Goal: Task Accomplishment & Management: Manage account settings

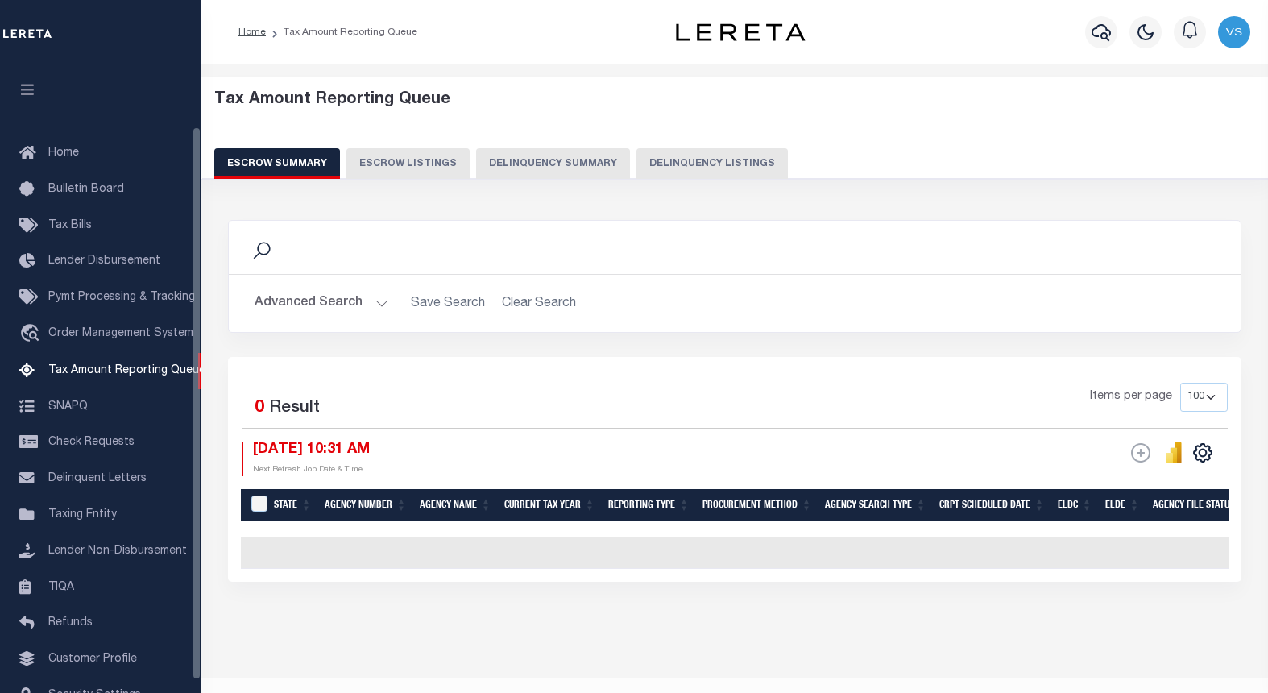
select select "100"
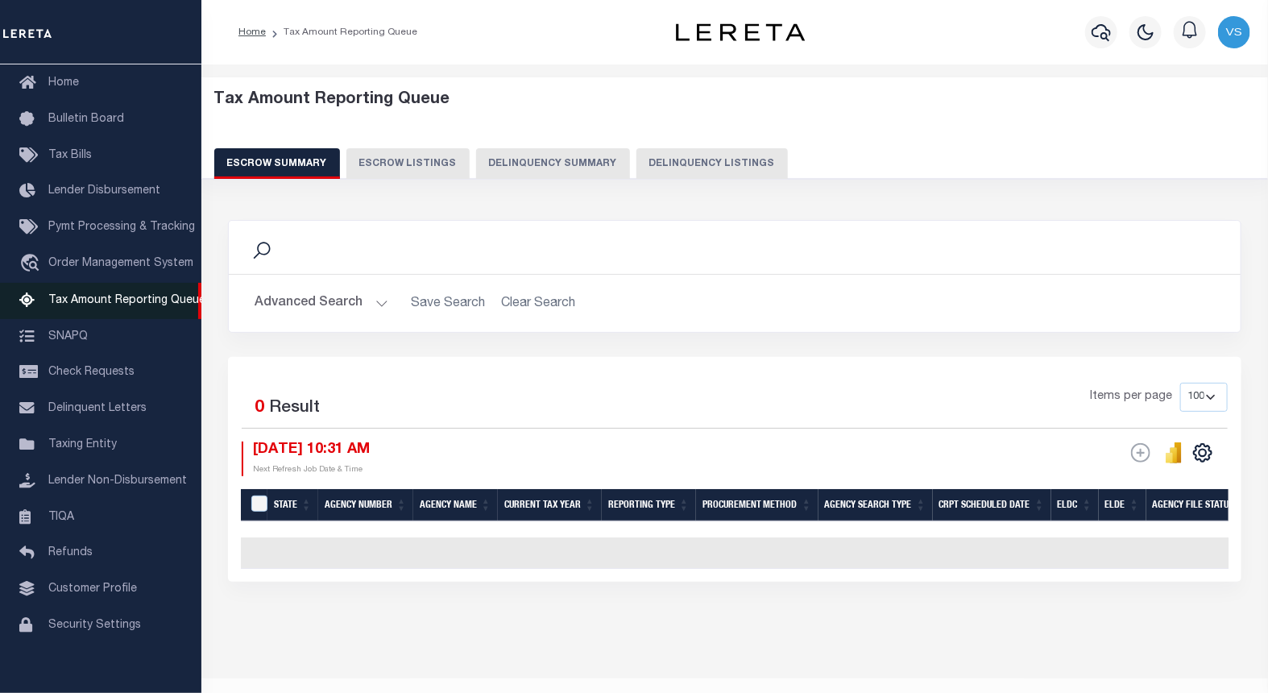
click at [93, 298] on span "Tax Amount Reporting Queue" at bounding box center [126, 300] width 157 height 11
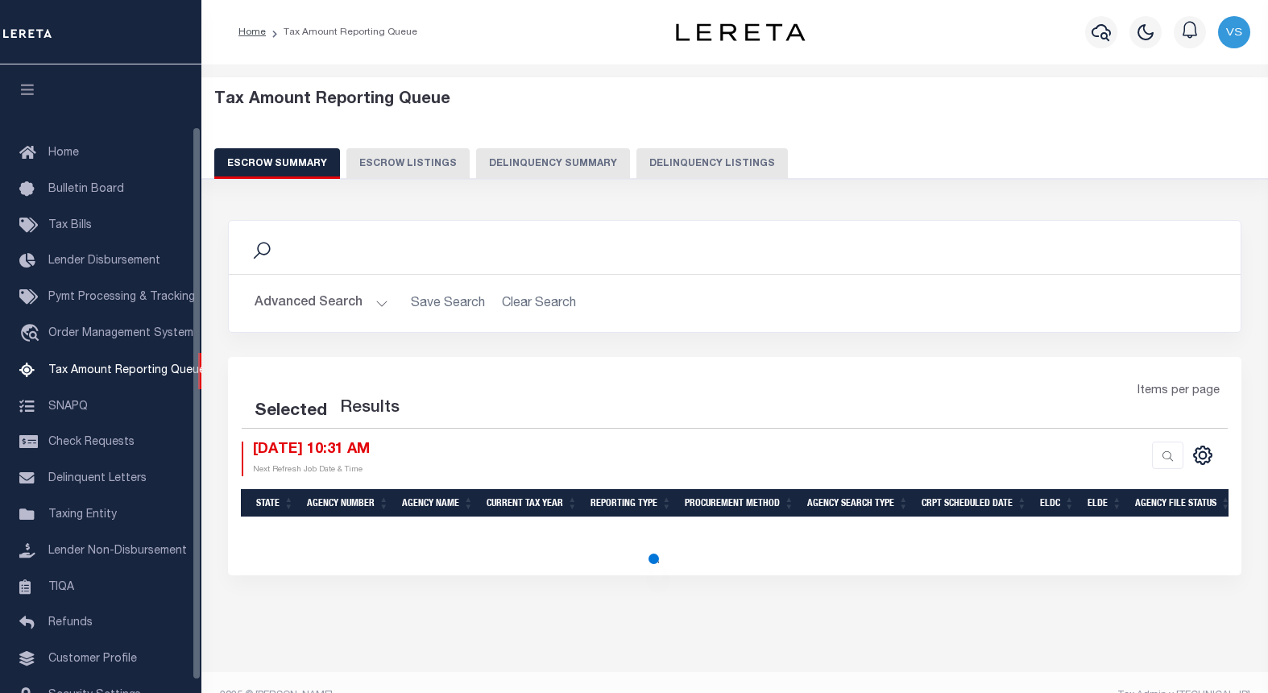
select select "100"
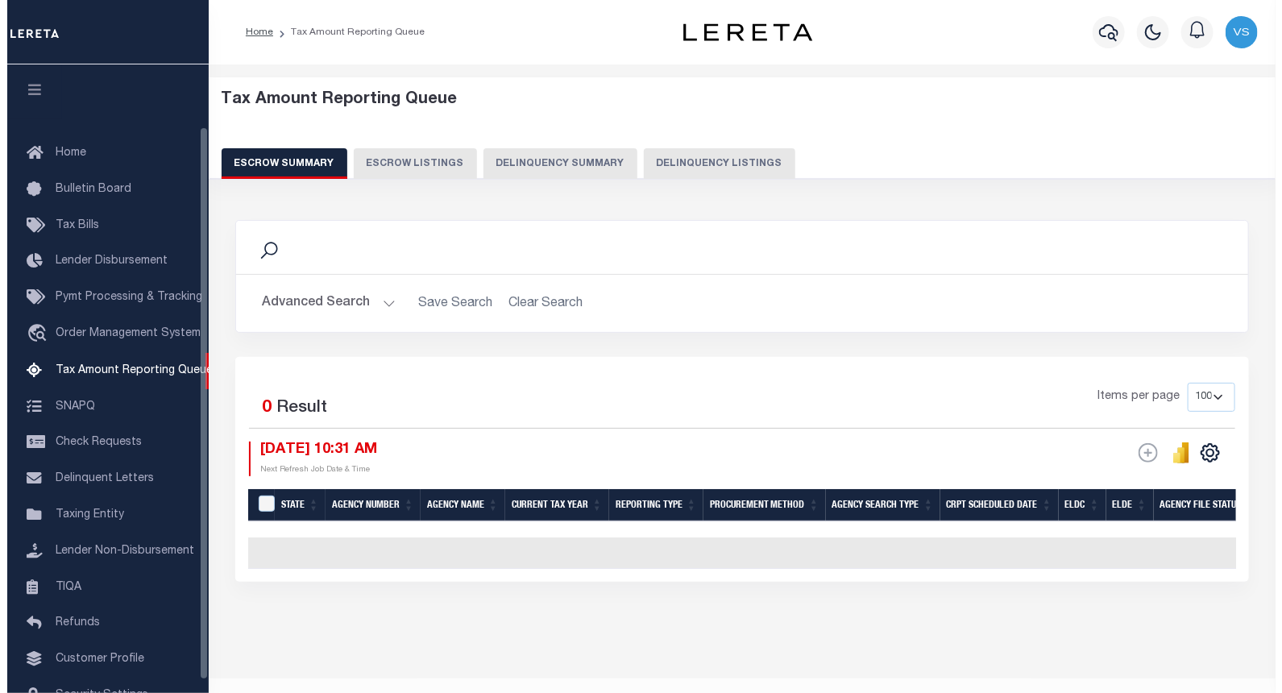
scroll to position [70, 0]
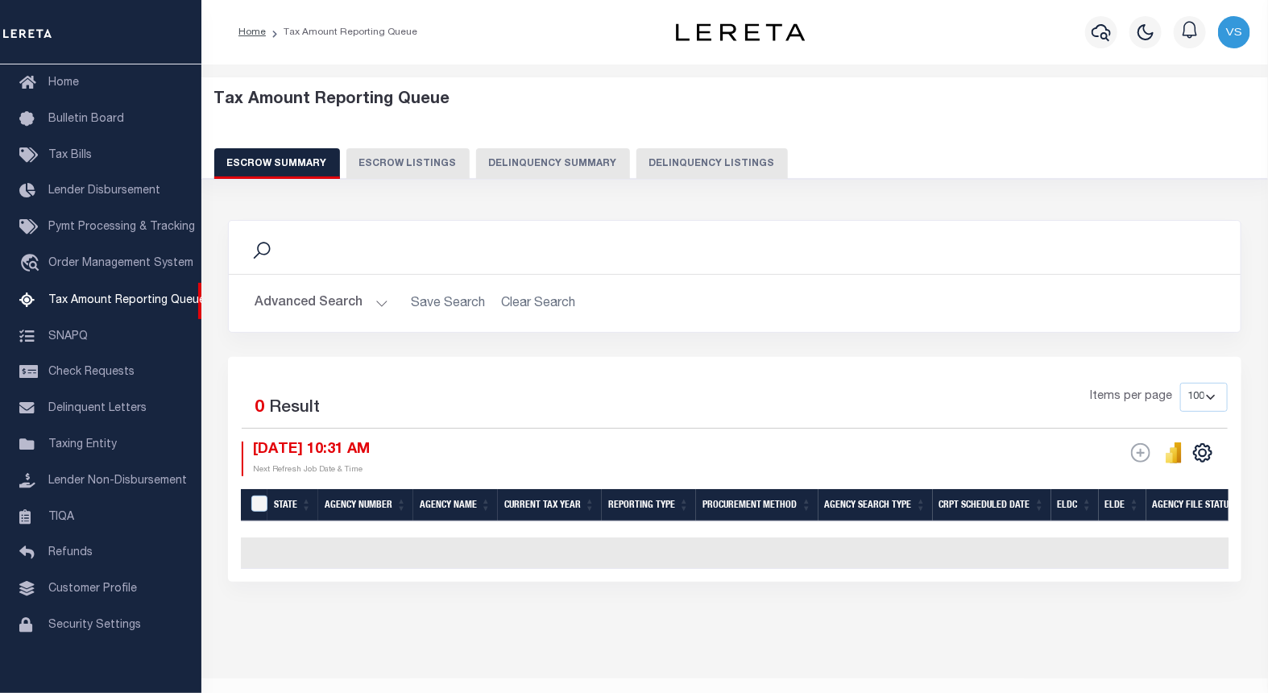
click at [693, 166] on button "Delinquency Listings" at bounding box center [711, 163] width 151 height 31
select select "100"
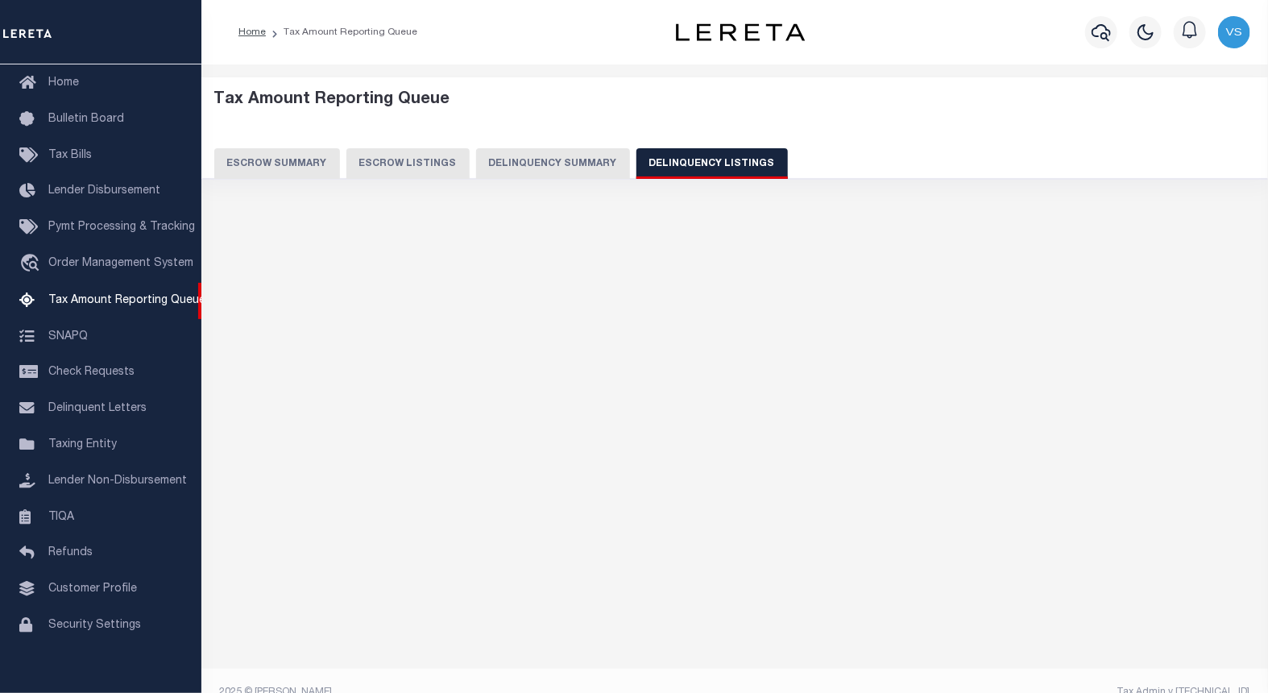
select select "100"
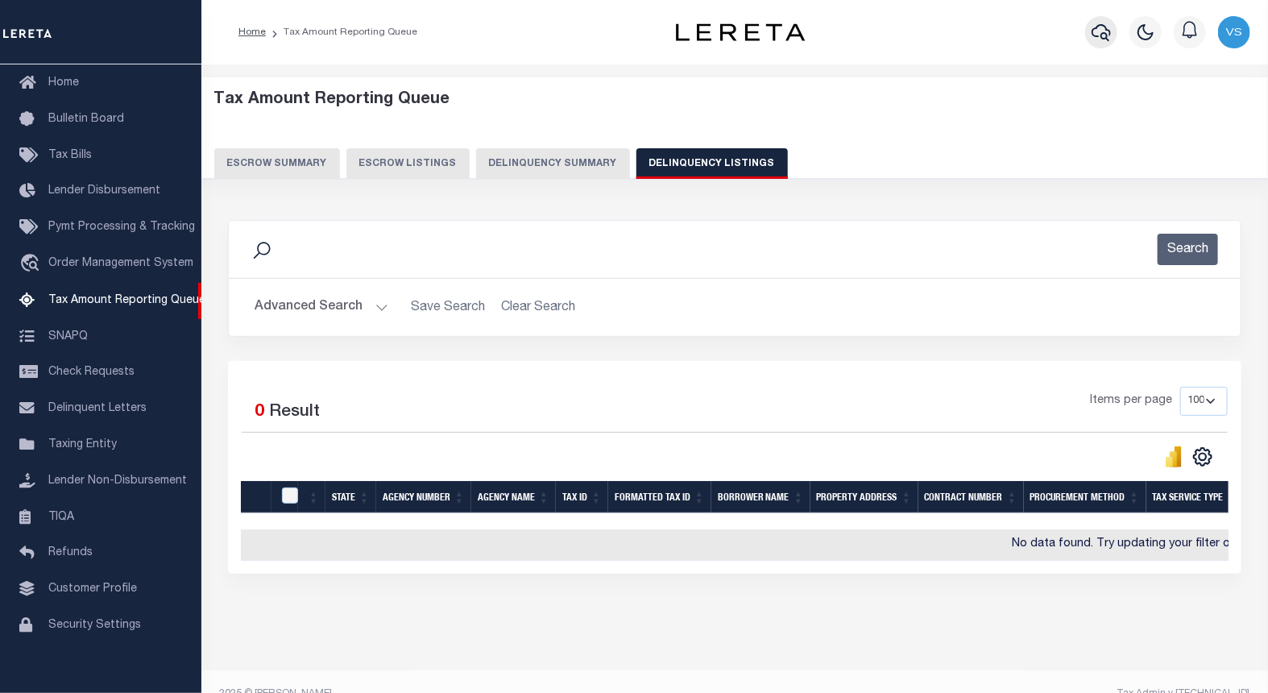
click at [1101, 31] on icon "button" at bounding box center [1101, 32] width 19 height 19
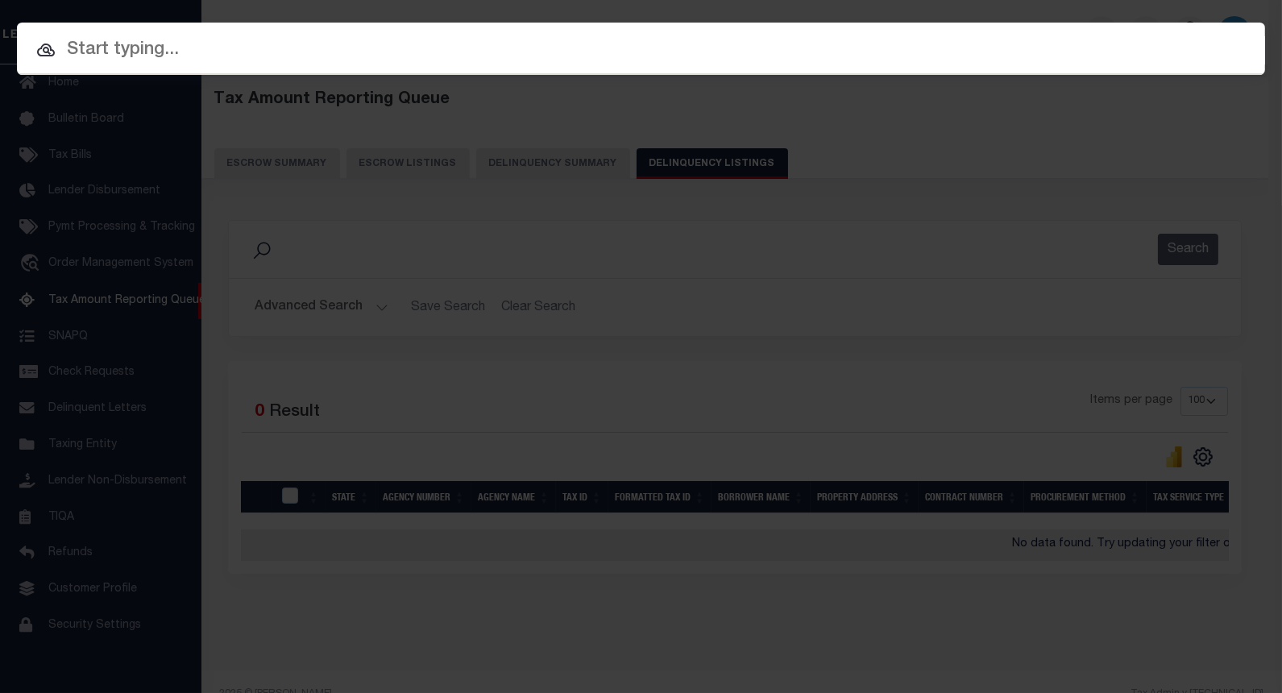
paste input "4302210007810"
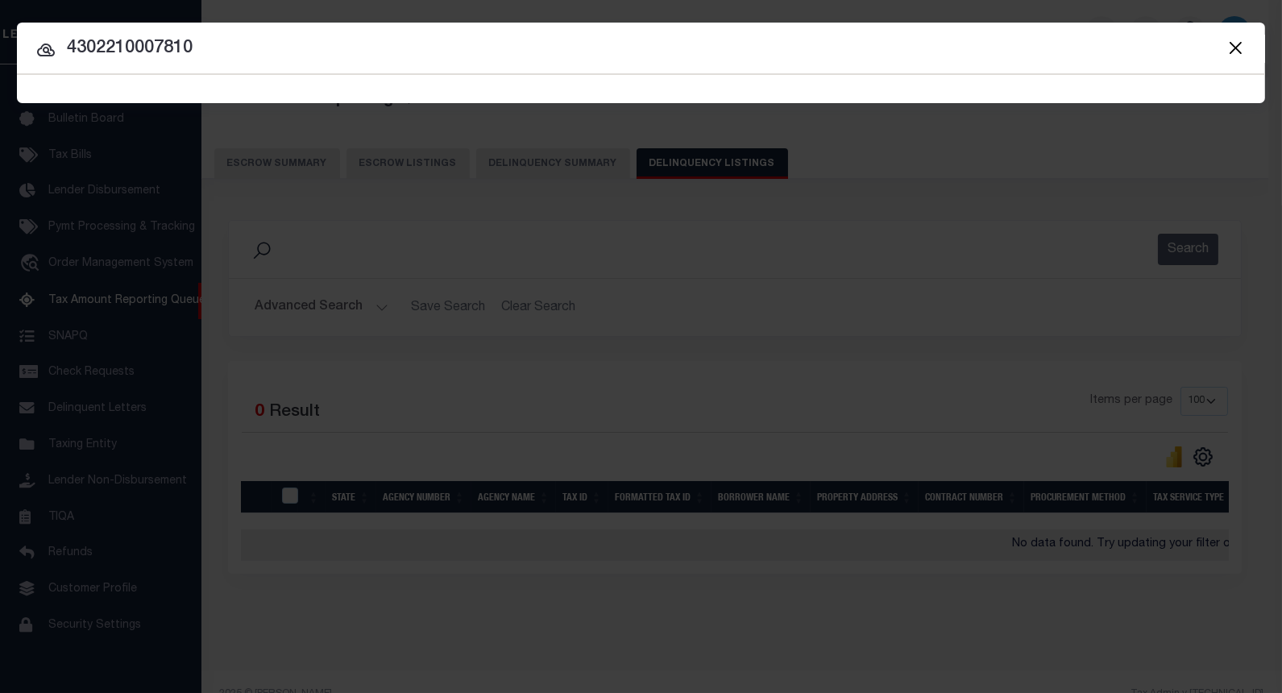
type input "4302210007810"
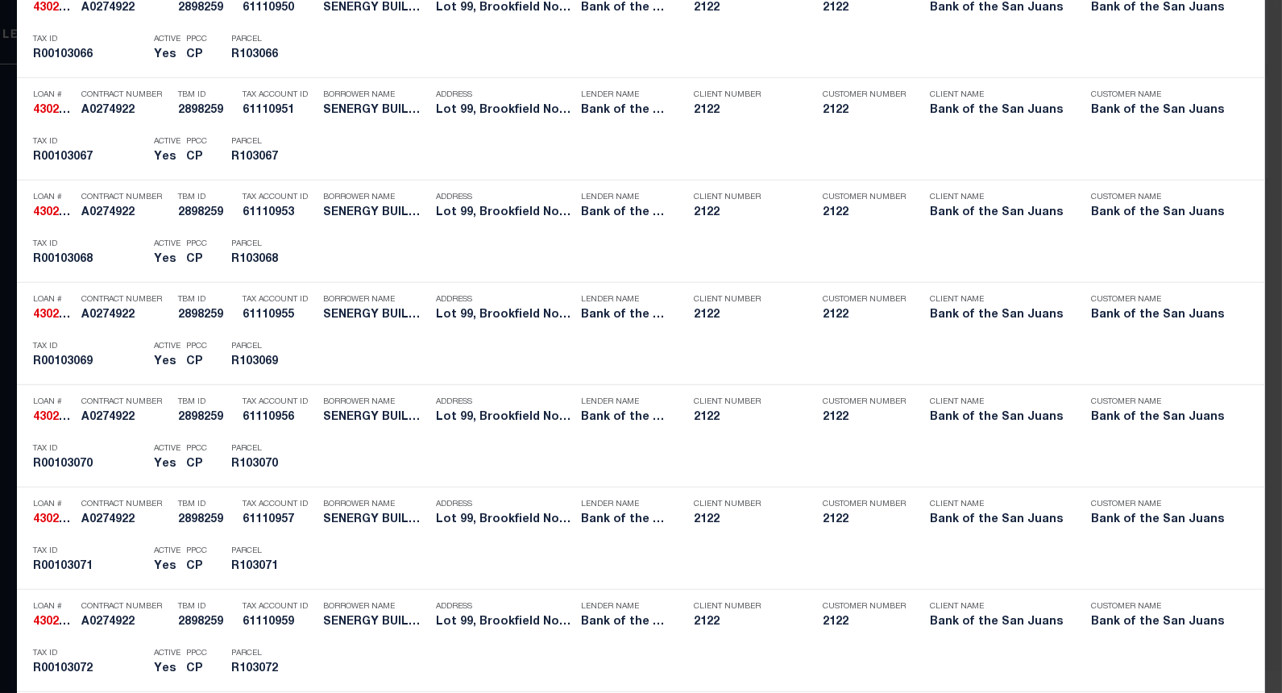
scroll to position [2685, 0]
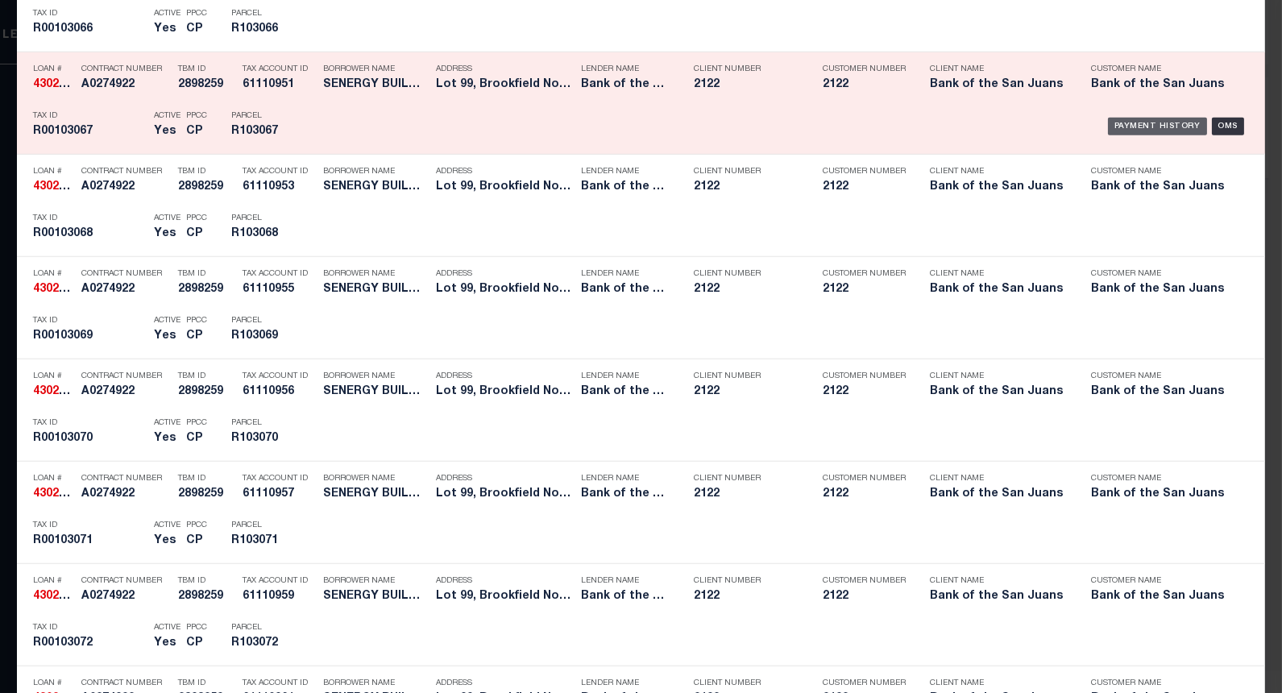
click at [1148, 126] on div "Payment History" at bounding box center [1157, 127] width 99 height 18
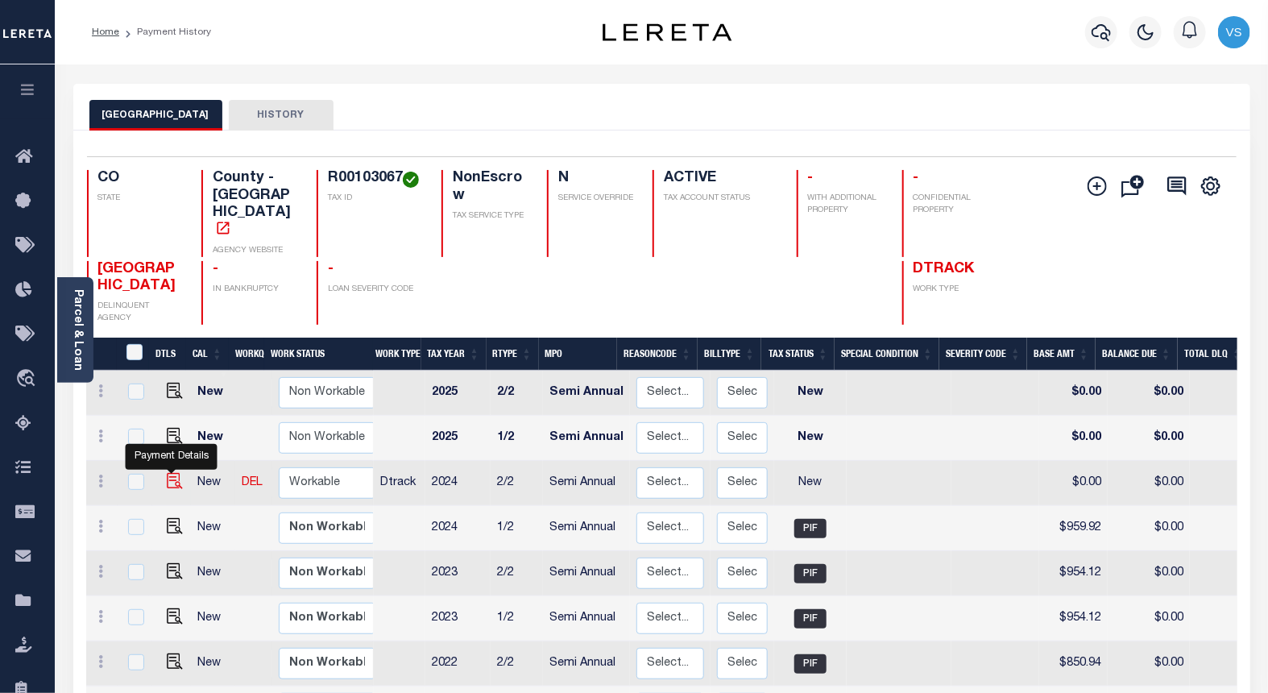
click at [172, 473] on img "" at bounding box center [175, 481] width 16 height 16
checkbox input "true"
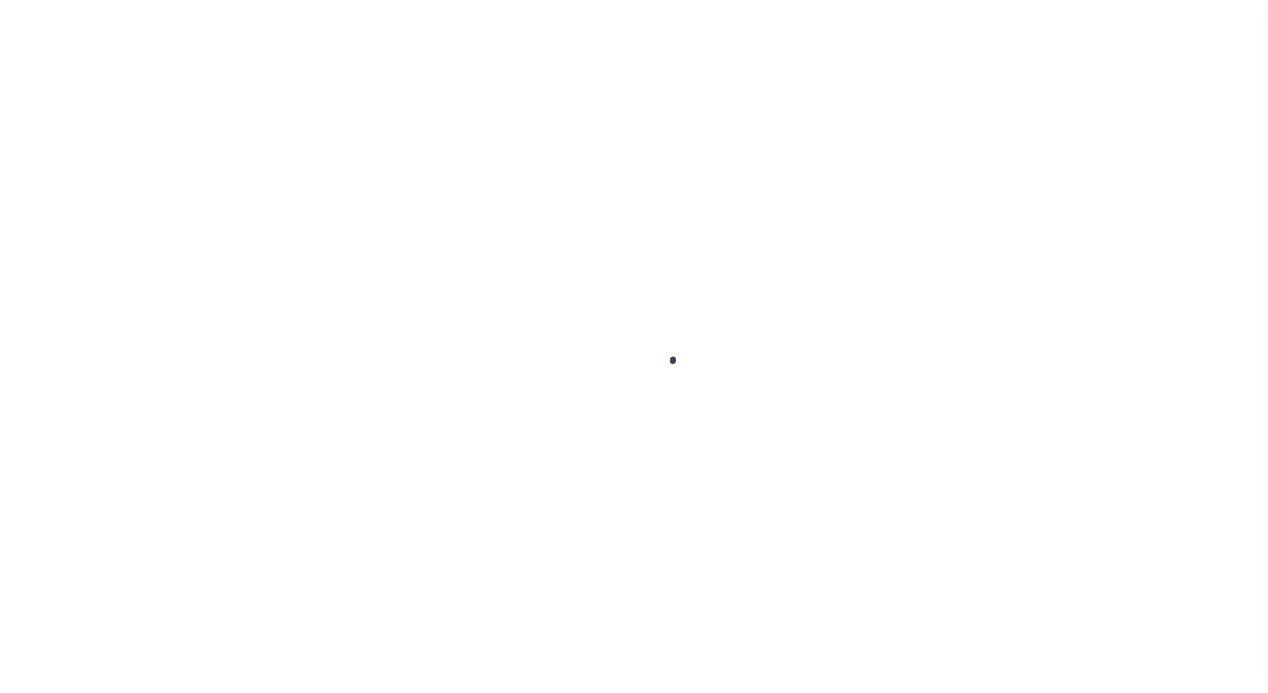
type input "Semi Annual"
type input "06/06/2025"
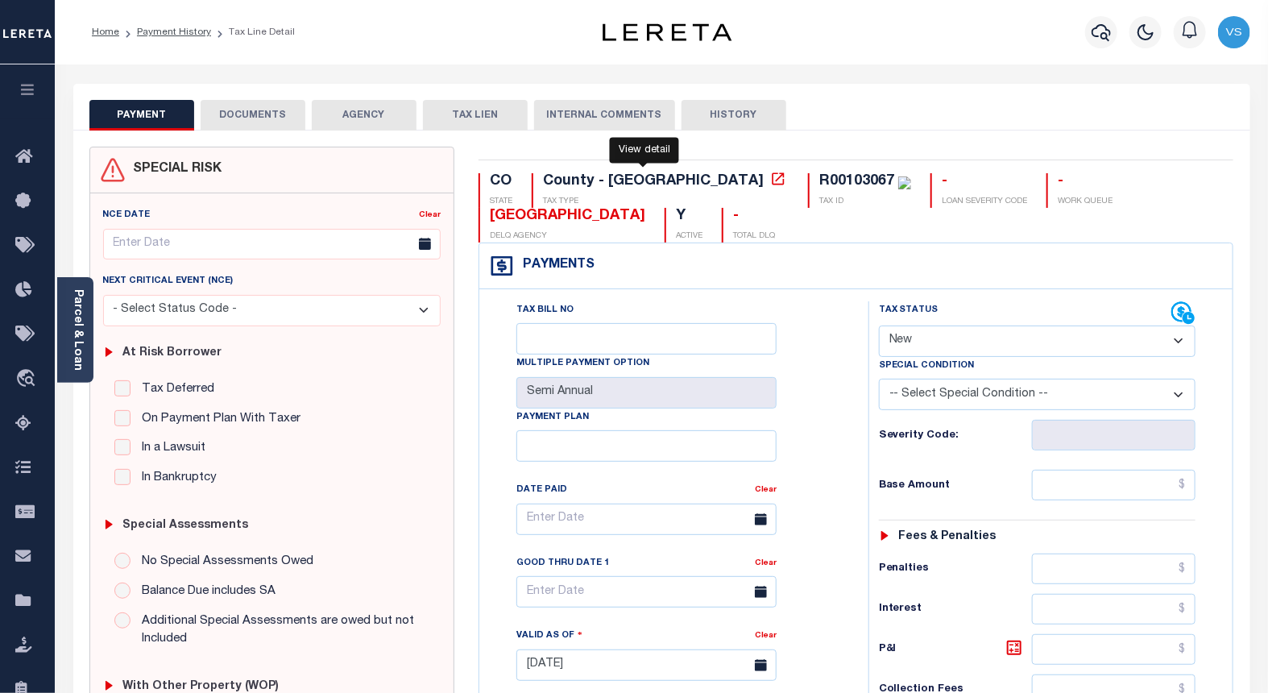
click at [770, 182] on icon at bounding box center [778, 179] width 16 height 16
click at [922, 339] on select "- Select Status Code - Open Due/Unpaid Paid Incomplete No Tax Due Internal Refu…" at bounding box center [1037, 340] width 317 height 31
select select "PYD"
click at [879, 326] on select "- Select Status Code - Open Due/Unpaid Paid Incomplete No Tax Due Internal Refu…" at bounding box center [1037, 340] width 317 height 31
type input "09/11/2025"
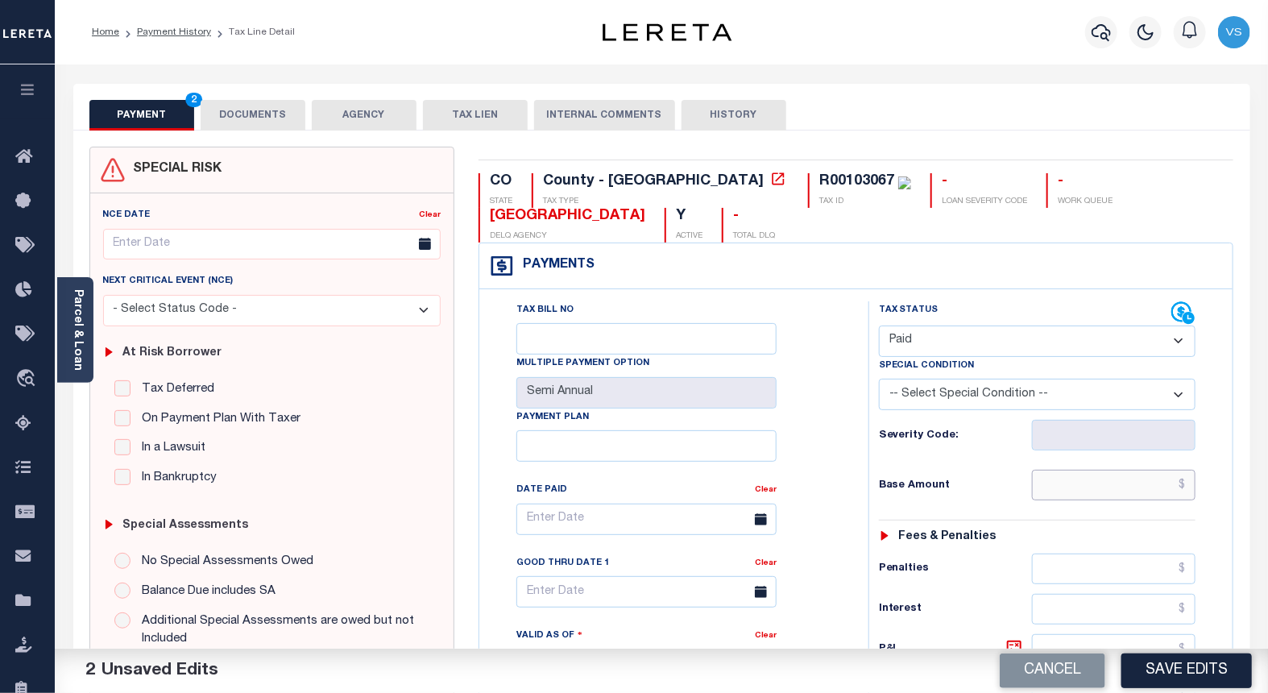
click at [1121, 481] on input "text" at bounding box center [1114, 485] width 164 height 31
paste input "959.92"
type input "$959.92"
click at [222, 118] on button "DOCUMENTS" at bounding box center [253, 115] width 105 height 31
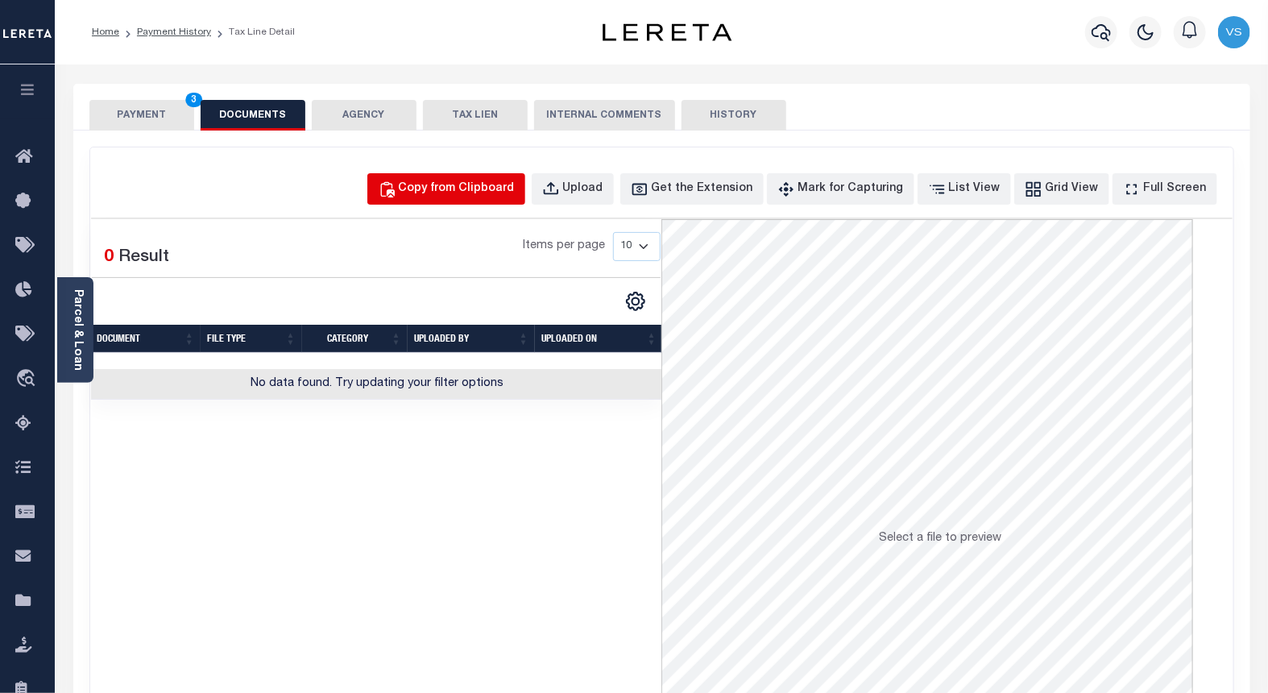
click at [486, 188] on div "Copy from Clipboard" at bounding box center [457, 189] width 116 height 18
select select "POP"
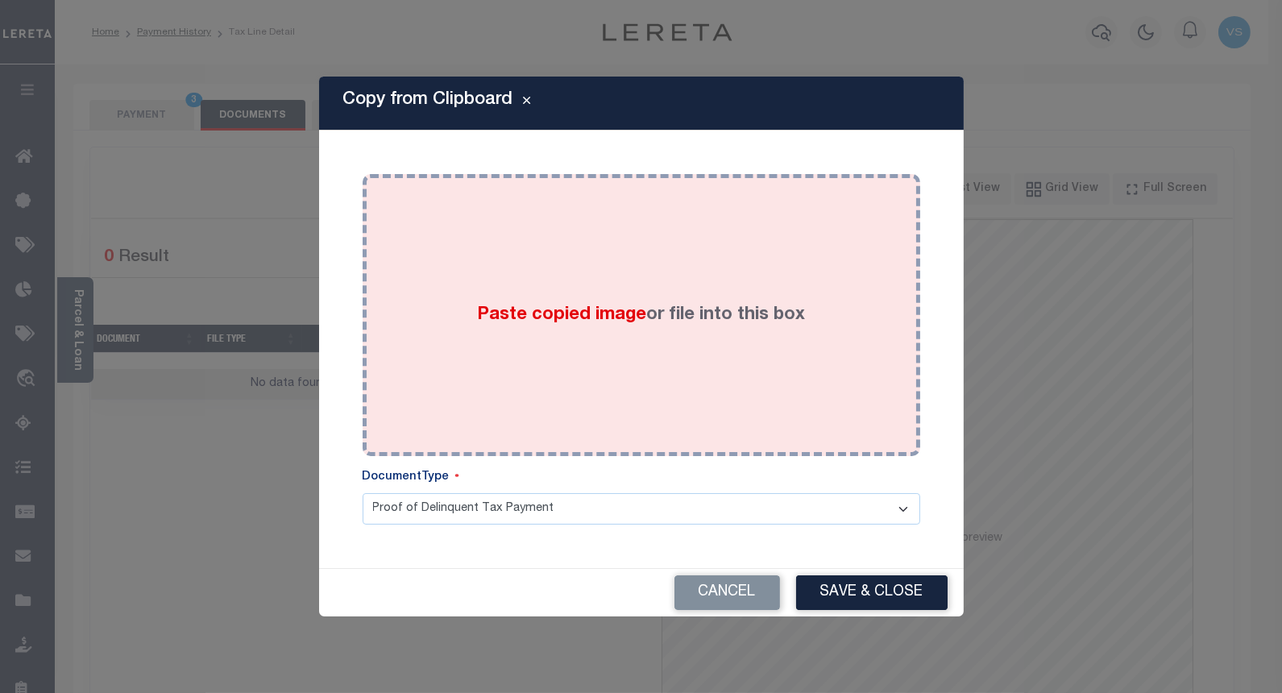
click at [642, 319] on span "Paste copied image" at bounding box center [561, 315] width 169 height 18
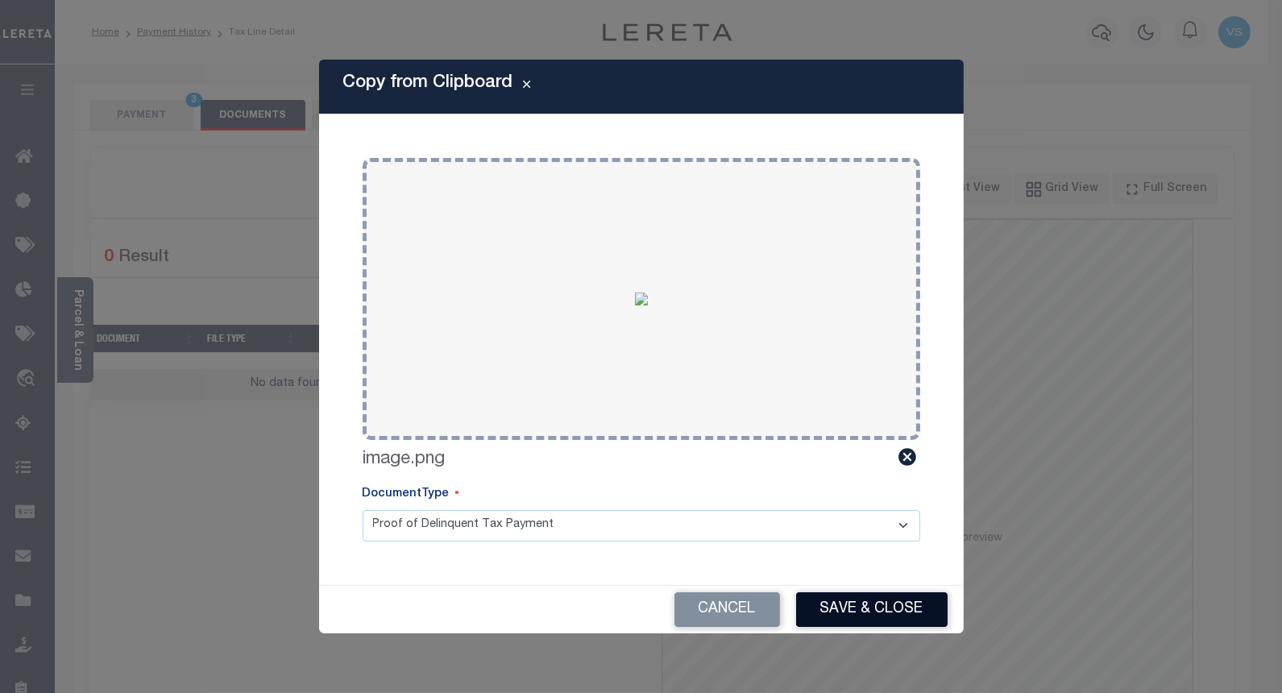
click at [835, 607] on button "Save & Close" at bounding box center [871, 609] width 151 height 35
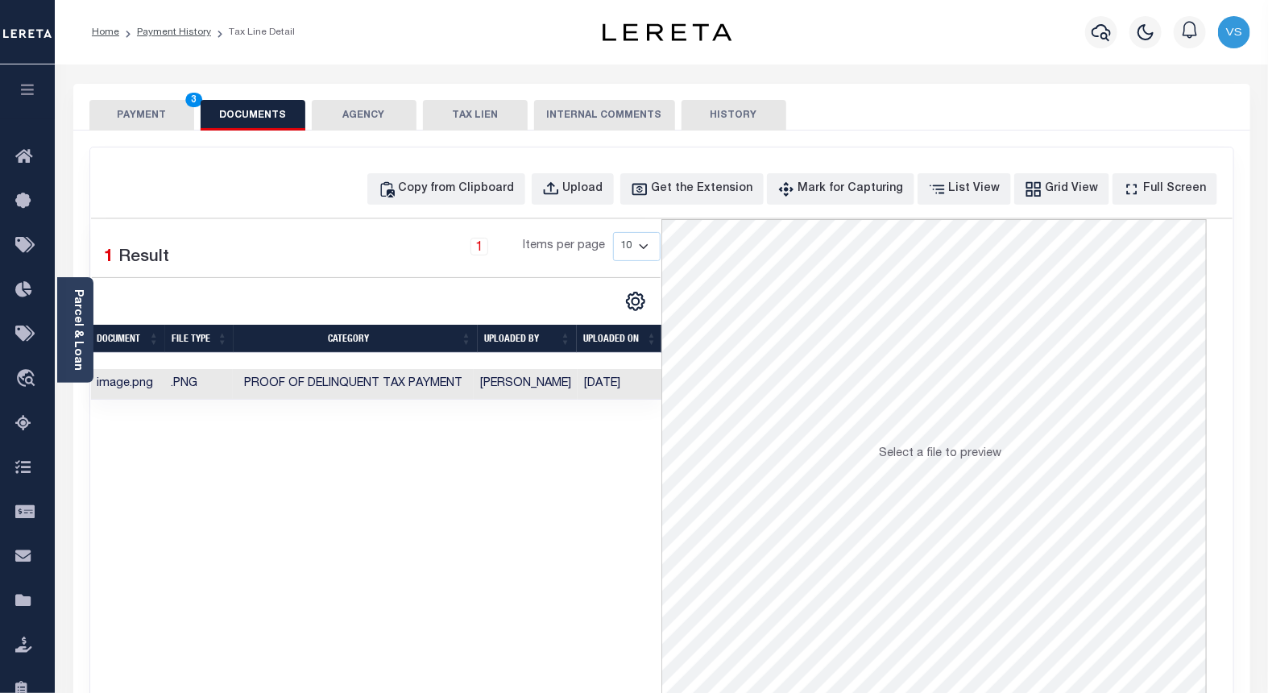
click at [139, 109] on button "PAYMENT 3" at bounding box center [141, 115] width 105 height 31
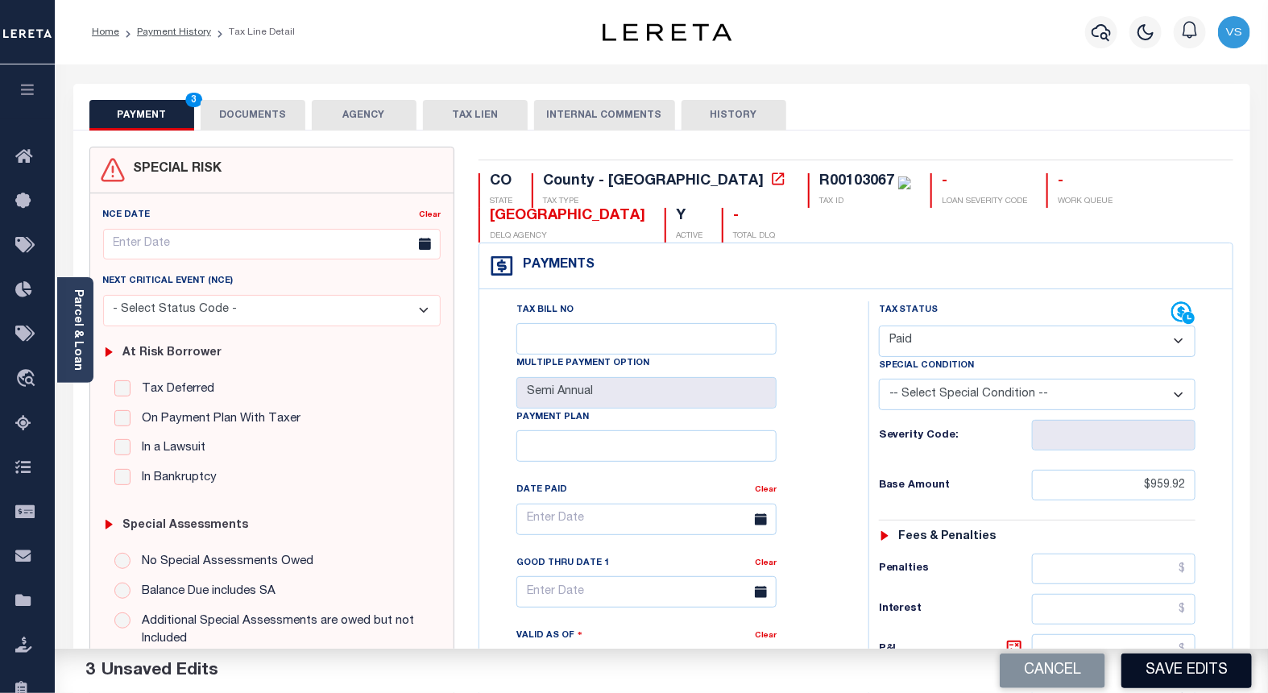
click at [1166, 669] on button "Save Edits" at bounding box center [1186, 670] width 130 height 35
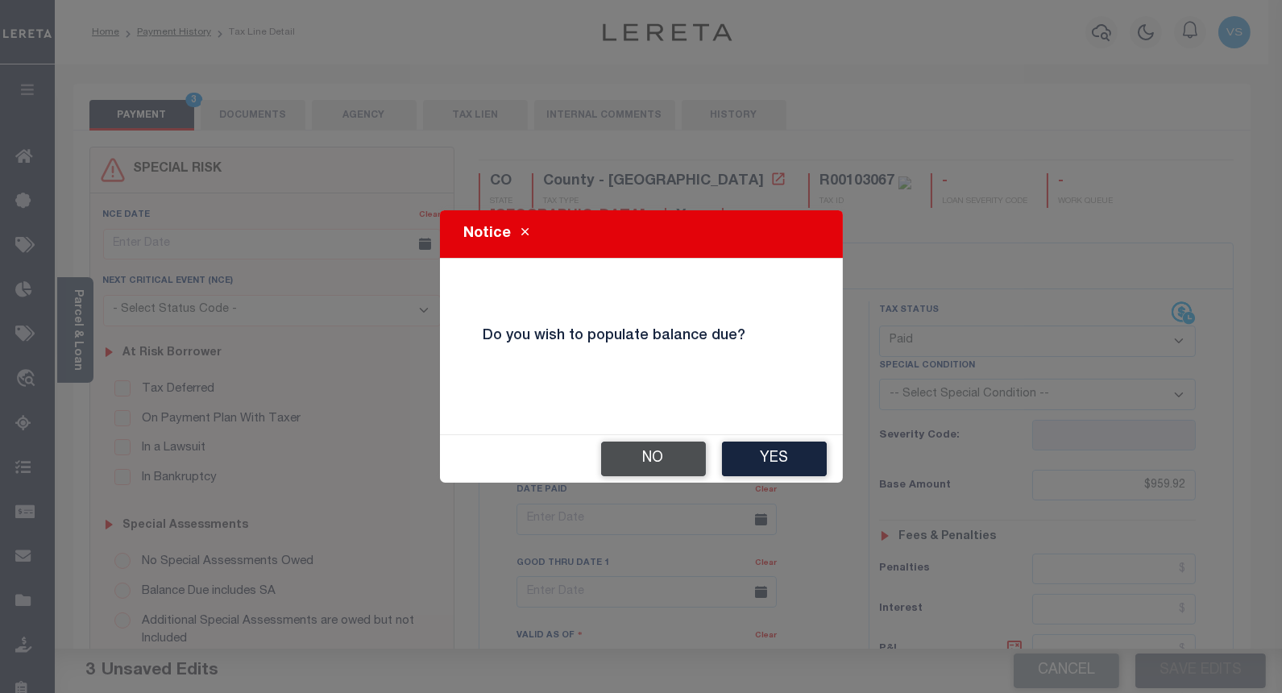
click at [621, 457] on button "No" at bounding box center [653, 458] width 105 height 35
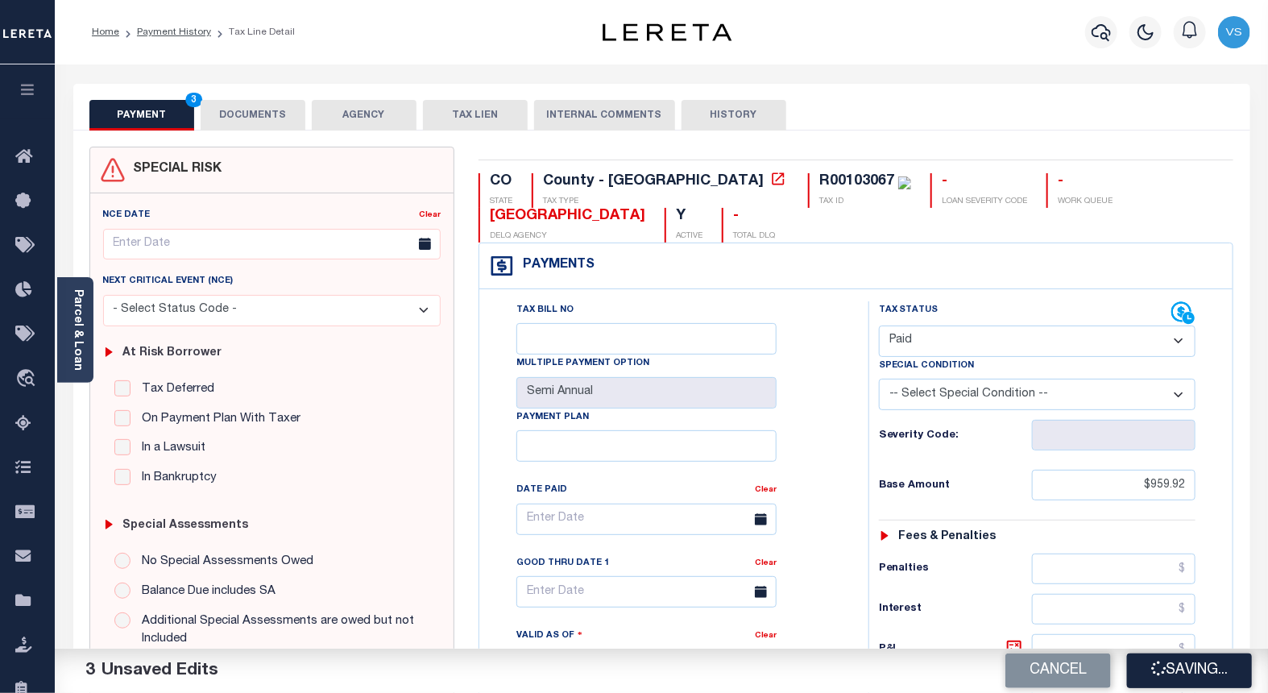
checkbox input "false"
type input "$959.92"
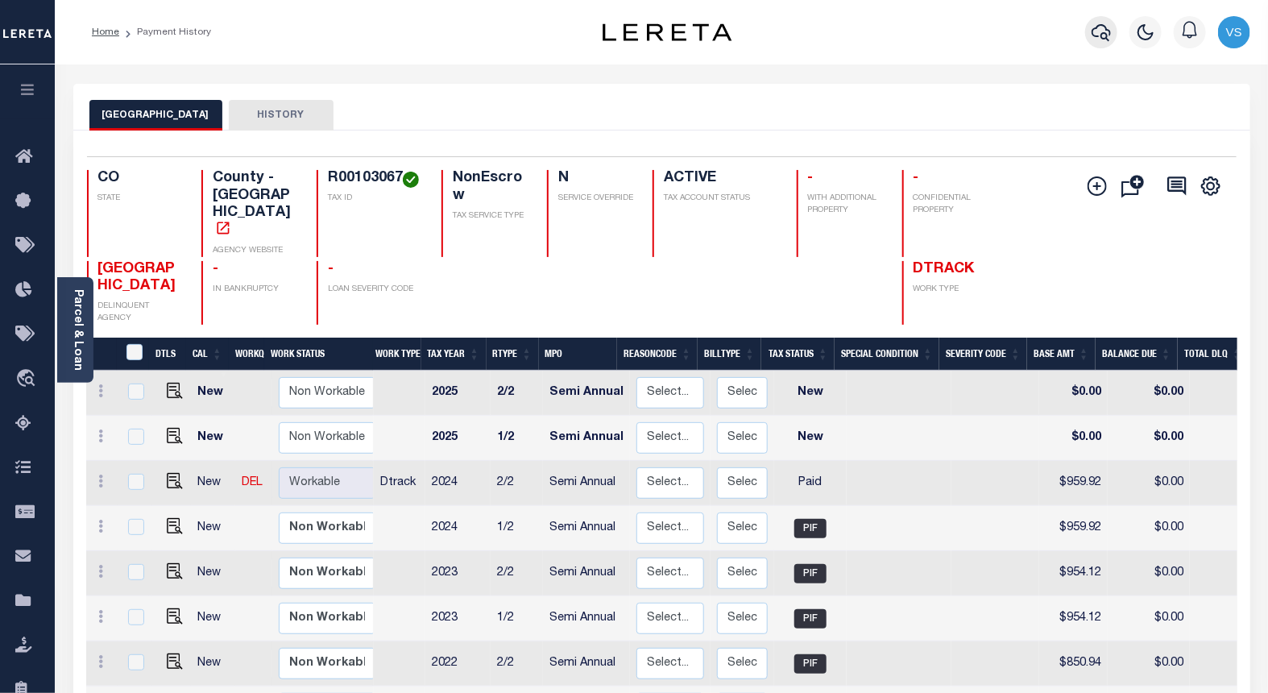
click at [1100, 35] on icon "button" at bounding box center [1101, 32] width 19 height 17
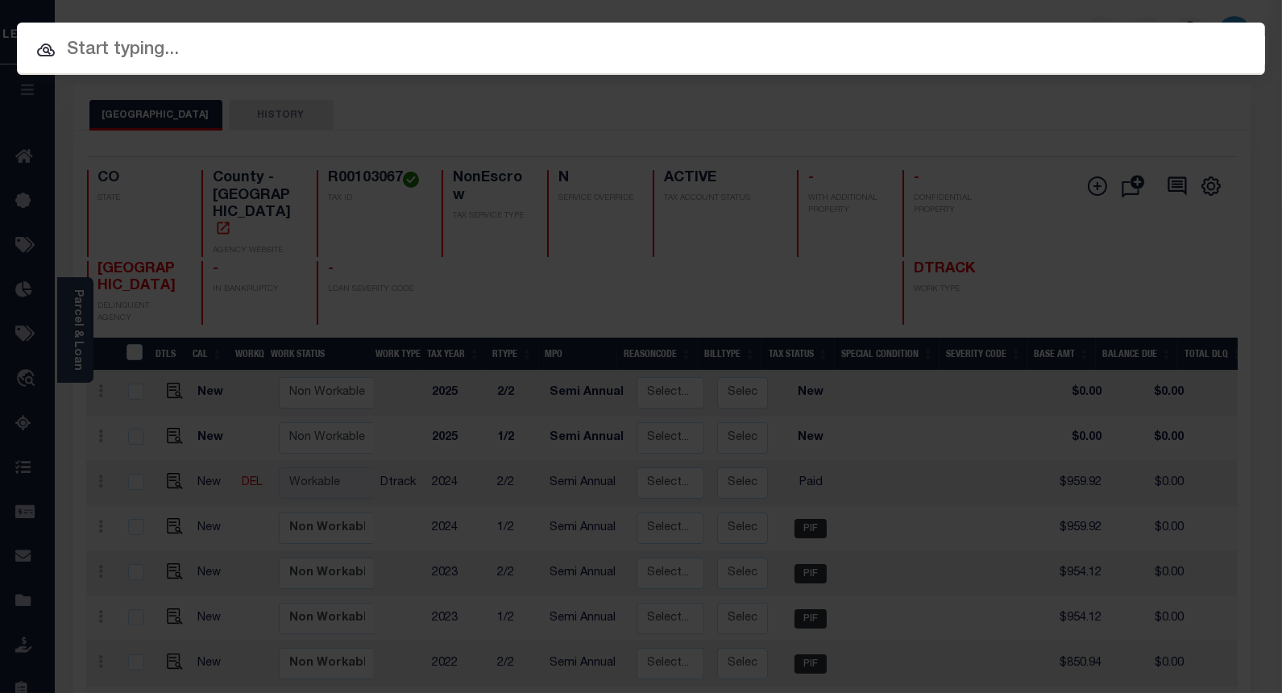
paste input "4302210007810"
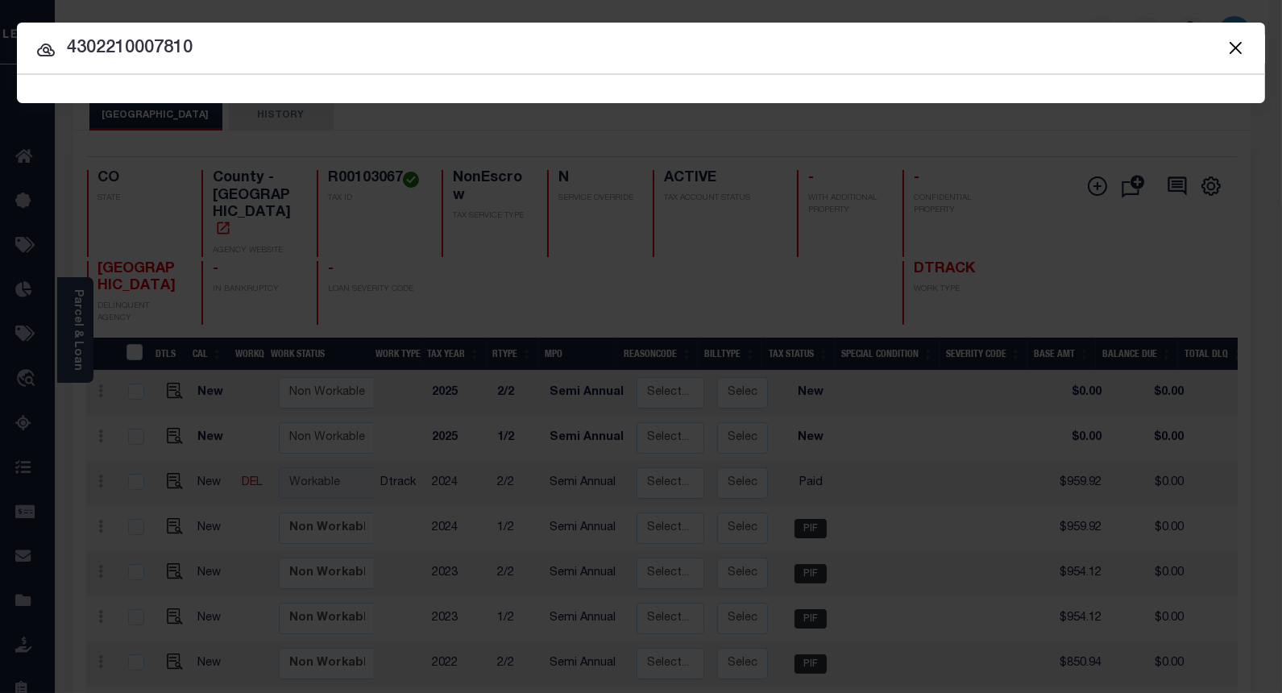
type input "4302210007810"
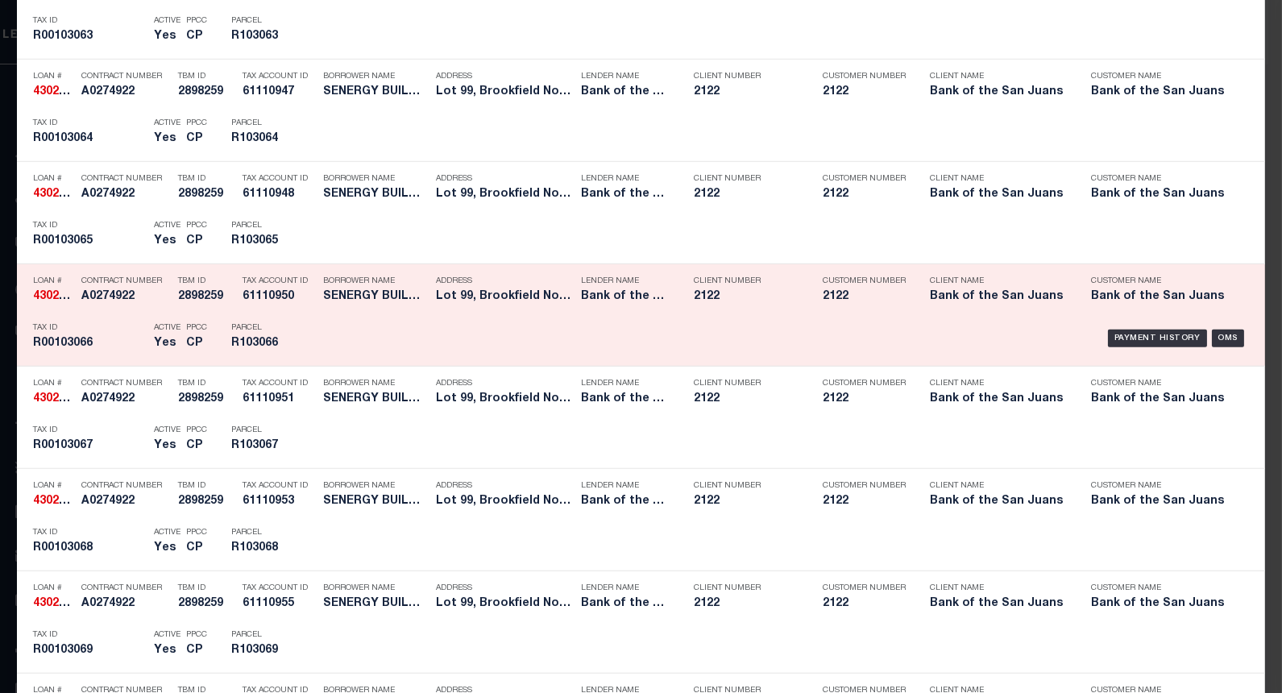
scroll to position [2595, 0]
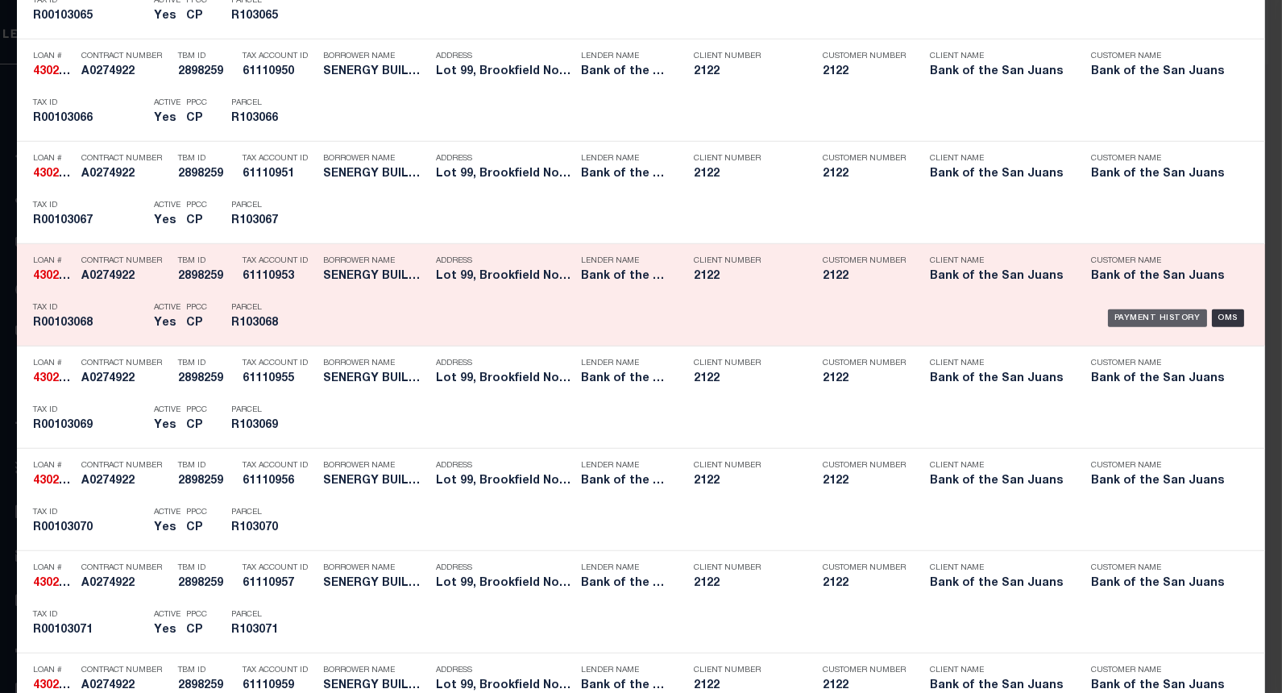
click at [1133, 321] on div "Payment History" at bounding box center [1157, 318] width 99 height 18
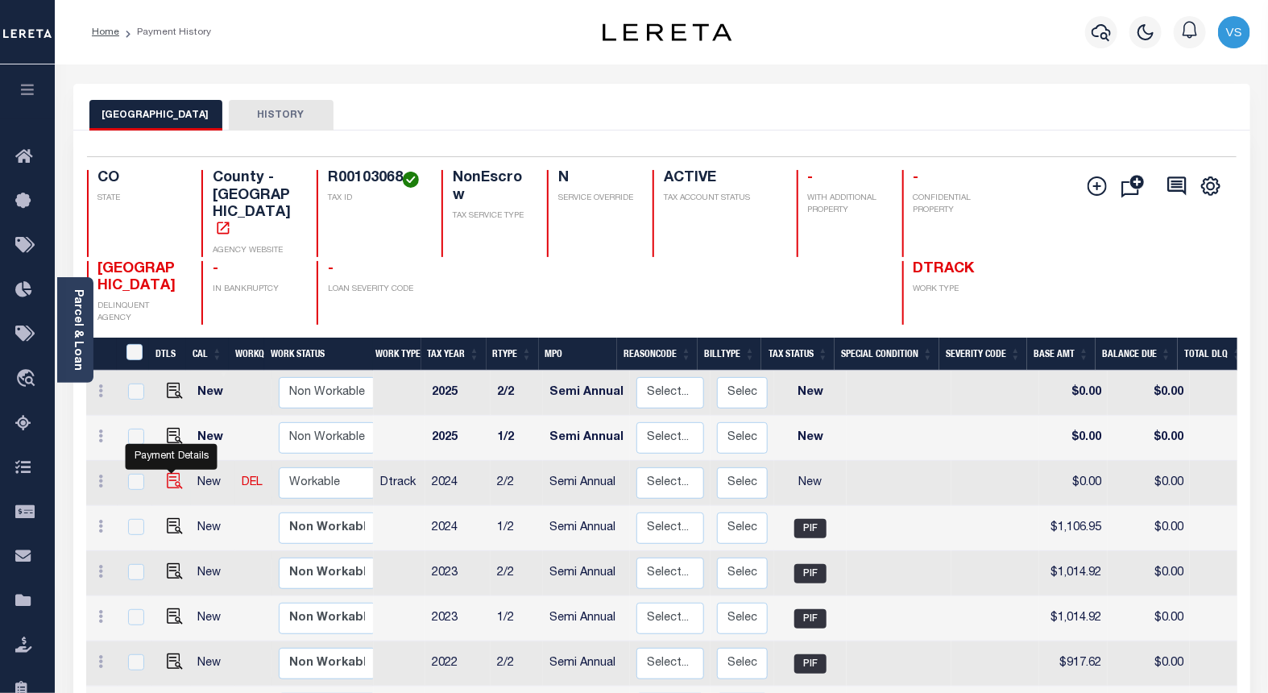
click at [167, 473] on img "" at bounding box center [175, 481] width 16 height 16
checkbox input "true"
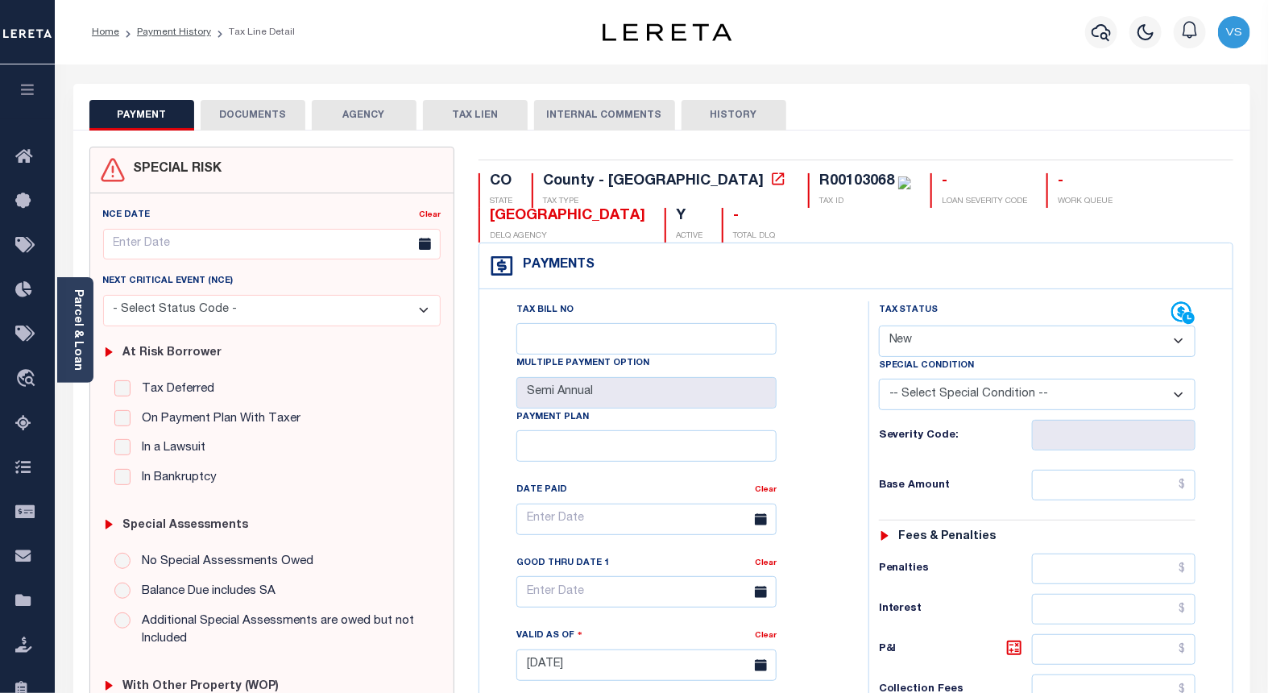
click at [905, 333] on select "- Select Status Code - Open Due/Unpaid Paid Incomplete No Tax Due Internal Refu…" at bounding box center [1037, 340] width 317 height 31
select select "PYD"
click at [879, 326] on select "- Select Status Code - Open Due/Unpaid Paid Incomplete No Tax Due Internal Refu…" at bounding box center [1037, 340] width 317 height 31
type input "[DATE]"
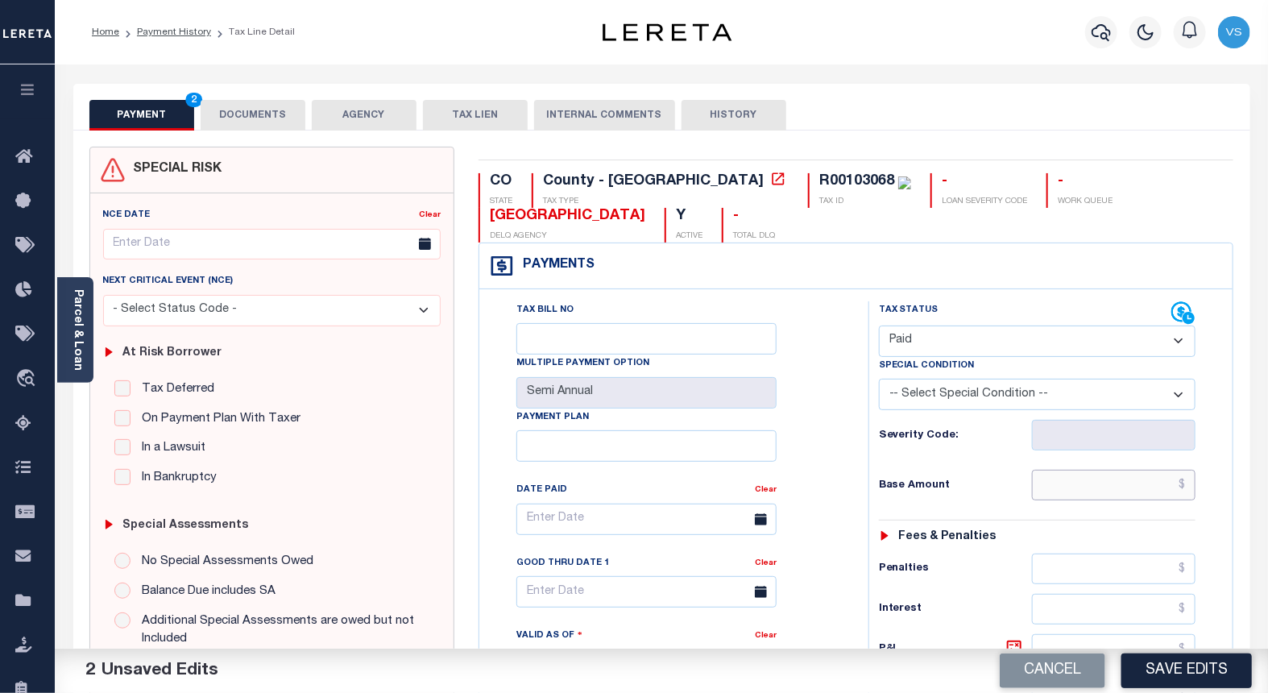
click at [1132, 481] on input "text" at bounding box center [1114, 485] width 164 height 31
paste input "1,106.94"
type input "$1,106.94"
click at [254, 116] on button "DOCUMENTS" at bounding box center [253, 115] width 105 height 31
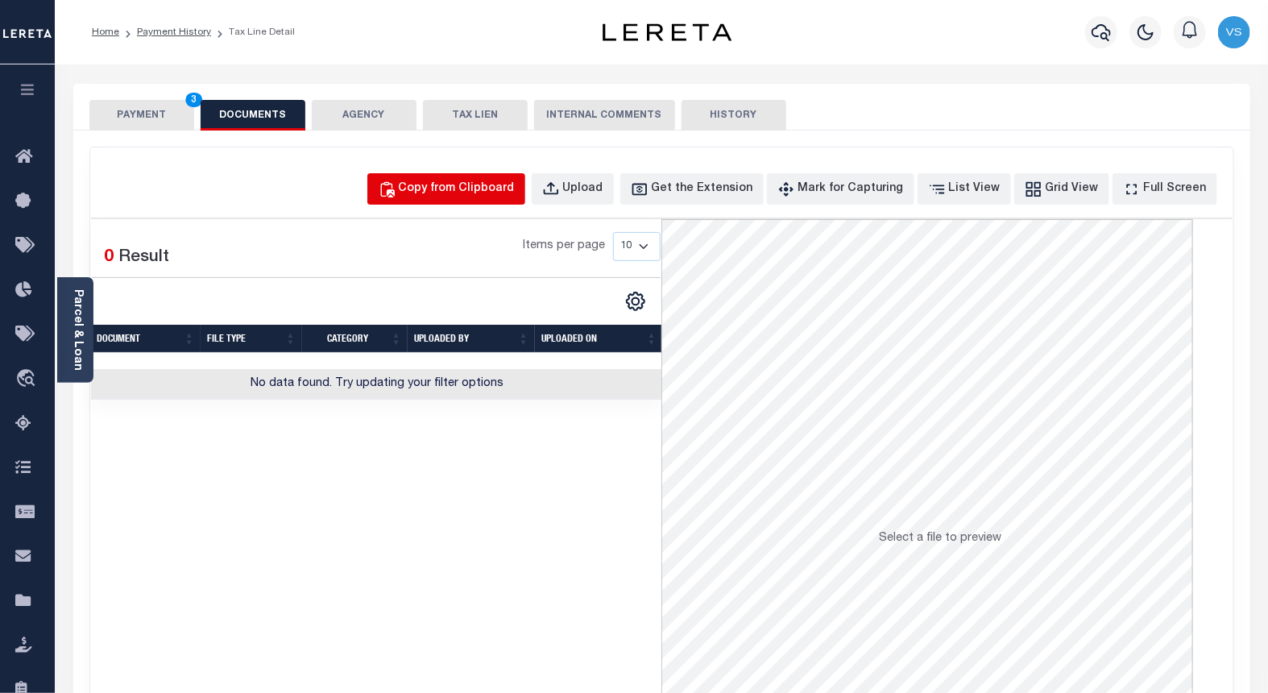
click at [478, 189] on div "Copy from Clipboard" at bounding box center [457, 189] width 116 height 18
select select "POP"
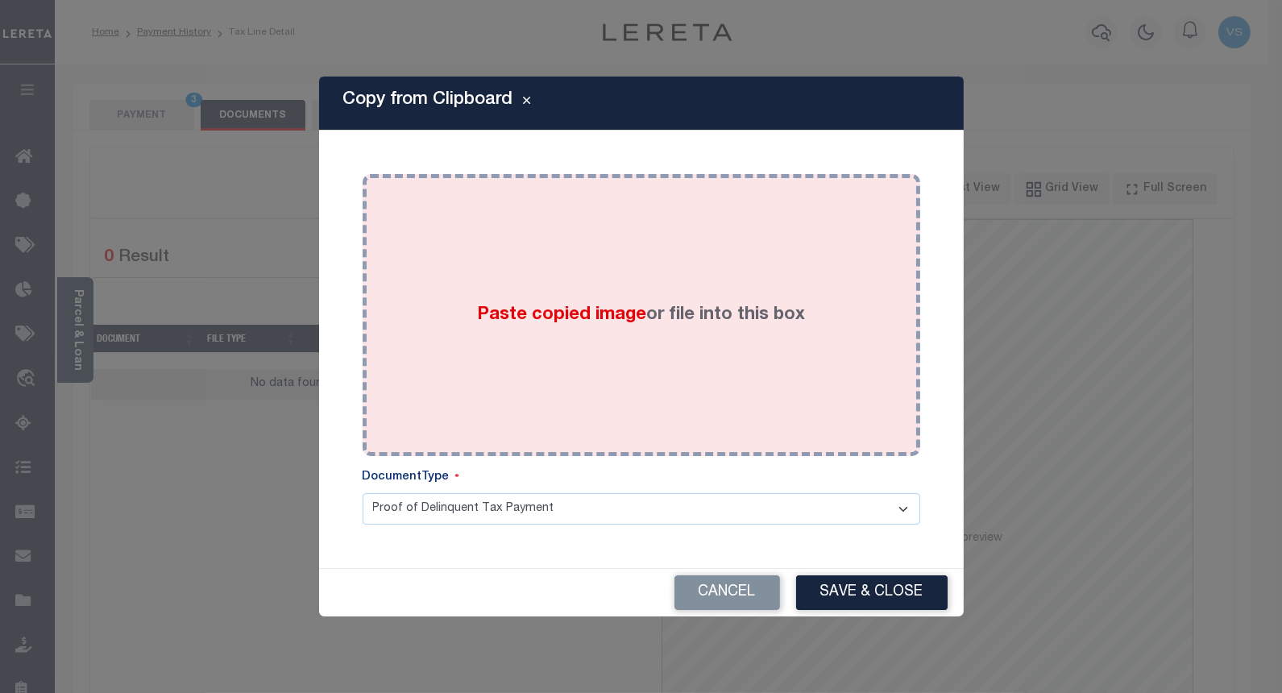
click at [488, 294] on div "Paste copied image or file into this box" at bounding box center [641, 315] width 533 height 258
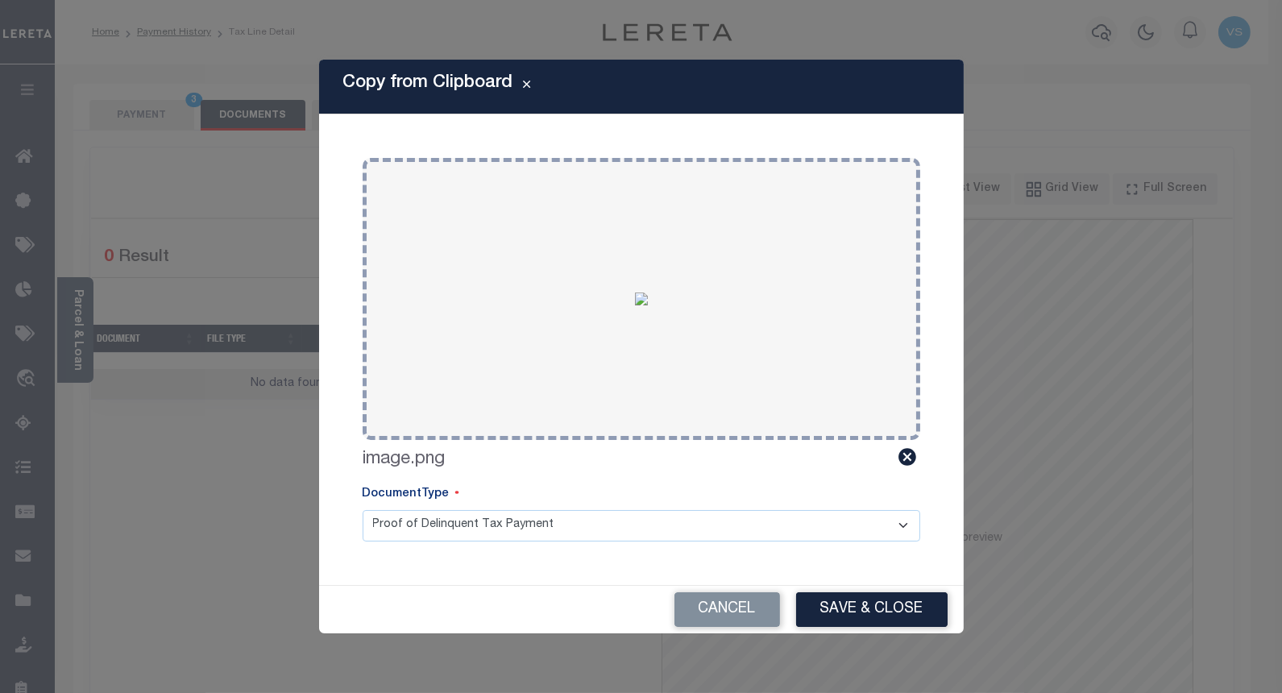
click at [820, 605] on button "Save & Close" at bounding box center [871, 609] width 151 height 35
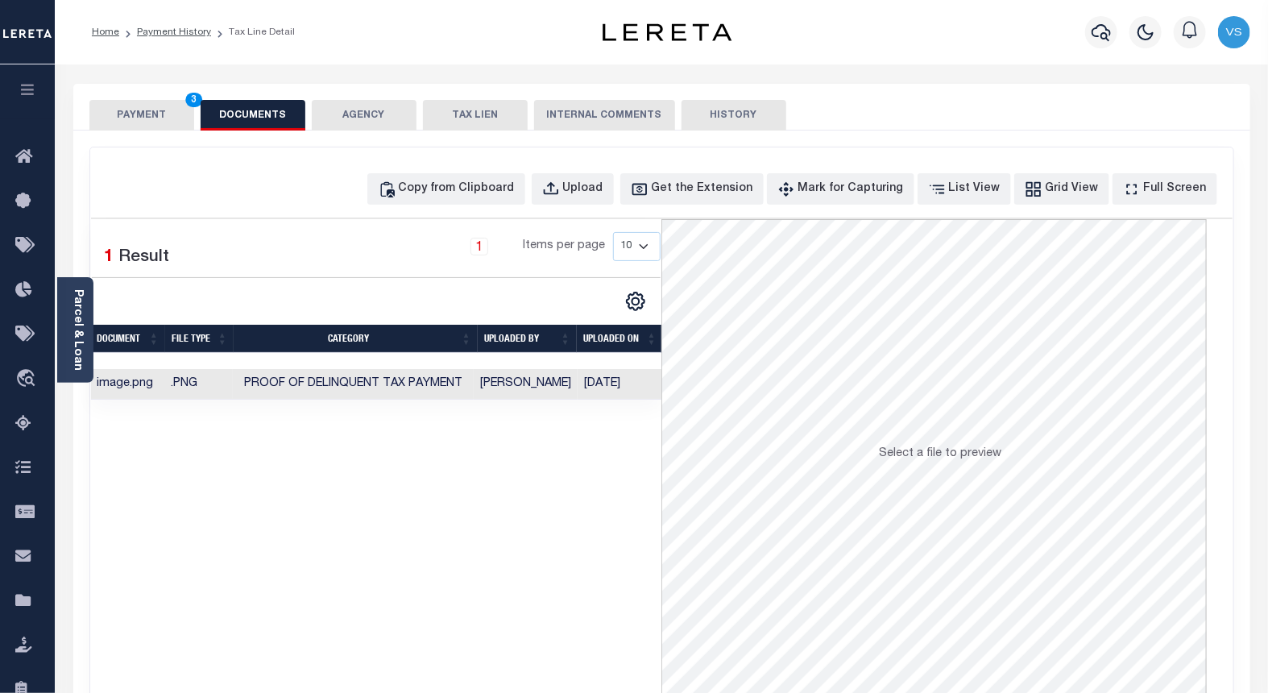
click at [146, 117] on button "PAYMENT 3" at bounding box center [141, 115] width 105 height 31
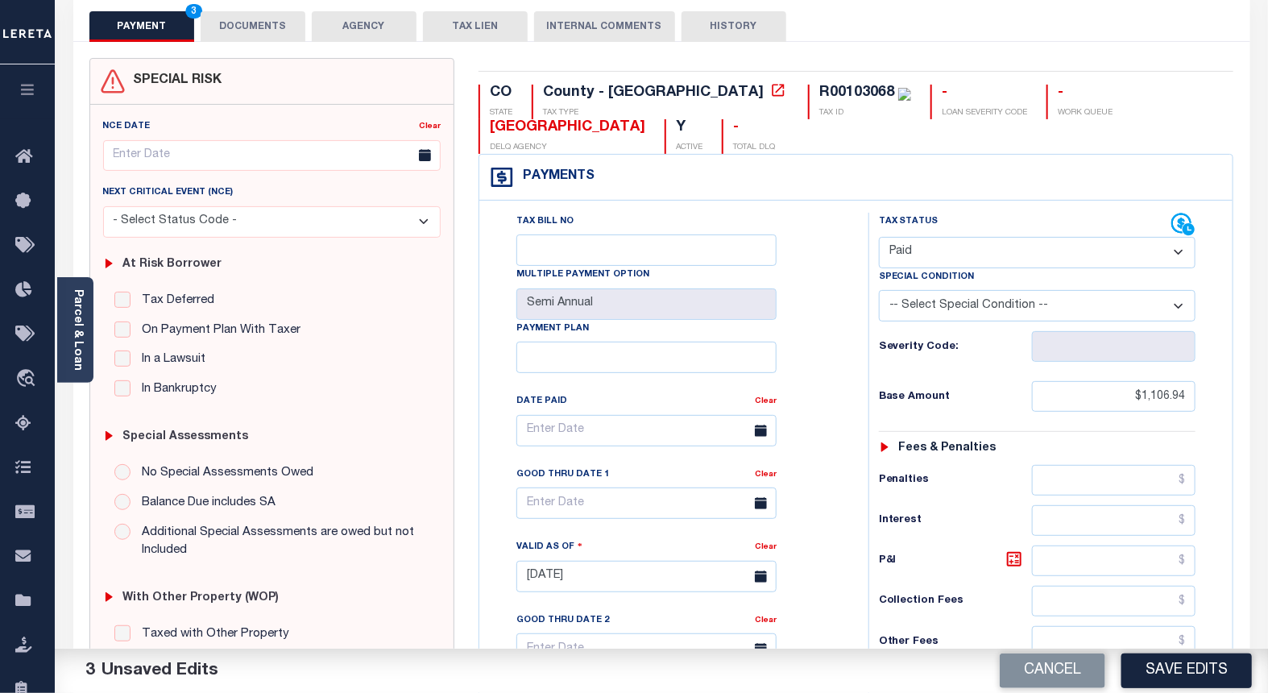
scroll to position [89, 0]
click at [1179, 665] on button "Save Edits" at bounding box center [1186, 670] width 130 height 35
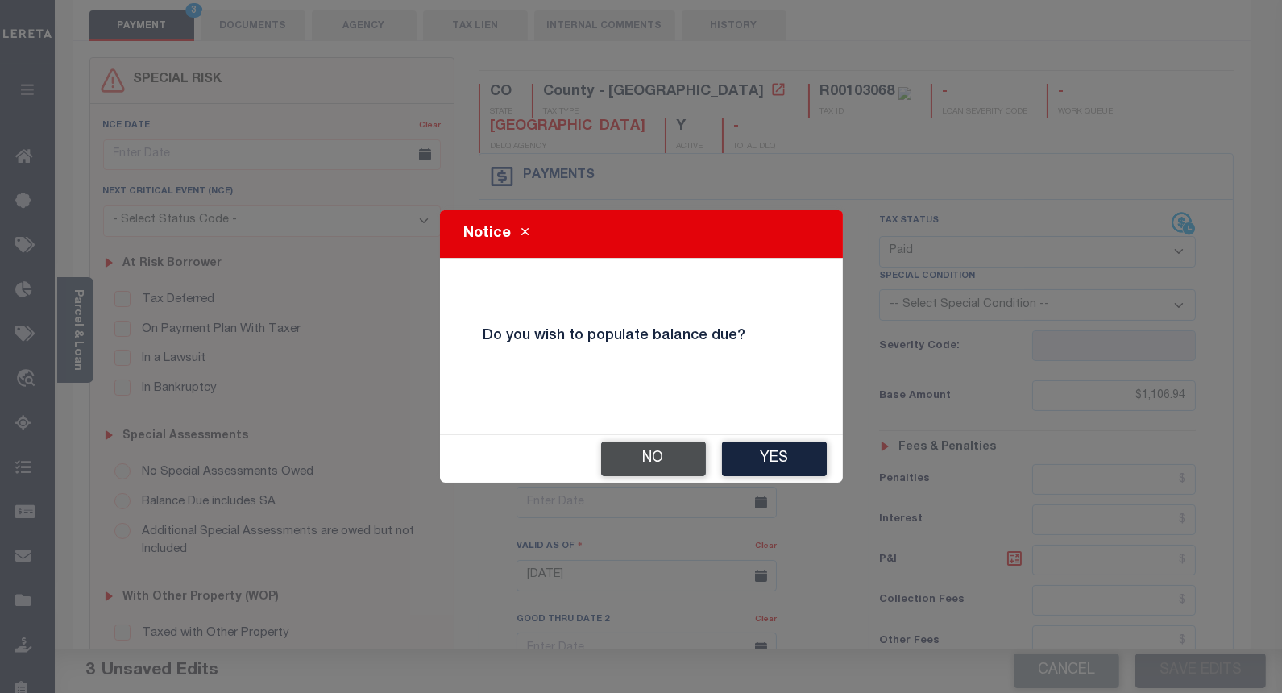
click at [633, 453] on button "No" at bounding box center [653, 458] width 105 height 35
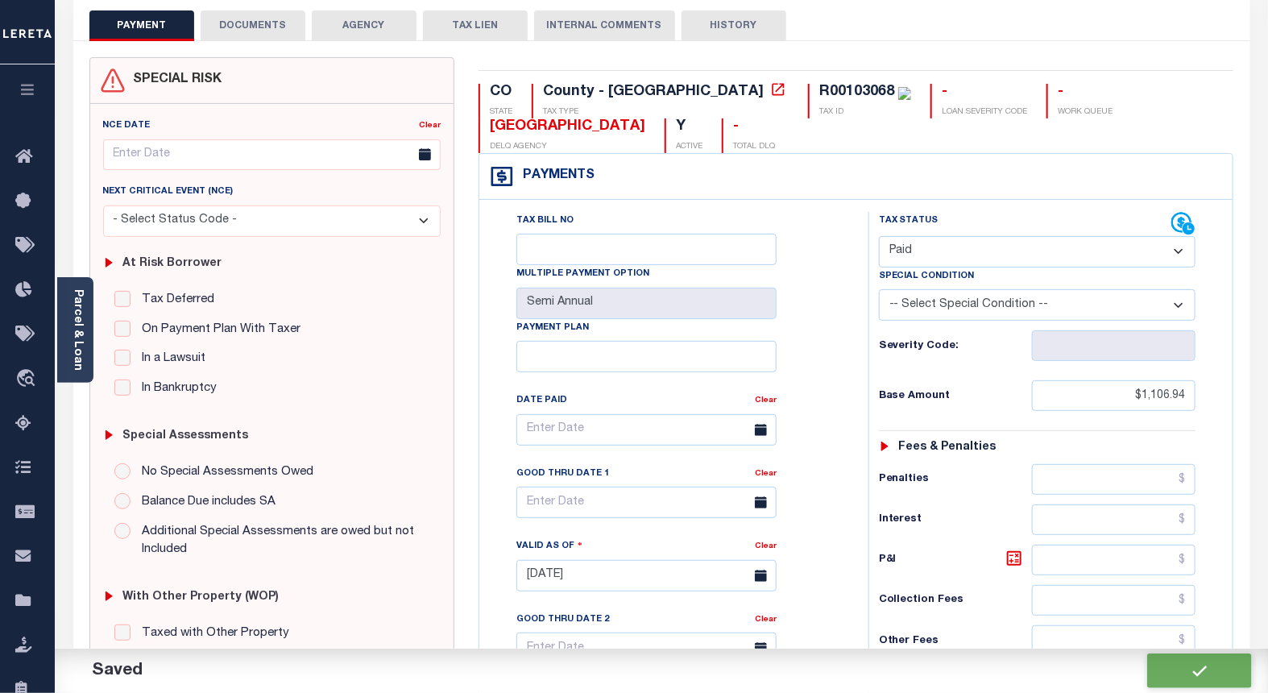
checkbox input "false"
type input "$1,106.94"
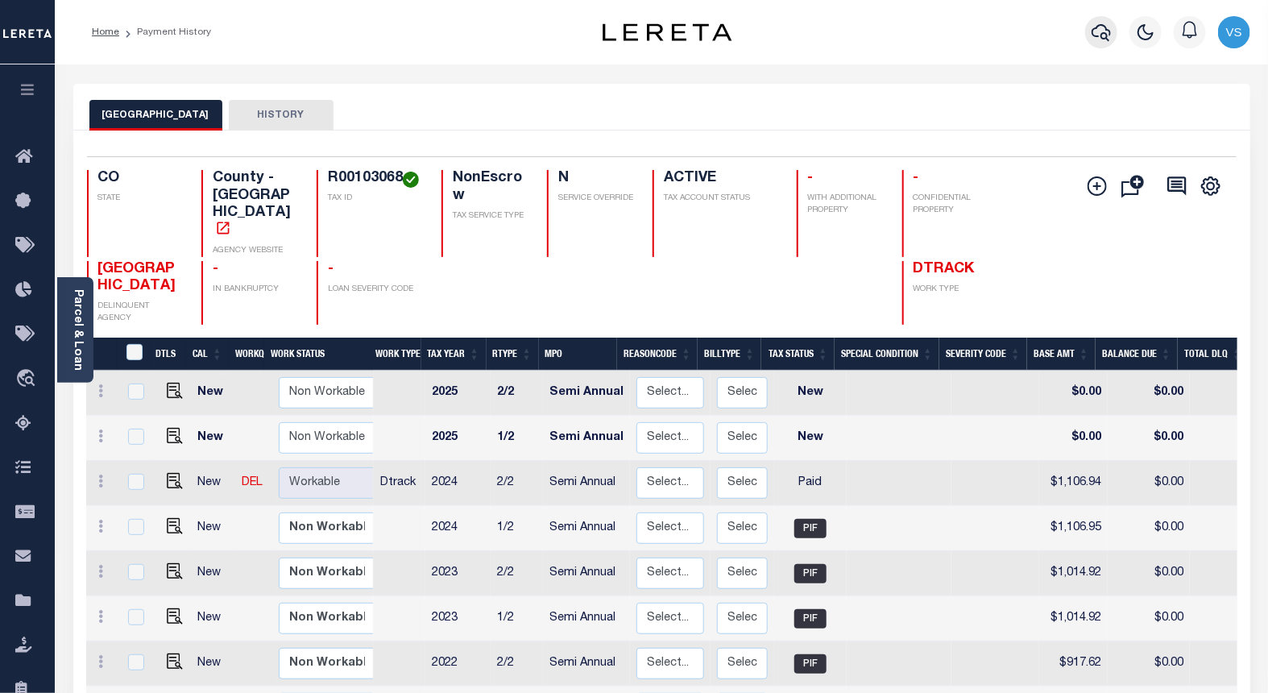
click at [1098, 25] on icon "button" at bounding box center [1101, 32] width 19 height 19
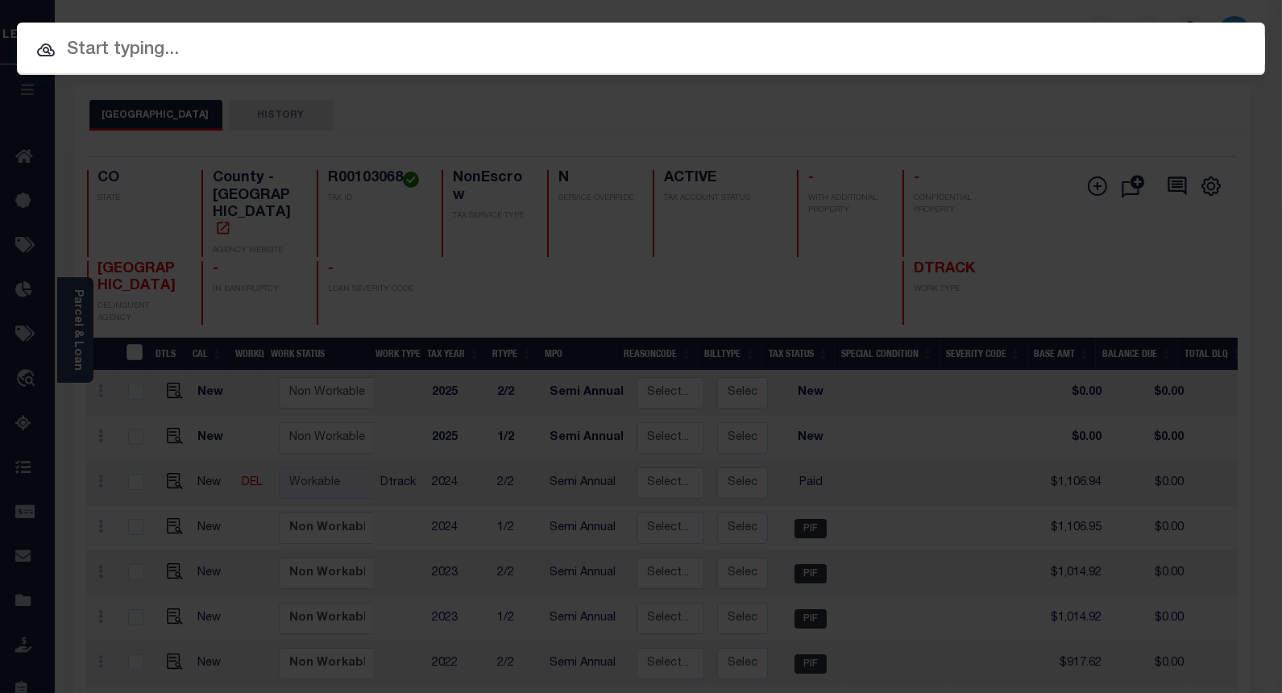
paste input "4302210007810"
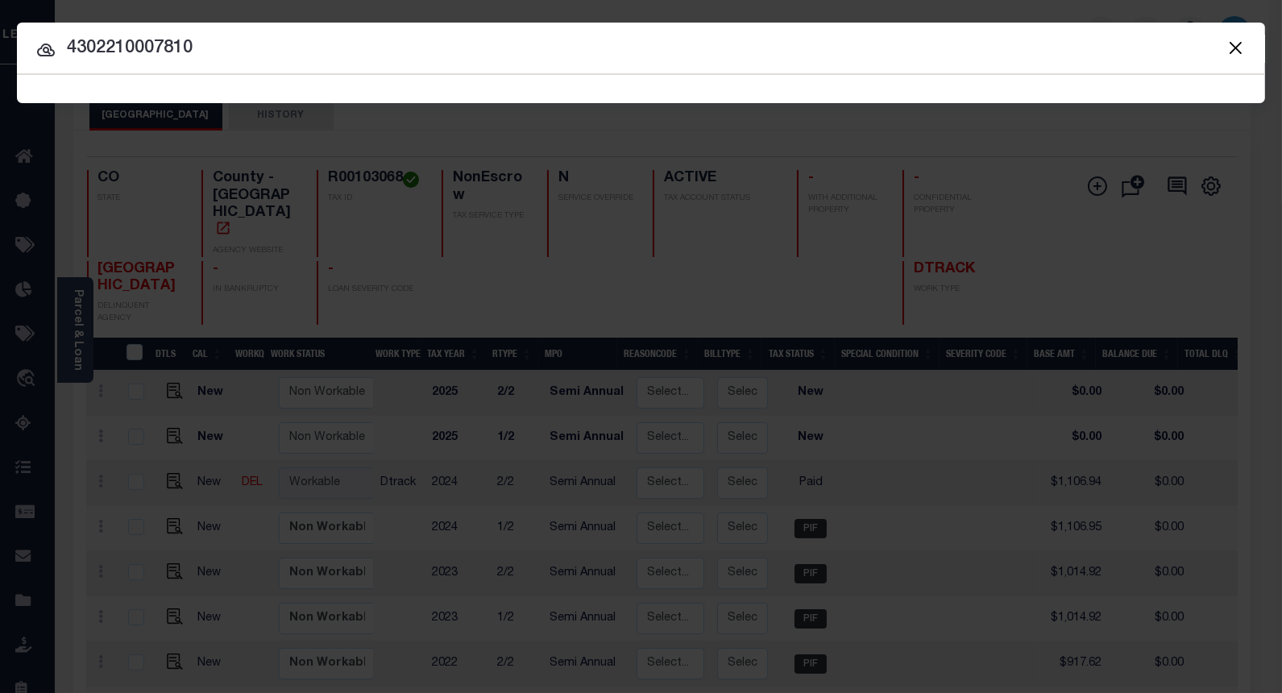
type input "4302210007810"
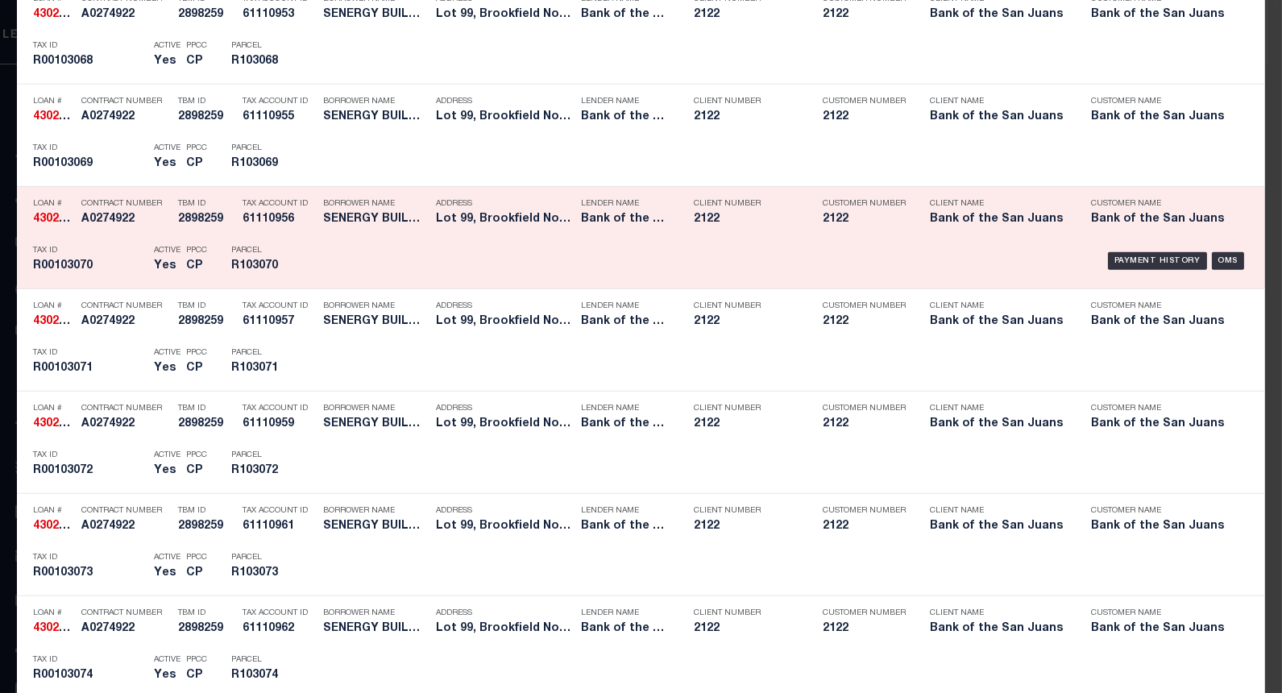
scroll to position [2872, 0]
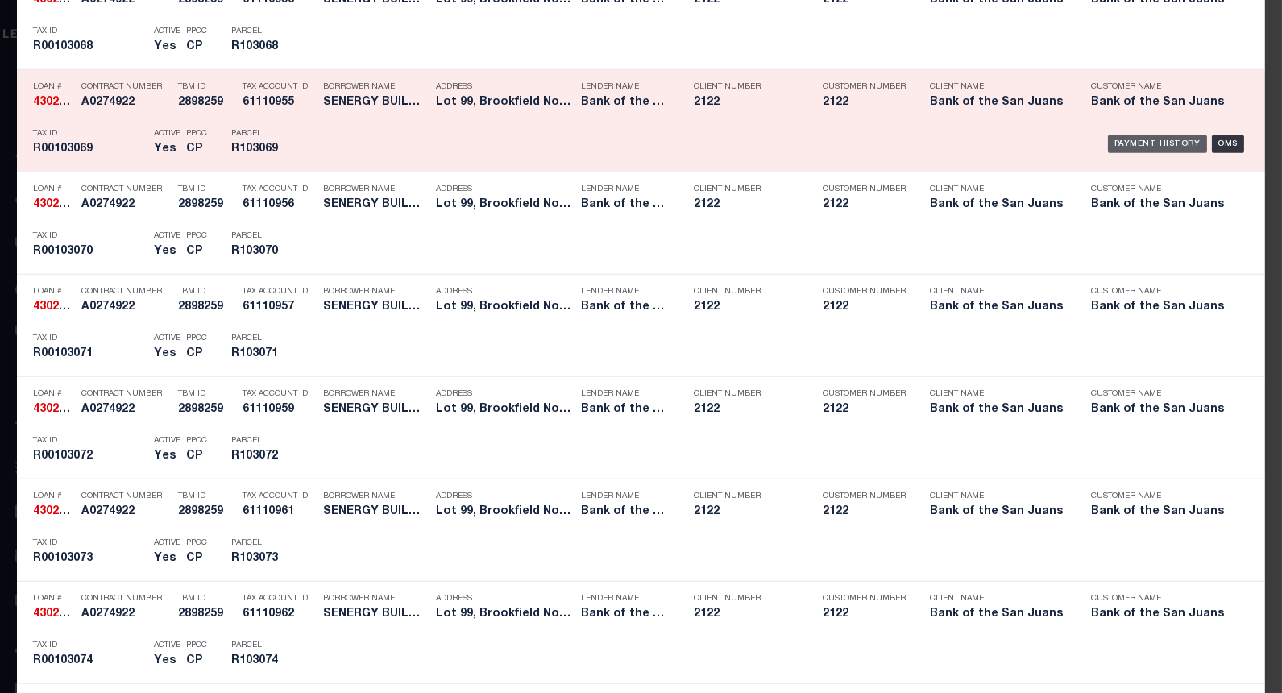
click at [1110, 143] on div "Payment History" at bounding box center [1157, 144] width 99 height 18
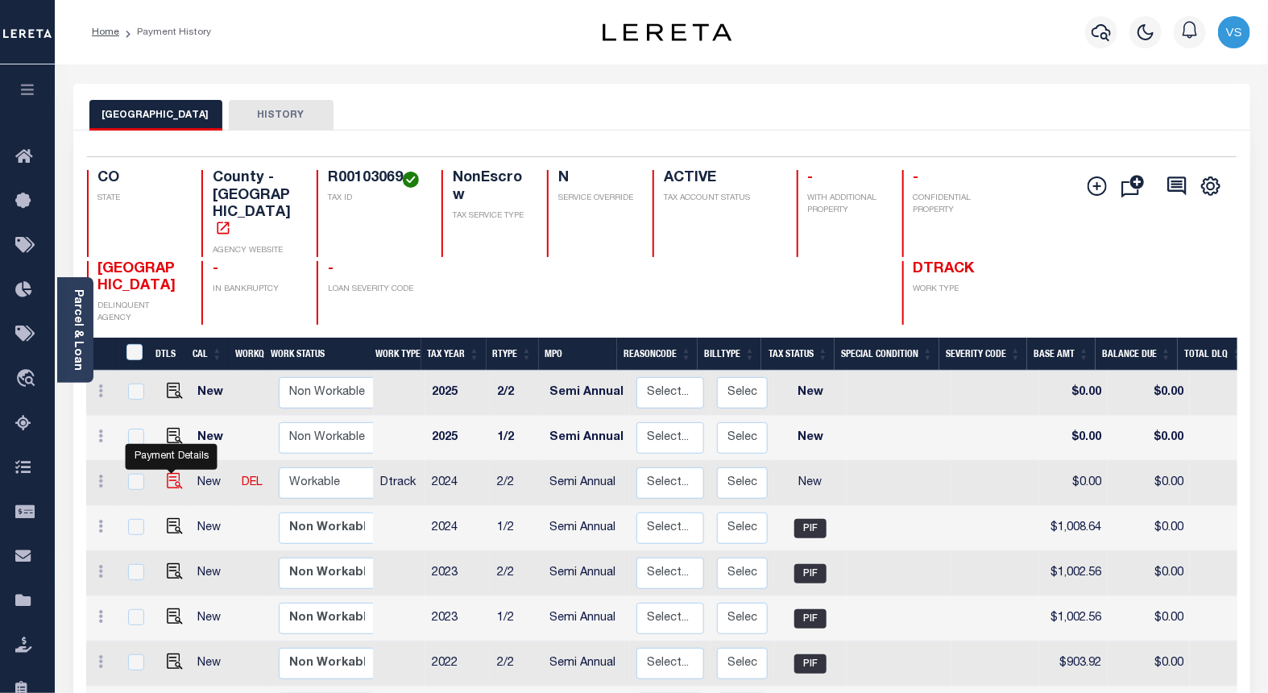
click at [168, 473] on img "" at bounding box center [175, 481] width 16 height 16
checkbox input "true"
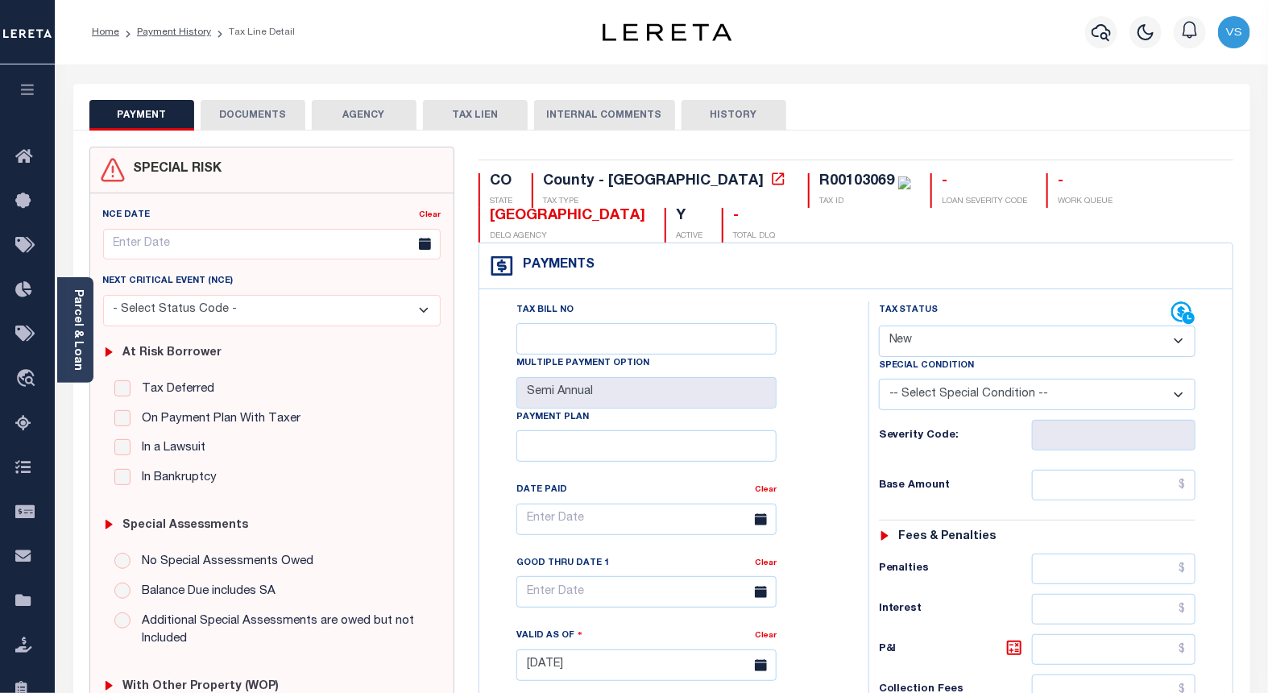
click at [922, 342] on select "- Select Status Code - Open Due/Unpaid Paid Incomplete No Tax Due Internal Refu…" at bounding box center [1037, 340] width 317 height 31
select select "PYD"
click at [879, 326] on select "- Select Status Code - Open Due/Unpaid Paid Incomplete No Tax Due Internal Refu…" at bounding box center [1037, 340] width 317 height 31
type input "[DATE]"
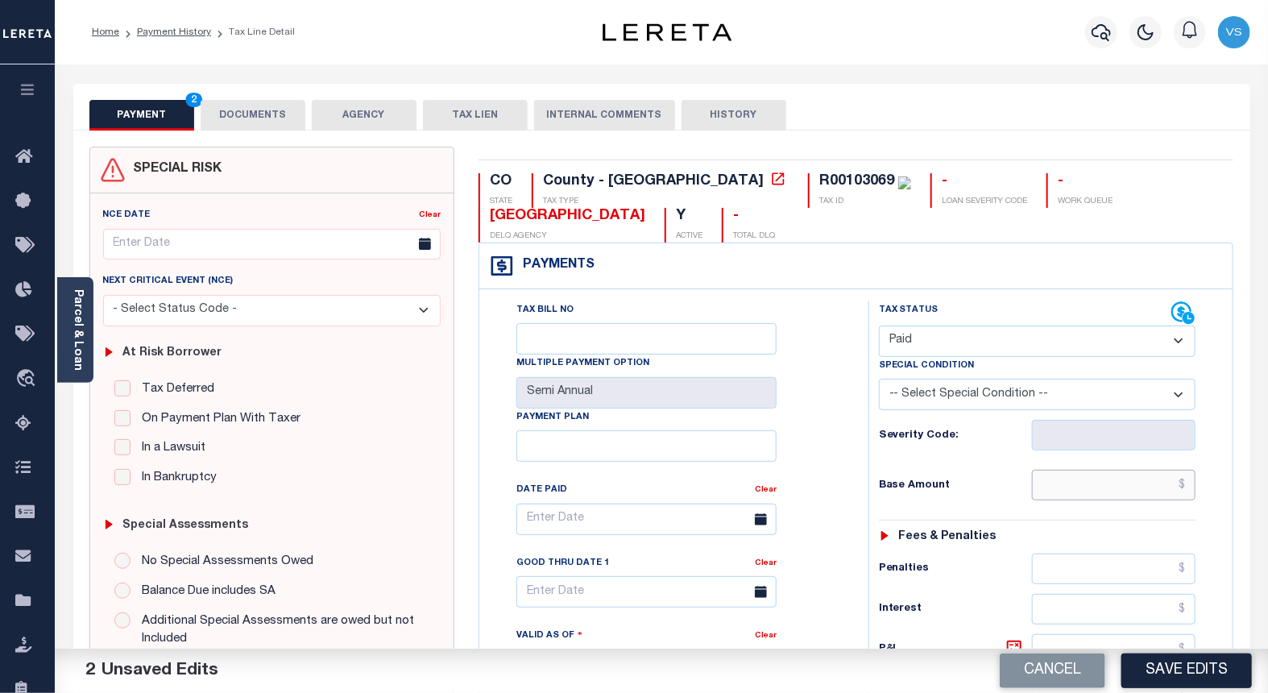
click at [1139, 483] on input "text" at bounding box center [1114, 485] width 164 height 31
paste input "1,008.64"
type input "$1,008.64"
click at [259, 121] on button "DOCUMENTS" at bounding box center [253, 115] width 105 height 31
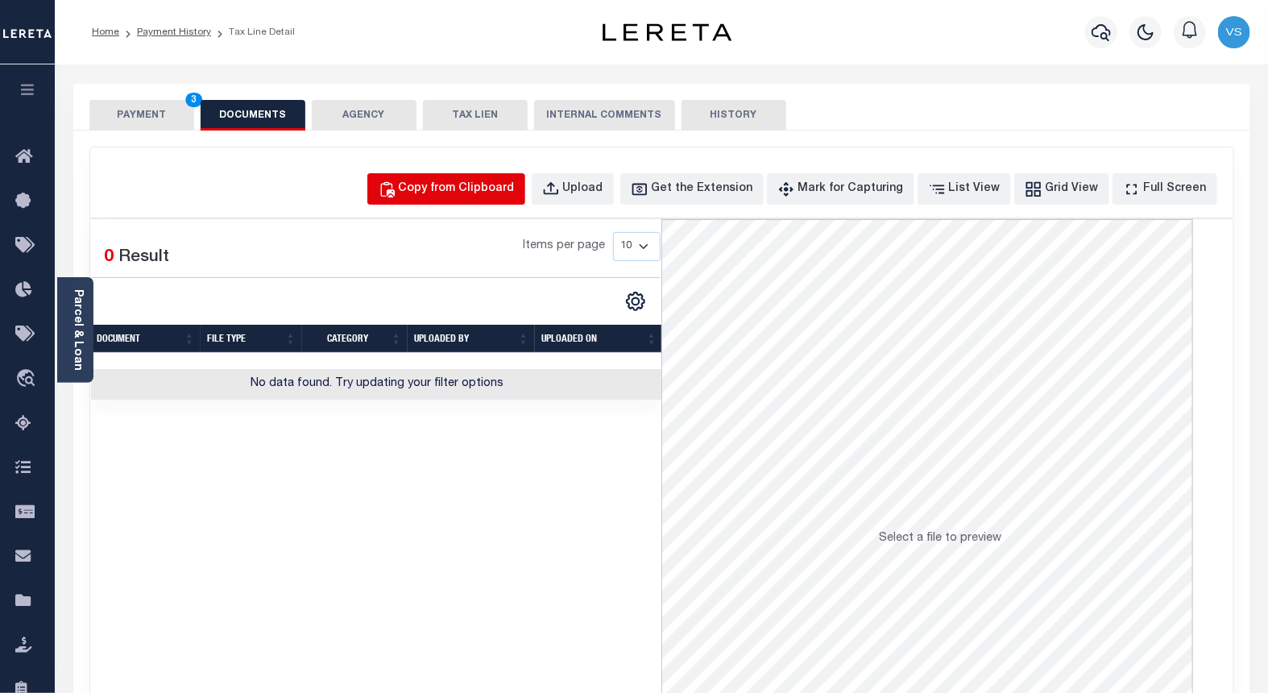
click at [478, 196] on div "Copy from Clipboard" at bounding box center [457, 189] width 116 height 18
select select "POP"
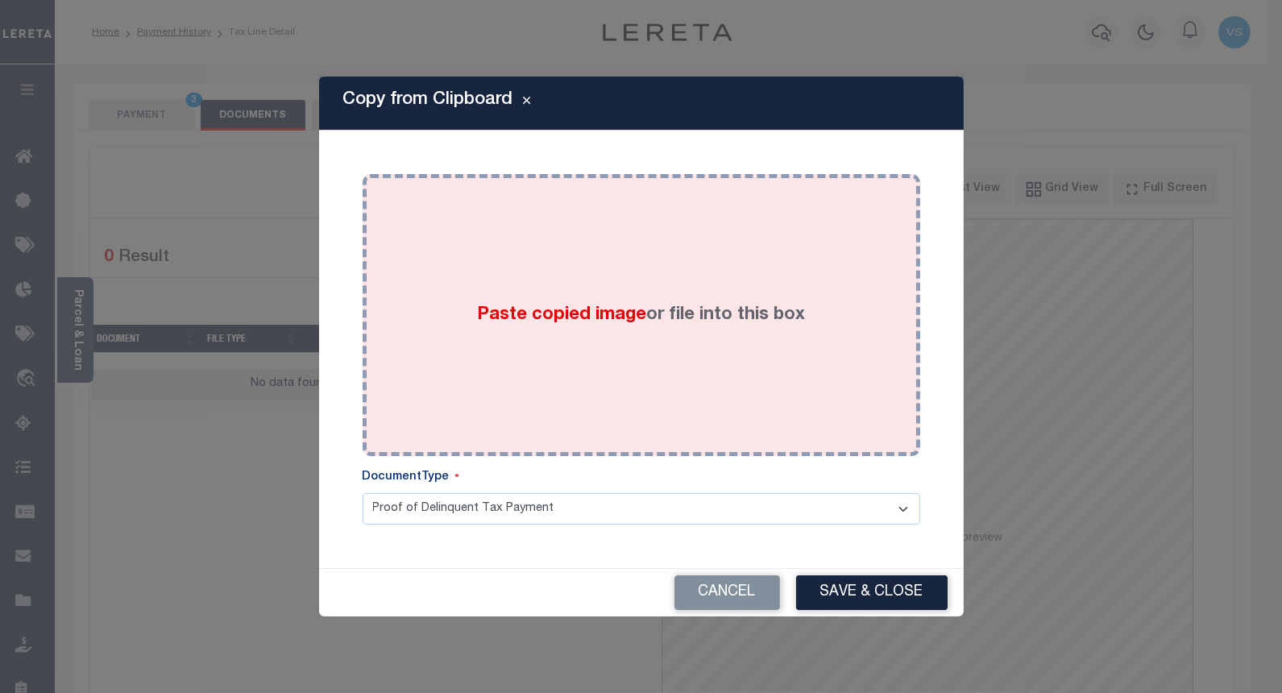
click at [567, 313] on span "Paste copied image" at bounding box center [561, 315] width 169 height 18
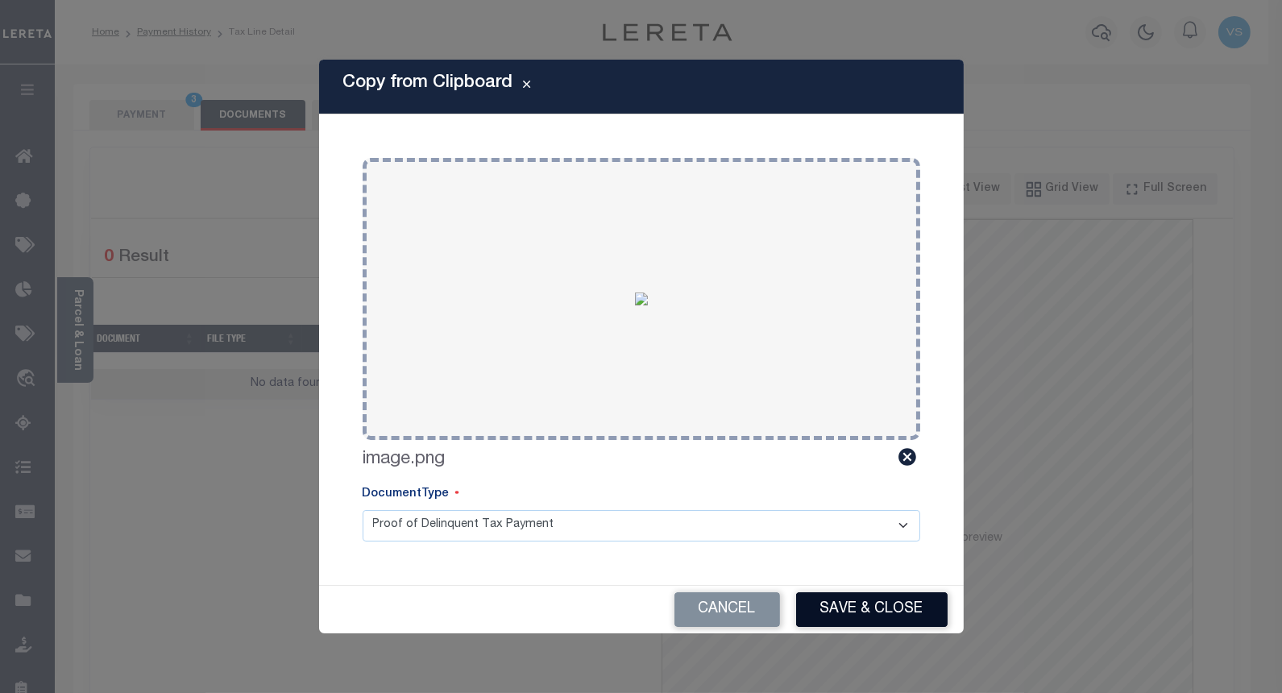
click at [836, 612] on button "Save & Close" at bounding box center [871, 609] width 151 height 35
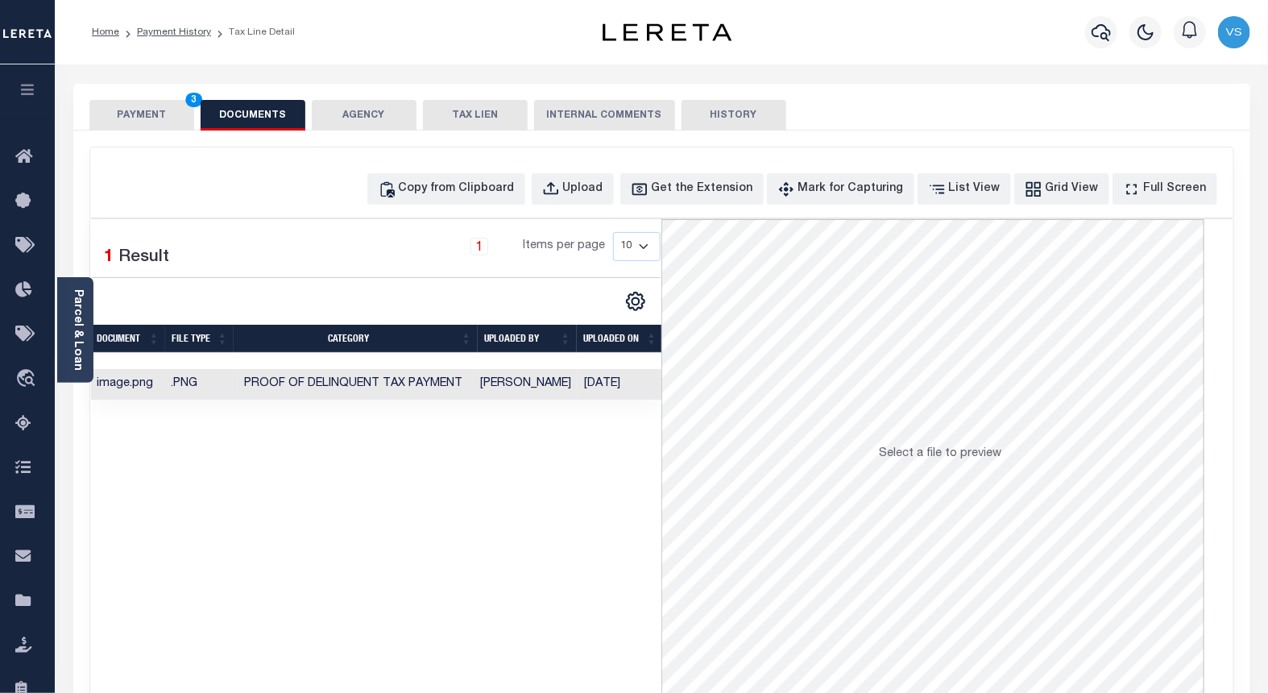
click at [126, 118] on button "PAYMENT 3" at bounding box center [141, 115] width 105 height 31
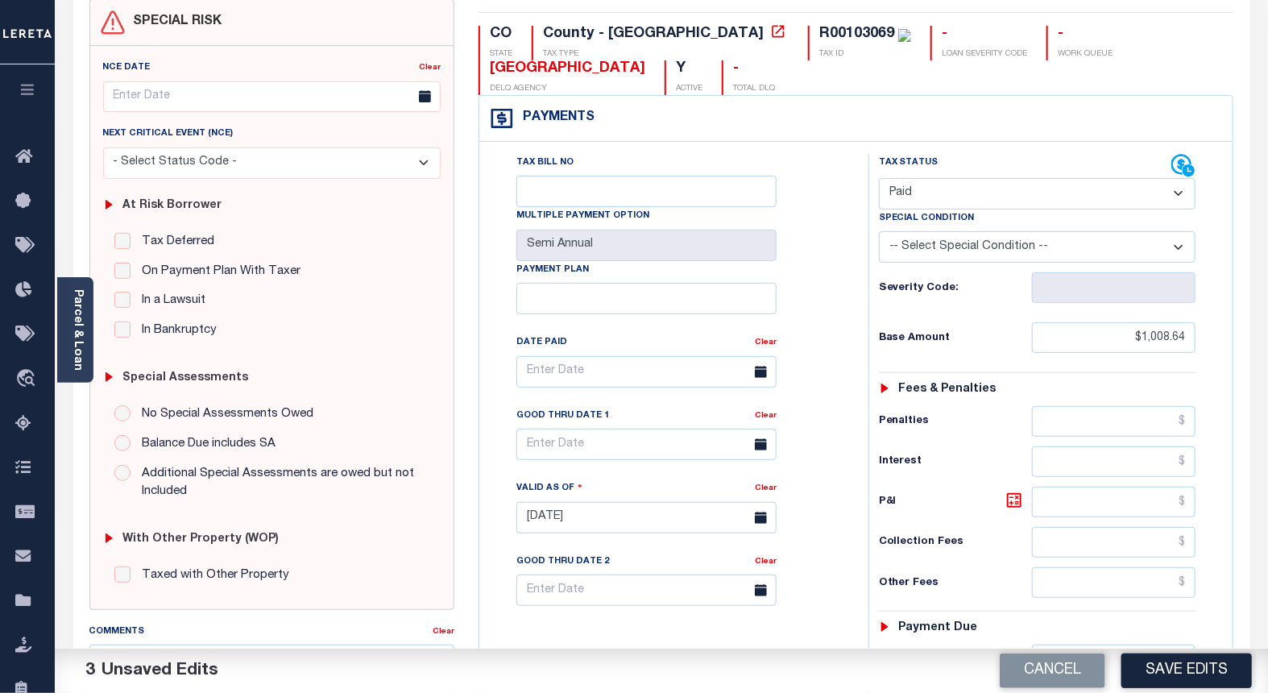
scroll to position [358, 0]
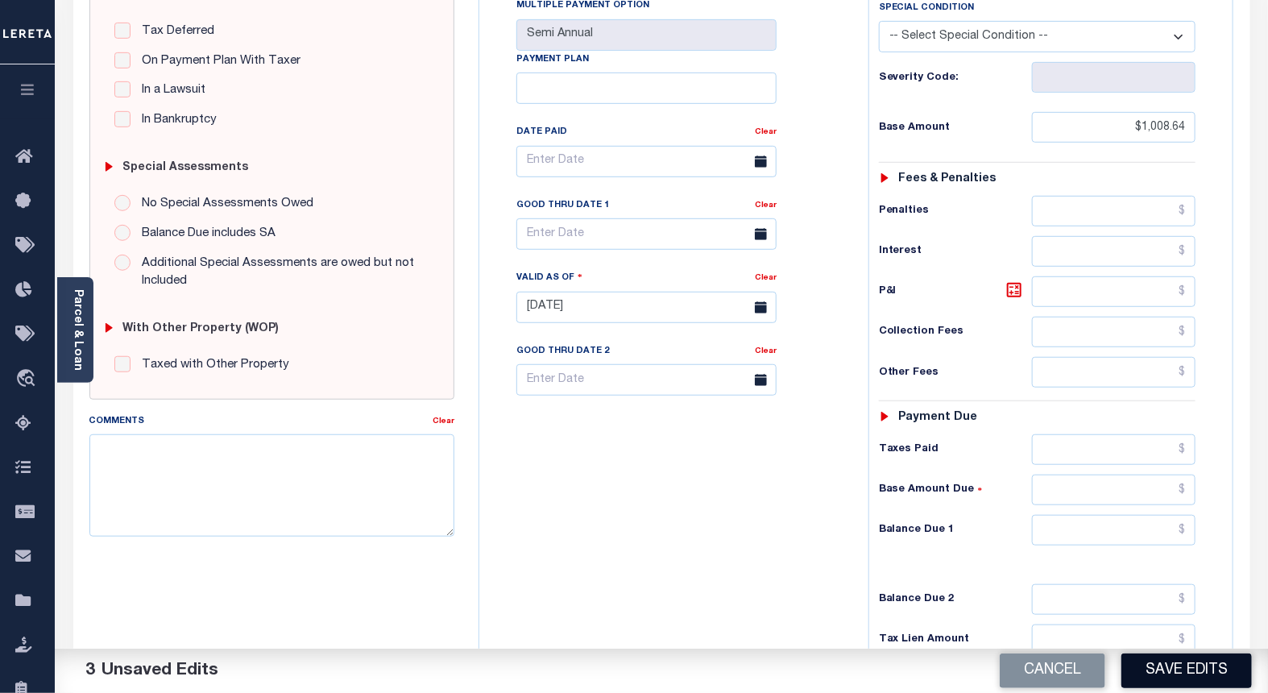
click at [1144, 670] on button "Save Edits" at bounding box center [1186, 670] width 130 height 35
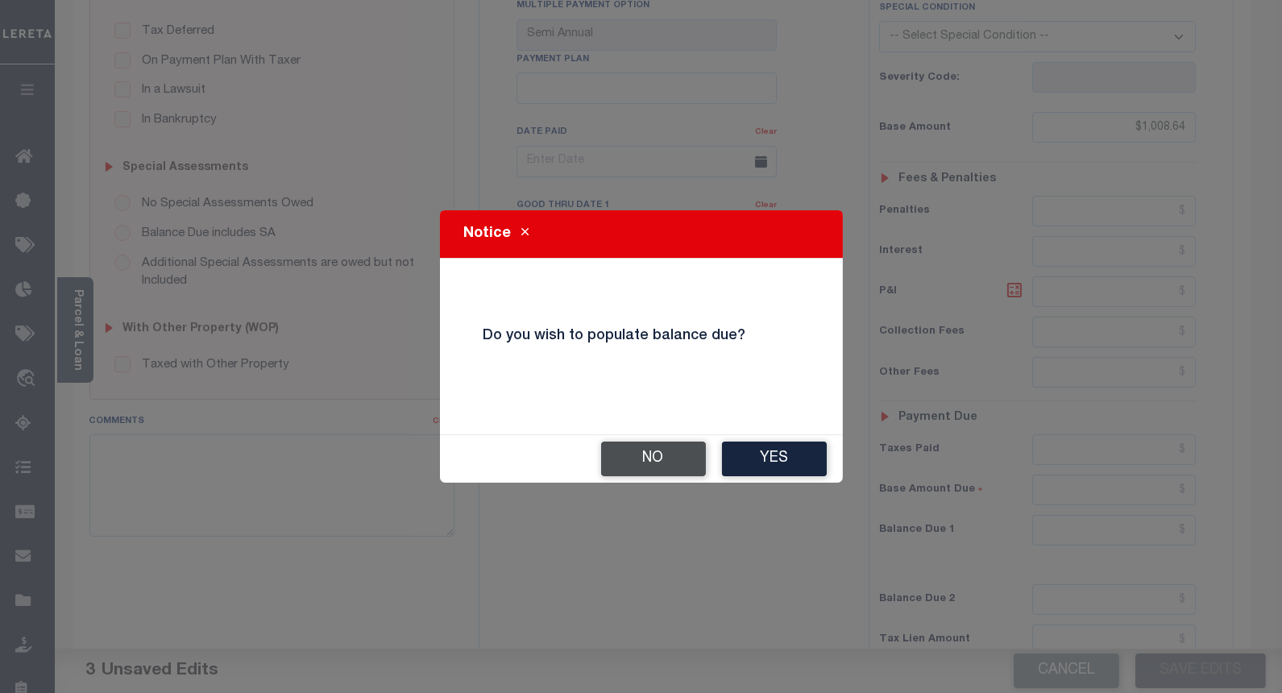
click at [625, 441] on button "No" at bounding box center [653, 458] width 105 height 35
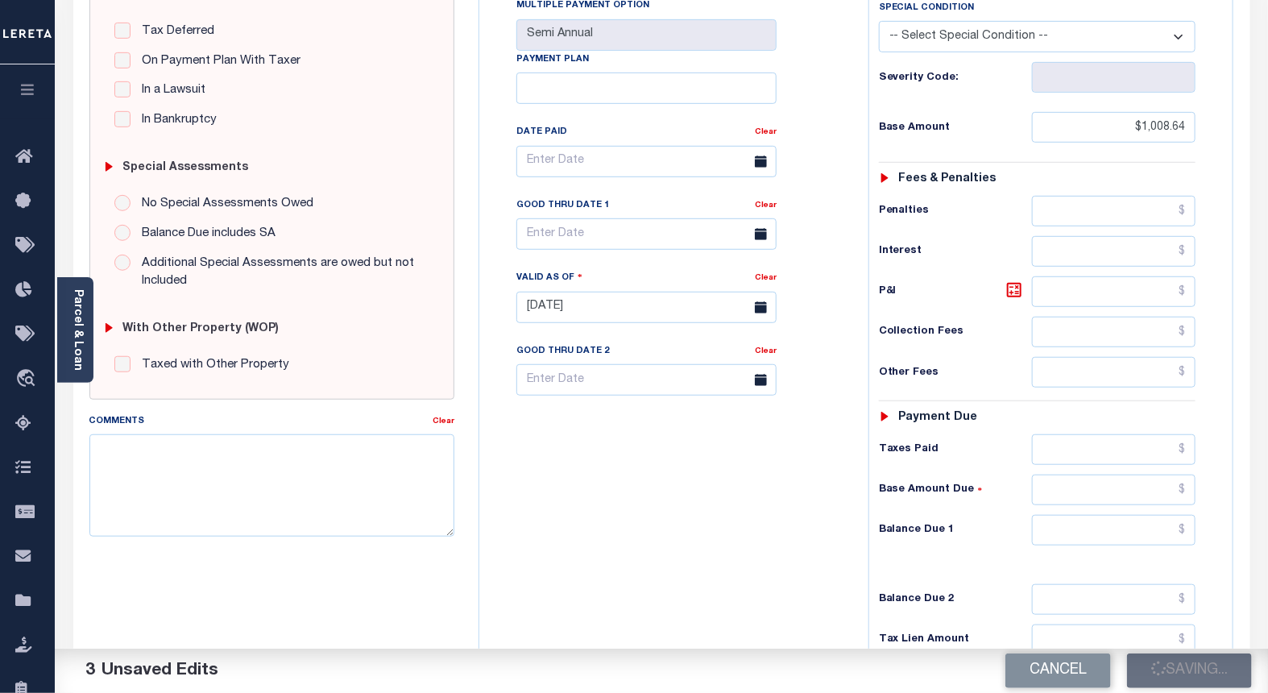
checkbox input "false"
type input "$1,008.64"
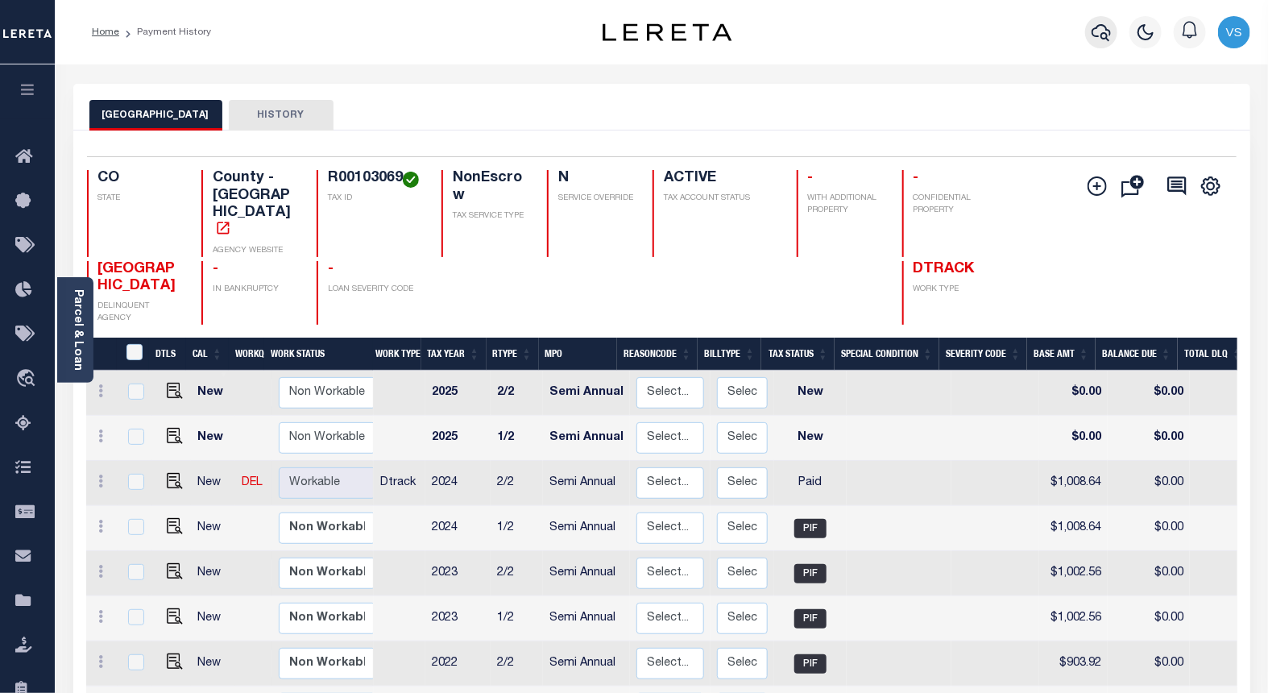
click at [1100, 37] on icon "button" at bounding box center [1101, 32] width 19 height 19
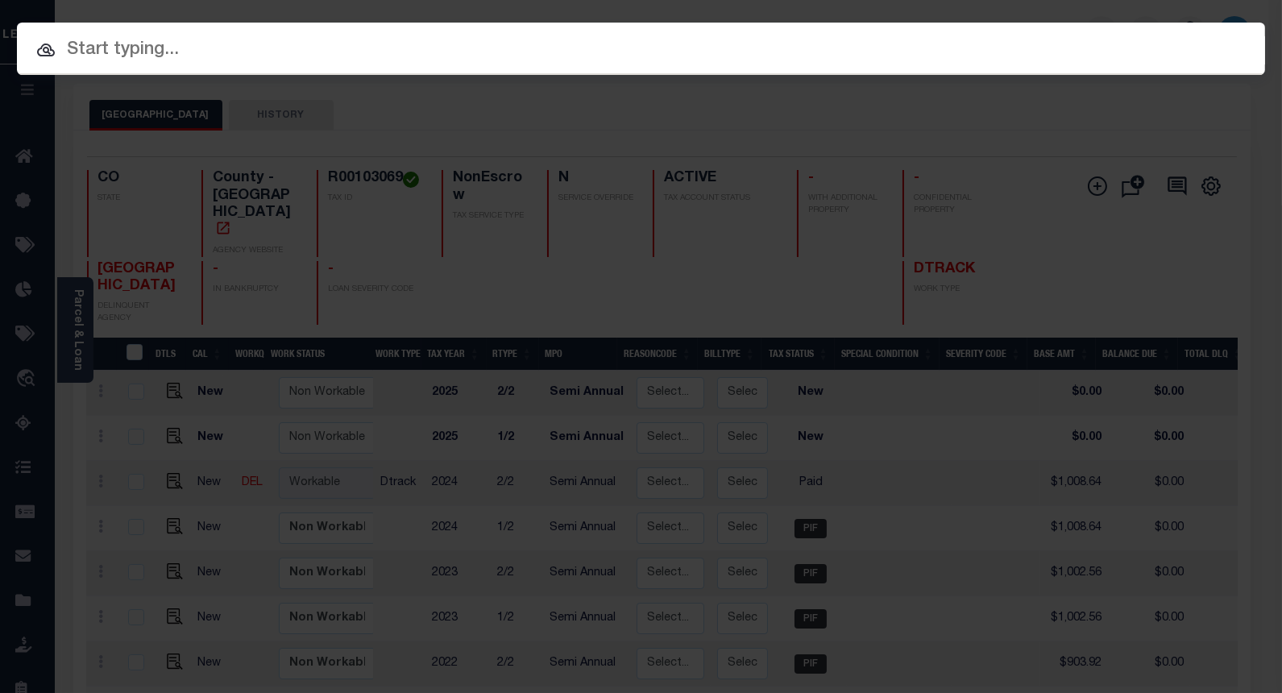
paste input "4302210007810"
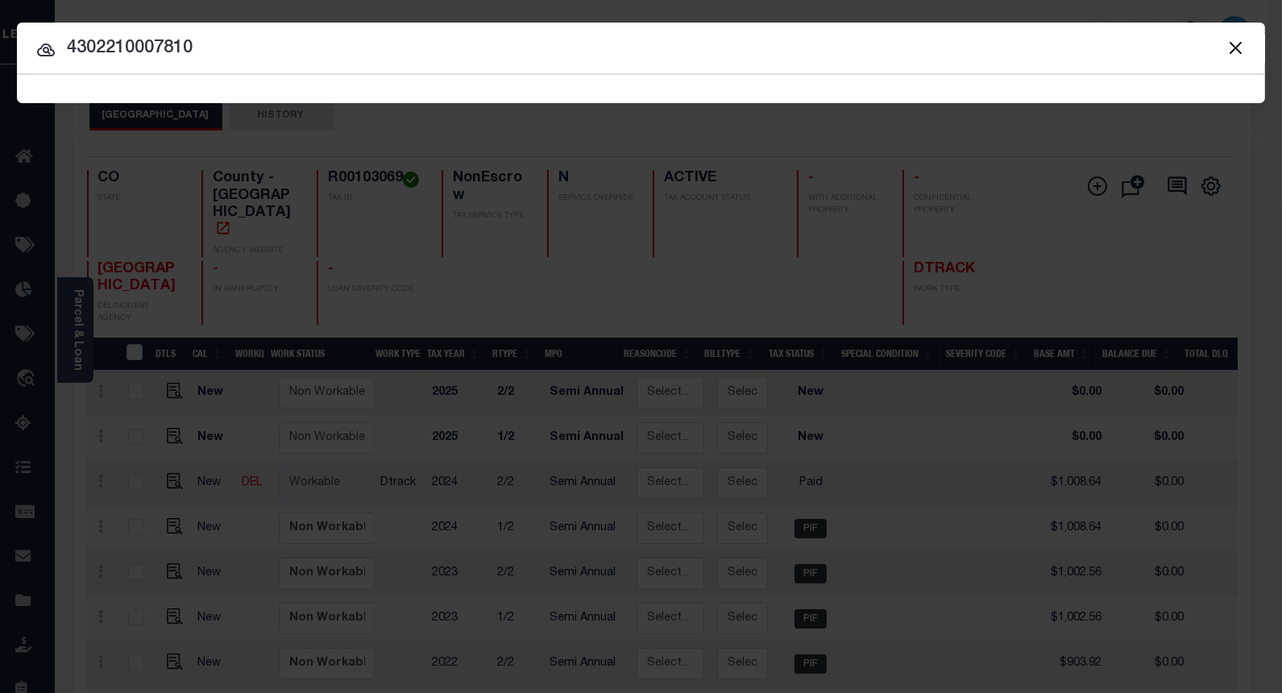
type input "4302210007810"
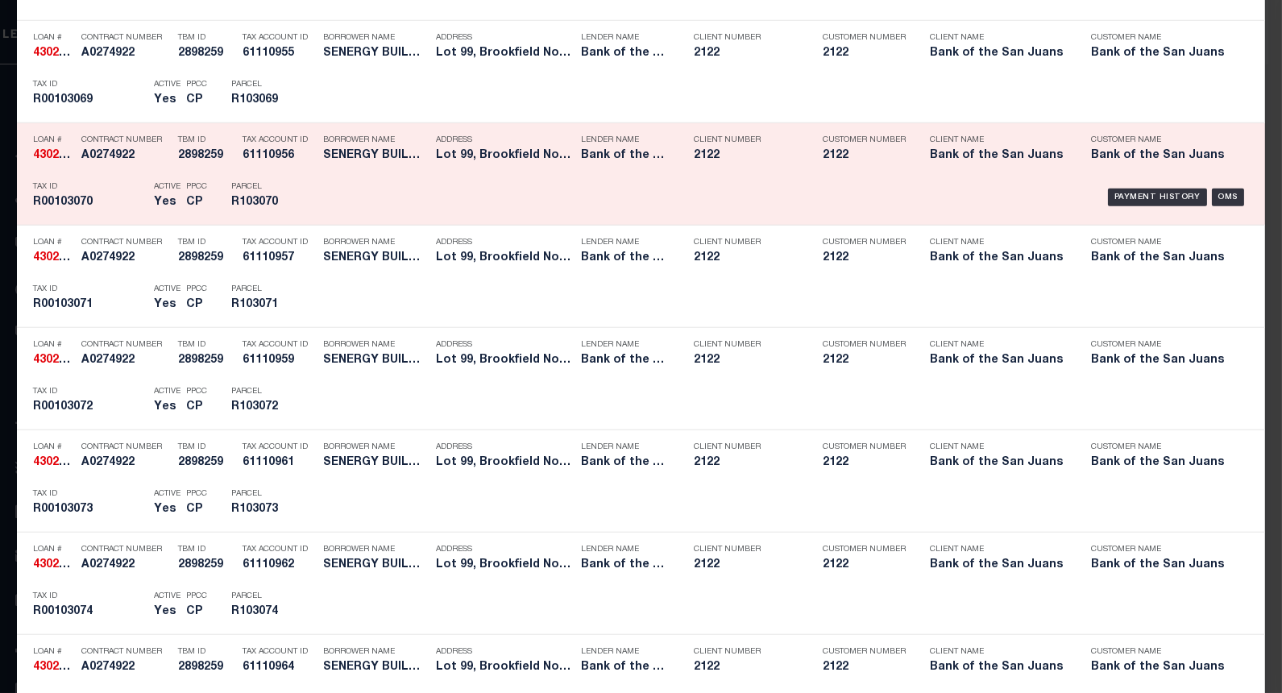
scroll to position [2927, 0]
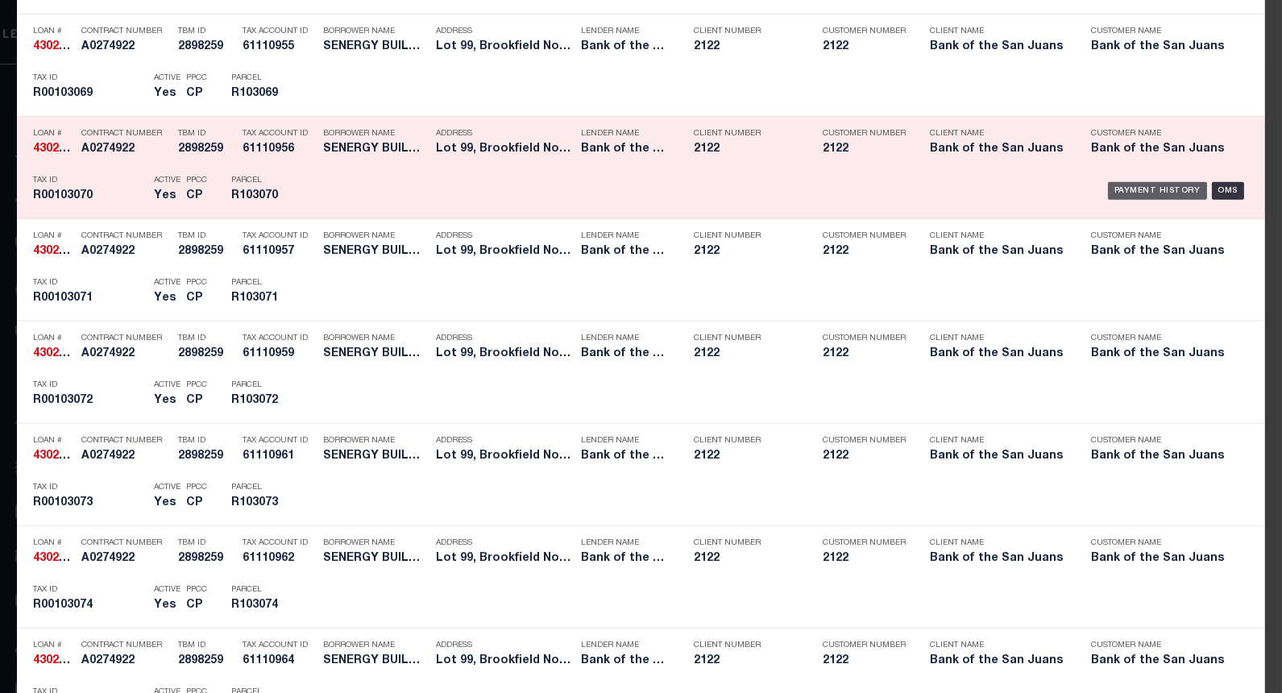
click at [1116, 191] on div "Payment History" at bounding box center [1157, 191] width 99 height 18
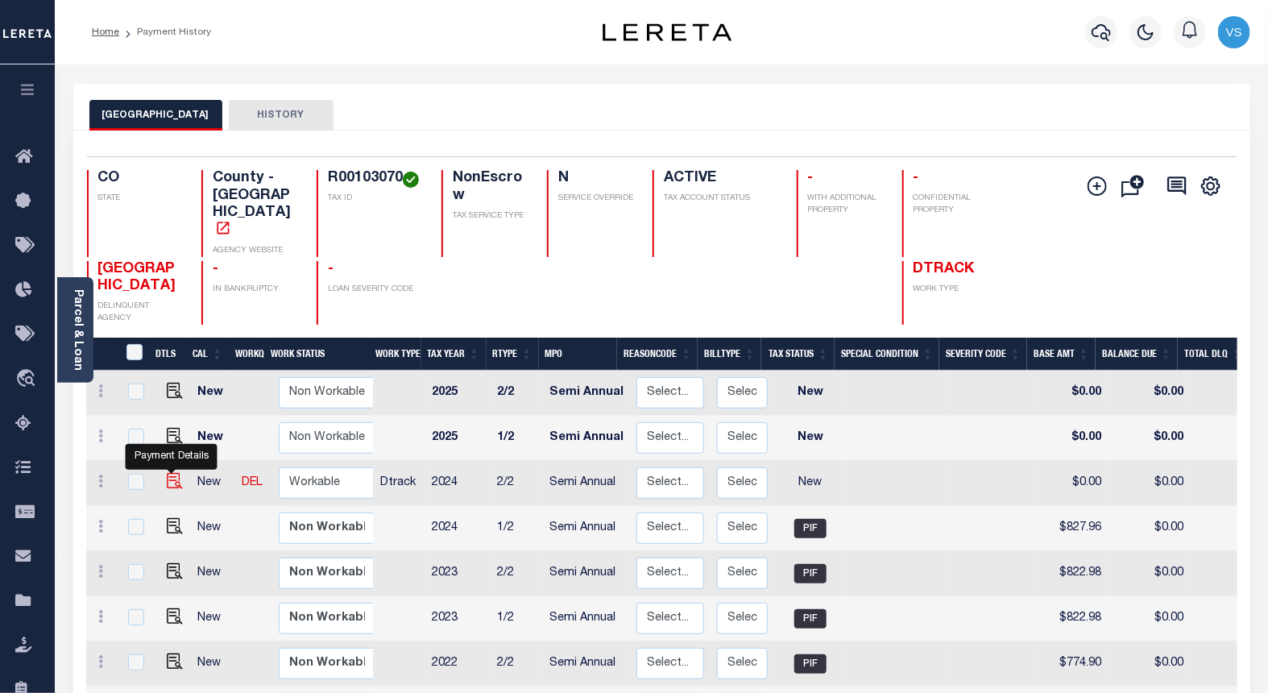
drag, startPoint x: 172, startPoint y: 447, endPoint x: 184, endPoint y: 439, distance: 14.5
click at [172, 473] on img "" at bounding box center [175, 481] width 16 height 16
checkbox input "true"
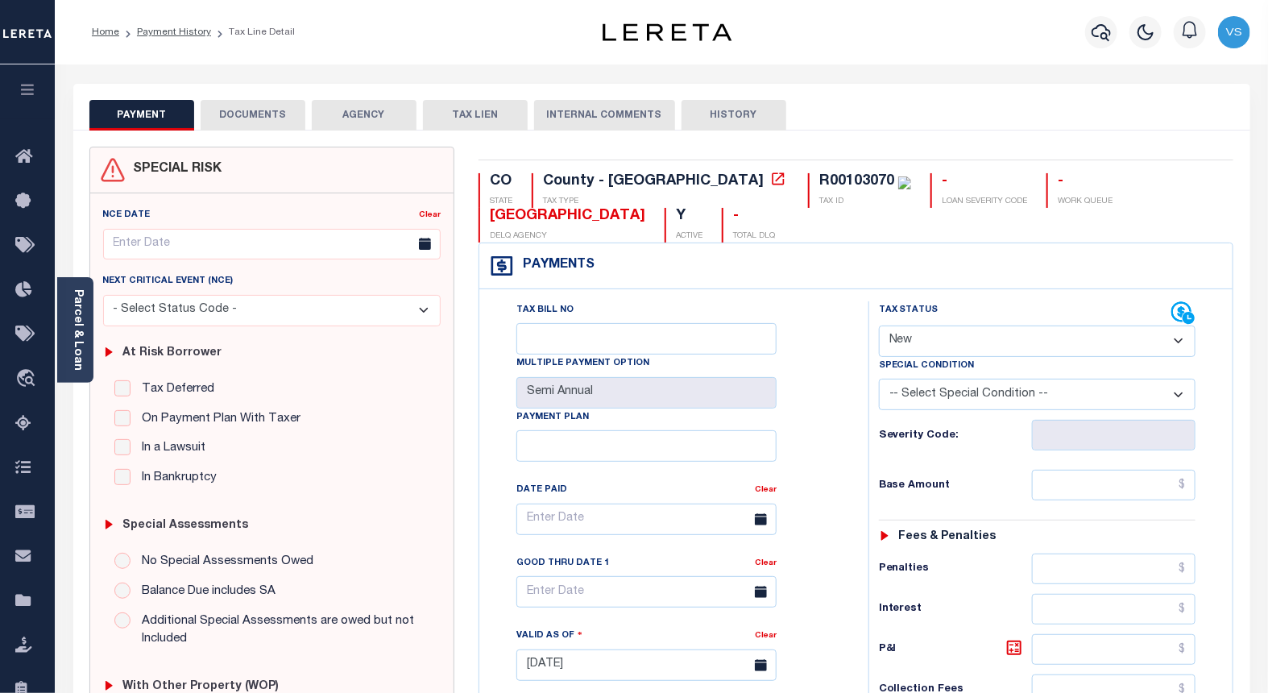
click at [920, 333] on select "- Select Status Code - Open Due/Unpaid Paid Incomplete No Tax Due Internal Refu…" at bounding box center [1037, 340] width 317 height 31
select select "PYD"
click at [879, 326] on select "- Select Status Code - Open Due/Unpaid Paid Incomplete No Tax Due Internal Refu…" at bounding box center [1037, 340] width 317 height 31
type input "[DATE]"
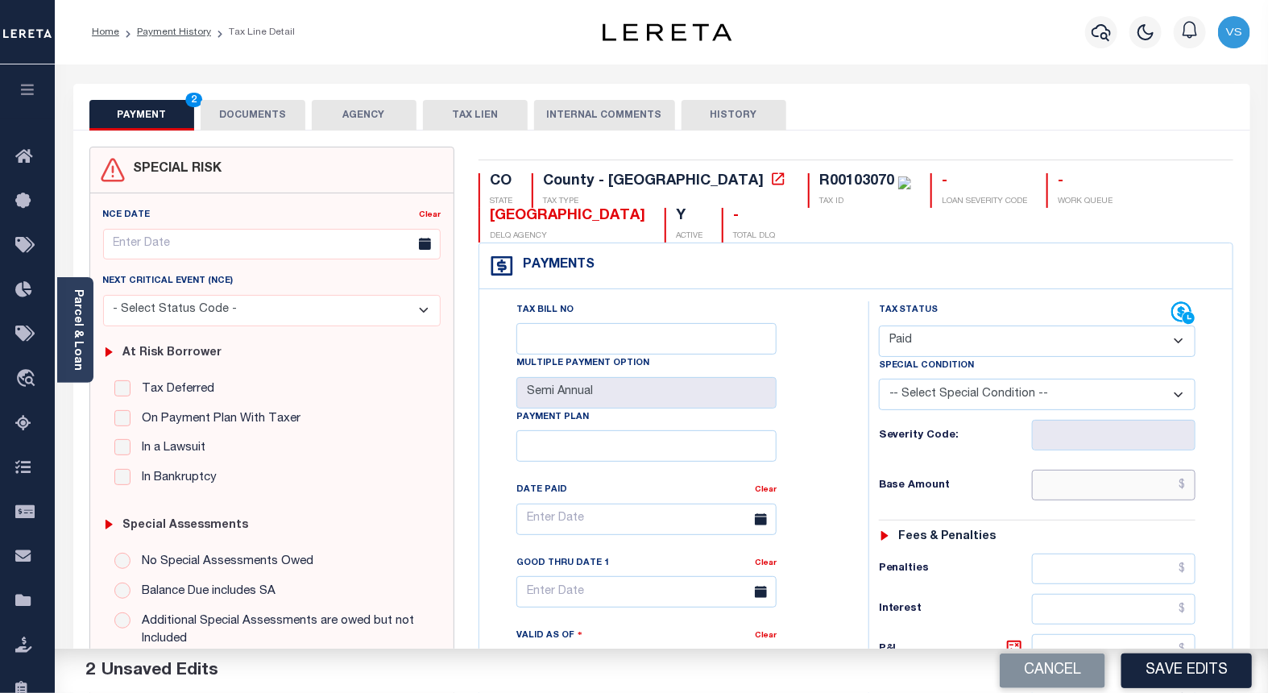
click at [1096, 483] on input "text" at bounding box center [1114, 485] width 164 height 31
paste input "827.96"
type input "$827.96"
click at [279, 109] on button "DOCUMENTS" at bounding box center [253, 115] width 105 height 31
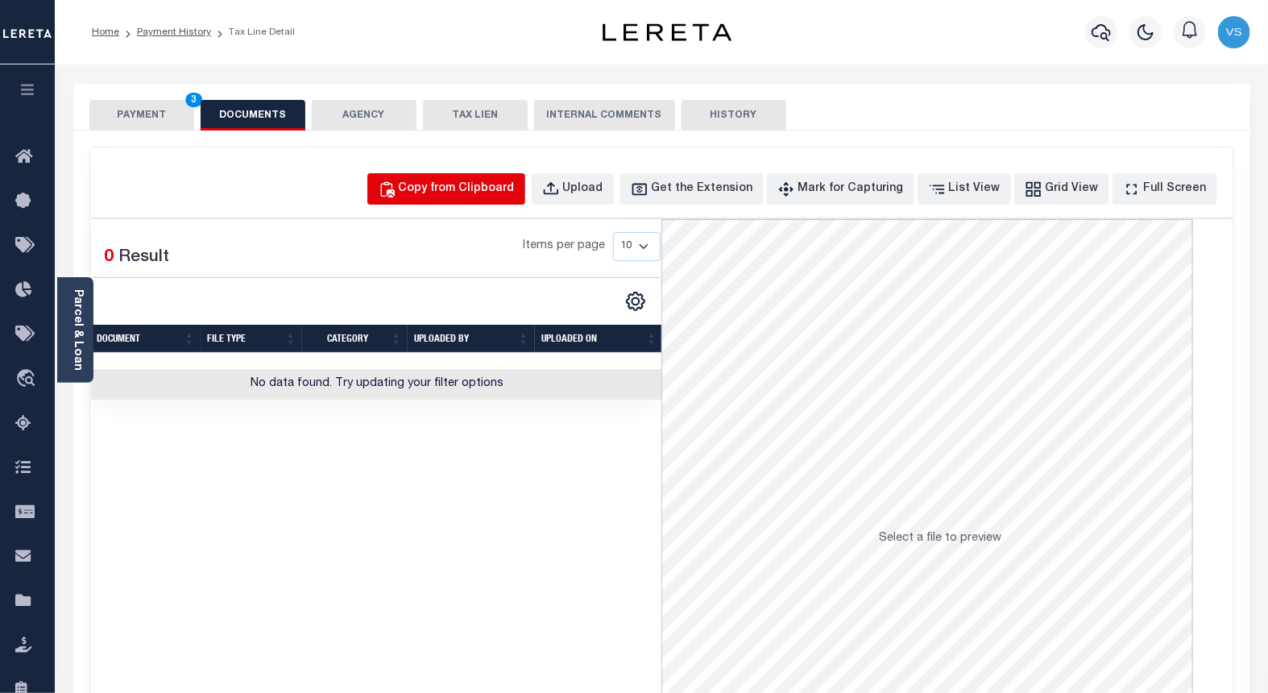
click at [460, 187] on div "Copy from Clipboard" at bounding box center [457, 189] width 116 height 18
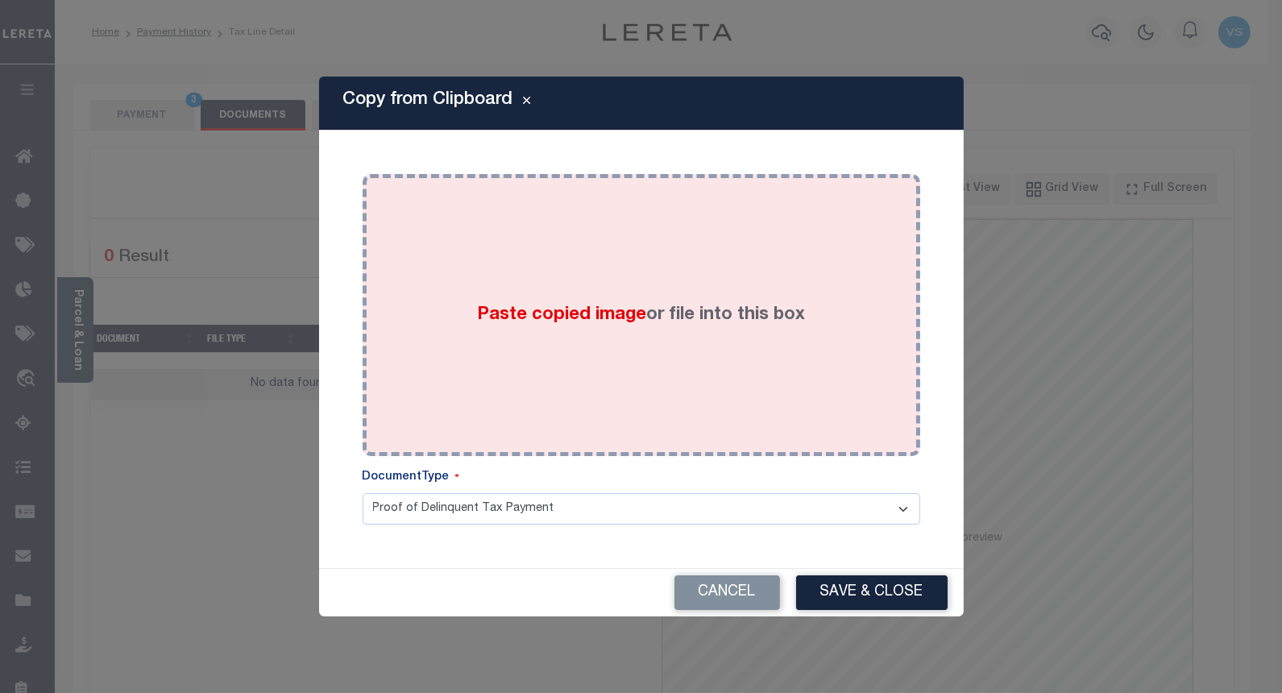
click at [634, 360] on div "Paste copied image or file into this box" at bounding box center [641, 315] width 533 height 258
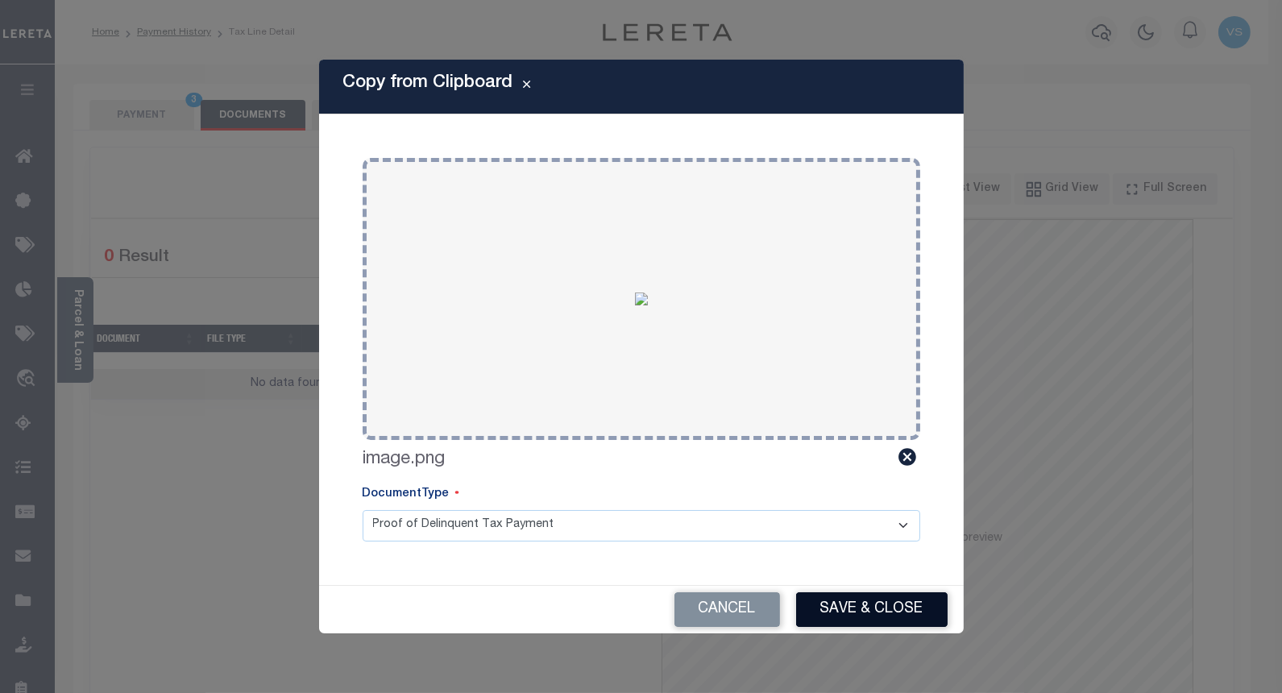
click at [848, 611] on button "Save & Close" at bounding box center [871, 609] width 151 height 35
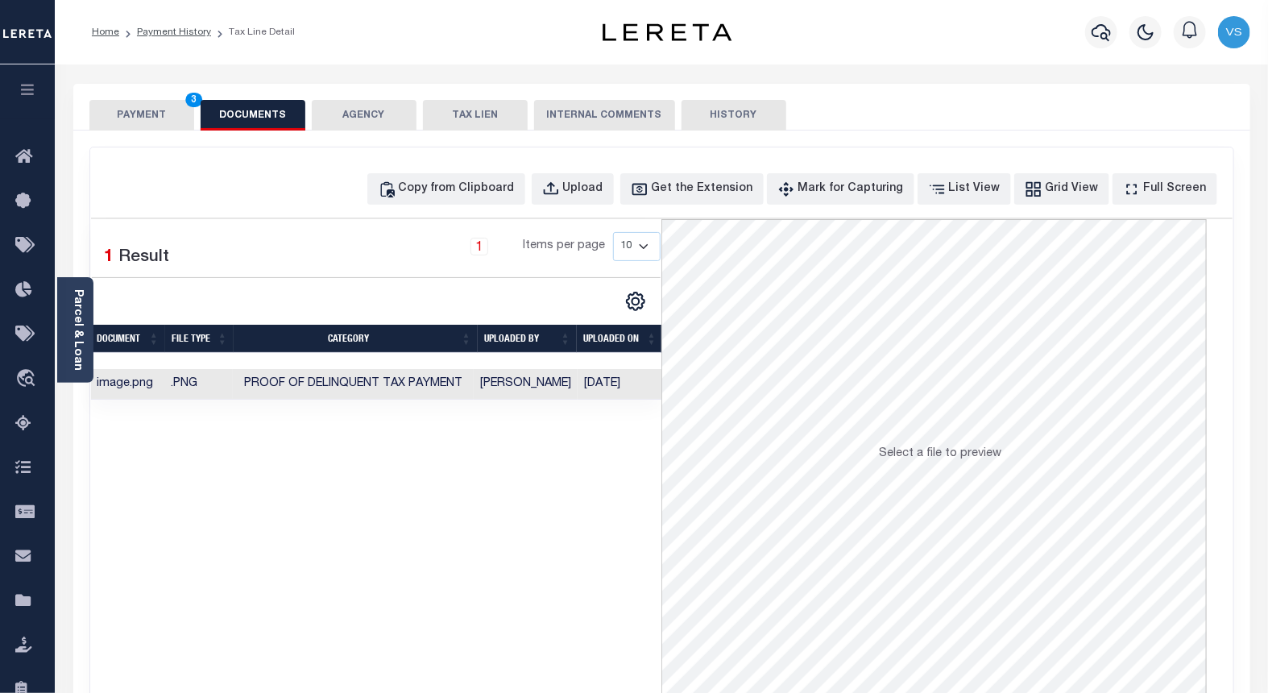
click at [132, 116] on button "PAYMENT 3" at bounding box center [141, 115] width 105 height 31
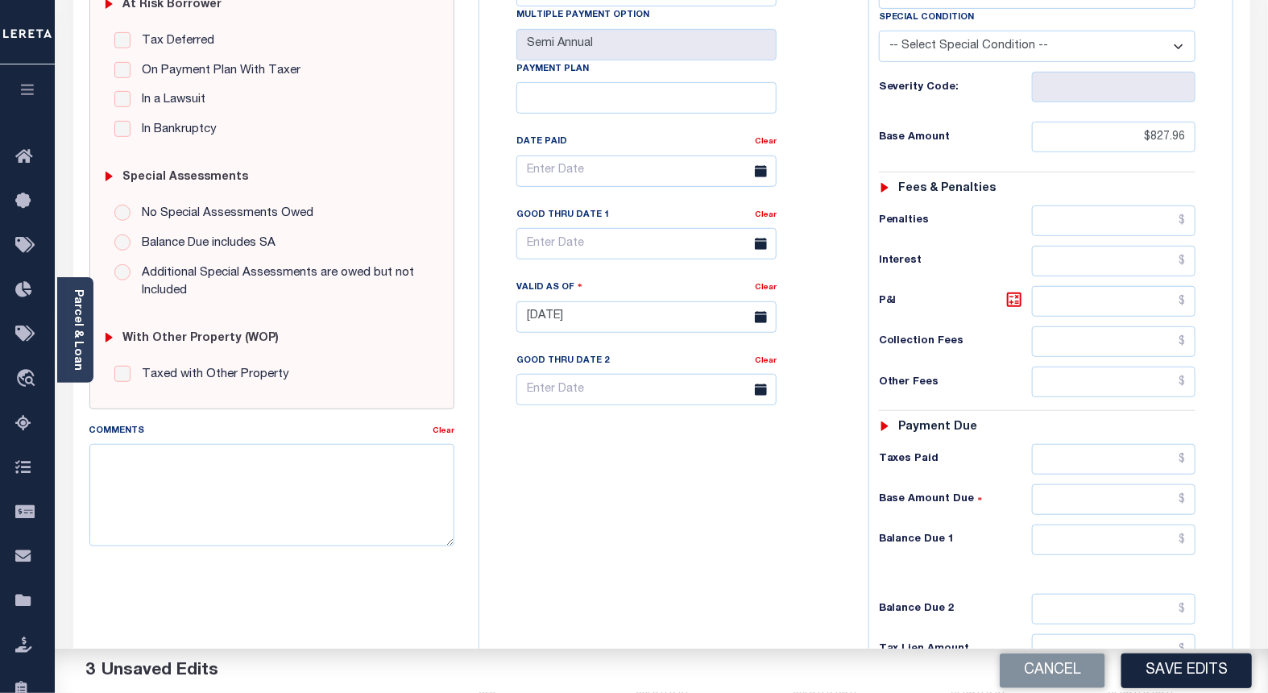
scroll to position [358, 0]
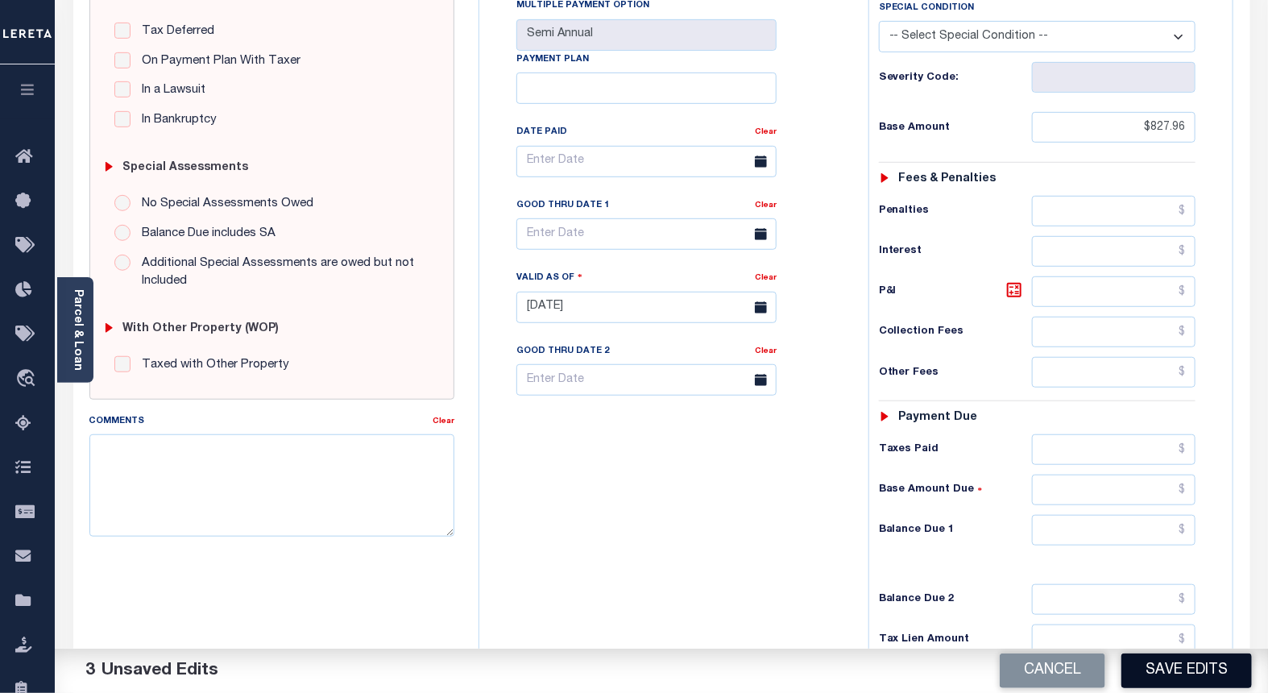
click at [1154, 677] on button "Save Edits" at bounding box center [1186, 670] width 130 height 35
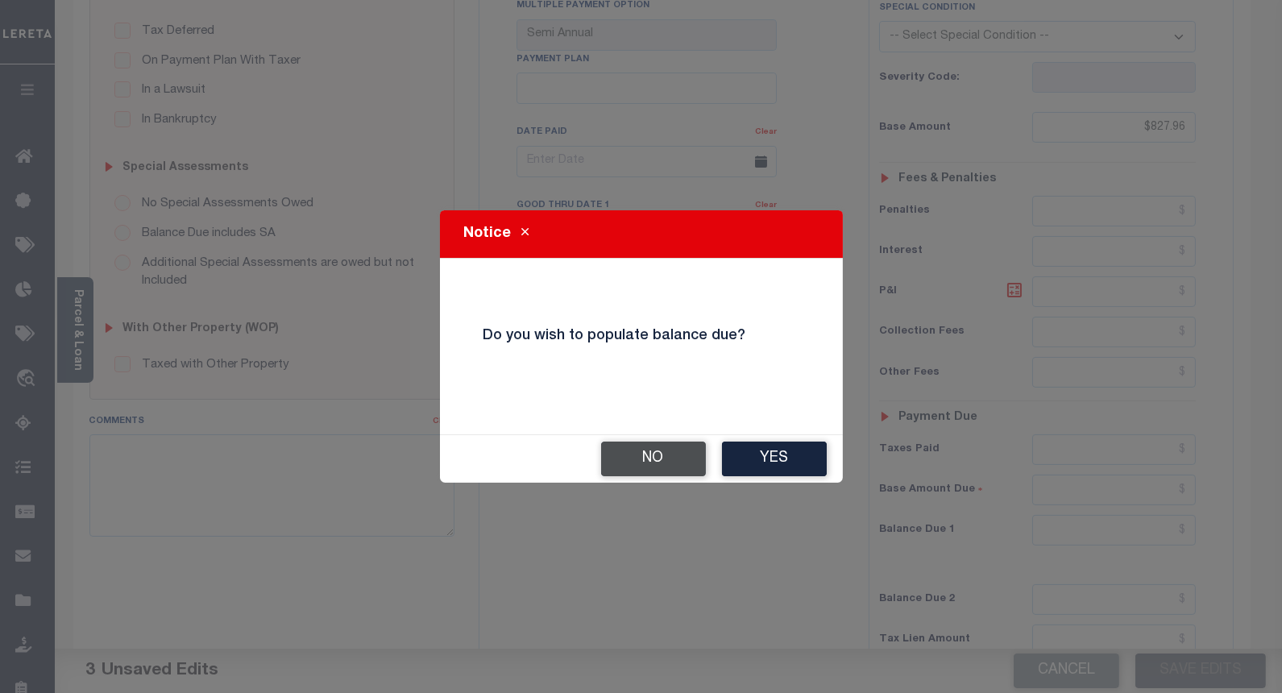
click at [637, 461] on button "No" at bounding box center [653, 458] width 105 height 35
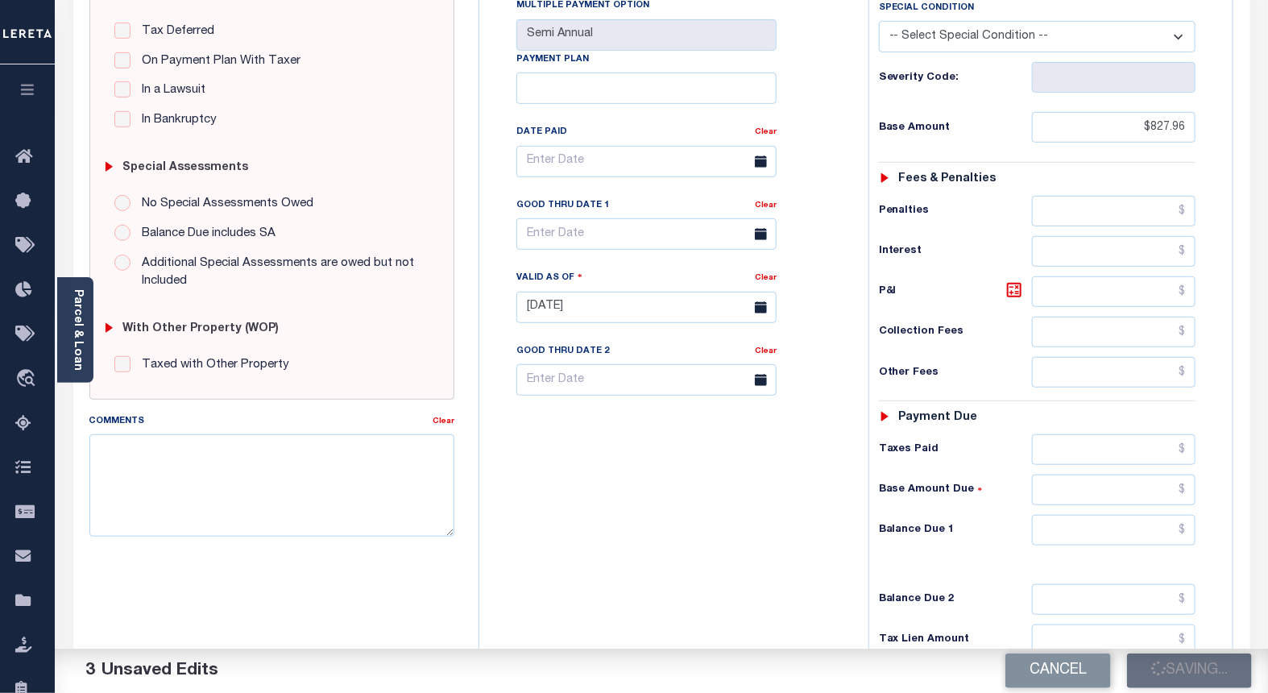
checkbox input "false"
type input "$827.96"
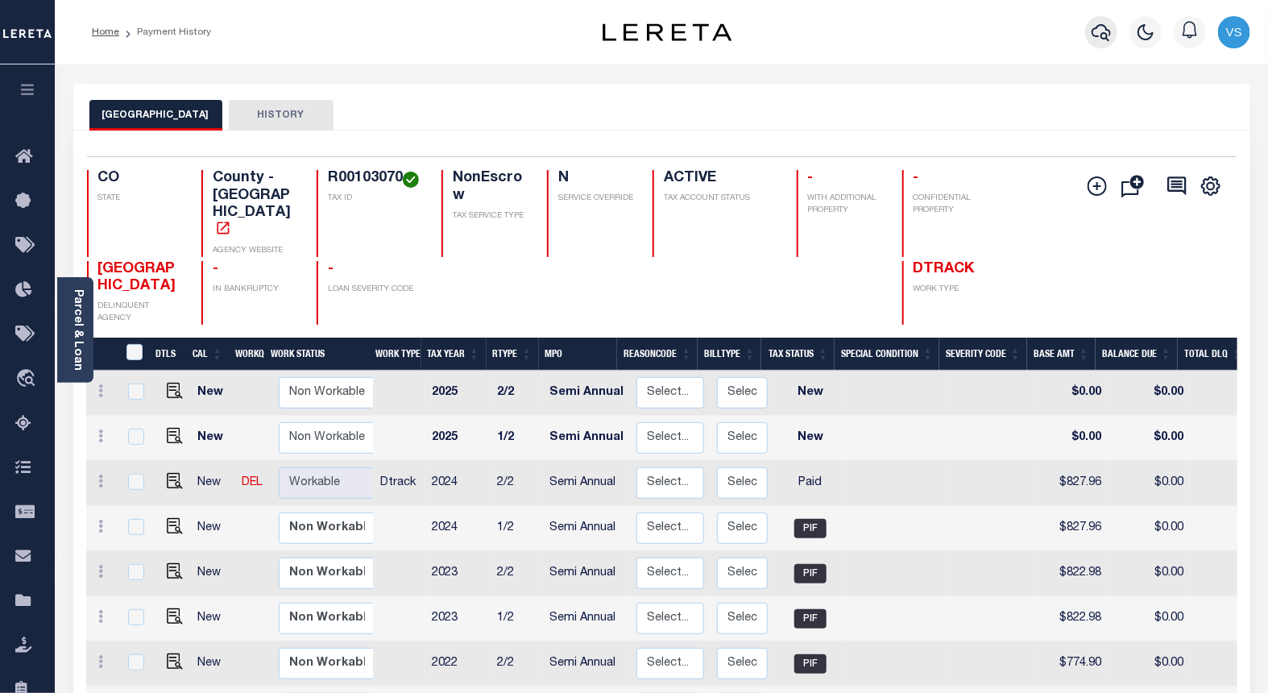
click at [1097, 35] on icon "button" at bounding box center [1101, 32] width 19 height 19
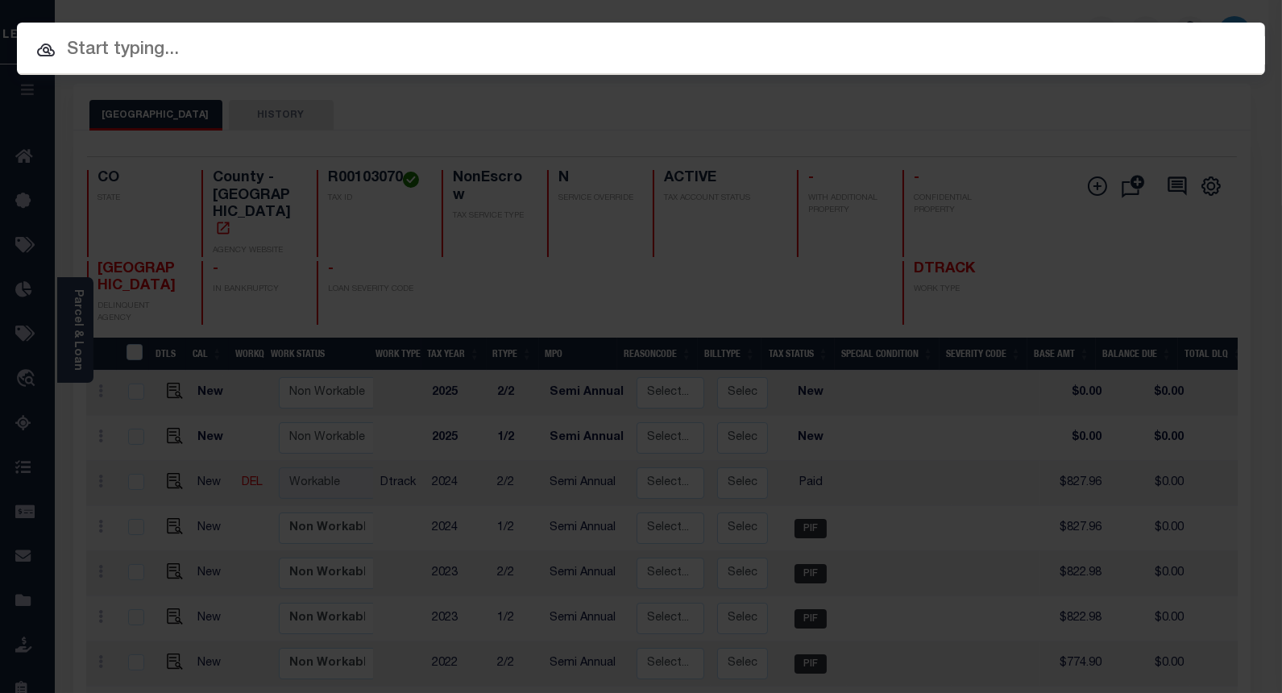
paste input "4302210007810"
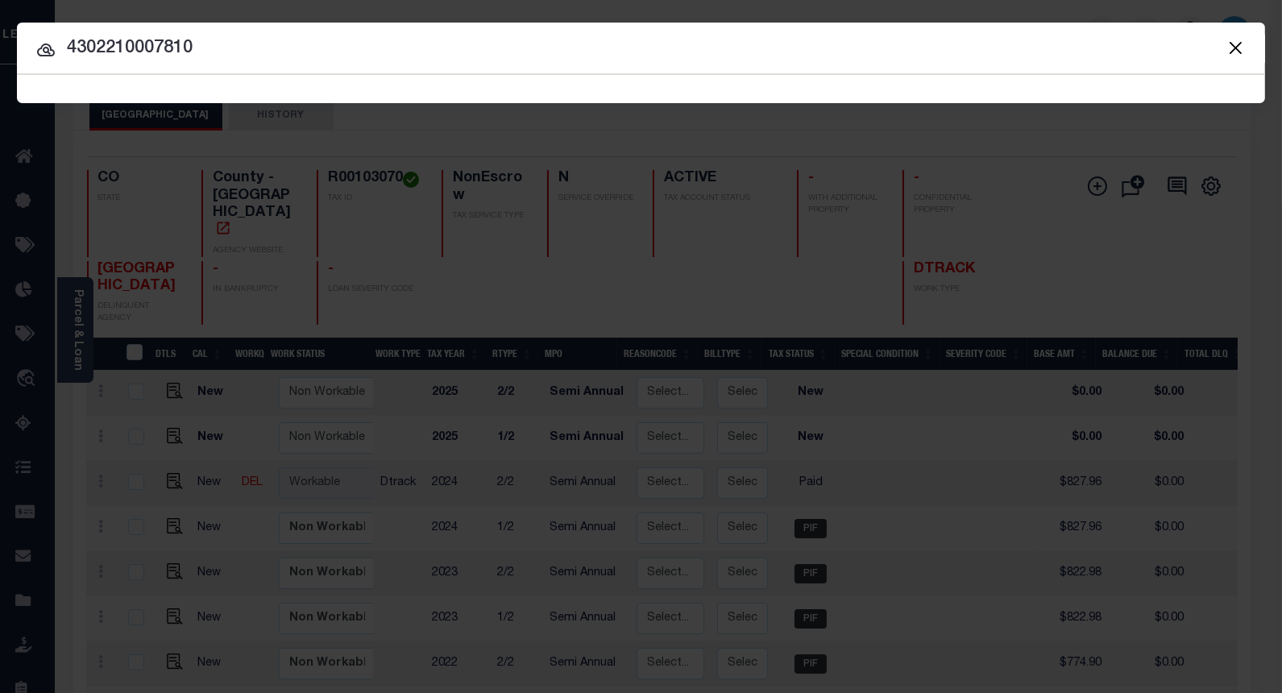
type input "4302210007810"
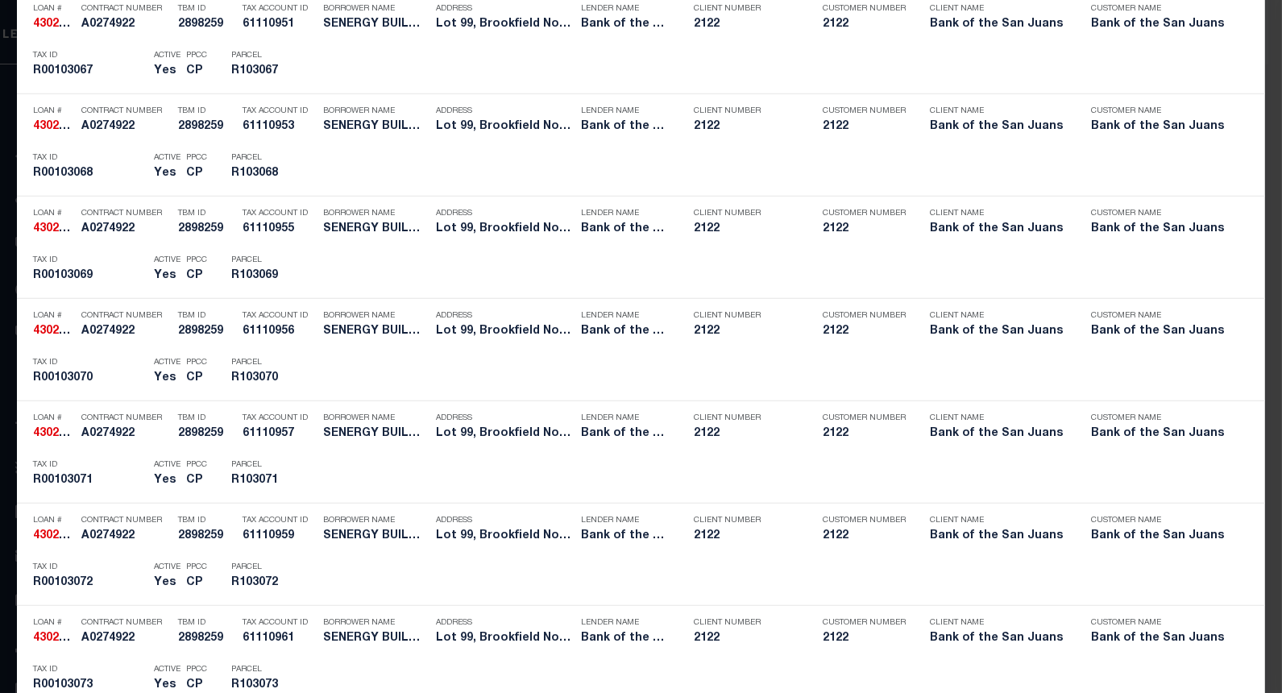
scroll to position [2911, 0]
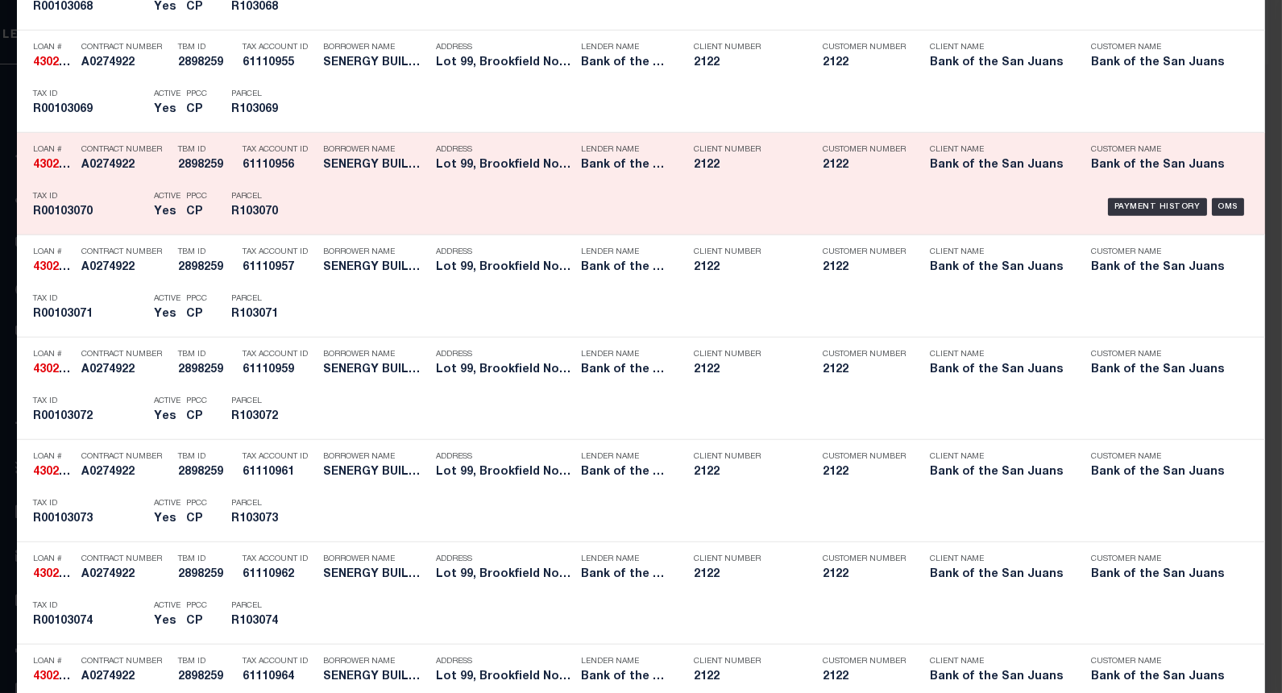
drag, startPoint x: 1109, startPoint y: 307, endPoint x: 1110, endPoint y: 219, distance: 87.8
click at [1109, 307] on div "Payment History" at bounding box center [1157, 309] width 99 height 18
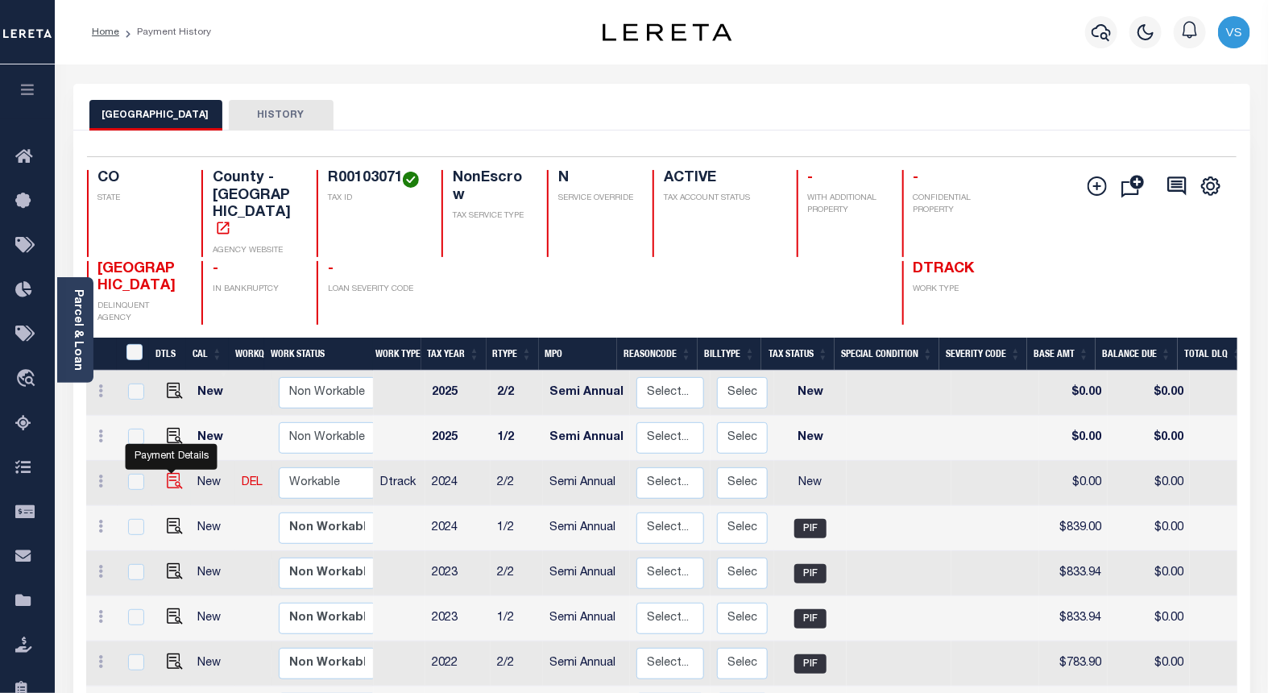
click at [171, 473] on img "" at bounding box center [175, 481] width 16 height 16
checkbox input "true"
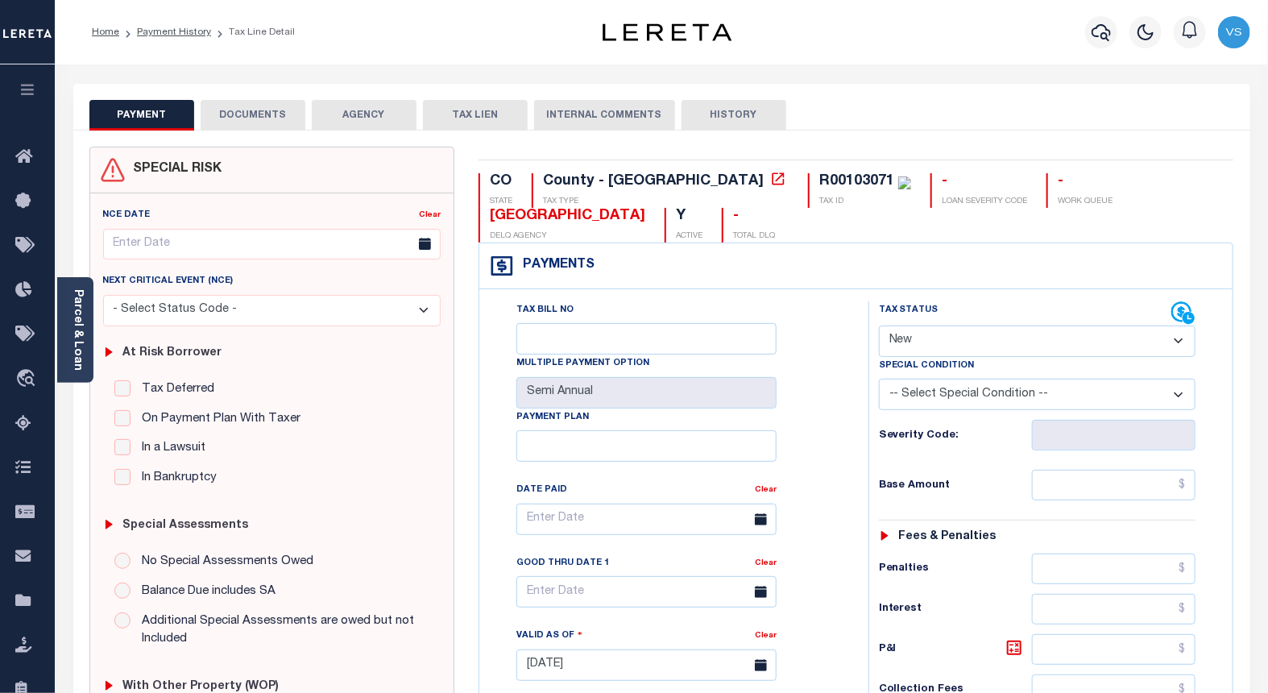
click at [921, 338] on select "- Select Status Code - Open Due/Unpaid Paid Incomplete No Tax Due Internal Refu…" at bounding box center [1037, 340] width 317 height 31
select select "PYD"
click at [879, 326] on select "- Select Status Code - Open Due/Unpaid Paid Incomplete No Tax Due Internal Refu…" at bounding box center [1037, 340] width 317 height 31
type input "[DATE]"
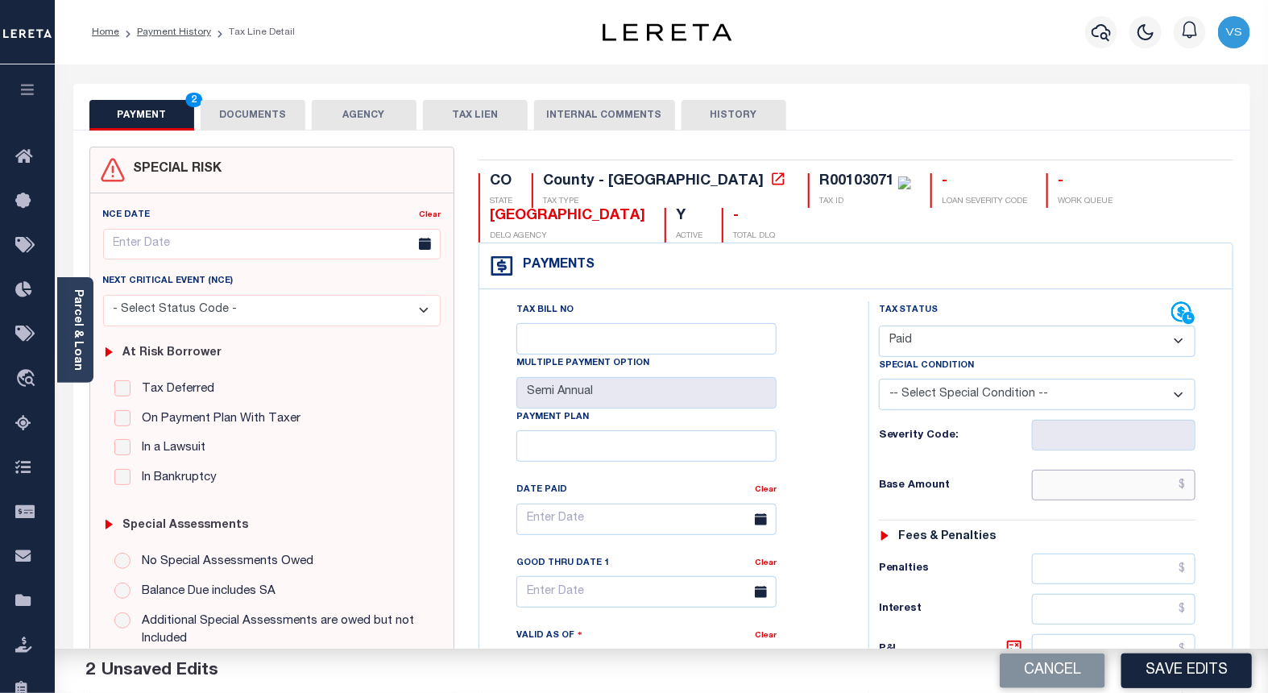
click at [1083, 482] on input "text" at bounding box center [1114, 485] width 164 height 31
paste input "839"
type input "$839.00"
click at [271, 107] on button "DOCUMENTS" at bounding box center [253, 115] width 105 height 31
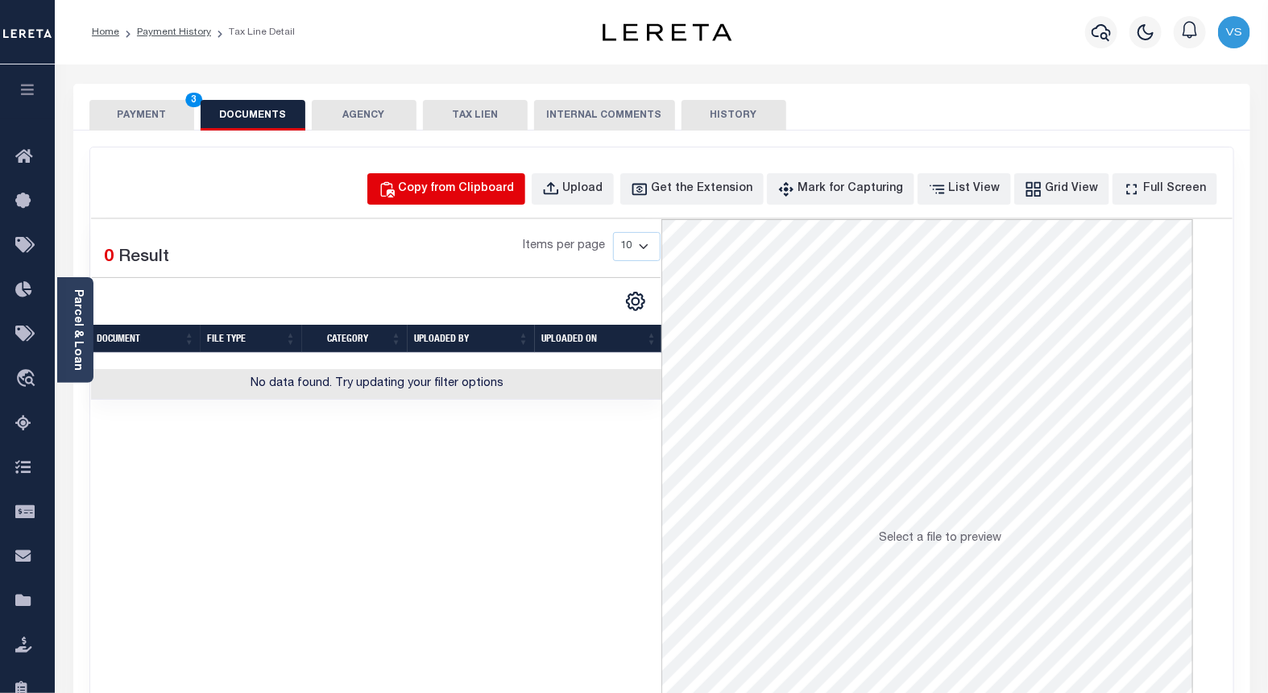
click at [455, 192] on div "Copy from Clipboard" at bounding box center [457, 189] width 116 height 18
select select "POP"
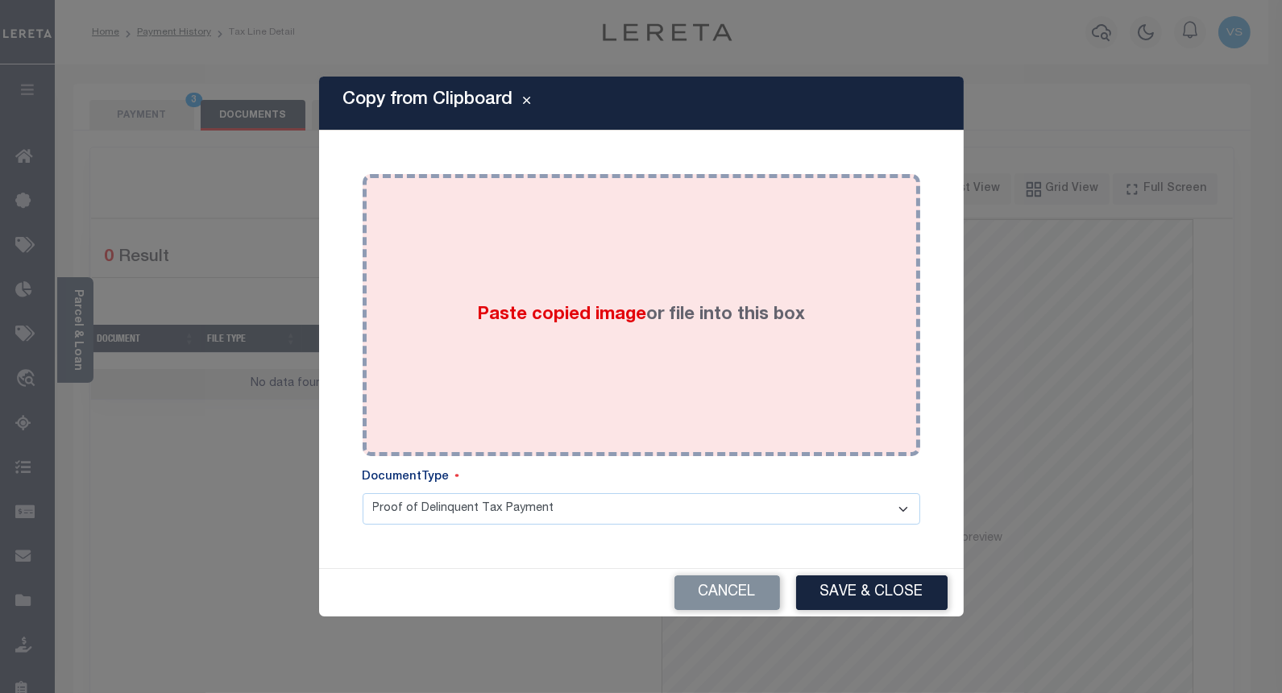
click at [501, 306] on span "Paste copied image" at bounding box center [561, 315] width 169 height 18
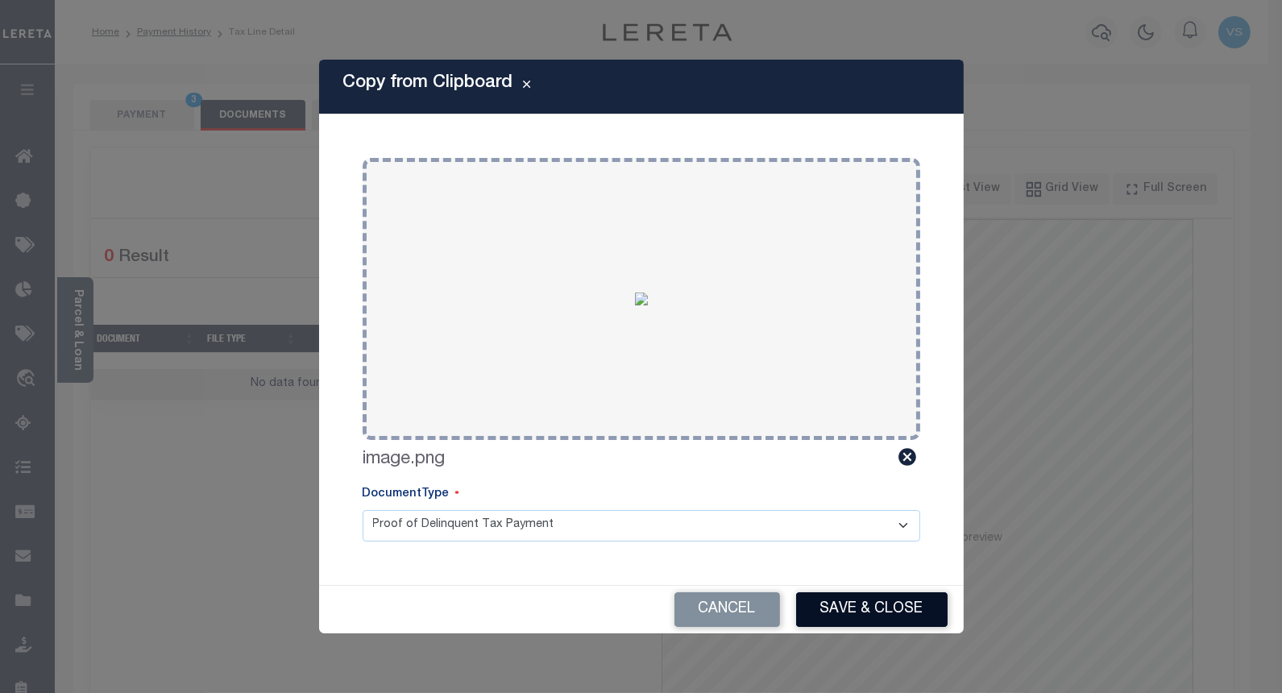
click at [840, 612] on button "Save & Close" at bounding box center [871, 609] width 151 height 35
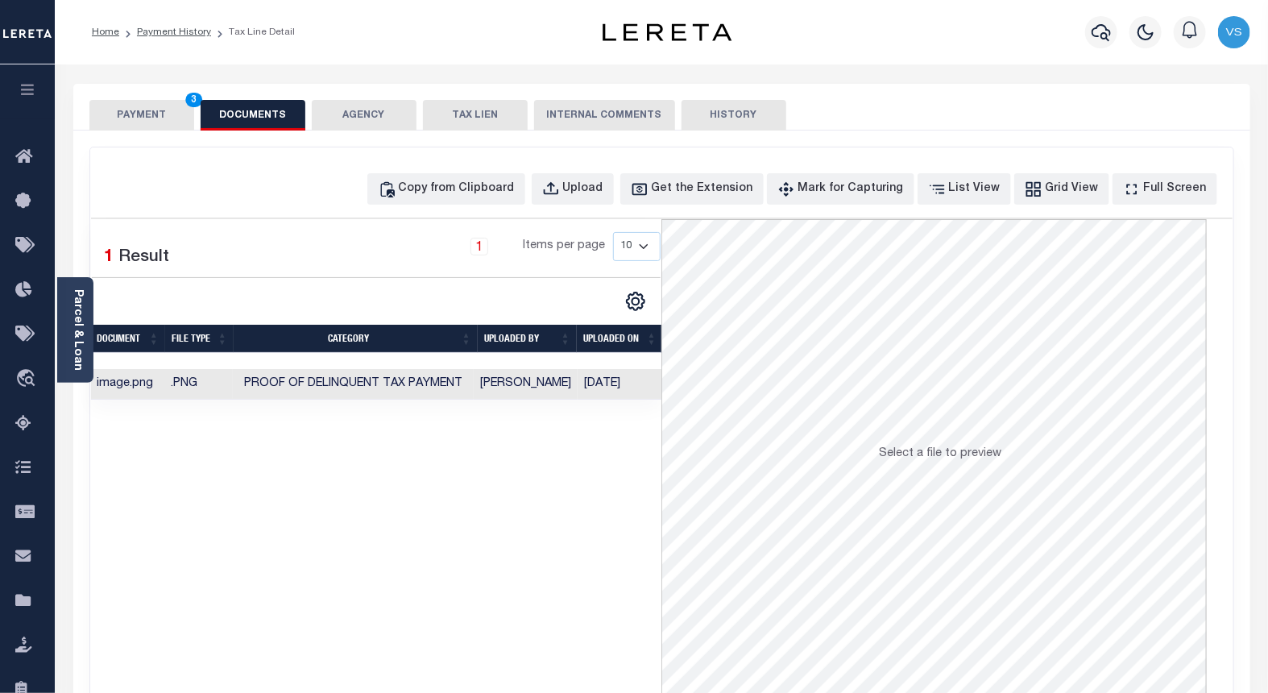
click at [124, 118] on button "PAYMENT 3" at bounding box center [141, 115] width 105 height 31
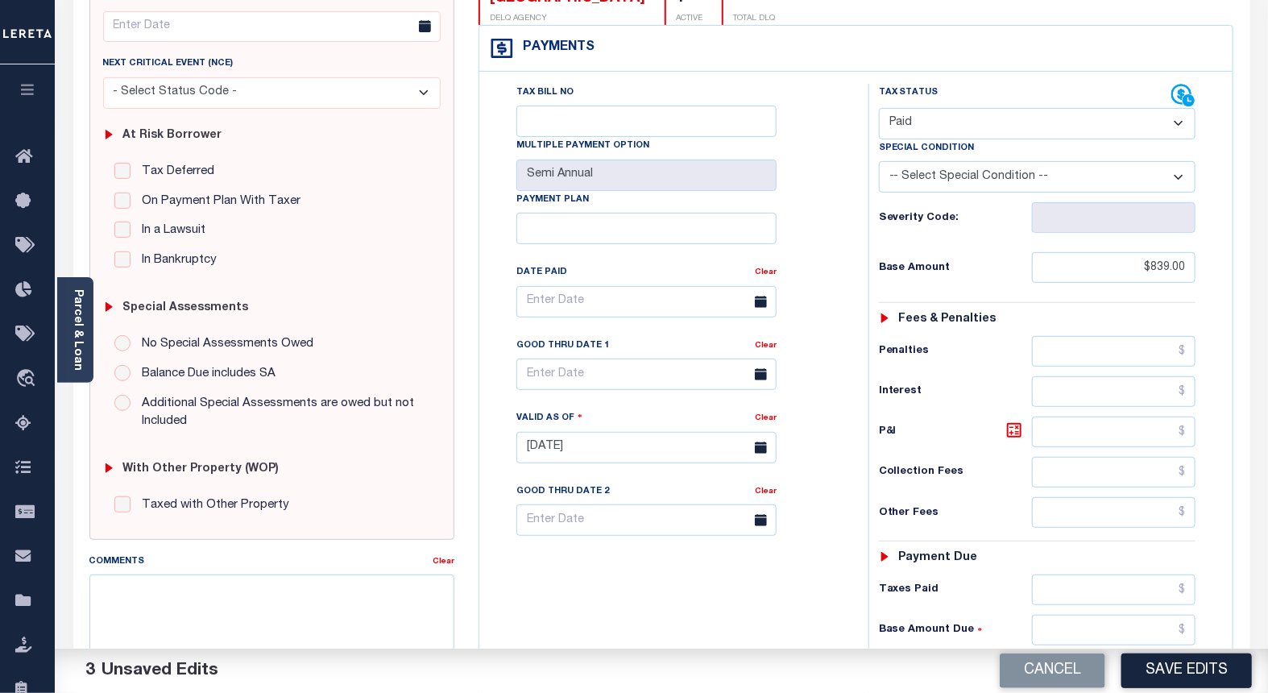
scroll to position [268, 0]
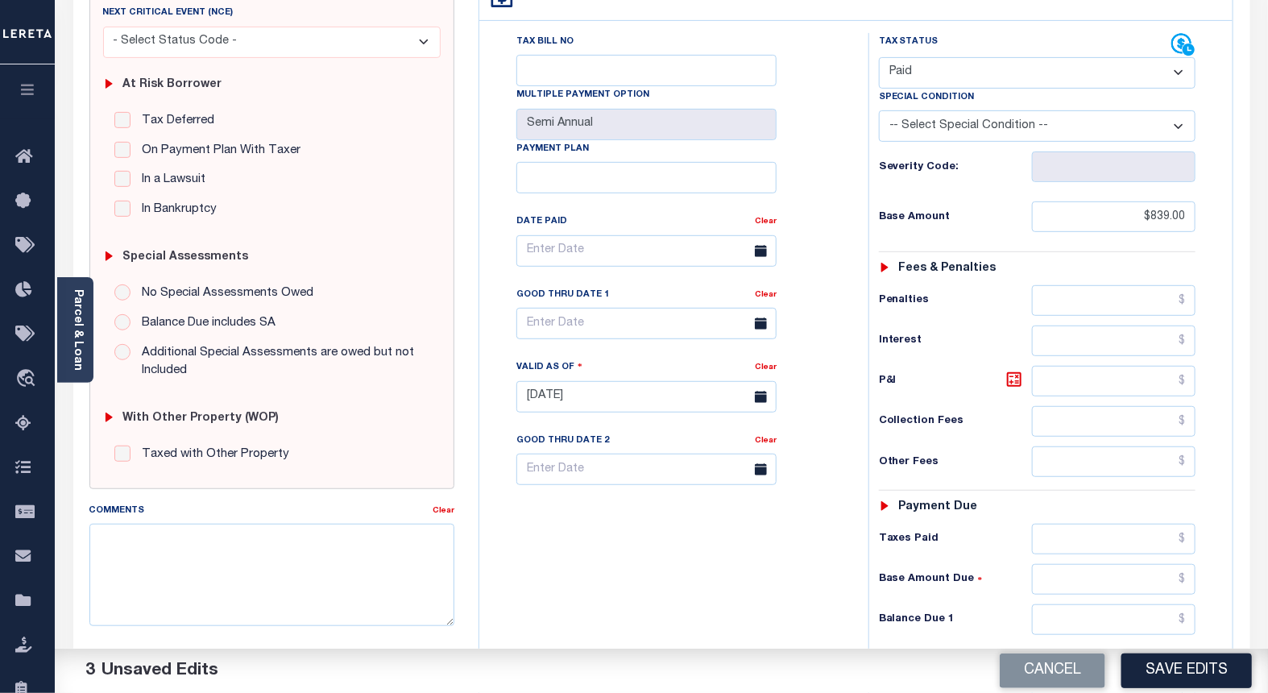
drag, startPoint x: 1177, startPoint y: 673, endPoint x: 1177, endPoint y: 644, distance: 29.0
click at [1177, 673] on button "Save Edits" at bounding box center [1186, 670] width 130 height 35
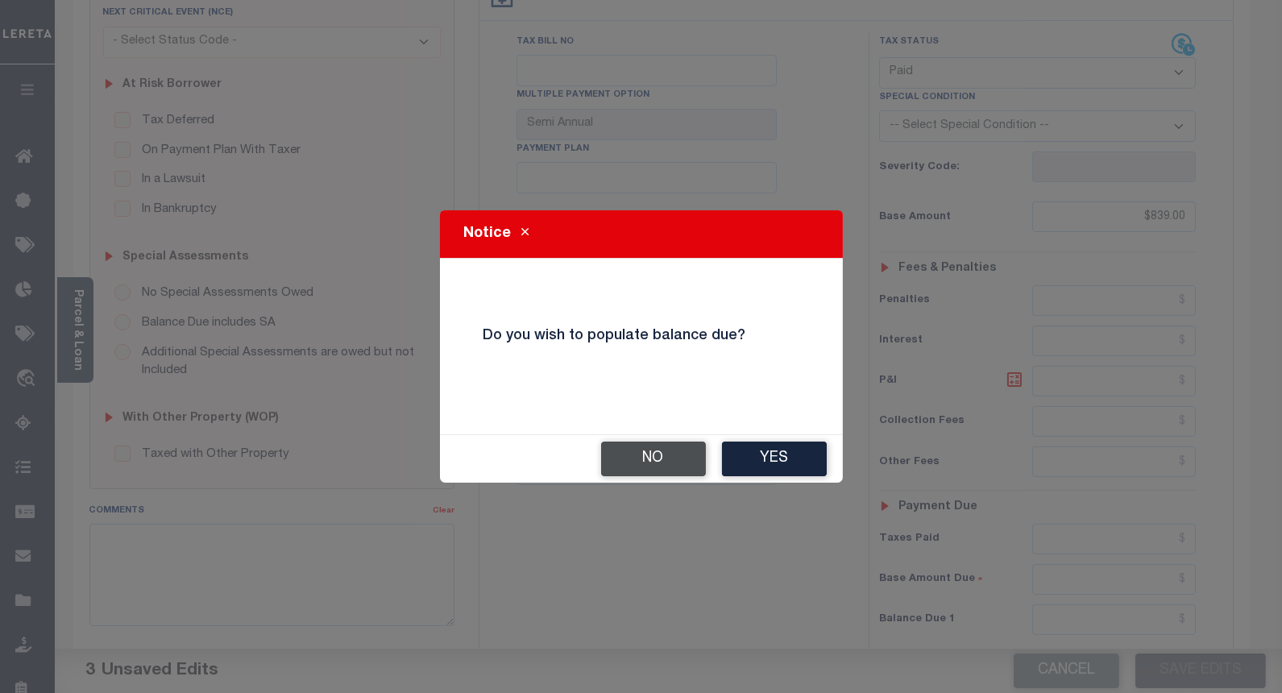
click at [644, 452] on button "No" at bounding box center [653, 458] width 105 height 35
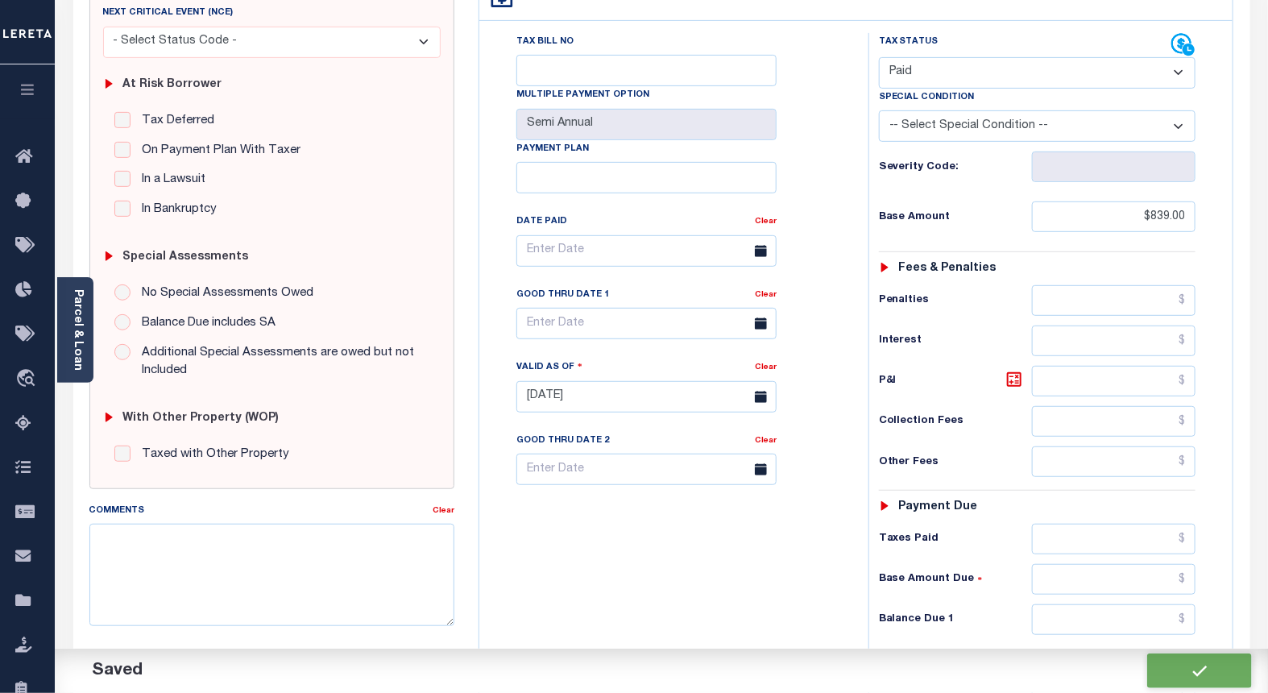
checkbox input "false"
type input "$839"
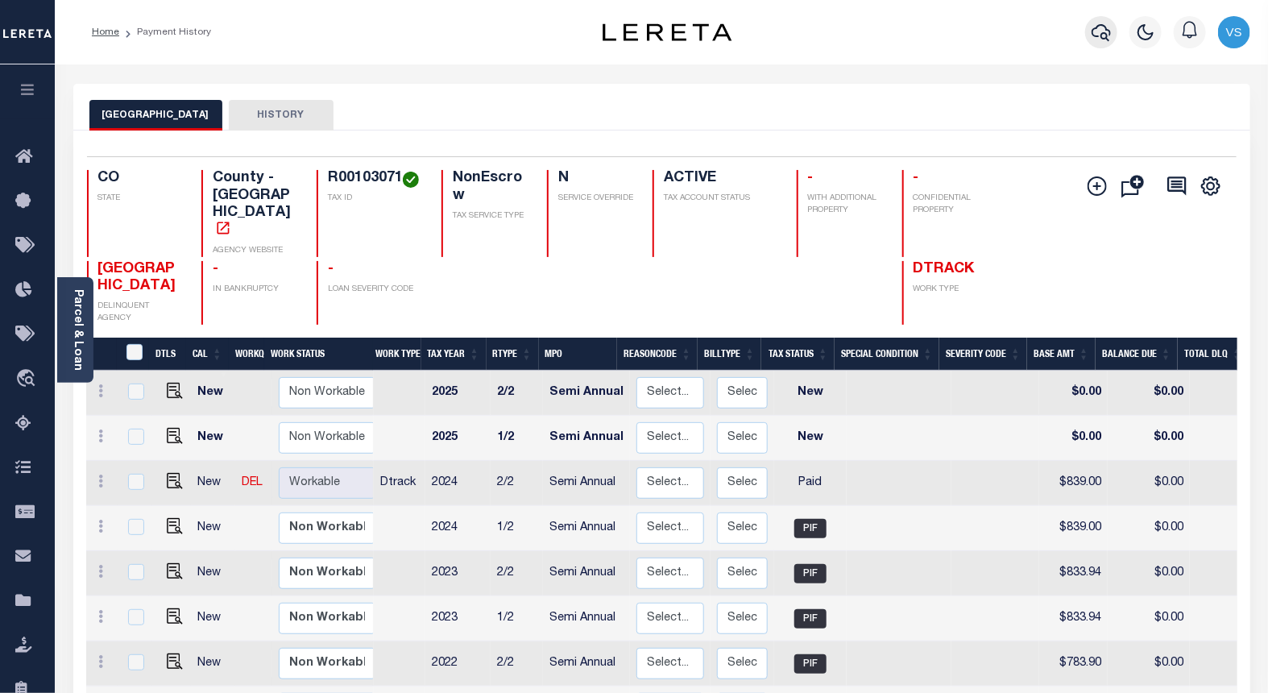
click at [1106, 36] on icon "button" at bounding box center [1101, 32] width 19 height 17
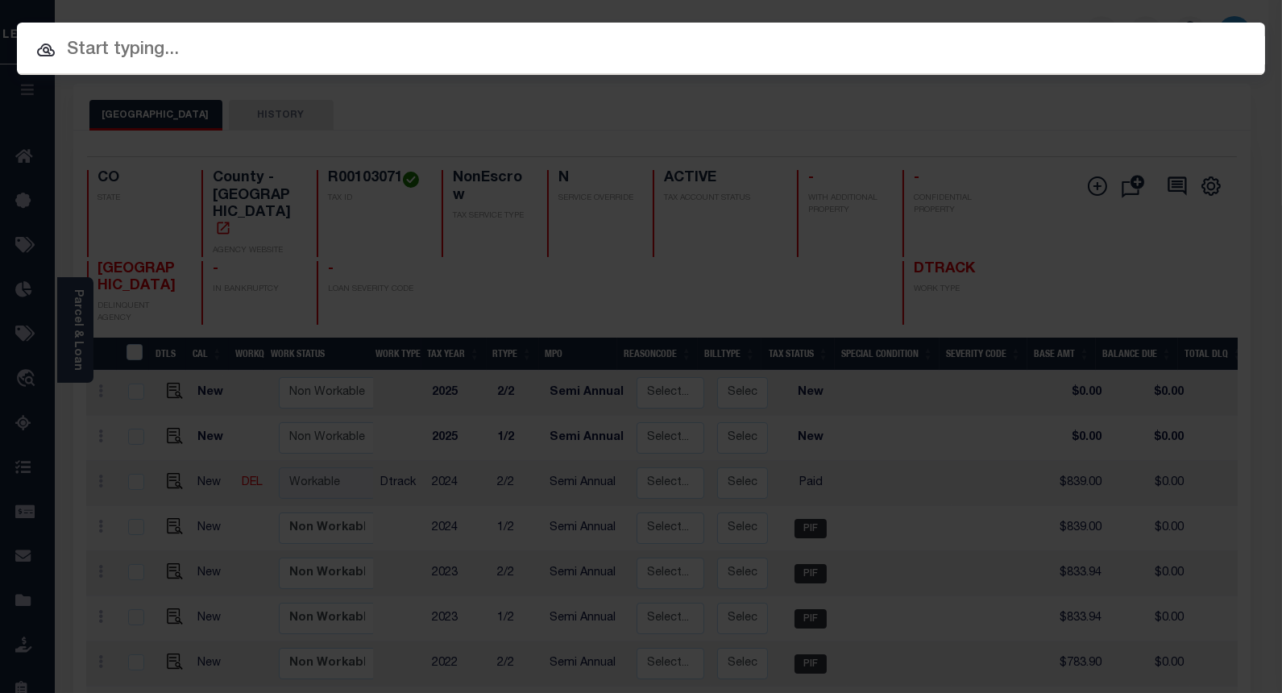
paste input "4302210007810"
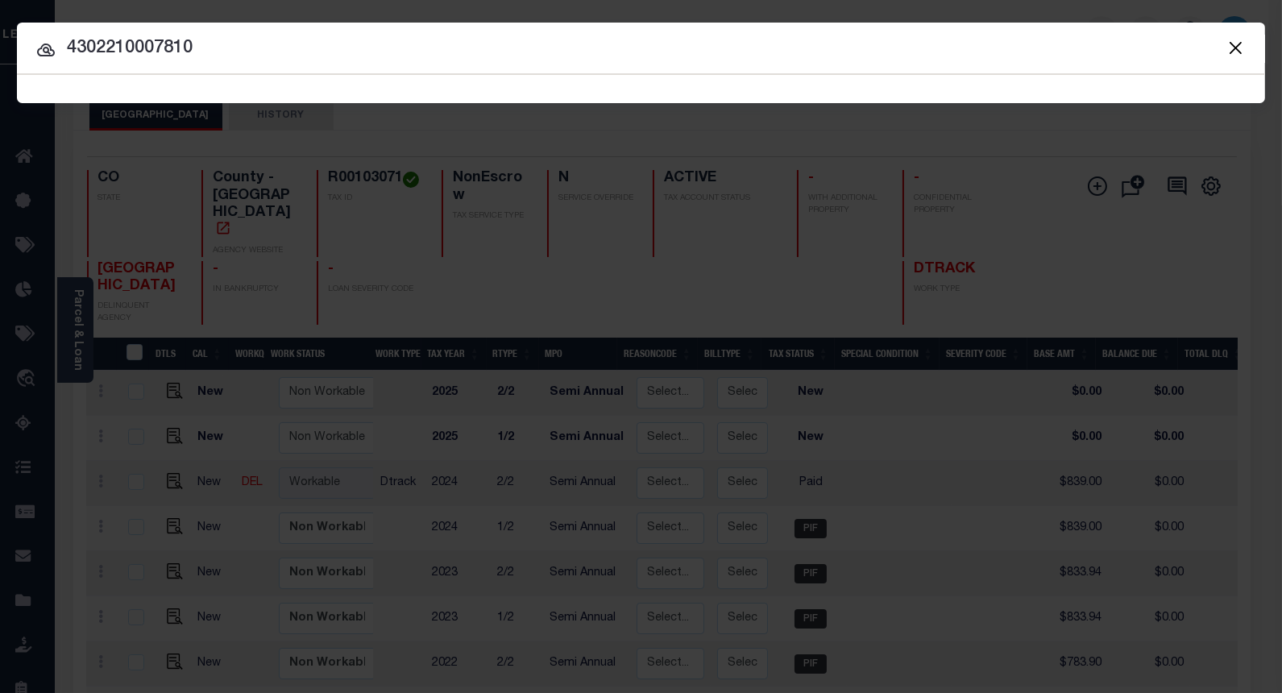
type input "4302210007810"
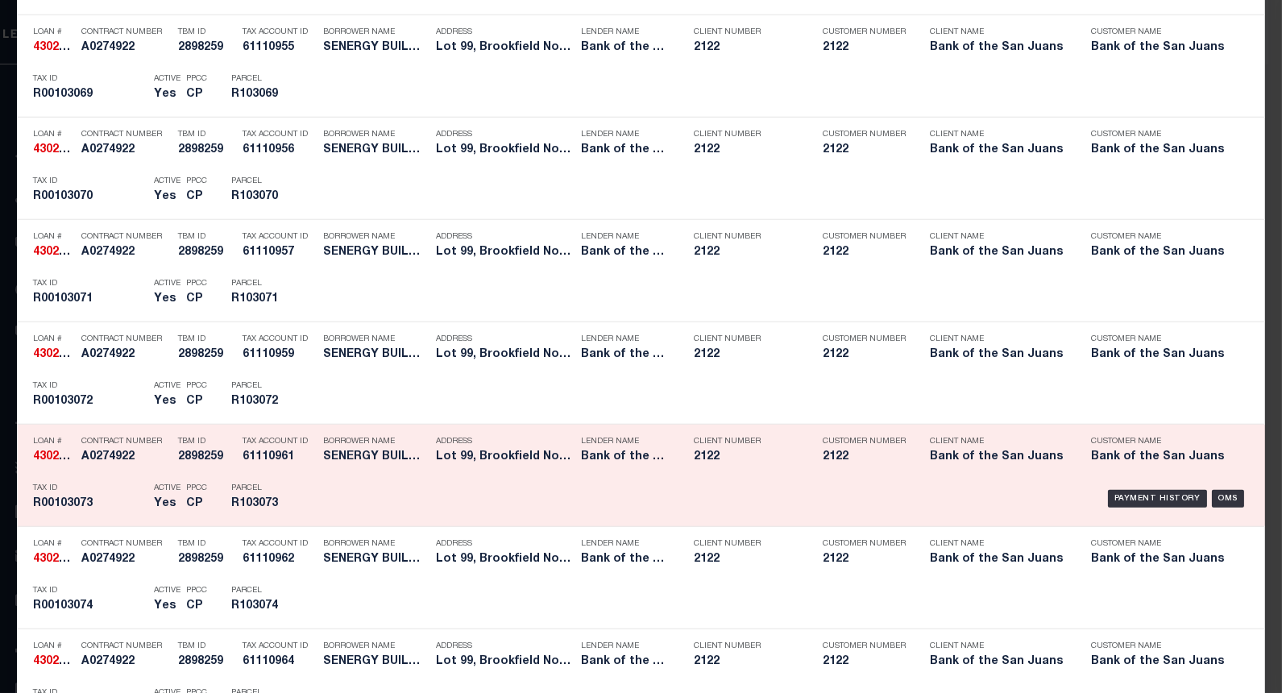
scroll to position [2985, 0]
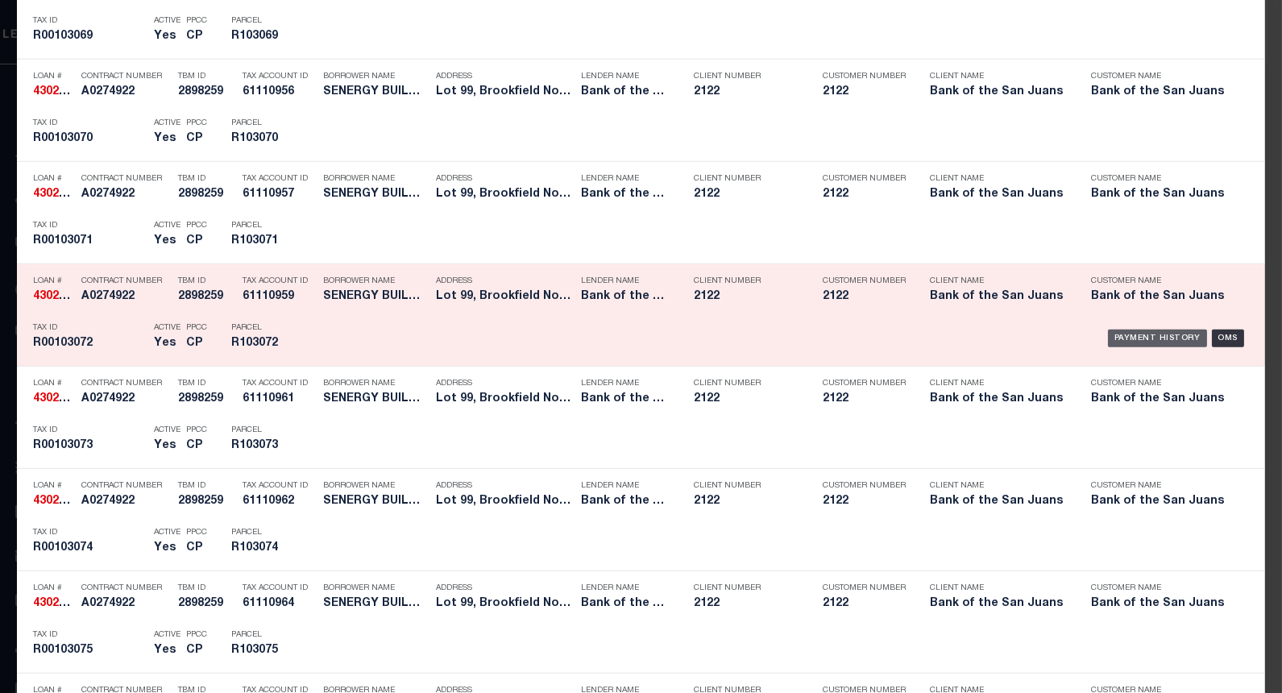
click at [1129, 341] on div "Payment History" at bounding box center [1157, 338] width 99 height 18
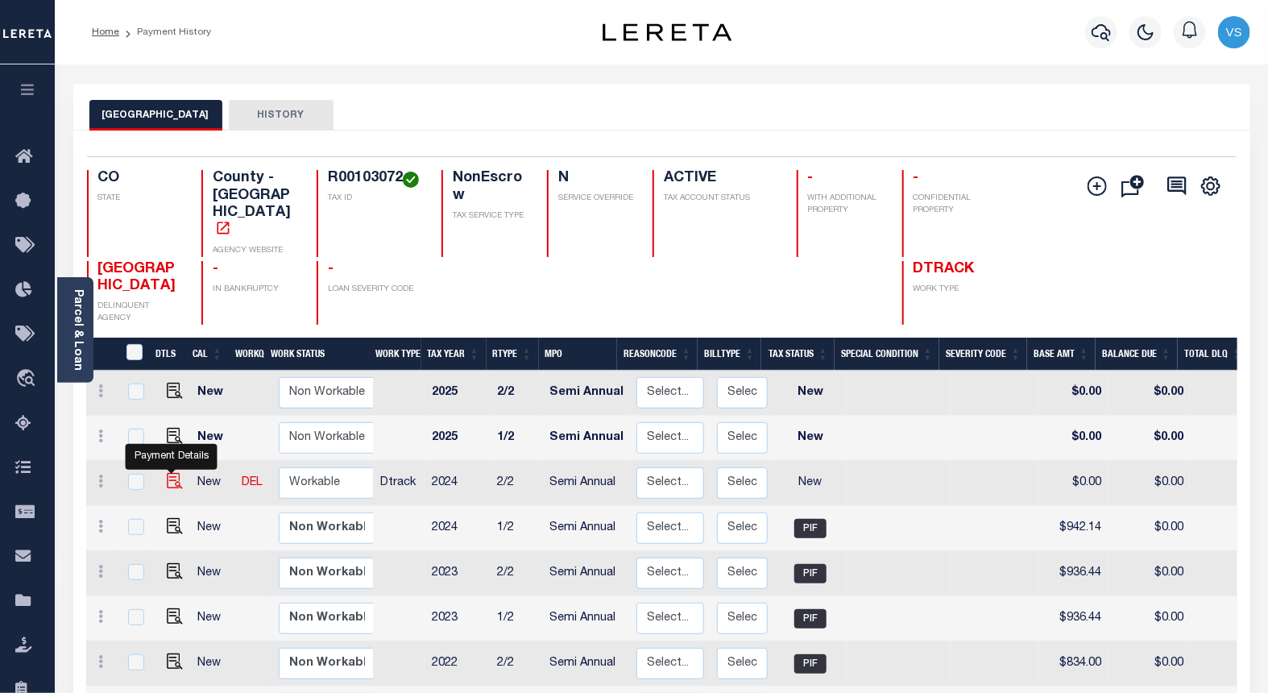
click at [170, 473] on img "" at bounding box center [175, 481] width 16 height 16
checkbox input "true"
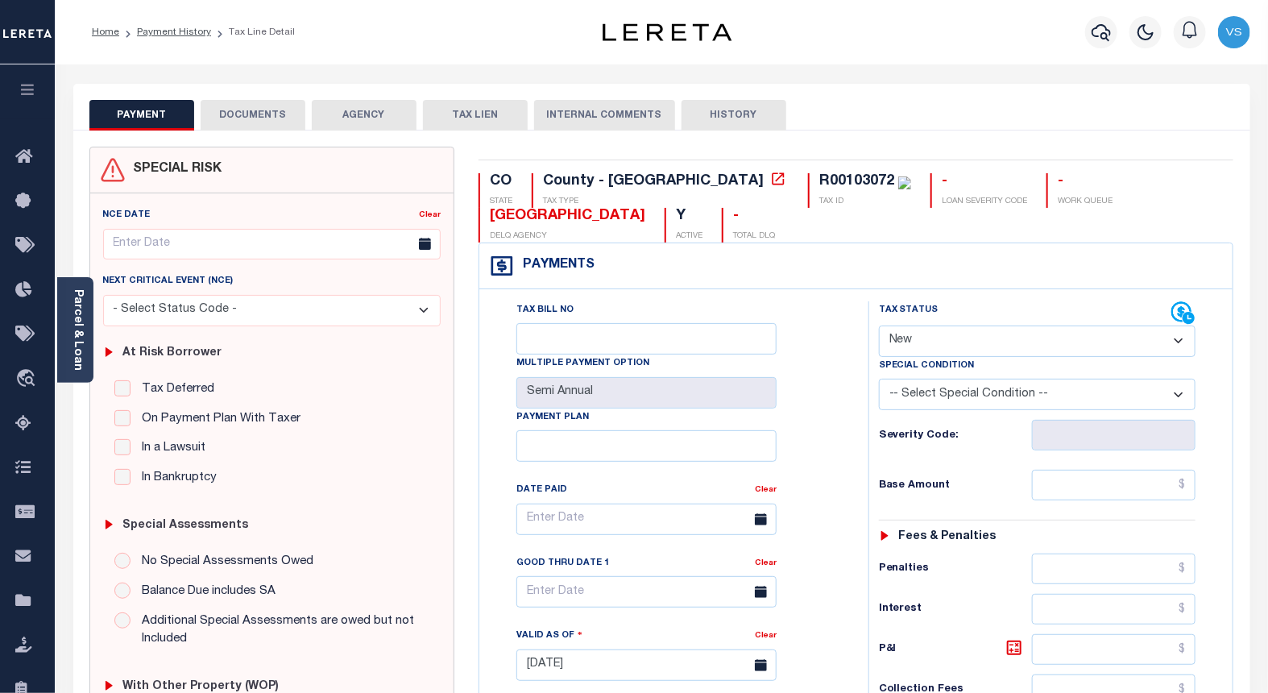
click at [986, 342] on select "- Select Status Code - Open Due/Unpaid Paid Incomplete No Tax Due Internal Refu…" at bounding box center [1037, 340] width 317 height 31
select select "PYD"
click at [879, 326] on select "- Select Status Code - Open Due/Unpaid Paid Incomplete No Tax Due Internal Refu…" at bounding box center [1037, 340] width 317 height 31
type input "[DATE]"
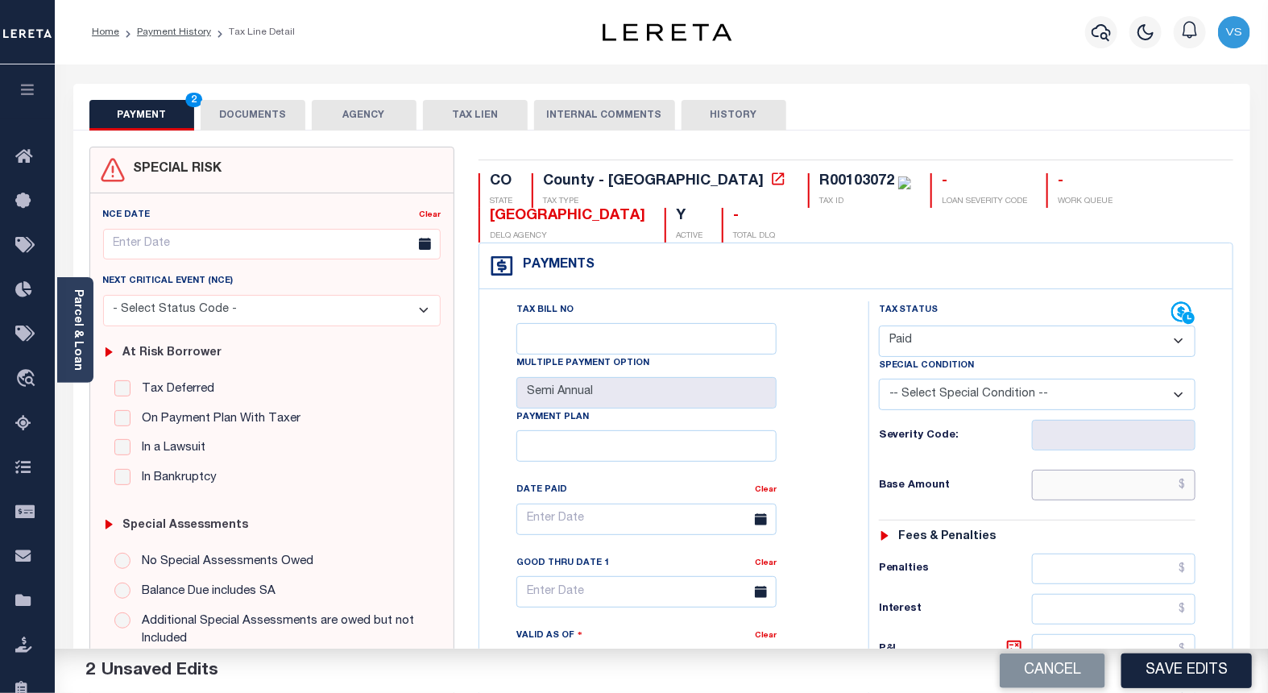
click at [1090, 483] on input "text" at bounding box center [1114, 485] width 164 height 31
paste input "942.14"
type input "$942.14"
click at [235, 117] on button "DOCUMENTS" at bounding box center [253, 115] width 105 height 31
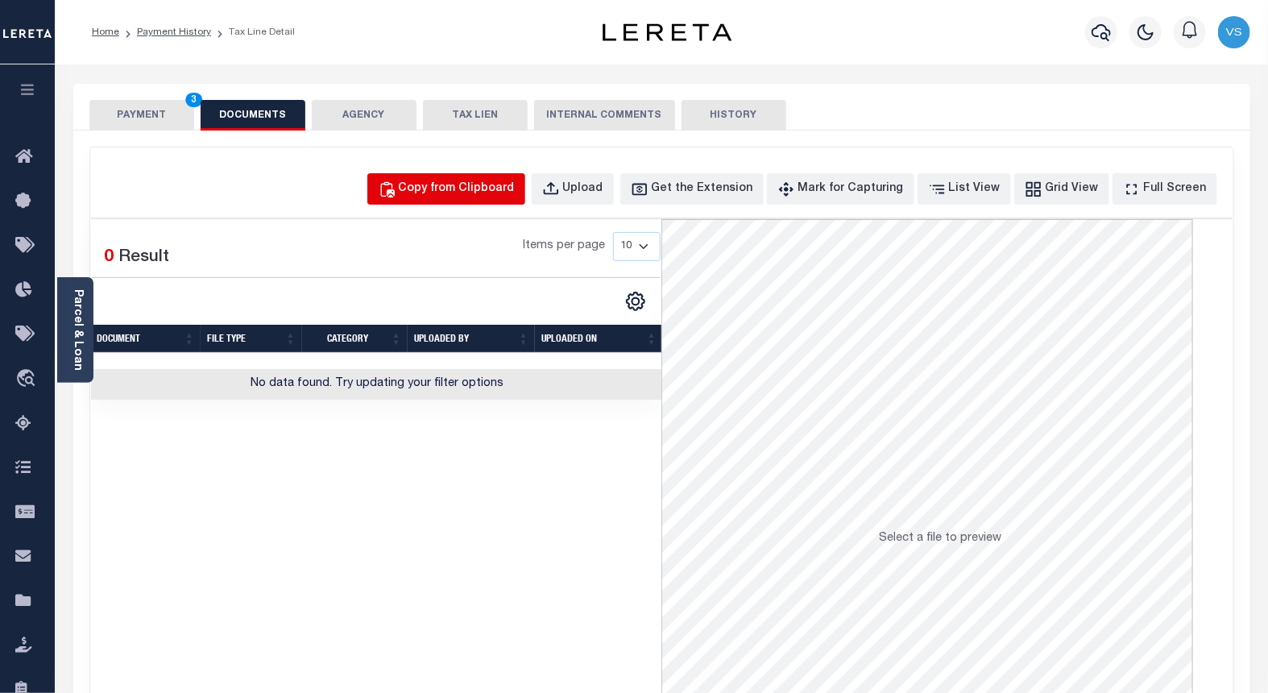
click at [513, 192] on div "Copy from Clipboard" at bounding box center [457, 189] width 116 height 18
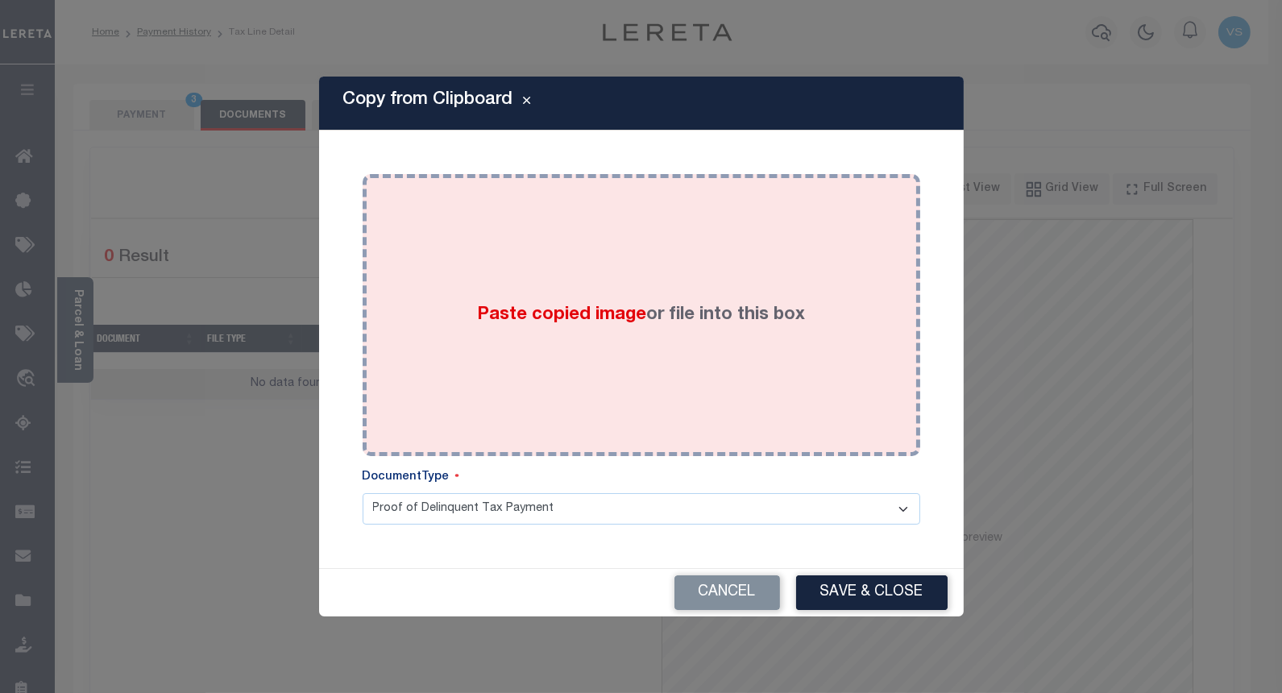
click at [554, 280] on div "Paste copied image or file into this box" at bounding box center [641, 315] width 533 height 258
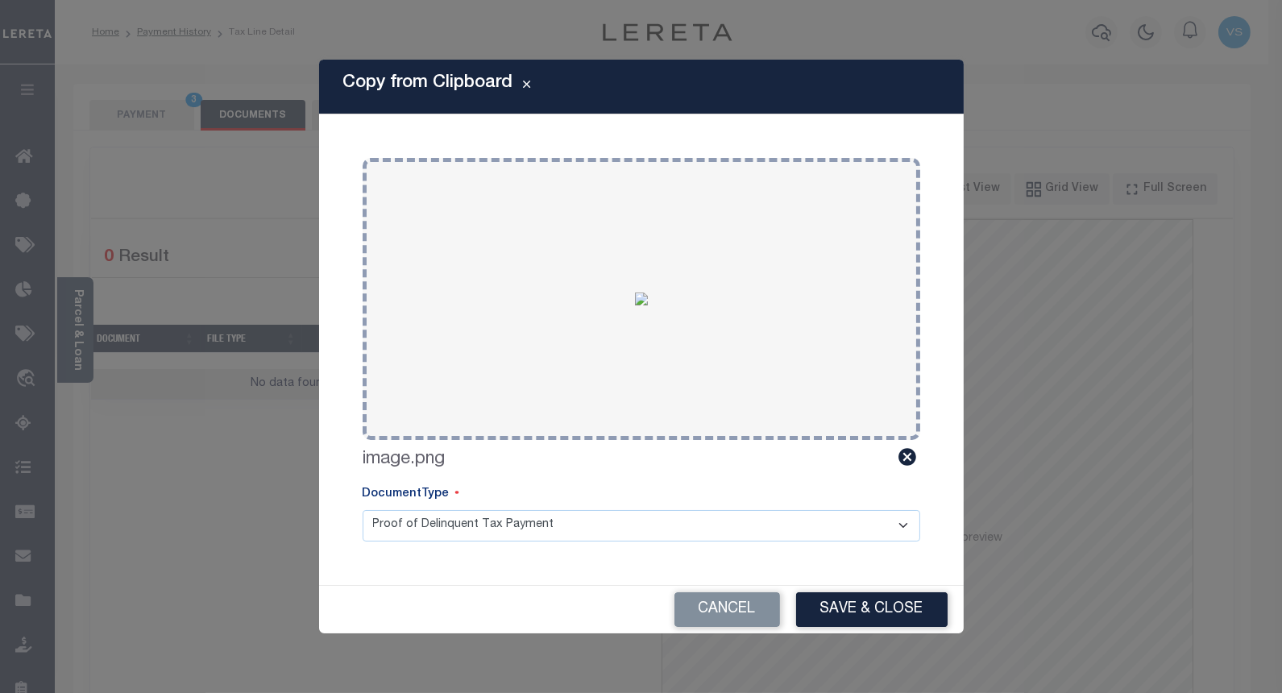
click at [862, 608] on button "Save & Close" at bounding box center [871, 609] width 151 height 35
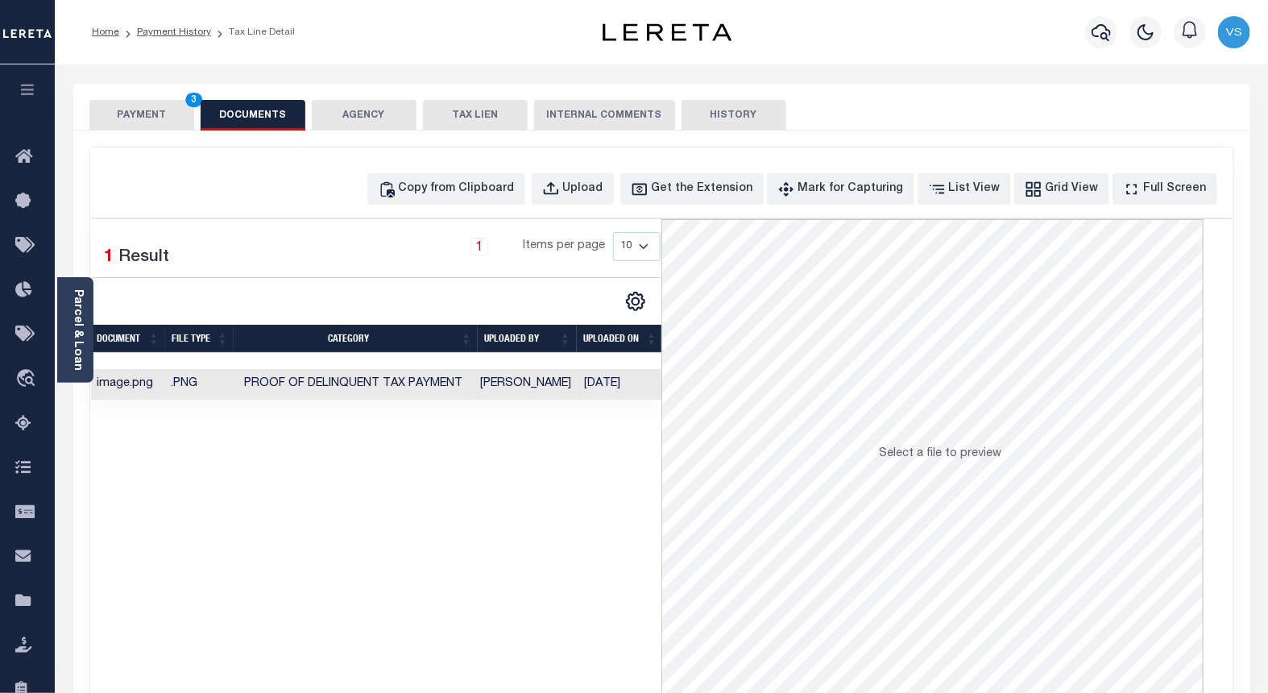
click at [123, 117] on button "PAYMENT 3" at bounding box center [141, 115] width 105 height 31
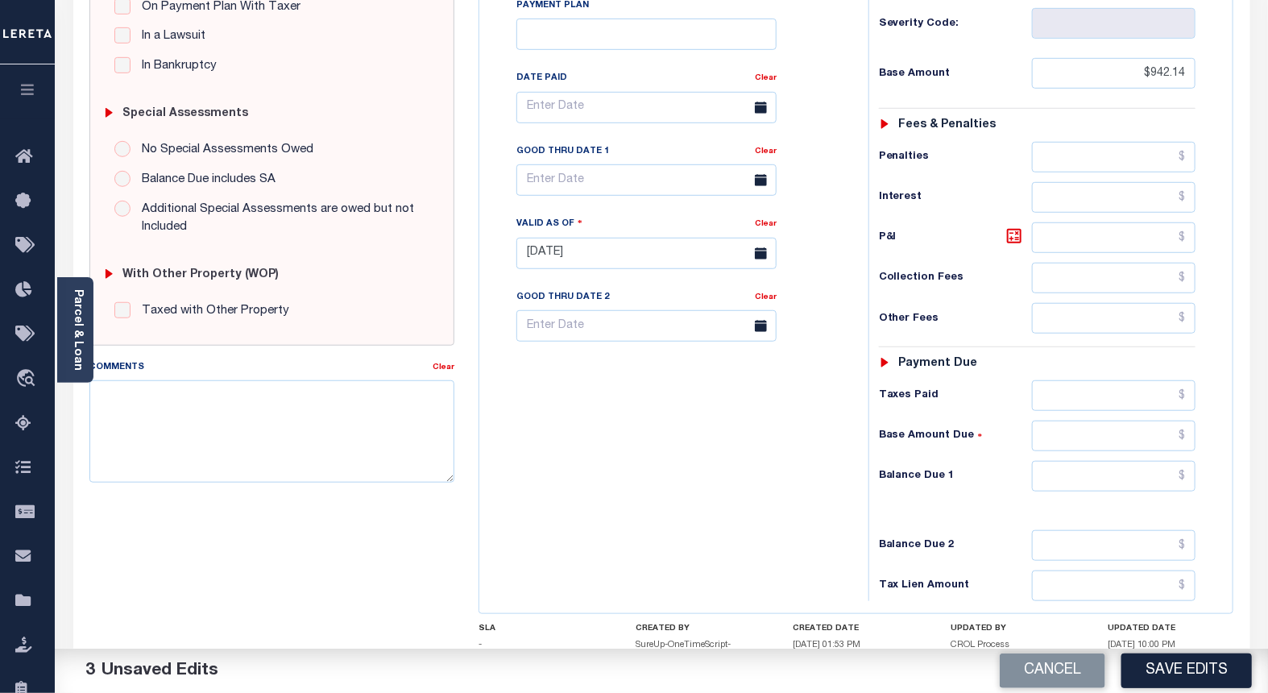
scroll to position [447, 0]
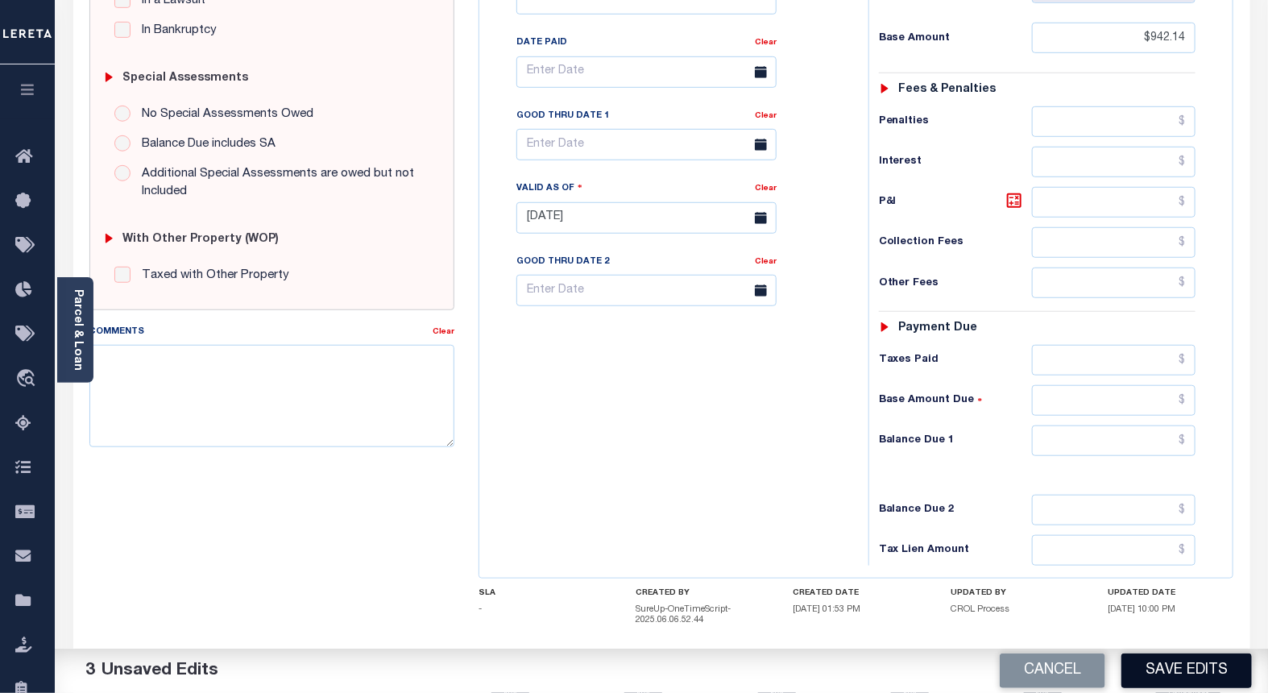
click at [1161, 666] on button "Save Edits" at bounding box center [1186, 670] width 130 height 35
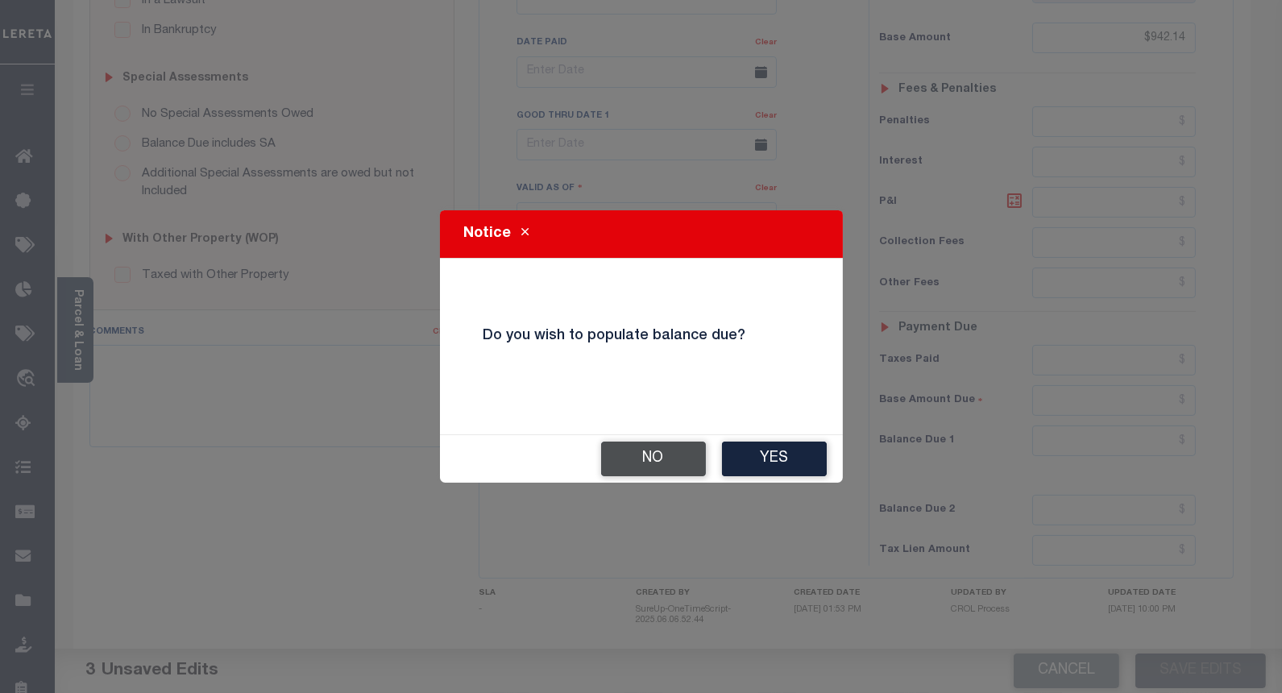
click at [626, 454] on button "No" at bounding box center [653, 458] width 105 height 35
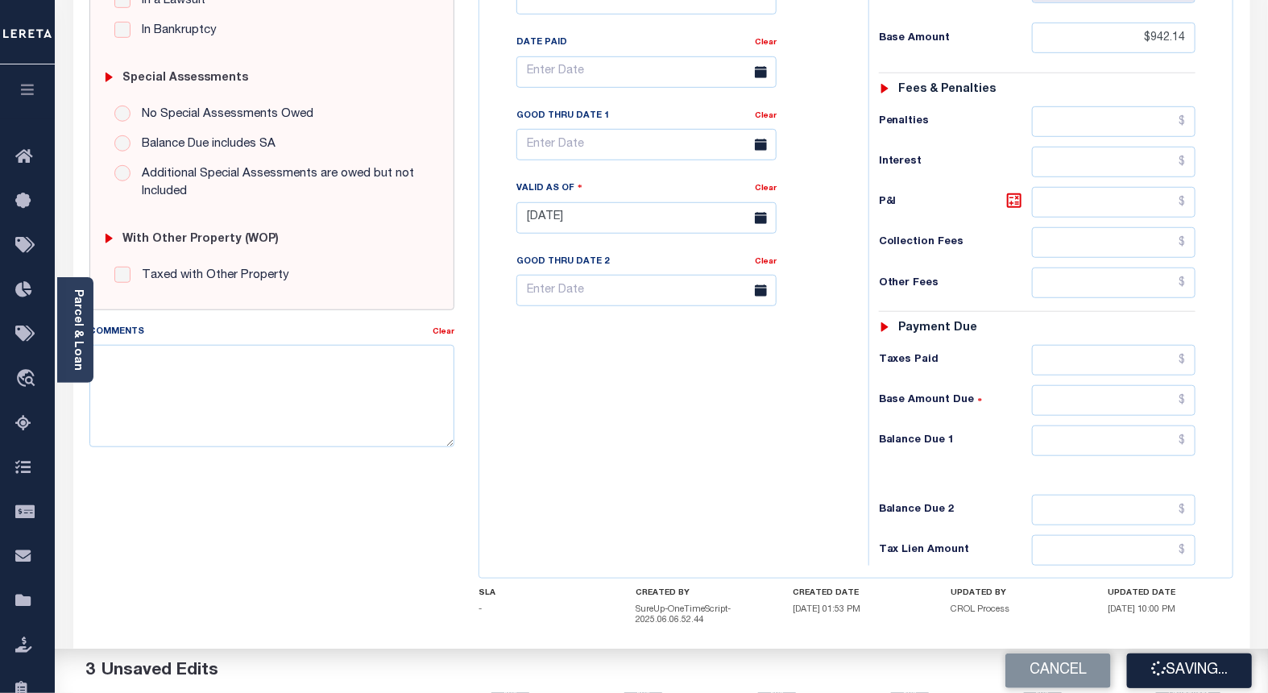
checkbox input "false"
type input "$942.14"
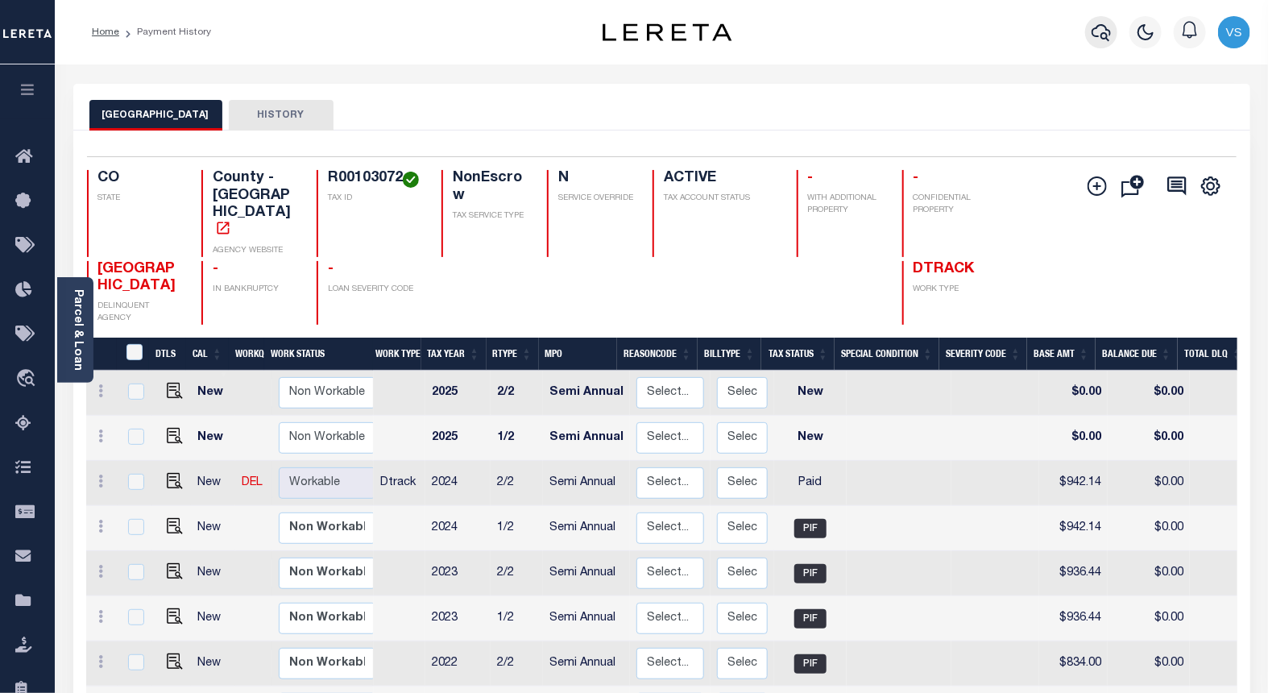
click at [1098, 27] on icon "button" at bounding box center [1101, 32] width 19 height 17
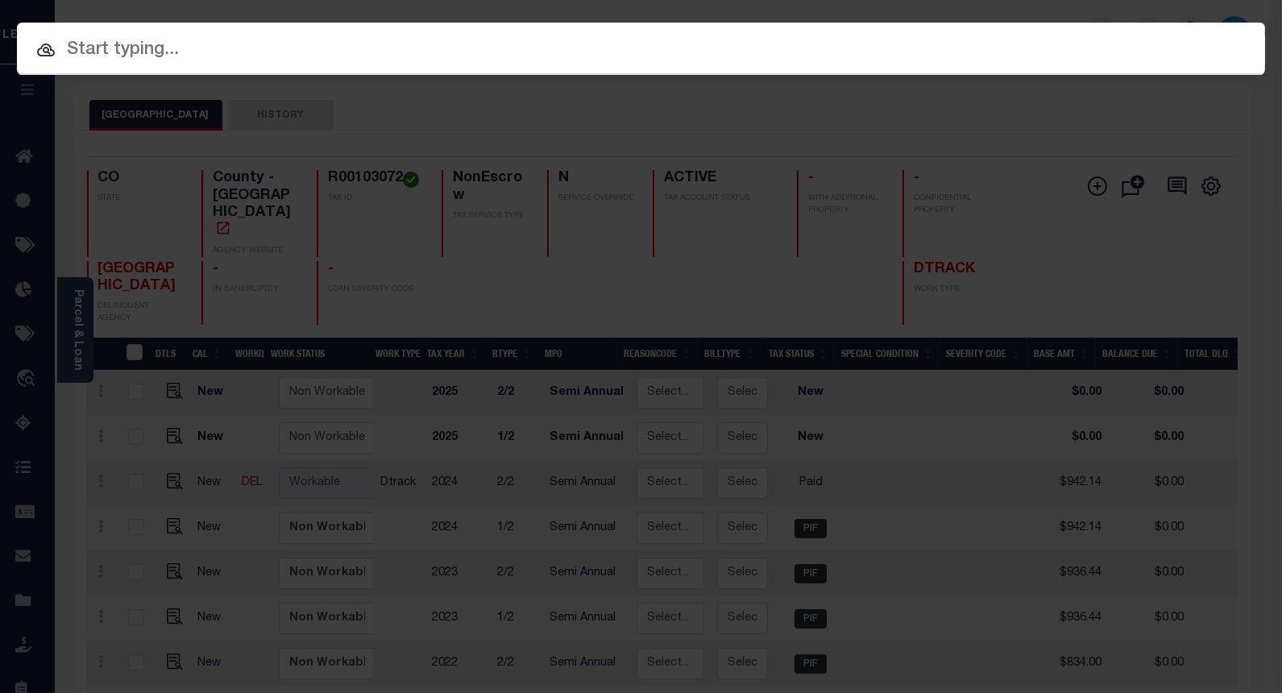
paste input "4302210007810"
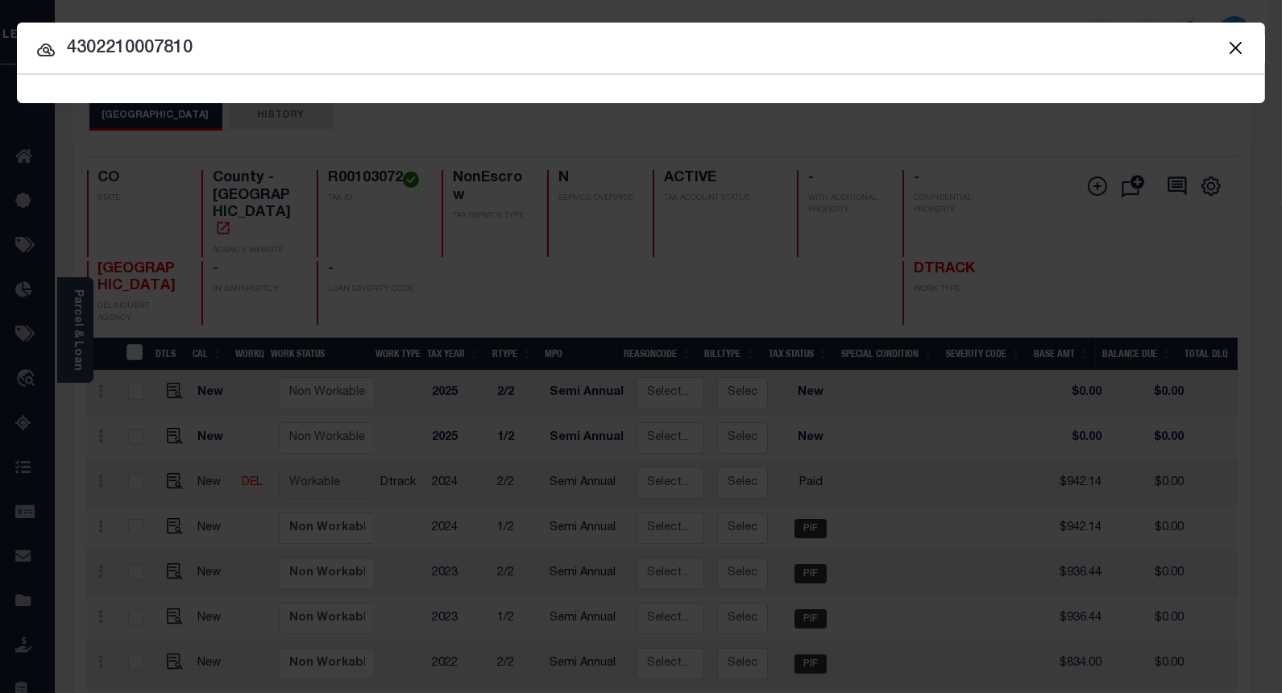
type input "4302210007810"
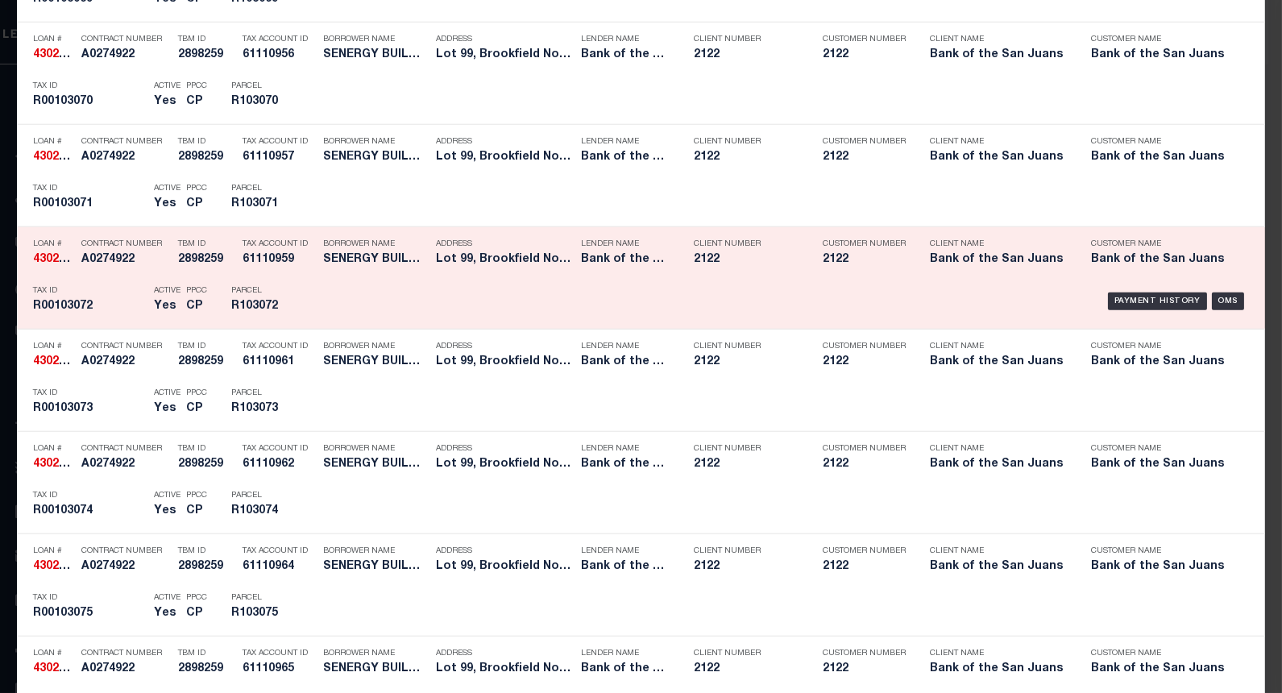
scroll to position [3236, 0]
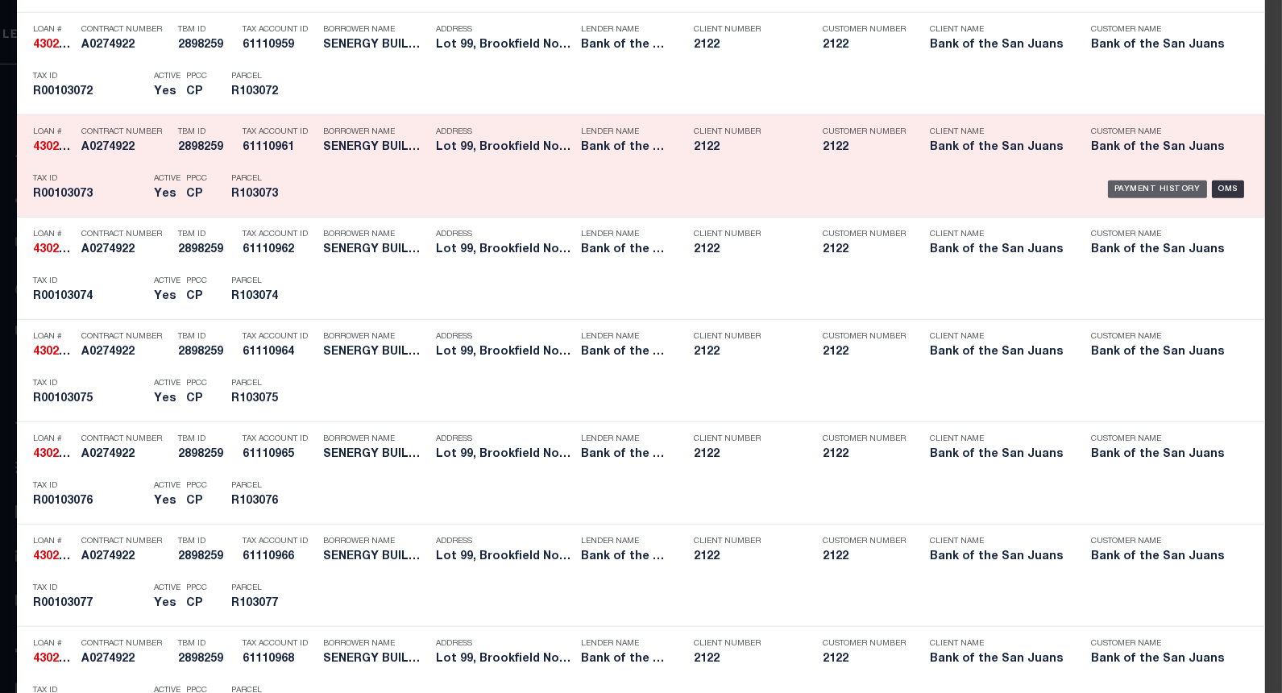
click at [1134, 187] on div "Payment History" at bounding box center [1157, 189] width 99 height 18
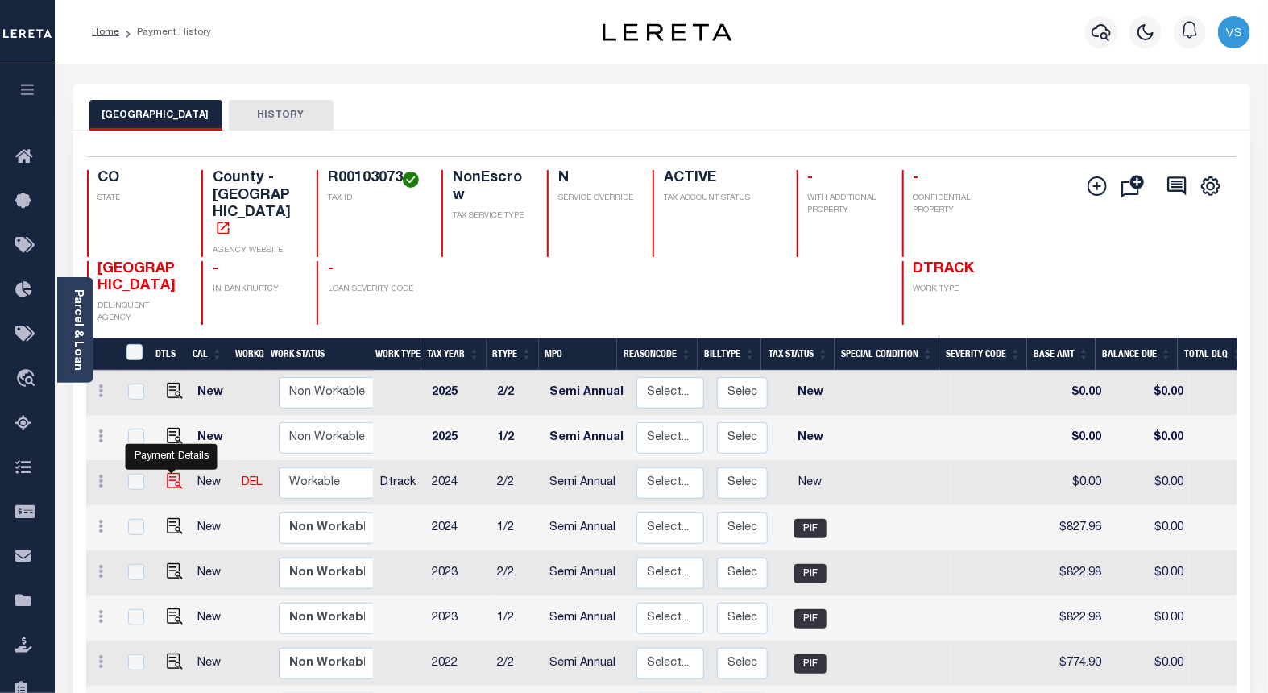
click at [167, 473] on img "" at bounding box center [175, 481] width 16 height 16
checkbox input "true"
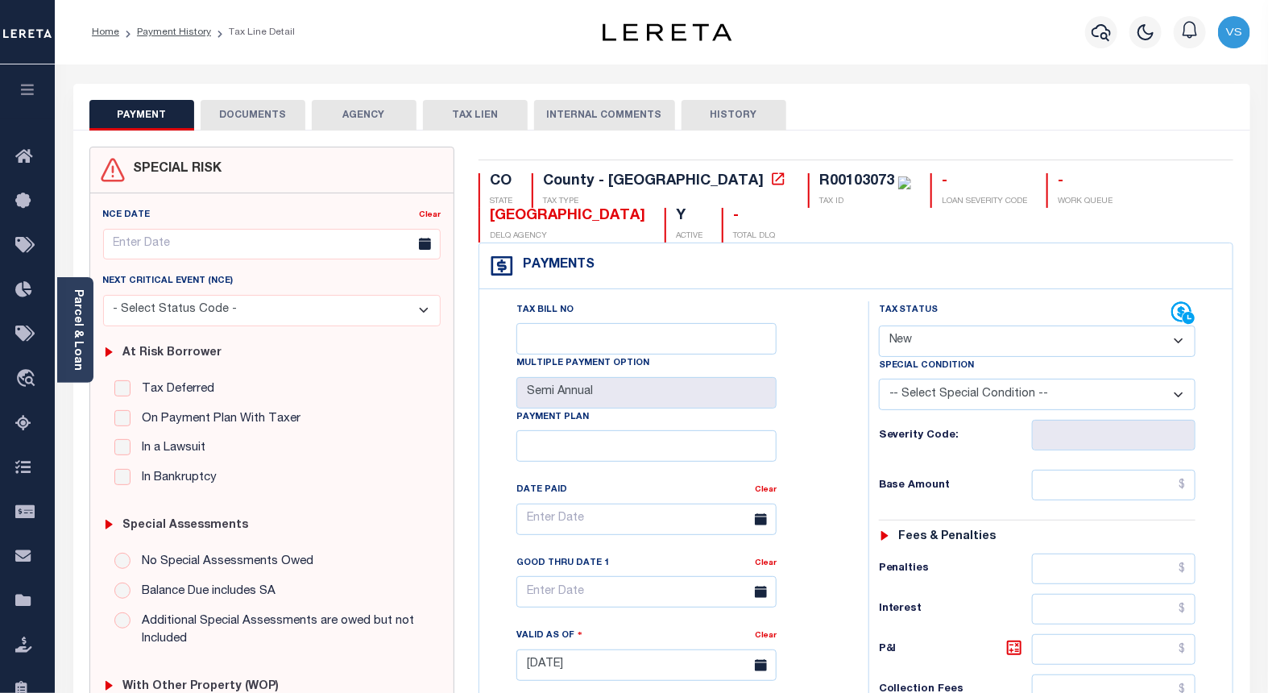
click at [922, 339] on select "- Select Status Code - Open Due/Unpaid Paid Incomplete No Tax Due Internal Refu…" at bounding box center [1037, 340] width 317 height 31
select select "PYD"
click at [879, 326] on select "- Select Status Code - Open Due/Unpaid Paid Incomplete No Tax Due Internal Refu…" at bounding box center [1037, 340] width 317 height 31
type input "[DATE]"
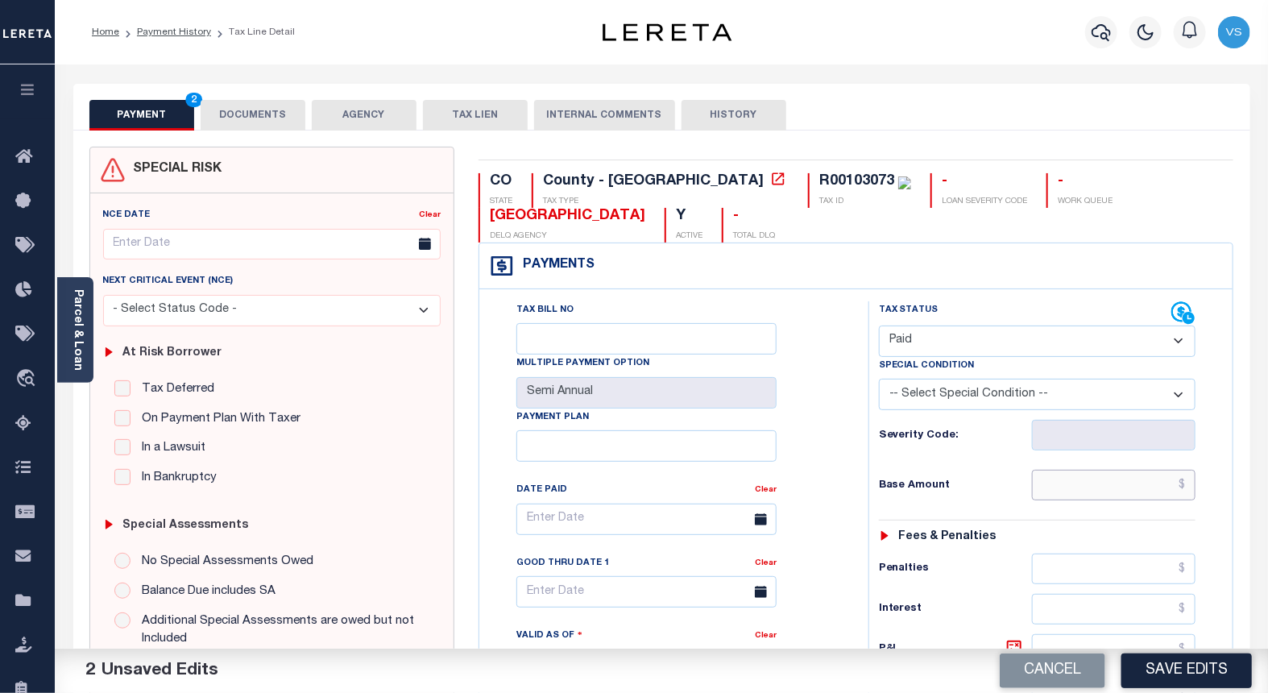
click at [1126, 483] on input "text" at bounding box center [1114, 485] width 164 height 31
paste input "827.96"
type input "$827.96"
click at [266, 110] on button "DOCUMENTS" at bounding box center [253, 115] width 105 height 31
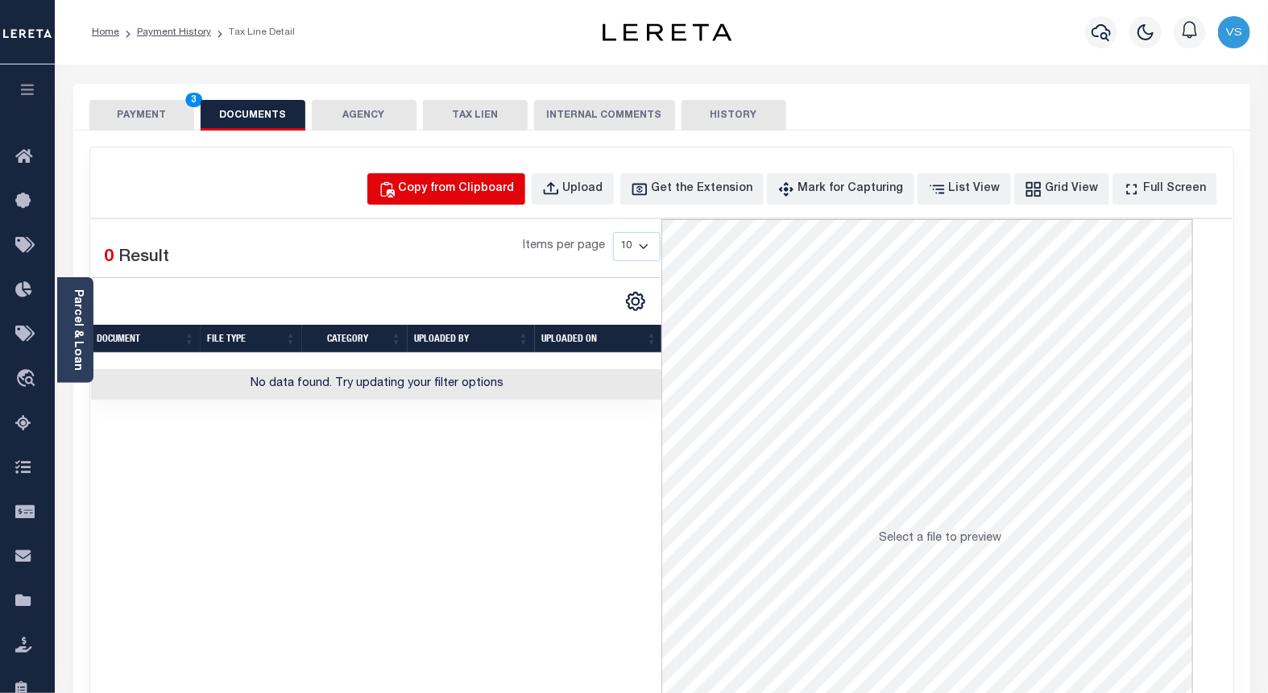
click at [454, 183] on div "Copy from Clipboard" at bounding box center [457, 189] width 116 height 18
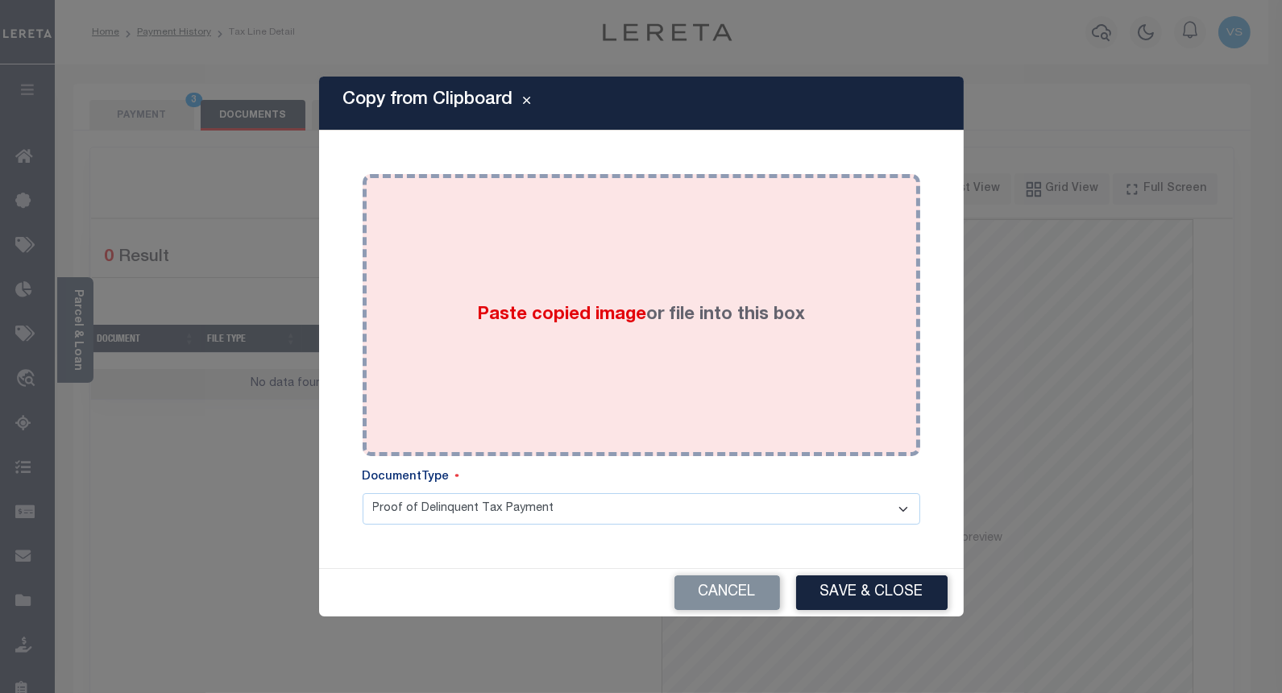
click at [499, 323] on span "Paste copied image" at bounding box center [561, 315] width 169 height 18
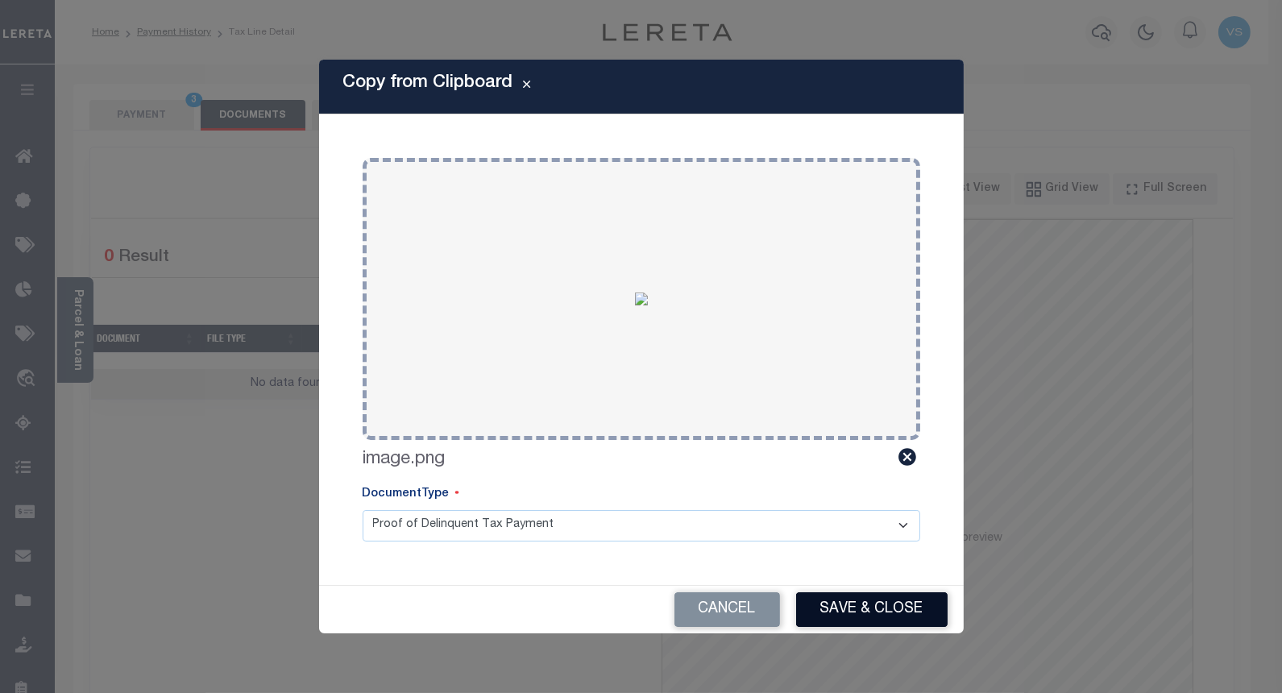
click at [897, 603] on button "Save & Close" at bounding box center [871, 609] width 151 height 35
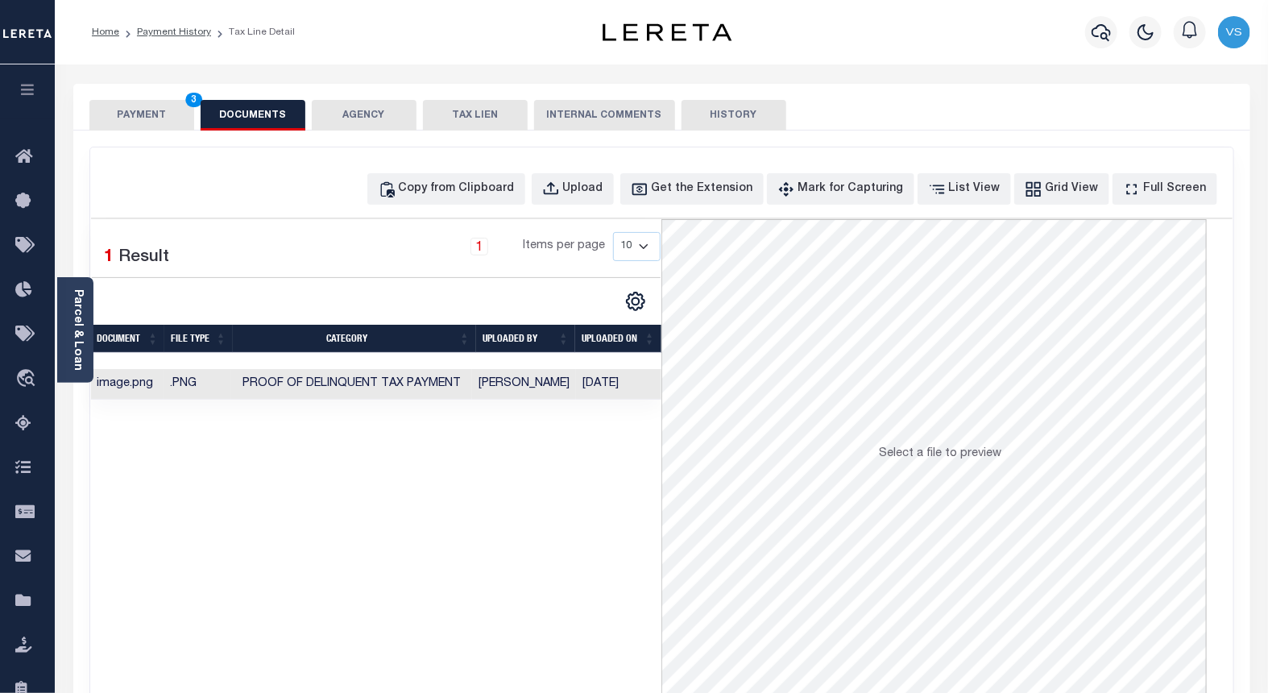
click at [158, 121] on button "PAYMENT 3" at bounding box center [141, 115] width 105 height 31
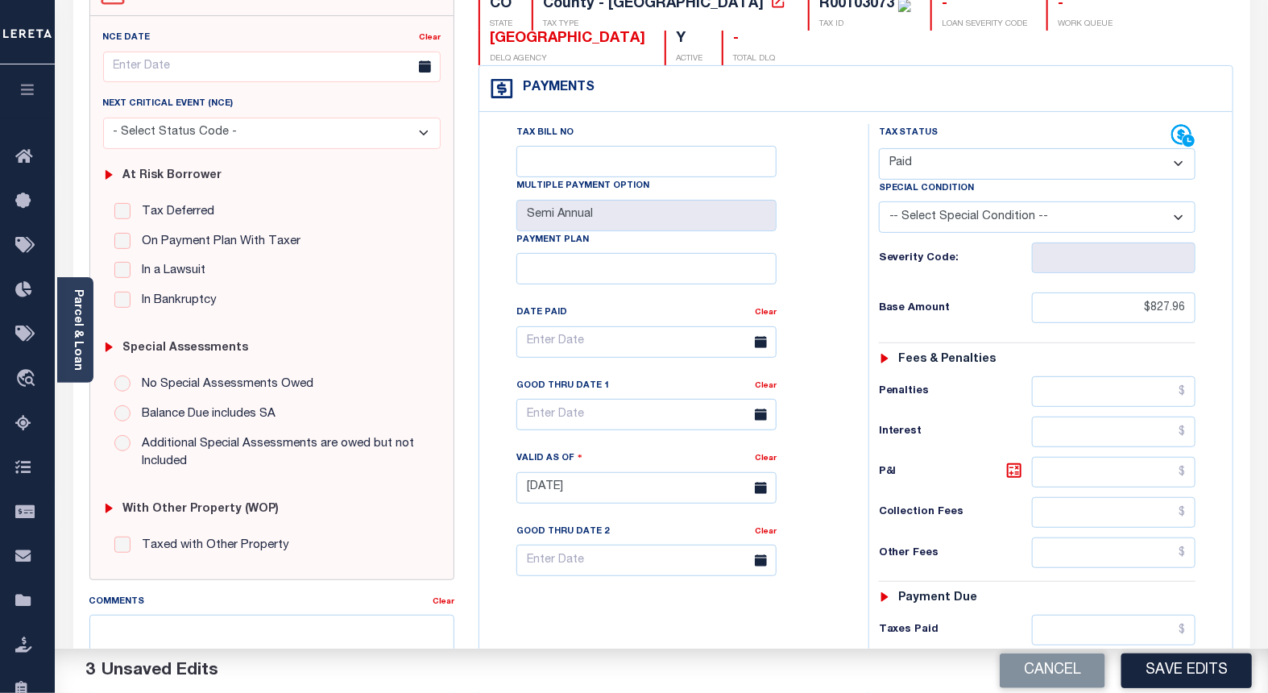
scroll to position [179, 0]
click at [1153, 670] on button "Save Edits" at bounding box center [1186, 670] width 130 height 35
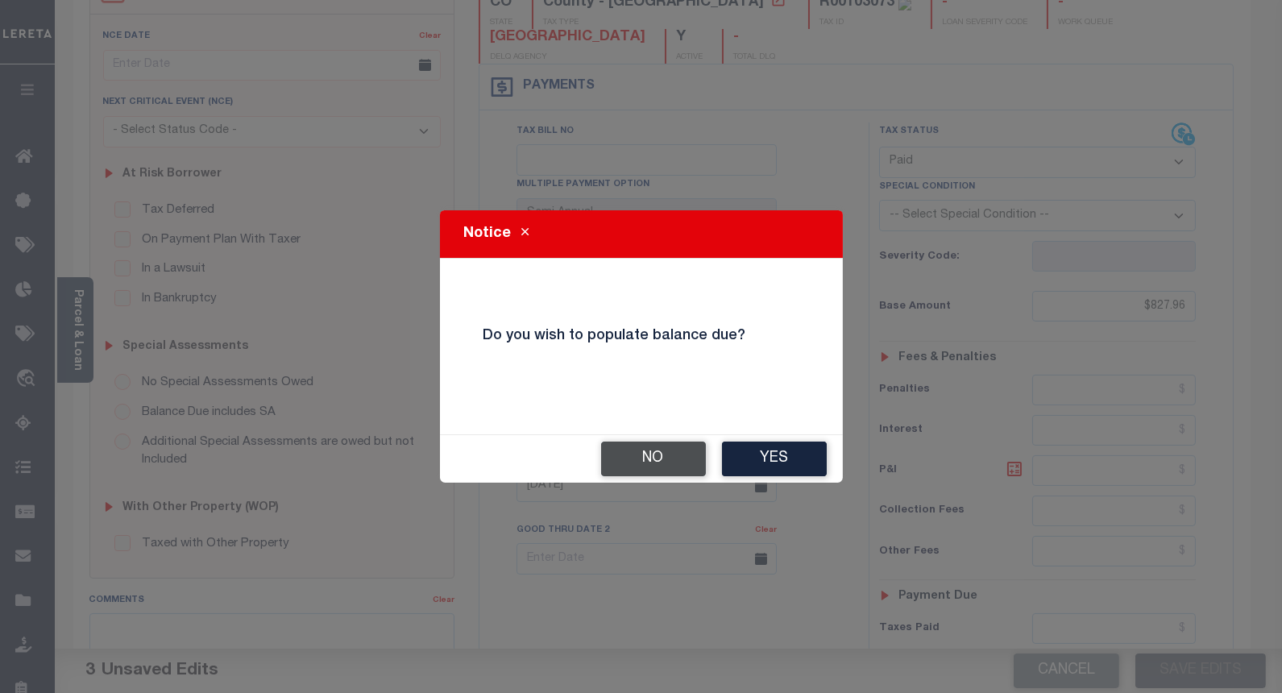
click at [628, 454] on button "No" at bounding box center [653, 458] width 105 height 35
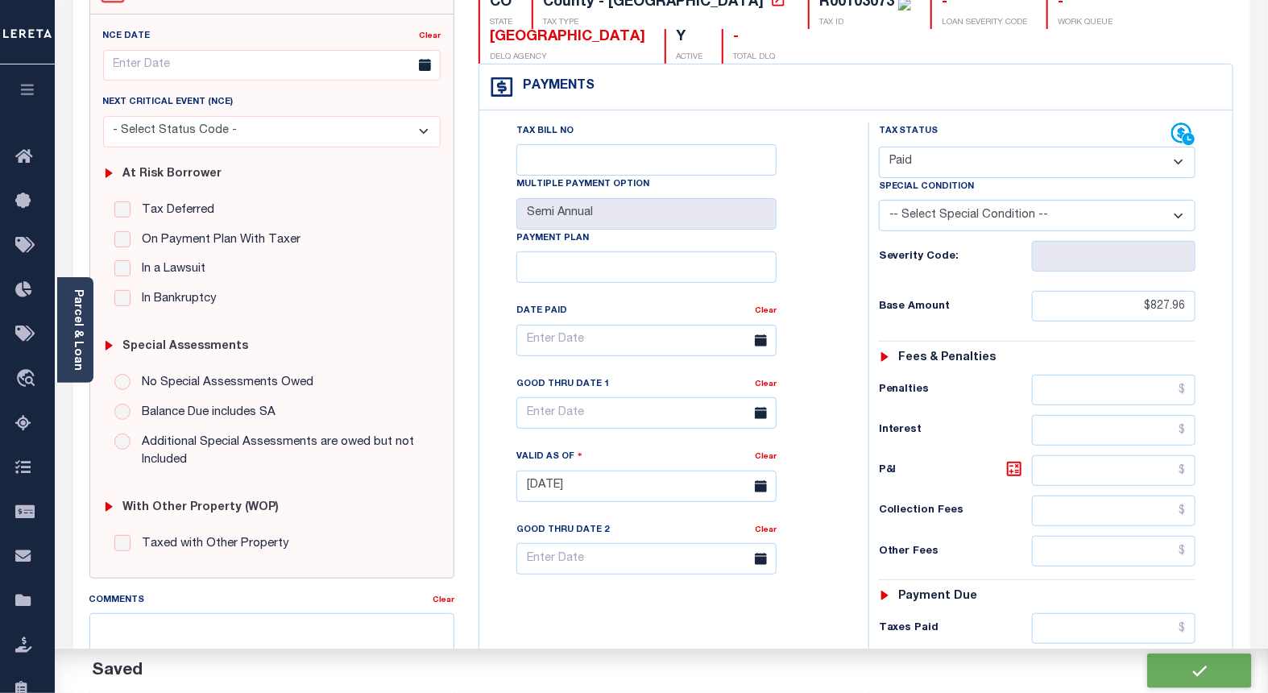
checkbox input "false"
type input "$827.96"
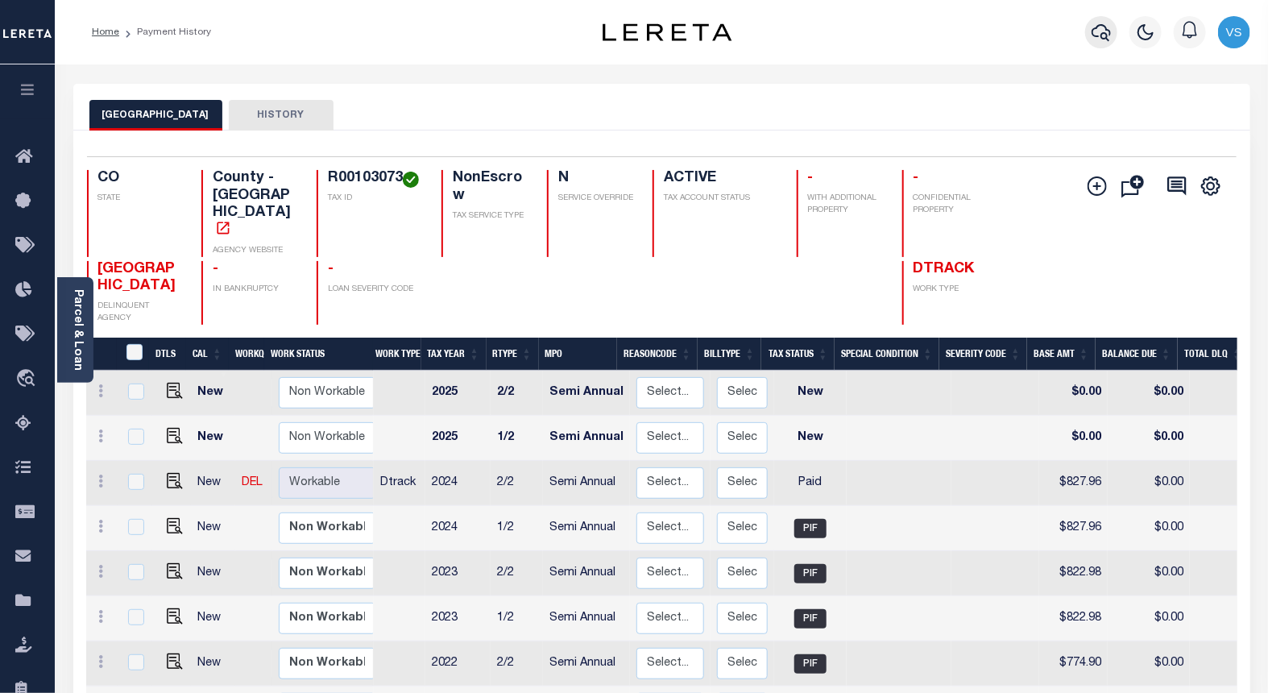
click at [1102, 35] on icon "button" at bounding box center [1101, 32] width 19 height 19
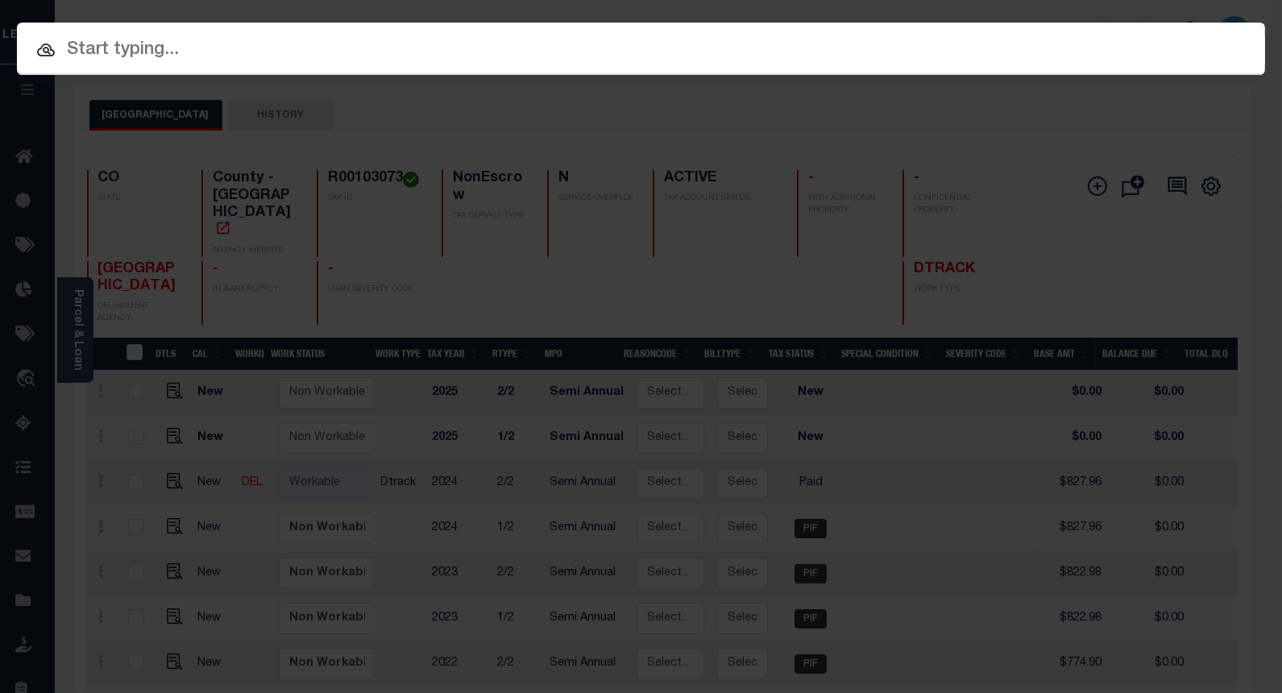
paste input "4302210007810"
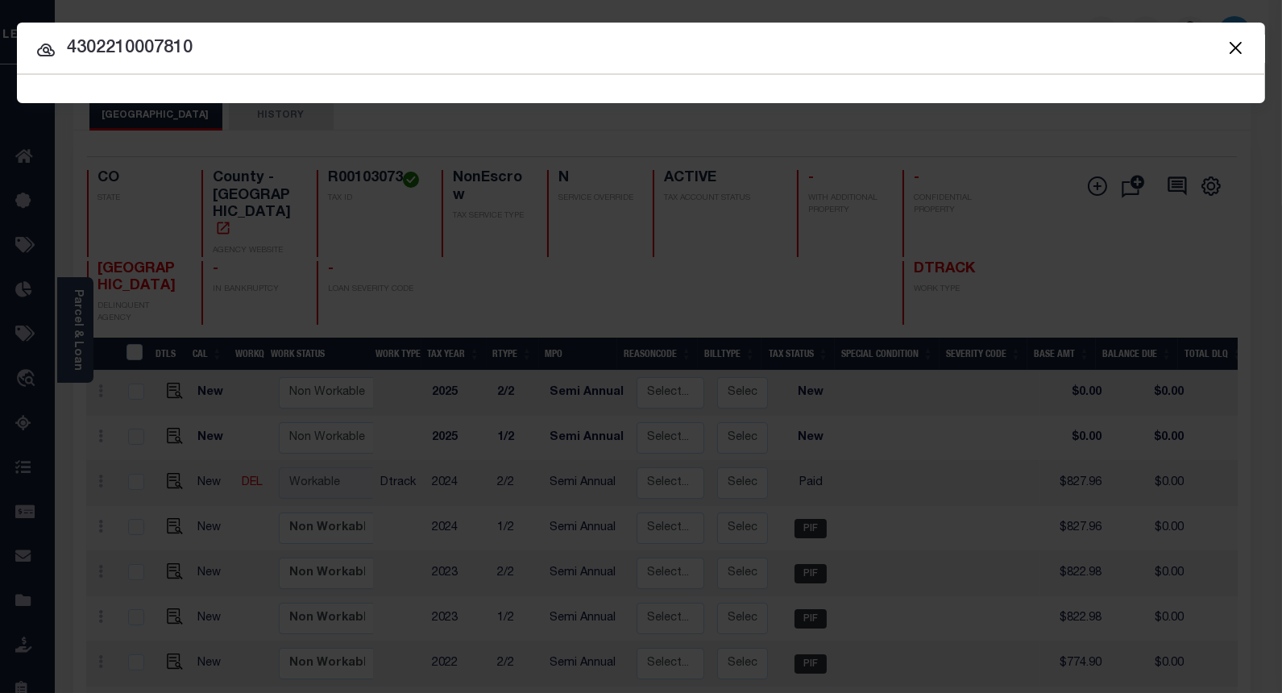
type input "4302210007810"
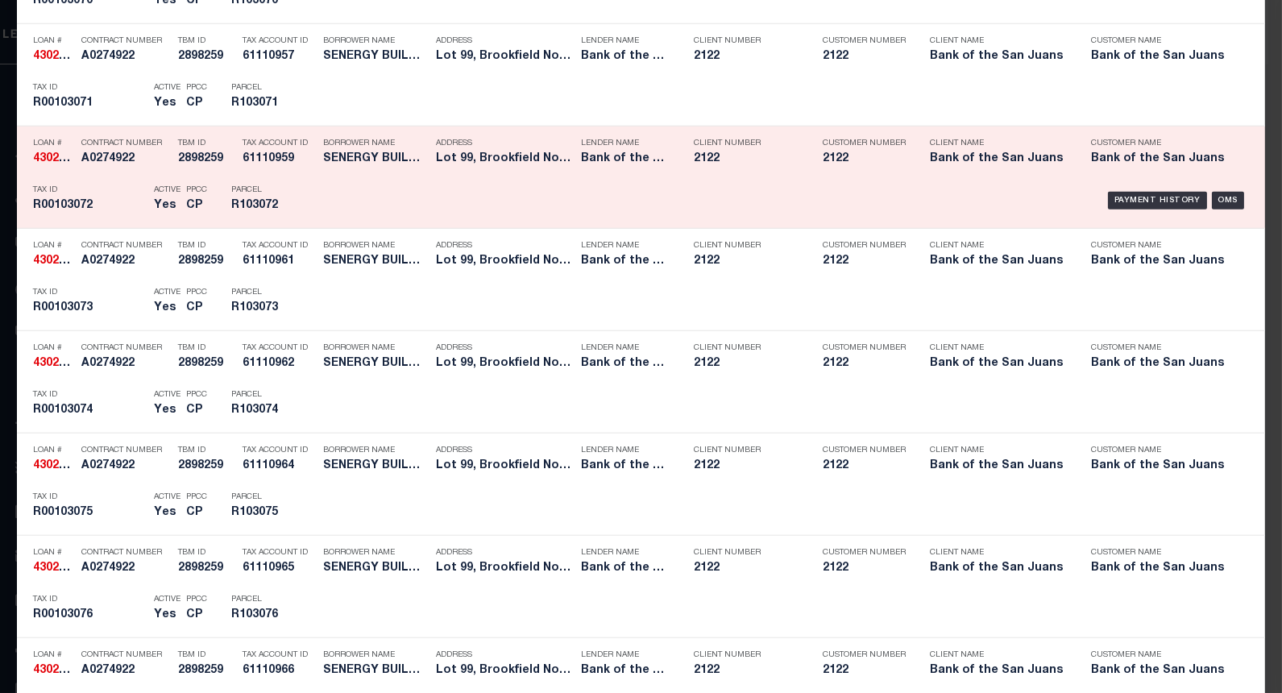
scroll to position [3130, 0]
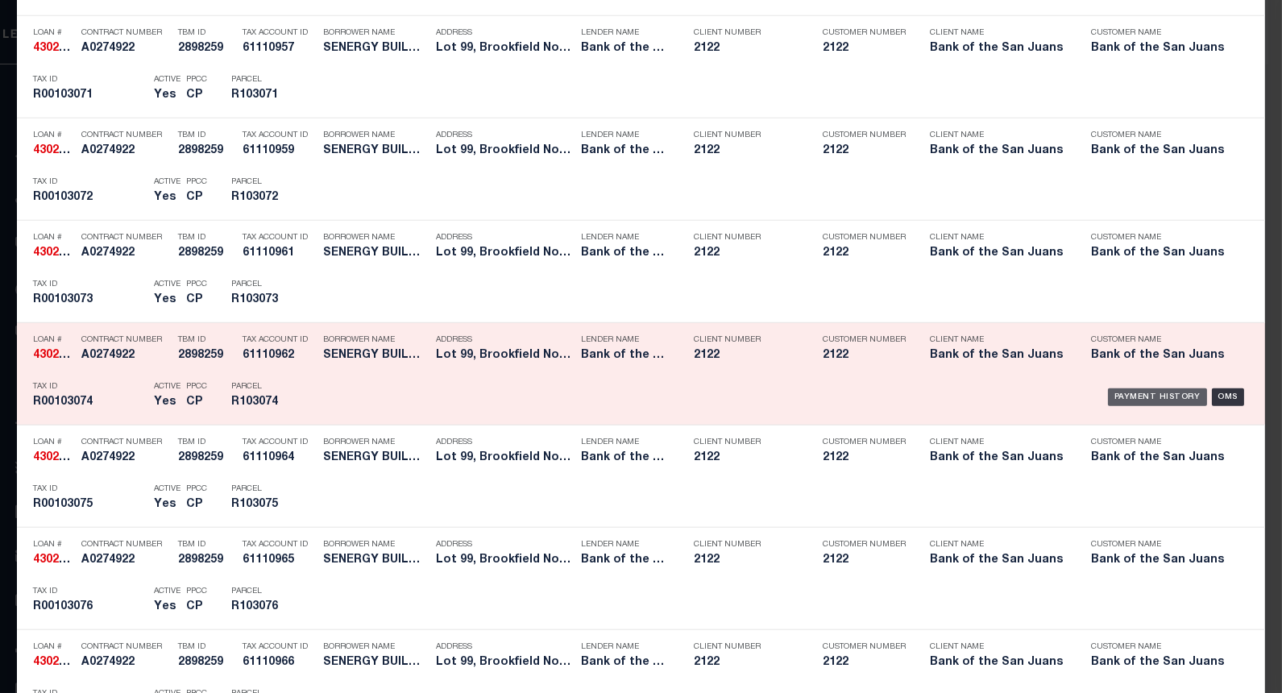
click at [1129, 397] on div "Payment History" at bounding box center [1157, 397] width 99 height 18
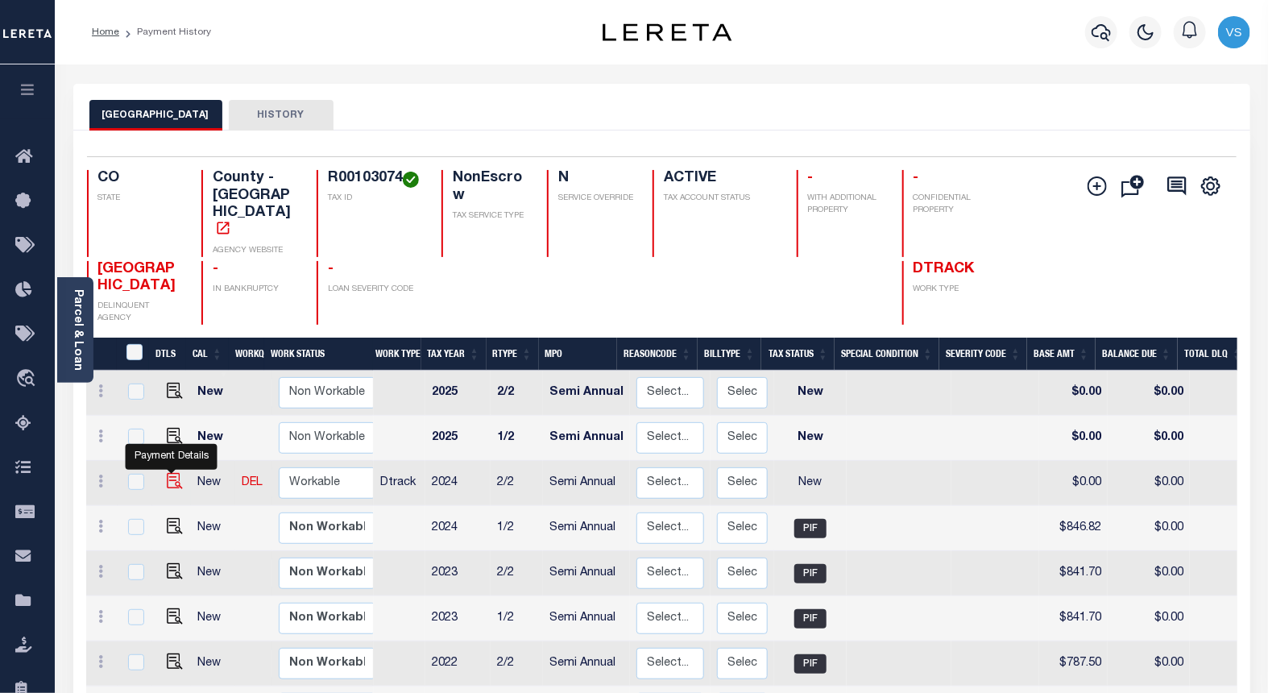
click at [170, 473] on img "" at bounding box center [175, 481] width 16 height 16
checkbox input "true"
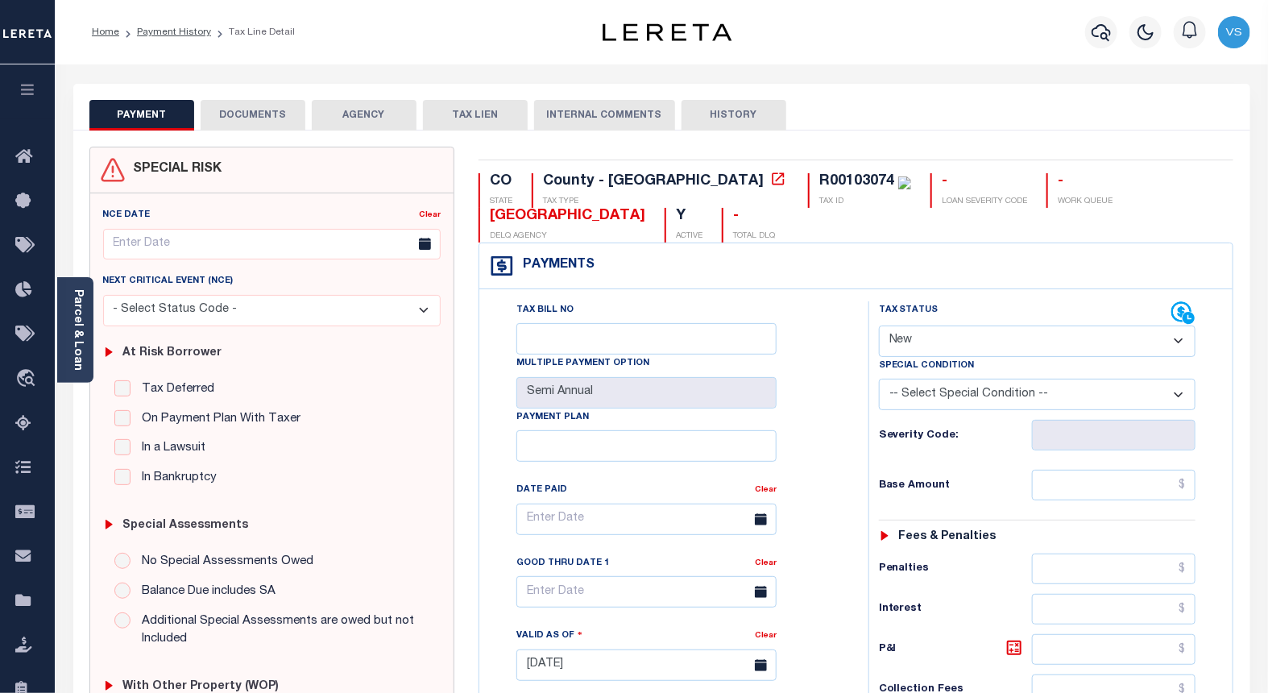
drag, startPoint x: 909, startPoint y: 336, endPoint x: 924, endPoint y: 350, distance: 20.5
click at [909, 336] on select "- Select Status Code - Open Due/Unpaid Paid Incomplete No Tax Due Internal Refu…" at bounding box center [1037, 340] width 317 height 31
select select "PYD"
click at [879, 326] on select "- Select Status Code - Open Due/Unpaid Paid Incomplete No Tax Due Internal Refu…" at bounding box center [1037, 340] width 317 height 31
type input "09/11/2025"
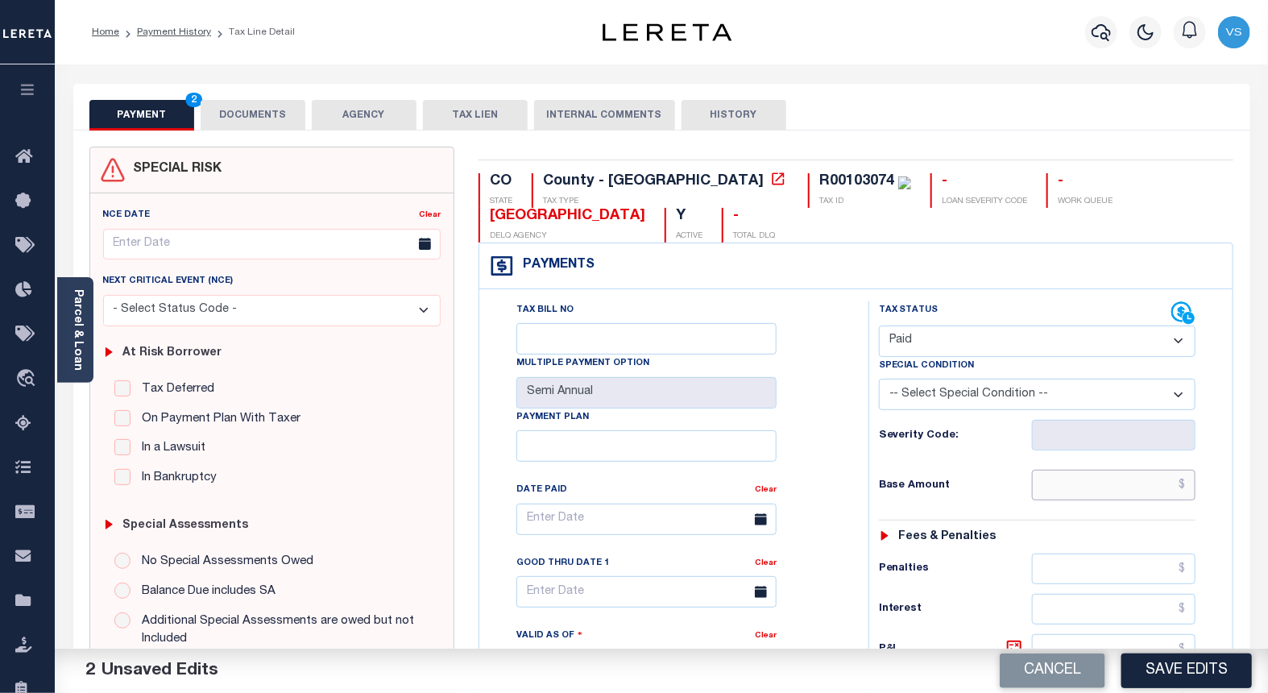
click at [1123, 493] on input "text" at bounding box center [1114, 485] width 164 height 31
paste input "846.82"
type input "$846.82"
click at [263, 114] on button "DOCUMENTS" at bounding box center [253, 115] width 105 height 31
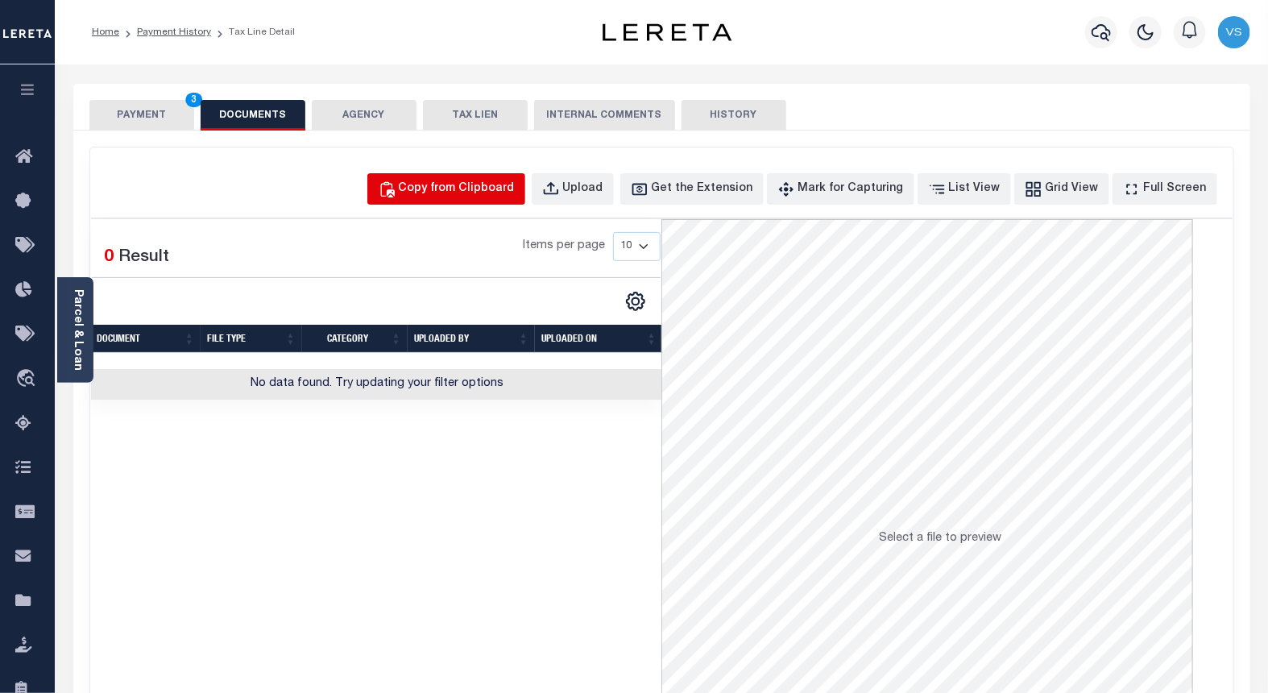
click at [473, 190] on div "Copy from Clipboard" at bounding box center [457, 189] width 116 height 18
select select "POP"
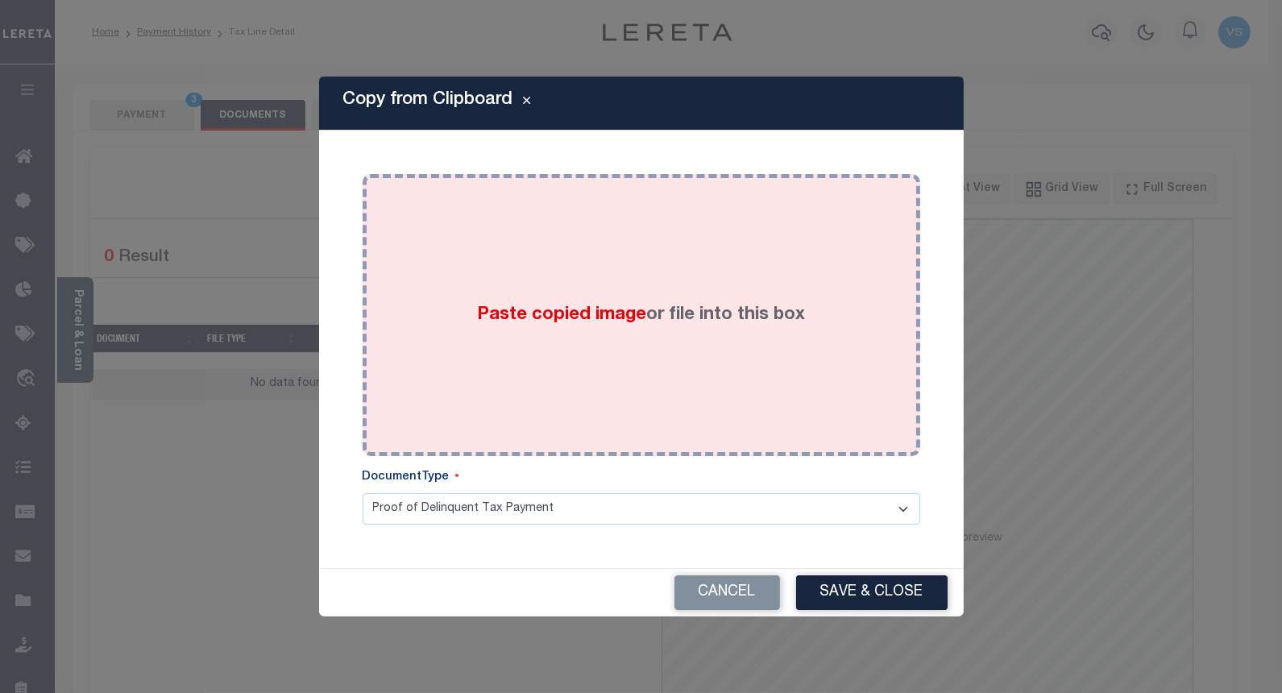
click at [452, 387] on div "Paste copied image or file into this box" at bounding box center [641, 315] width 533 height 258
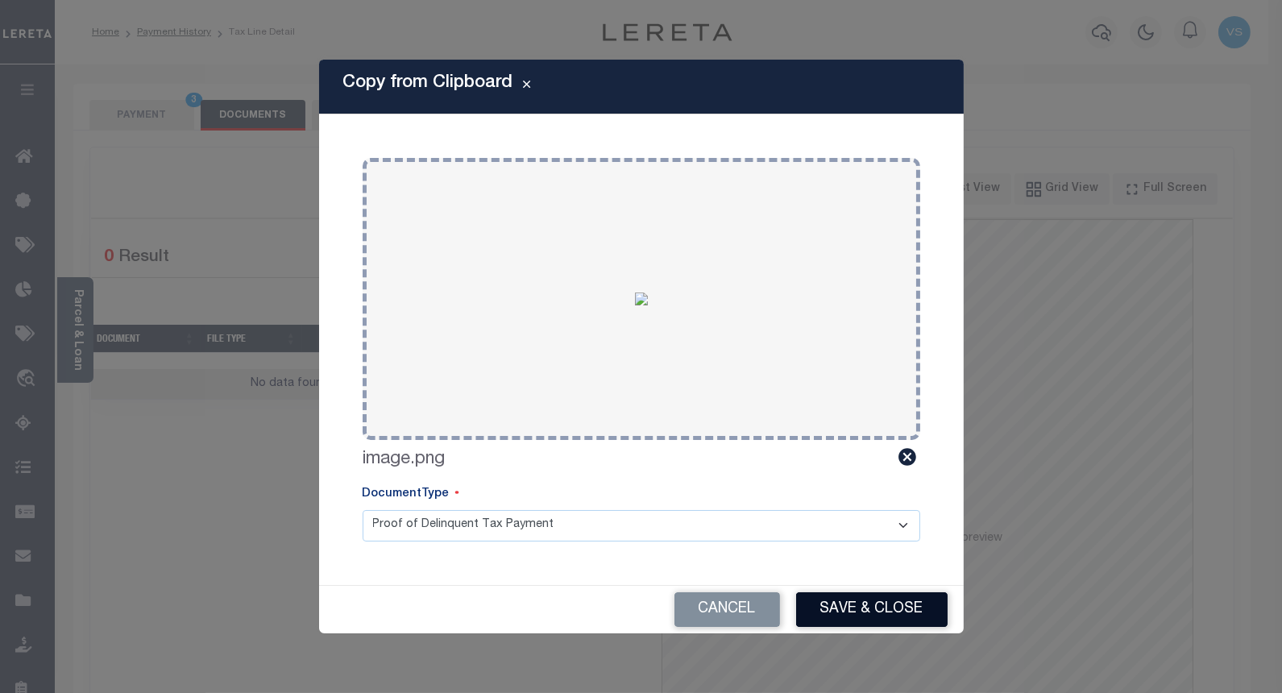
click at [851, 614] on button "Save & Close" at bounding box center [871, 609] width 151 height 35
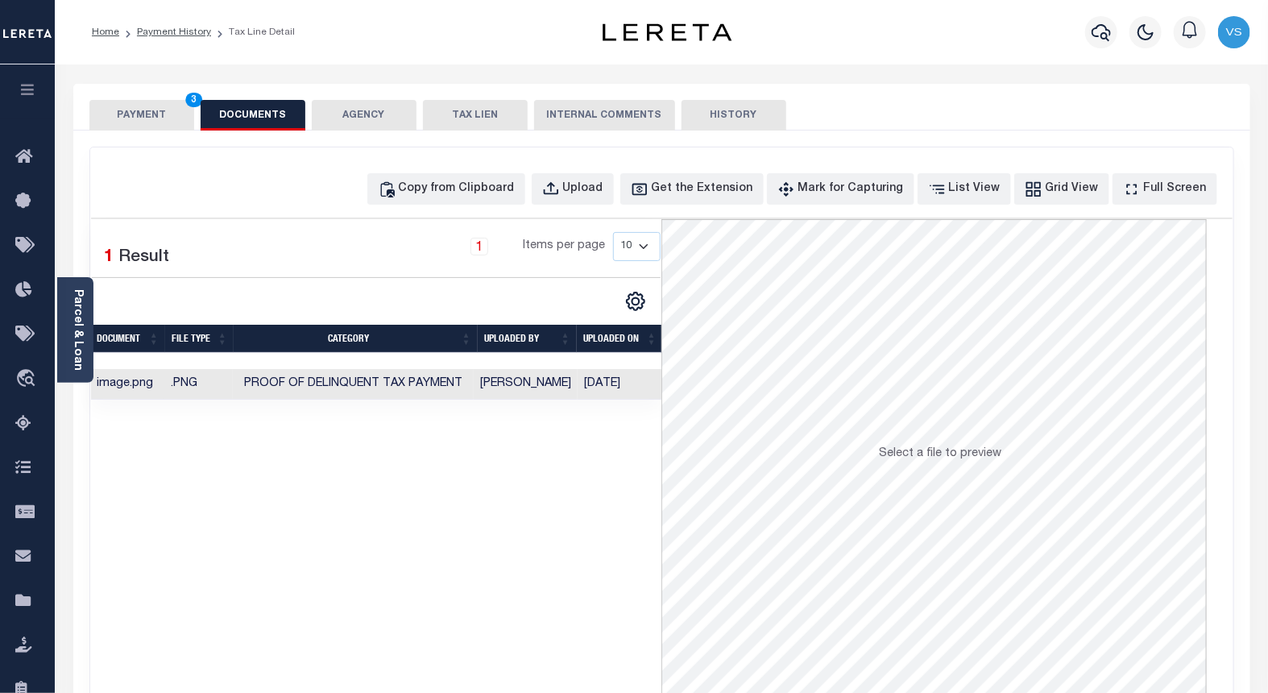
click at [154, 114] on button "PAYMENT 3" at bounding box center [141, 115] width 105 height 31
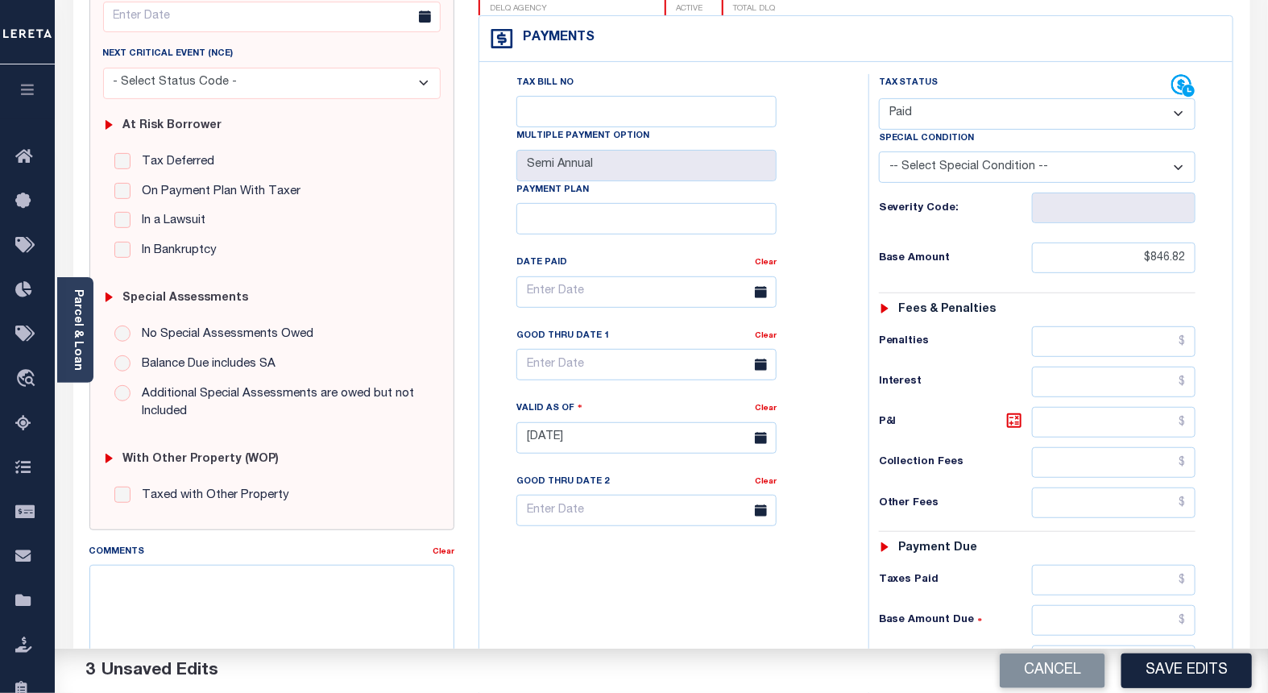
scroll to position [268, 0]
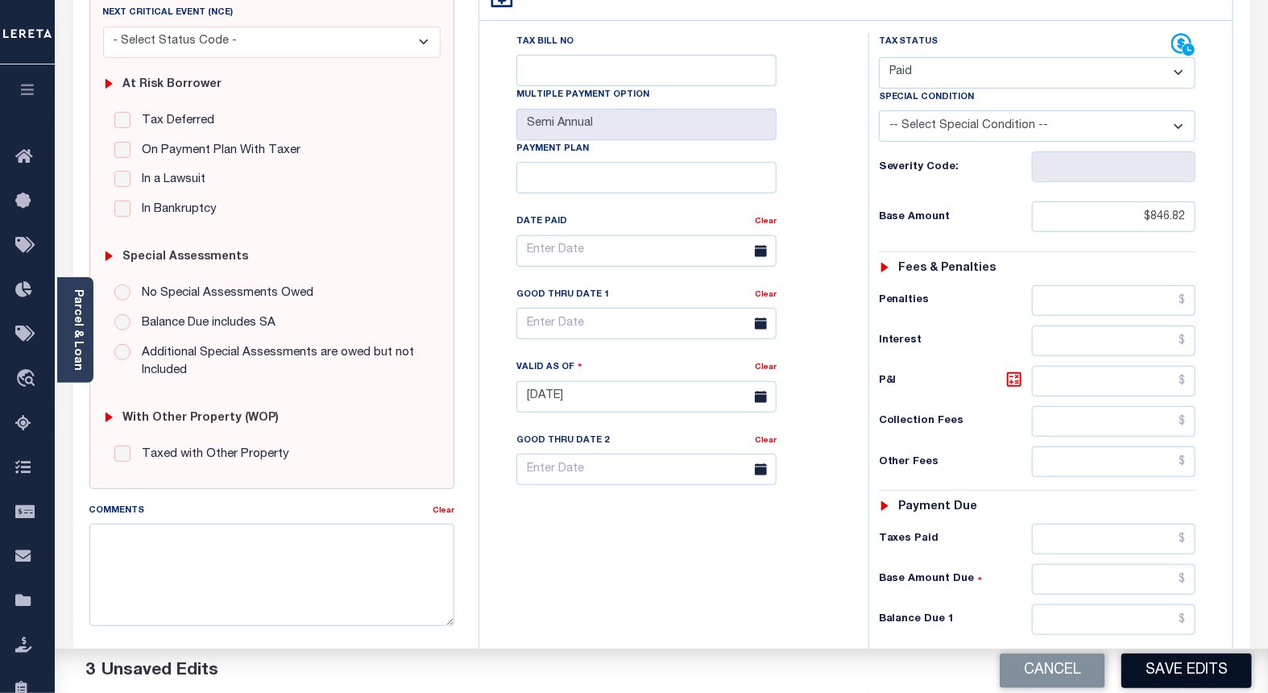
click at [1174, 663] on button "Save Edits" at bounding box center [1186, 670] width 130 height 35
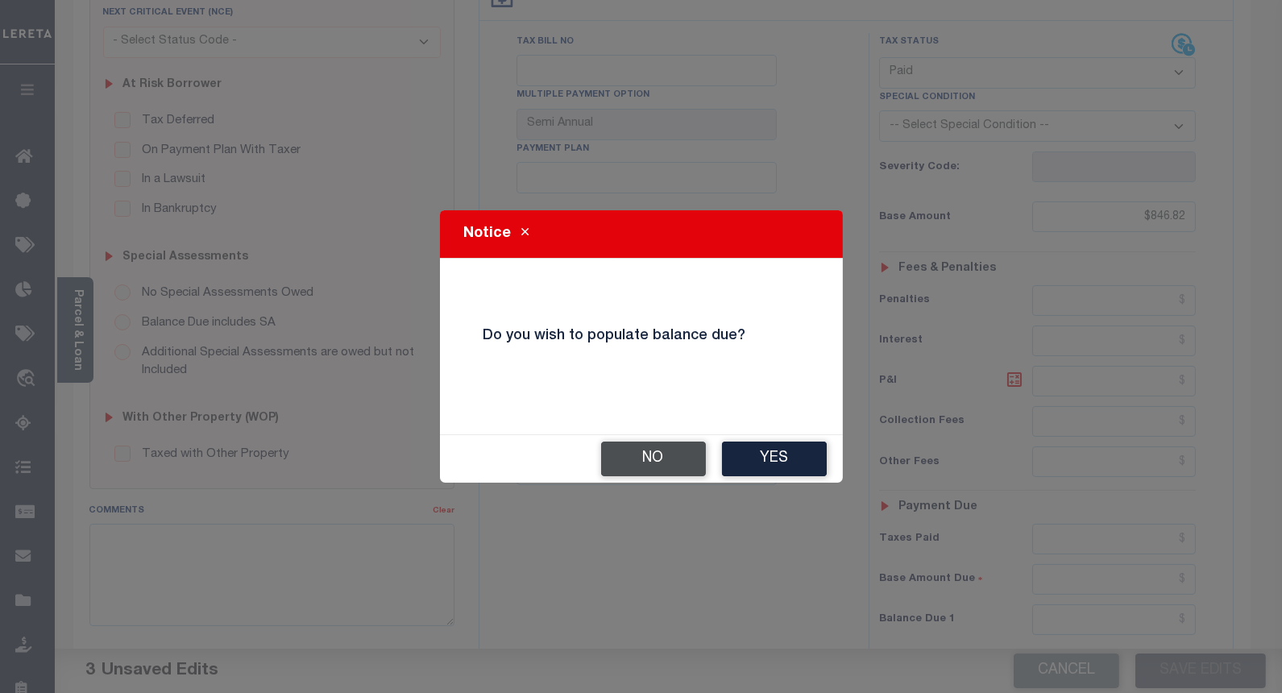
click at [621, 457] on button "No" at bounding box center [653, 458] width 105 height 35
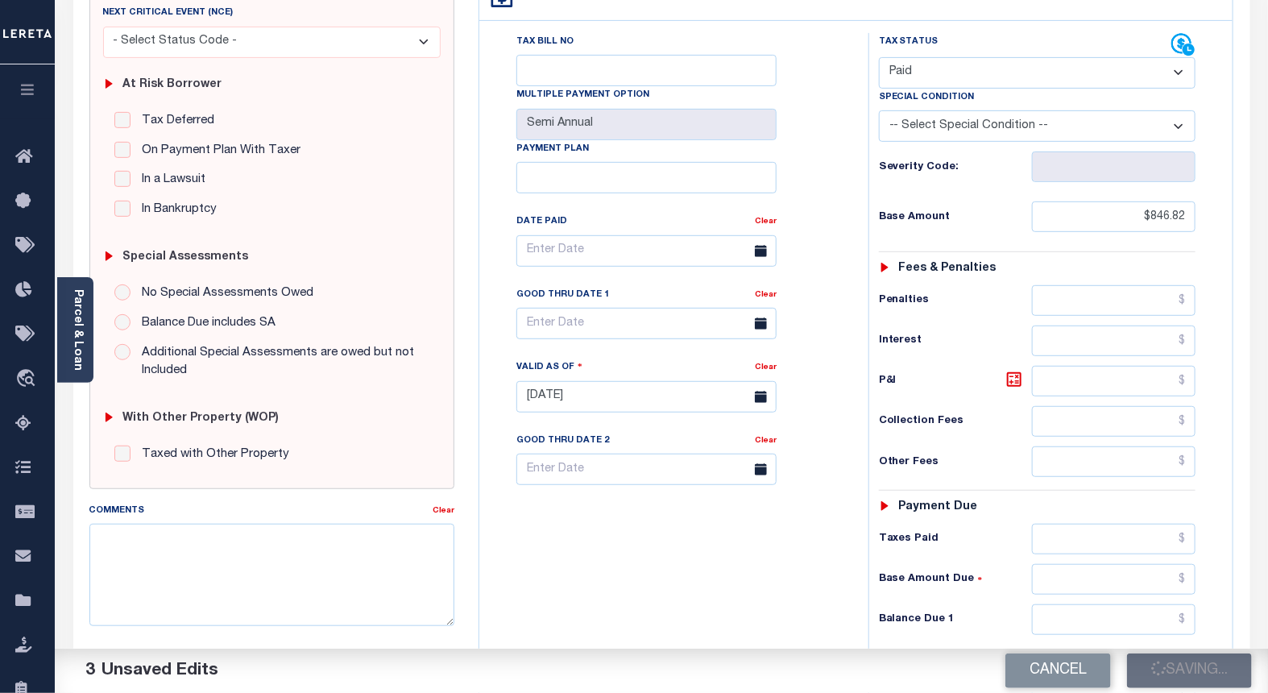
checkbox input "false"
type input "$846.82"
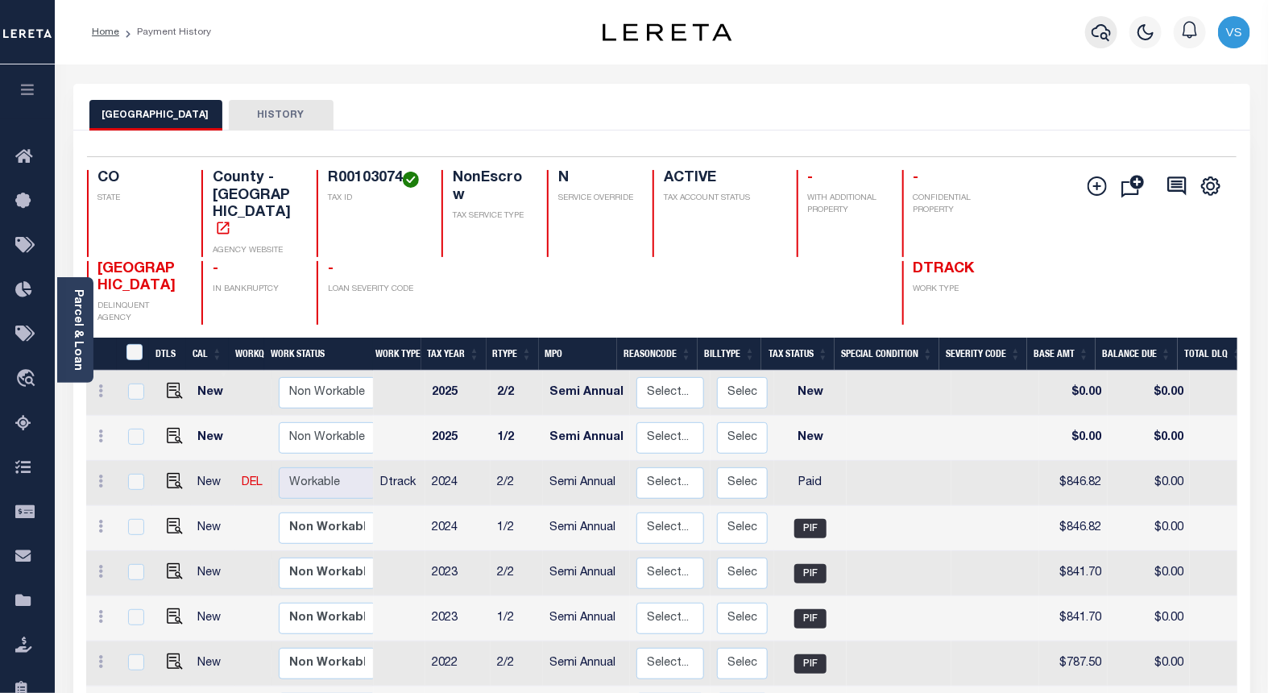
click at [1100, 35] on icon "button" at bounding box center [1101, 32] width 19 height 19
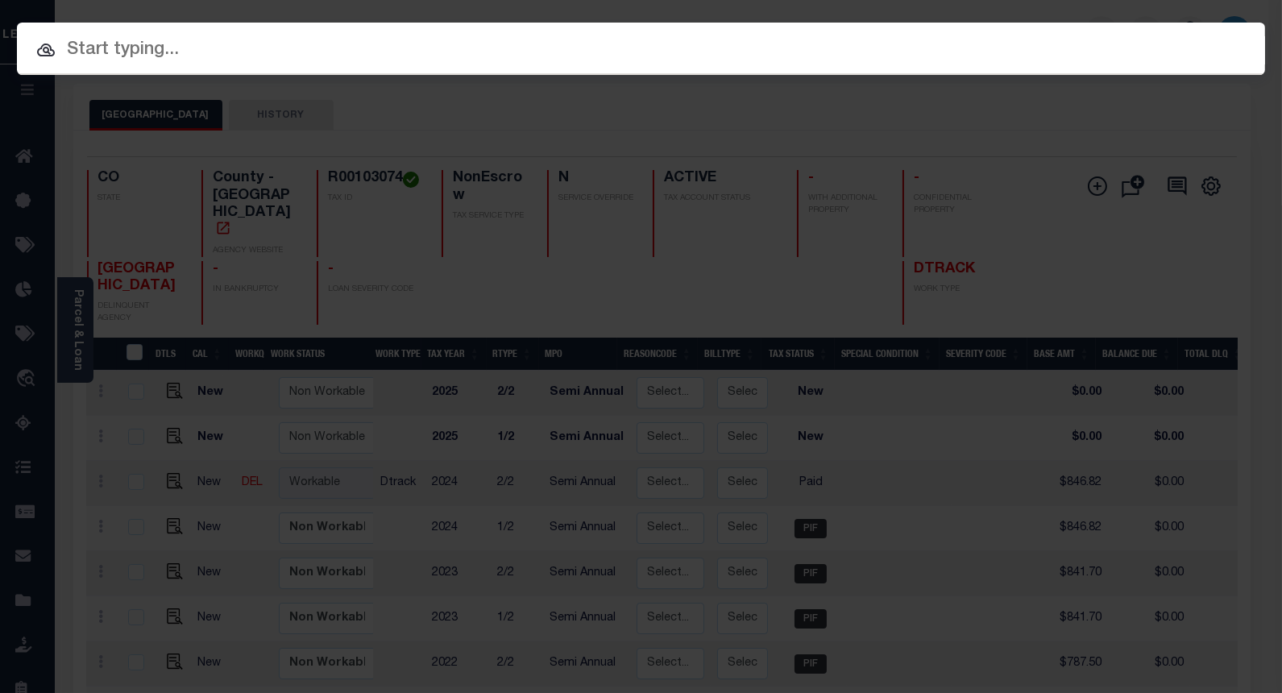
paste input "4302210007810"
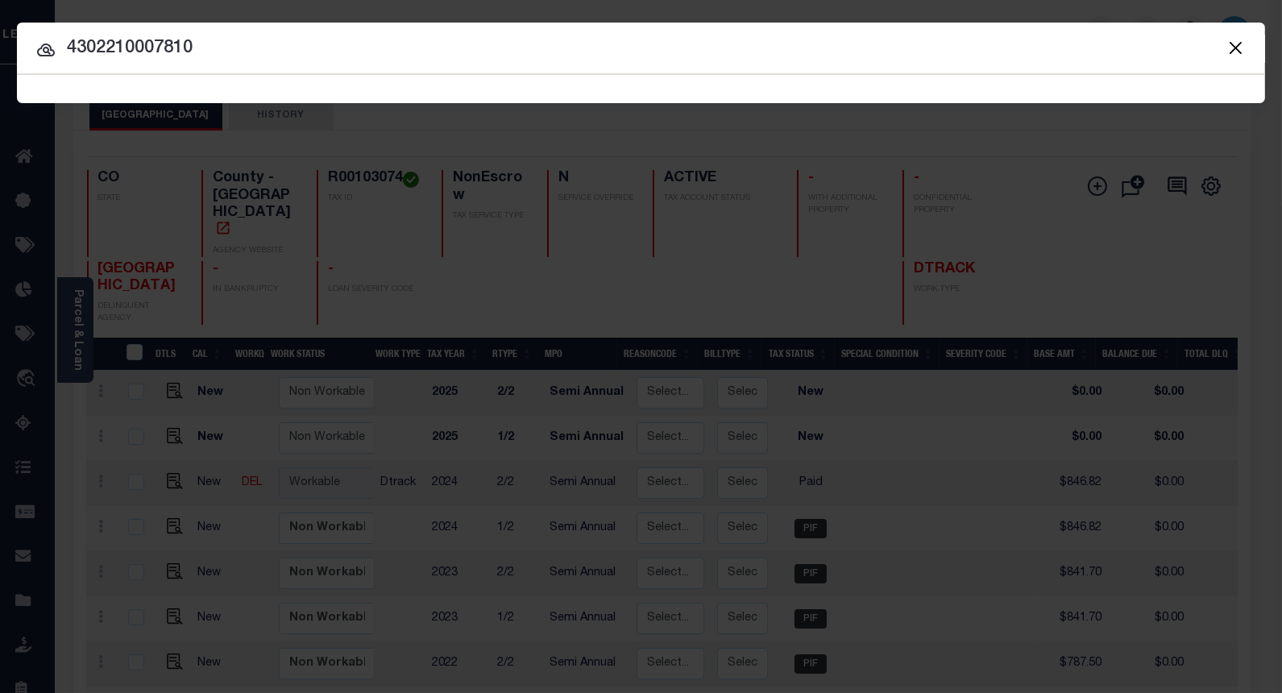
type input "4302210007810"
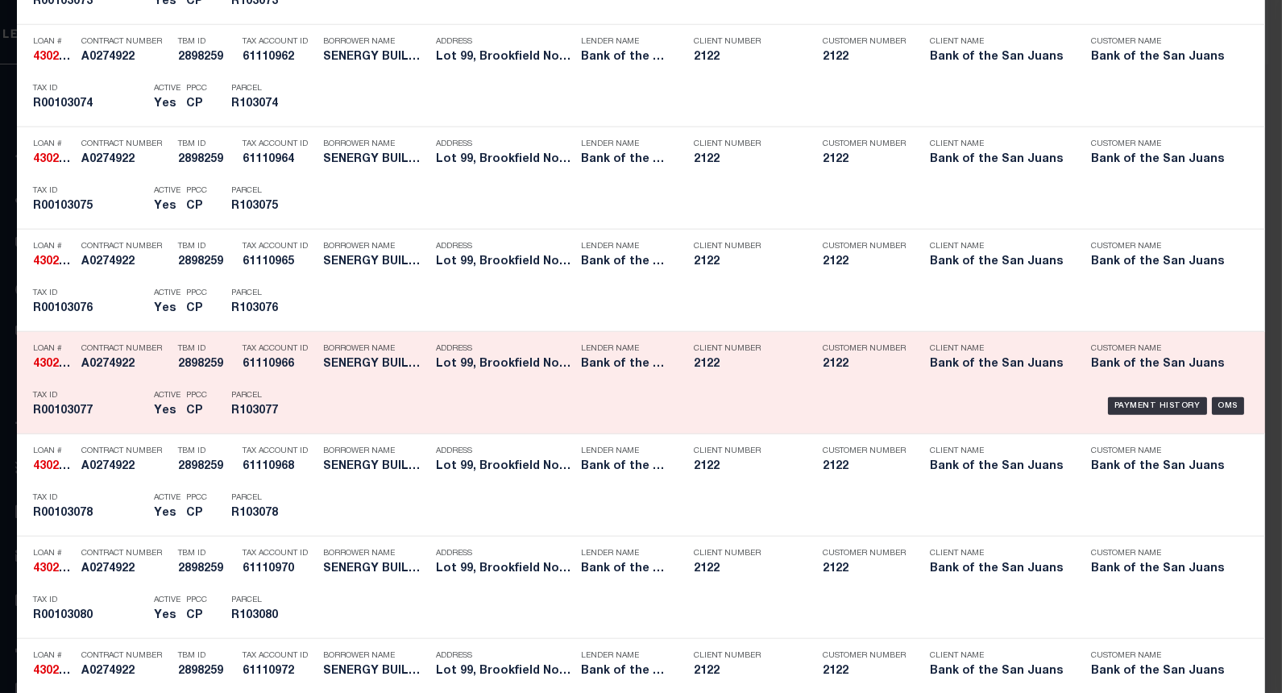
scroll to position [3562, 0]
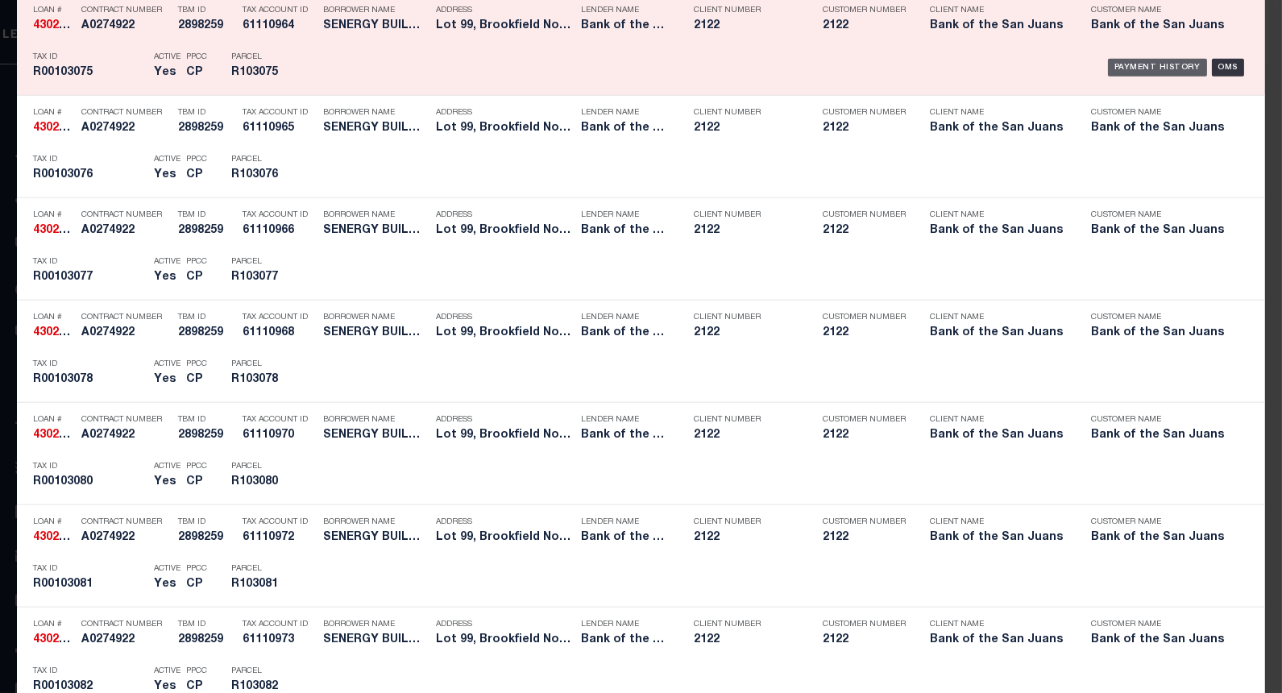
click at [1125, 69] on div "Payment History" at bounding box center [1157, 68] width 99 height 18
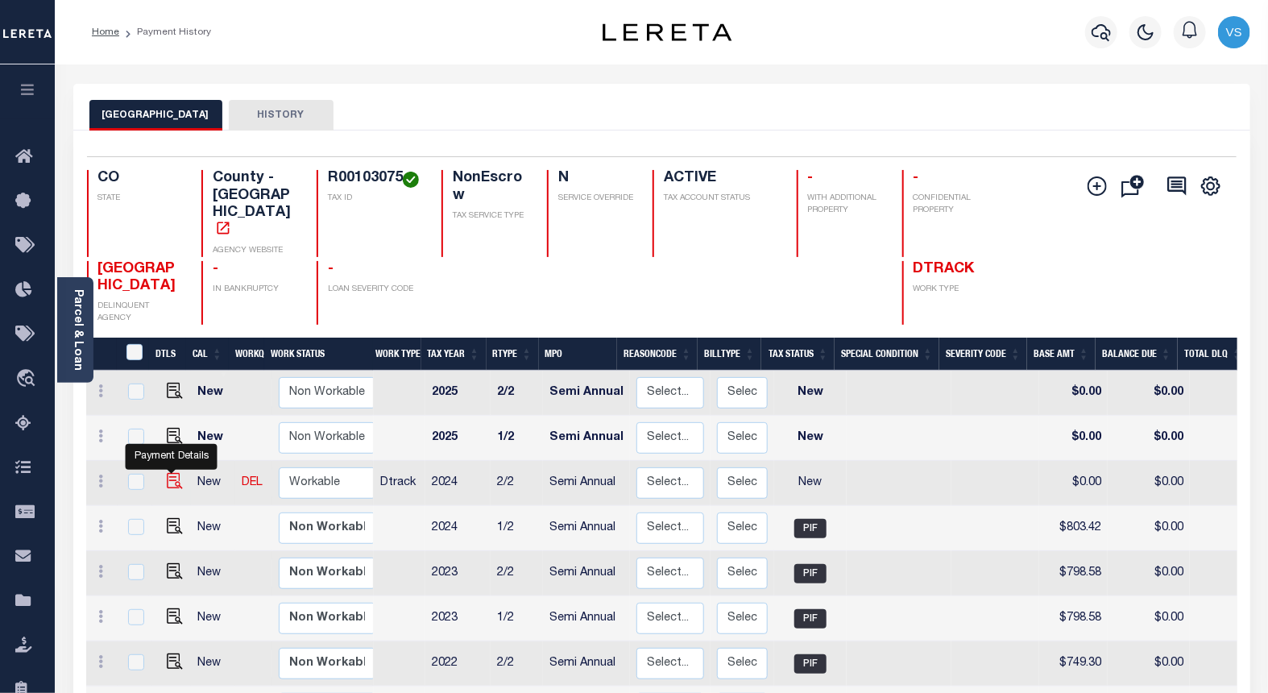
click at [170, 473] on img "" at bounding box center [175, 481] width 16 height 16
checkbox input "true"
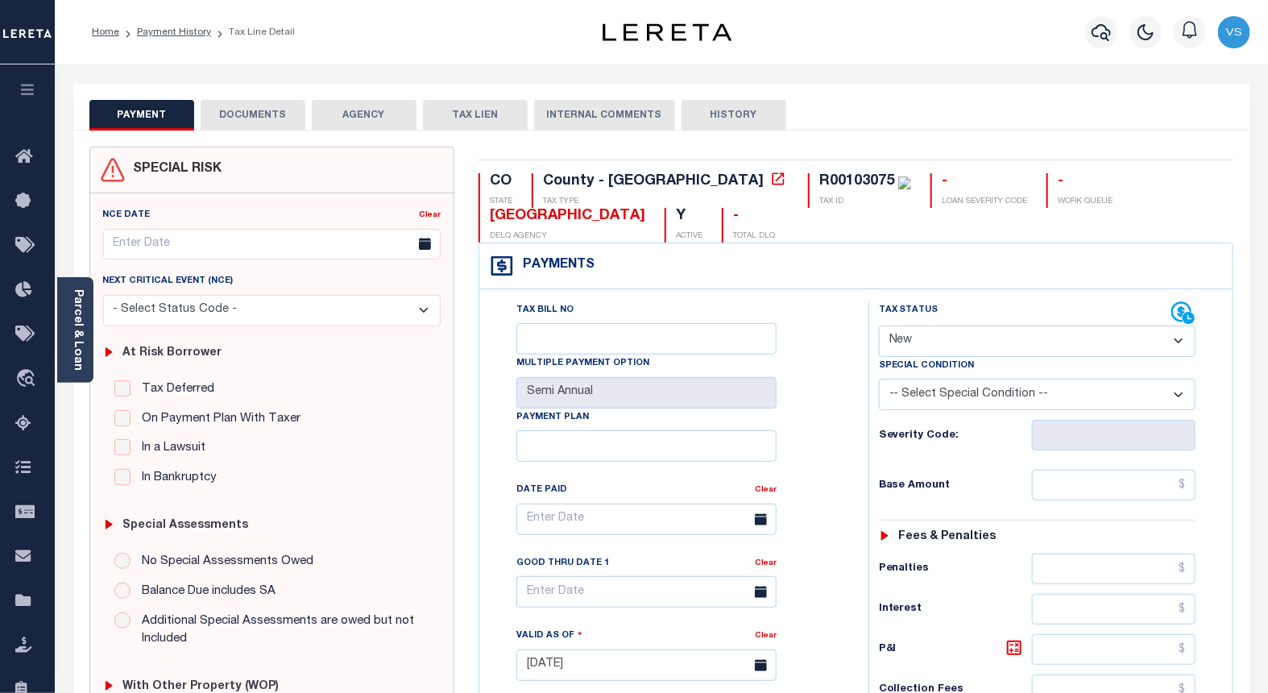
click at [976, 349] on select "- Select Status Code - Open Due/Unpaid Paid Incomplete No Tax Due Internal Refu…" at bounding box center [1037, 340] width 317 height 31
select select "PYD"
click at [879, 326] on select "- Select Status Code - Open Due/Unpaid Paid Incomplete No Tax Due Internal Refu…" at bounding box center [1037, 340] width 317 height 31
type input "[DATE]"
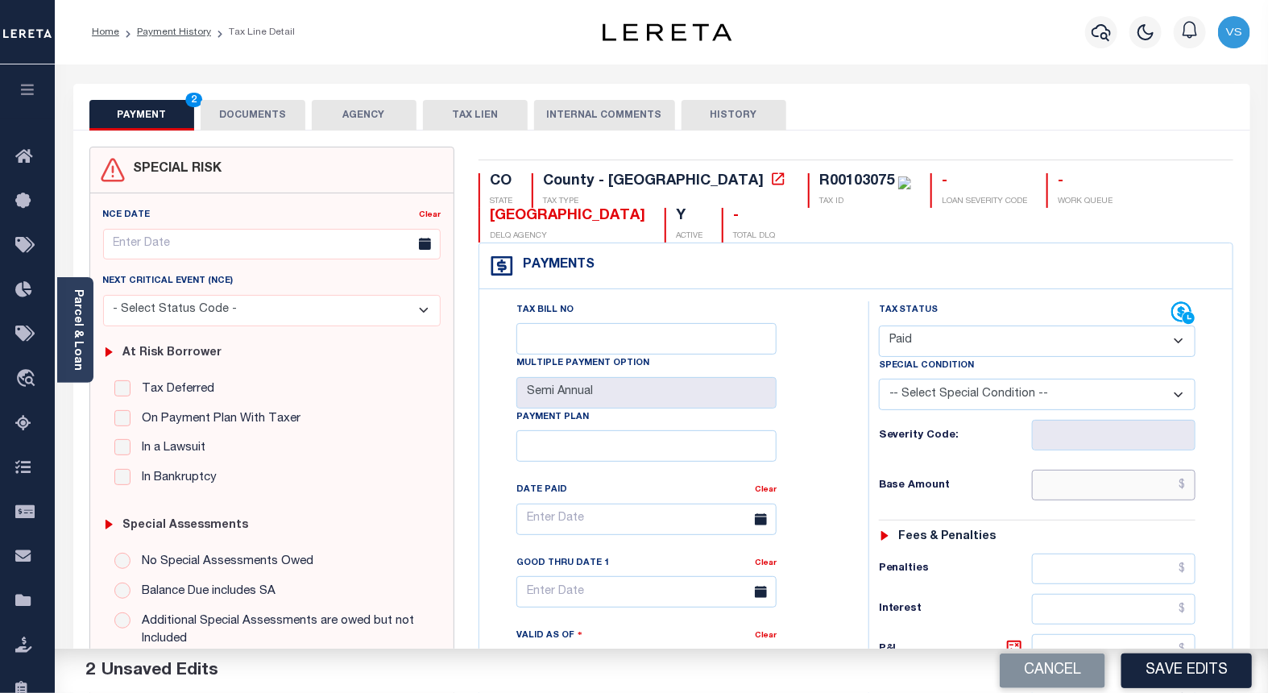
click at [1116, 486] on input "text" at bounding box center [1114, 485] width 164 height 31
paste input "803.42"
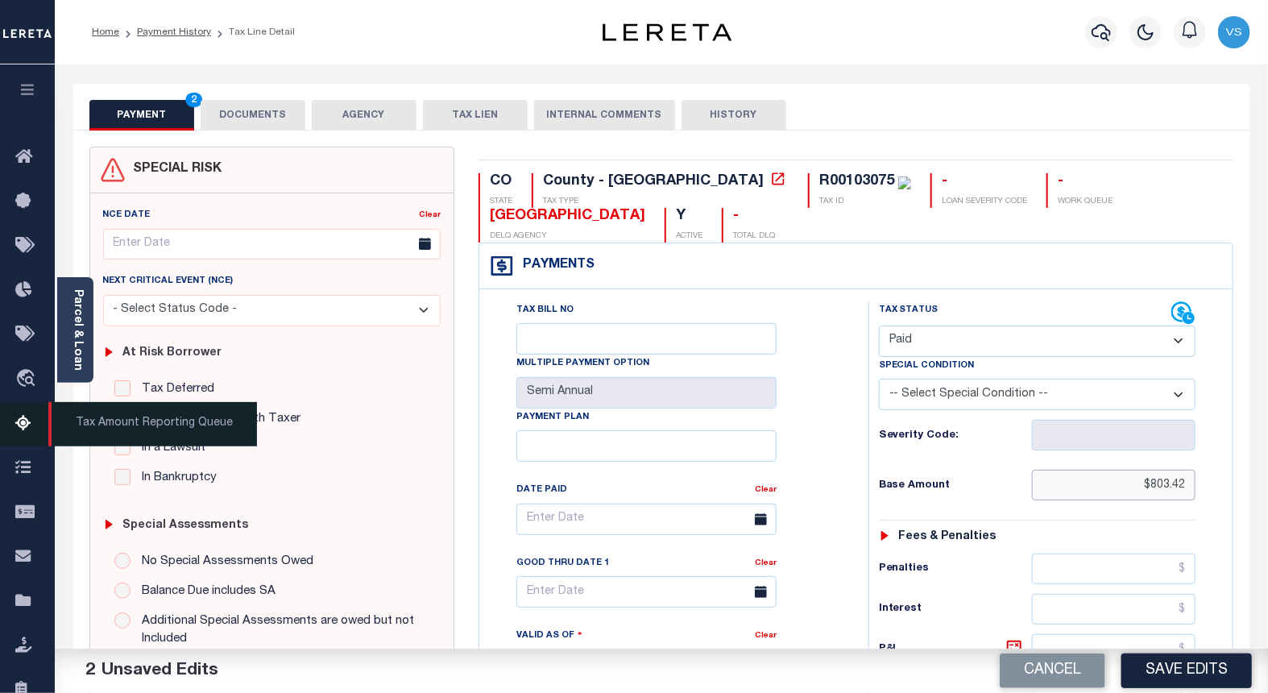
type input "$803.42"
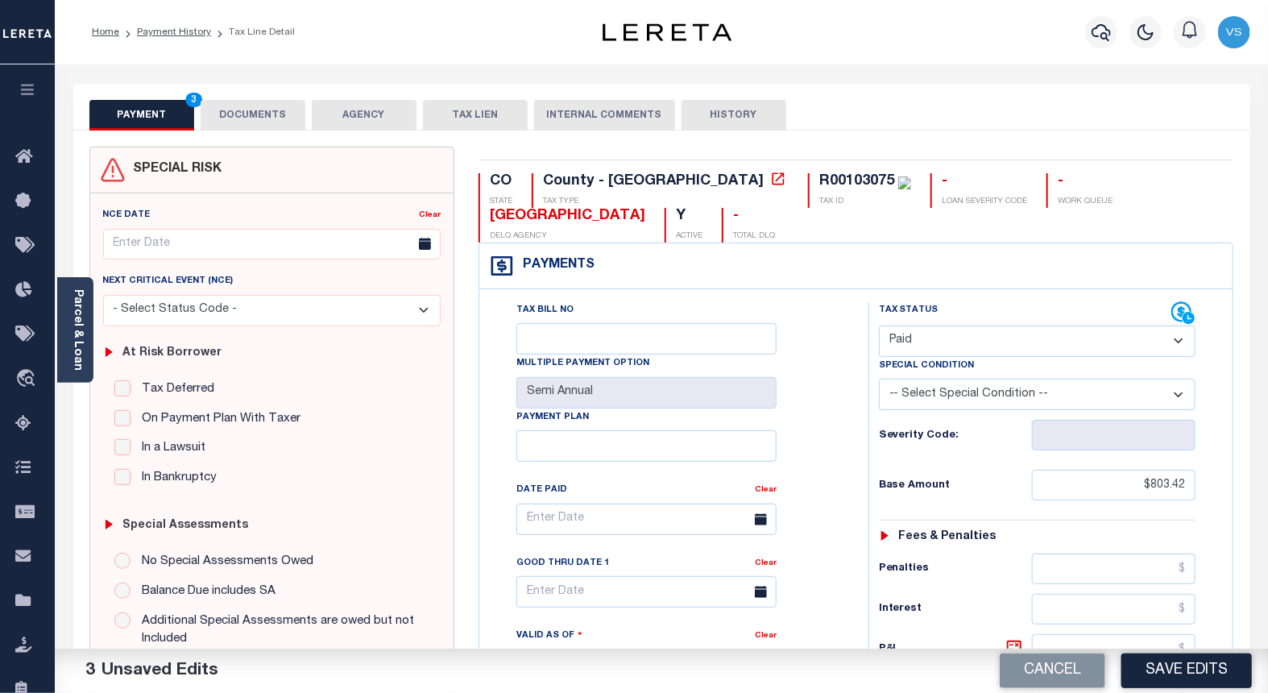
click at [244, 106] on button "DOCUMENTS" at bounding box center [253, 115] width 105 height 31
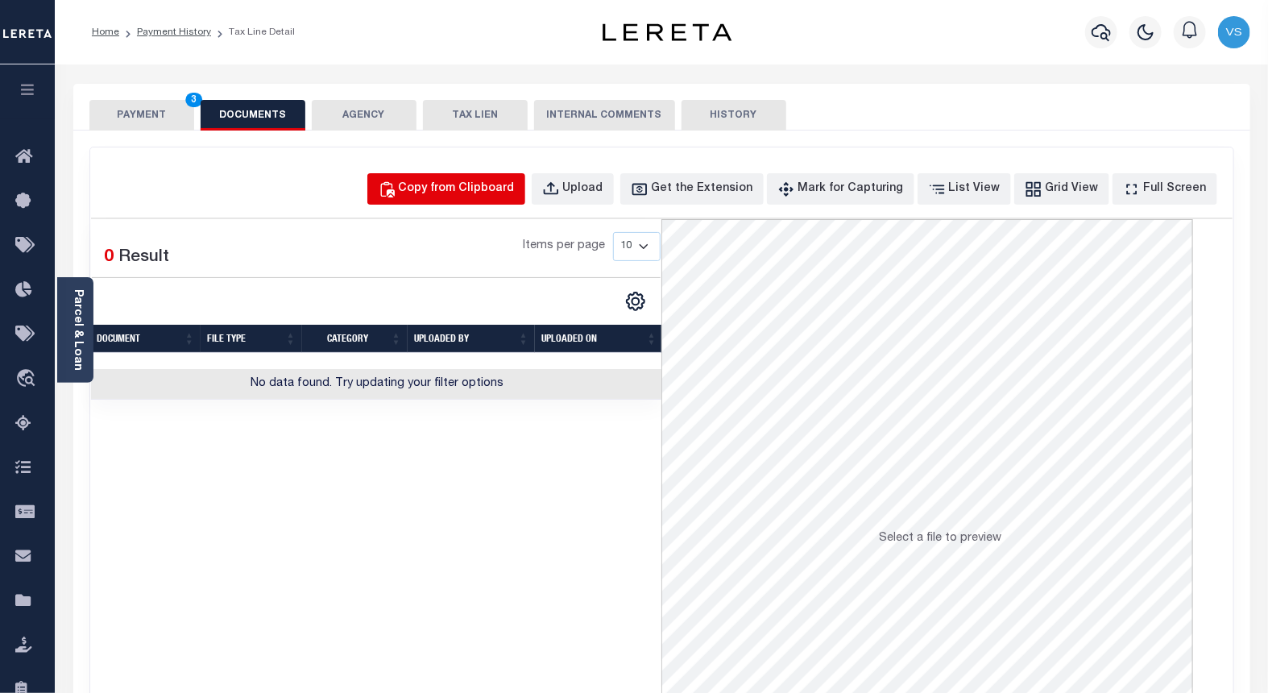
click at [472, 180] on div "Copy from Clipboard" at bounding box center [457, 189] width 116 height 18
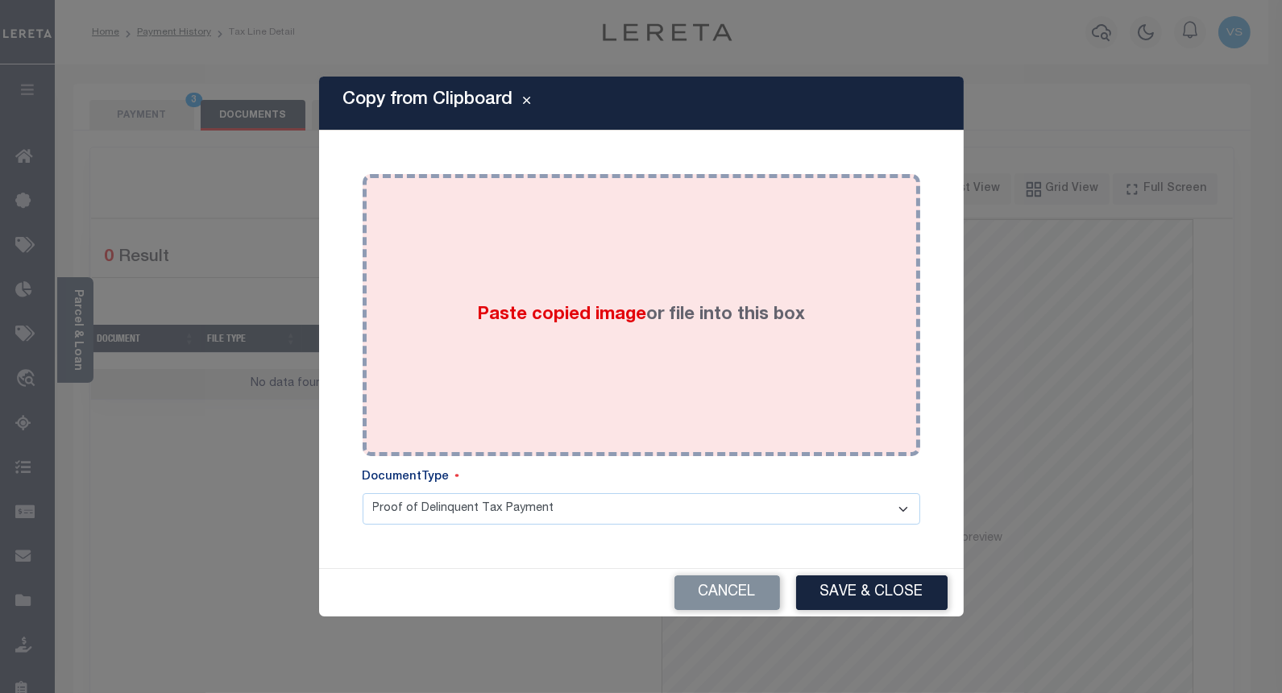
click at [497, 290] on div "Paste copied image or file into this box" at bounding box center [641, 315] width 533 height 258
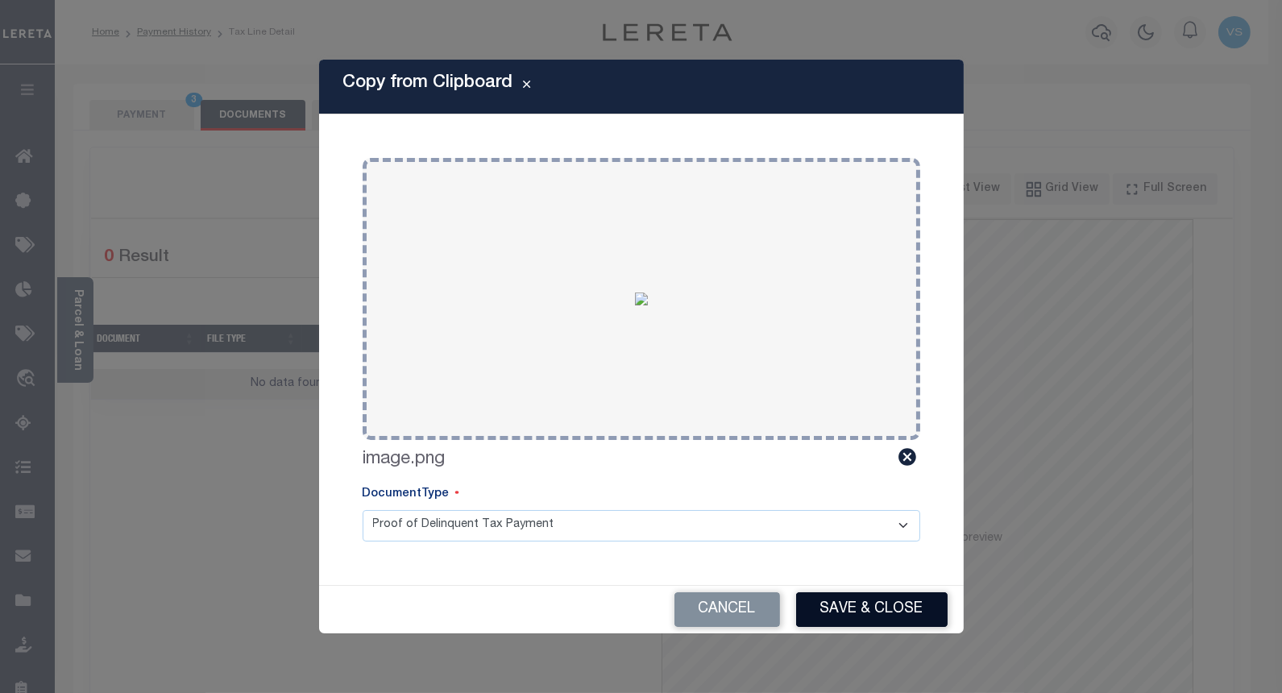
click at [851, 594] on button "Save & Close" at bounding box center [871, 609] width 151 height 35
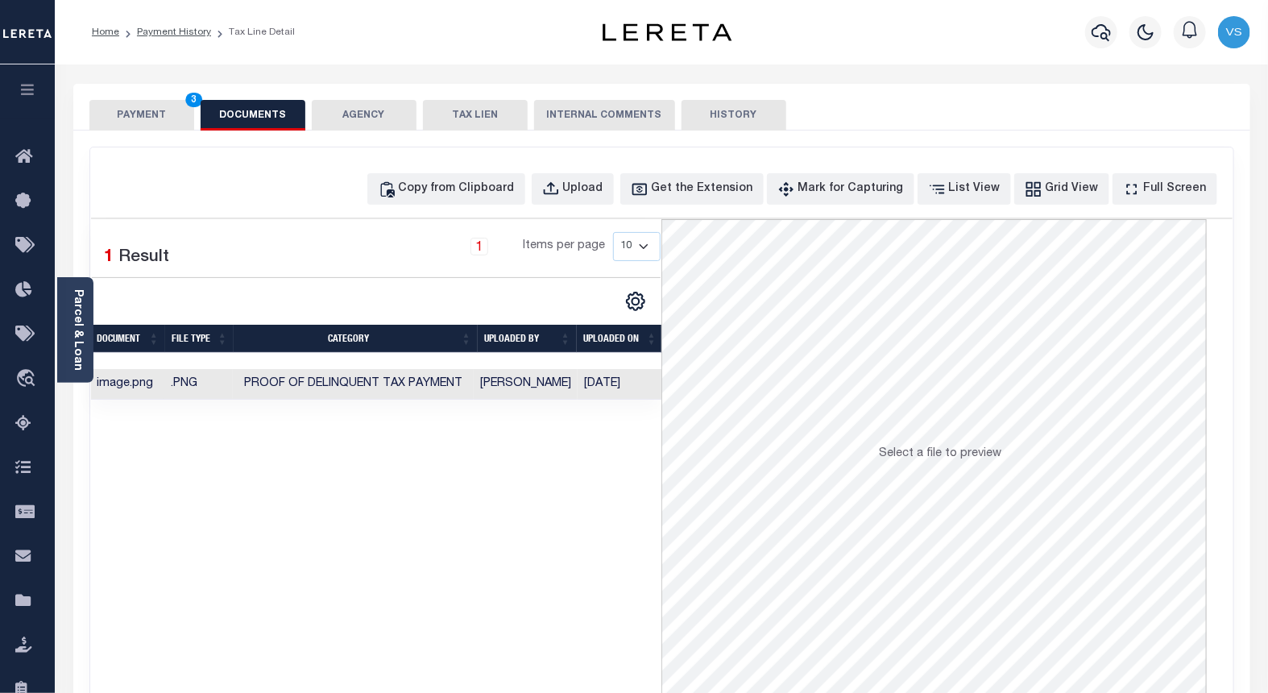
click at [153, 118] on button "PAYMENT 3" at bounding box center [141, 115] width 105 height 31
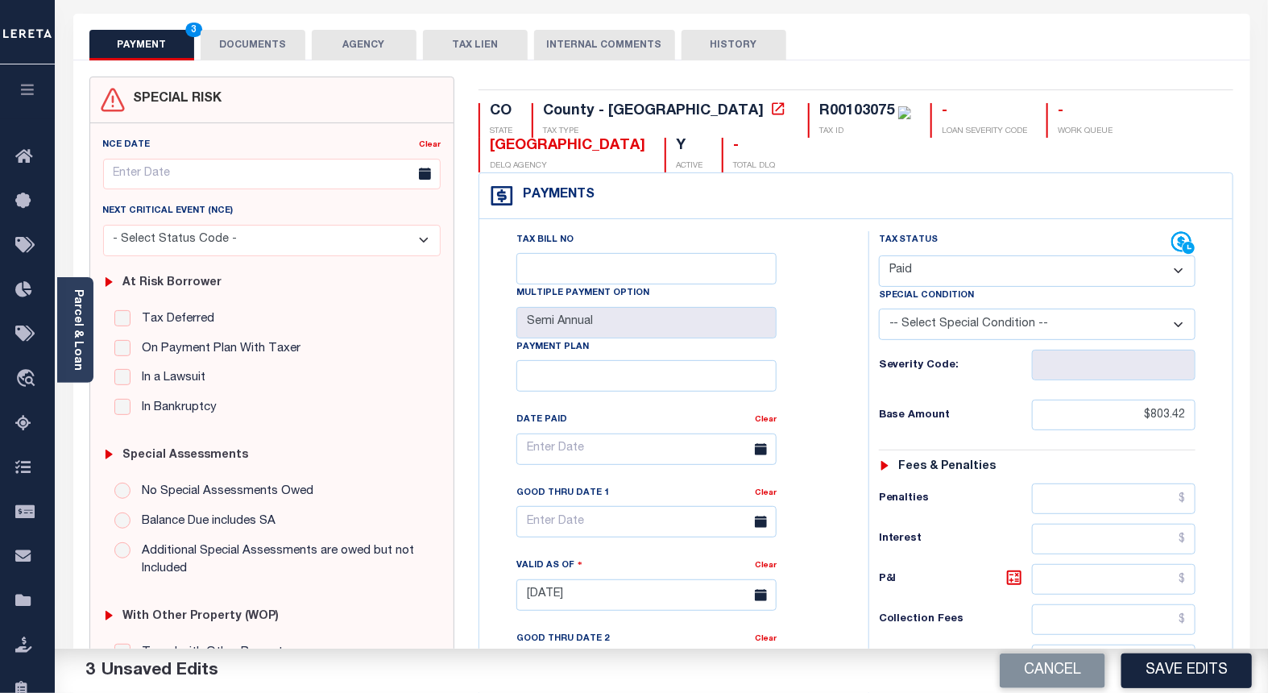
scroll to position [268, 0]
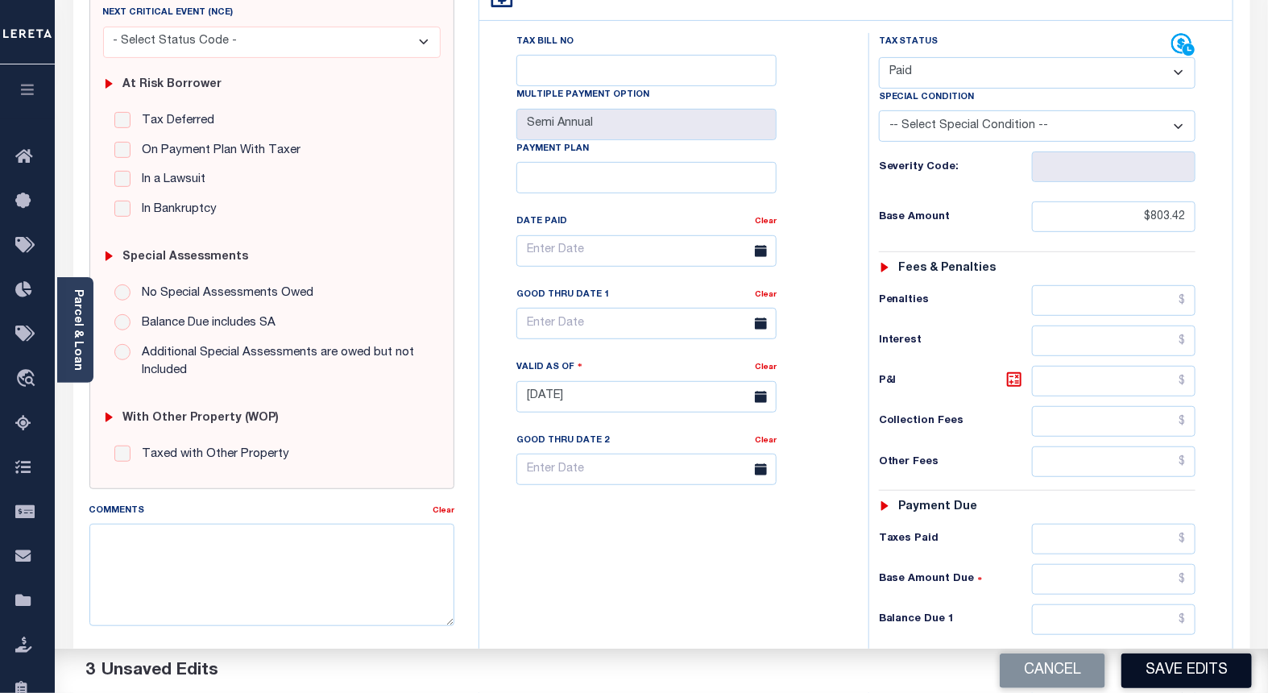
click at [1208, 669] on button "Save Edits" at bounding box center [1186, 670] width 130 height 35
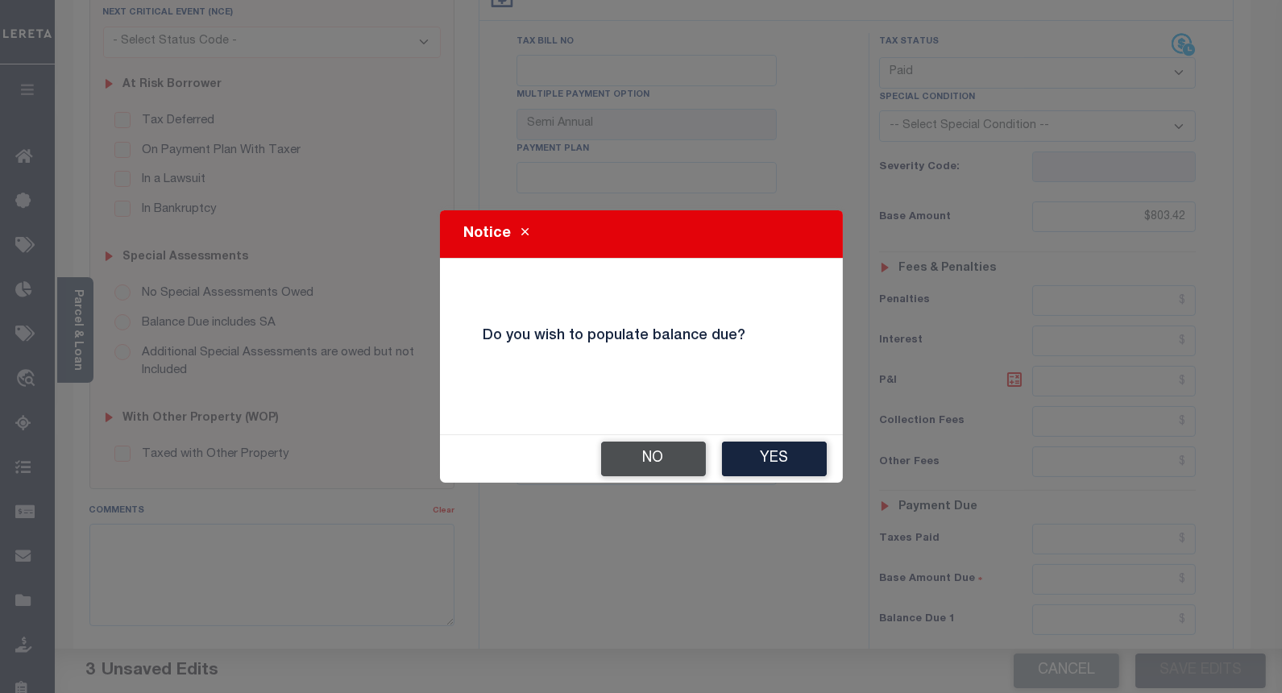
click at [659, 455] on button "No" at bounding box center [653, 458] width 105 height 35
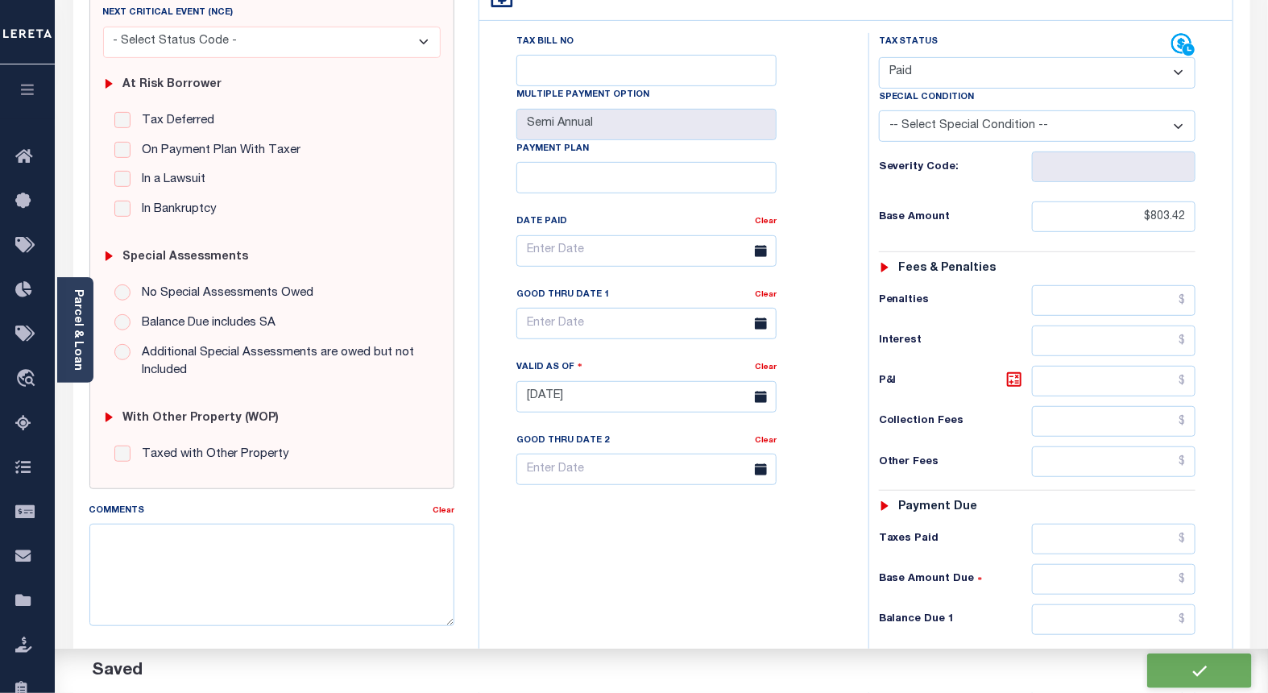
checkbox input "false"
type input "$803.42"
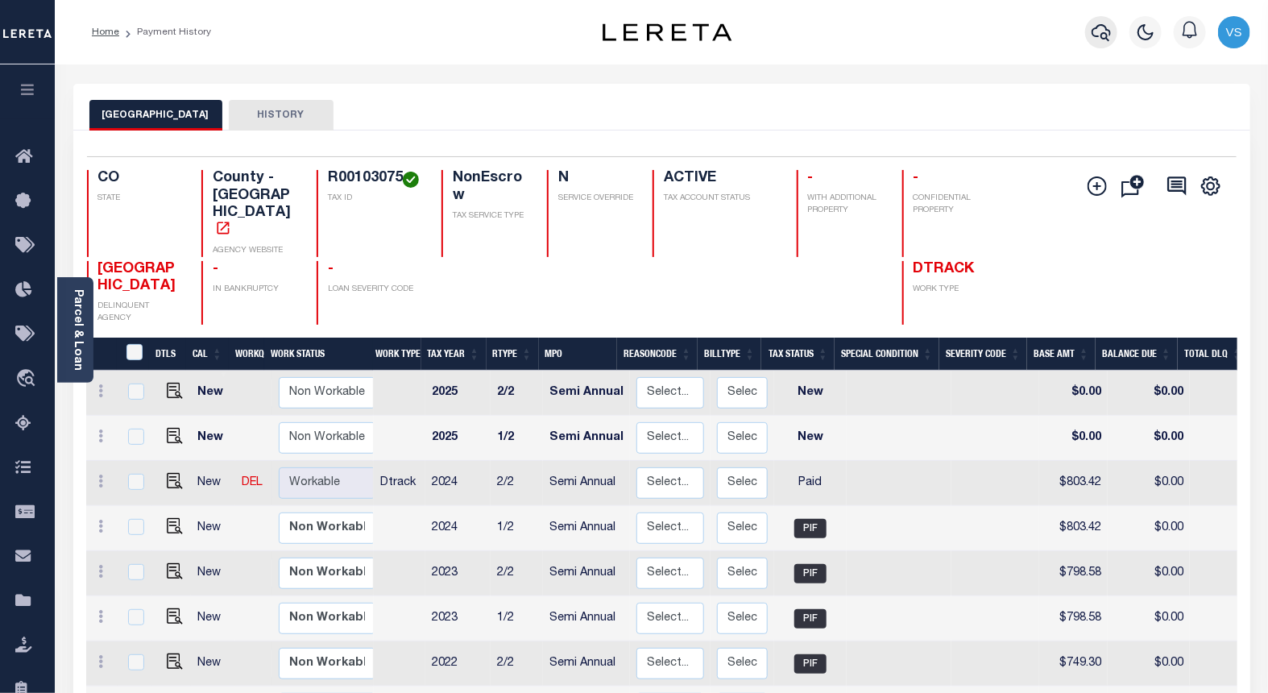
click at [1096, 33] on icon "button" at bounding box center [1101, 32] width 19 height 19
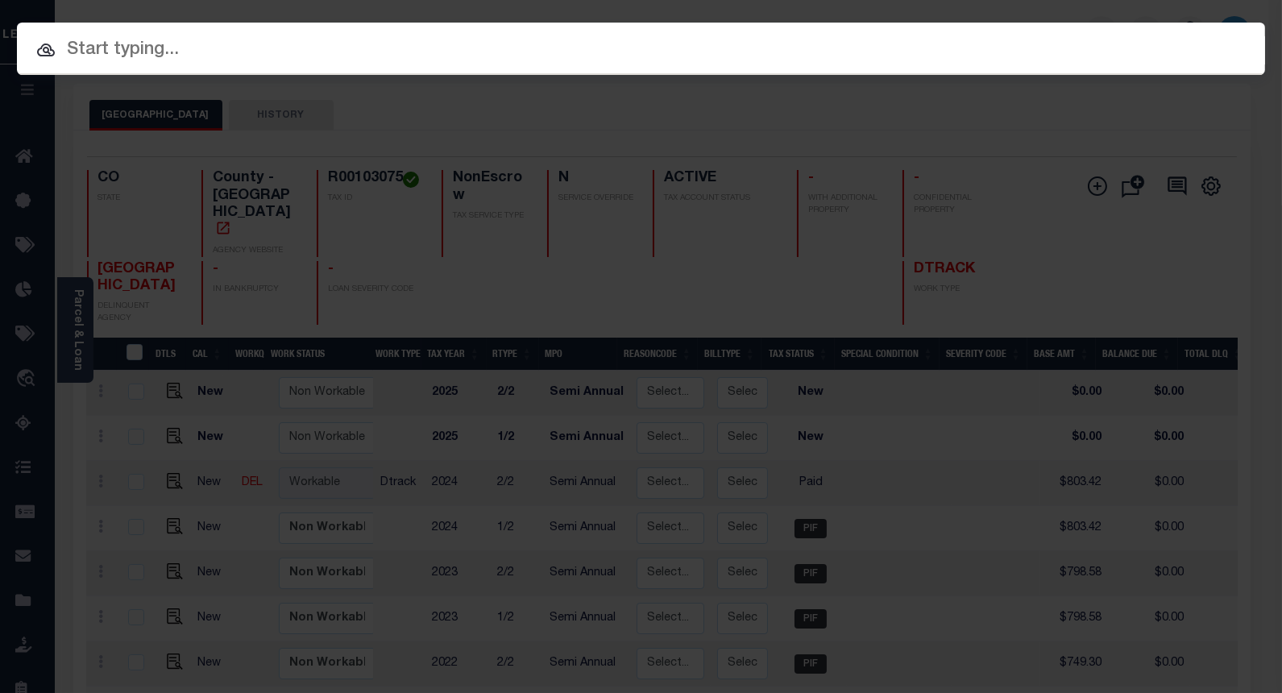
paste input "4302210007810"
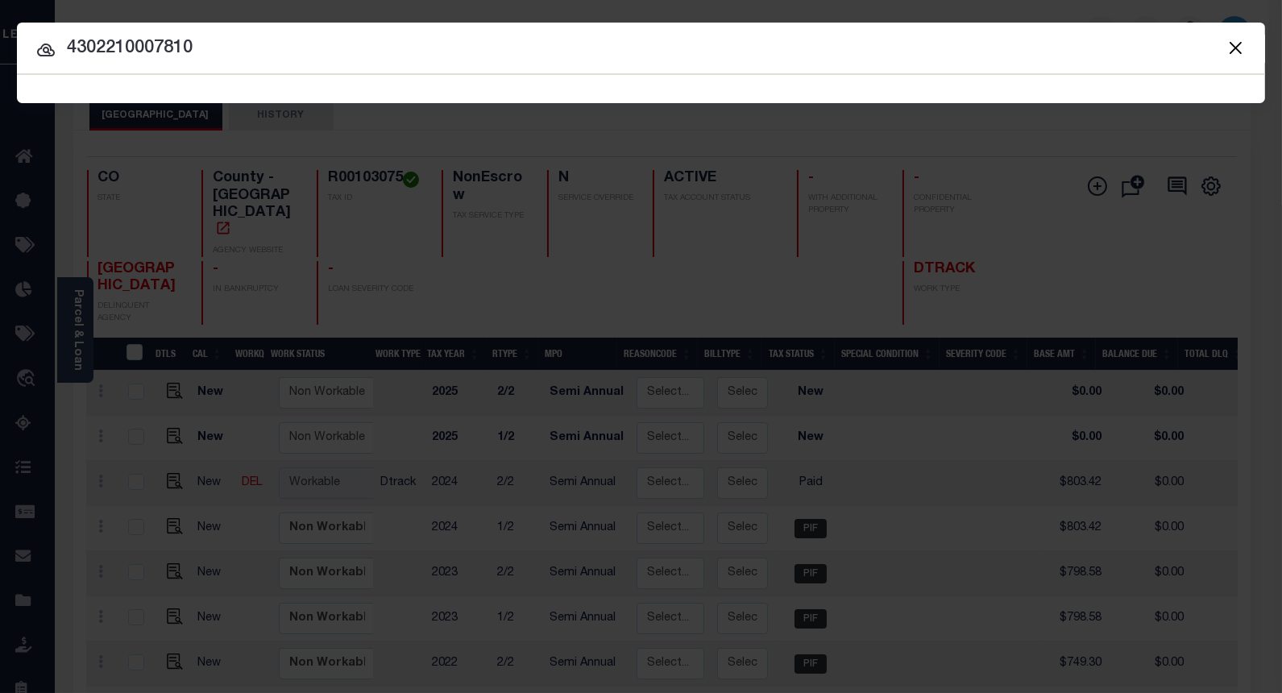
type input "4302210007810"
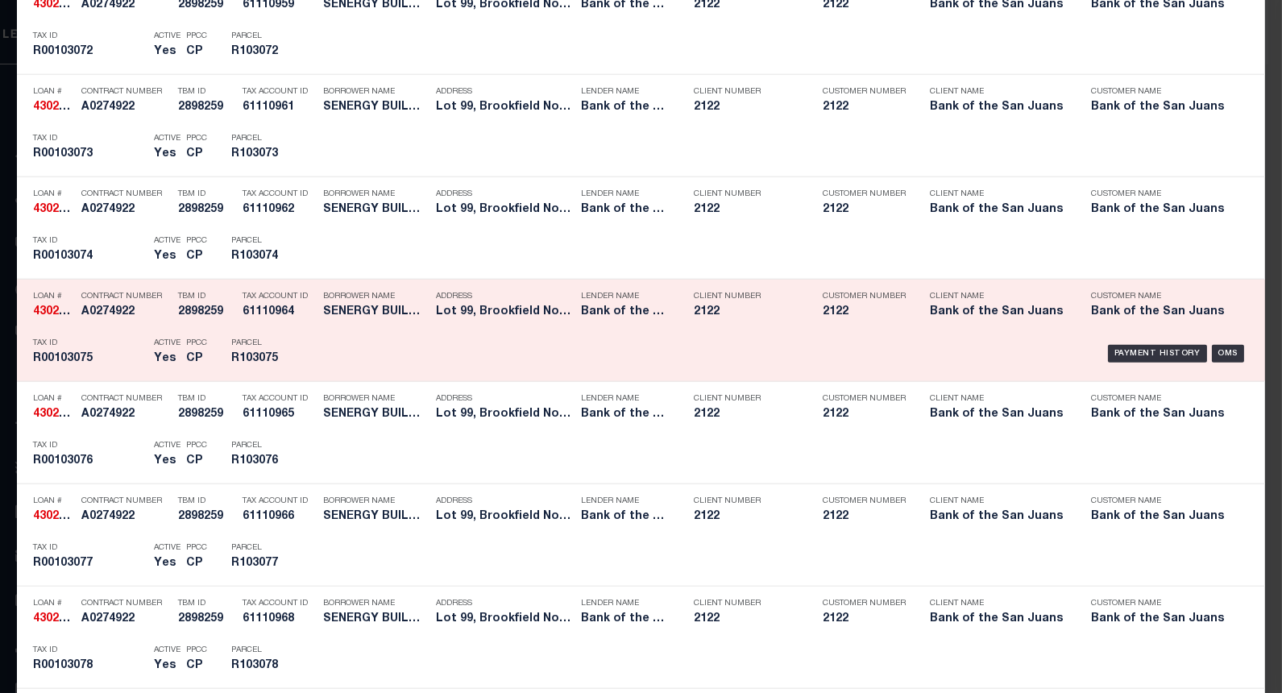
scroll to position [3277, 0]
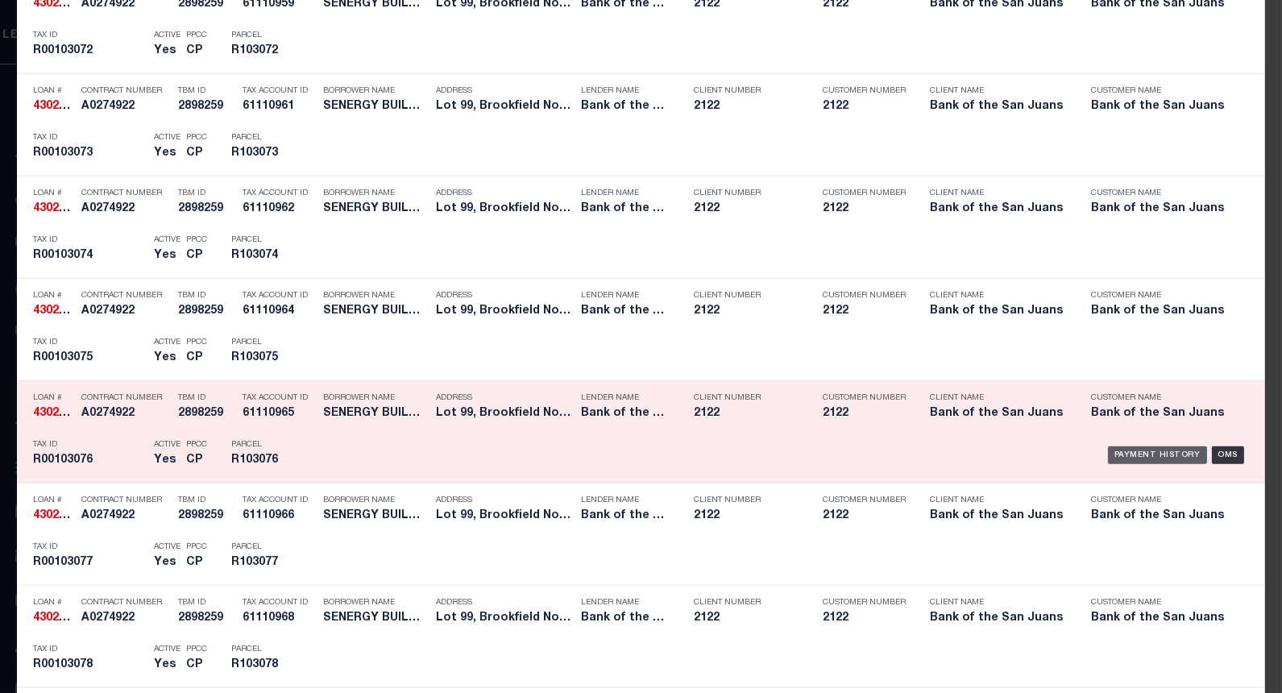
click at [1114, 451] on div "Payment History" at bounding box center [1157, 455] width 99 height 18
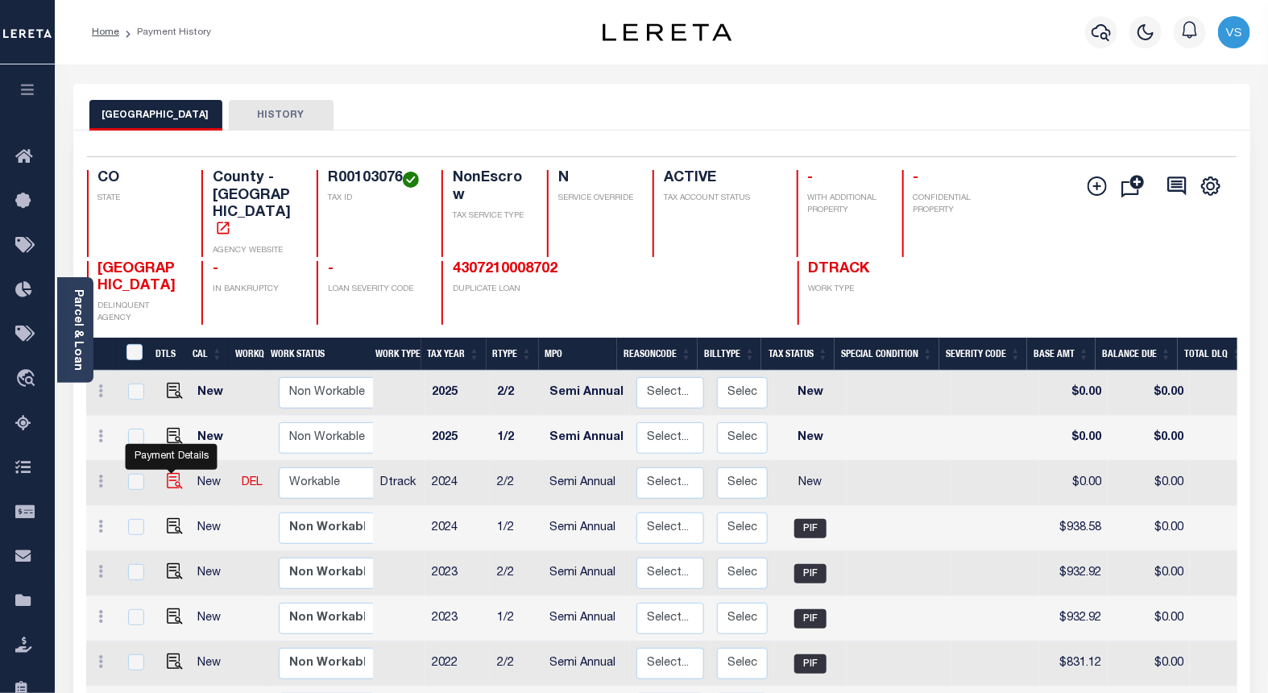
drag, startPoint x: 167, startPoint y: 453, endPoint x: 608, endPoint y: 302, distance: 466.4
click at [167, 473] on img "" at bounding box center [175, 481] width 16 height 16
checkbox input "true"
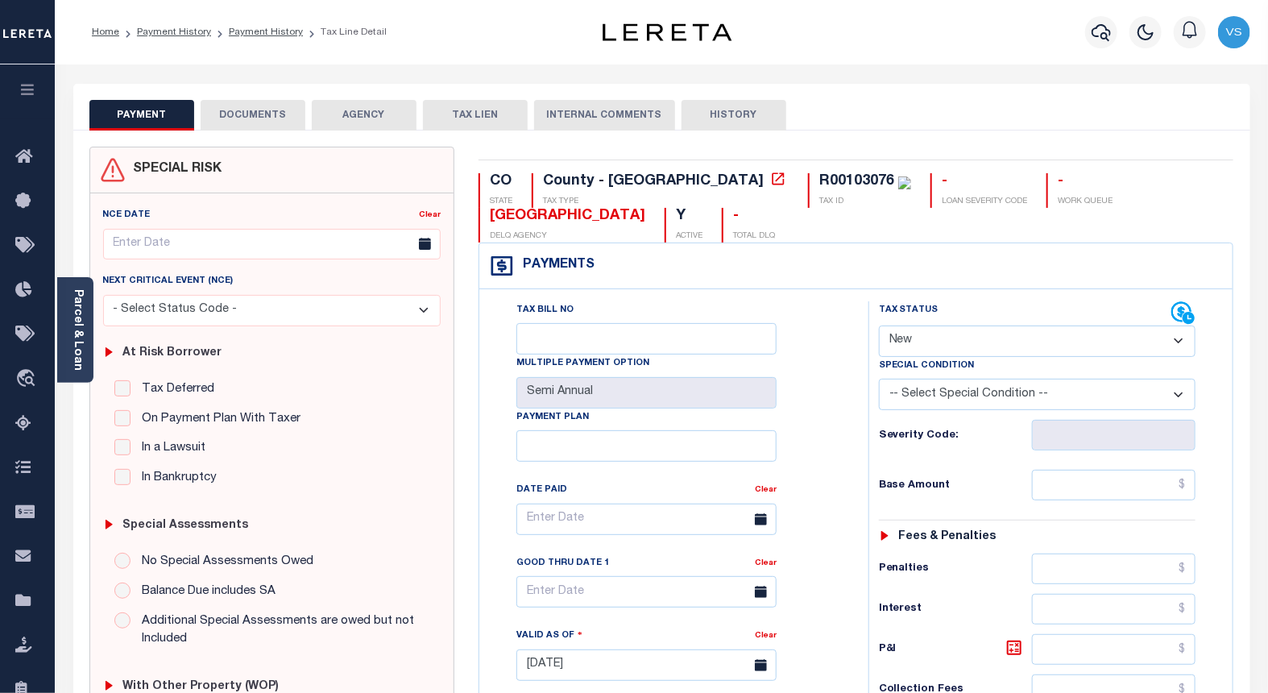
click at [904, 338] on select "- Select Status Code - Open Due/Unpaid Paid Incomplete No Tax Due Internal Refu…" at bounding box center [1037, 340] width 317 height 31
select select "PYD"
click at [879, 326] on select "- Select Status Code - Open Due/Unpaid Paid Incomplete No Tax Due Internal Refu…" at bounding box center [1037, 340] width 317 height 31
type input "[DATE]"
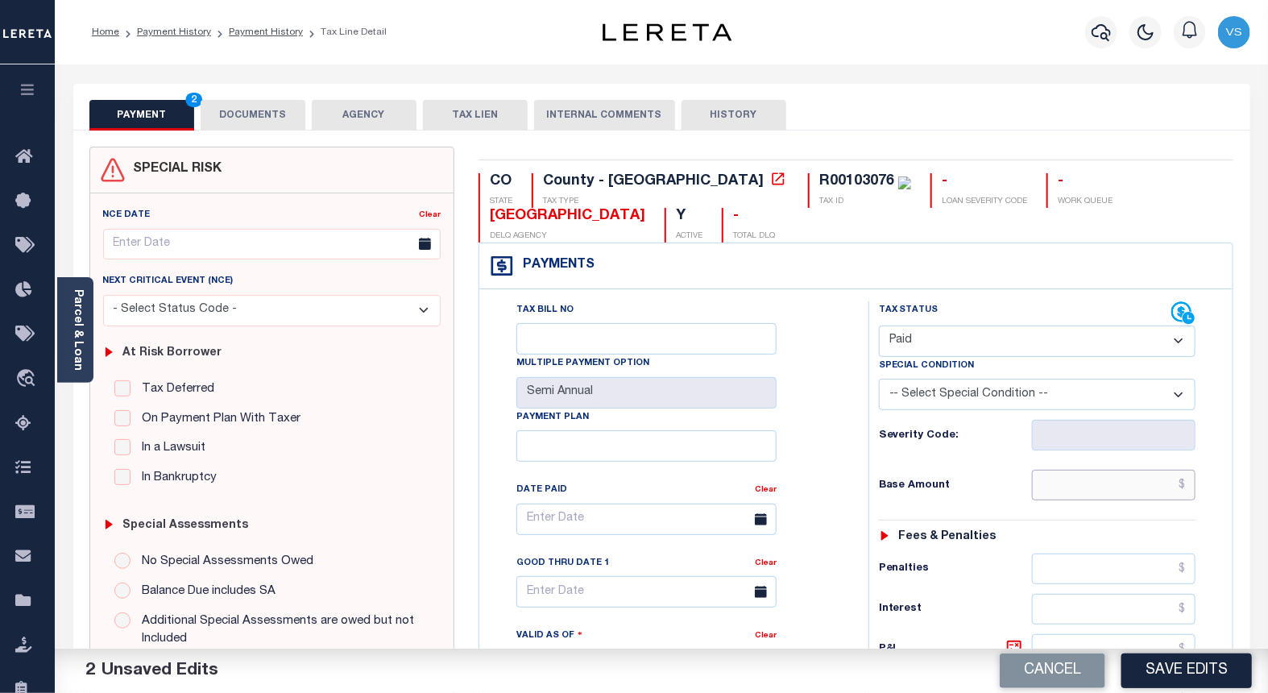
click at [1101, 497] on input "text" at bounding box center [1114, 485] width 164 height 31
paste input "938.58"
type input "$938.58"
click at [244, 118] on button "DOCUMENTS" at bounding box center [253, 115] width 105 height 31
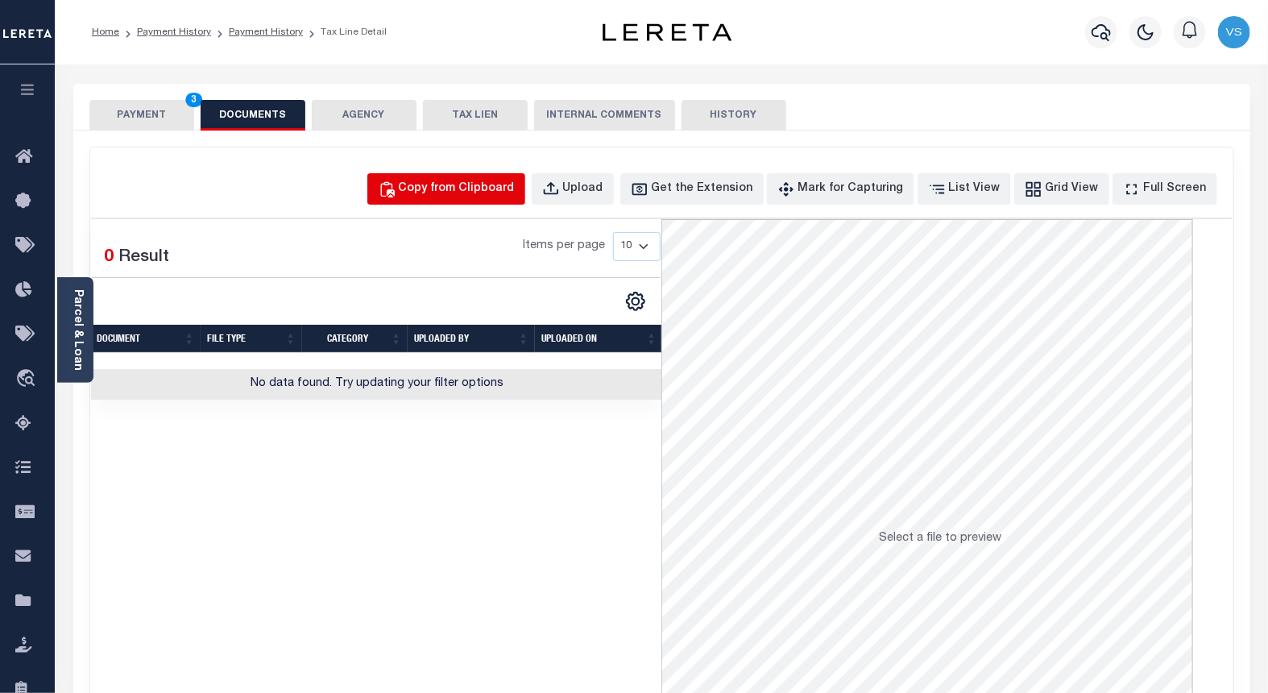
click at [464, 190] on div "Copy from Clipboard" at bounding box center [457, 189] width 116 height 18
select select "POP"
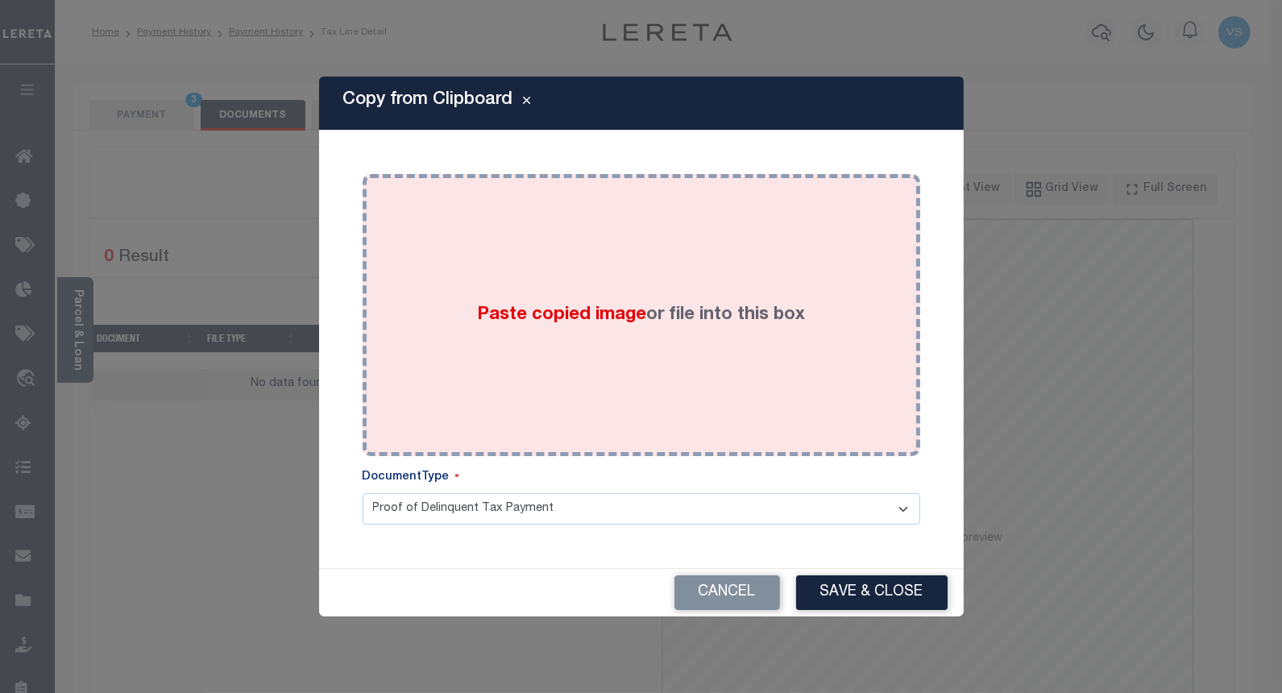
click at [504, 266] on div "Paste copied image or file into this box" at bounding box center [641, 315] width 533 height 258
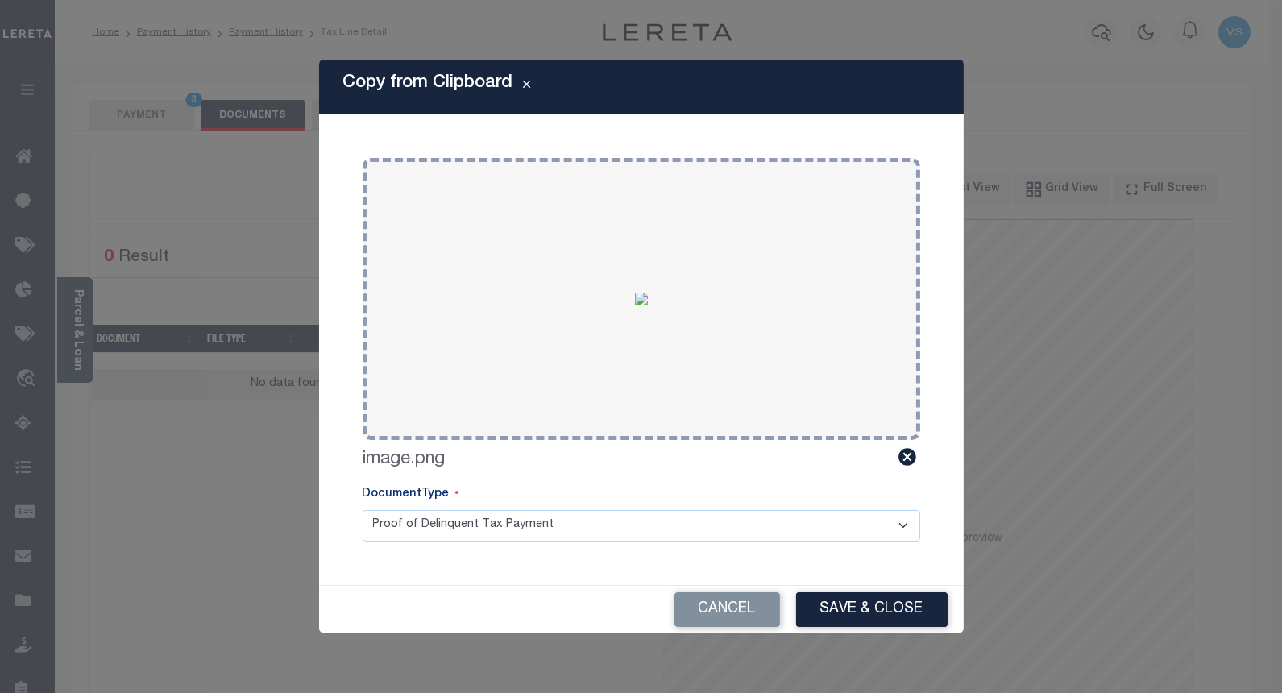
click at [835, 616] on button "Save & Close" at bounding box center [871, 609] width 151 height 35
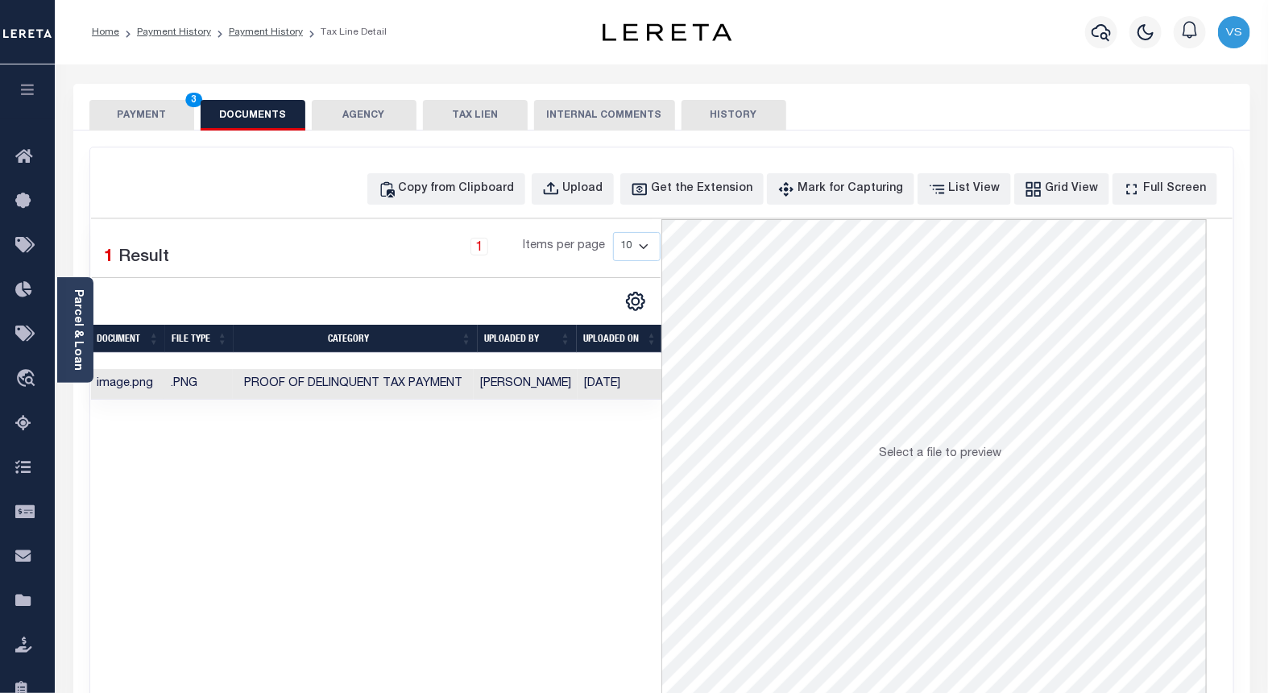
click at [108, 110] on button "PAYMENT 3" at bounding box center [141, 115] width 105 height 31
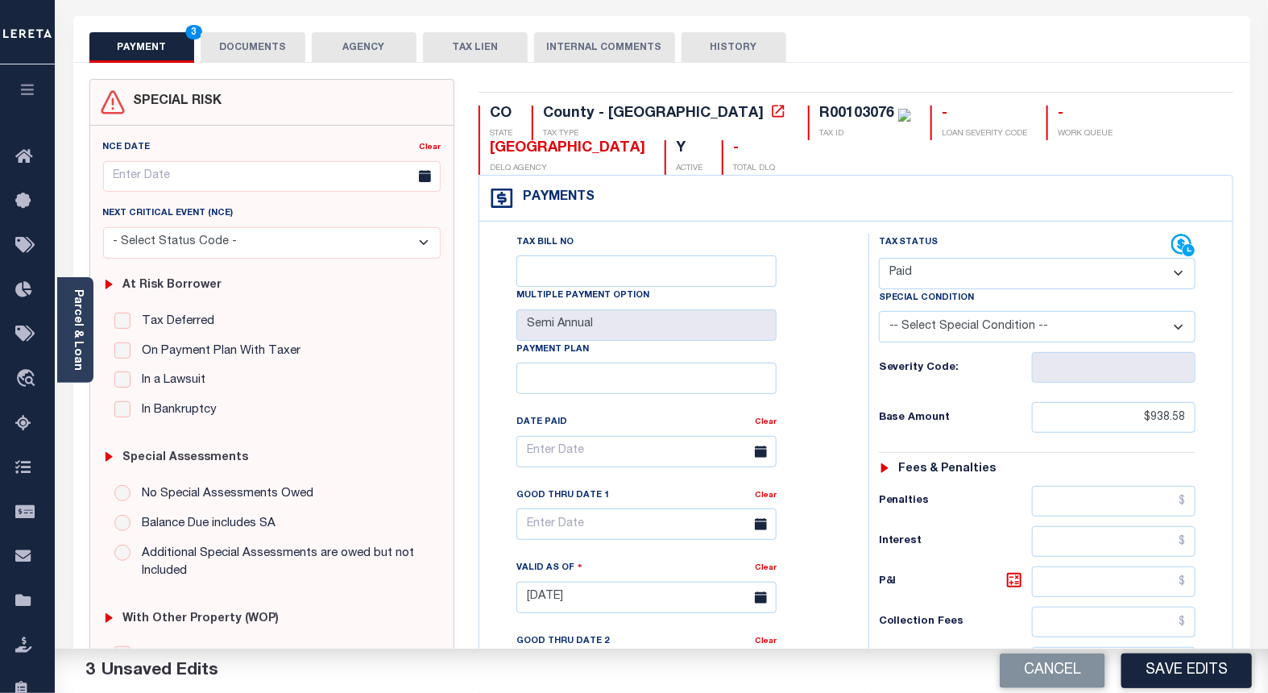
scroll to position [268, 0]
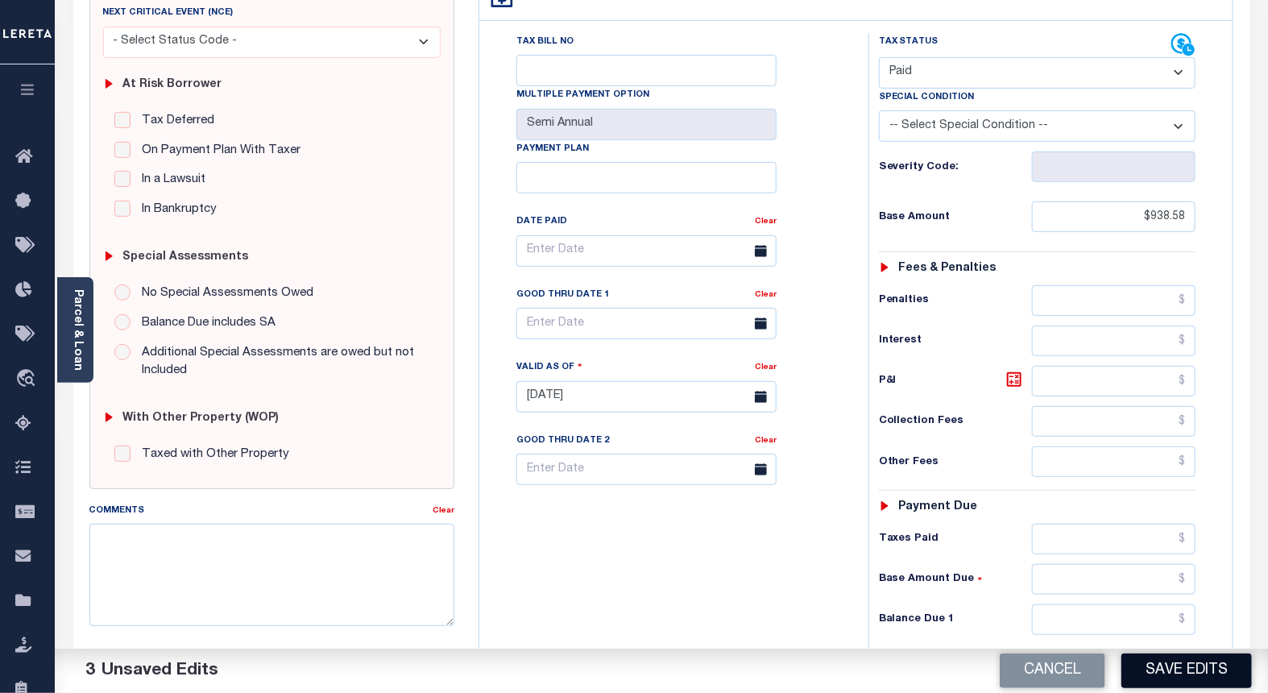
click at [1142, 670] on button "Save Edits" at bounding box center [1186, 670] width 130 height 35
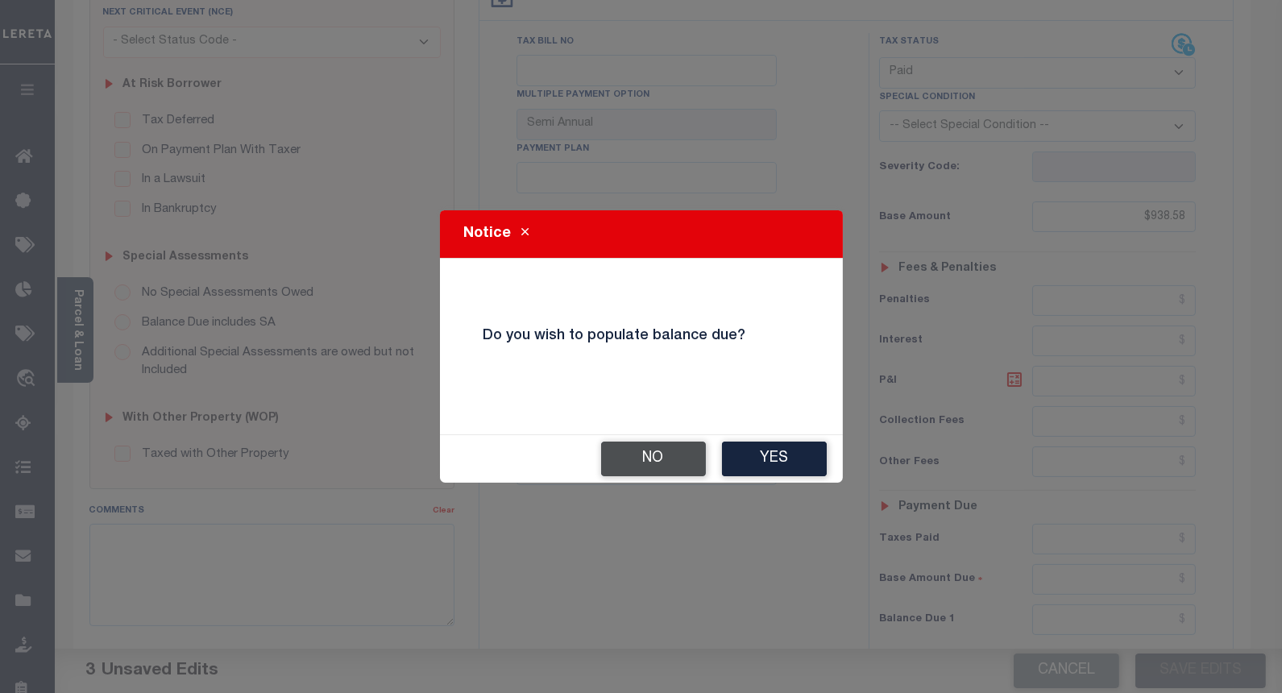
click at [640, 469] on button "No" at bounding box center [653, 458] width 105 height 35
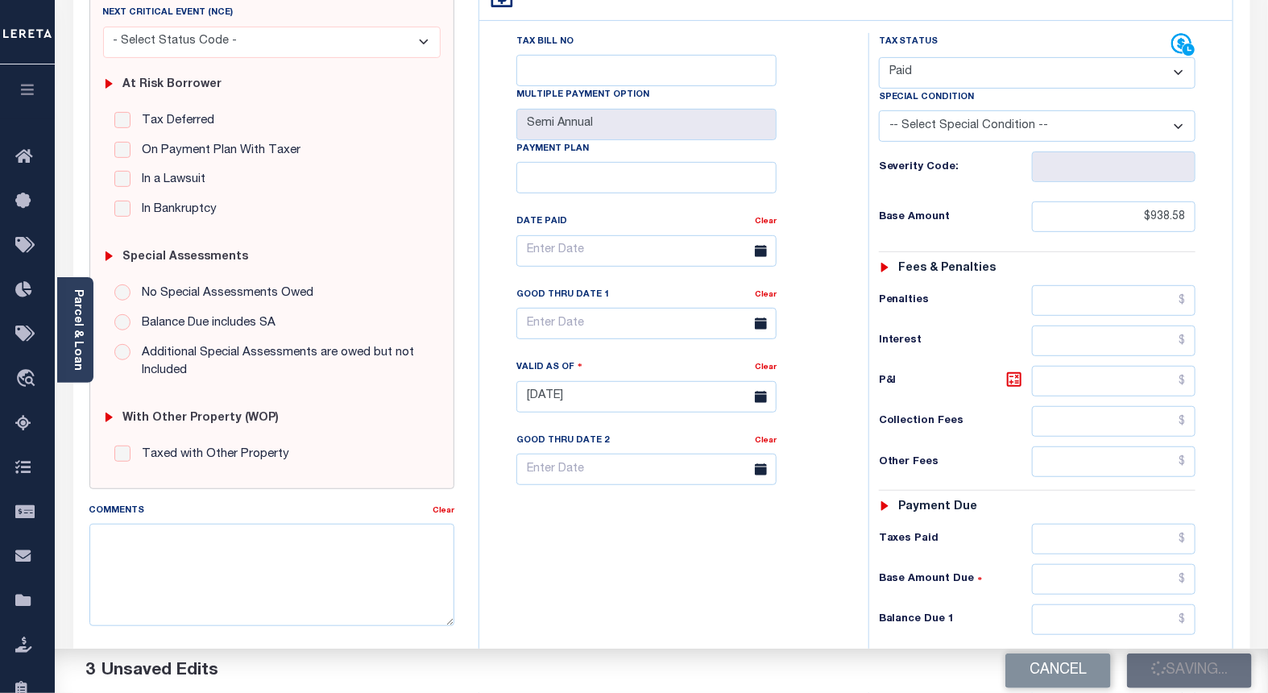
checkbox input "false"
type input "$938.58"
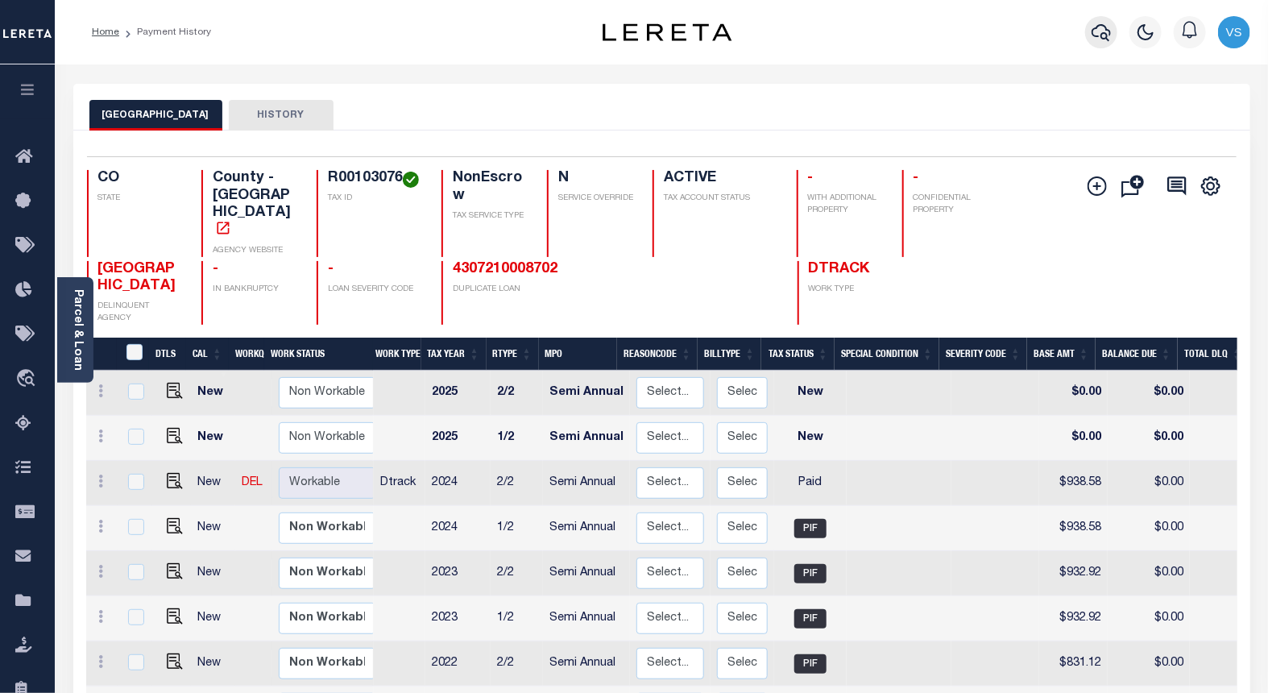
click at [1104, 28] on icon "button" at bounding box center [1101, 32] width 19 height 19
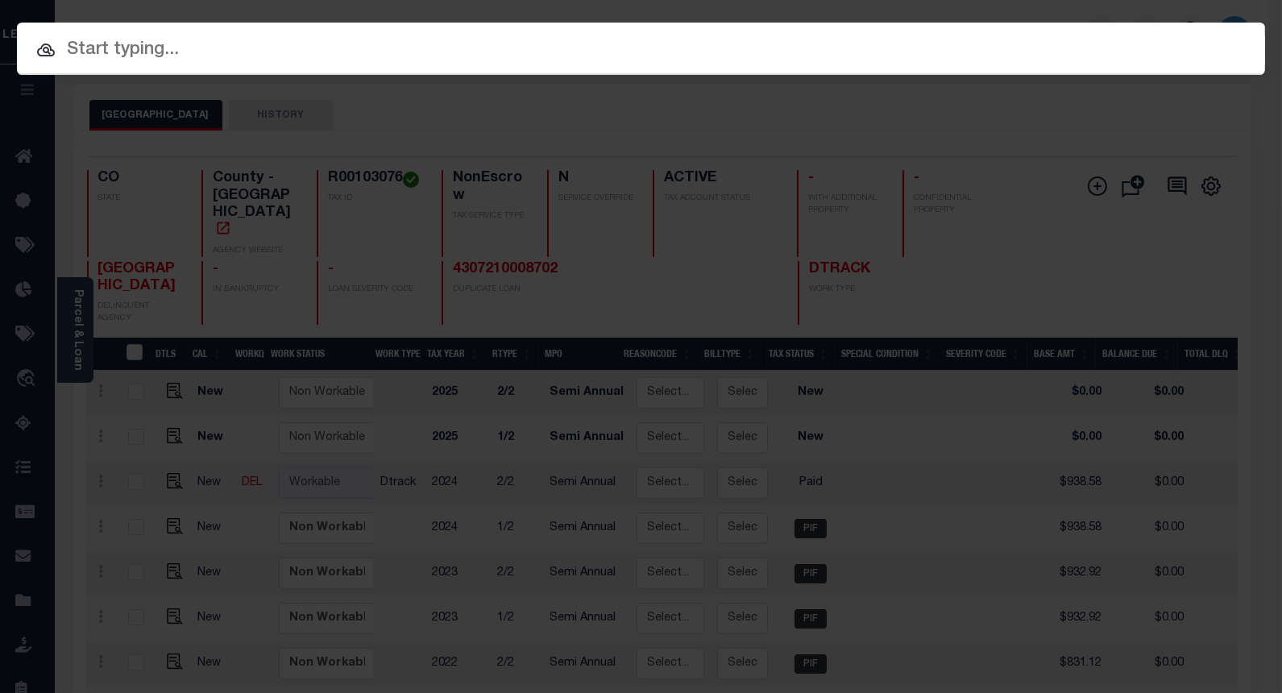
paste input "4302210007810"
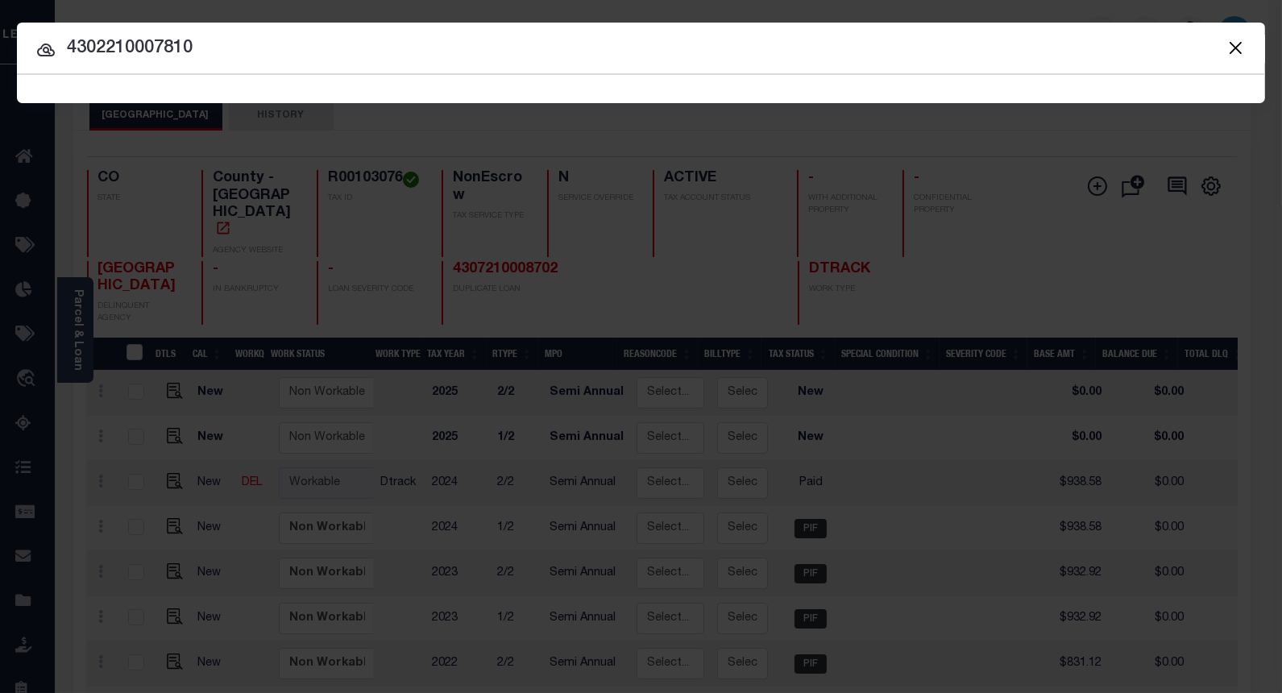
type input "4302210007810"
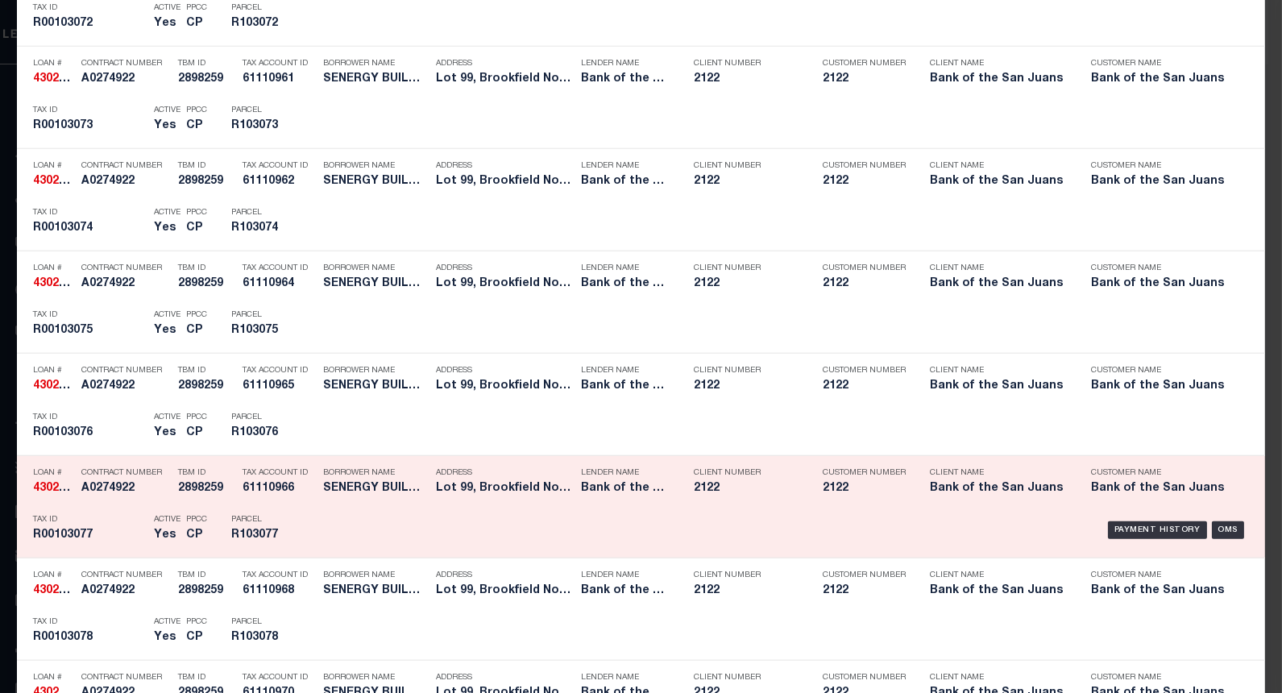
scroll to position [3440, 0]
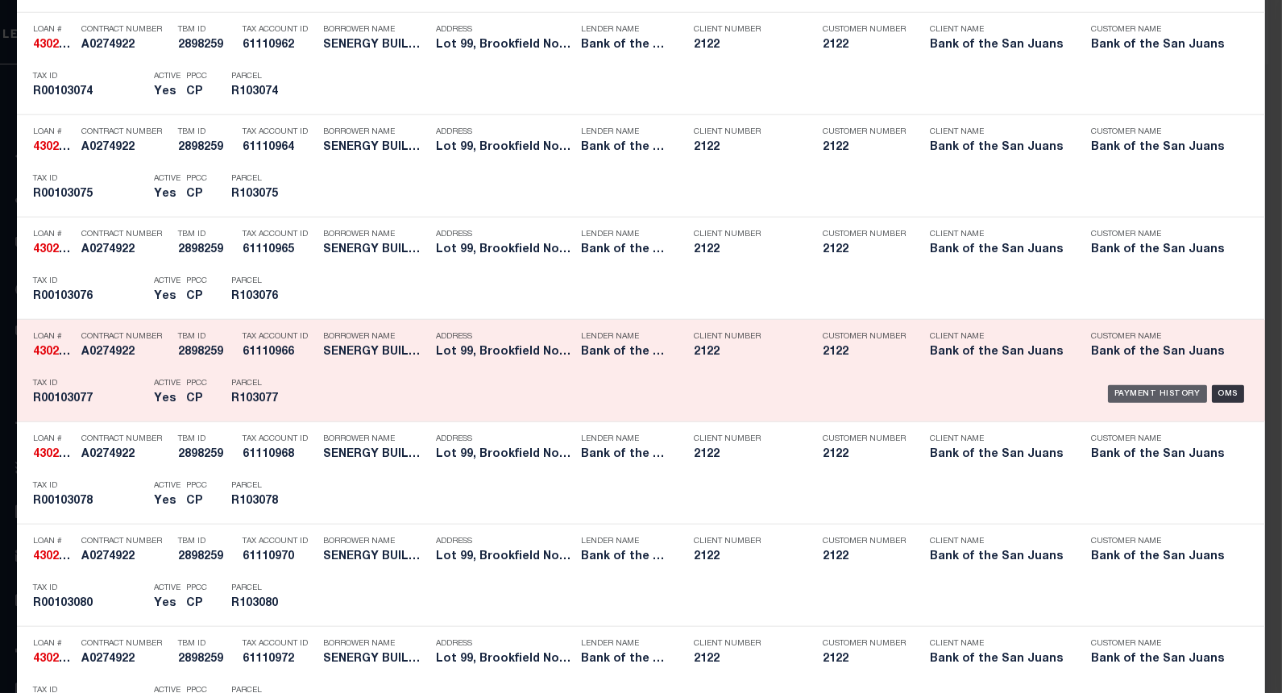
click at [1116, 400] on div "Payment History" at bounding box center [1157, 394] width 99 height 18
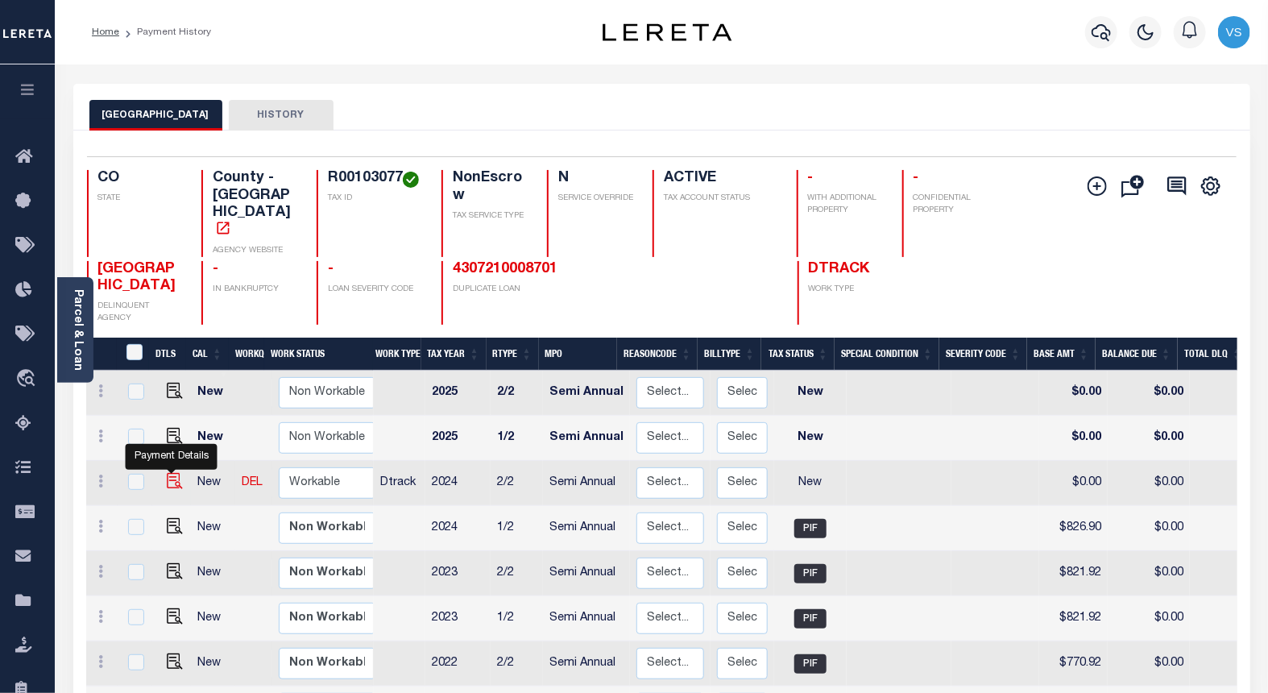
click at [167, 473] on img "" at bounding box center [175, 481] width 16 height 16
checkbox input "true"
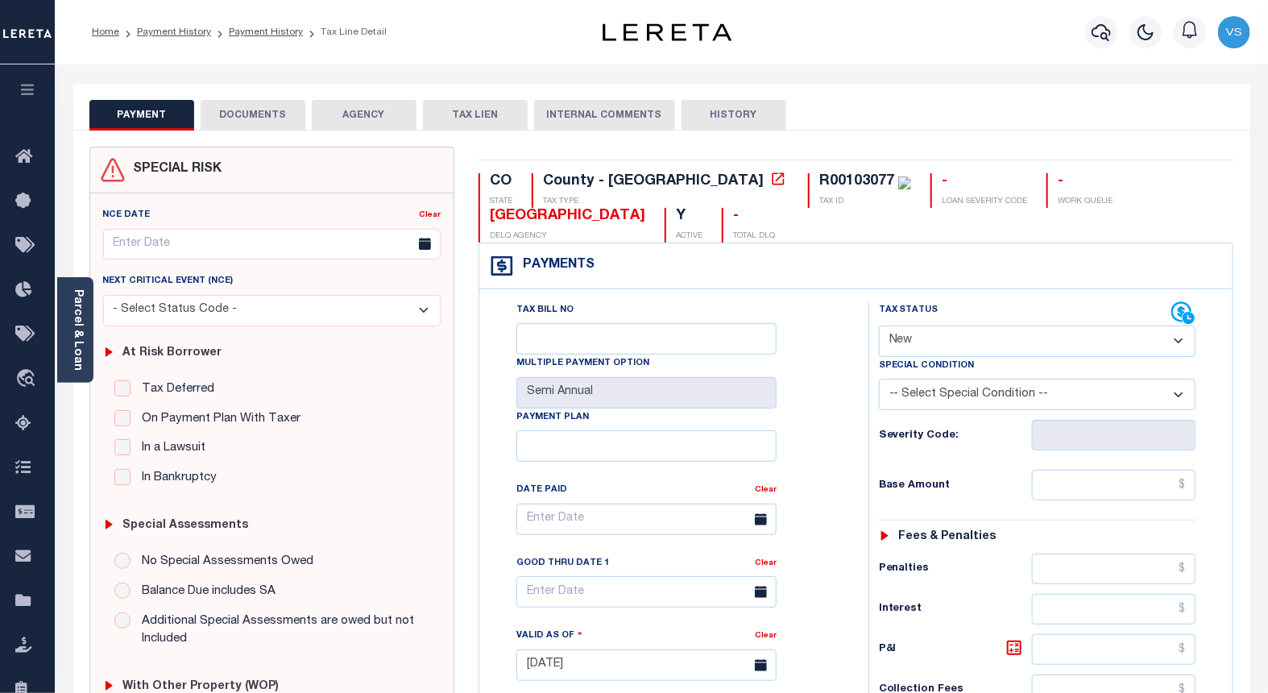
drag, startPoint x: 933, startPoint y: 338, endPoint x: 934, endPoint y: 359, distance: 21.0
click at [933, 338] on select "- Select Status Code - Open Due/Unpaid Paid Incomplete No Tax Due Internal Refu…" at bounding box center [1037, 340] width 317 height 31
select select "PYD"
click at [879, 326] on select "- Select Status Code - Open Due/Unpaid Paid Incomplete No Tax Due Internal Refu…" at bounding box center [1037, 340] width 317 height 31
type input "09/11/2025"
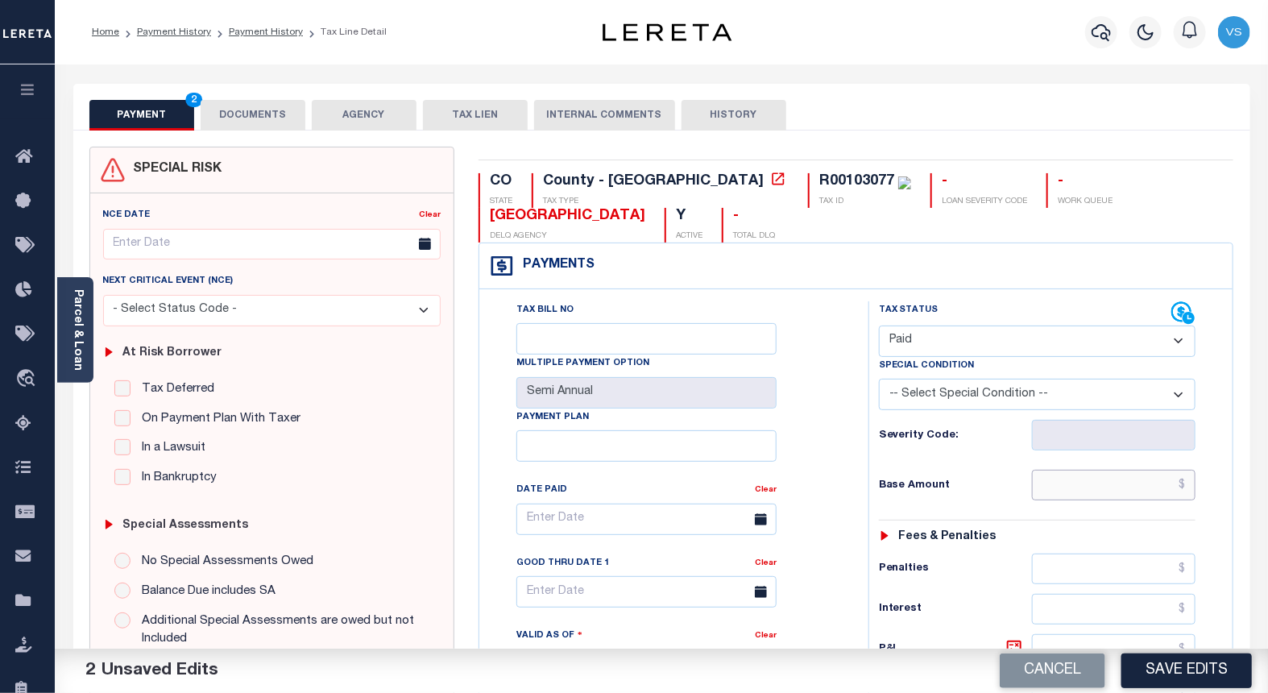
click at [1090, 483] on input "text" at bounding box center [1114, 485] width 164 height 31
paste input "826.9"
type input "$826.90"
click at [234, 119] on button "DOCUMENTS" at bounding box center [253, 115] width 105 height 31
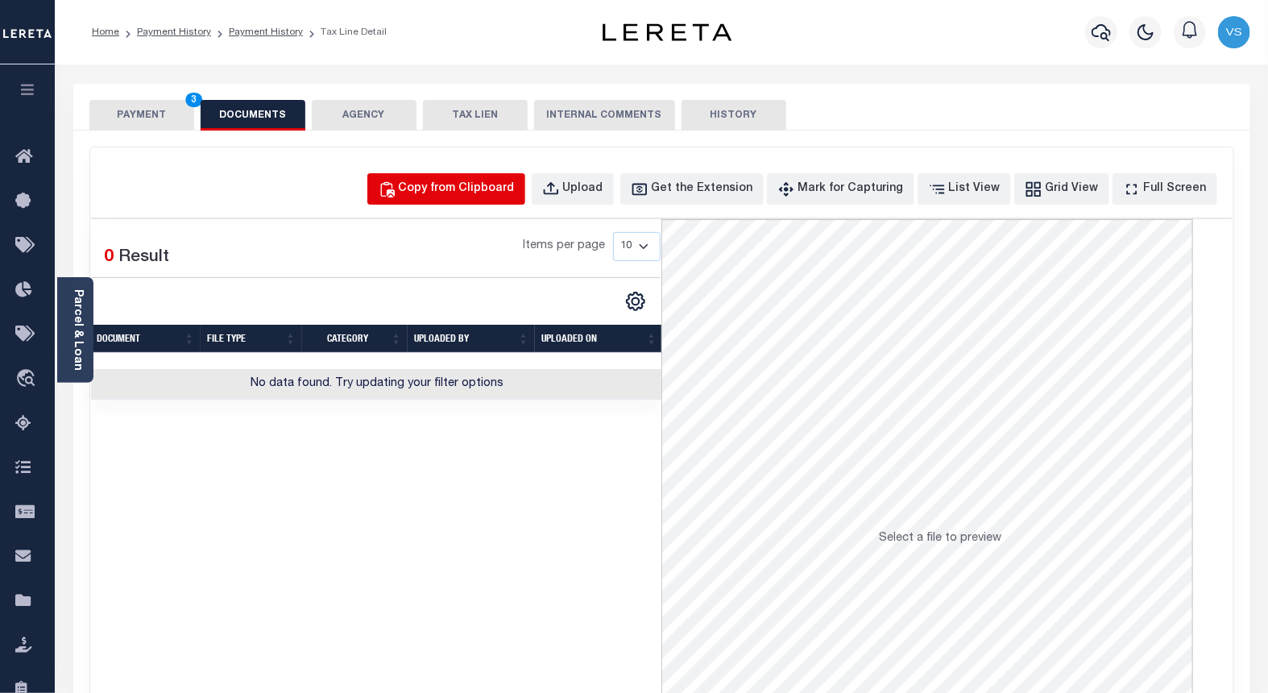
click at [454, 183] on div "Copy from Clipboard" at bounding box center [457, 189] width 116 height 18
select select "POP"
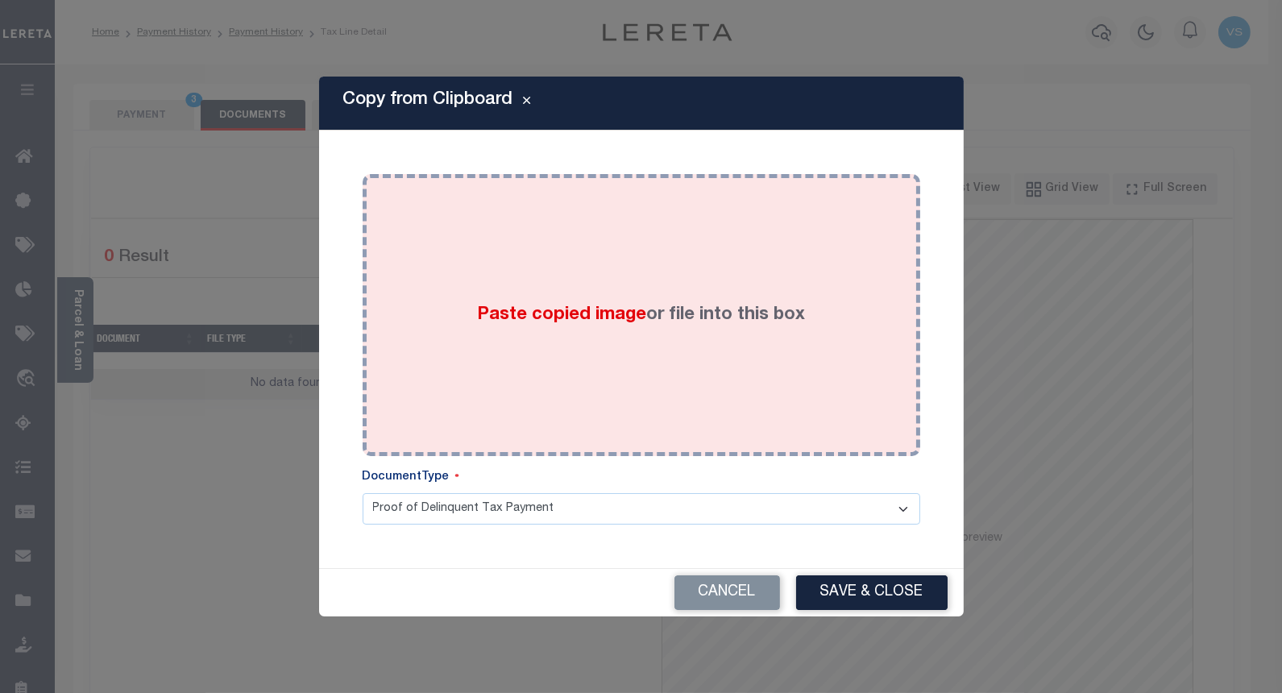
click at [485, 338] on div "Paste copied image or file into this box" at bounding box center [641, 315] width 533 height 258
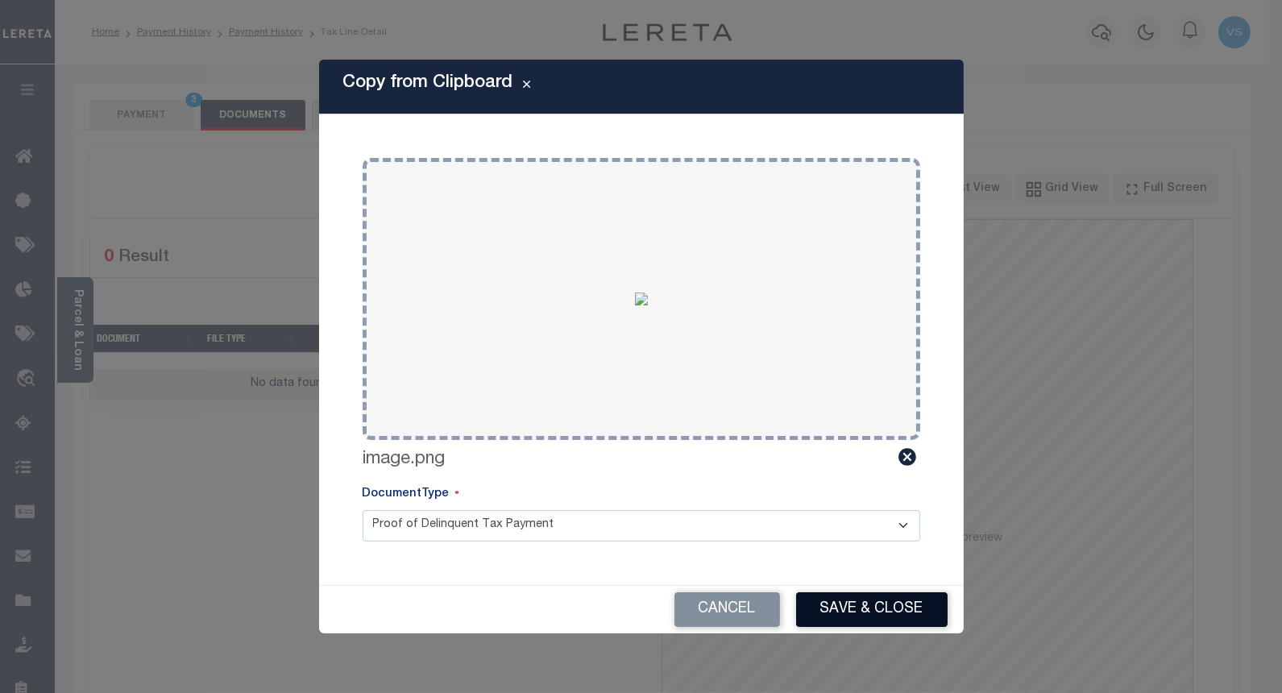
click at [859, 607] on button "Save & Close" at bounding box center [871, 609] width 151 height 35
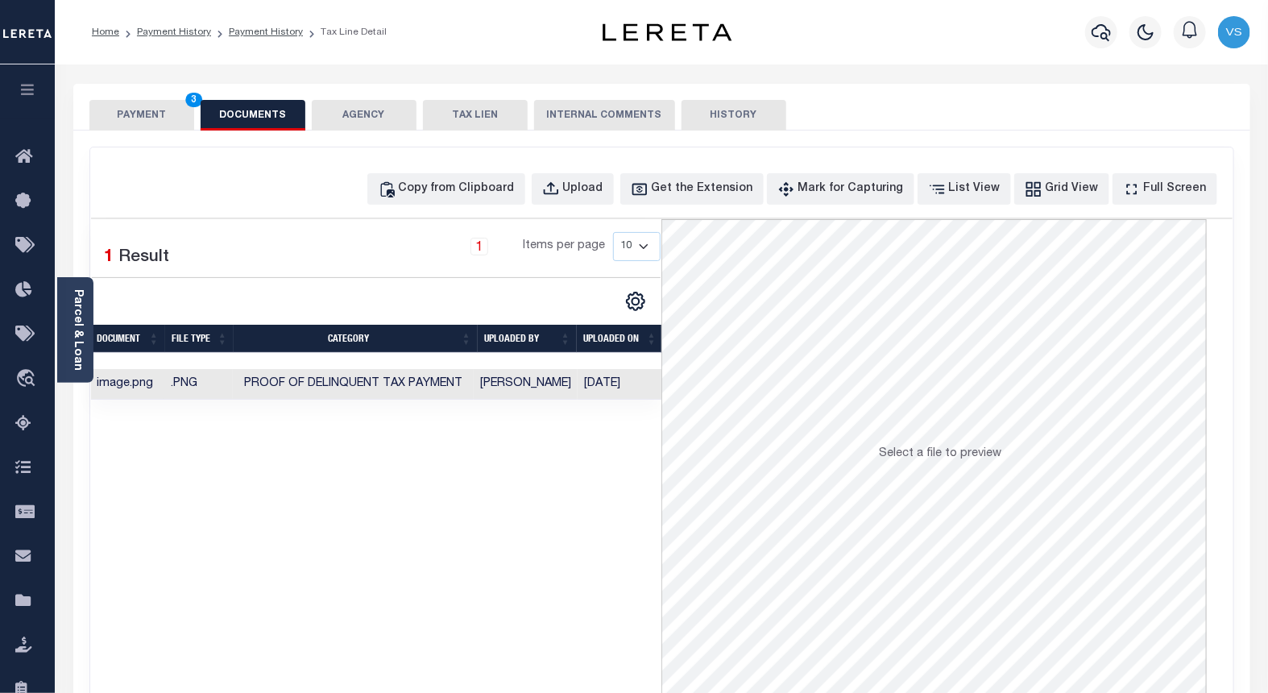
click at [143, 114] on button "PAYMENT 3" at bounding box center [141, 115] width 105 height 31
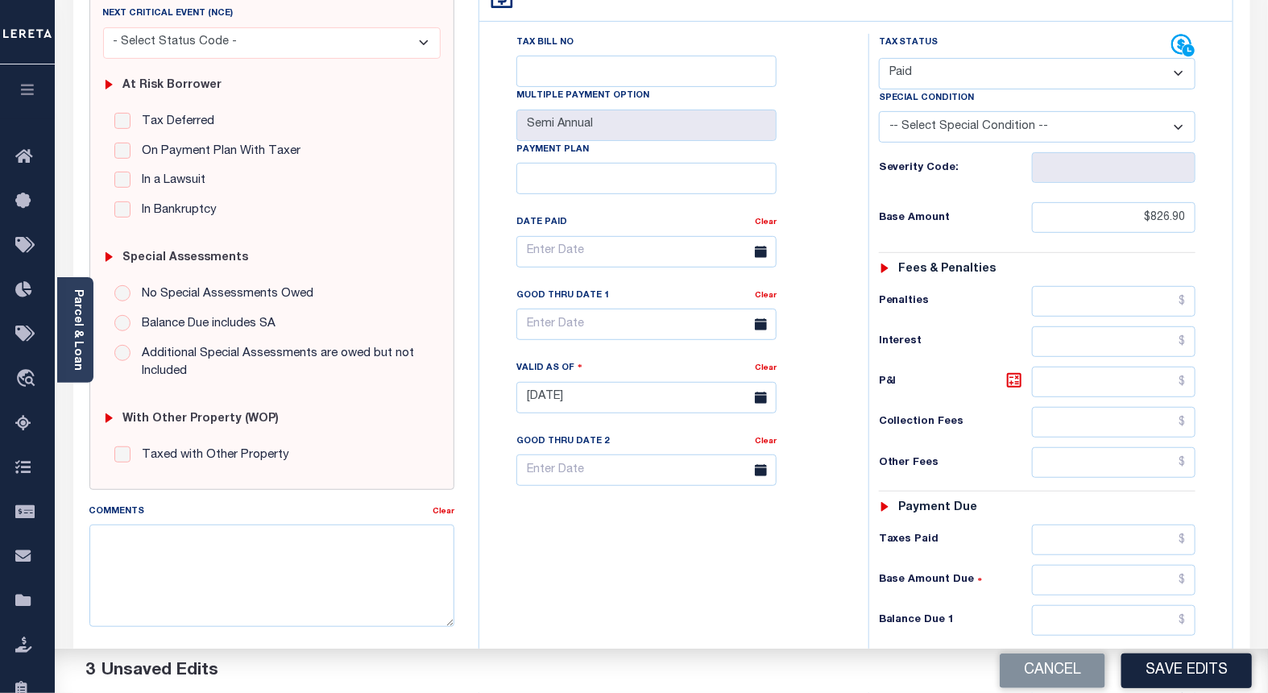
scroll to position [268, 0]
click at [1194, 674] on button "Save Edits" at bounding box center [1186, 670] width 130 height 35
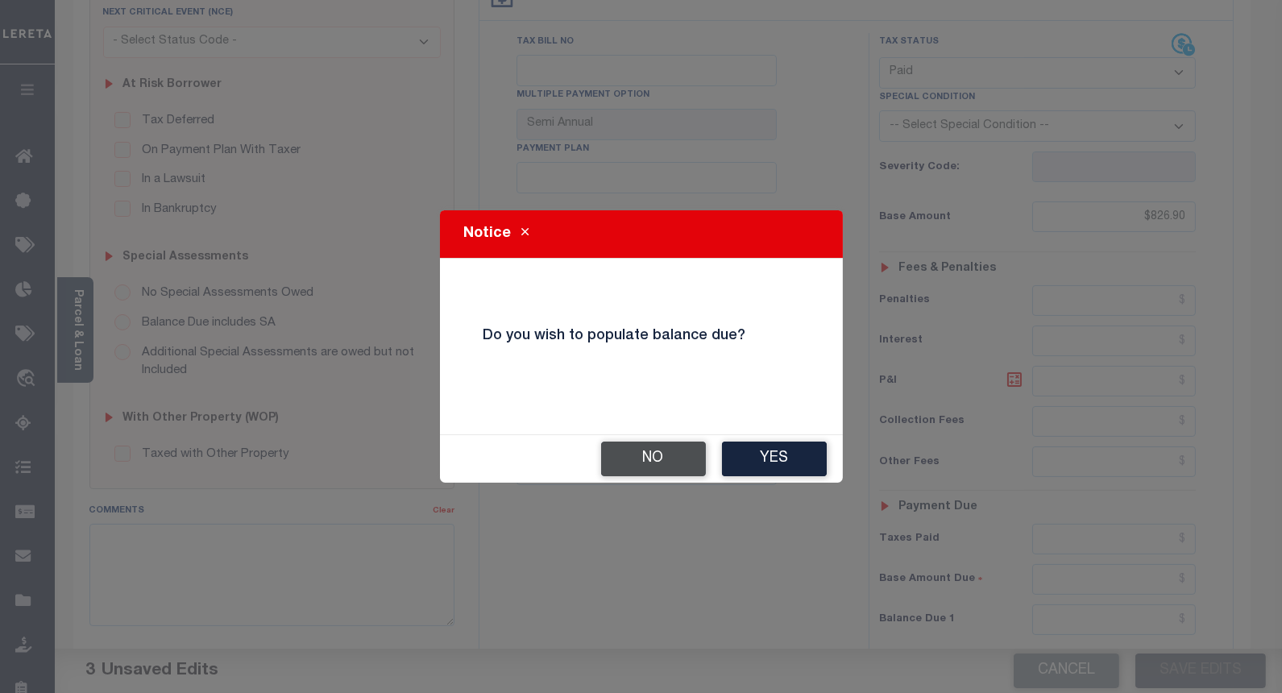
click at [651, 459] on button "No" at bounding box center [653, 458] width 105 height 35
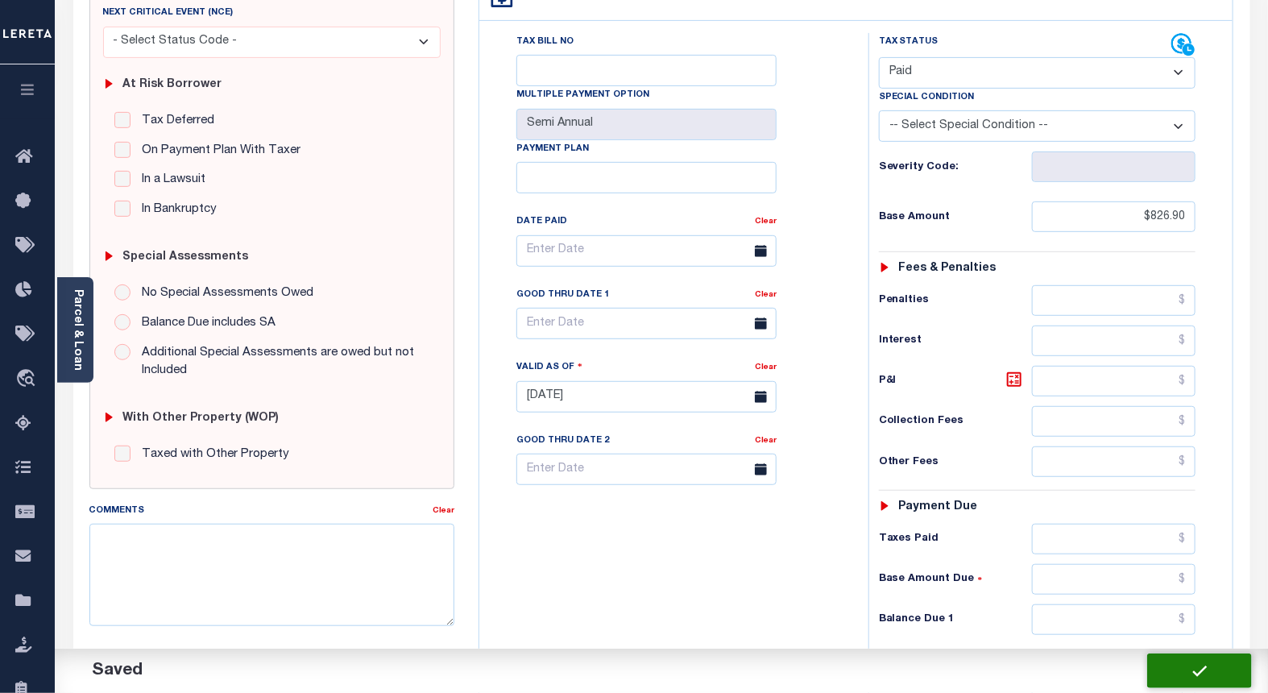
checkbox input "false"
type input "$826.9"
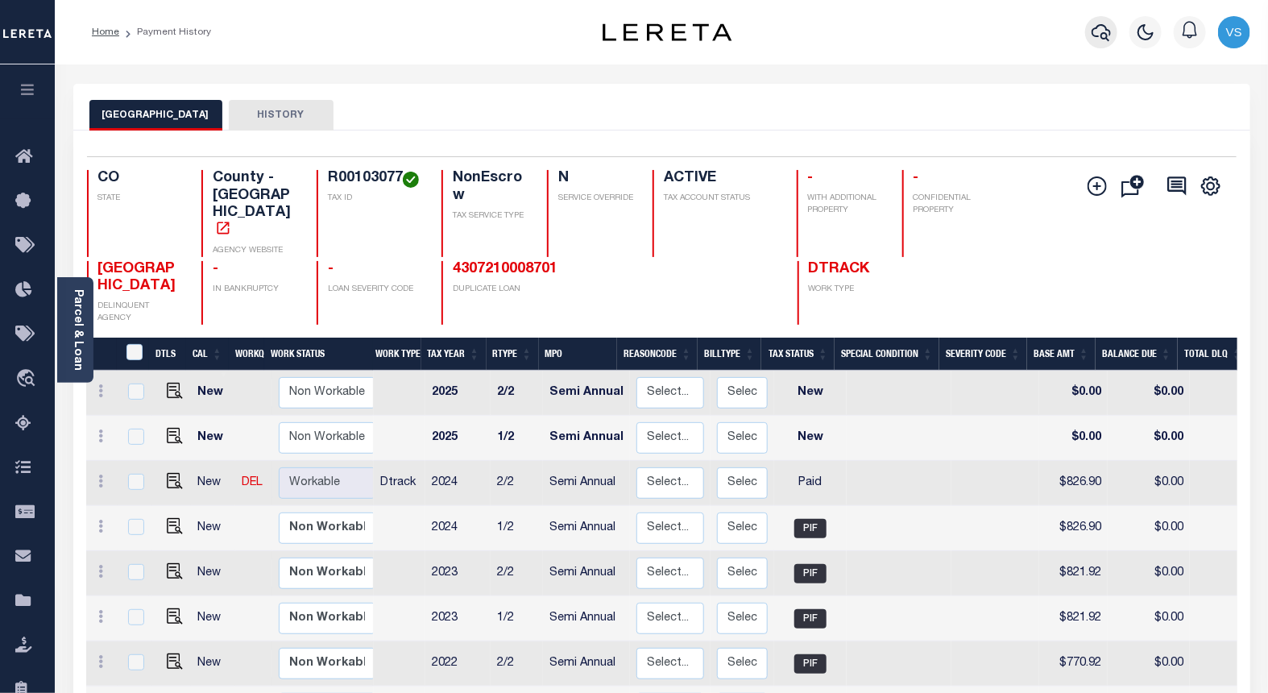
click at [1098, 32] on icon "button" at bounding box center [1101, 32] width 19 height 19
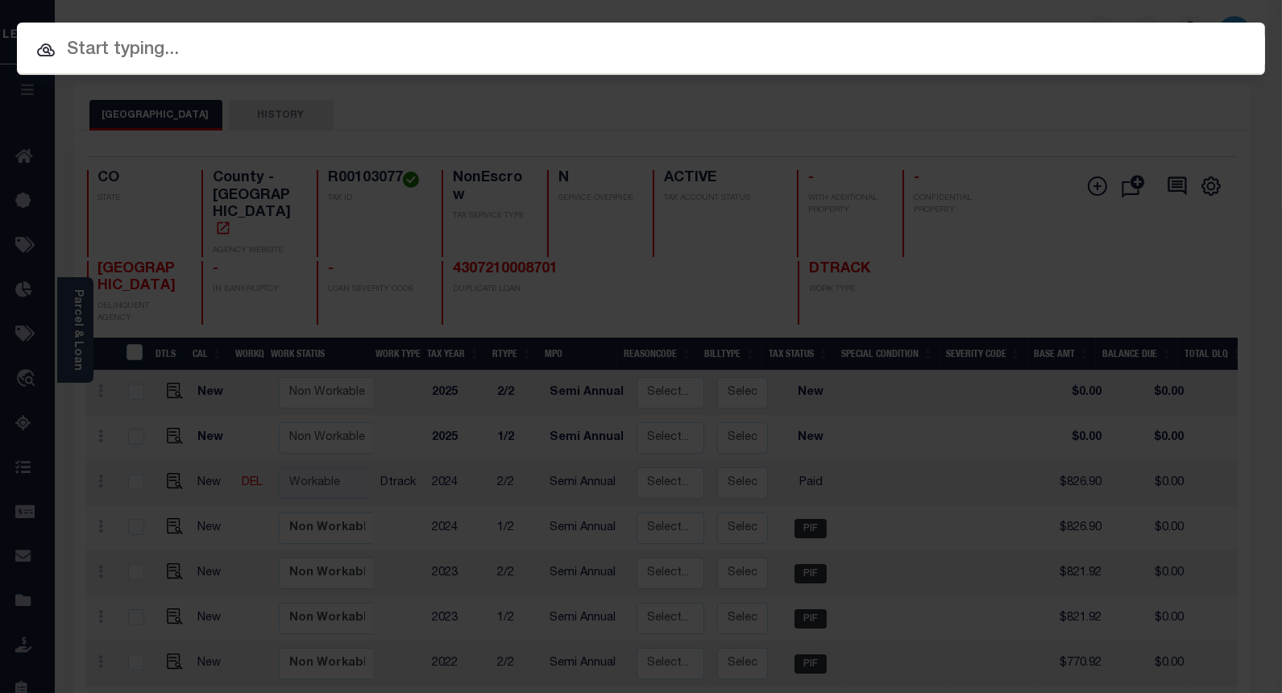
paste input "4302210007810"
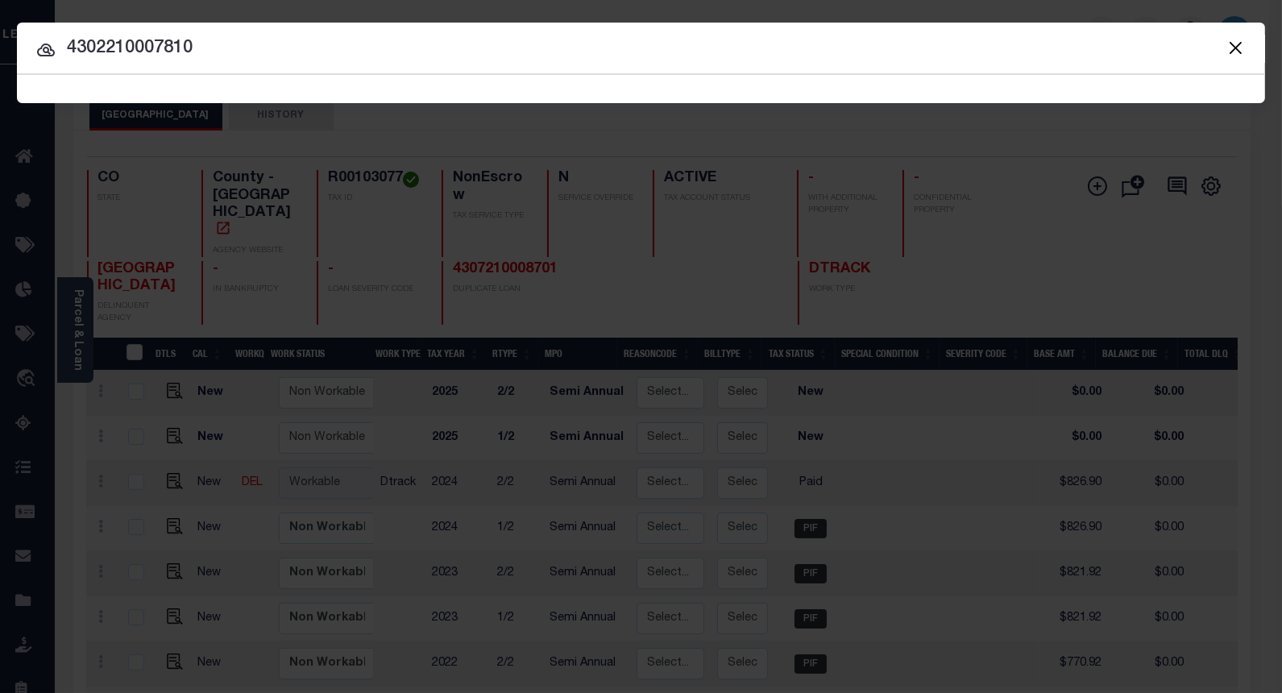
type input "4302210007810"
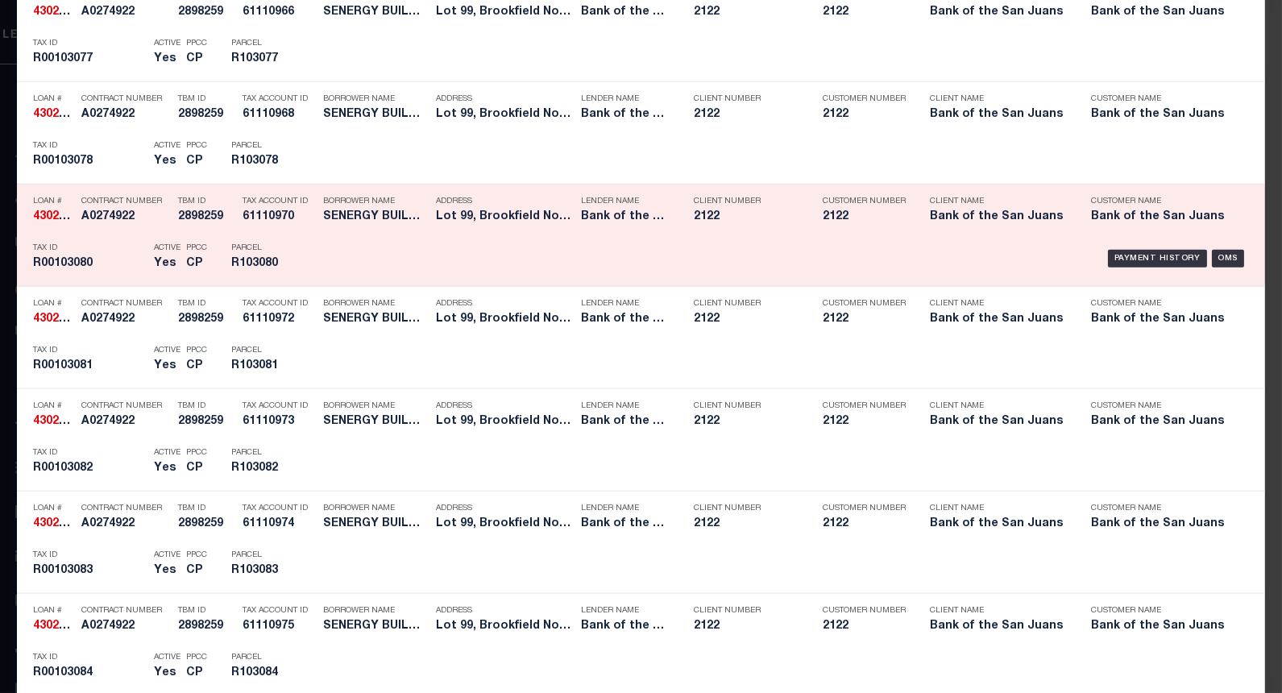
scroll to position [3782, 0]
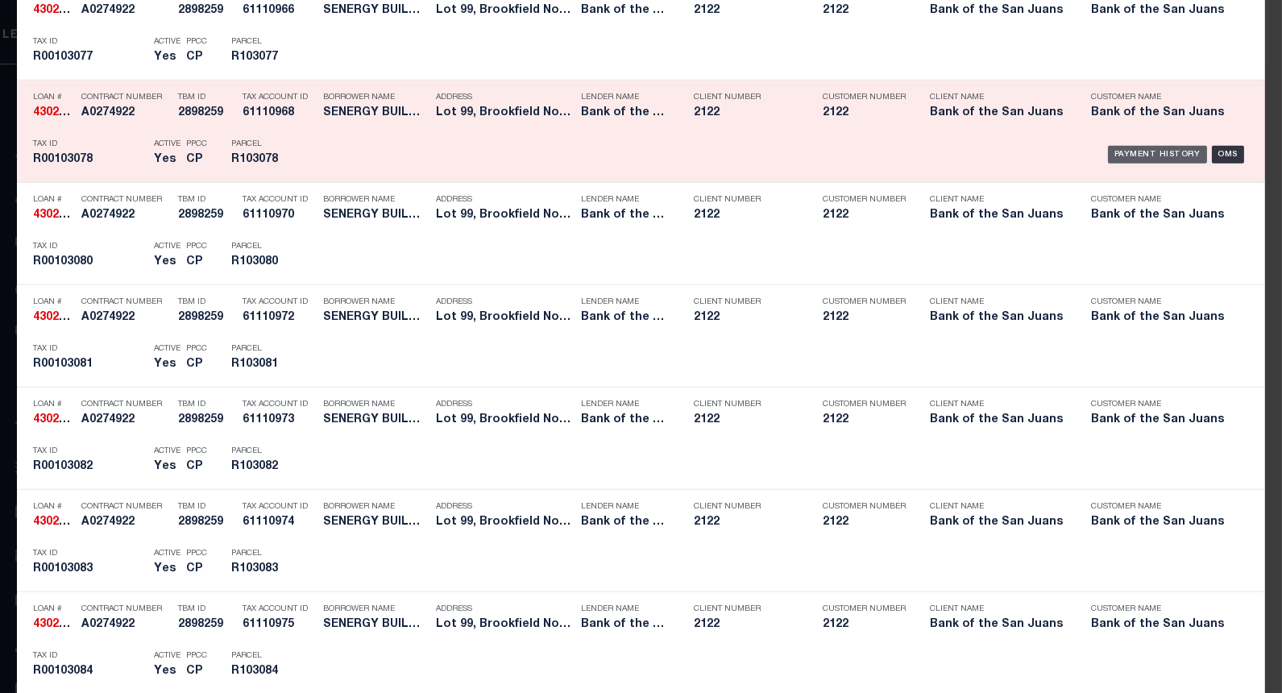
click at [1132, 158] on div "Payment History" at bounding box center [1157, 155] width 99 height 18
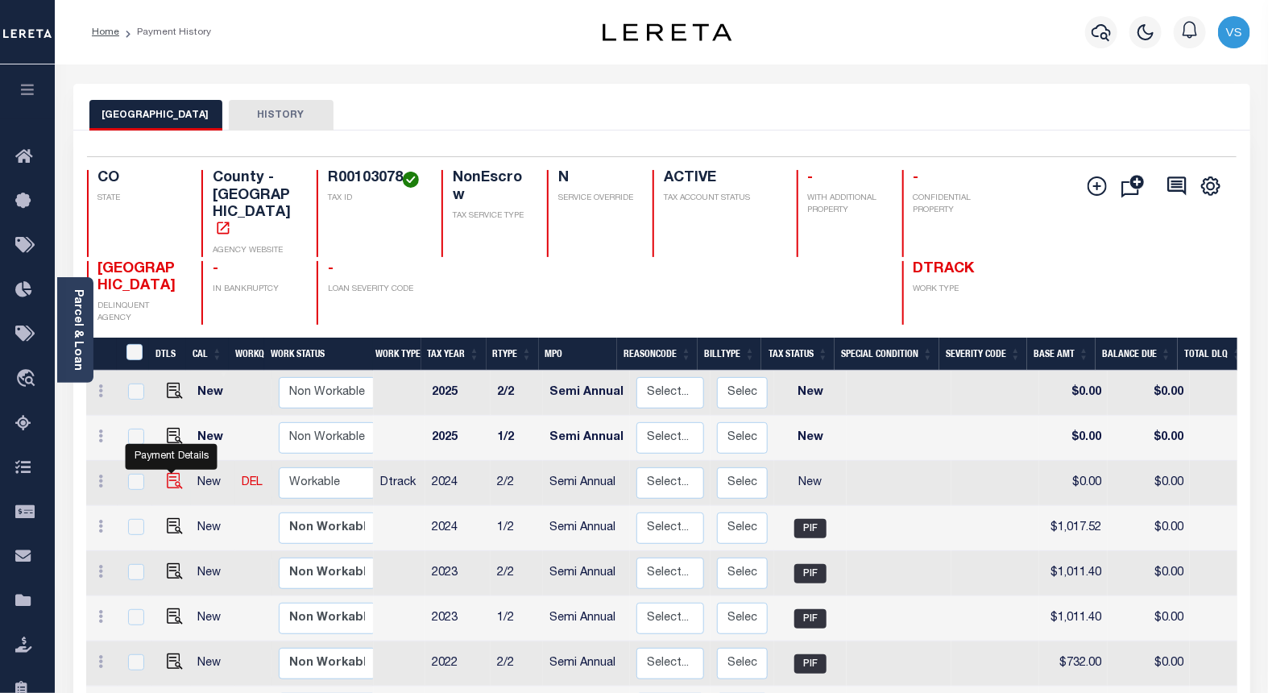
click at [167, 473] on img "" at bounding box center [175, 481] width 16 height 16
checkbox input "true"
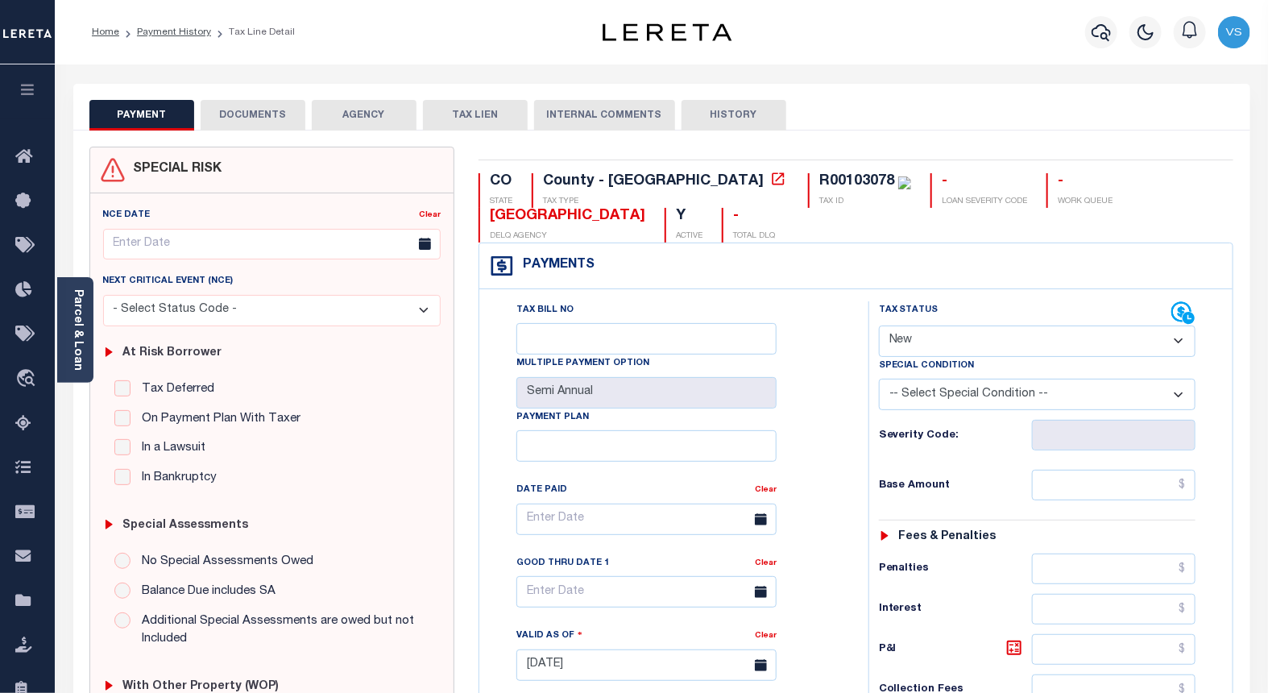
click at [913, 344] on select "- Select Status Code - Open Due/Unpaid Paid Incomplete No Tax Due Internal Refu…" at bounding box center [1037, 340] width 317 height 31
select select "PYD"
click at [879, 326] on select "- Select Status Code - Open Due/Unpaid Paid Incomplete No Tax Due Internal Refu…" at bounding box center [1037, 340] width 317 height 31
type input "[DATE]"
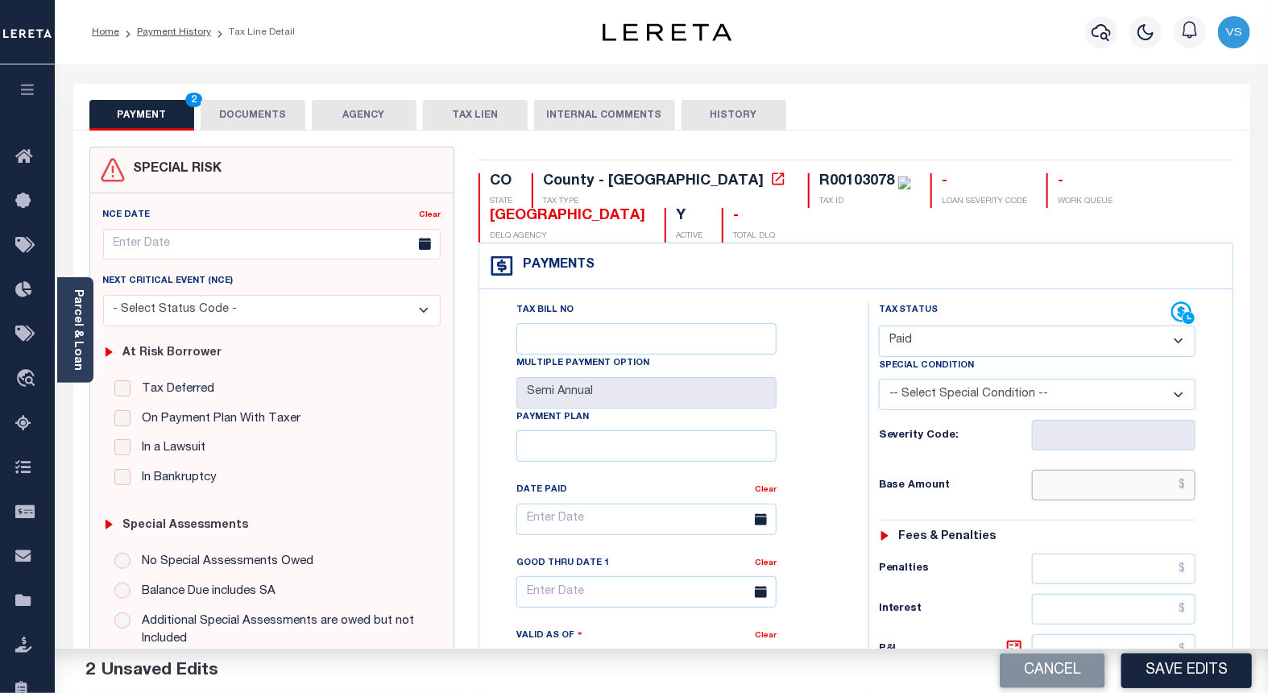
click at [1125, 483] on input "text" at bounding box center [1114, 485] width 164 height 31
paste input "1,017.52"
type input "$1,017.52"
click at [248, 108] on button "DOCUMENTS" at bounding box center [253, 115] width 105 height 31
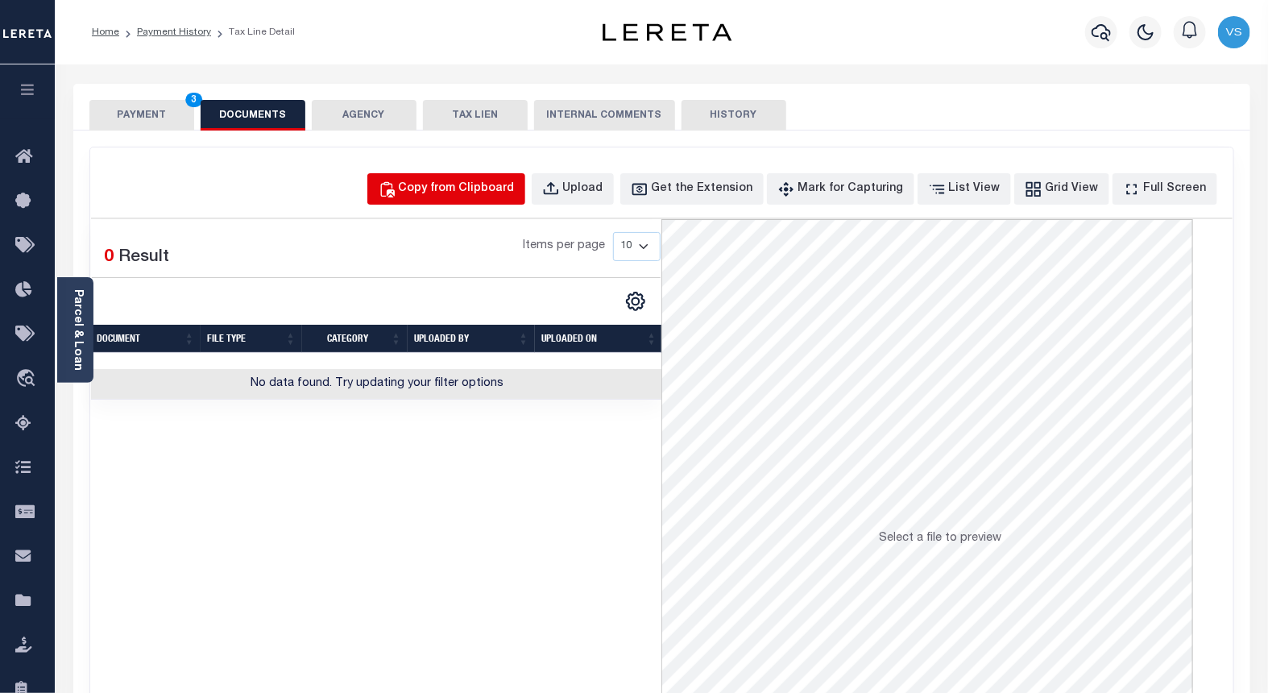
click at [467, 189] on div "Copy from Clipboard" at bounding box center [457, 189] width 116 height 18
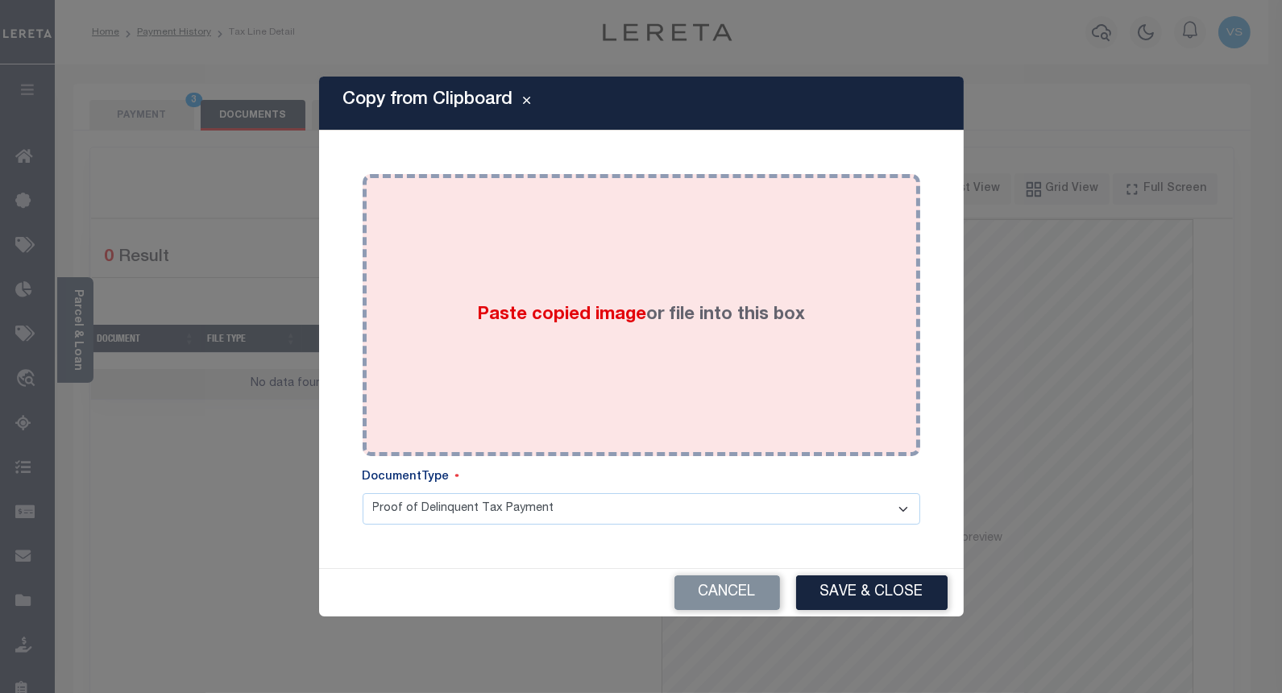
click at [462, 330] on div "Paste copied image or file into this box" at bounding box center [641, 315] width 533 height 258
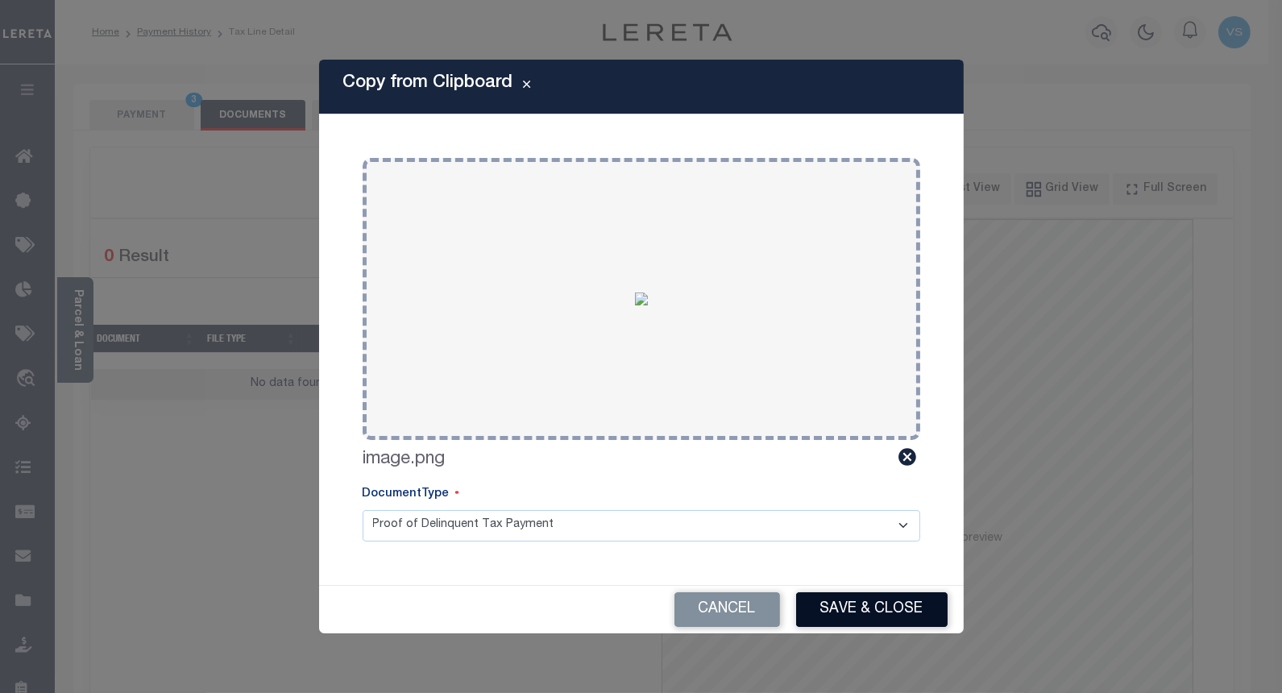
click at [833, 610] on button "Save & Close" at bounding box center [871, 609] width 151 height 35
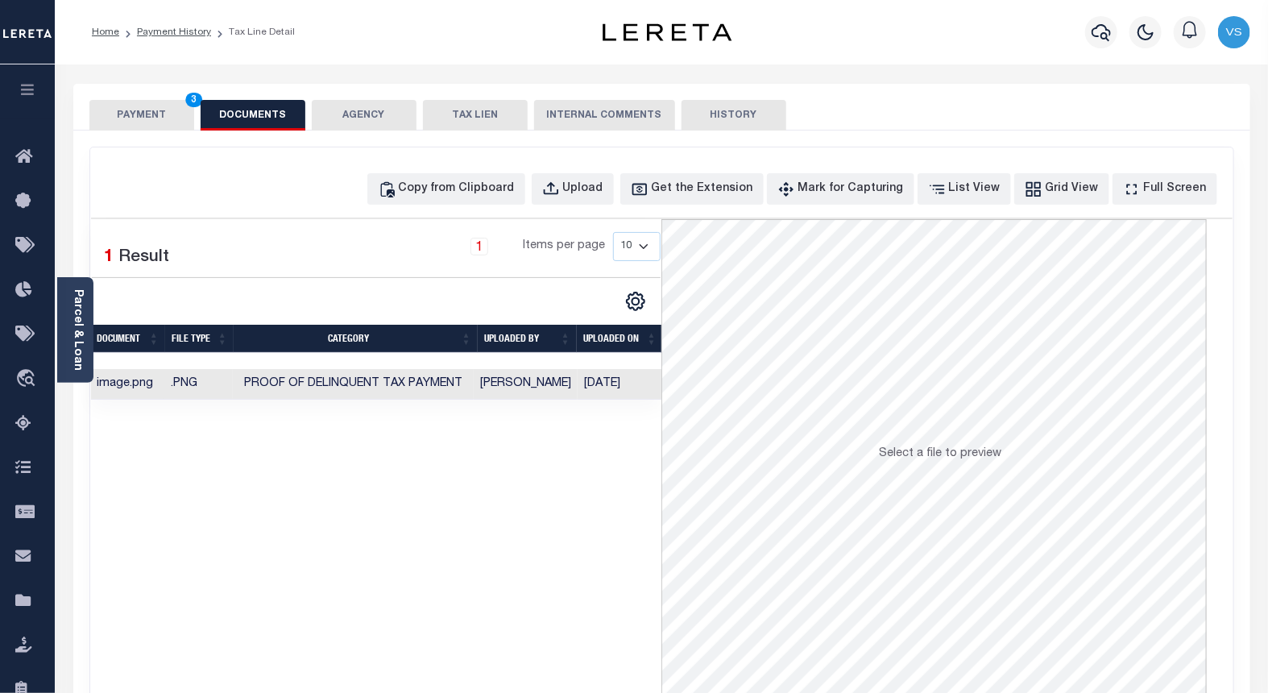
click at [122, 115] on button "PAYMENT 3" at bounding box center [141, 115] width 105 height 31
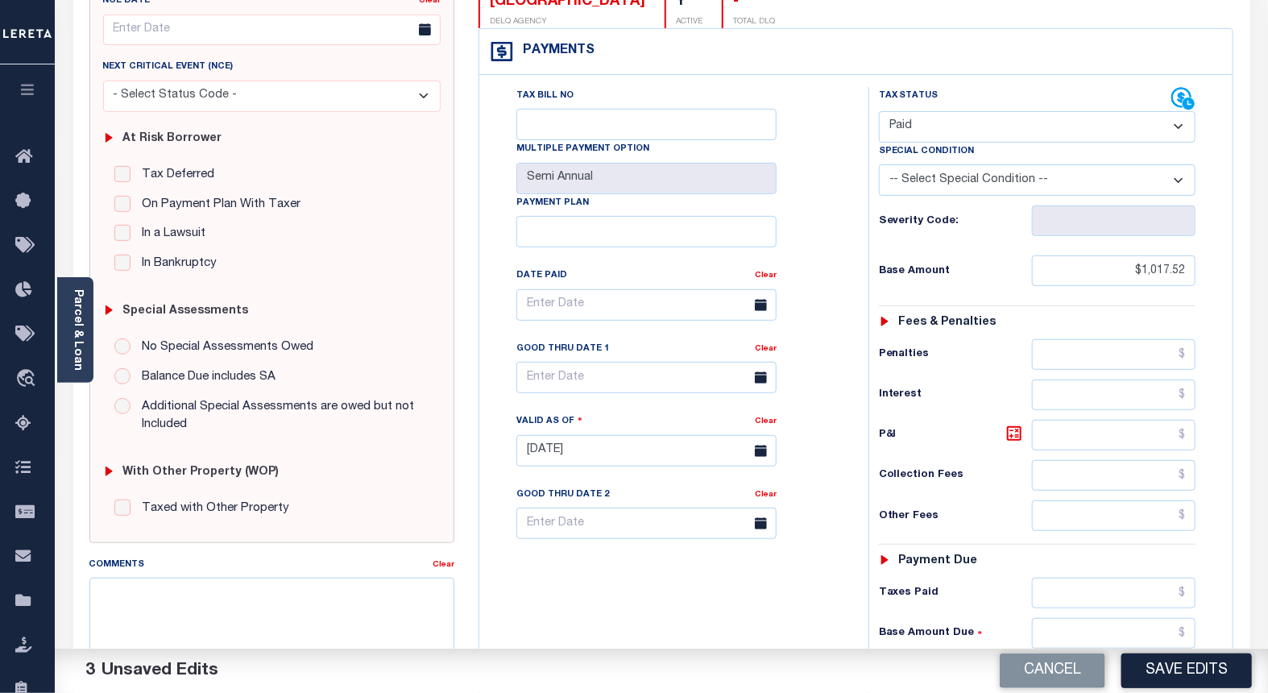
scroll to position [268, 0]
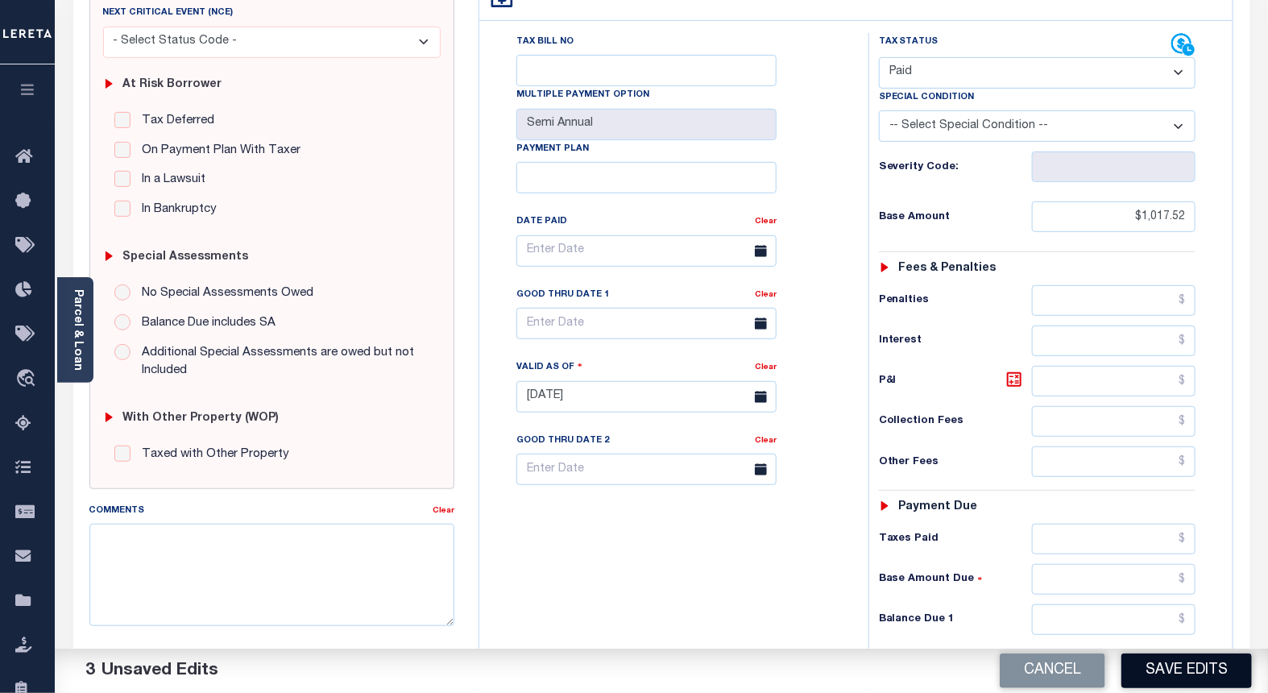
click at [1146, 661] on button "Save Edits" at bounding box center [1186, 670] width 130 height 35
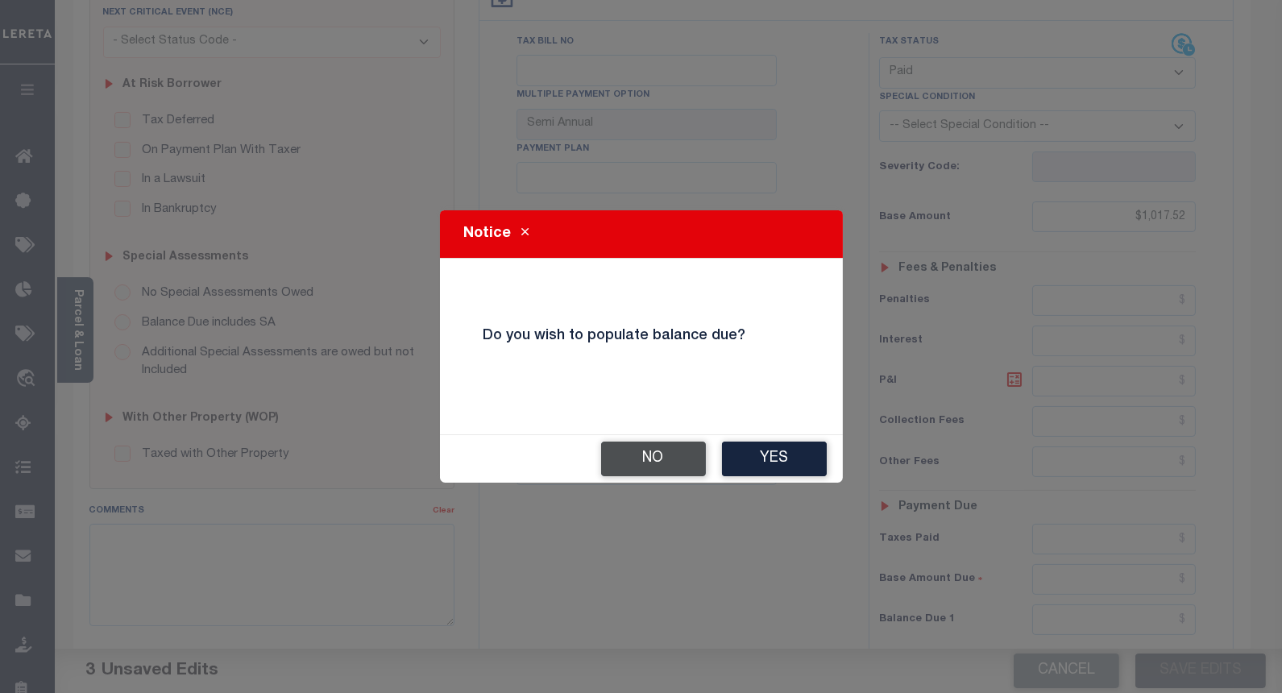
click at [637, 449] on button "No" at bounding box center [653, 458] width 105 height 35
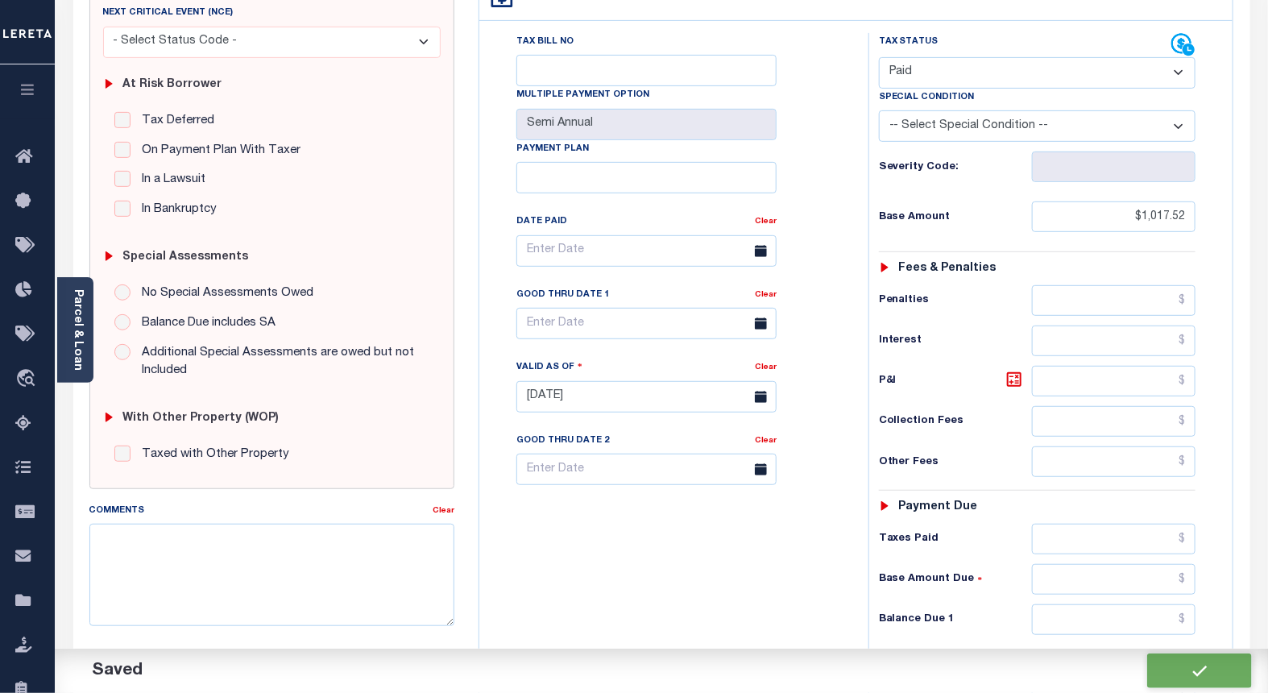
checkbox input "false"
type input "$1,017.52"
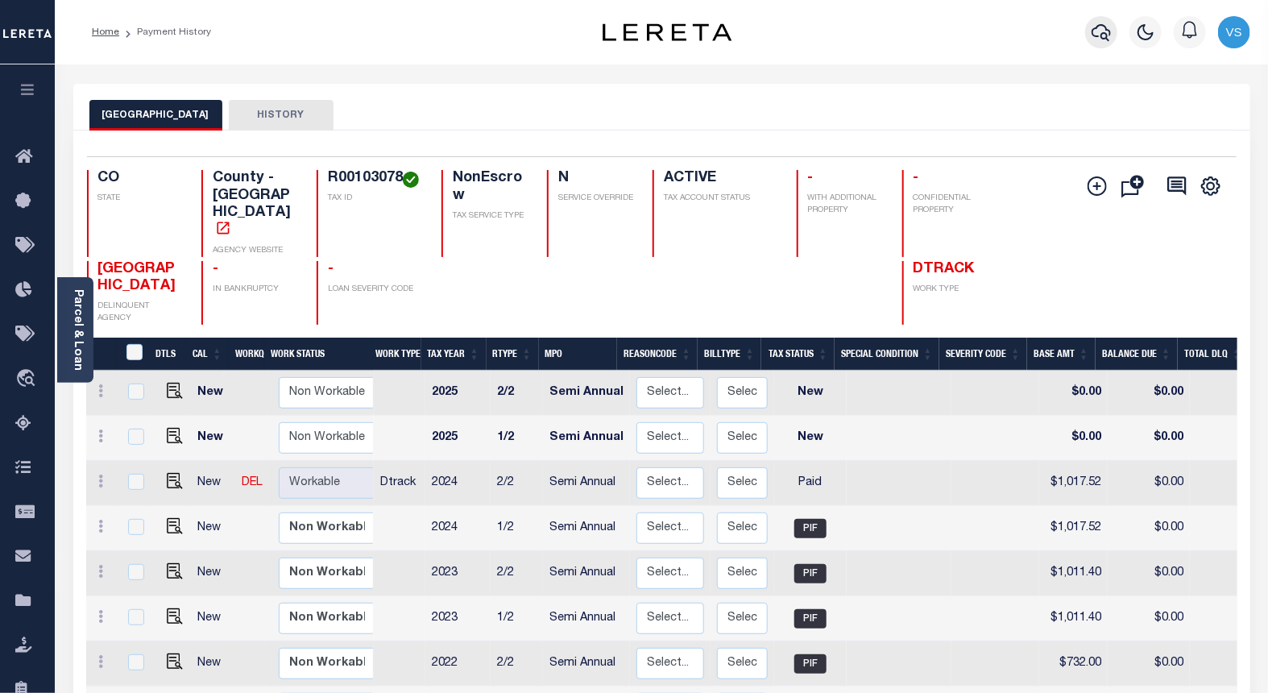
click at [1098, 35] on icon "button" at bounding box center [1101, 32] width 19 height 19
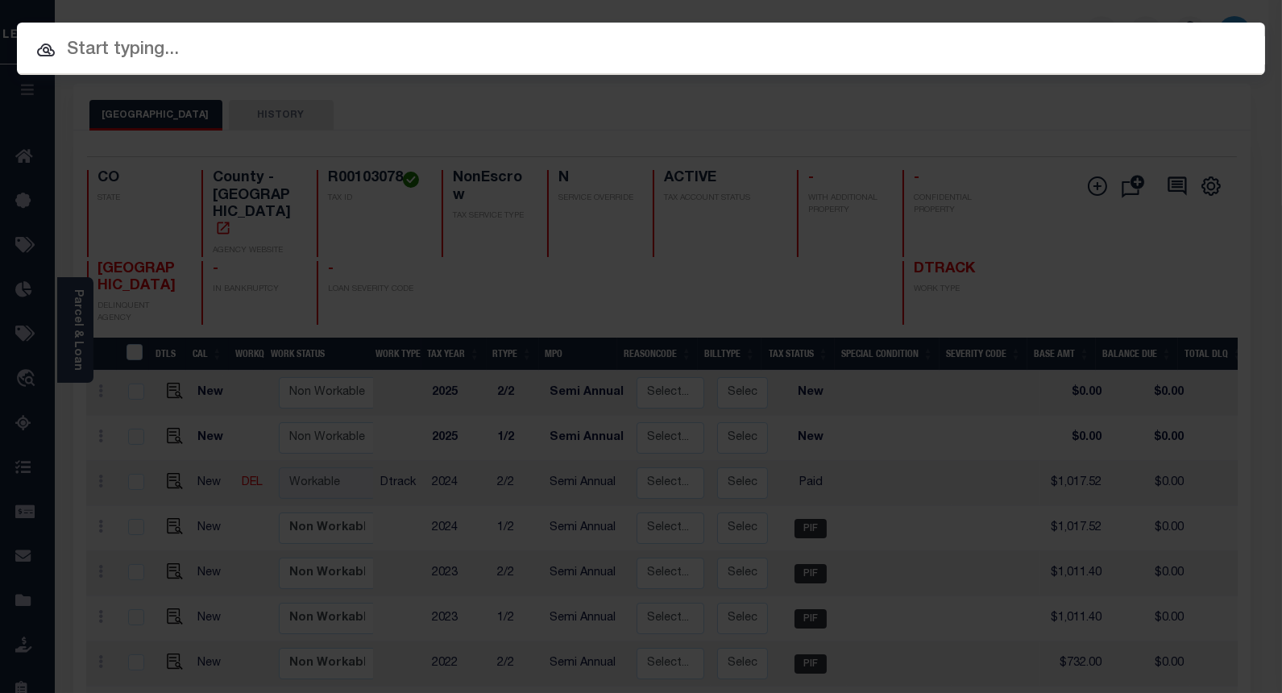
paste input "4302210007810"
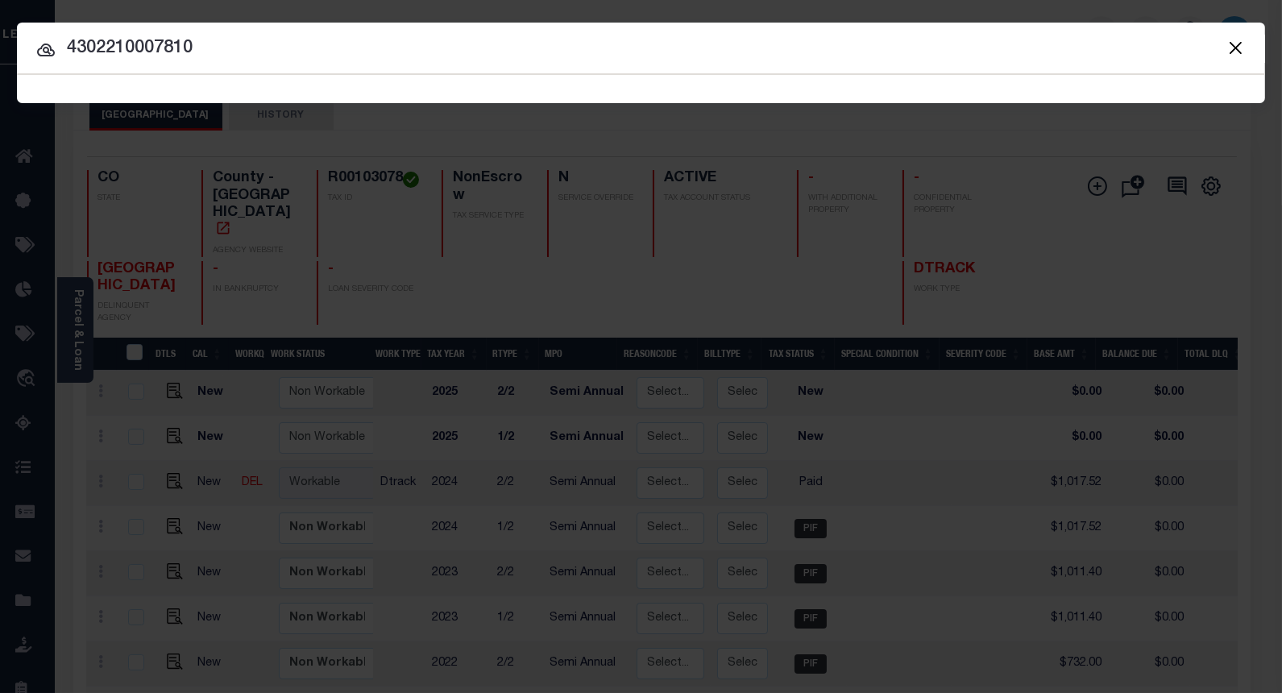
type input "4302210007810"
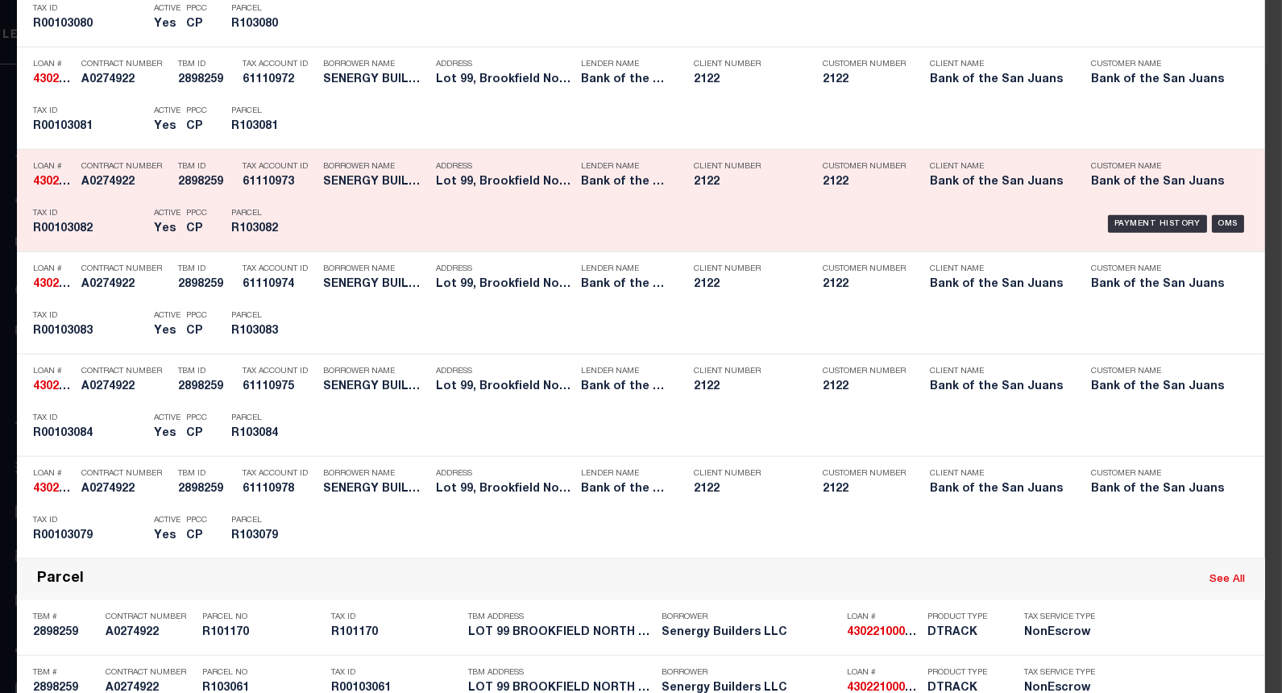
scroll to position [4034, 0]
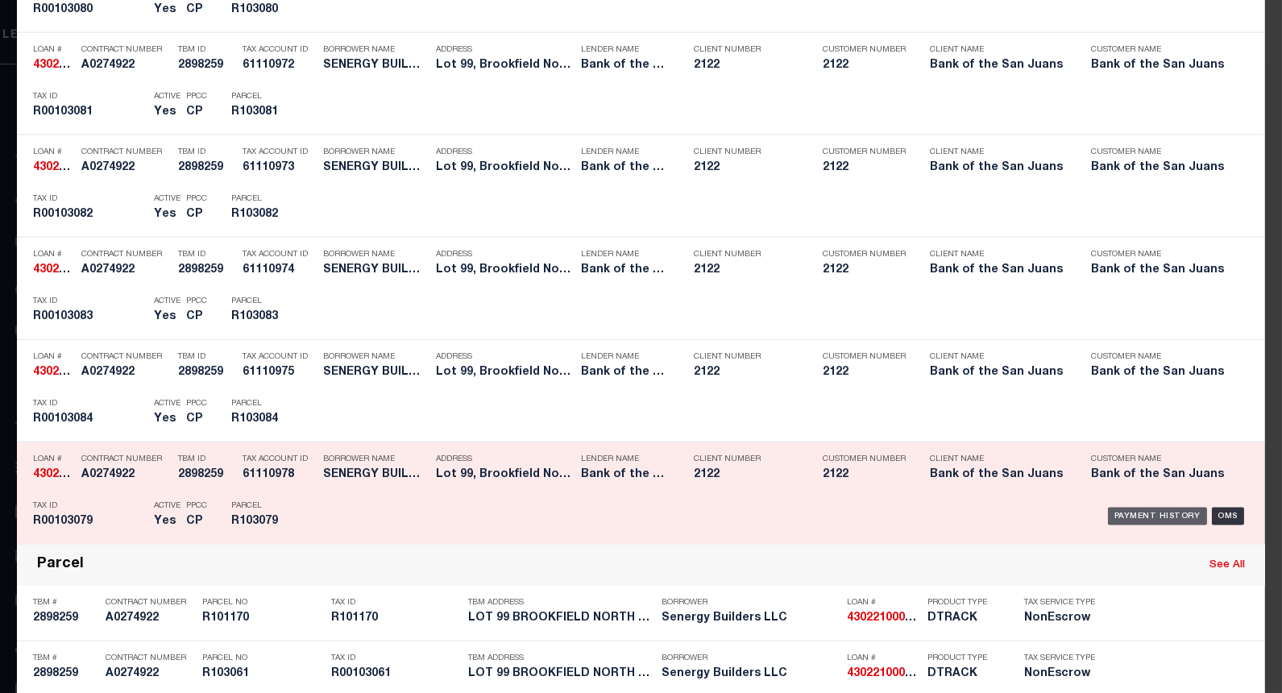
click at [1120, 516] on div "Payment History" at bounding box center [1157, 516] width 99 height 18
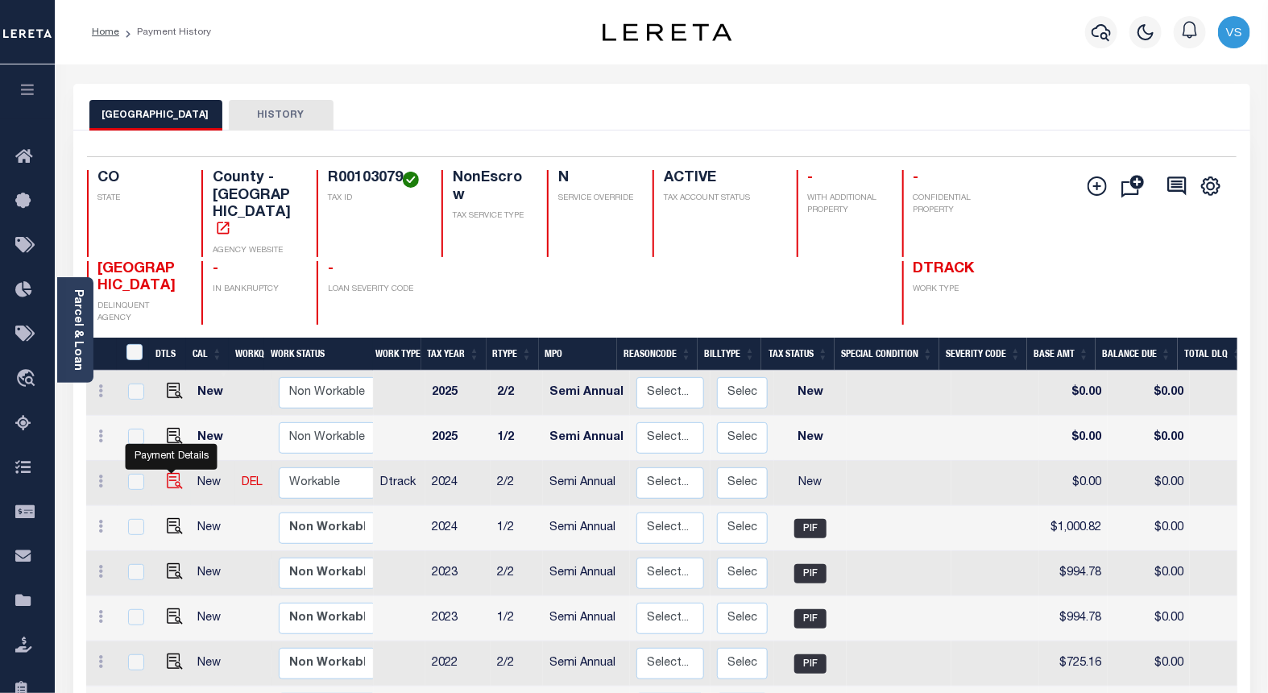
drag, startPoint x: 165, startPoint y: 447, endPoint x: 179, endPoint y: 444, distance: 14.1
click at [167, 473] on img "" at bounding box center [175, 481] width 16 height 16
checkbox input "true"
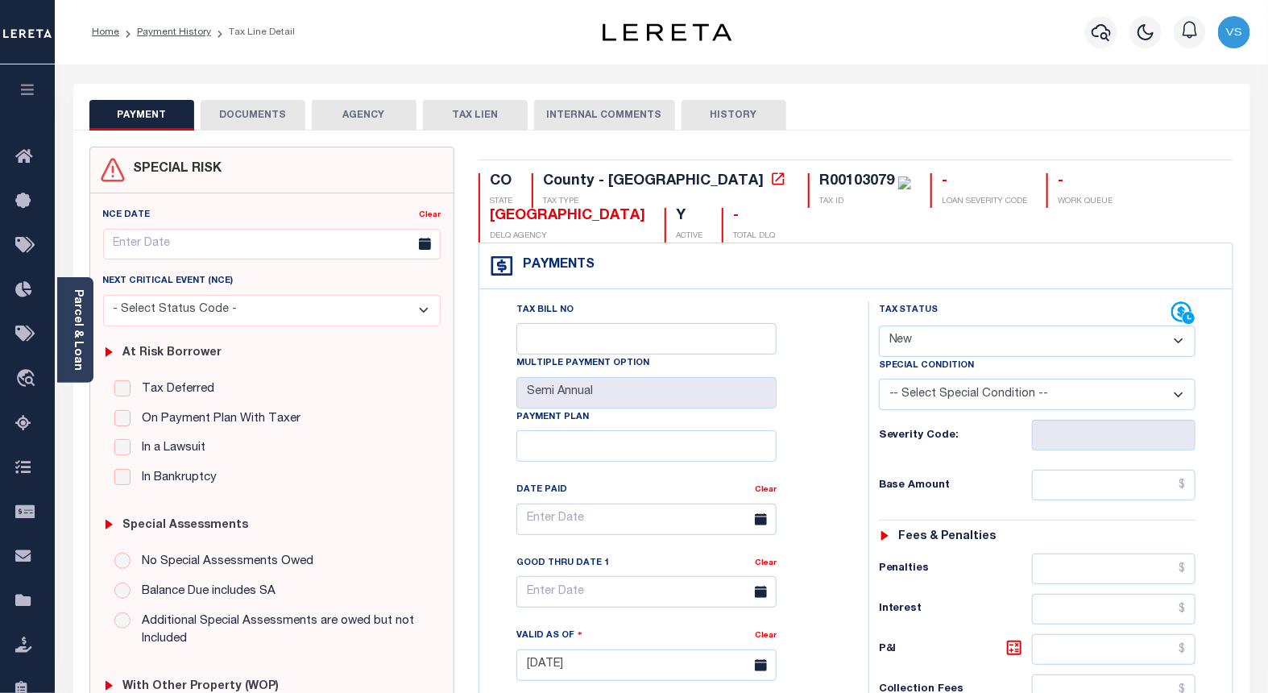
drag, startPoint x: 897, startPoint y: 340, endPoint x: 906, endPoint y: 344, distance: 10.5
click at [897, 340] on select "- Select Status Code - Open Due/Unpaid Paid Incomplete No Tax Due Internal Refu…" at bounding box center [1037, 340] width 317 height 31
select select "PYD"
click at [879, 326] on select "- Select Status Code - Open Due/Unpaid Paid Incomplete No Tax Due Internal Refu…" at bounding box center [1037, 340] width 317 height 31
type input "[DATE]"
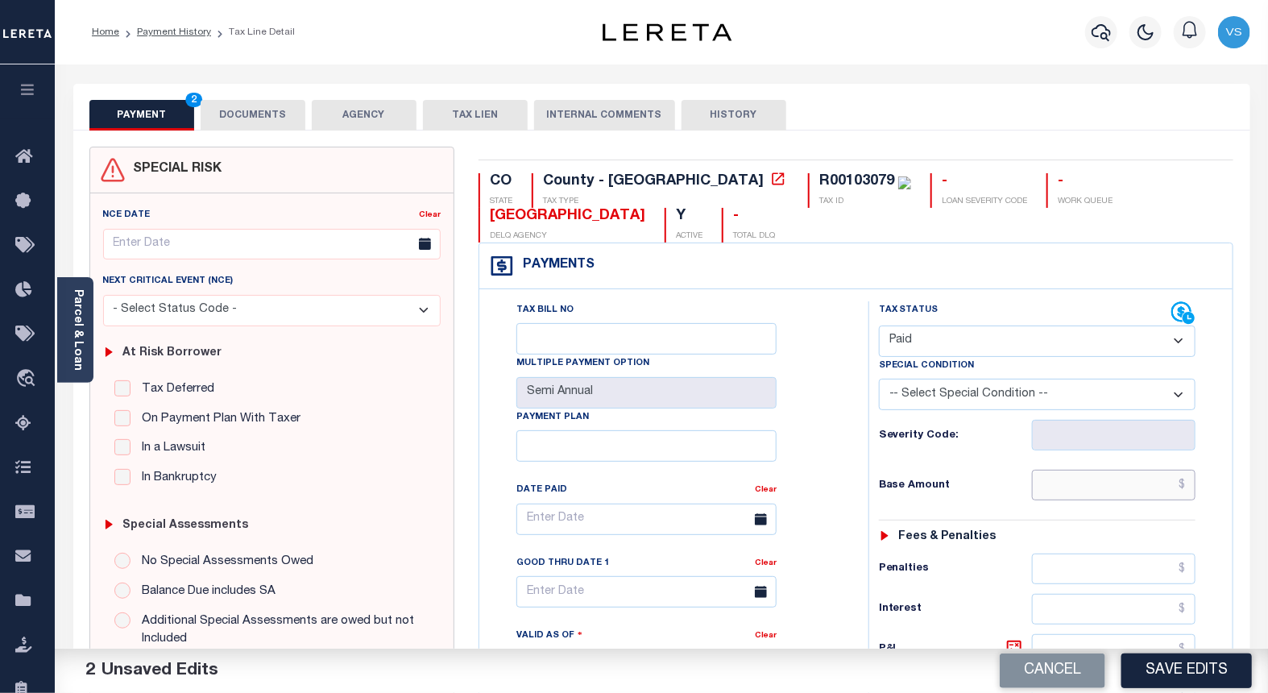
click at [1100, 478] on input "text" at bounding box center [1114, 485] width 164 height 31
paste input "1,000.82"
type input "$1,000.82"
click at [236, 108] on button "DOCUMENTS" at bounding box center [253, 115] width 105 height 31
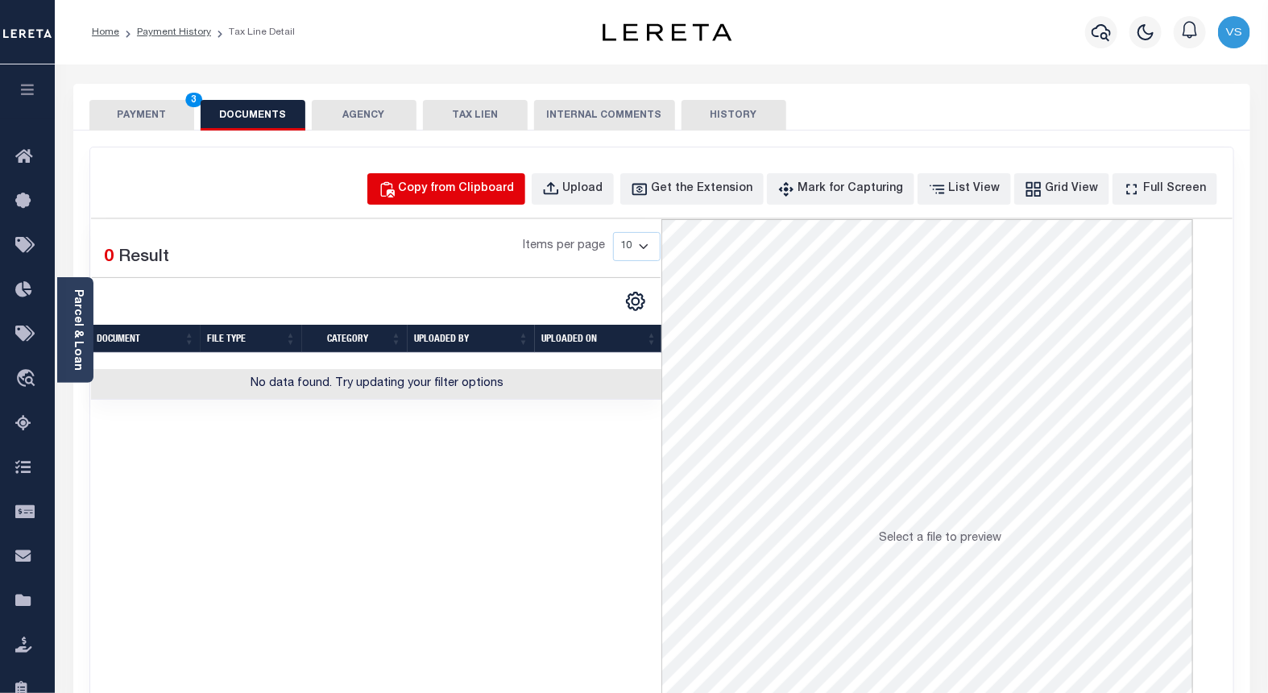
click at [478, 180] on div "Copy from Clipboard" at bounding box center [457, 189] width 116 height 18
select select "POP"
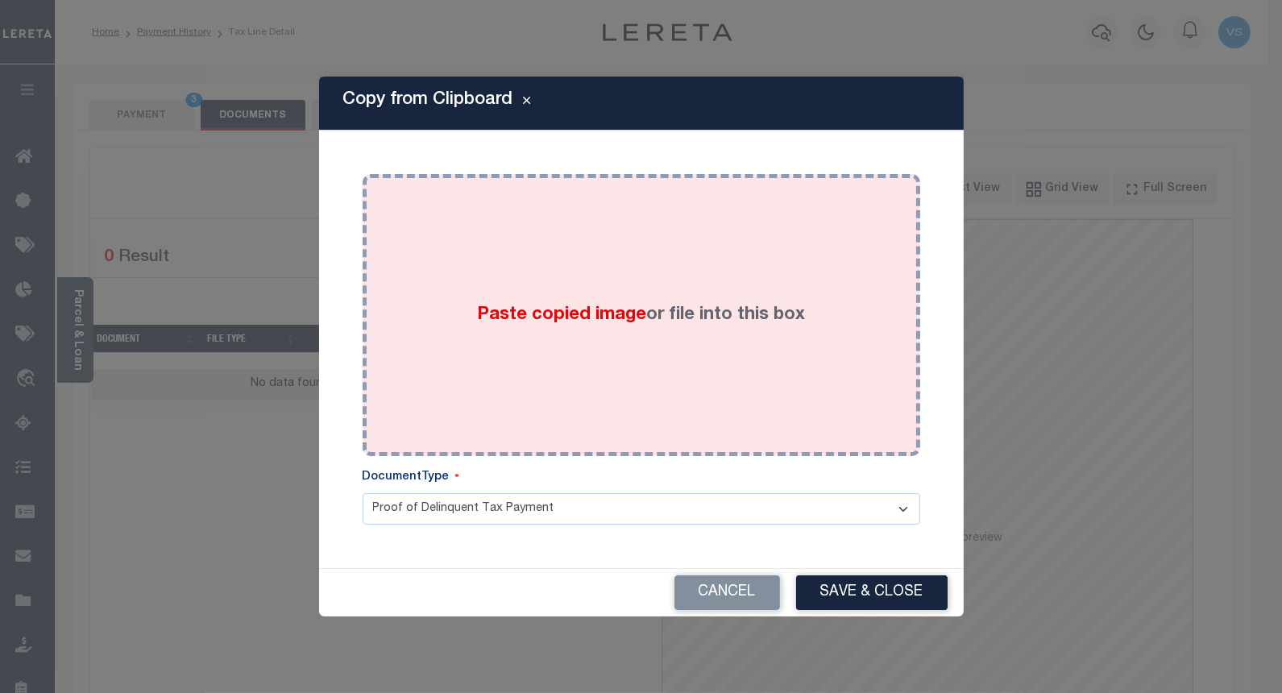
click at [503, 327] on label "Paste copied image or file into this box" at bounding box center [641, 315] width 328 height 27
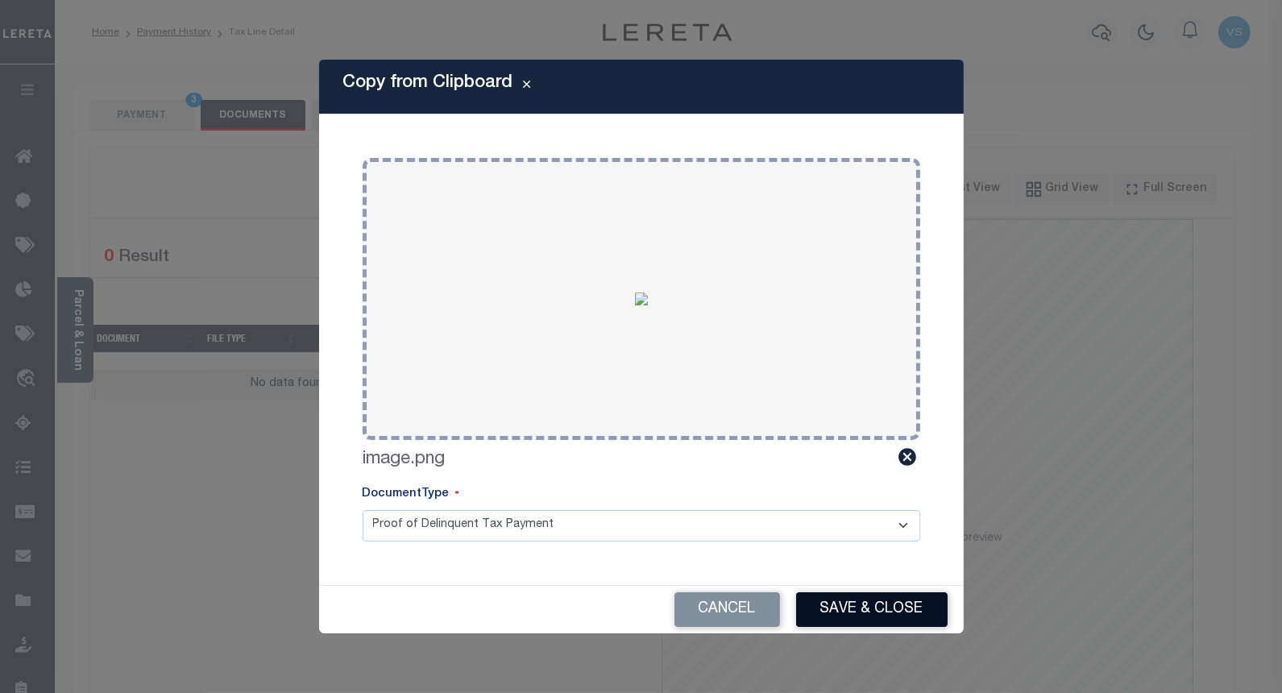
click at [847, 607] on button "Save & Close" at bounding box center [871, 609] width 151 height 35
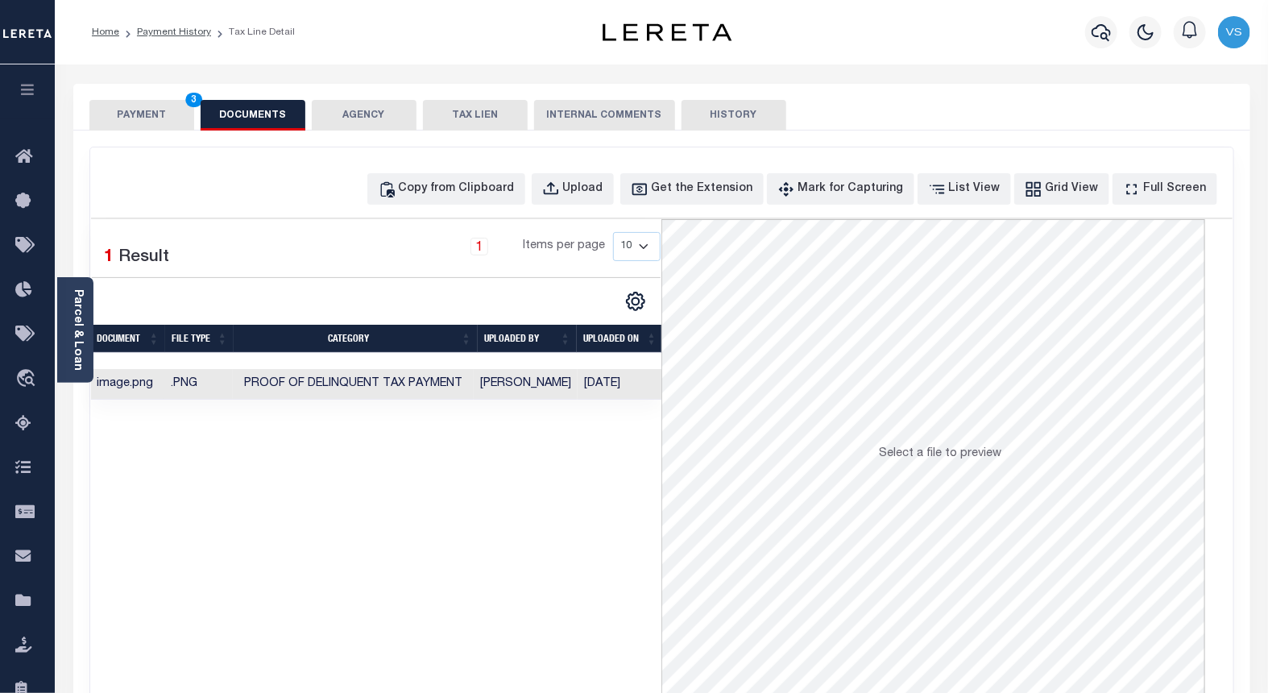
click at [130, 122] on button "PAYMENT 3" at bounding box center [141, 115] width 105 height 31
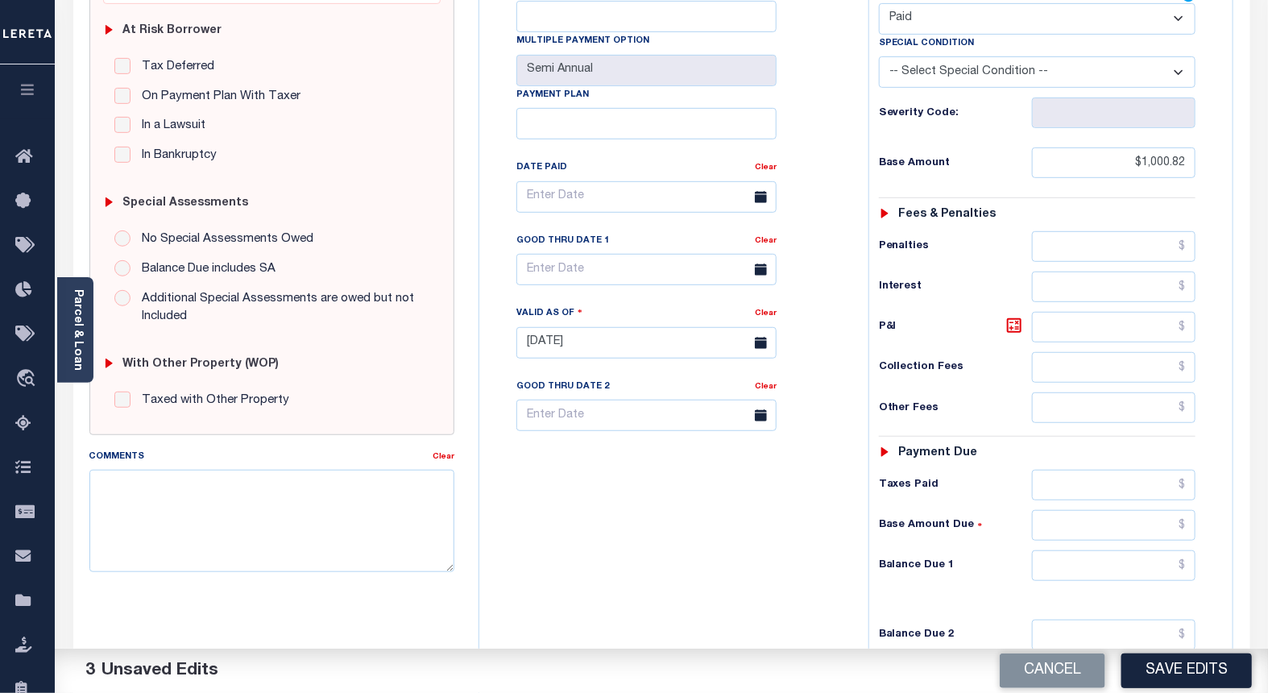
scroll to position [358, 0]
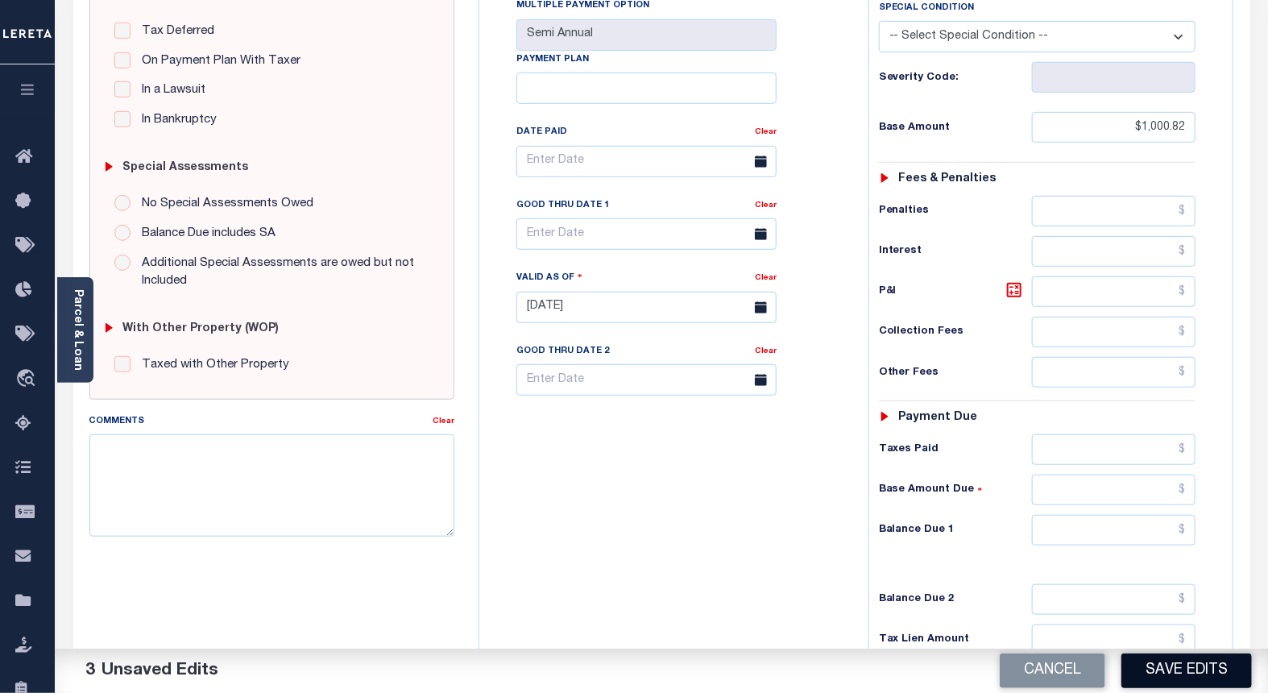
click at [1163, 661] on button "Save Edits" at bounding box center [1186, 670] width 130 height 35
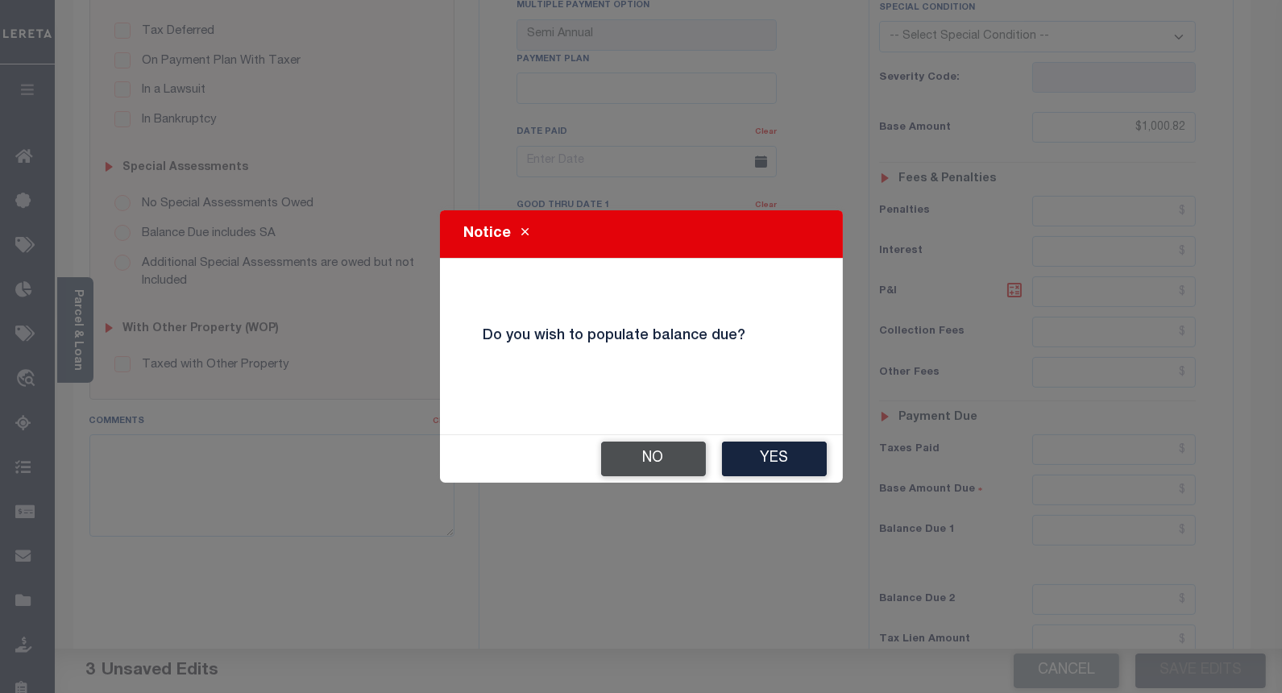
click at [649, 457] on button "No" at bounding box center [653, 458] width 105 height 35
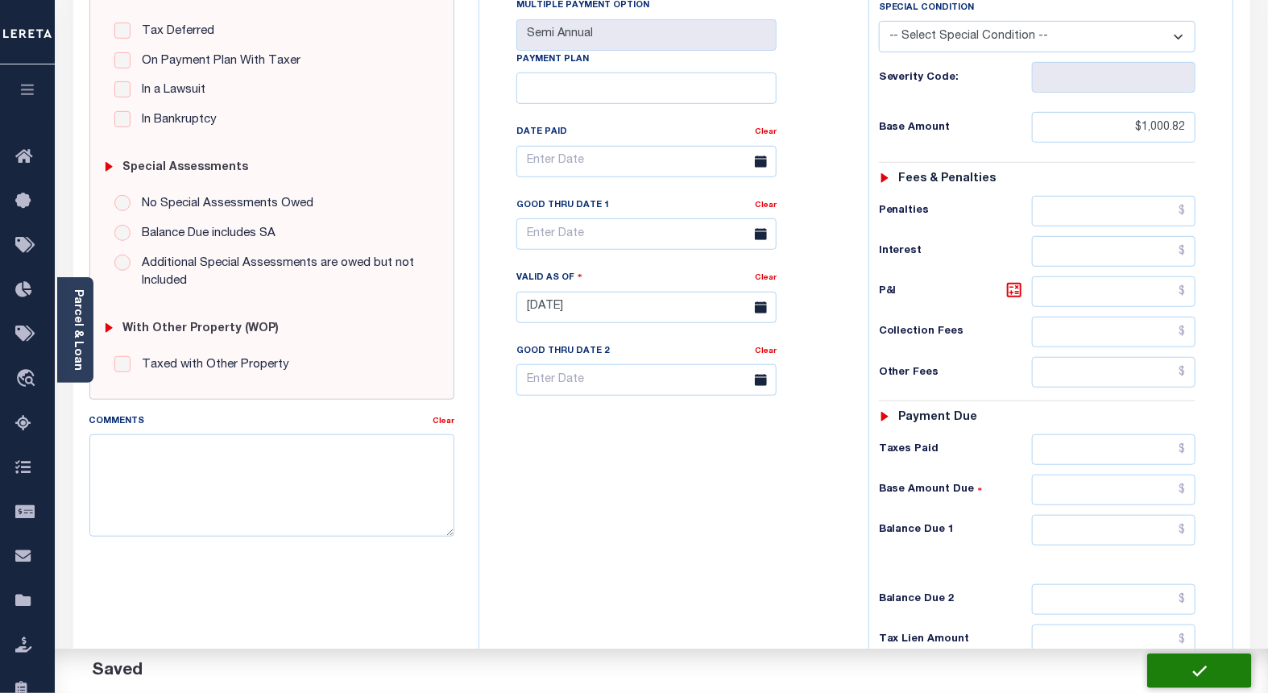
checkbox input "false"
type input "$1,000.82"
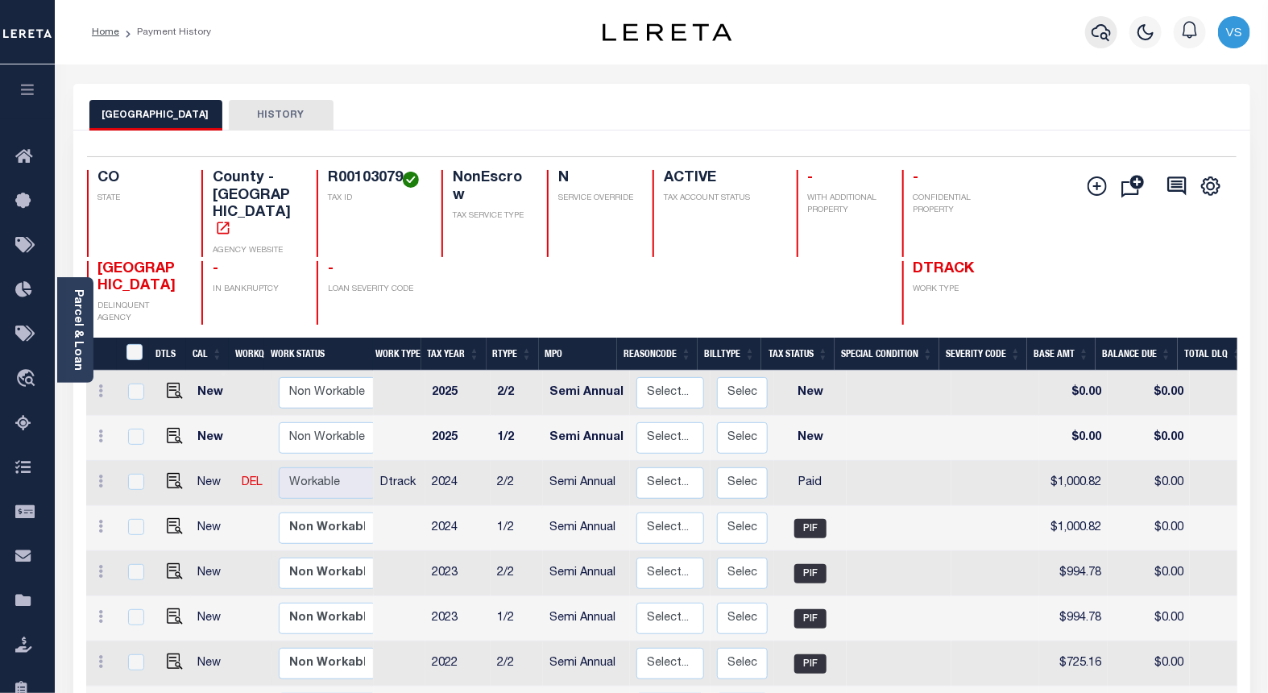
click at [1108, 39] on icon "button" at bounding box center [1101, 32] width 19 height 19
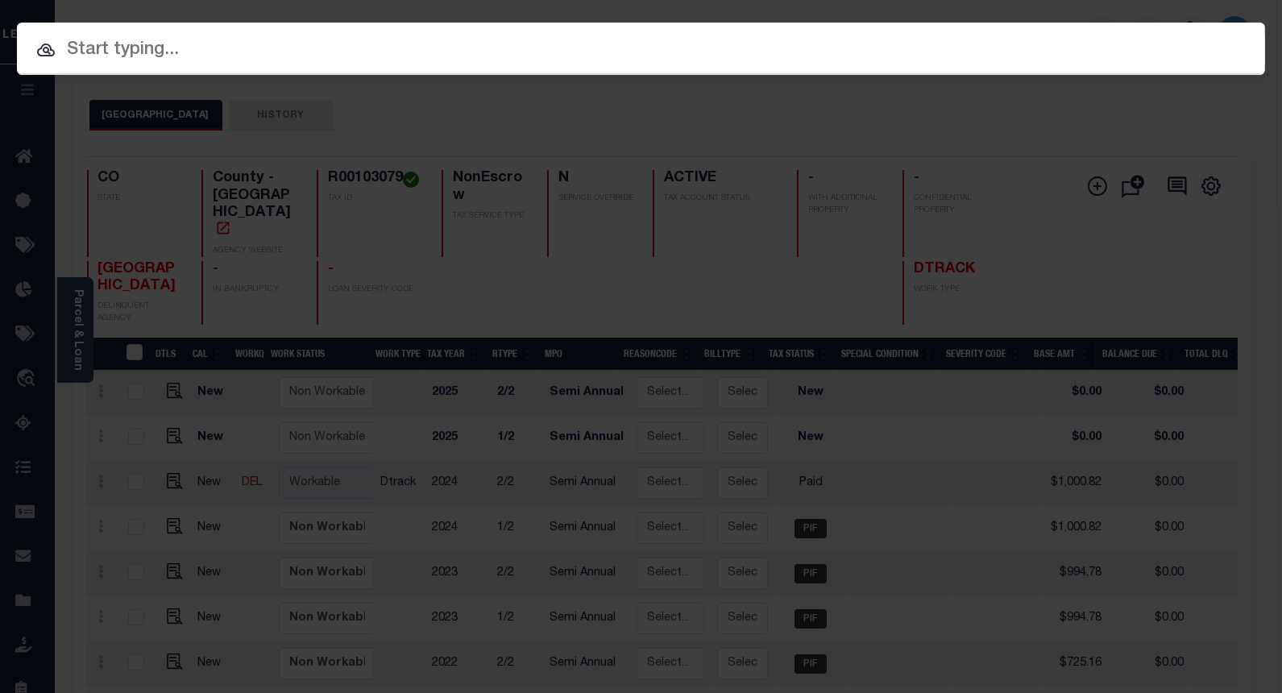
paste input "4302210007810"
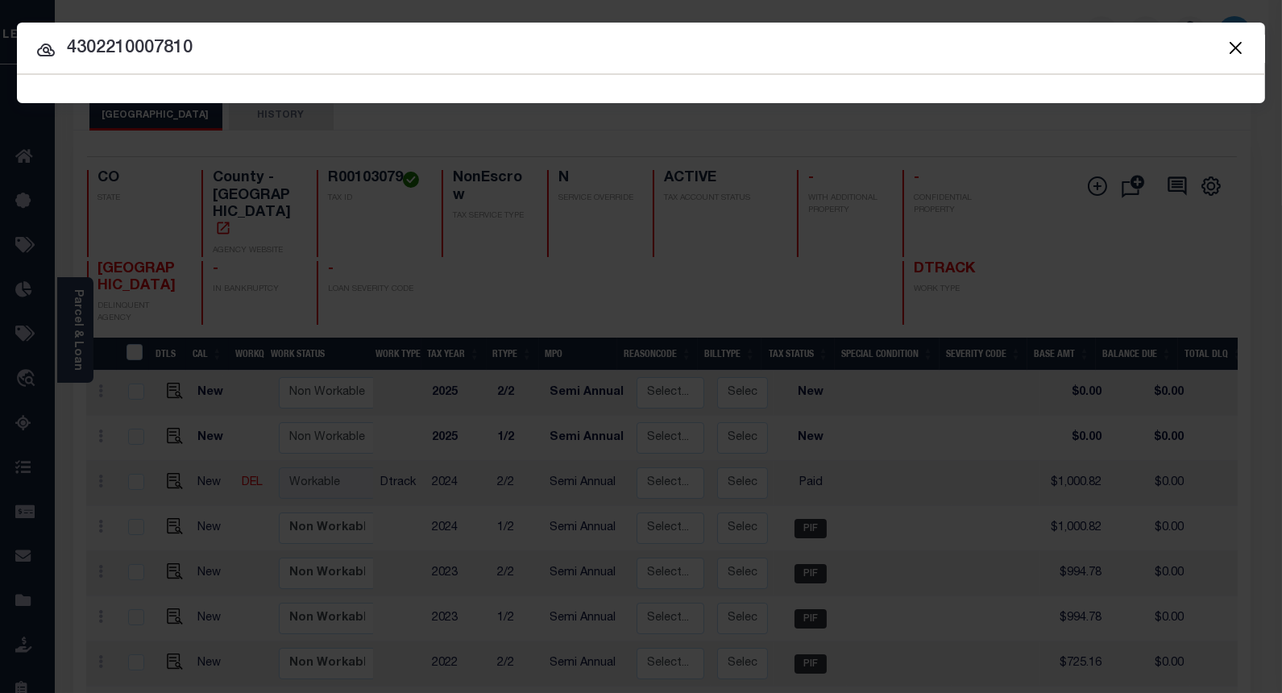
type input "4302210007810"
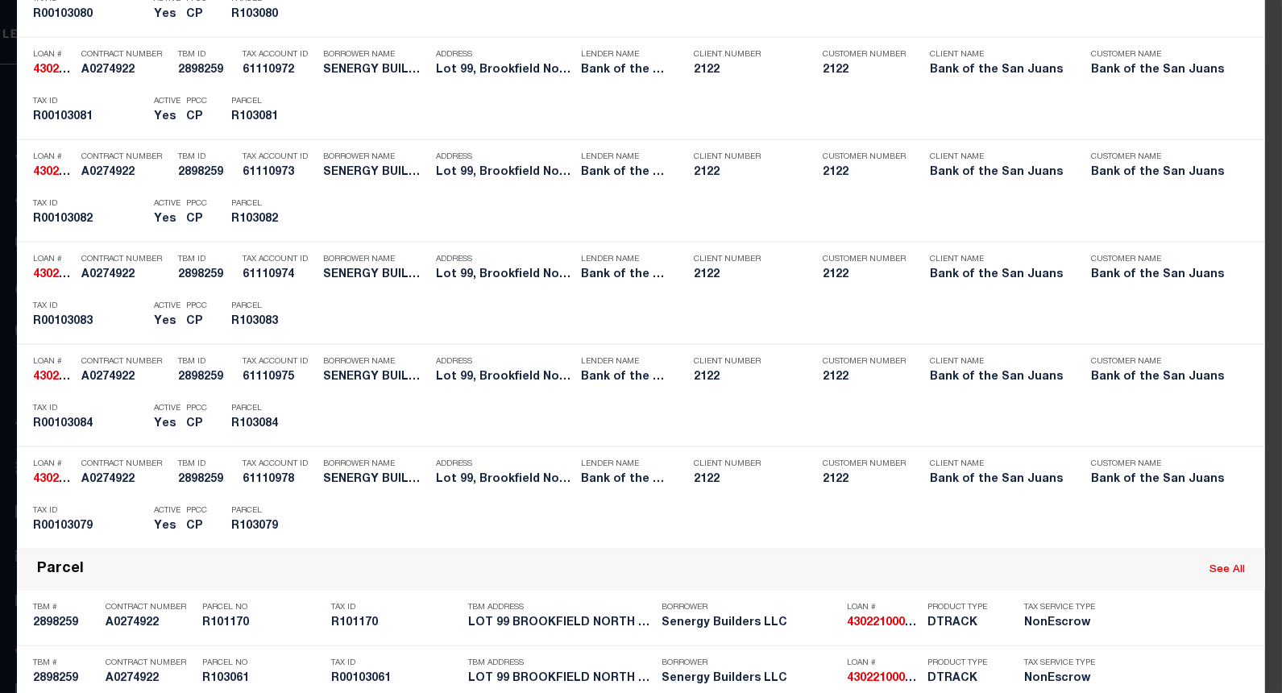
scroll to position [3929, 0]
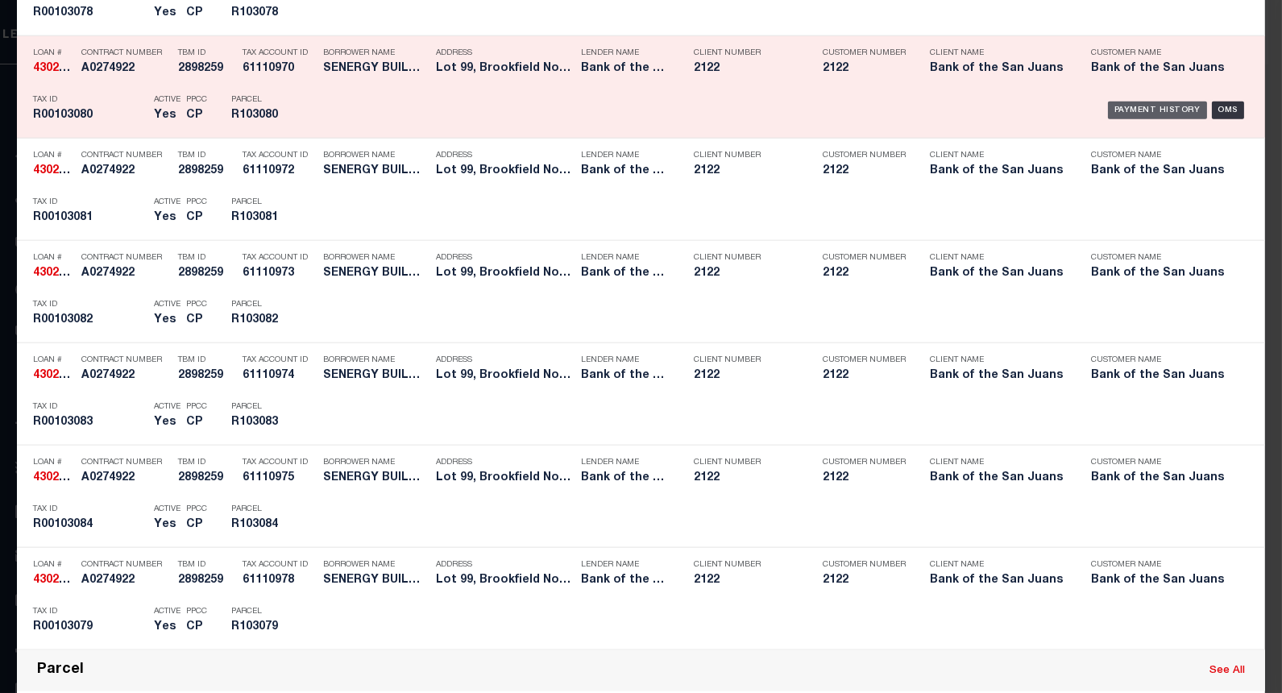
click at [1141, 107] on div "Payment History" at bounding box center [1157, 110] width 99 height 18
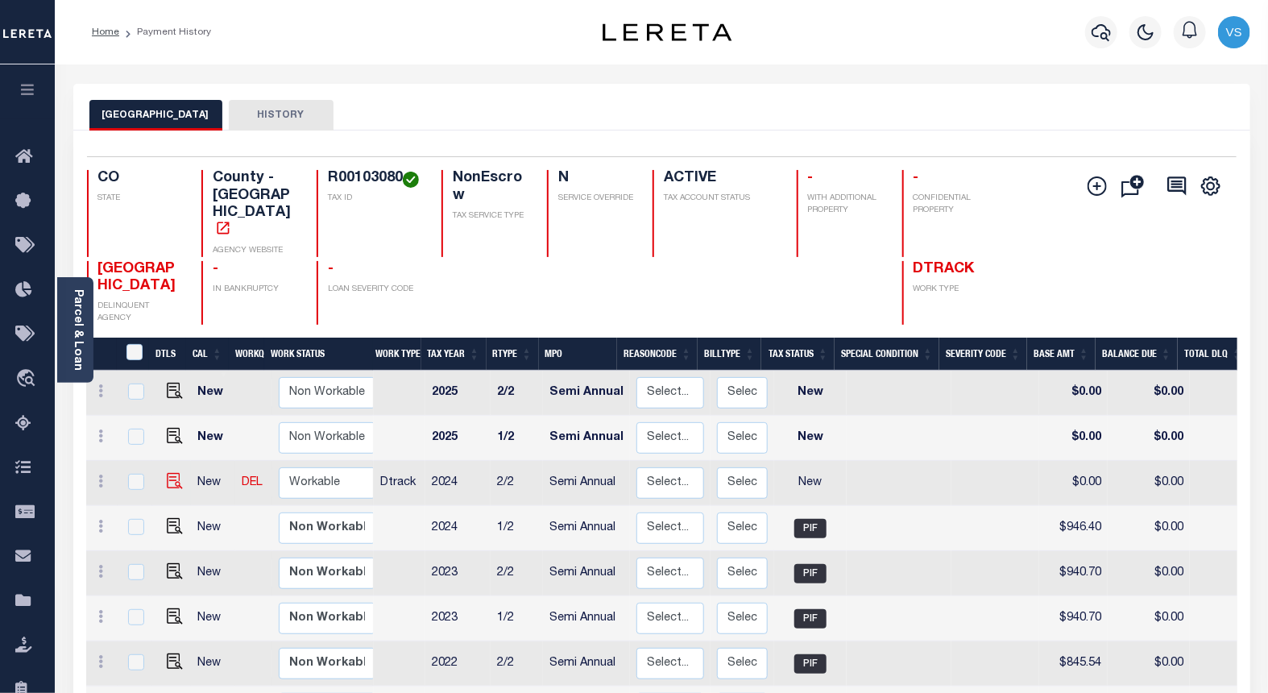
click at [170, 473] on img at bounding box center [175, 481] width 16 height 16
checkbox input "true"
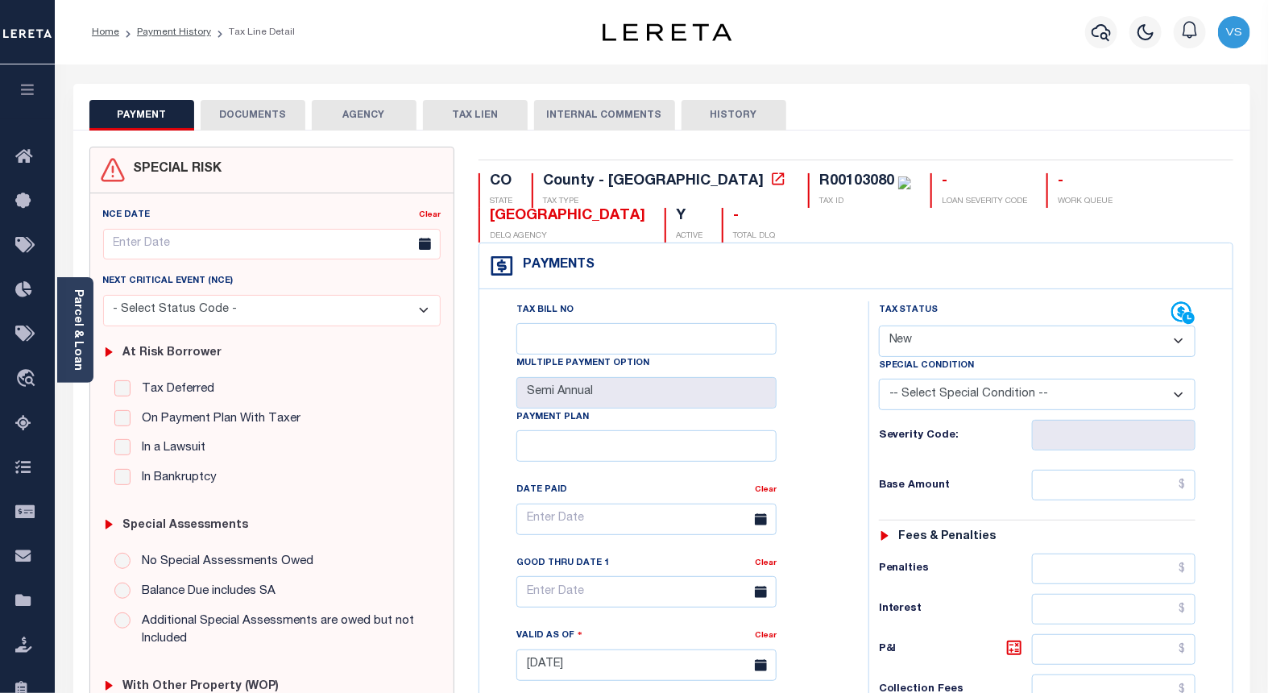
click at [996, 348] on select "- Select Status Code - Open Due/Unpaid Paid Incomplete No Tax Due Internal Refu…" at bounding box center [1037, 340] width 317 height 31
select select "PYD"
click at [879, 326] on select "- Select Status Code - Open Due/Unpaid Paid Incomplete No Tax Due Internal Refu…" at bounding box center [1037, 340] width 317 height 31
type input "[DATE]"
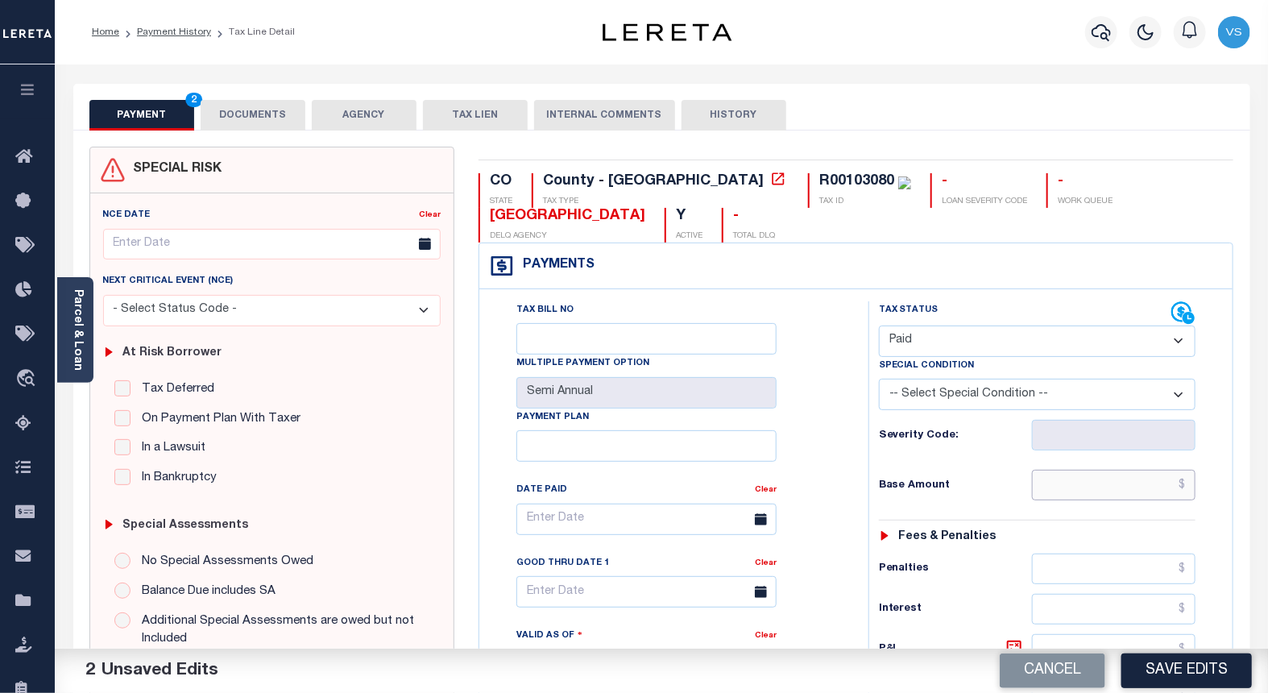
click at [1130, 487] on input "text" at bounding box center [1114, 485] width 164 height 31
paste input "946.4"
type input "$946.4"
click at [246, 119] on button "DOCUMENTS" at bounding box center [253, 115] width 105 height 31
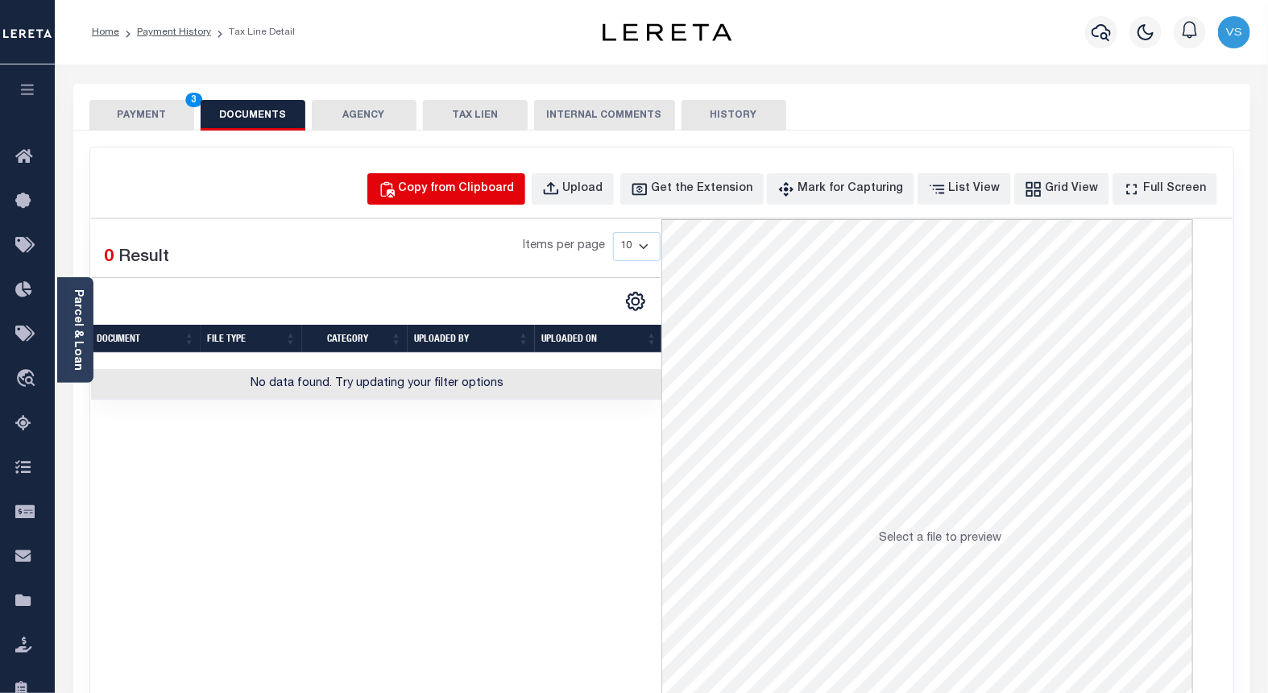
click at [468, 187] on div "Copy from Clipboard" at bounding box center [457, 189] width 116 height 18
select select "POP"
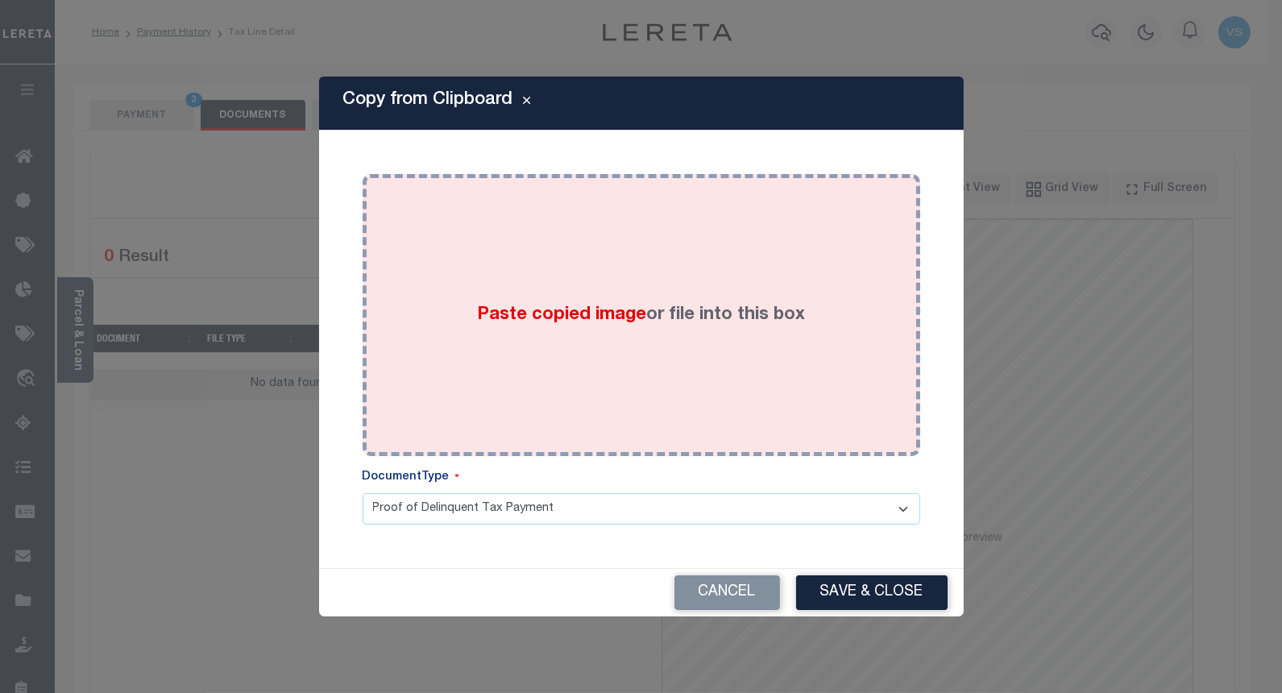
click at [464, 279] on div "Paste copied image or file into this box" at bounding box center [641, 315] width 533 height 258
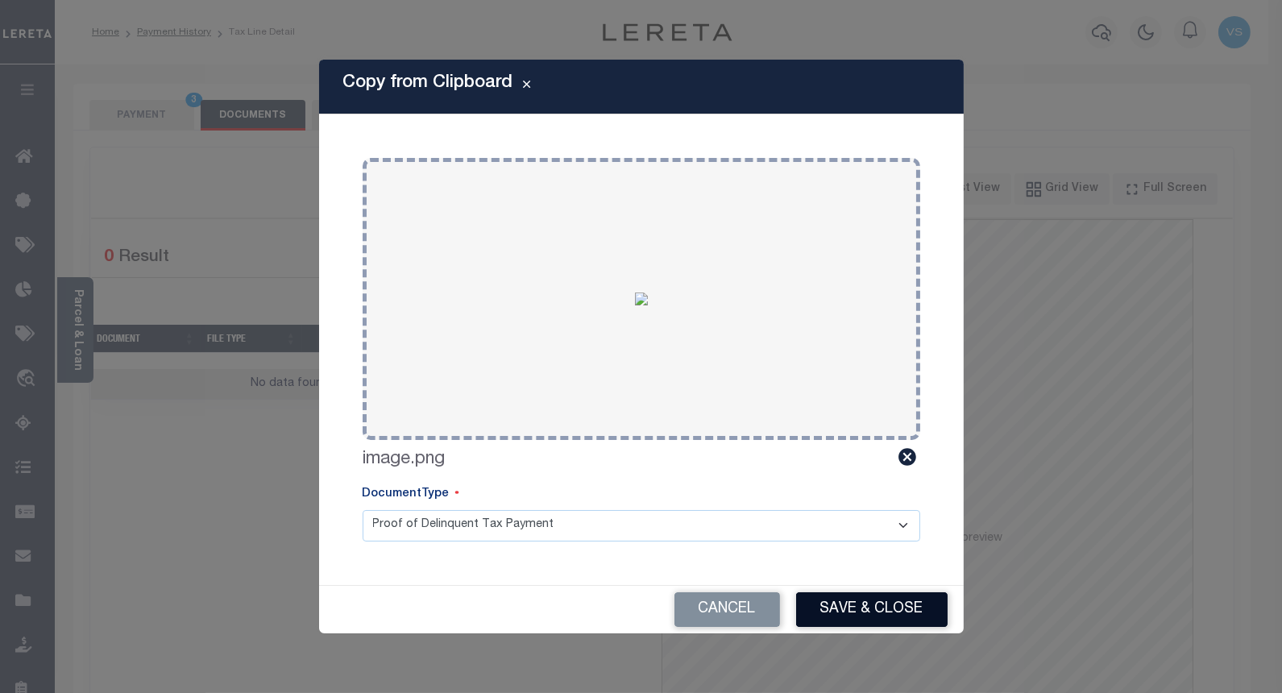
click at [860, 604] on button "Save & Close" at bounding box center [871, 609] width 151 height 35
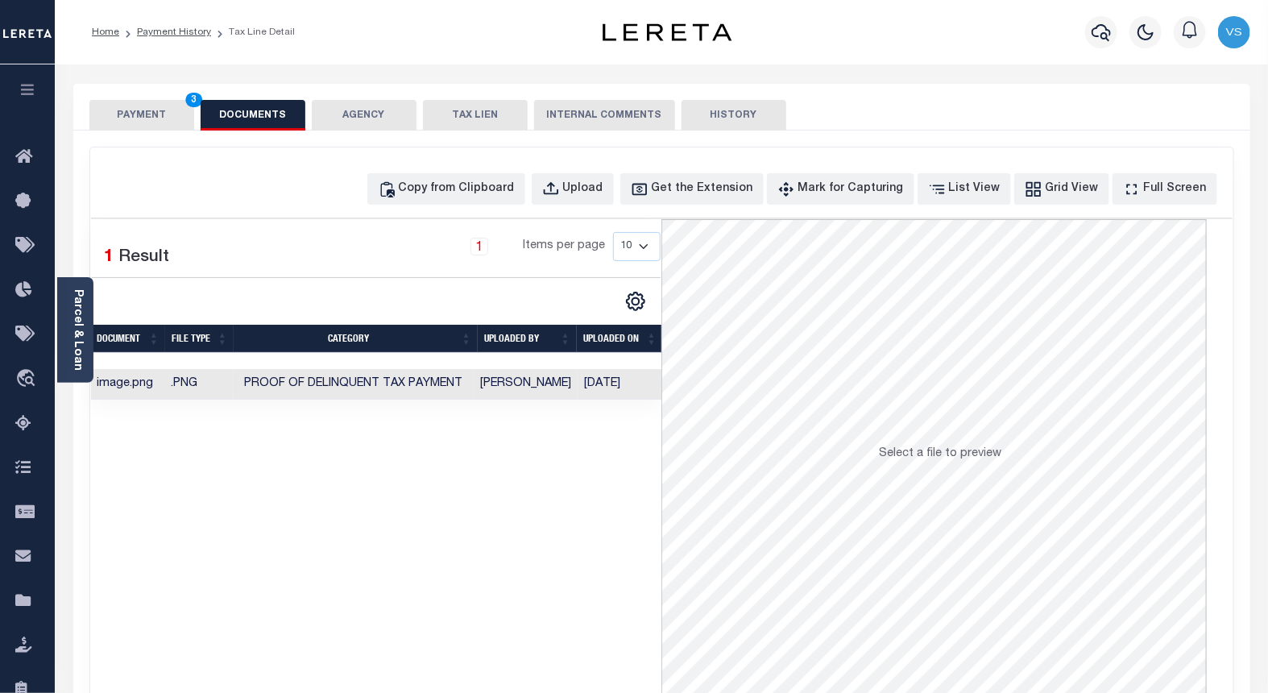
click at [135, 114] on button "PAYMENT 3" at bounding box center [141, 115] width 105 height 31
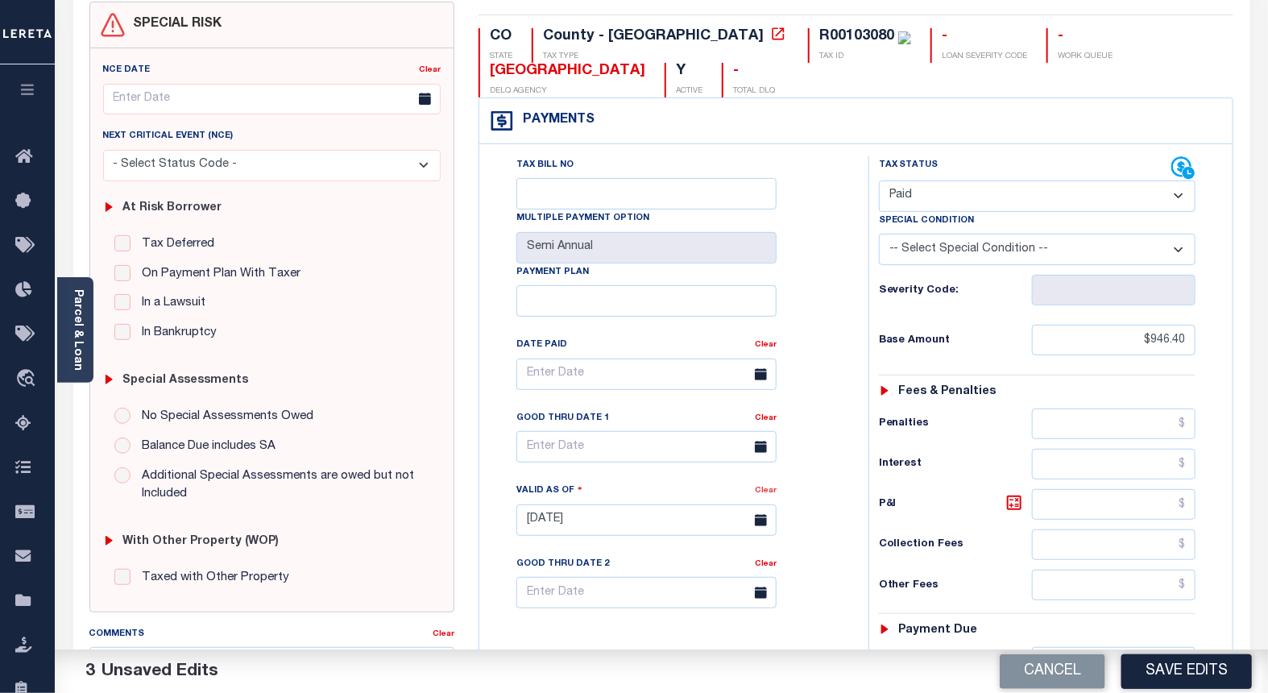
scroll to position [268, 0]
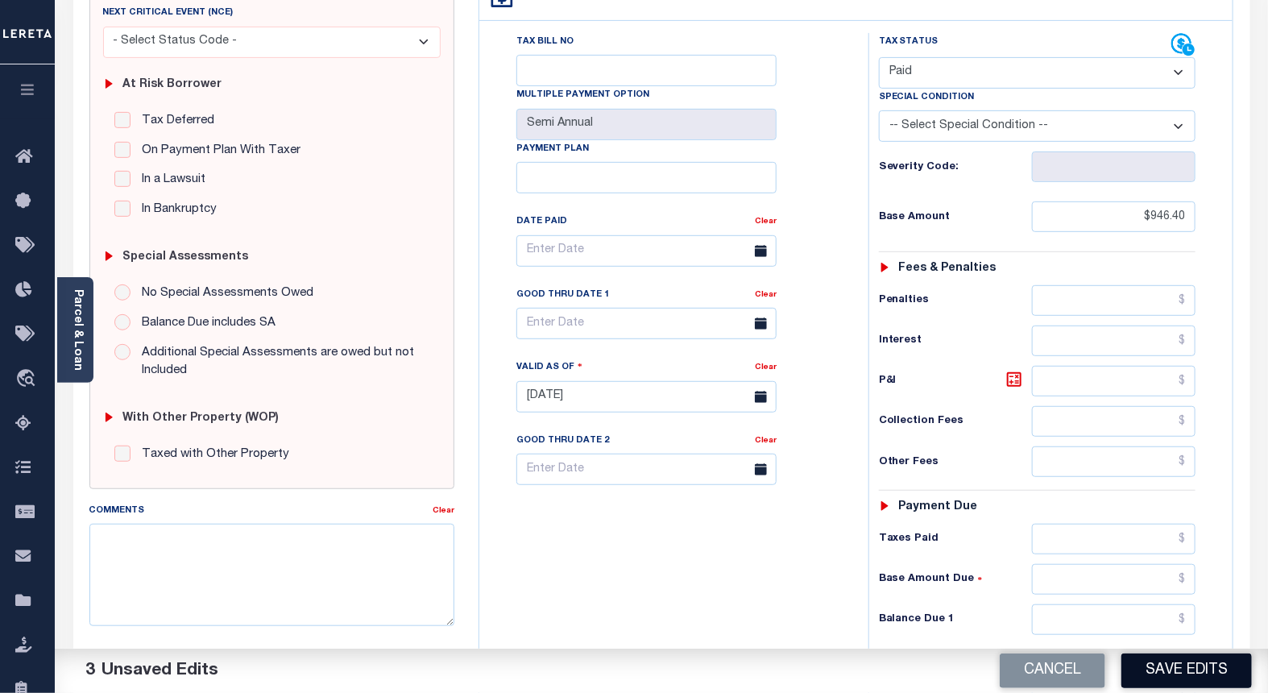
click at [1164, 665] on button "Save Edits" at bounding box center [1186, 670] width 130 height 35
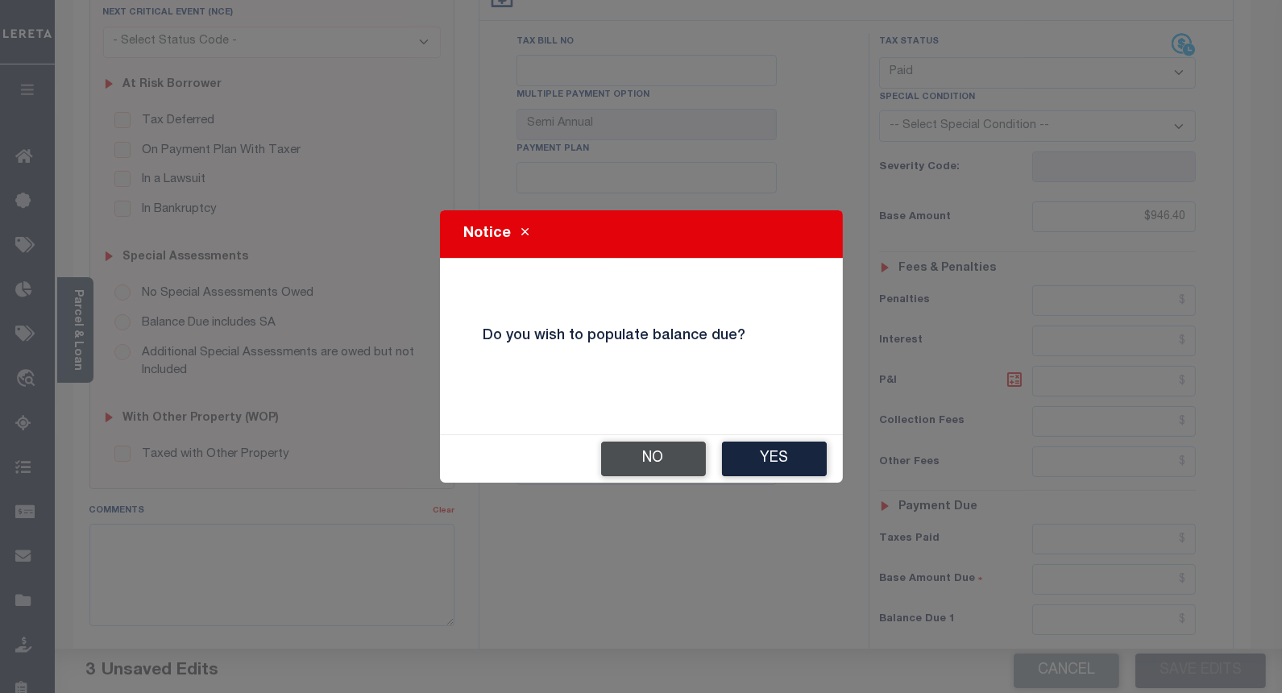
click at [632, 458] on button "No" at bounding box center [653, 458] width 105 height 35
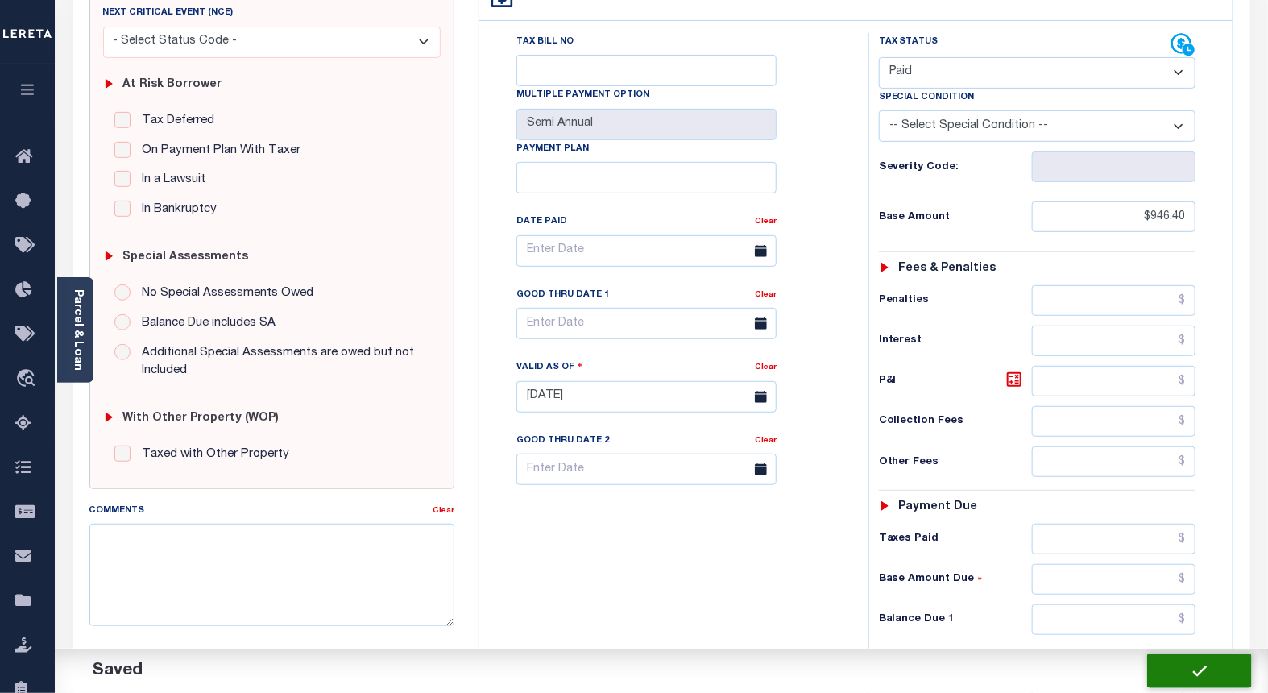
checkbox input "false"
type input "$946.4"
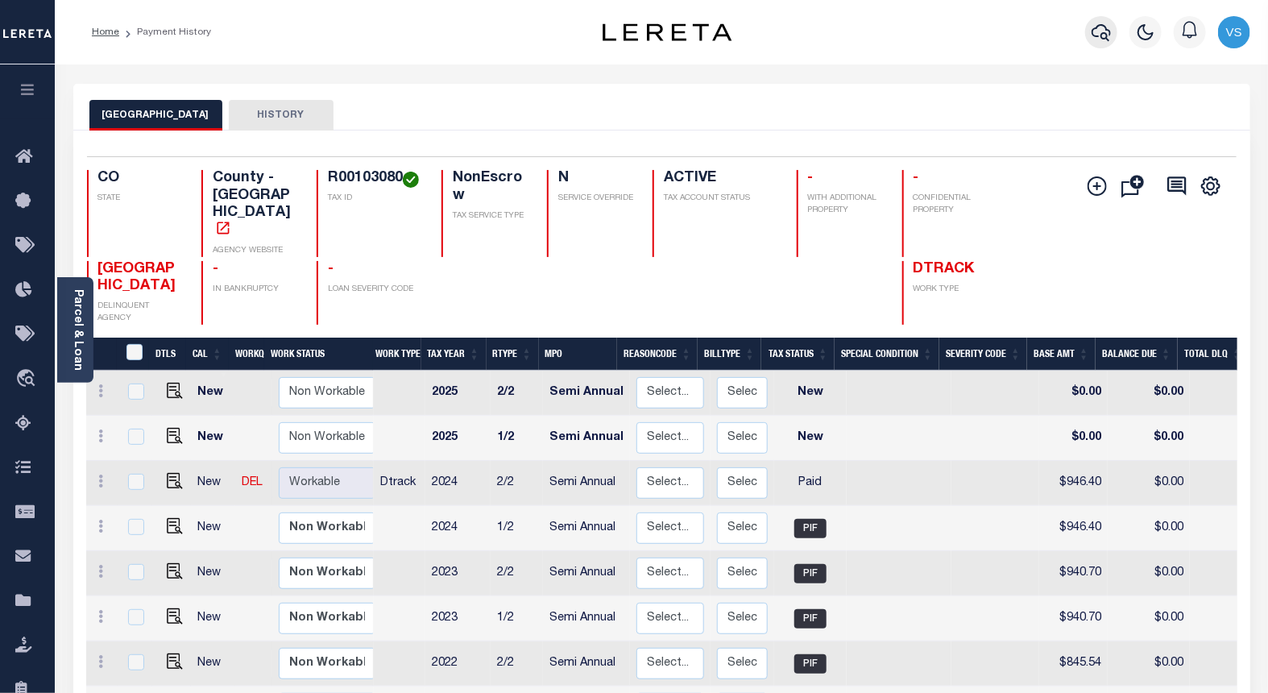
click at [1099, 31] on icon "button" at bounding box center [1101, 32] width 19 height 19
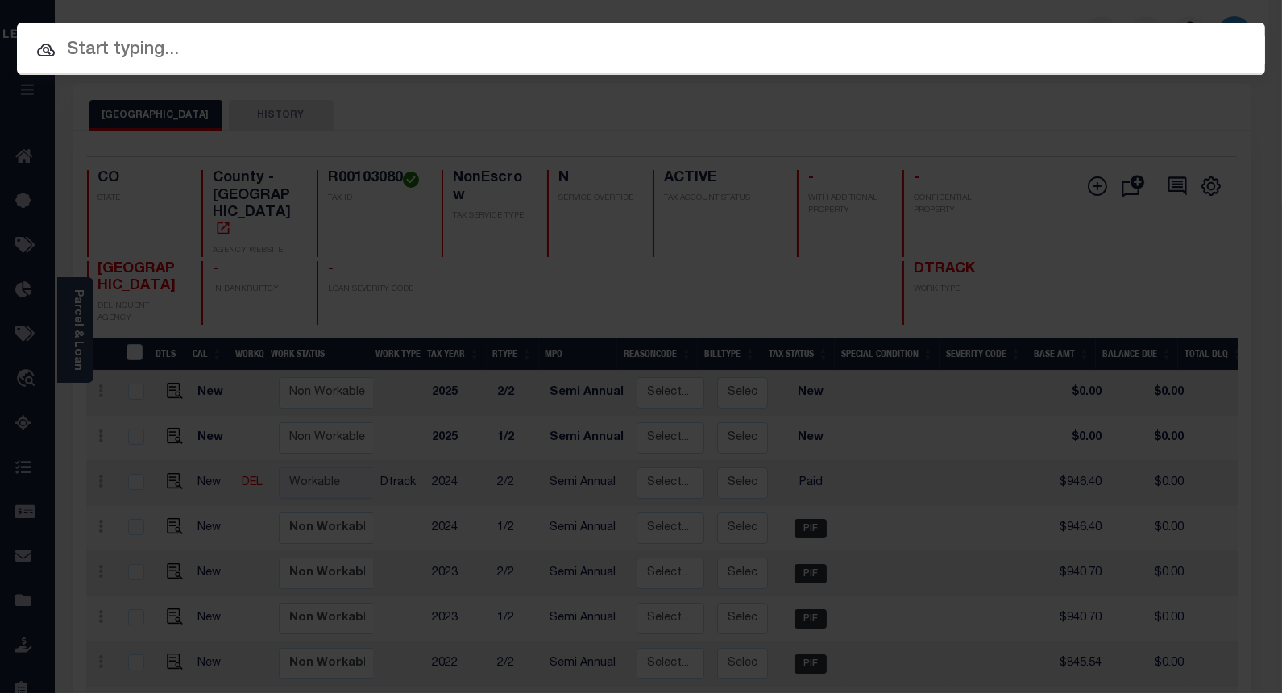
paste input "4302210007810"
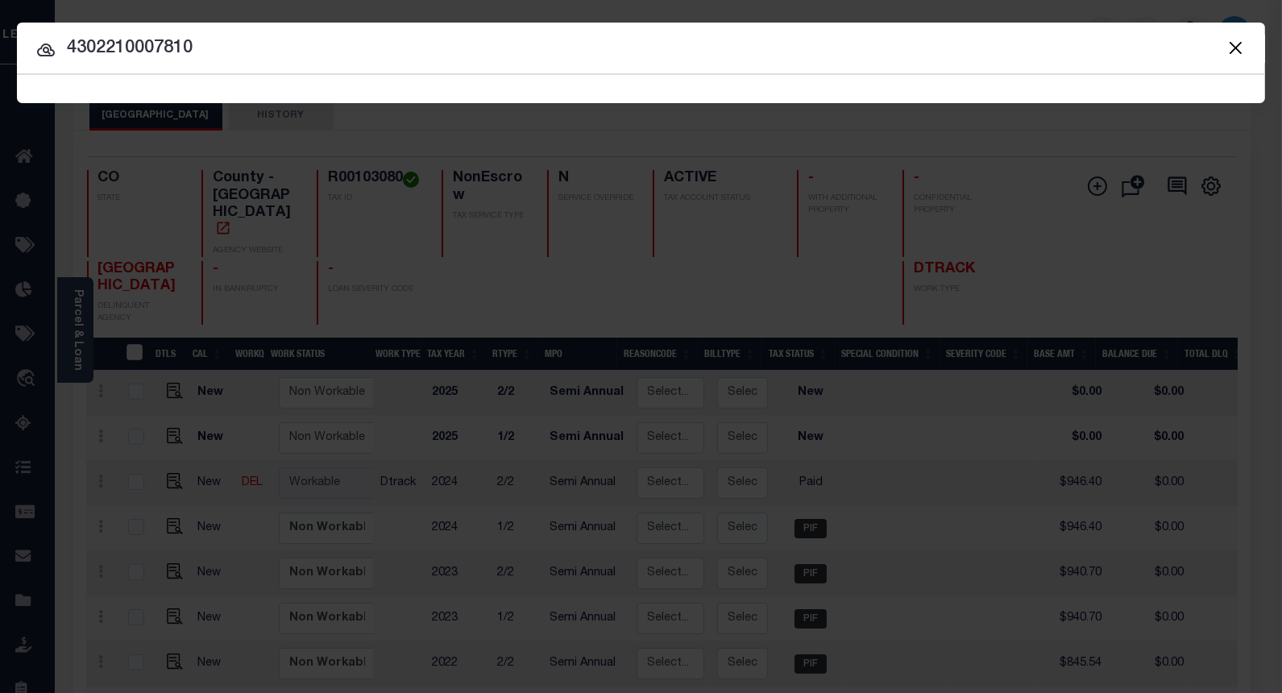
type input "4302210007810"
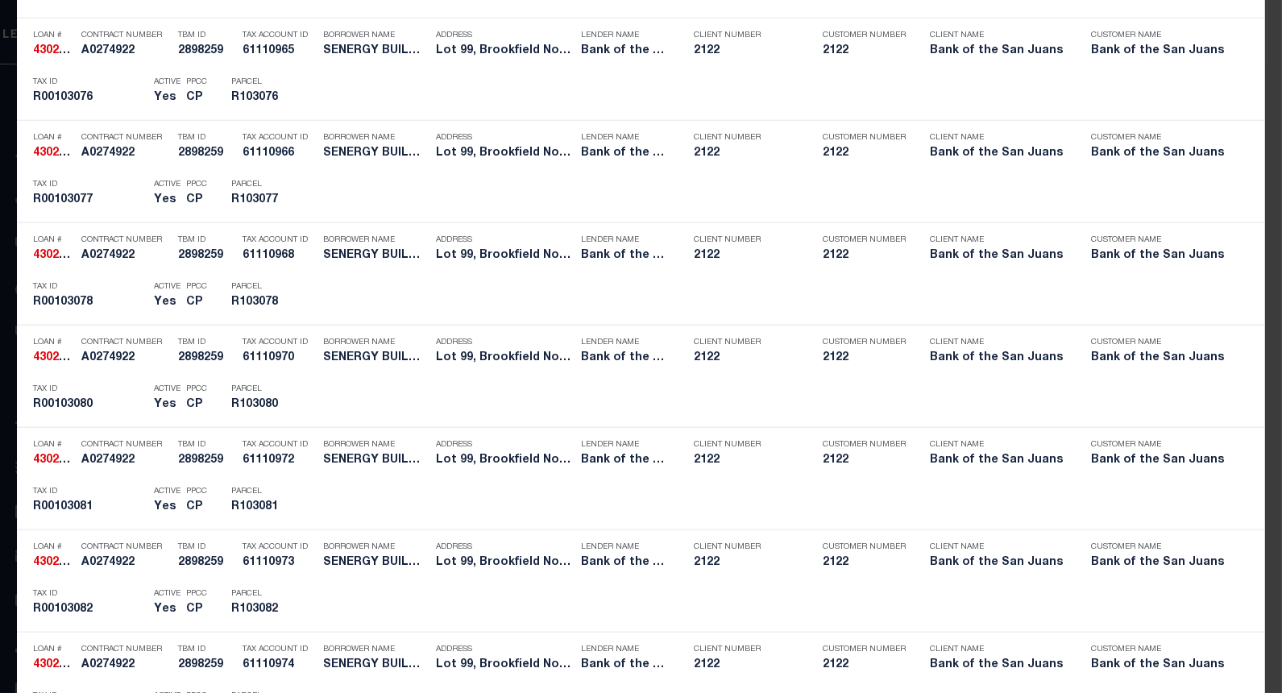
scroll to position [3644, 0]
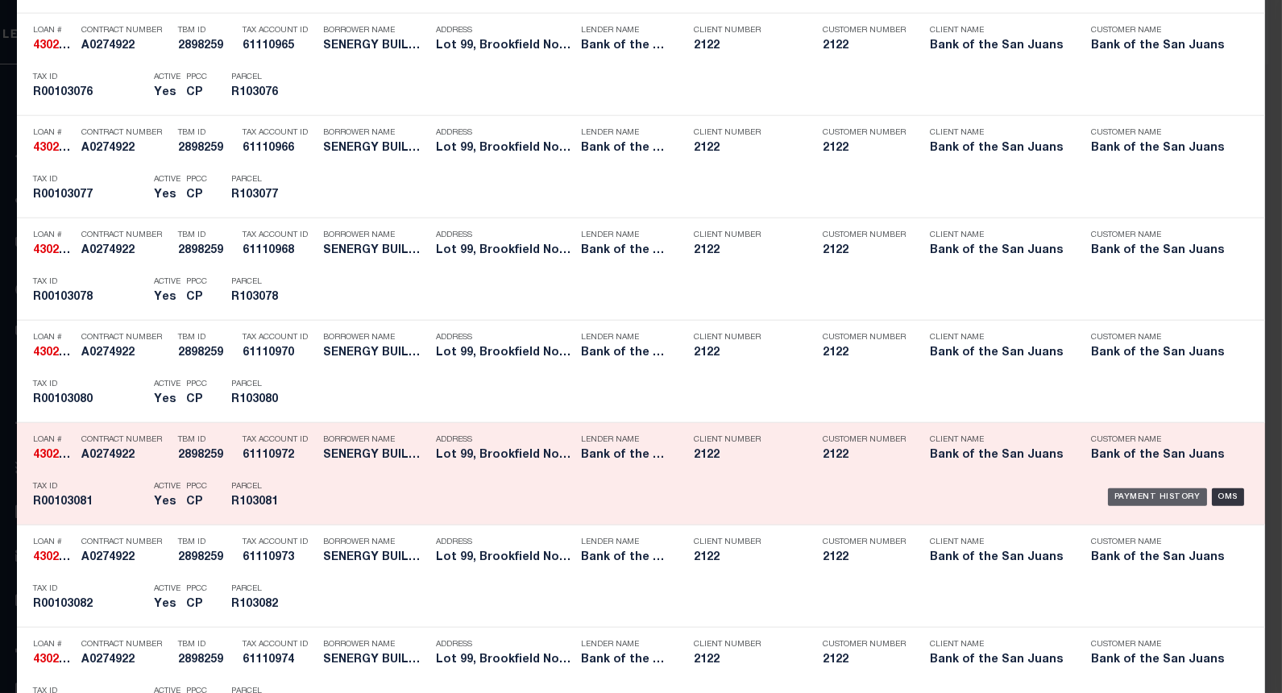
click at [1117, 500] on div "Payment History" at bounding box center [1157, 497] width 99 height 18
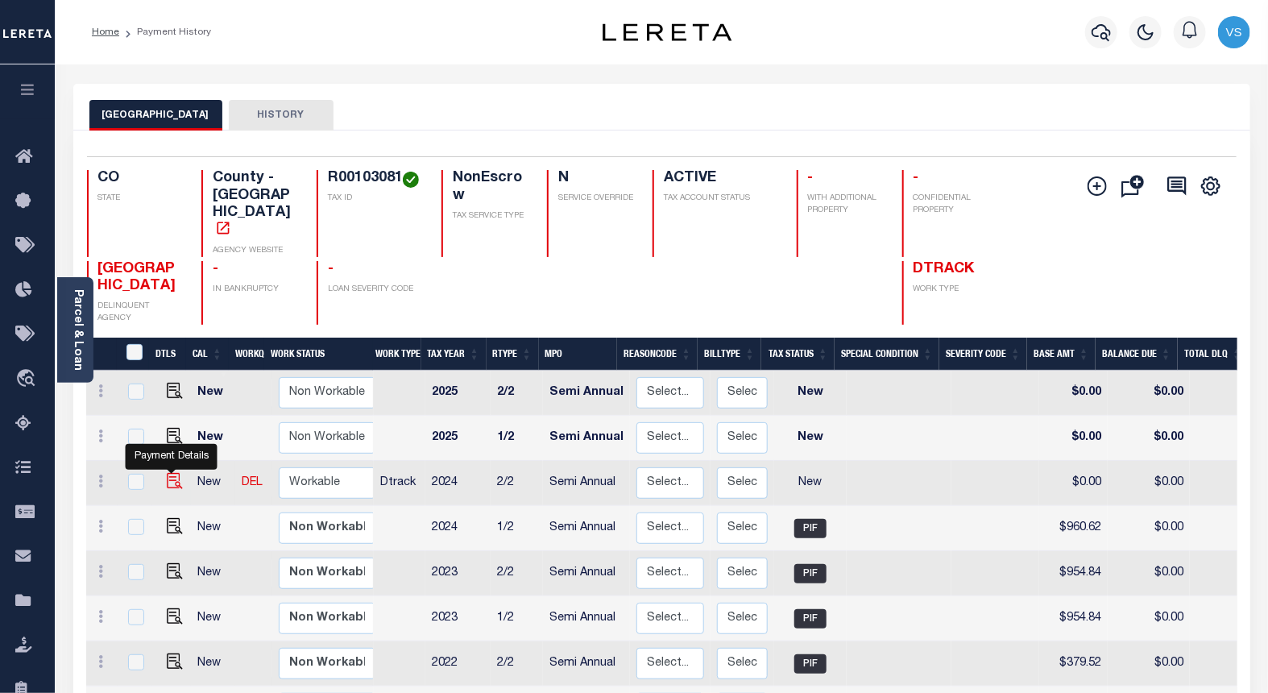
click at [171, 473] on img "" at bounding box center [175, 481] width 16 height 16
checkbox input "true"
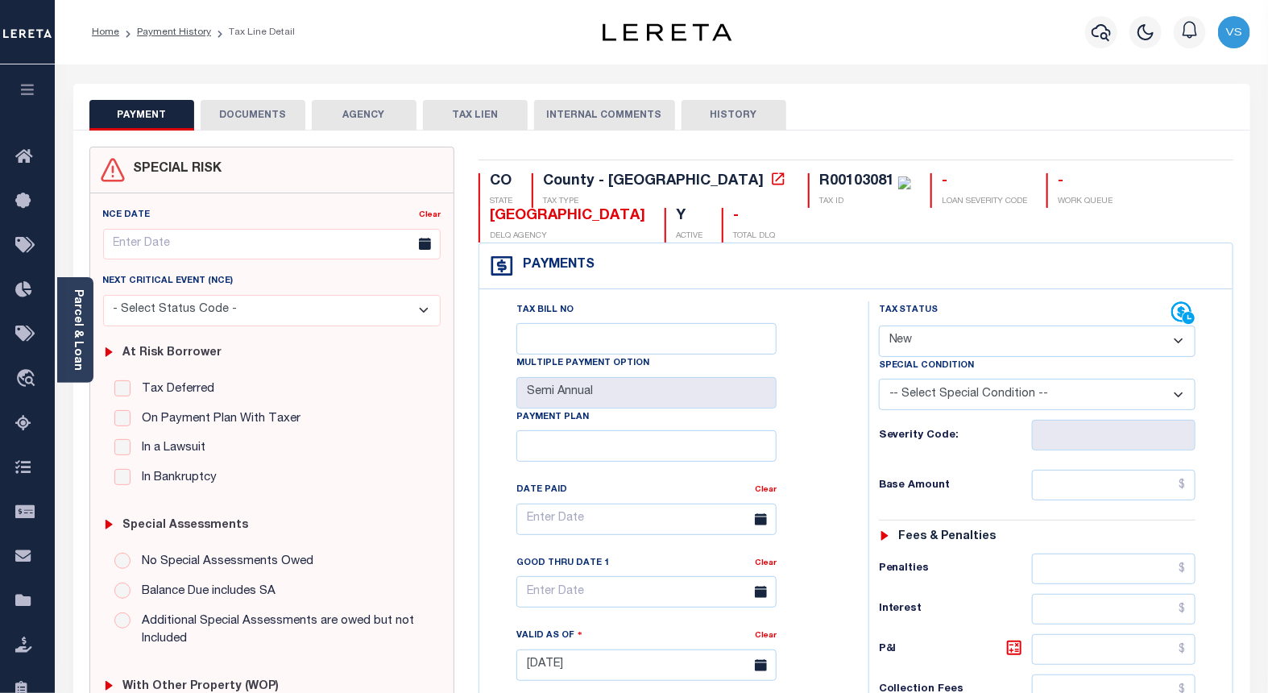
click at [976, 344] on select "- Select Status Code - Open Due/Unpaid Paid Incomplete No Tax Due Internal Refu…" at bounding box center [1037, 340] width 317 height 31
select select "PYD"
click at [879, 326] on select "- Select Status Code - Open Due/Unpaid Paid Incomplete No Tax Due Internal Refu…" at bounding box center [1037, 340] width 317 height 31
type input "[DATE]"
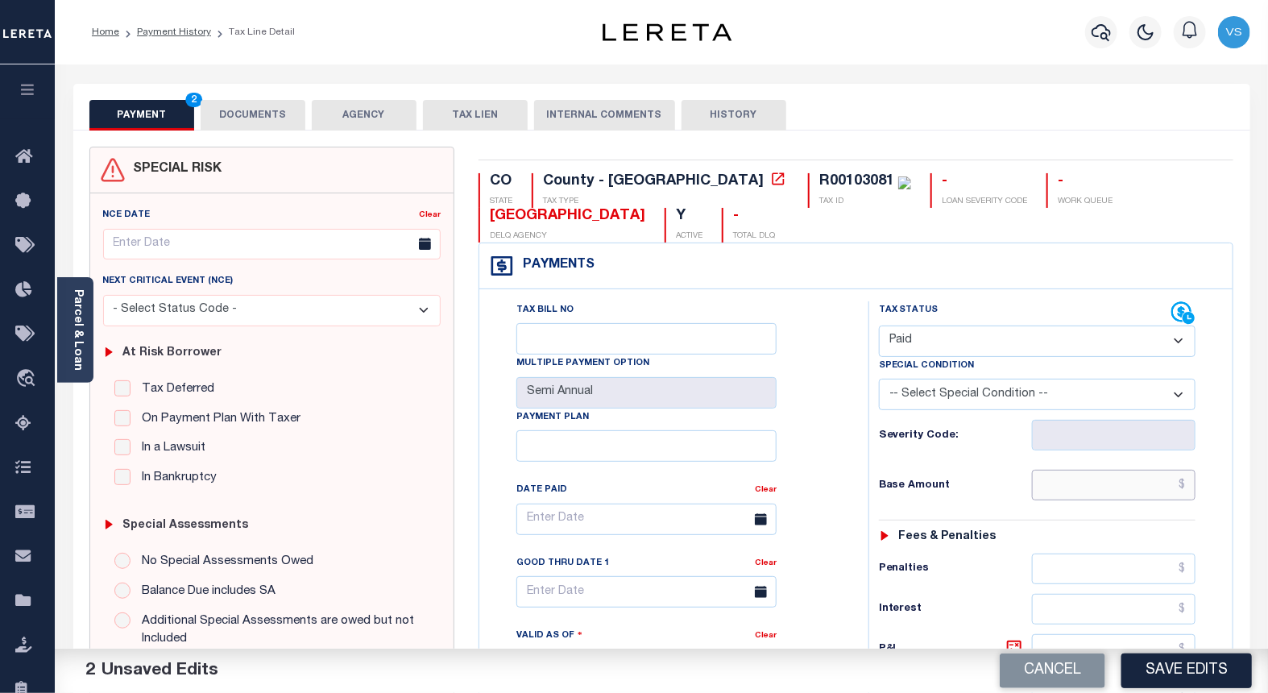
click at [1083, 483] on input "text" at bounding box center [1114, 485] width 164 height 31
paste input "960.62"
type input "$960.62"
click at [234, 117] on button "DOCUMENTS" at bounding box center [253, 115] width 105 height 31
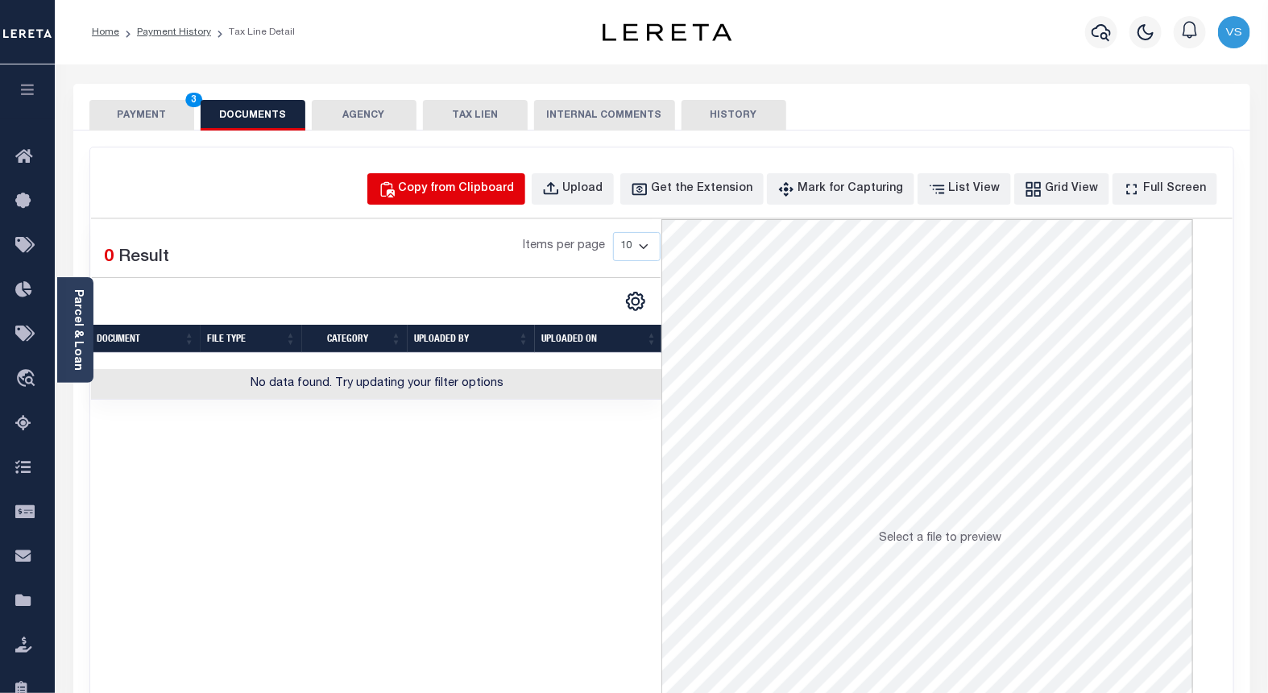
click at [480, 194] on div "Copy from Clipboard" at bounding box center [457, 189] width 116 height 18
select select "POP"
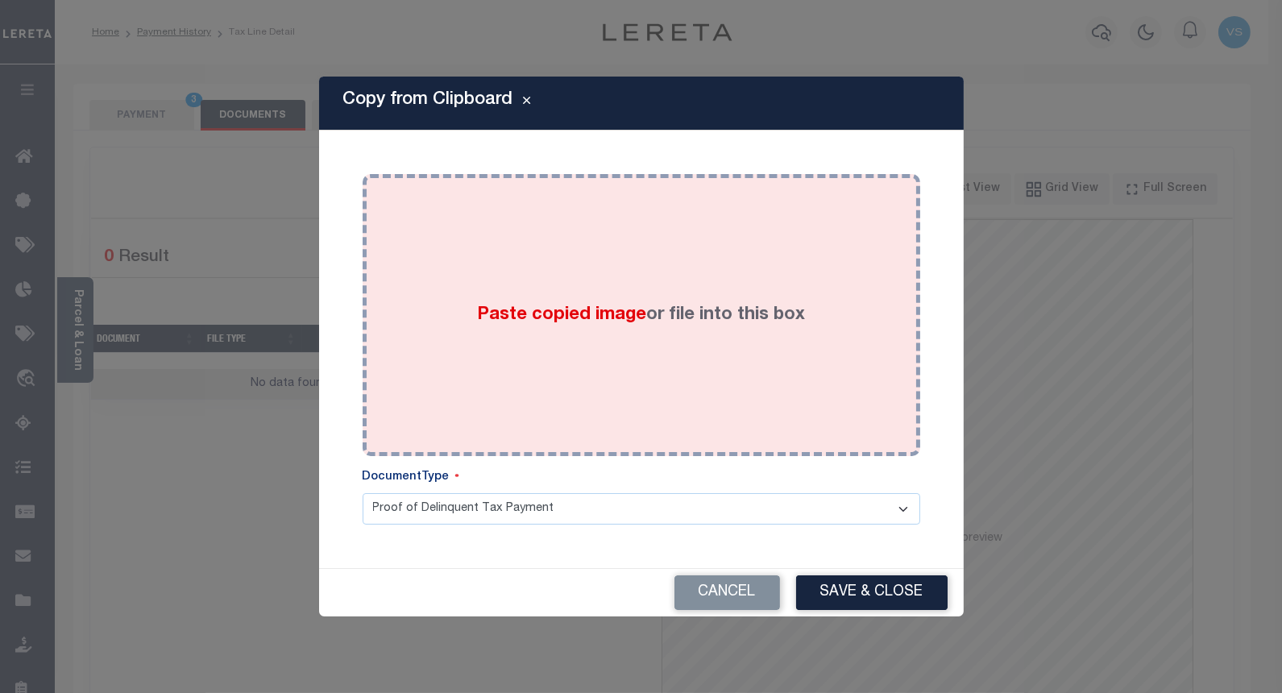
click at [446, 315] on div "Paste copied image or file into this box" at bounding box center [641, 315] width 533 height 258
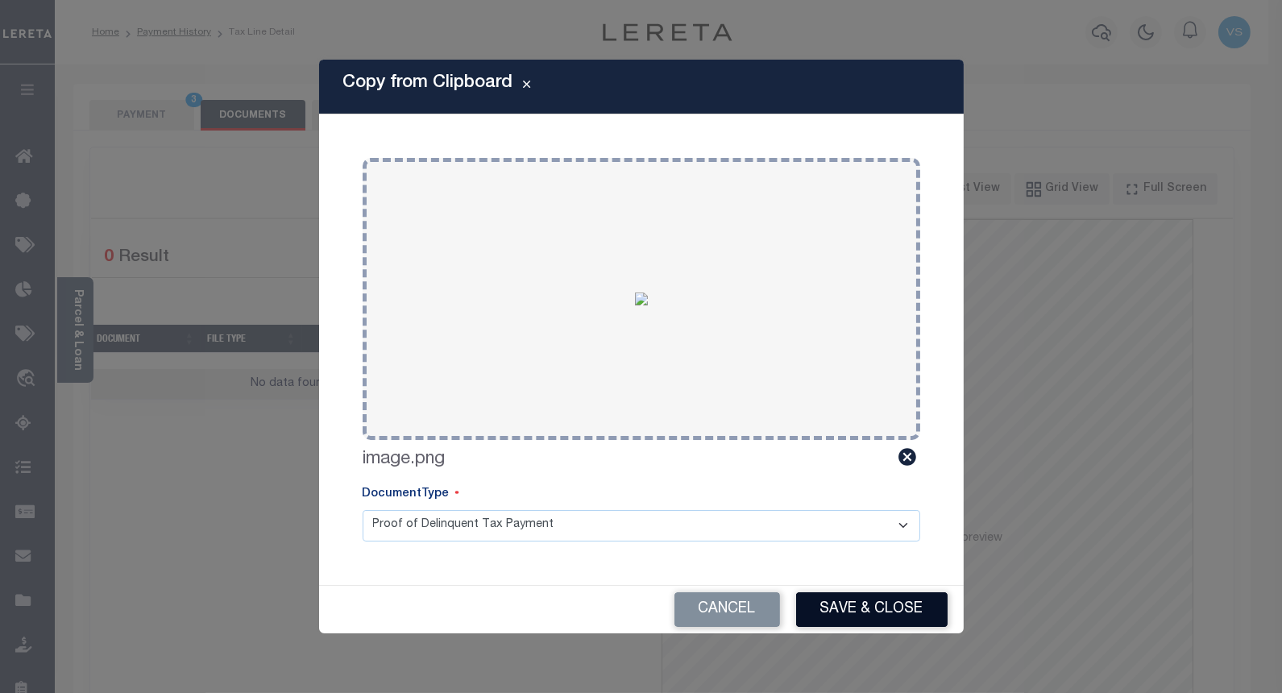
click at [822, 607] on button "Save & Close" at bounding box center [871, 609] width 151 height 35
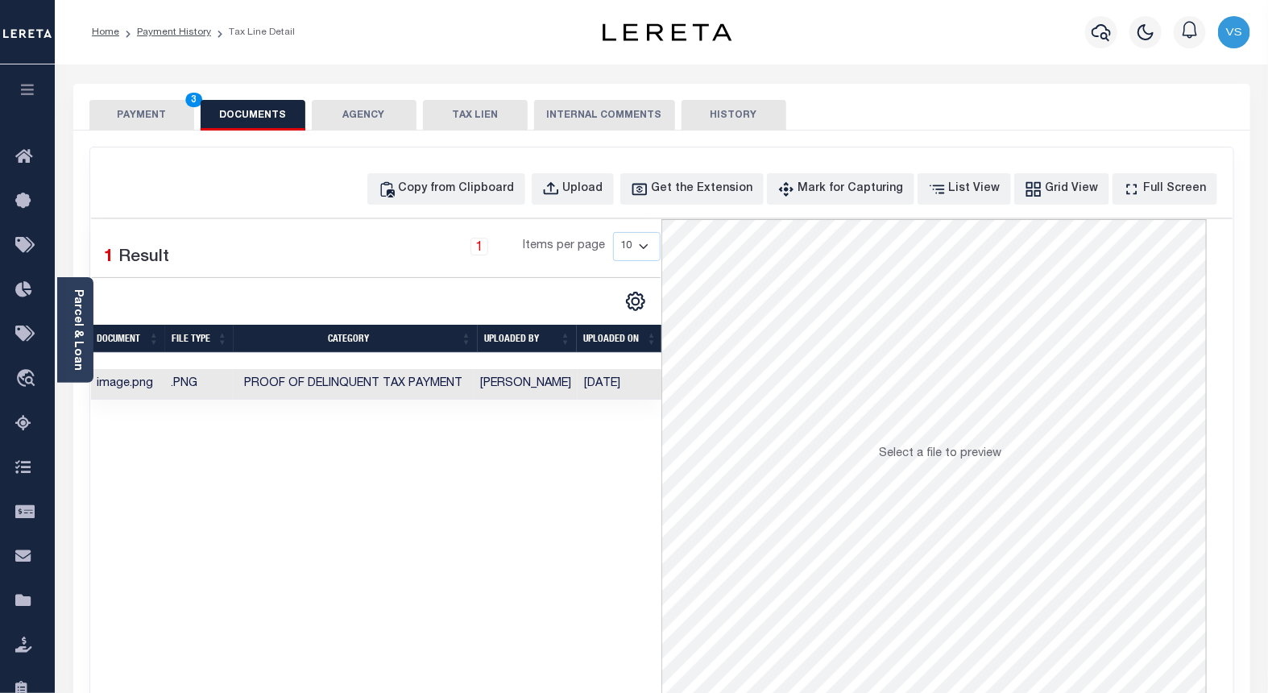
click at [119, 122] on button "PAYMENT 3" at bounding box center [141, 115] width 105 height 31
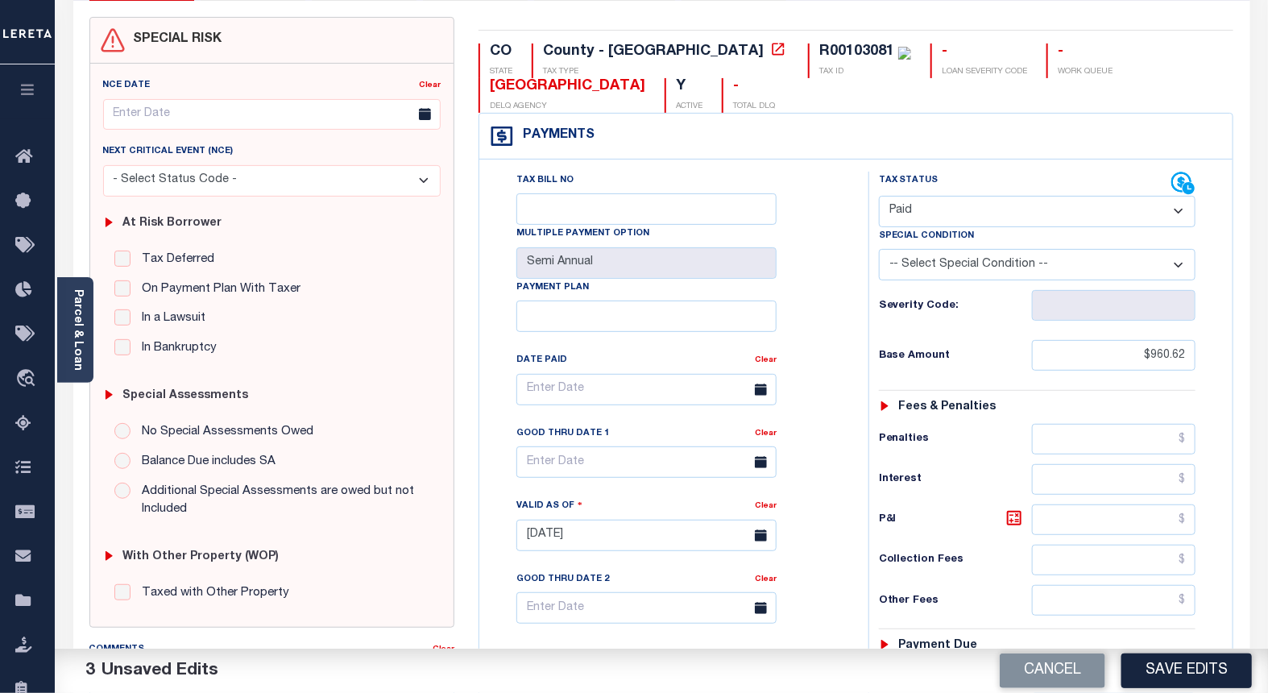
scroll to position [179, 0]
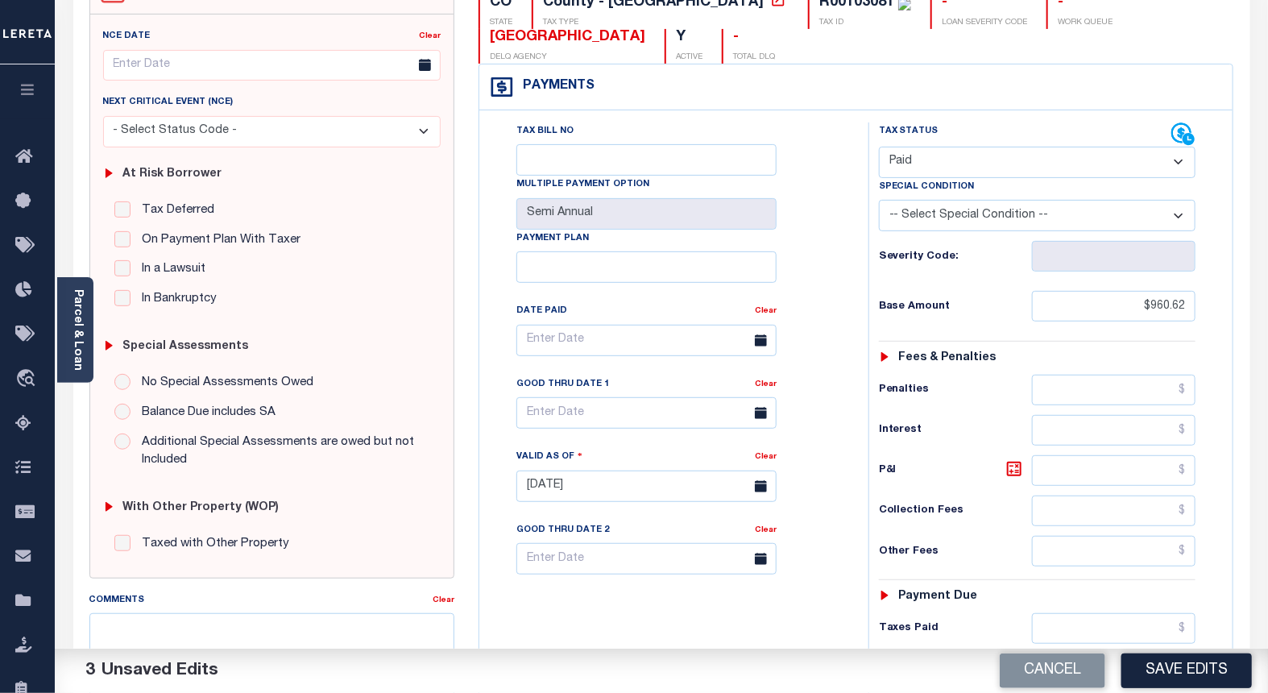
click at [1176, 665] on button "Save Edits" at bounding box center [1186, 670] width 130 height 35
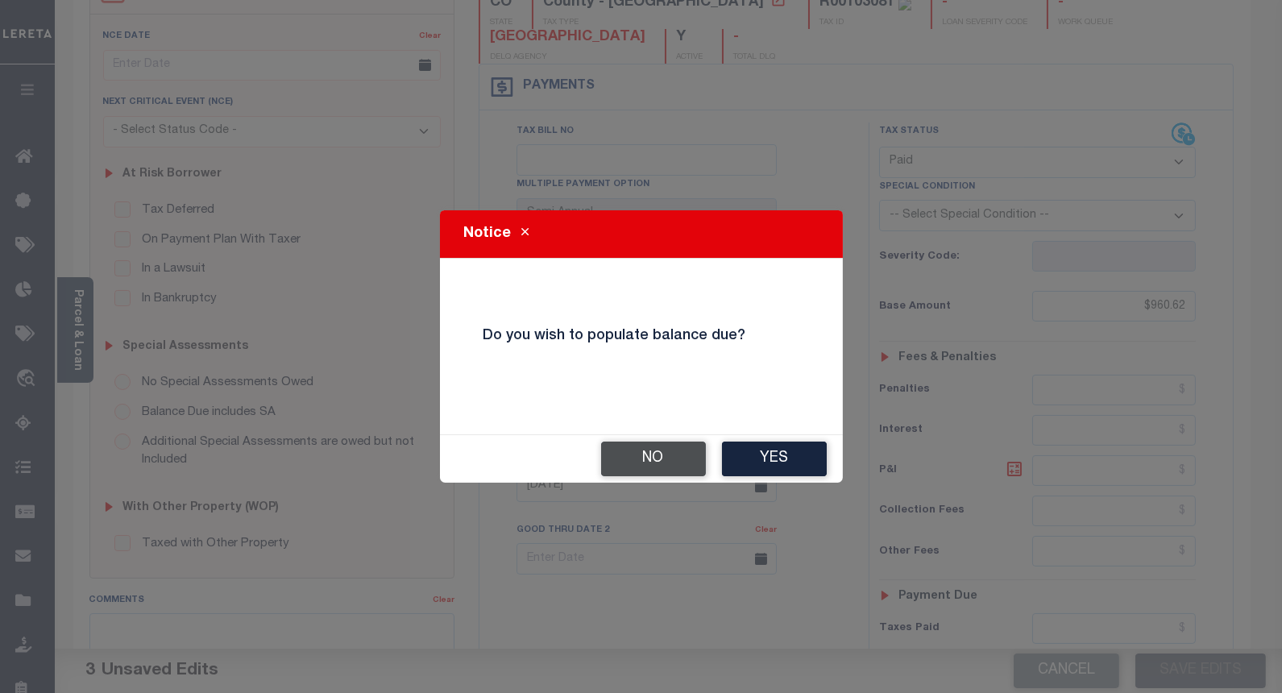
click at [639, 452] on button "No" at bounding box center [653, 458] width 105 height 35
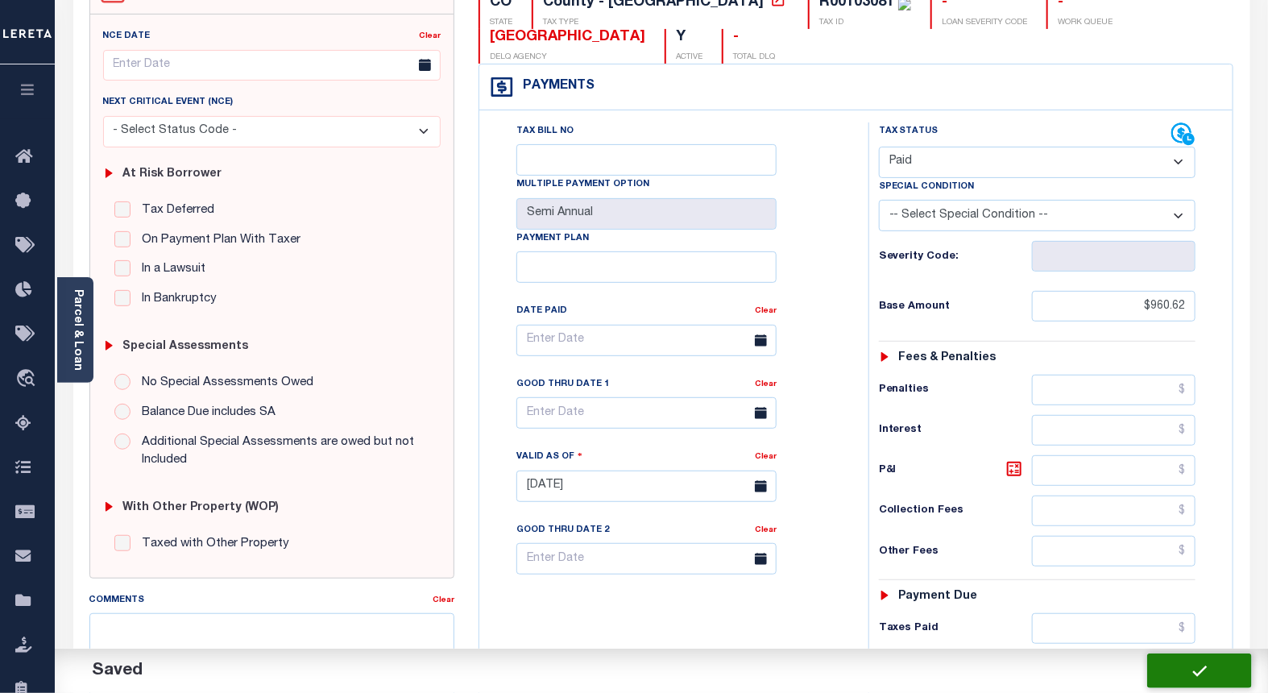
checkbox input "false"
type input "$960.62"
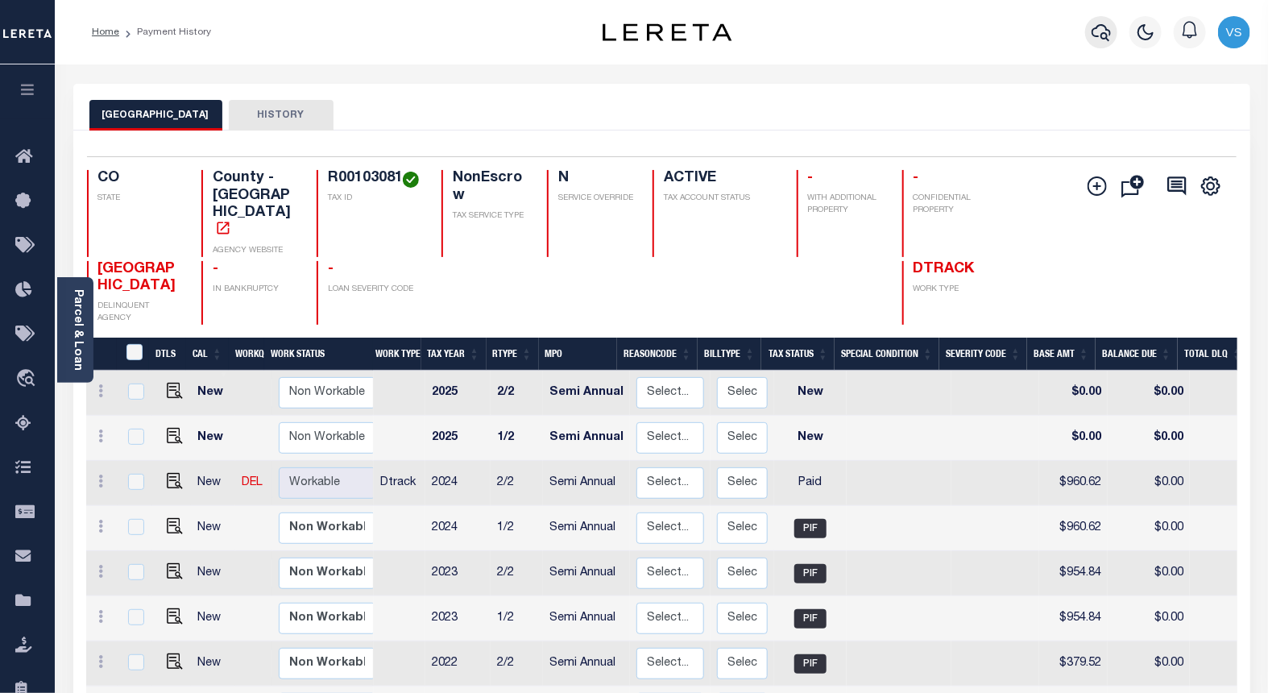
click at [1093, 40] on icon "button" at bounding box center [1101, 32] width 19 height 19
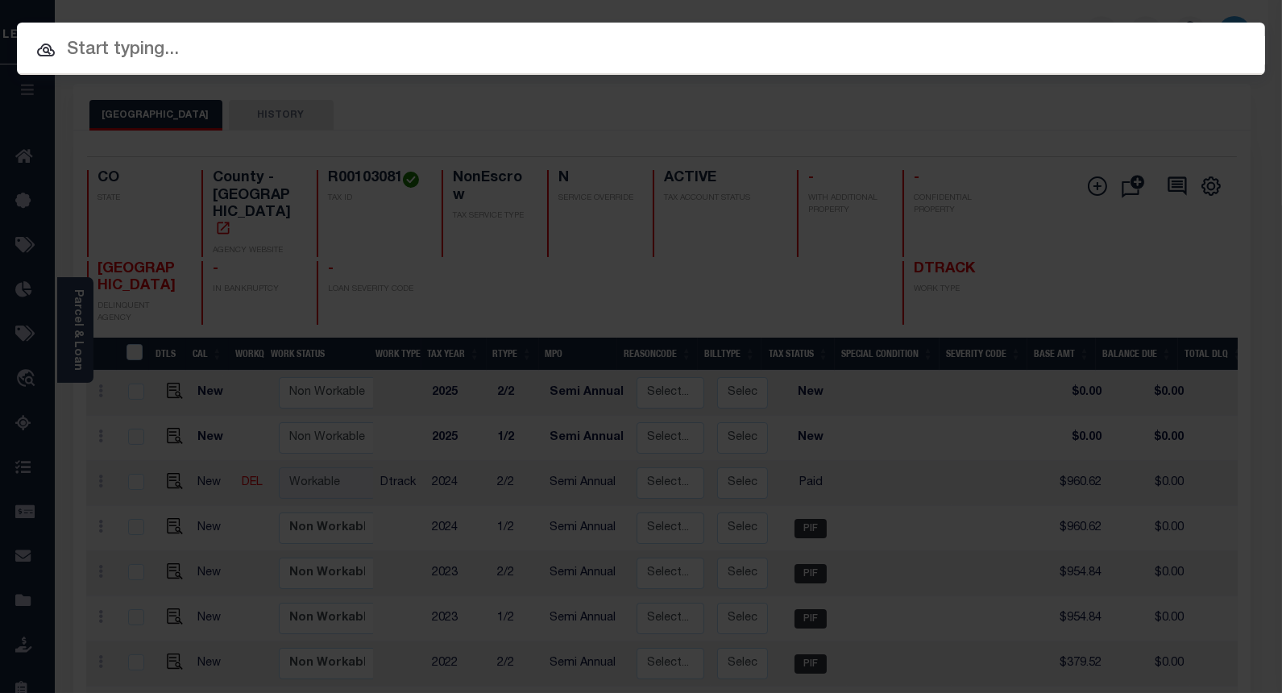
paste input "4302210007810"
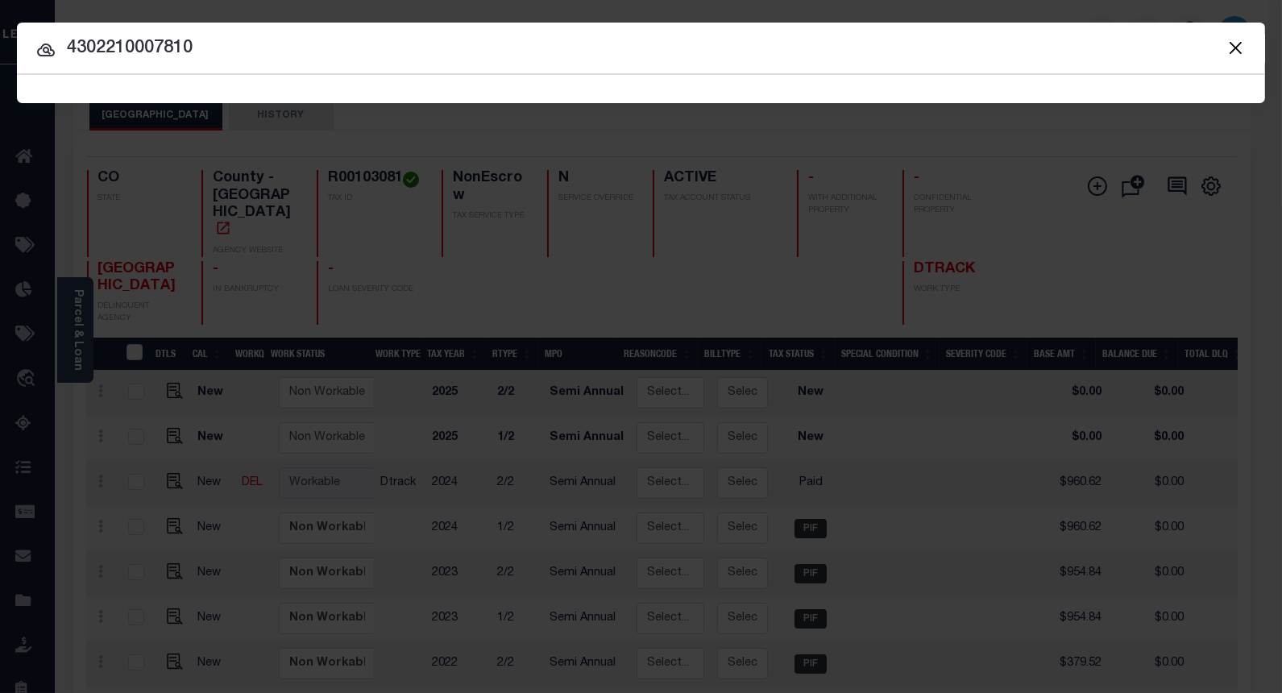
type input "4302210007810"
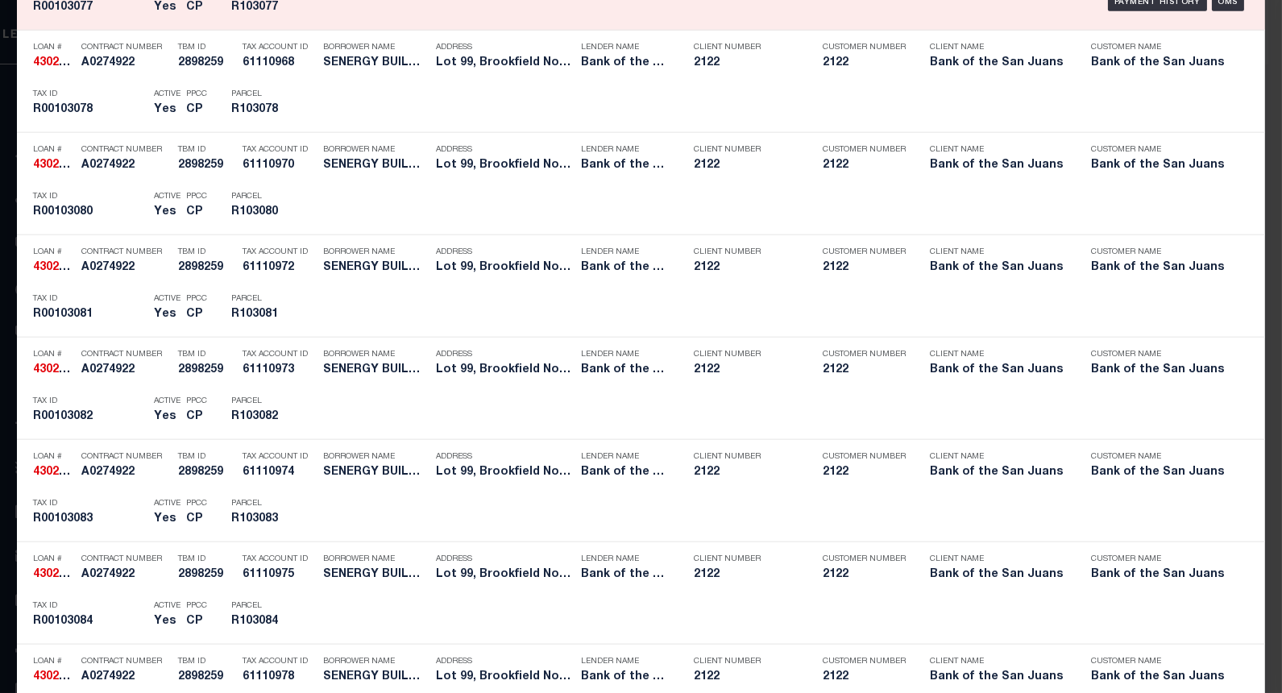
scroll to position [3896, 0]
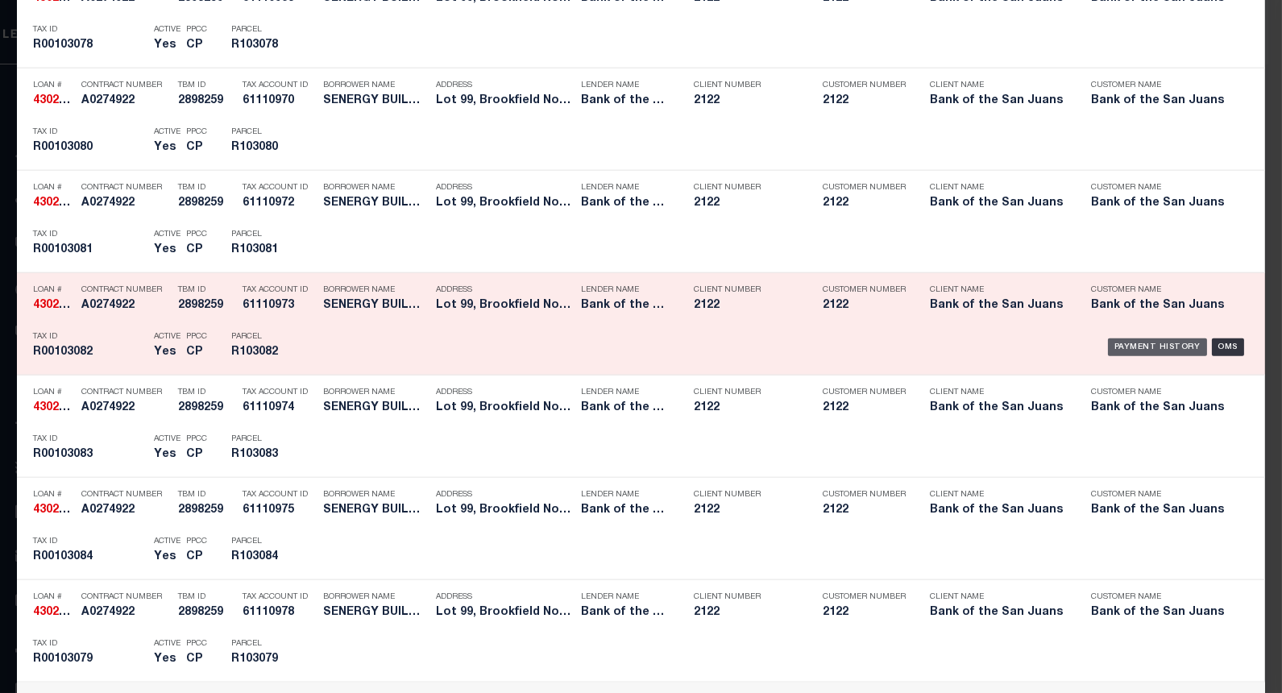
click at [1146, 343] on div "Payment History" at bounding box center [1157, 347] width 99 height 18
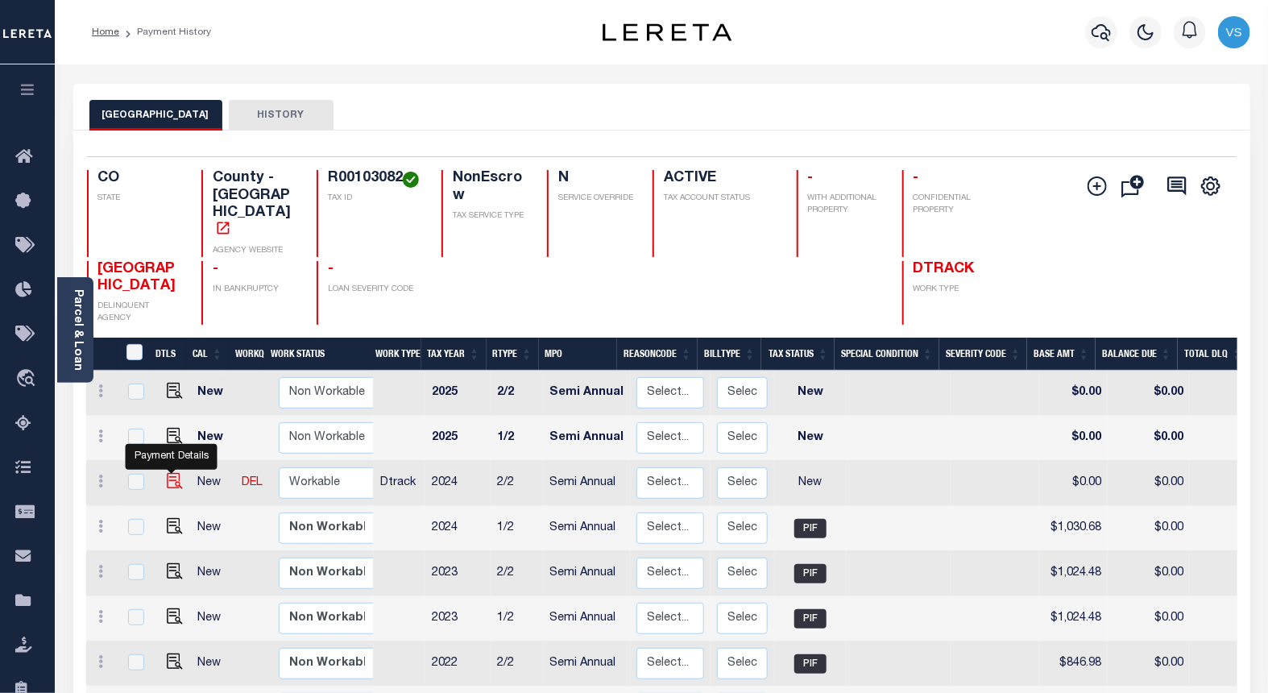
click at [167, 473] on img "" at bounding box center [175, 481] width 16 height 16
checkbox input "true"
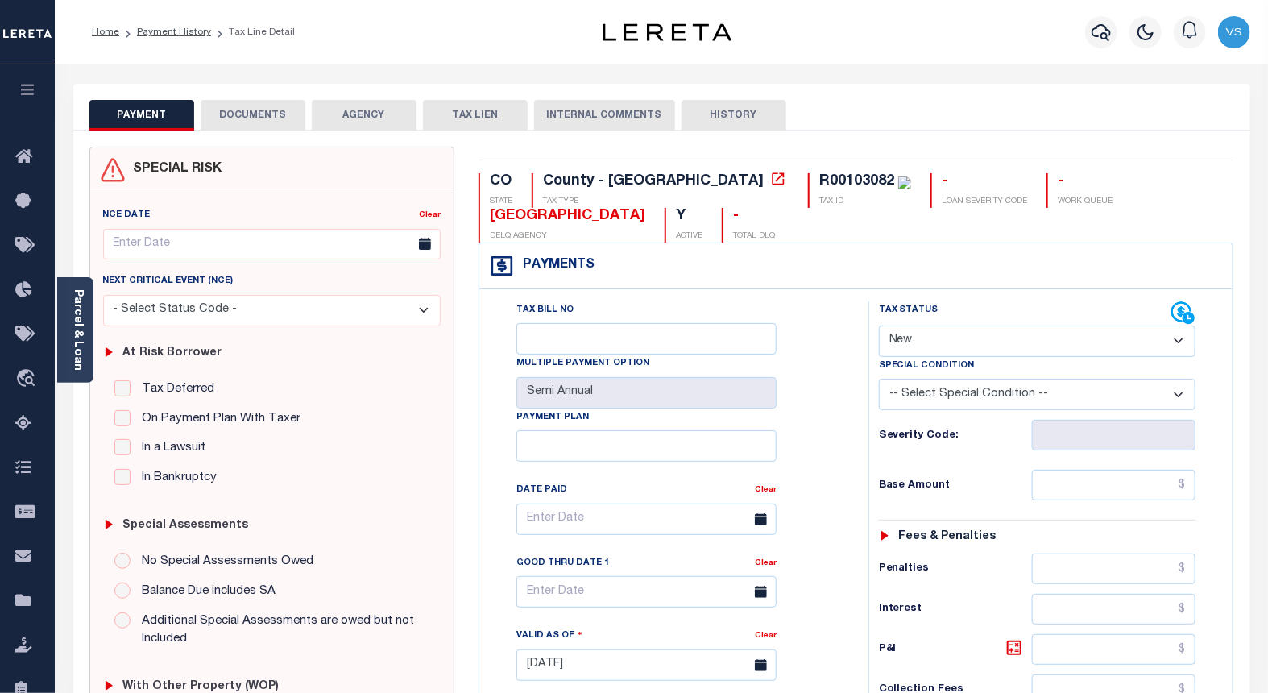
click at [910, 333] on select "- Select Status Code - Open Due/Unpaid Paid Incomplete No Tax Due Internal Refu…" at bounding box center [1037, 340] width 317 height 31
select select "PYD"
click at [879, 326] on select "- Select Status Code - Open Due/Unpaid Paid Incomplete No Tax Due Internal Refu…" at bounding box center [1037, 340] width 317 height 31
type input "09/11/2025"
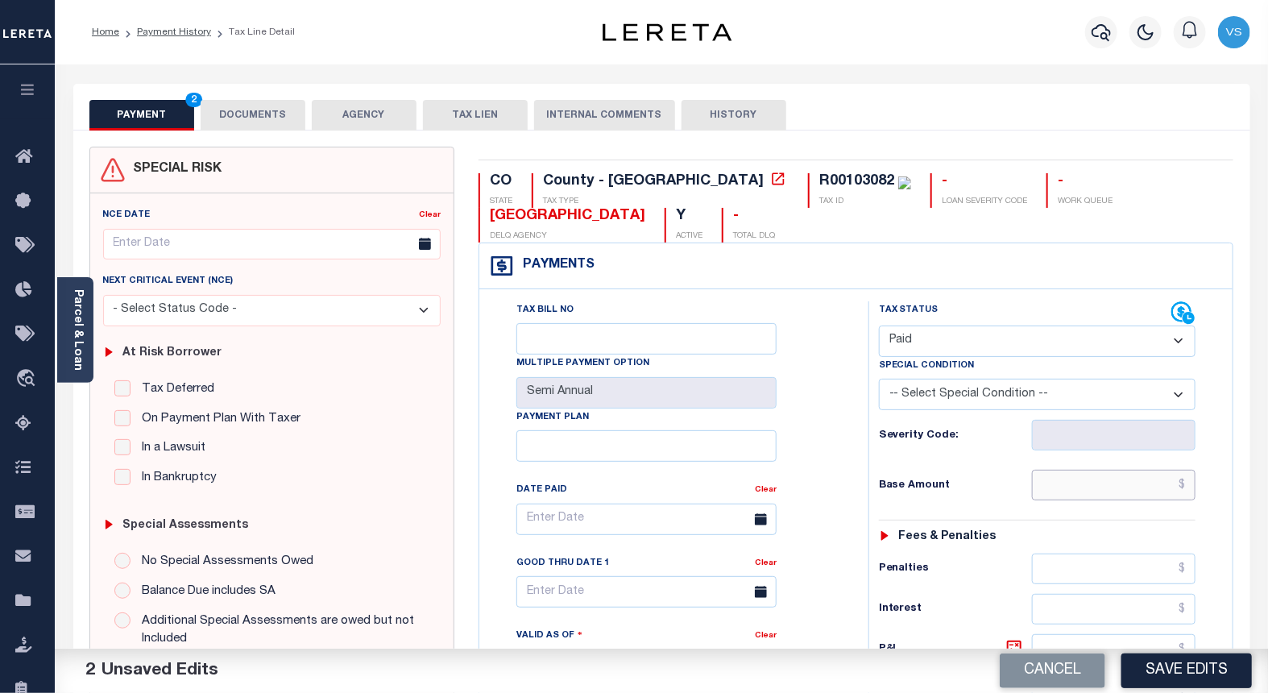
click at [1116, 495] on input "text" at bounding box center [1114, 485] width 164 height 31
paste input "1,030.68"
type input "$1,030.68"
click at [243, 114] on button "DOCUMENTS" at bounding box center [253, 115] width 105 height 31
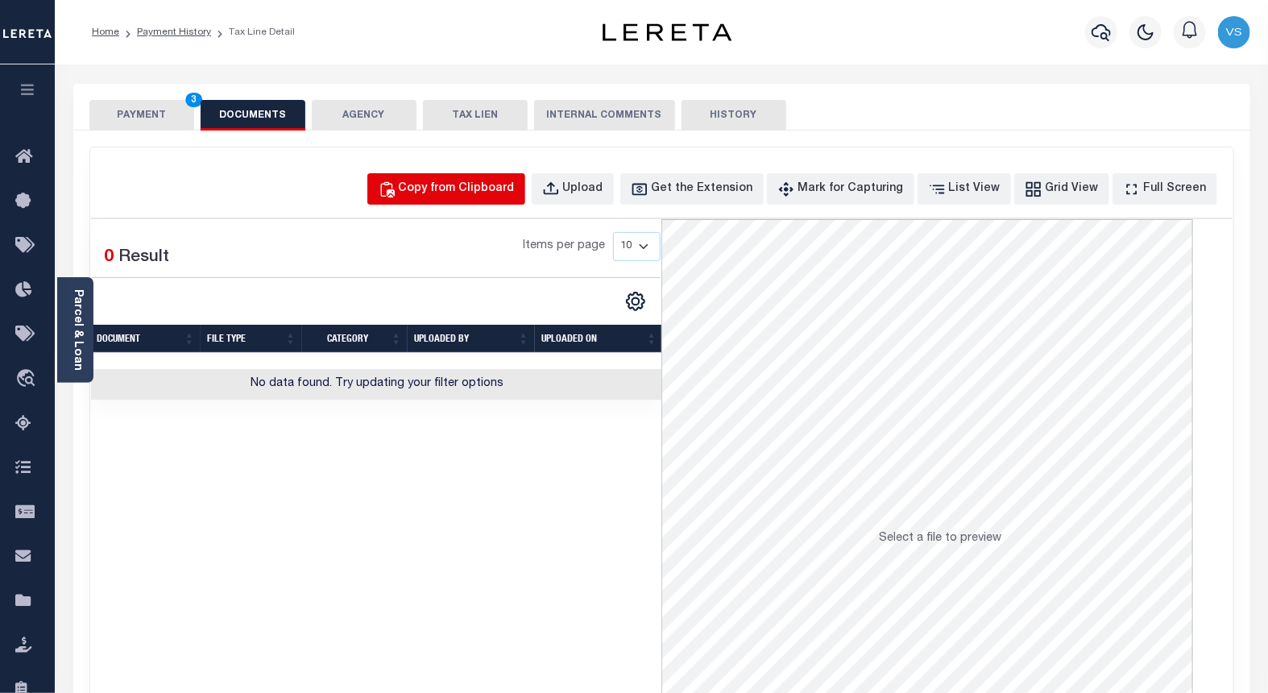
click at [469, 193] on div "Copy from Clipboard" at bounding box center [457, 189] width 116 height 18
select select "POP"
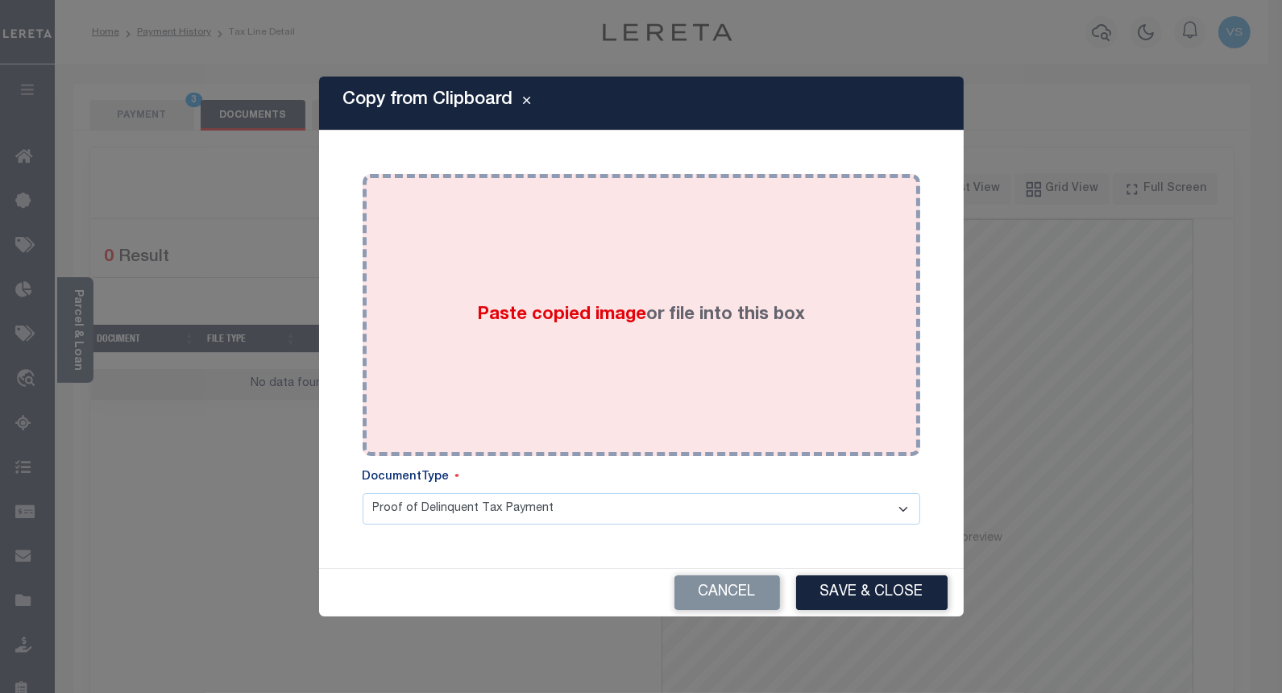
click at [535, 344] on div "Paste copied image or file into this box" at bounding box center [641, 315] width 533 height 258
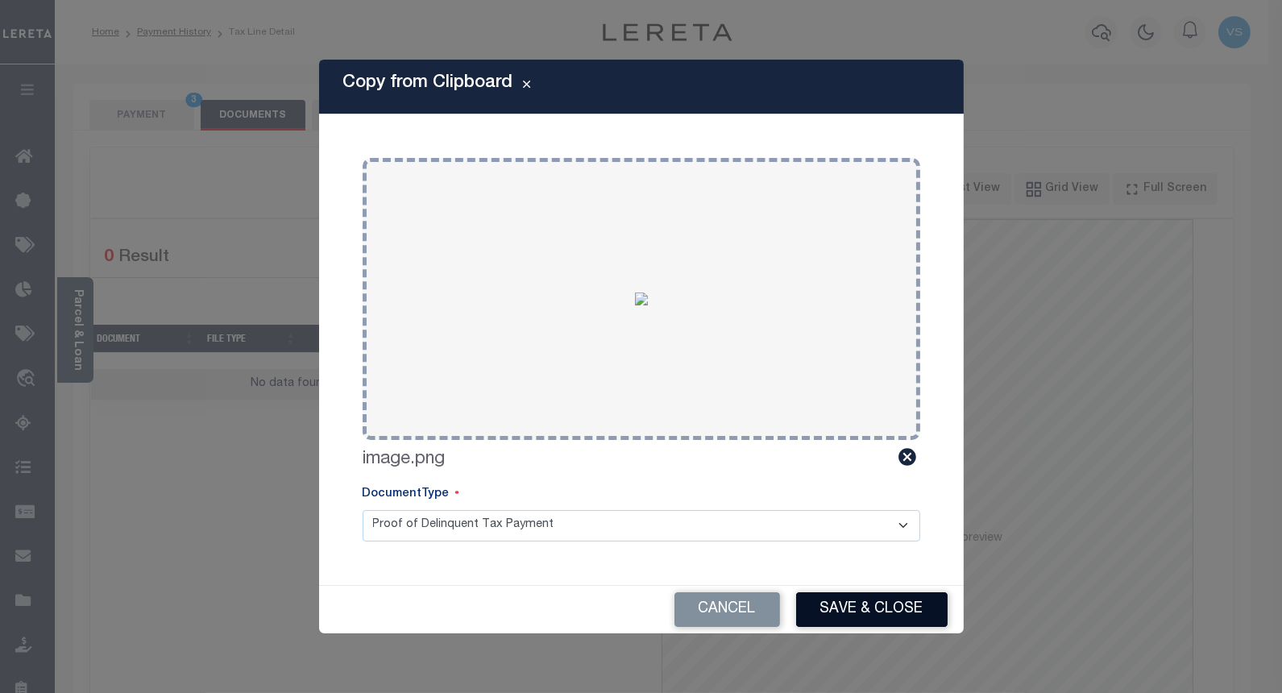
click at [841, 608] on button "Save & Close" at bounding box center [871, 609] width 151 height 35
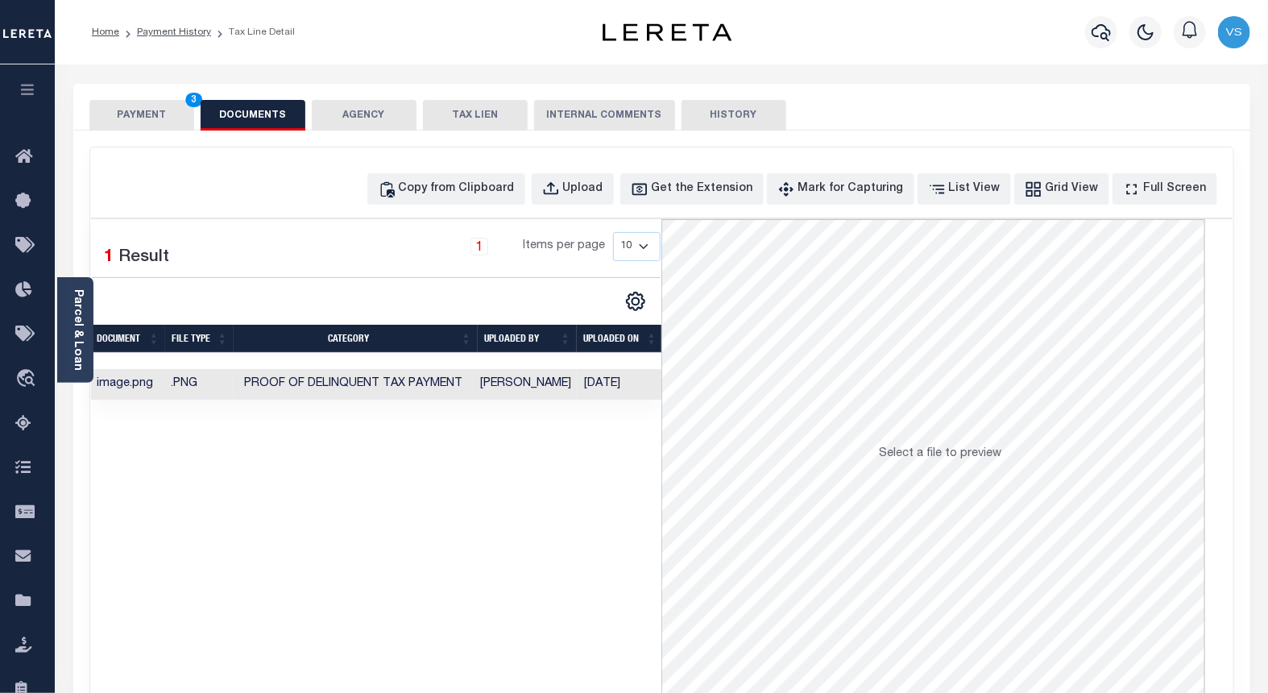
click at [127, 116] on button "PAYMENT 3" at bounding box center [141, 115] width 105 height 31
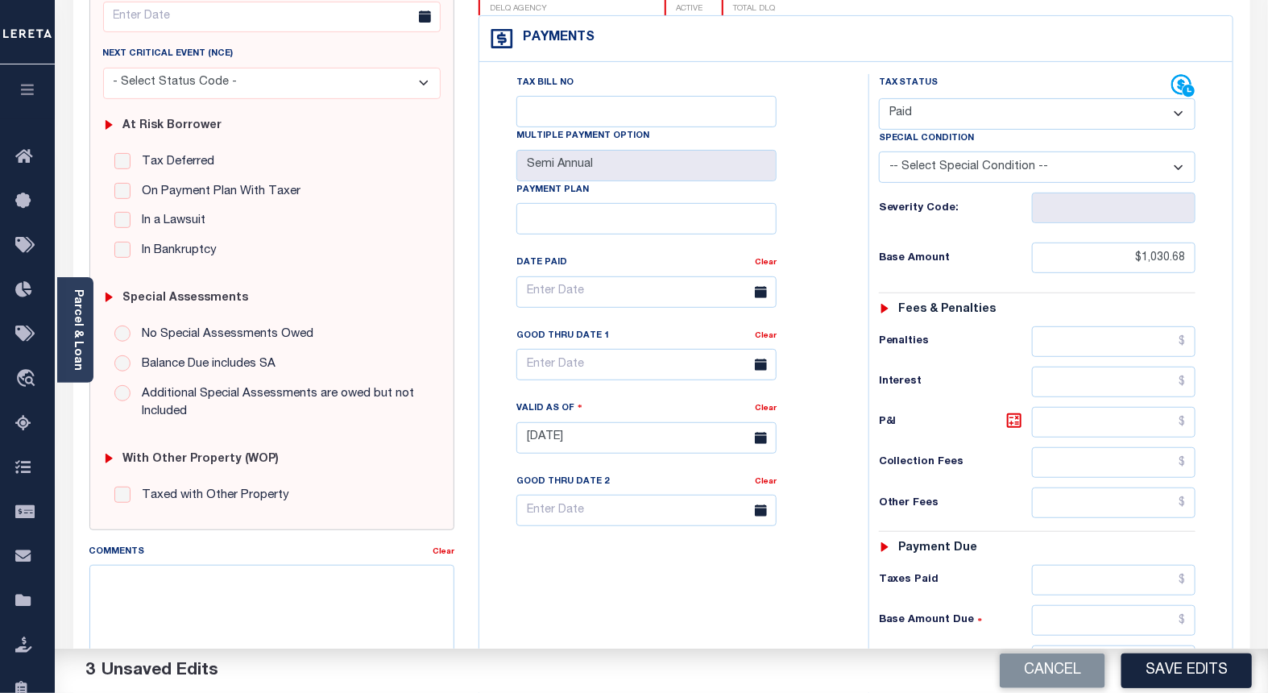
scroll to position [358, 0]
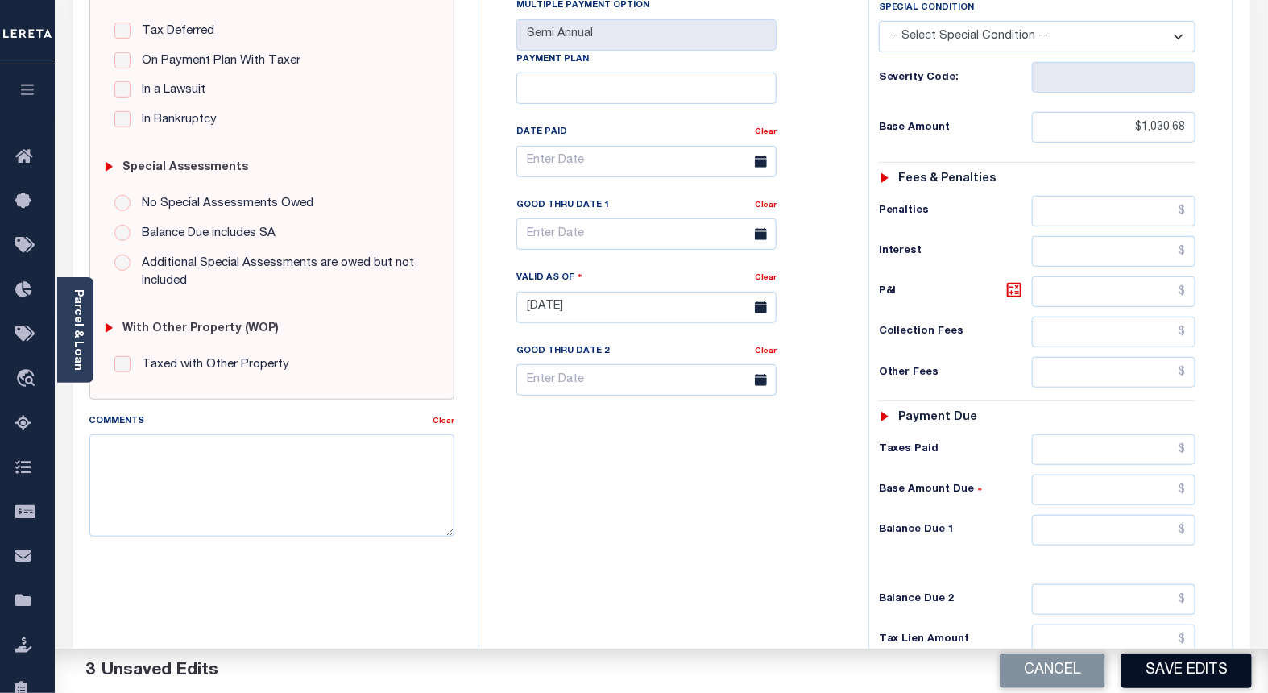
click at [1156, 665] on button "Save Edits" at bounding box center [1186, 670] width 130 height 35
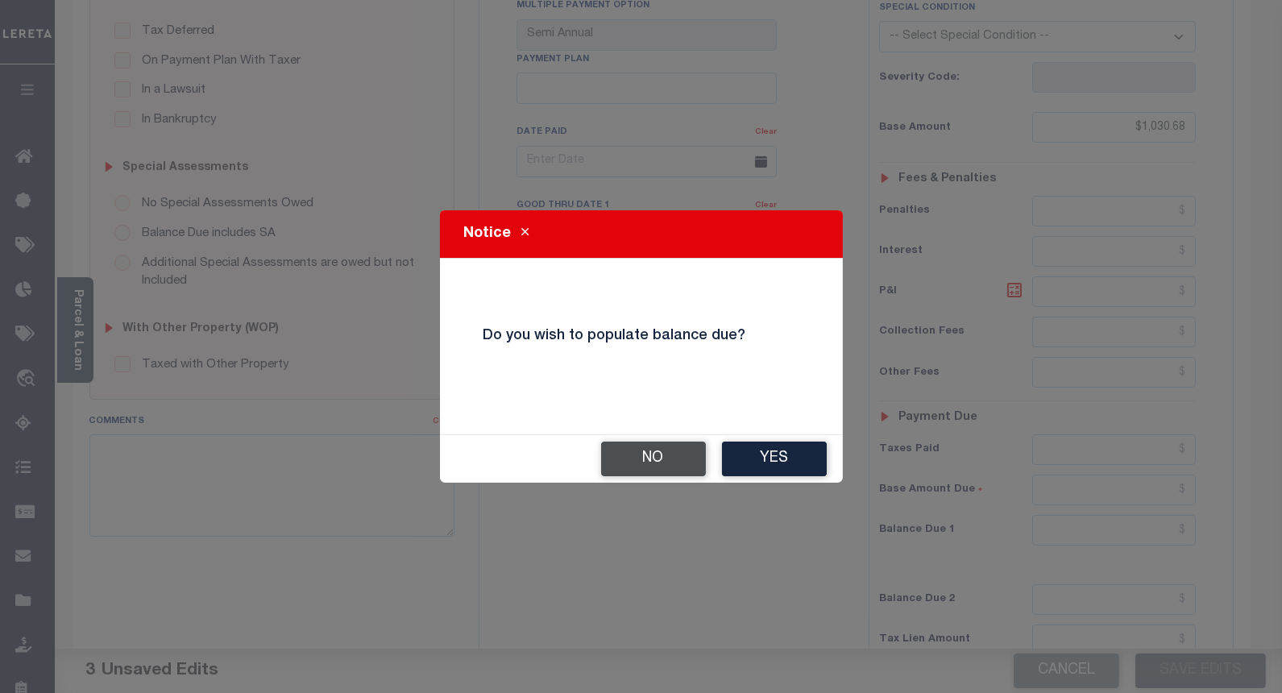
click at [622, 463] on button "No" at bounding box center [653, 458] width 105 height 35
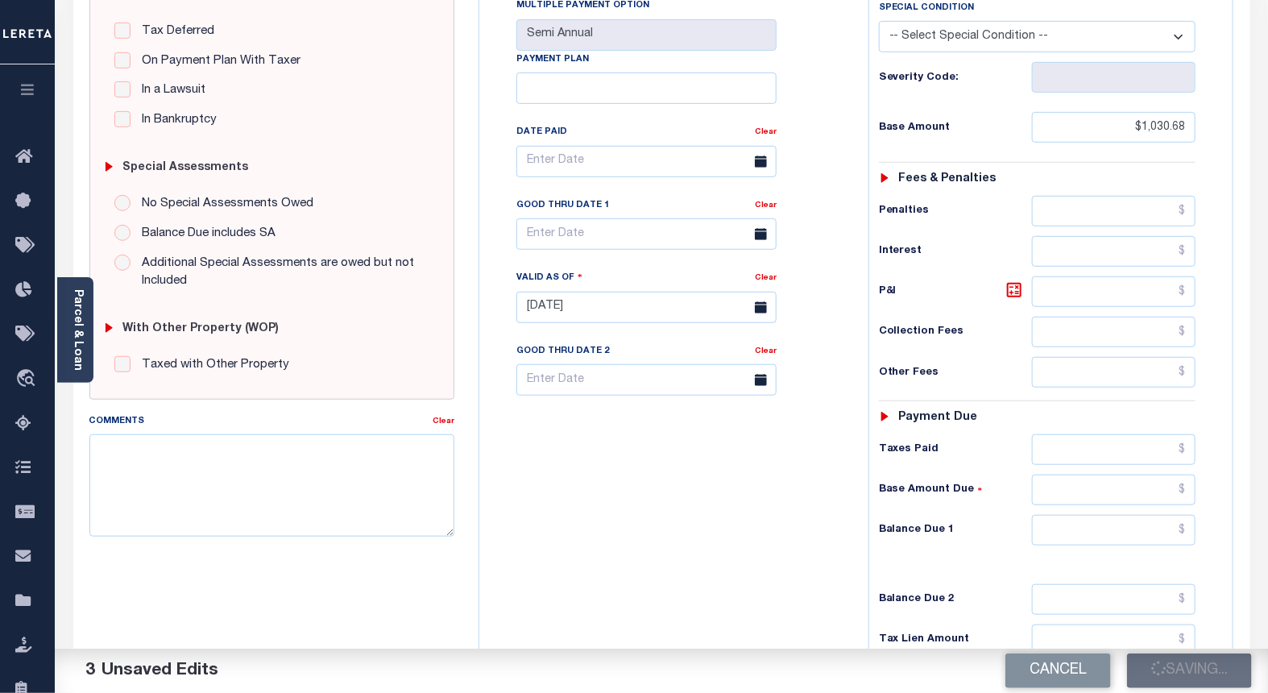
checkbox input "false"
type input "$1,030.68"
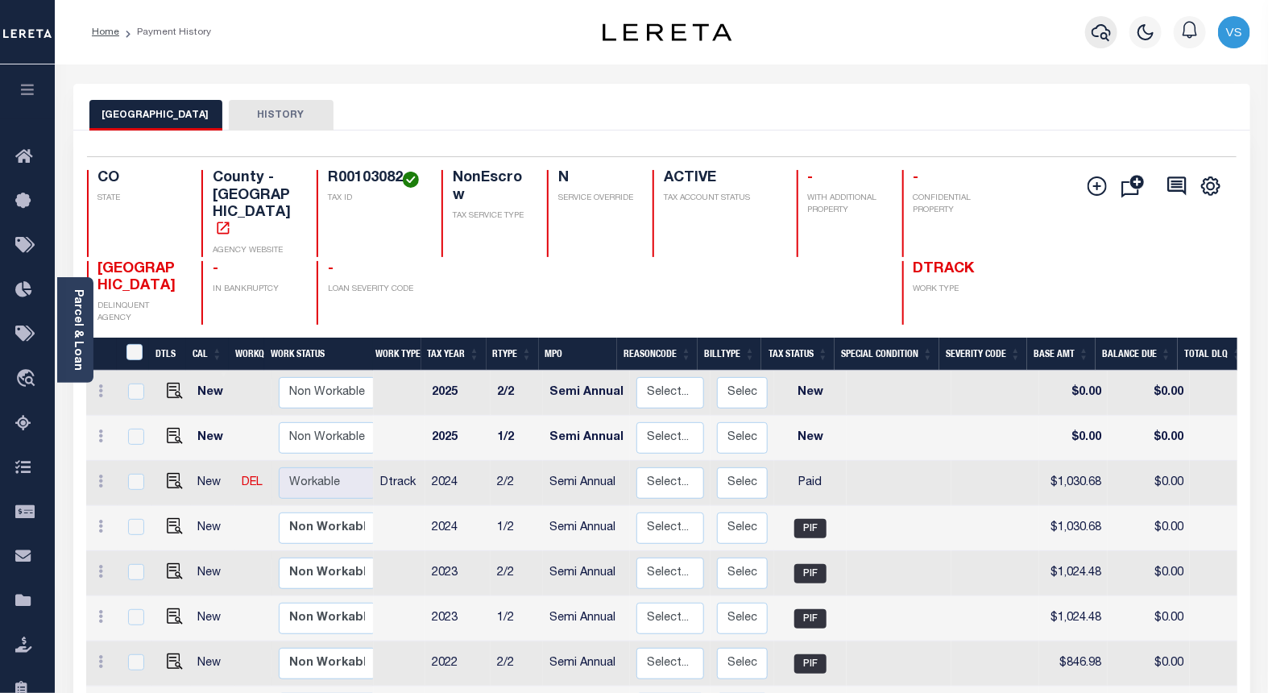
click at [1096, 35] on icon "button" at bounding box center [1101, 32] width 19 height 19
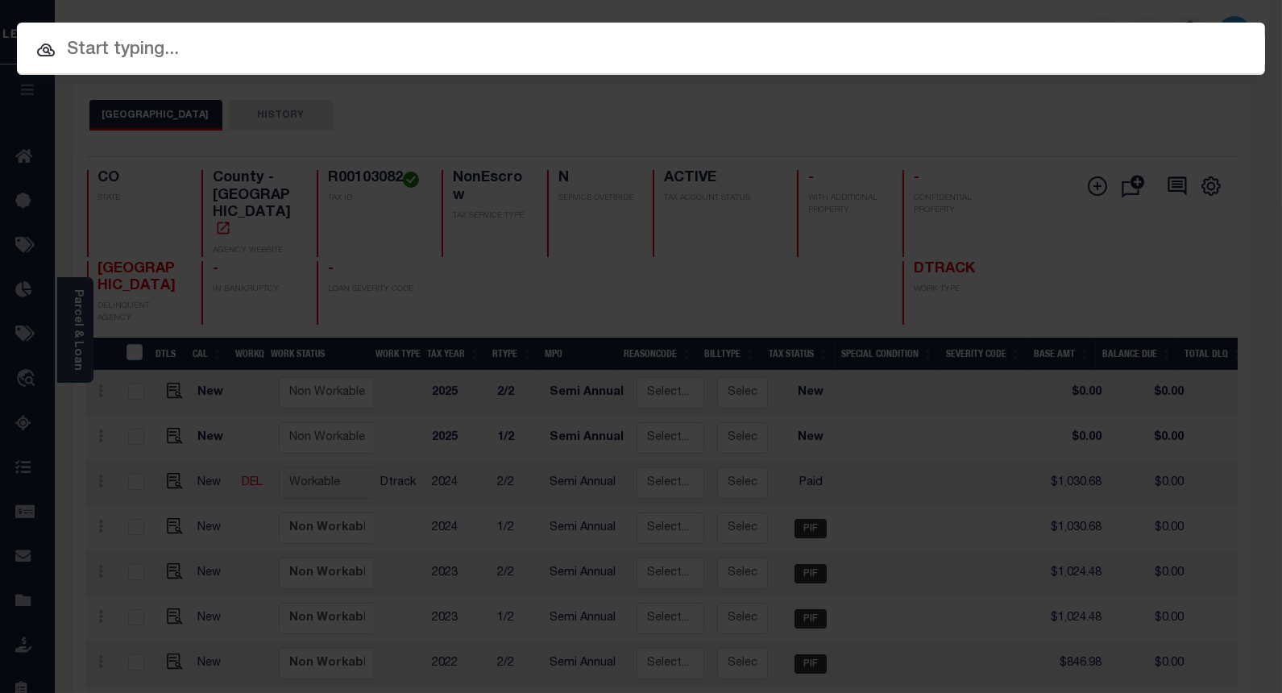
paste input "4302210007810"
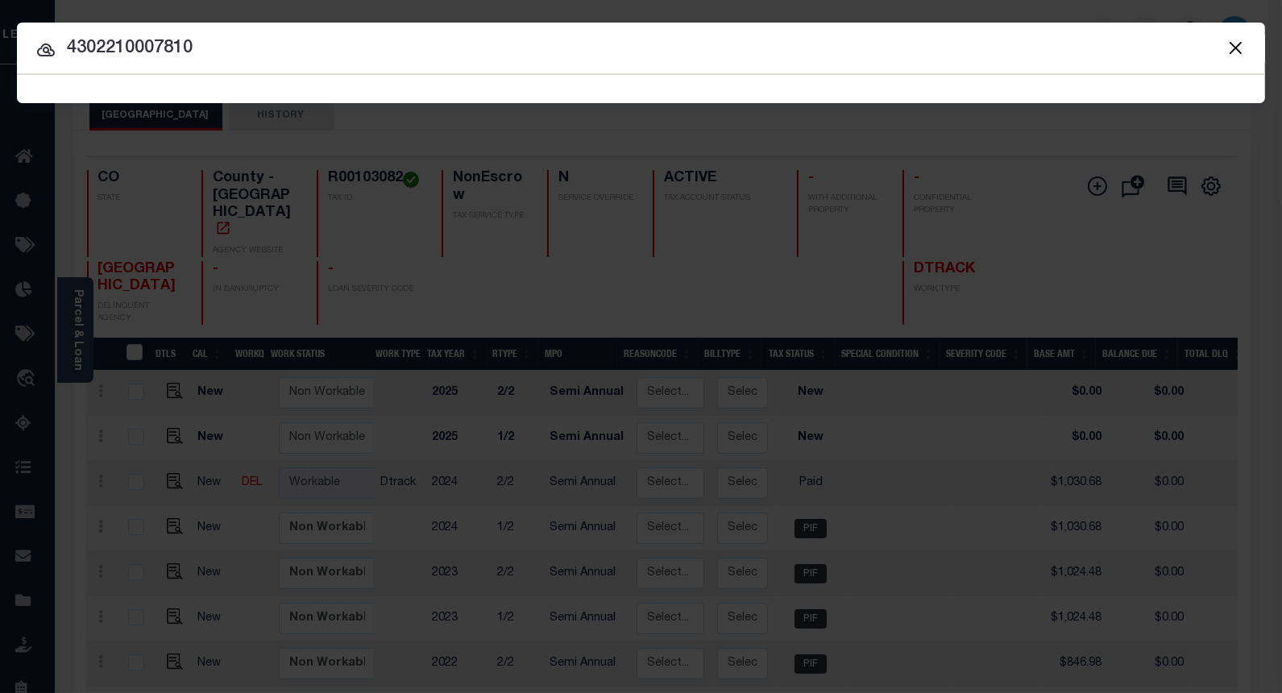
type input "4302210007810"
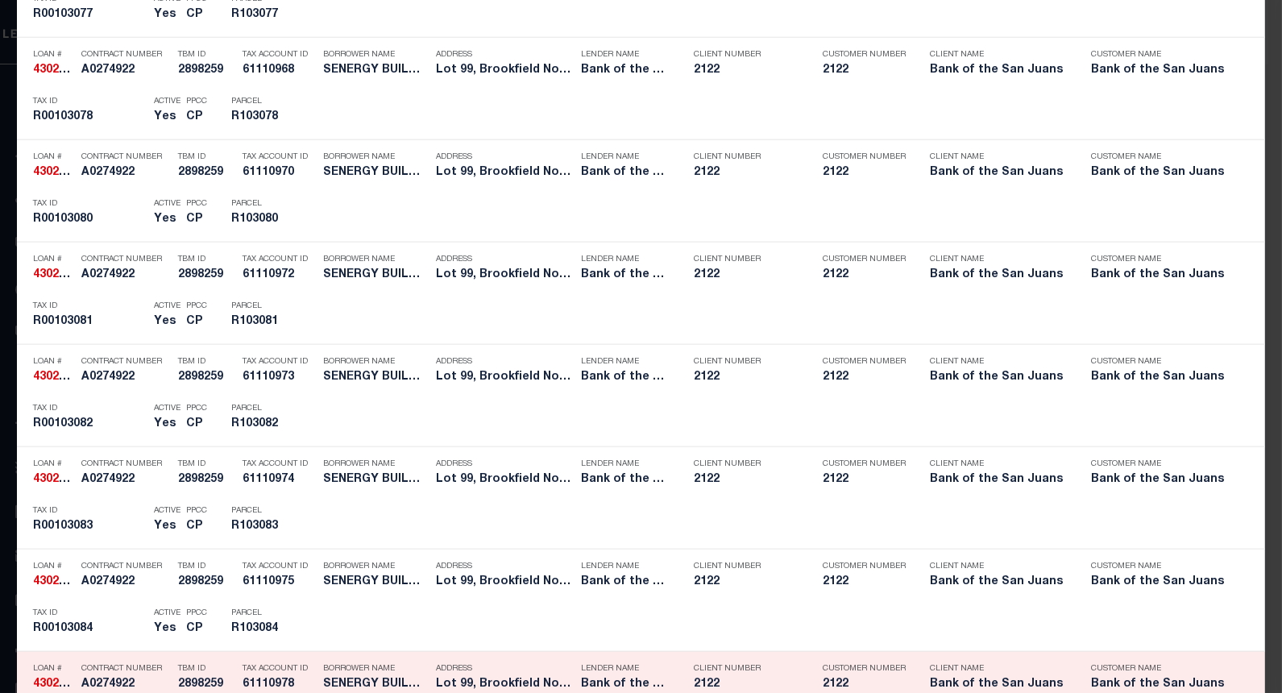
scroll to position [3970, 0]
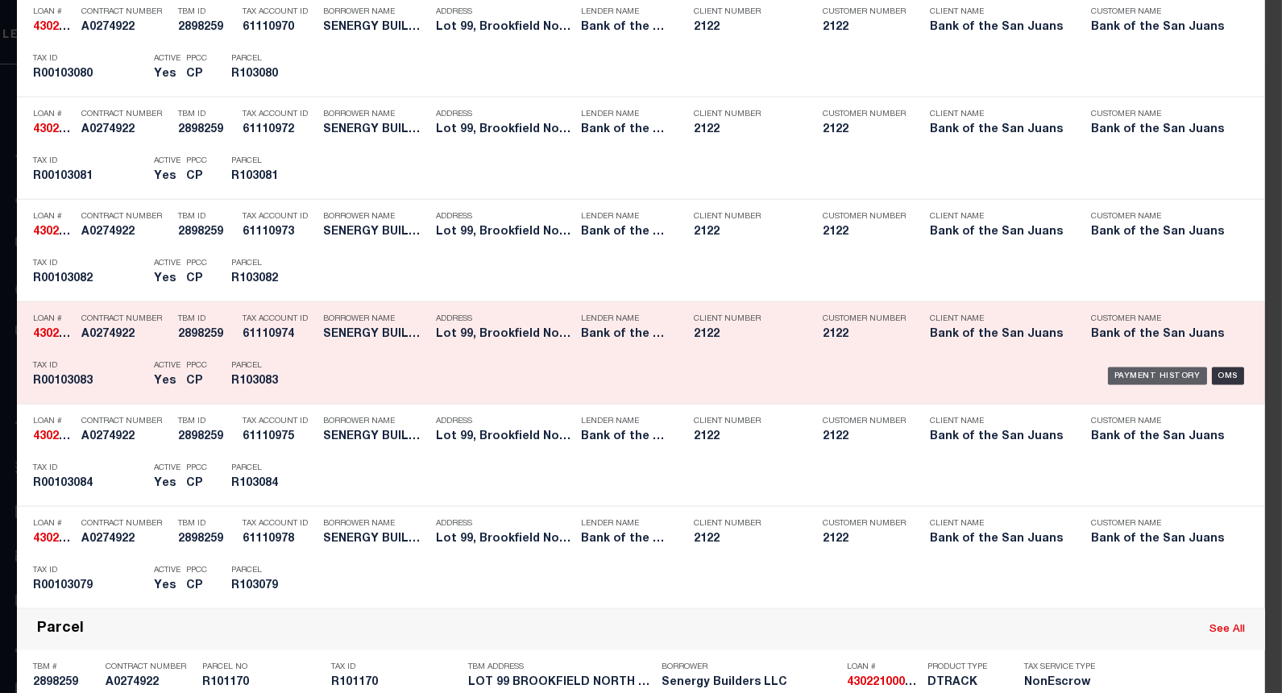
click at [1123, 383] on div "Payment History" at bounding box center [1157, 376] width 99 height 18
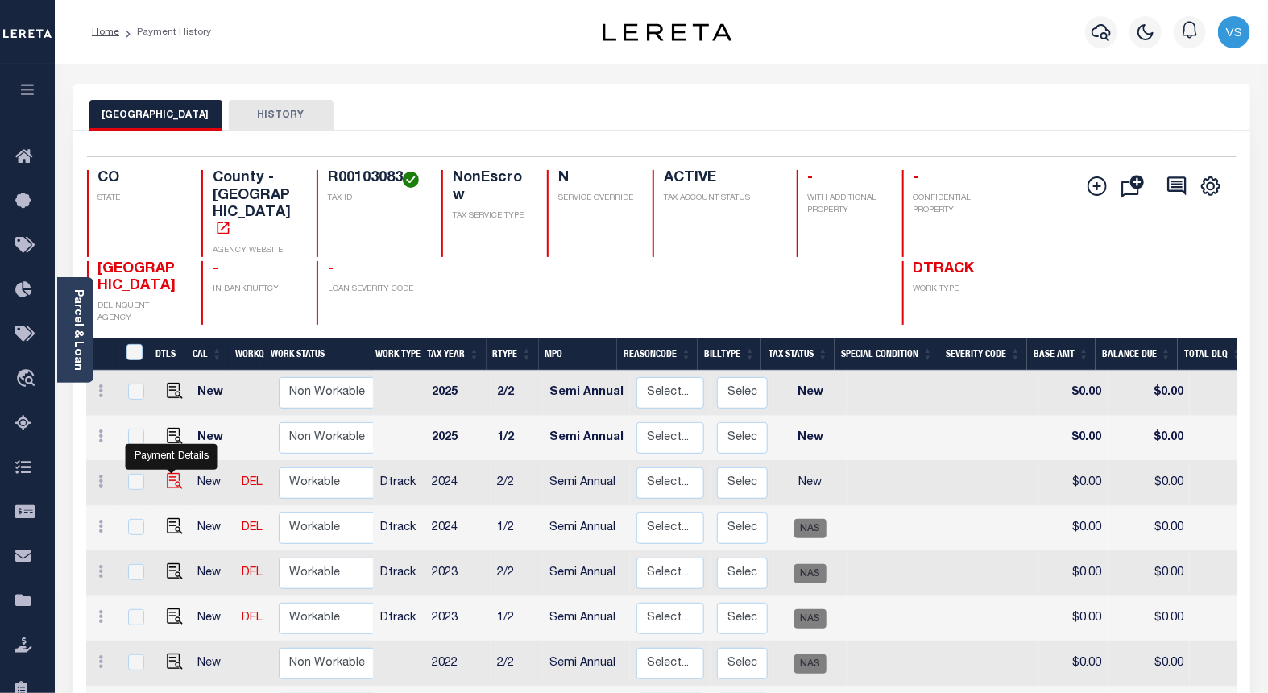
click at [167, 473] on img "" at bounding box center [175, 481] width 16 height 16
checkbox input "true"
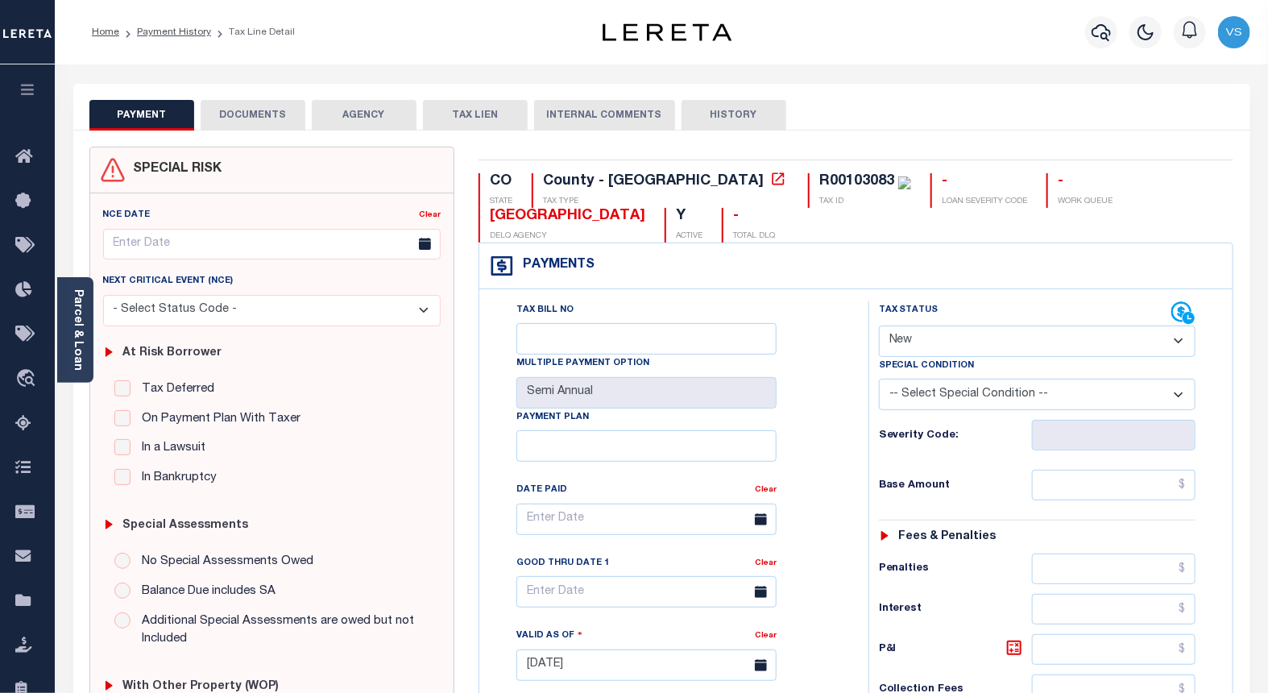
click at [905, 336] on select "- Select Status Code - Open Due/Unpaid Paid Incomplete No Tax Due Internal Refu…" at bounding box center [1037, 340] width 317 height 31
select select "NTX"
click at [879, 326] on select "- Select Status Code - Open Due/Unpaid Paid Incomplete No Tax Due Internal Refu…" at bounding box center [1037, 340] width 317 height 31
type input "[DATE]"
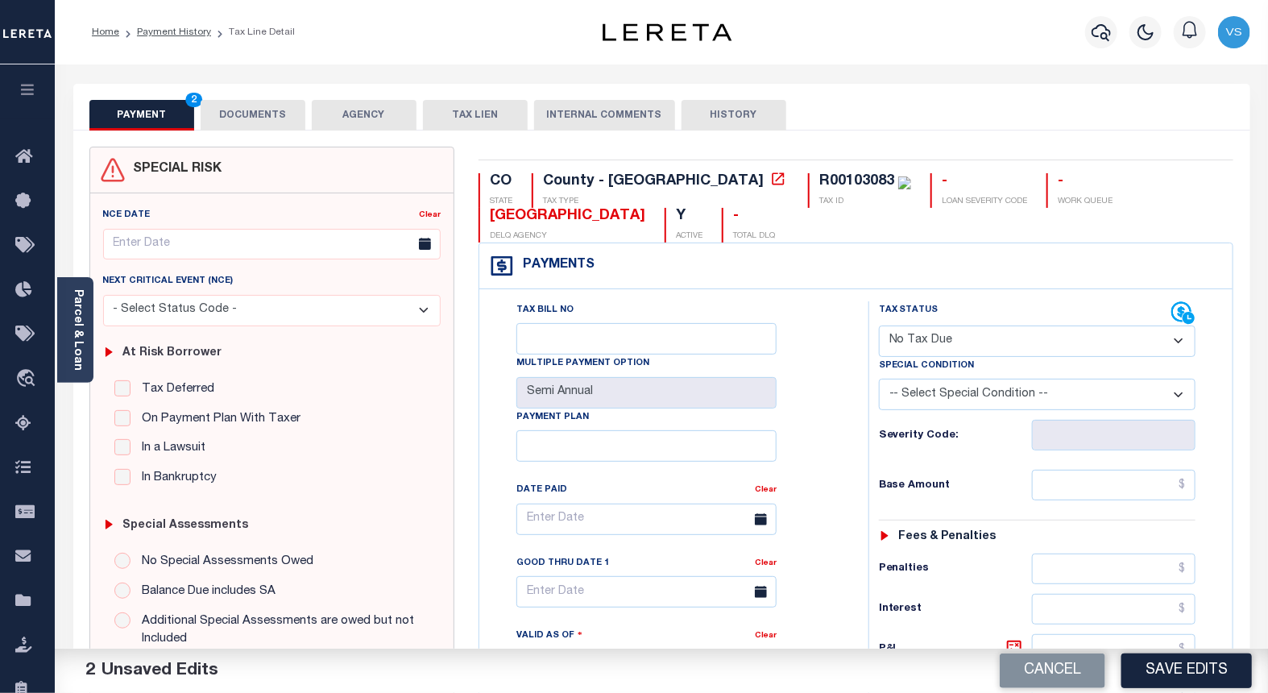
click at [968, 406] on select "-- Select Special Condition -- 3RD PARTY TAX LIEN AGENCY TAX LIEN (A.K.A Inside…" at bounding box center [1037, 394] width 317 height 31
select select "5"
click at [879, 380] on select "-- Select Special Condition -- 3RD PARTY TAX LIEN AGENCY TAX LIEN (A.K.A Inside…" at bounding box center [1037, 394] width 317 height 31
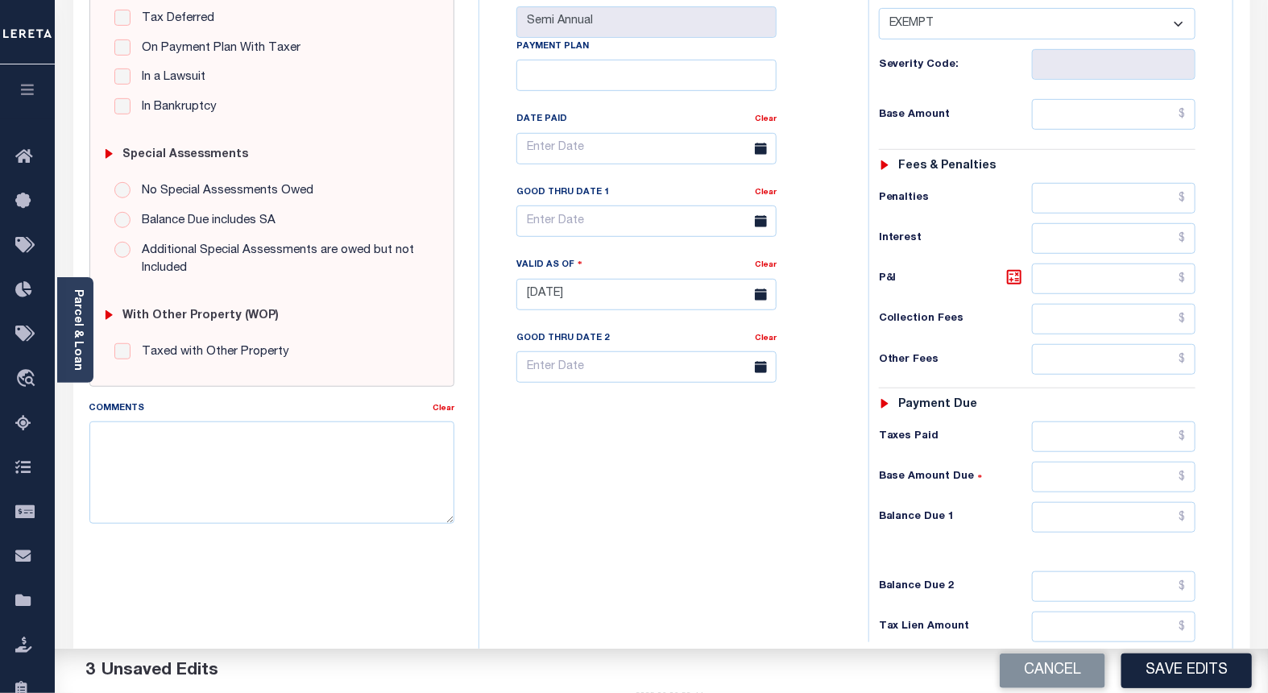
scroll to position [541, 0]
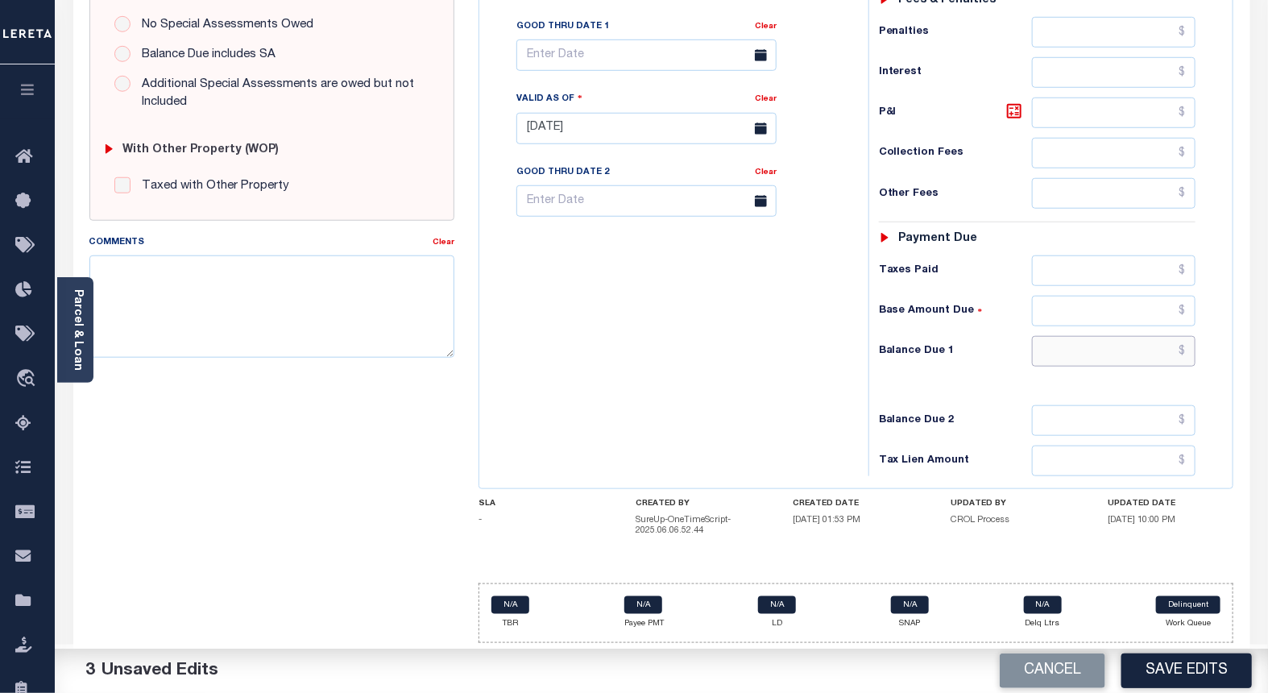
drag, startPoint x: 1098, startPoint y: 350, endPoint x: 1107, endPoint y: 356, distance: 11.0
click at [1098, 350] on input "text" at bounding box center [1114, 351] width 164 height 31
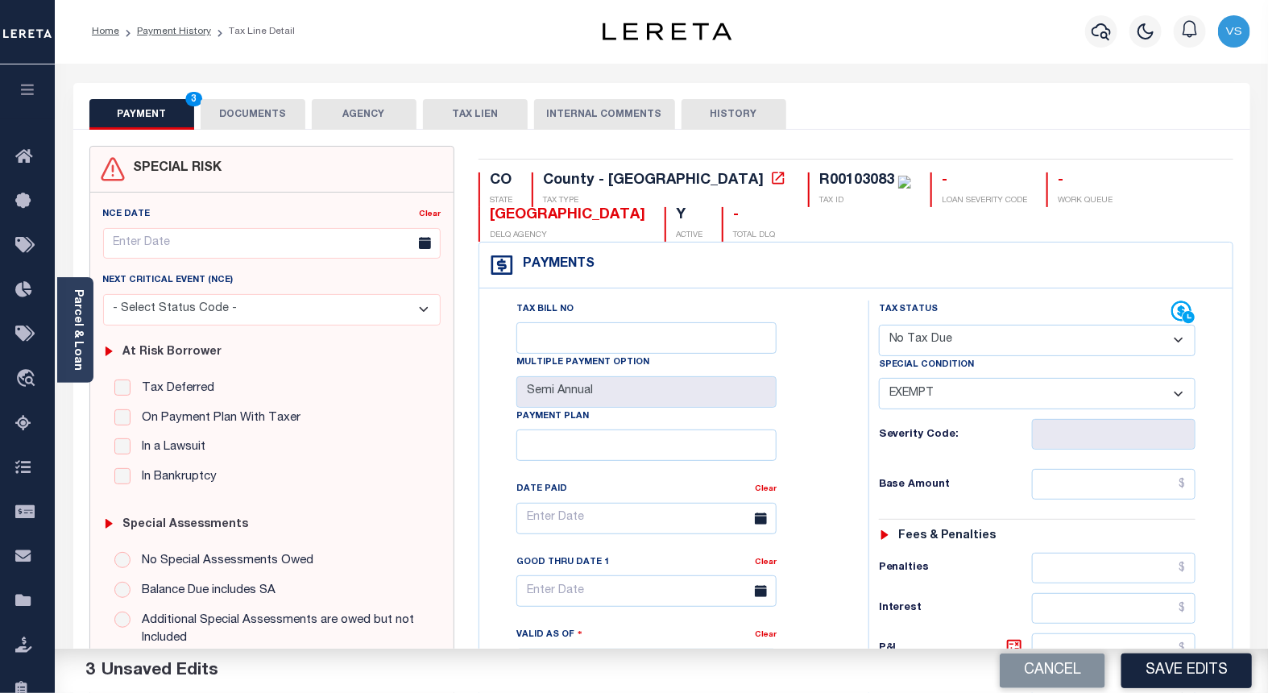
scroll to position [0, 0]
type input "$0.00"
click at [242, 111] on button "DOCUMENTS" at bounding box center [253, 115] width 105 height 31
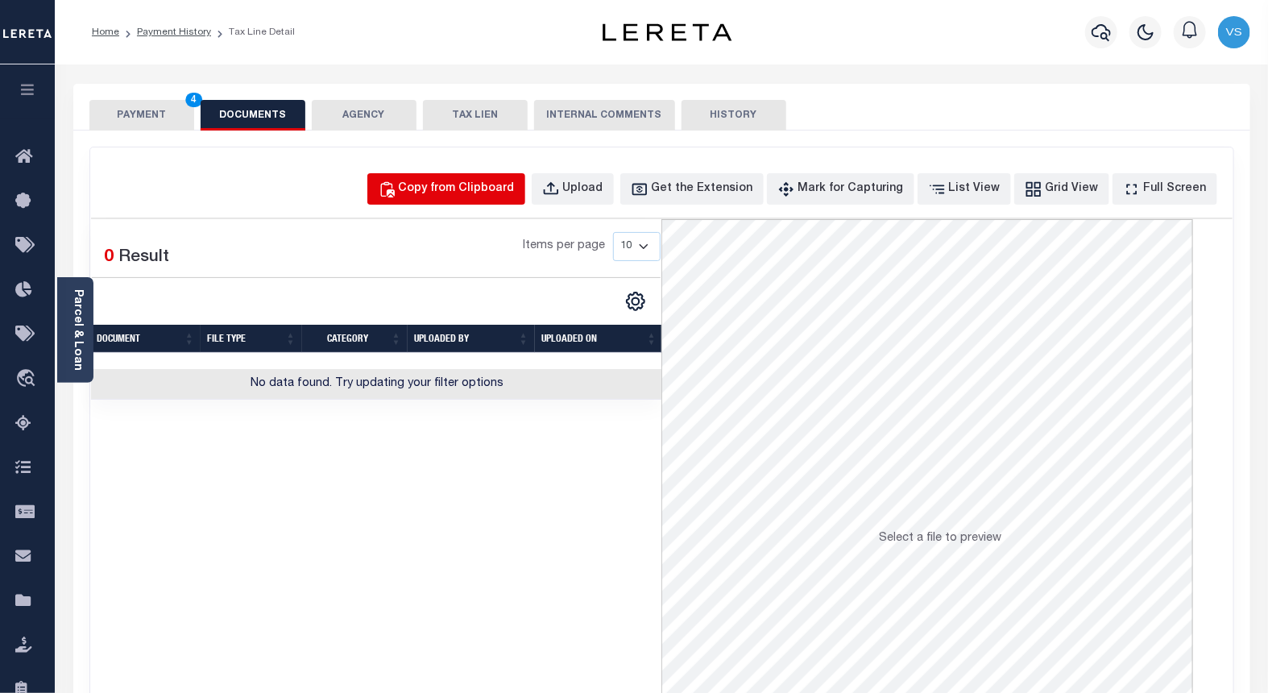
click at [470, 188] on div "Copy from Clipboard" at bounding box center [457, 189] width 116 height 18
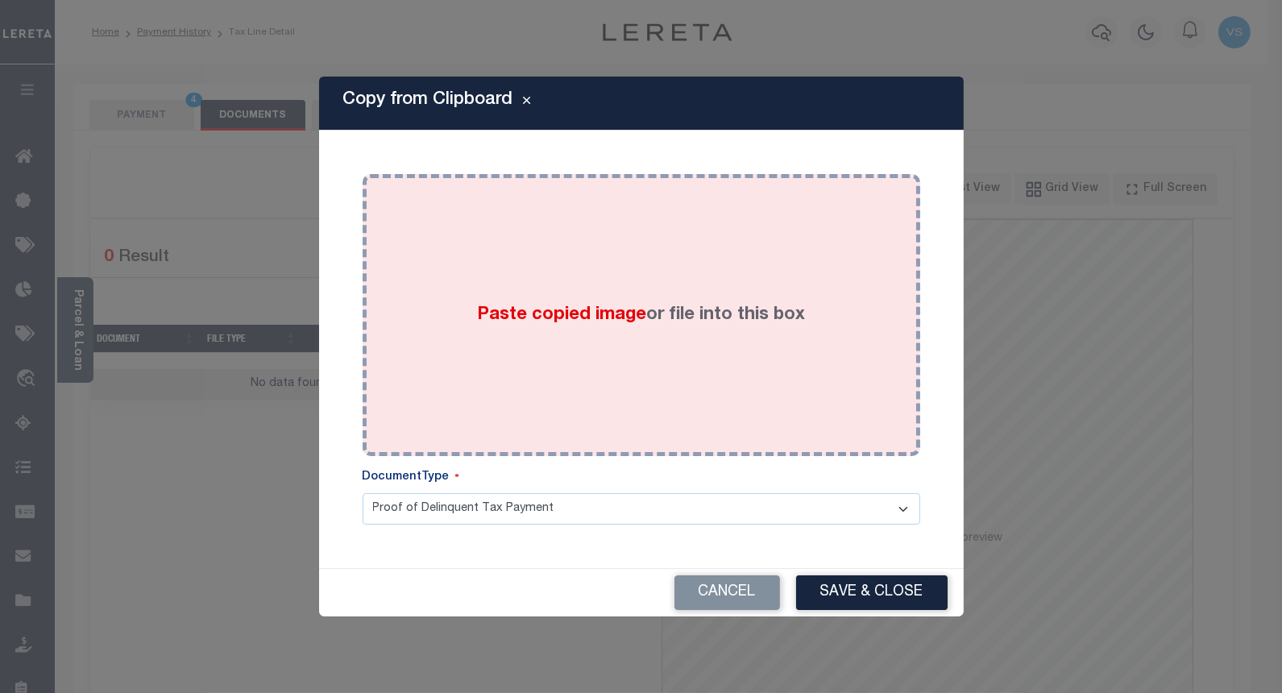
click at [481, 343] on div "Paste copied image or file into this box" at bounding box center [641, 315] width 533 height 258
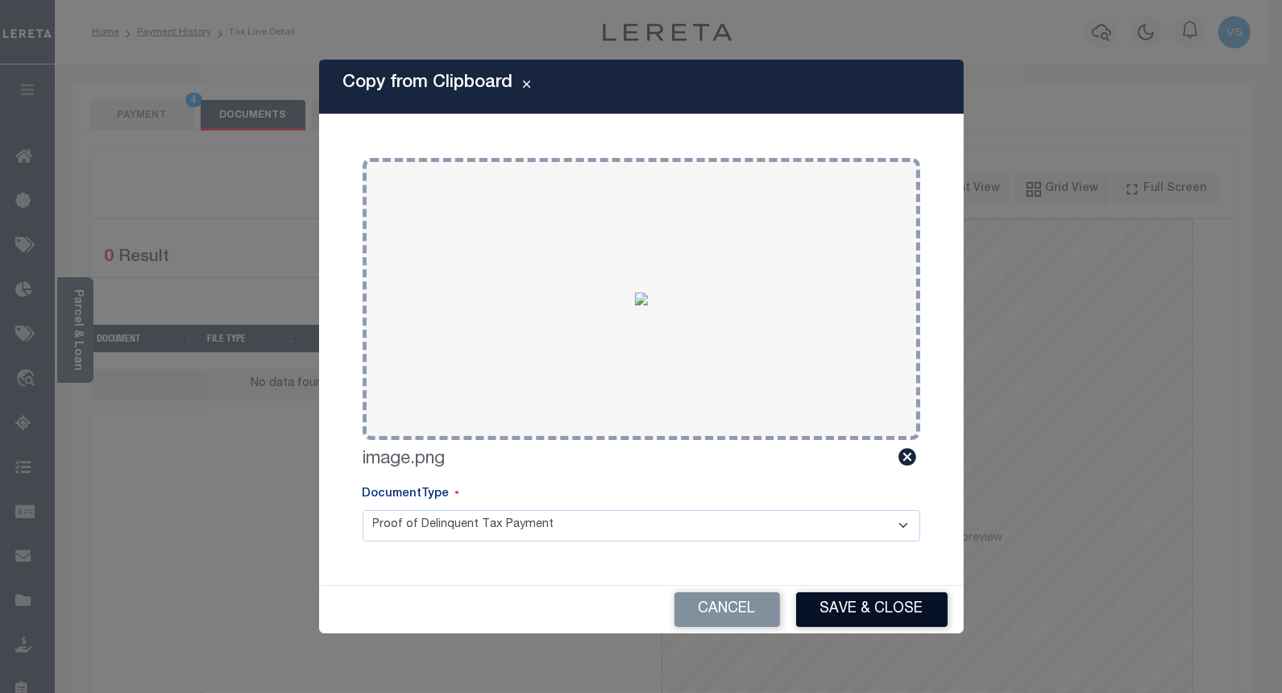
click at [835, 602] on button "Save & Close" at bounding box center [871, 609] width 151 height 35
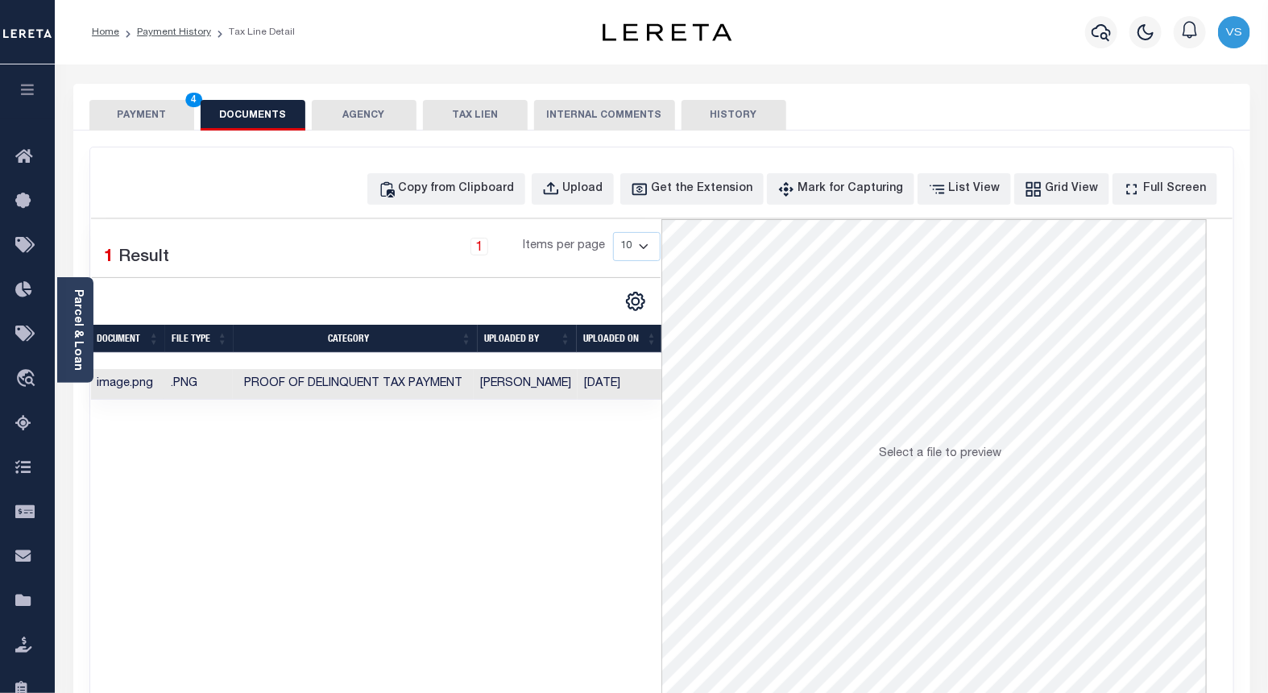
click at [146, 116] on button "PAYMENT 4" at bounding box center [141, 115] width 105 height 31
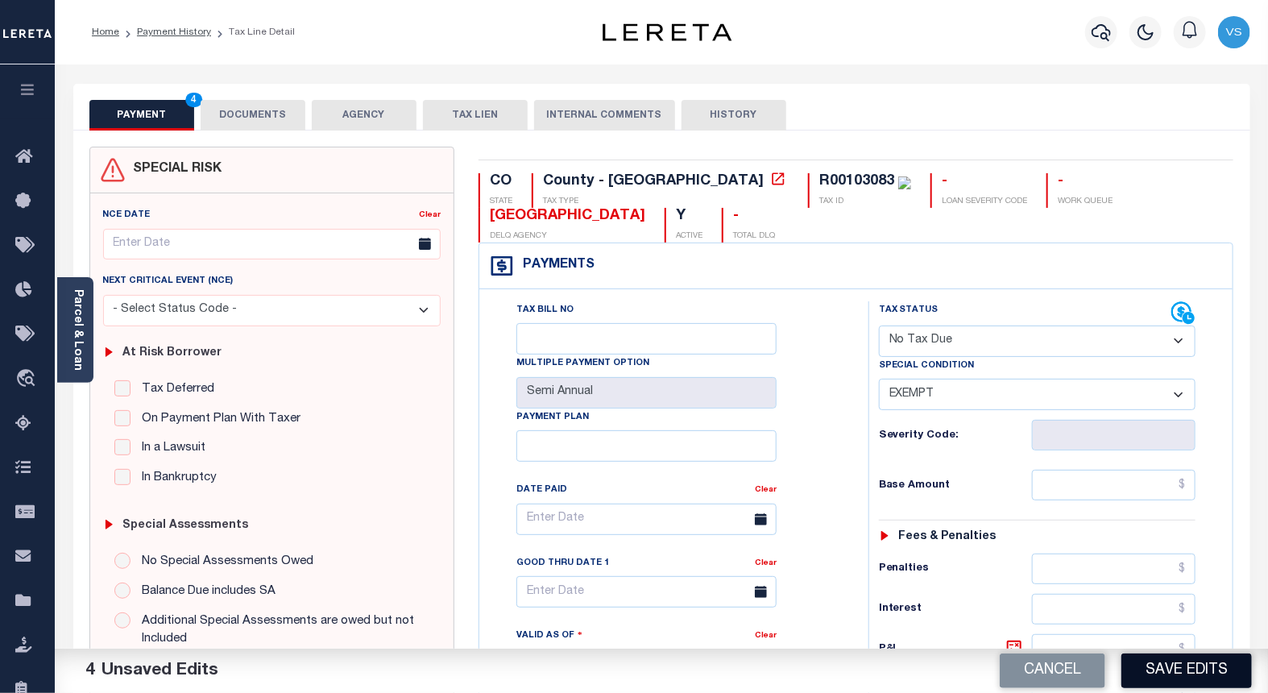
click at [1152, 672] on button "Save Edits" at bounding box center [1186, 670] width 130 height 35
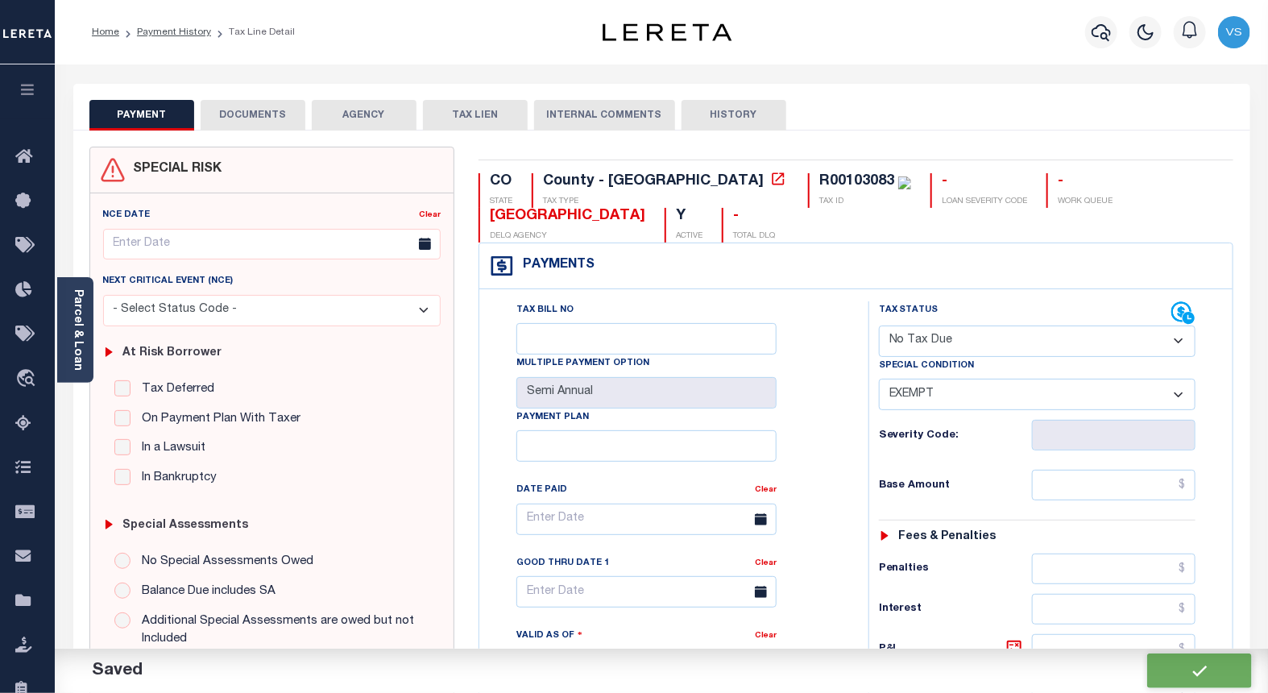
checkbox input "false"
type input "$0"
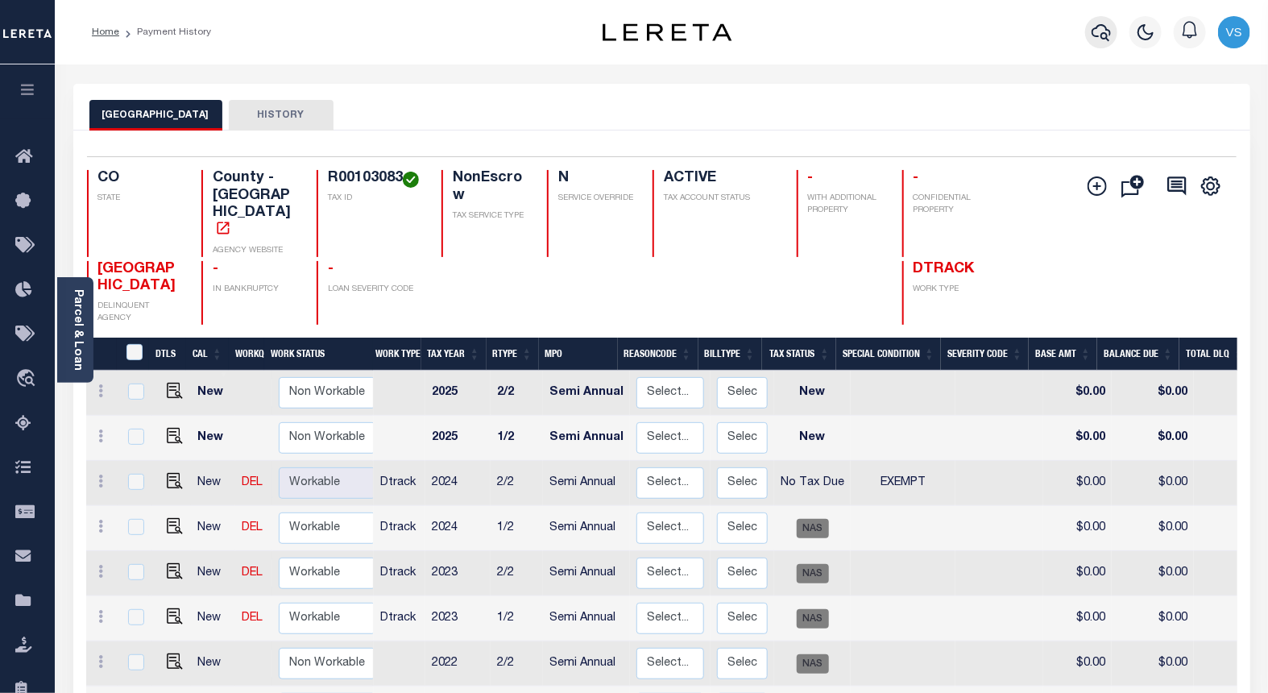
click at [1104, 27] on icon "button" at bounding box center [1101, 32] width 19 height 19
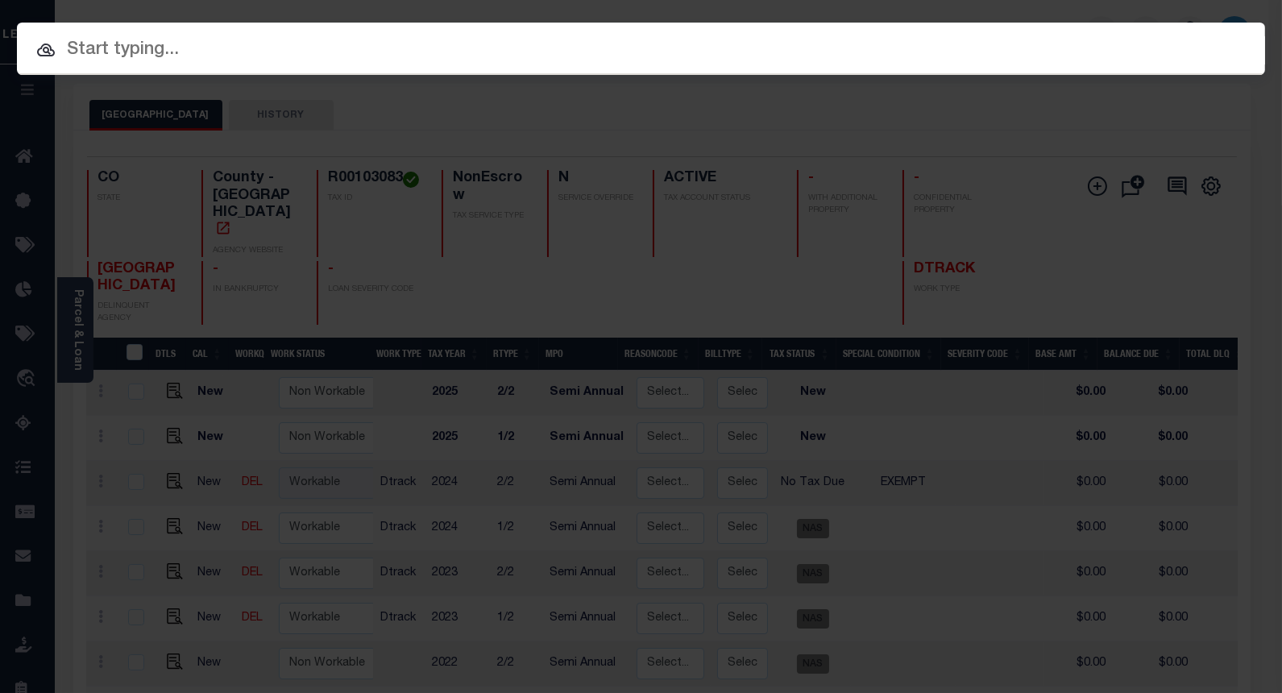
paste input "4302210007810"
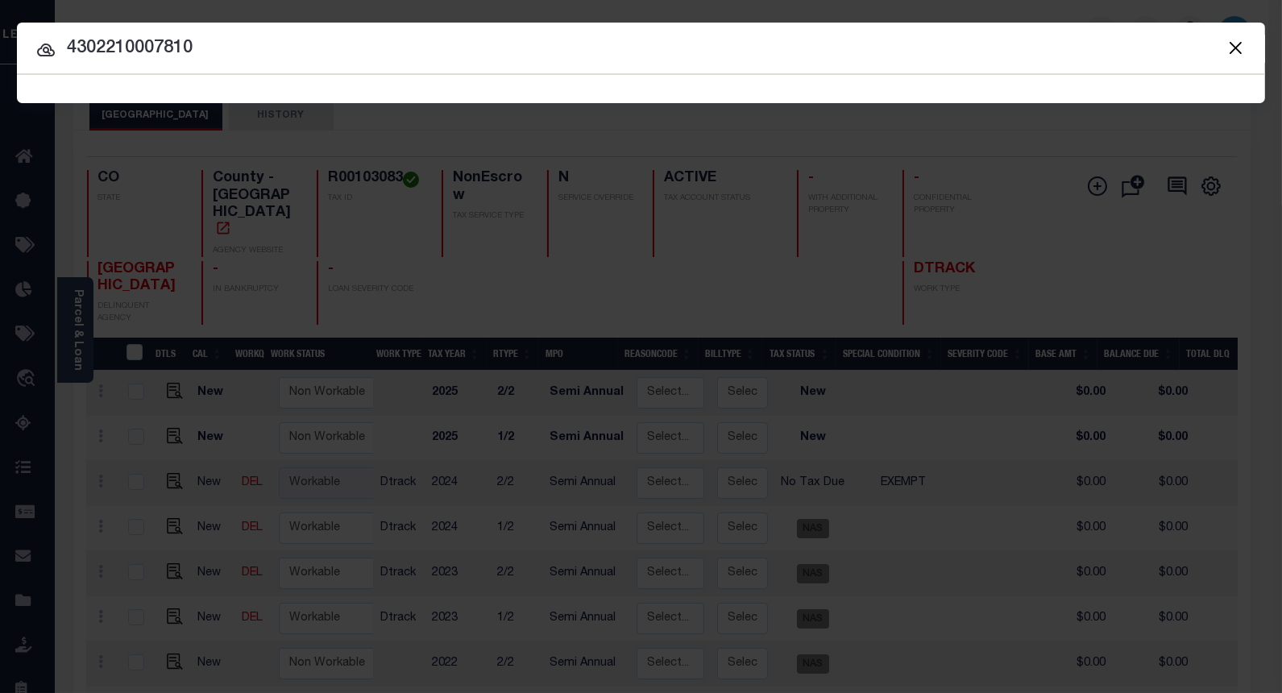
type input "4302210007810"
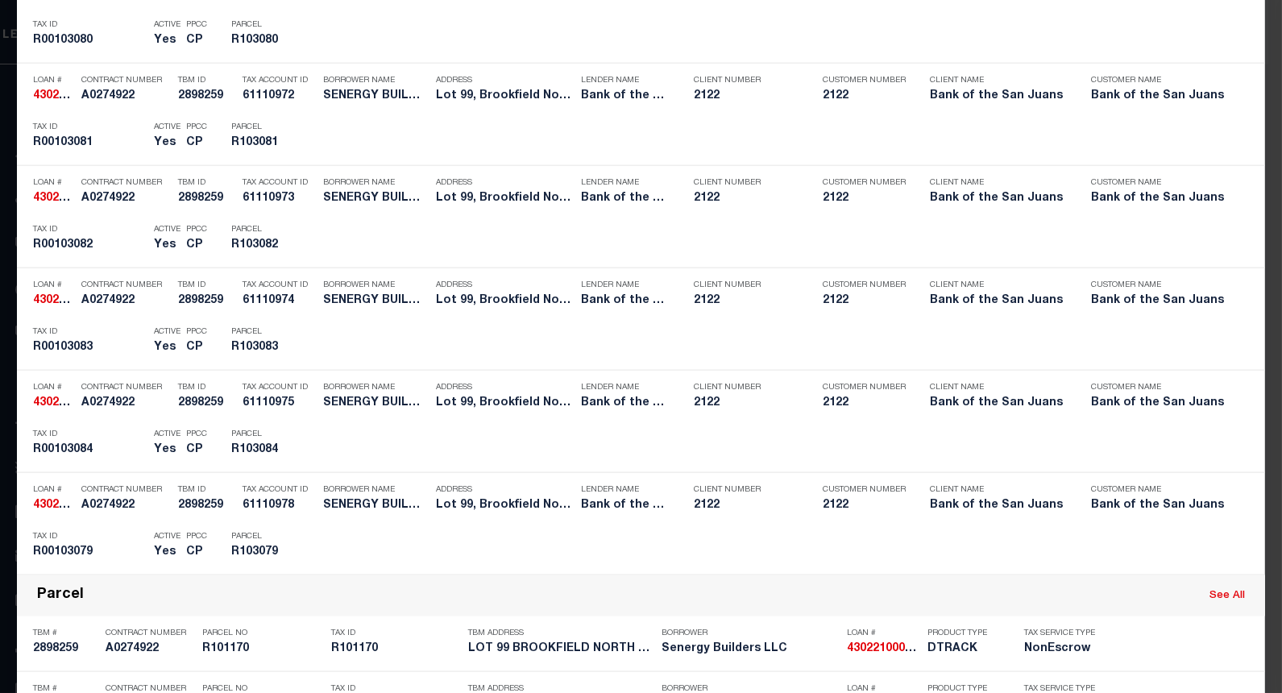
scroll to position [4060, 0]
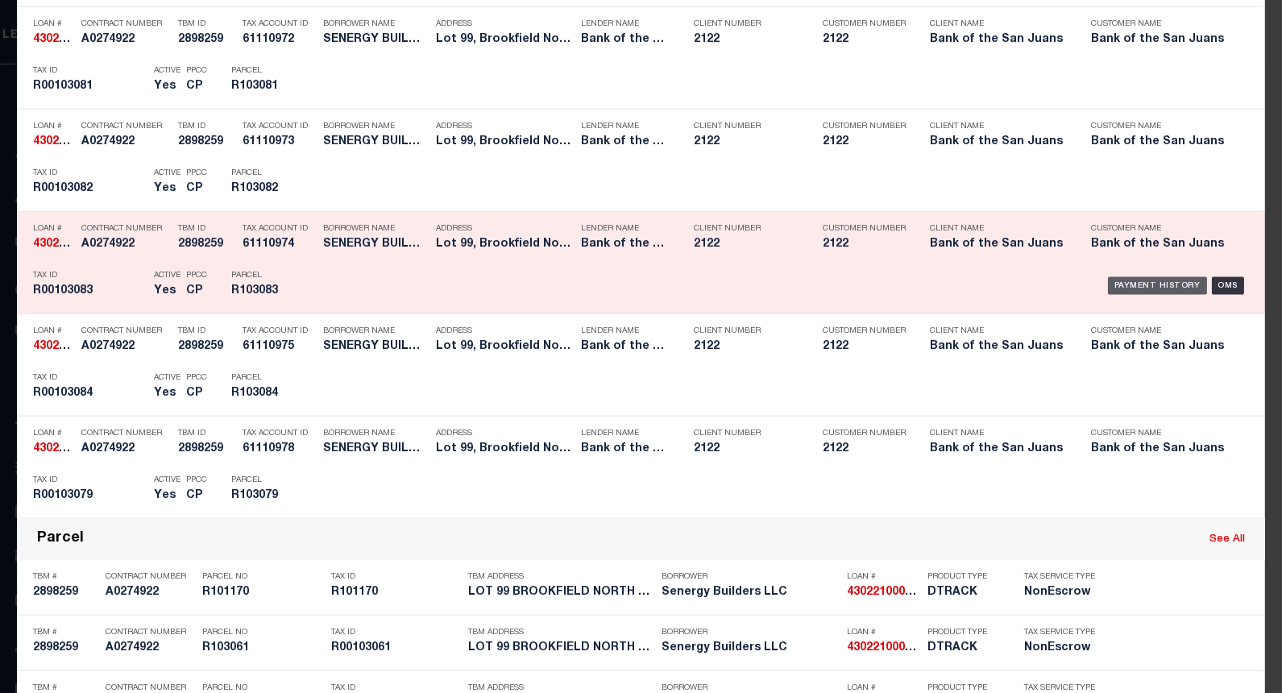
click at [1120, 292] on div "Payment History" at bounding box center [1157, 286] width 99 height 18
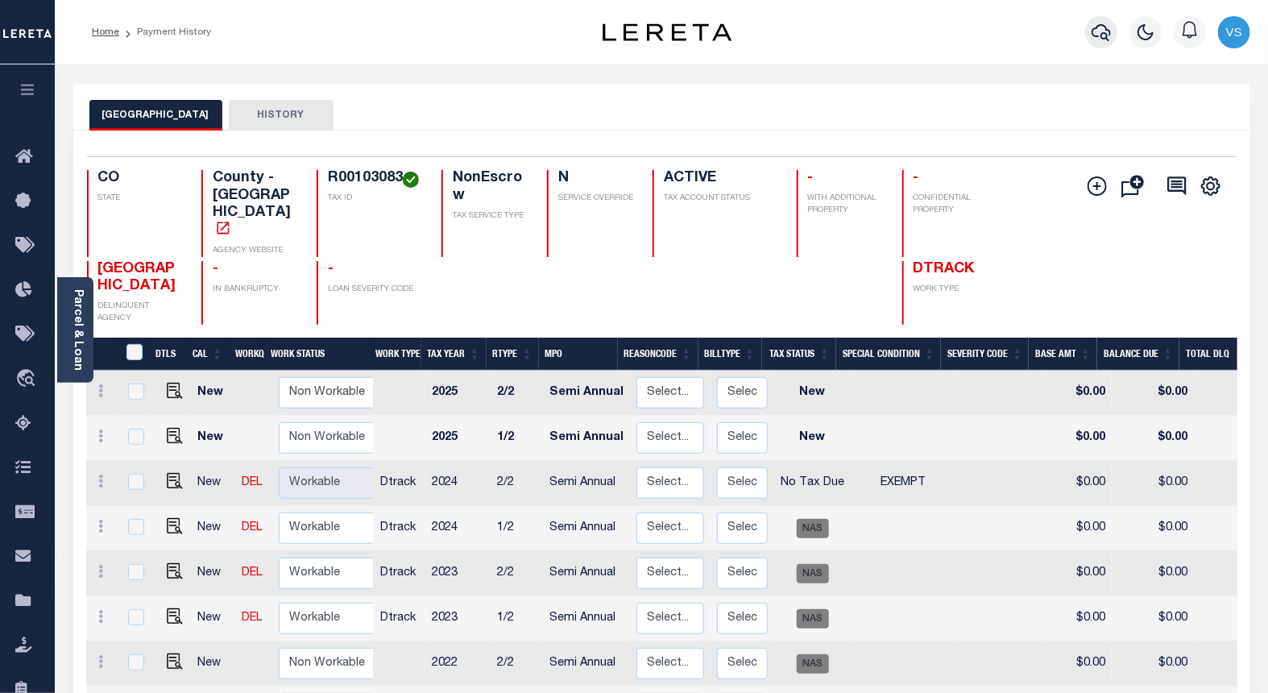
click at [1109, 29] on icon "button" at bounding box center [1101, 32] width 19 height 19
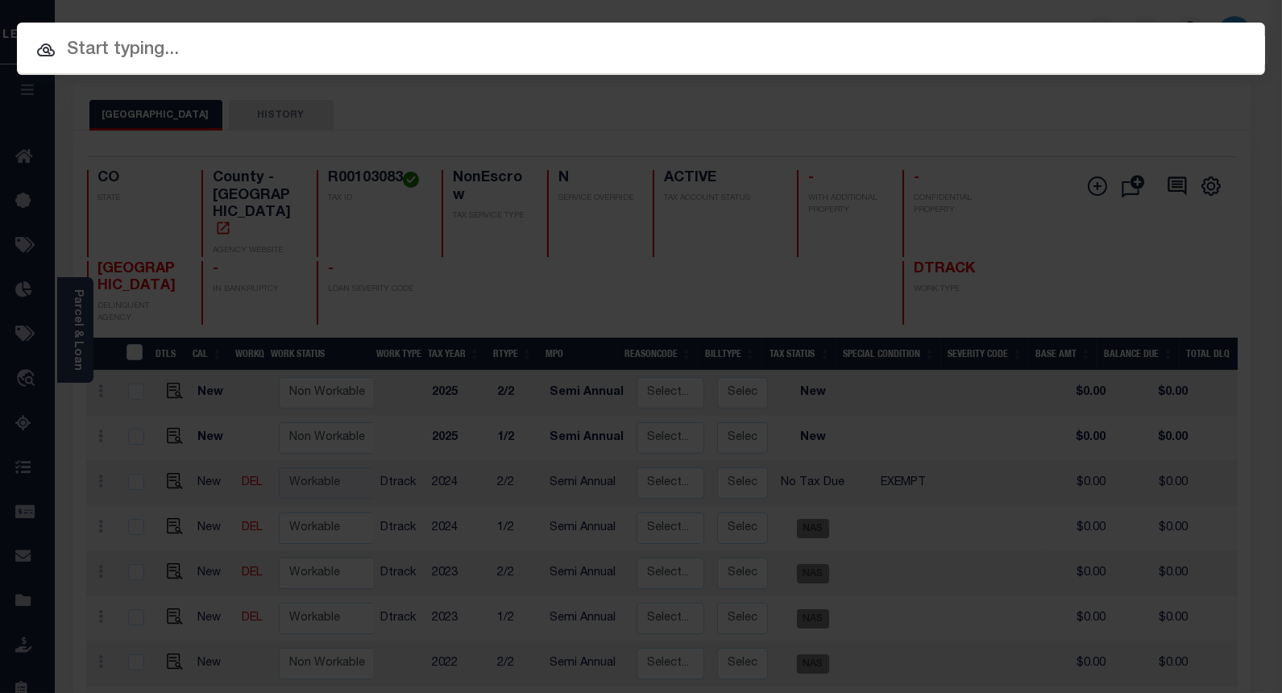
paste input "4302210007810"
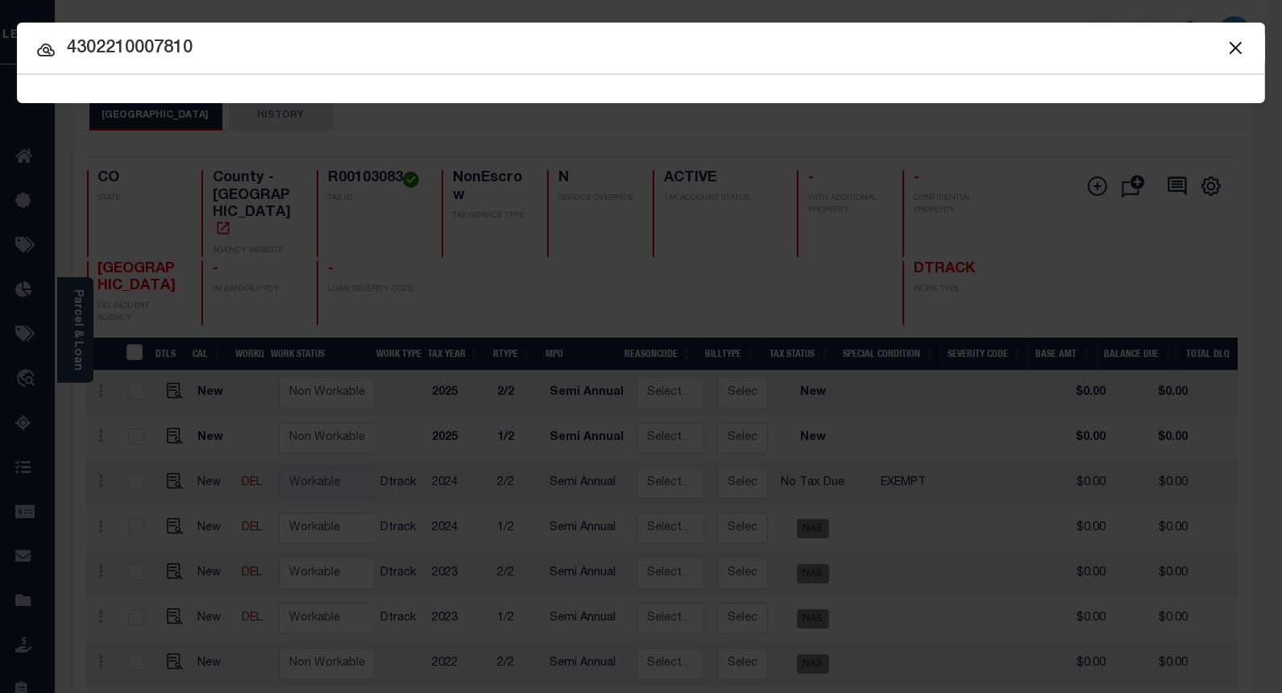
type input "4302210007810"
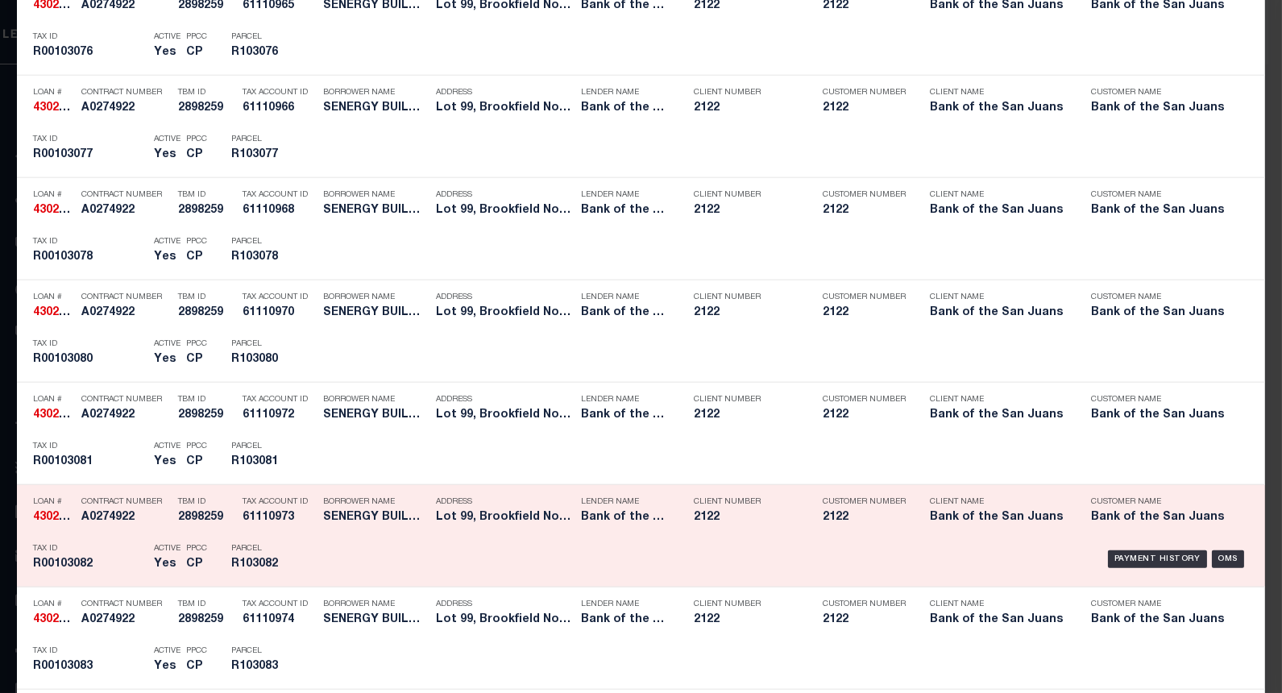
scroll to position [3880, 0]
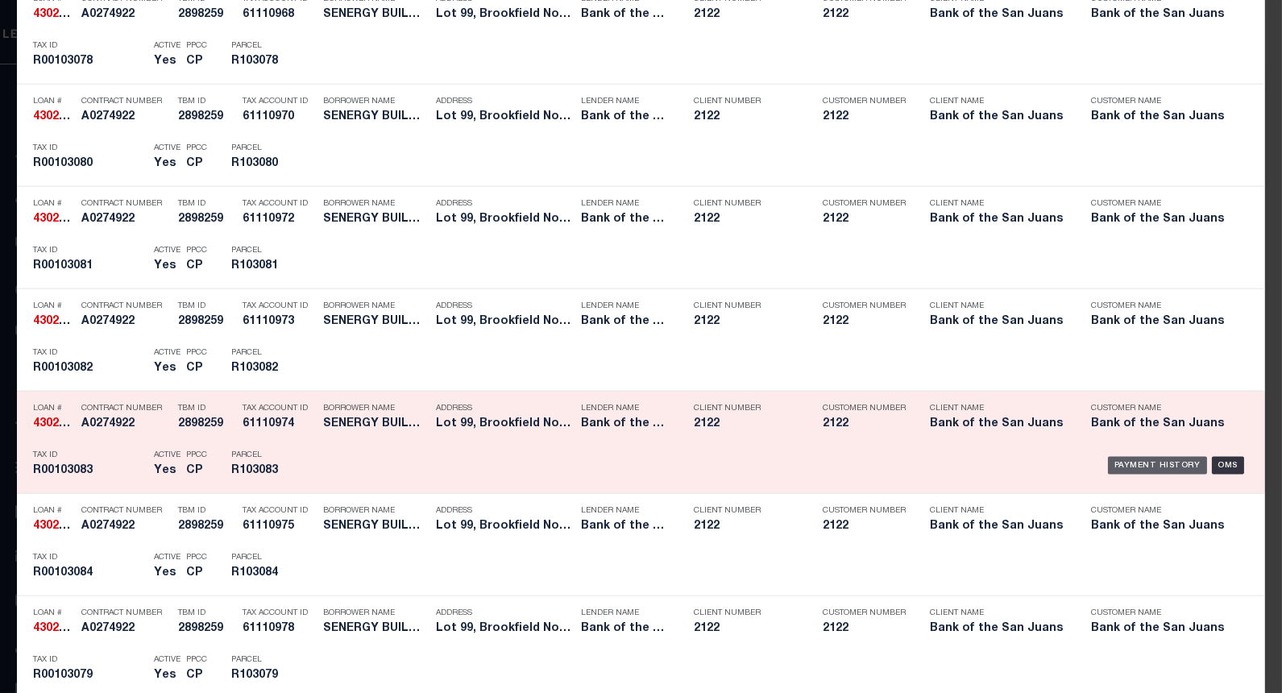
click at [1121, 460] on div "Payment History" at bounding box center [1157, 466] width 99 height 18
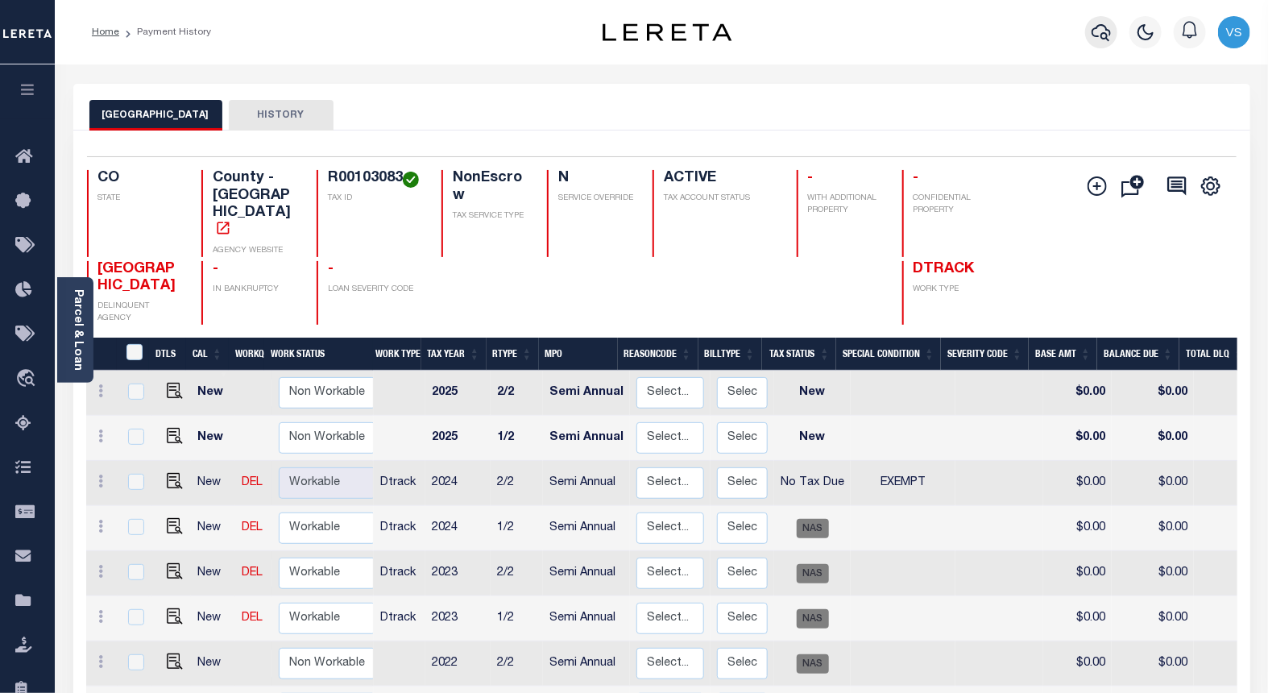
click at [1100, 30] on icon "button" at bounding box center [1101, 32] width 19 height 19
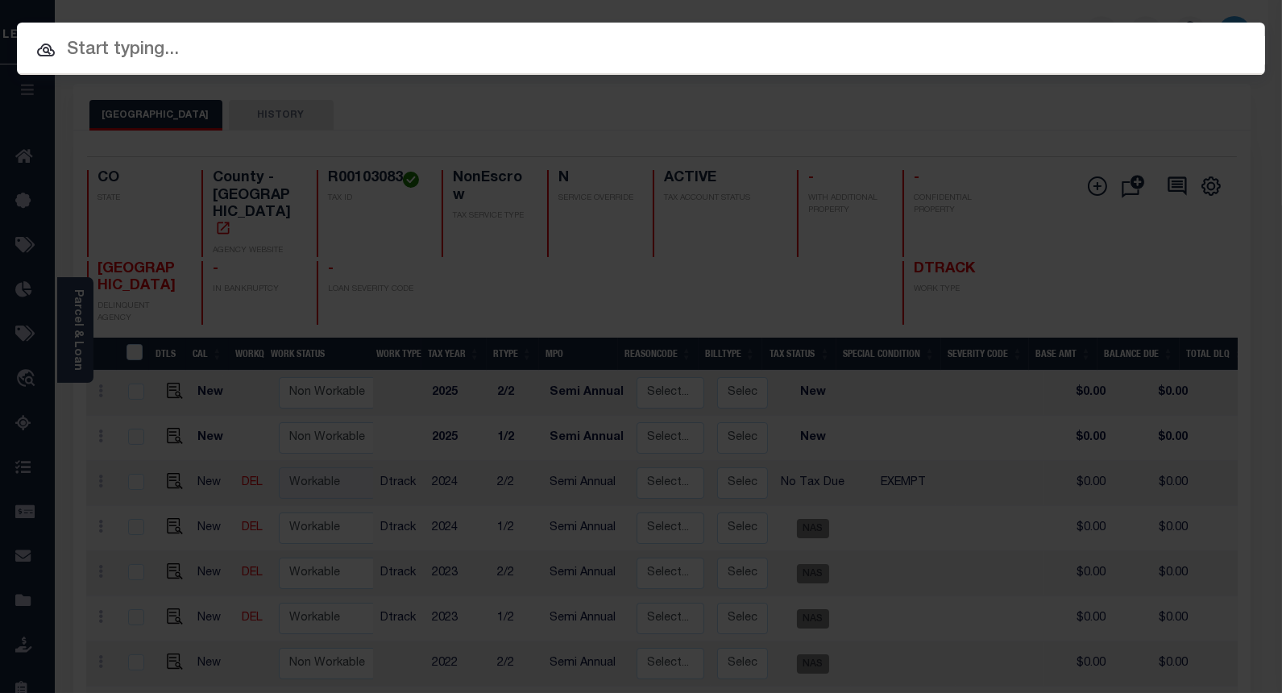
paste input "4302210007810"
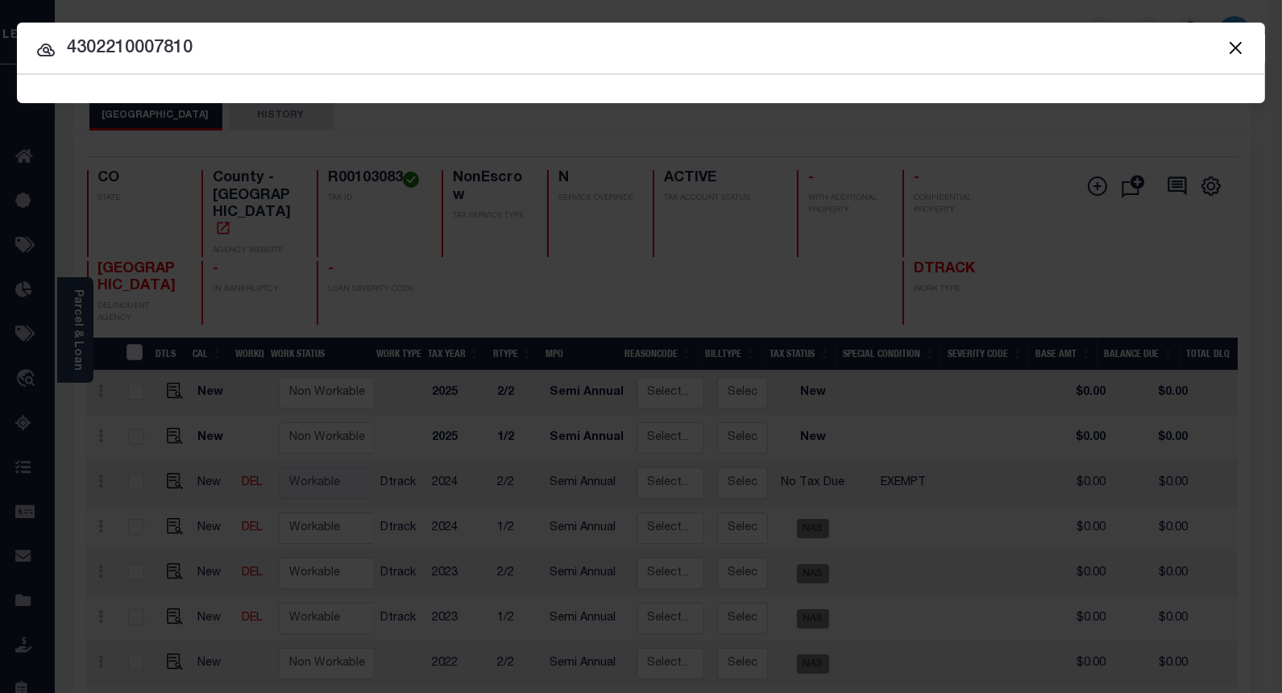
type input "4302210007810"
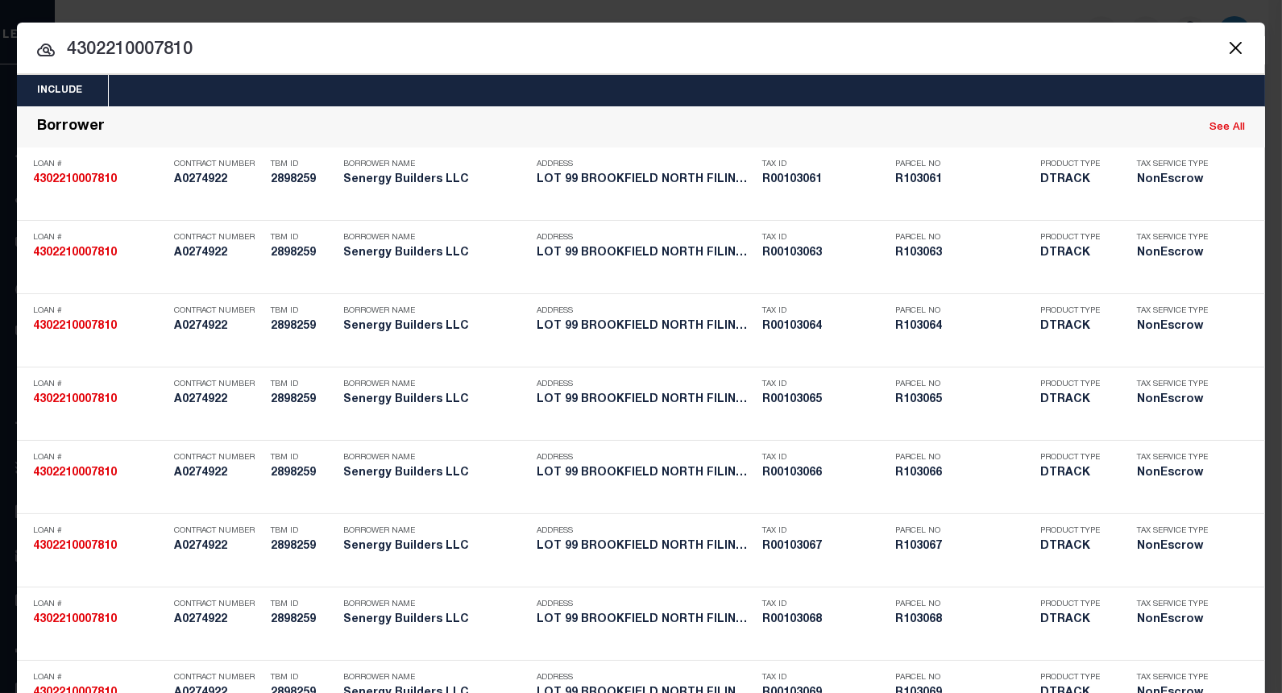
click at [333, 60] on input "4302210007810" at bounding box center [641, 50] width 1248 height 28
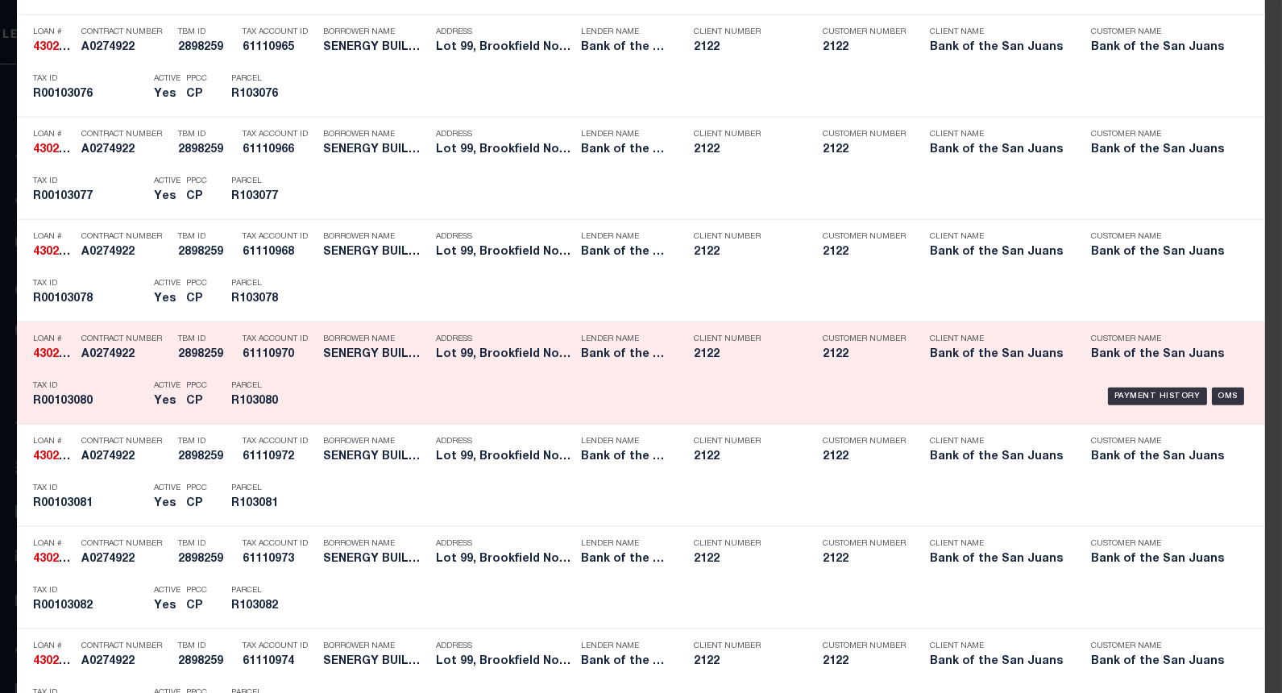
scroll to position [3791, 0]
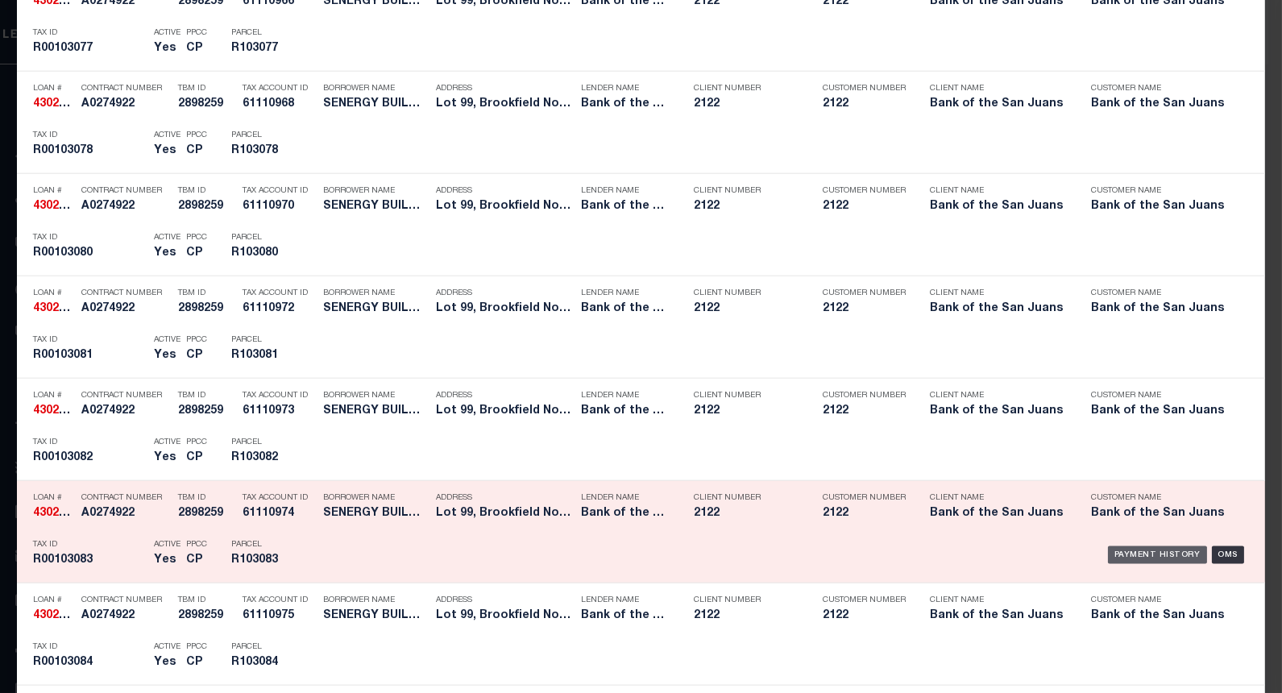
click at [1162, 556] on div "Payment History" at bounding box center [1157, 555] width 99 height 18
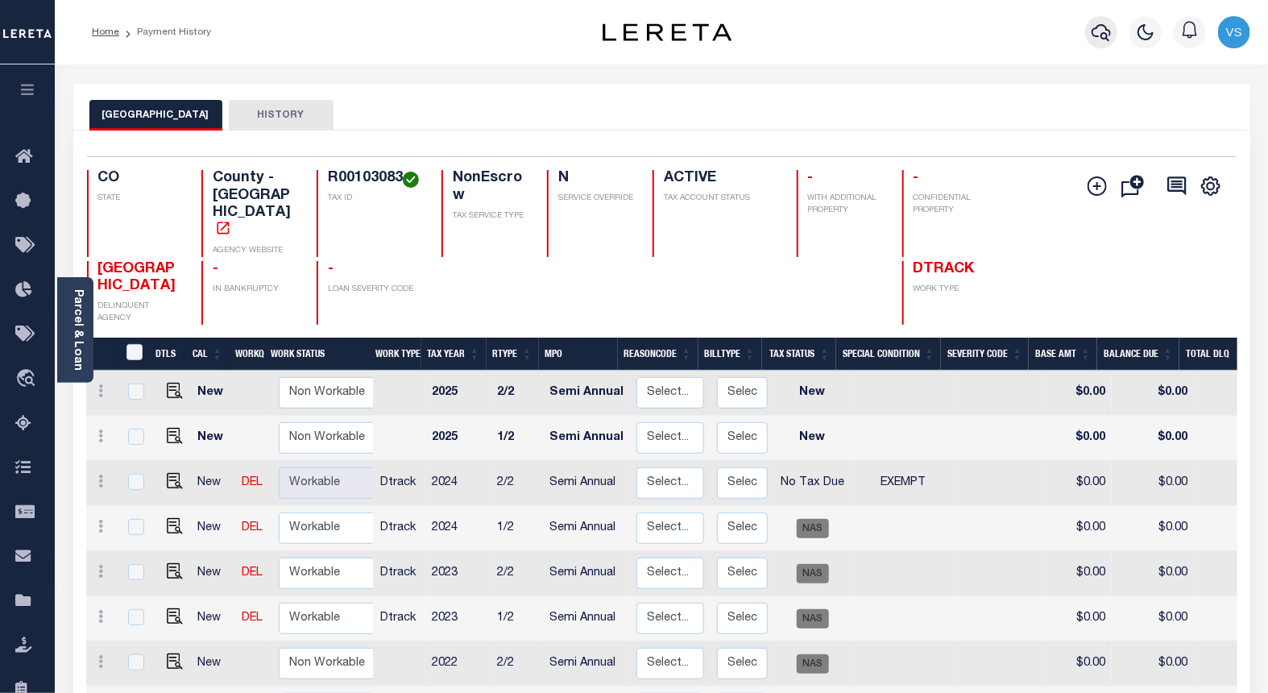
click at [1092, 38] on icon "button" at bounding box center [1101, 32] width 19 height 19
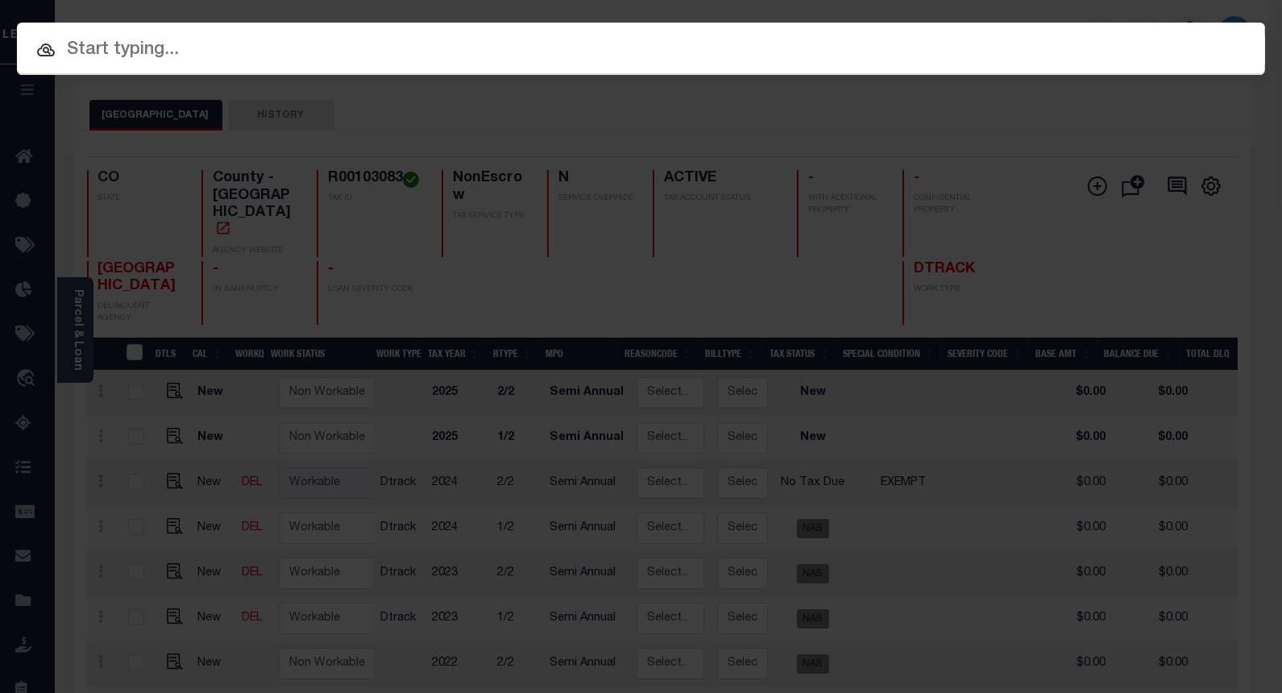
paste input "4302210007810"
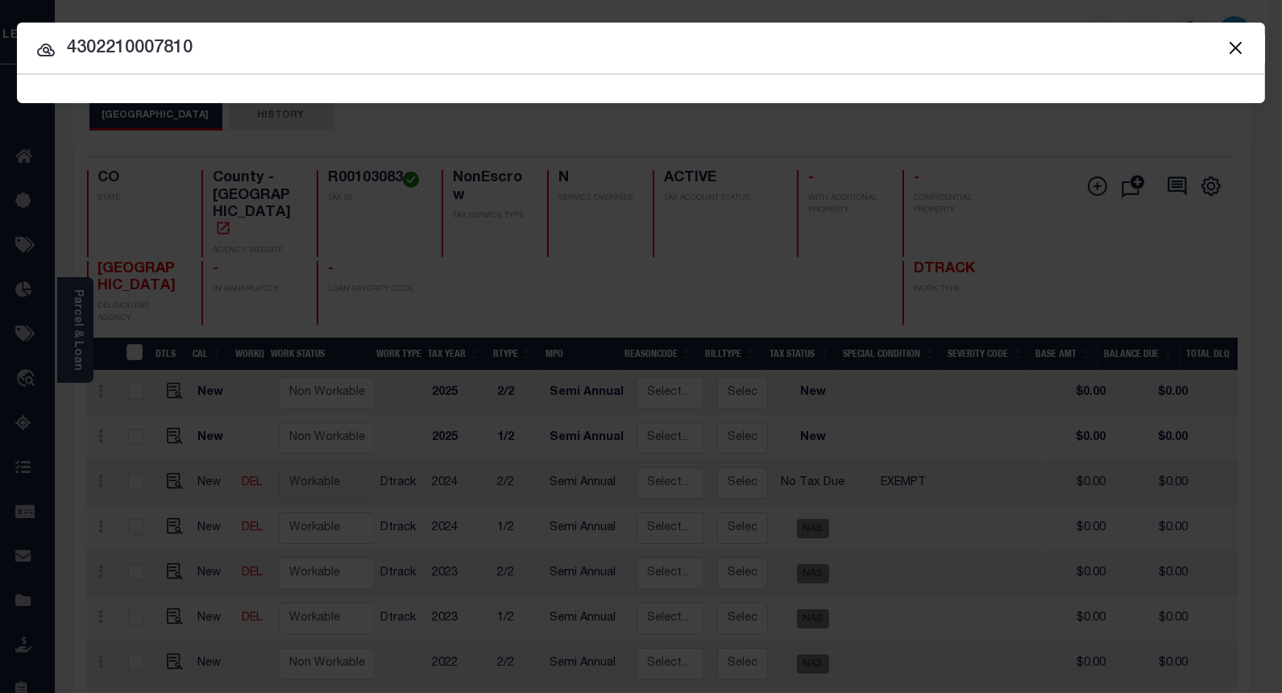
type input "4302210007810"
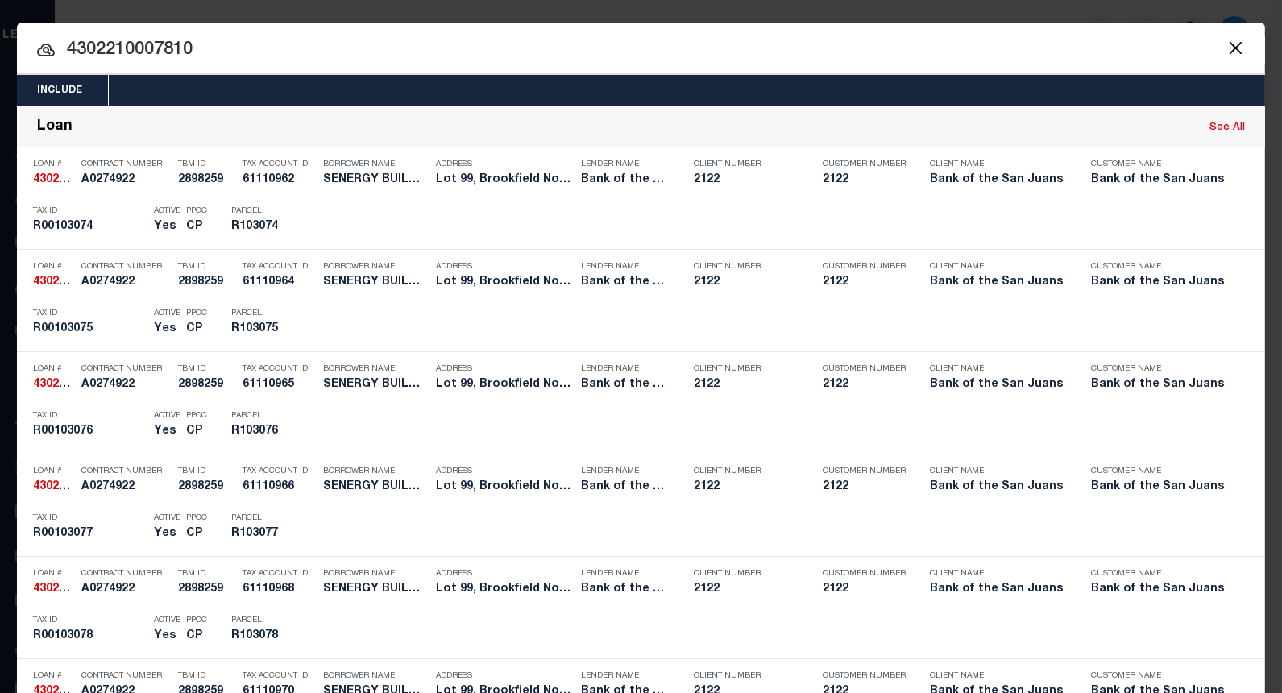
scroll to position [802, 0]
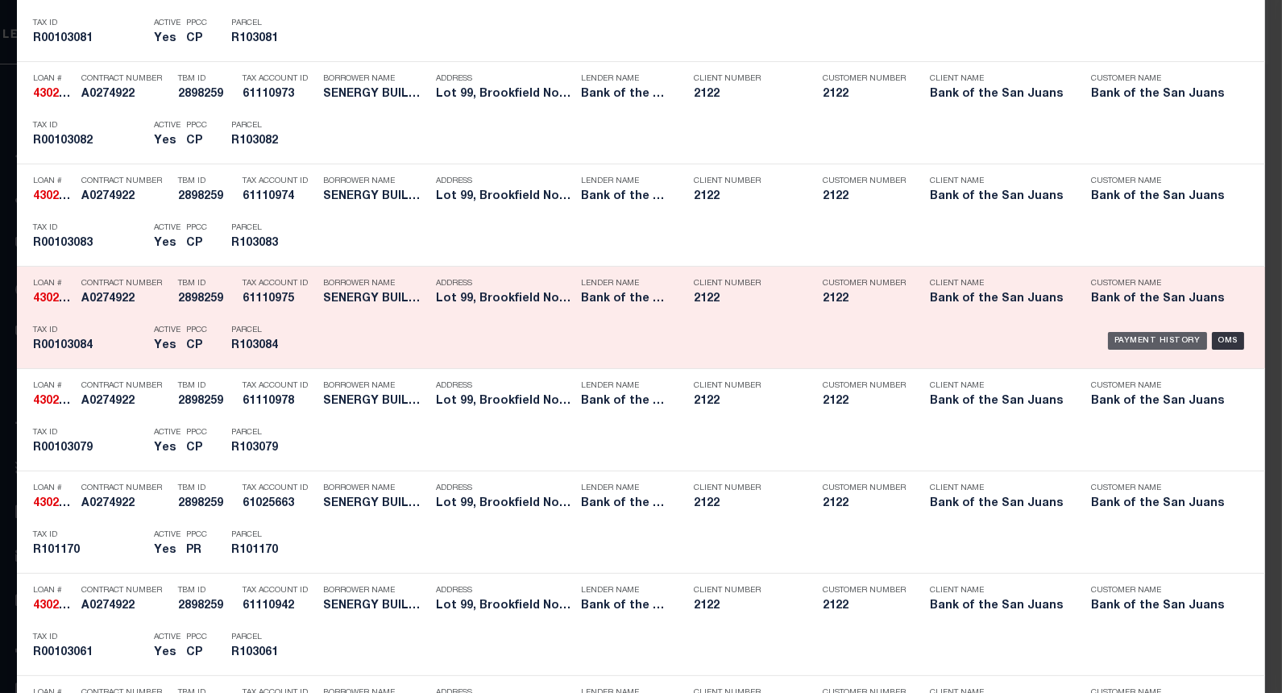
click at [1122, 336] on div "Payment History" at bounding box center [1157, 341] width 99 height 18
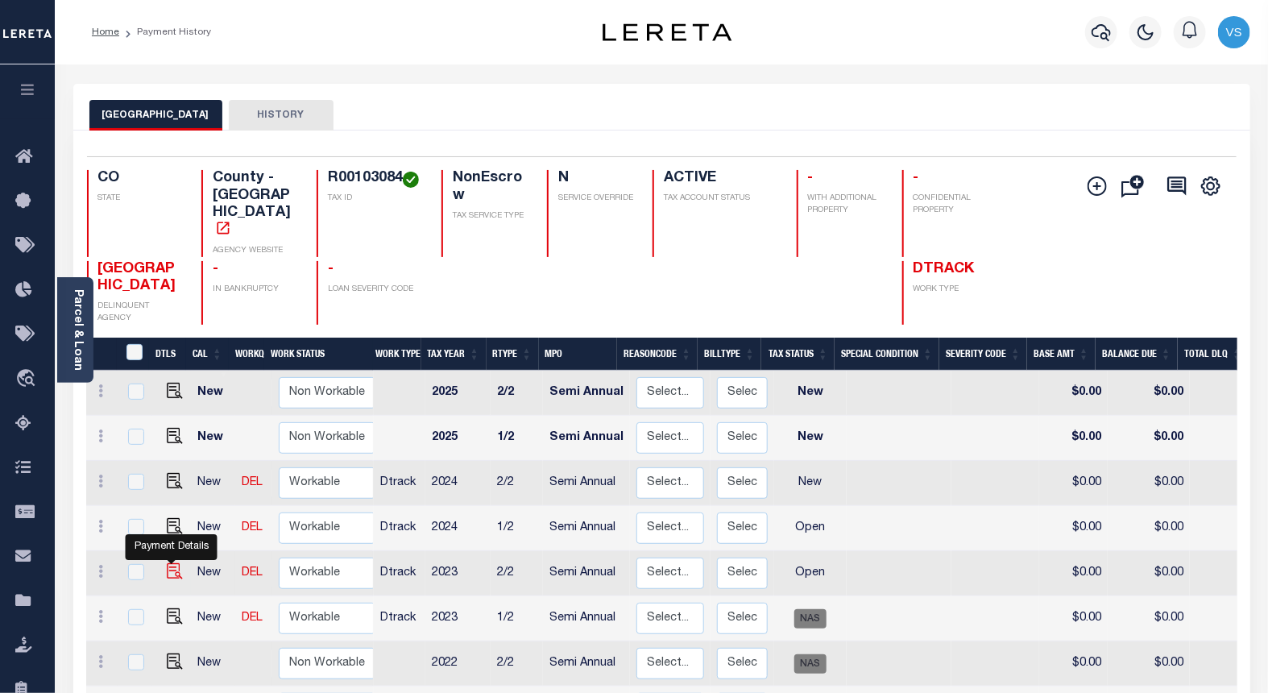
click at [167, 563] on img "" at bounding box center [175, 571] width 16 height 16
checkbox input "true"
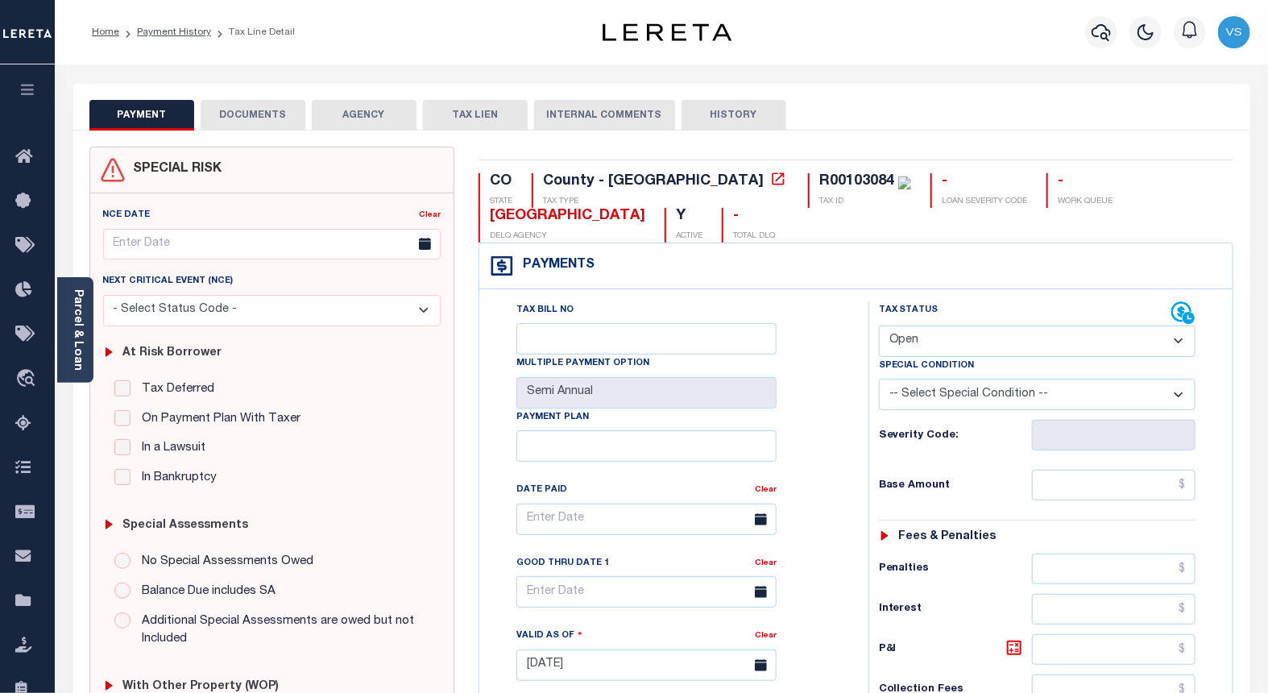
drag, startPoint x: 924, startPoint y: 339, endPoint x: 937, endPoint y: 356, distance: 21.3
click at [924, 339] on select "- Select Status Code - Open Due/Unpaid Paid Incomplete No Tax Due Internal Refu…" at bounding box center [1037, 340] width 317 height 31
select select "NTX"
click at [879, 326] on select "- Select Status Code - Open Due/Unpaid Paid Incomplete No Tax Due Internal Refu…" at bounding box center [1037, 340] width 317 height 31
type input "[DATE]"
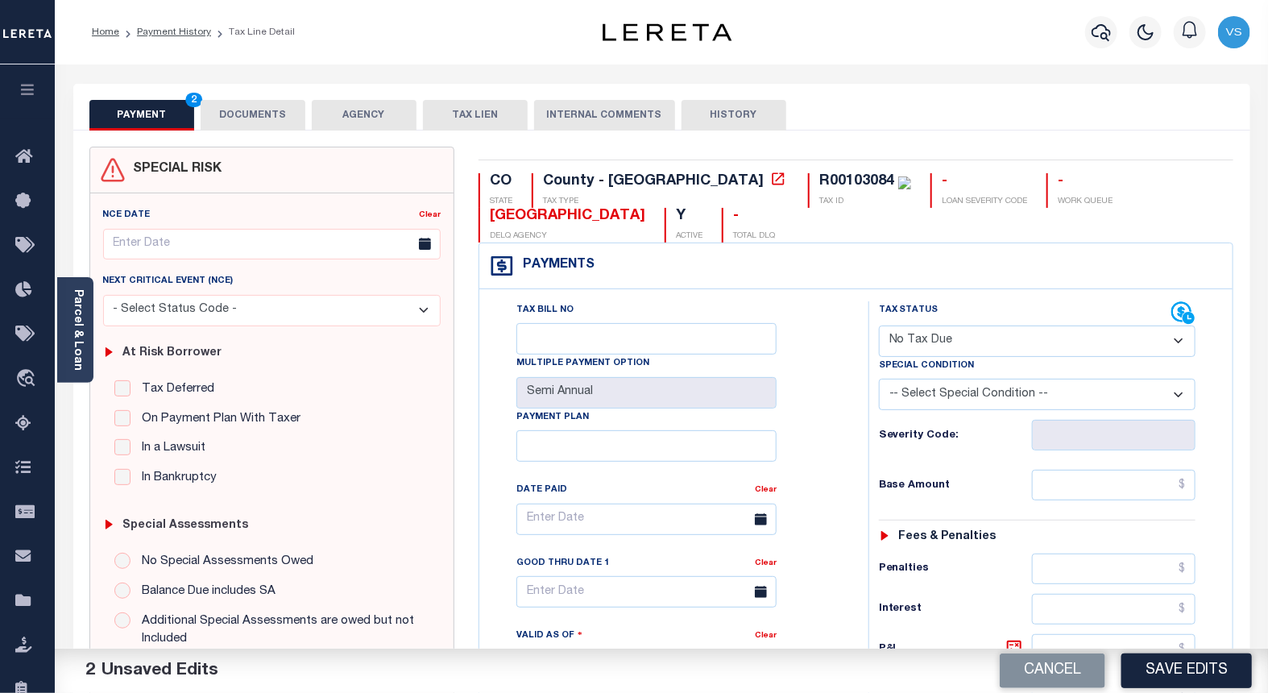
drag, startPoint x: 935, startPoint y: 393, endPoint x: 938, endPoint y: 412, distance: 19.5
click at [935, 393] on select "-- Select Special Condition -- 3RD PARTY TAX LIEN AGENCY TAX LIEN (A.K.A Inside…" at bounding box center [1037, 394] width 317 height 31
select select "5"
click at [879, 380] on select "-- Select Special Condition -- 3RD PARTY TAX LIEN AGENCY TAX LIEN (A.K.A Inside…" at bounding box center [1037, 394] width 317 height 31
click at [214, 123] on button "DOCUMENTS" at bounding box center [253, 115] width 105 height 31
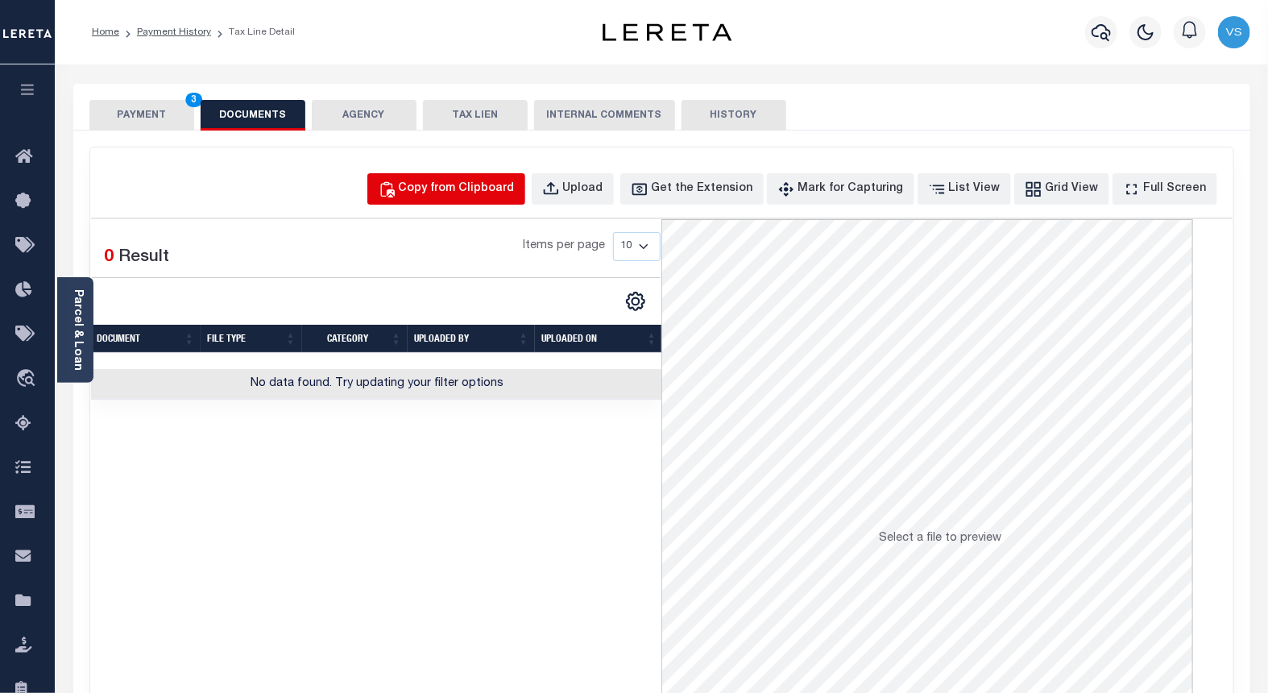
click at [496, 183] on div "Copy from Clipboard" at bounding box center [457, 189] width 116 height 18
select select "POP"
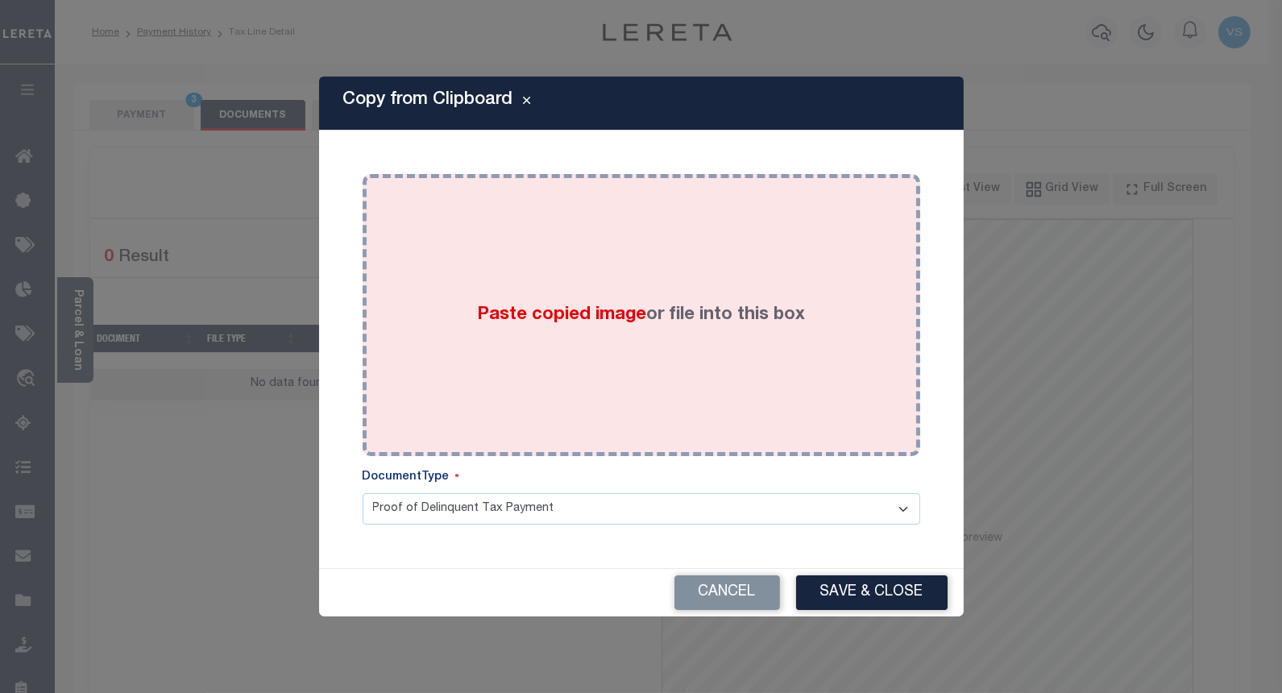
click at [540, 285] on div "Paste copied image or file into this box" at bounding box center [641, 315] width 533 height 258
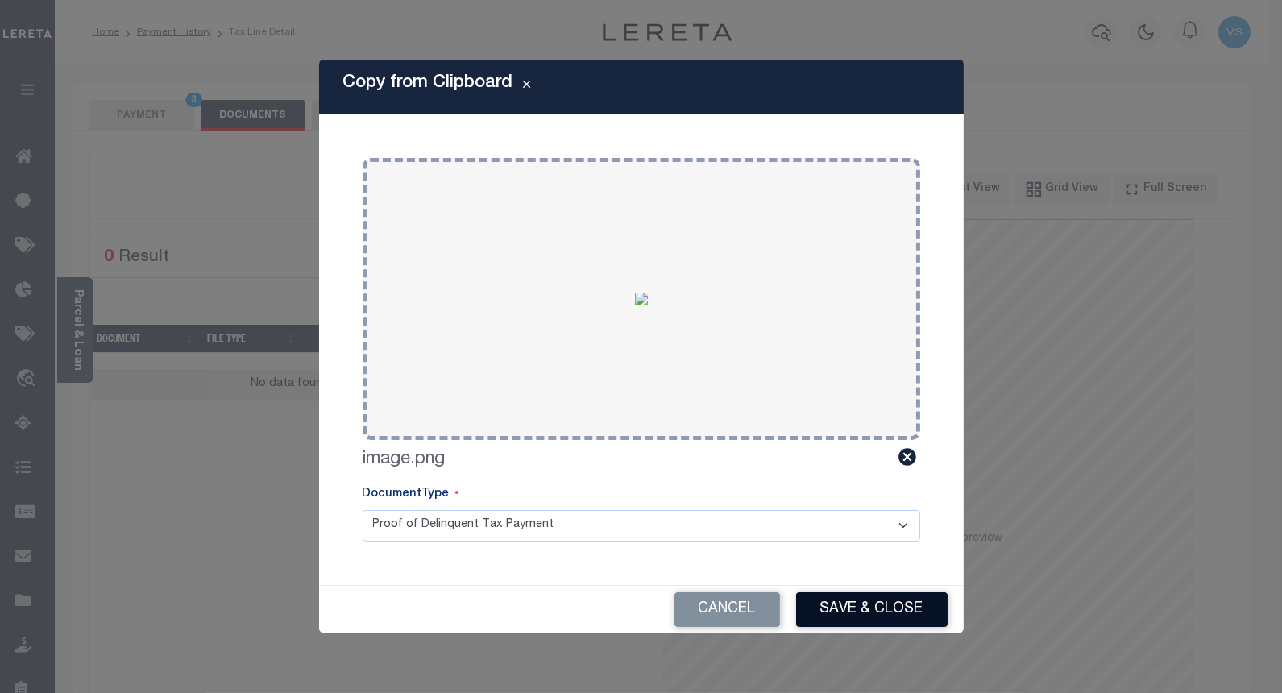
click at [831, 612] on button "Save & Close" at bounding box center [871, 609] width 151 height 35
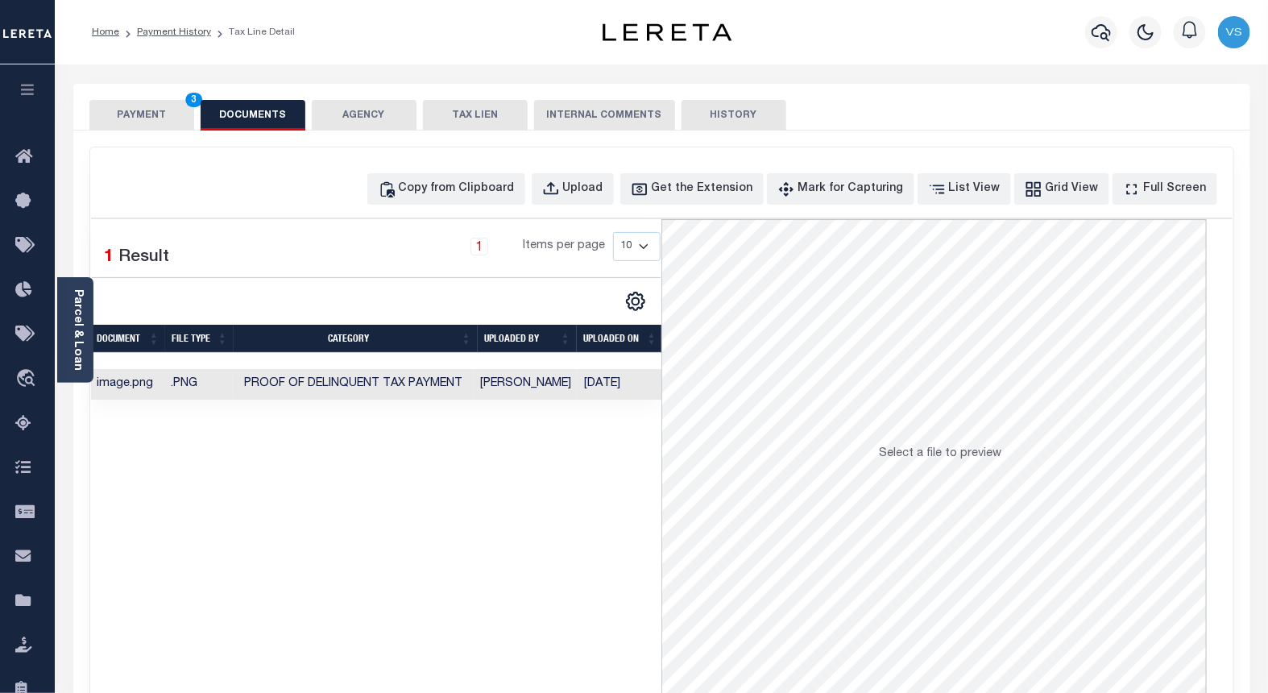
click at [158, 122] on button "PAYMENT 3" at bounding box center [141, 115] width 105 height 31
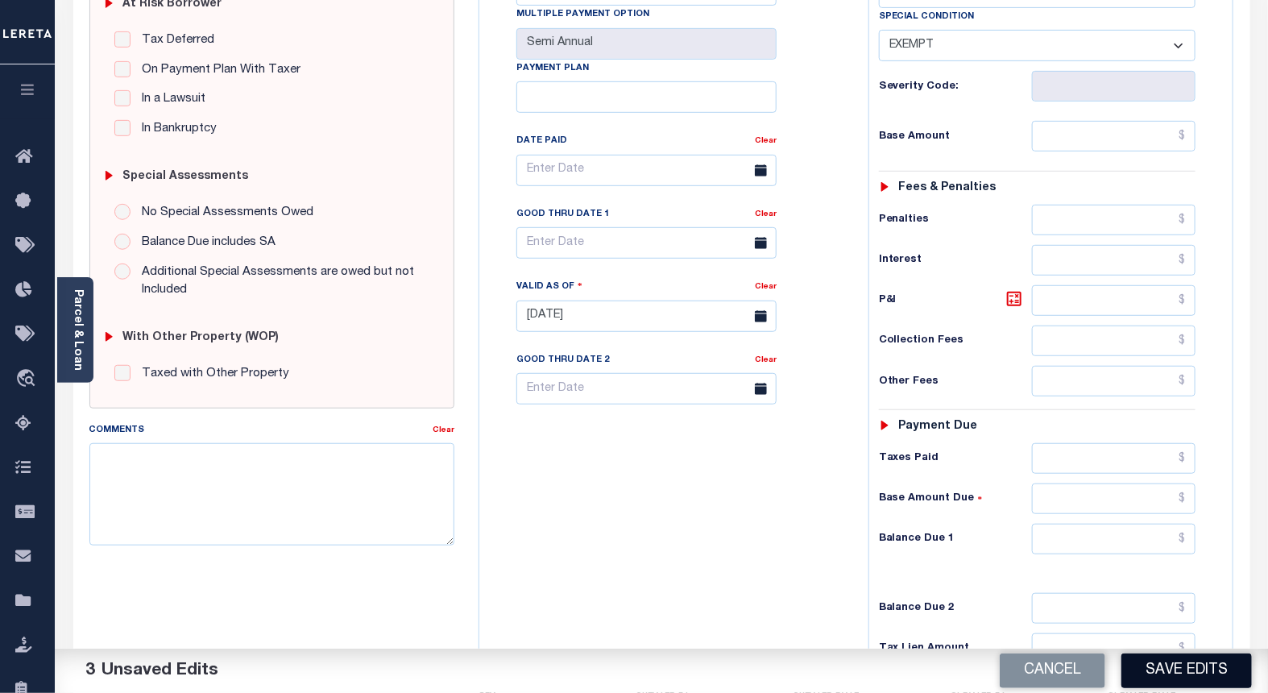
scroll to position [358, 0]
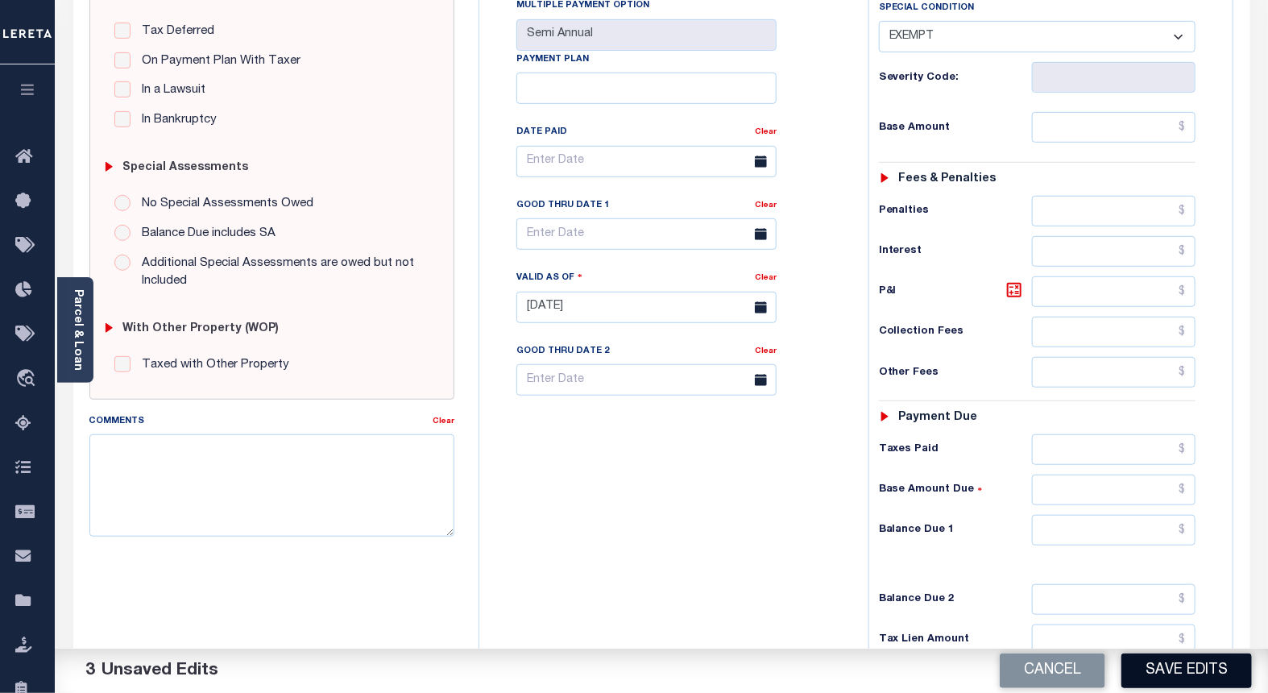
click at [1182, 666] on button "Save Edits" at bounding box center [1186, 670] width 130 height 35
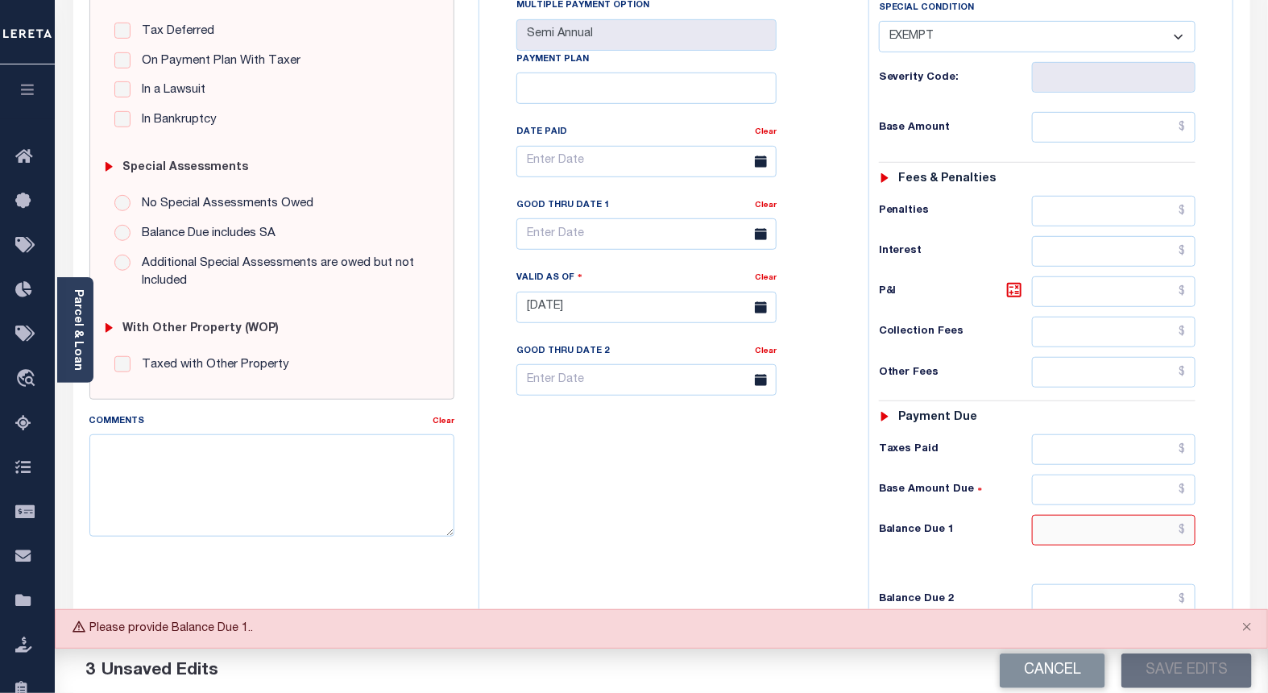
click at [1141, 528] on input "text" at bounding box center [1114, 530] width 164 height 31
type input "$0.00"
click at [1187, 662] on button "Save Edits" at bounding box center [1186, 670] width 130 height 35
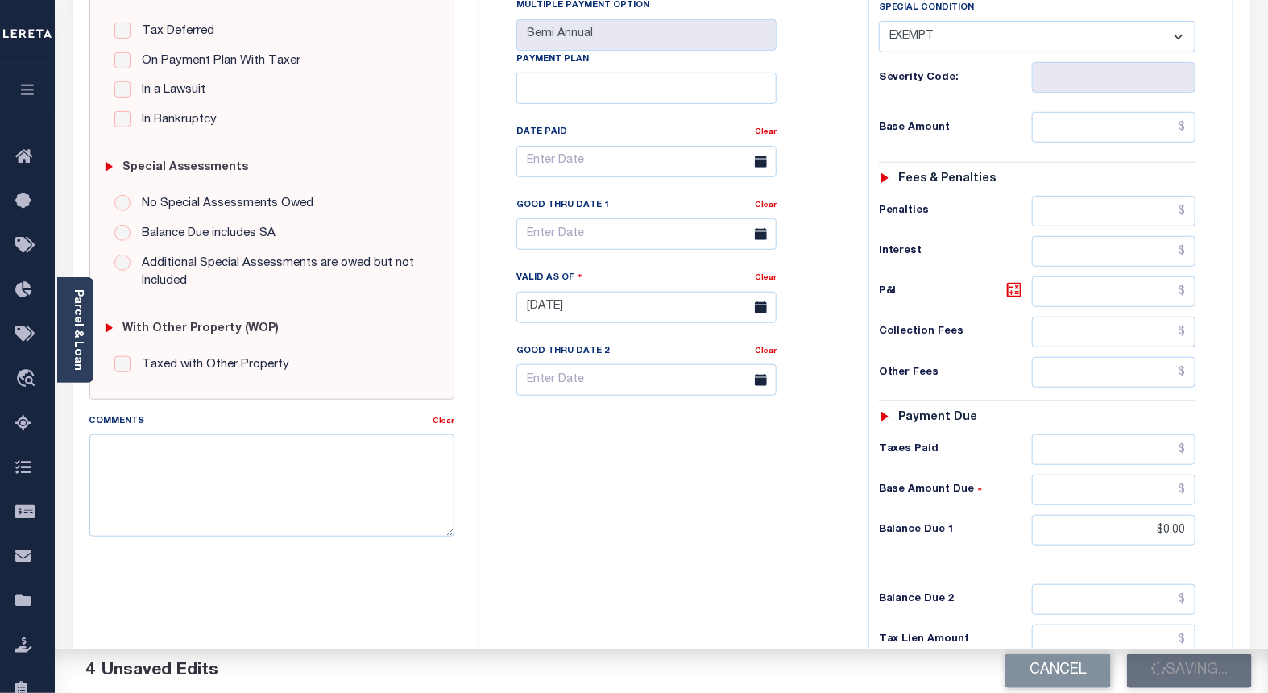
checkbox input "false"
type input "$0"
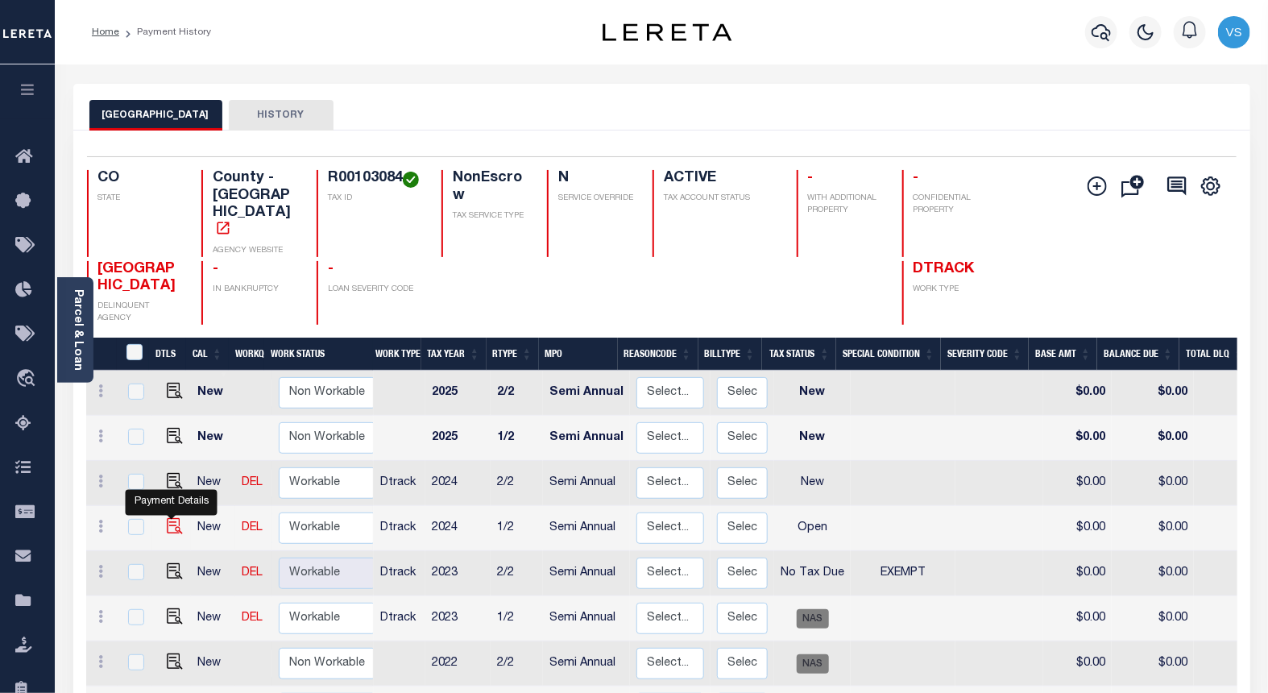
click at [167, 518] on img "" at bounding box center [175, 526] width 16 height 16
checkbox input "true"
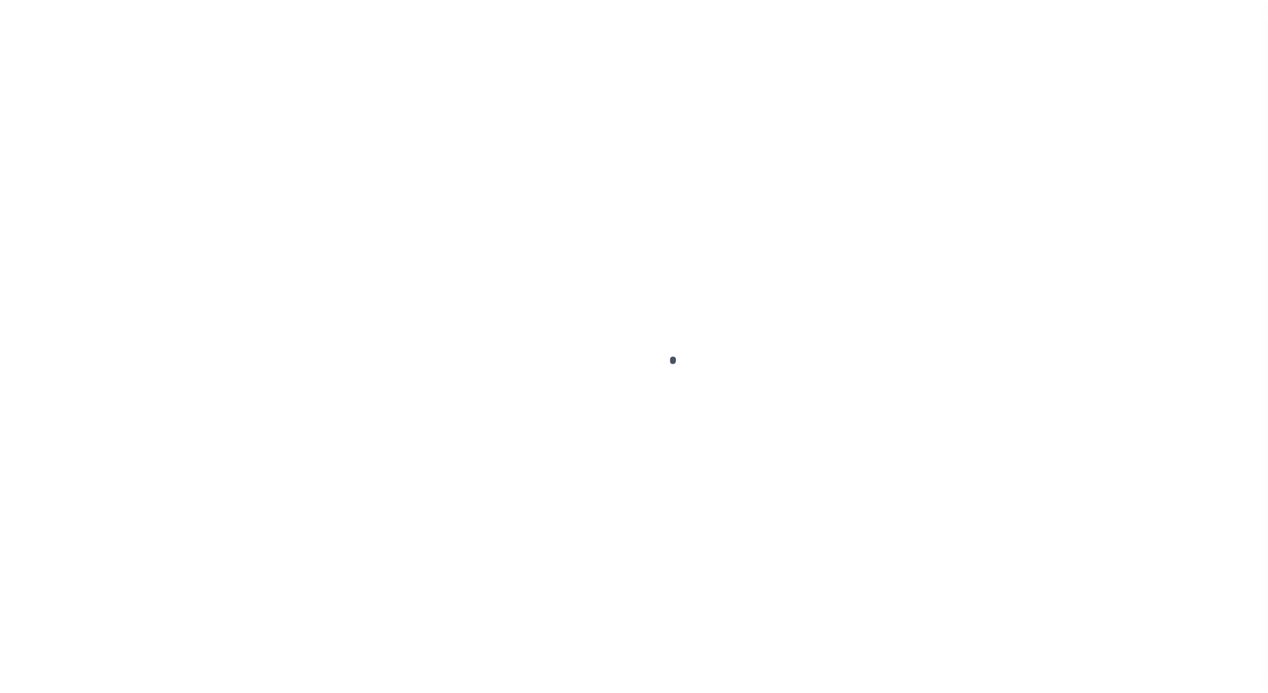
select select "OP2"
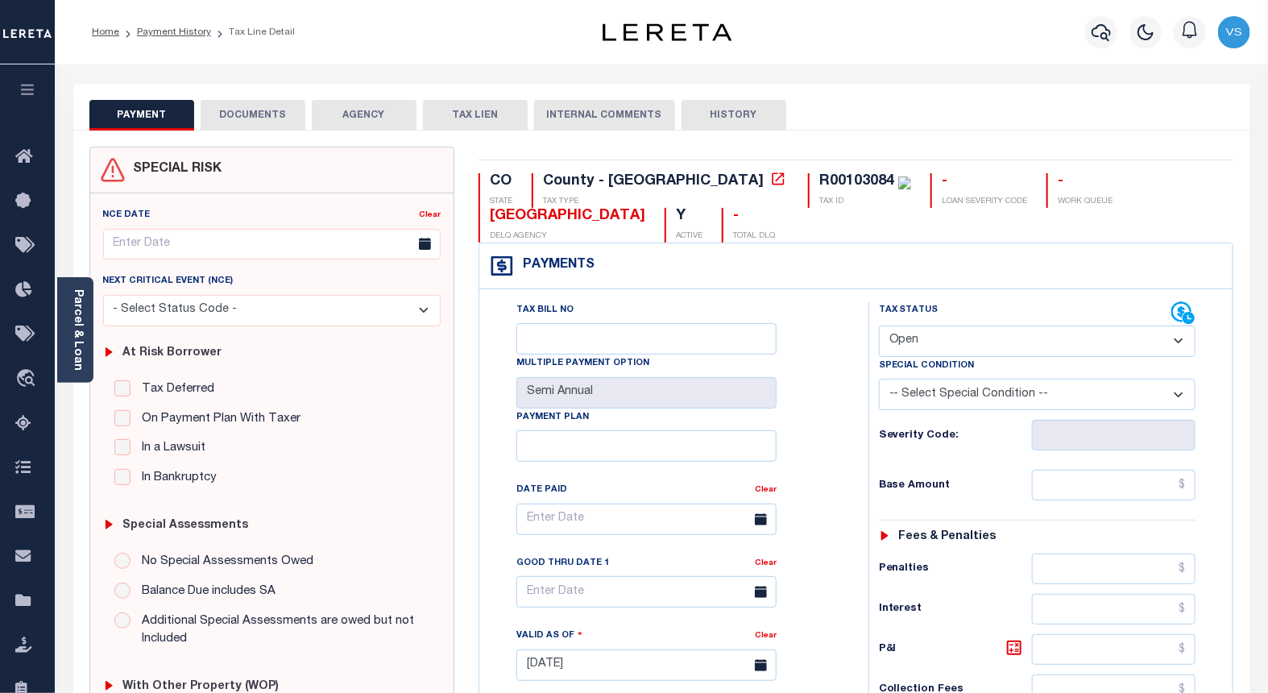
click at [227, 110] on button "DOCUMENTS" at bounding box center [253, 115] width 105 height 31
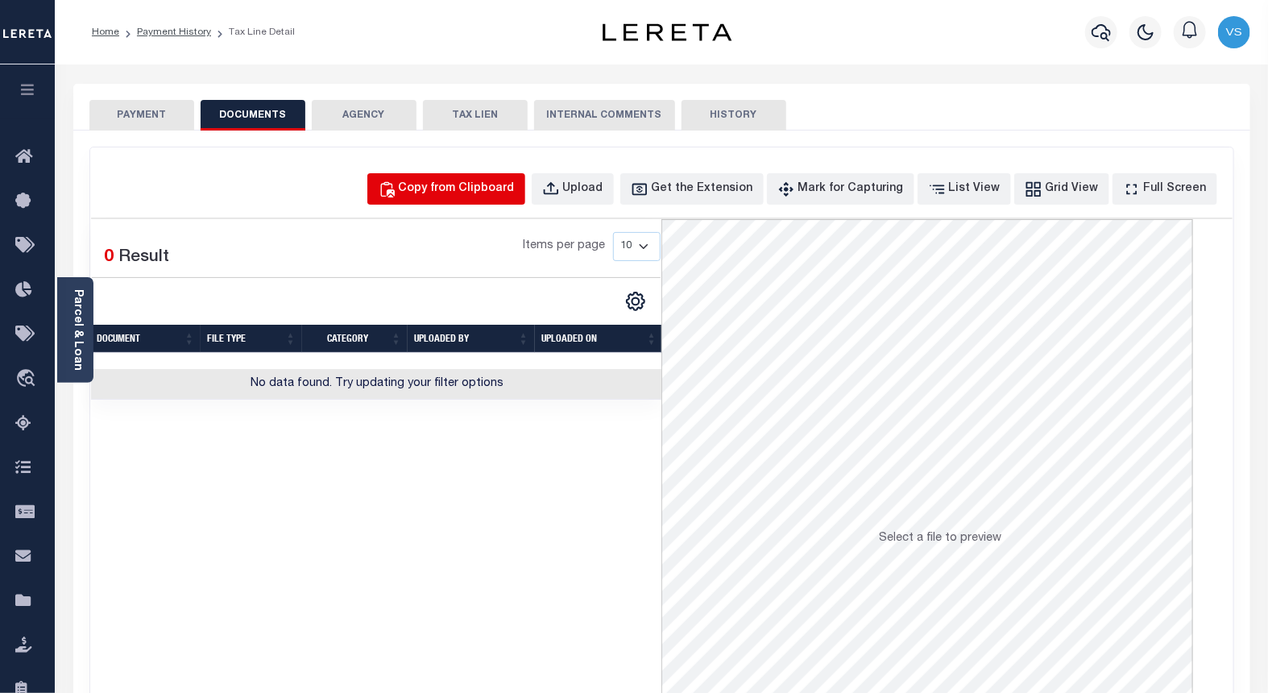
click at [452, 188] on div "Copy from Clipboard" at bounding box center [457, 189] width 116 height 18
select select "POP"
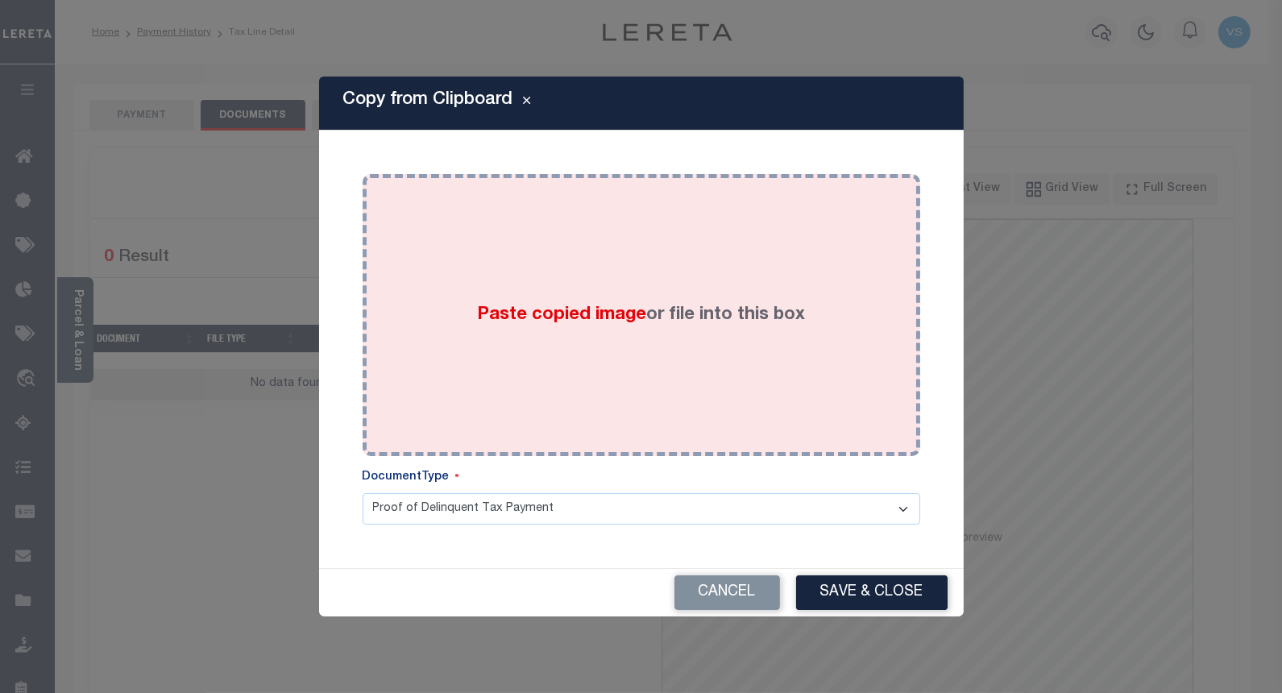
click at [488, 274] on div "Paste copied image or file into this box" at bounding box center [641, 315] width 533 height 258
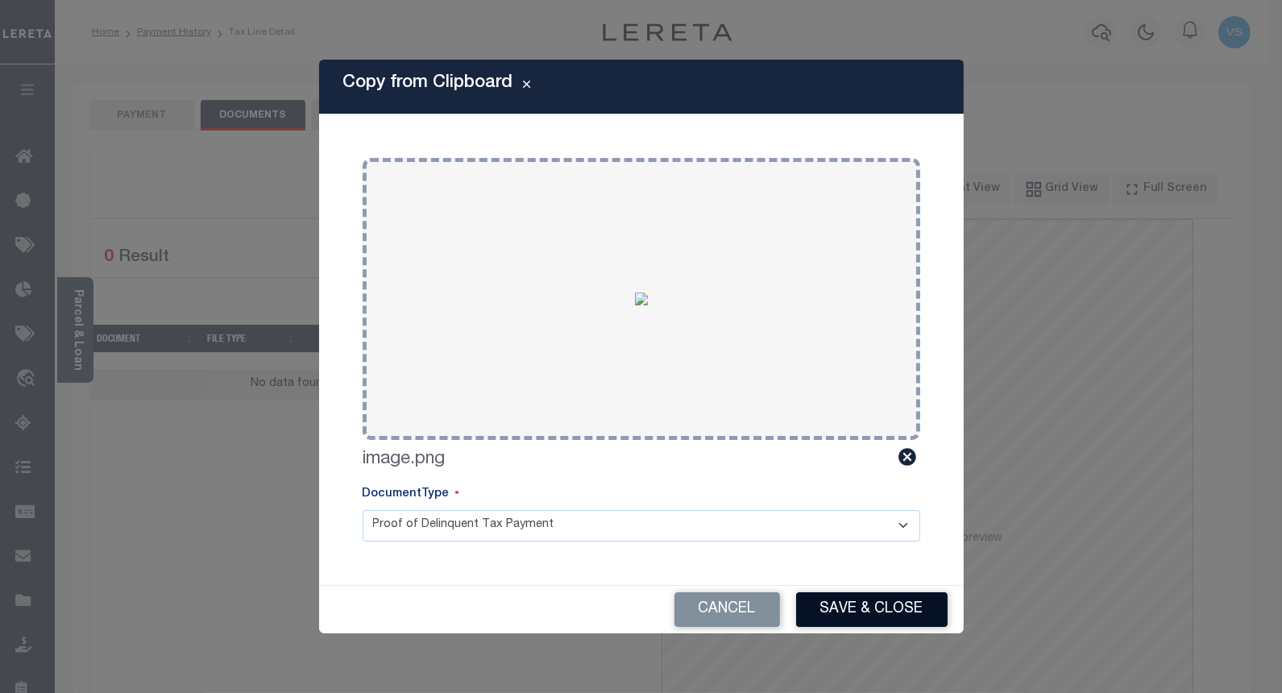
click at [838, 608] on button "Save & Close" at bounding box center [871, 609] width 151 height 35
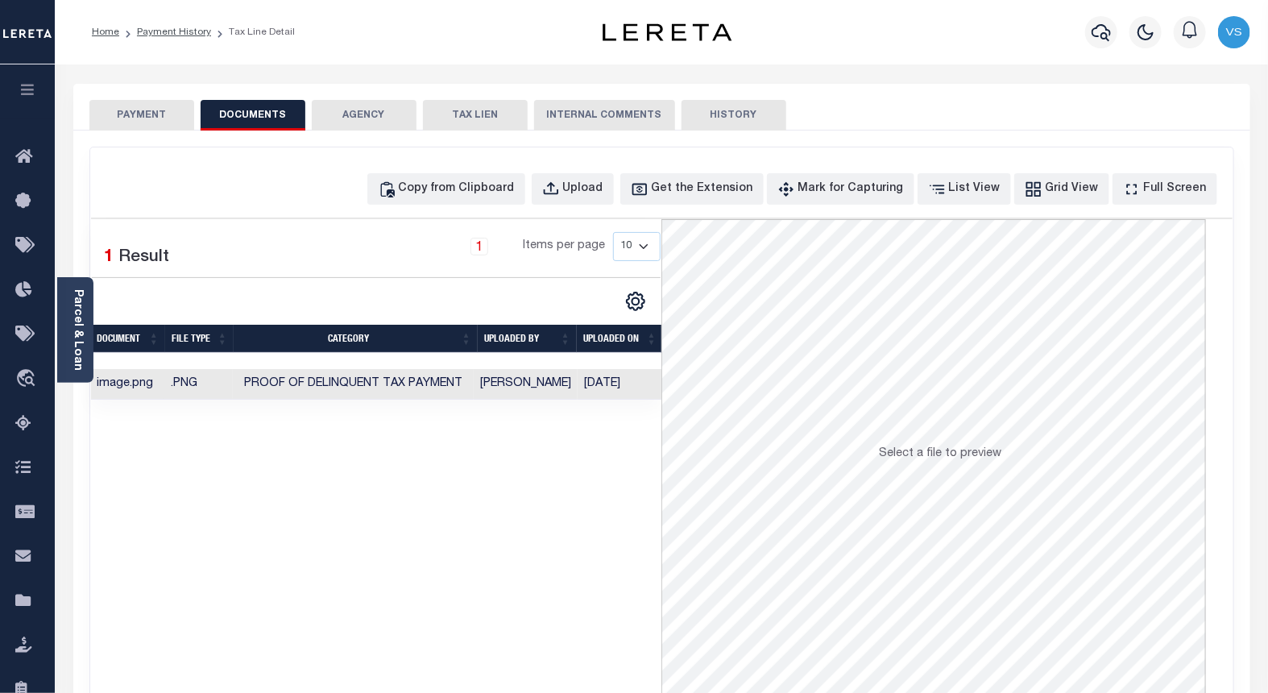
click at [143, 118] on button "PAYMENT" at bounding box center [141, 115] width 105 height 31
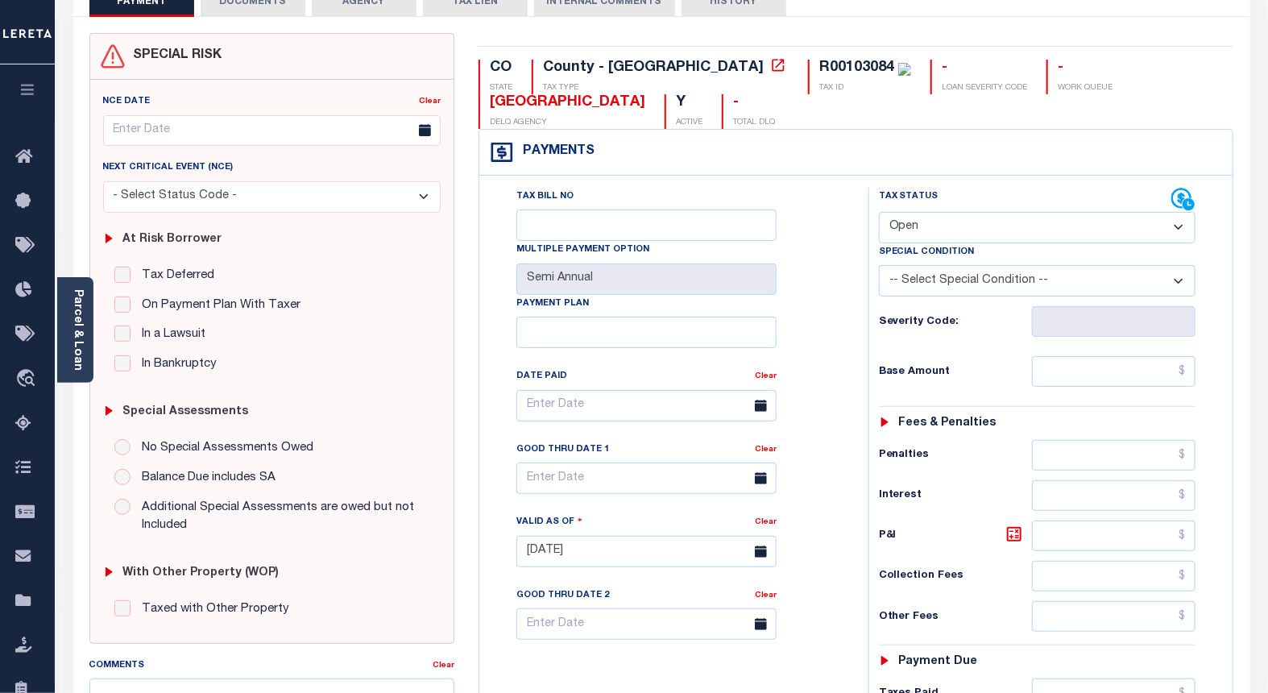
scroll to position [179, 0]
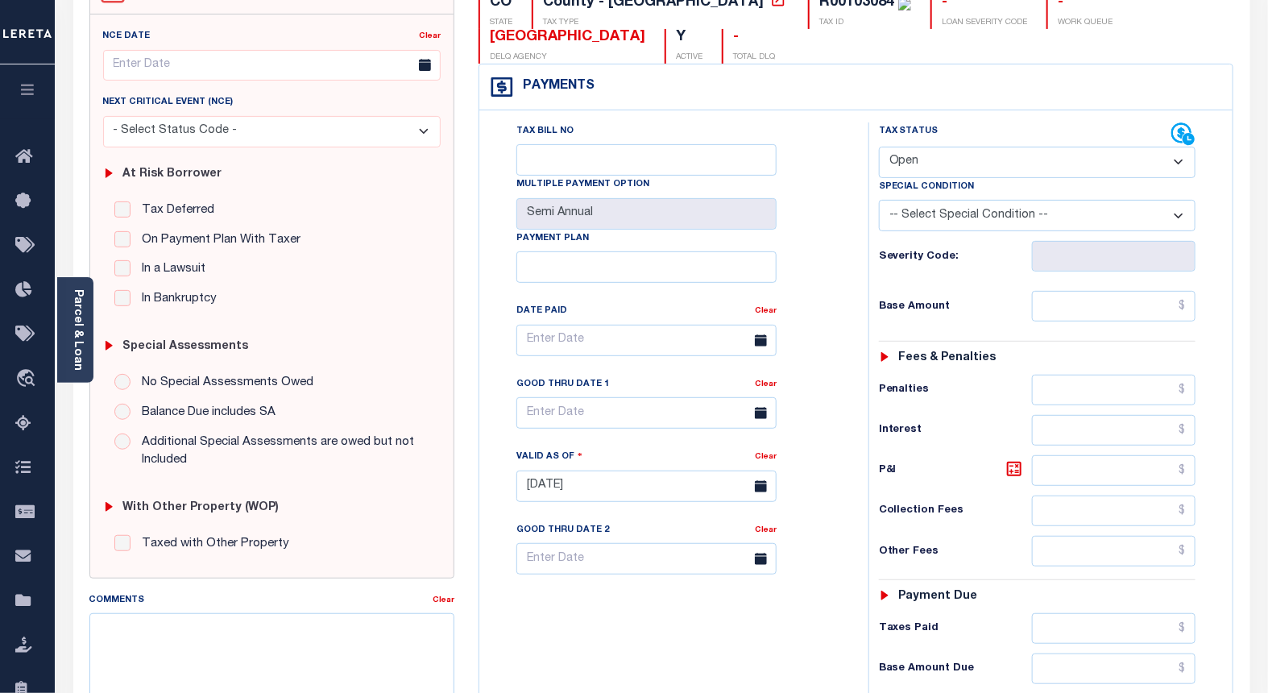
drag, startPoint x: 901, startPoint y: 166, endPoint x: 908, endPoint y: 181, distance: 16.9
click at [901, 166] on select "- Select Status Code - Open Due/Unpaid Paid Incomplete No Tax Due Internal Refu…" at bounding box center [1037, 162] width 317 height 31
select select "NTX"
click at [879, 147] on select "- Select Status Code - Open Due/Unpaid Paid Incomplete No Tax Due Internal Refu…" at bounding box center [1037, 162] width 317 height 31
type input "[DATE]"
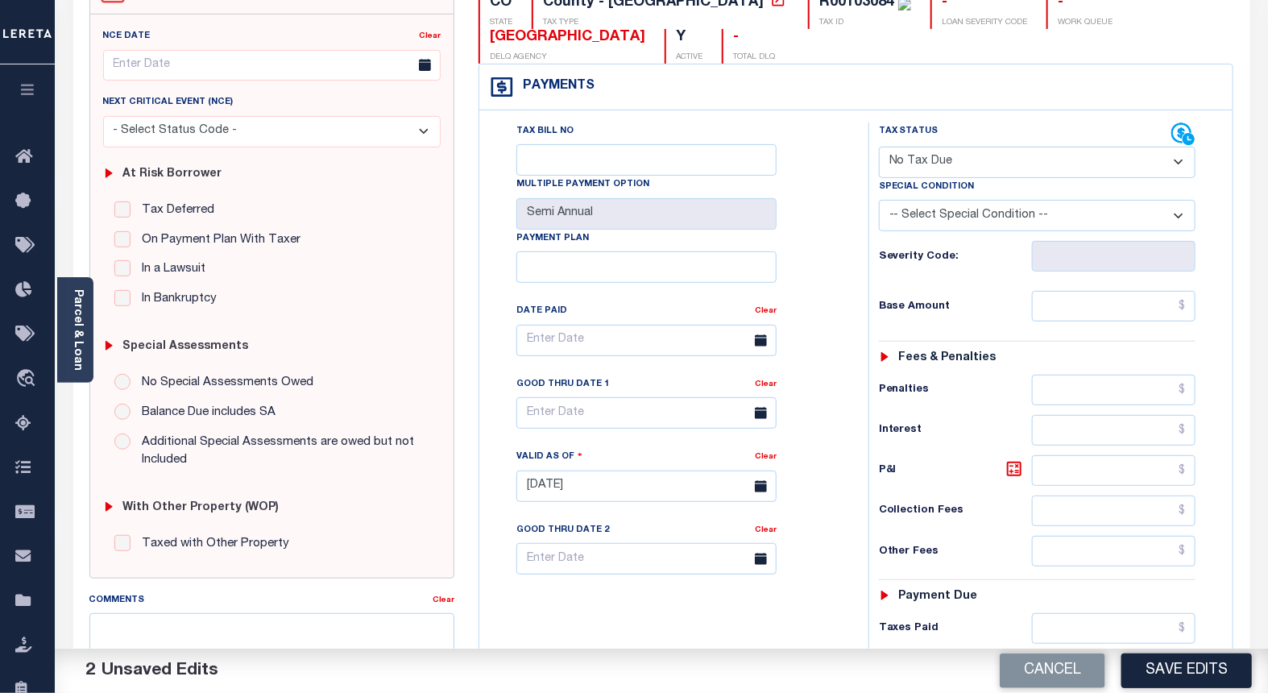
drag, startPoint x: 945, startPoint y: 212, endPoint x: 947, endPoint y: 230, distance: 18.7
click at [945, 212] on select "-- Select Special Condition -- 3RD PARTY TAX LIEN AGENCY TAX LIEN (A.K.A Inside…" at bounding box center [1037, 215] width 317 height 31
select select "5"
click at [879, 201] on select "-- Select Special Condition -- 3RD PARTY TAX LIEN AGENCY TAX LIEN (A.K.A Inside…" at bounding box center [1037, 215] width 317 height 31
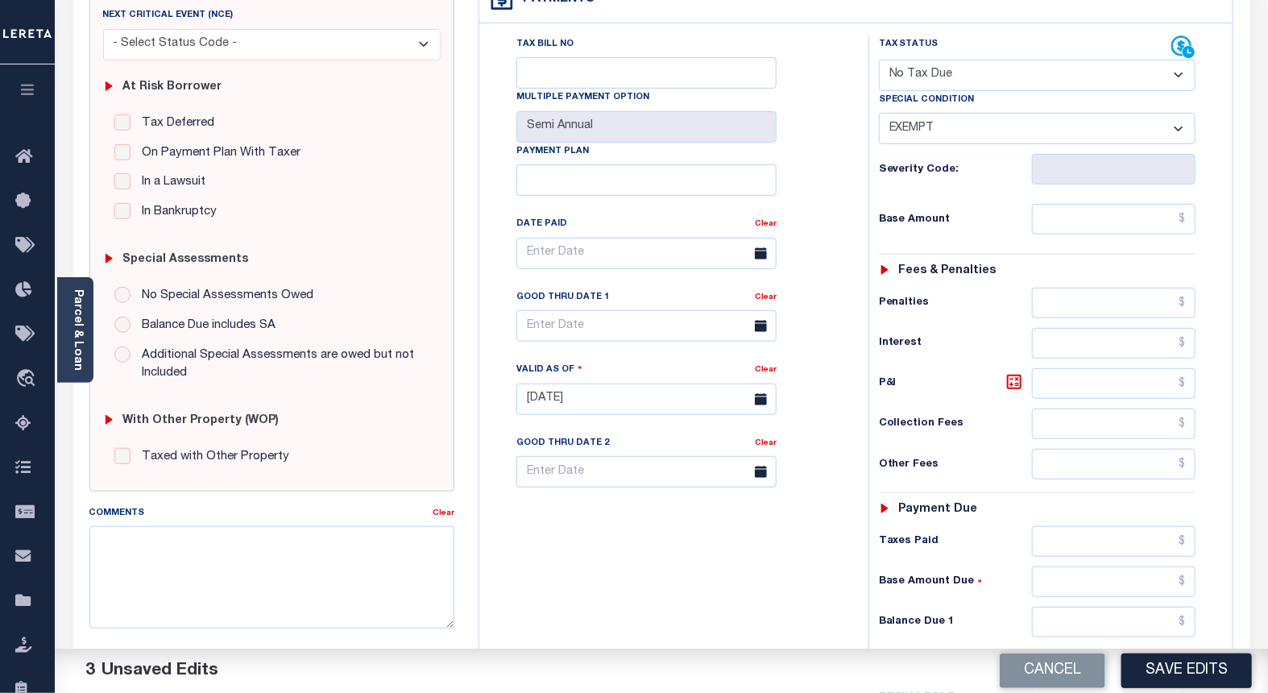
scroll to position [268, 0]
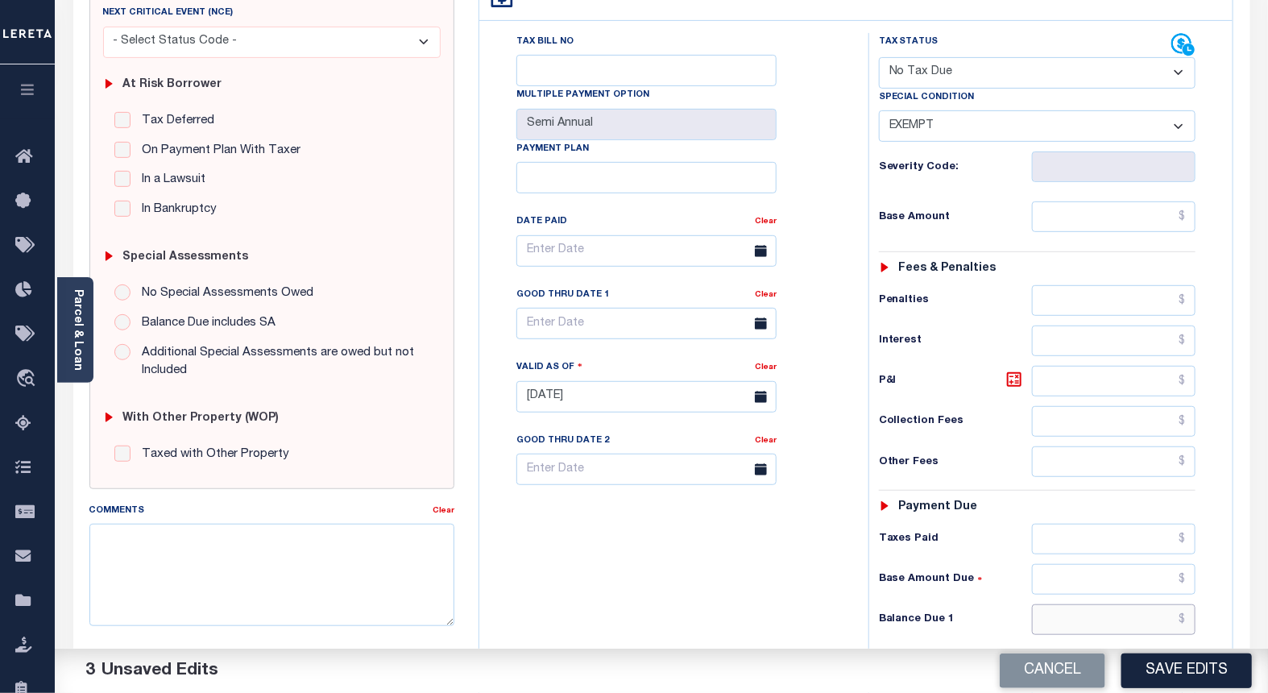
click at [1136, 621] on input "text" at bounding box center [1114, 619] width 164 height 31
type input "$0.00"
click at [1163, 665] on button "Save Edits" at bounding box center [1186, 670] width 130 height 35
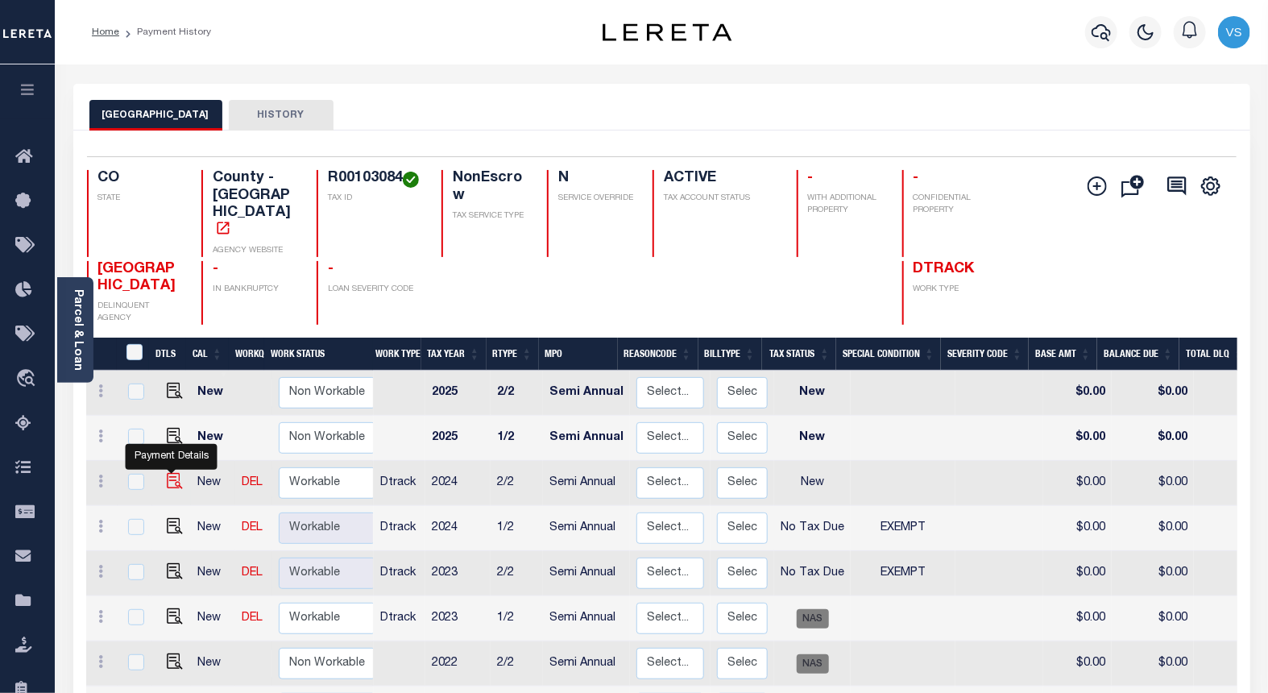
click at [172, 473] on img "" at bounding box center [175, 481] width 16 height 16
checkbox input "true"
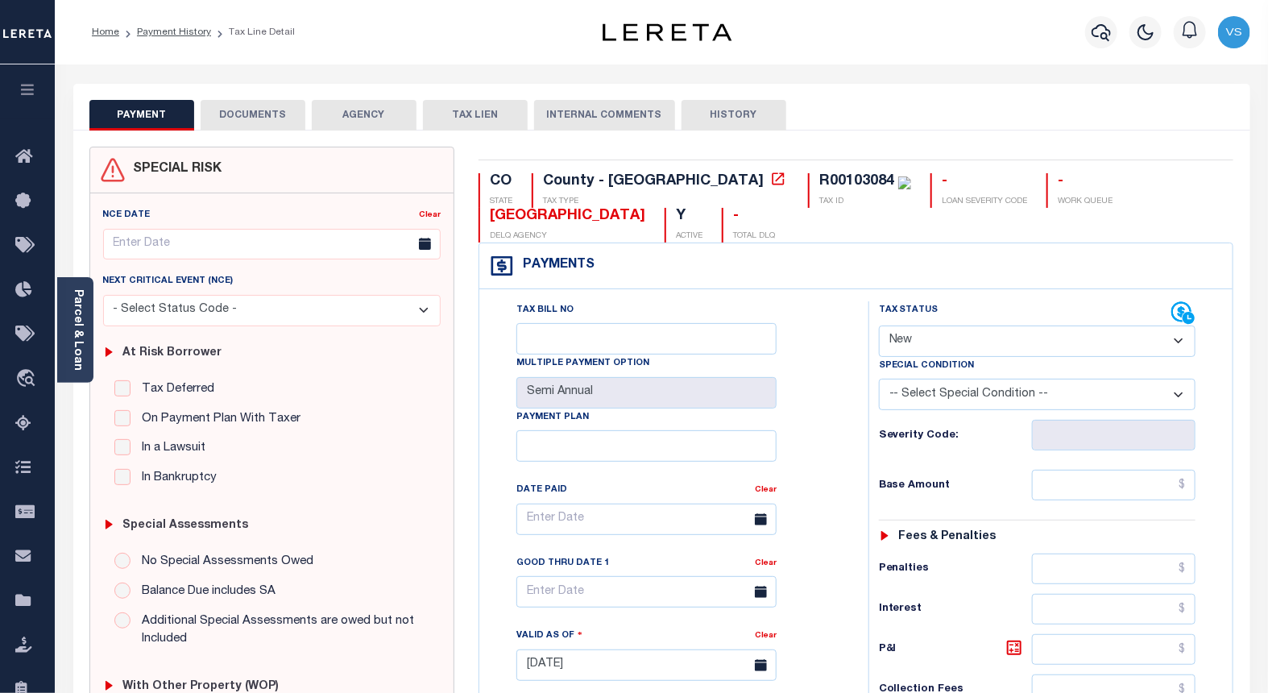
click at [914, 349] on select "- Select Status Code - Open Due/Unpaid Paid Incomplete No Tax Due Internal Refu…" at bounding box center [1037, 340] width 317 height 31
select select "NTX"
click at [879, 326] on select "- Select Status Code - Open Due/Unpaid Paid Incomplete No Tax Due Internal Refu…" at bounding box center [1037, 340] width 317 height 31
type input "[DATE]"
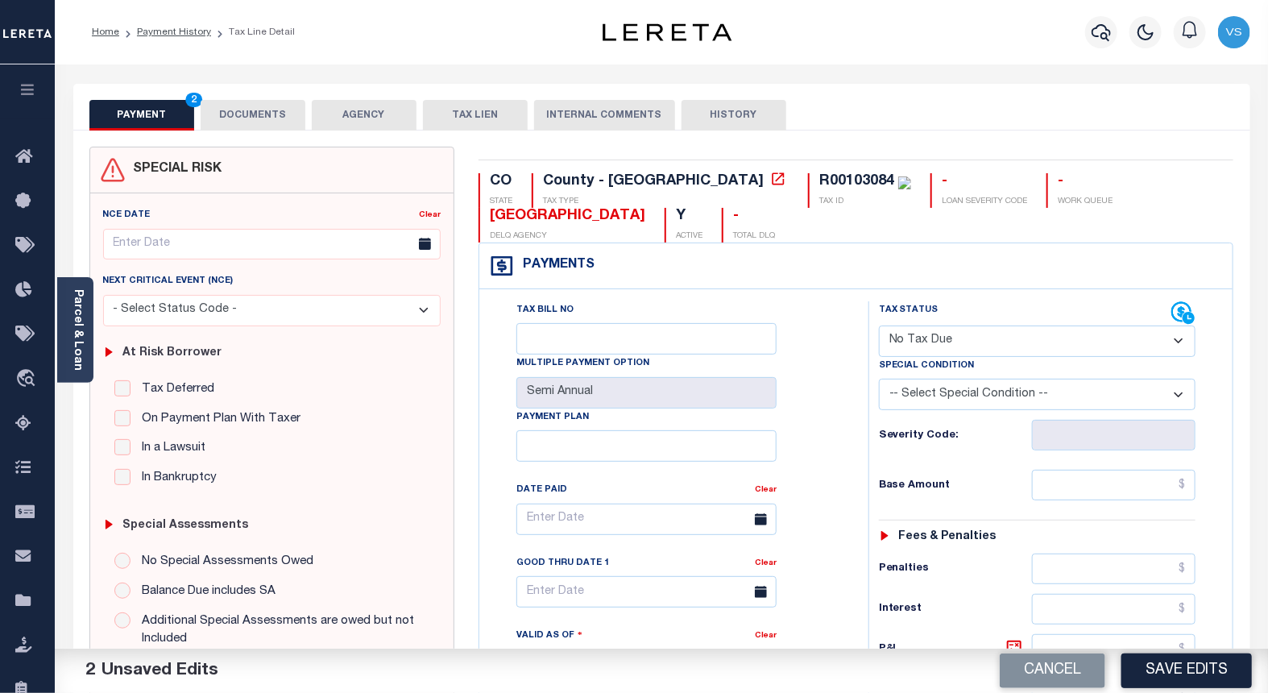
drag, startPoint x: 903, startPoint y: 384, endPoint x: 920, endPoint y: 406, distance: 27.6
click at [903, 384] on select "-- Select Special Condition -- 3RD PARTY TAX LIEN AGENCY TAX LIEN (A.K.A Inside…" at bounding box center [1037, 394] width 317 height 31
select select "5"
click at [879, 380] on select "-- Select Special Condition -- 3RD PARTY TAX LIEN AGENCY TAX LIEN (A.K.A Inside…" at bounding box center [1037, 394] width 317 height 31
click at [235, 117] on button "DOCUMENTS" at bounding box center [253, 115] width 105 height 31
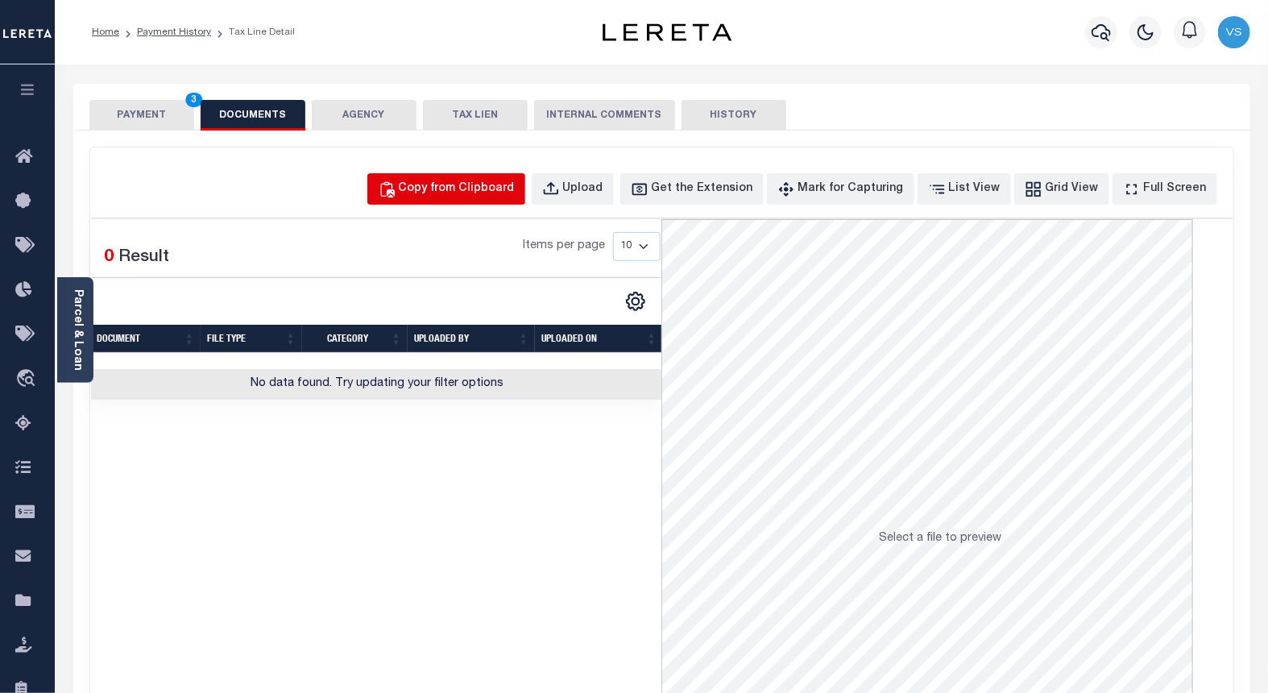
click at [449, 188] on div "Copy from Clipboard" at bounding box center [457, 189] width 116 height 18
select select "POP"
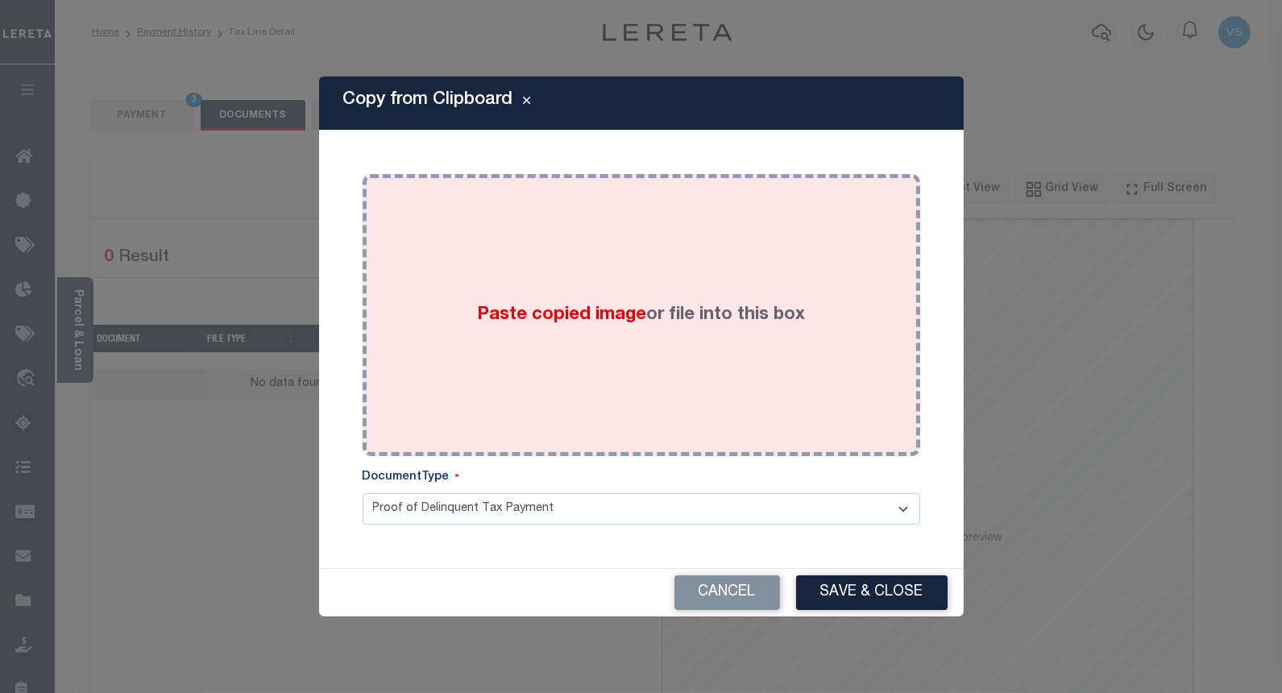
click at [588, 292] on div "Paste copied image or file into this box" at bounding box center [641, 315] width 533 height 258
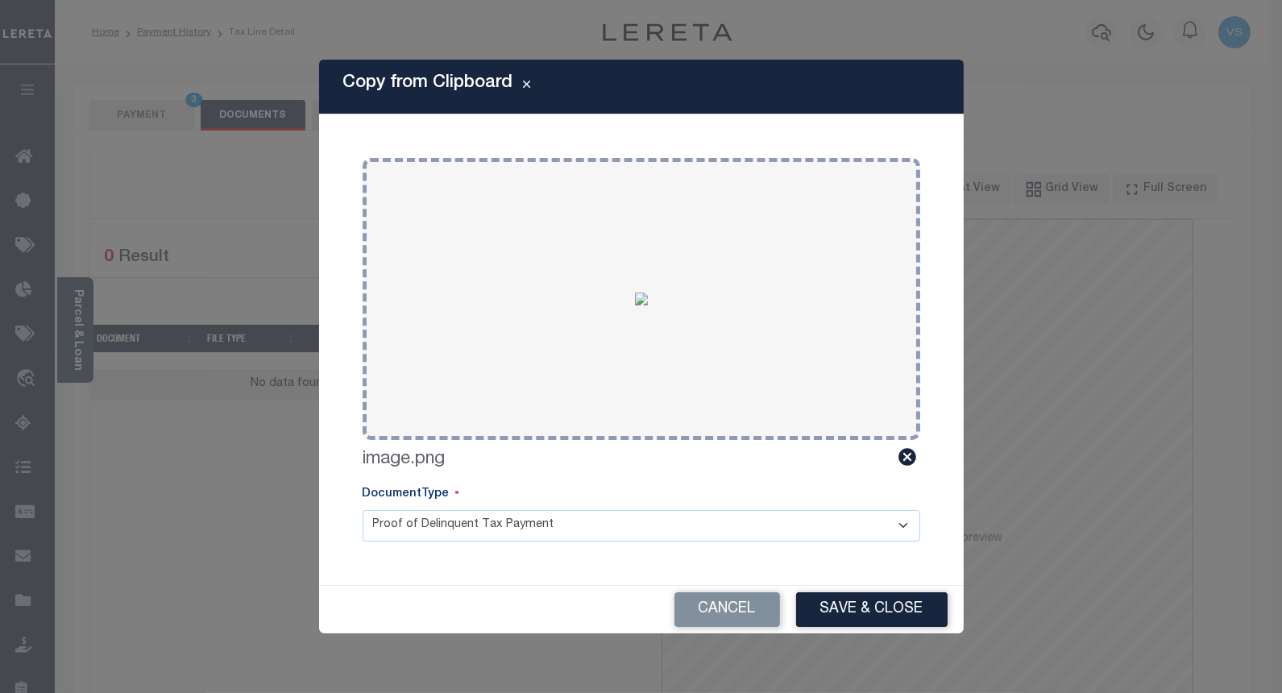
click at [894, 605] on button "Save & Close" at bounding box center [871, 609] width 151 height 35
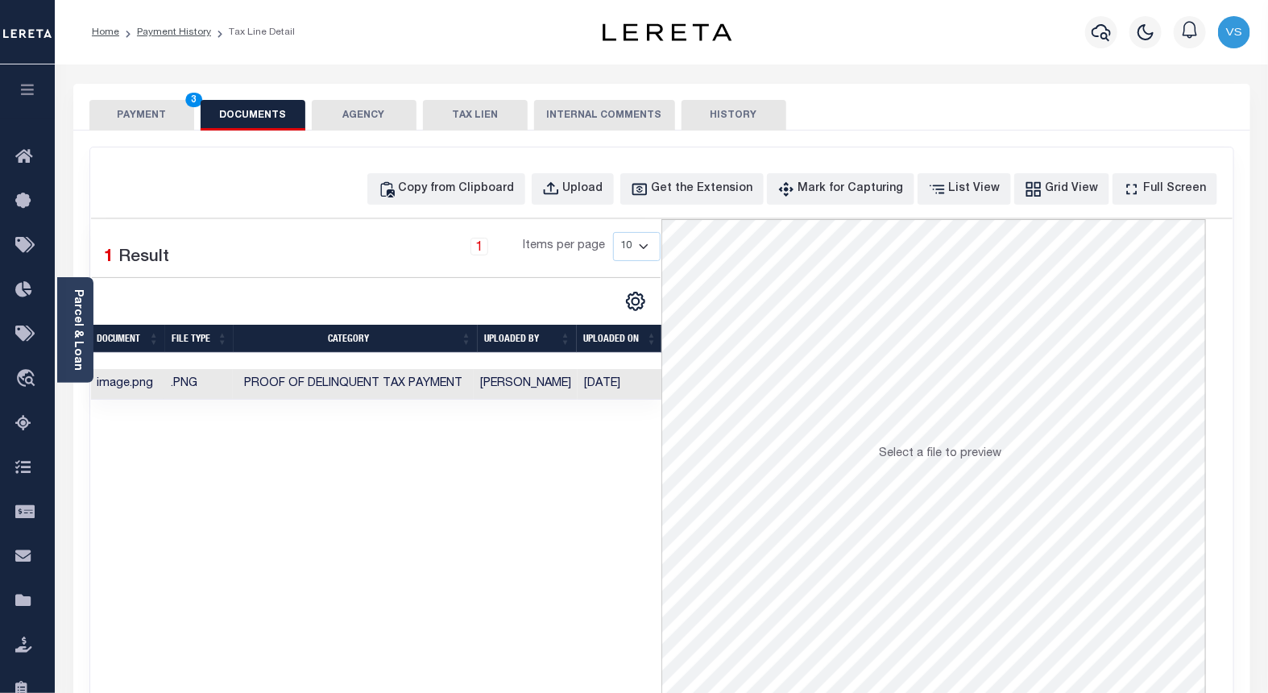
click at [129, 119] on button "PAYMENT 3" at bounding box center [141, 115] width 105 height 31
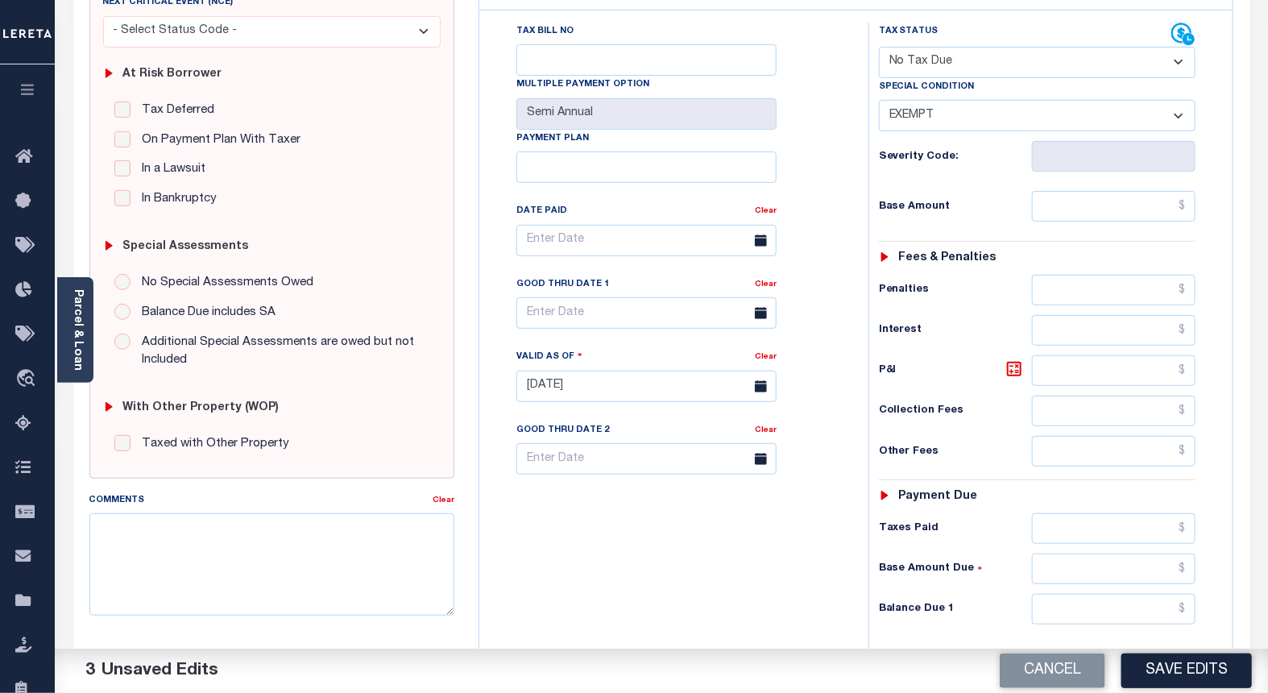
scroll to position [358, 0]
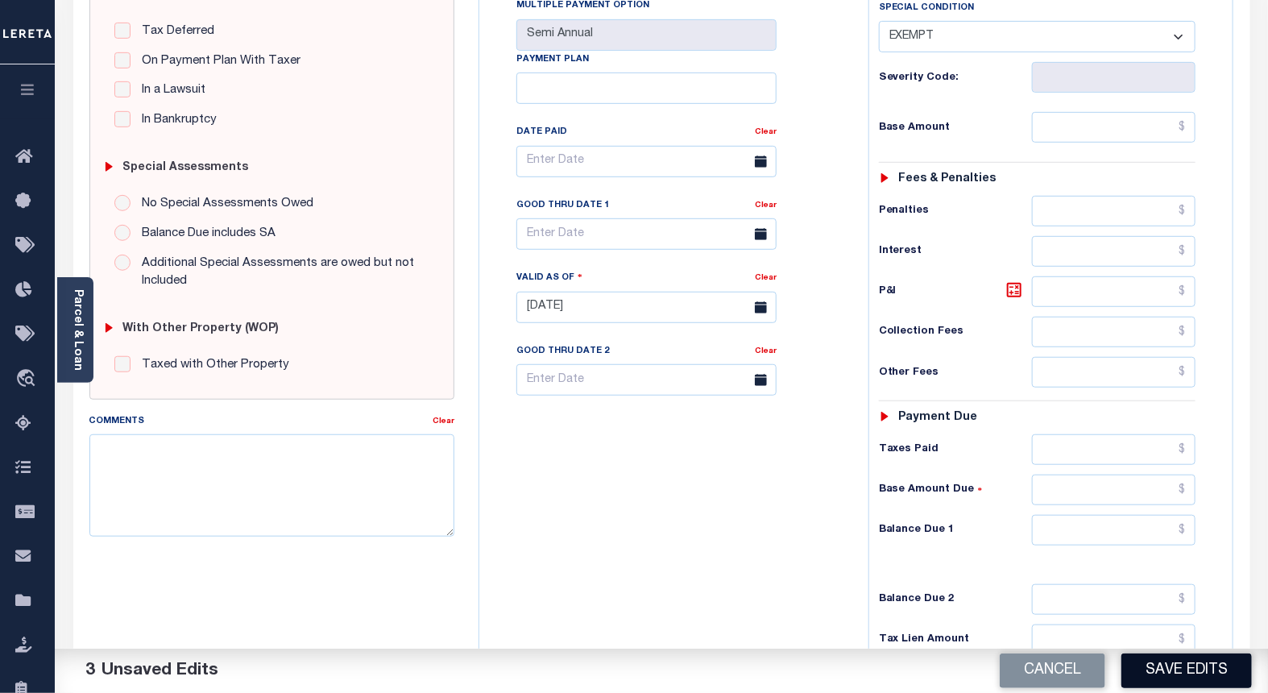
click at [1204, 659] on button "Save Edits" at bounding box center [1186, 670] width 130 height 35
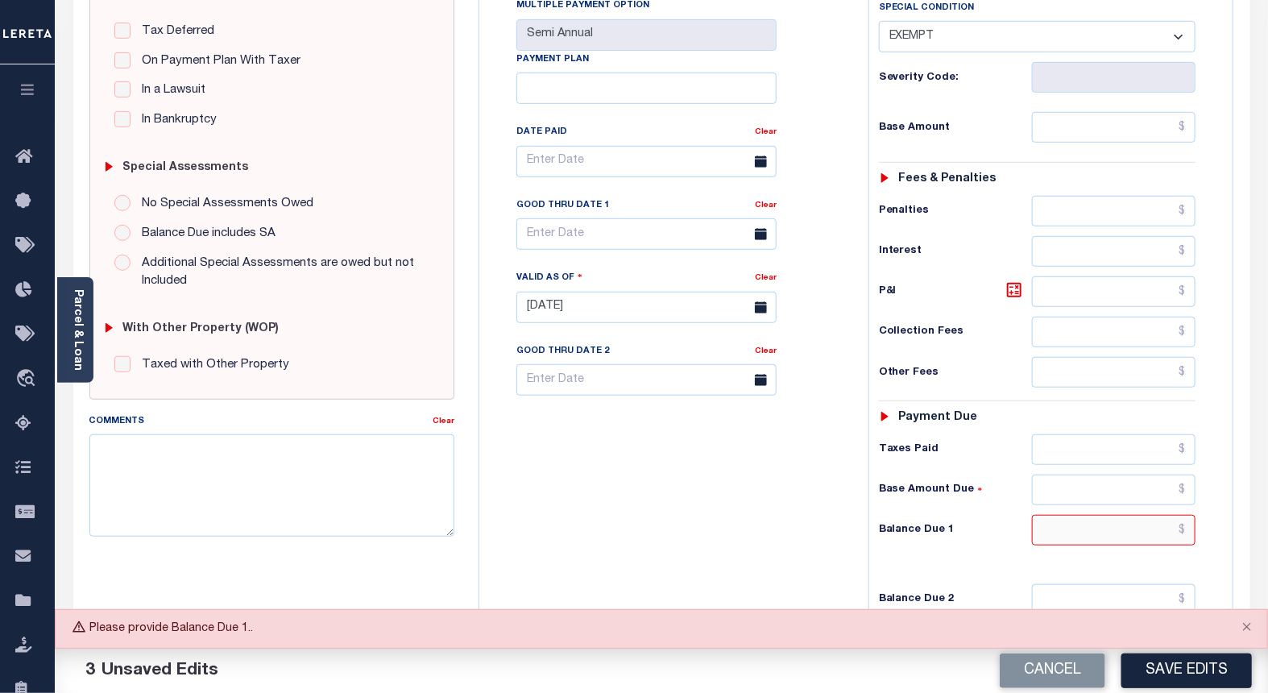
click at [1041, 533] on input "text" at bounding box center [1114, 530] width 164 height 31
type input "$0.00"
click at [1142, 665] on button "Save Edits" at bounding box center [1186, 670] width 130 height 35
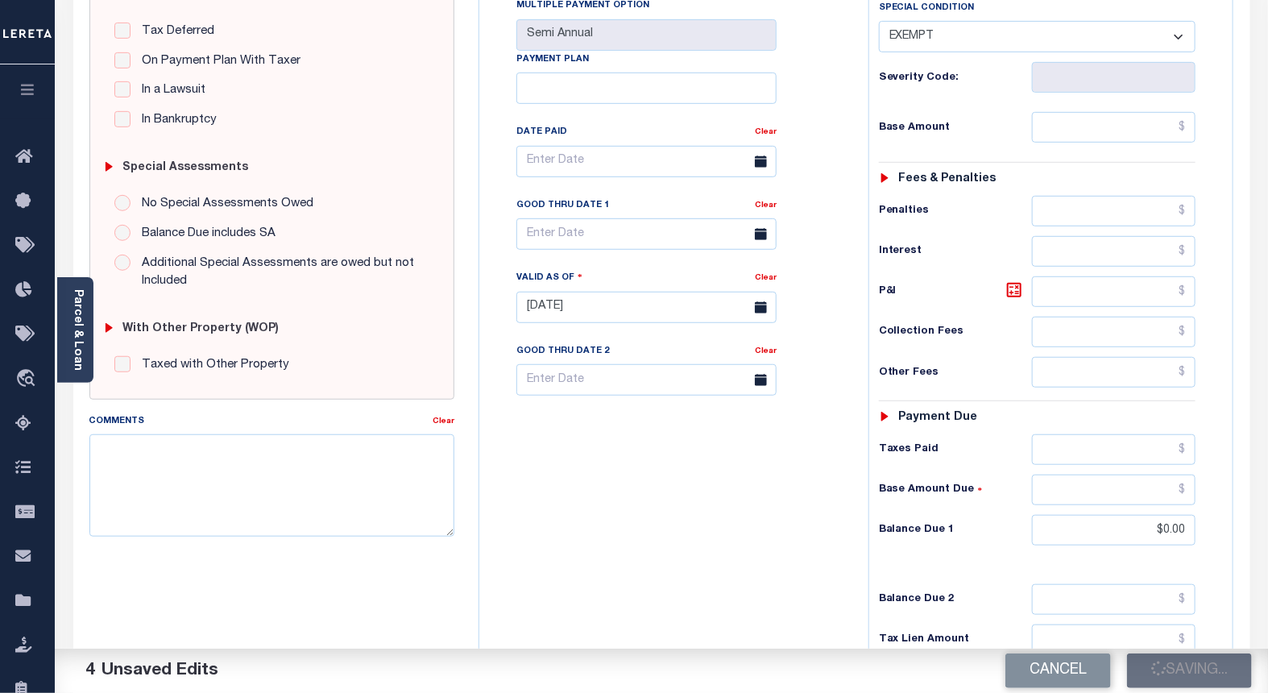
checkbox input "false"
type input "$0"
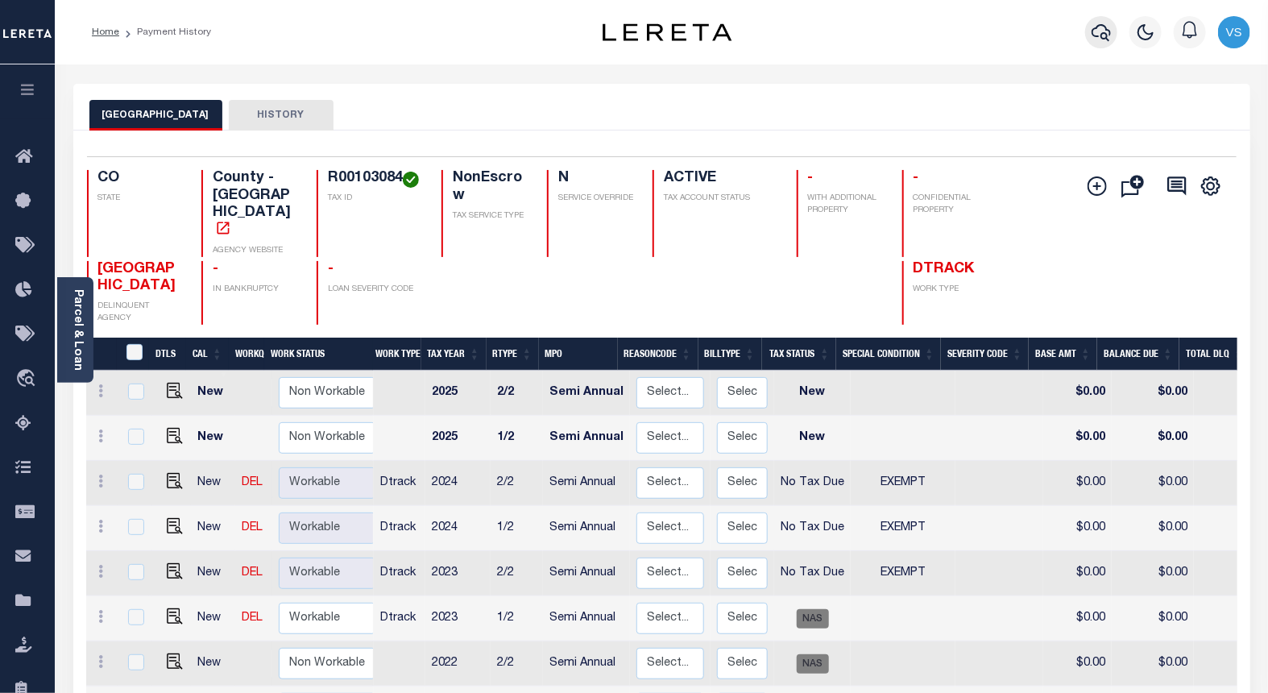
click at [1104, 28] on icon "button" at bounding box center [1101, 32] width 19 height 19
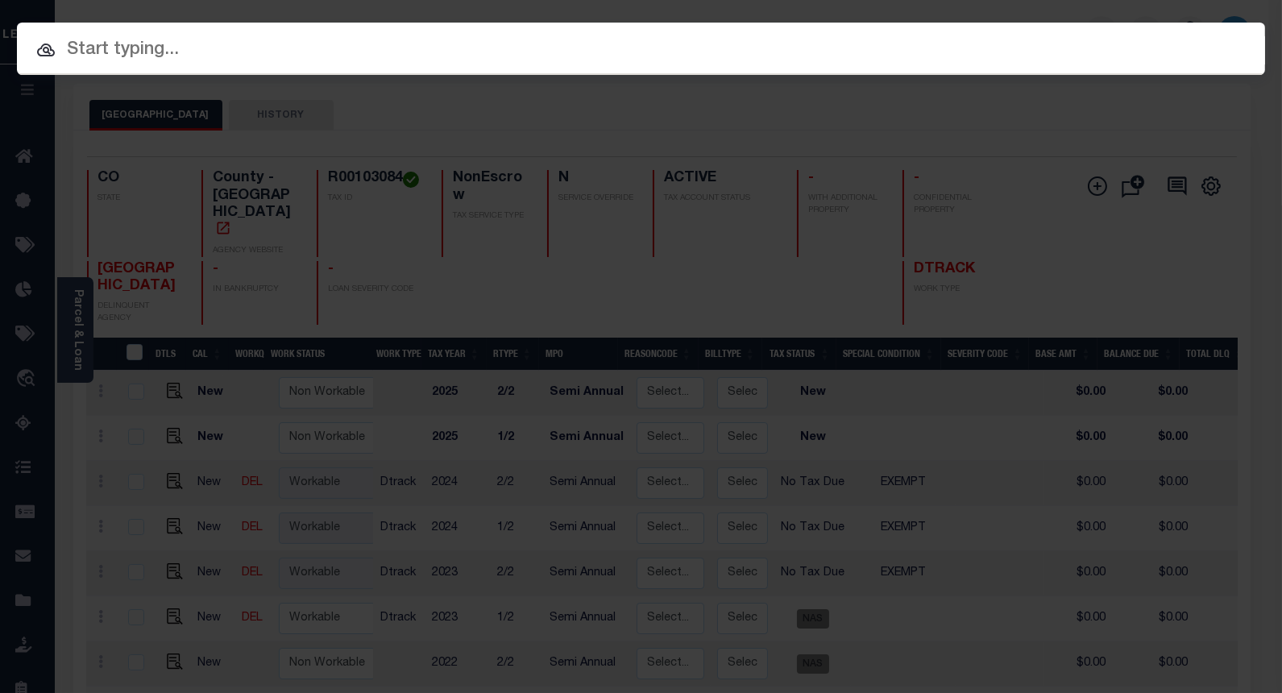
paste input "4302210007810"
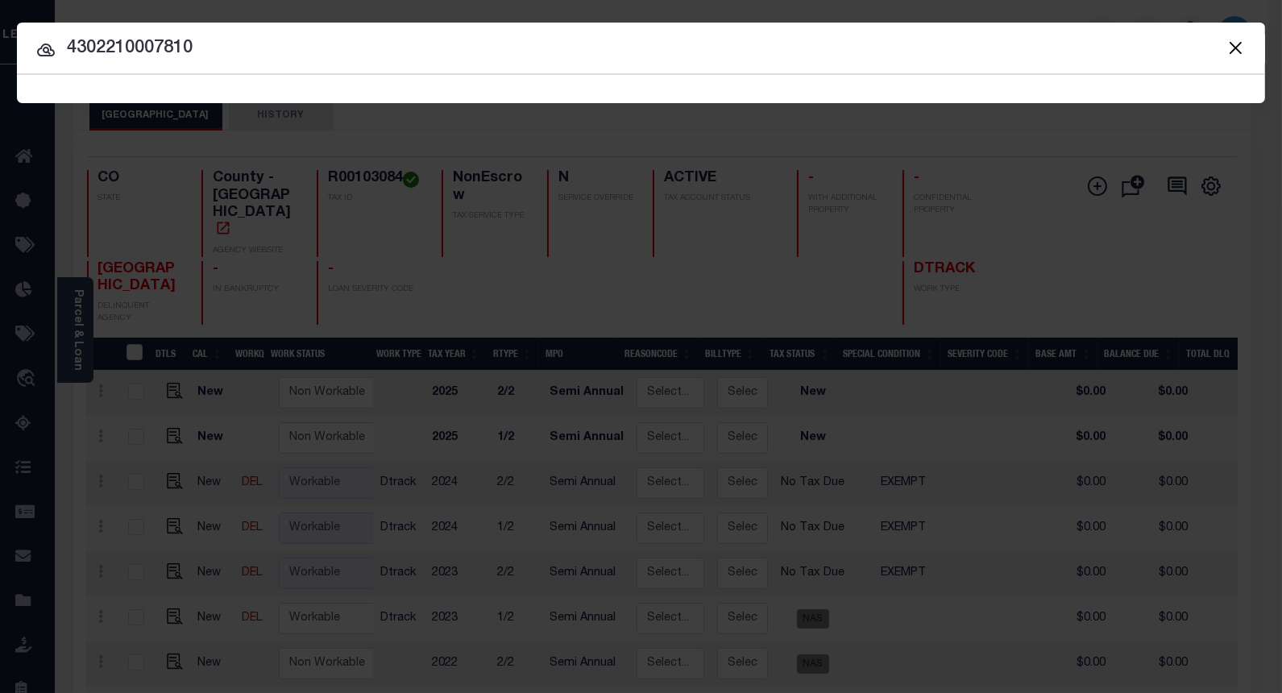
type input "4302210007810"
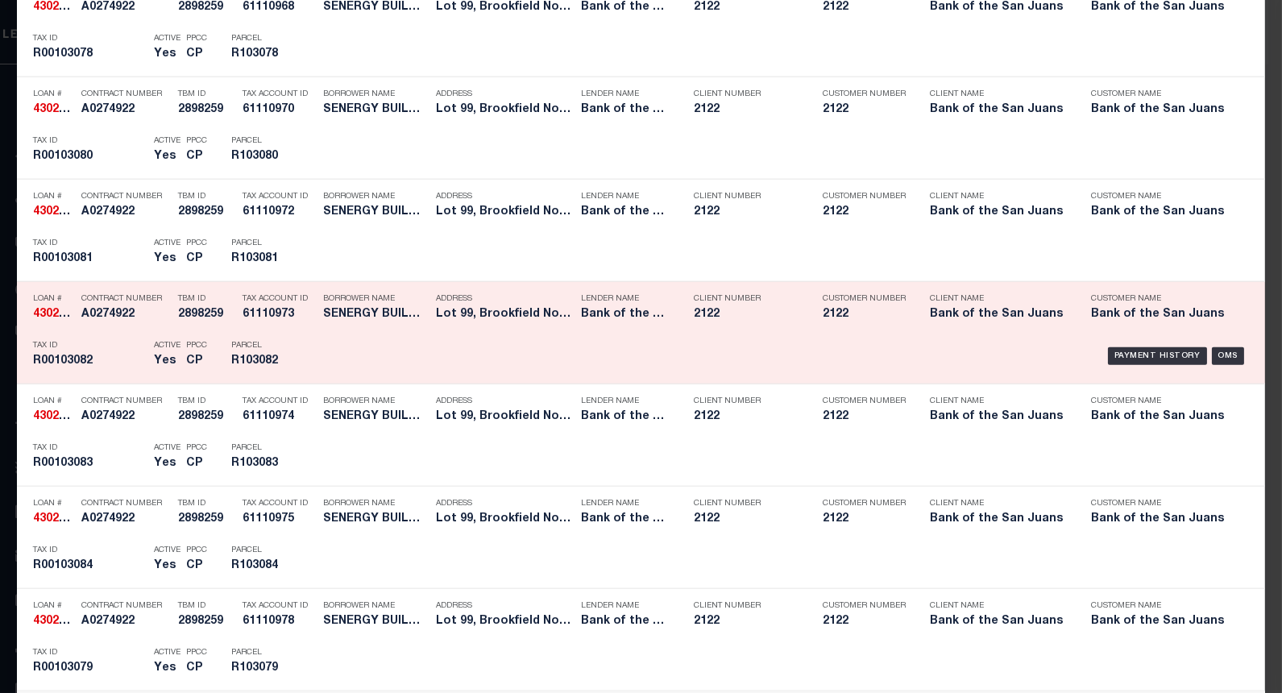
scroll to position [3954, 0]
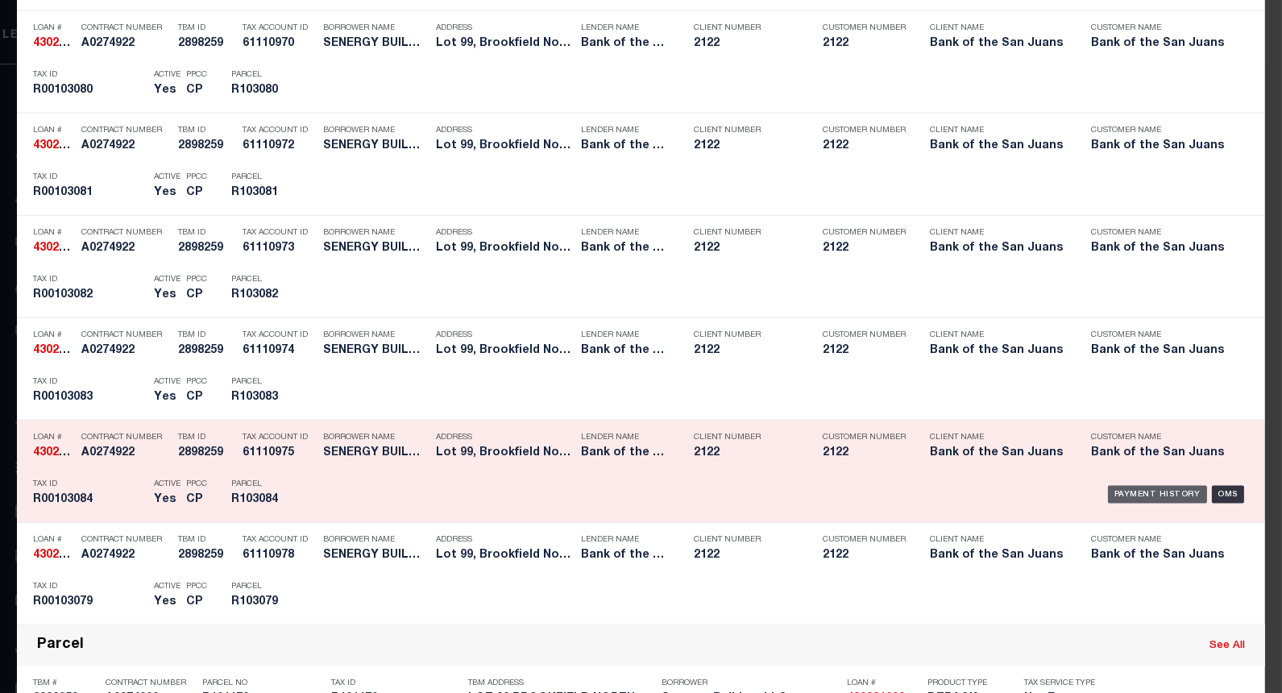
click at [1120, 493] on div "Payment History" at bounding box center [1157, 495] width 99 height 18
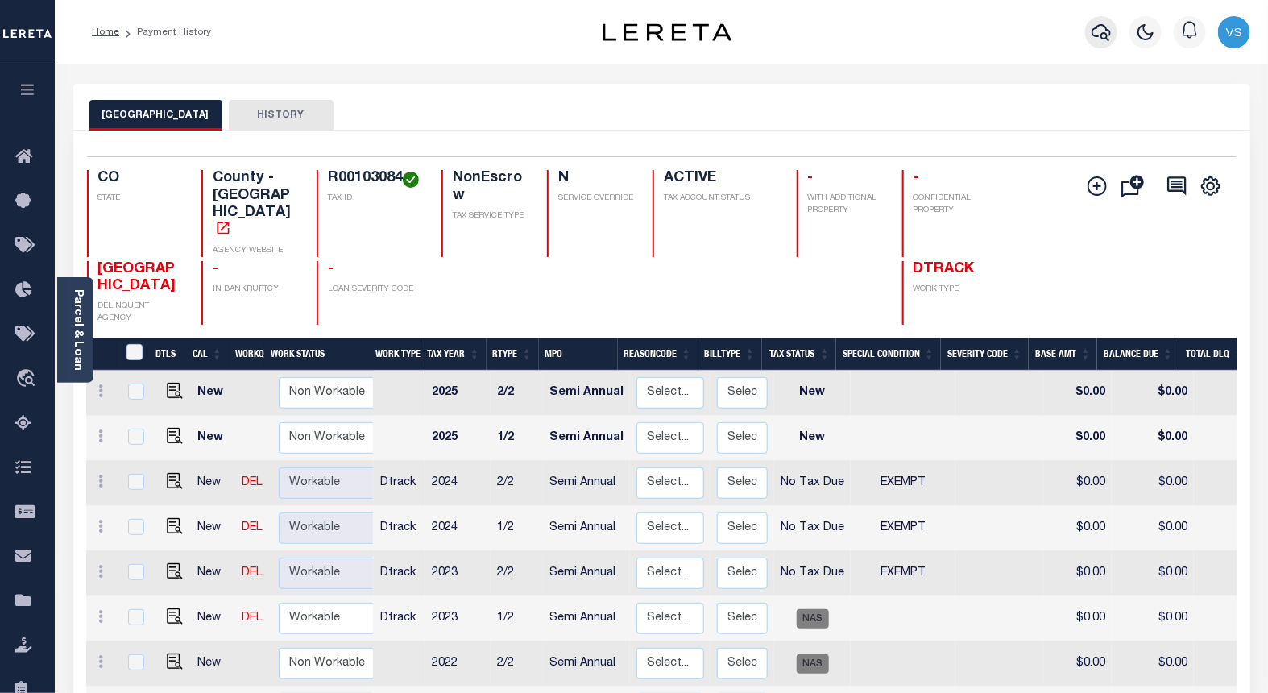
click at [1098, 29] on icon "button" at bounding box center [1101, 32] width 19 height 19
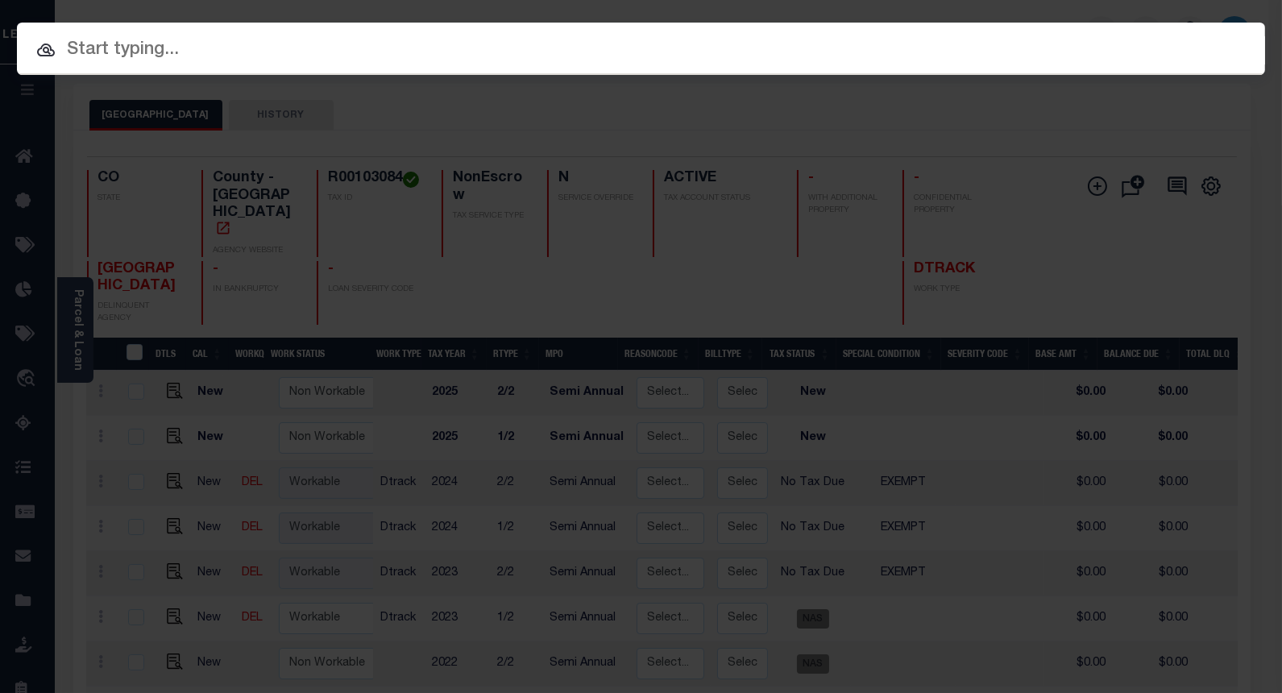
paste input "4302210007810"
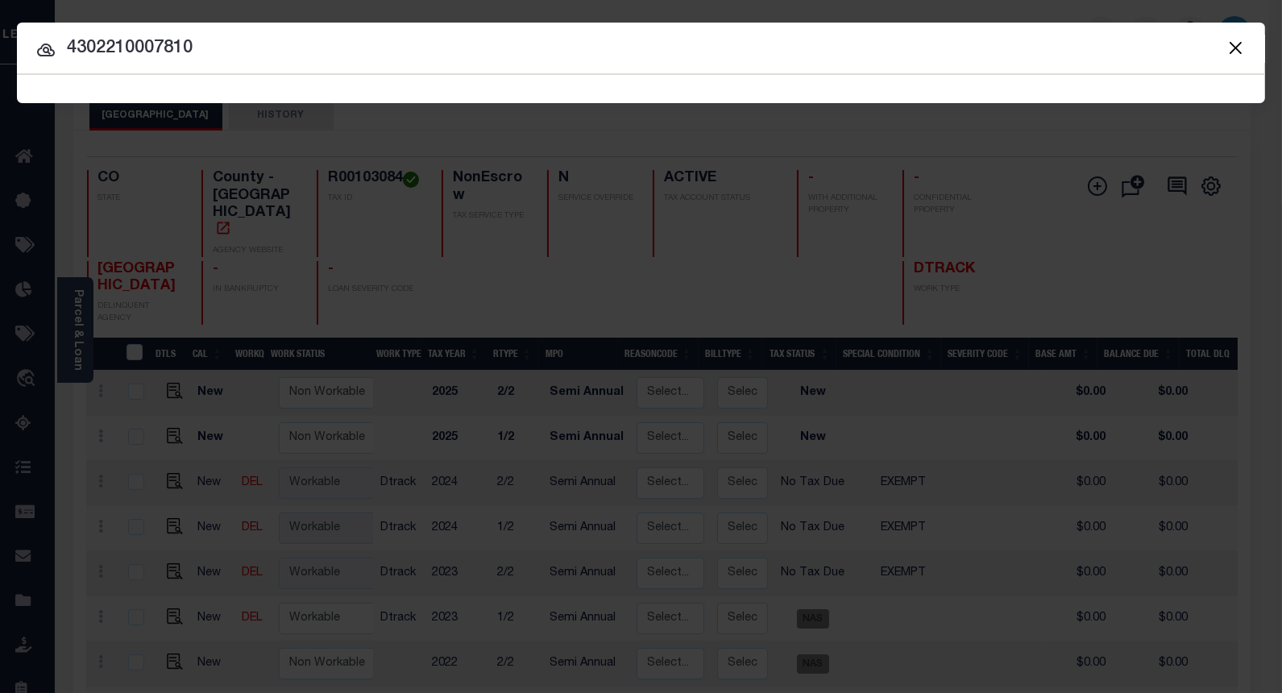
type input "4302210007810"
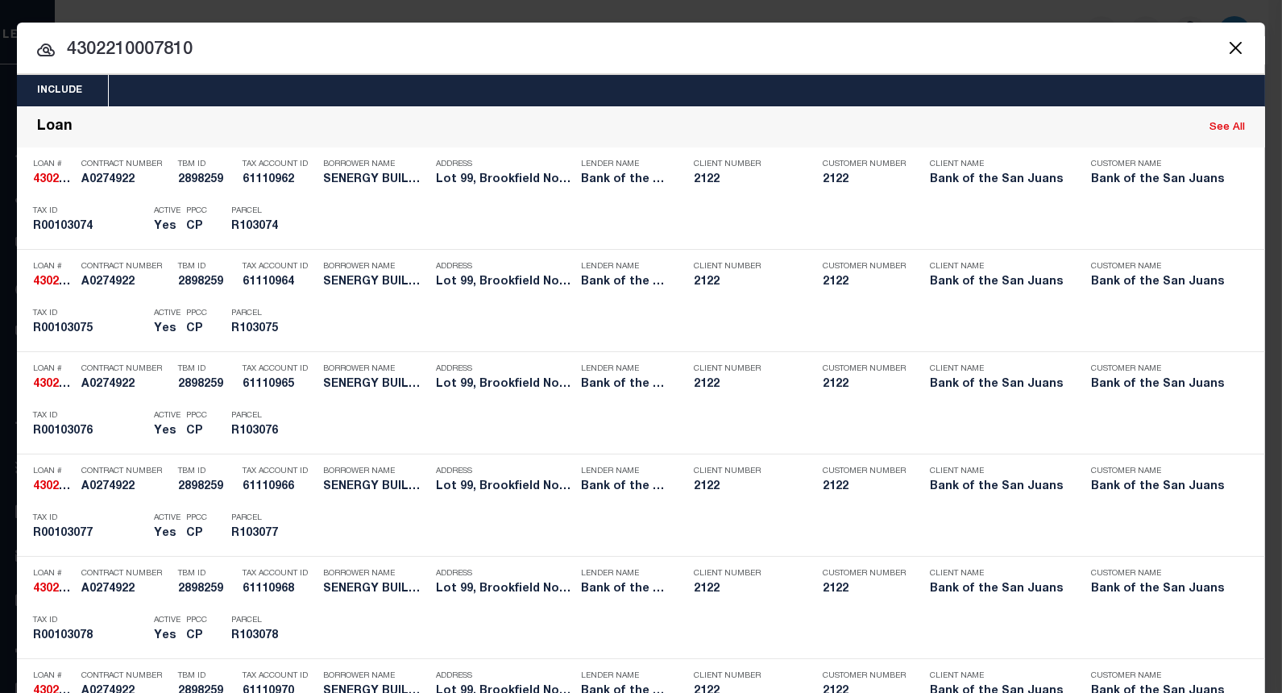
scroll to position [5345, 0]
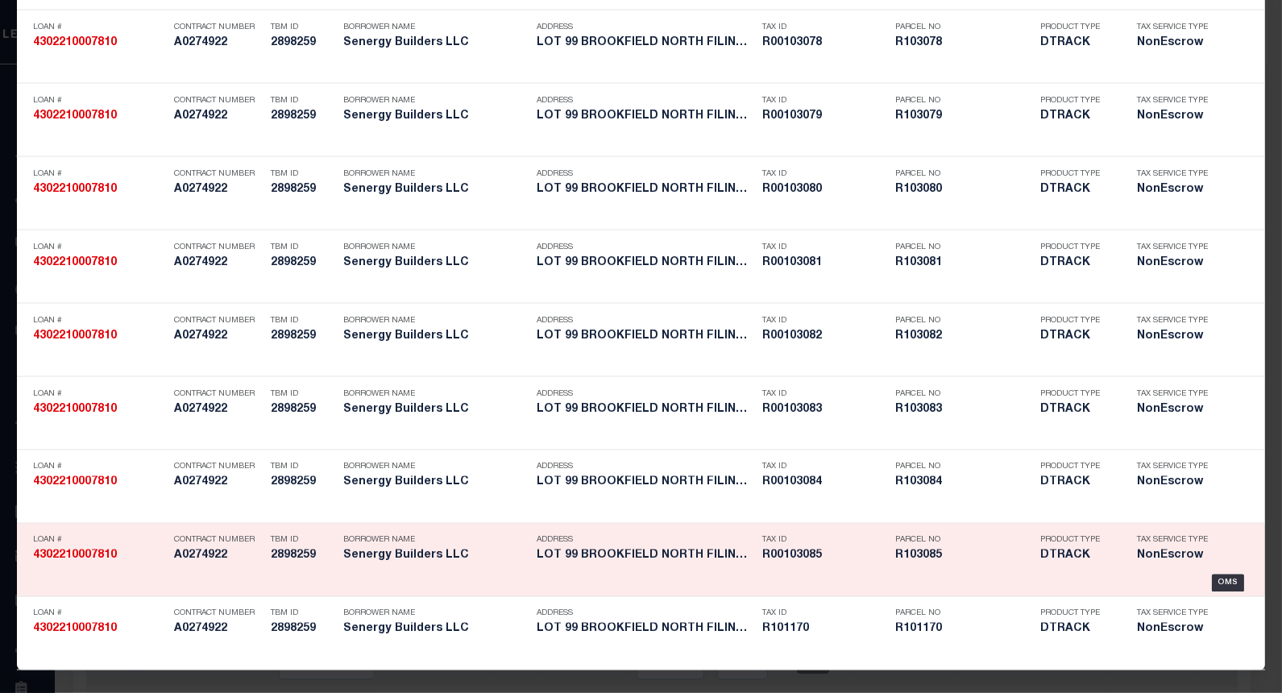
click at [82, 554] on strong "4302210007810" at bounding box center [75, 555] width 84 height 11
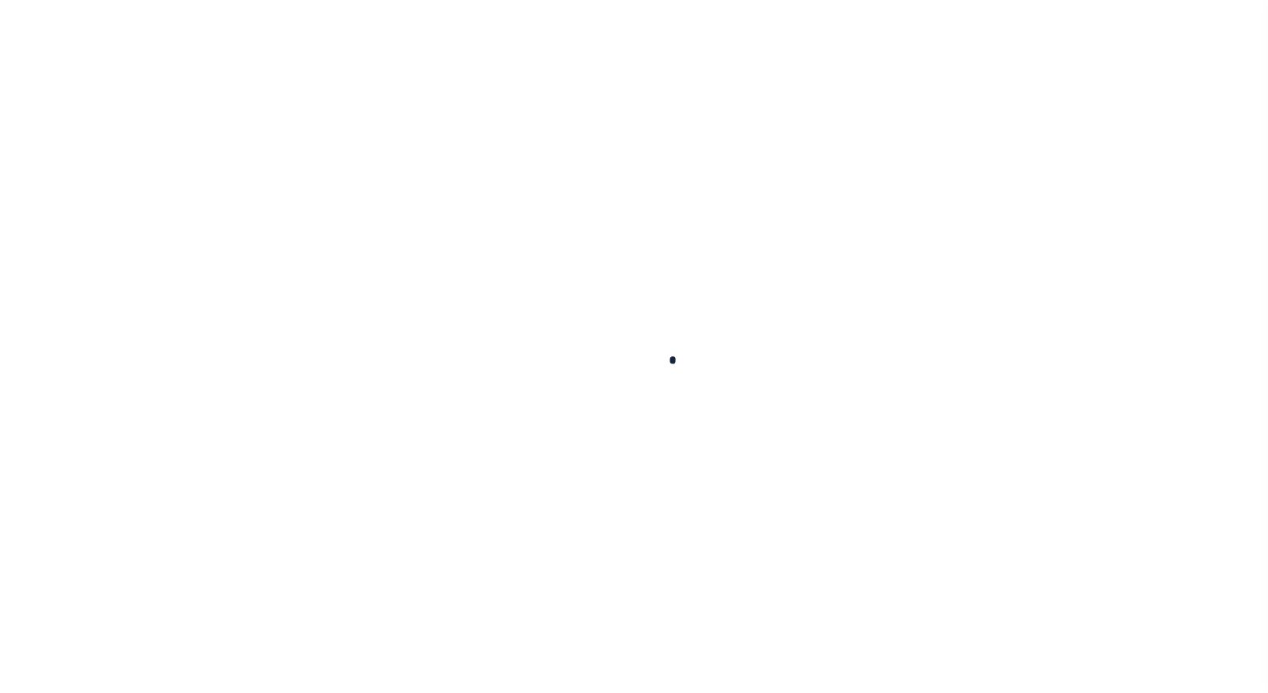
type input "4302210007810"
type input "Senergy Builders LLC"
select select
select select "NonEscrow"
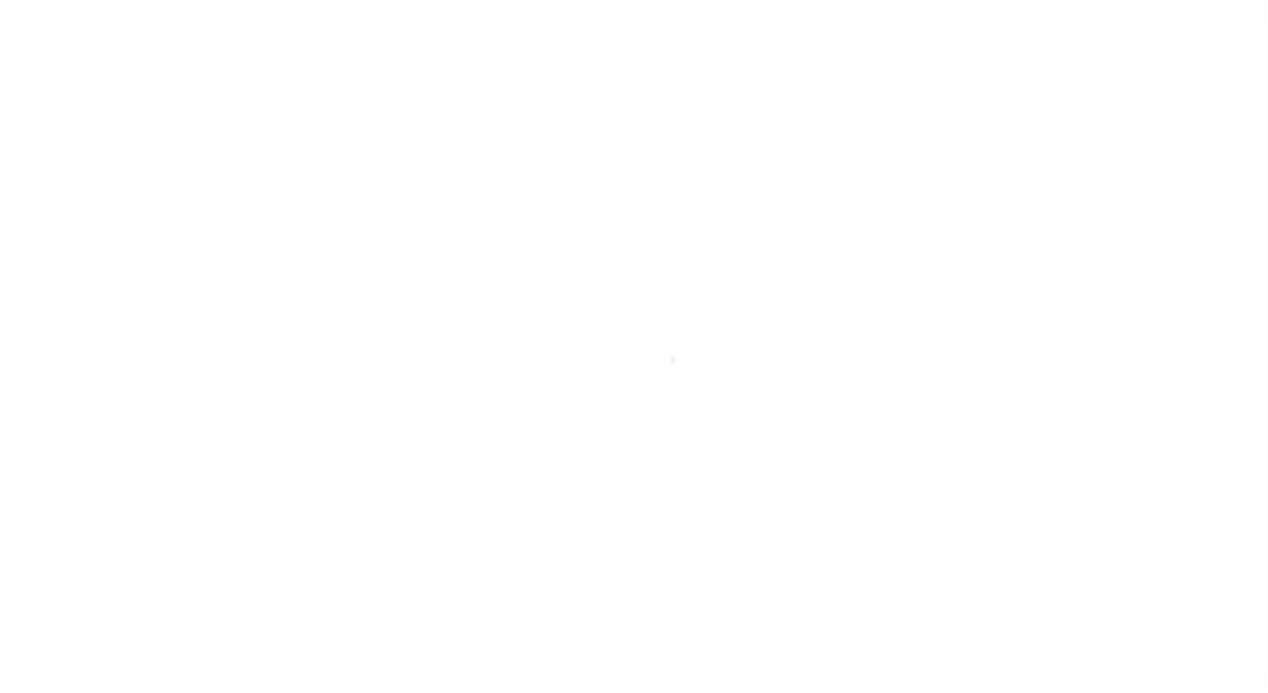
select select "4507"
select select "2252"
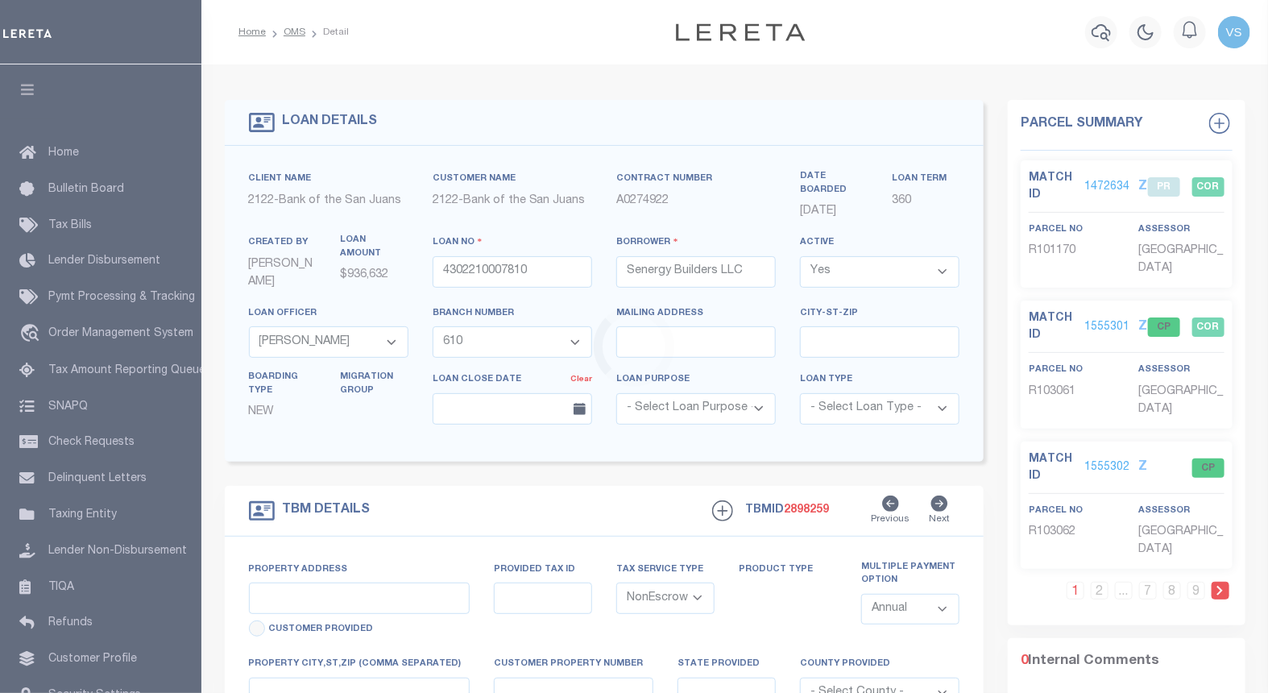
type input "Lot 99, Brookfield North Filing One"
type input "[GEOGRAPHIC_DATA]"
type input "CO"
select select "Mesa"
select select "2"
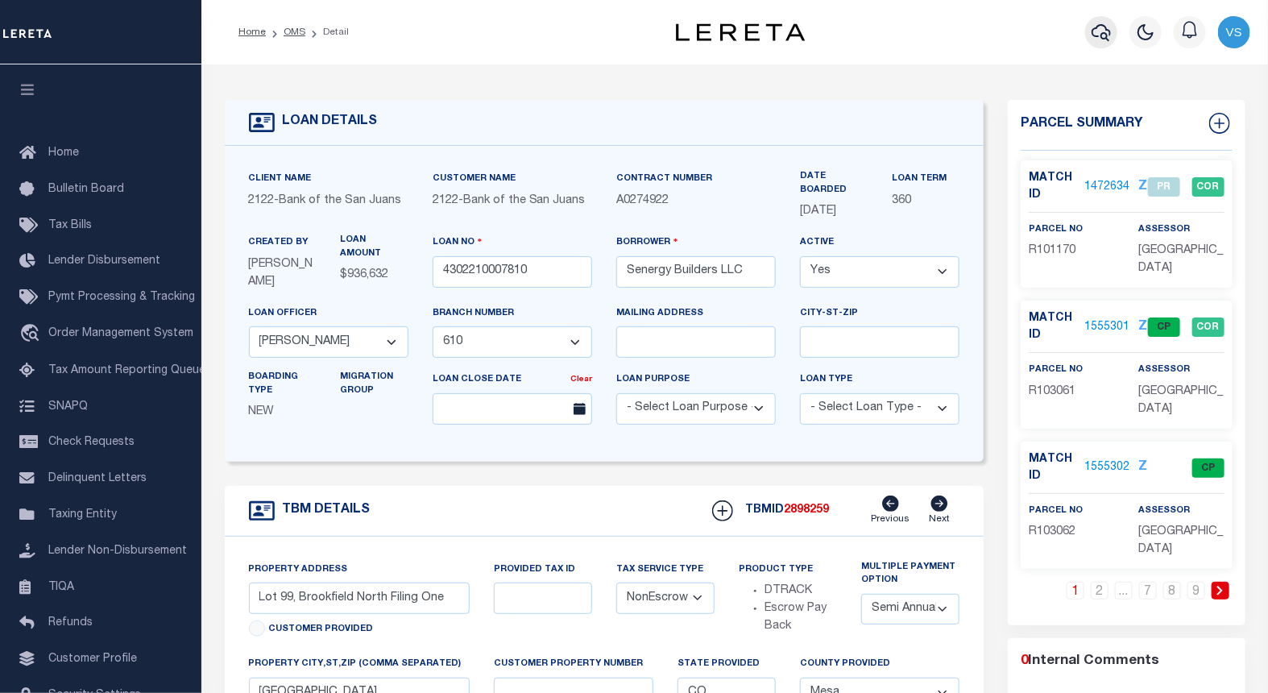
click at [1100, 32] on icon "button" at bounding box center [1101, 32] width 19 height 19
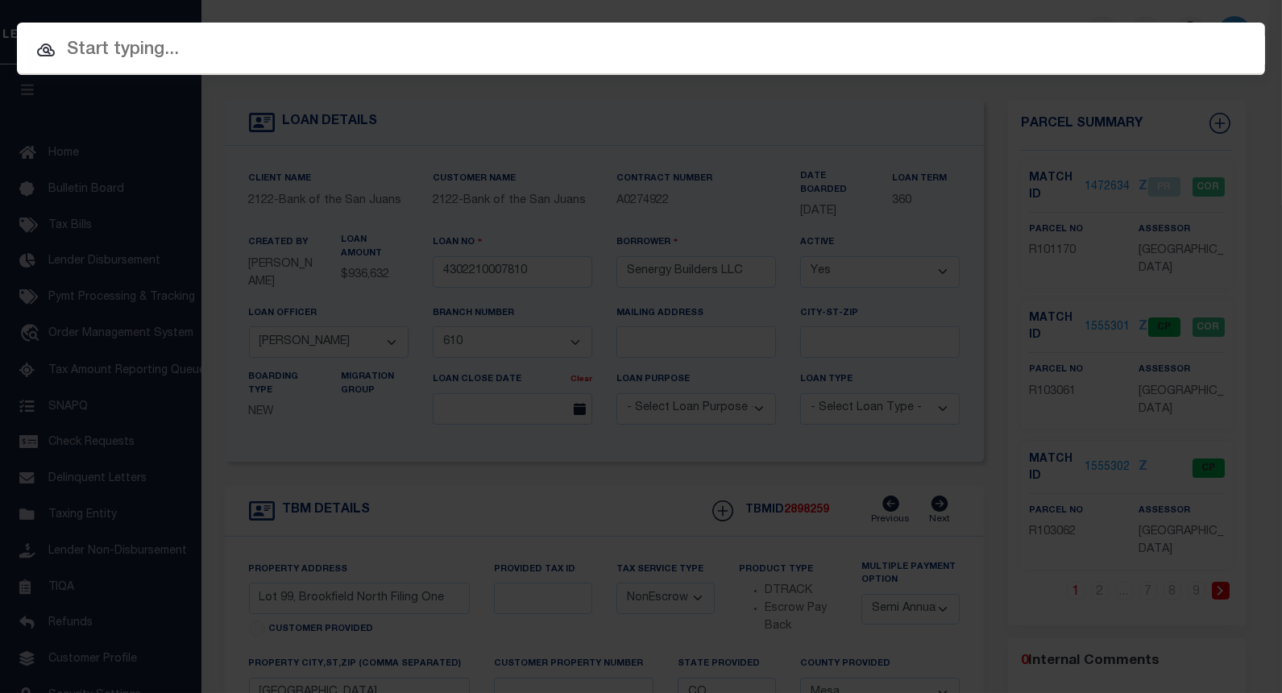
paste input "4302210007810"
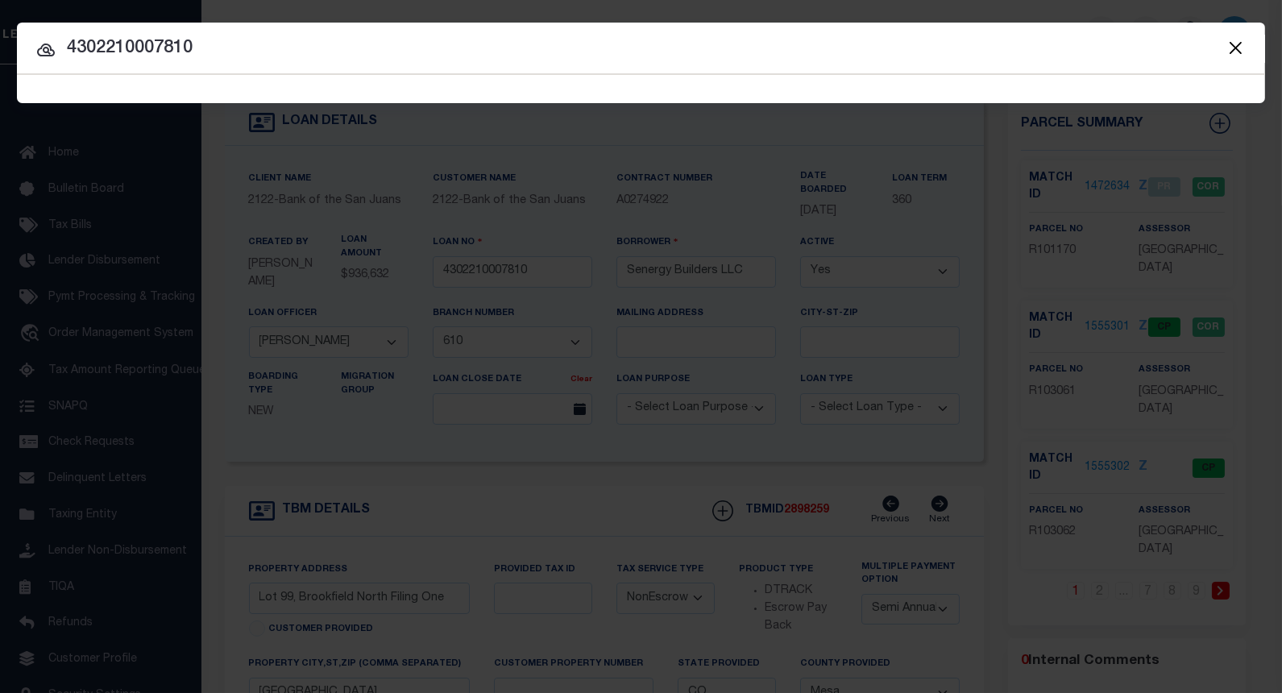
type input "4302210007810"
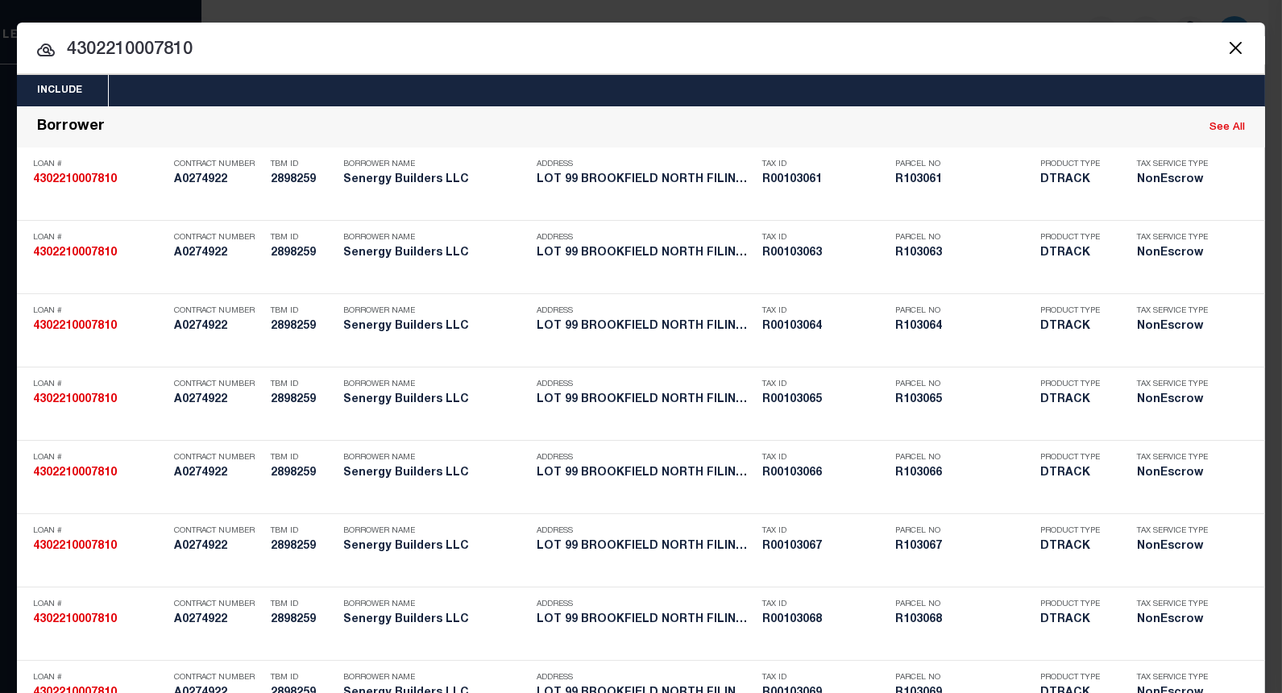
click at [1224, 54] on button "Close" at bounding box center [1234, 47] width 21 height 21
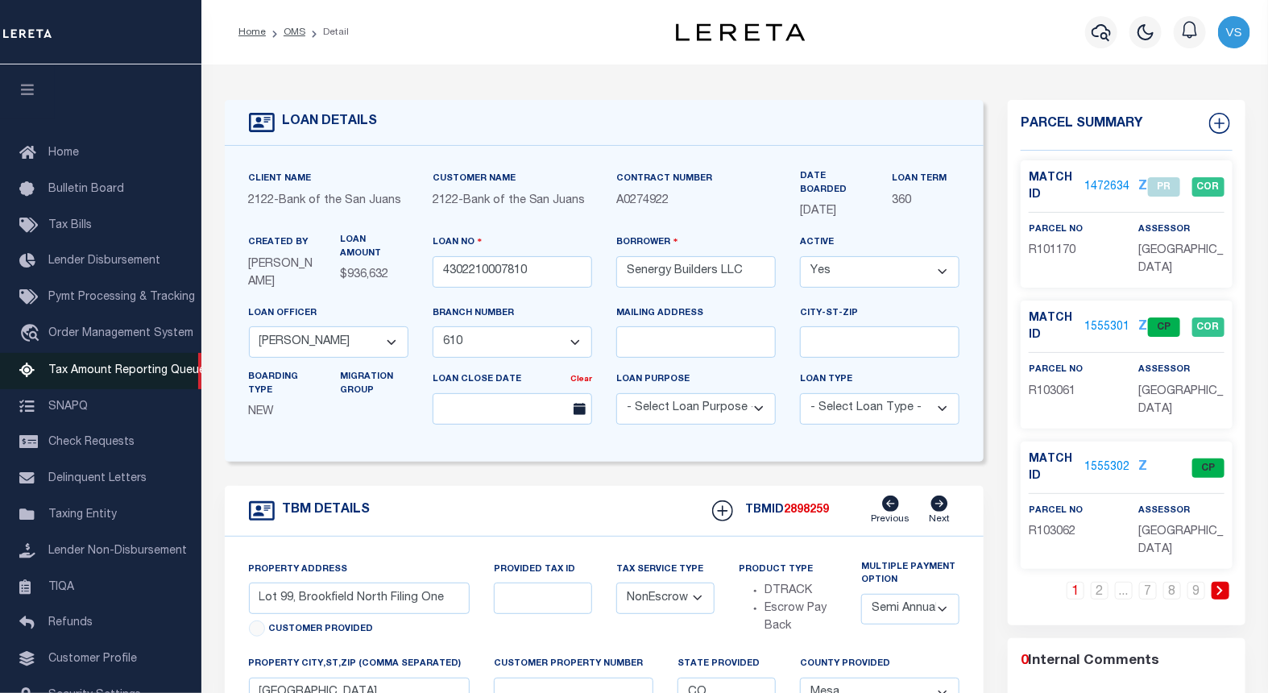
click at [106, 371] on span "Tax Amount Reporting Queue" at bounding box center [126, 370] width 157 height 11
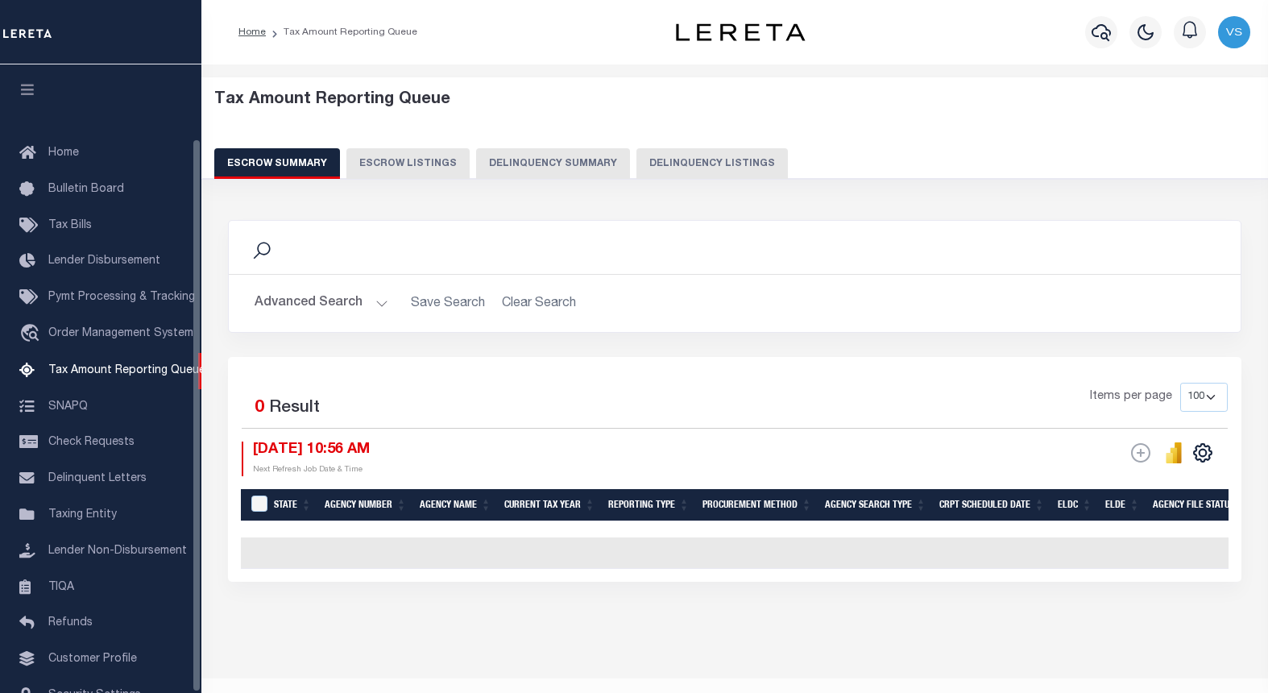
select select "100"
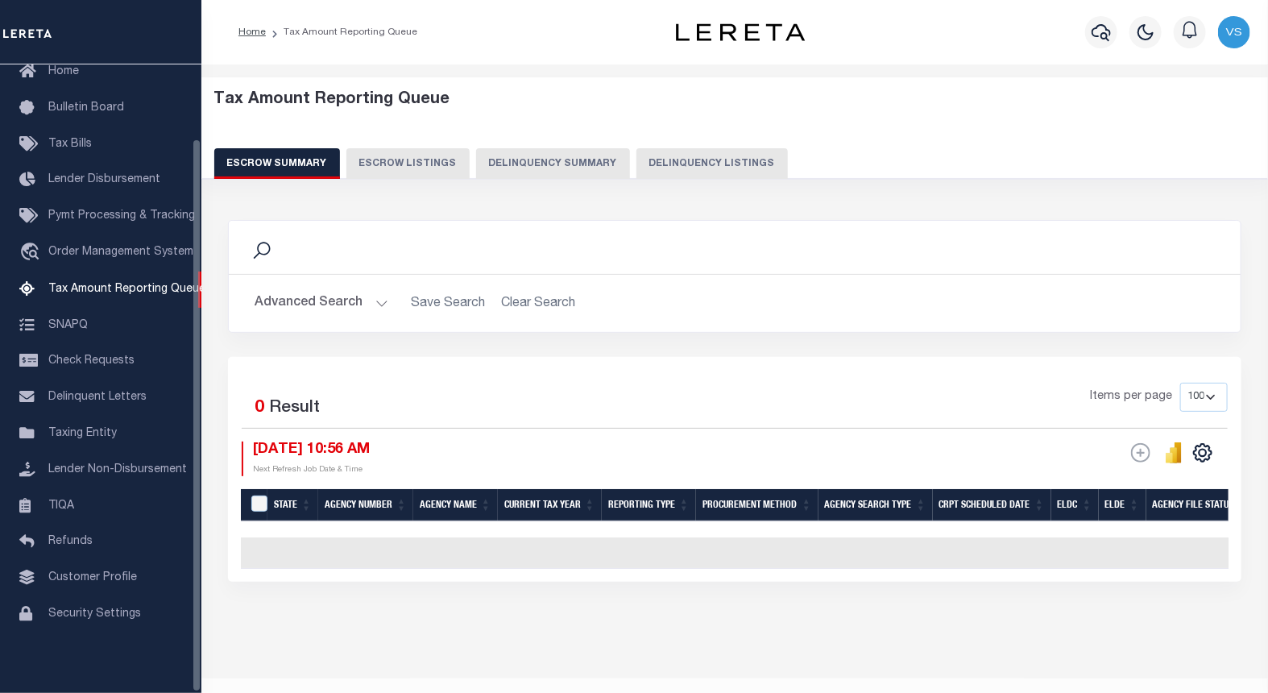
click at [729, 164] on button "Delinquency Listings" at bounding box center [711, 163] width 151 height 31
select select "IN"
select select "100"
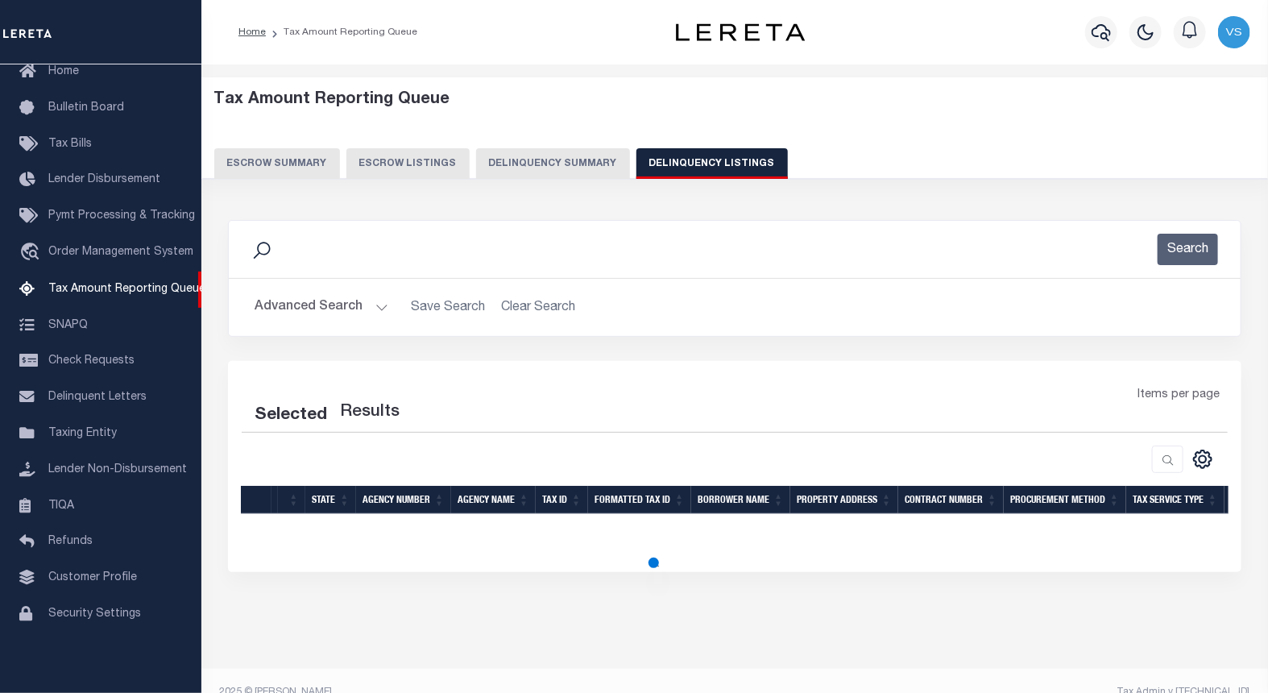
select select "100"
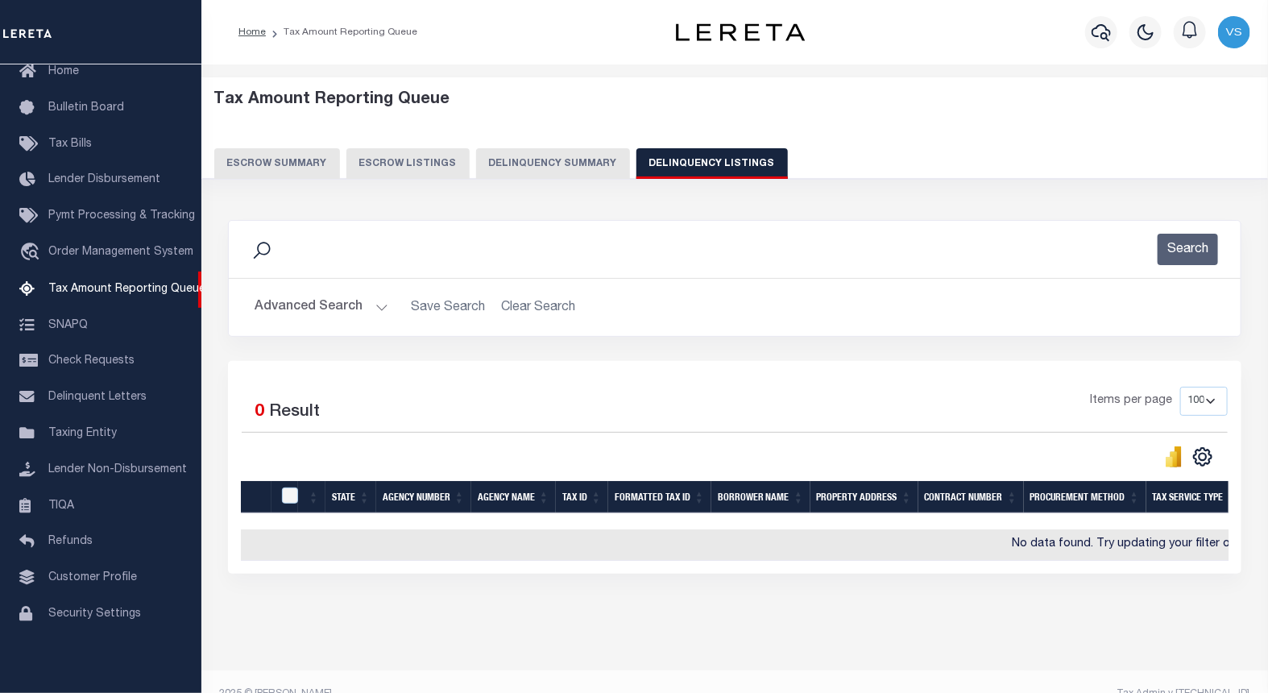
click at [298, 309] on button "Advanced Search" at bounding box center [322, 307] width 134 height 31
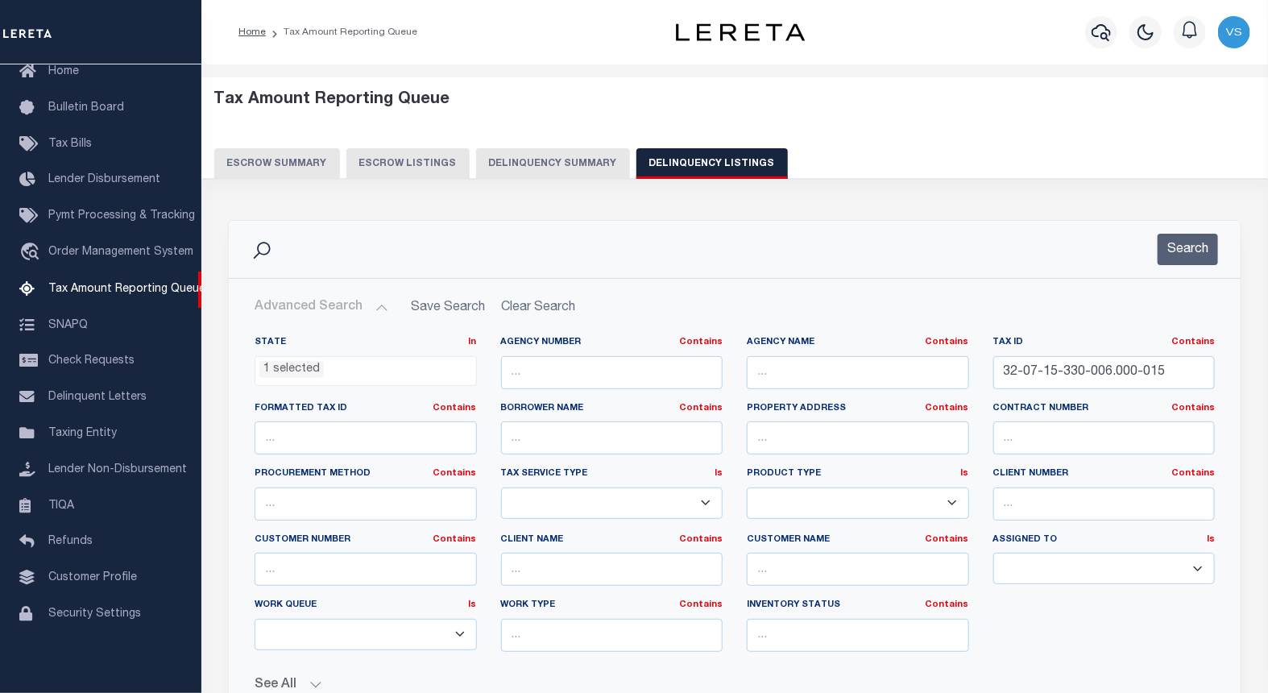
click at [331, 376] on ul "1 selected" at bounding box center [365, 368] width 221 height 22
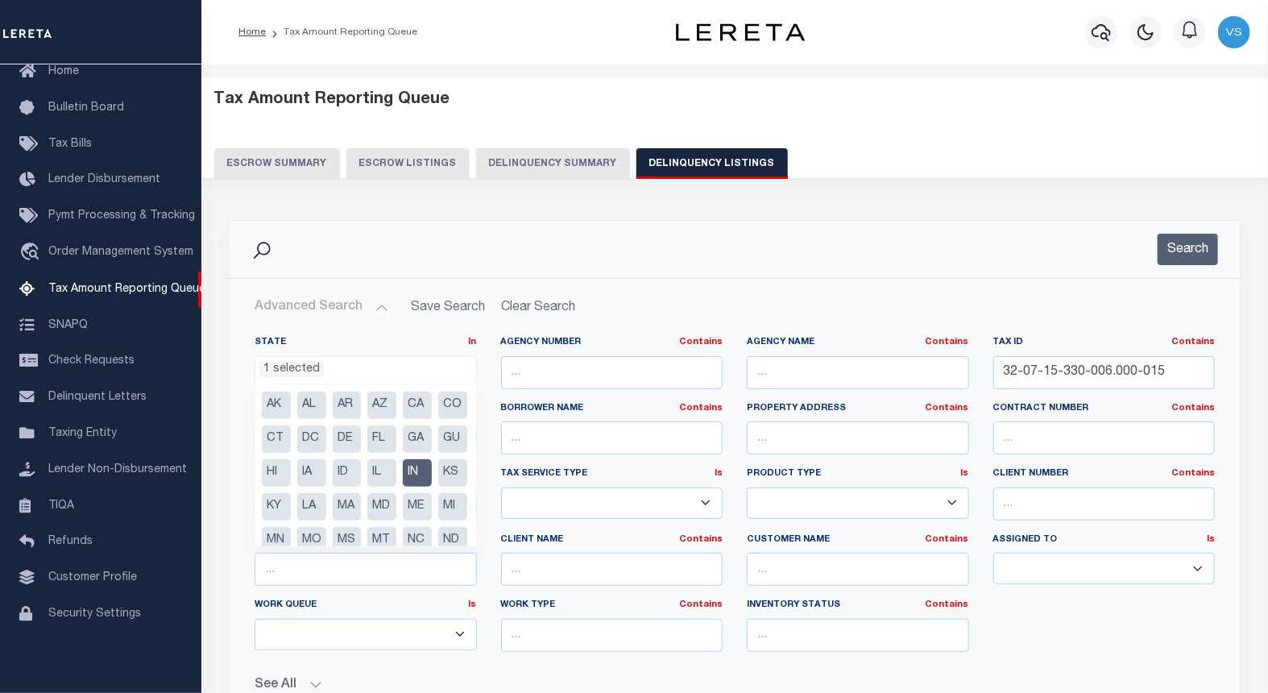
click at [438, 419] on li "CO" at bounding box center [452, 404] width 29 height 27
select select "CO"
click at [403, 487] on li "IN" at bounding box center [417, 472] width 29 height 27
click at [1070, 374] on input "32-07-15-330-006.000-015" at bounding box center [1104, 372] width 222 height 33
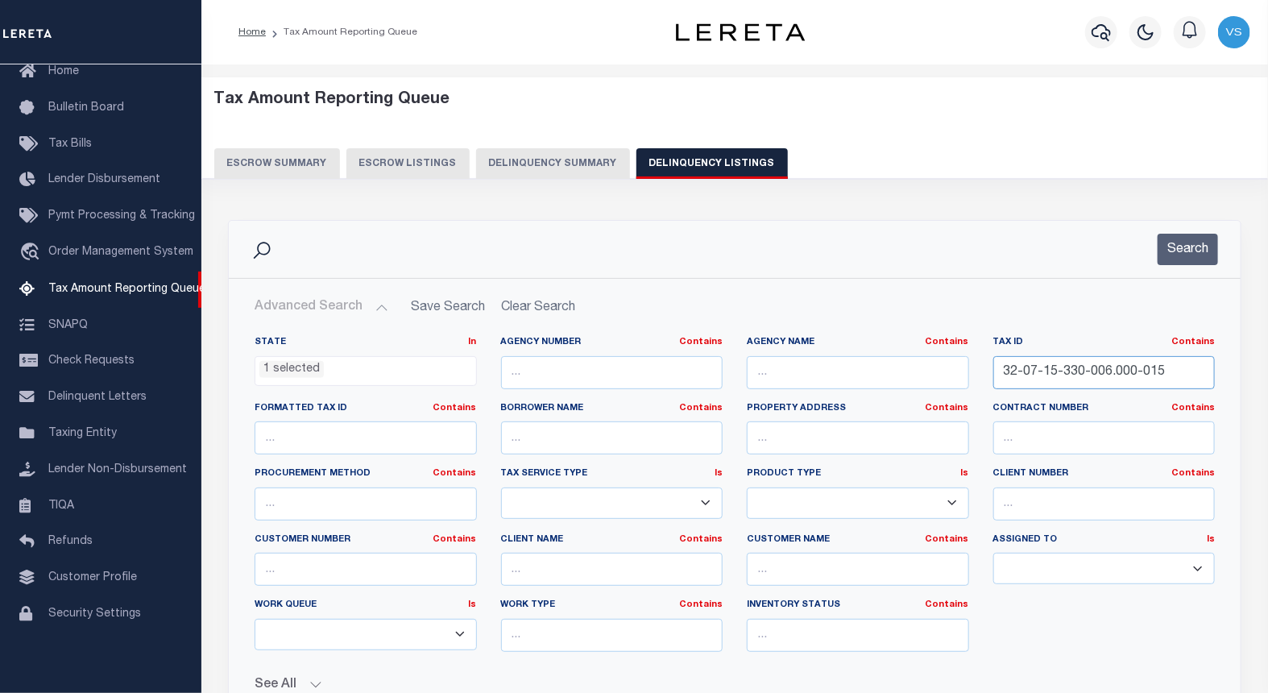
paste input "R0010308"
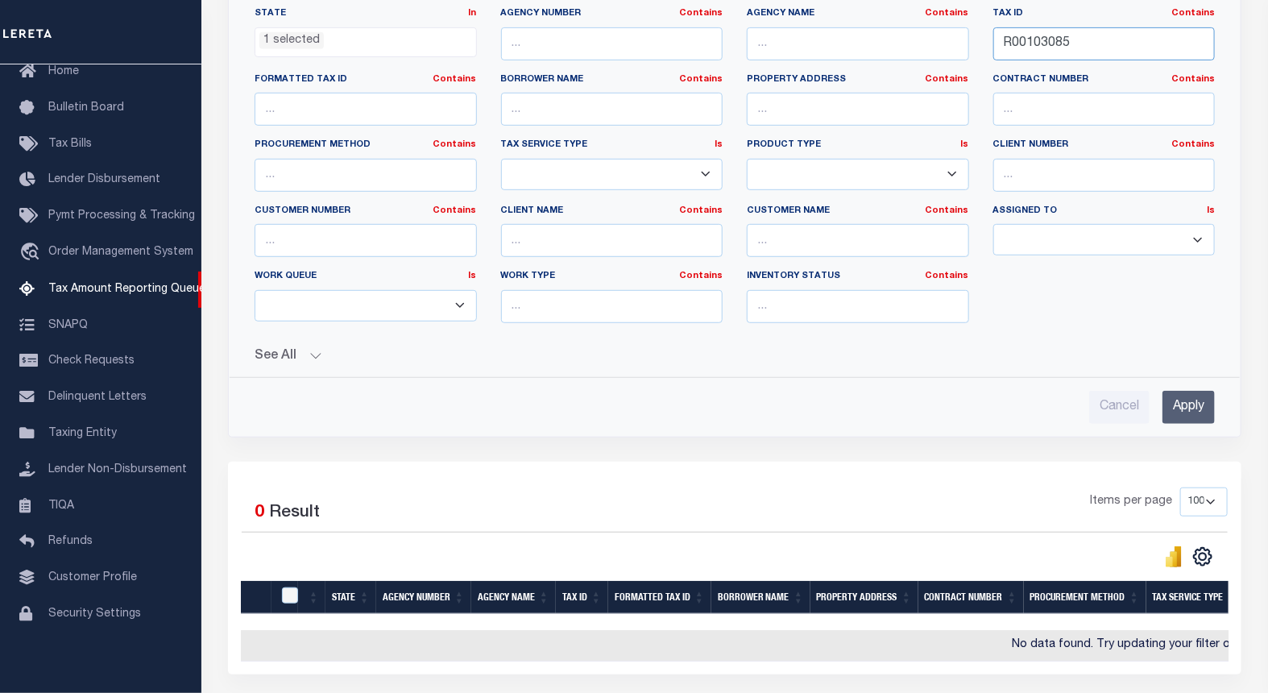
scroll to position [358, 0]
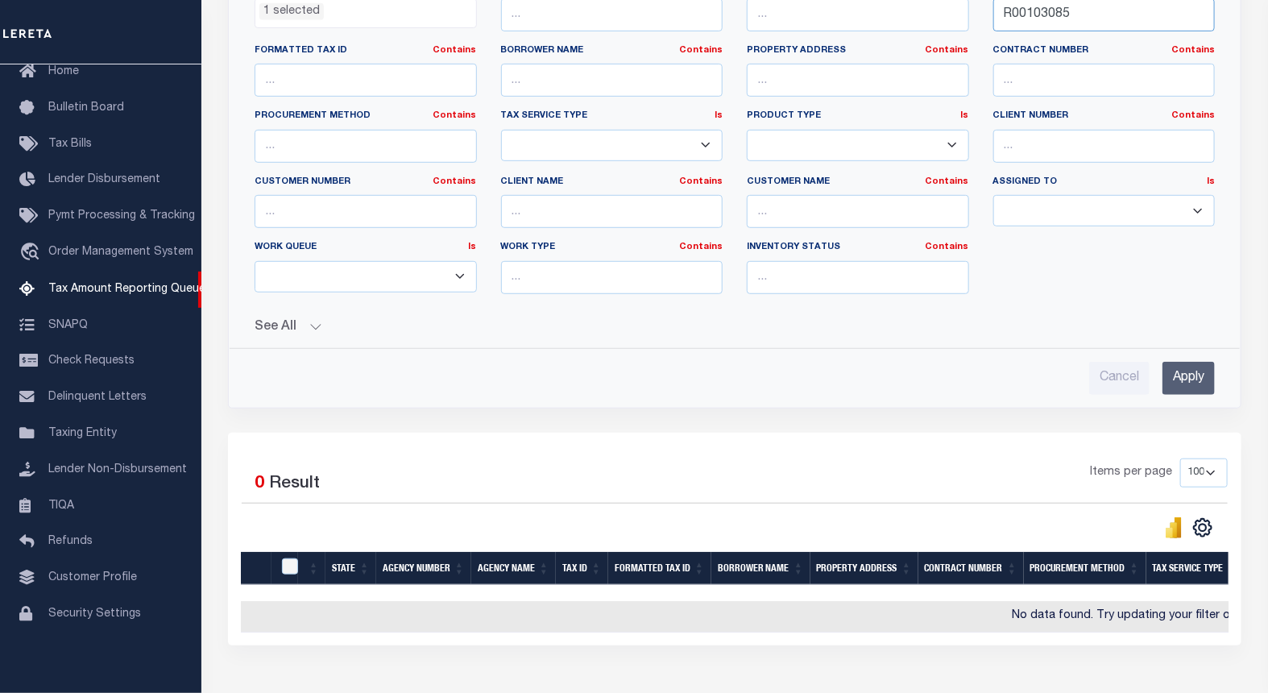
type input "R00103085"
click at [1184, 379] on input "Apply" at bounding box center [1188, 378] width 52 height 33
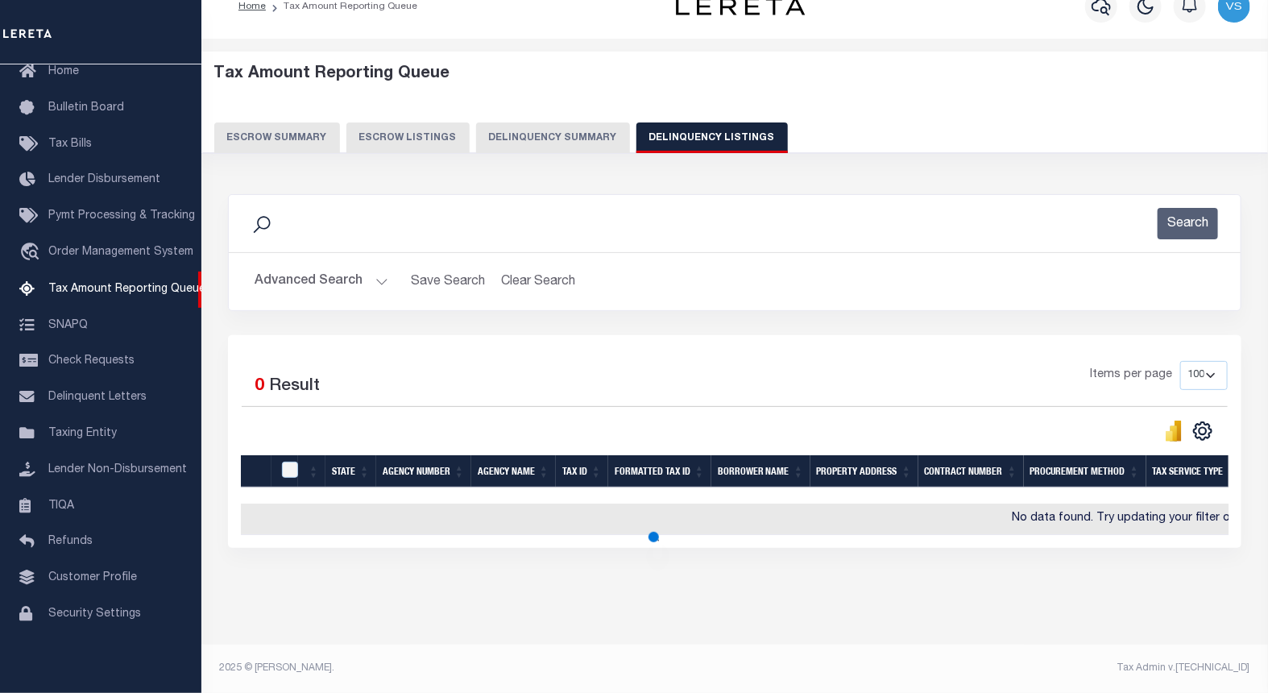
scroll to position [38, 0]
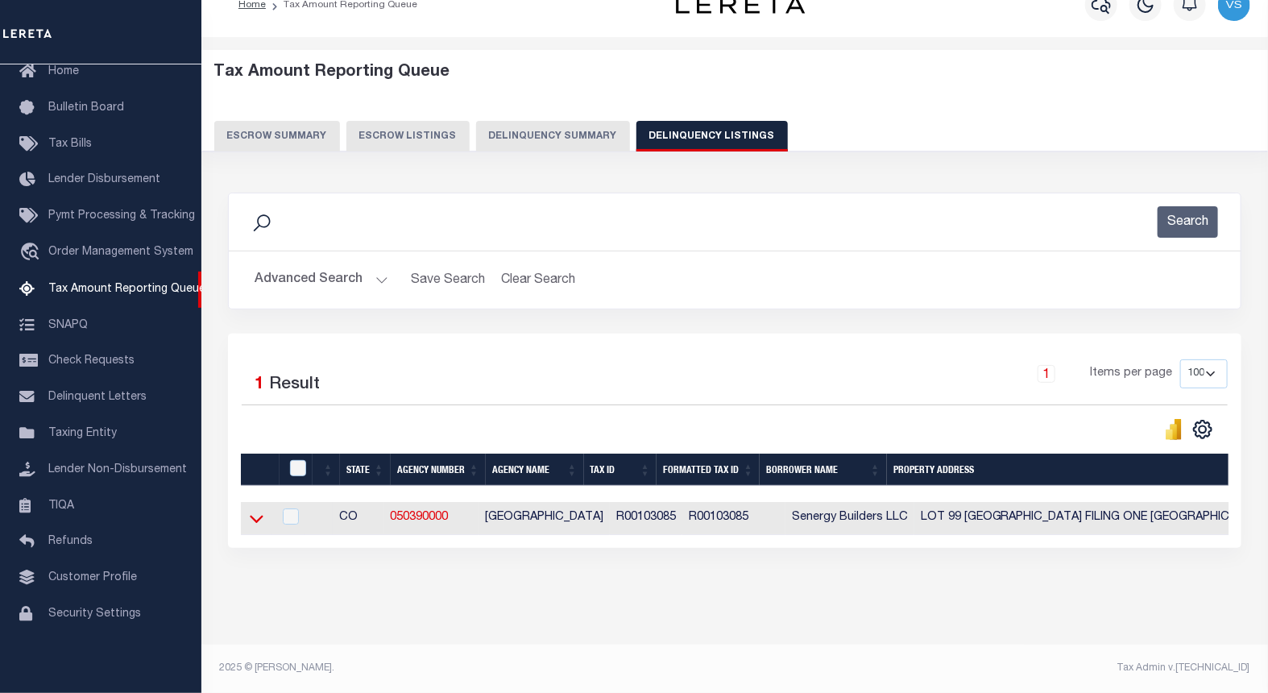
click at [256, 510] on icon at bounding box center [257, 518] width 14 height 17
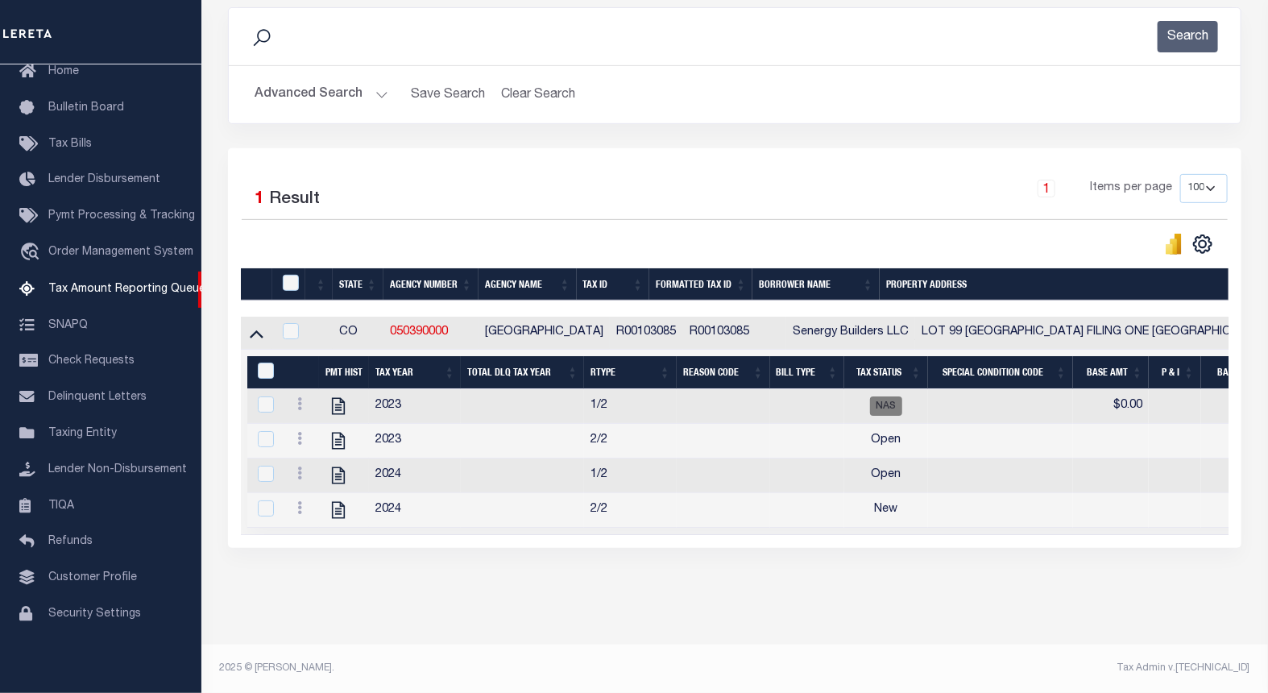
scroll to position [229, 0]
click at [337, 430] on icon "" at bounding box center [338, 440] width 21 height 21
checkbox input "true"
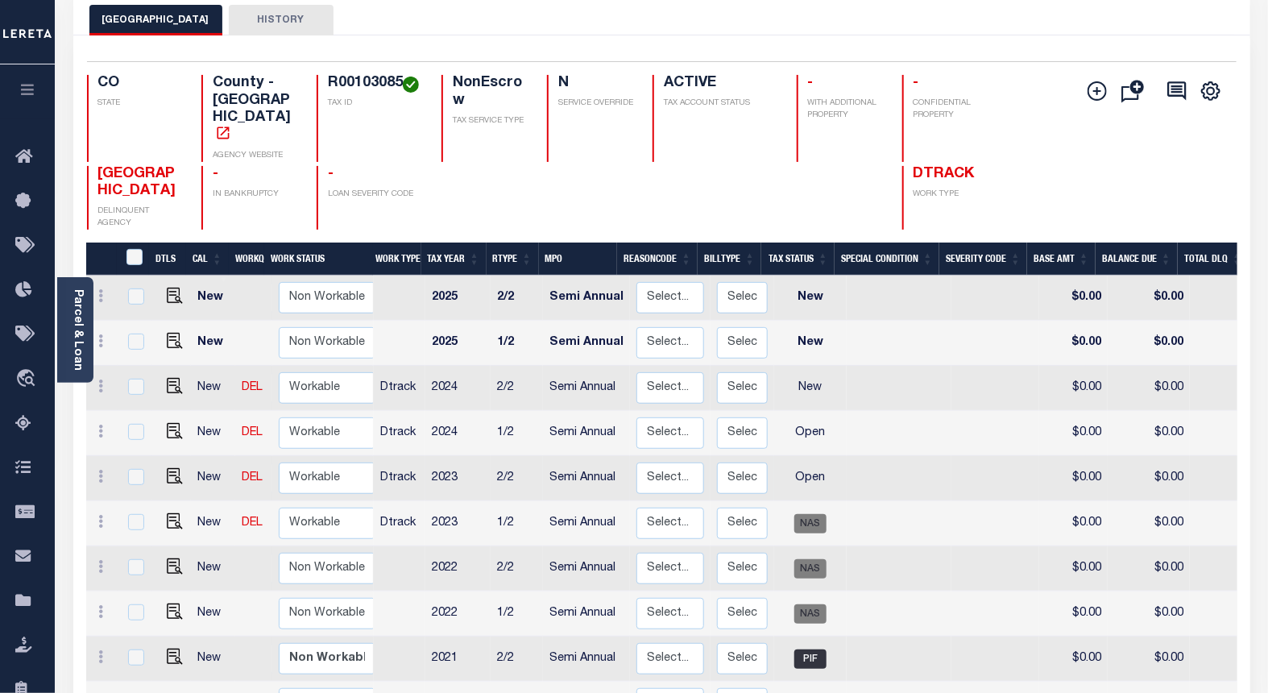
scroll to position [179, 0]
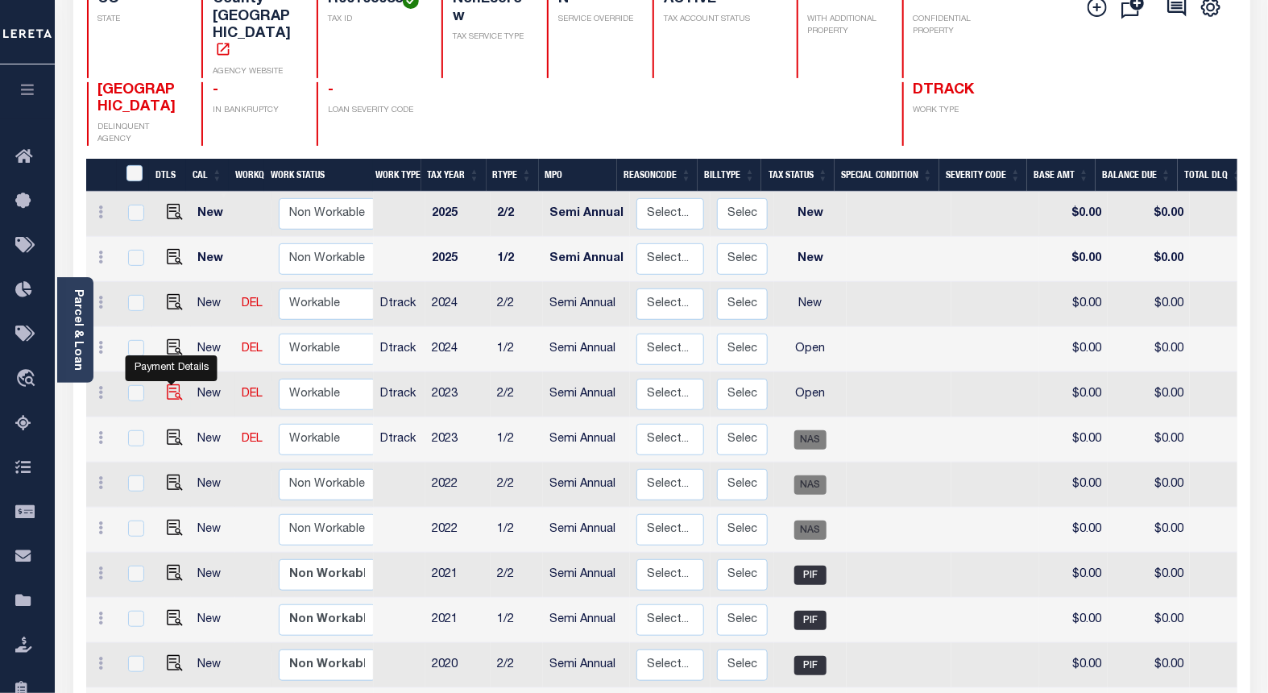
click at [172, 384] on img "" at bounding box center [175, 392] width 16 height 16
checkbox input "true"
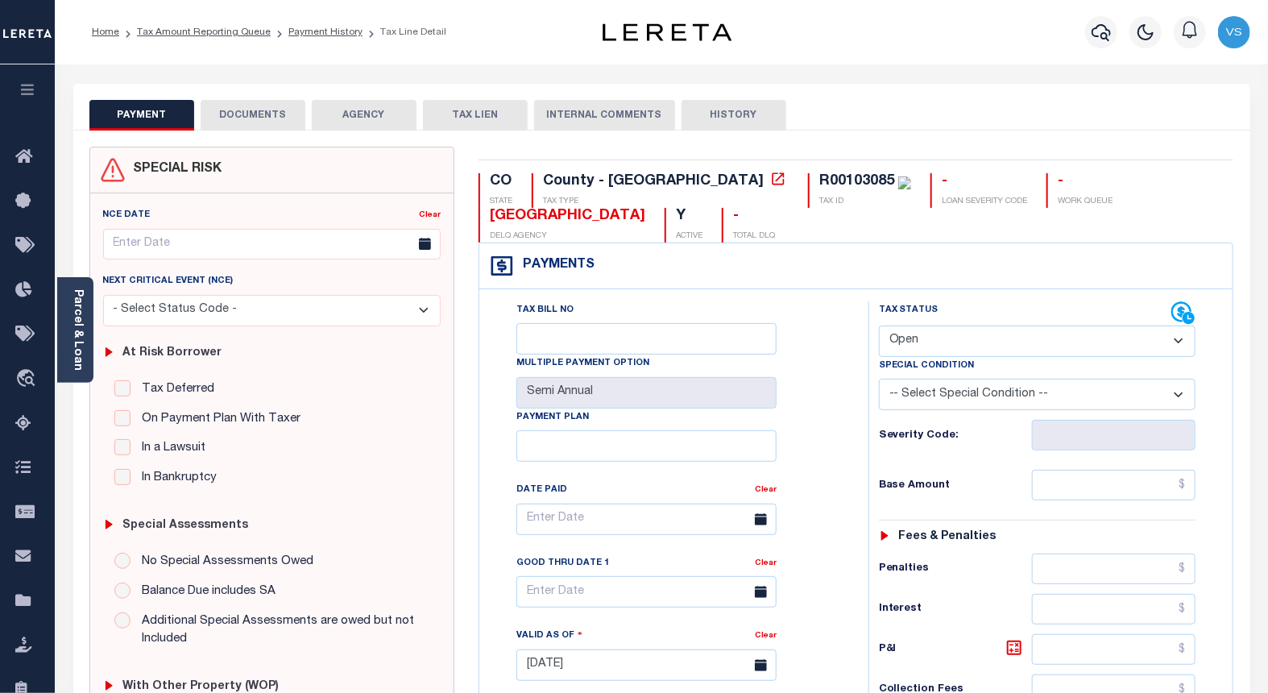
drag, startPoint x: 925, startPoint y: 340, endPoint x: 932, endPoint y: 359, distance: 20.6
click at [925, 341] on select "- Select Status Code - Open Due/Unpaid Paid Incomplete No Tax Due Internal Refu…" at bounding box center [1037, 340] width 317 height 31
select select "NTX"
click at [879, 326] on select "- Select Status Code - Open Due/Unpaid Paid Incomplete No Tax Due Internal Refu…" at bounding box center [1037, 340] width 317 height 31
type input "[DATE]"
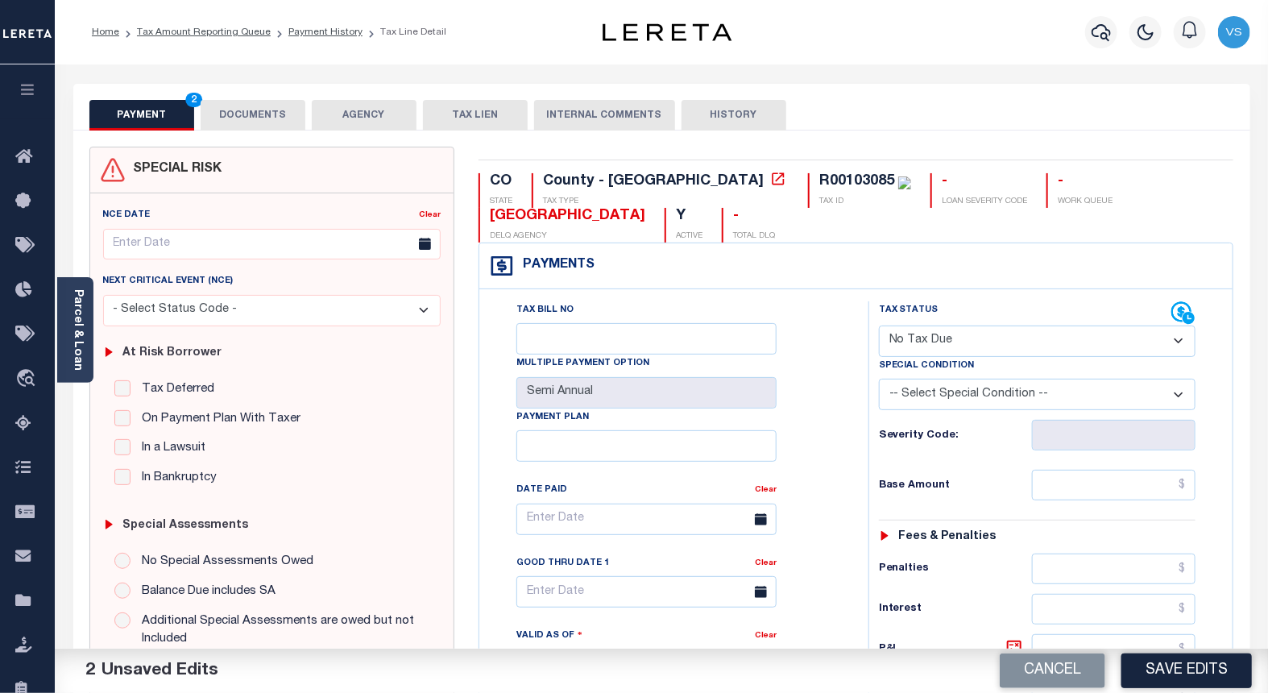
click at [916, 399] on select "-- Select Special Condition -- 3RD PARTY TAX LIEN AGENCY TAX LIEN (A.K.A Inside…" at bounding box center [1037, 394] width 317 height 31
select select "5"
click at [879, 380] on select "-- Select Special Condition -- 3RD PARTY TAX LIEN AGENCY TAX LIEN (A.K.A Inside…" at bounding box center [1037, 394] width 317 height 31
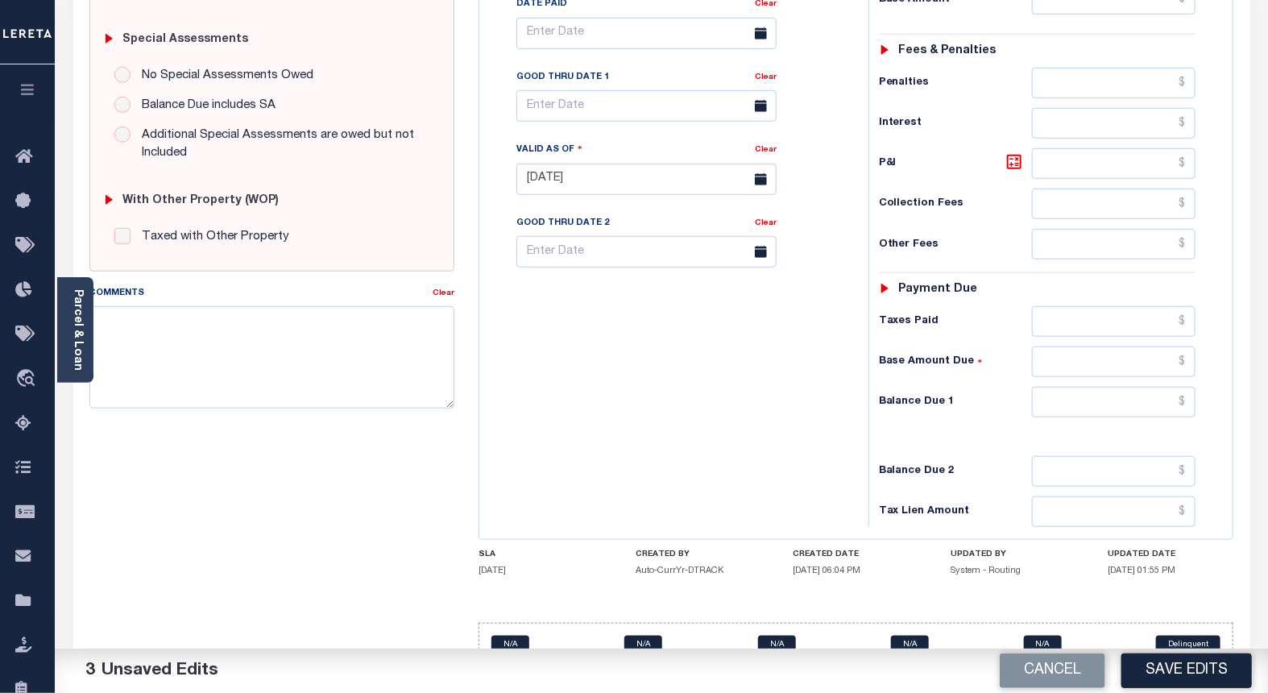
scroll to position [529, 0]
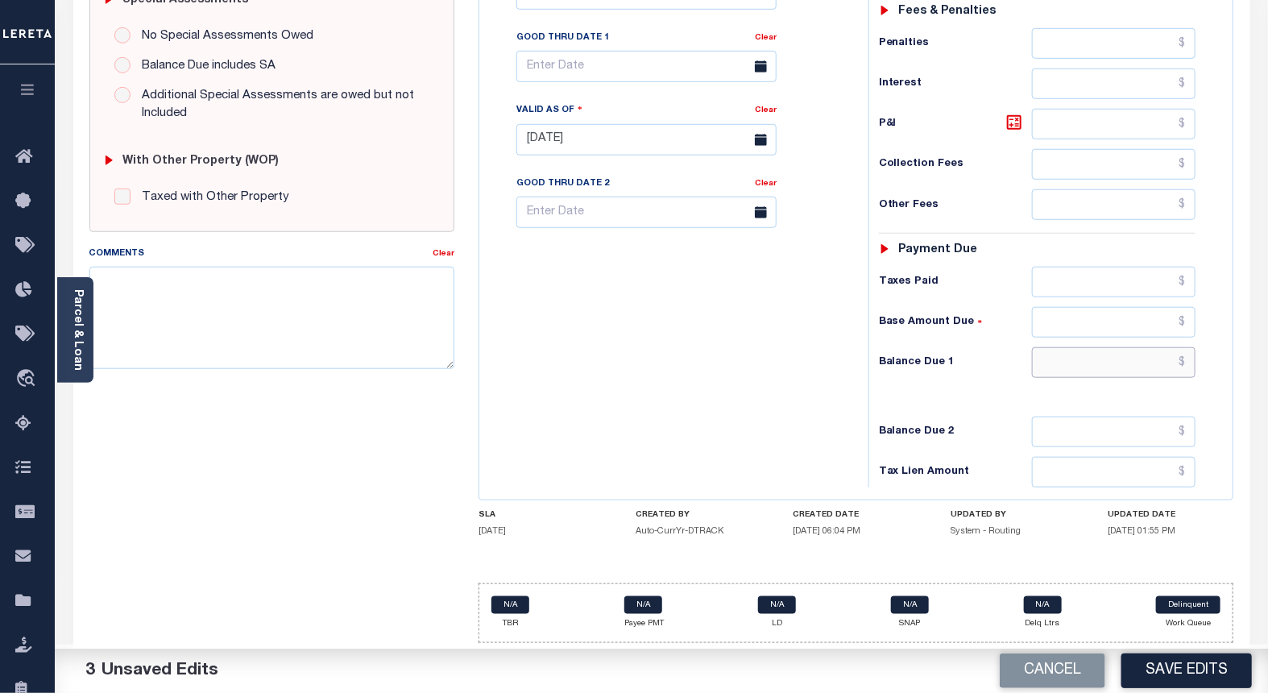
click at [1078, 371] on input "text" at bounding box center [1114, 362] width 164 height 31
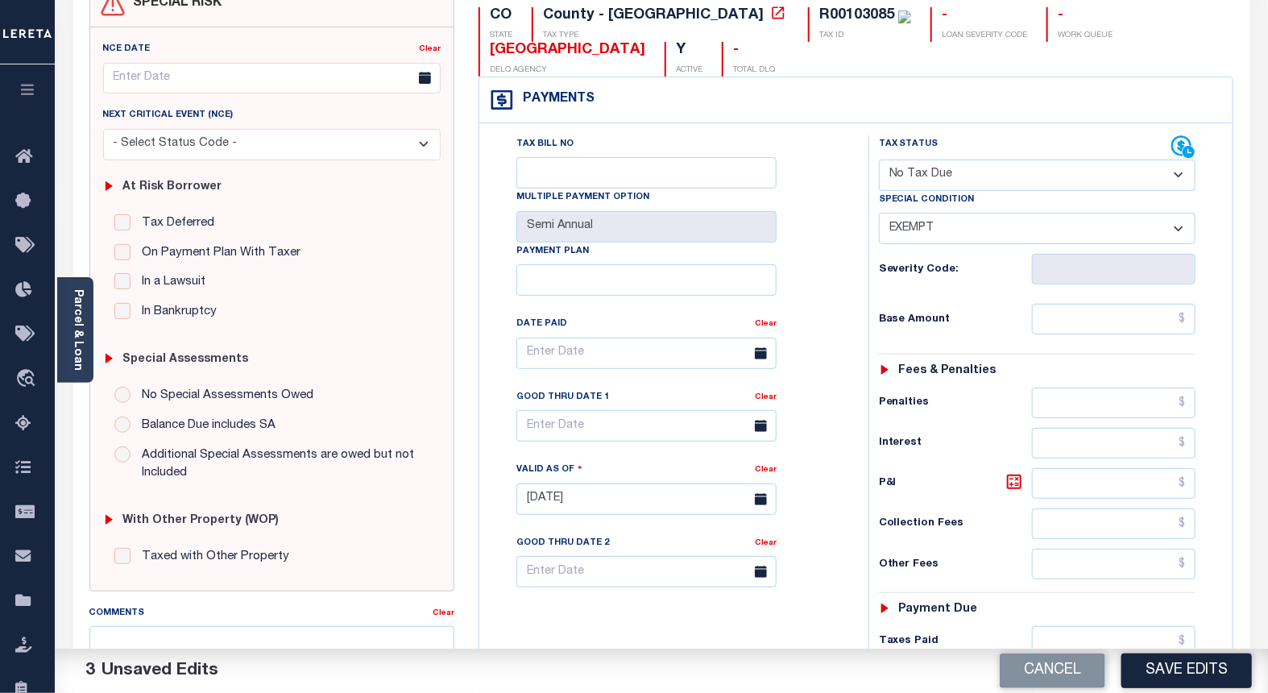
scroll to position [0, 0]
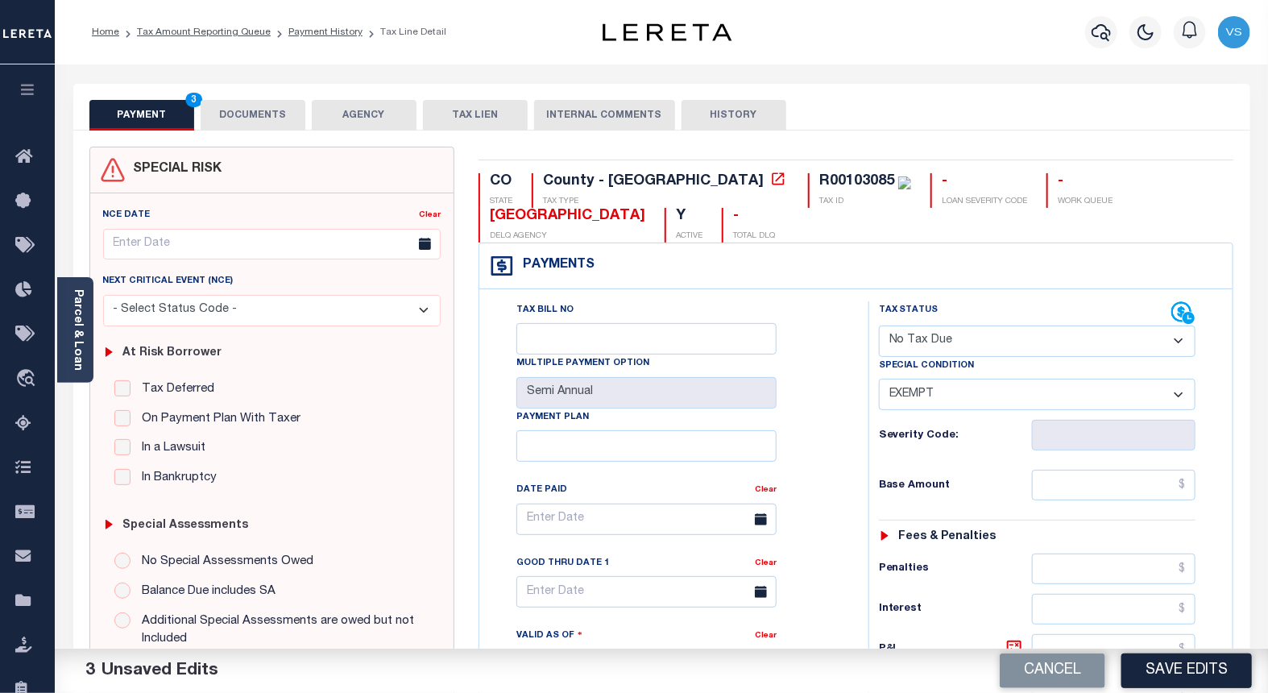
type input "$0.00"
click at [248, 111] on button "DOCUMENTS" at bounding box center [253, 115] width 105 height 31
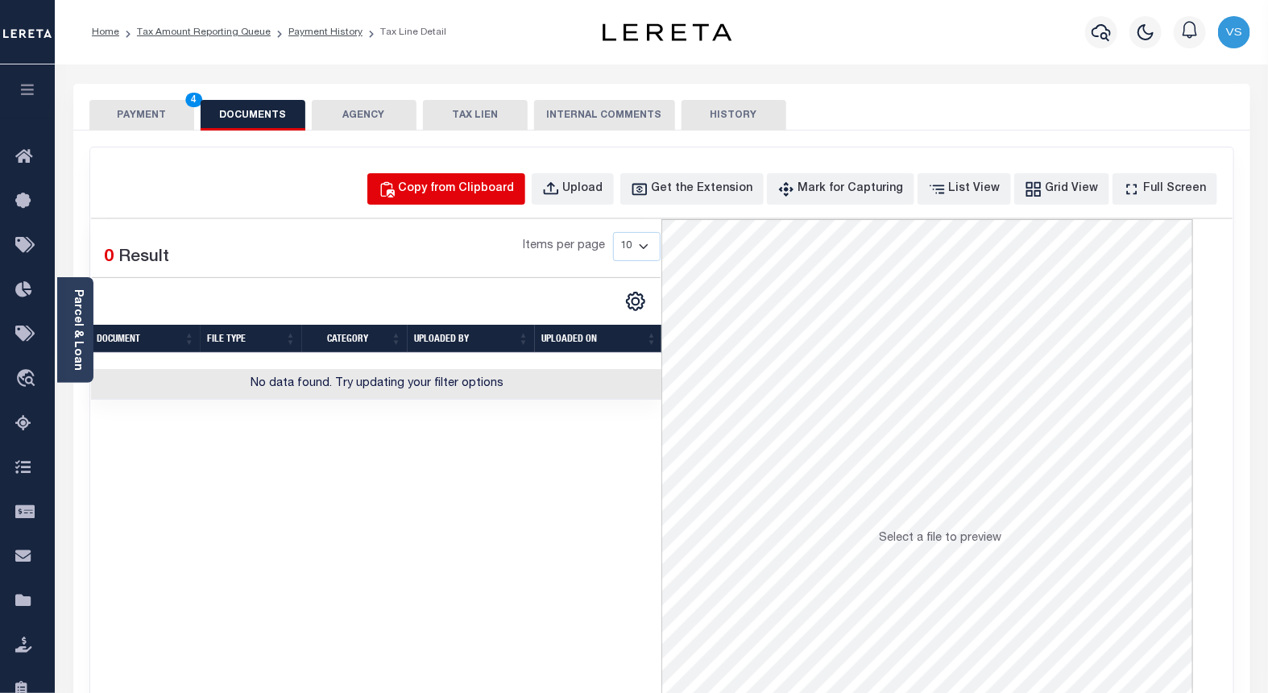
click at [466, 193] on div "Copy from Clipboard" at bounding box center [457, 189] width 116 height 18
select select "POP"
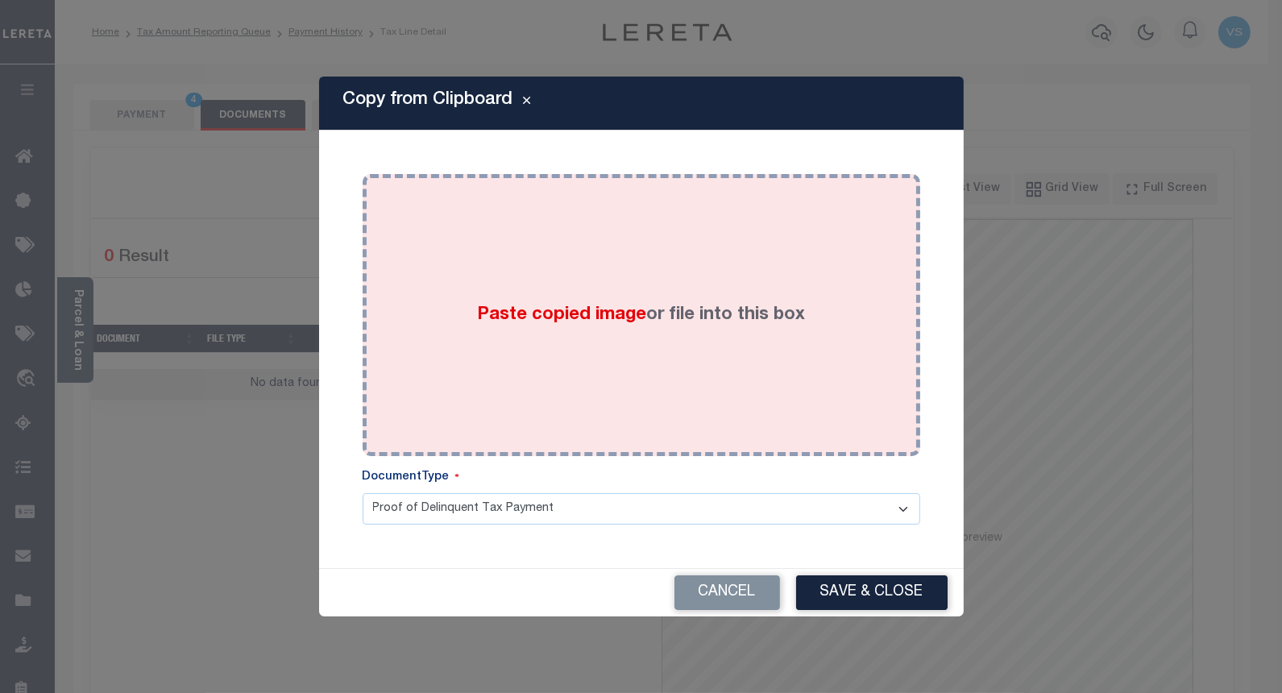
click at [605, 325] on label "Paste copied image or file into this box" at bounding box center [641, 315] width 328 height 27
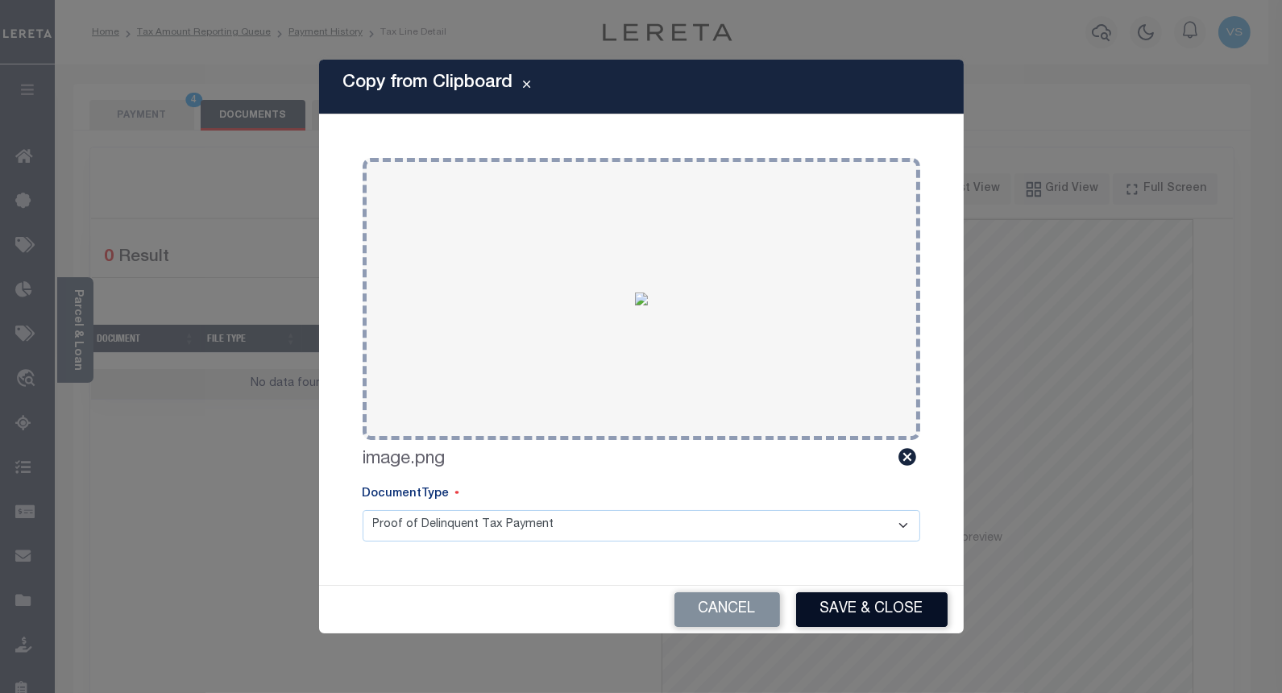
click at [819, 602] on button "Save & Close" at bounding box center [871, 609] width 151 height 35
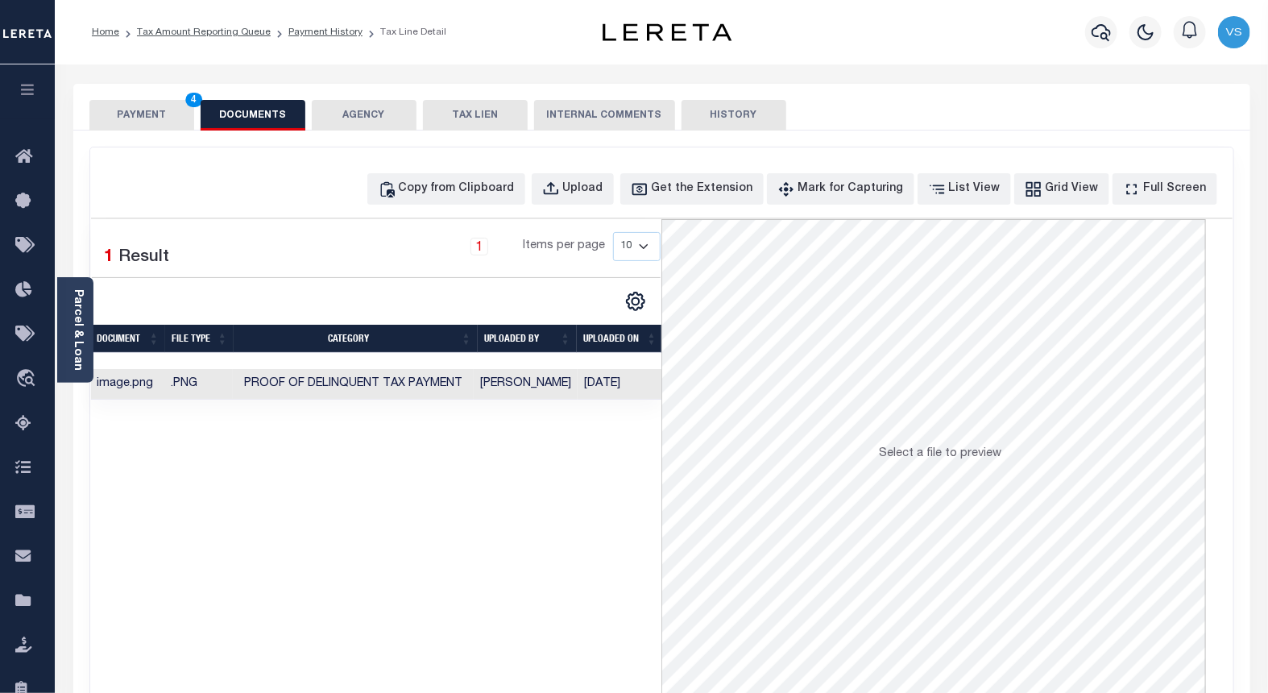
click at [129, 111] on button "PAYMENT 4" at bounding box center [141, 115] width 105 height 31
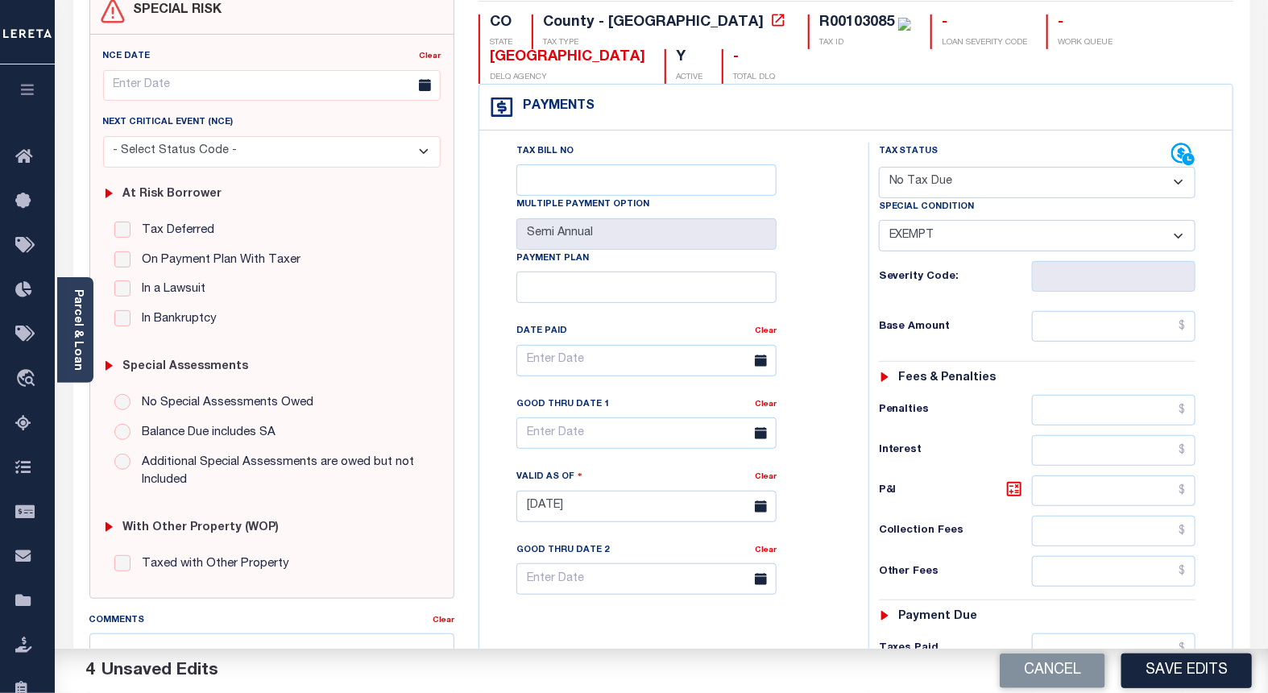
scroll to position [179, 0]
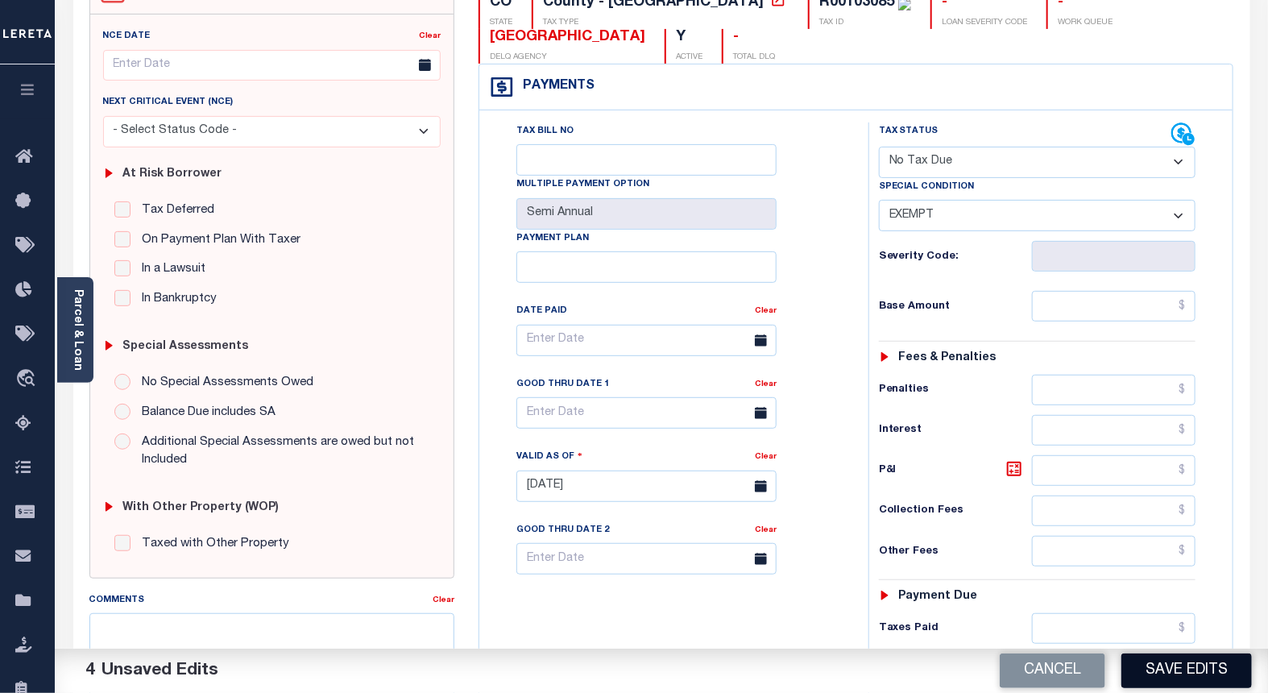
click at [1176, 677] on button "Save Edits" at bounding box center [1186, 670] width 130 height 35
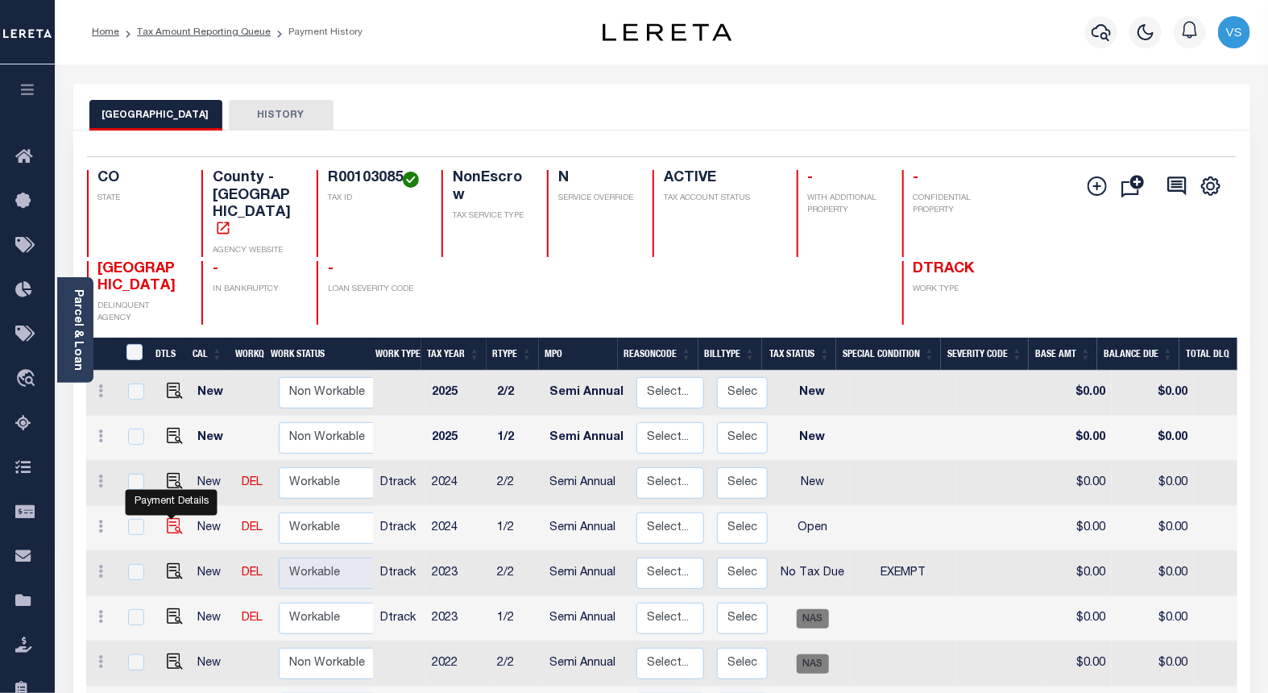
click at [172, 518] on img "" at bounding box center [175, 526] width 16 height 16
checkbox input "true"
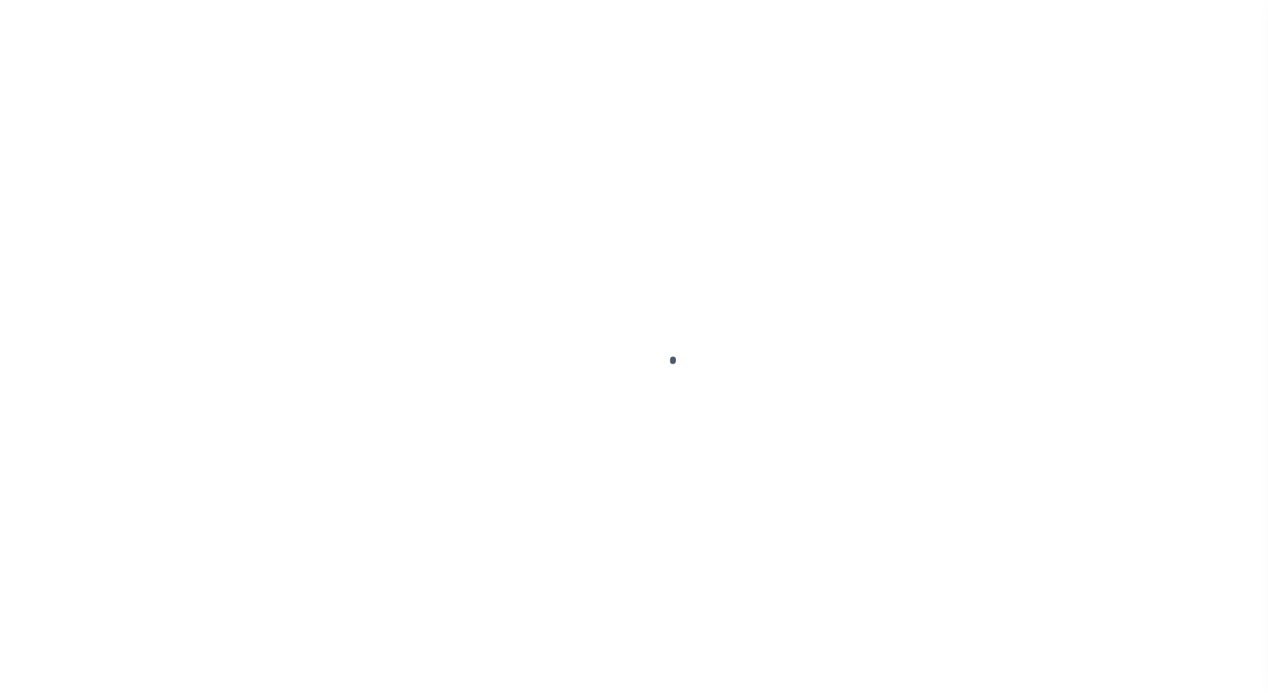
select select "OP2"
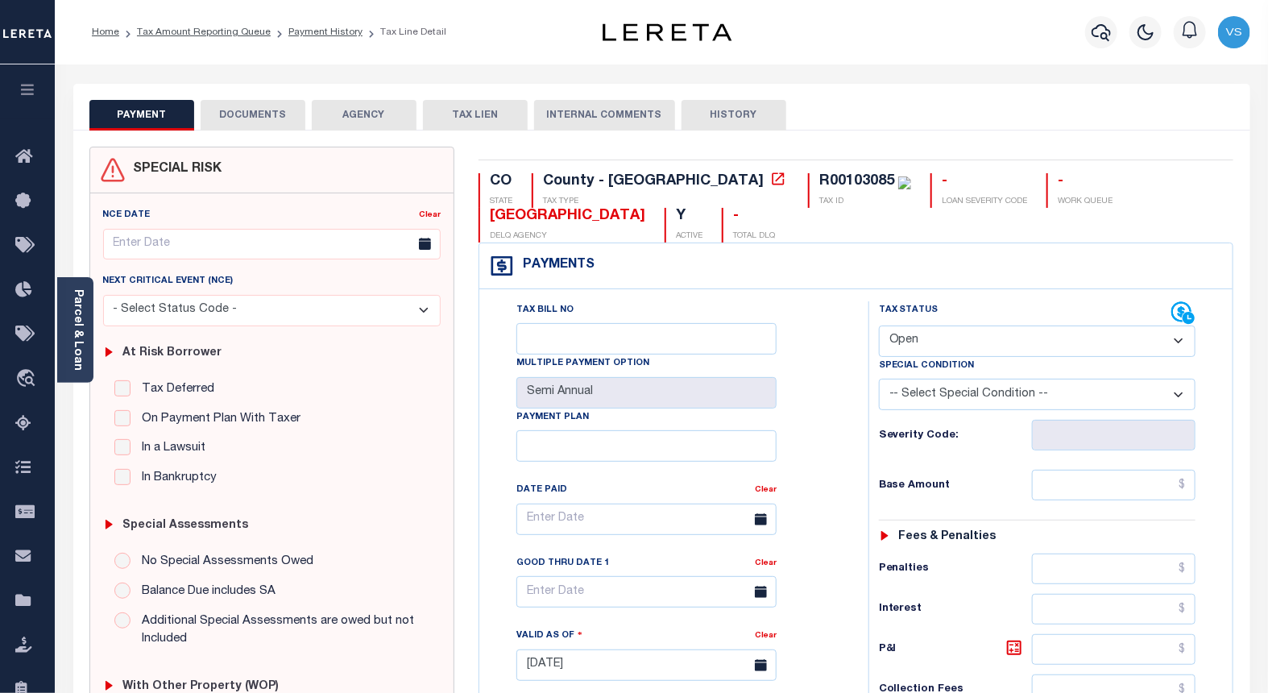
click at [261, 110] on button "DOCUMENTS" at bounding box center [253, 115] width 105 height 31
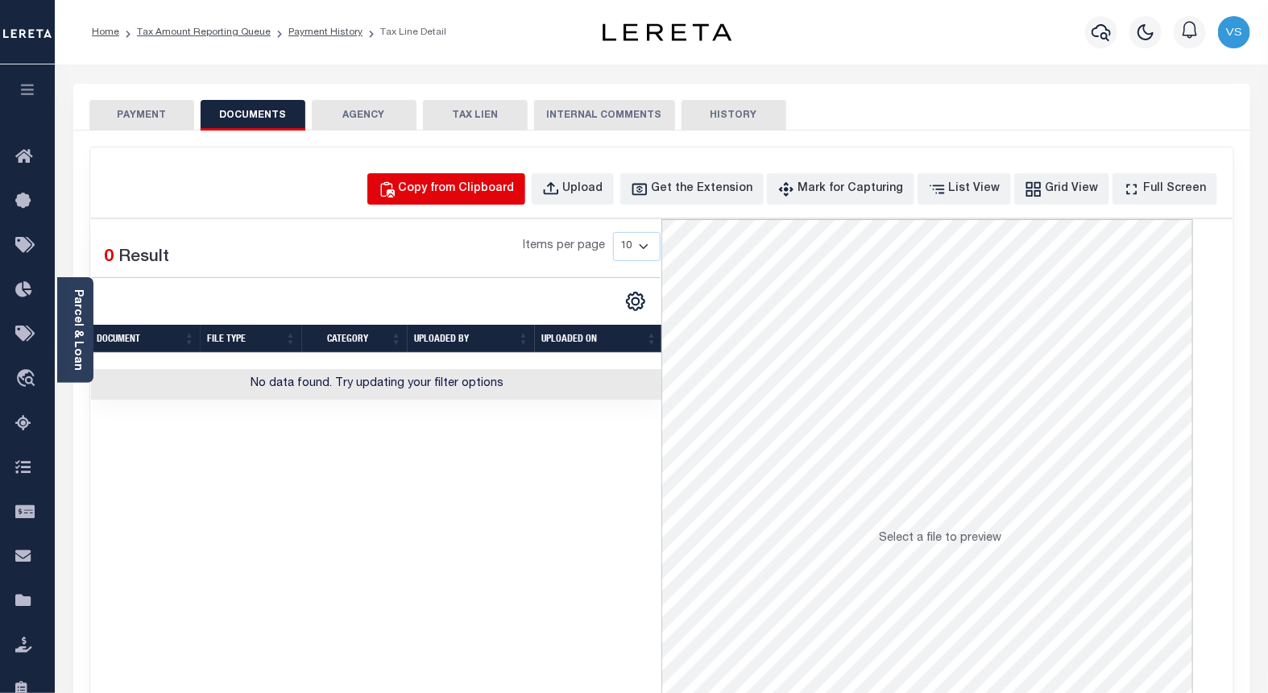
click at [469, 185] on div "Copy from Clipboard" at bounding box center [457, 189] width 116 height 18
select select "POP"
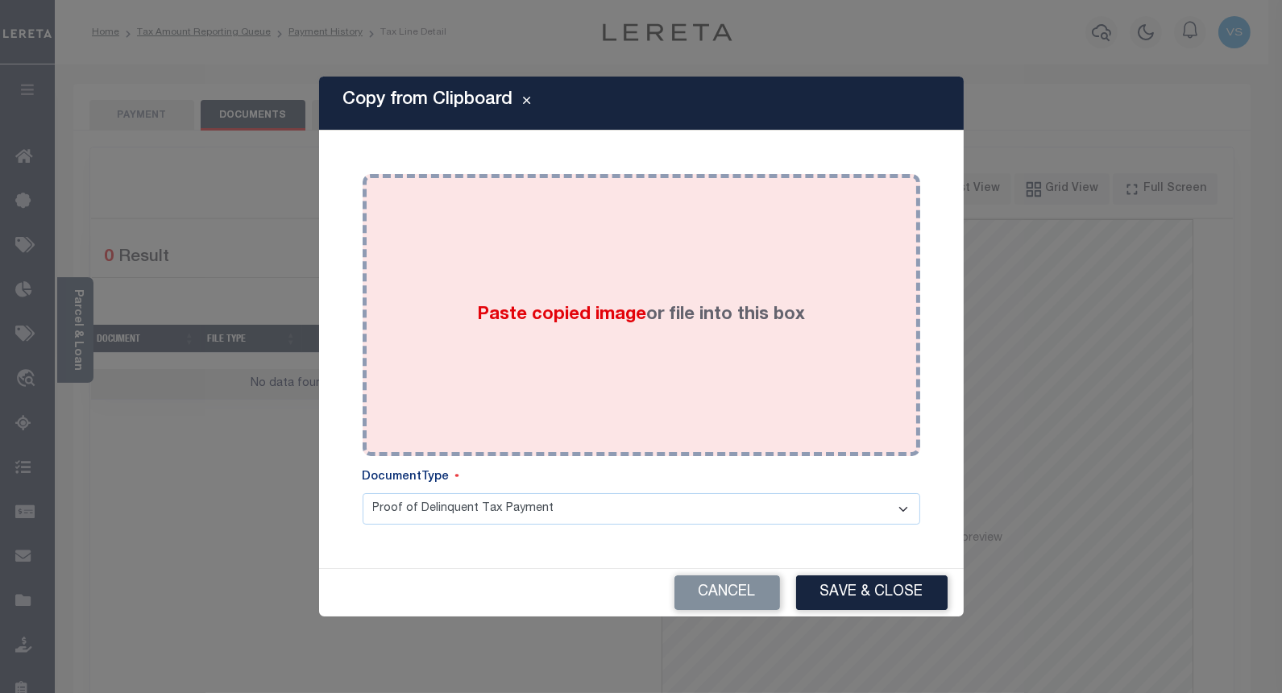
click at [514, 302] on label "Paste copied image or file into this box" at bounding box center [641, 315] width 328 height 27
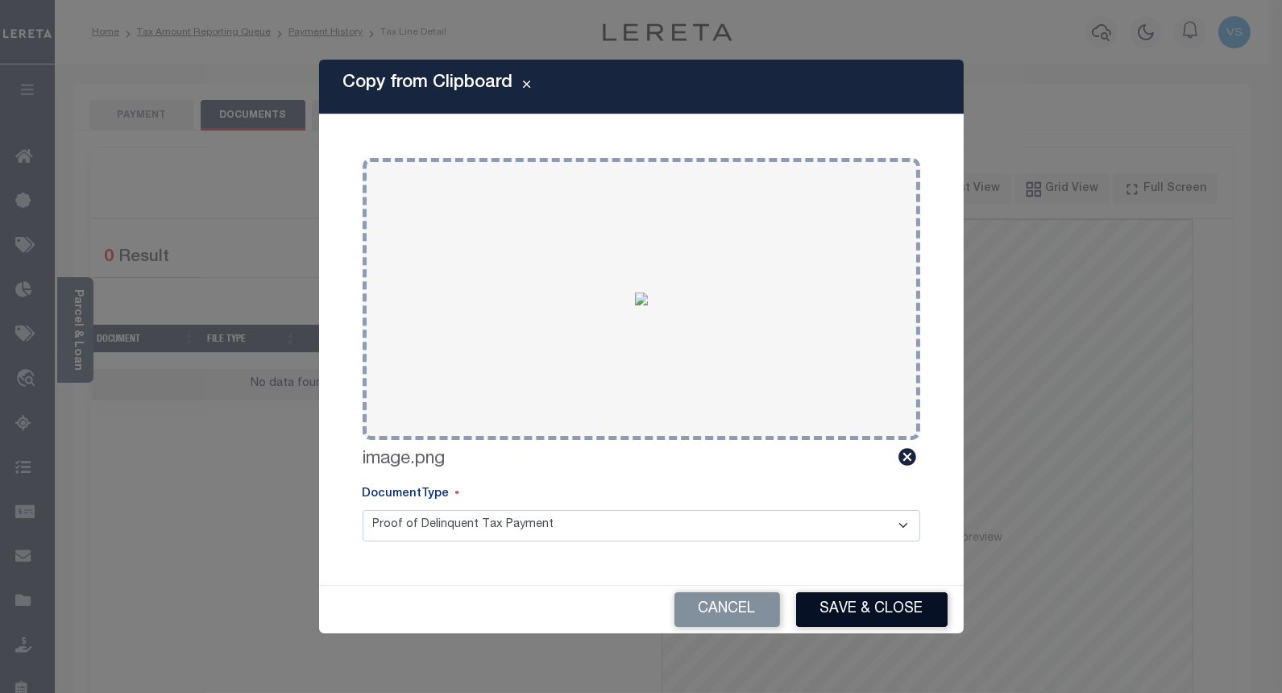
click at [822, 603] on button "Save & Close" at bounding box center [871, 609] width 151 height 35
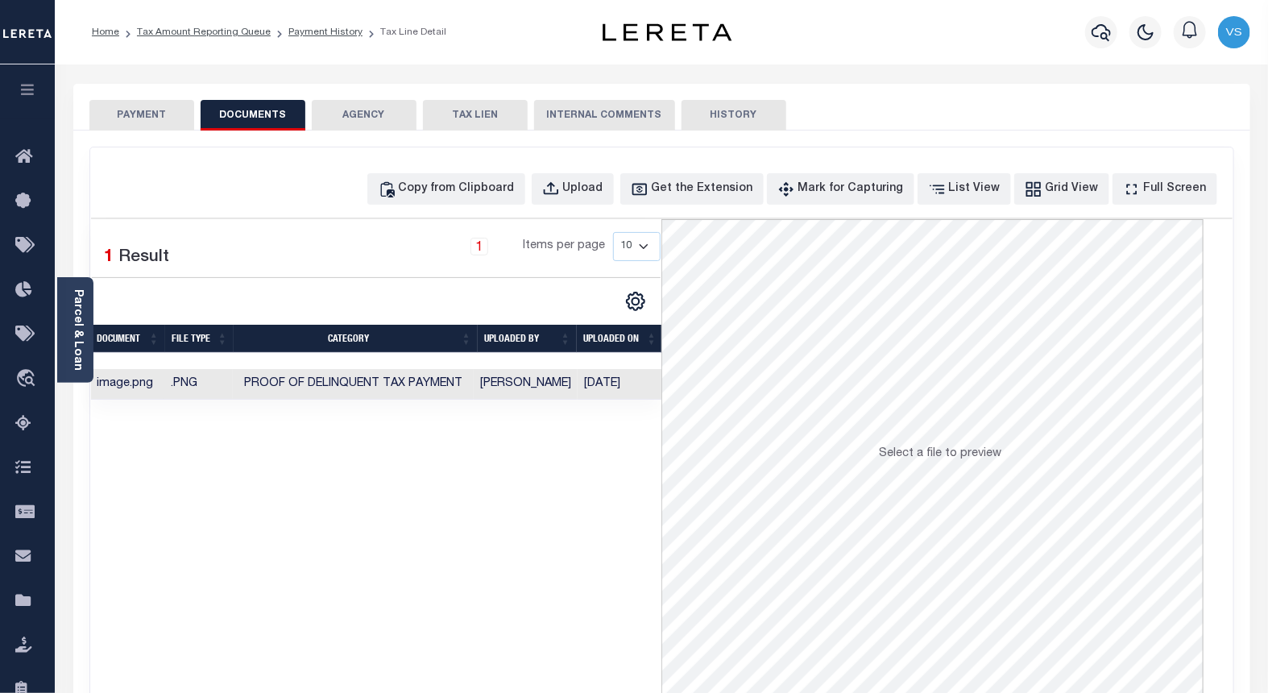
click at [151, 118] on button "PAYMENT" at bounding box center [141, 115] width 105 height 31
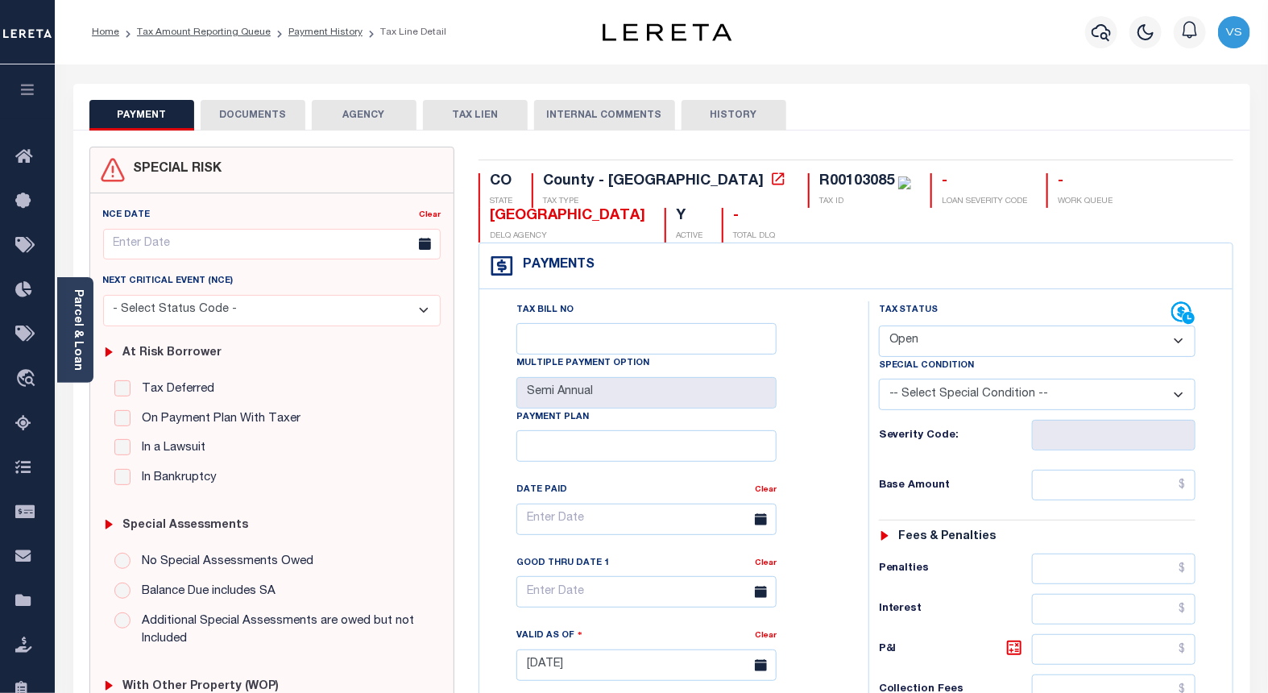
click at [920, 344] on select "- Select Status Code - Open Due/Unpaid Paid Incomplete No Tax Due Internal Refu…" at bounding box center [1037, 340] width 317 height 31
select select "NTX"
click at [879, 326] on select "- Select Status Code - Open Due/Unpaid Paid Incomplete No Tax Due Internal Refu…" at bounding box center [1037, 340] width 317 height 31
type input "[DATE]"
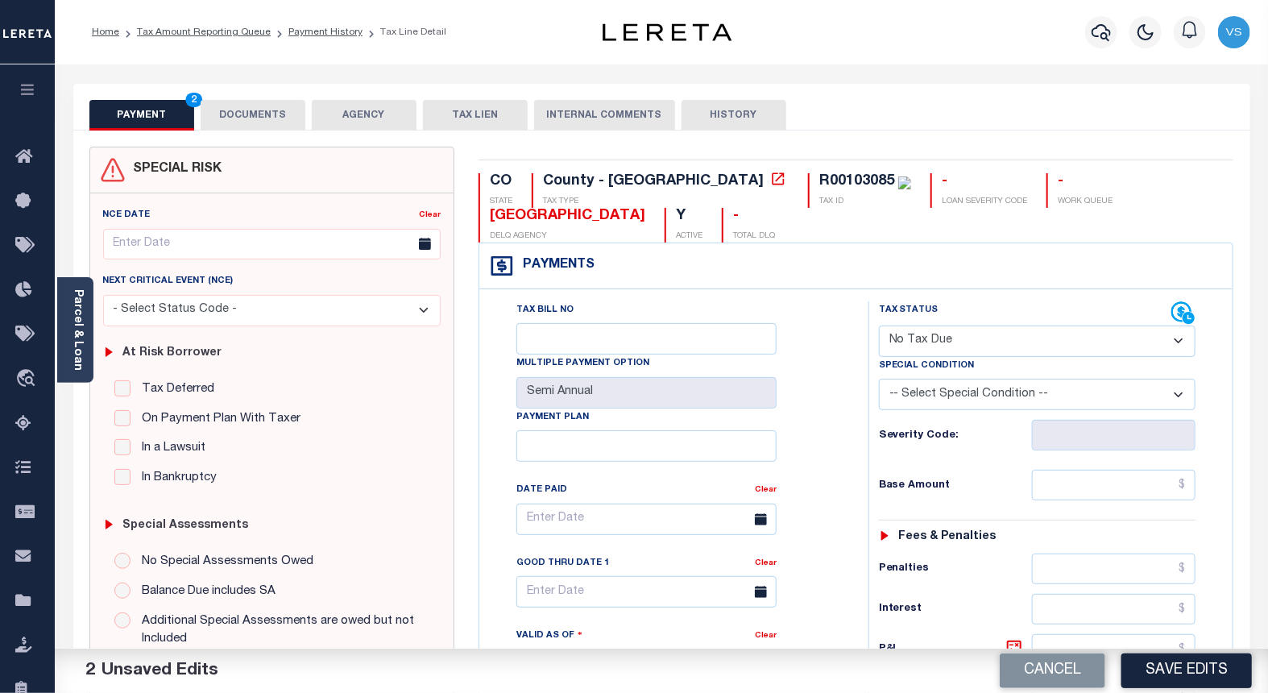
click at [919, 388] on select "-- Select Special Condition -- 3RD PARTY TAX LIEN AGENCY TAX LIEN (A.K.A Inside…" at bounding box center [1037, 394] width 317 height 31
select select "5"
click at [879, 380] on select "-- Select Special Condition -- 3RD PARTY TAX LIEN AGENCY TAX LIEN (A.K.A Inside…" at bounding box center [1037, 394] width 317 height 31
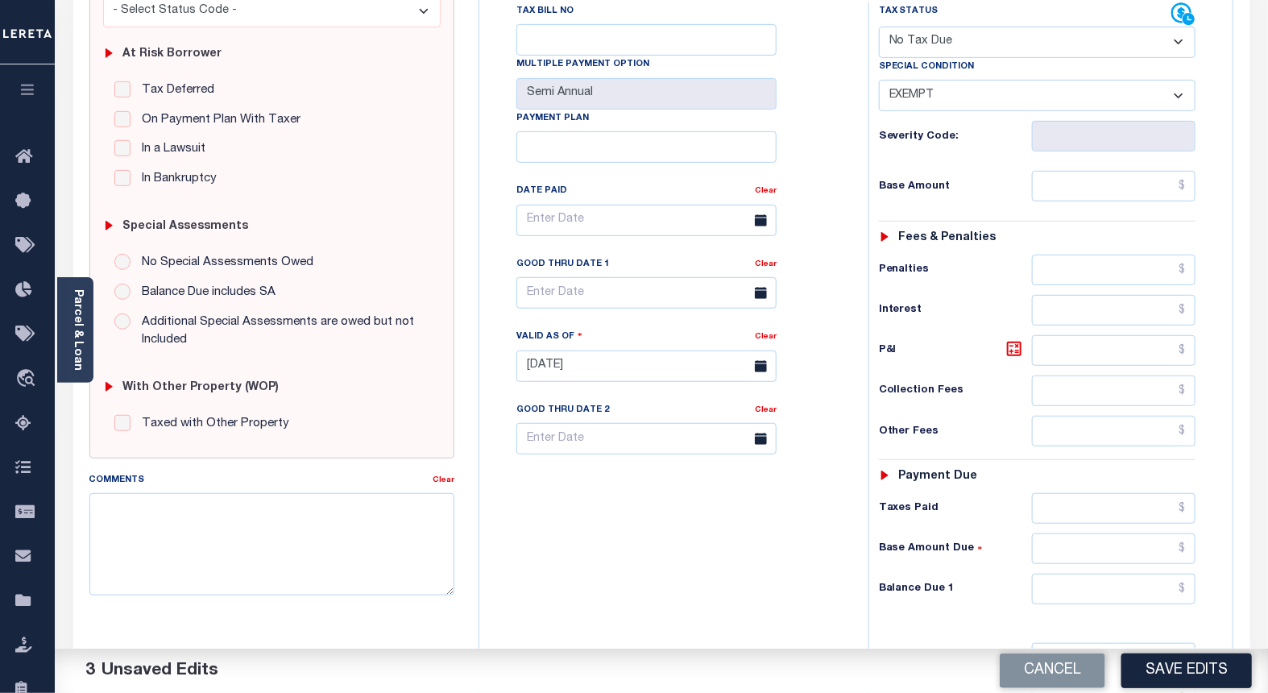
scroll to position [447, 0]
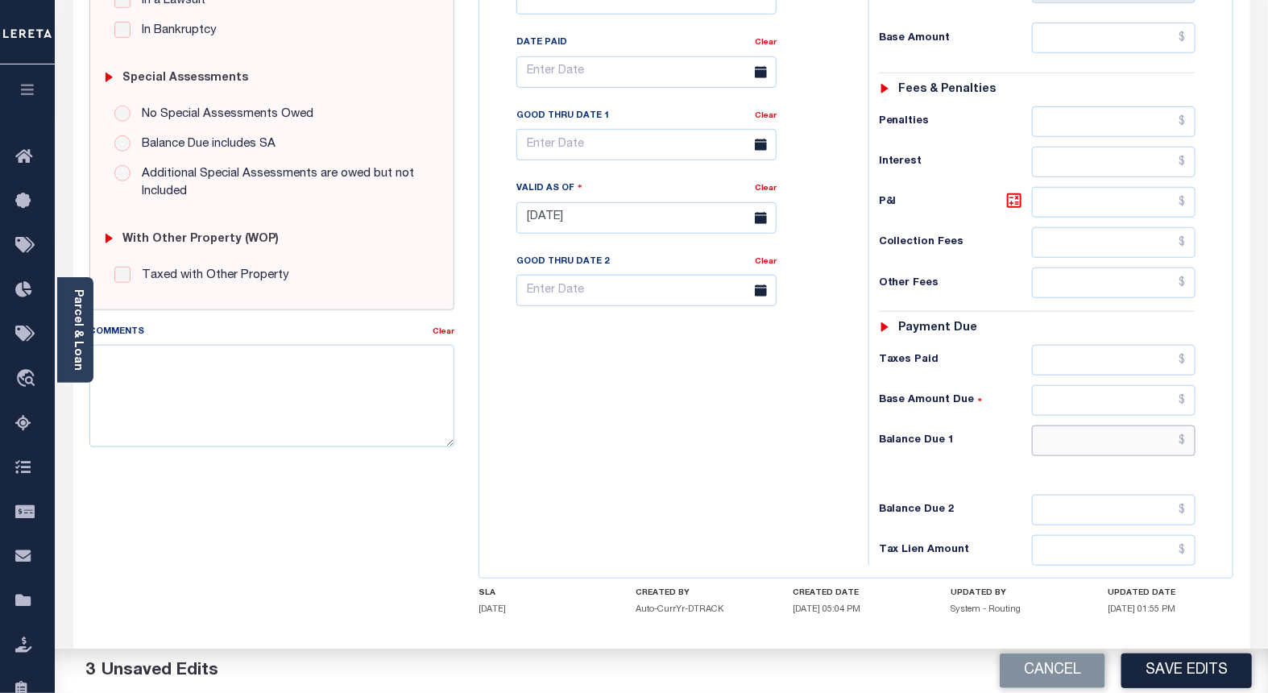
click at [1081, 441] on input "text" at bounding box center [1114, 440] width 164 height 31
type input "$0.00"
click at [1195, 672] on button "Save Edits" at bounding box center [1186, 670] width 130 height 35
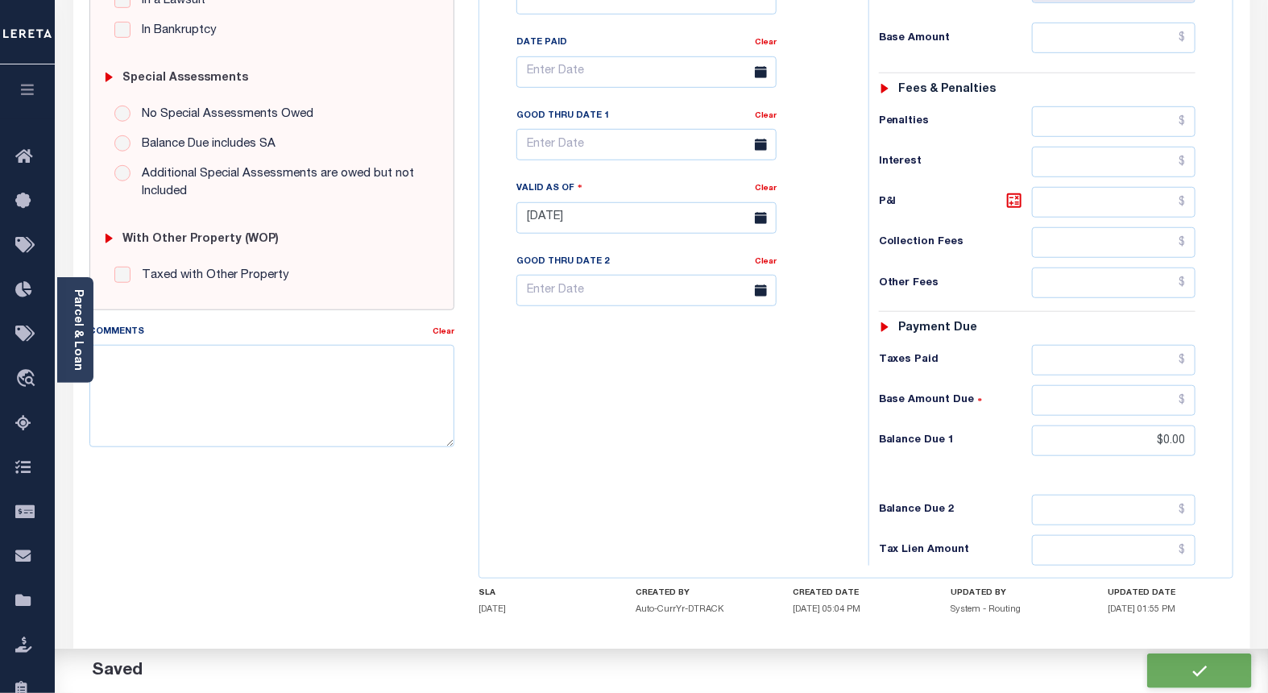
checkbox input "false"
type input "$0"
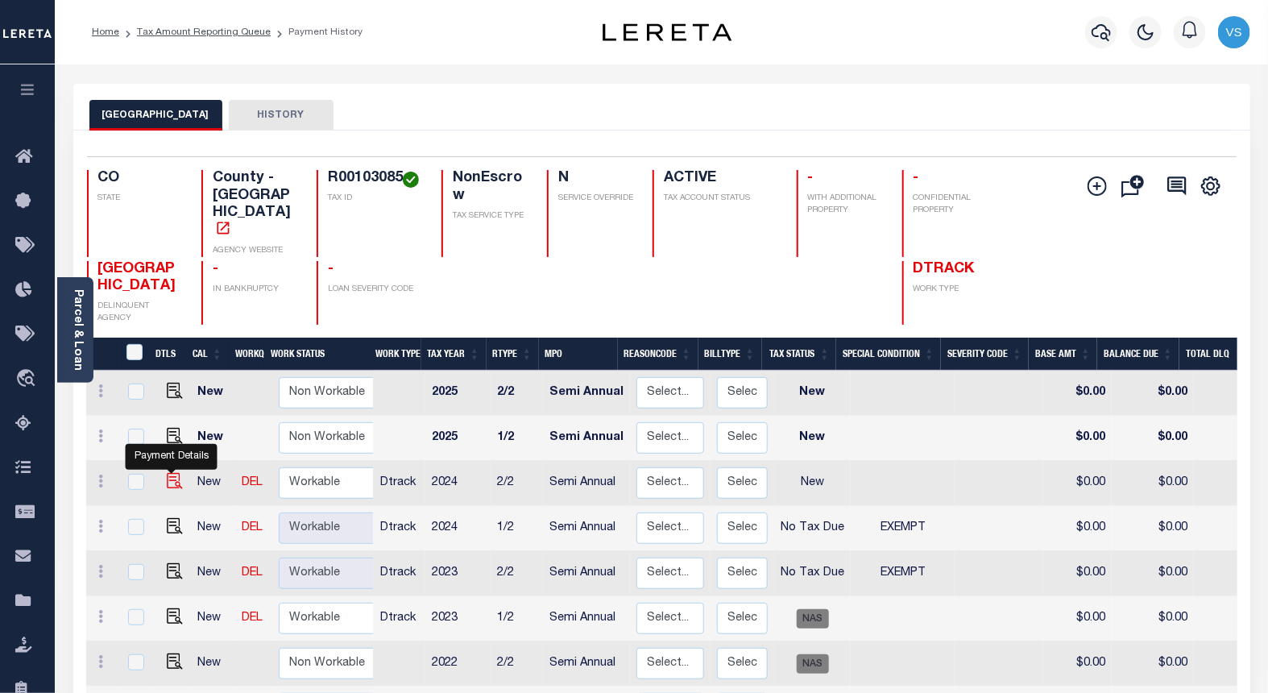
click at [170, 473] on img "" at bounding box center [175, 481] width 16 height 16
checkbox input "true"
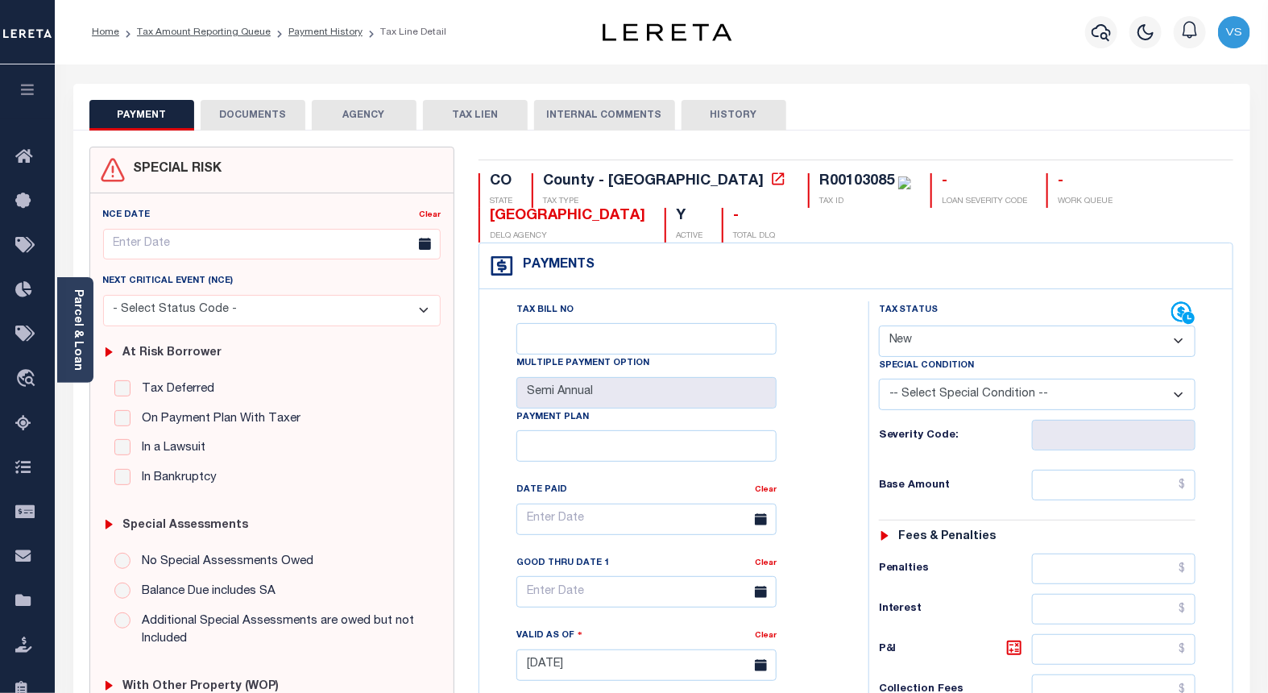
click at [897, 340] on select "- Select Status Code - Open Due/Unpaid Paid Incomplete No Tax Due Internal Refu…" at bounding box center [1037, 340] width 317 height 31
select select "NTX"
click at [879, 326] on select "- Select Status Code - Open Due/Unpaid Paid Incomplete No Tax Due Internal Refu…" at bounding box center [1037, 340] width 317 height 31
type input "[DATE]"
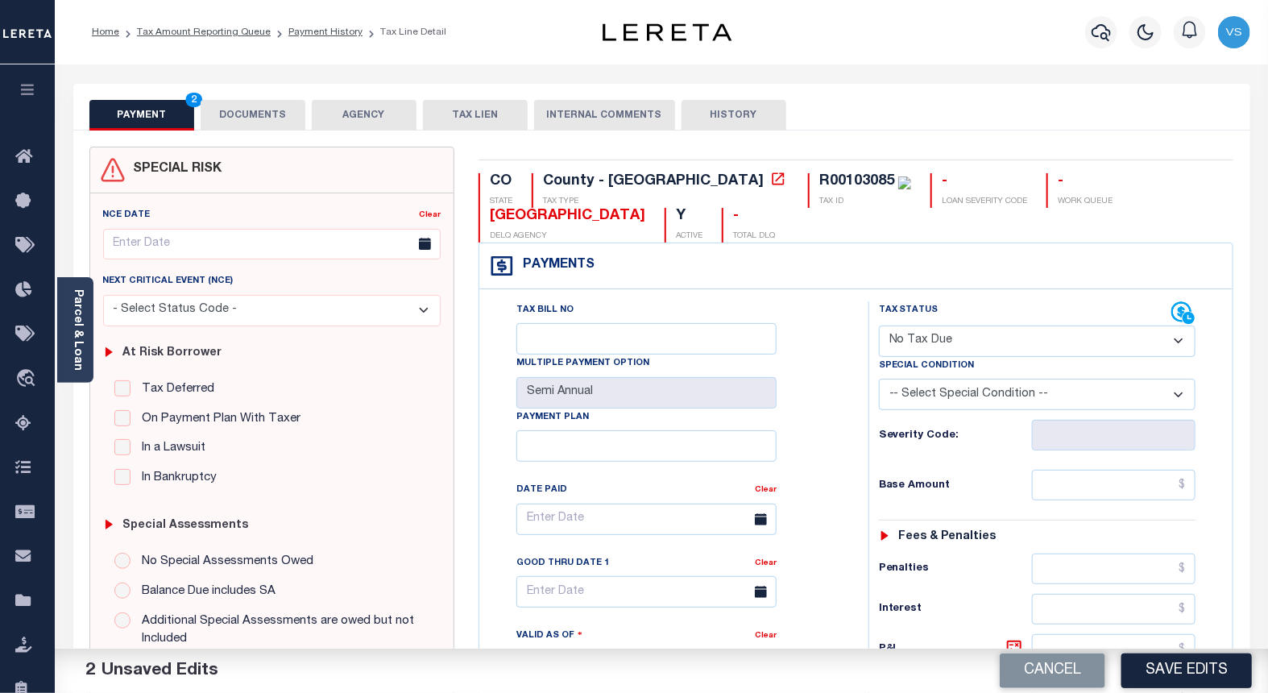
drag, startPoint x: 969, startPoint y: 398, endPoint x: 970, endPoint y: 409, distance: 11.3
click at [969, 398] on select "-- Select Special Condition -- 3RD PARTY TAX LIEN AGENCY TAX LIEN (A.K.A Inside…" at bounding box center [1037, 394] width 317 height 31
select select "5"
click at [879, 380] on select "-- Select Special Condition -- 3RD PARTY TAX LIEN AGENCY TAX LIEN (A.K.A Inside…" at bounding box center [1037, 394] width 317 height 31
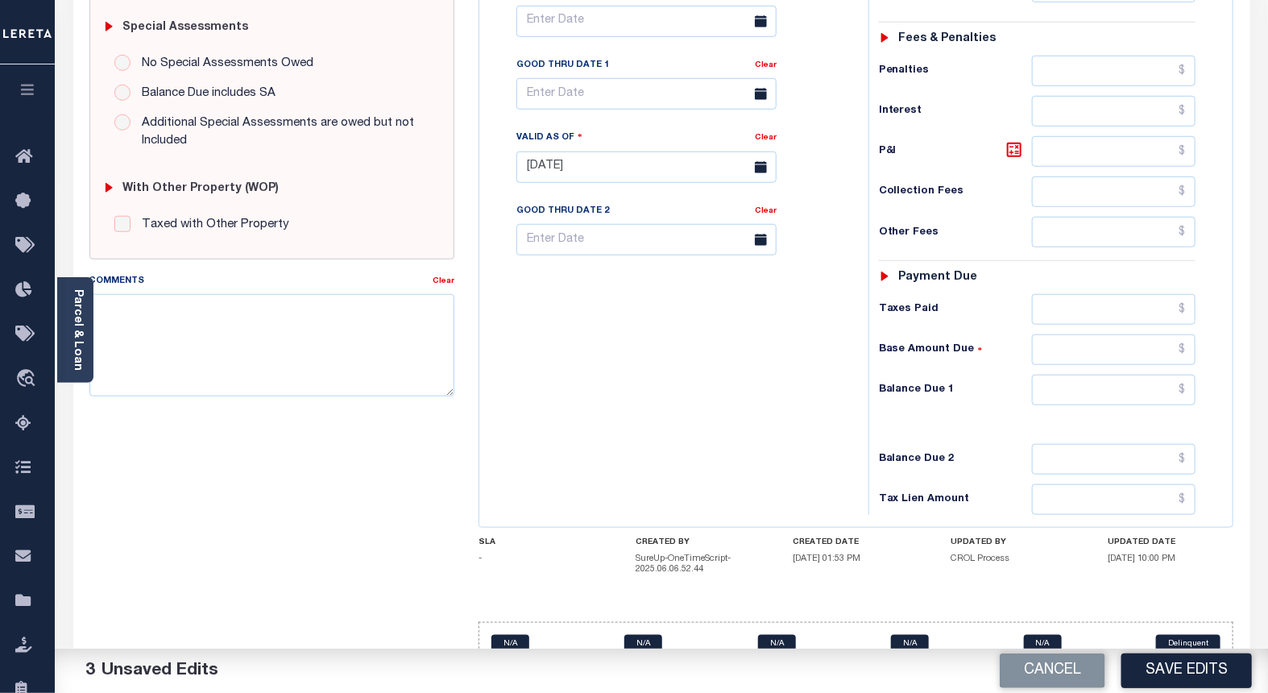
scroll to position [541, 0]
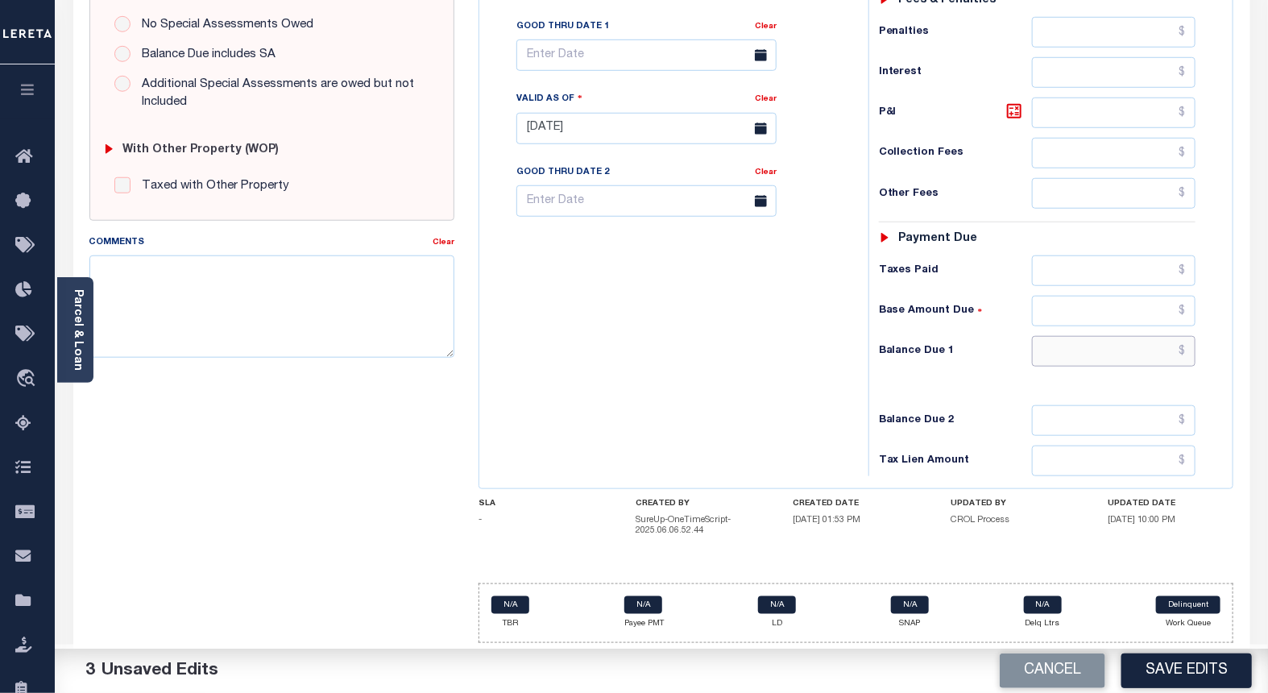
click at [1090, 355] on input "text" at bounding box center [1114, 351] width 164 height 31
type input "$0.00"
click at [1141, 665] on button "Save Edits" at bounding box center [1186, 670] width 130 height 35
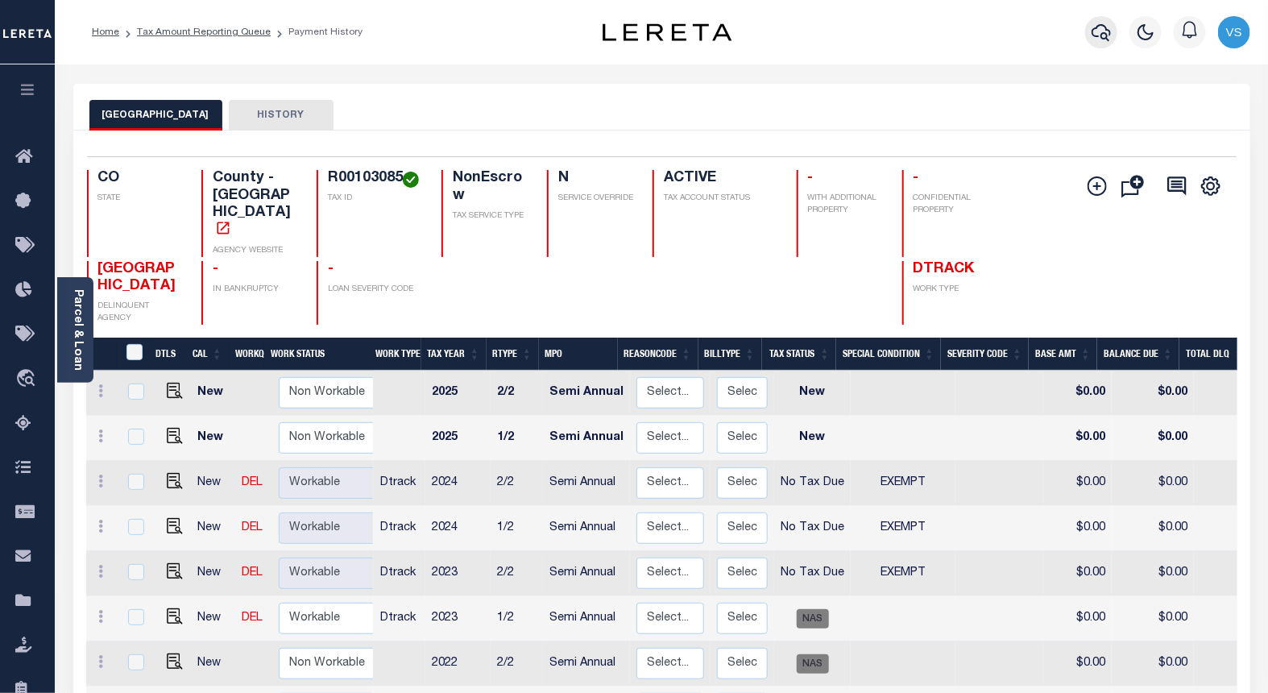
click at [1104, 34] on icon "button" at bounding box center [1101, 32] width 19 height 17
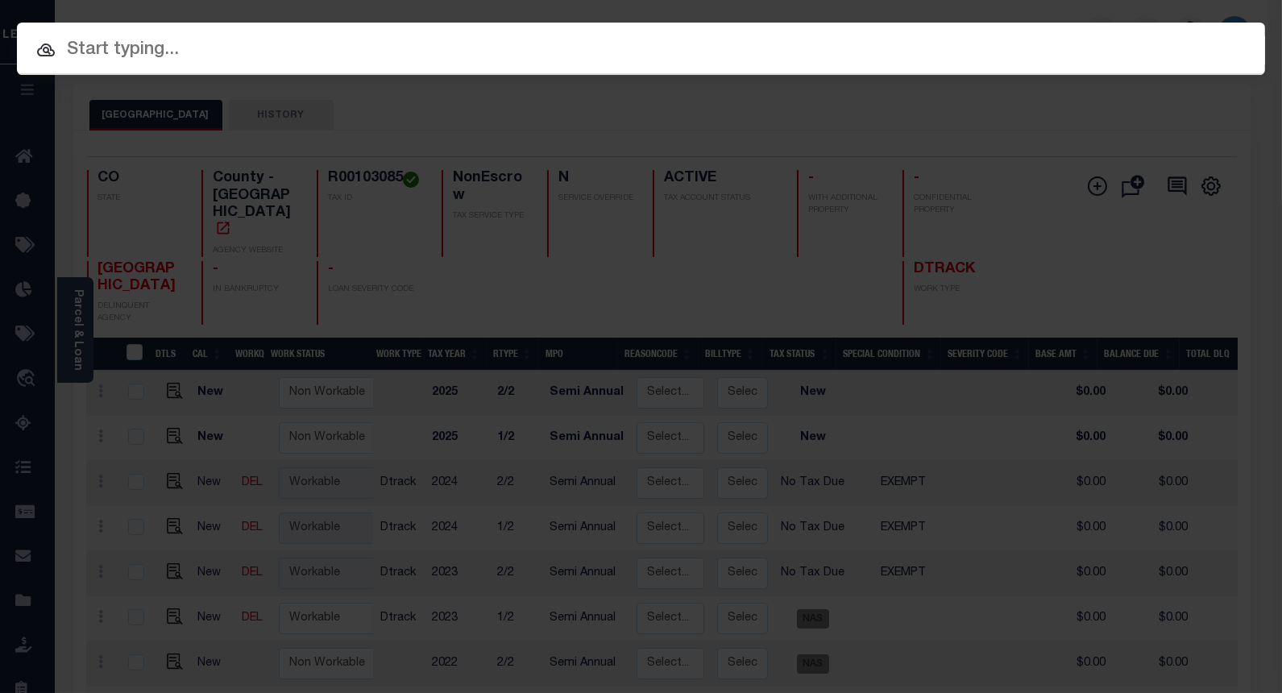
paste input "13015600360501"
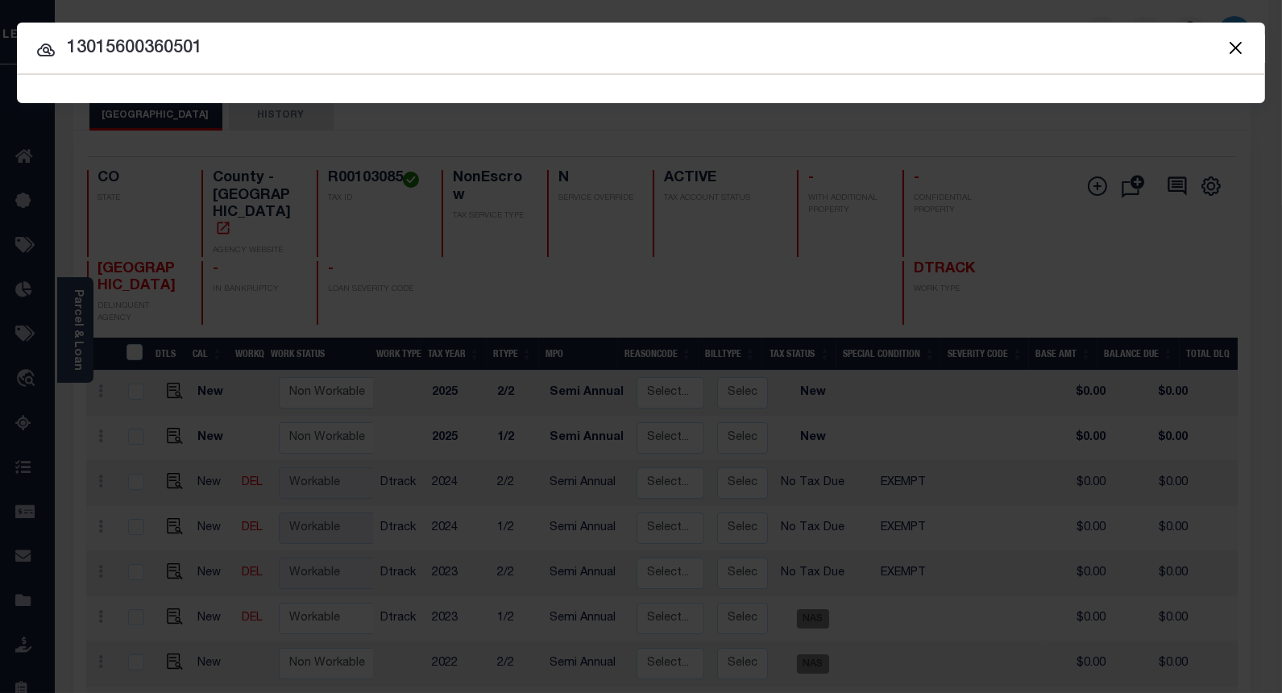
type input "13015600360501"
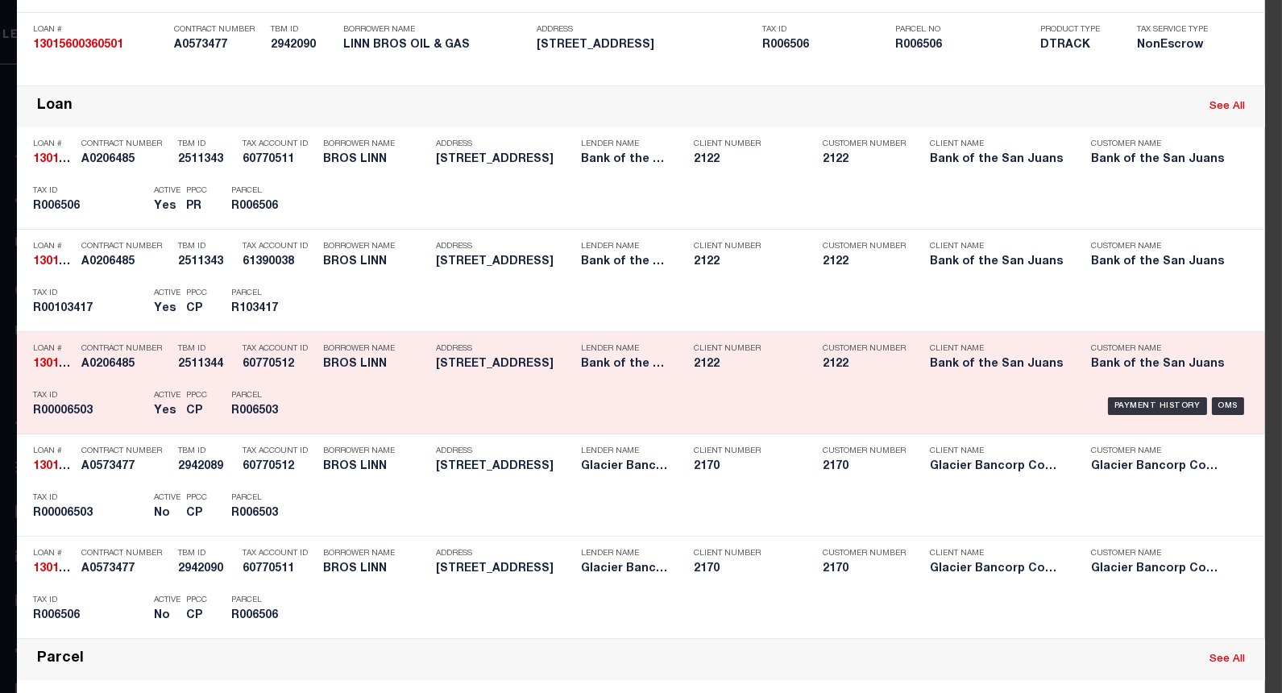
scroll to position [447, 0]
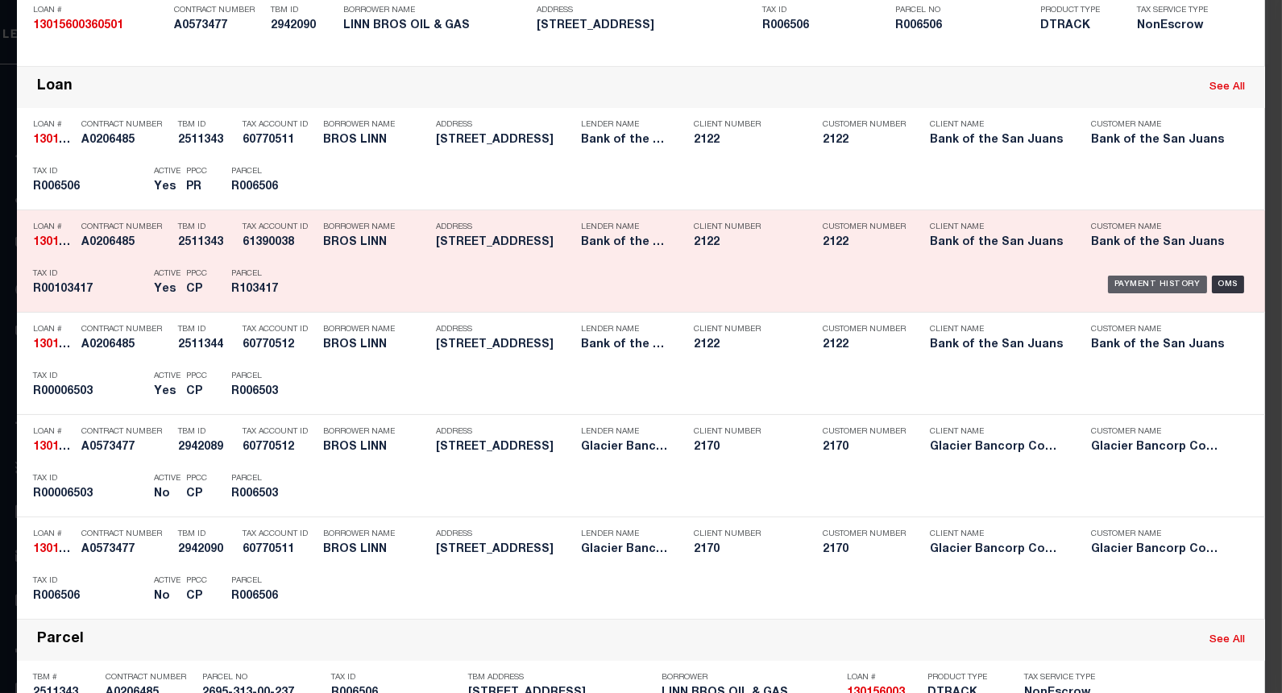
click at [1112, 284] on div "Payment History" at bounding box center [1157, 284] width 99 height 18
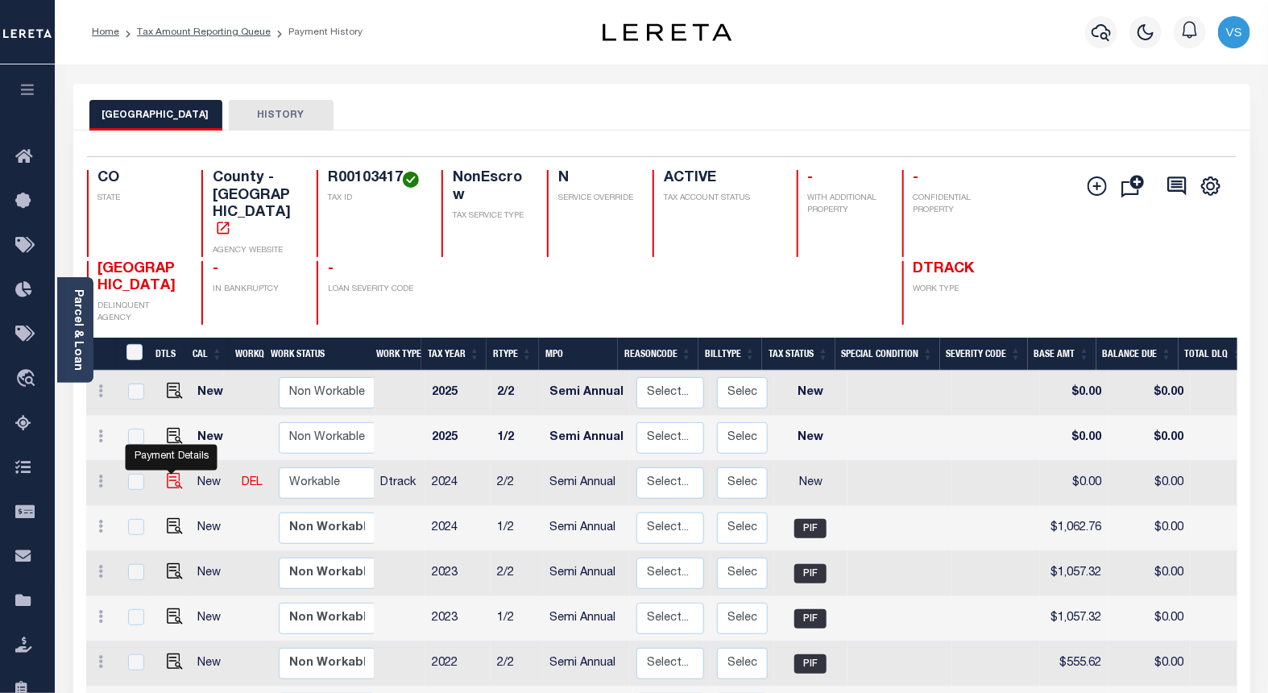
click at [167, 473] on img "" at bounding box center [175, 481] width 16 height 16
checkbox input "true"
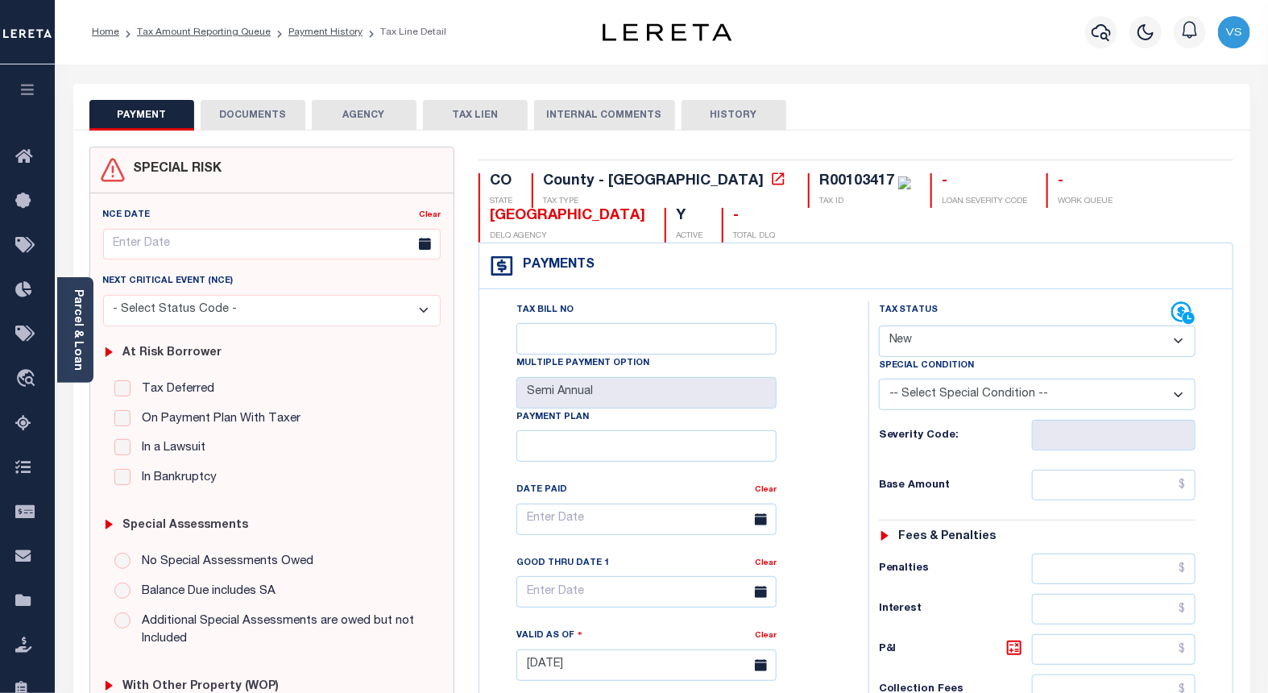
click at [932, 345] on select "- Select Status Code - Open Due/Unpaid Paid Incomplete No Tax Due Internal Refu…" at bounding box center [1037, 340] width 317 height 31
select select "PYD"
click at [879, 326] on select "- Select Status Code - Open Due/Unpaid Paid Incomplete No Tax Due Internal Refu…" at bounding box center [1037, 340] width 317 height 31
type input "[DATE]"
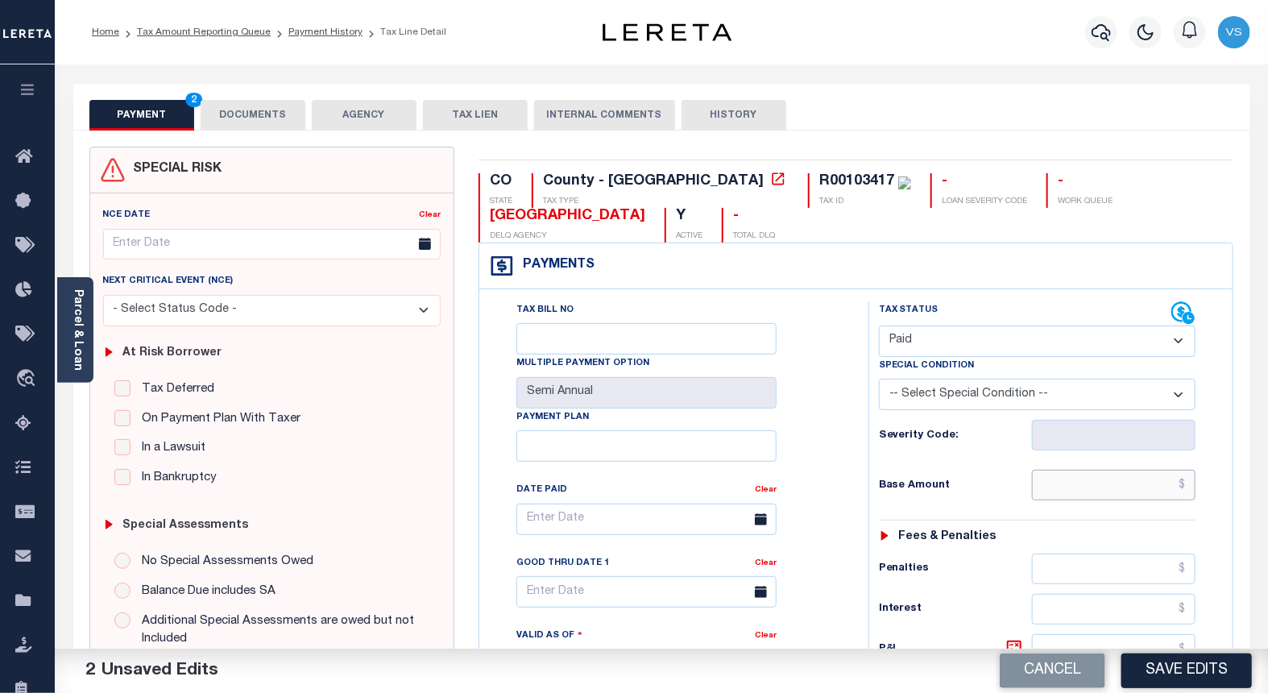
click at [1086, 488] on input "text" at bounding box center [1114, 485] width 164 height 31
paste input "1,062.76"
type input "$1,062.76"
click at [266, 117] on button "DOCUMENTS" at bounding box center [253, 115] width 105 height 31
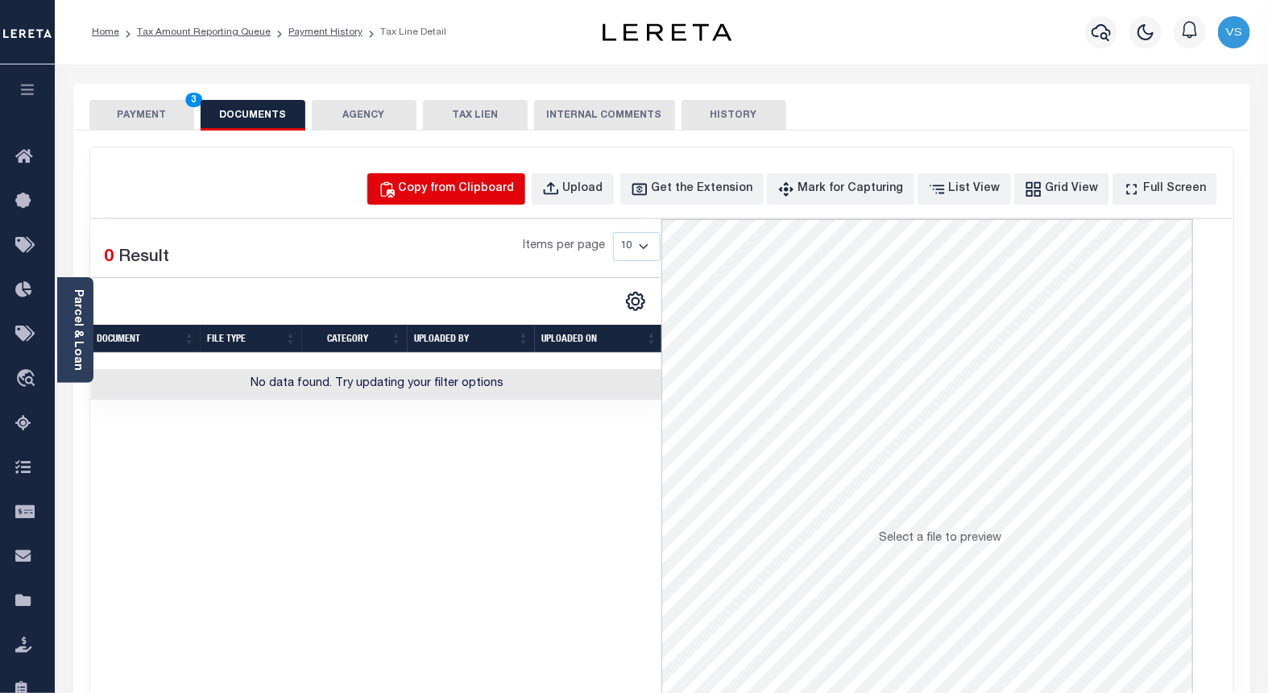
click at [449, 181] on div "Copy from Clipboard" at bounding box center [457, 189] width 116 height 18
select select "POP"
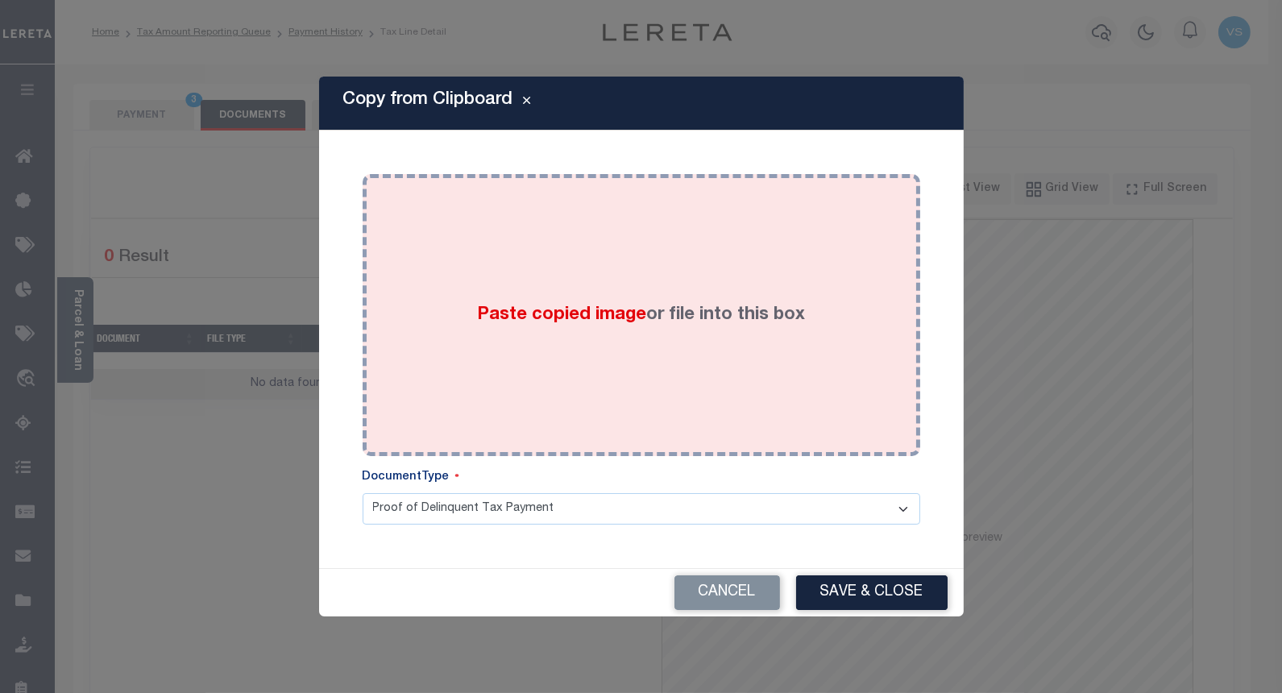
click at [511, 355] on div "Paste copied image or file into this box" at bounding box center [641, 315] width 533 height 258
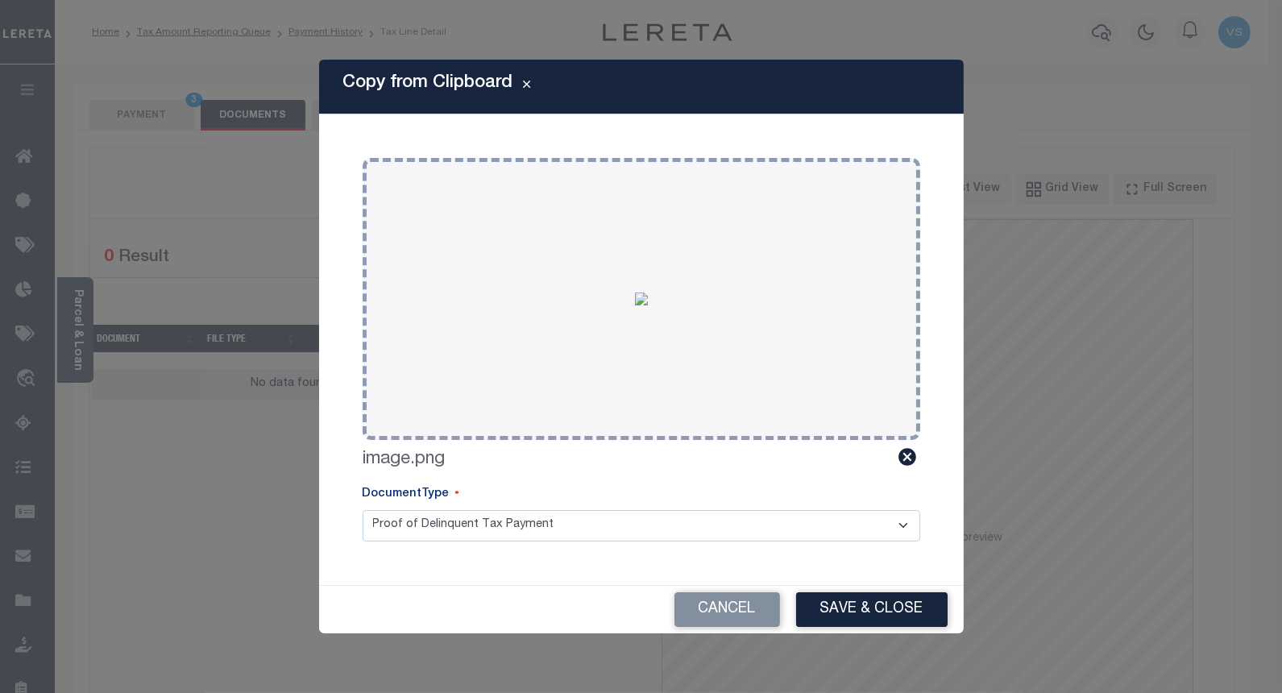
click at [878, 608] on button "Save & Close" at bounding box center [871, 609] width 151 height 35
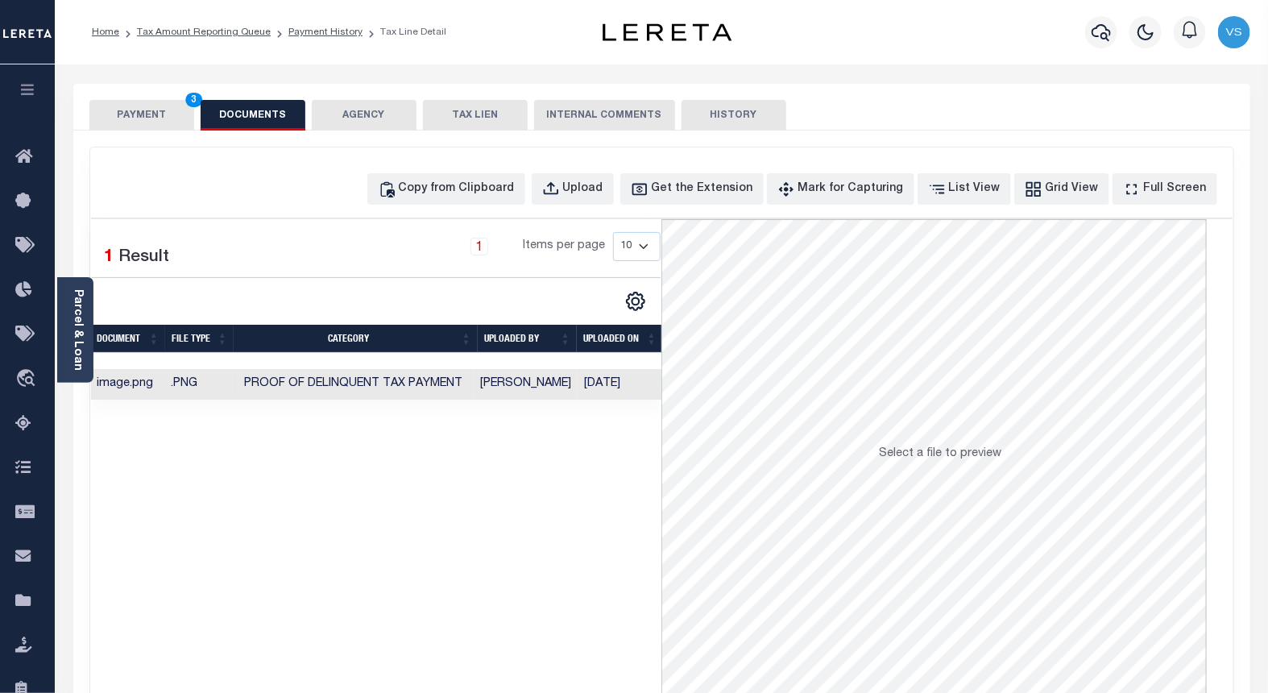
drag, startPoint x: 133, startPoint y: 108, endPoint x: 146, endPoint y: 115, distance: 14.8
click at [134, 115] on button "PAYMENT 3" at bounding box center [141, 115] width 105 height 31
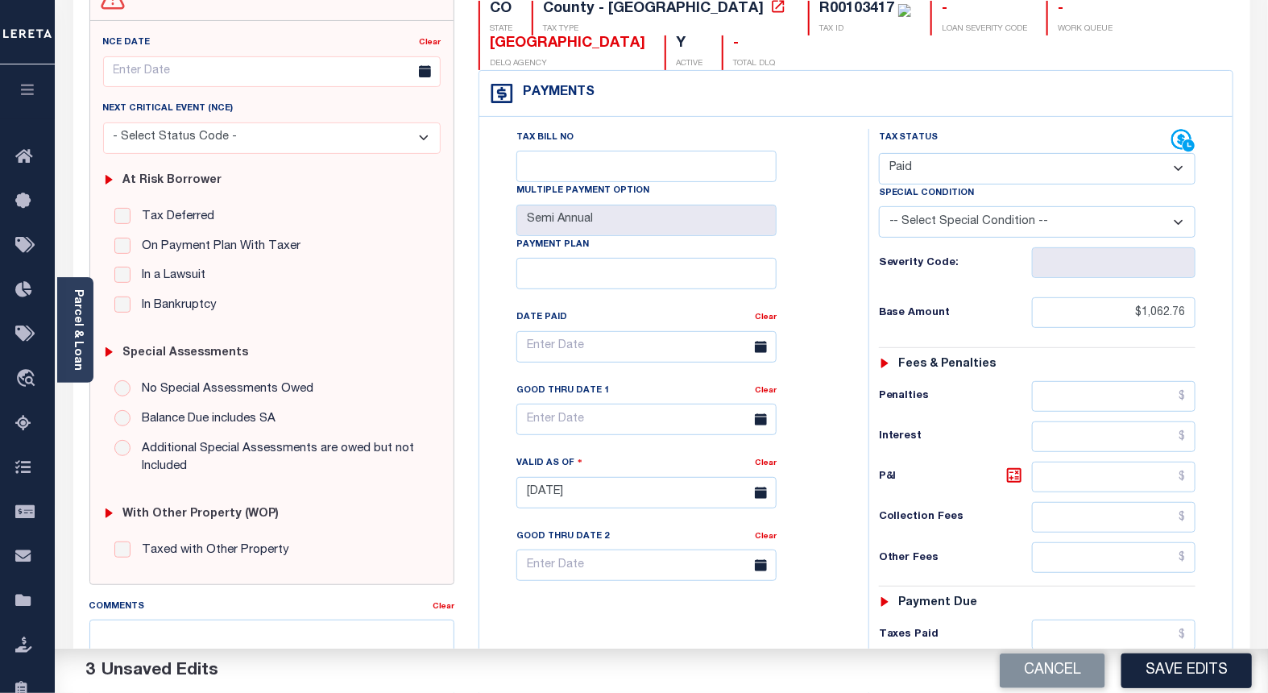
scroll to position [268, 0]
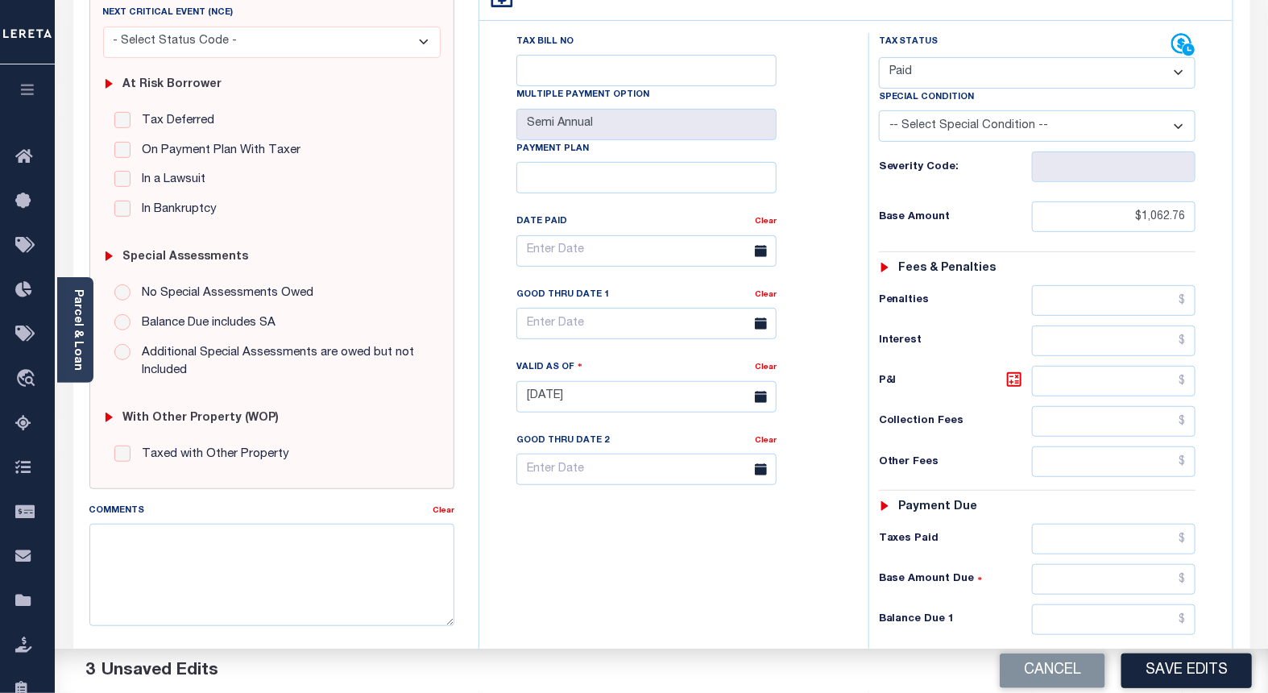
click at [1150, 669] on button "Save Edits" at bounding box center [1186, 670] width 130 height 35
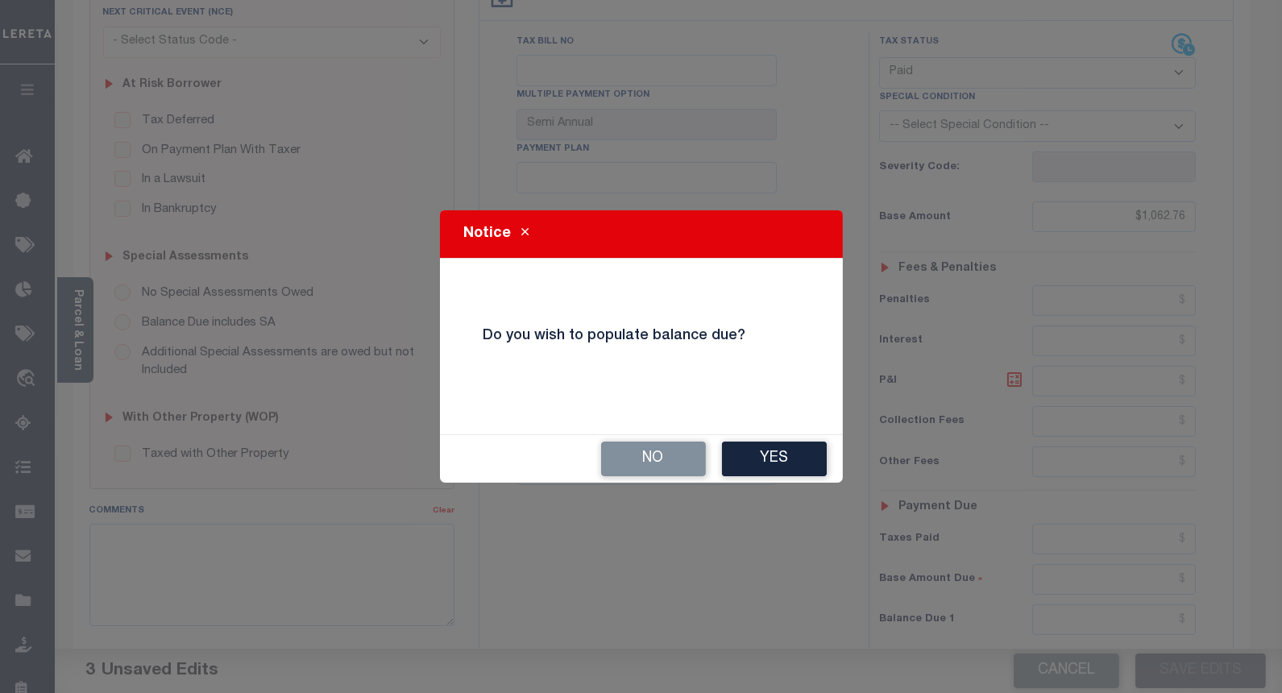
click at [650, 464] on button "No" at bounding box center [653, 458] width 105 height 35
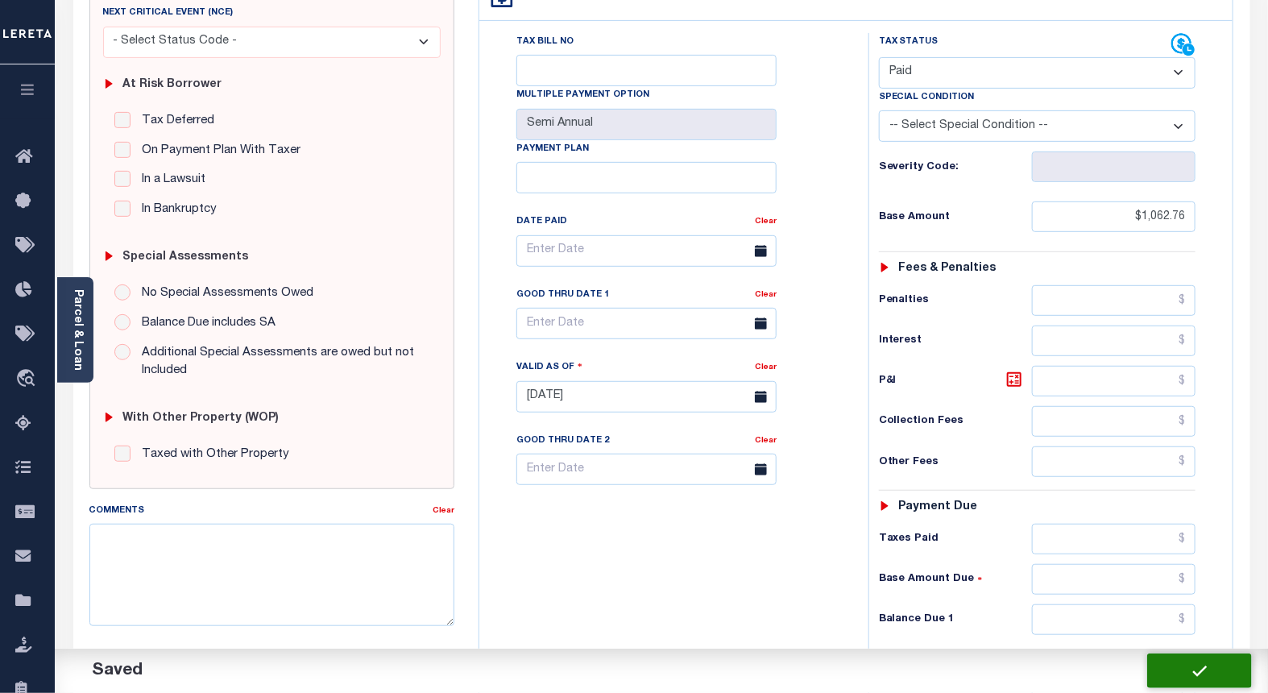
checkbox input "false"
type input "$1,062.76"
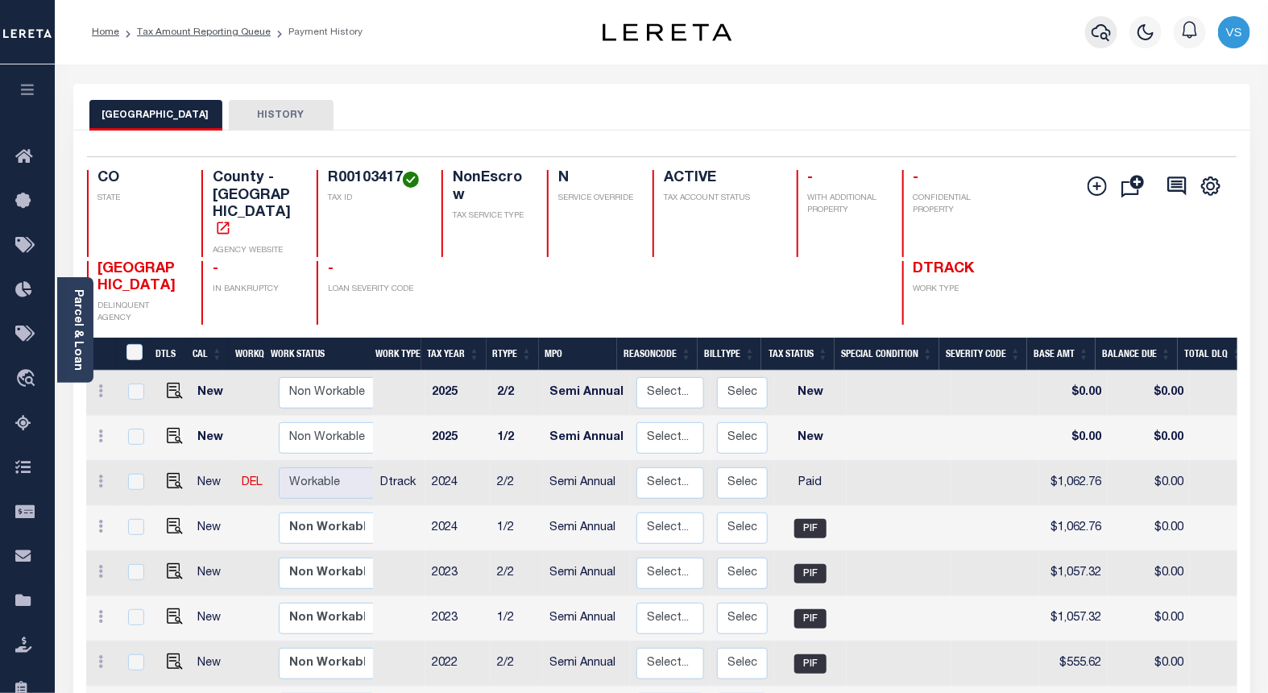
click at [1098, 32] on icon "button" at bounding box center [1101, 32] width 19 height 19
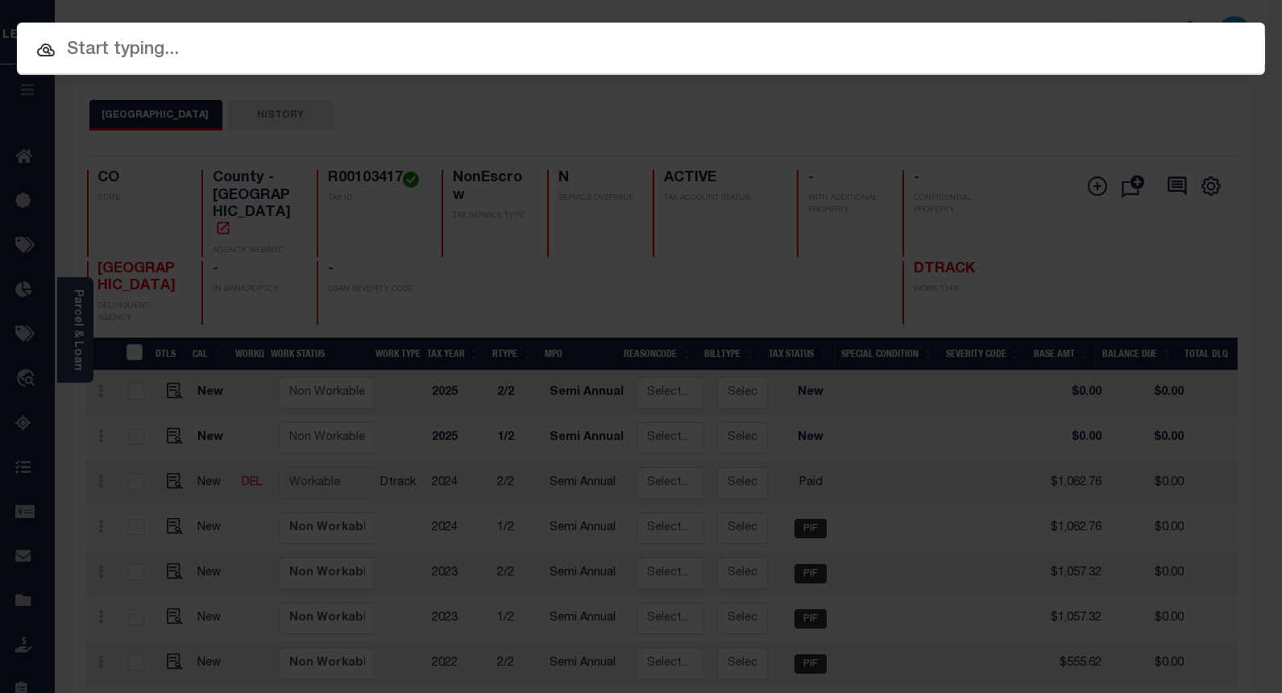
paste input "13015600960201"
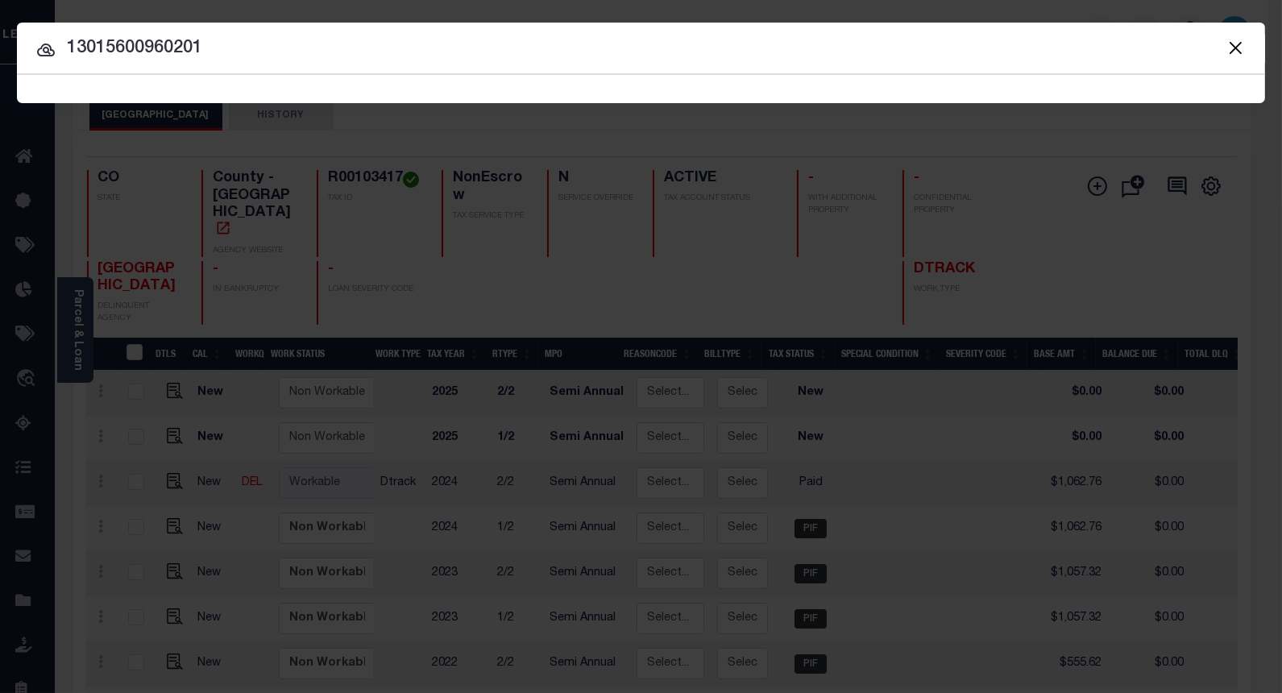
type input "13015600960201"
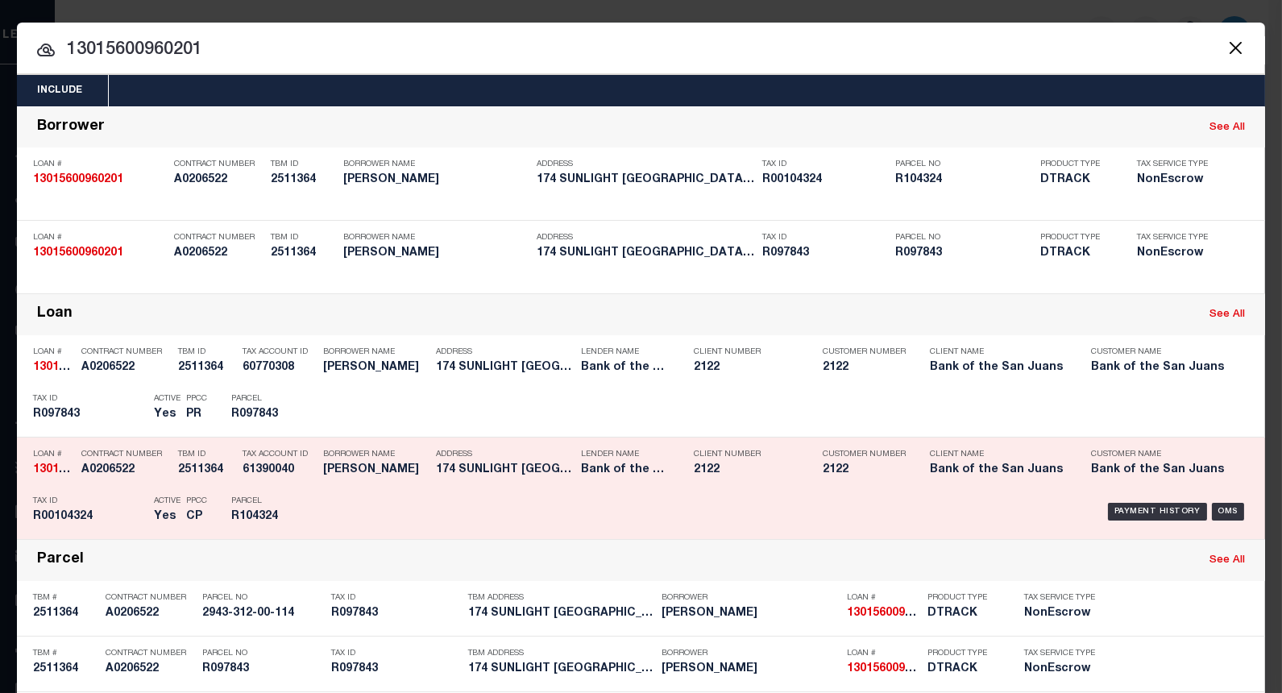
click at [1142, 516] on div "Payment History" at bounding box center [1157, 512] width 99 height 18
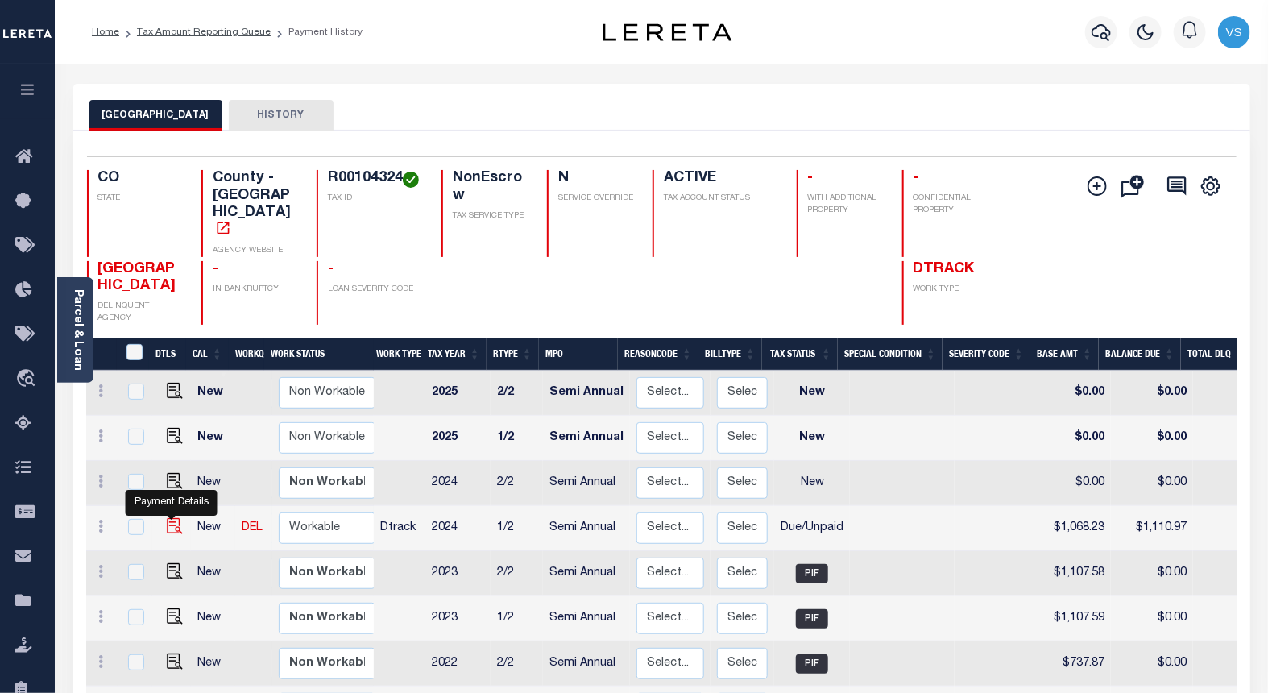
click at [167, 518] on img "" at bounding box center [175, 526] width 16 height 16
checkbox input "true"
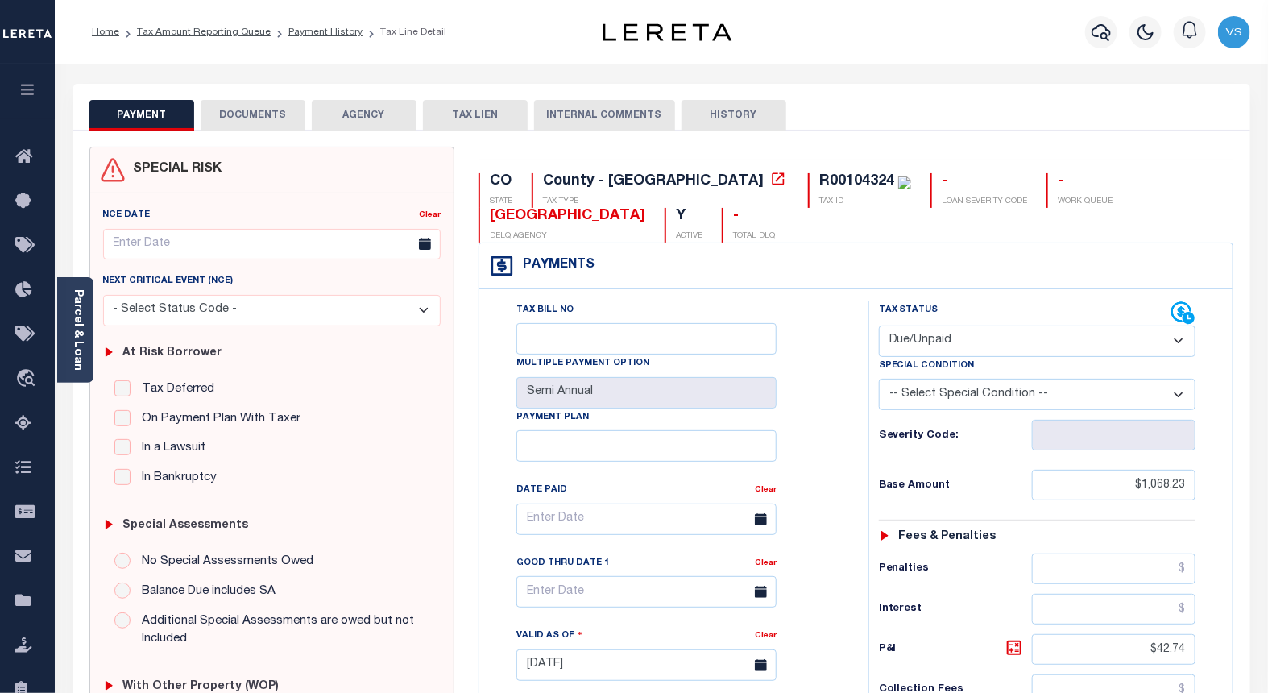
click at [928, 341] on select "- Select Status Code - Open Due/Unpaid Paid Incomplete No Tax Due Internal Refu…" at bounding box center [1037, 340] width 317 height 31
select select "PYD"
click at [879, 326] on select "- Select Status Code - Open Due/Unpaid Paid Incomplete No Tax Due Internal Refu…" at bounding box center [1037, 340] width 317 height 31
type input "[DATE]"
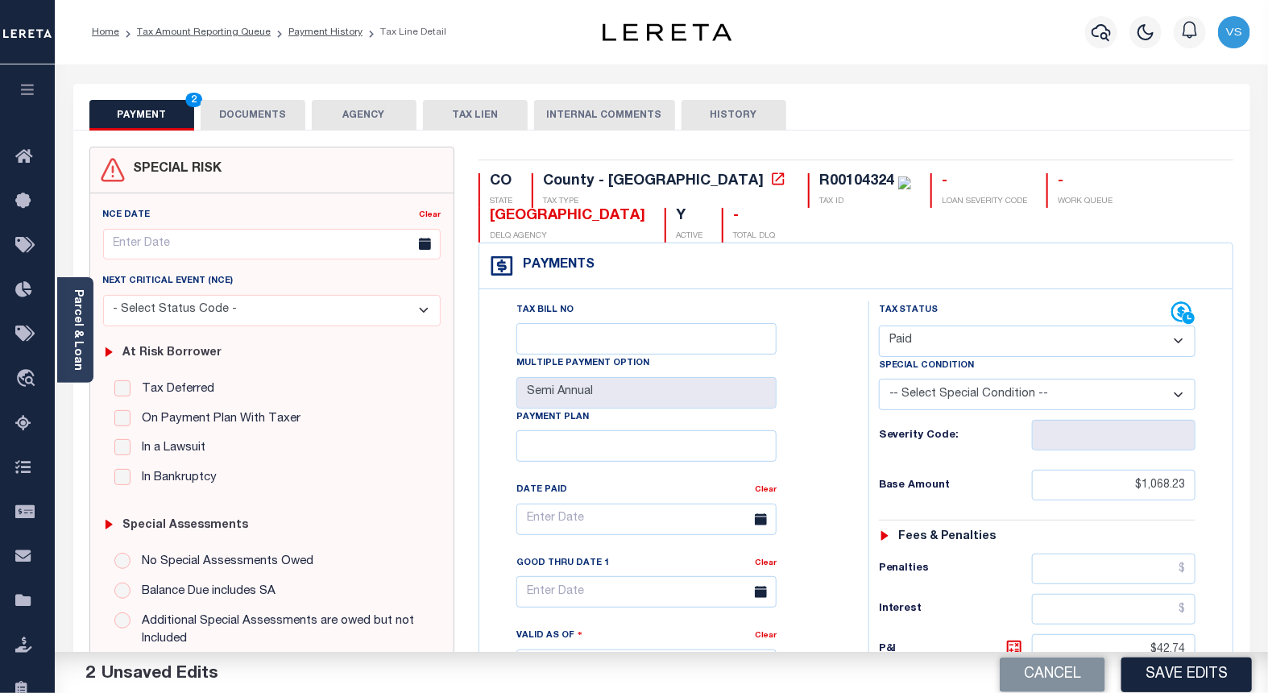
scroll to position [268, 0]
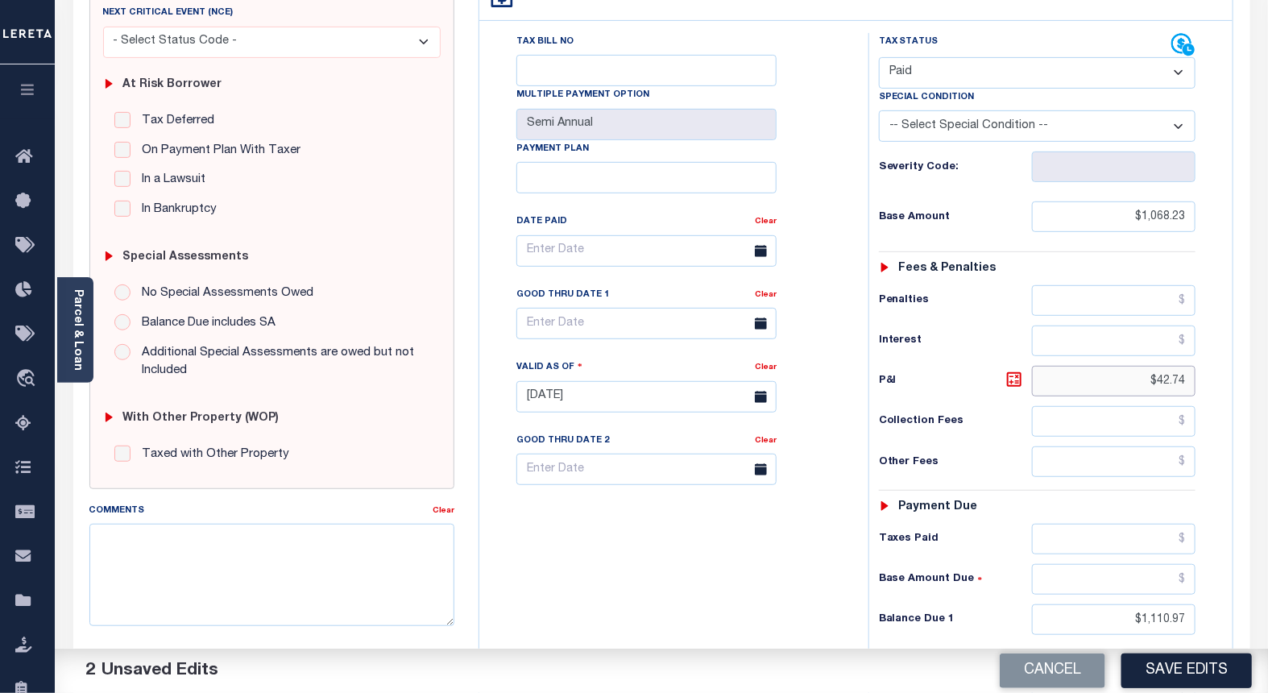
drag, startPoint x: 1187, startPoint y: 383, endPoint x: 1083, endPoint y: 403, distance: 105.8
click at [1076, 391] on input "$42.74" at bounding box center [1114, 381] width 164 height 31
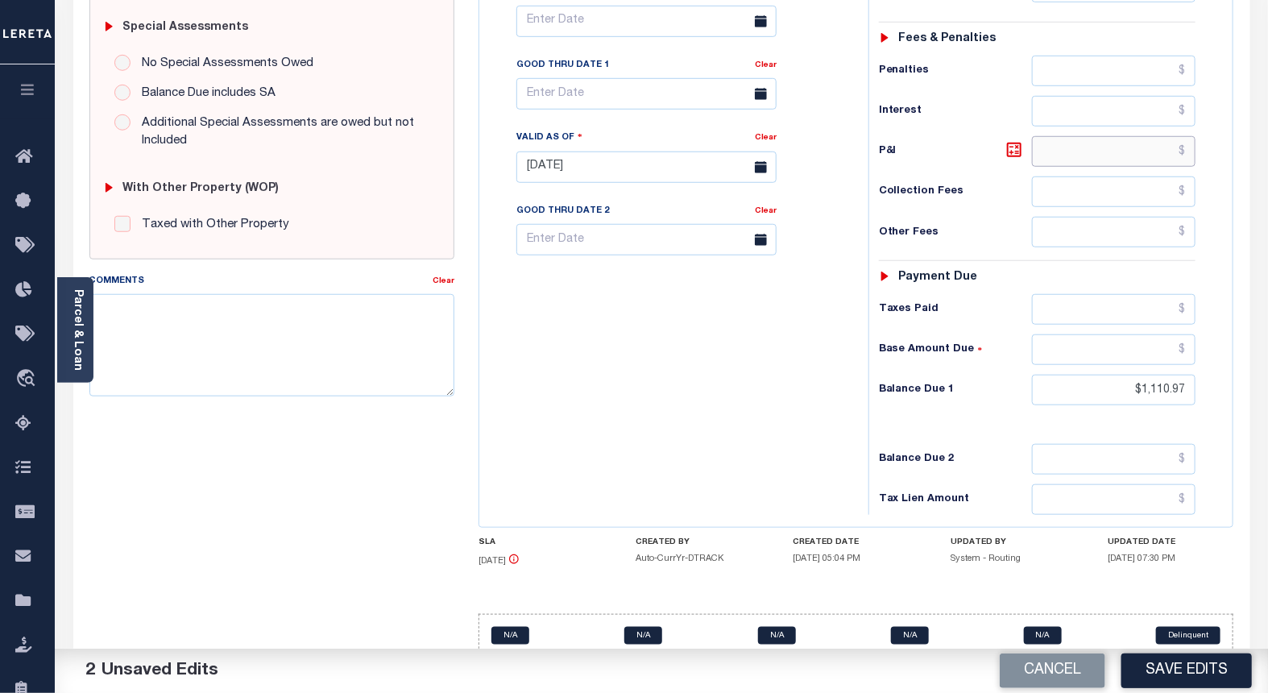
scroll to position [532, 0]
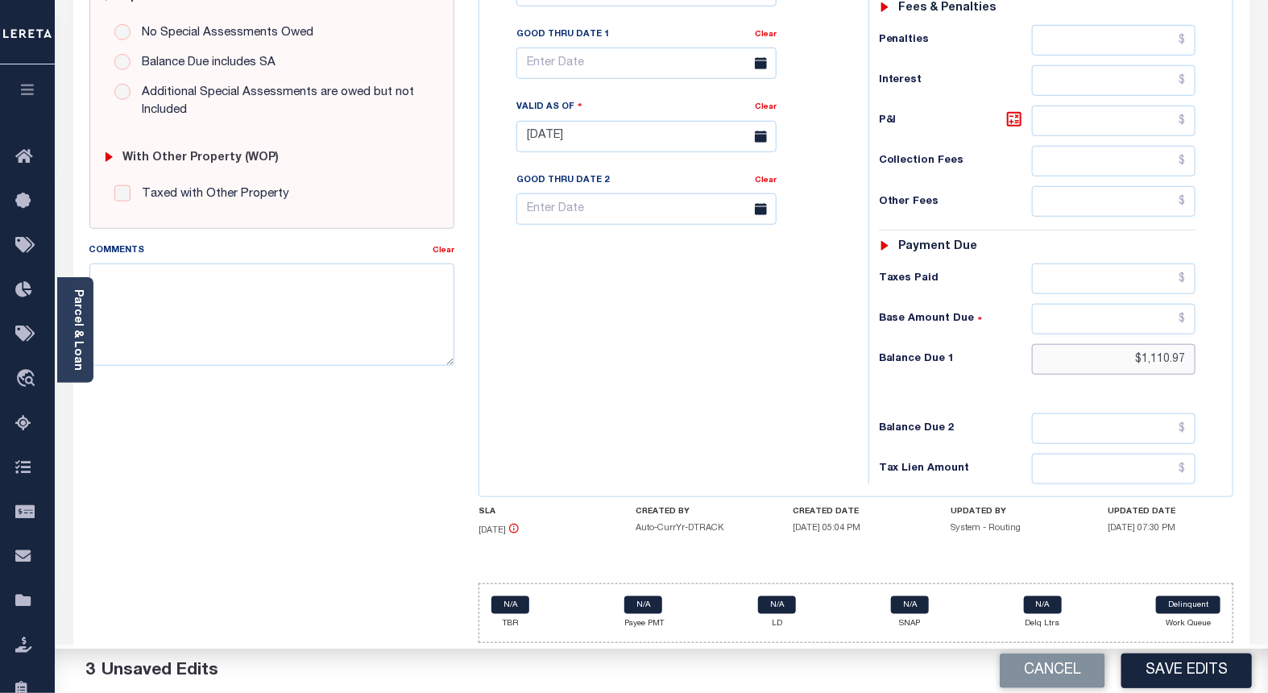
drag, startPoint x: 1191, startPoint y: 360, endPoint x: 1106, endPoint y: 359, distance: 84.6
click at [1106, 359] on input "$1,110.97" at bounding box center [1114, 359] width 164 height 31
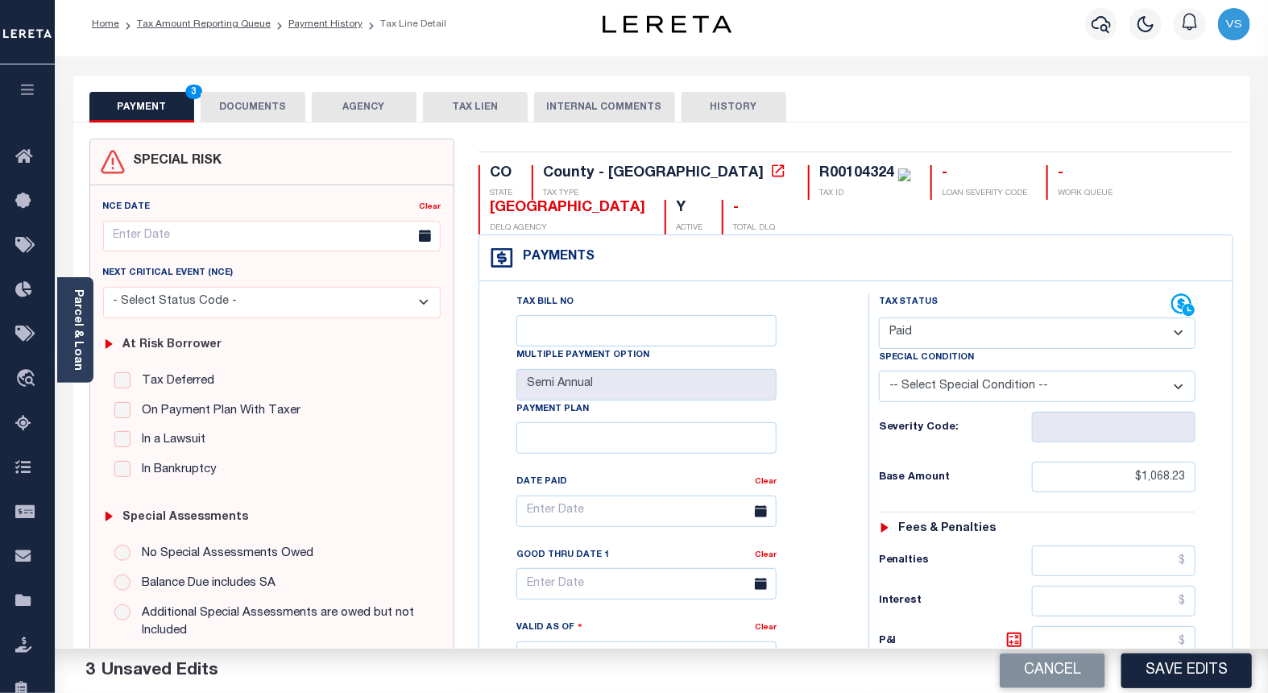
scroll to position [0, 0]
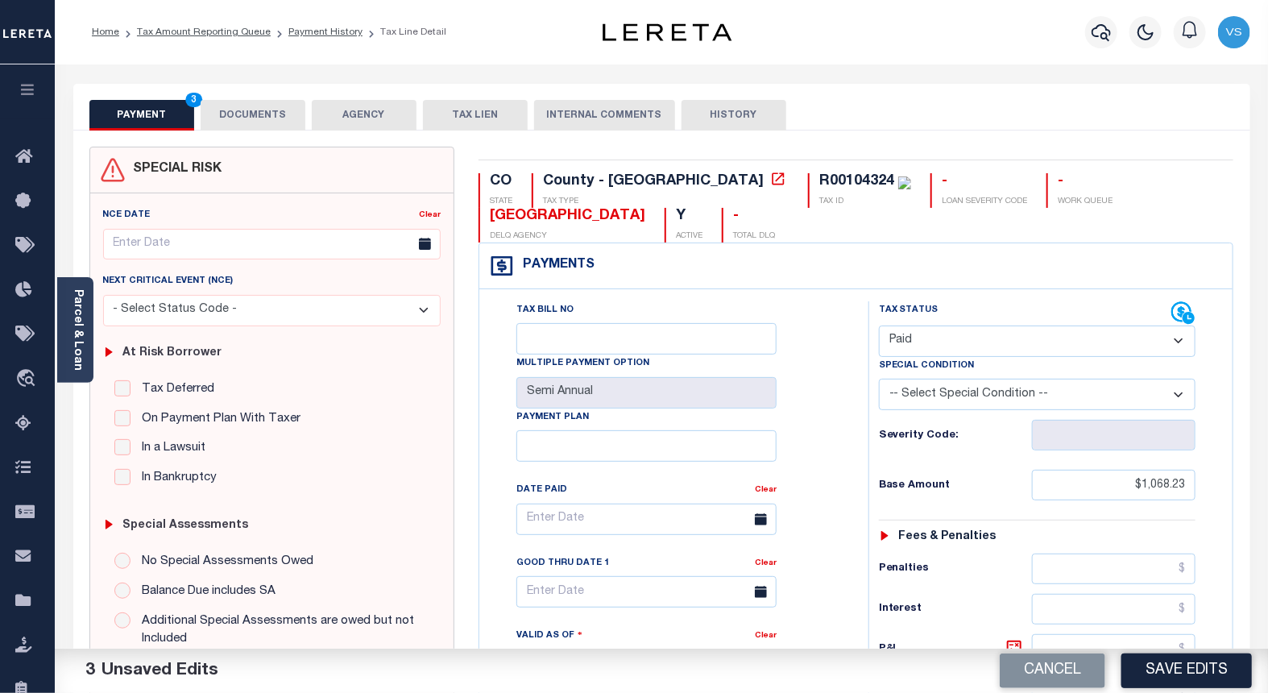
click at [251, 123] on button "DOCUMENTS" at bounding box center [253, 115] width 105 height 31
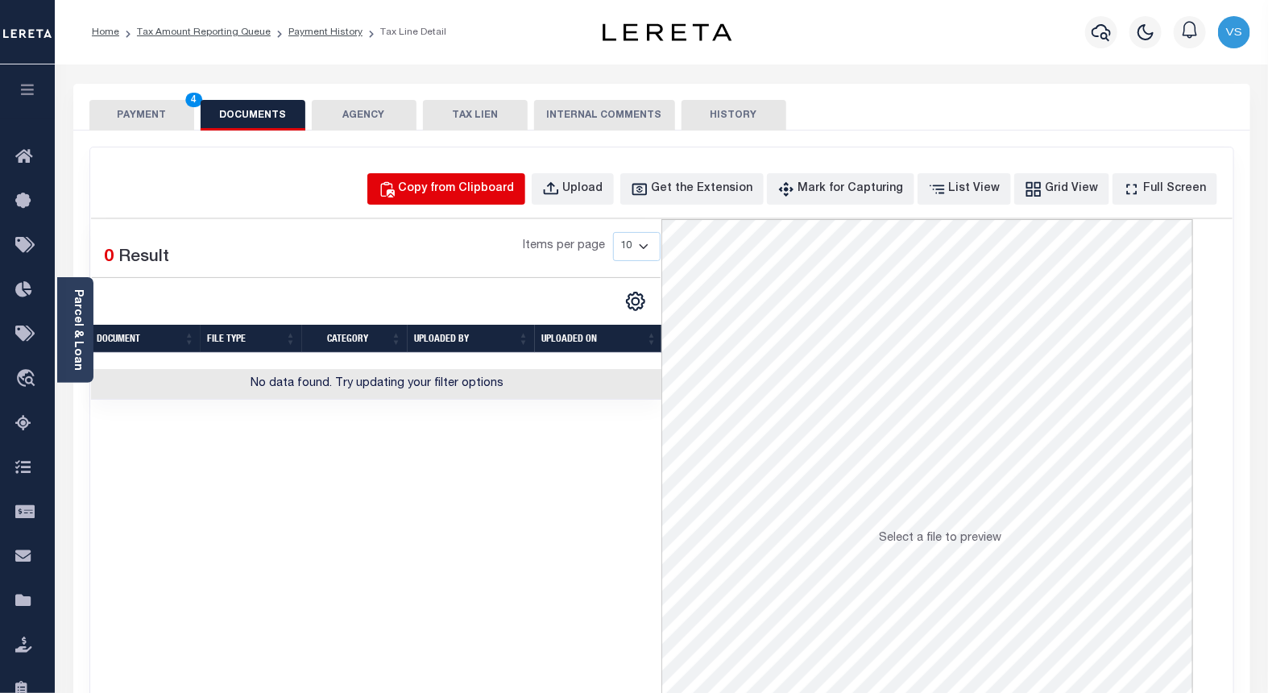
click at [454, 189] on div "Copy from Clipboard" at bounding box center [457, 189] width 116 height 18
select select "POP"
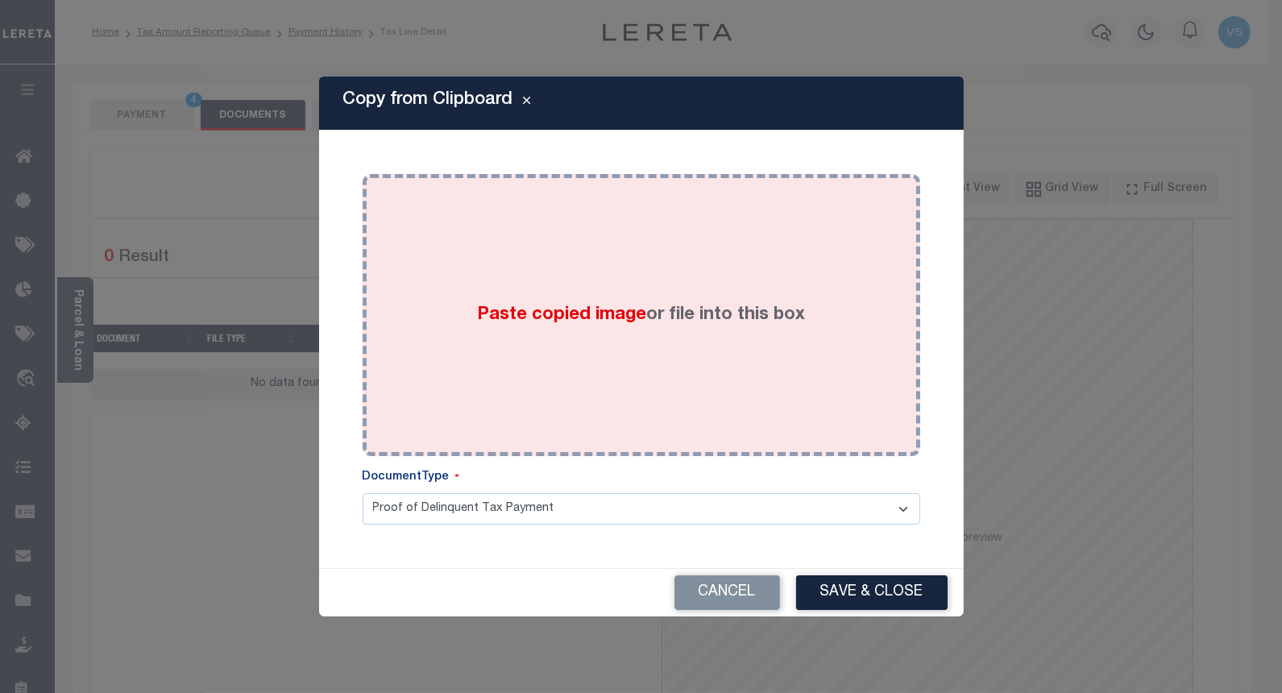
click at [470, 292] on div "Paste copied image or file into this box" at bounding box center [641, 315] width 533 height 258
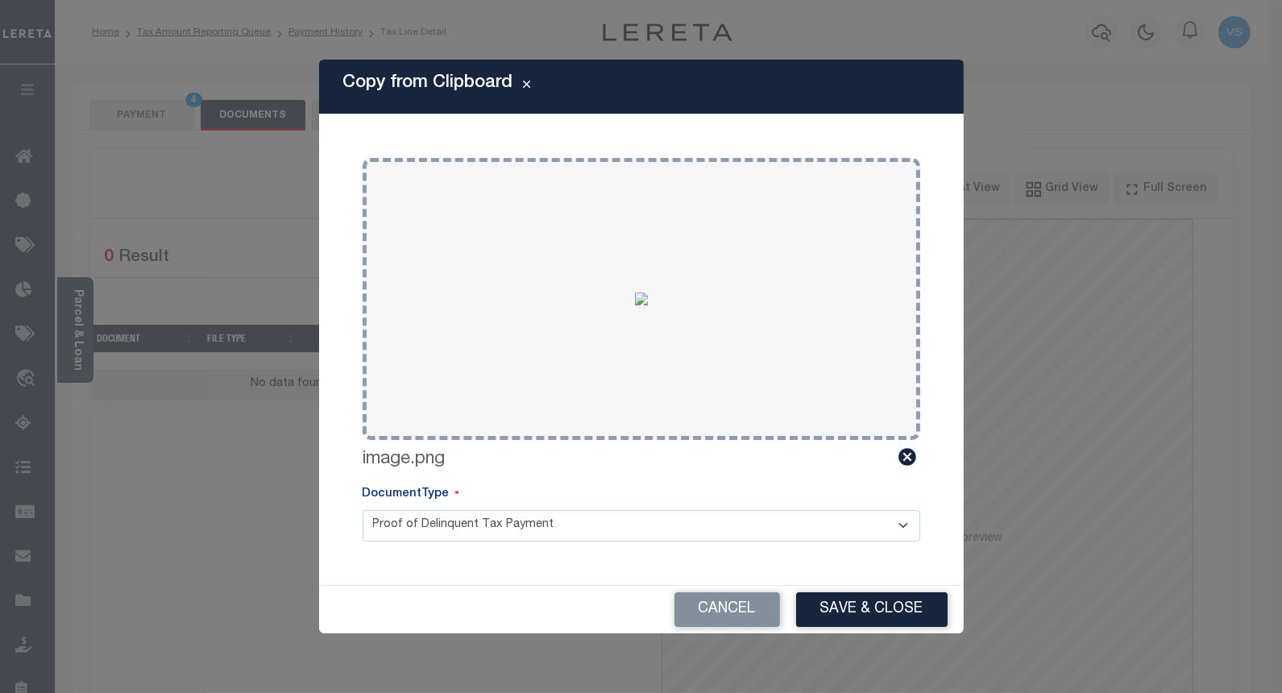
click at [846, 607] on button "Save & Close" at bounding box center [871, 609] width 151 height 35
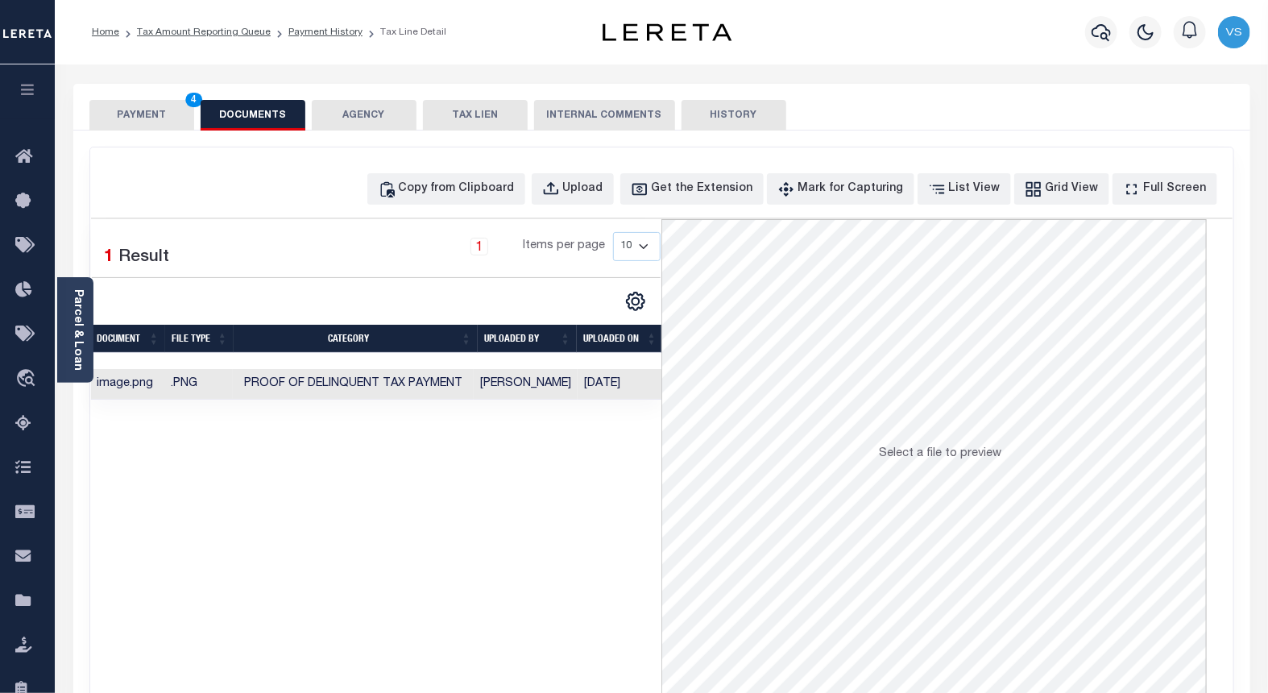
click at [163, 118] on button "PAYMENT 4" at bounding box center [141, 115] width 105 height 31
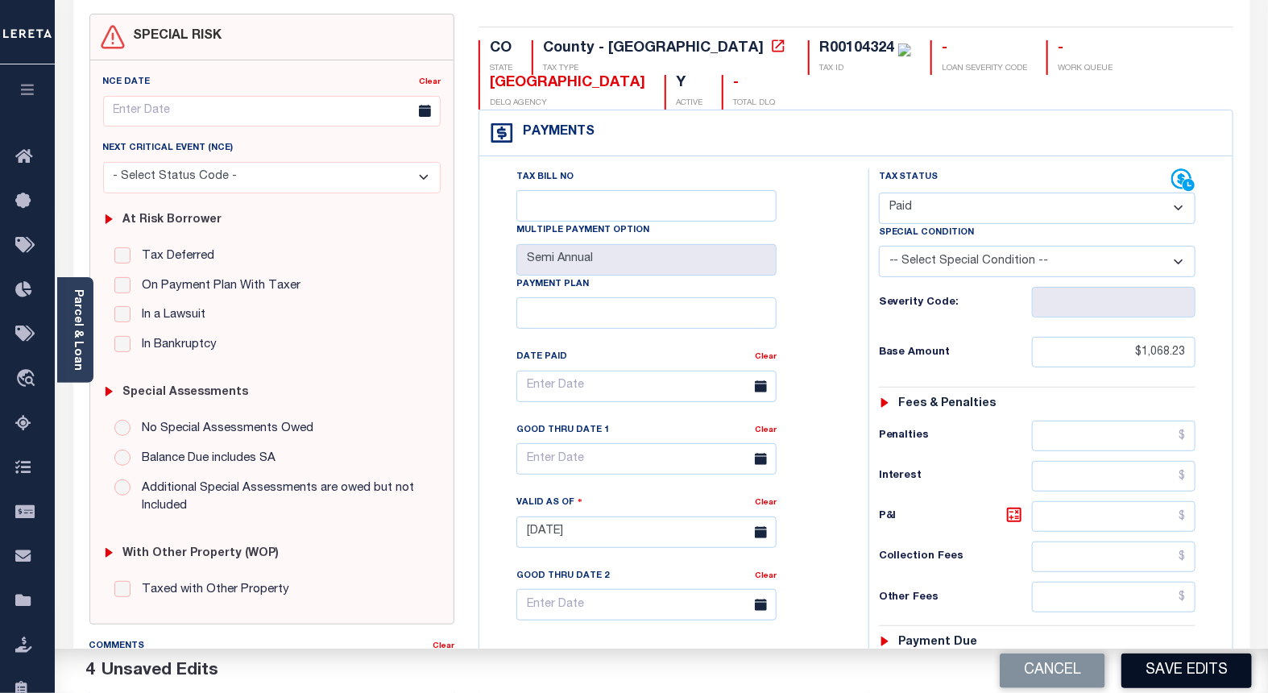
scroll to position [268, 0]
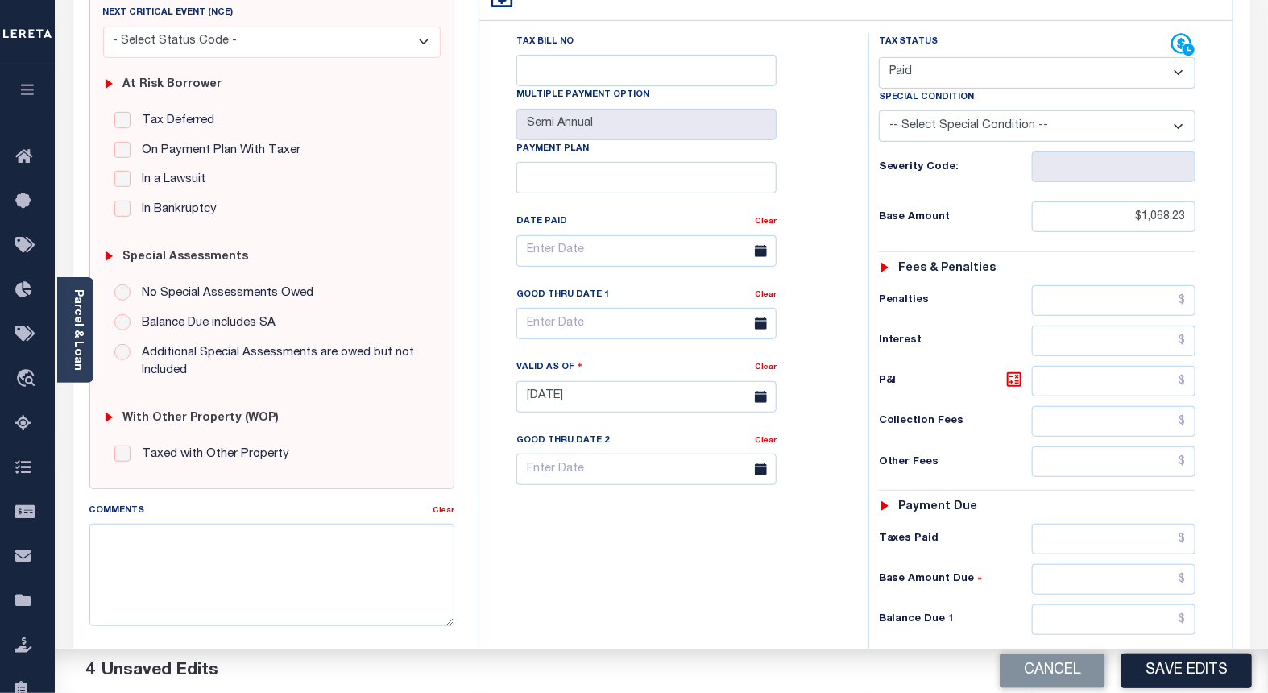
click at [1162, 667] on button "Save Edits" at bounding box center [1186, 670] width 130 height 35
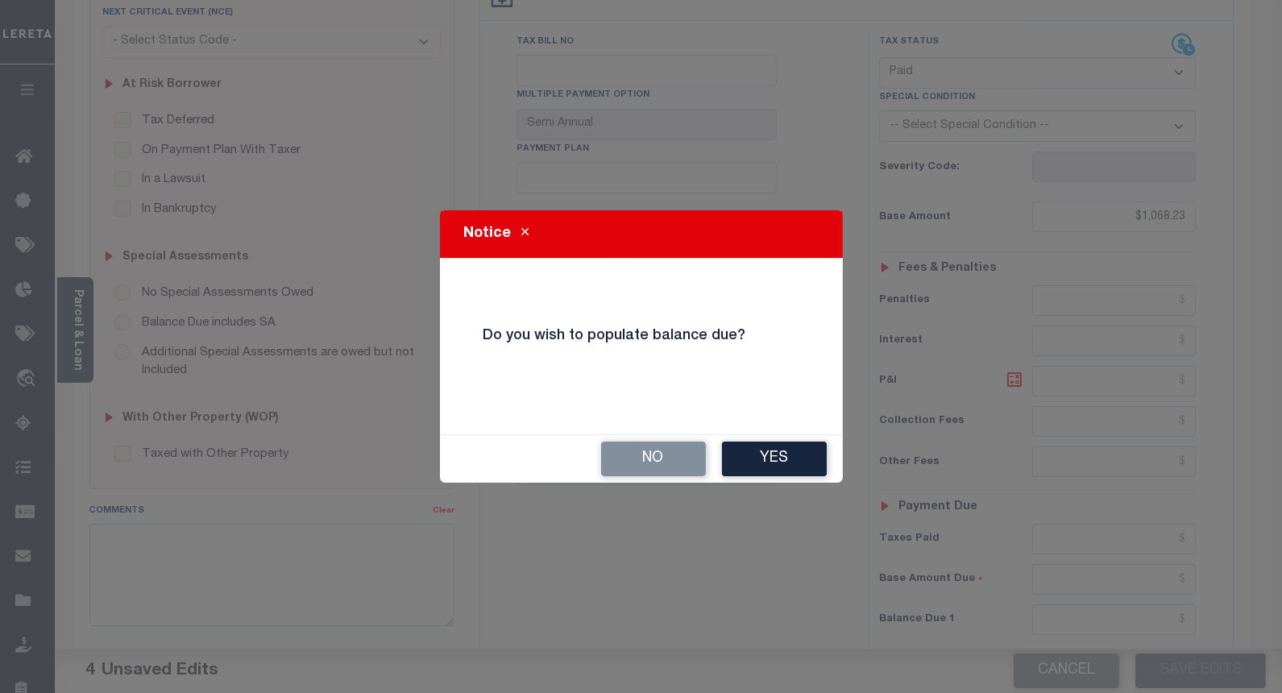
click at [654, 456] on button "No" at bounding box center [653, 458] width 105 height 35
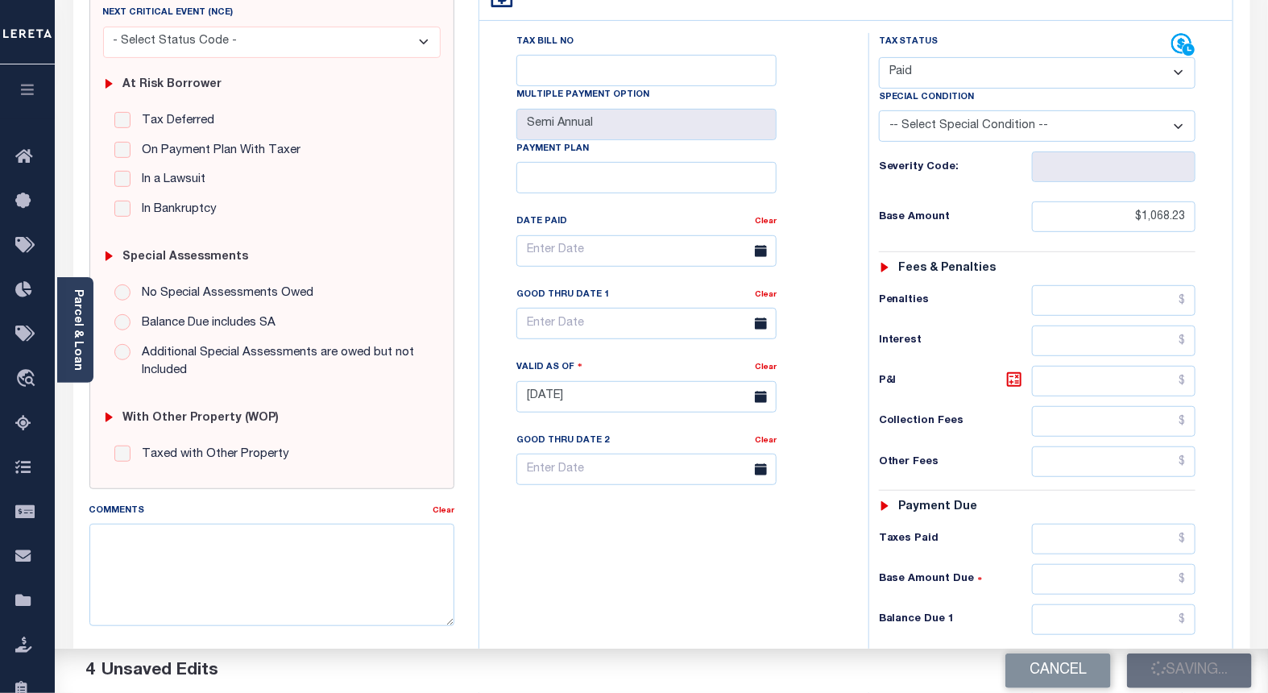
checkbox input "false"
type input "$1,068.23"
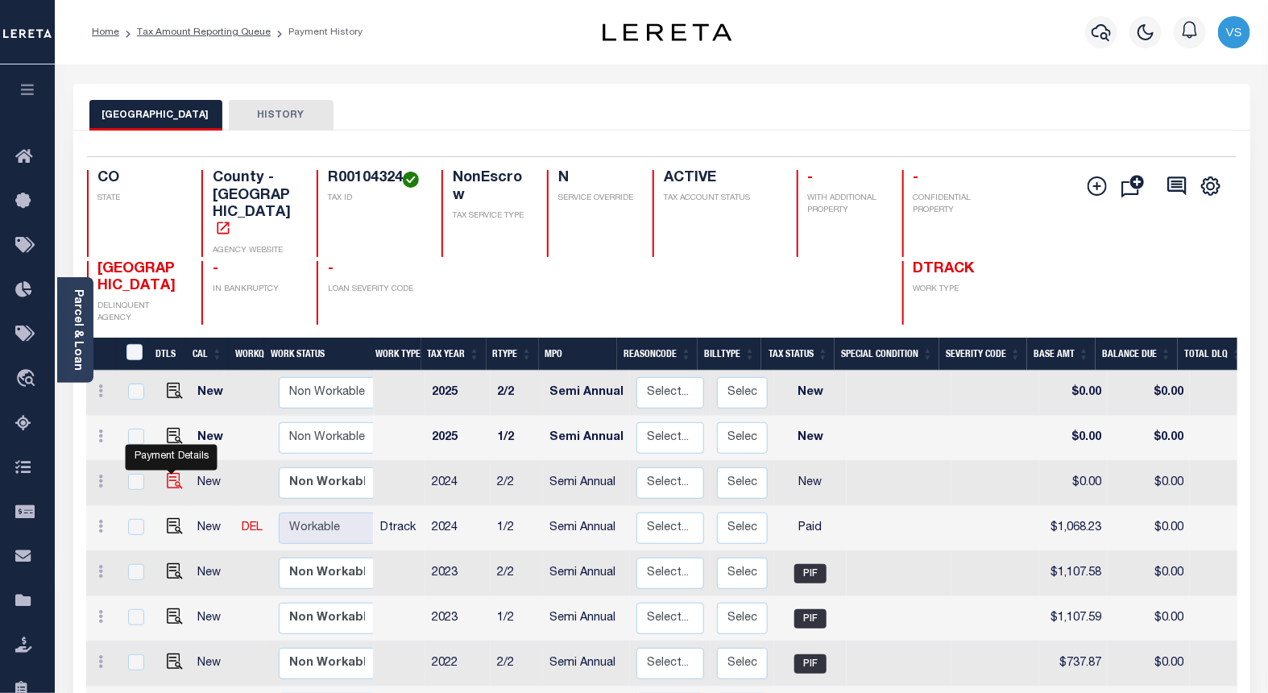
click at [168, 473] on img "" at bounding box center [175, 481] width 16 height 16
checkbox input "true"
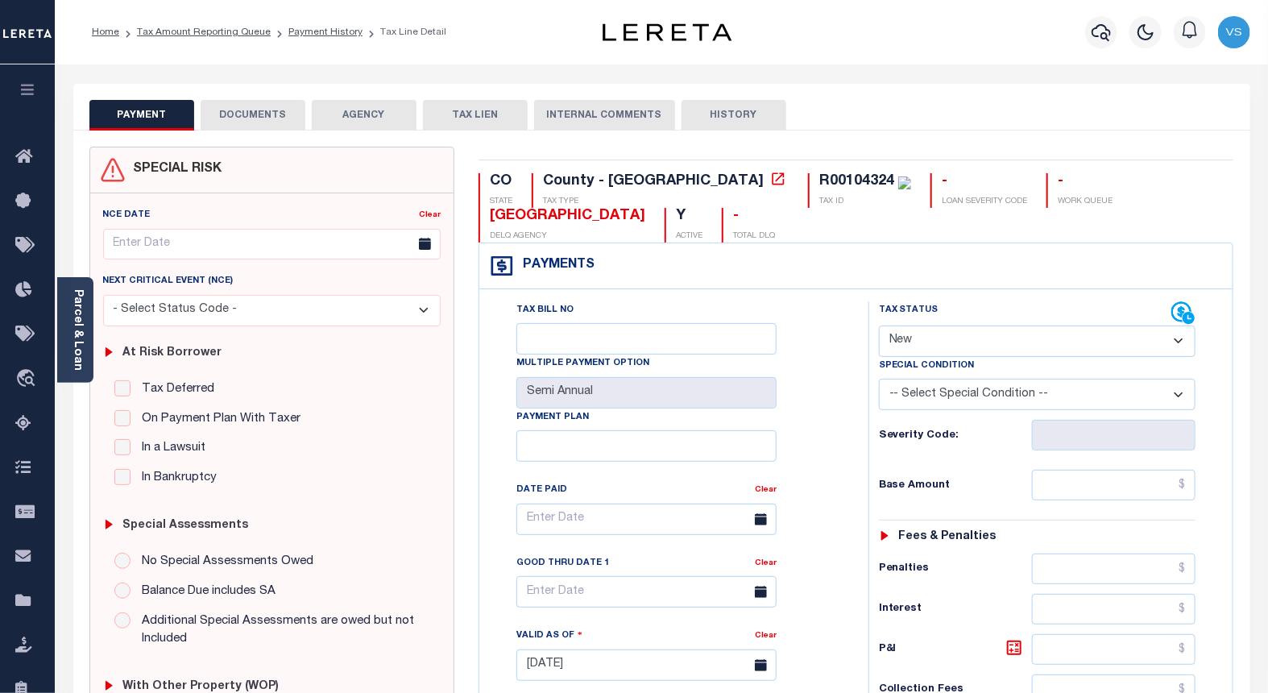
click at [905, 343] on select "- Select Status Code - Open Due/Unpaid Paid Incomplete No Tax Due Internal Refu…" at bounding box center [1037, 340] width 317 height 31
select select "PYD"
click at [879, 326] on select "- Select Status Code - Open Due/Unpaid Paid Incomplete No Tax Due Internal Refu…" at bounding box center [1037, 340] width 317 height 31
type input "[DATE]"
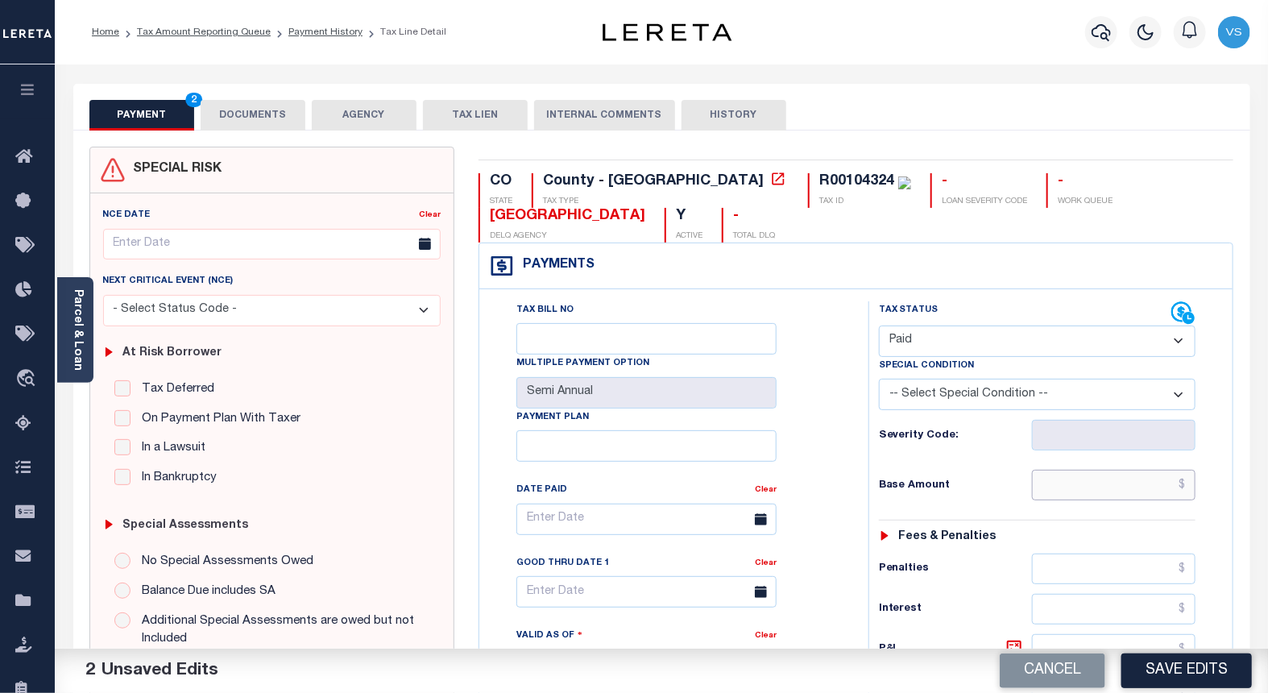
click at [1076, 490] on input "text" at bounding box center [1114, 485] width 164 height 31
paste input "1,068.22"
type input "$1,068.22"
click at [235, 121] on button "DOCUMENTS" at bounding box center [253, 115] width 105 height 31
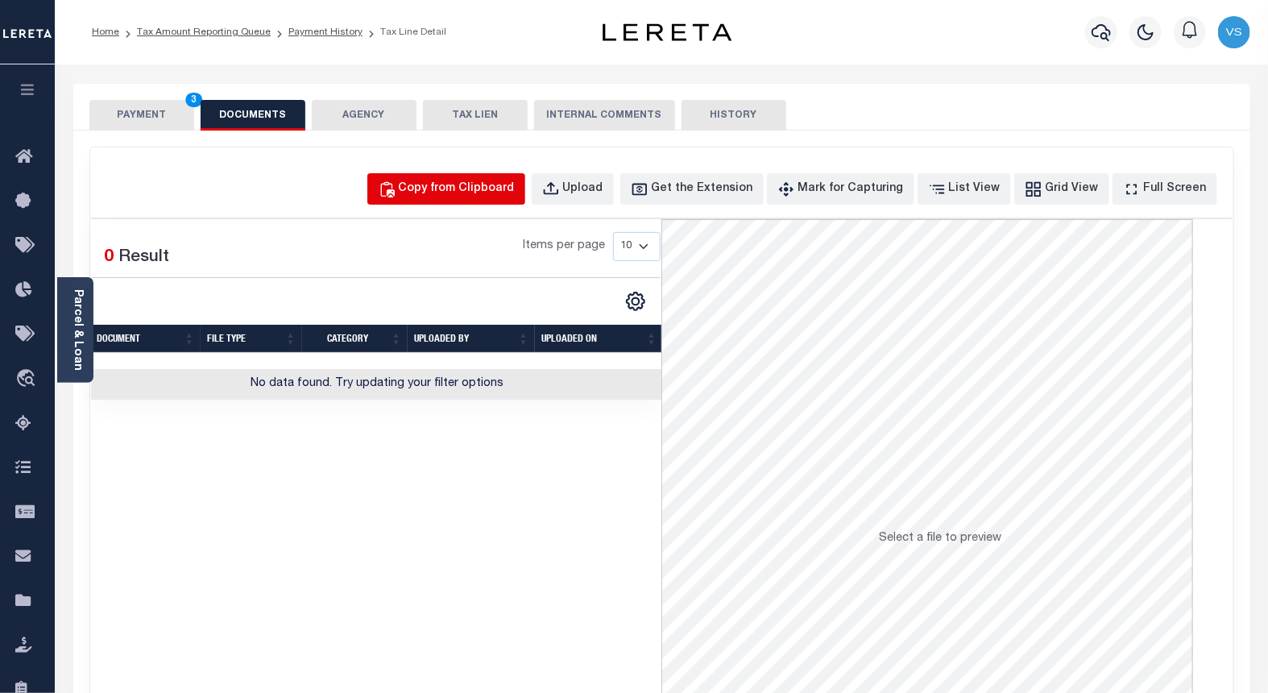
click at [474, 200] on button "Copy from Clipboard" at bounding box center [446, 188] width 158 height 31
select select "POP"
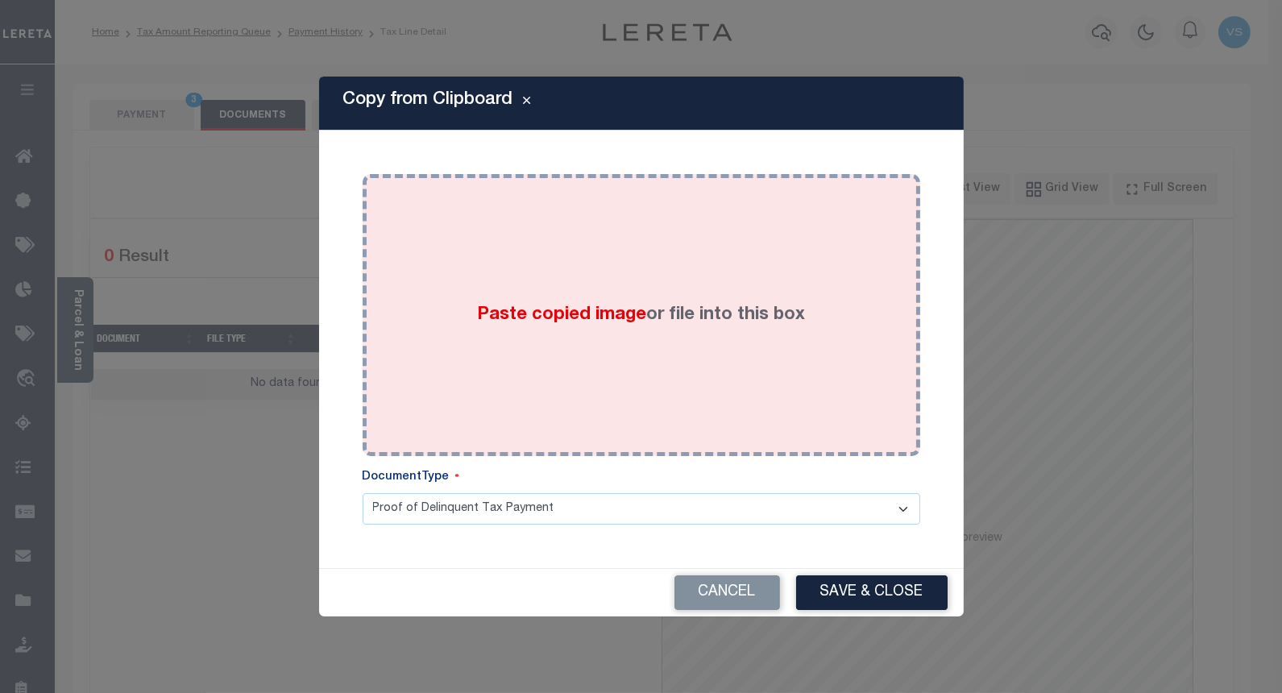
click at [520, 315] on span "Paste copied image" at bounding box center [561, 315] width 169 height 18
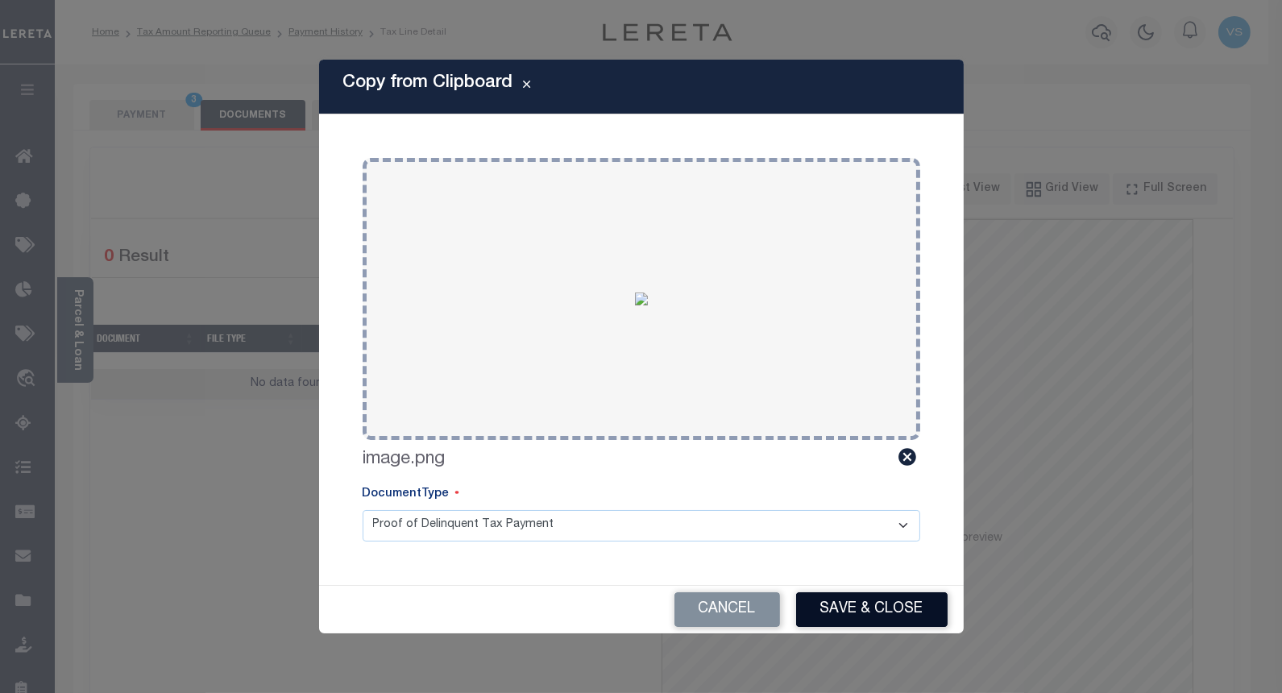
click at [879, 602] on button "Save & Close" at bounding box center [871, 609] width 151 height 35
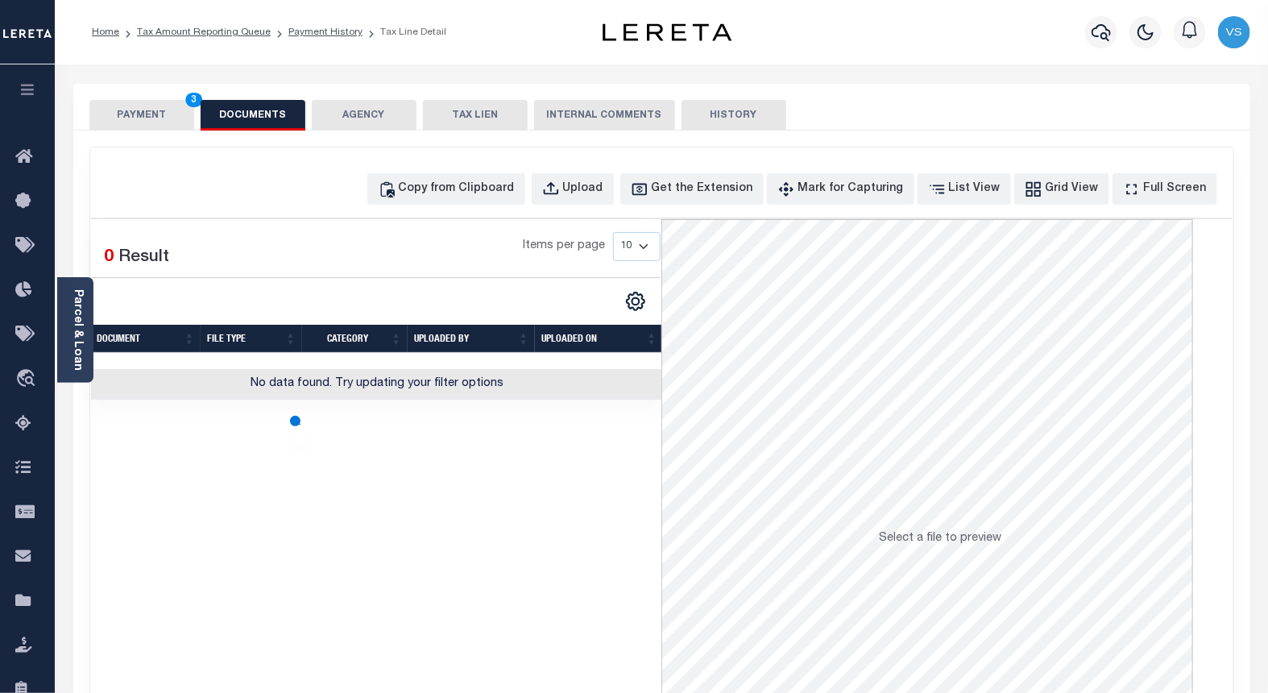
click at [135, 115] on button "PAYMENT 3" at bounding box center [141, 115] width 105 height 31
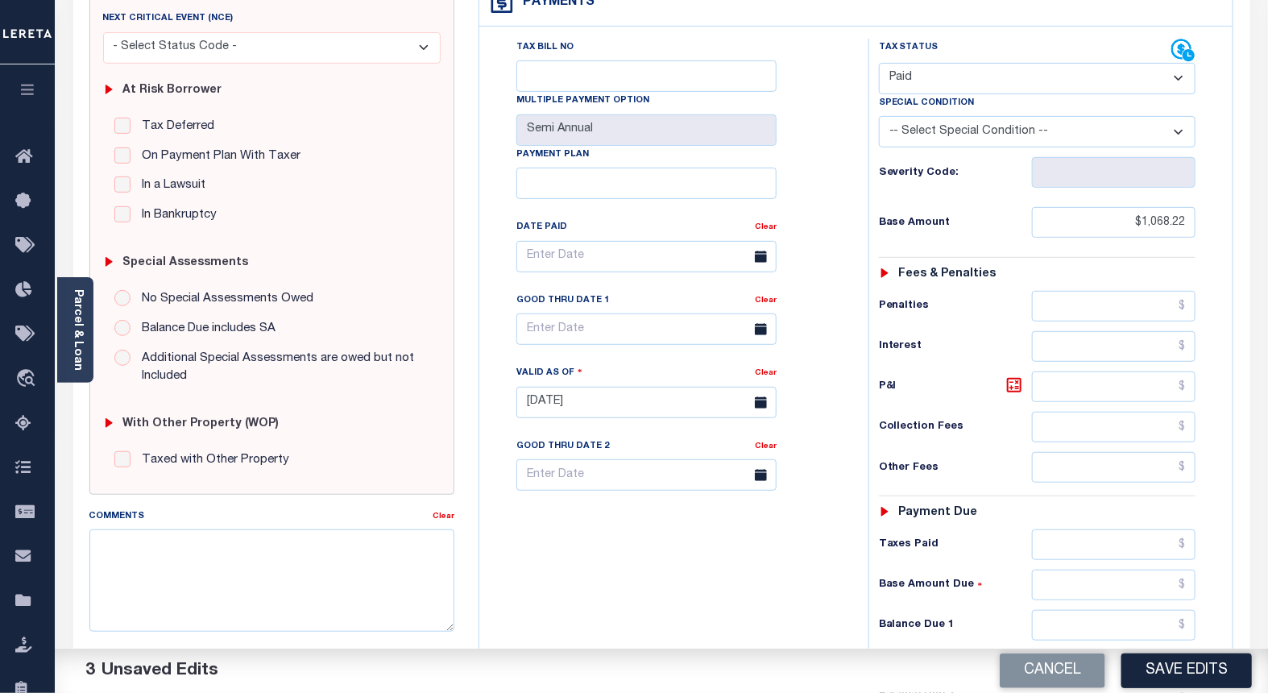
scroll to position [268, 0]
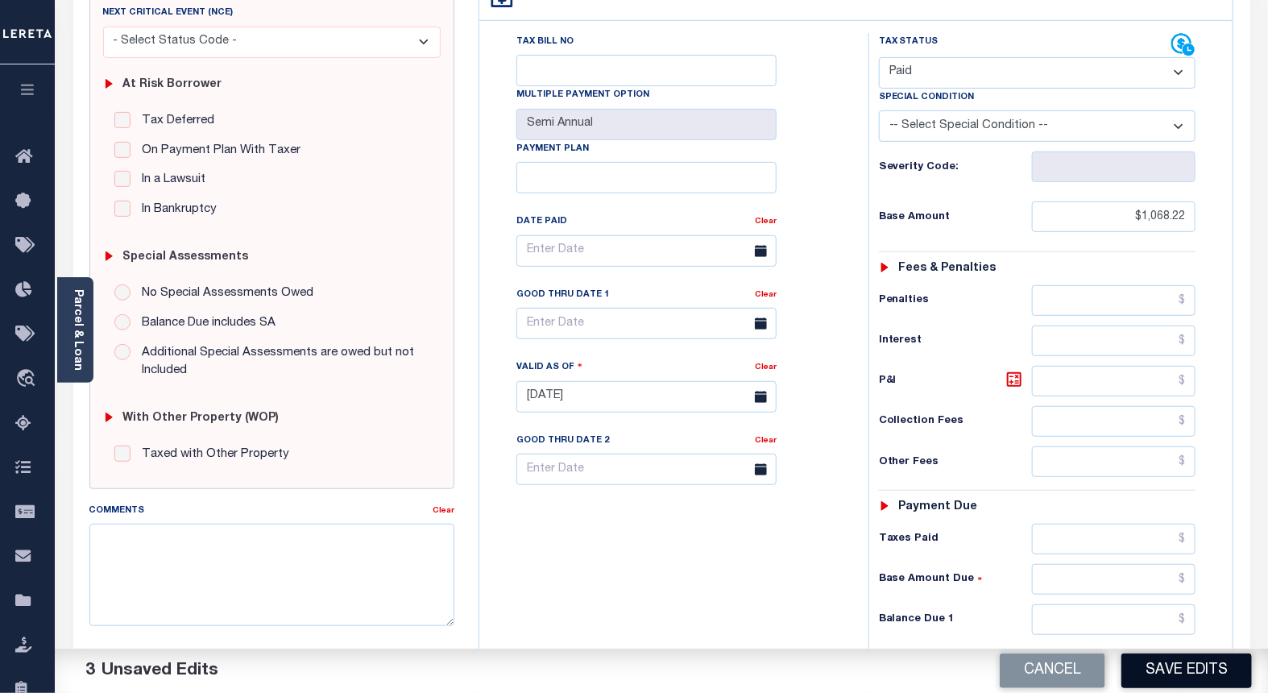
click at [1155, 673] on button "Save Edits" at bounding box center [1186, 670] width 130 height 35
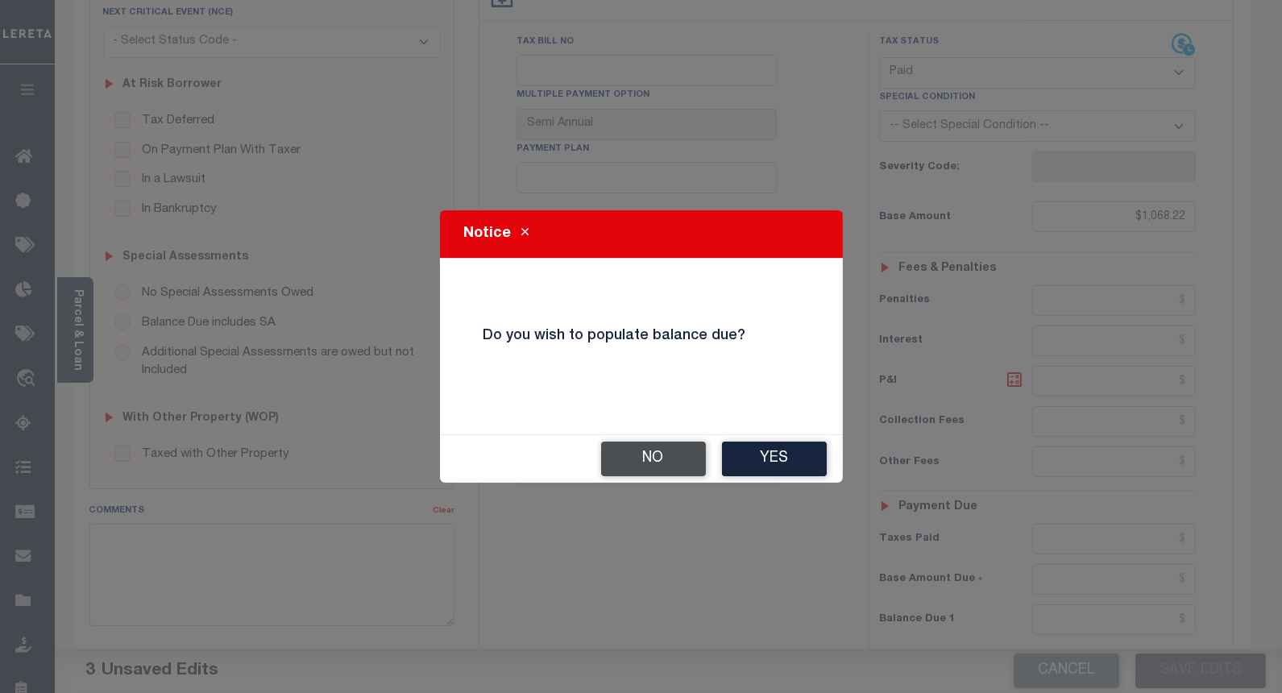
click at [631, 463] on button "No" at bounding box center [653, 458] width 105 height 35
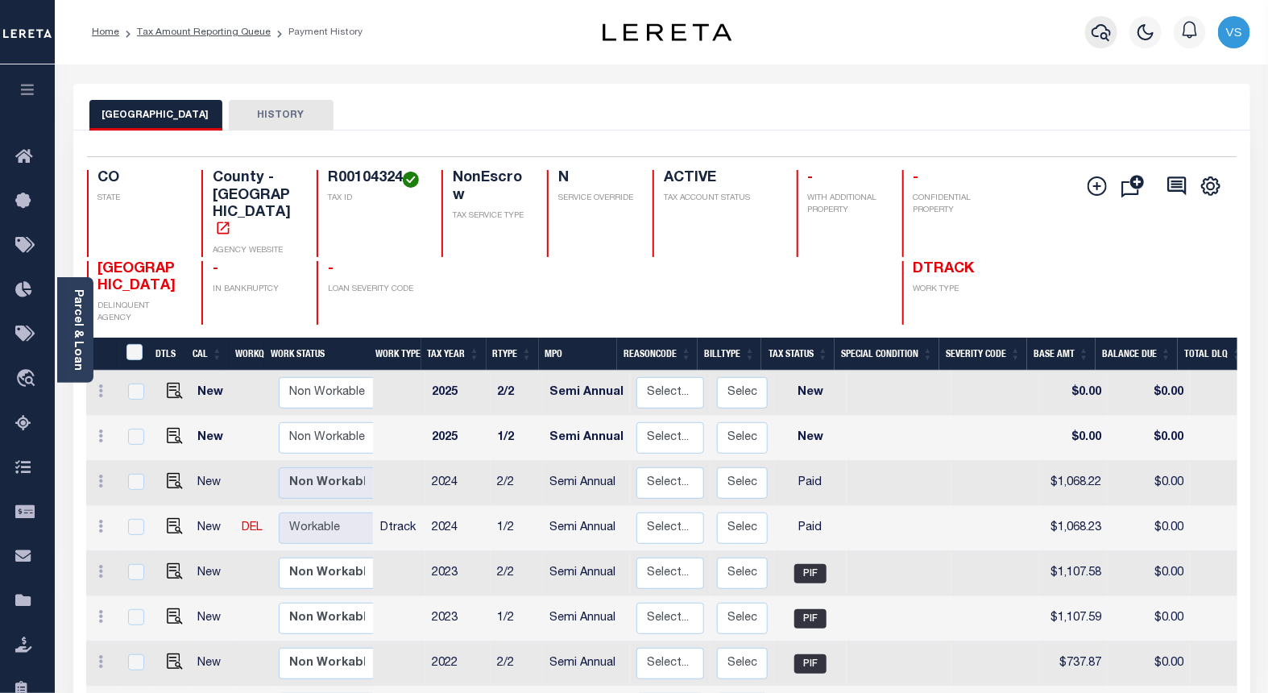
click at [1092, 36] on icon "button" at bounding box center [1101, 32] width 19 height 19
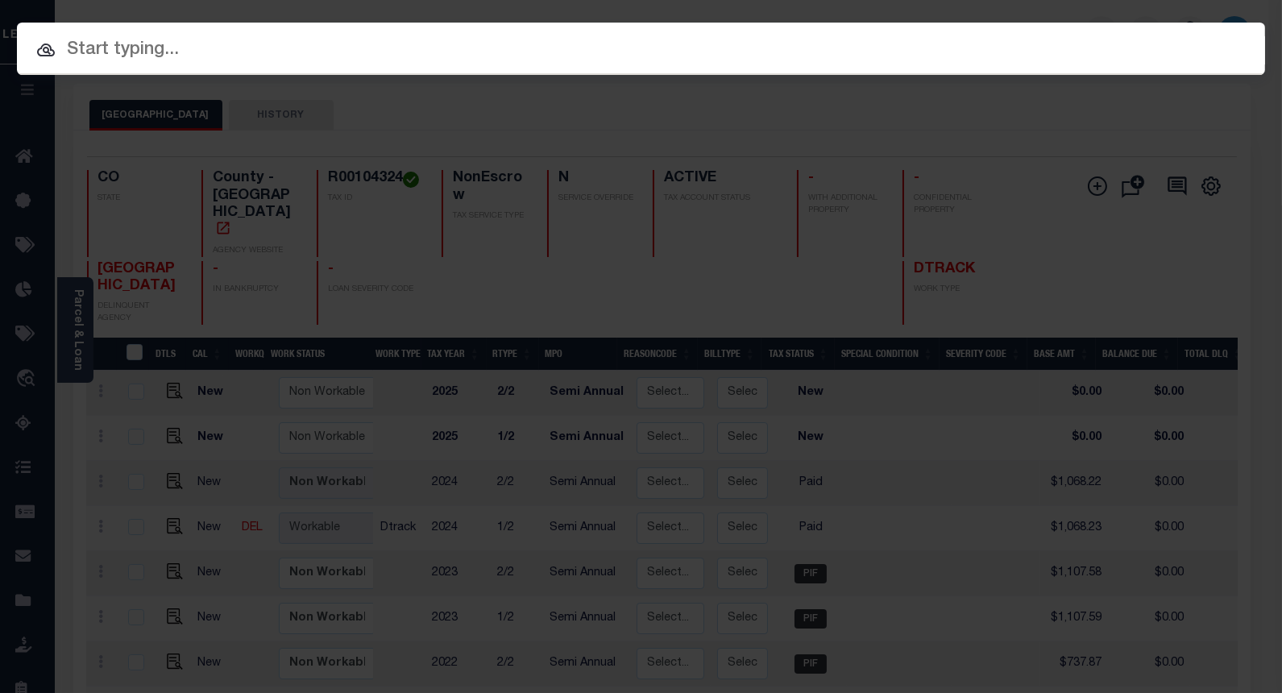
paste input "46532"
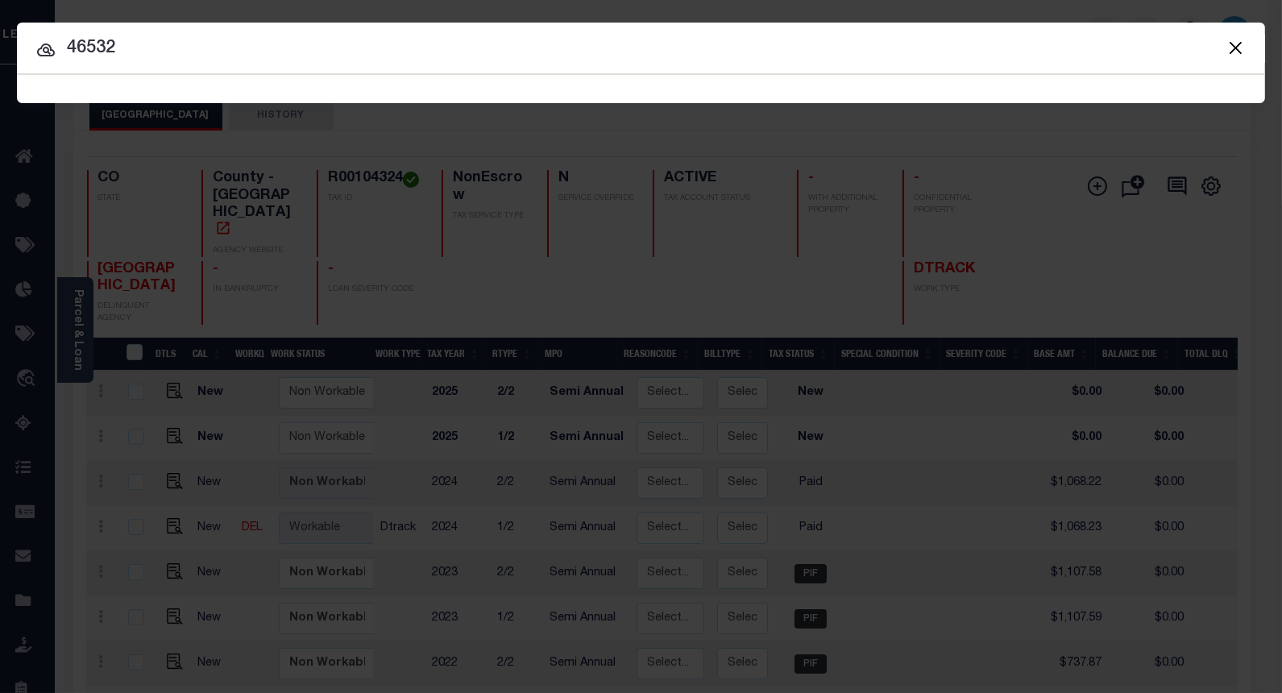
type input "46532"
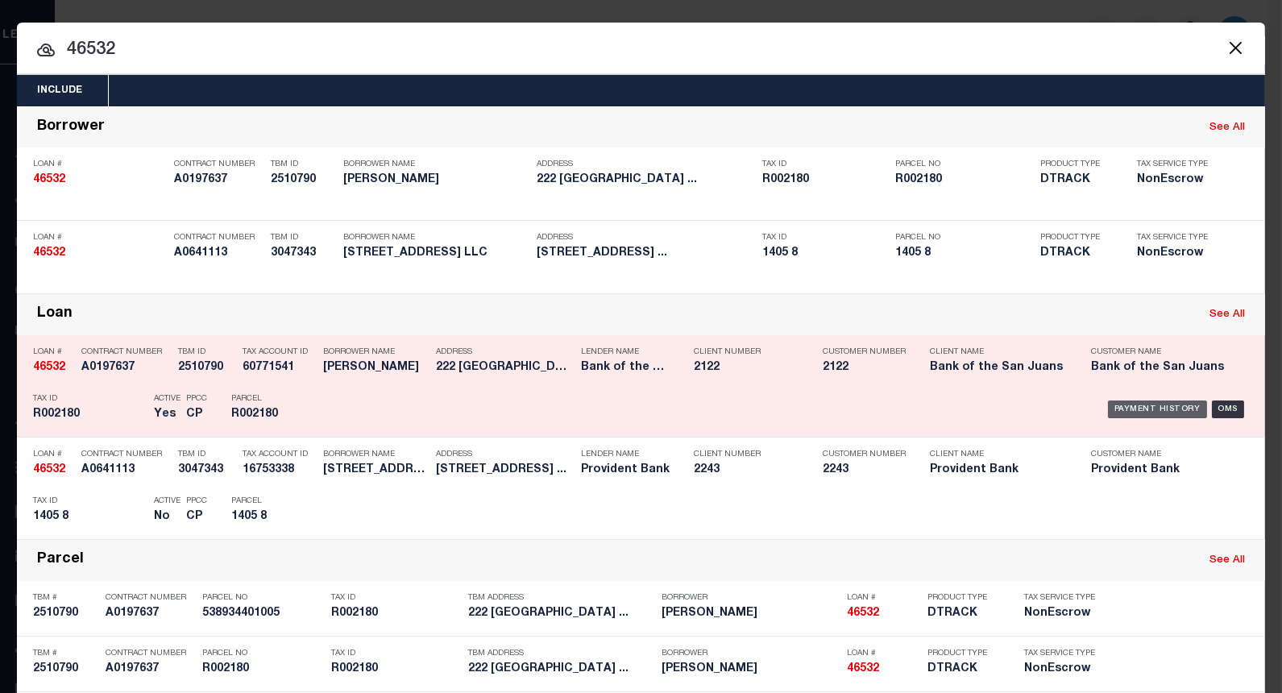
click at [1146, 412] on div "Payment History" at bounding box center [1157, 409] width 99 height 18
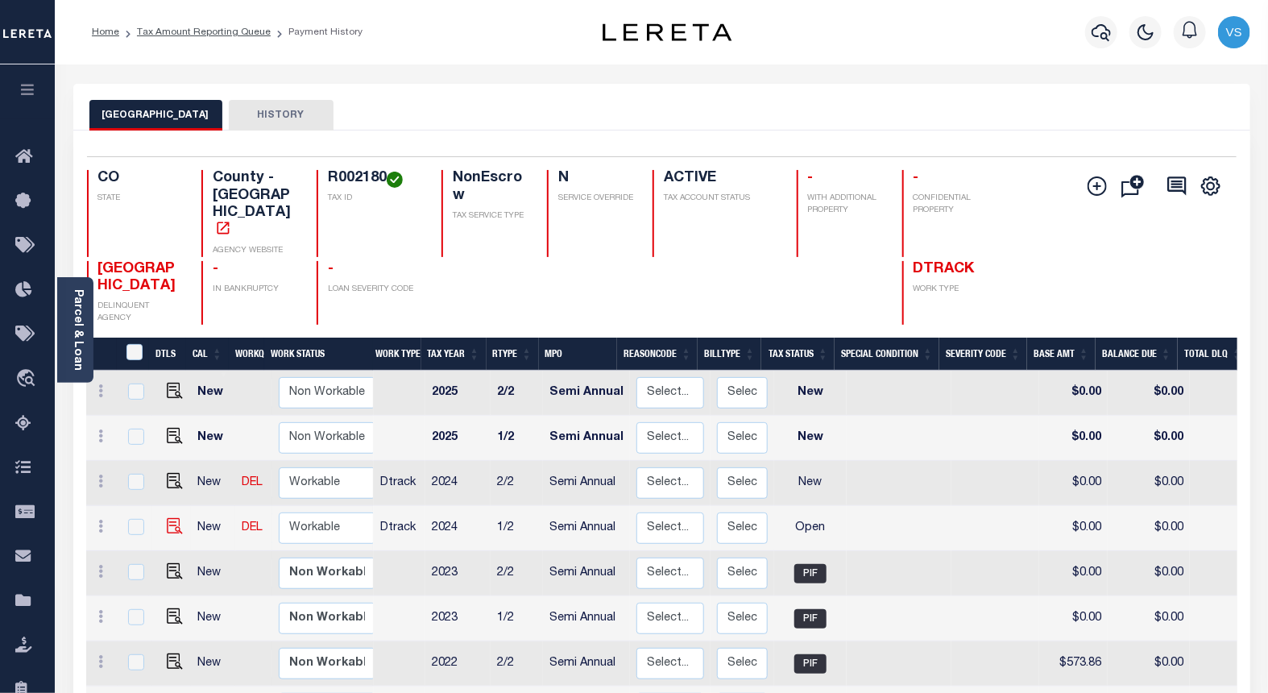
click at [170, 518] on img at bounding box center [175, 526] width 16 height 16
checkbox input "true"
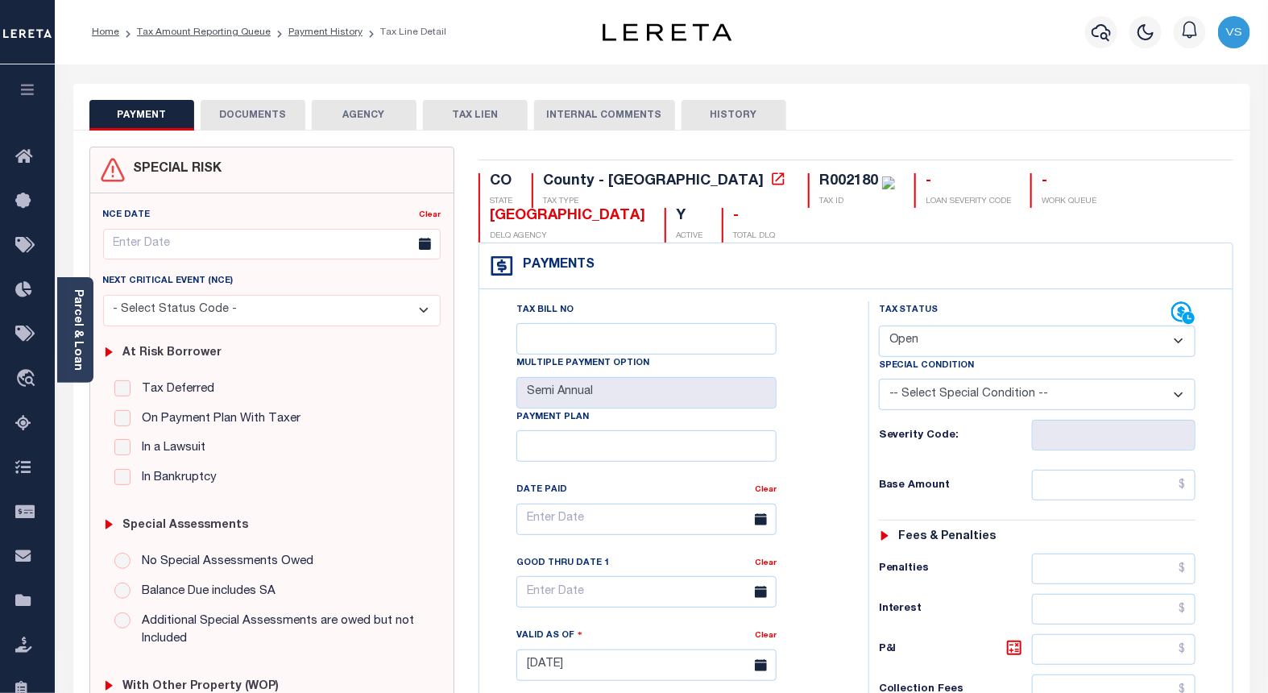
click at [942, 345] on select "- Select Status Code - Open Due/Unpaid Paid Incomplete No Tax Due Internal Refu…" at bounding box center [1037, 340] width 317 height 31
select select "PYD"
click at [879, 326] on select "- Select Status Code - Open Due/Unpaid Paid Incomplete No Tax Due Internal Refu…" at bounding box center [1037, 340] width 317 height 31
type input "[DATE]"
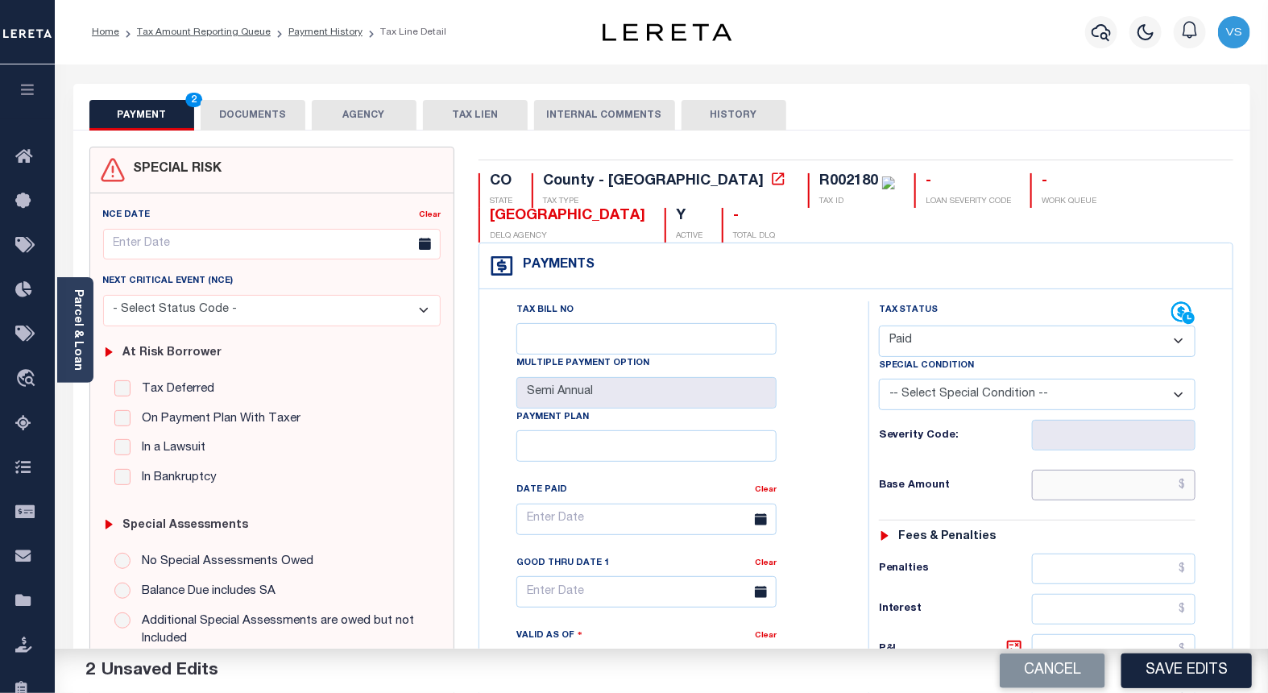
click at [1108, 484] on input "text" at bounding box center [1114, 485] width 164 height 31
paste input "316.54"
type input "$316.54"
click at [251, 111] on button "DOCUMENTS" at bounding box center [253, 115] width 105 height 31
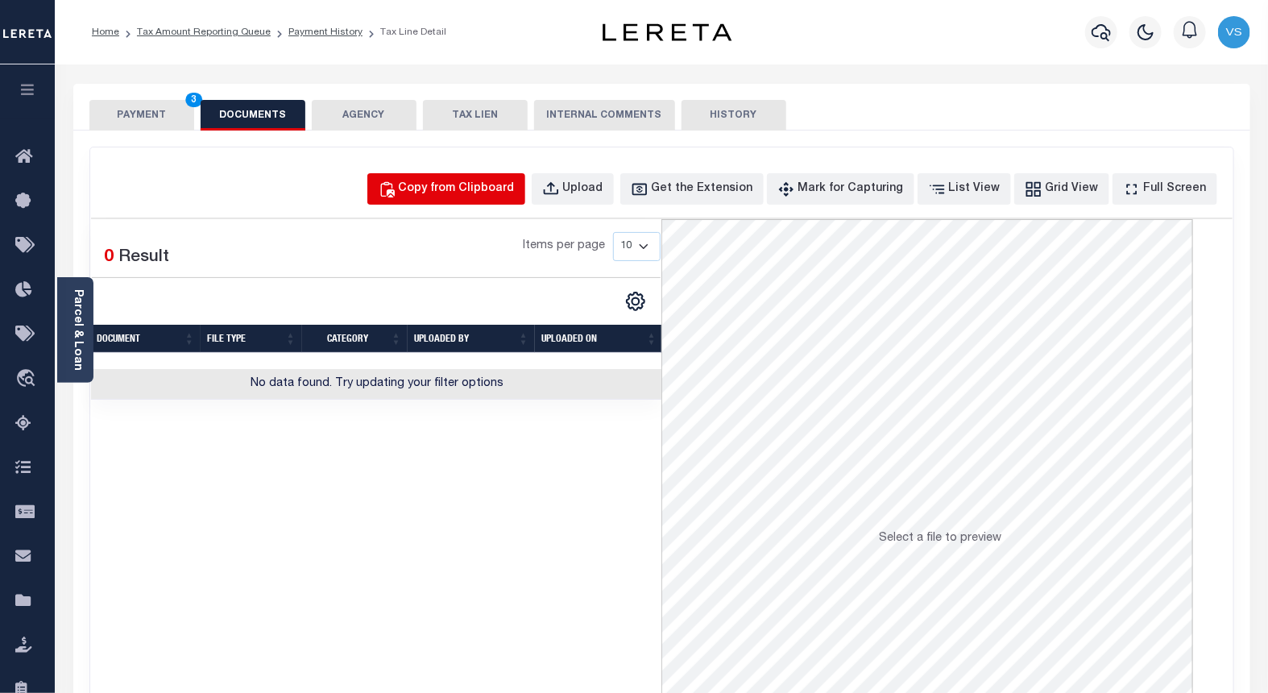
click at [453, 185] on div "Copy from Clipboard" at bounding box center [457, 189] width 116 height 18
select select "POP"
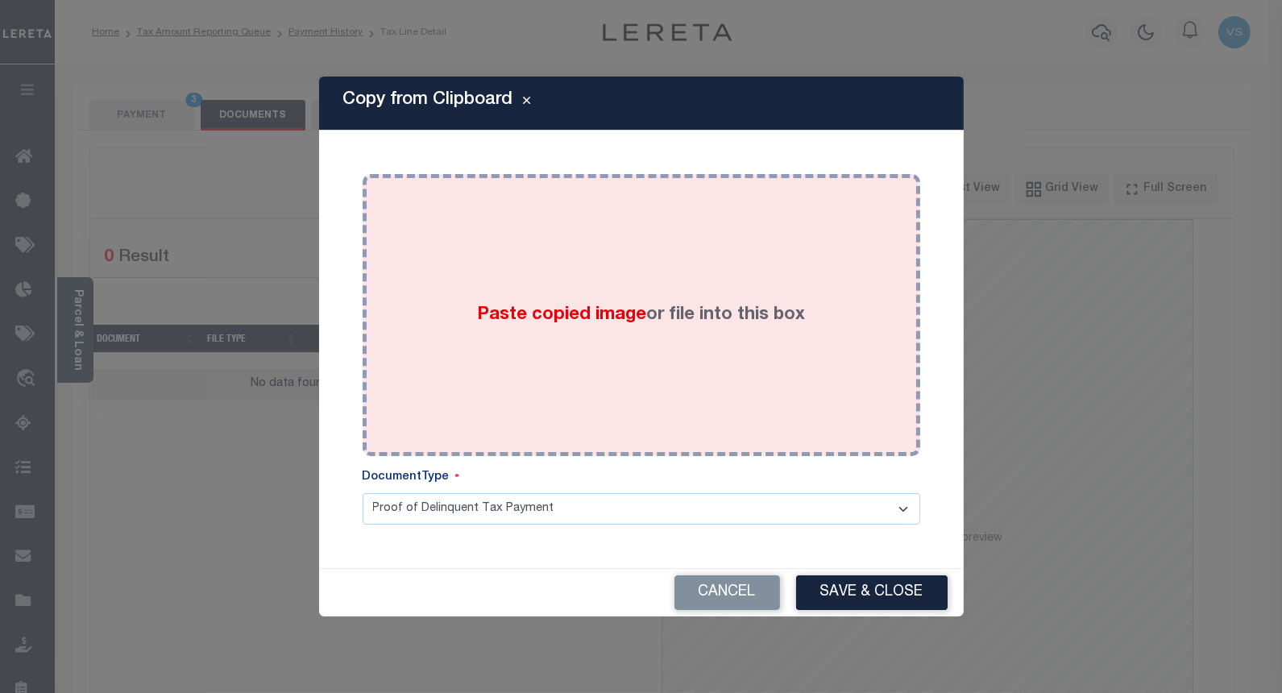
click at [550, 292] on div "Paste copied image or file into this box" at bounding box center [641, 315] width 533 height 258
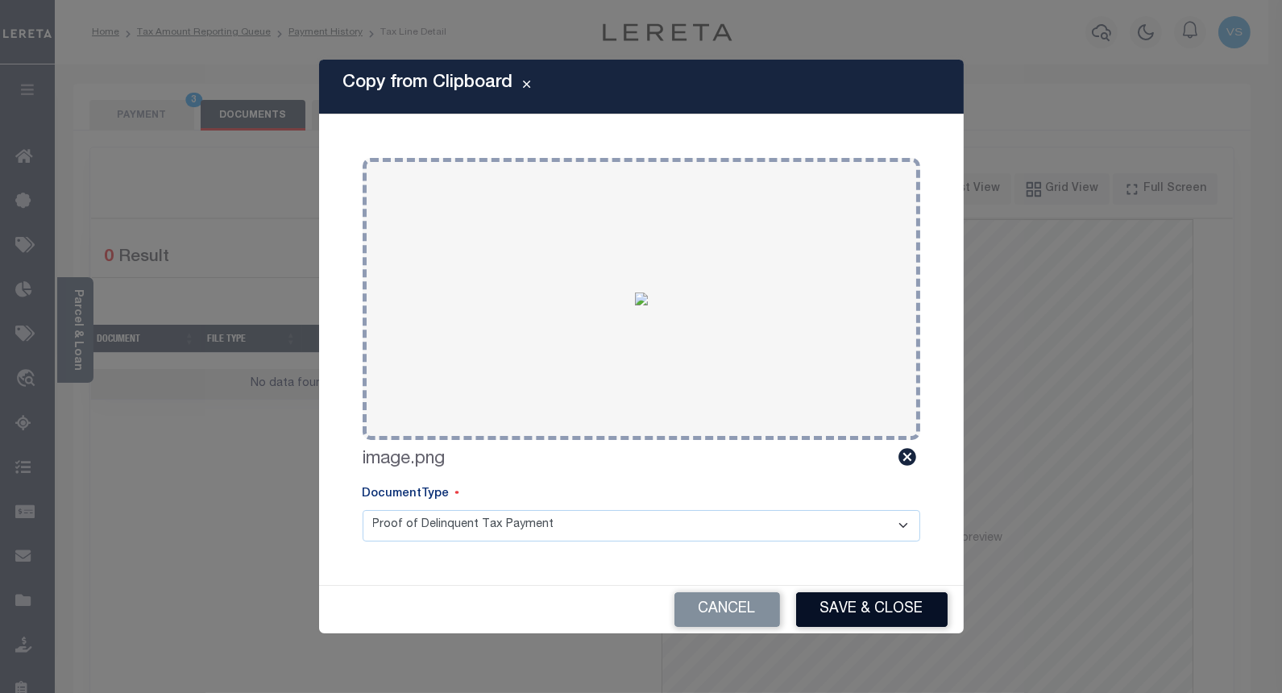
click at [833, 610] on button "Save & Close" at bounding box center [871, 609] width 151 height 35
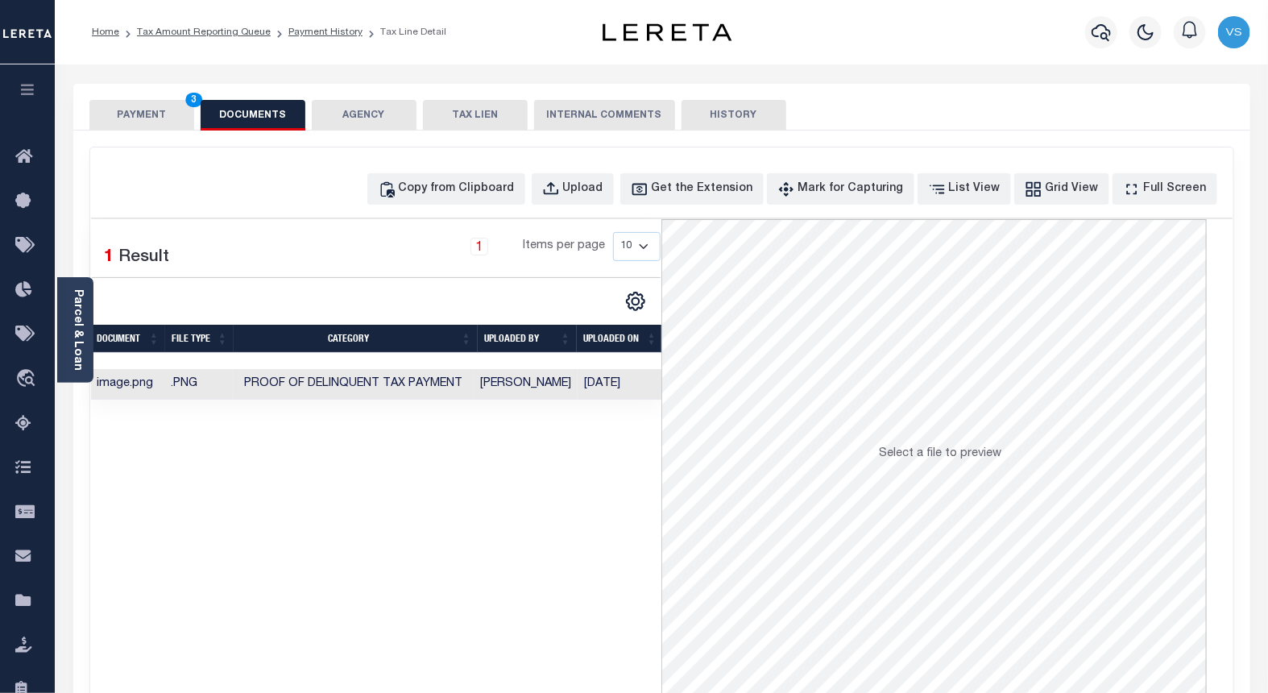
click at [130, 113] on button "PAYMENT 3" at bounding box center [141, 115] width 105 height 31
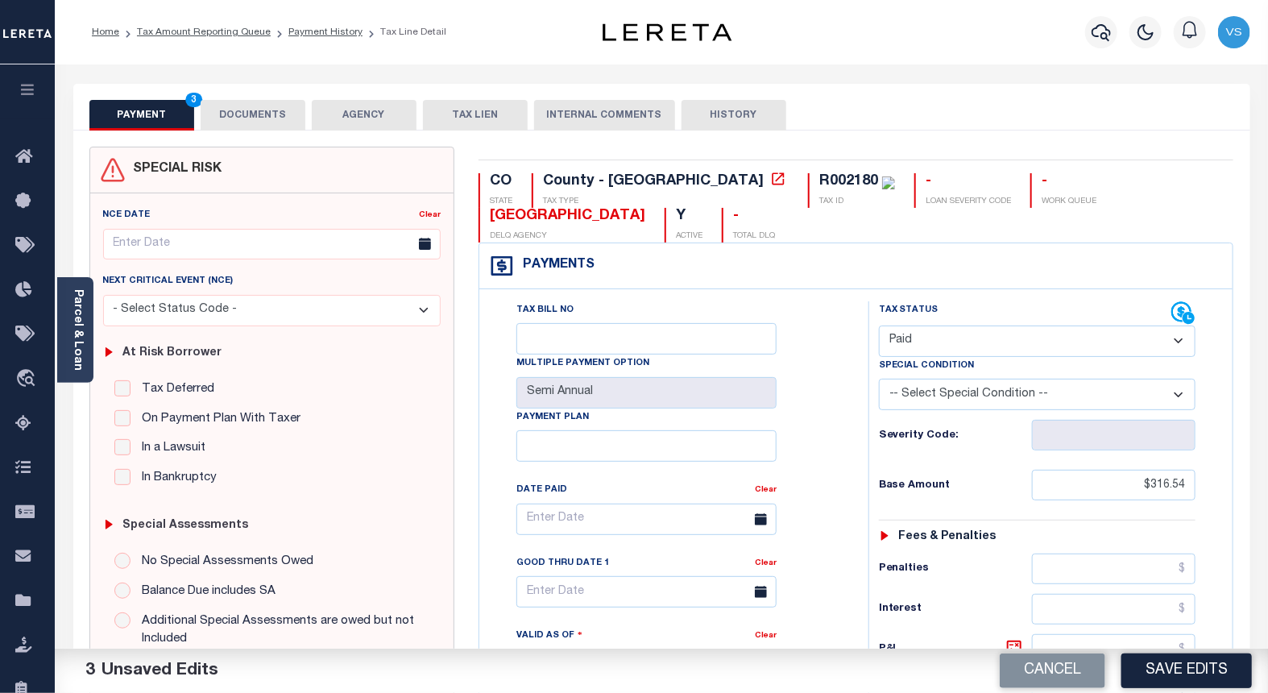
click at [1166, 670] on button "Save Edits" at bounding box center [1186, 670] width 130 height 35
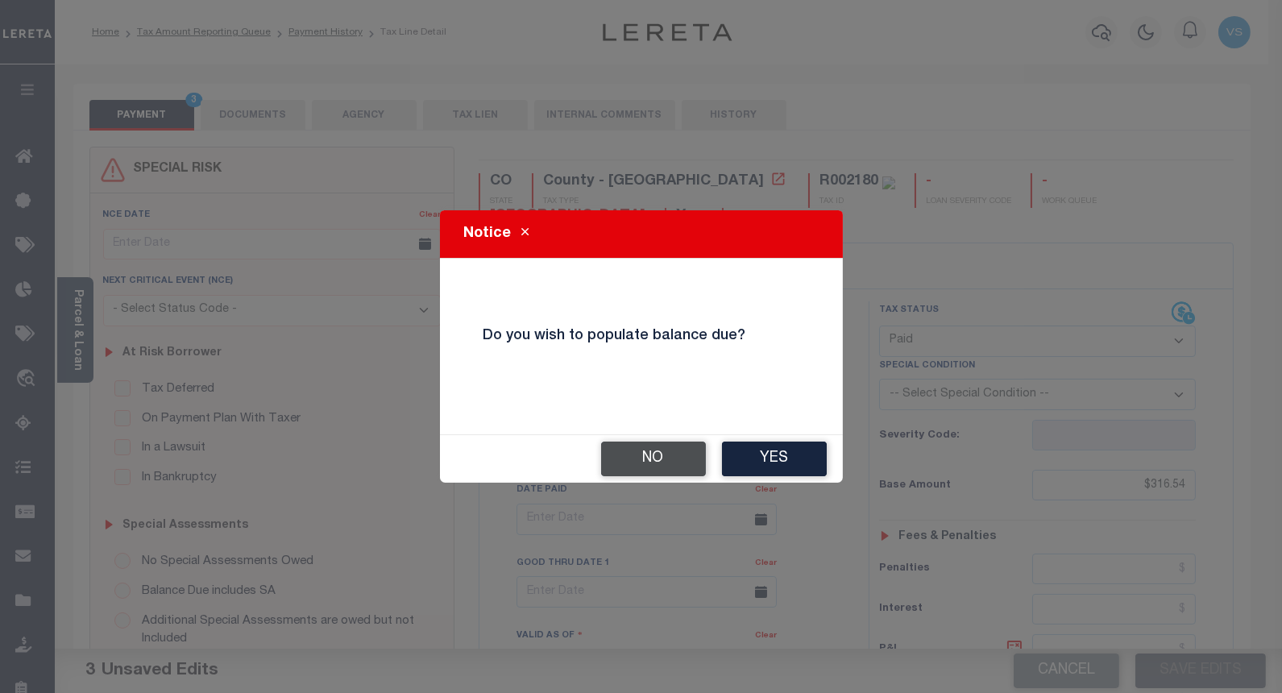
click at [639, 453] on button "No" at bounding box center [653, 458] width 105 height 35
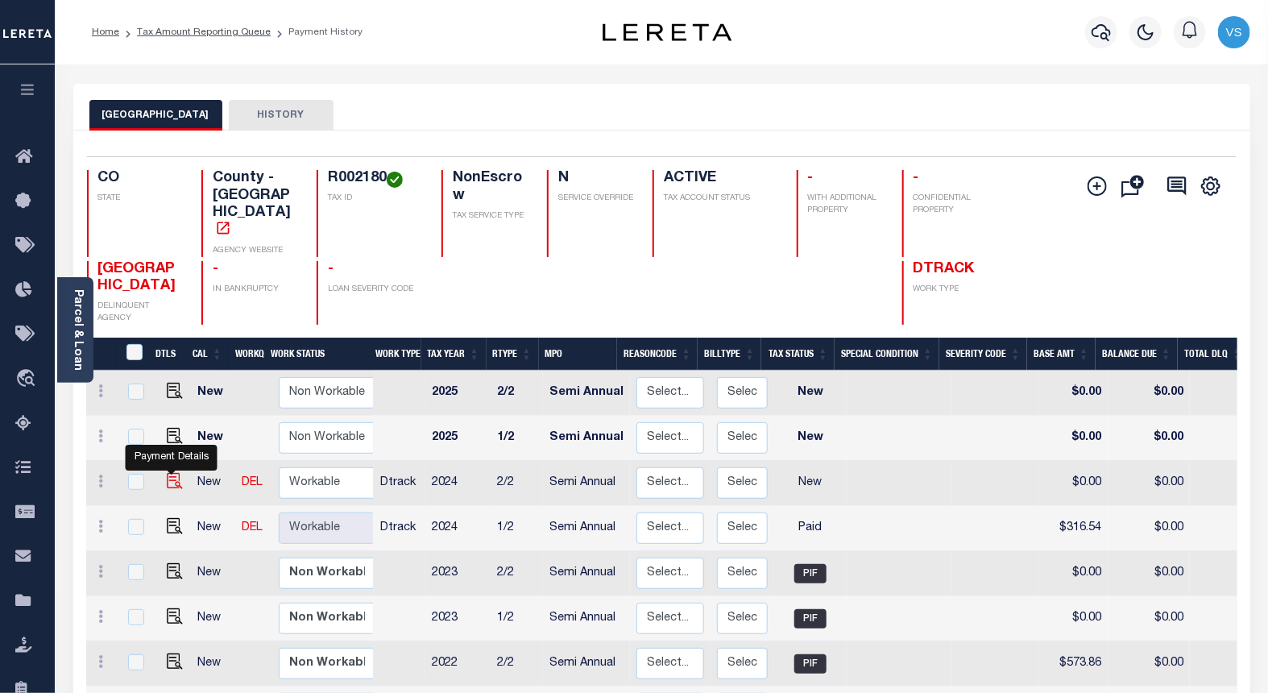
click at [171, 473] on img "" at bounding box center [175, 481] width 16 height 16
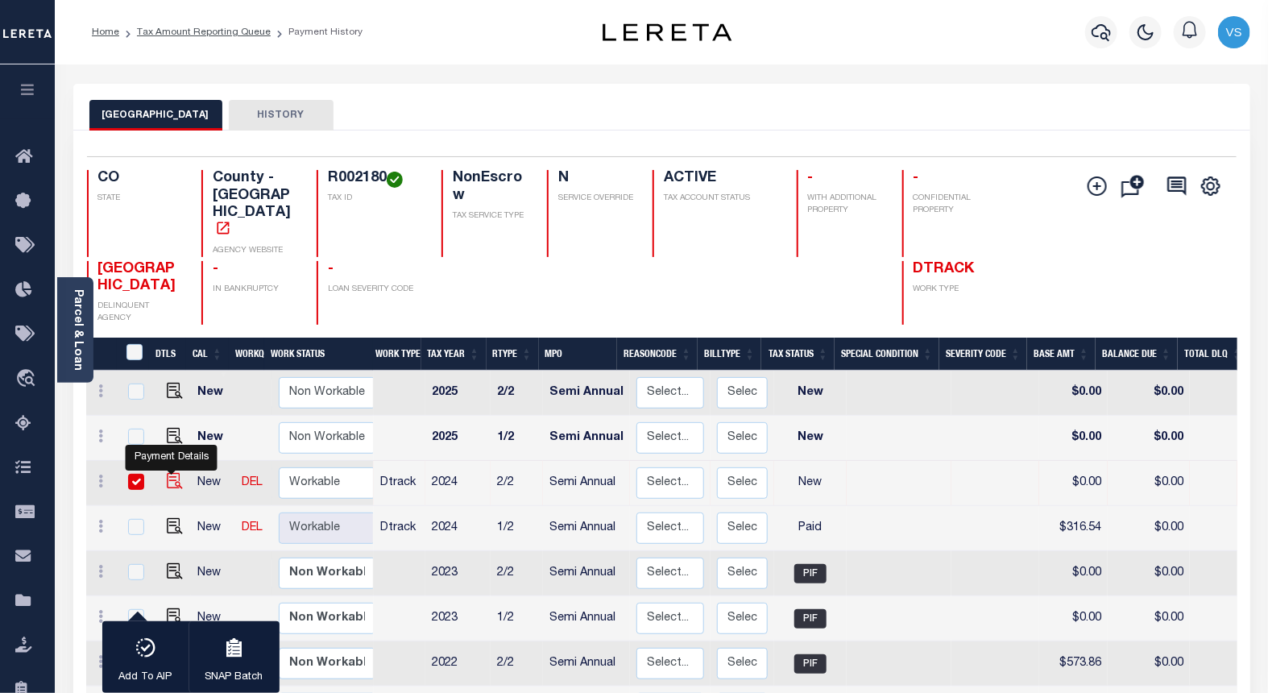
checkbox input "true"
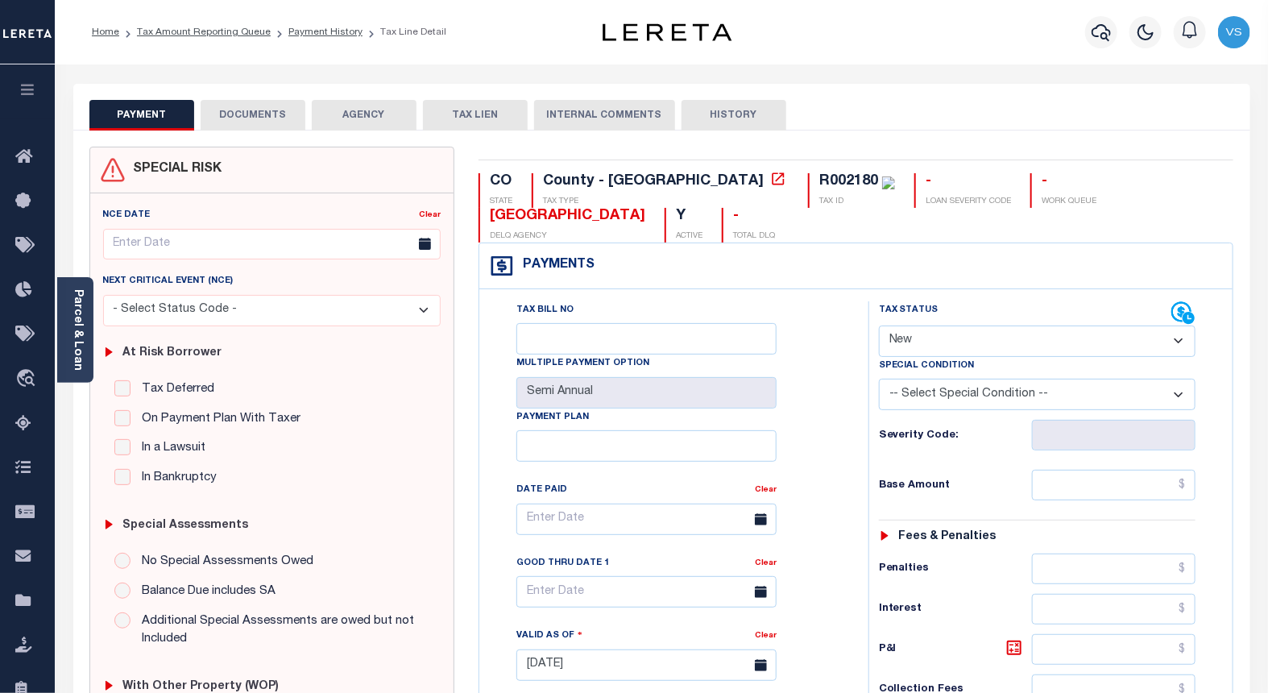
click at [914, 338] on select "- Select Status Code - Open Due/Unpaid Paid Incomplete No Tax Due Internal Refu…" at bounding box center [1037, 340] width 317 height 31
select select "PYD"
click at [879, 326] on select "- Select Status Code - Open Due/Unpaid Paid Incomplete No Tax Due Internal Refu…" at bounding box center [1037, 340] width 317 height 31
type input "[DATE]"
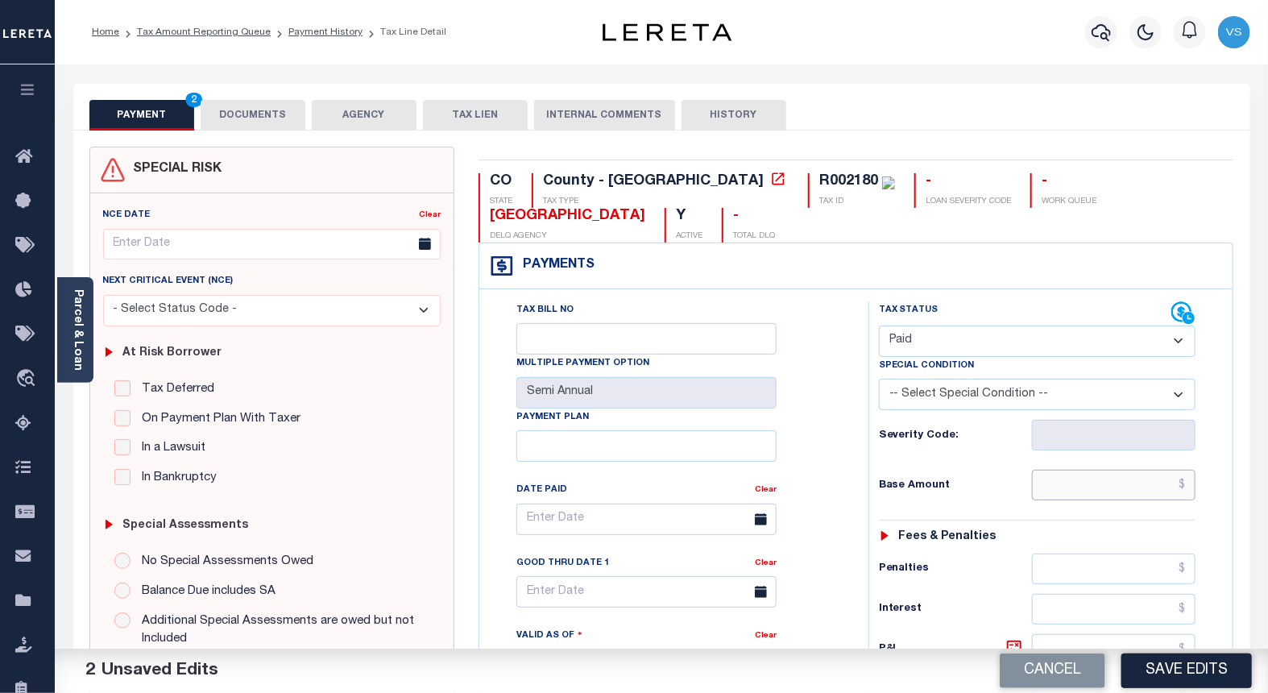
drag, startPoint x: 1098, startPoint y: 486, endPoint x: 1078, endPoint y: 477, distance: 22.0
click at [1098, 486] on input "text" at bounding box center [1114, 485] width 164 height 31
click at [1075, 485] on input "text" at bounding box center [1114, 485] width 164 height 31
paste input "316.54"
type input "$316.54"
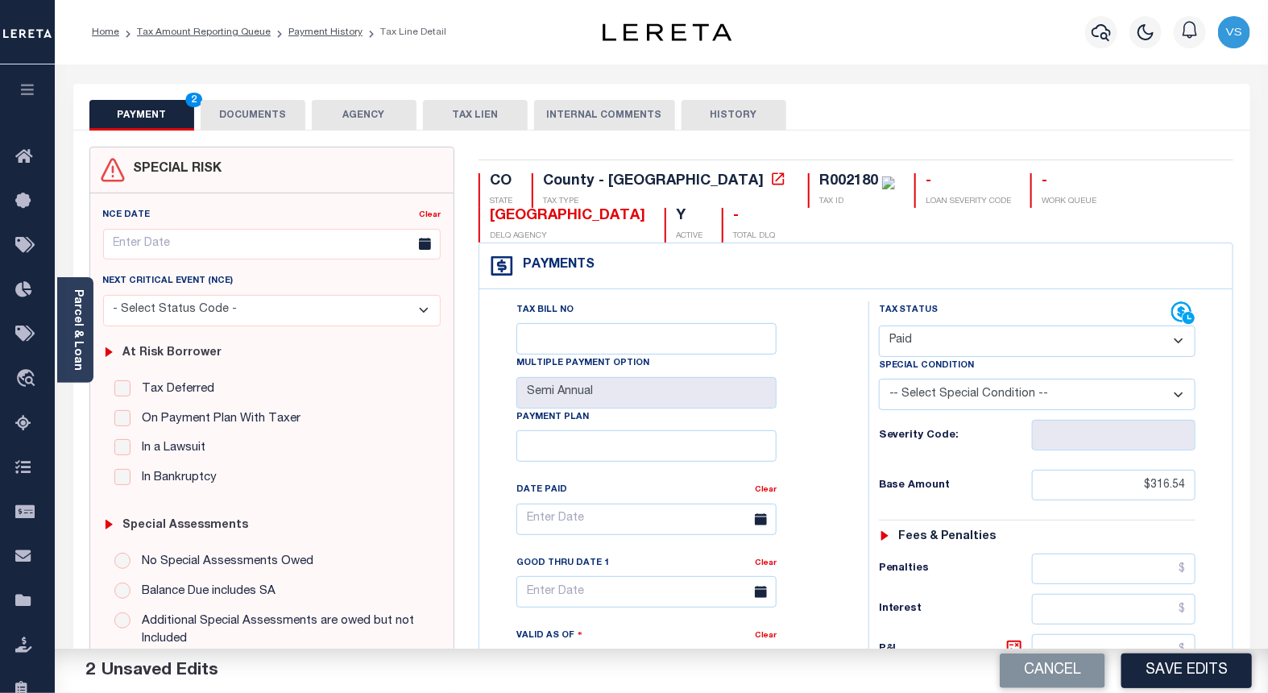
click at [261, 117] on button "DOCUMENTS" at bounding box center [253, 115] width 105 height 31
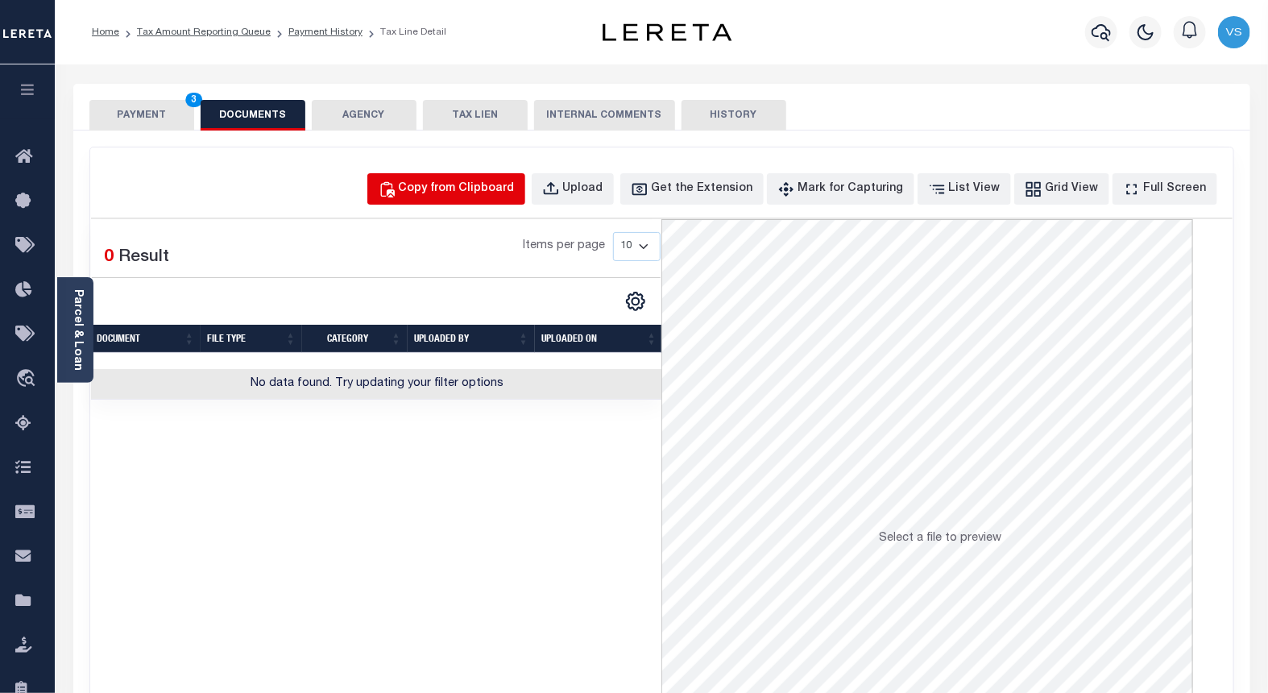
click at [472, 191] on div "Copy from Clipboard" at bounding box center [457, 189] width 116 height 18
select select "POP"
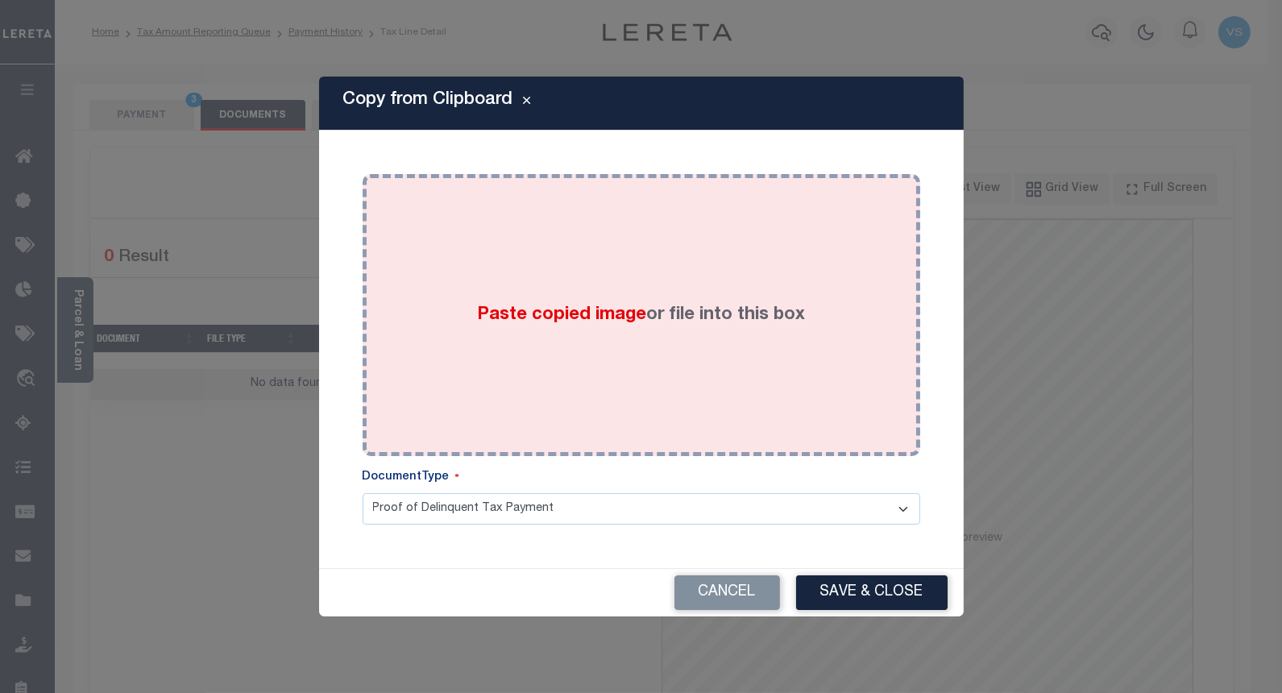
click at [516, 292] on div "Paste copied image or file into this box" at bounding box center [641, 315] width 533 height 258
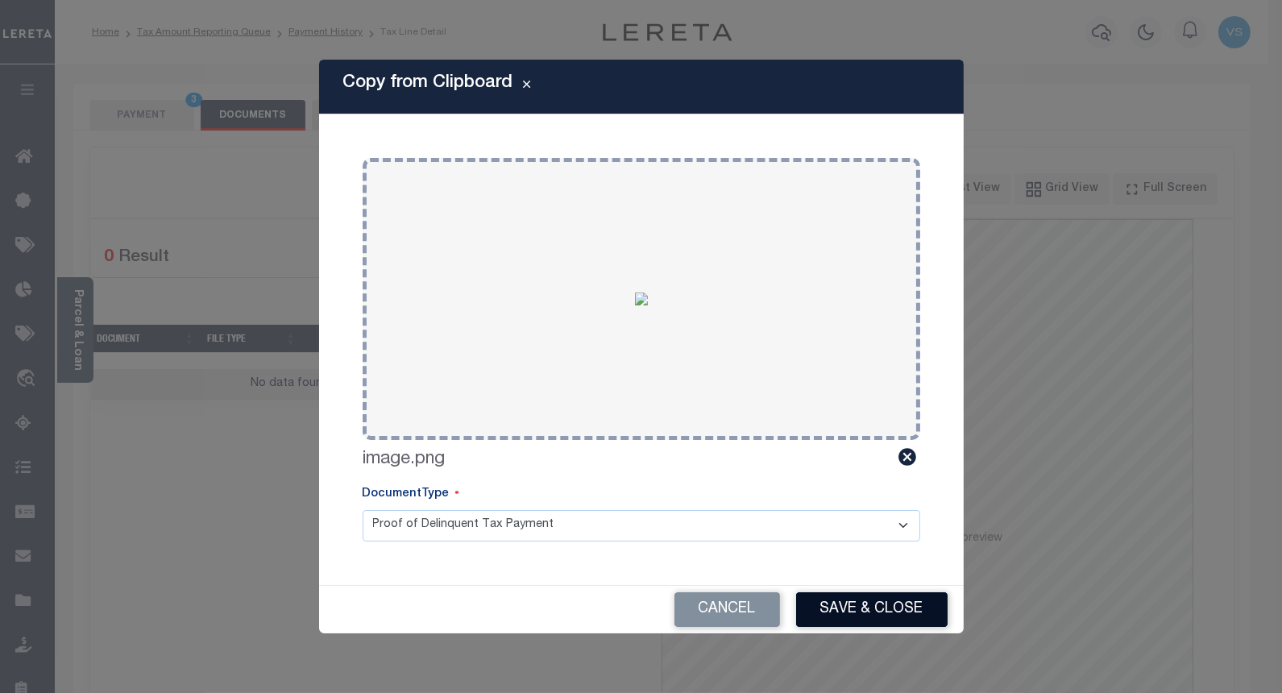
click at [839, 609] on button "Save & Close" at bounding box center [871, 609] width 151 height 35
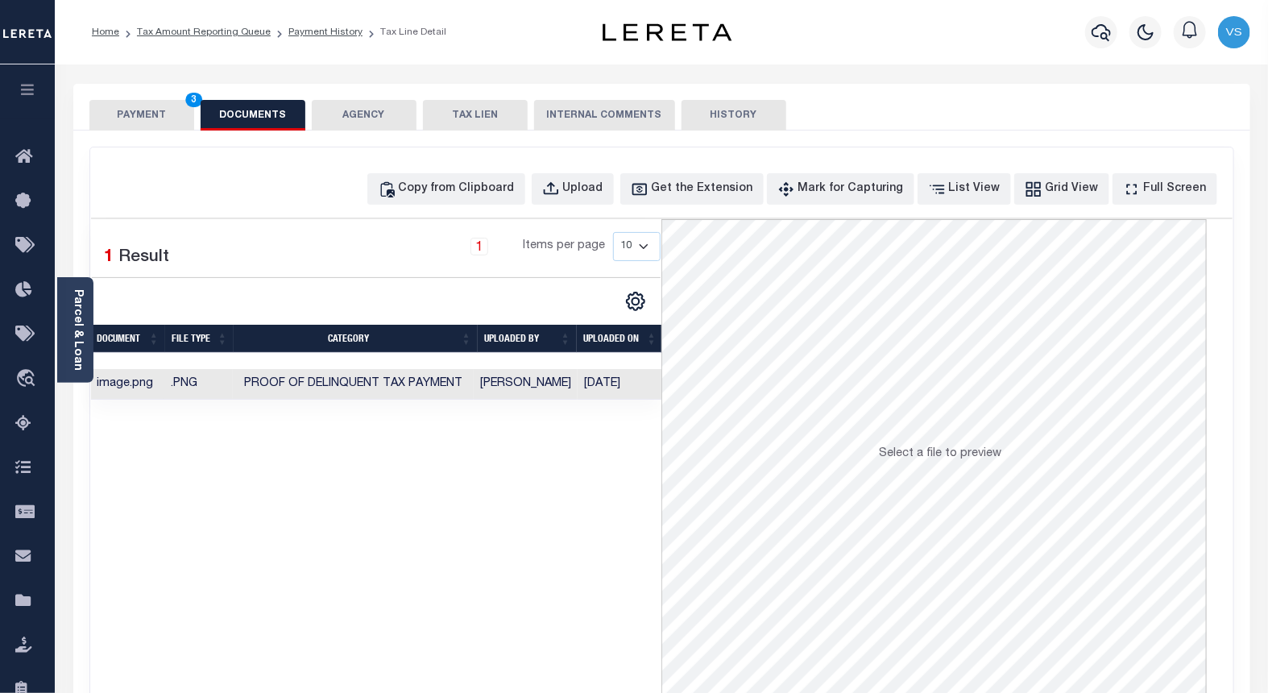
click at [143, 114] on button "PAYMENT 3" at bounding box center [141, 115] width 105 height 31
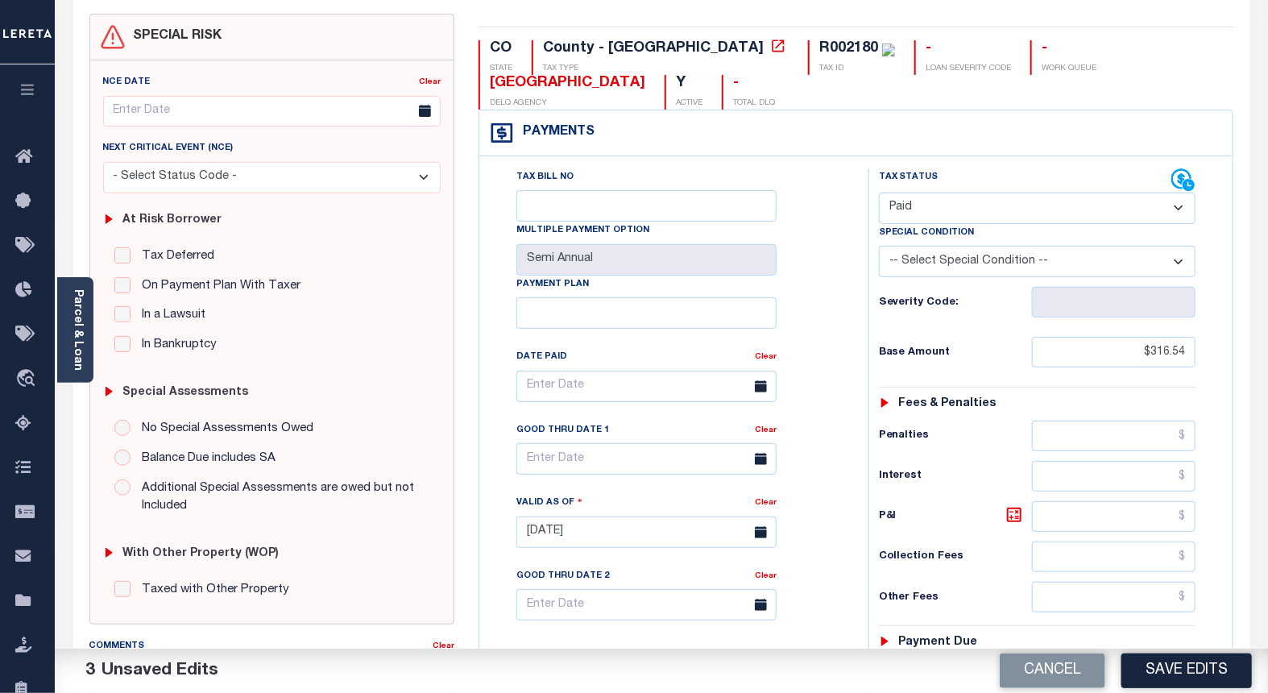
scroll to position [179, 0]
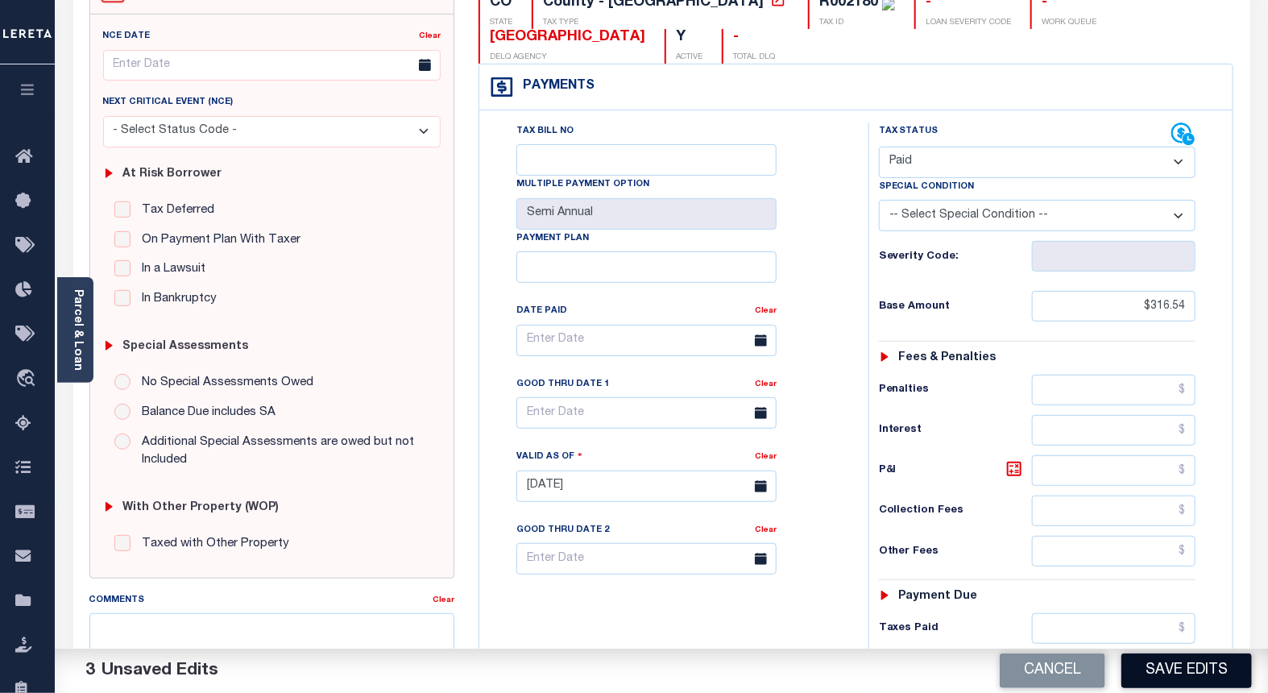
click at [1171, 672] on button "Save Edits" at bounding box center [1186, 670] width 130 height 35
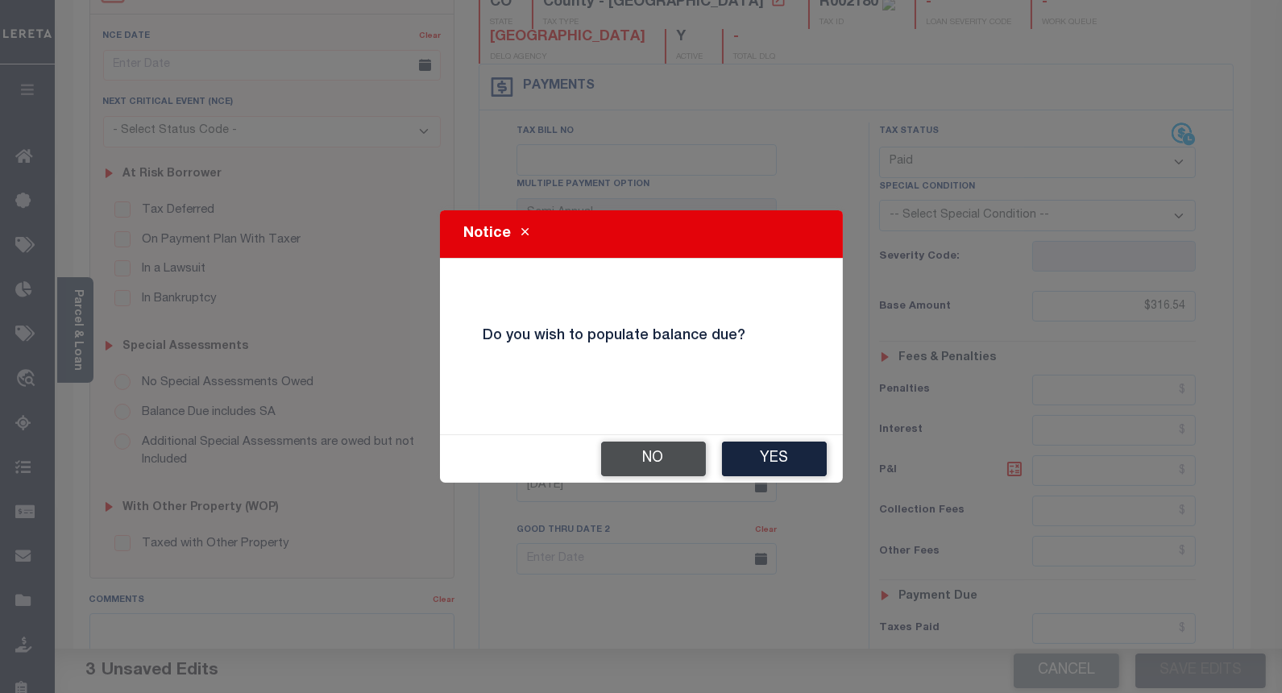
click at [640, 453] on button "No" at bounding box center [653, 458] width 105 height 35
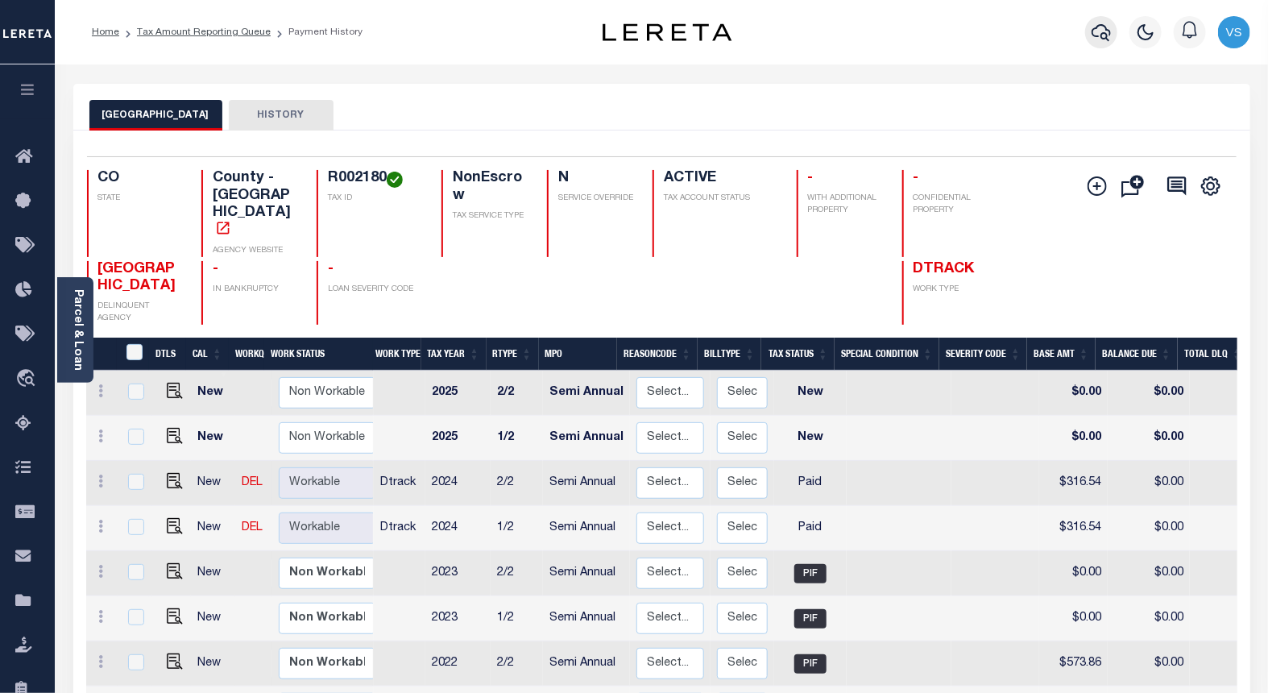
click at [1099, 33] on icon "button" at bounding box center [1101, 32] width 19 height 19
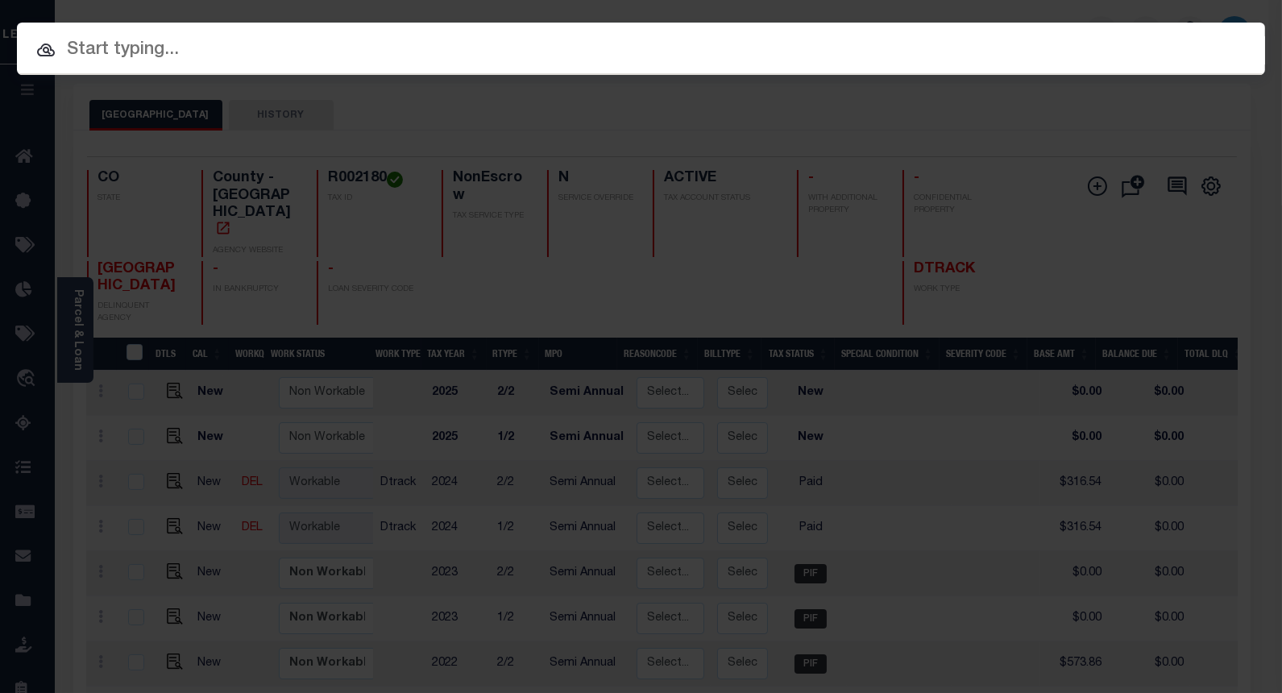
paste input "1350200000069"
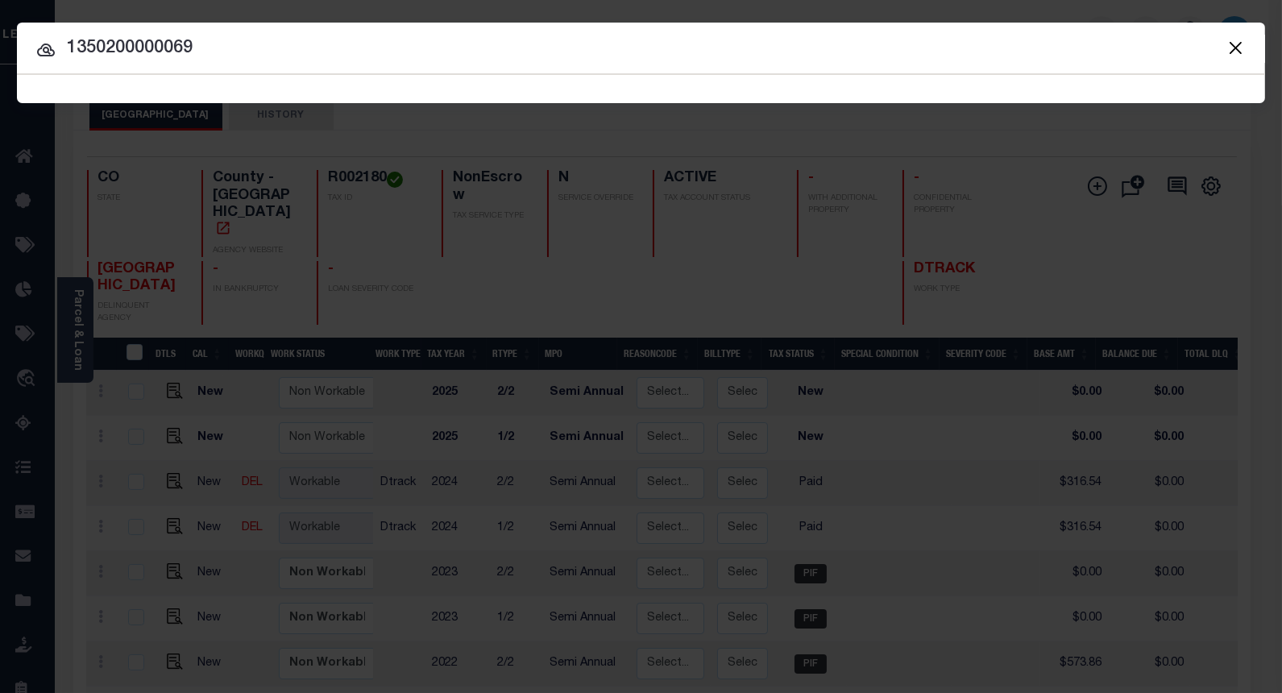
type input "1350200000069"
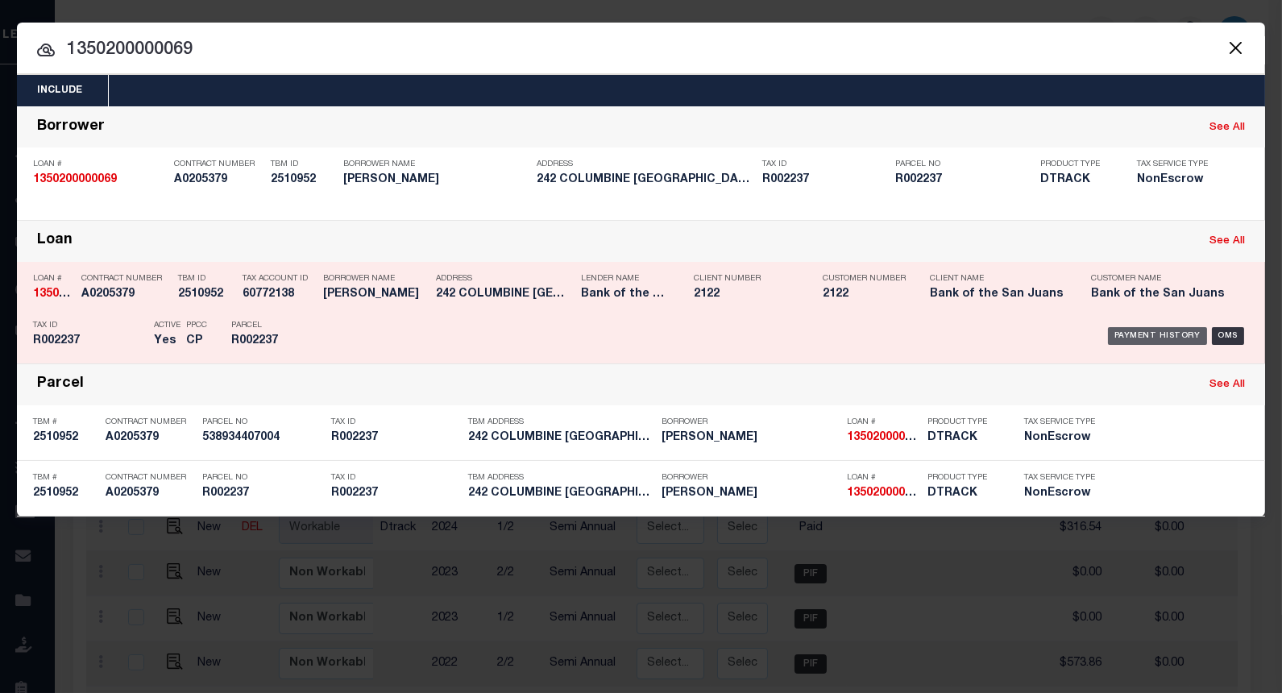
click at [1123, 334] on div "Payment History" at bounding box center [1157, 336] width 99 height 18
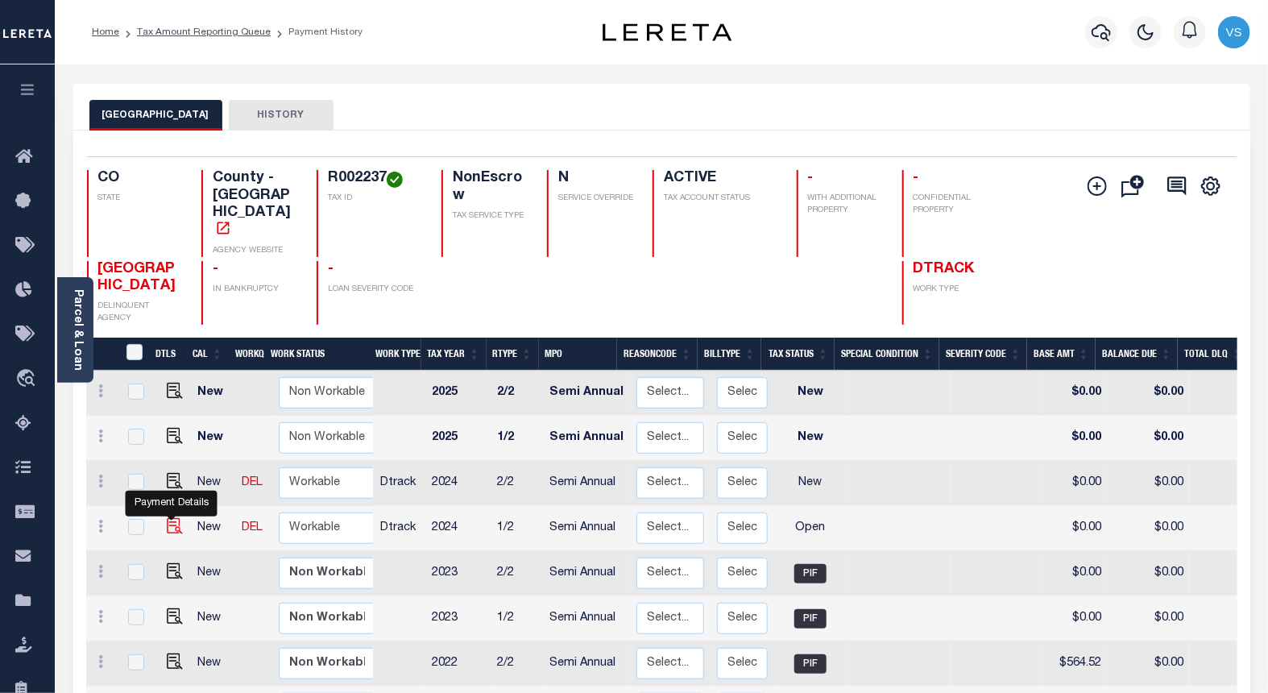
click at [171, 518] on img "" at bounding box center [175, 526] width 16 height 16
checkbox input "true"
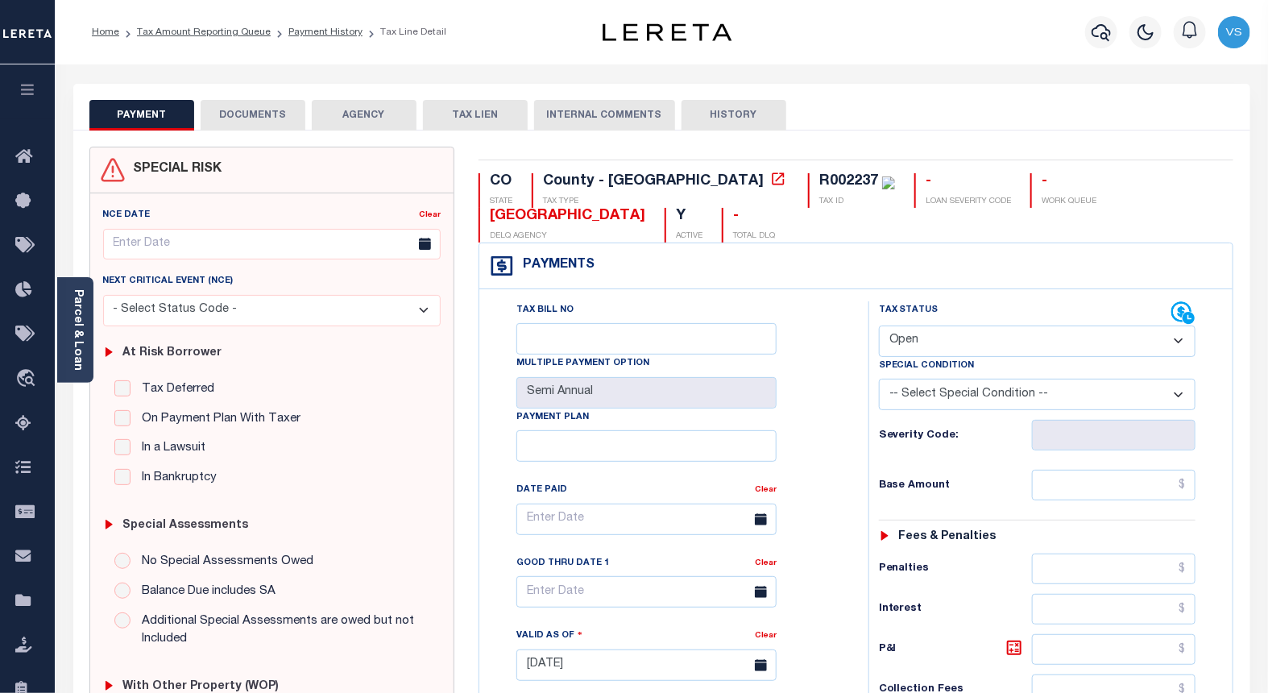
click at [917, 340] on select "- Select Status Code - Open Due/Unpaid Paid Incomplete No Tax Due Internal Refu…" at bounding box center [1037, 340] width 317 height 31
select select "PYD"
click at [879, 326] on select "- Select Status Code - Open Due/Unpaid Paid Incomplete No Tax Due Internal Refu…" at bounding box center [1037, 340] width 317 height 31
type input "[DATE]"
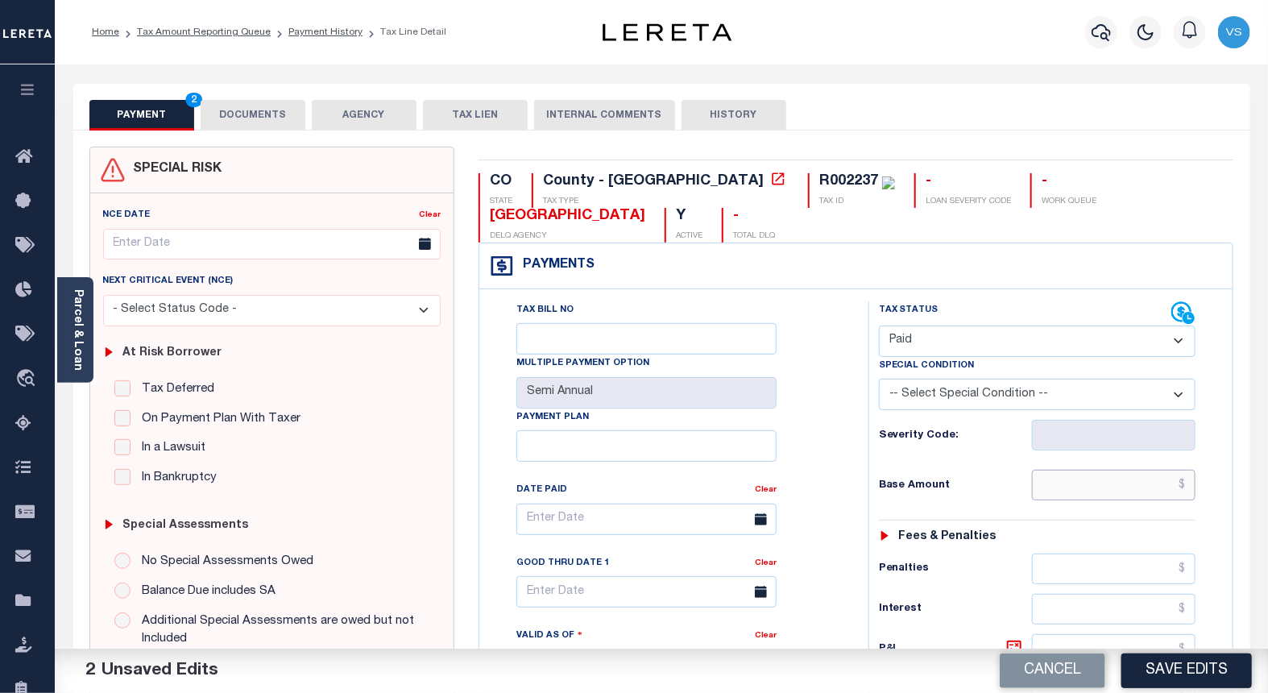
drag, startPoint x: 1122, startPoint y: 486, endPoint x: 1179, endPoint y: 495, distance: 57.1
click at [1122, 486] on input "text" at bounding box center [1114, 485] width 164 height 31
paste input "2.18"
type input "$2.18"
click at [267, 114] on button "DOCUMENTS" at bounding box center [253, 115] width 105 height 31
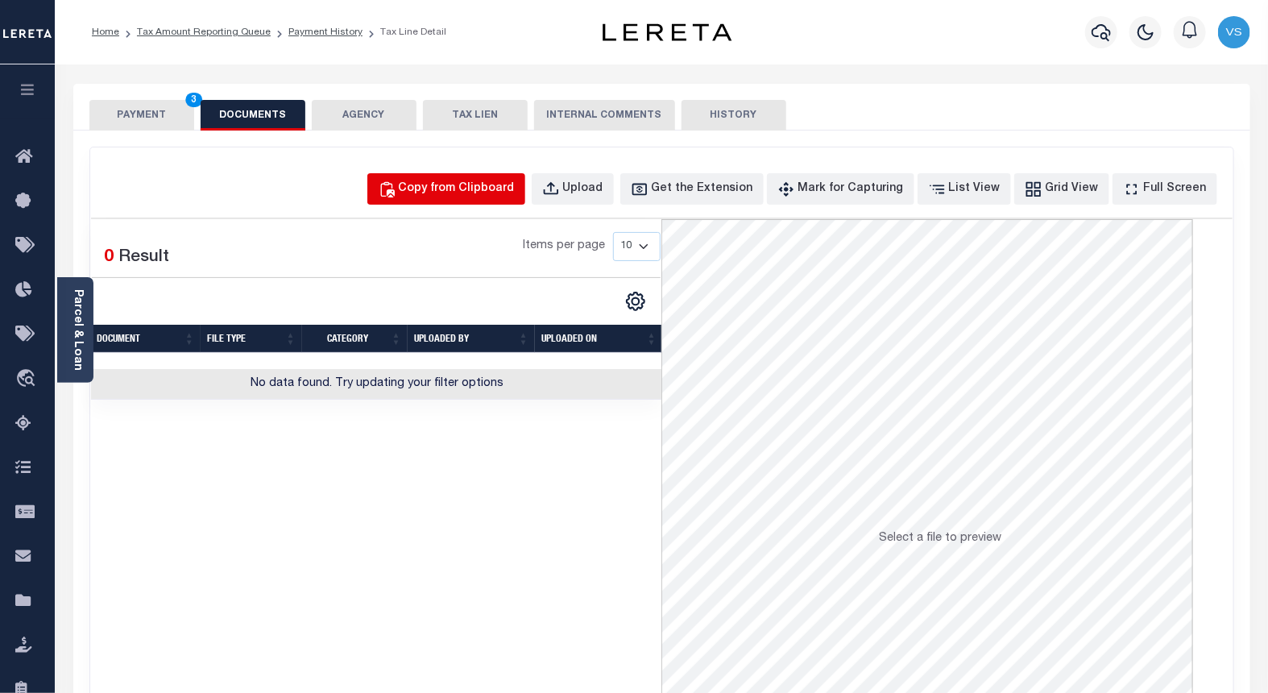
click at [470, 191] on div "Copy from Clipboard" at bounding box center [457, 189] width 116 height 18
select select "POP"
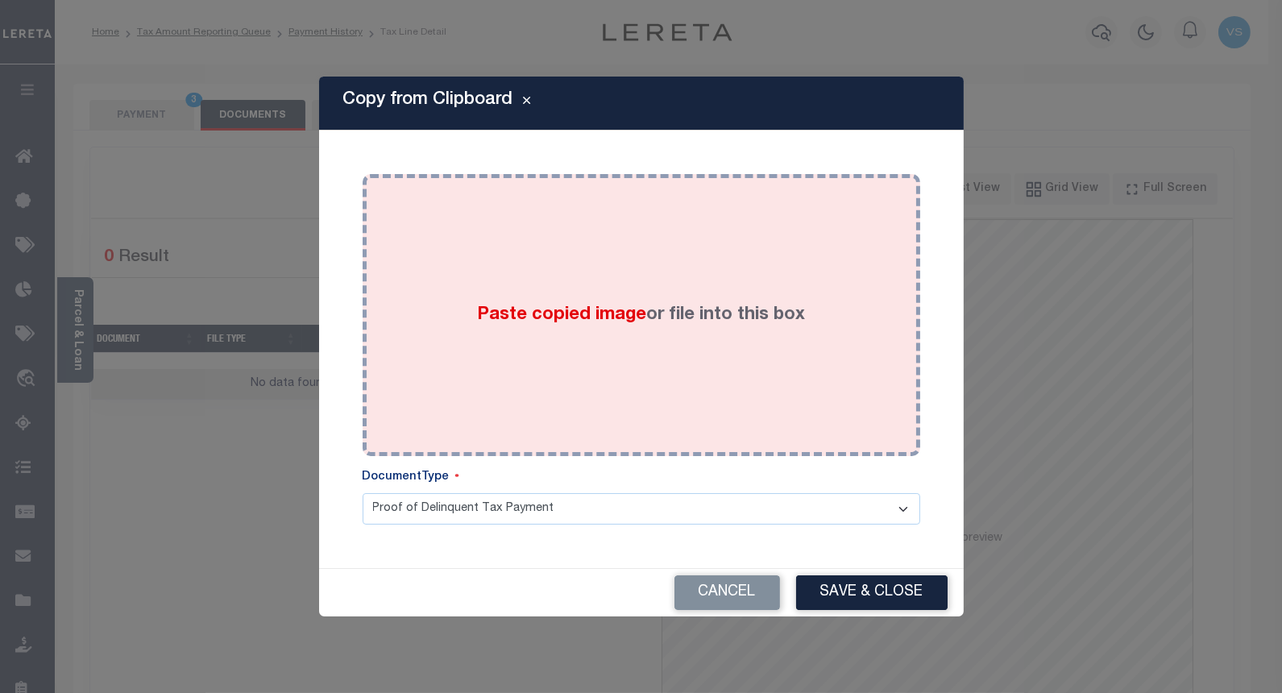
click at [641, 303] on label "Paste copied image or file into this box" at bounding box center [641, 315] width 328 height 27
click at [650, 304] on label "Paste copied image or file into this box" at bounding box center [641, 315] width 328 height 27
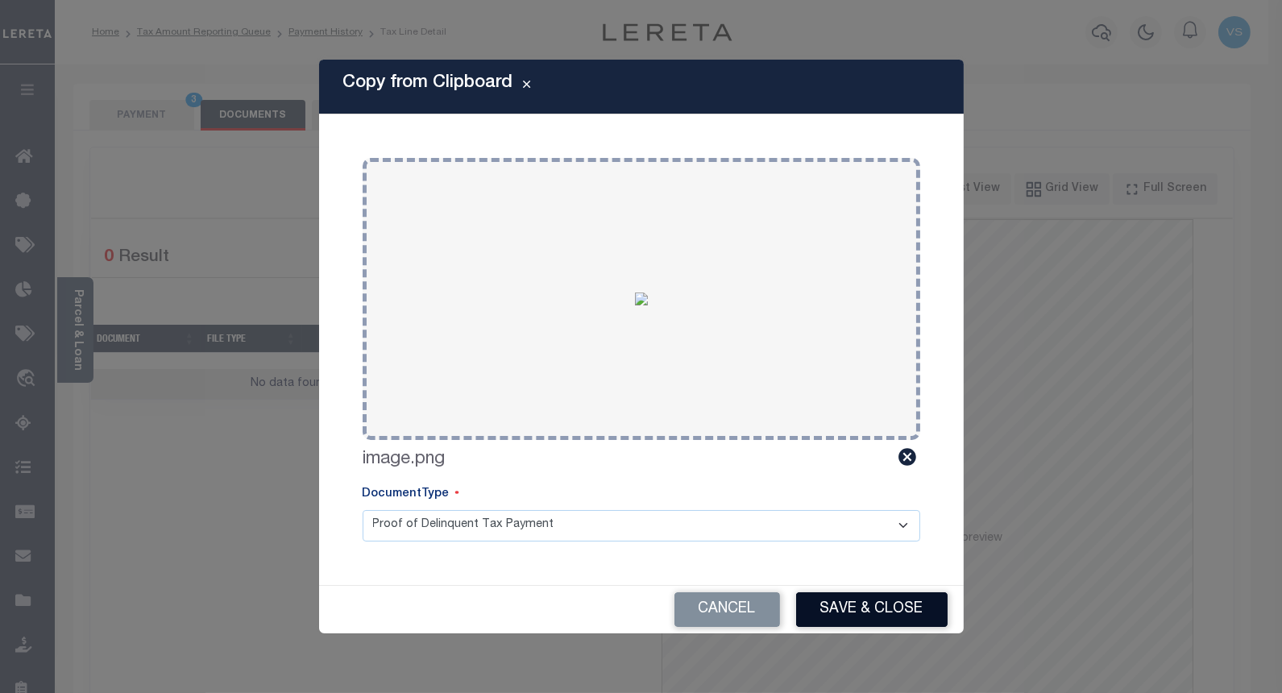
click at [825, 604] on button "Save & Close" at bounding box center [871, 609] width 151 height 35
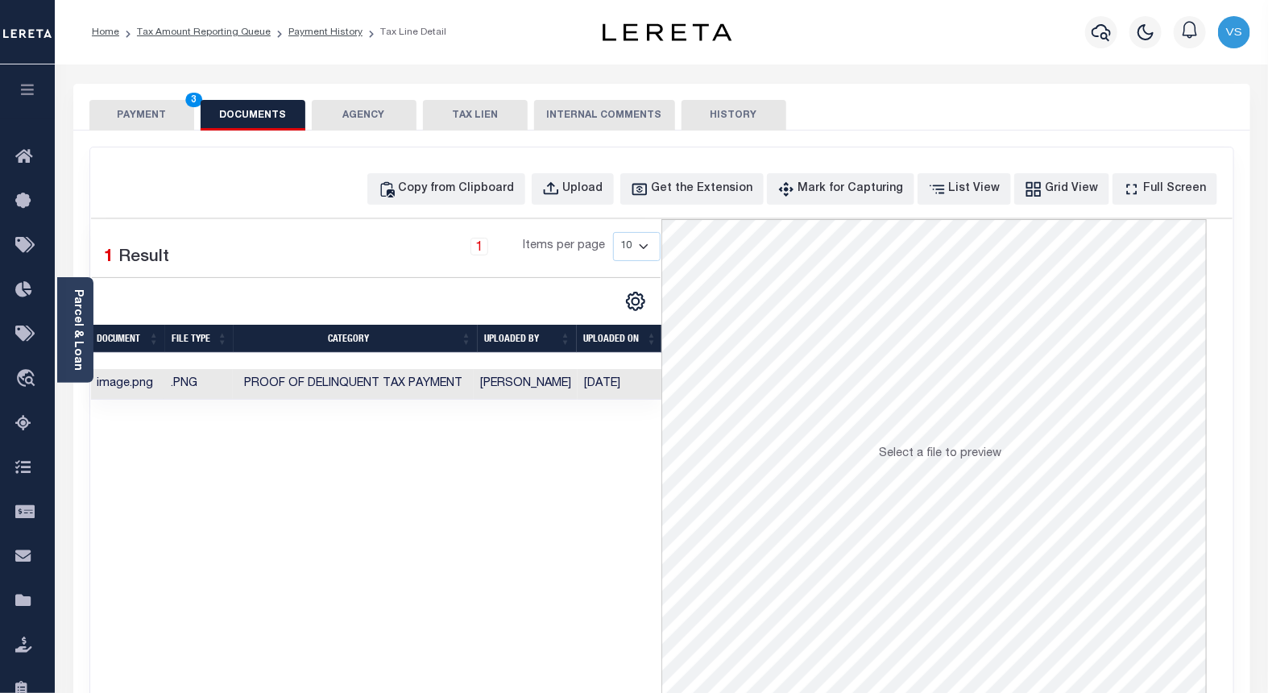
click at [147, 114] on button "PAYMENT 3" at bounding box center [141, 115] width 105 height 31
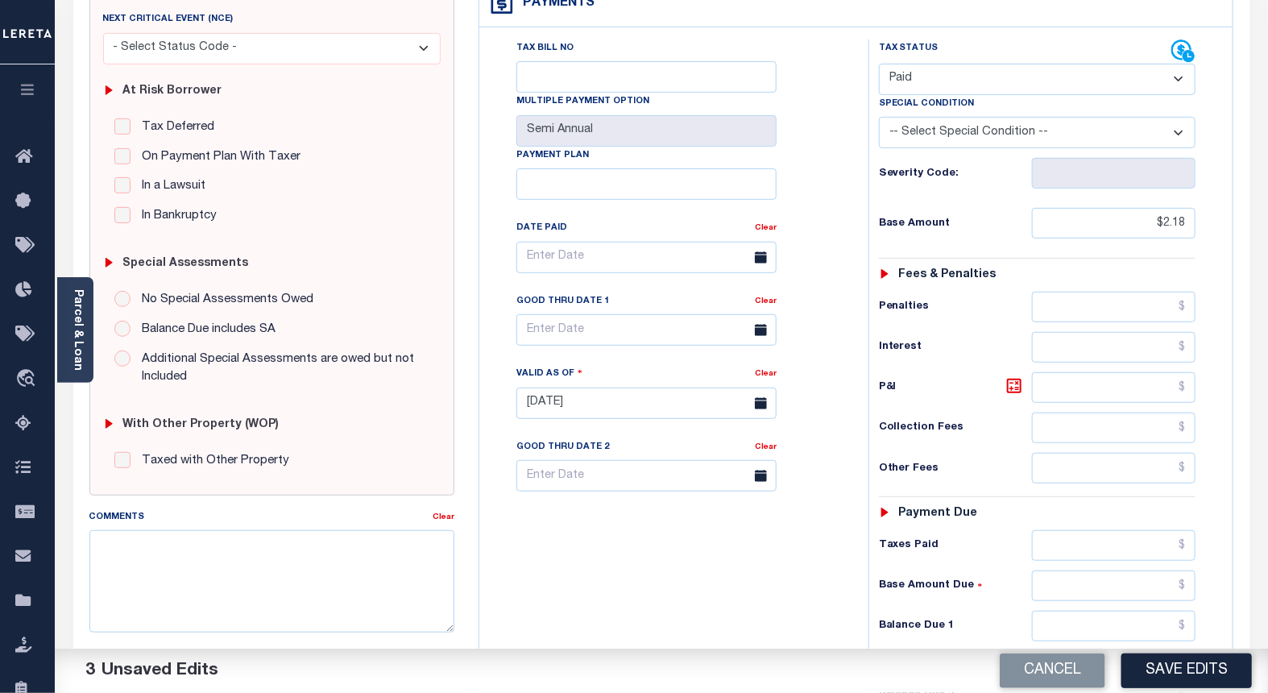
scroll to position [268, 0]
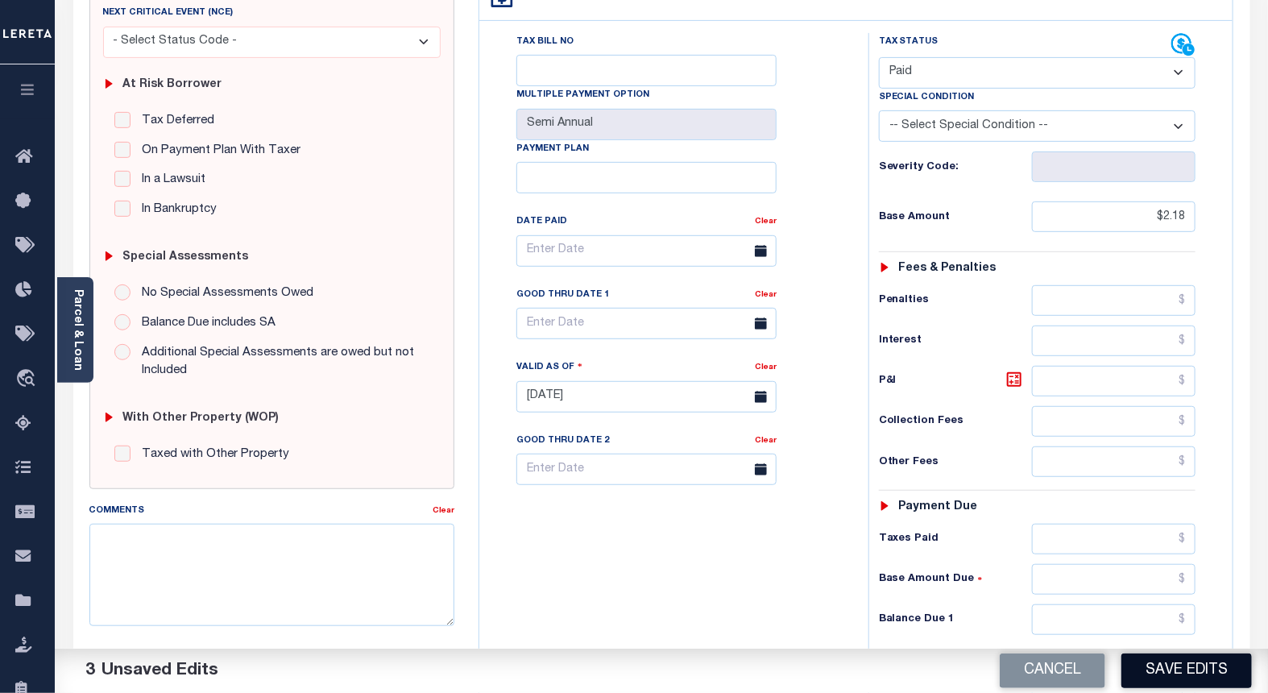
click at [1160, 671] on button "Save Edits" at bounding box center [1186, 670] width 130 height 35
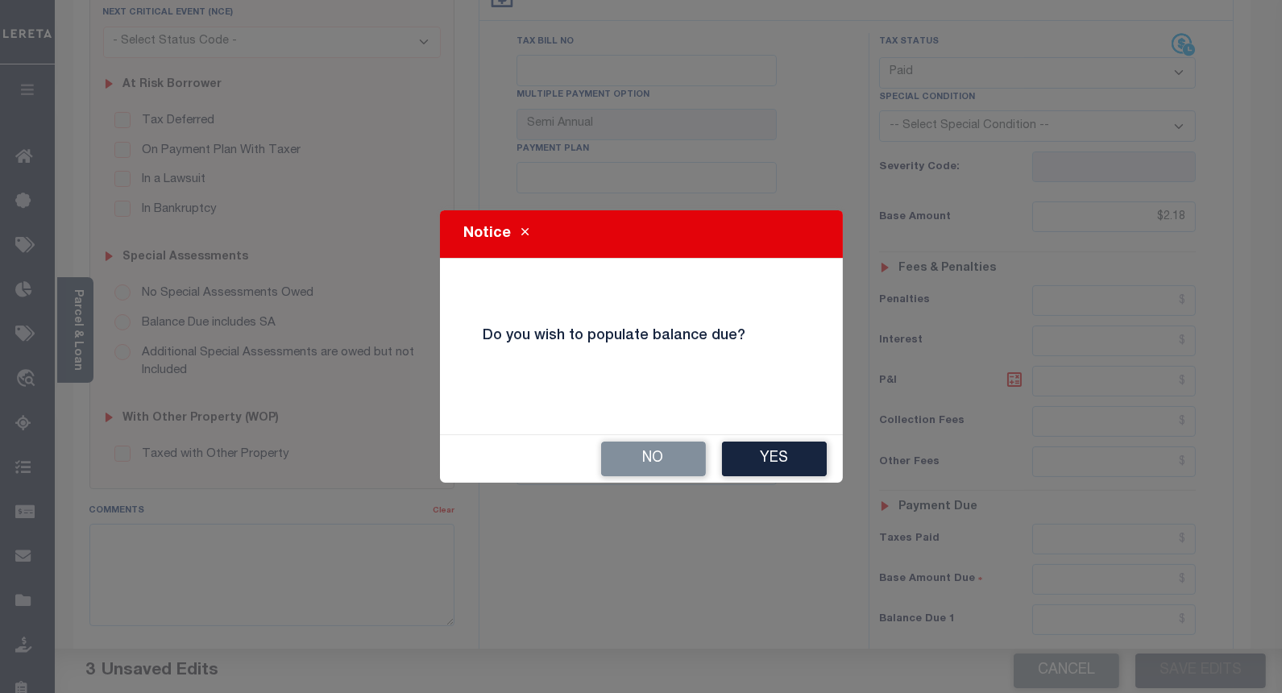
click at [629, 449] on button "No" at bounding box center [653, 458] width 105 height 35
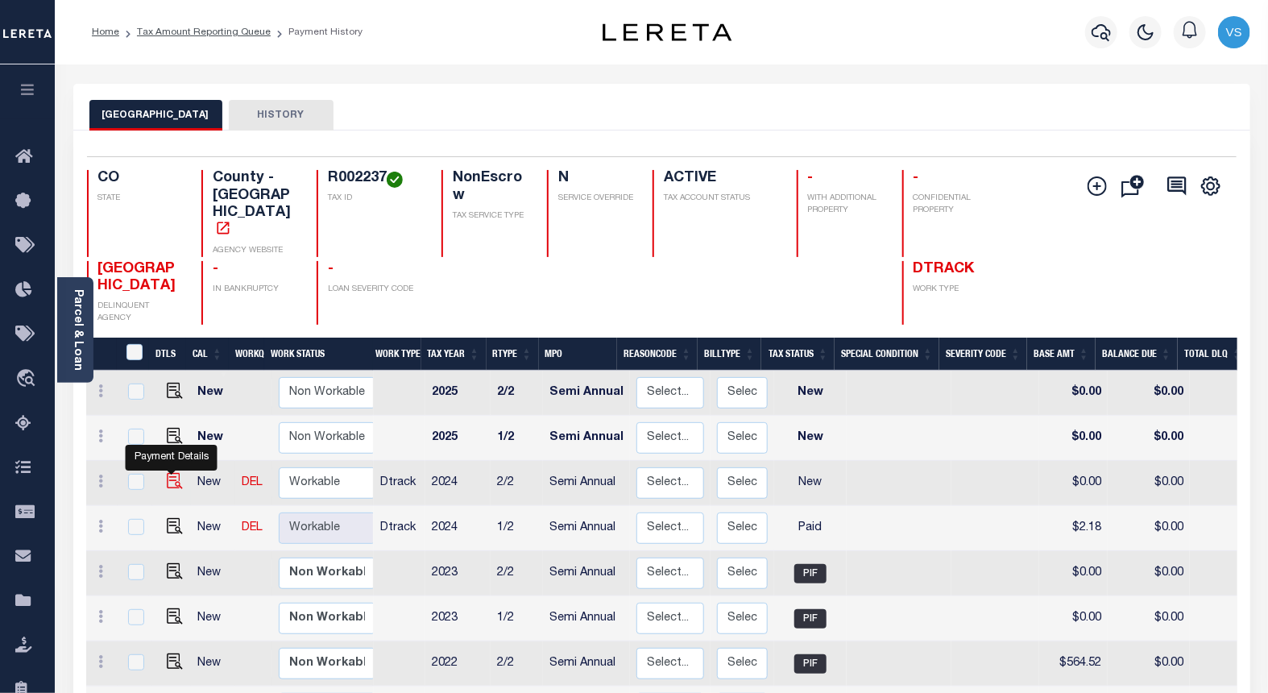
click at [167, 473] on img "" at bounding box center [175, 481] width 16 height 16
checkbox input "true"
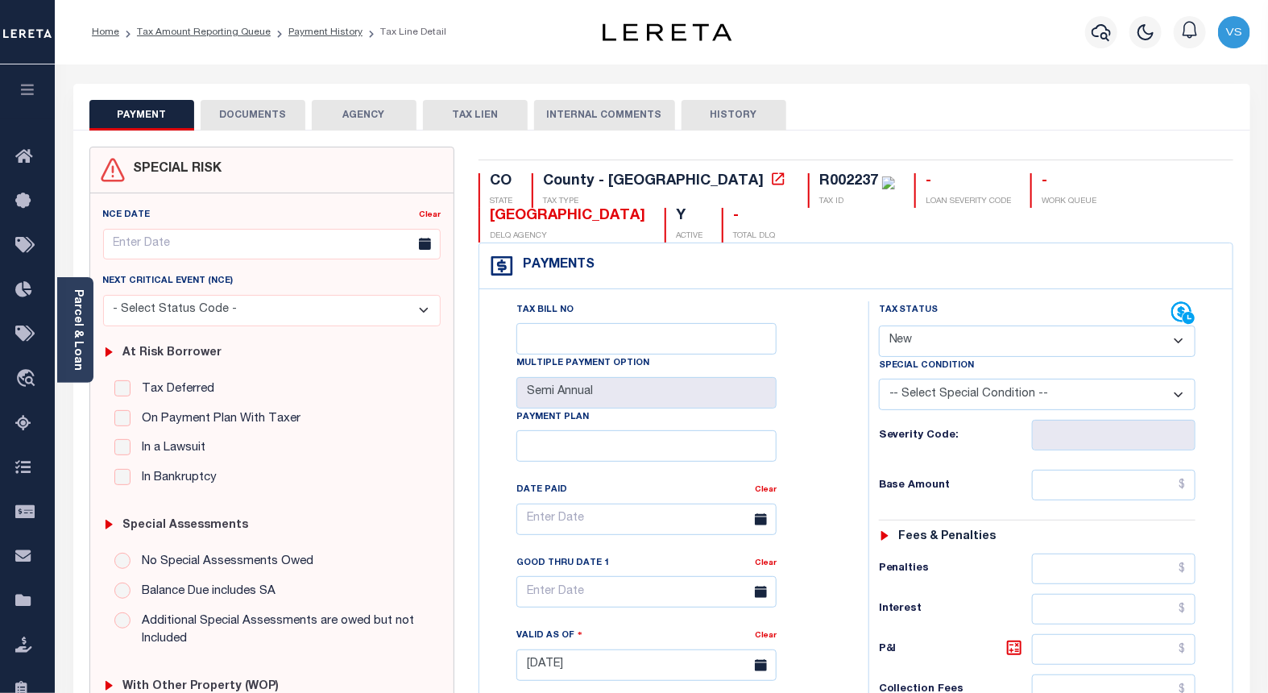
click at [910, 338] on select "- Select Status Code - Open Due/Unpaid Paid Incomplete No Tax Due Internal Refu…" at bounding box center [1037, 340] width 317 height 31
select select "PYD"
click at [879, 326] on select "- Select Status Code - Open Due/Unpaid Paid Incomplete No Tax Due Internal Refu…" at bounding box center [1037, 340] width 317 height 31
type input "[DATE]"
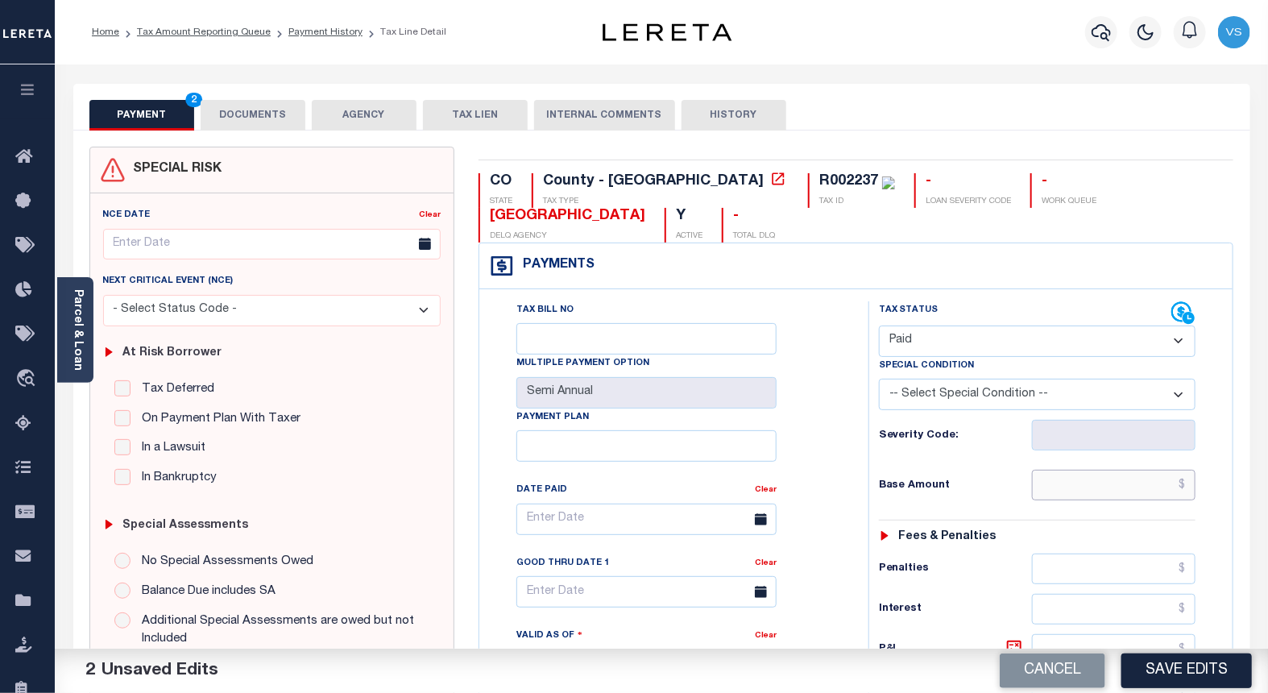
click at [1121, 492] on input "text" at bounding box center [1114, 485] width 164 height 31
paste input "2.18"
type input "$2.18"
click at [247, 106] on button "DOCUMENTS" at bounding box center [253, 115] width 105 height 31
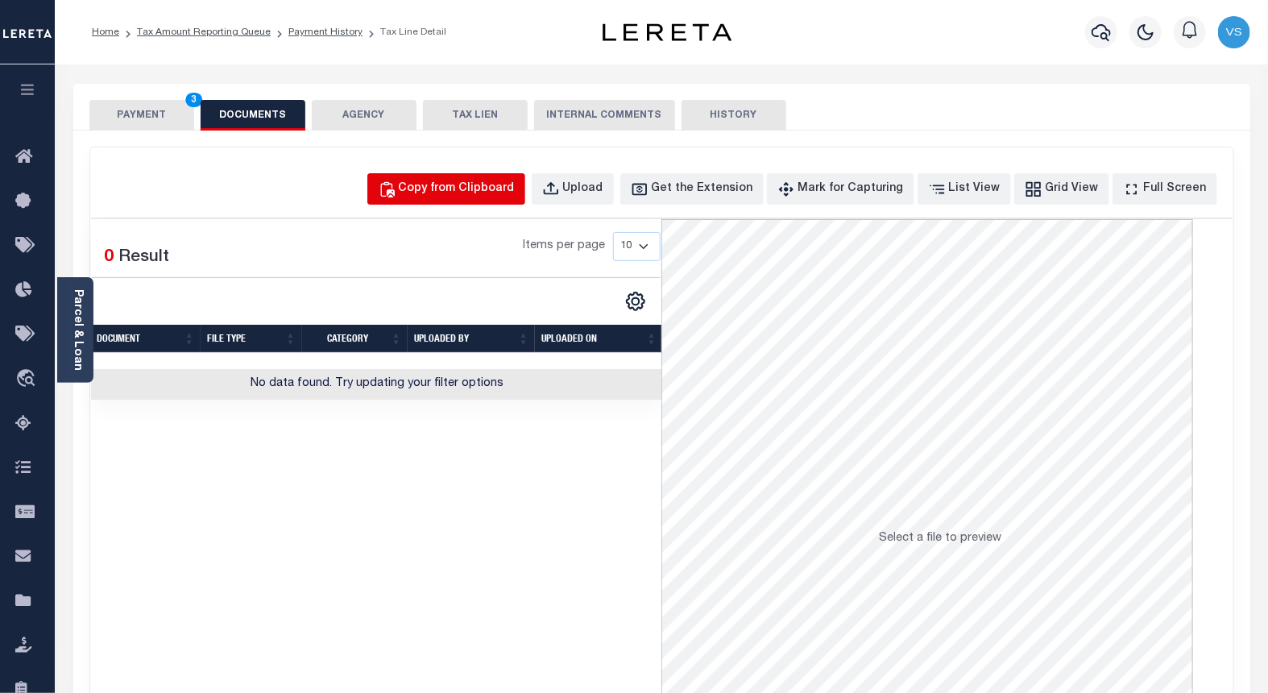
click at [460, 190] on div "Copy from Clipboard" at bounding box center [457, 189] width 116 height 18
select select "POP"
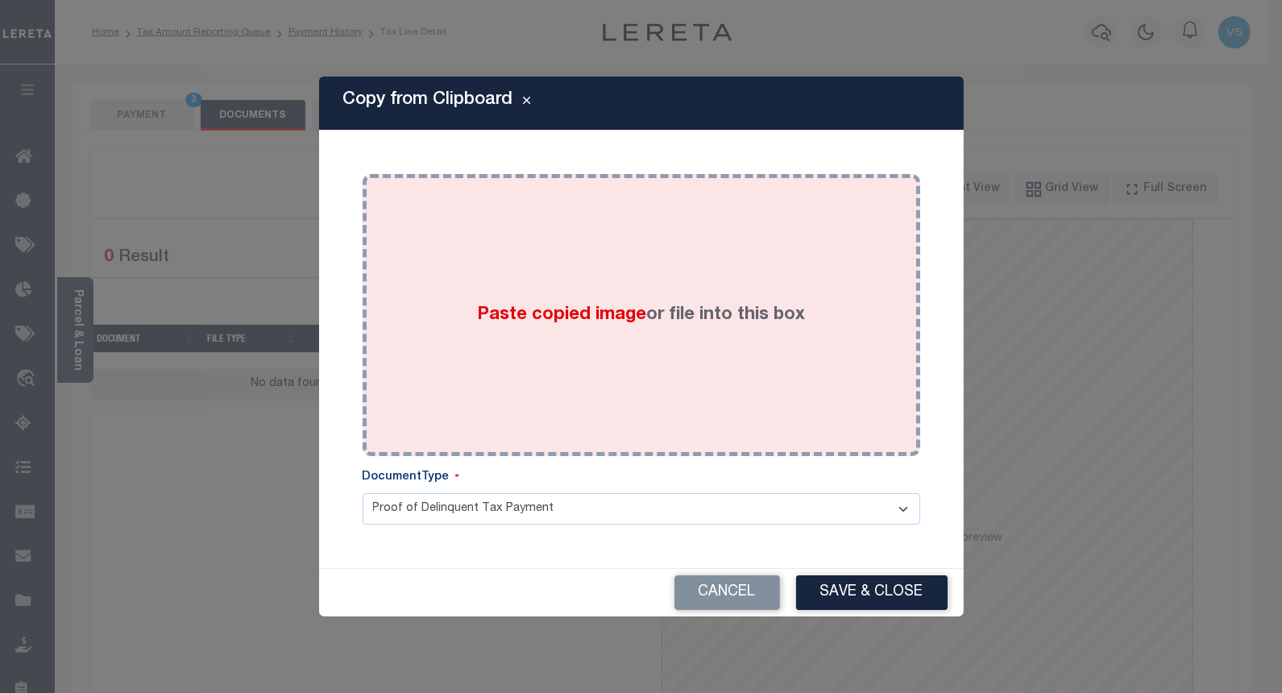
click at [487, 350] on div "Paste copied image or file into this box" at bounding box center [641, 315] width 533 height 258
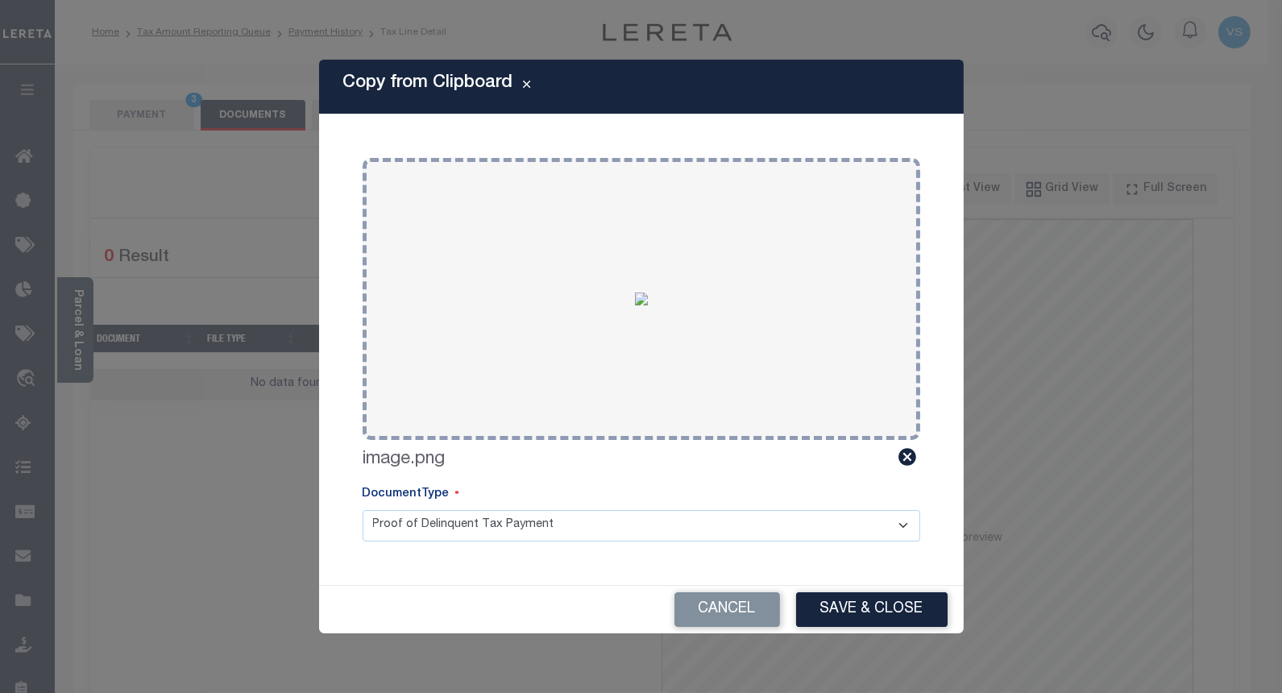
click at [873, 611] on button "Save & Close" at bounding box center [871, 609] width 151 height 35
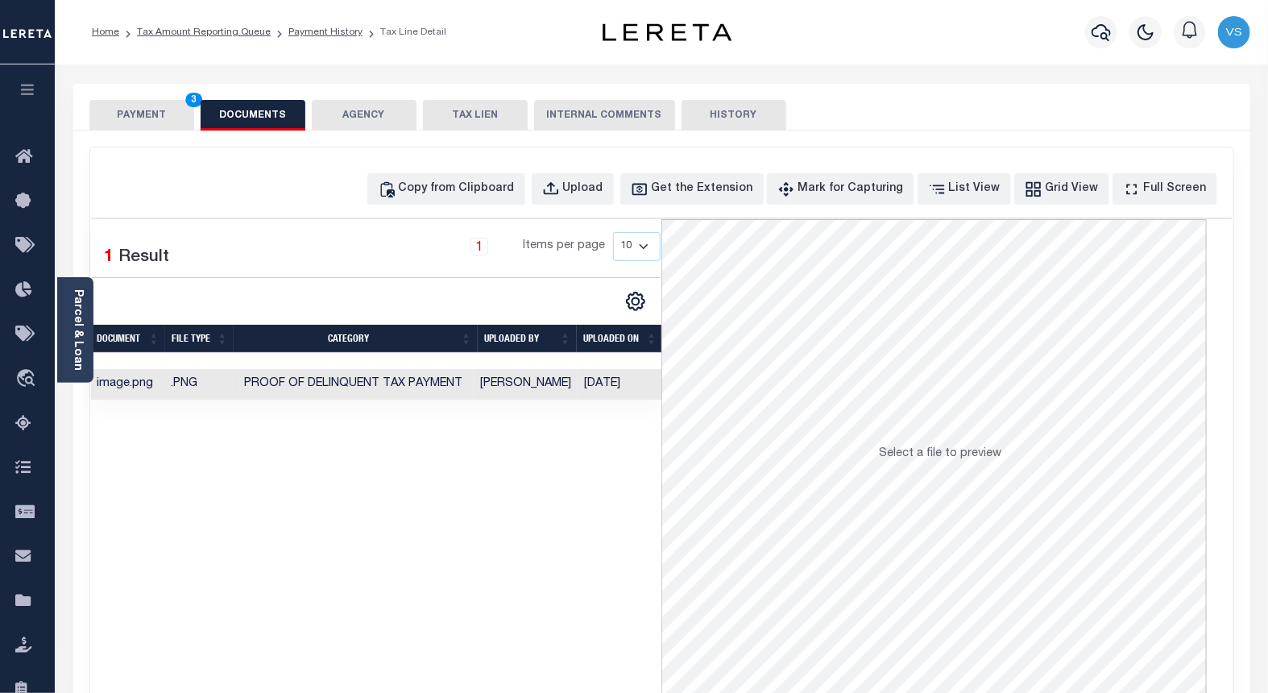
click at [129, 118] on button "PAYMENT 3" at bounding box center [141, 115] width 105 height 31
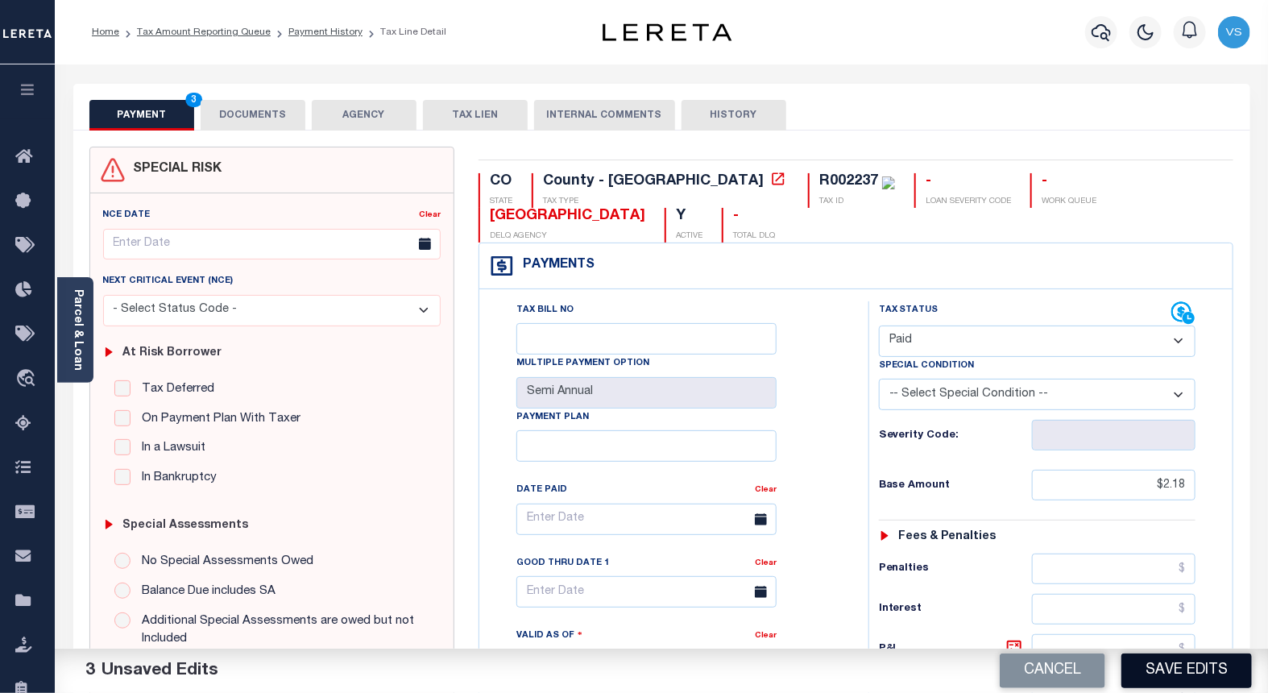
click at [1162, 661] on button "Save Edits" at bounding box center [1186, 670] width 130 height 35
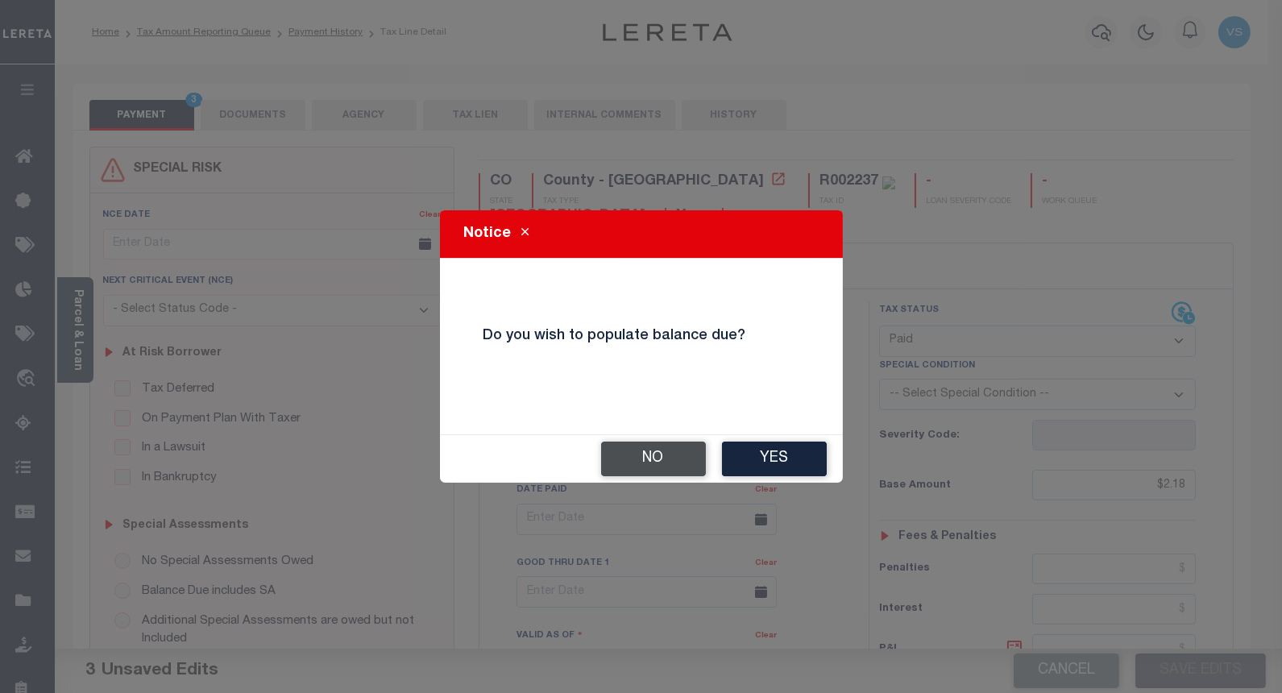
click at [640, 455] on button "No" at bounding box center [653, 458] width 105 height 35
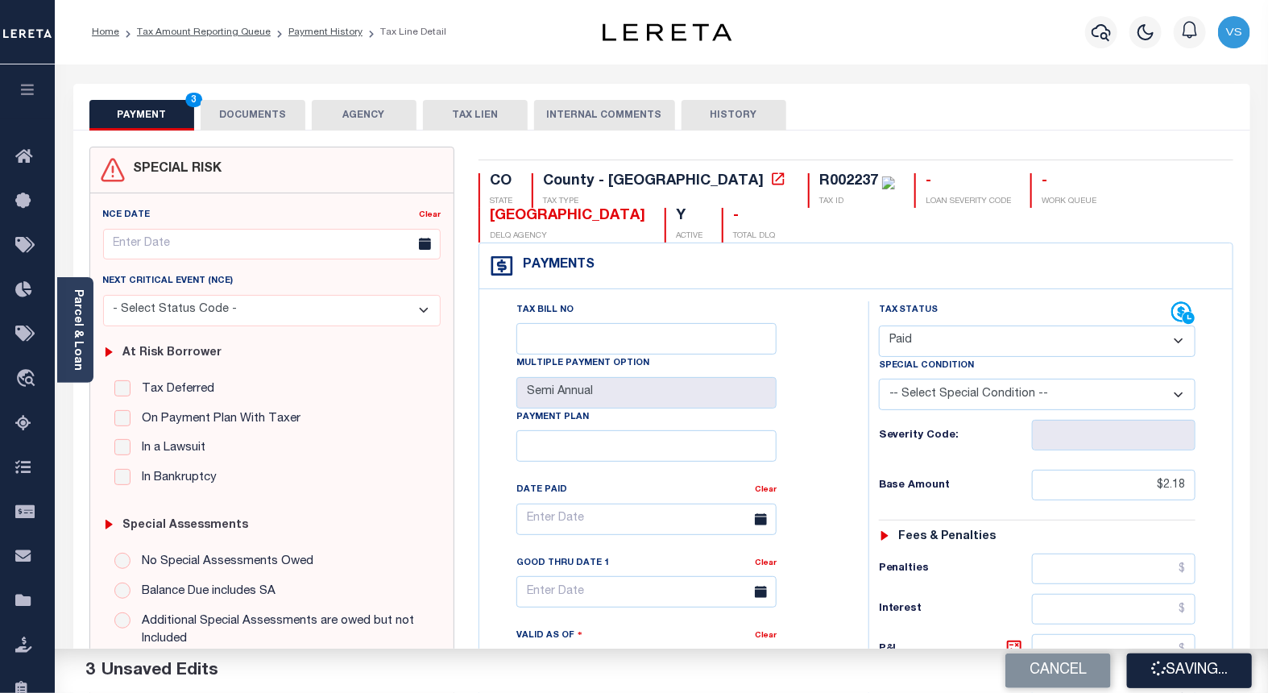
checkbox input "false"
type input "$2.18"
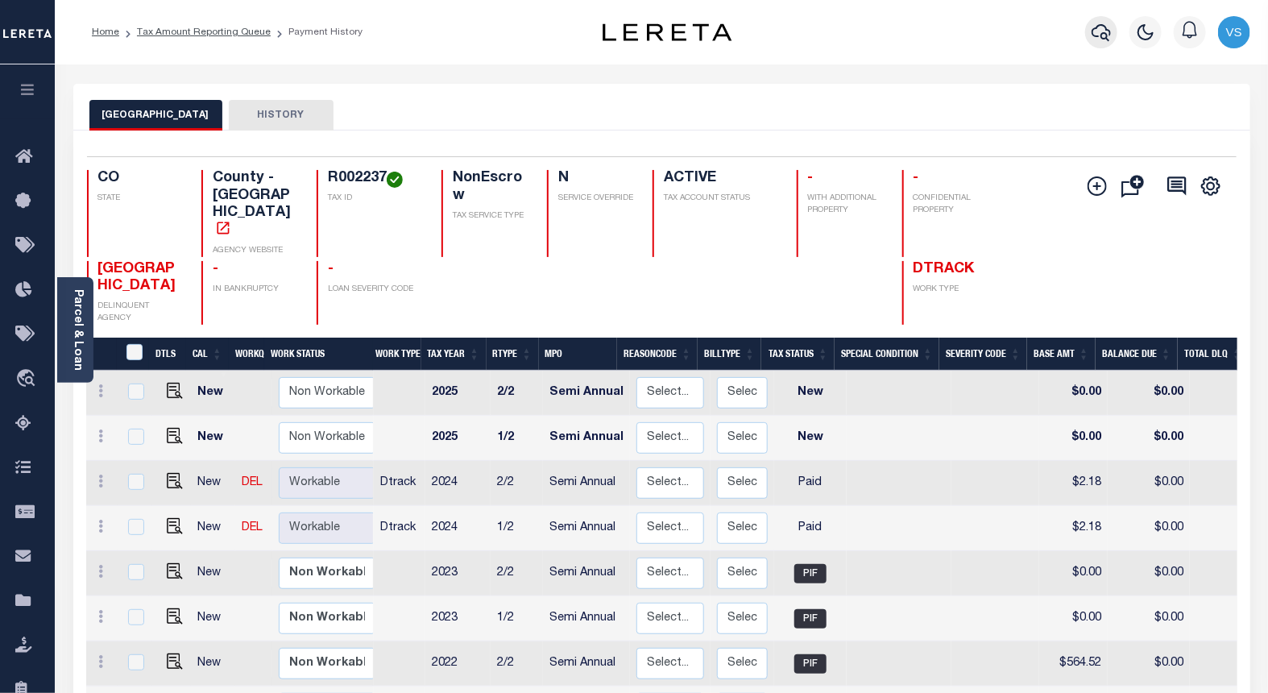
click at [1100, 31] on icon "button" at bounding box center [1101, 32] width 19 height 19
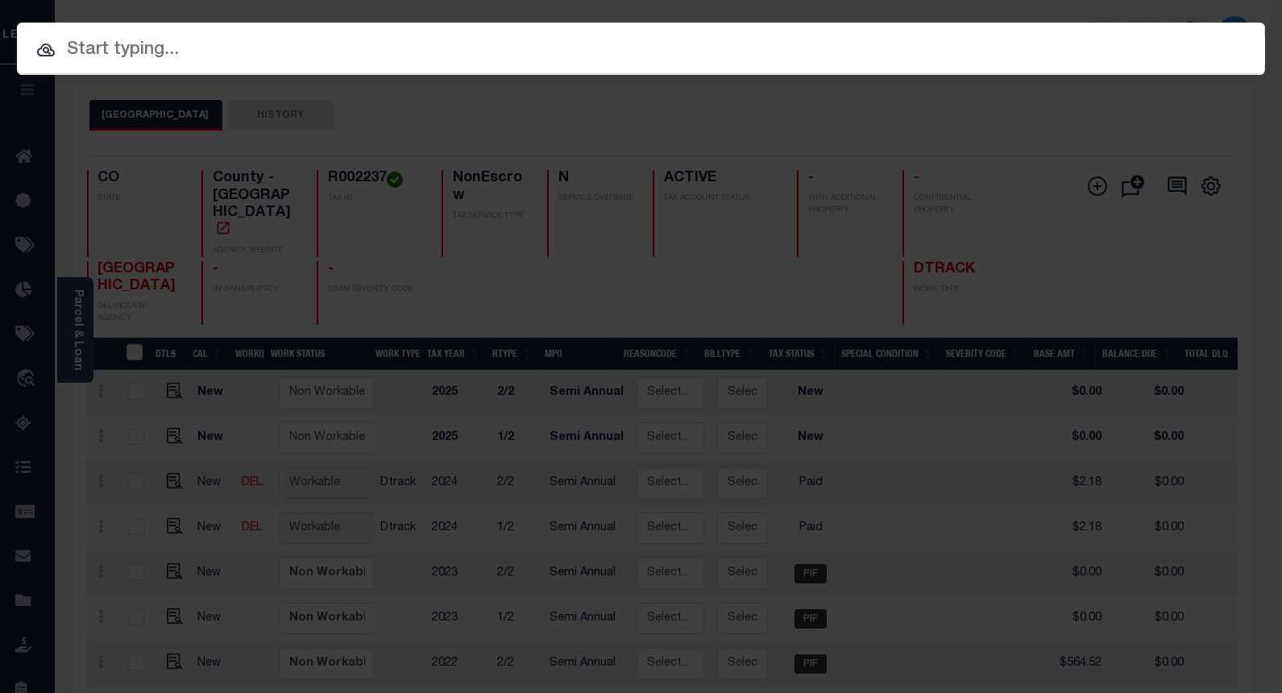
paste input "4307210008728"
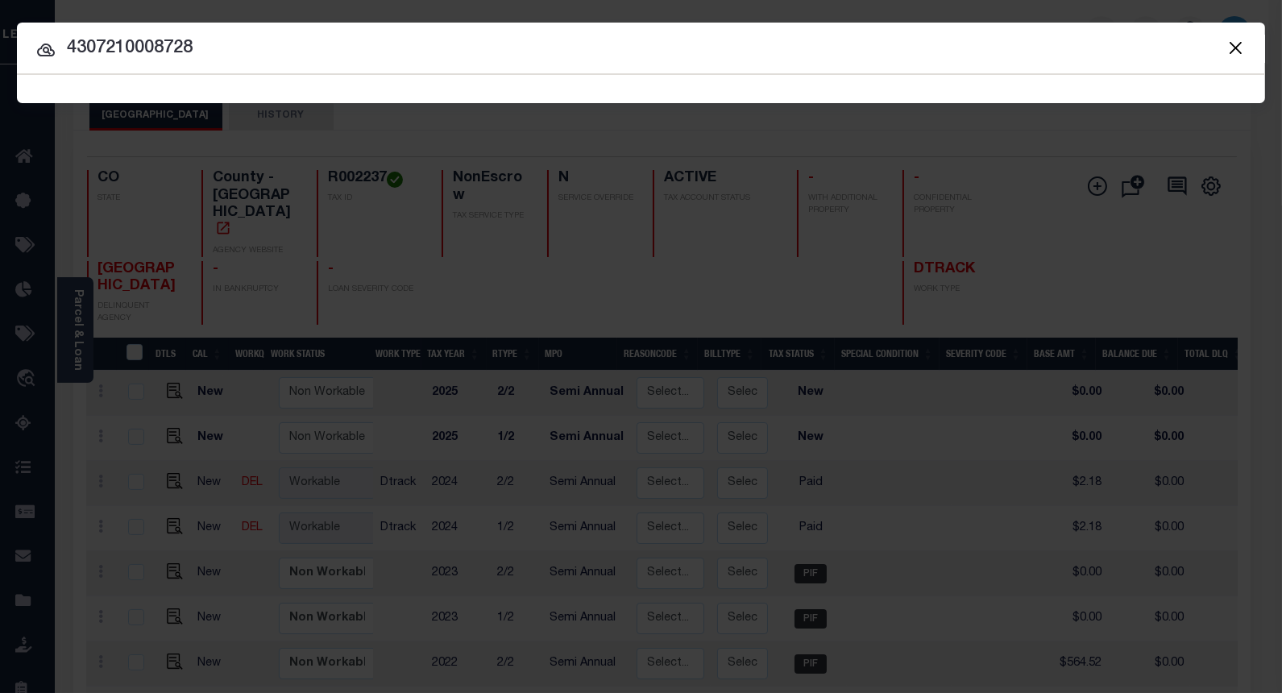
type input "4307210008728"
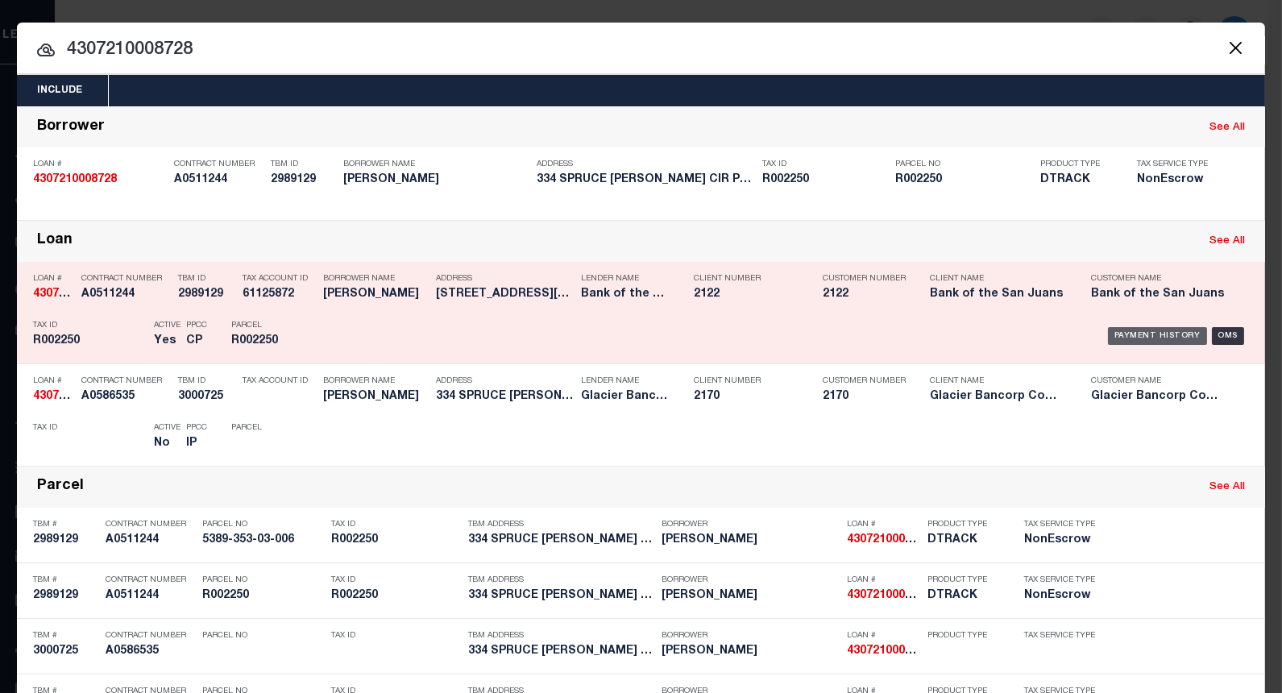
click at [1126, 338] on div "Payment History" at bounding box center [1157, 336] width 99 height 18
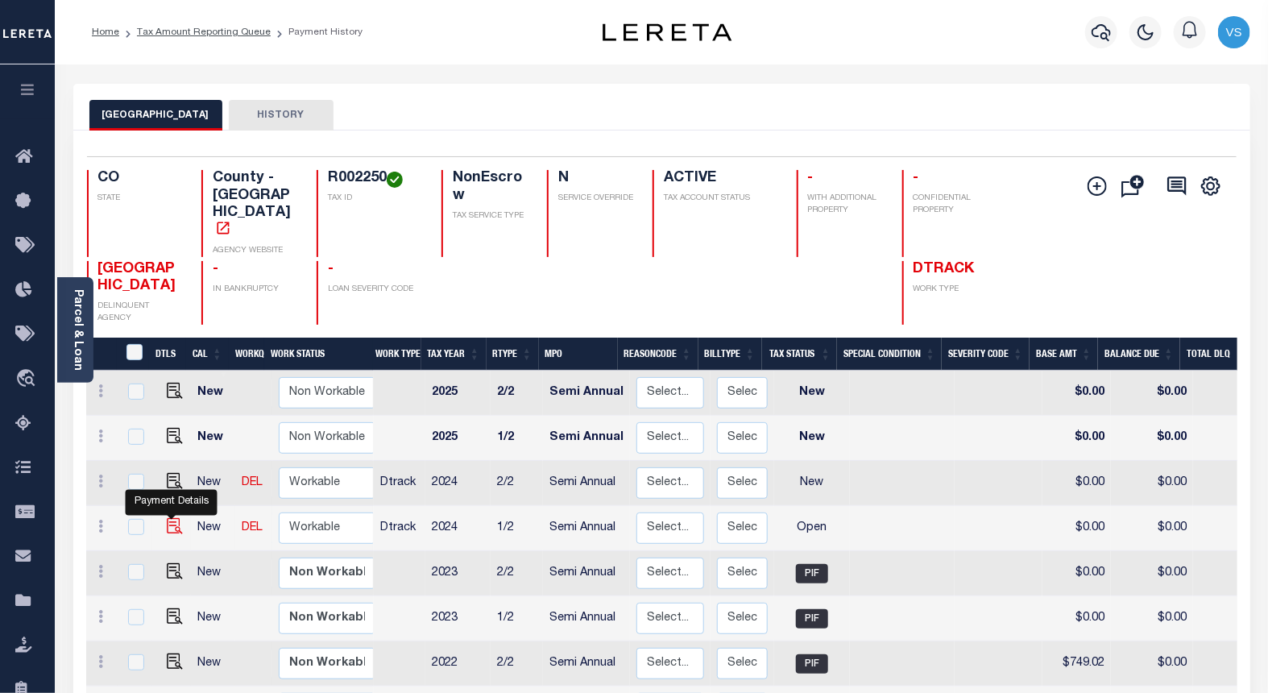
click at [171, 518] on img "" at bounding box center [175, 526] width 16 height 16
checkbox input "true"
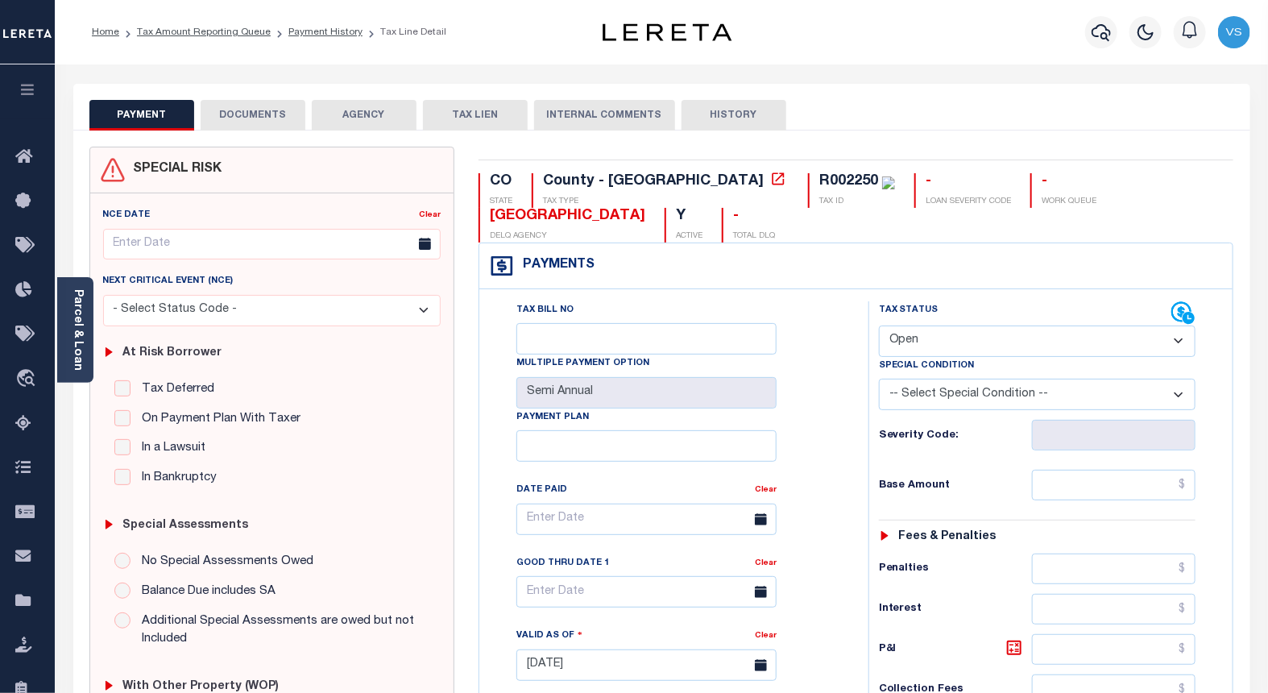
click at [920, 349] on select "- Select Status Code - Open Due/Unpaid Paid Incomplete No Tax Due Internal Refu…" at bounding box center [1037, 340] width 317 height 31
select select "DUE"
click at [879, 326] on select "- Select Status Code - Open Due/Unpaid Paid Incomplete No Tax Due Internal Refu…" at bounding box center [1037, 340] width 317 height 31
type input "[DATE]"
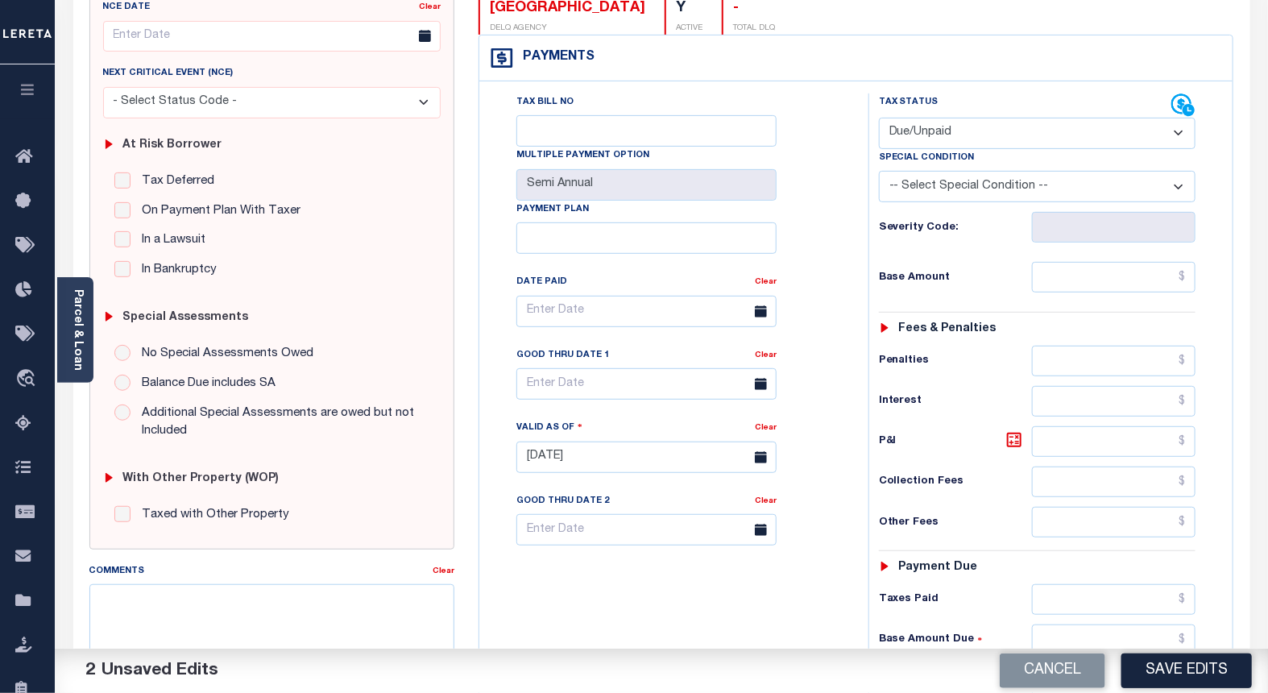
scroll to position [447, 0]
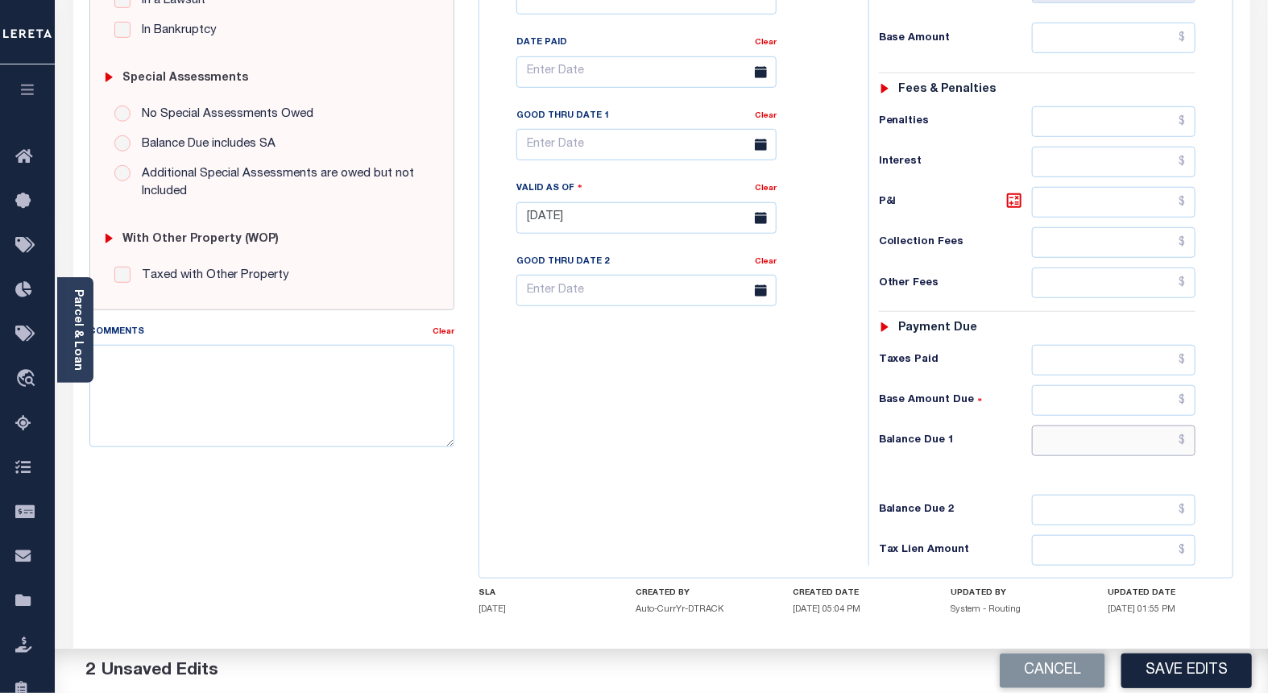
click at [1094, 447] on input "text" at bounding box center [1114, 440] width 164 height 31
paste input "76.70"
type input "$76.70"
click at [1121, 43] on input "text" at bounding box center [1114, 38] width 164 height 31
paste input "1.88"
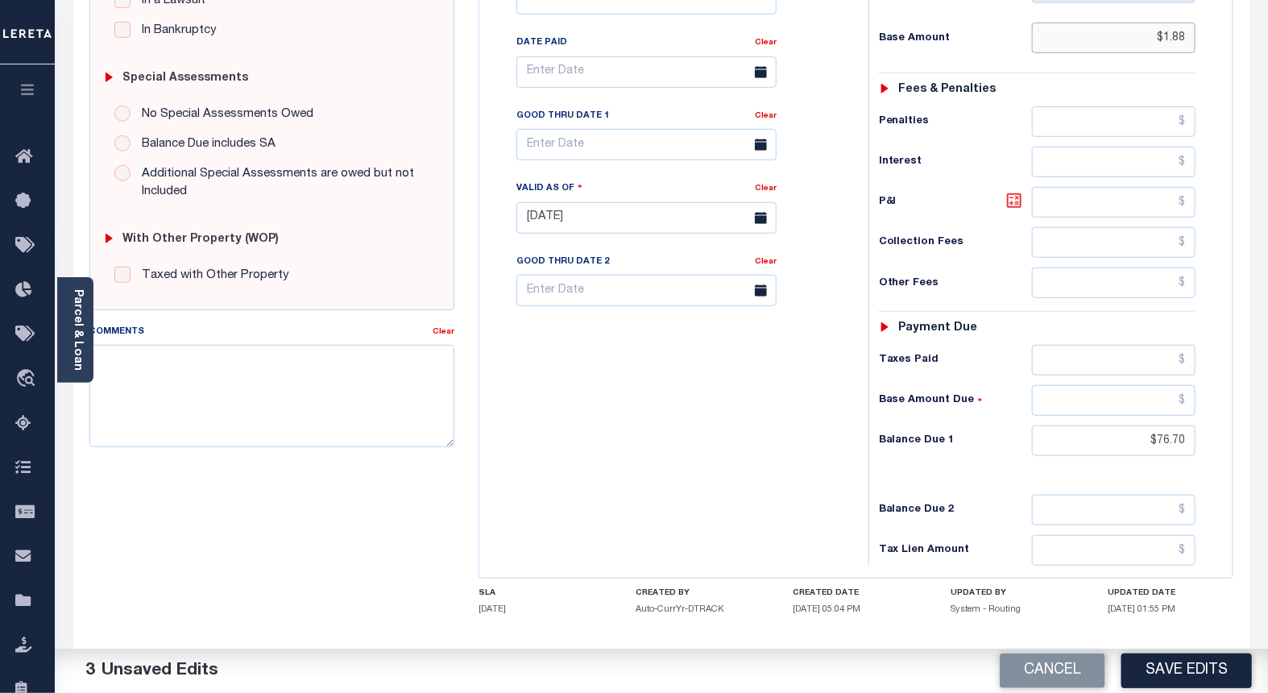
type input "$1.88"
drag, startPoint x: 1010, startPoint y: 201, endPoint x: 1025, endPoint y: 238, distance: 39.0
click at [1010, 201] on icon at bounding box center [1014, 201] width 10 height 10
type input "$74.82"
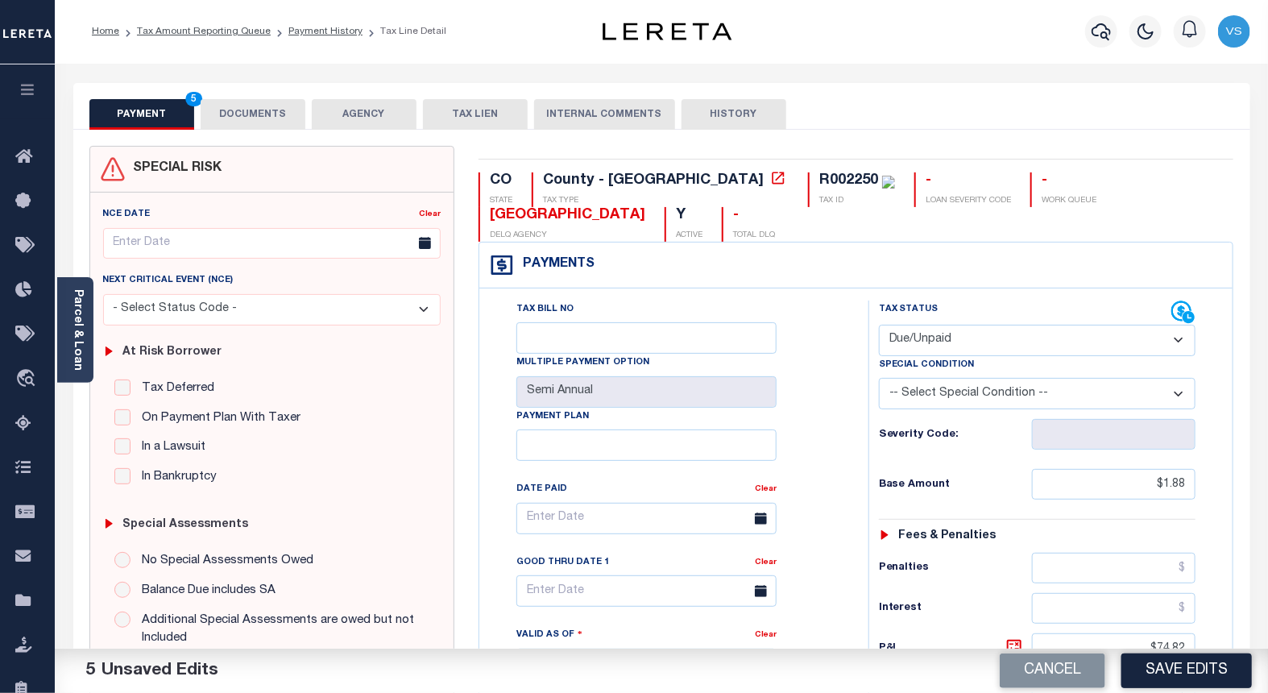
scroll to position [0, 0]
click at [193, 35] on link "Tax Amount Reporting Queue" at bounding box center [204, 32] width 134 height 10
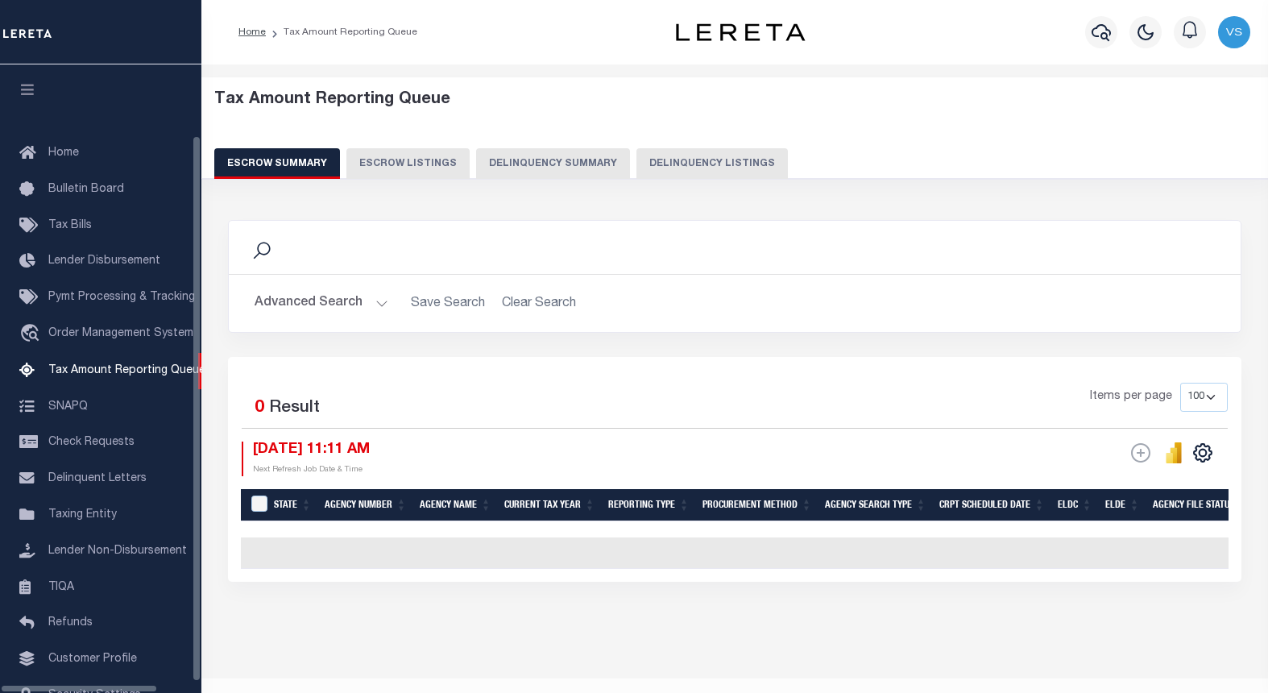
select select "100"
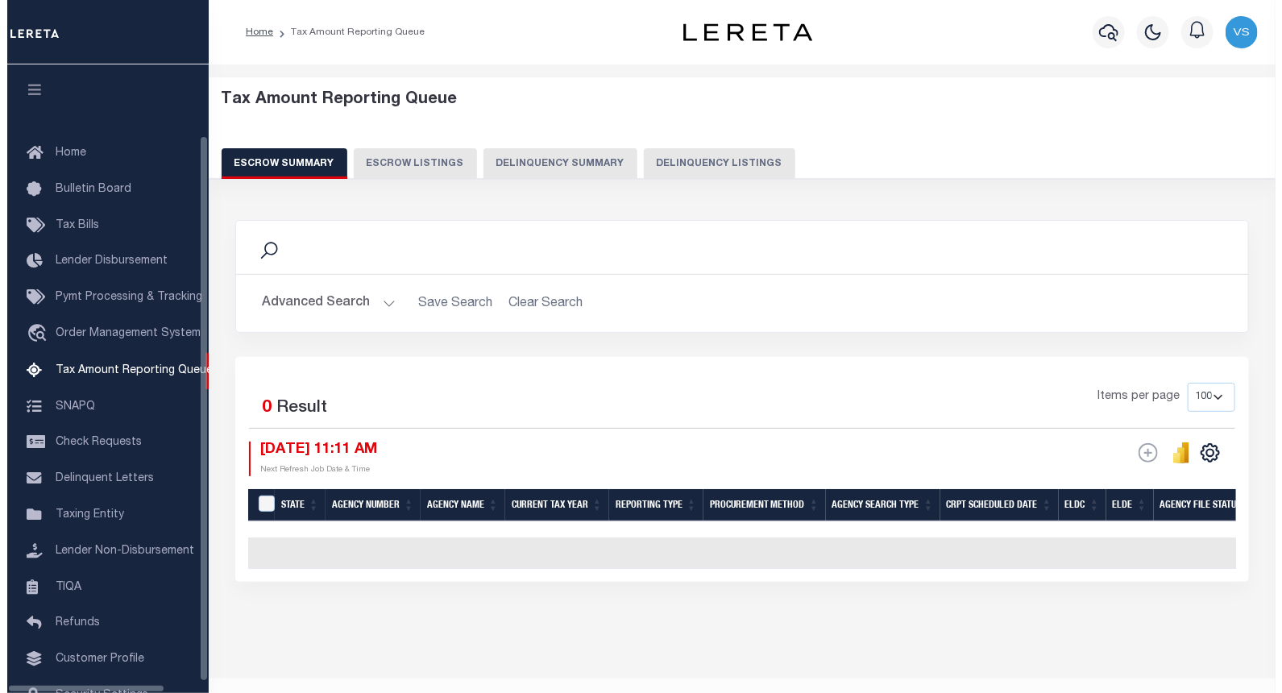
scroll to position [70, 0]
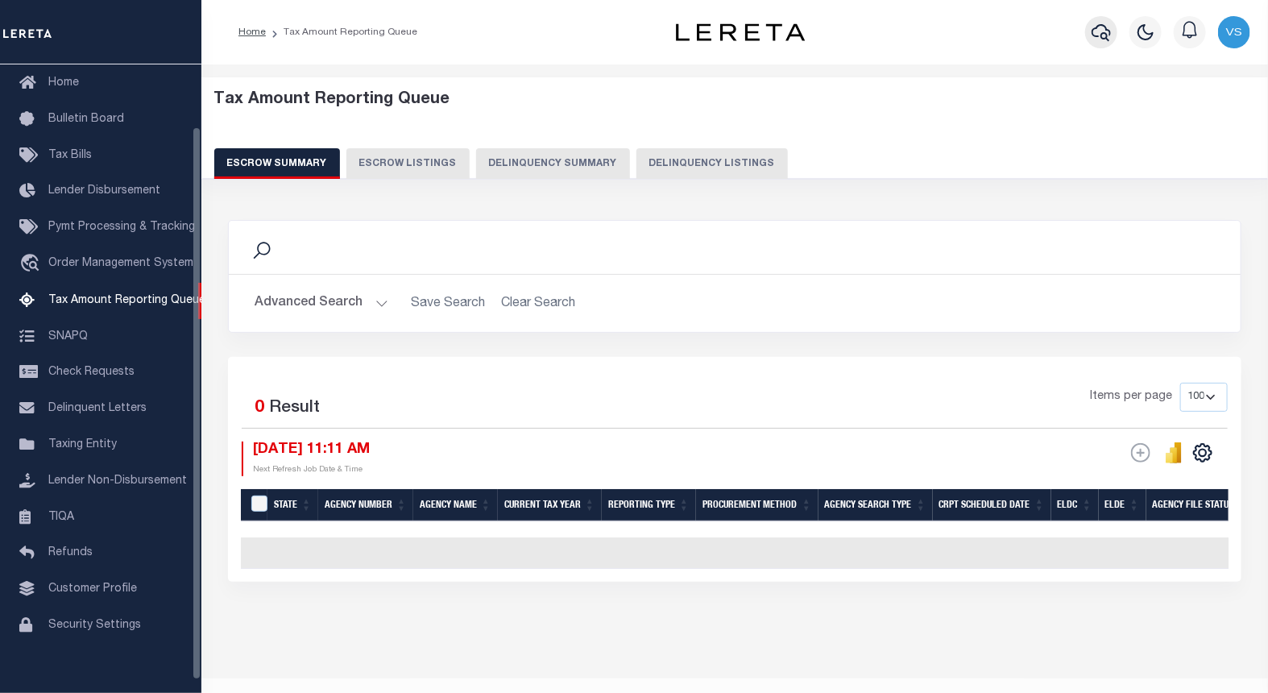
click at [1090, 32] on button "button" at bounding box center [1101, 32] width 32 height 32
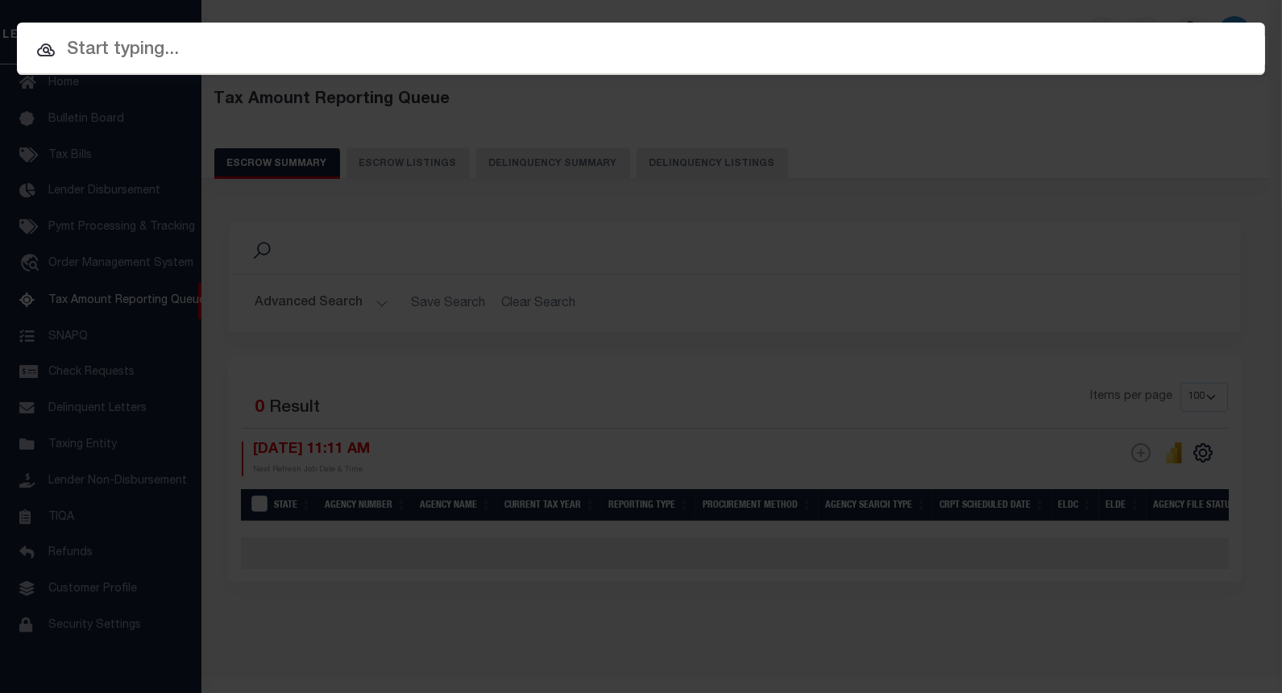
paste input "4307210008728"
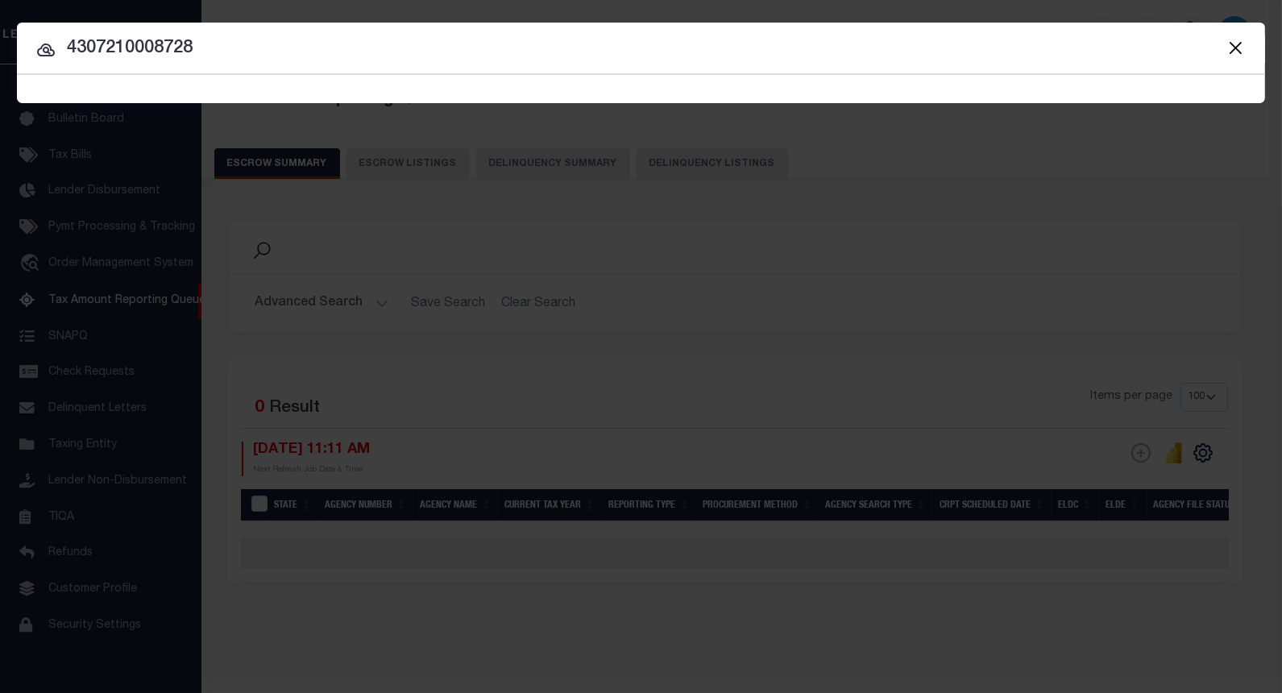
type input "4307210008728"
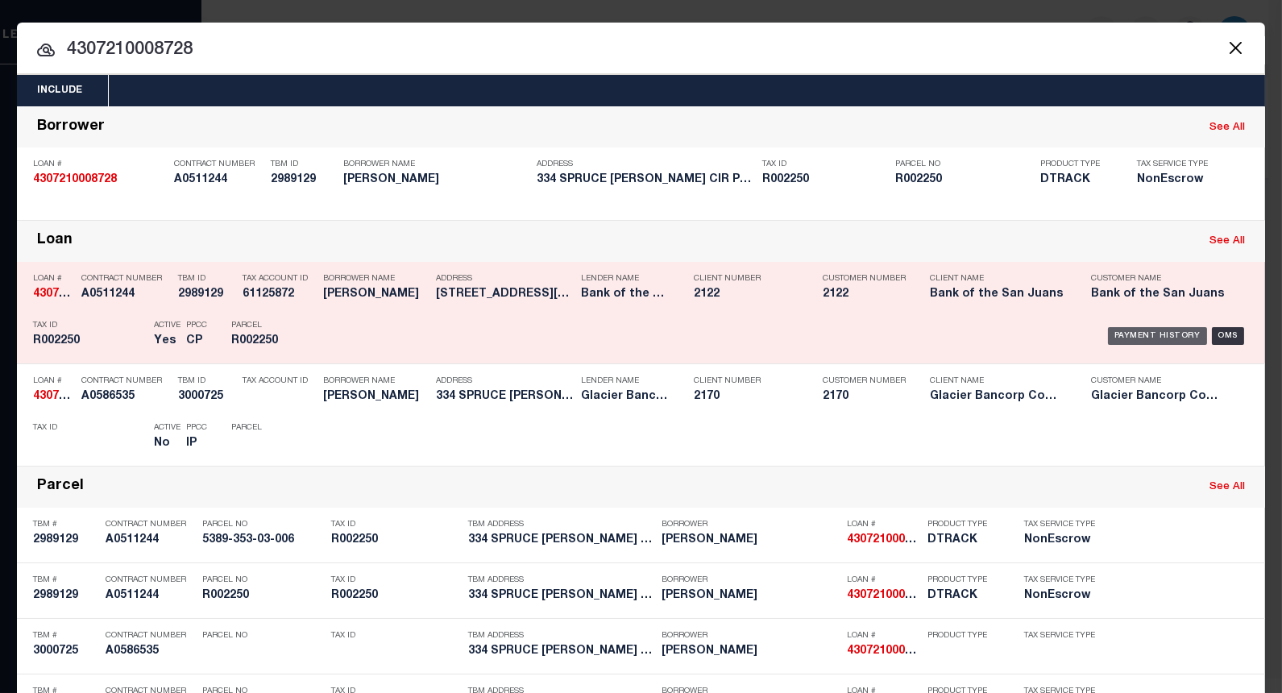
click at [1152, 334] on div "Payment History" at bounding box center [1157, 336] width 99 height 18
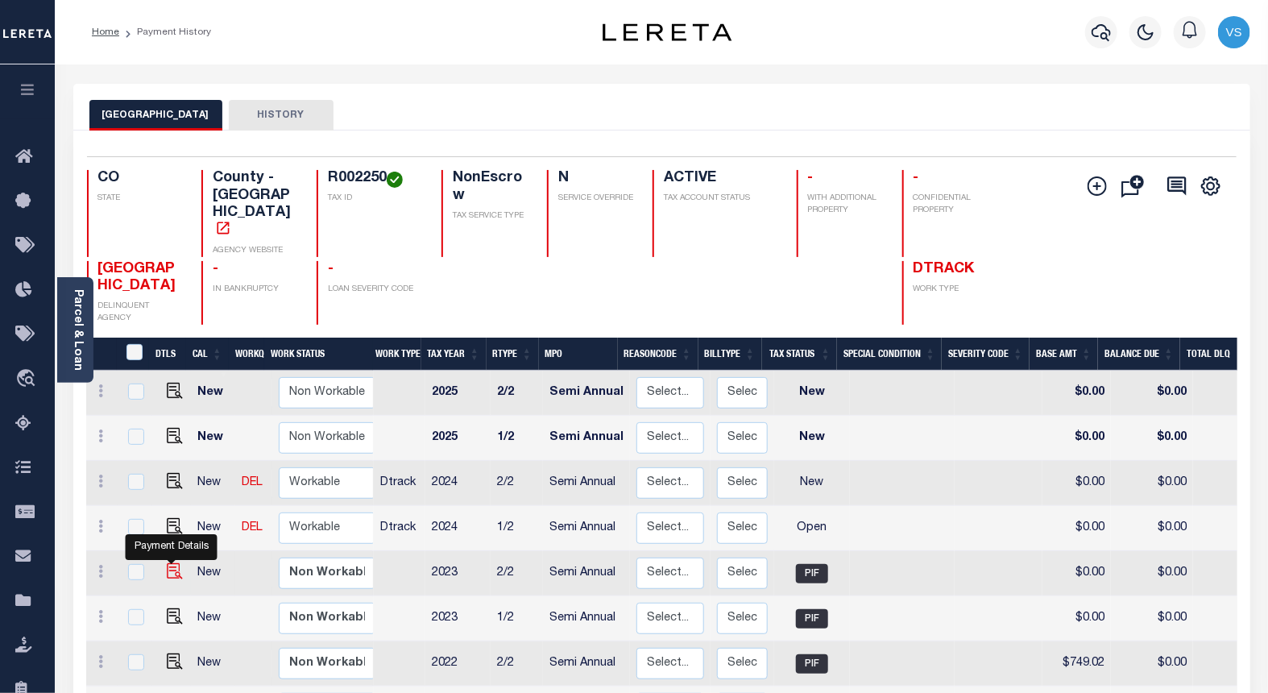
click at [171, 563] on img "" at bounding box center [175, 571] width 16 height 16
checkbox input "true"
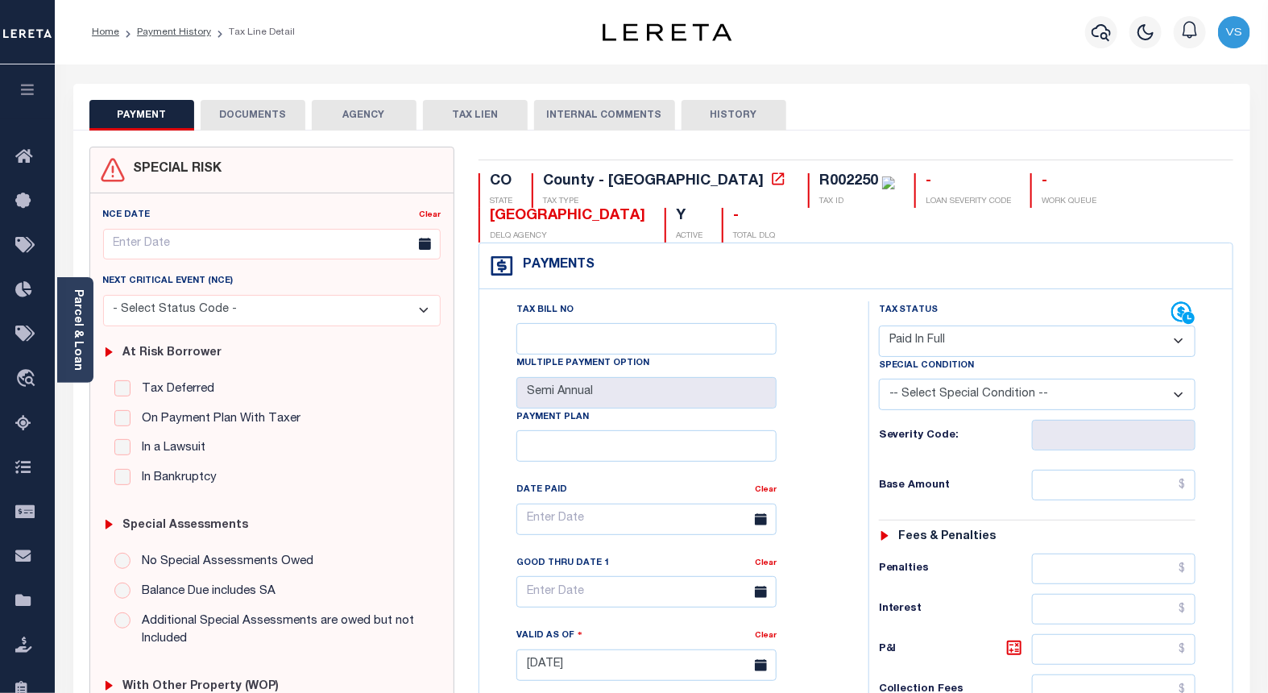
click at [260, 116] on button "DOCUMENTS" at bounding box center [253, 115] width 105 height 31
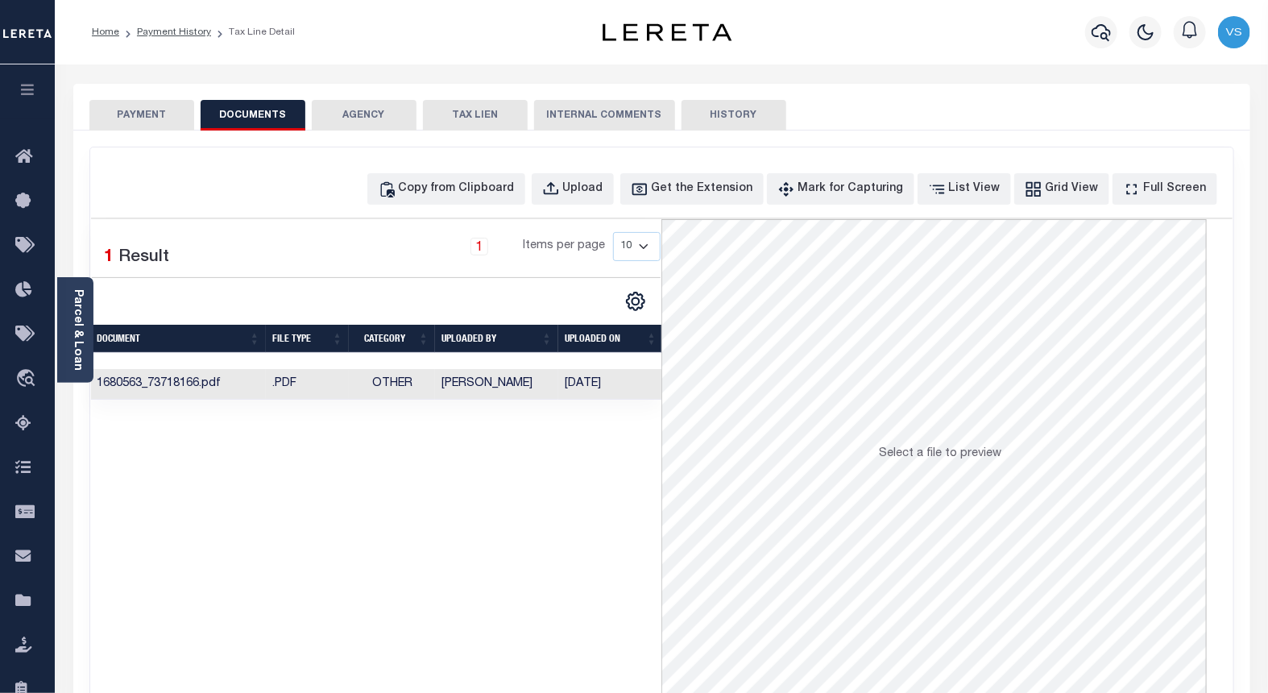
click at [309, 387] on td ".PDF" at bounding box center [307, 384] width 83 height 31
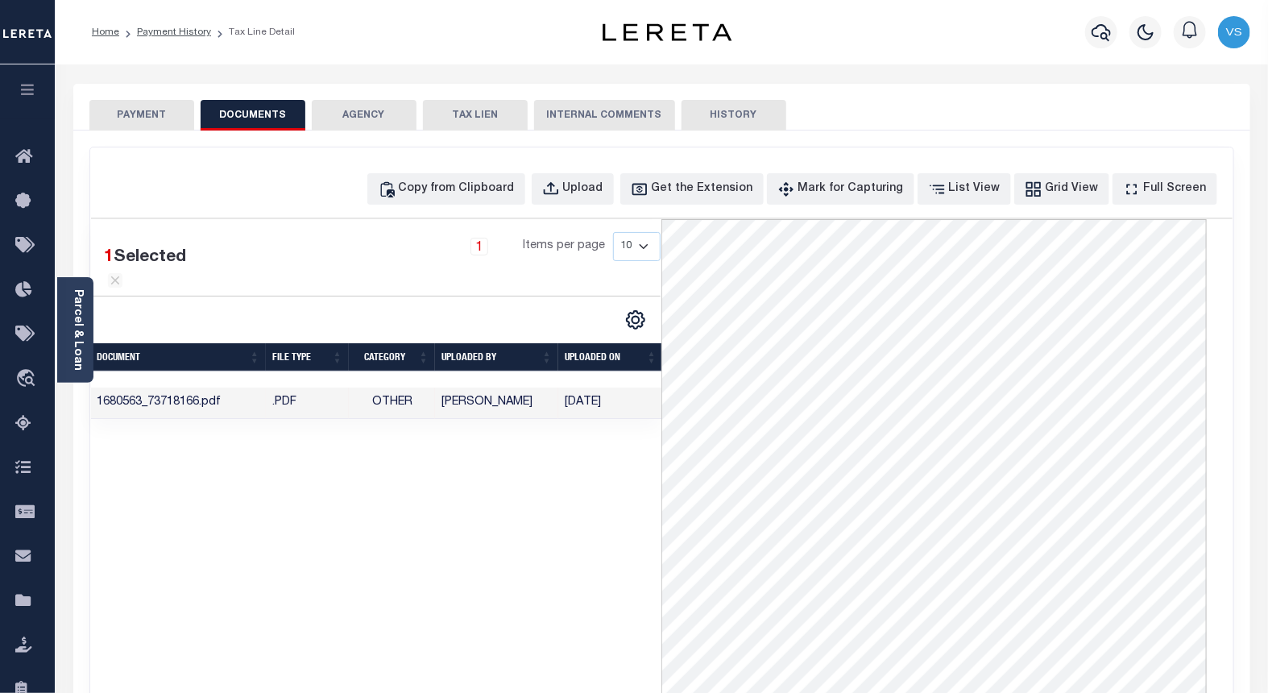
click at [143, 110] on button "PAYMENT" at bounding box center [141, 115] width 105 height 31
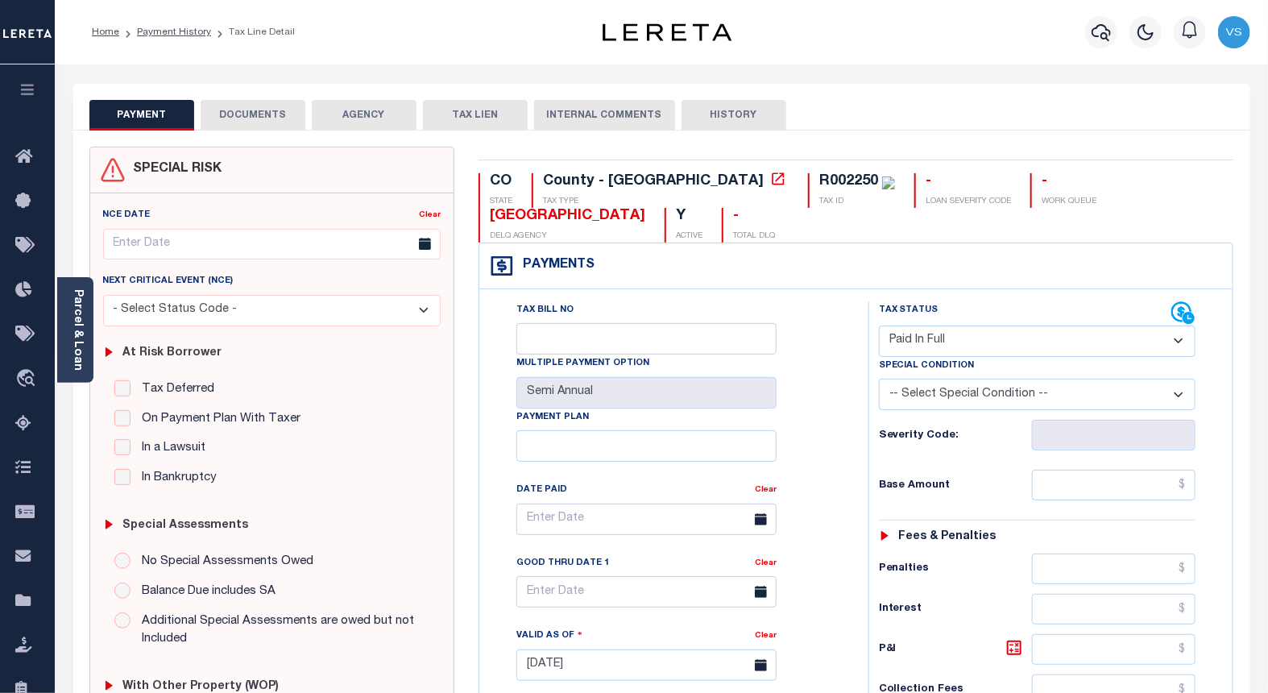
click at [913, 342] on select "- Select Status Code - Open Due/Unpaid Paid Incomplete No Tax Due Internal Refu…" at bounding box center [1037, 340] width 317 height 31
select select "DUE"
click at [879, 326] on select "- Select Status Code - Open Due/Unpaid Paid Incomplete No Tax Due Internal Refu…" at bounding box center [1037, 340] width 317 height 31
type input "[DATE]"
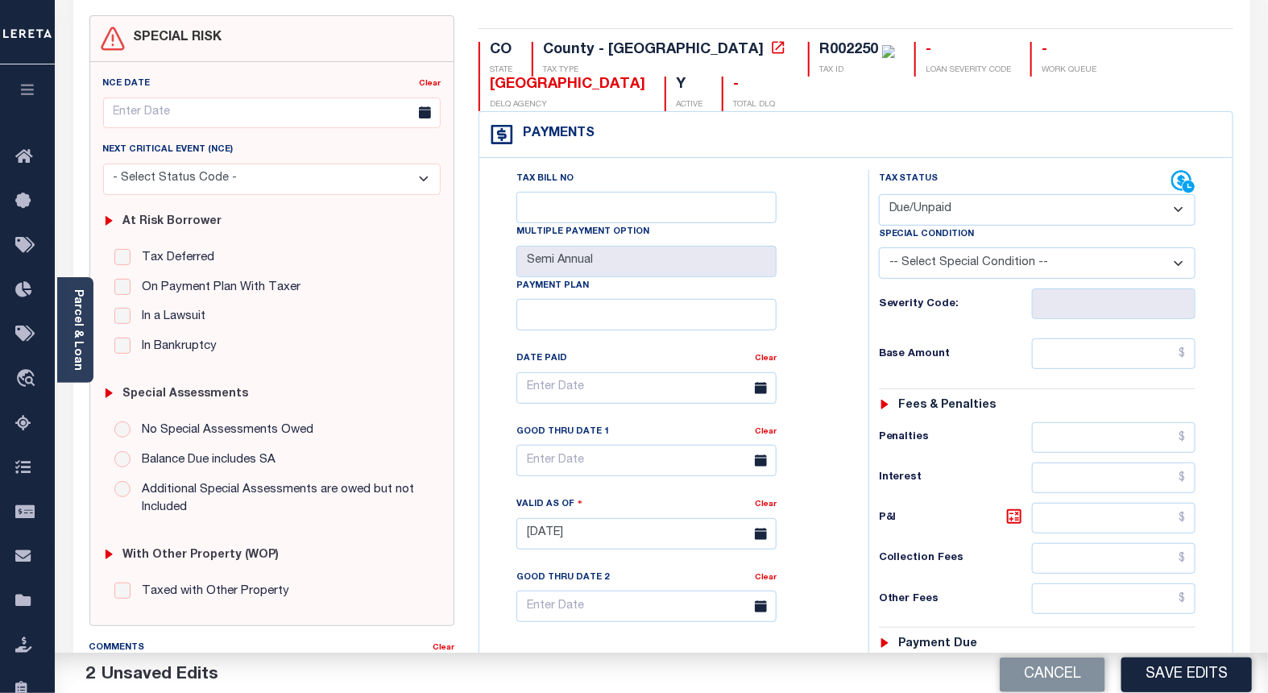
scroll to position [268, 0]
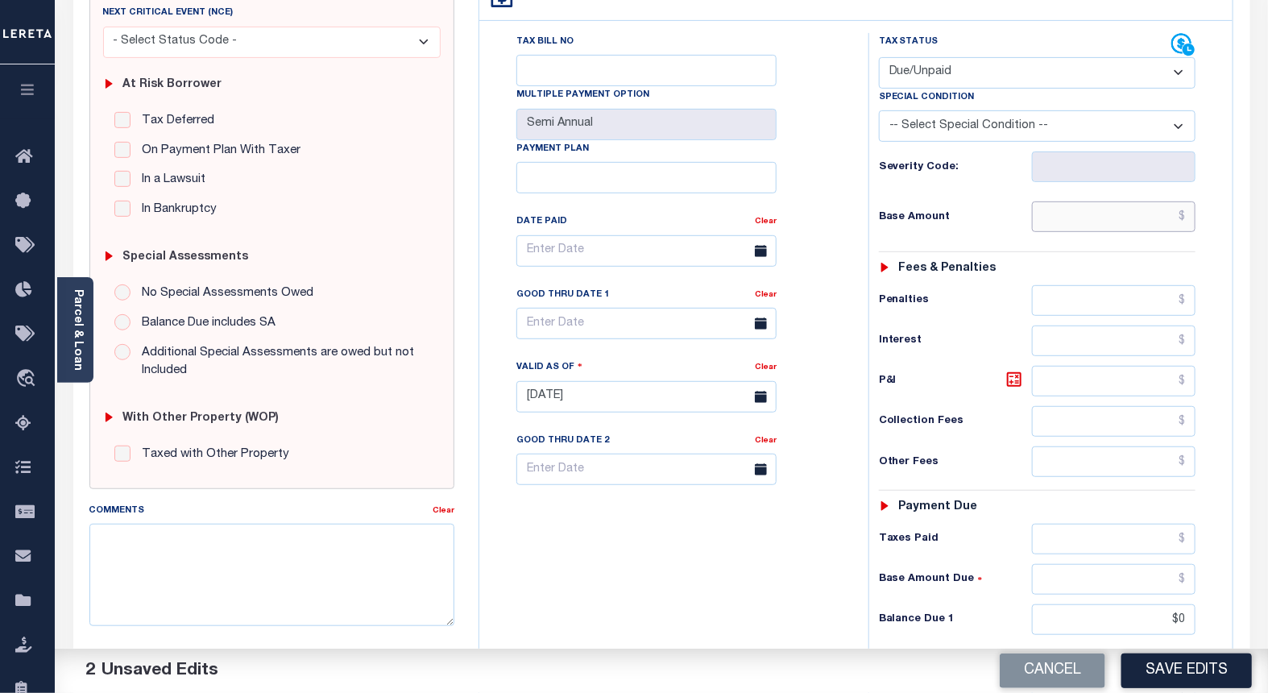
click at [1082, 218] on input "text" at bounding box center [1114, 216] width 164 height 31
paste input "804.04"
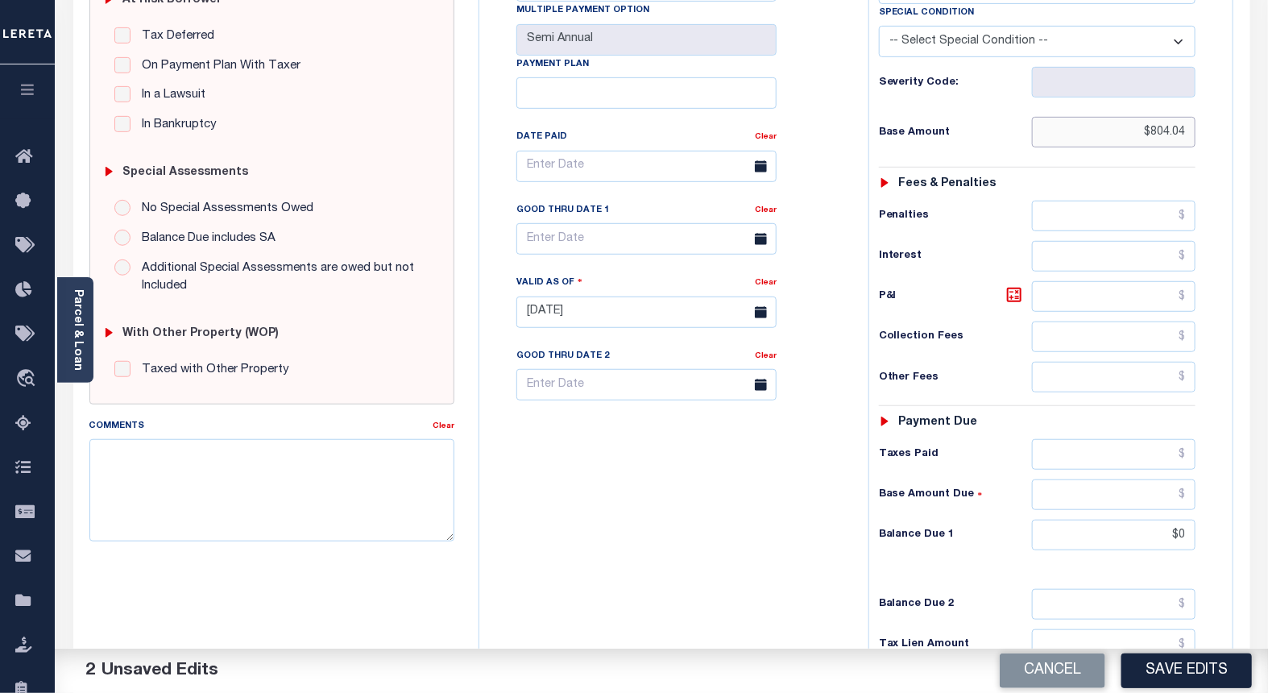
scroll to position [447, 0]
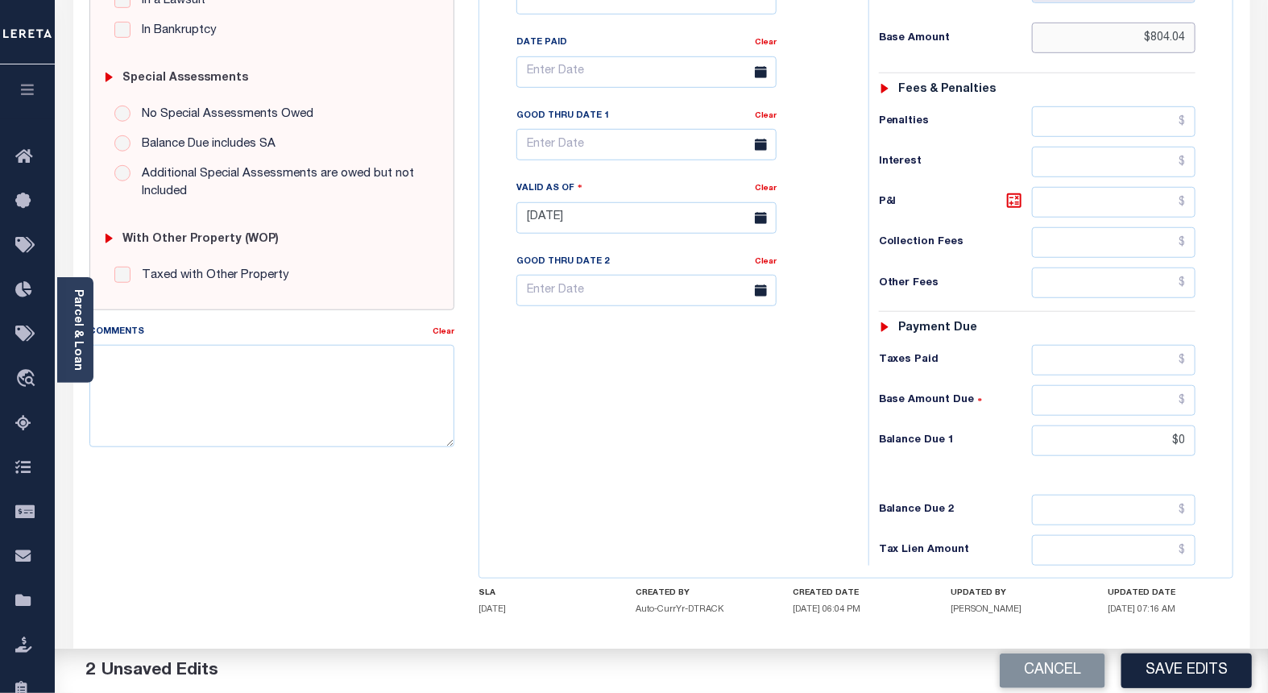
type input "$804.04"
drag, startPoint x: 1093, startPoint y: 446, endPoint x: 1155, endPoint y: 452, distance: 62.3
click at [1093, 446] on input "$0" at bounding box center [1114, 440] width 164 height 31
drag, startPoint x: 1178, startPoint y: 441, endPoint x: 1208, endPoint y: 445, distance: 30.8
click at [1178, 441] on input "$0.00" at bounding box center [1114, 440] width 164 height 31
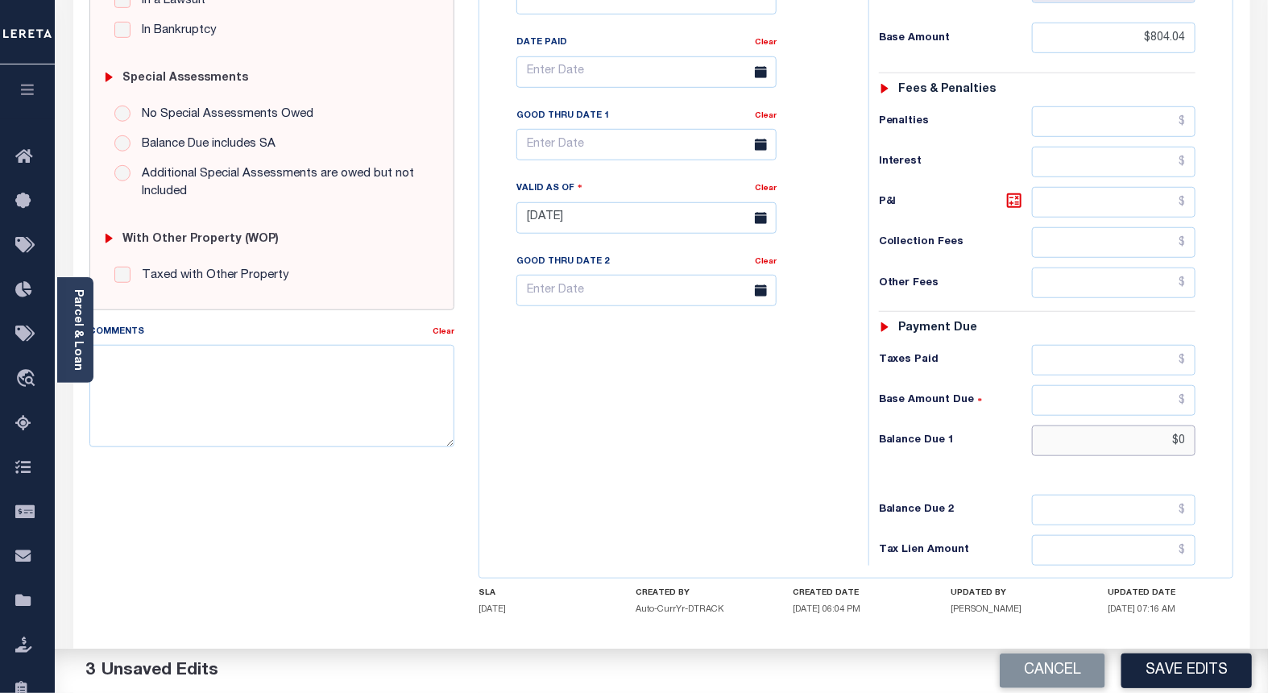
type input "$"
paste input "67.65"
type input "$67.65"
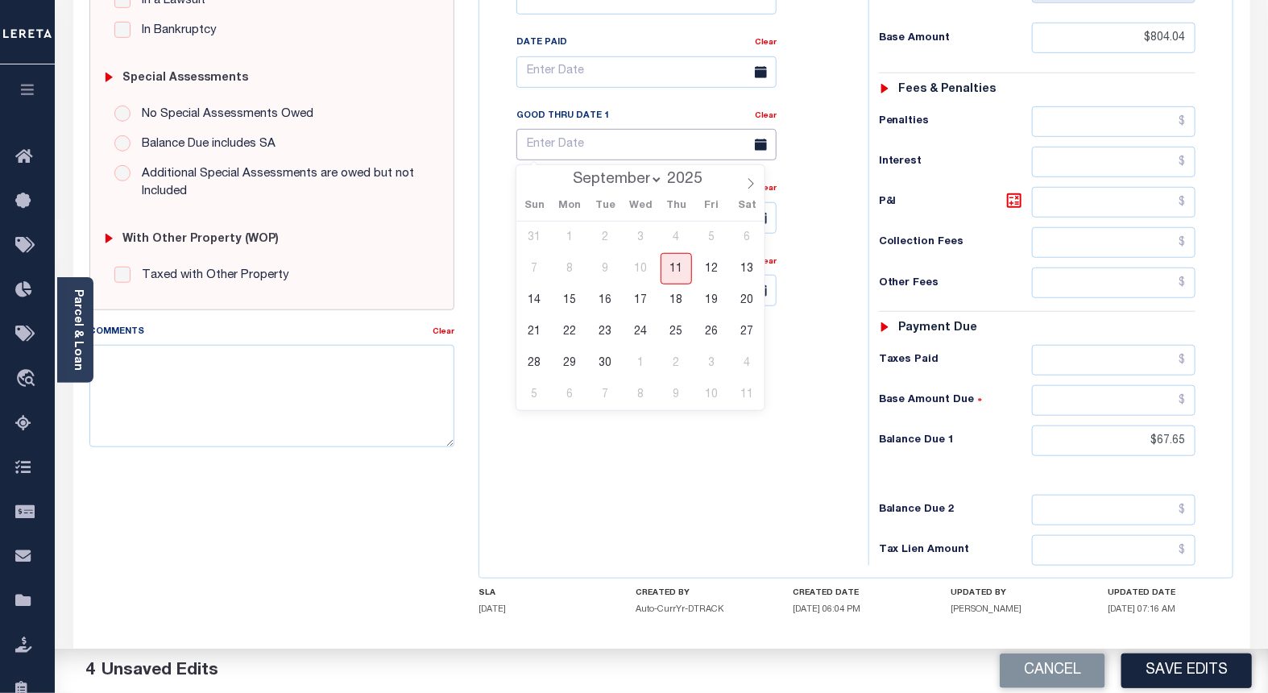
click at [542, 143] on input "text" at bounding box center [646, 144] width 260 height 31
click at [611, 360] on span "30" at bounding box center [605, 362] width 31 height 31
type input "09/30/2025"
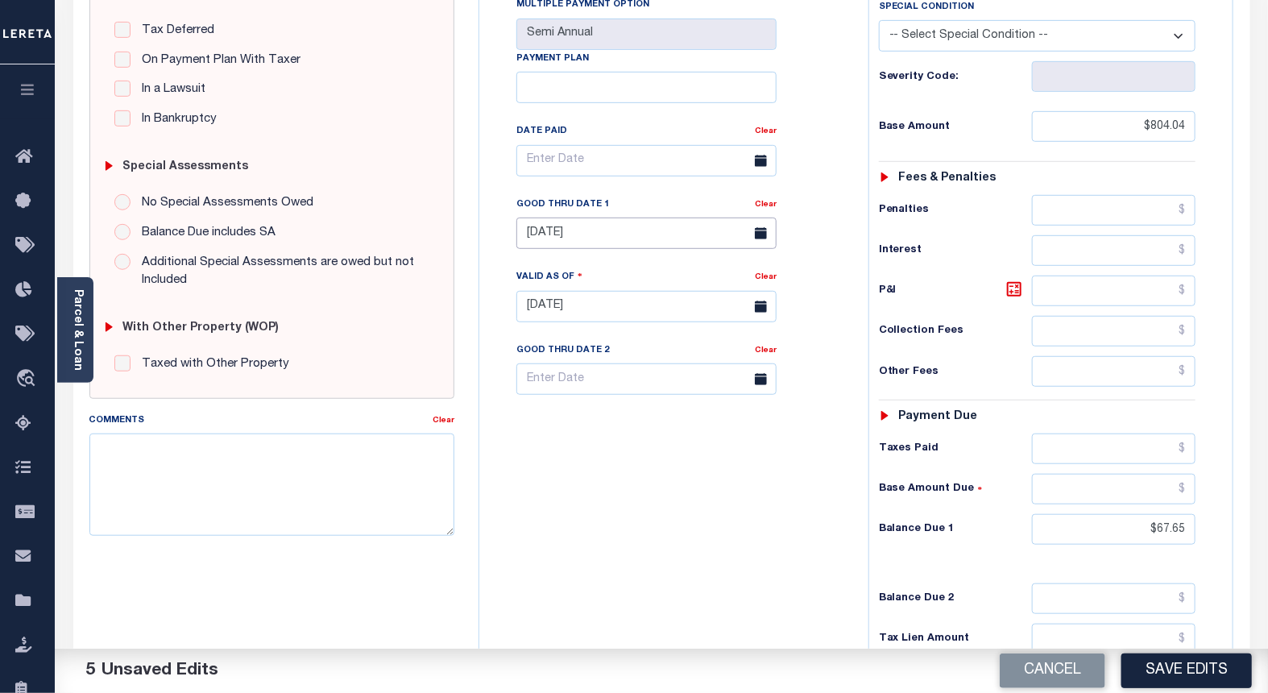
scroll to position [358, 0]
click at [1010, 292] on icon at bounding box center [1014, 289] width 19 height 19
type input "$736.39"
drag, startPoint x: 1191, startPoint y: 295, endPoint x: 1091, endPoint y: 290, distance: 100.0
click at [1091, 290] on input "$736.39" at bounding box center [1114, 291] width 164 height 31
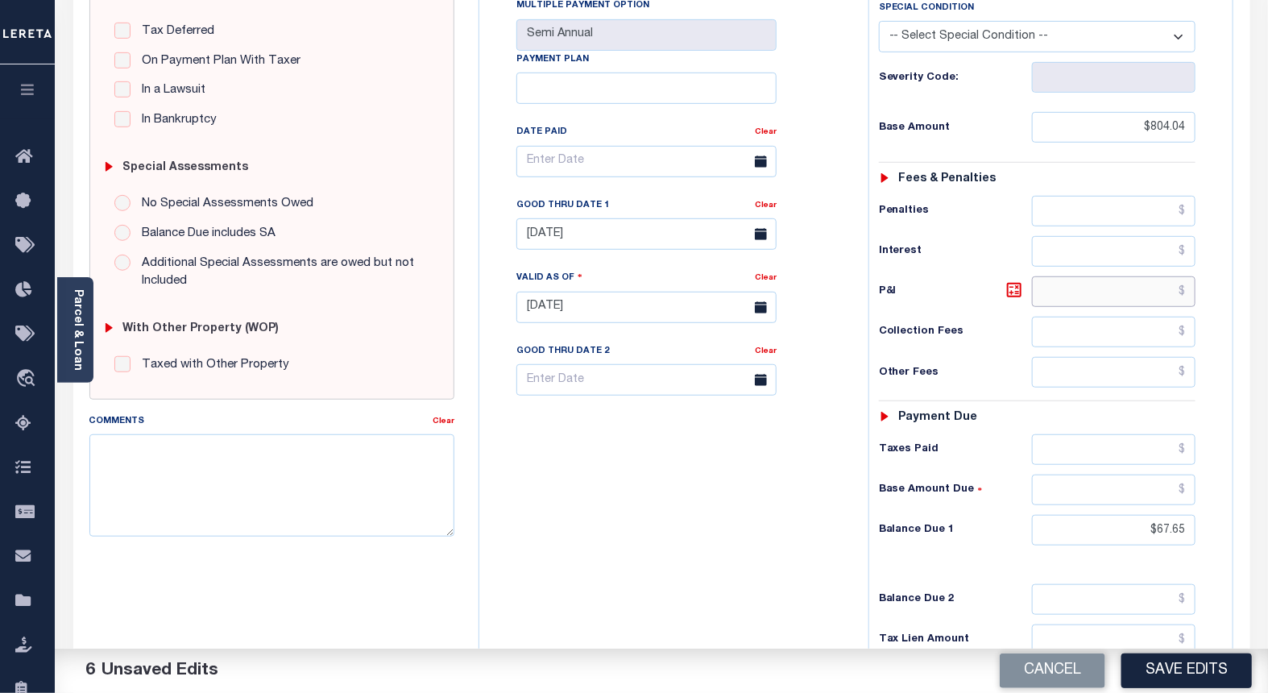
paste input "67.65"
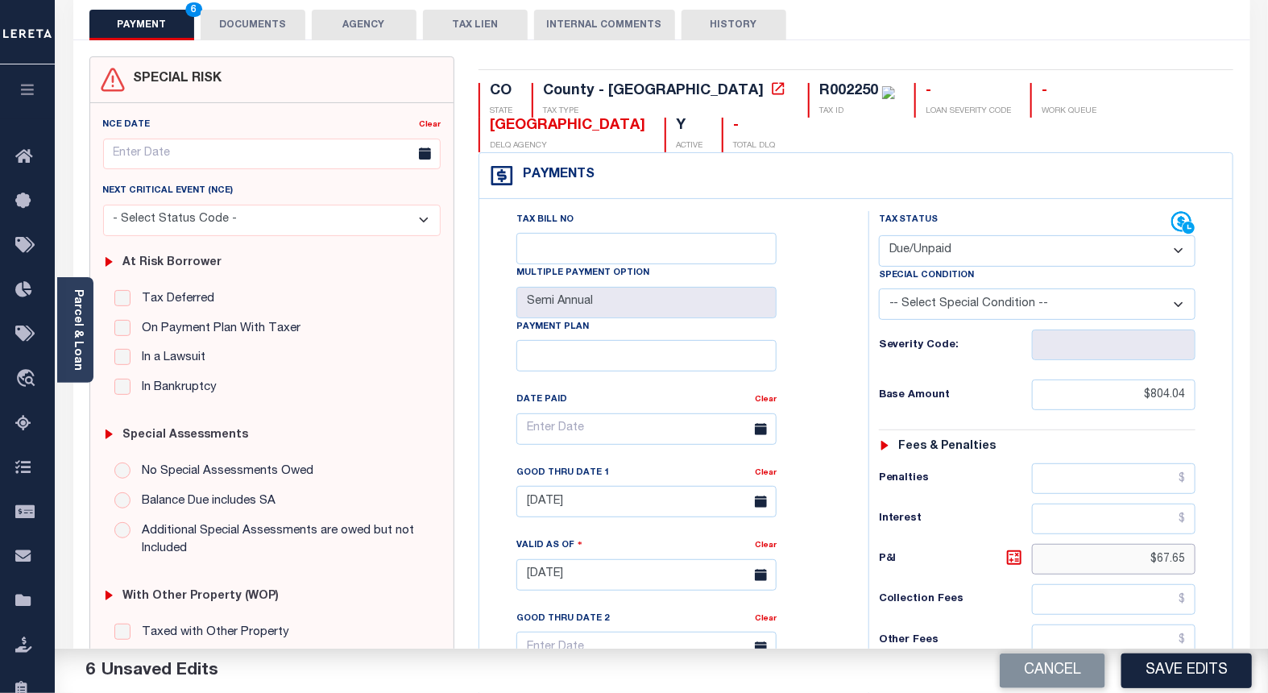
scroll to position [0, 0]
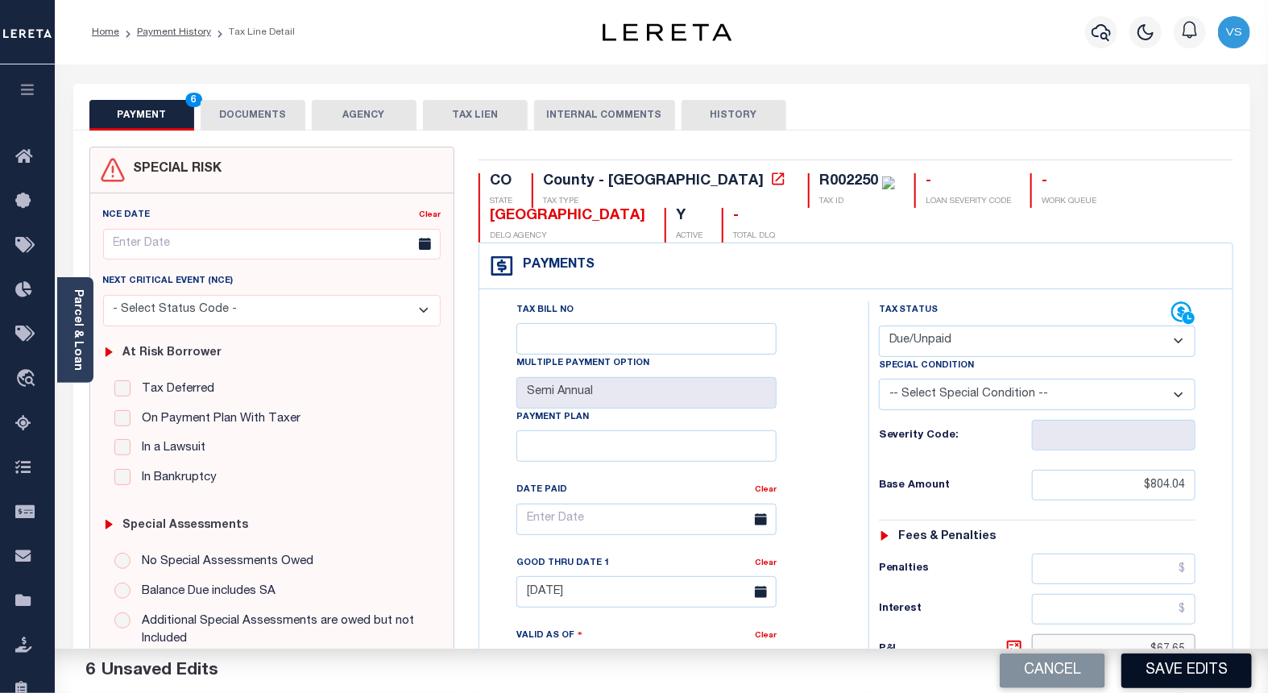
type input "$67.65"
click at [1160, 669] on button "Save Edits" at bounding box center [1186, 670] width 130 height 35
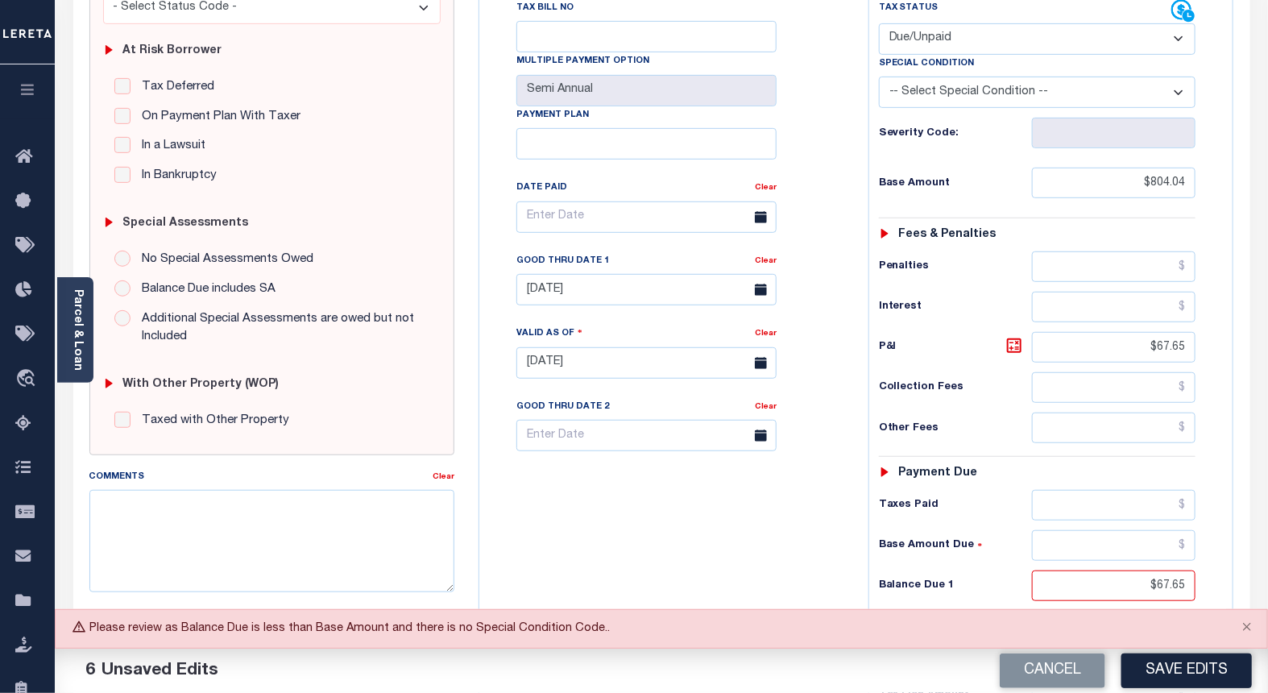
scroll to position [525, 0]
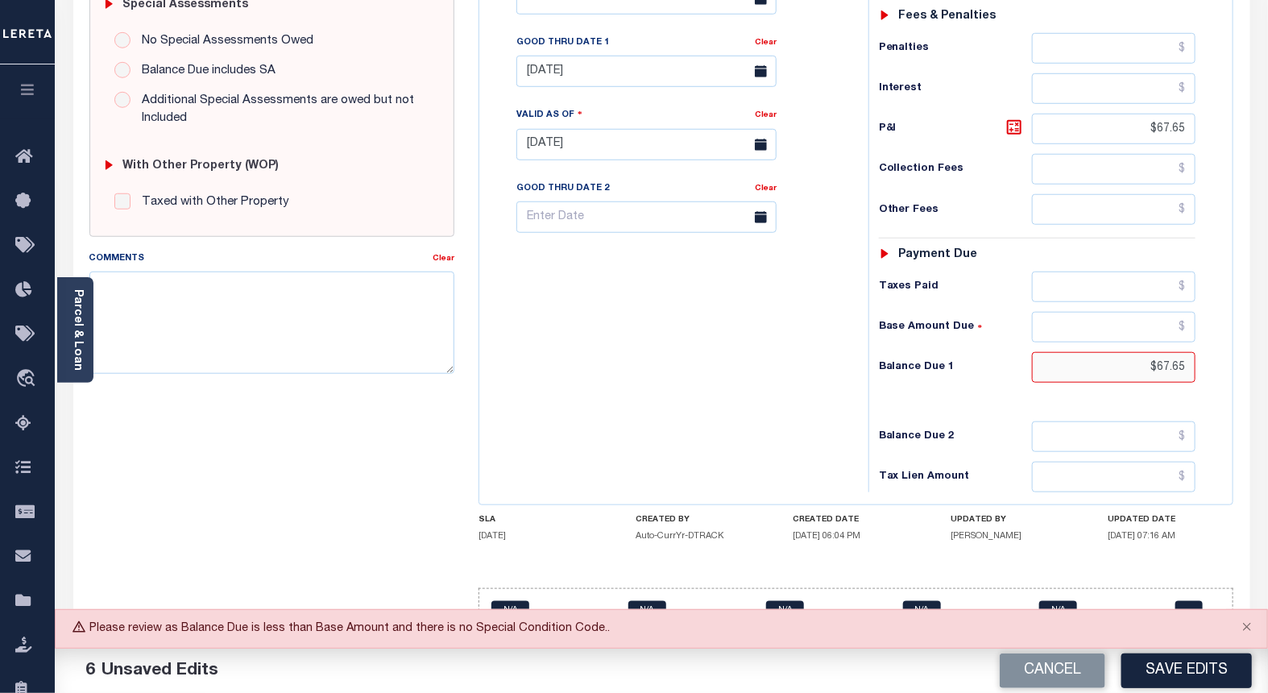
click at [1187, 367] on input "$67.65" at bounding box center [1114, 367] width 164 height 31
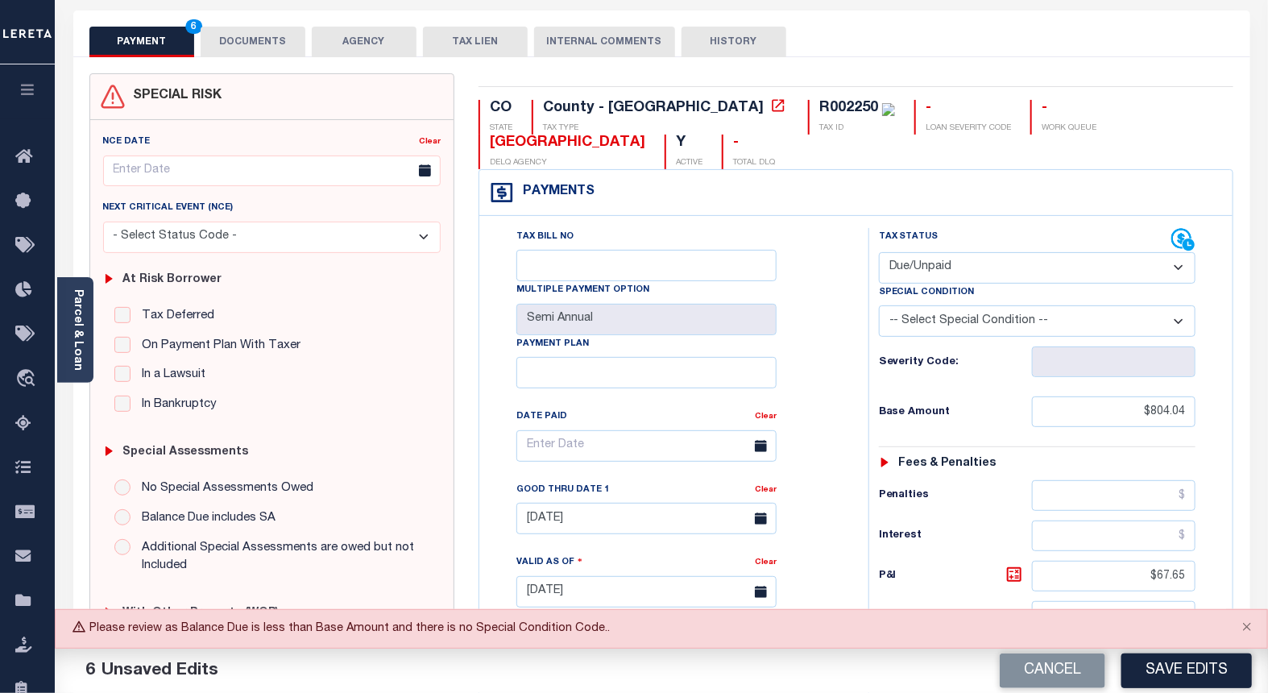
scroll to position [0, 0]
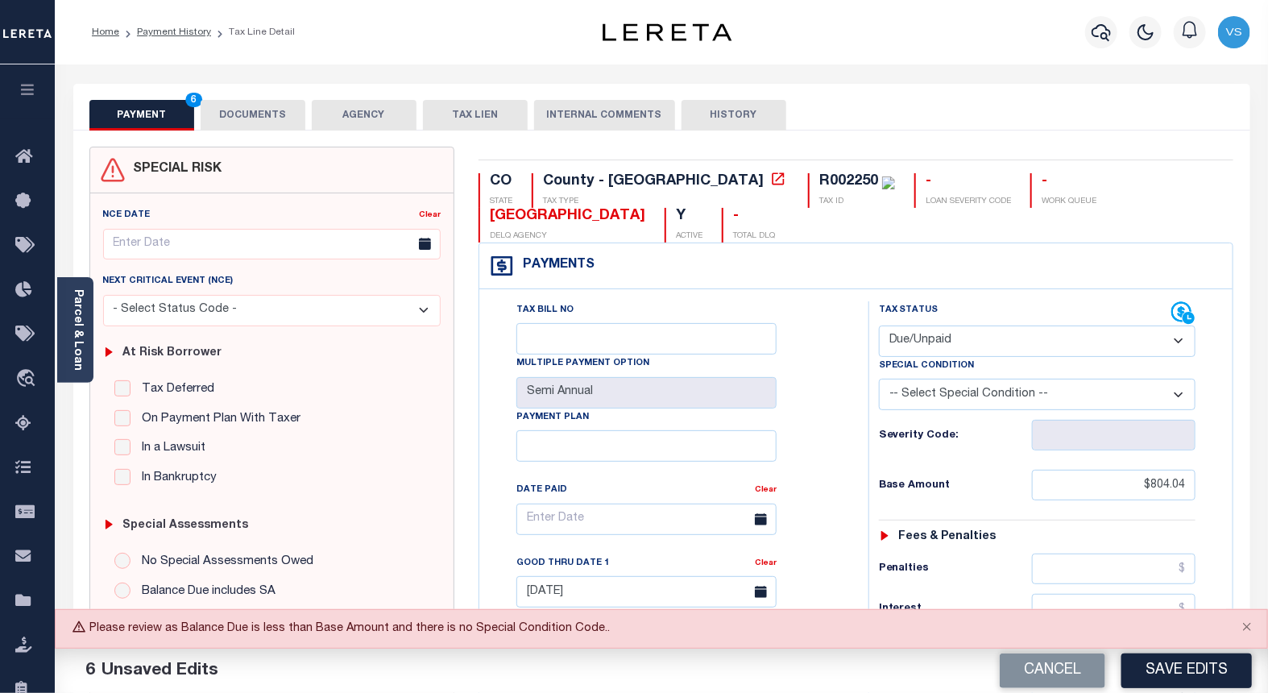
click at [925, 392] on select "-- Select Special Condition -- 3RD PARTY TAX LIEN AGENCY TAX LIEN (A.K.A Inside…" at bounding box center [1037, 394] width 317 height 31
select select "15"
click at [879, 380] on select "-- Select Special Condition -- 3RD PARTY TAX LIEN AGENCY TAX LIEN (A.K.A Inside…" at bounding box center [1037, 394] width 317 height 31
click at [1164, 671] on button "Save Edits" at bounding box center [1186, 670] width 130 height 35
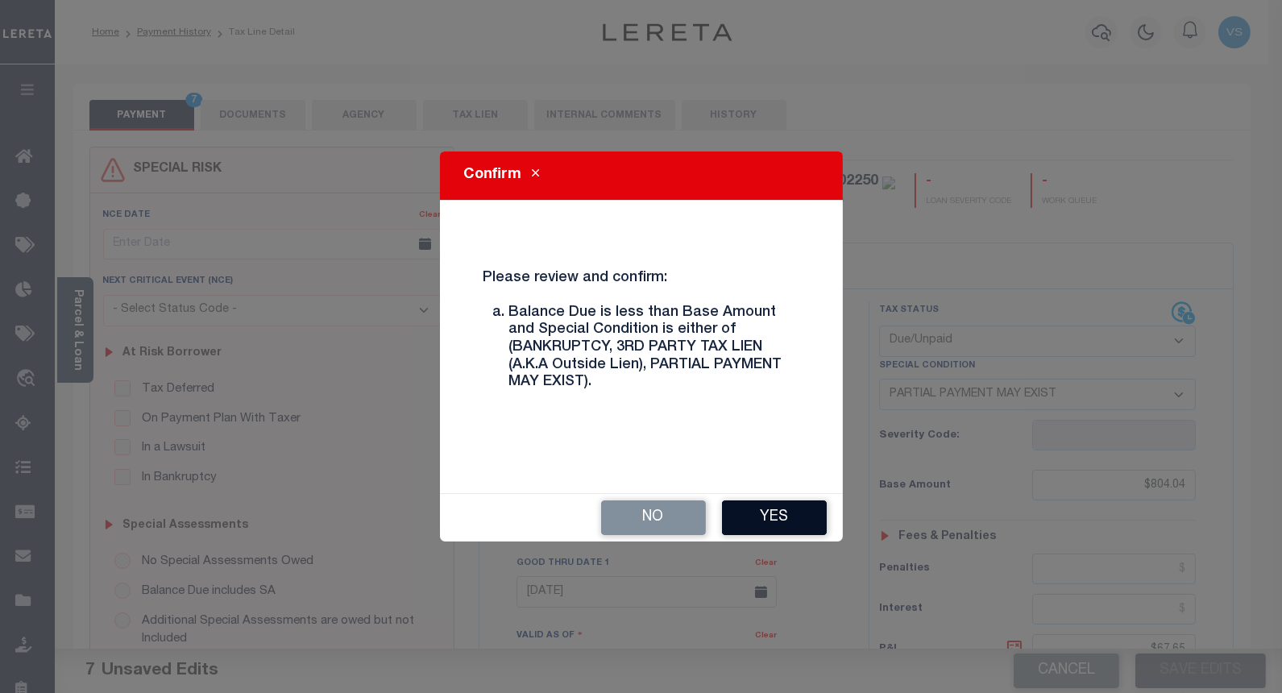
click at [735, 503] on button "Yes" at bounding box center [774, 517] width 105 height 35
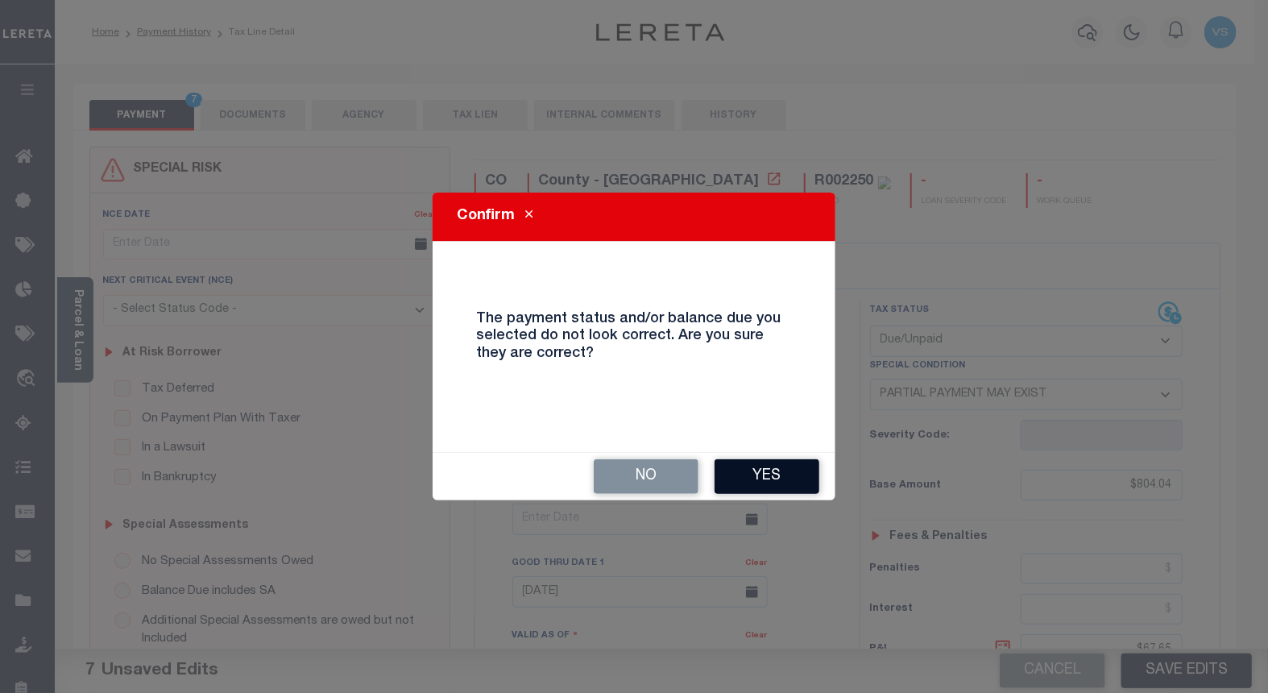
click at [751, 487] on button "Yes" at bounding box center [767, 476] width 105 height 35
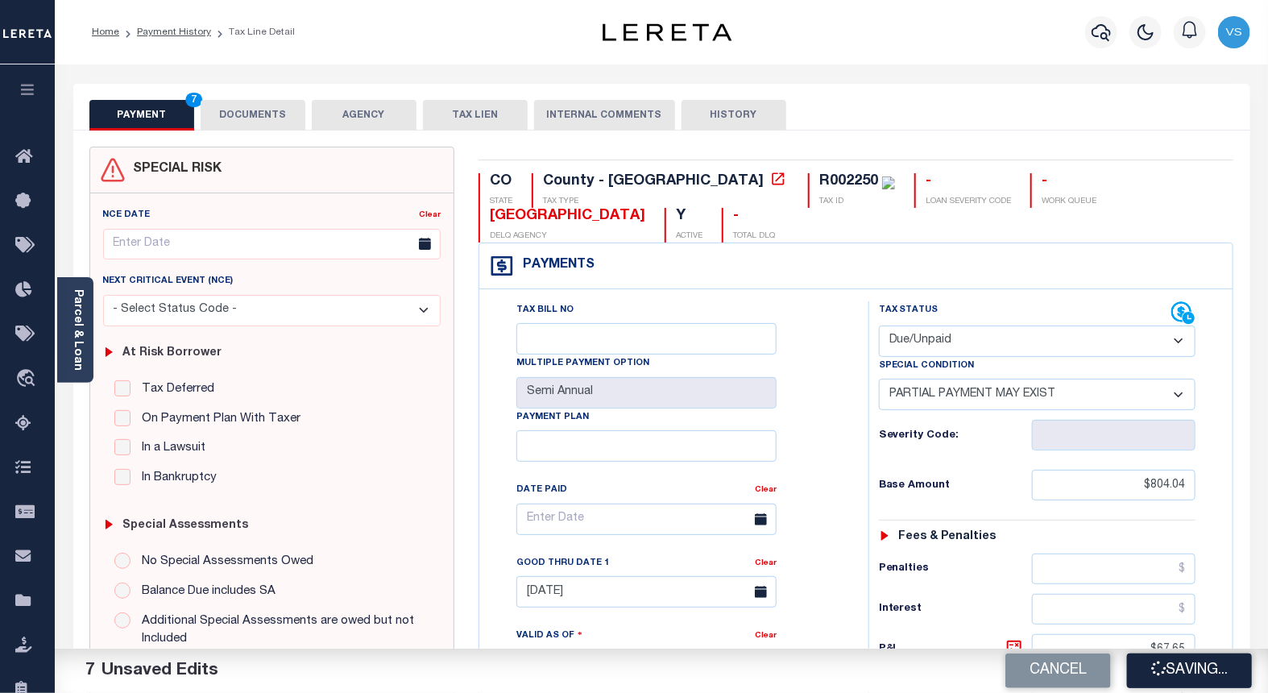
checkbox input "false"
type input "$804.04"
type input "$67.65"
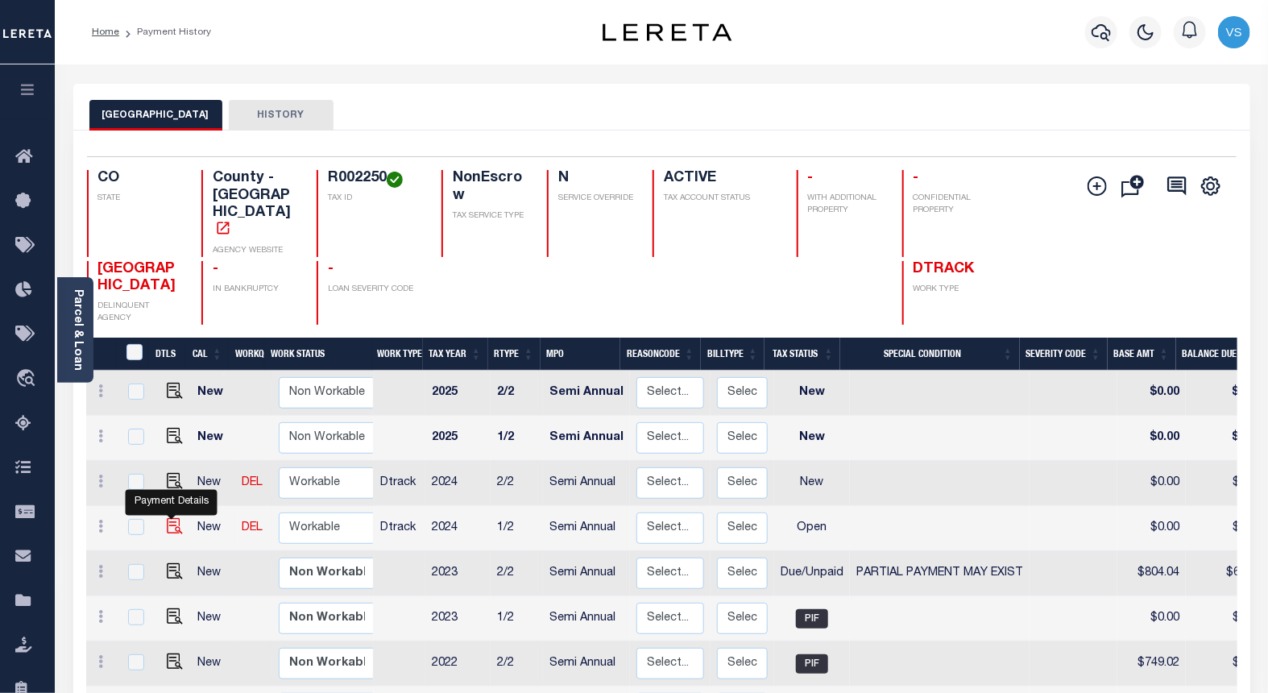
click at [174, 518] on img "" at bounding box center [175, 526] width 16 height 16
checkbox input "true"
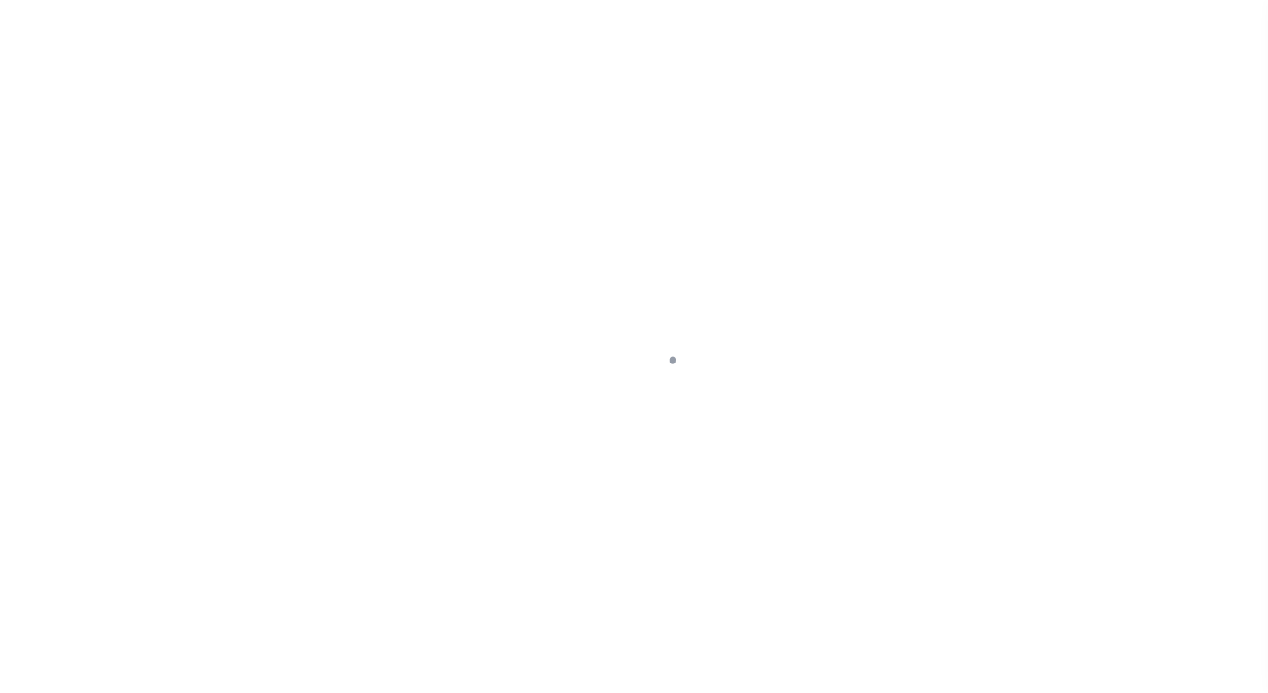
select select "OP2"
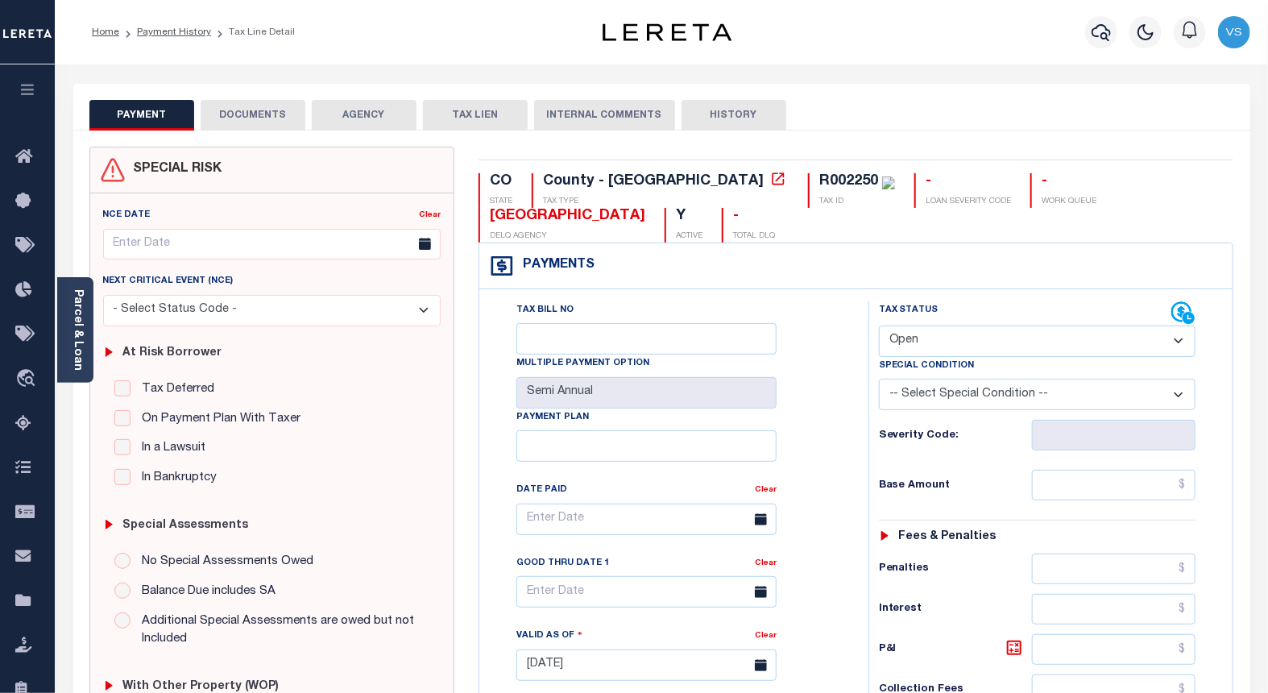
click at [248, 116] on button "DOCUMENTS" at bounding box center [253, 115] width 105 height 31
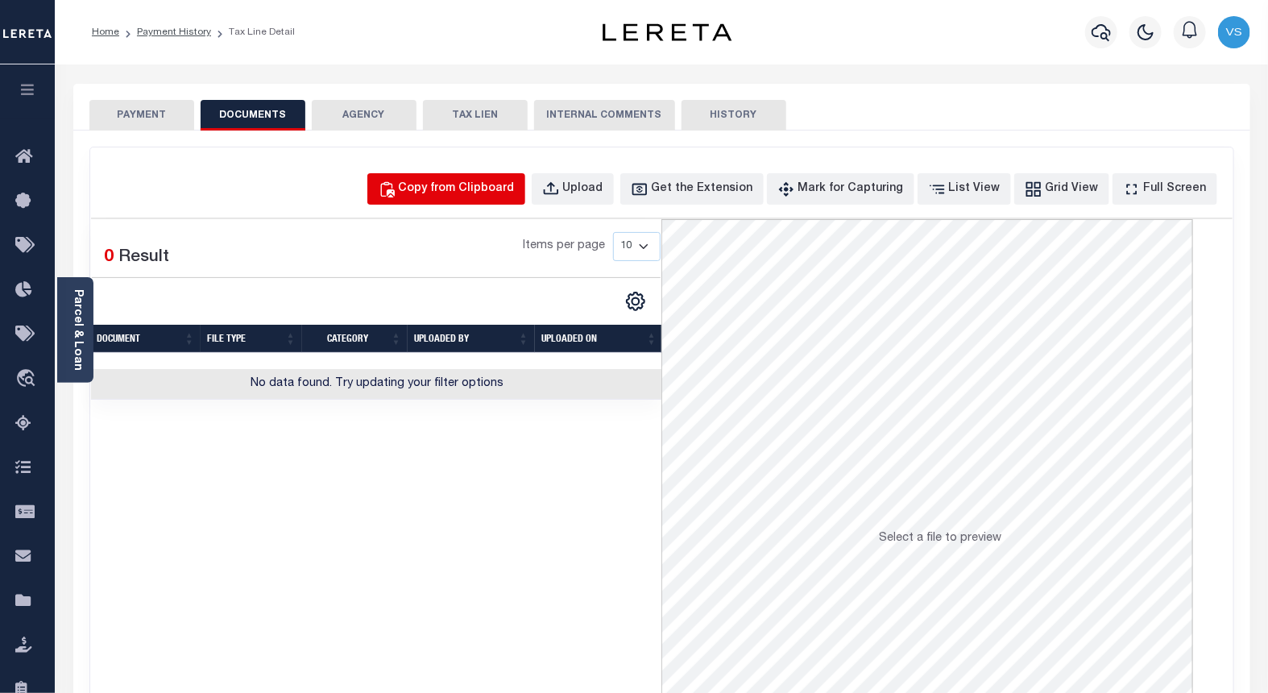
click at [467, 191] on div "Copy from Clipboard" at bounding box center [457, 189] width 116 height 18
select select "POP"
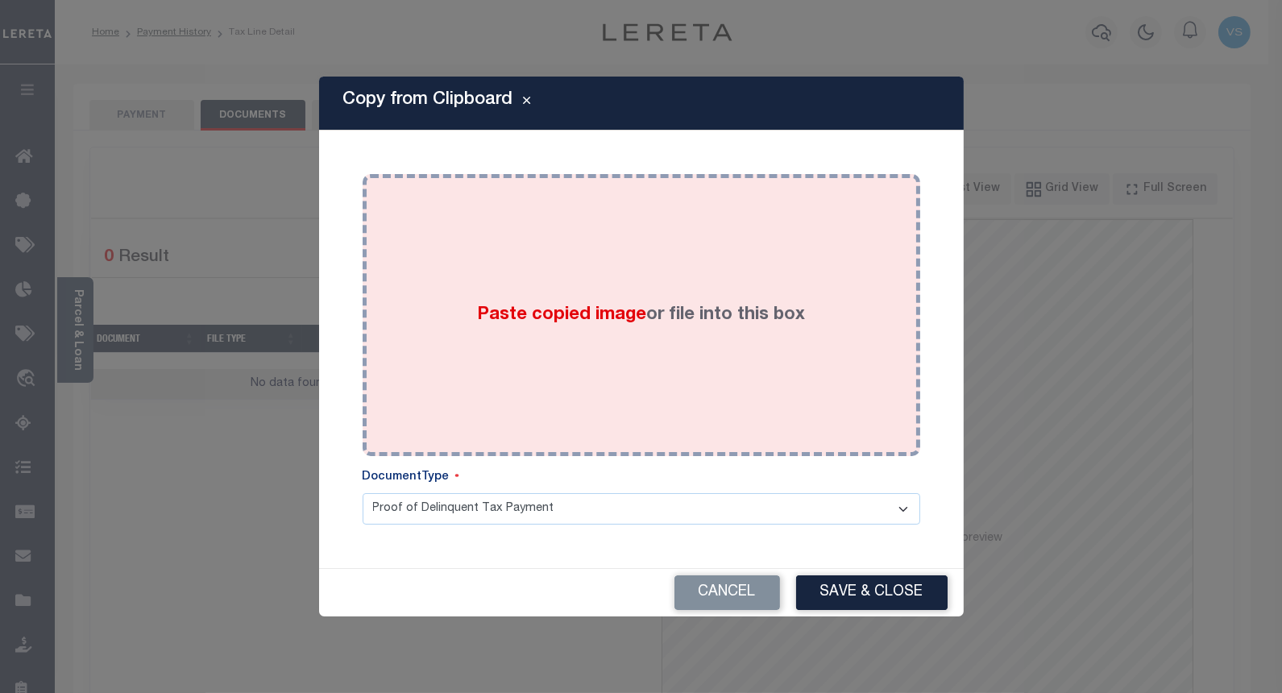
click at [497, 296] on div "Paste copied image or file into this box" at bounding box center [641, 315] width 533 height 258
click at [481, 280] on div "Paste copied image or file into this box" at bounding box center [641, 315] width 533 height 258
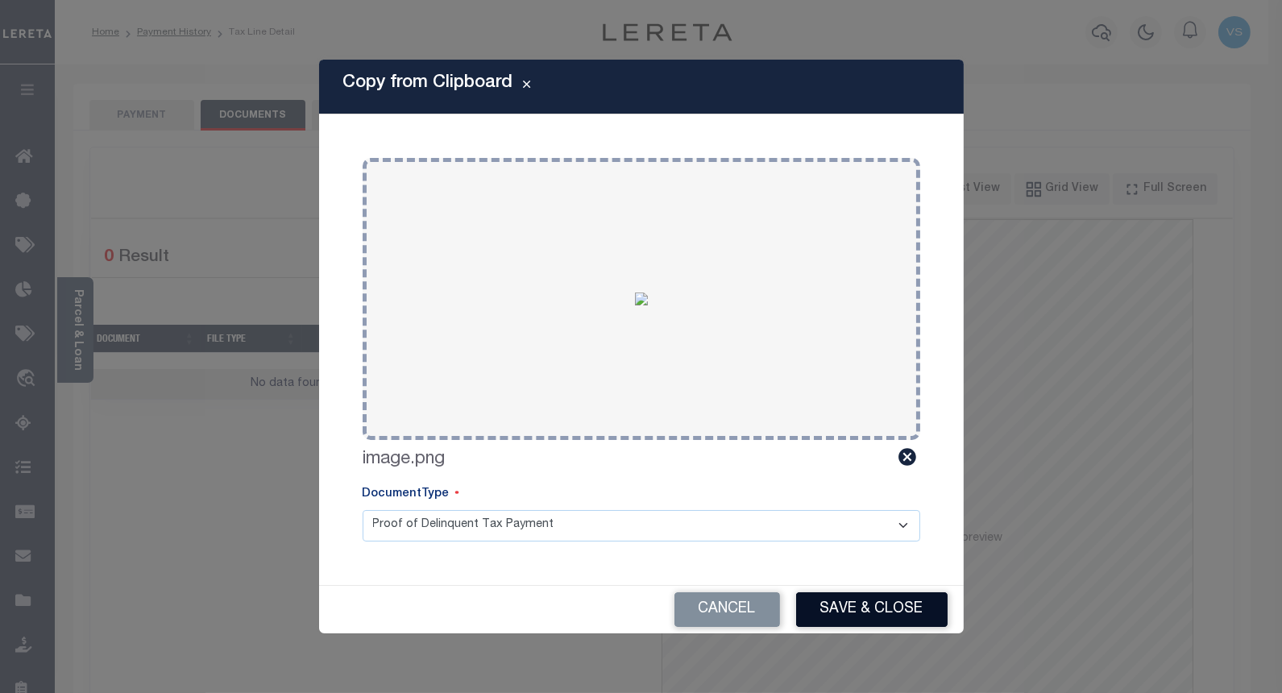
click at [867, 612] on button "Save & Close" at bounding box center [871, 609] width 151 height 35
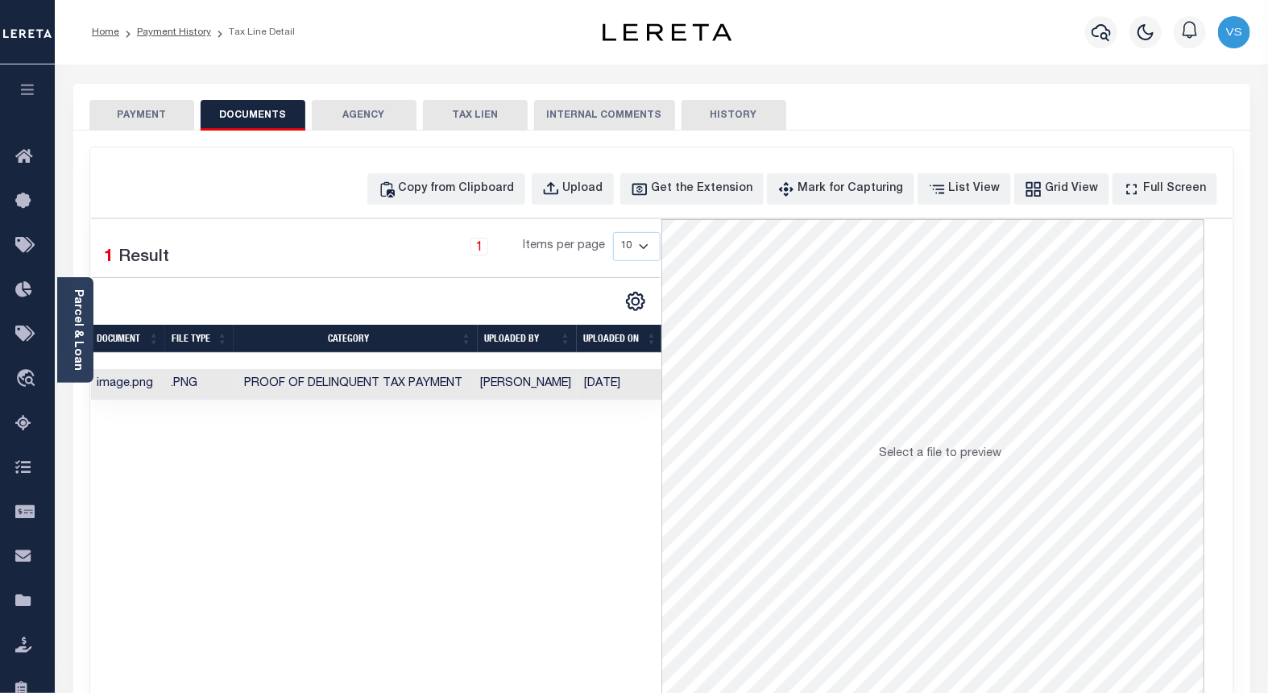
click at [117, 110] on button "PAYMENT" at bounding box center [141, 115] width 105 height 31
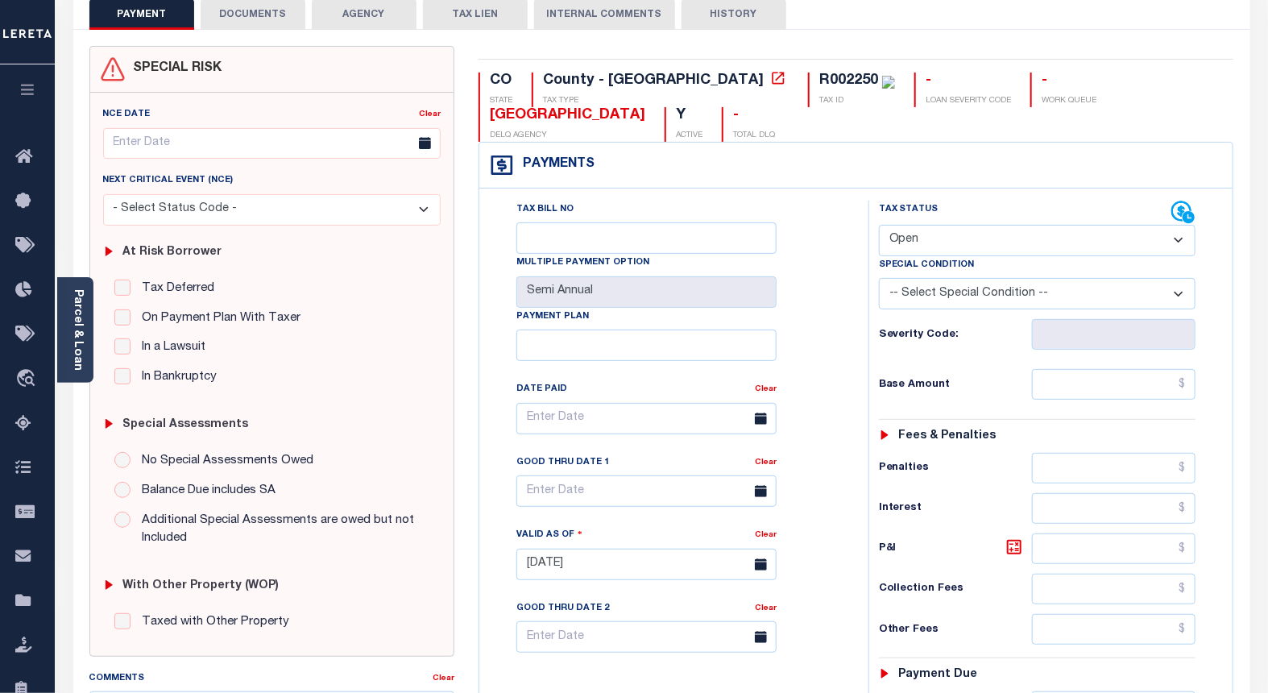
scroll to position [268, 0]
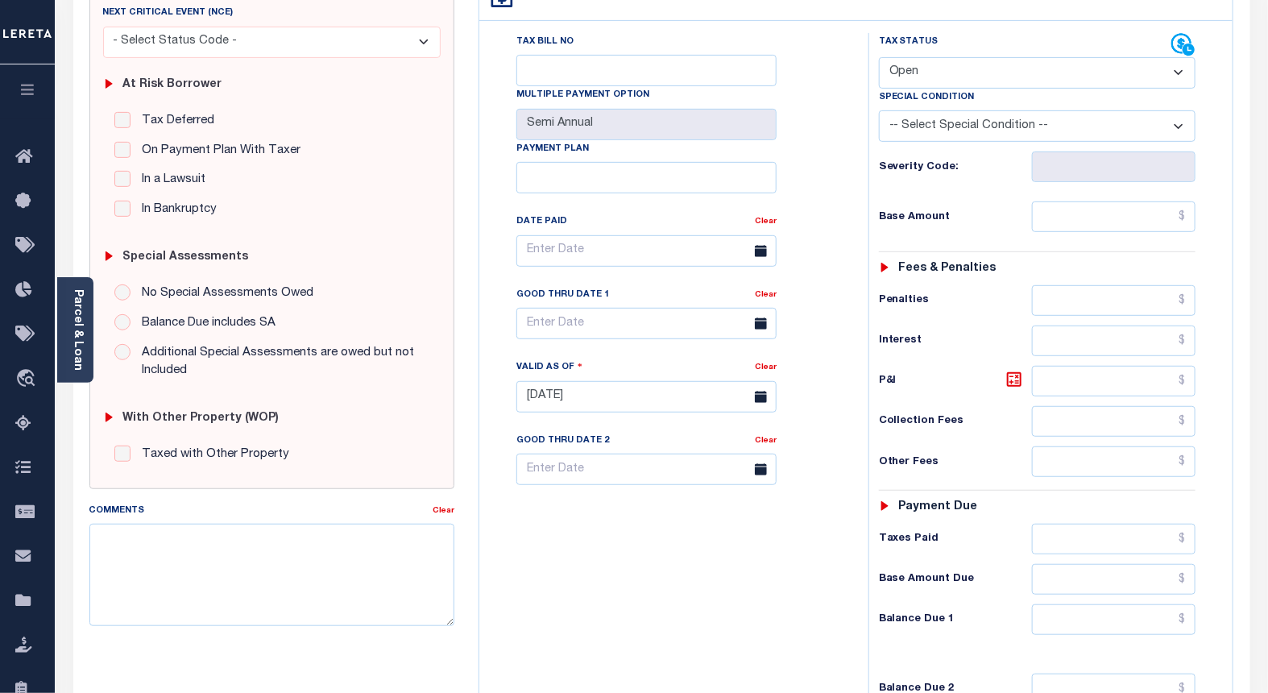
click at [911, 81] on select "- Select Status Code - Open Due/Unpaid Paid Incomplete No Tax Due Internal Refu…" at bounding box center [1037, 72] width 317 height 31
select select "DUE"
click at [879, 57] on select "- Select Status Code - Open Due/Unpaid Paid Incomplete No Tax Due Internal Refu…" at bounding box center [1037, 72] width 317 height 31
type input "[DATE]"
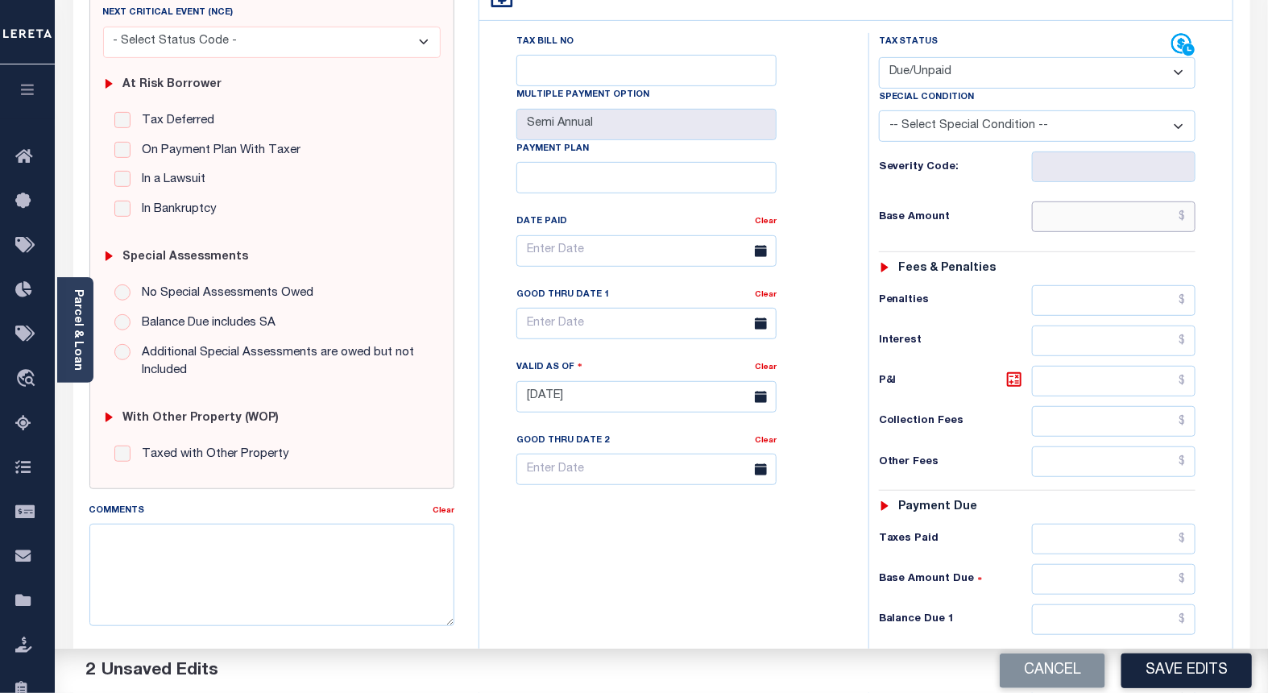
click at [1115, 222] on input "text" at bounding box center [1114, 216] width 164 height 31
paste input "1.88"
type input "$1.88"
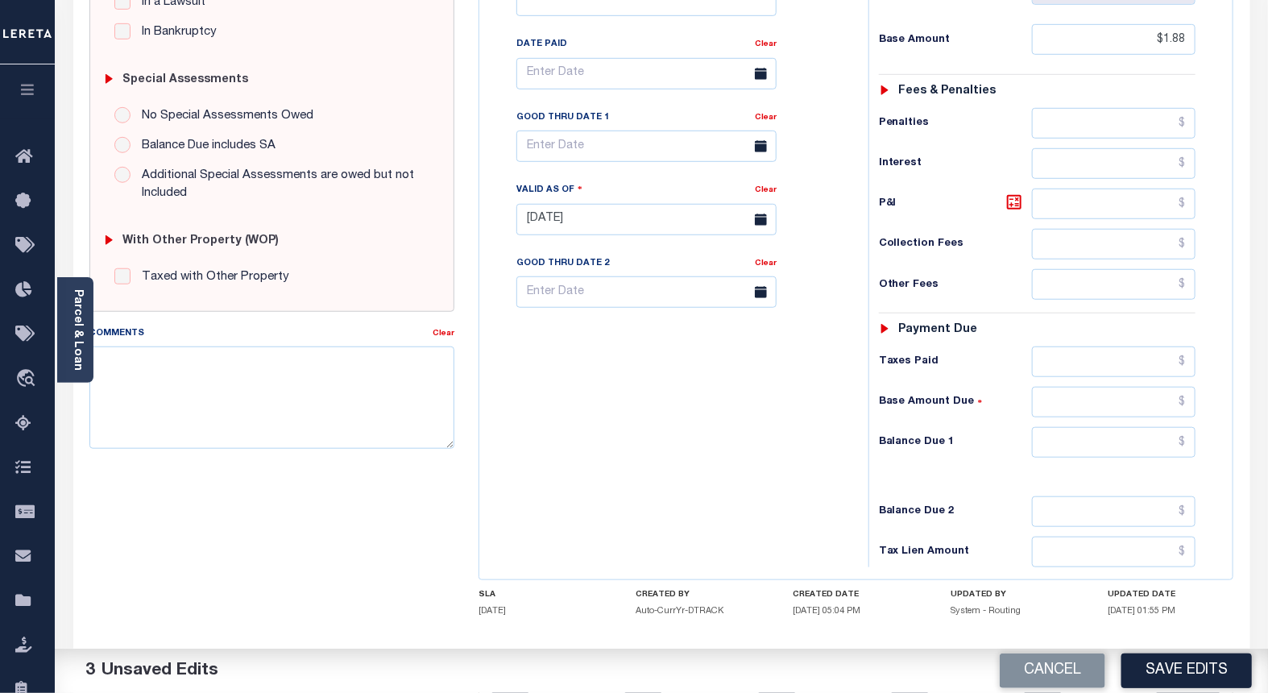
scroll to position [447, 0]
drag, startPoint x: 1150, startPoint y: 439, endPoint x: 1205, endPoint y: 454, distance: 57.7
click at [1150, 439] on input "text" at bounding box center [1114, 440] width 164 height 31
paste input "4.52"
type input "$4.53"
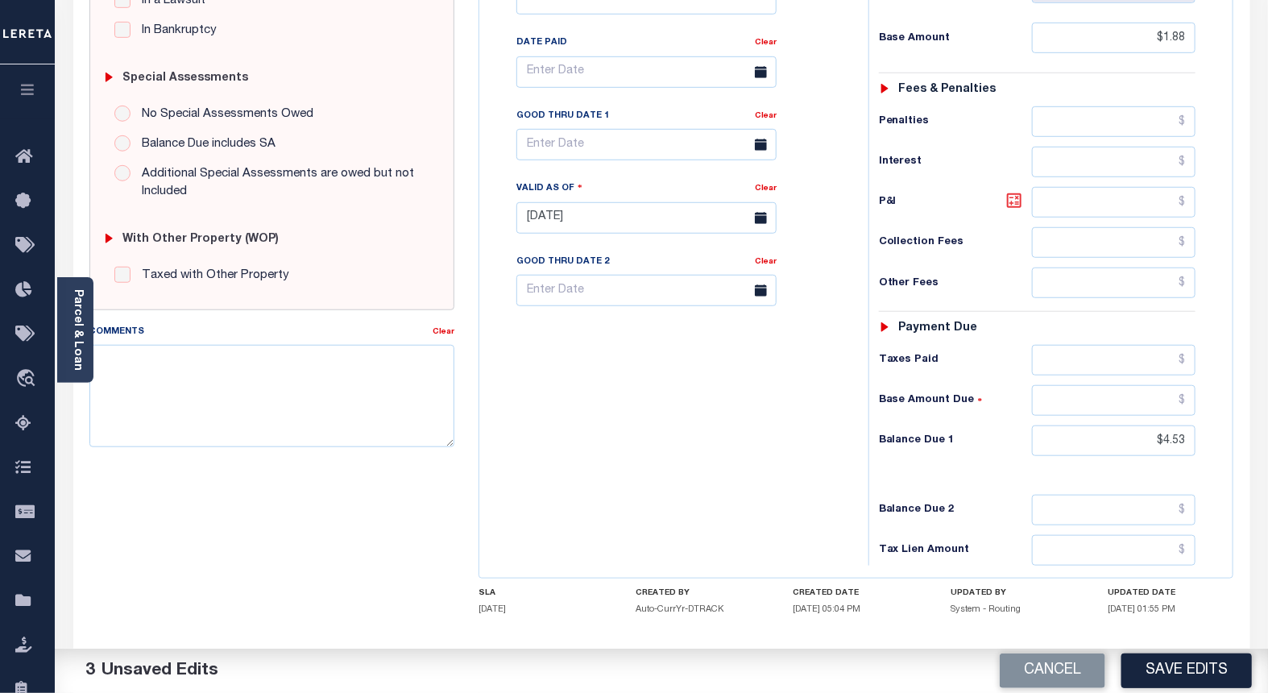
click at [1011, 203] on icon at bounding box center [1014, 200] width 19 height 19
type input "$2.65"
click at [604, 150] on input "text" at bounding box center [646, 144] width 260 height 31
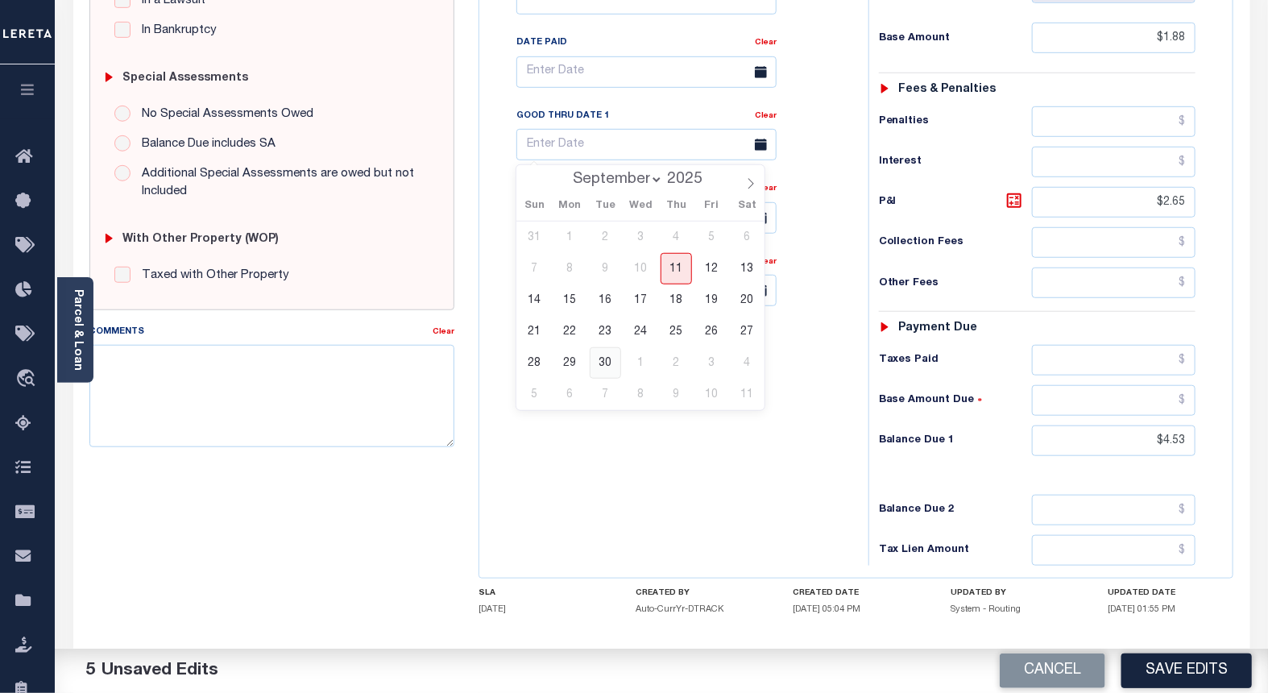
click at [601, 364] on span "30" at bounding box center [605, 362] width 31 height 31
type input "09/30/2025"
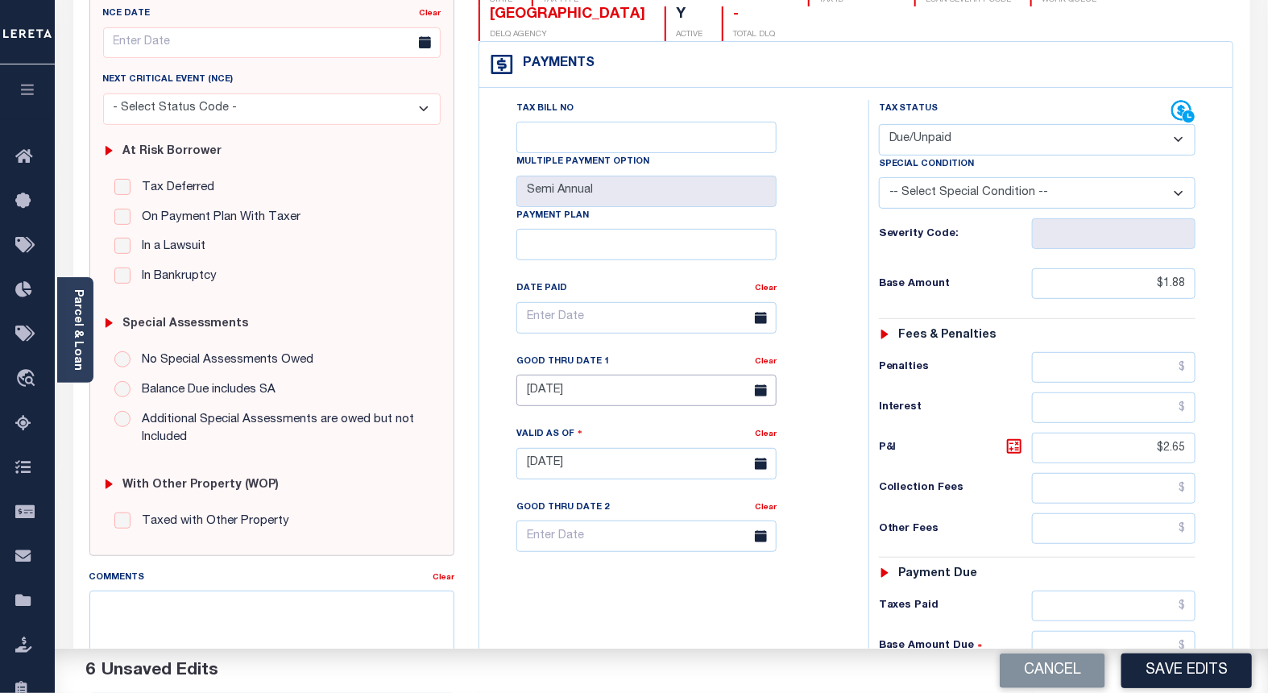
scroll to position [179, 0]
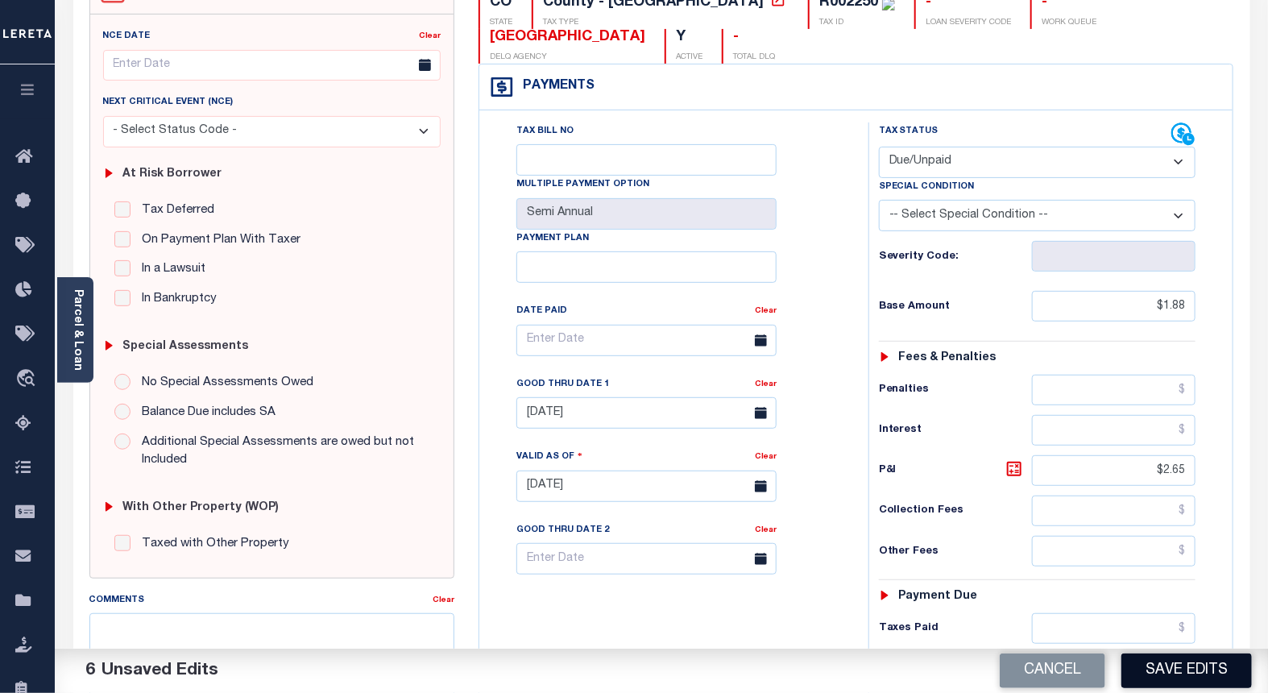
click at [1148, 677] on button "Save Edits" at bounding box center [1186, 670] width 130 height 35
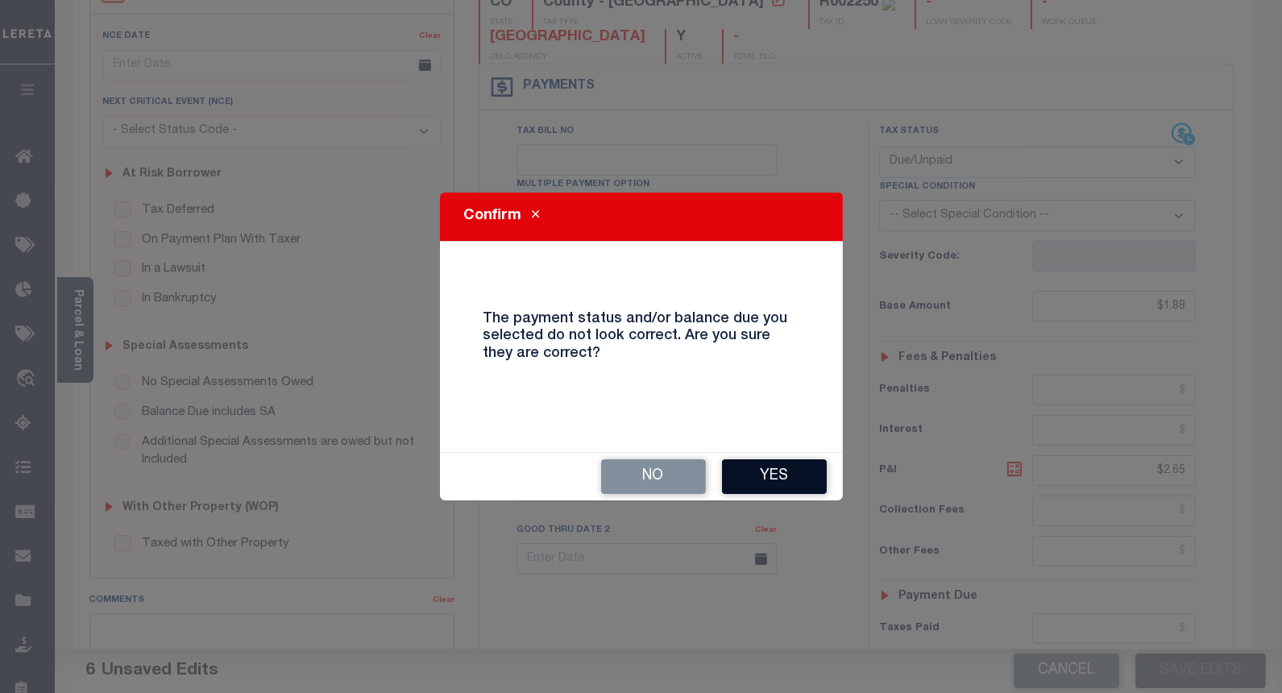
click at [747, 468] on button "Yes" at bounding box center [774, 476] width 105 height 35
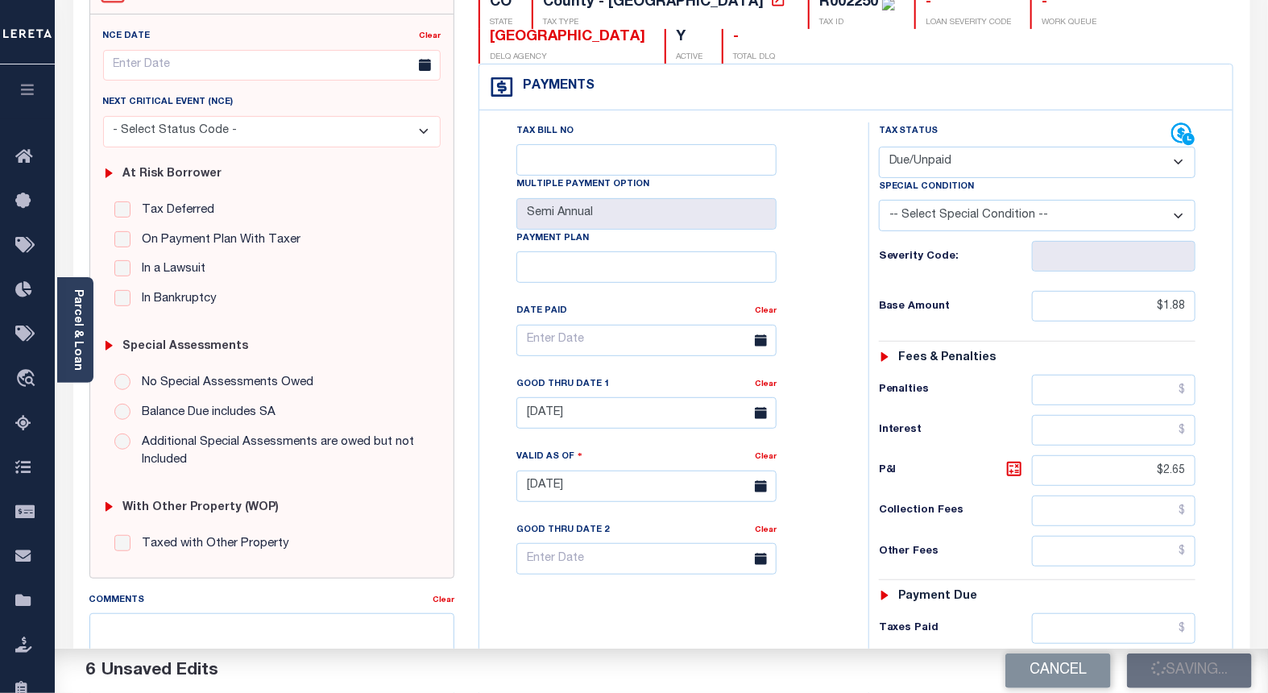
checkbox input "false"
type input "$1.88"
type input "$2.65"
type input "$4.53"
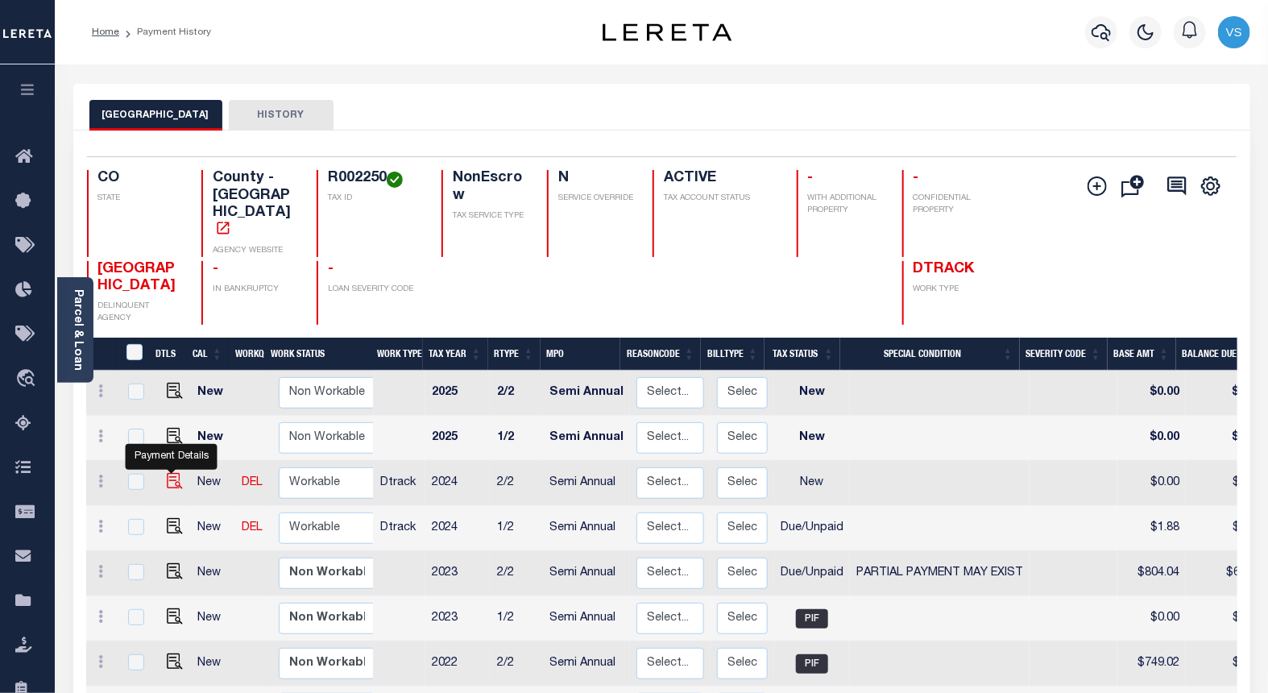
click at [169, 473] on img "" at bounding box center [175, 481] width 16 height 16
checkbox input "true"
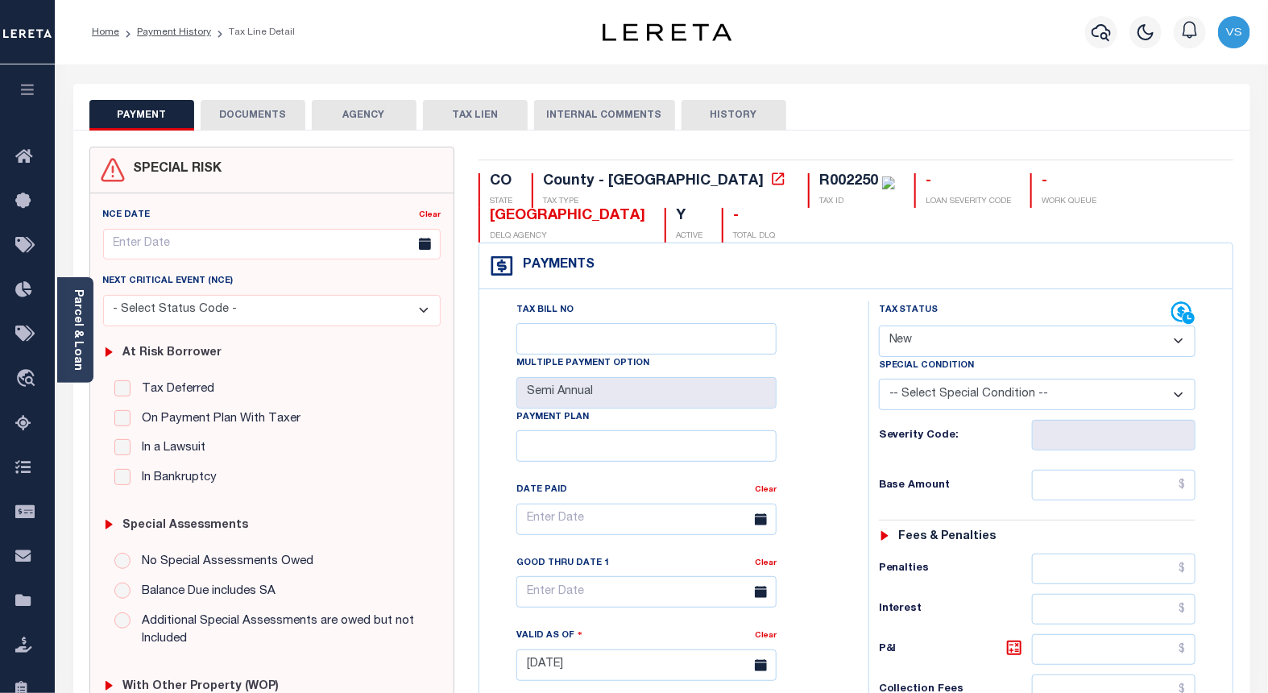
drag, startPoint x: 910, startPoint y: 345, endPoint x: 911, endPoint y: 360, distance: 15.3
click at [910, 345] on select "- Select Status Code - Open Due/Unpaid Paid Incomplete No Tax Due Internal Refu…" at bounding box center [1037, 340] width 317 height 31
select select "DUE"
click at [879, 326] on select "- Select Status Code - Open Due/Unpaid Paid Incomplete No Tax Due Internal Refu…" at bounding box center [1037, 340] width 317 height 31
type input "[DATE]"
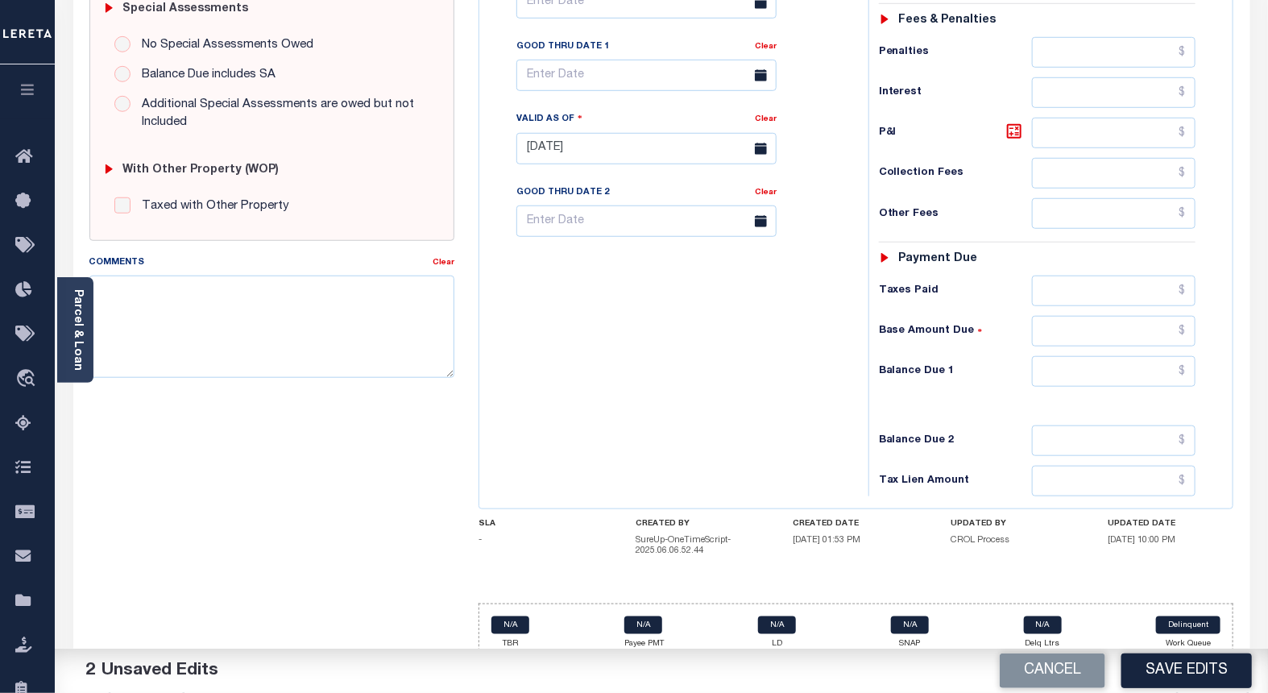
scroll to position [541, 0]
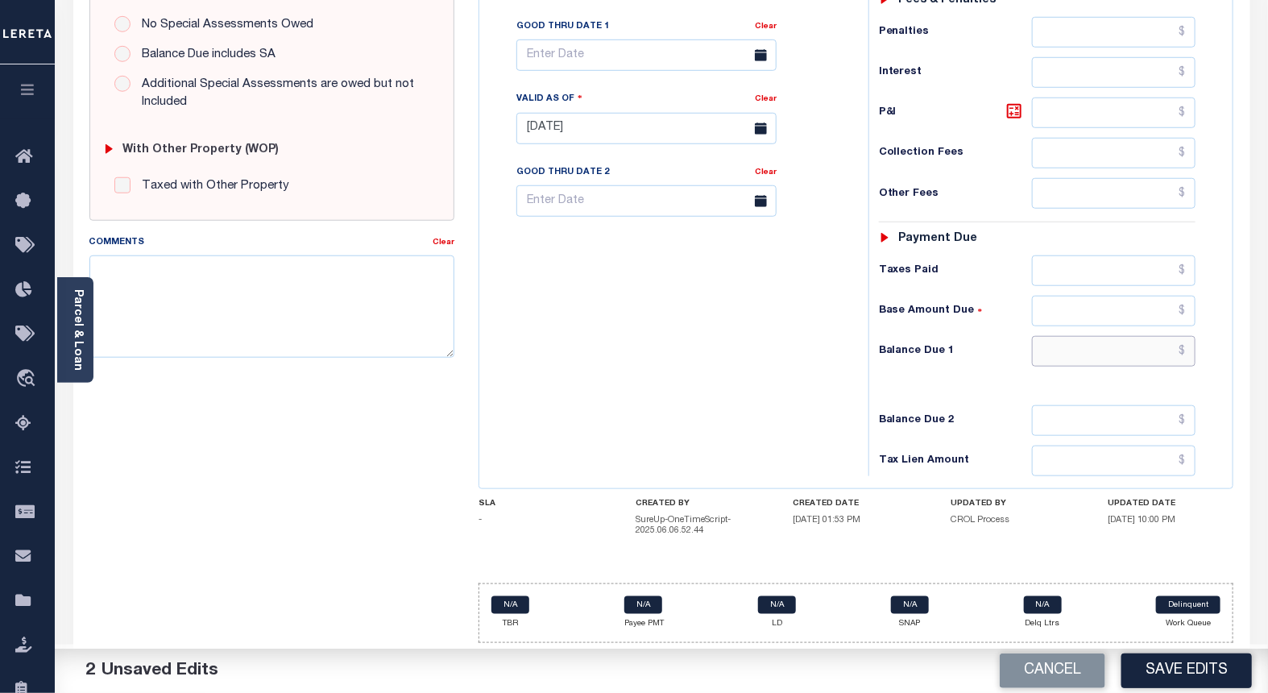
click at [1070, 354] on input "text" at bounding box center [1114, 351] width 164 height 31
paste input "4.52"
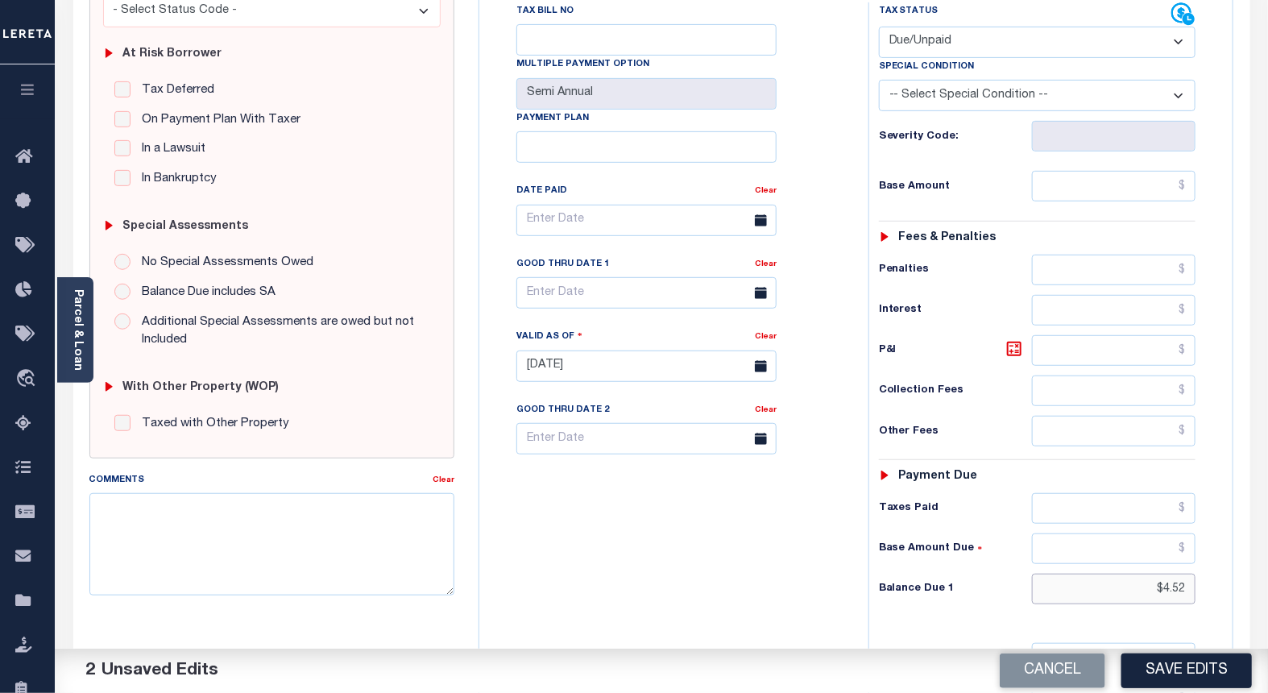
scroll to position [271, 0]
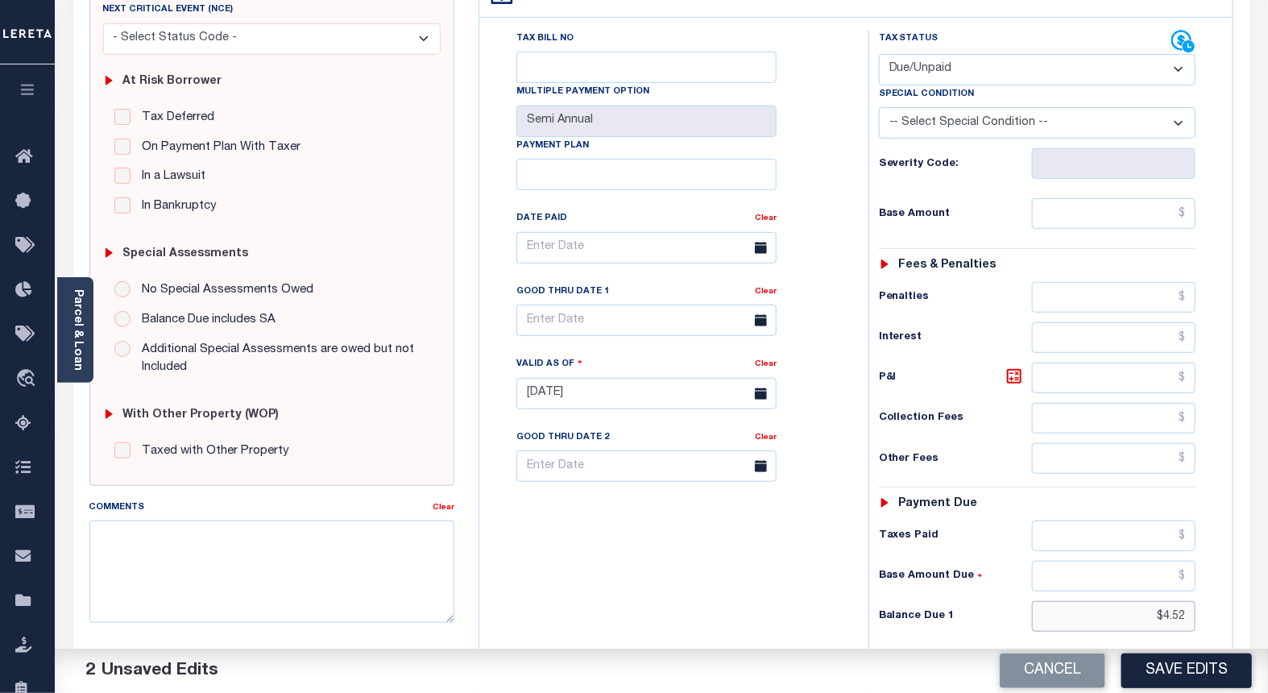
type input "$4.52"
drag, startPoint x: 1073, startPoint y: 214, endPoint x: 1190, endPoint y: 259, distance: 124.9
click at [1073, 214] on input "text" at bounding box center [1114, 213] width 164 height 31
type input "$1.88"
click at [1016, 383] on icon at bounding box center [1014, 376] width 14 height 14
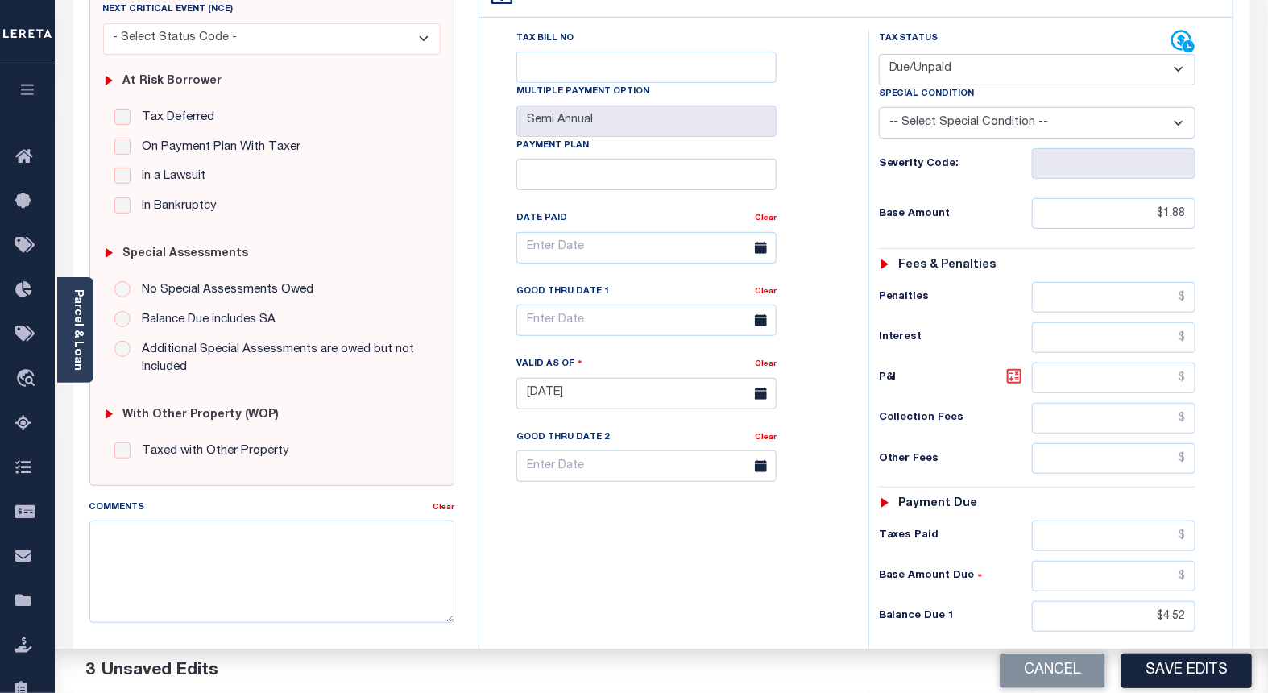
type input "$2.64"
click at [538, 322] on input "text" at bounding box center [646, 319] width 260 height 31
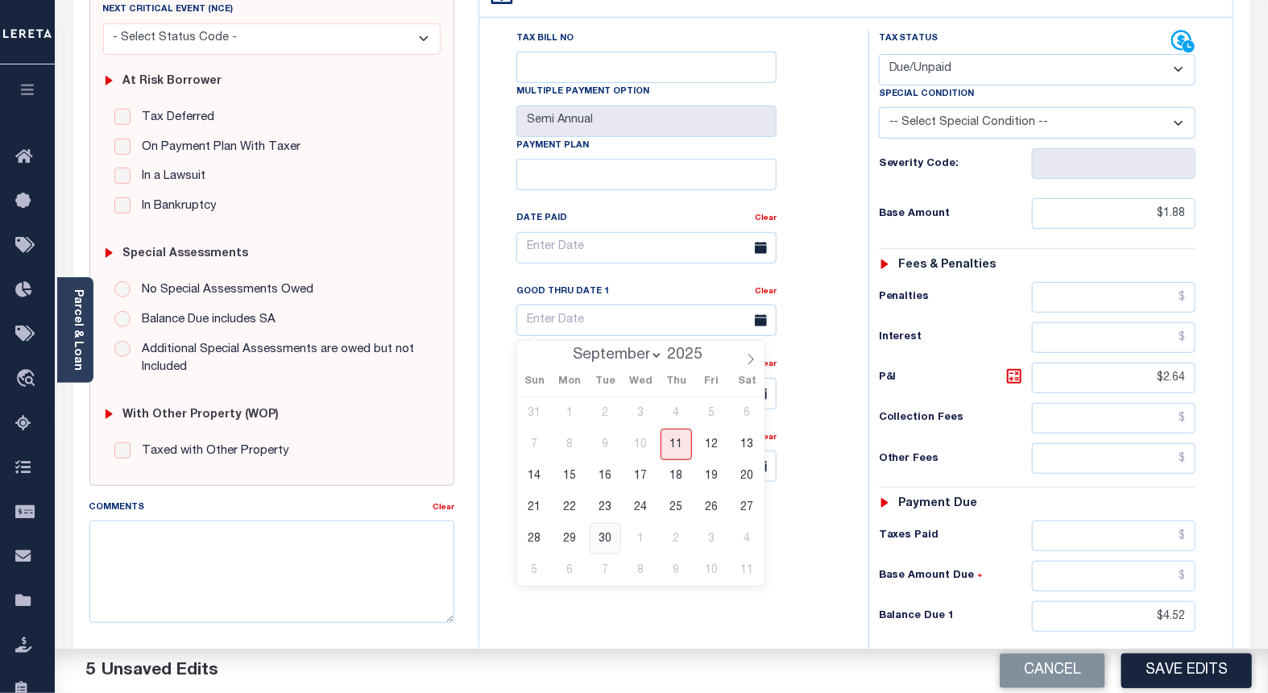
click at [598, 534] on span "30" at bounding box center [605, 538] width 31 height 31
type input "09/30/2025"
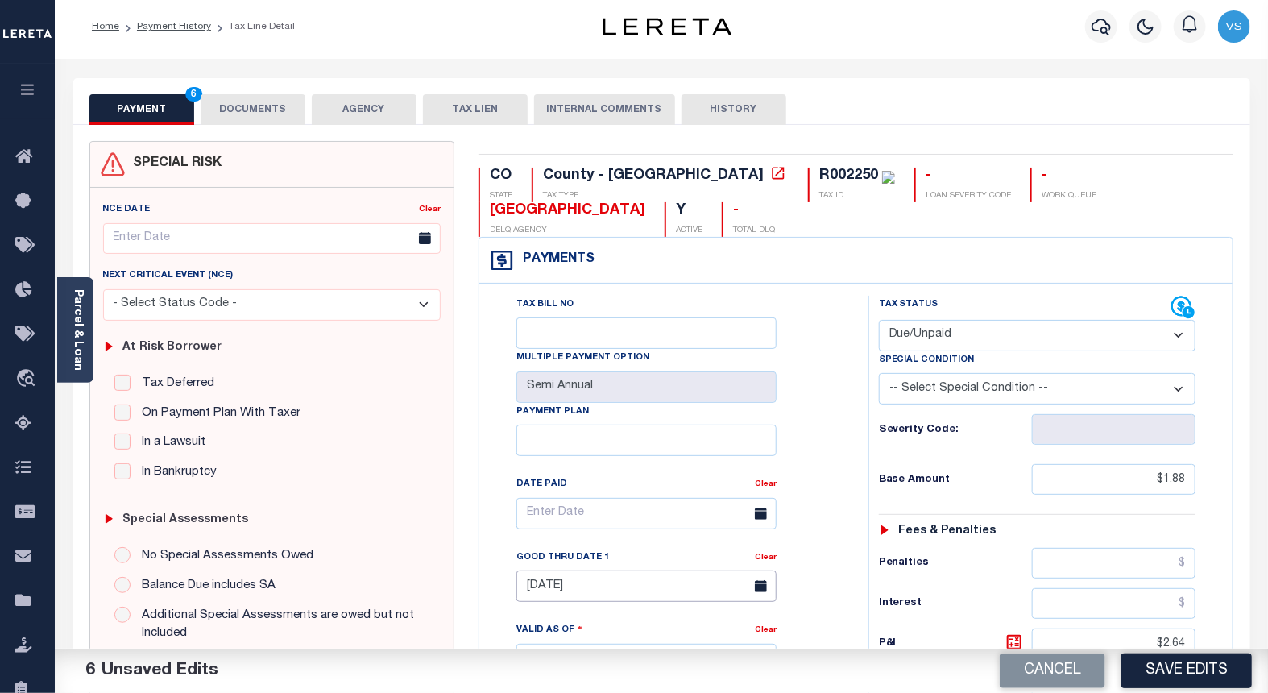
scroll to position [0, 0]
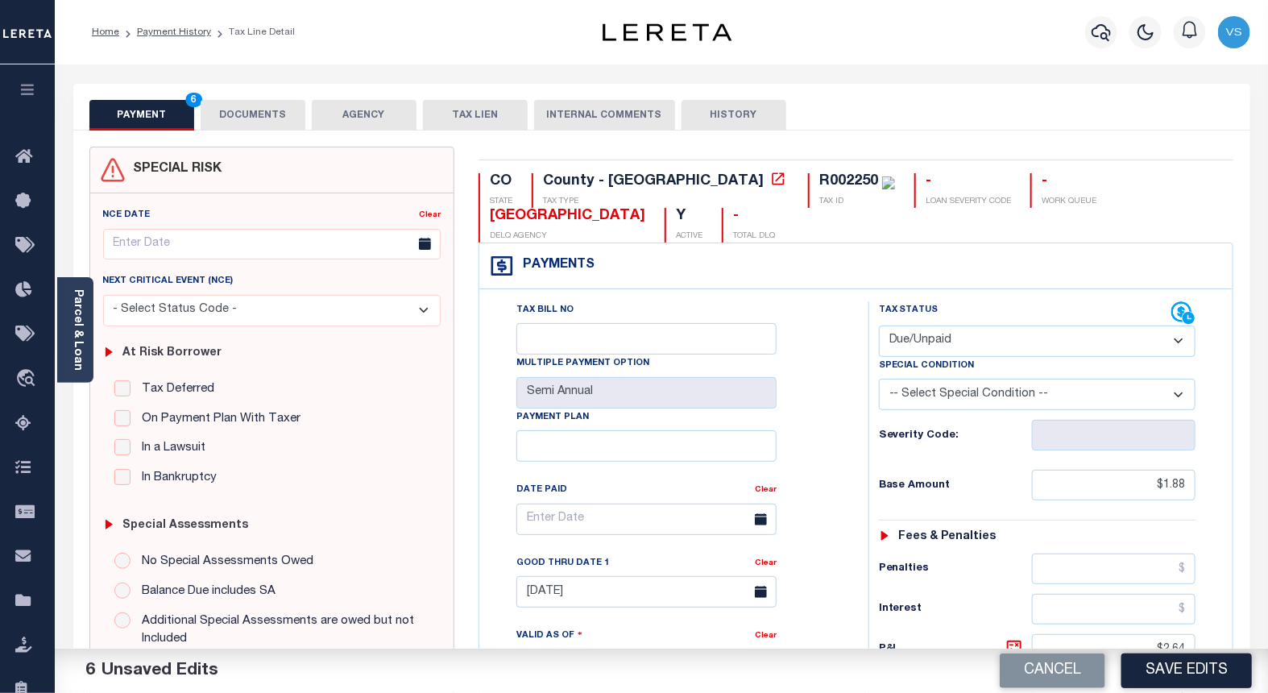
click at [237, 122] on button "DOCUMENTS" at bounding box center [253, 115] width 105 height 31
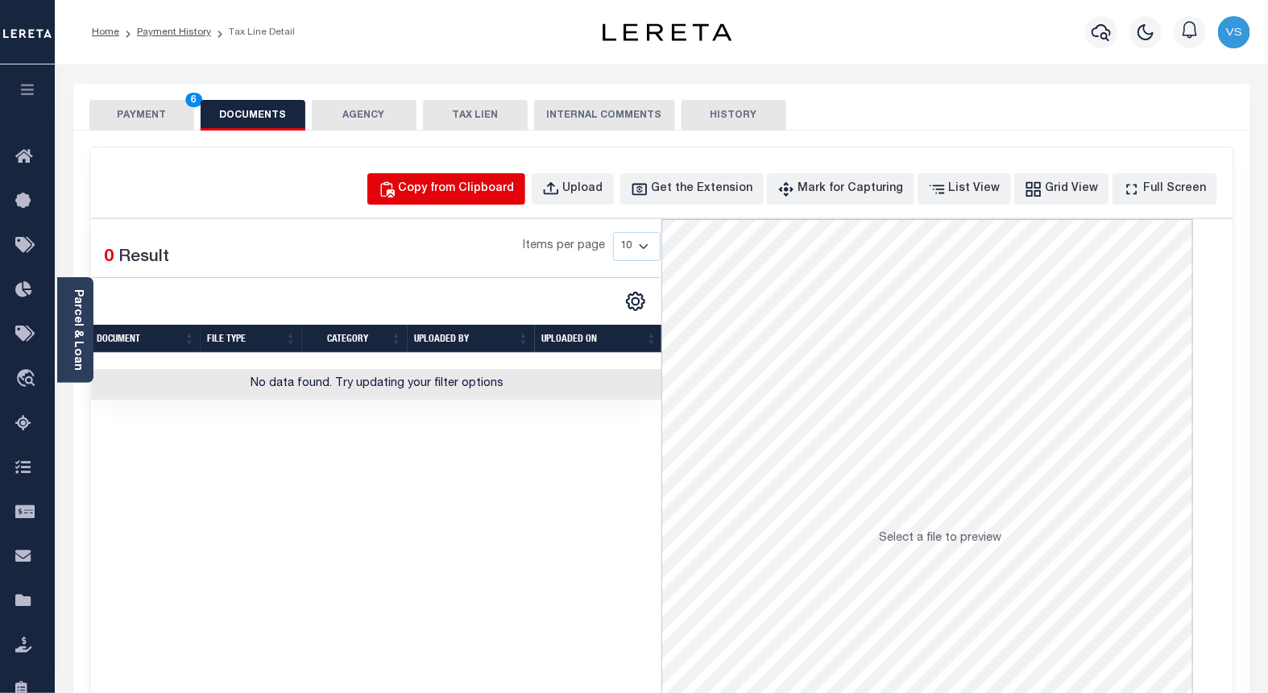
click at [460, 186] on div "Copy from Clipboard" at bounding box center [457, 189] width 116 height 18
select select "POP"
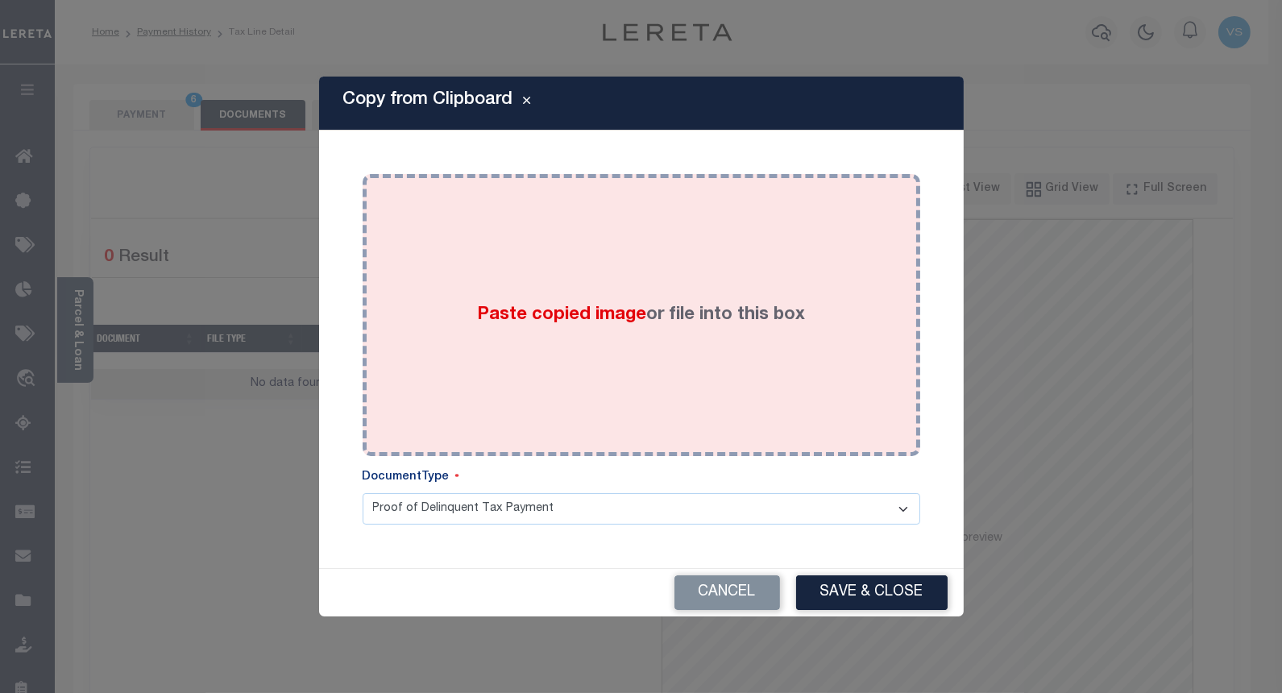
click at [484, 320] on span "Paste copied image" at bounding box center [561, 315] width 169 height 18
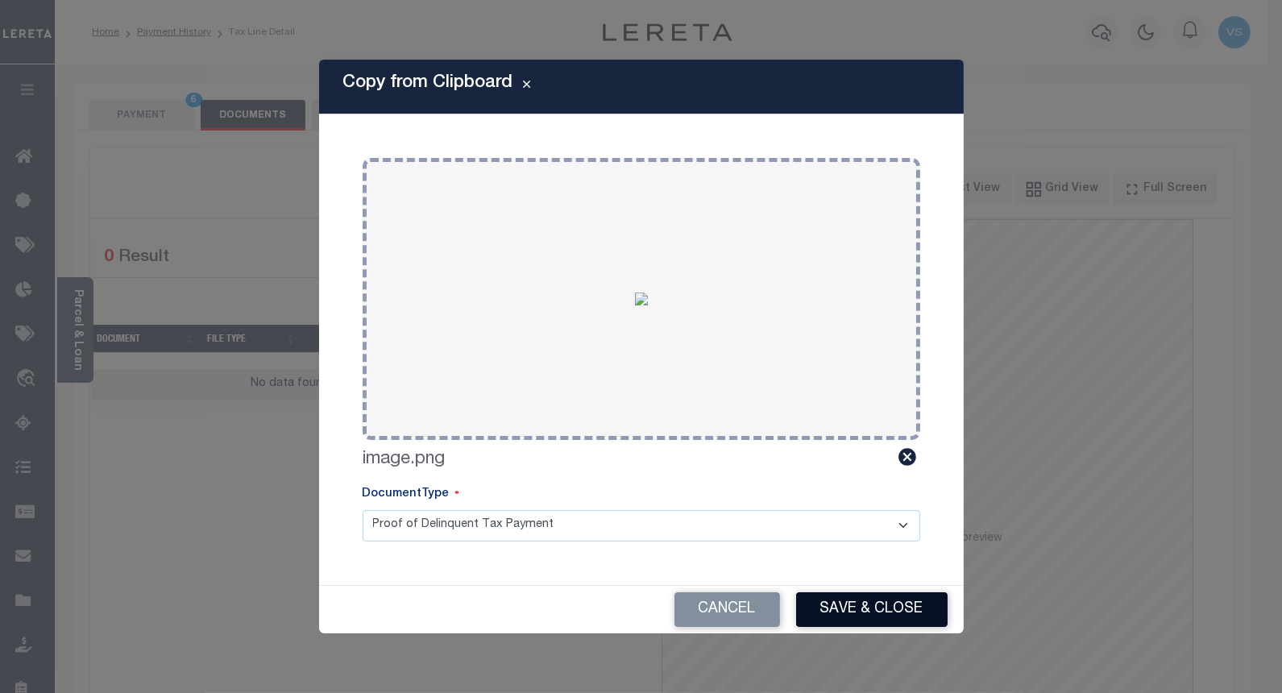
click at [826, 605] on button "Save & Close" at bounding box center [871, 609] width 151 height 35
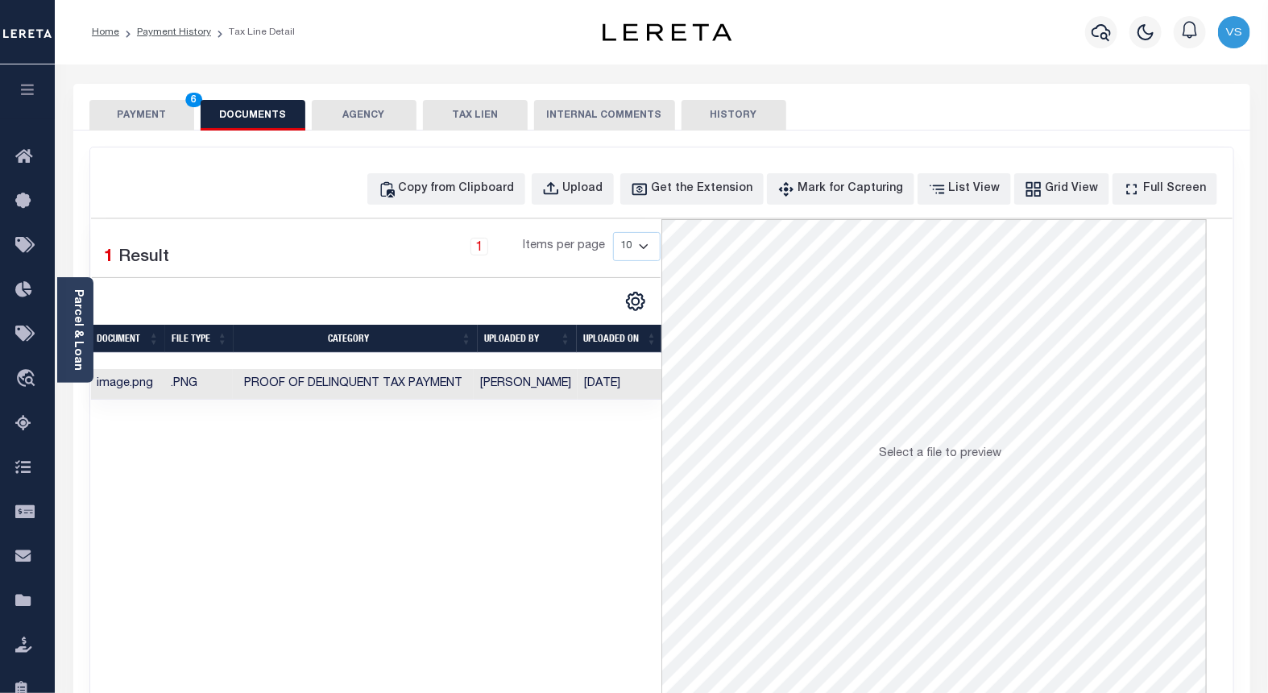
click at [122, 111] on button "PAYMENT 6" at bounding box center [141, 115] width 105 height 31
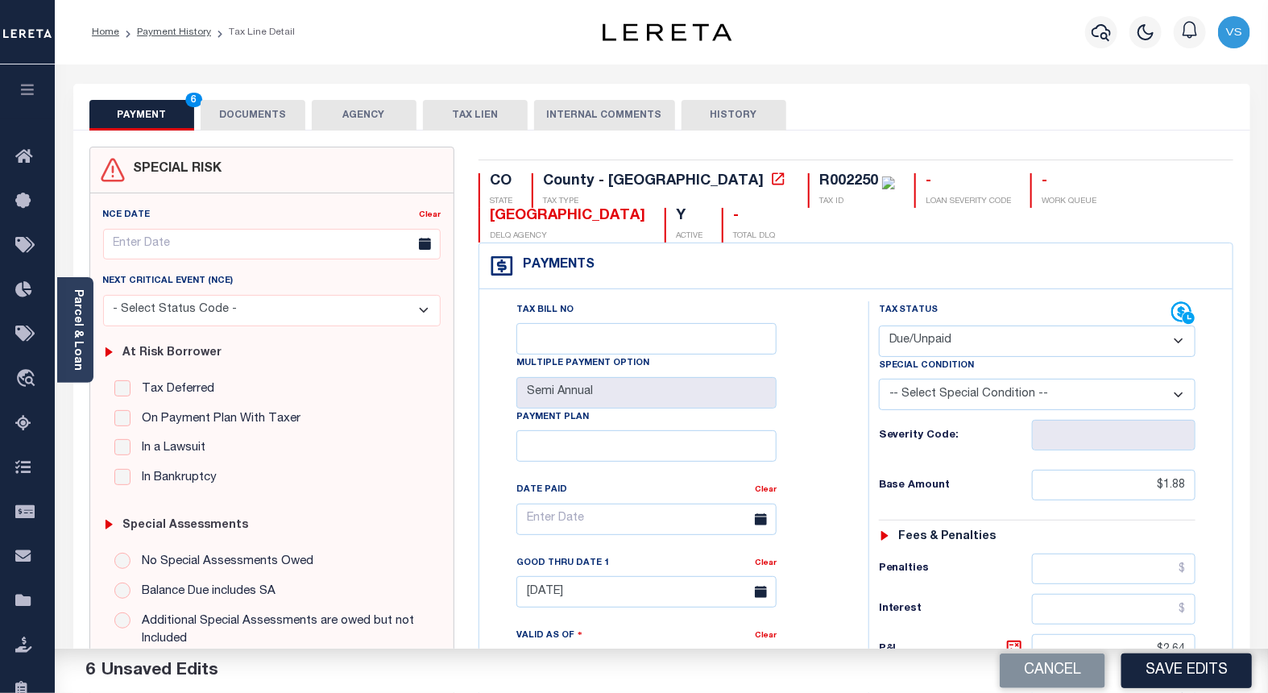
scroll to position [268, 0]
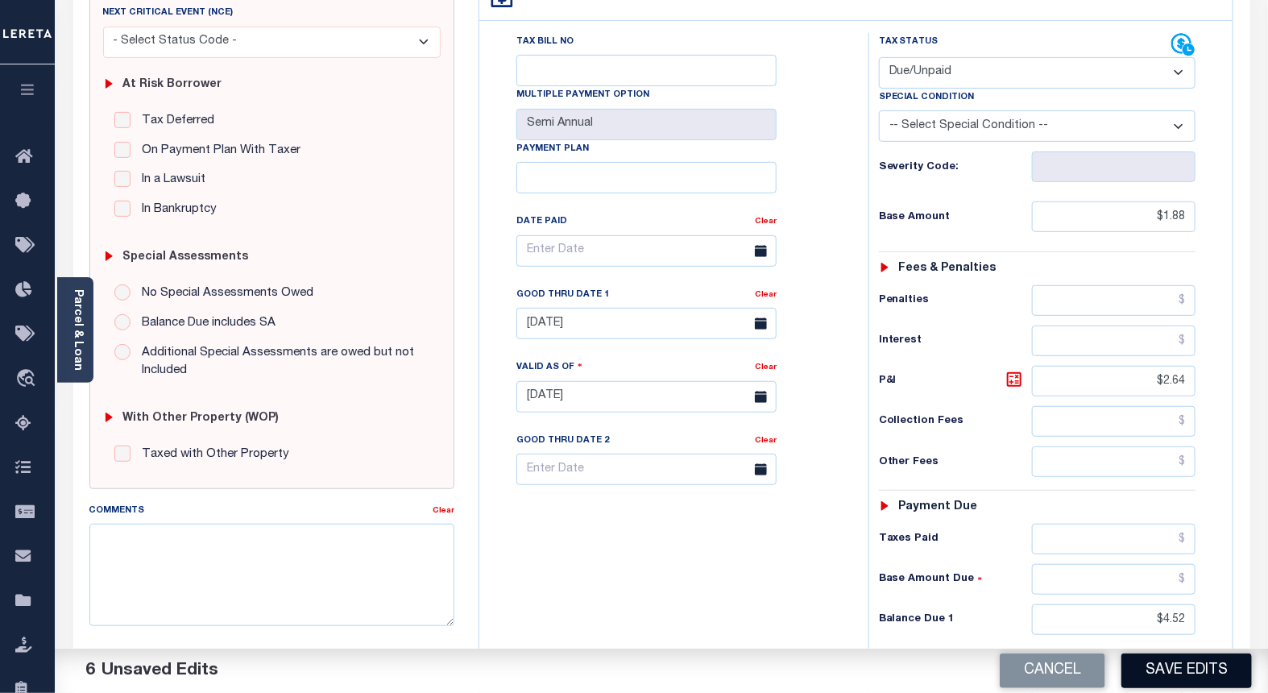
click at [1203, 655] on button "Save Edits" at bounding box center [1186, 670] width 130 height 35
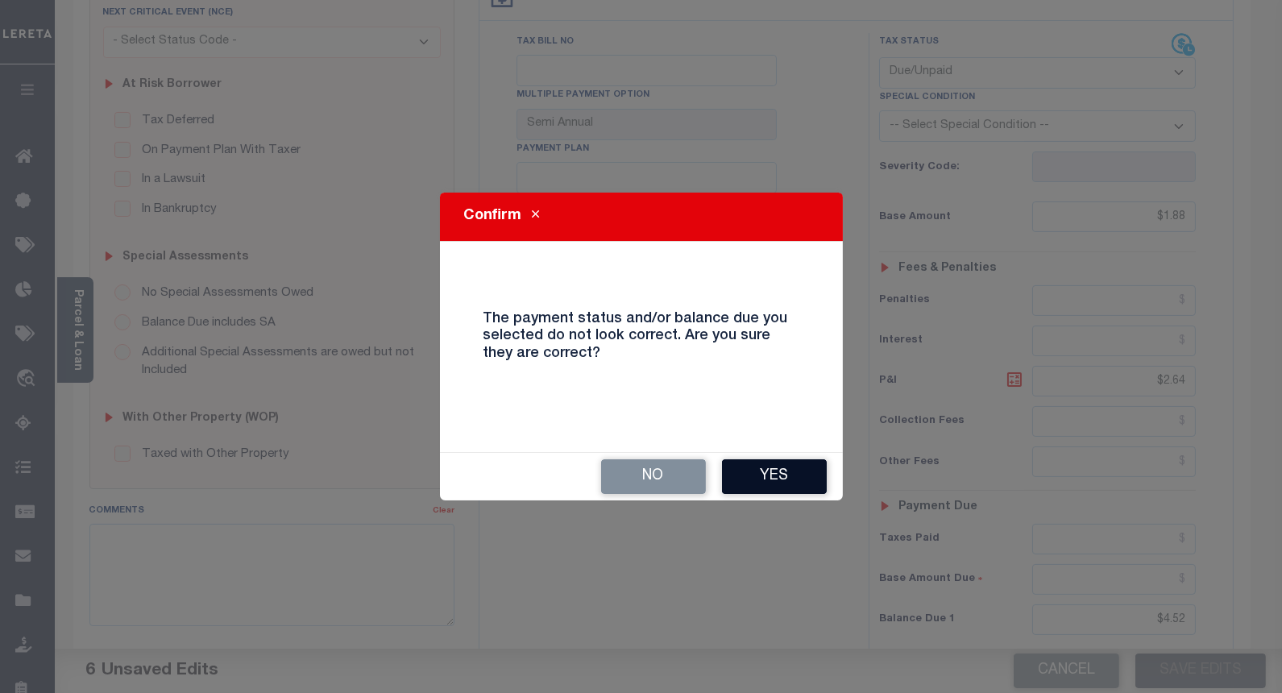
click at [738, 473] on button "Yes" at bounding box center [774, 476] width 105 height 35
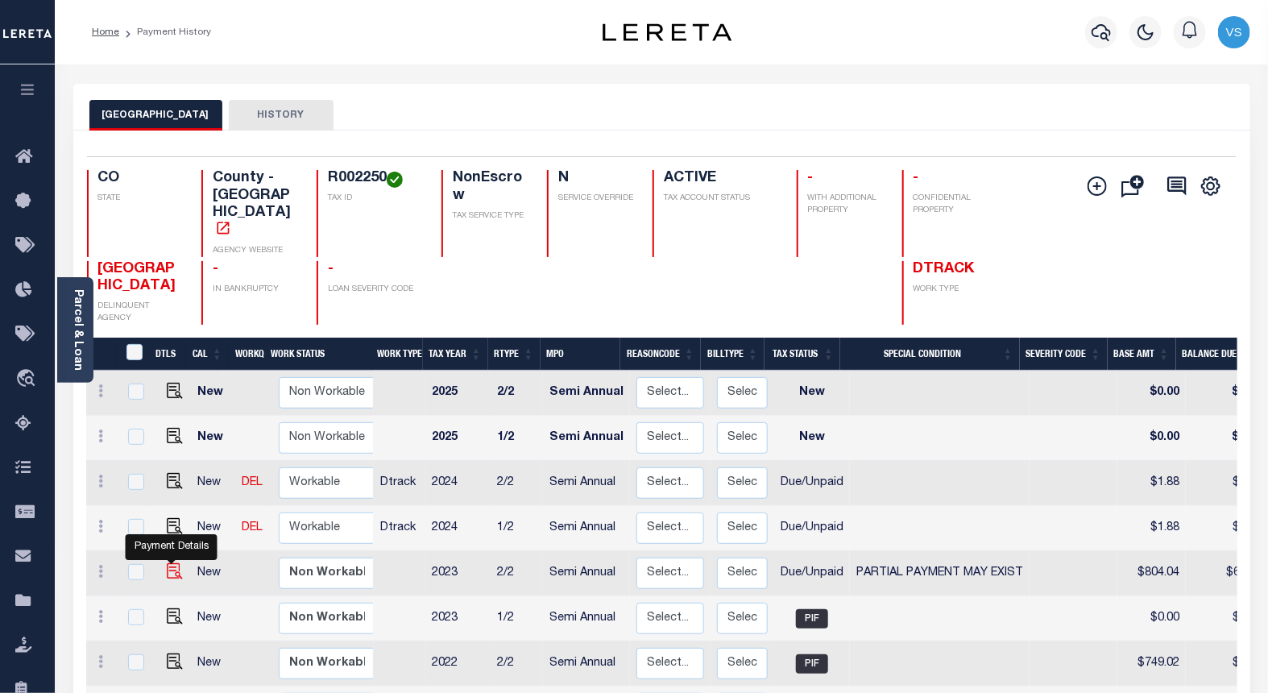
click at [171, 563] on img "" at bounding box center [175, 571] width 16 height 16
checkbox input "true"
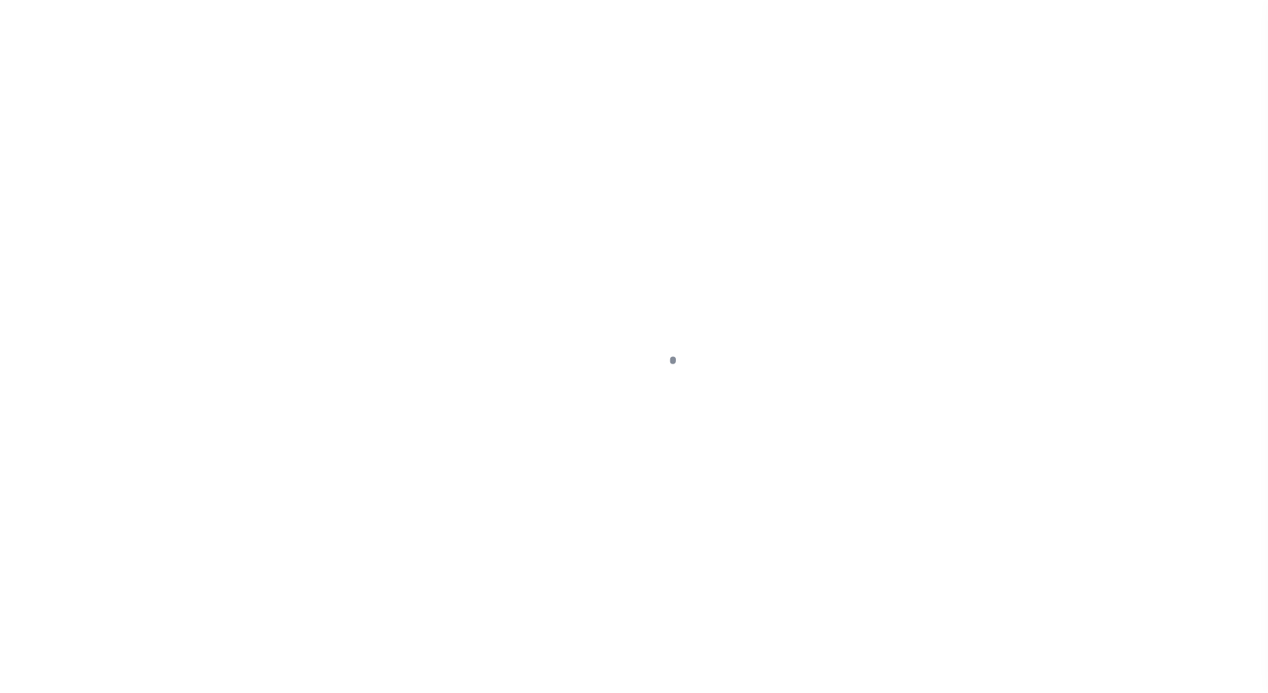
select select "DUE"
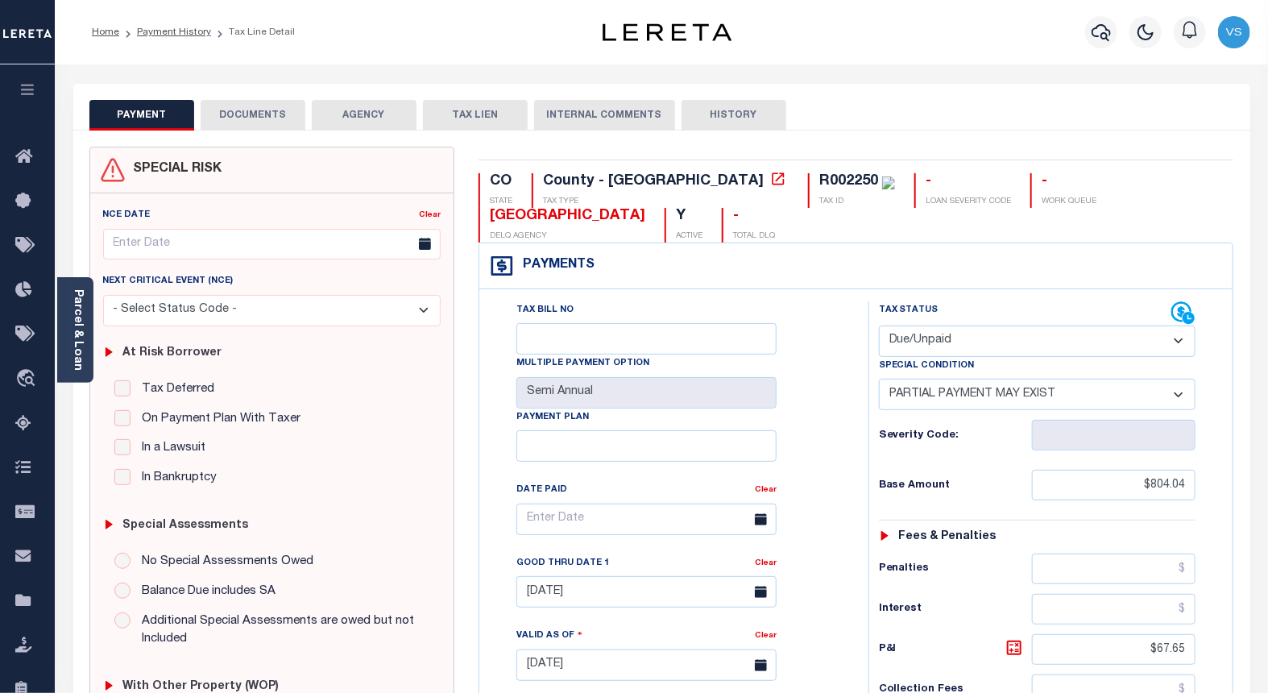
click at [975, 393] on select "-- Select Special Condition -- 3RD PARTY TAX LIEN AGENCY TAX LIEN (A.K.A Inside…" at bounding box center [1037, 394] width 317 height 31
select select "20"
click at [879, 380] on select "-- Select Special Condition -- 3RD PARTY TAX LIEN AGENCY TAX LIEN (A.K.A Inside…" at bounding box center [1037, 394] width 317 height 31
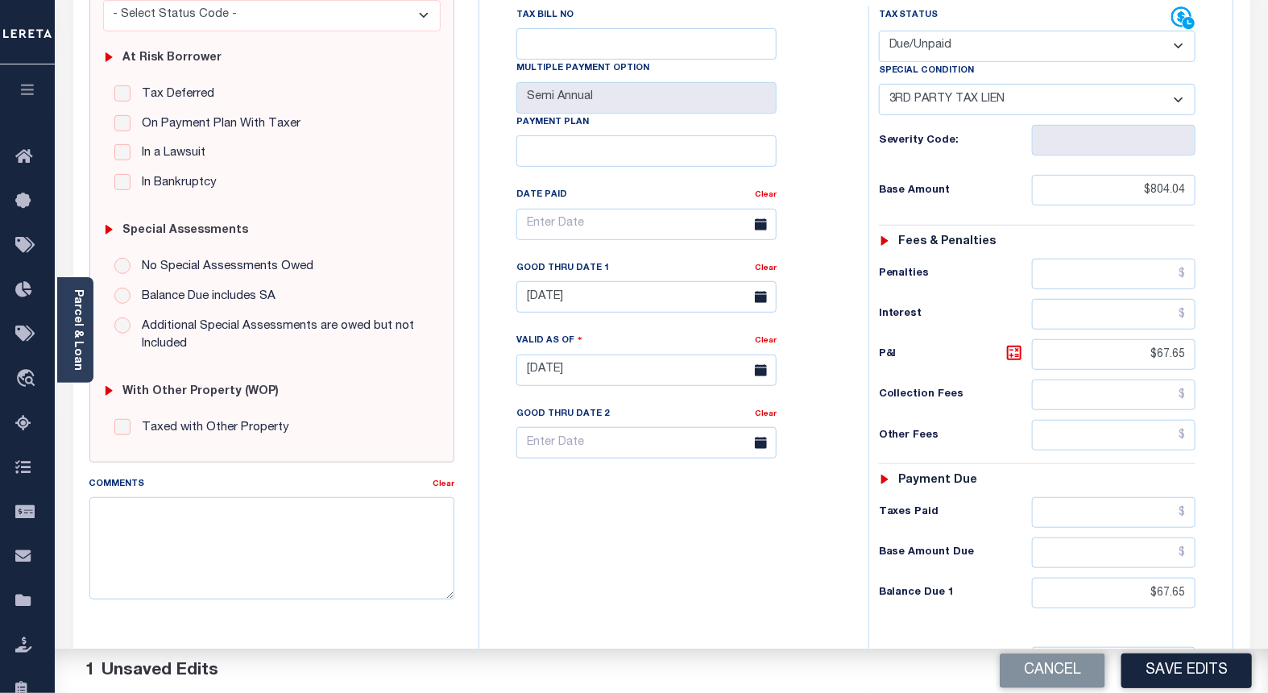
scroll to position [358, 0]
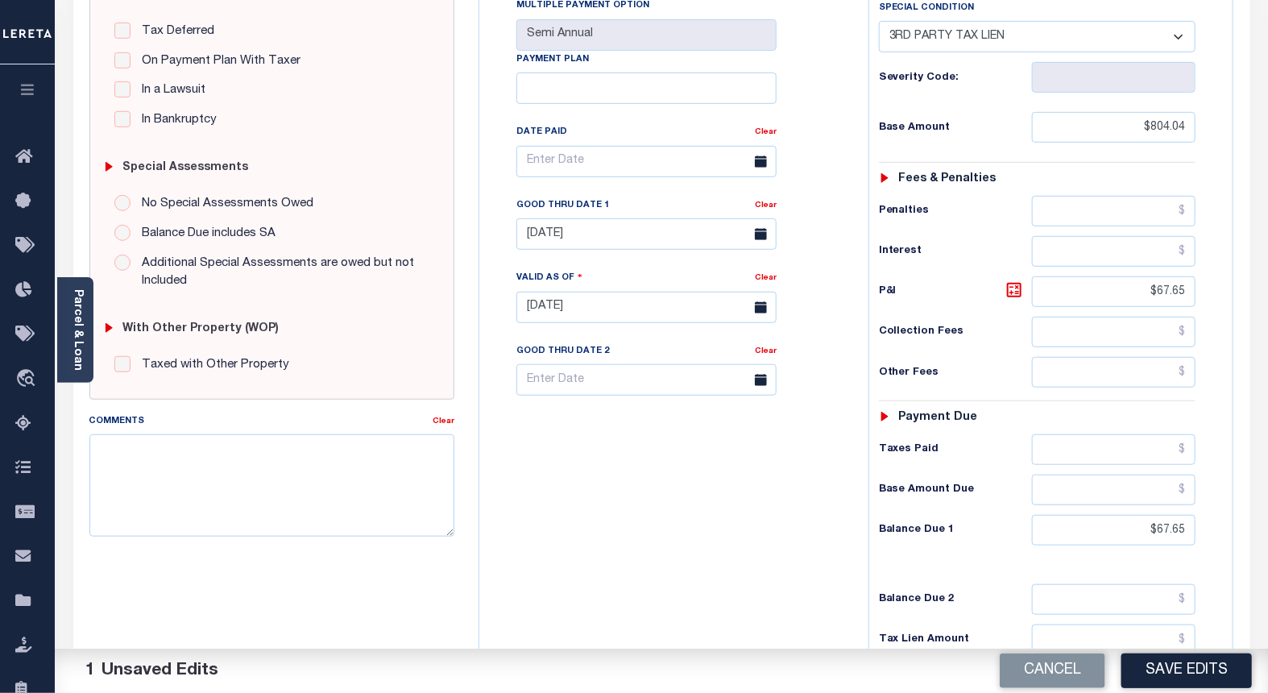
drag, startPoint x: 1146, startPoint y: 680, endPoint x: 1178, endPoint y: 632, distance: 57.0
click at [1147, 679] on button "Save Edits" at bounding box center [1186, 670] width 130 height 35
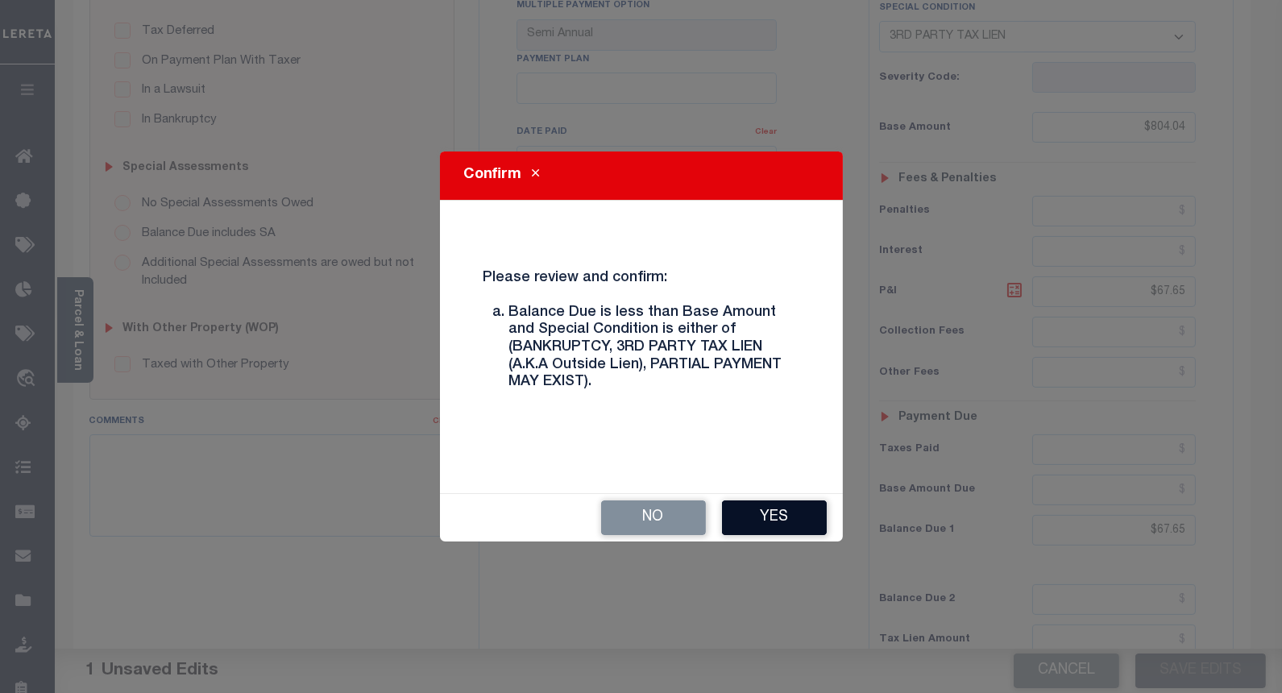
click at [760, 520] on button "Yes" at bounding box center [774, 517] width 105 height 35
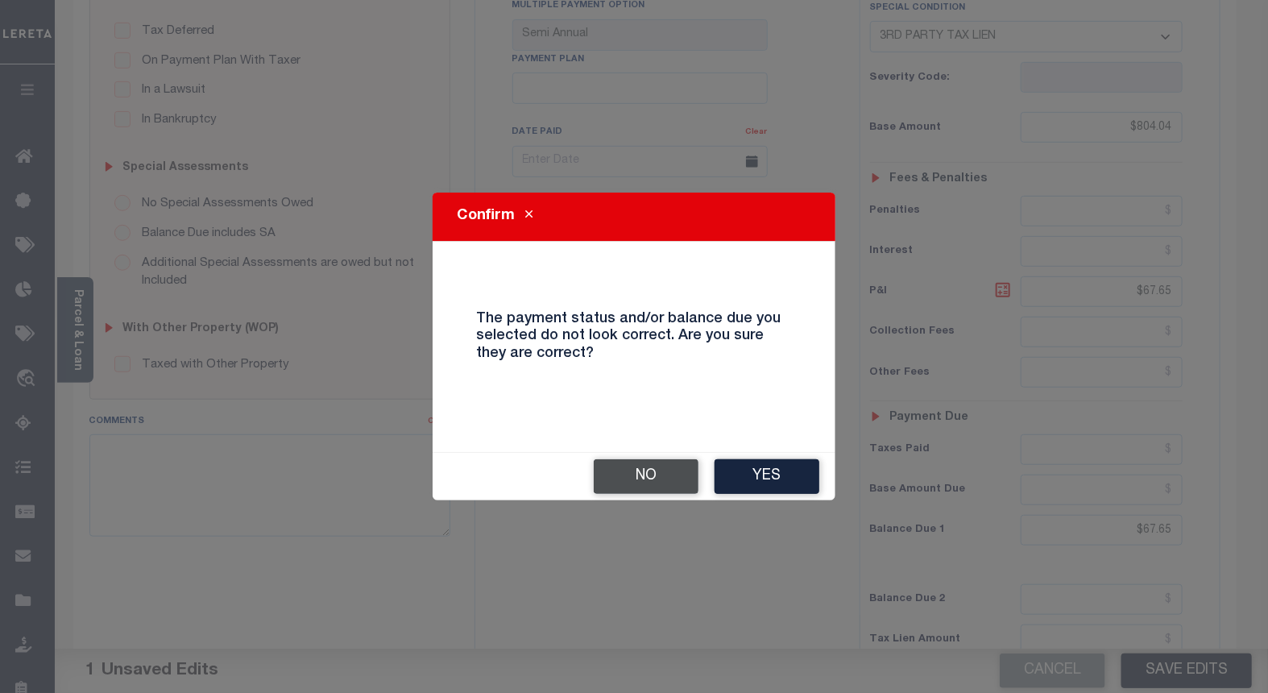
click at [657, 476] on button "No" at bounding box center [646, 476] width 105 height 35
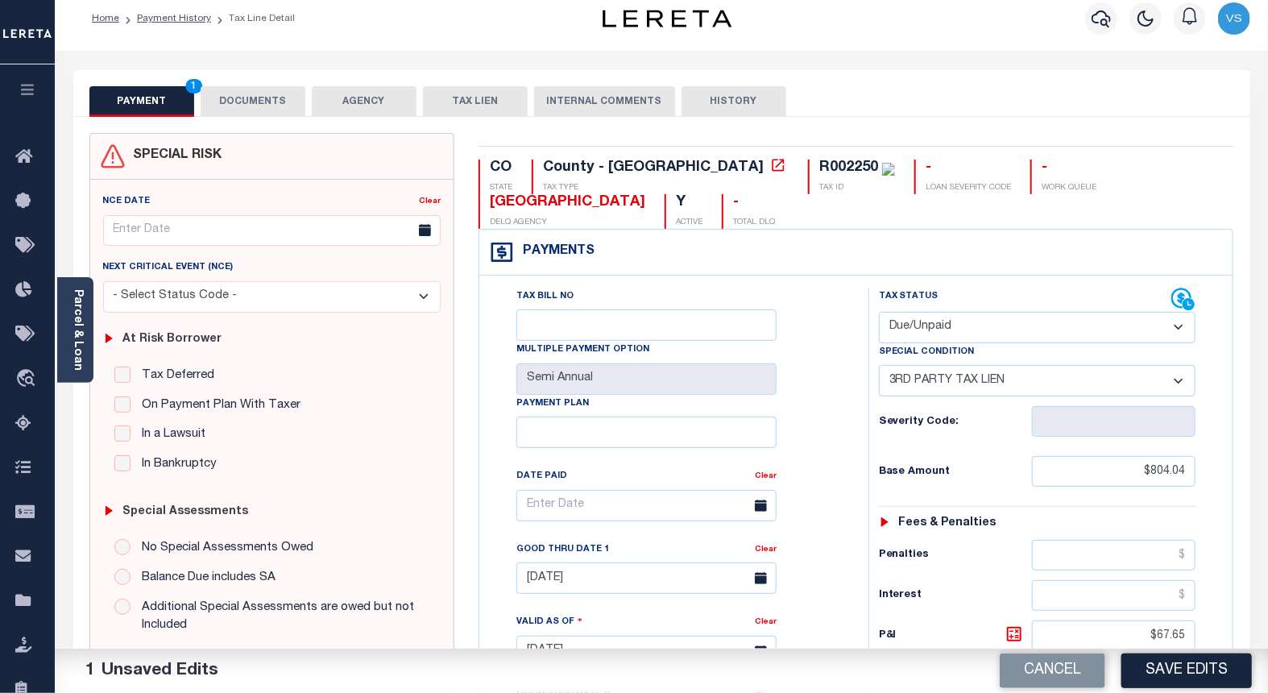
scroll to position [0, 0]
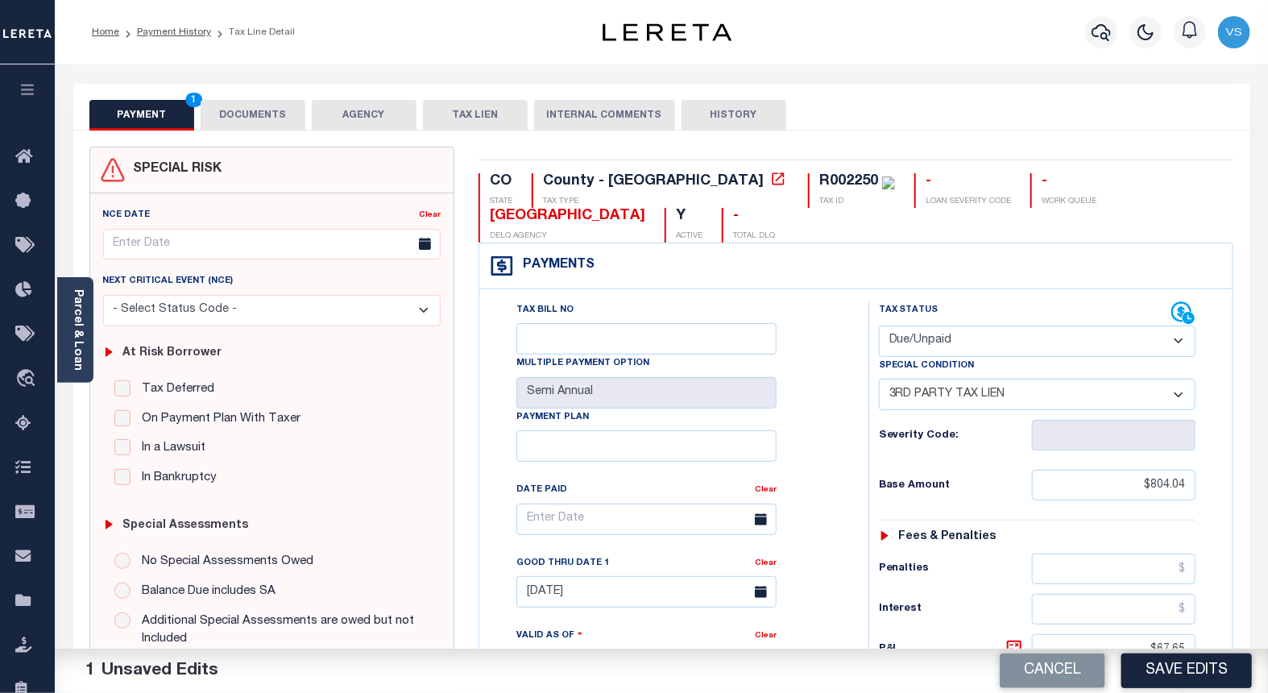
drag, startPoint x: 240, startPoint y: 113, endPoint x: 296, endPoint y: 202, distance: 105.3
click at [245, 116] on button "DOCUMENTS" at bounding box center [253, 115] width 105 height 31
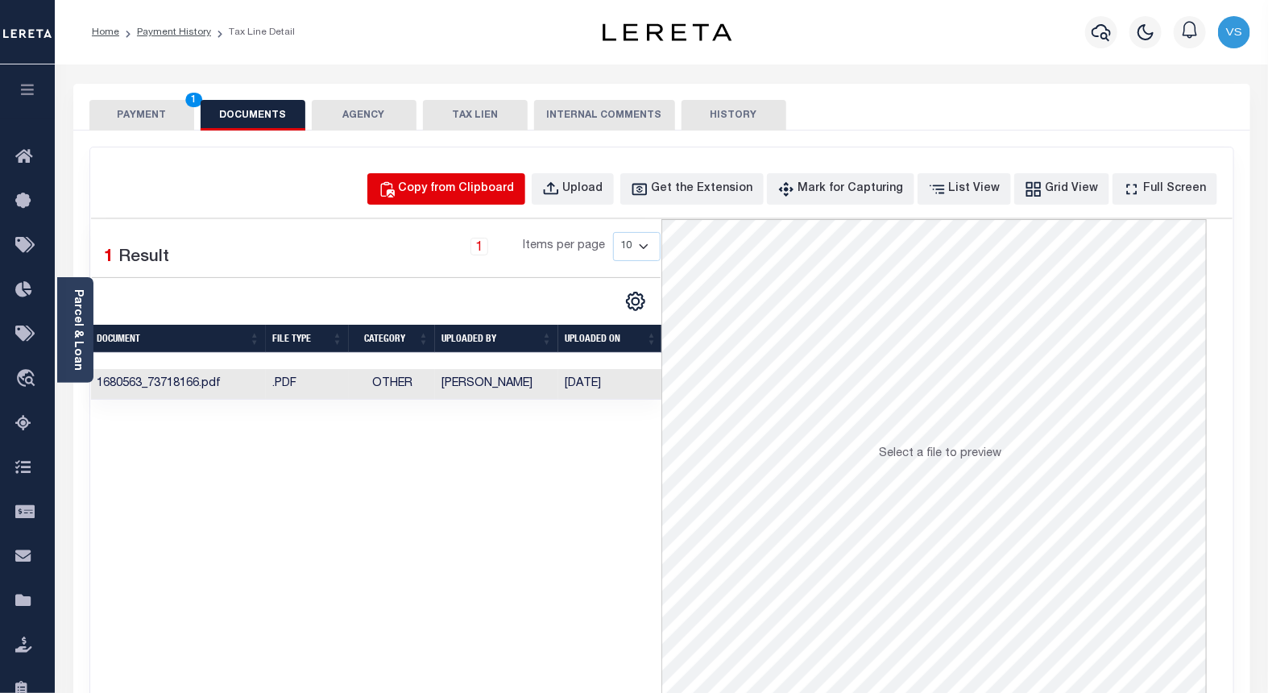
click at [469, 187] on div "Copy from Clipboard" at bounding box center [457, 189] width 116 height 18
select select "POP"
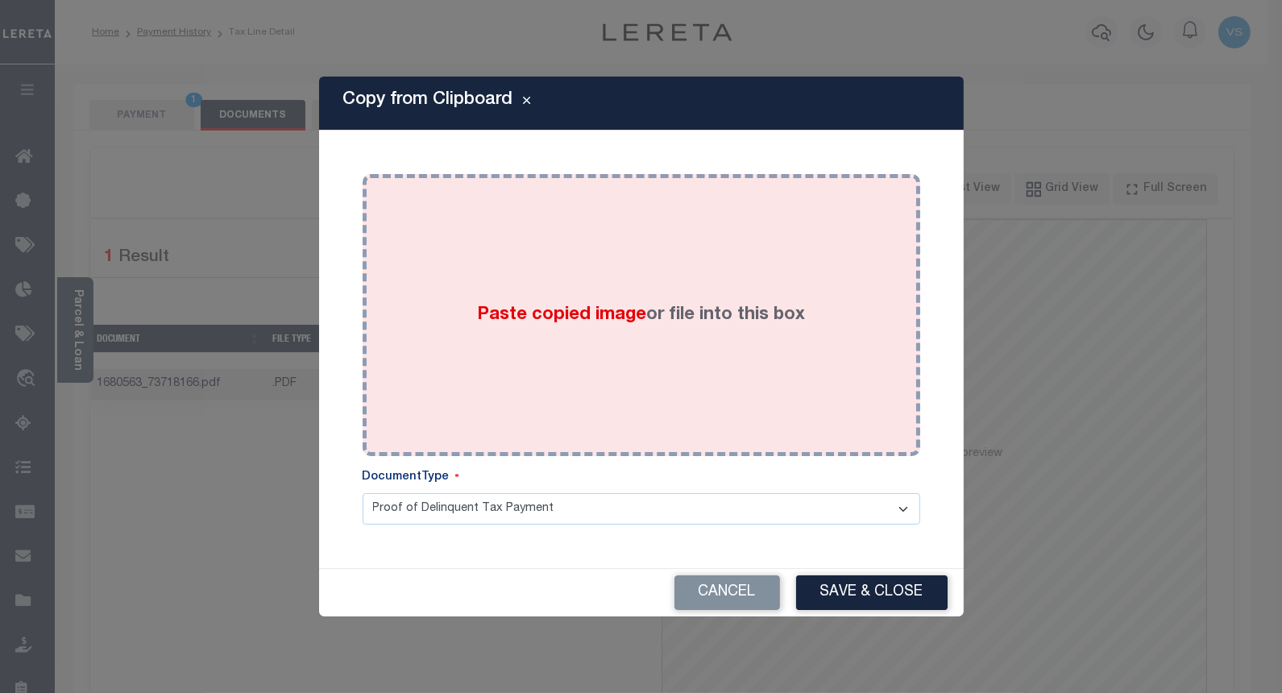
click at [561, 285] on div "Paste copied image or file into this box" at bounding box center [641, 315] width 533 height 258
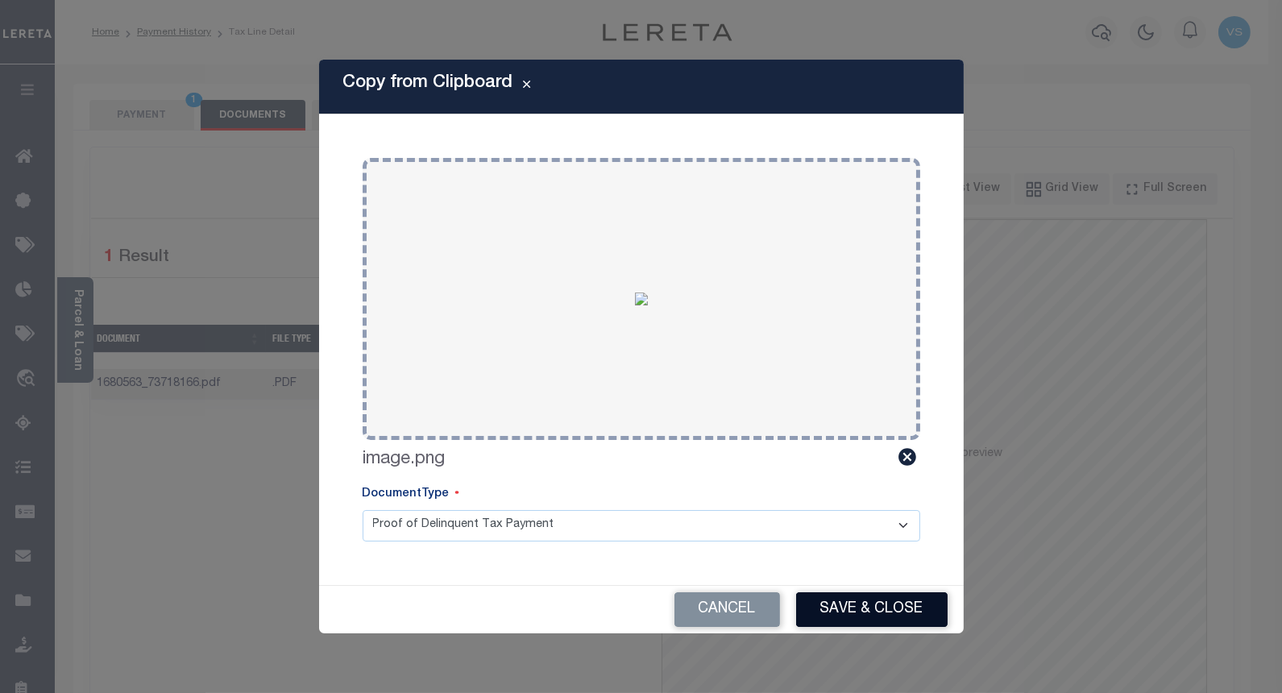
click at [830, 611] on button "Save & Close" at bounding box center [871, 609] width 151 height 35
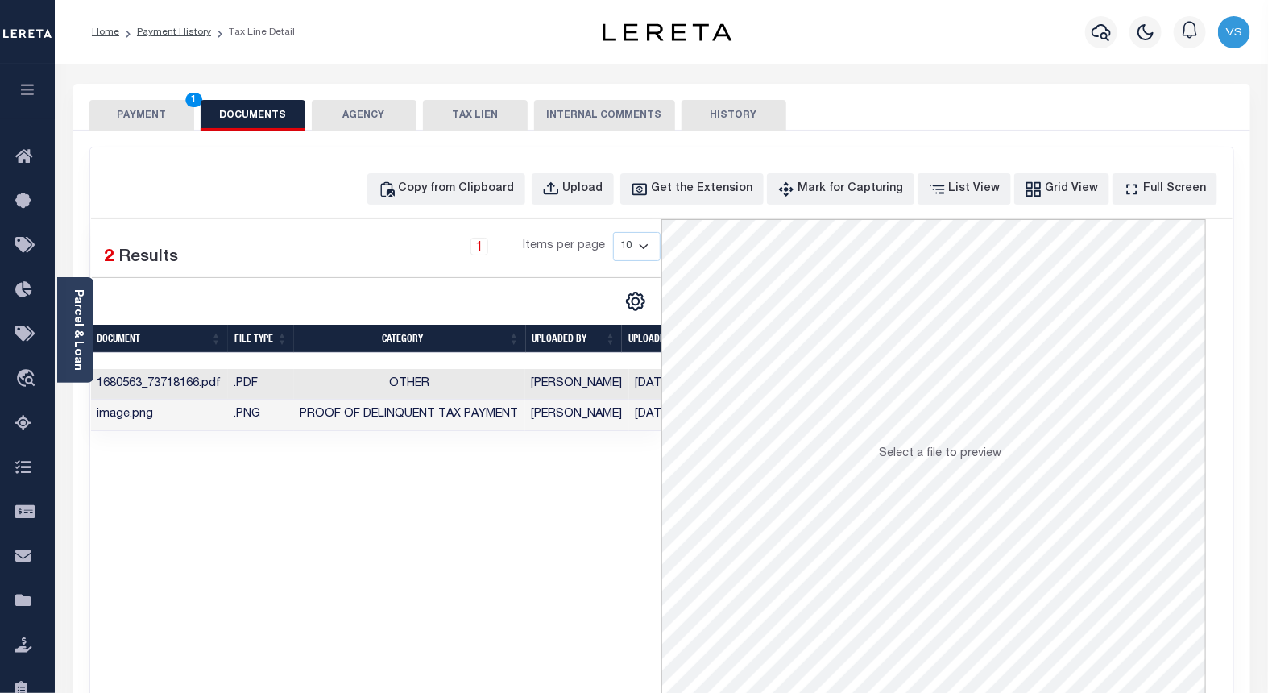
click at [154, 113] on button "PAYMENT 1" at bounding box center [141, 115] width 105 height 31
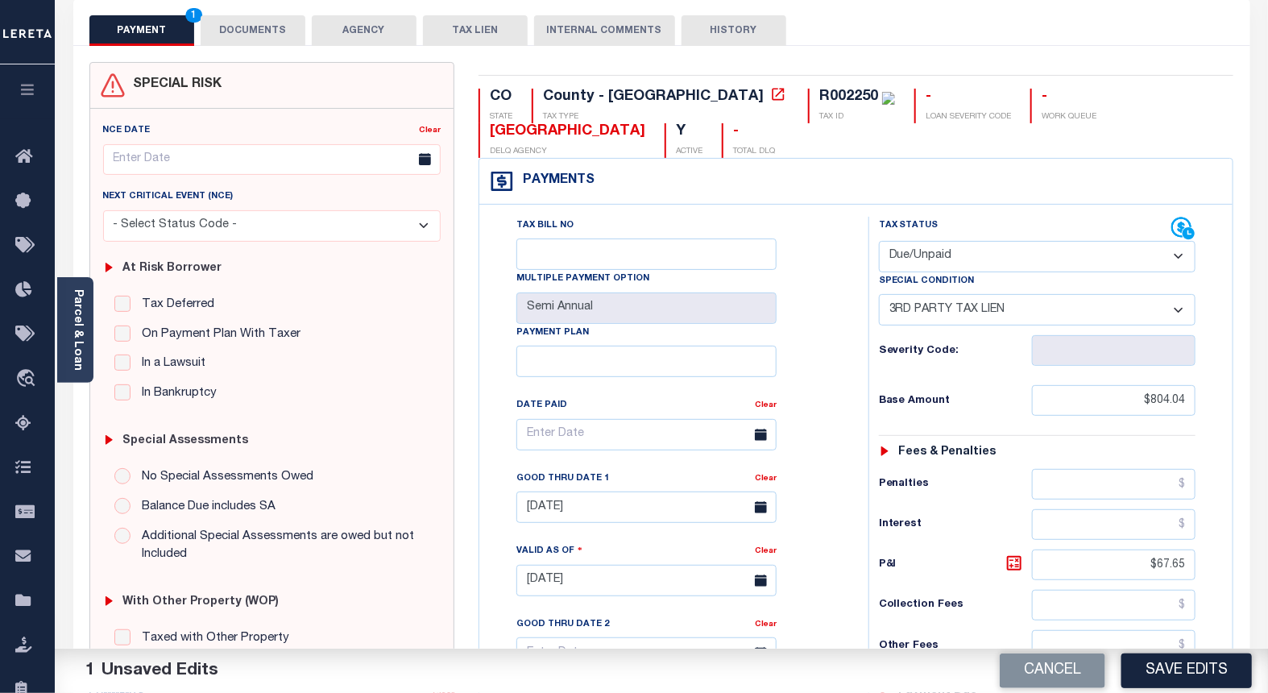
scroll to position [89, 0]
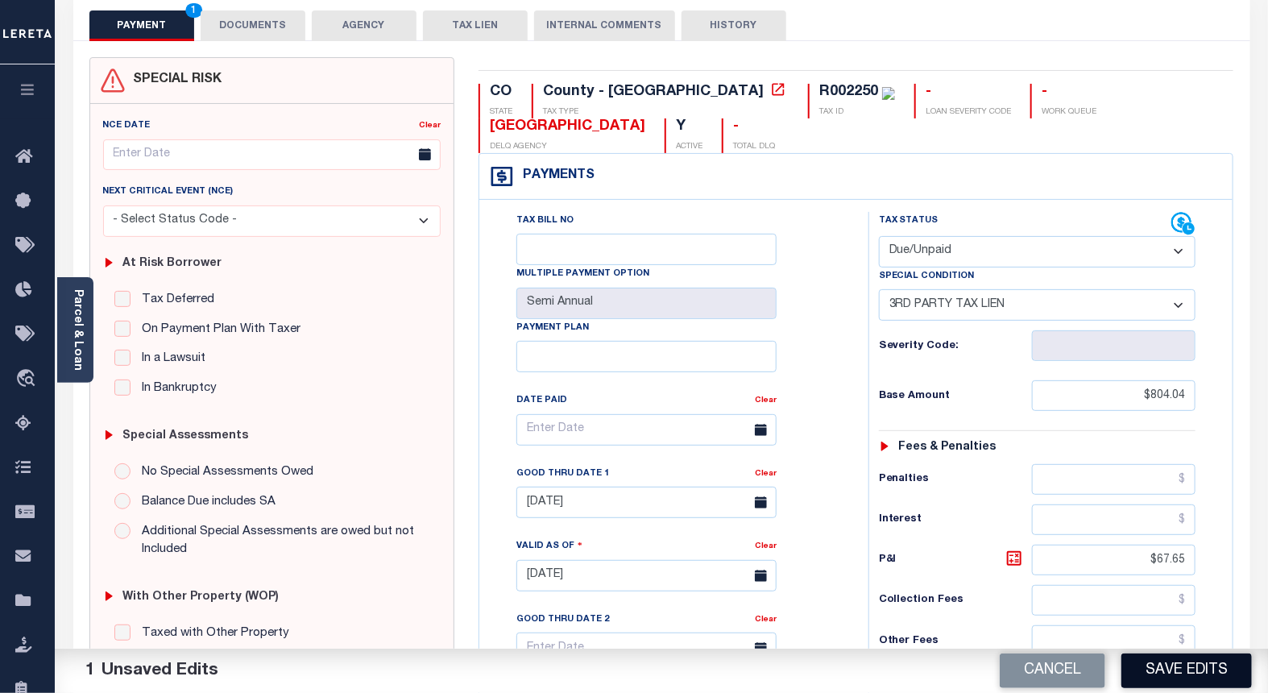
click at [1210, 657] on button "Save Edits" at bounding box center [1186, 670] width 130 height 35
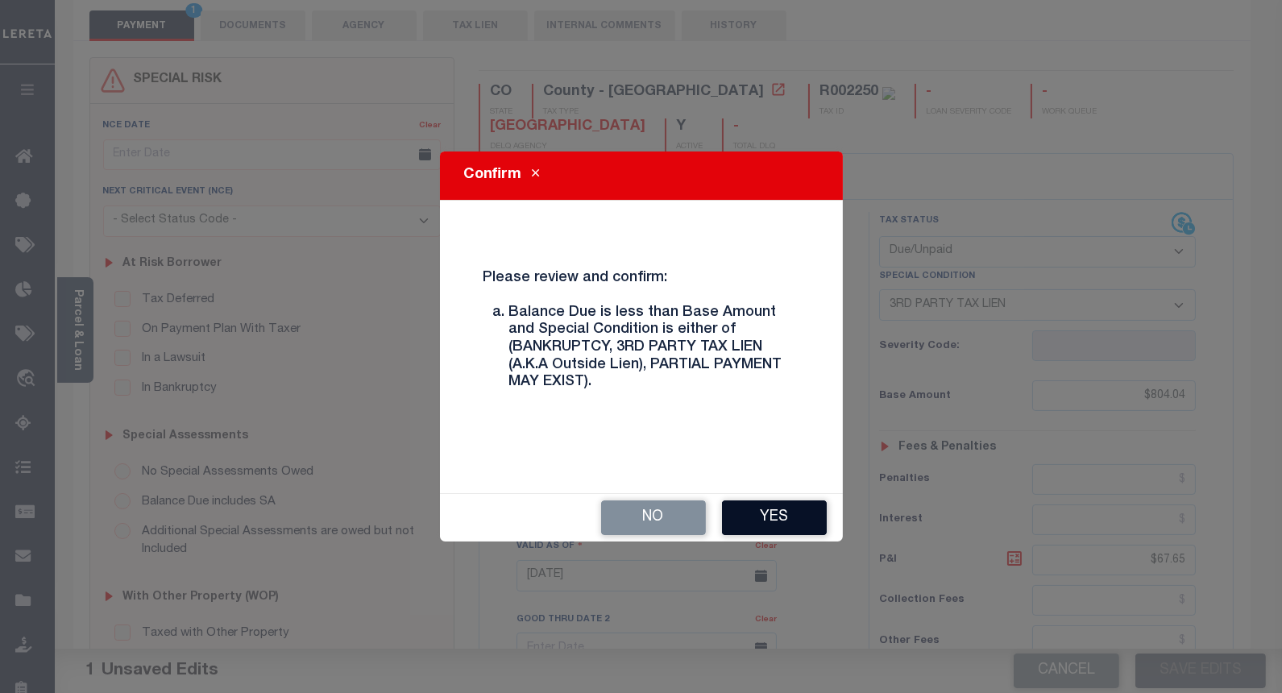
click at [768, 524] on button "Yes" at bounding box center [774, 517] width 105 height 35
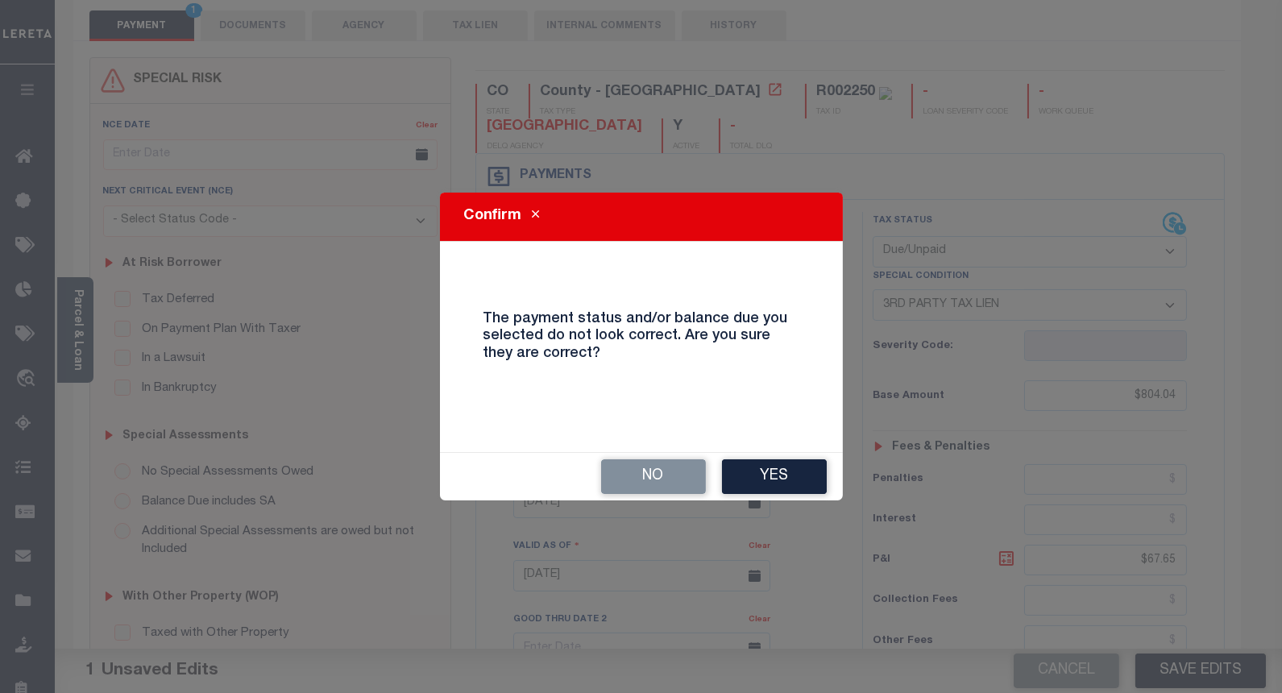
click at [769, 472] on button "Yes" at bounding box center [774, 476] width 105 height 35
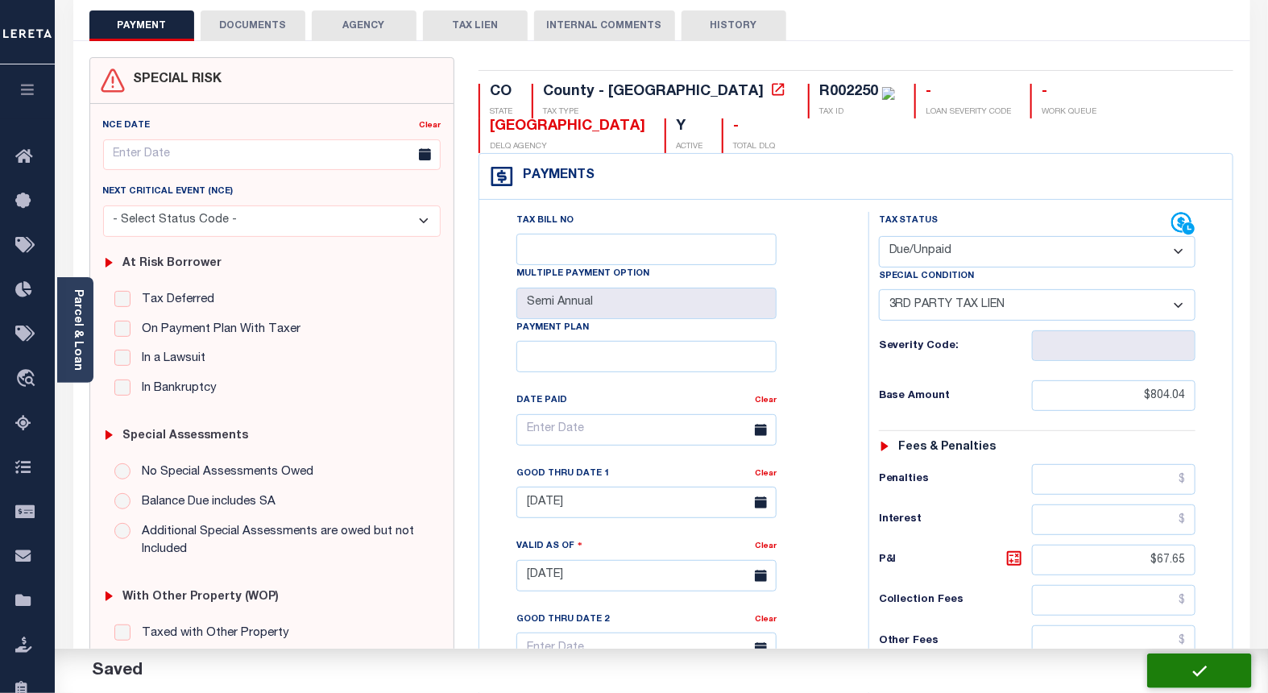
checkbox input "false"
type input "0"
type input "$804.04"
type input "$67.65"
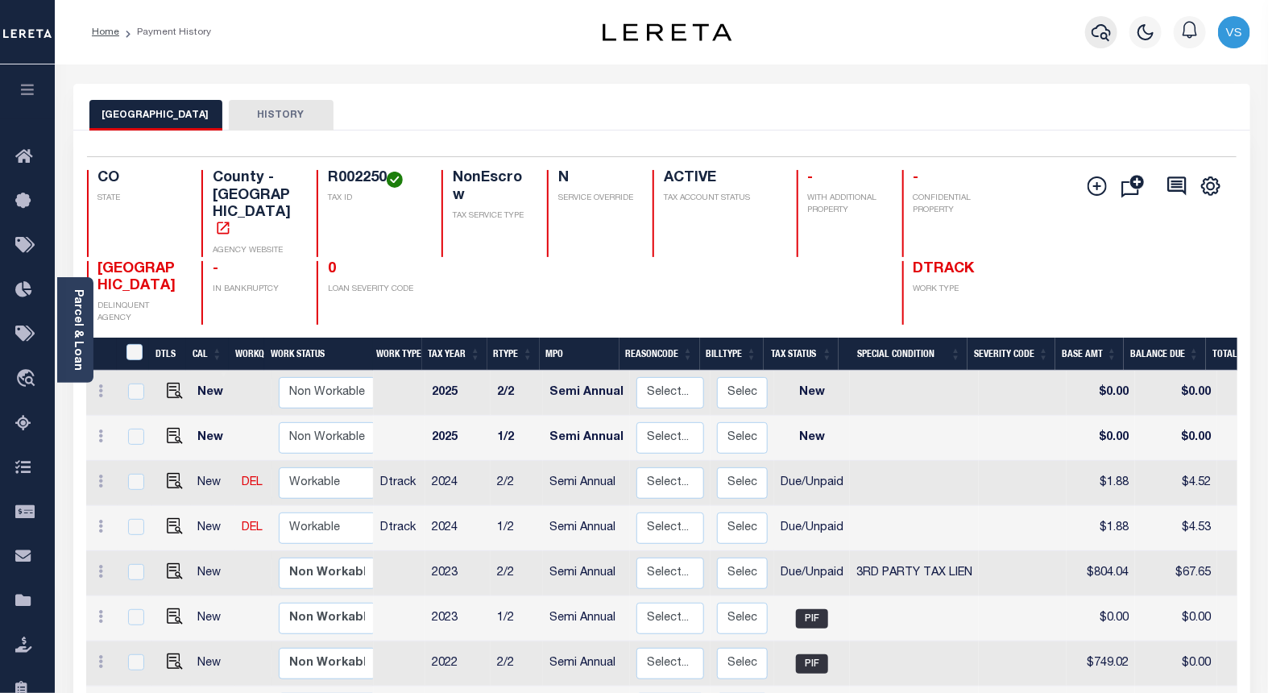
click at [1099, 32] on icon "button" at bounding box center [1101, 32] width 19 height 19
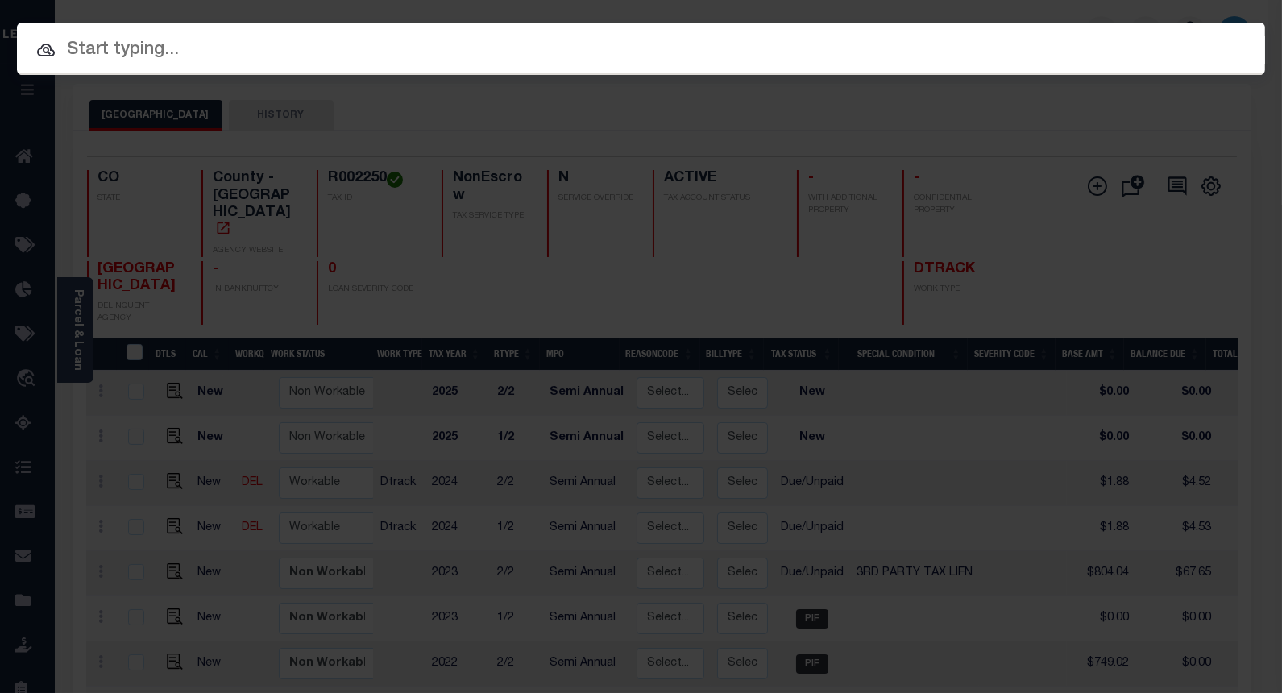
paste input "4309180003504"
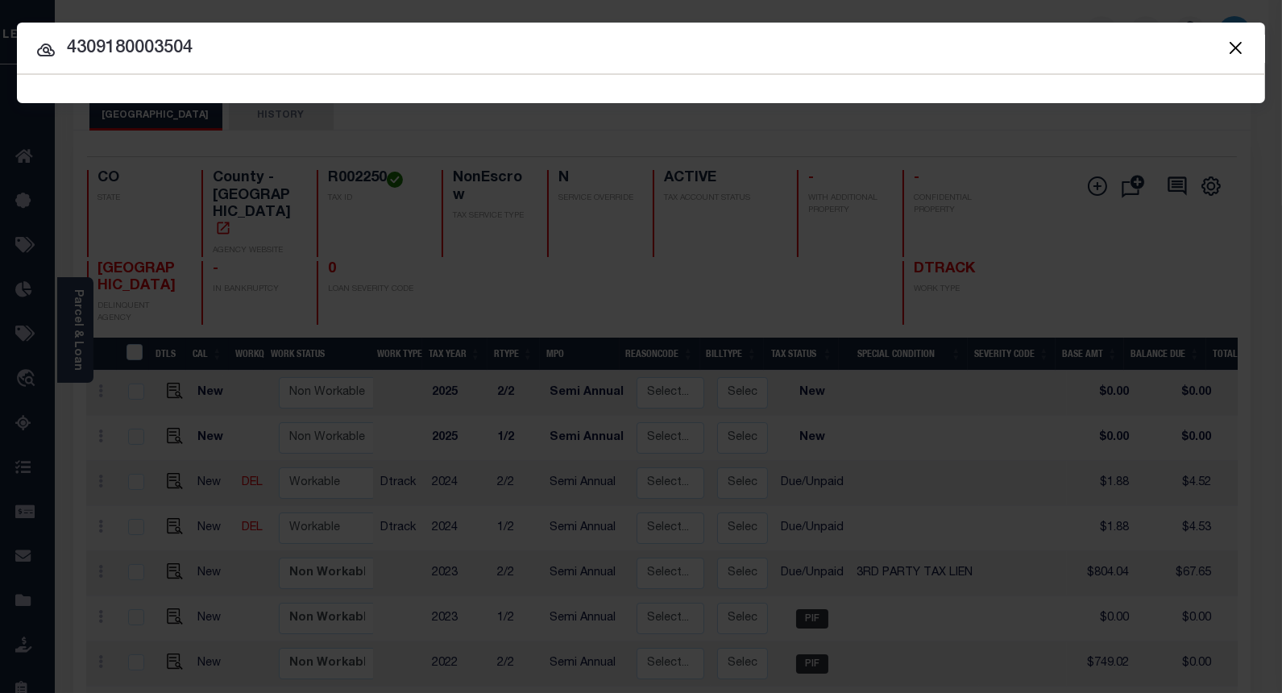
type input "4309180003504"
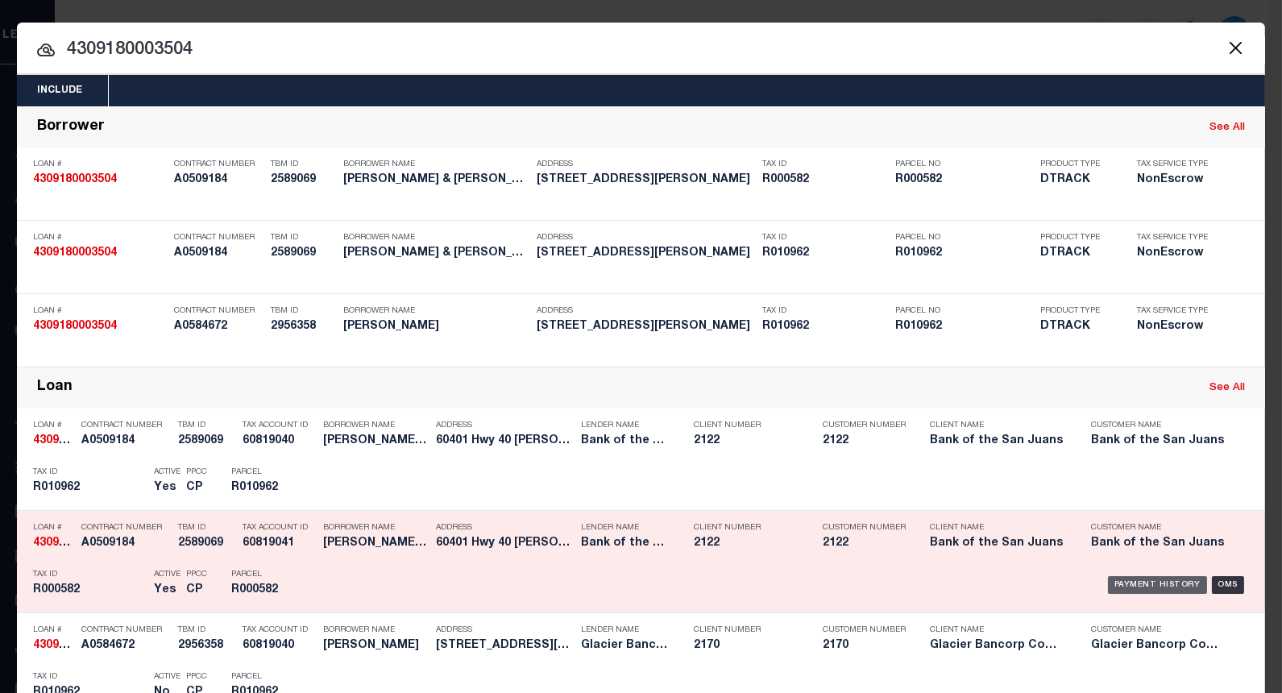
click at [1128, 578] on div "Payment History" at bounding box center [1157, 585] width 99 height 18
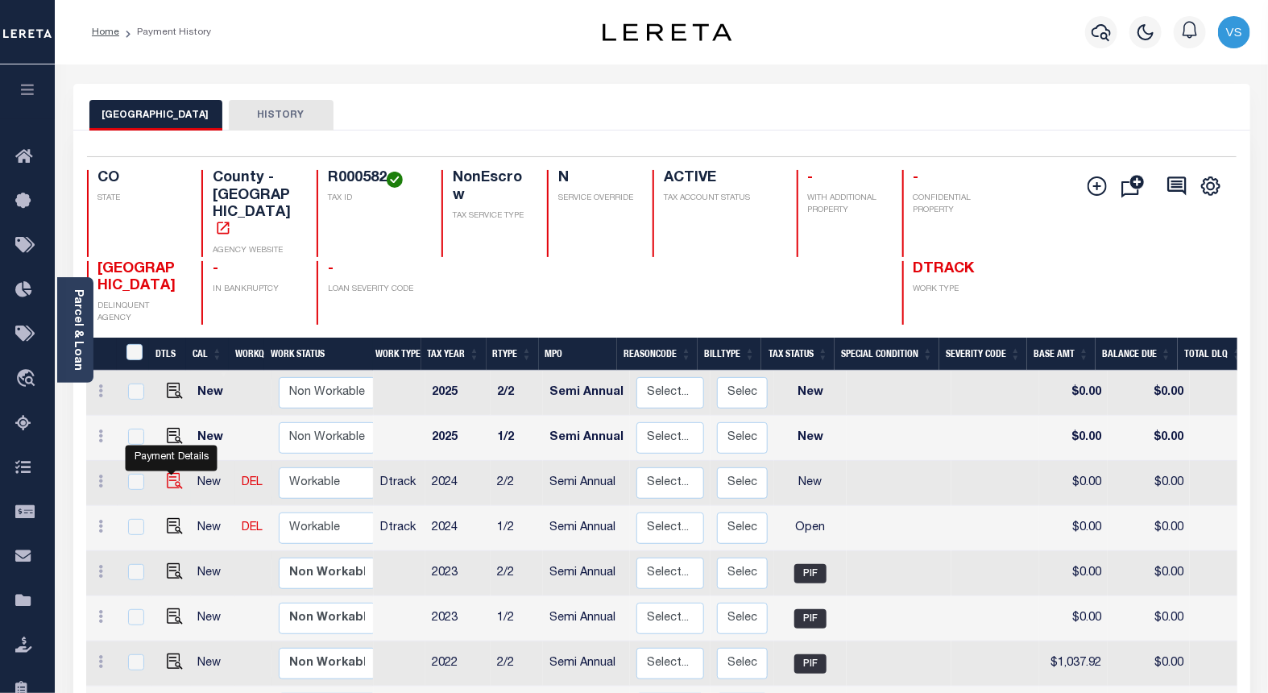
click at [171, 473] on img "" at bounding box center [175, 481] width 16 height 16
checkbox input "true"
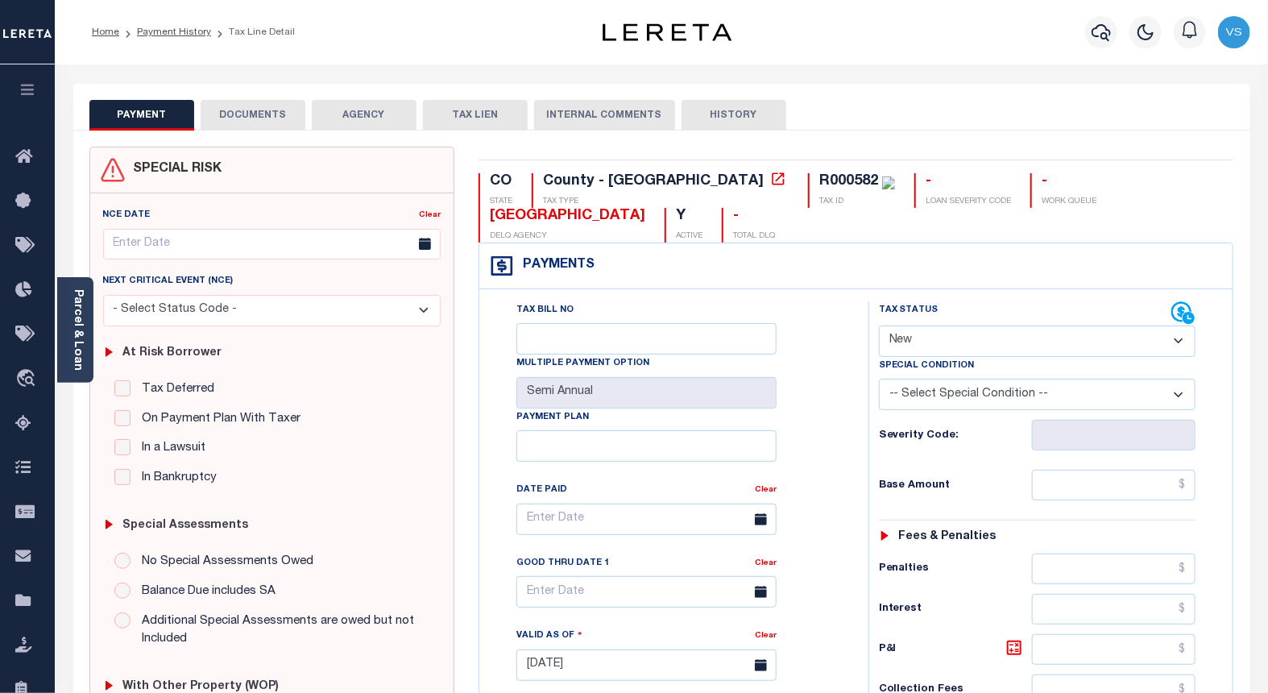
click at [908, 338] on select "- Select Status Code - Open Due/Unpaid Paid Incomplete No Tax Due Internal Refu…" at bounding box center [1037, 340] width 317 height 31
select select "NTX"
click at [879, 326] on select "- Select Status Code - Open Due/Unpaid Paid Incomplete No Tax Due Internal Refu…" at bounding box center [1037, 340] width 317 height 31
type input "09/11/2025"
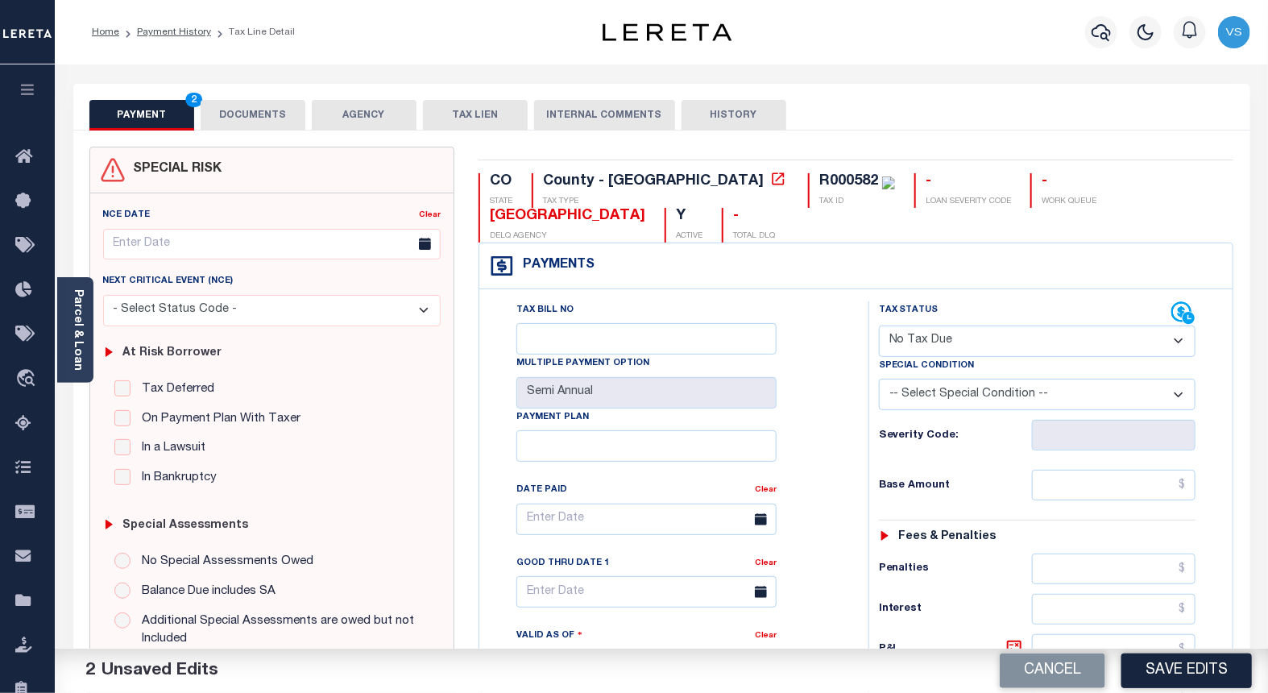
click at [928, 391] on select "-- Select Special Condition -- 3RD PARTY TAX LIEN AGENCY TAX LIEN (A.K.A Inside…" at bounding box center [1037, 394] width 317 height 31
select select "5"
click at [879, 380] on select "-- Select Special Condition -- 3RD PARTY TAX LIEN AGENCY TAX LIEN (A.K.A Inside…" at bounding box center [1037, 394] width 317 height 31
drag, startPoint x: 246, startPoint y: 114, endPoint x: 282, endPoint y: 137, distance: 42.0
click at [250, 115] on button "DOCUMENTS" at bounding box center [253, 115] width 105 height 31
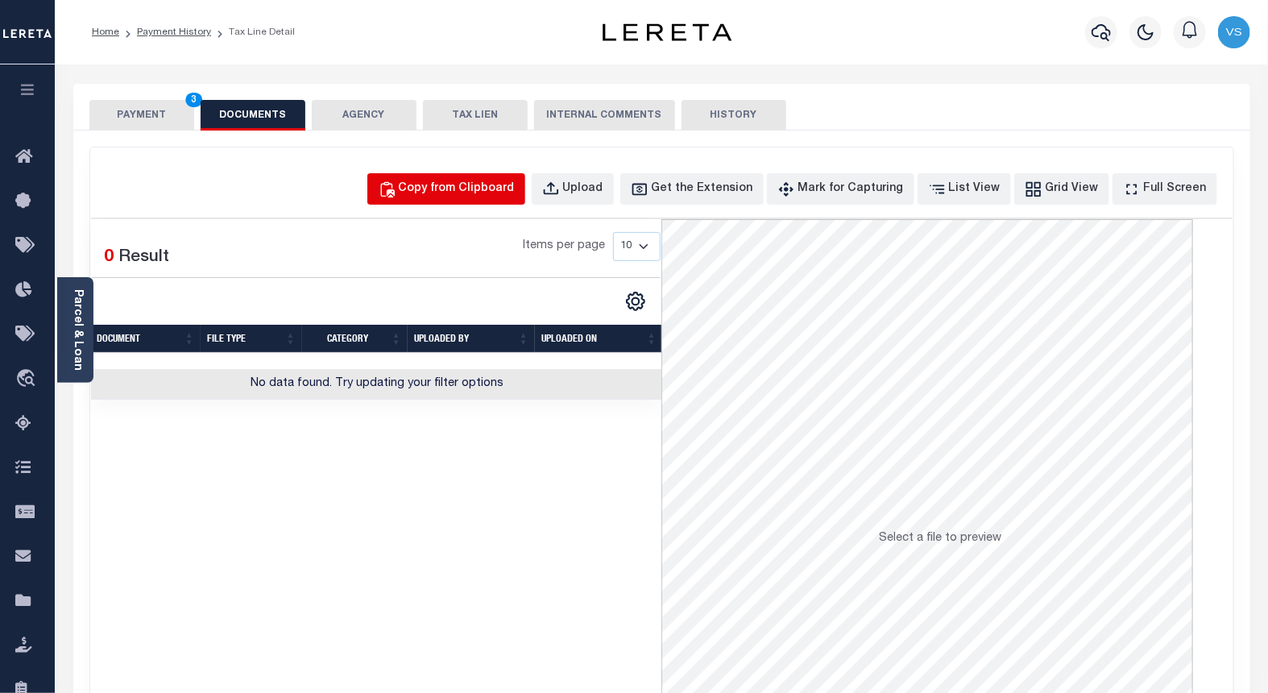
click at [466, 190] on div "Copy from Clipboard" at bounding box center [457, 189] width 116 height 18
select select "POP"
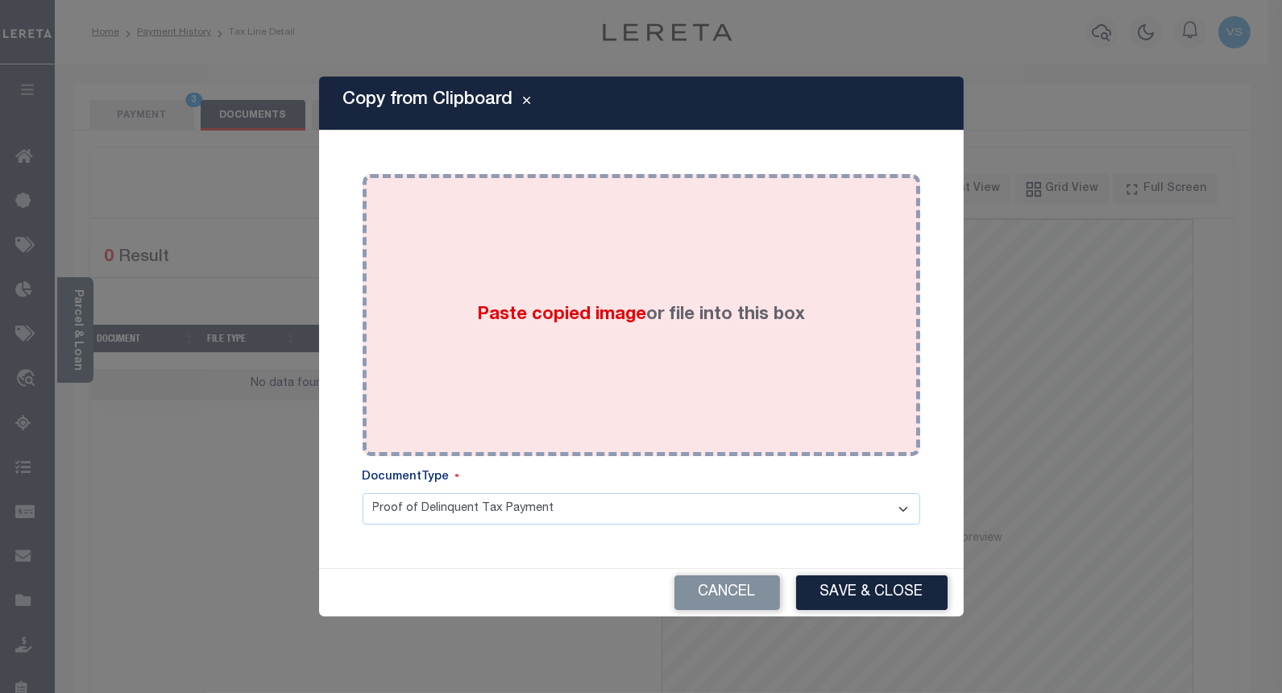
click at [601, 286] on div "Paste copied image or file into this box" at bounding box center [641, 315] width 533 height 258
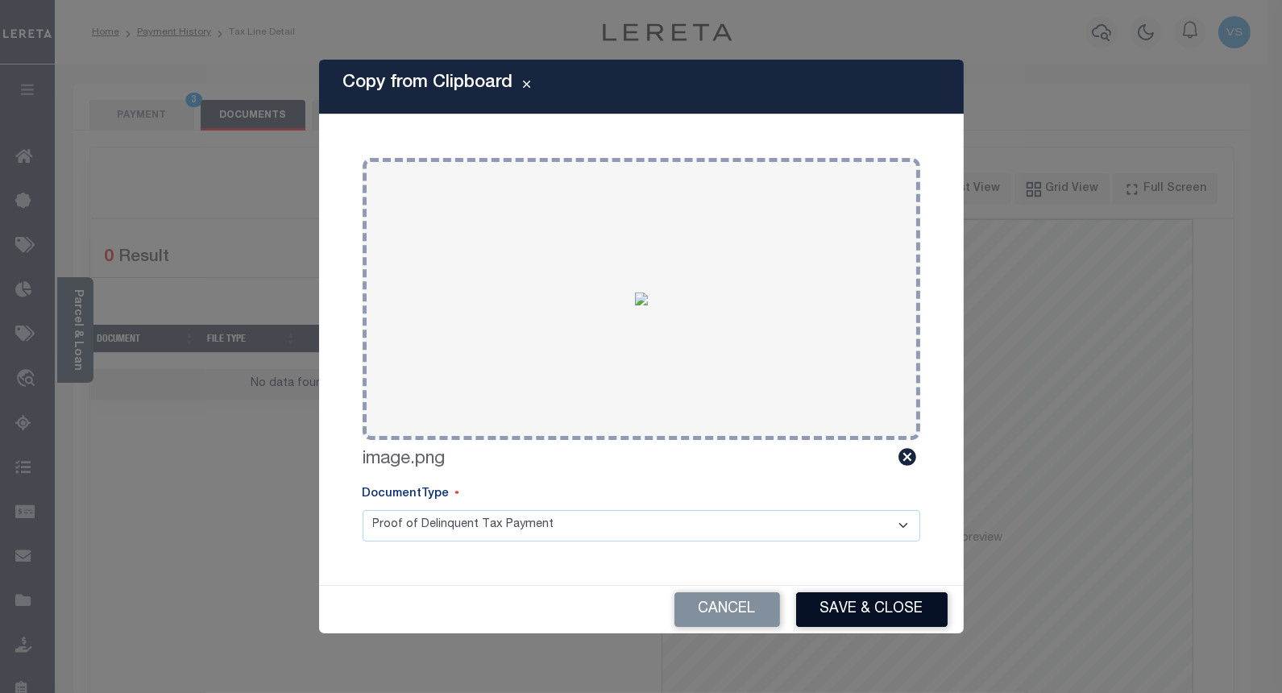
click at [818, 610] on button "Save & Close" at bounding box center [871, 609] width 151 height 35
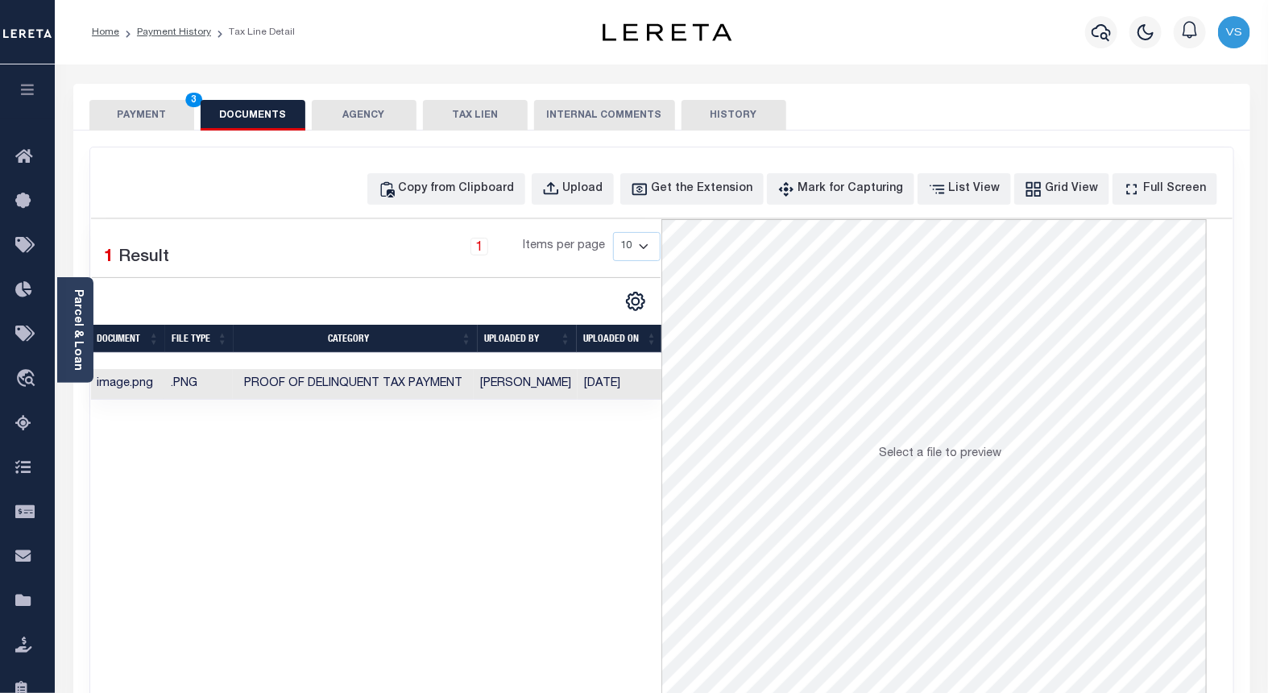
click at [122, 114] on button "PAYMENT 3" at bounding box center [141, 115] width 105 height 31
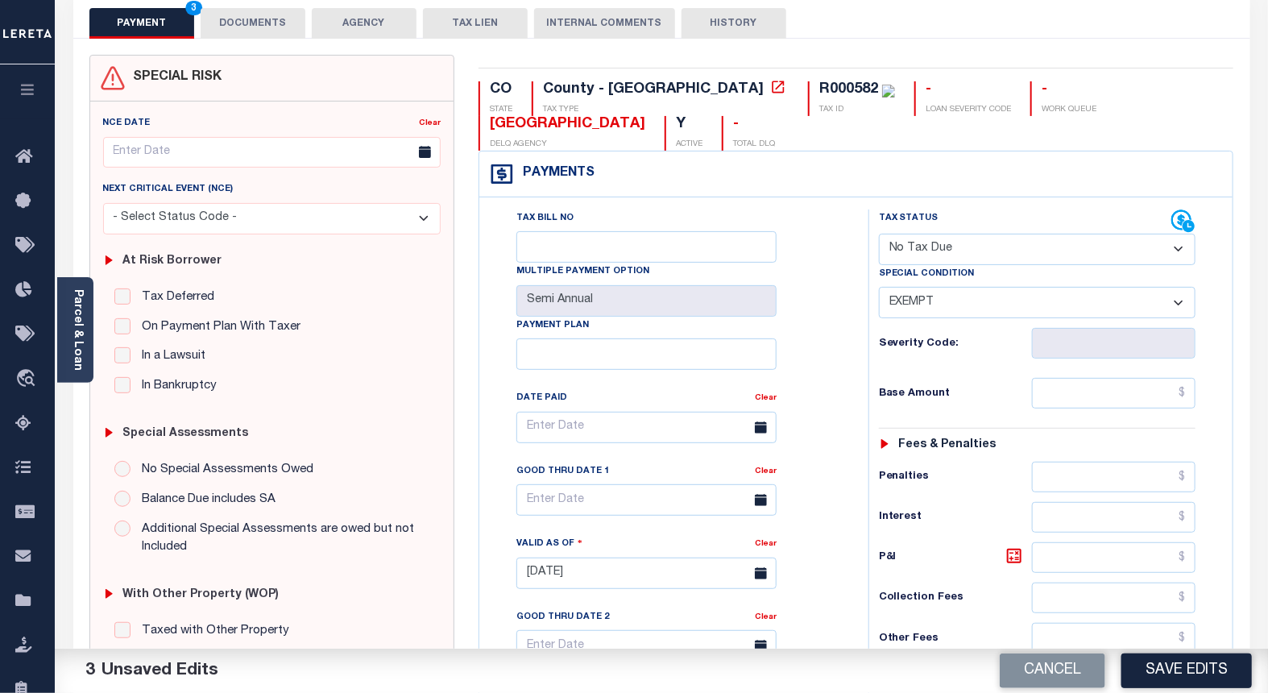
scroll to position [268, 0]
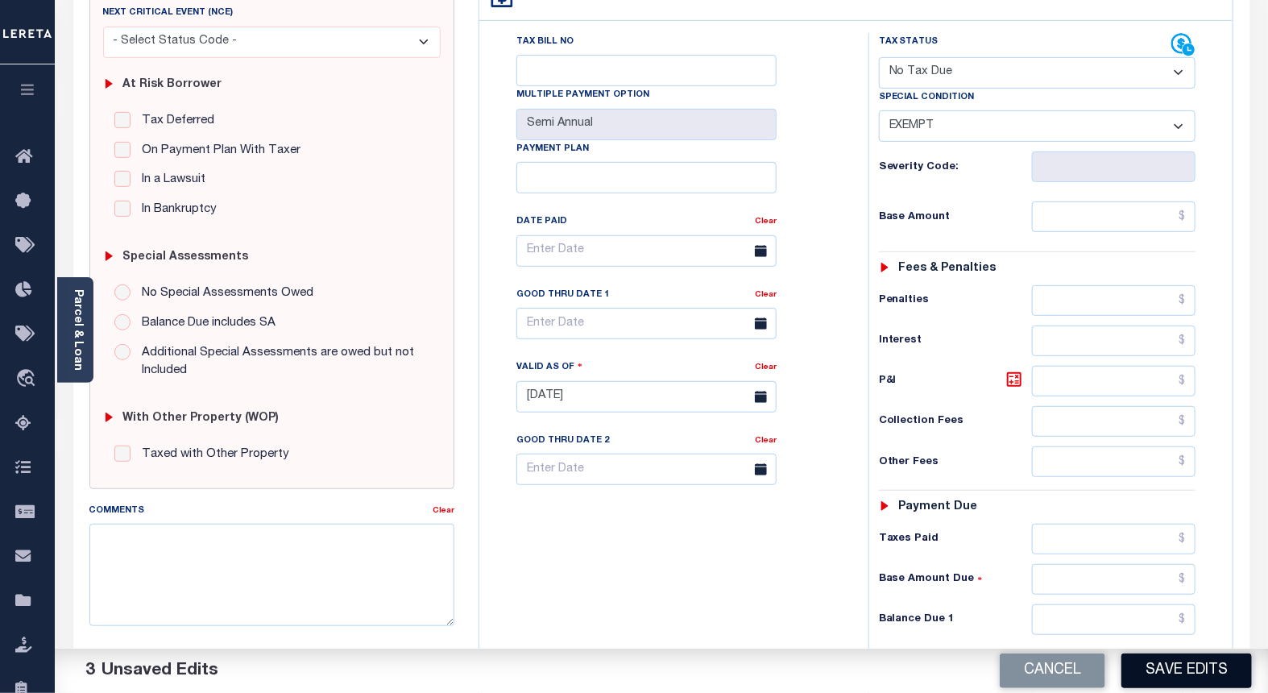
click at [1153, 665] on button "Save Edits" at bounding box center [1186, 670] width 130 height 35
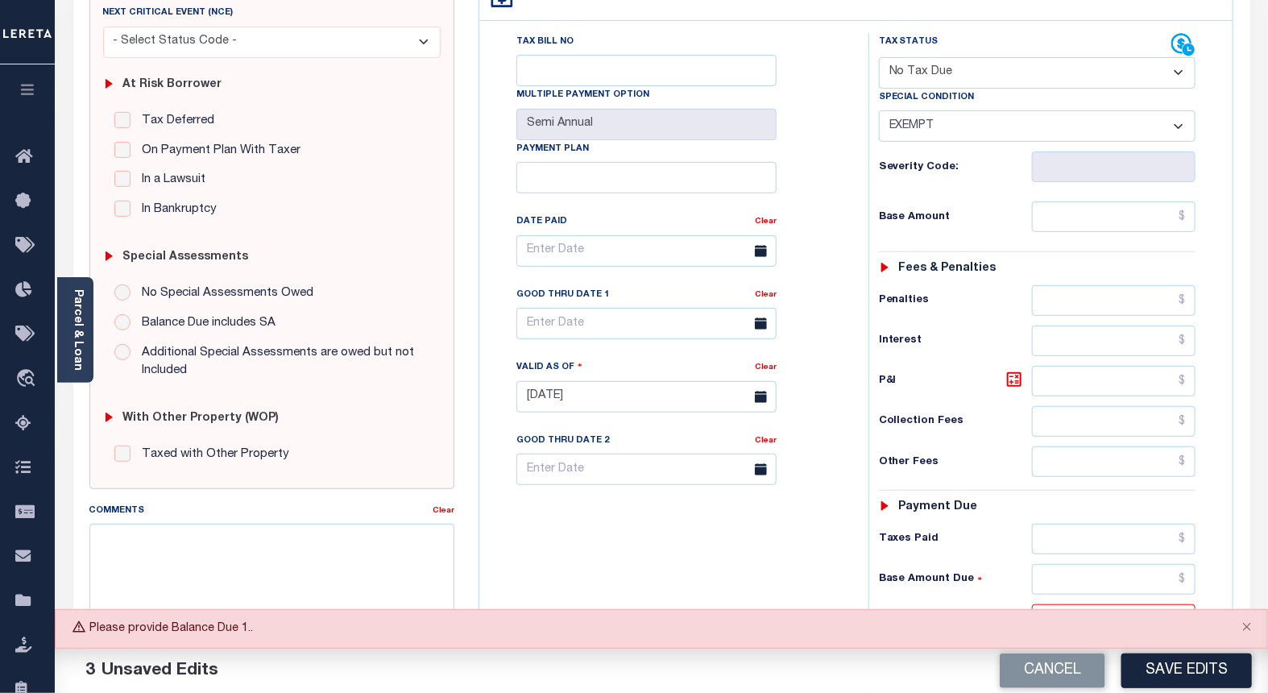
scroll to position [535, 0]
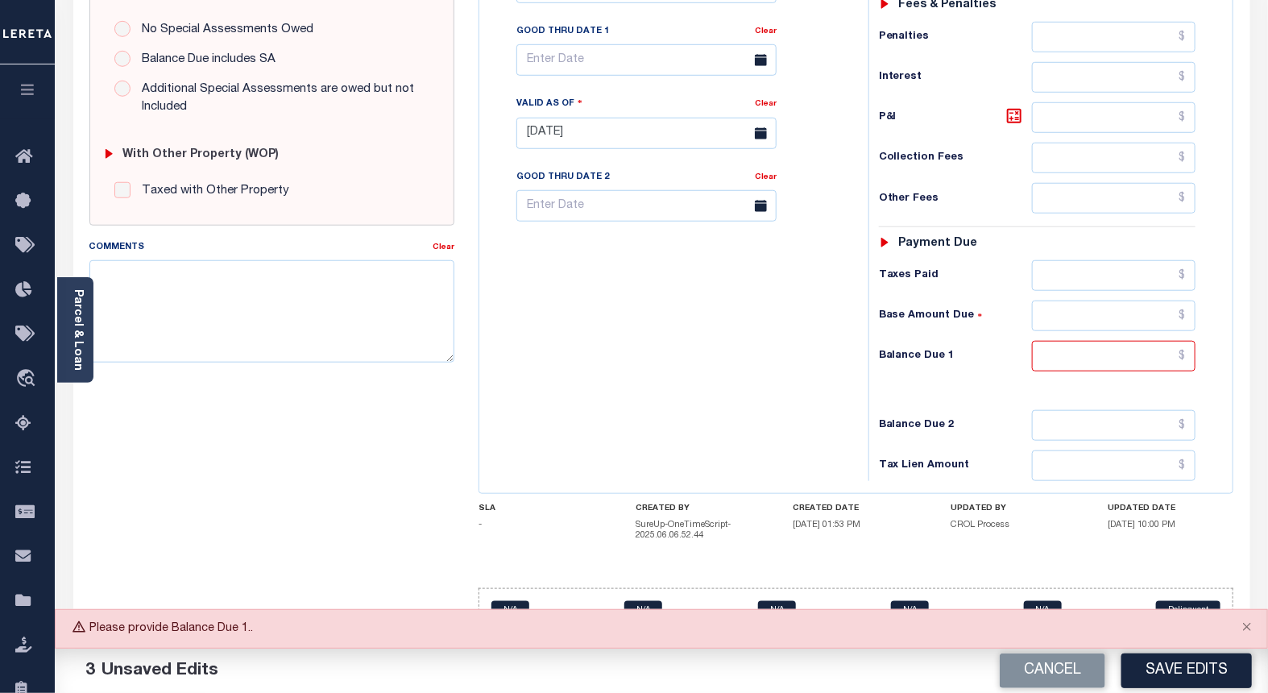
click at [1137, 576] on div "CO STATE County - CO TAX TYPE R000582 TAX ID - LOAN SEVERITY CODE - WORK QUEUE …" at bounding box center [855, 145] width 755 height 1006
click at [1150, 354] on input "text" at bounding box center [1114, 356] width 164 height 31
click at [1129, 562] on div "Parcel & Loan Tax Bill Details R000582 TAX ID AGENCY 2024/2024 2025" at bounding box center [661, 113] width 1213 height 1160
click at [1169, 674] on button "Save Edits" at bounding box center [1186, 670] width 130 height 35
click at [1179, 363] on input "text" at bounding box center [1114, 356] width 164 height 31
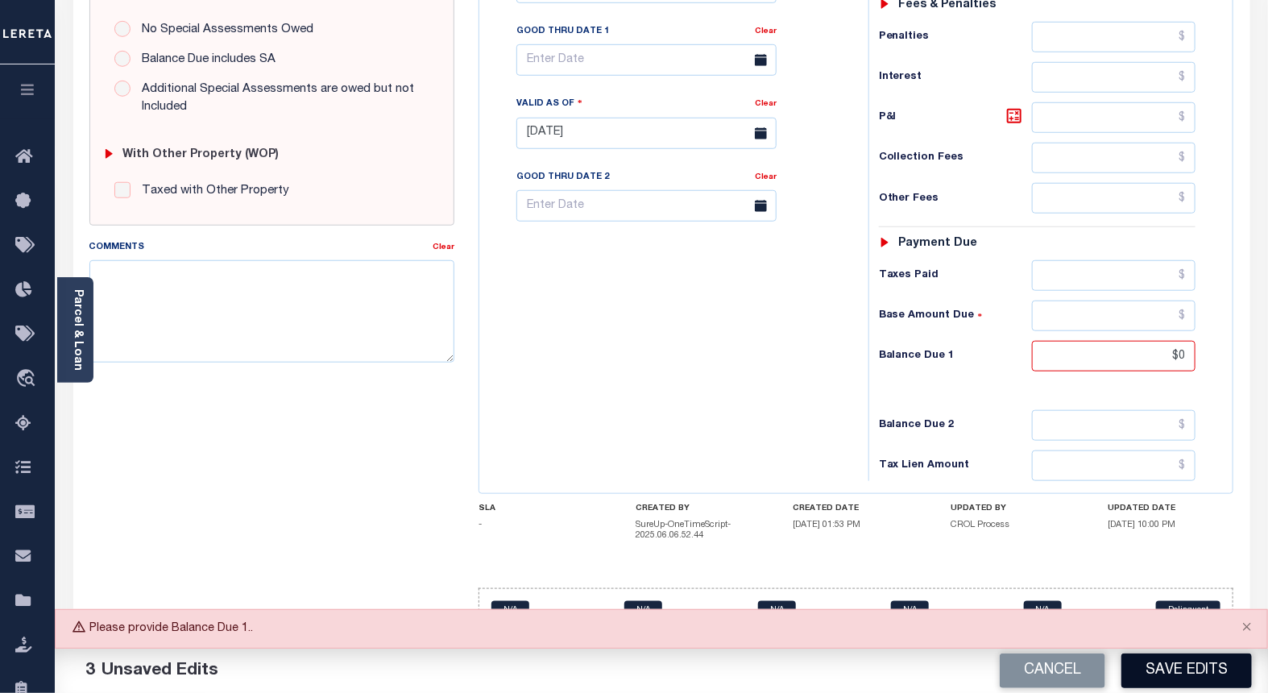
click at [1169, 671] on button "Save Edits" at bounding box center [1186, 670] width 130 height 35
type input "$0.00"
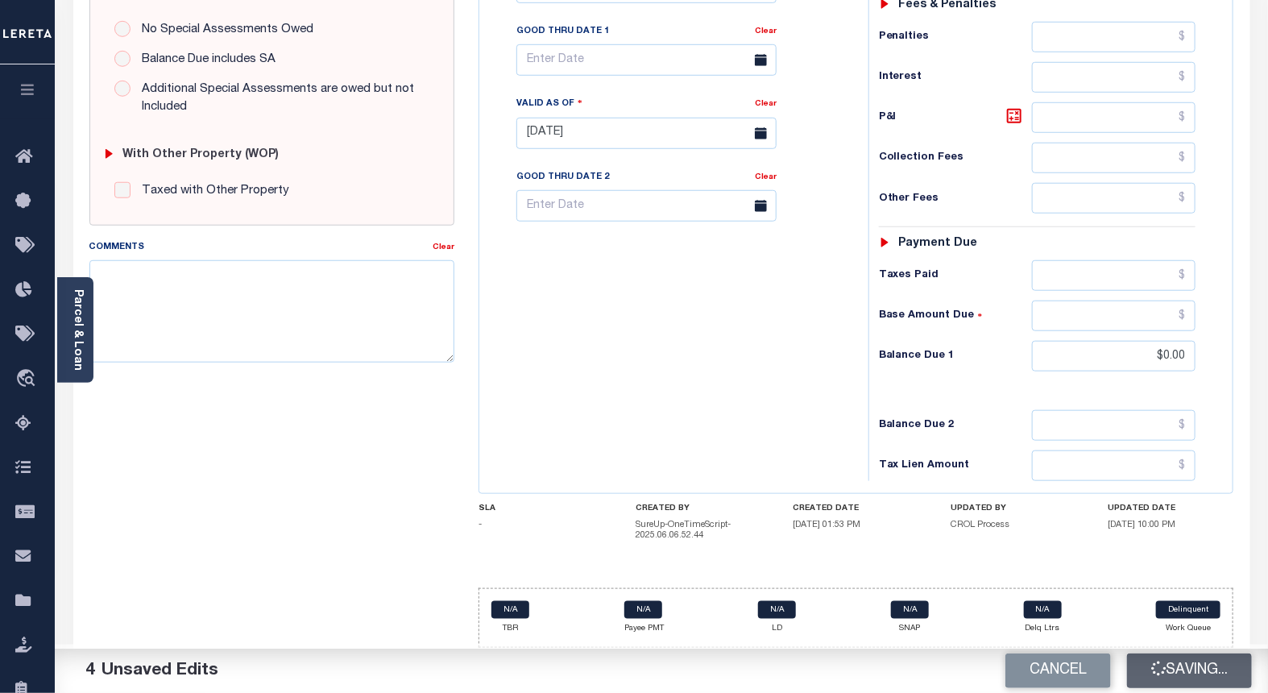
checkbox input "false"
type input "$0"
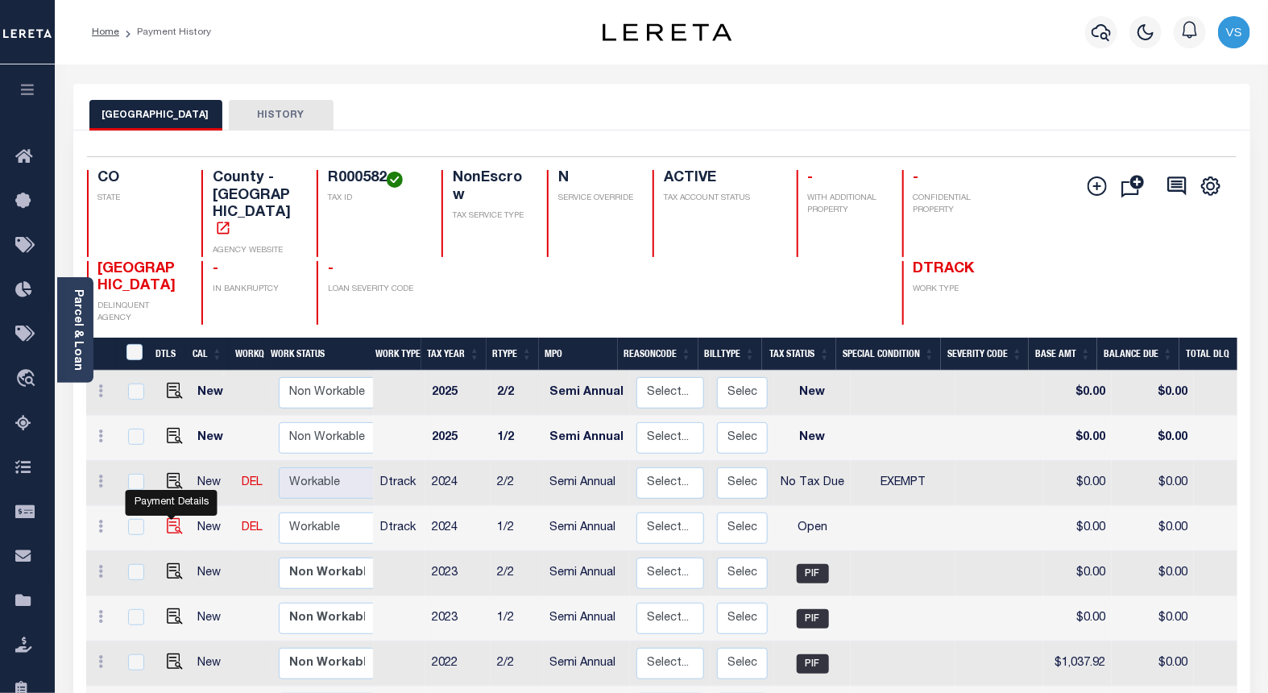
click at [167, 518] on img "" at bounding box center [175, 526] width 16 height 16
checkbox input "true"
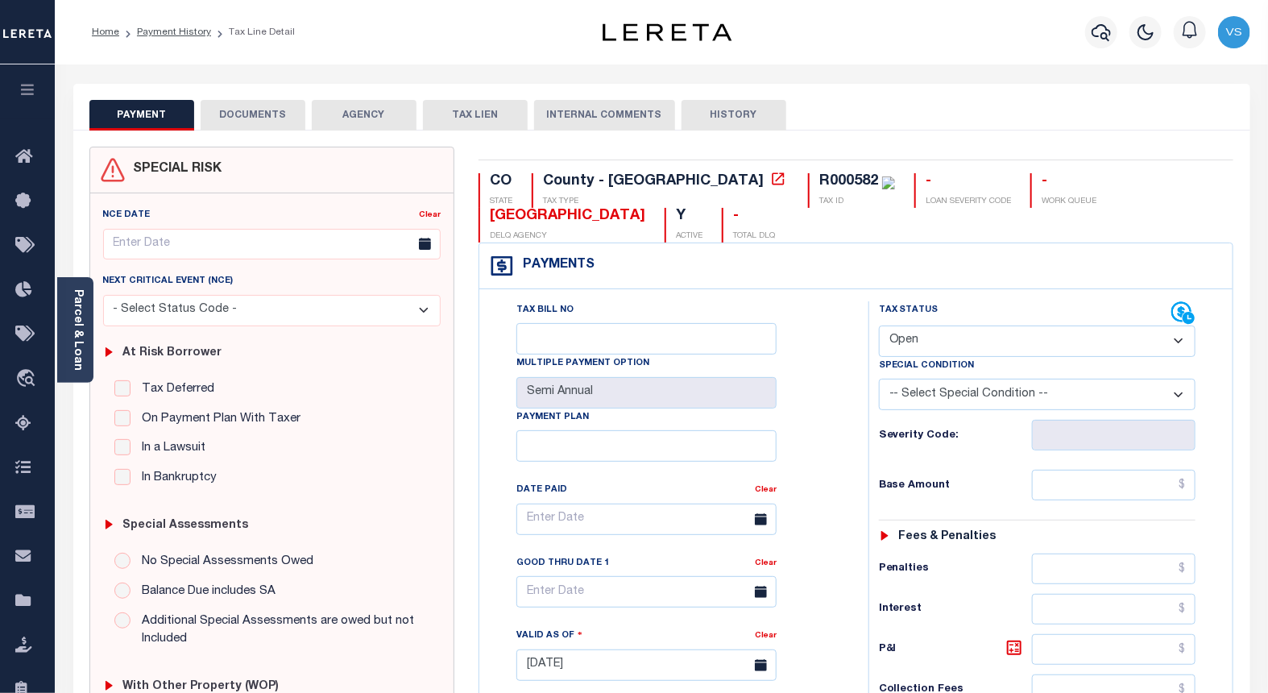
click at [947, 342] on select "- Select Status Code - Open Due/Unpaid Paid Incomplete No Tax Due Internal Refu…" at bounding box center [1037, 340] width 317 height 31
select select "NTX"
click at [879, 326] on select "- Select Status Code - Open Due/Unpaid Paid Incomplete No Tax Due Internal Refu…" at bounding box center [1037, 340] width 317 height 31
type input "[DATE]"
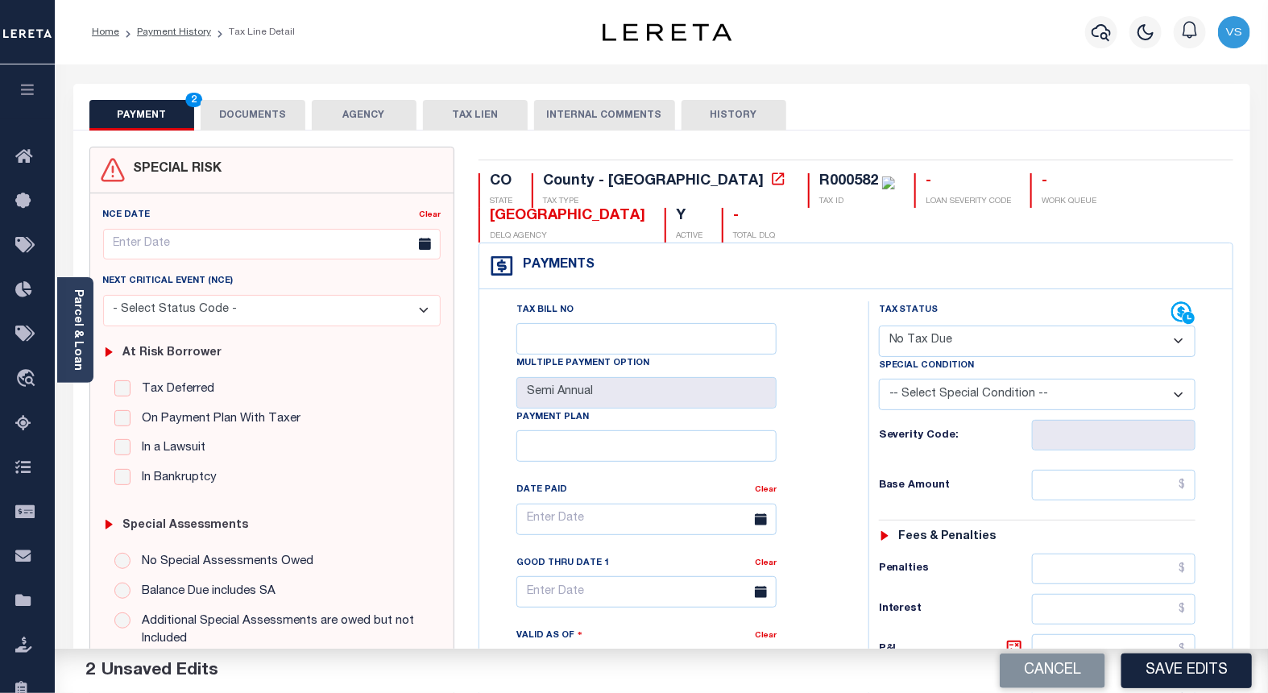
click at [916, 391] on select "-- Select Special Condition -- 3RD PARTY TAX LIEN AGENCY TAX LIEN (A.K.A Inside…" at bounding box center [1037, 394] width 317 height 31
select select "5"
click at [879, 380] on select "-- Select Special Condition -- 3RD PARTY TAX LIEN AGENCY TAX LIEN (A.K.A Inside…" at bounding box center [1037, 394] width 317 height 31
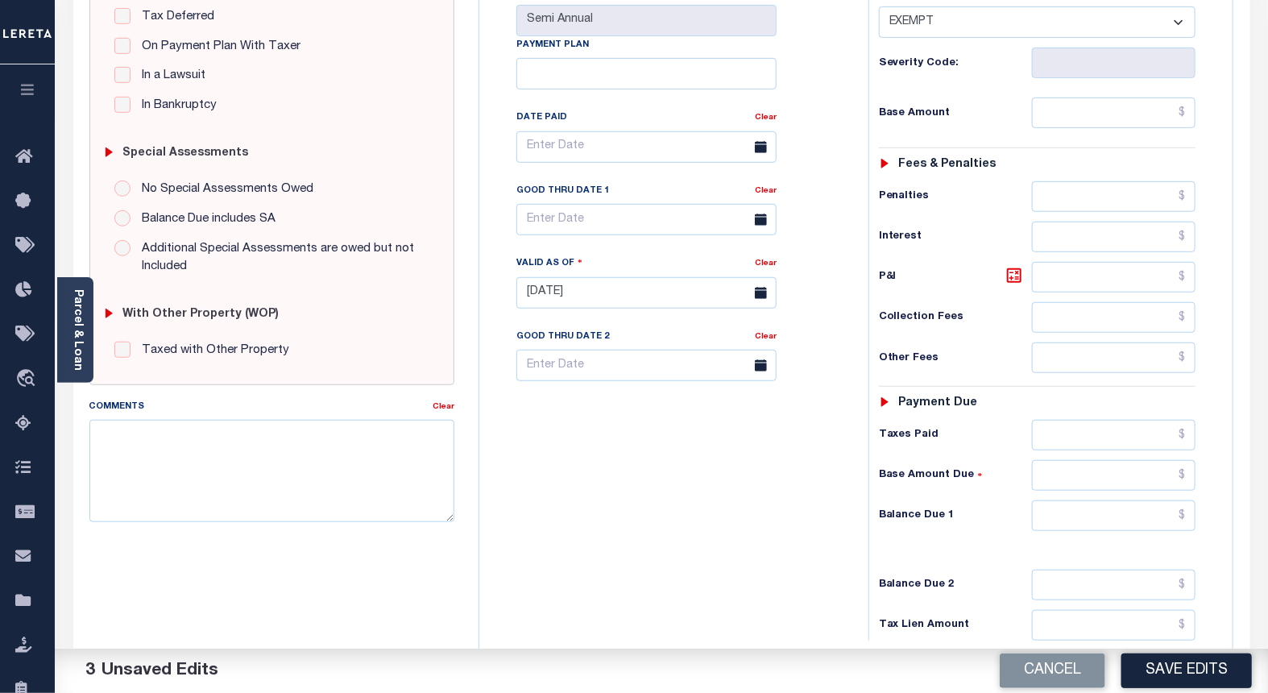
scroll to position [529, 0]
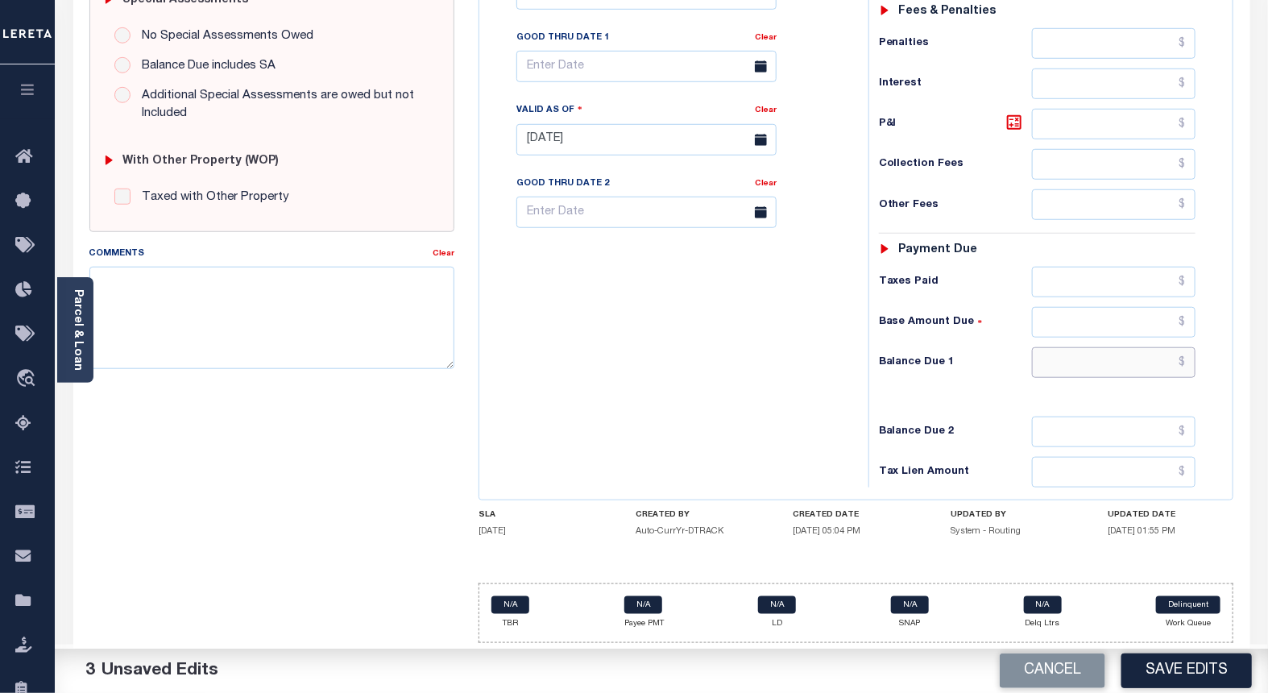
click at [1108, 366] on input "text" at bounding box center [1114, 362] width 164 height 31
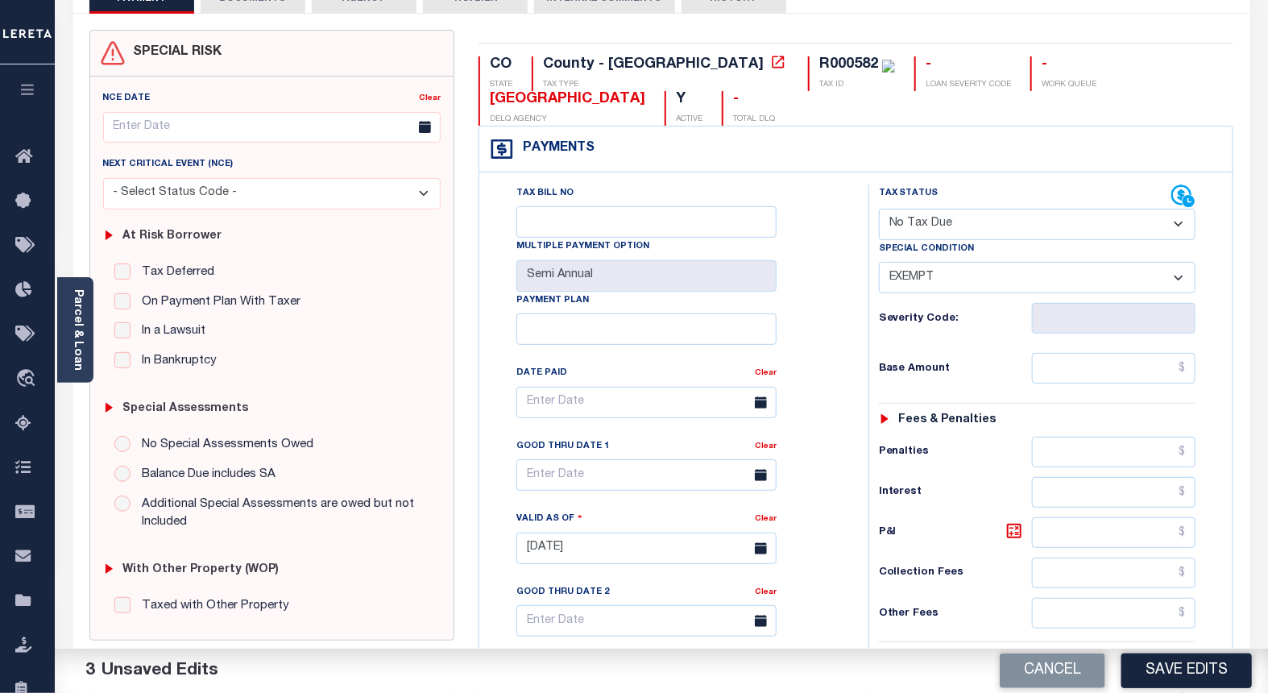
scroll to position [0, 0]
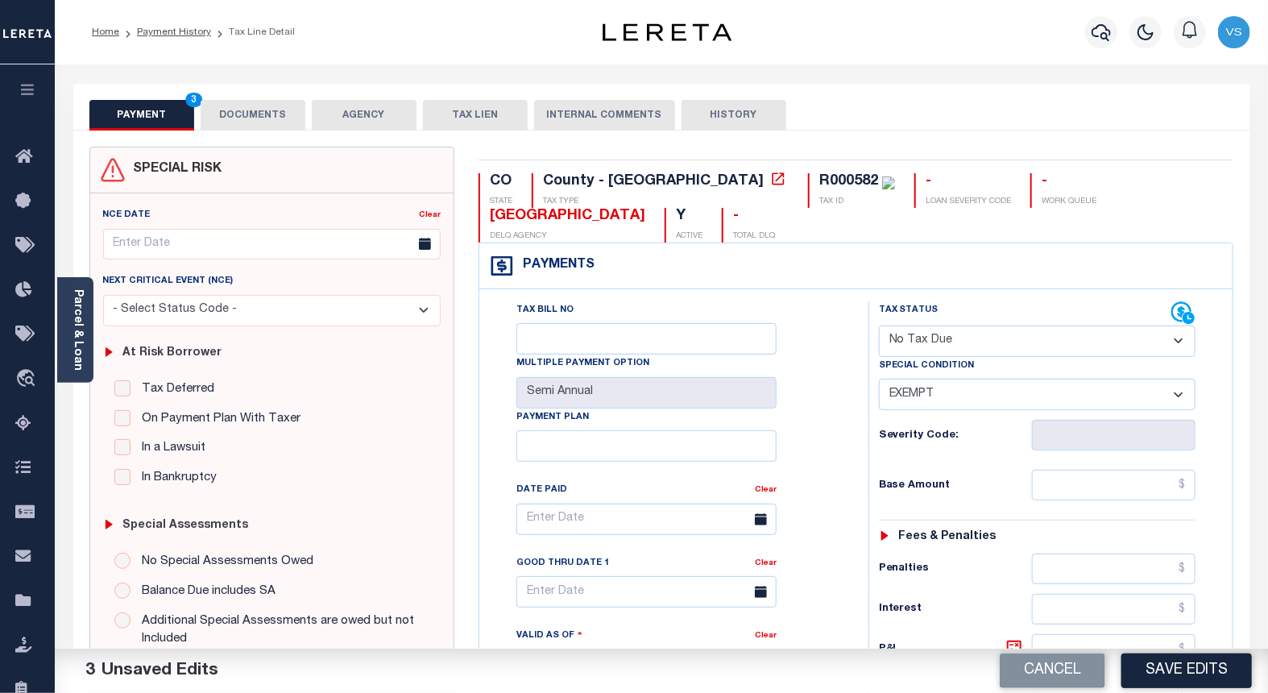
type input "$0.00"
click at [242, 117] on button "DOCUMENTS" at bounding box center [253, 115] width 105 height 31
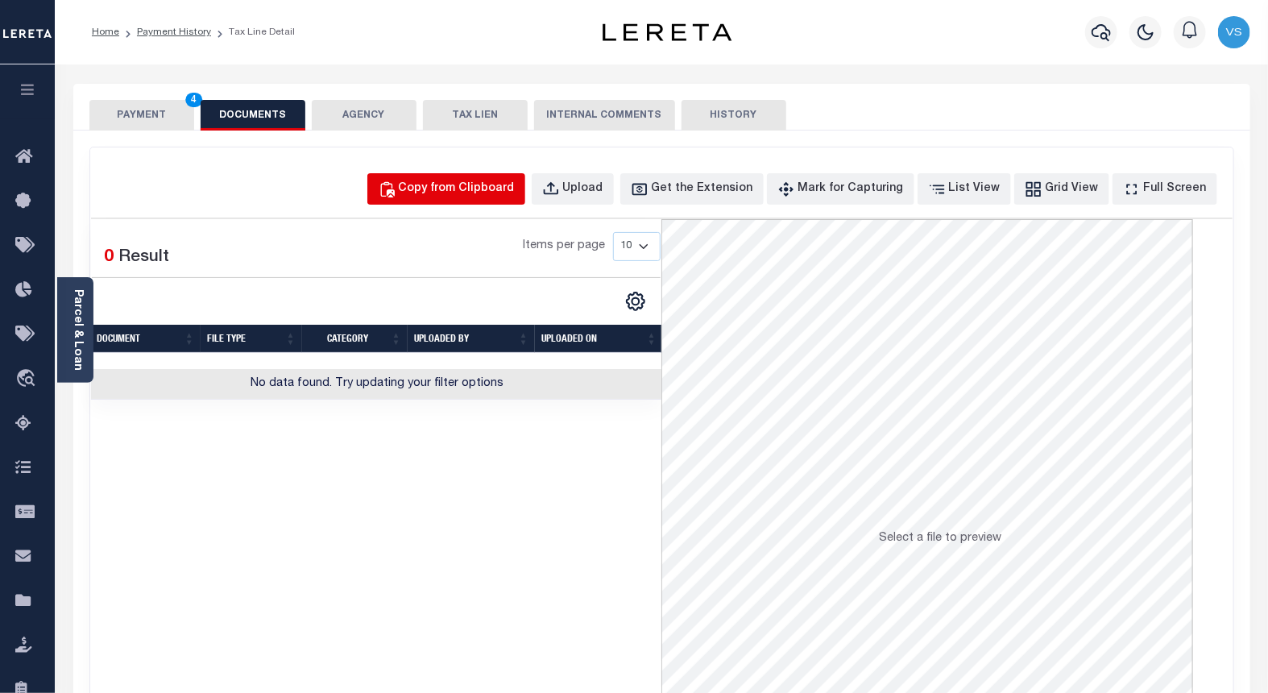
click at [456, 187] on div "Copy from Clipboard" at bounding box center [457, 189] width 116 height 18
select select "POP"
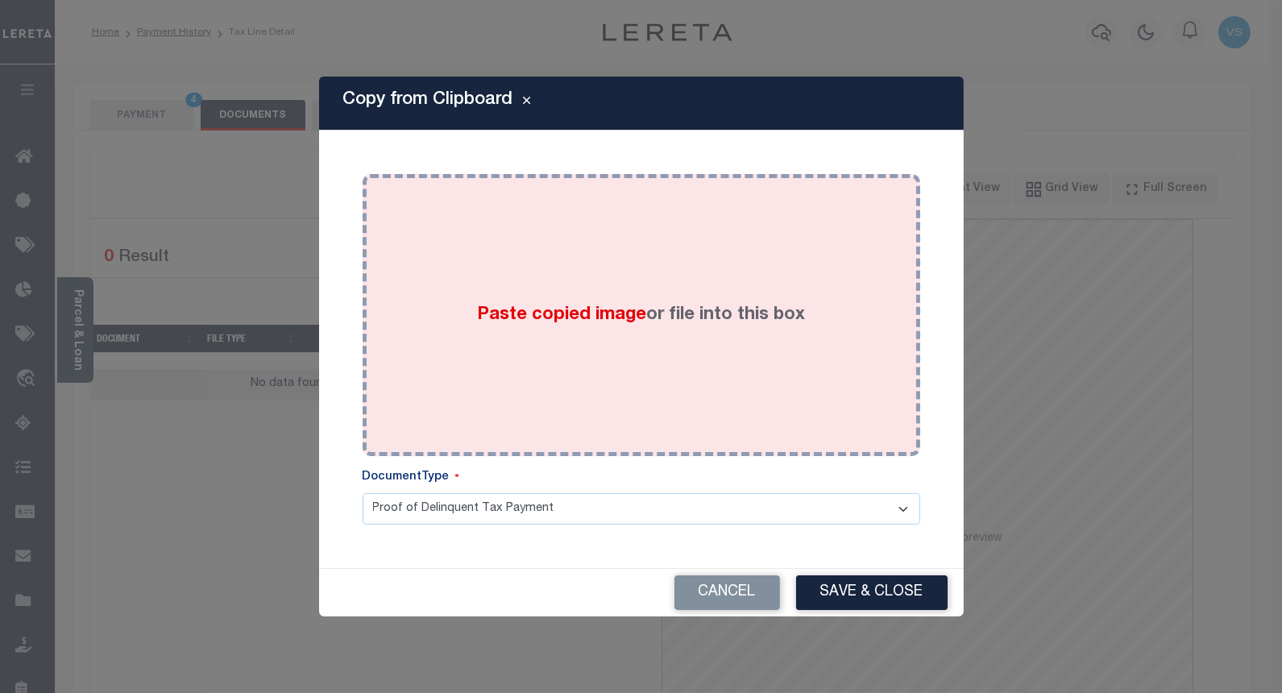
click at [545, 285] on div "Paste copied image or file into this box" at bounding box center [641, 315] width 533 height 258
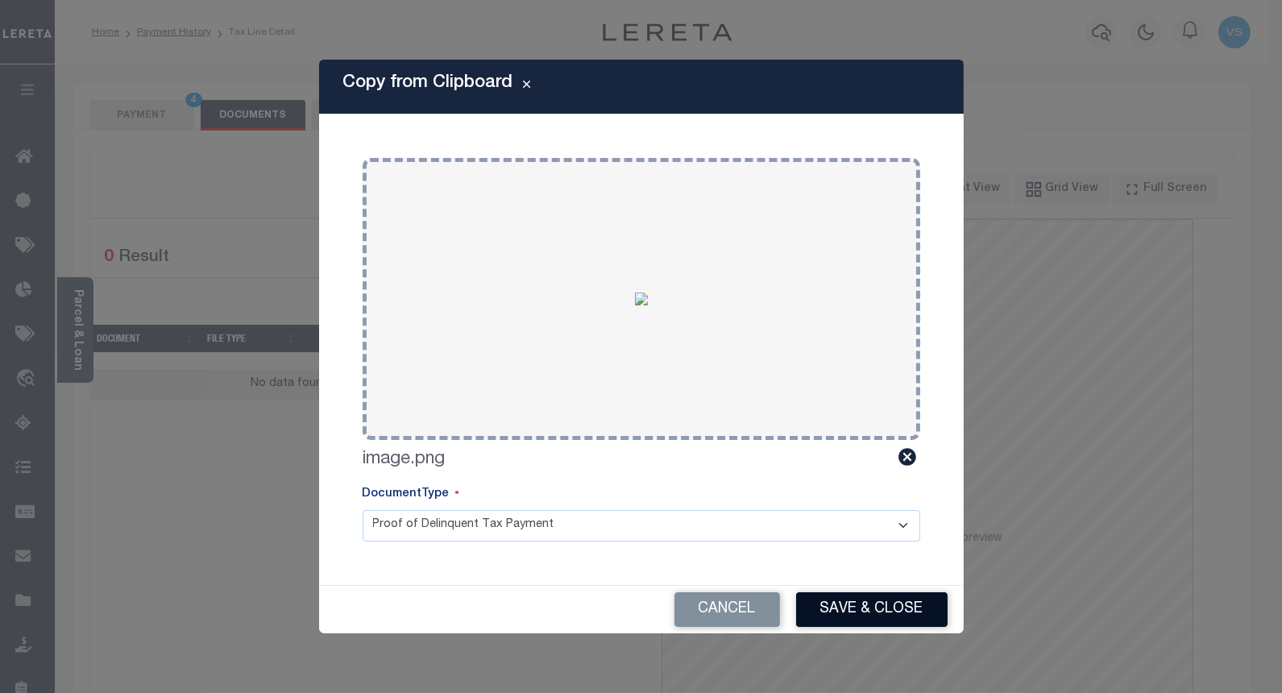
click at [818, 602] on button "Save & Close" at bounding box center [871, 609] width 151 height 35
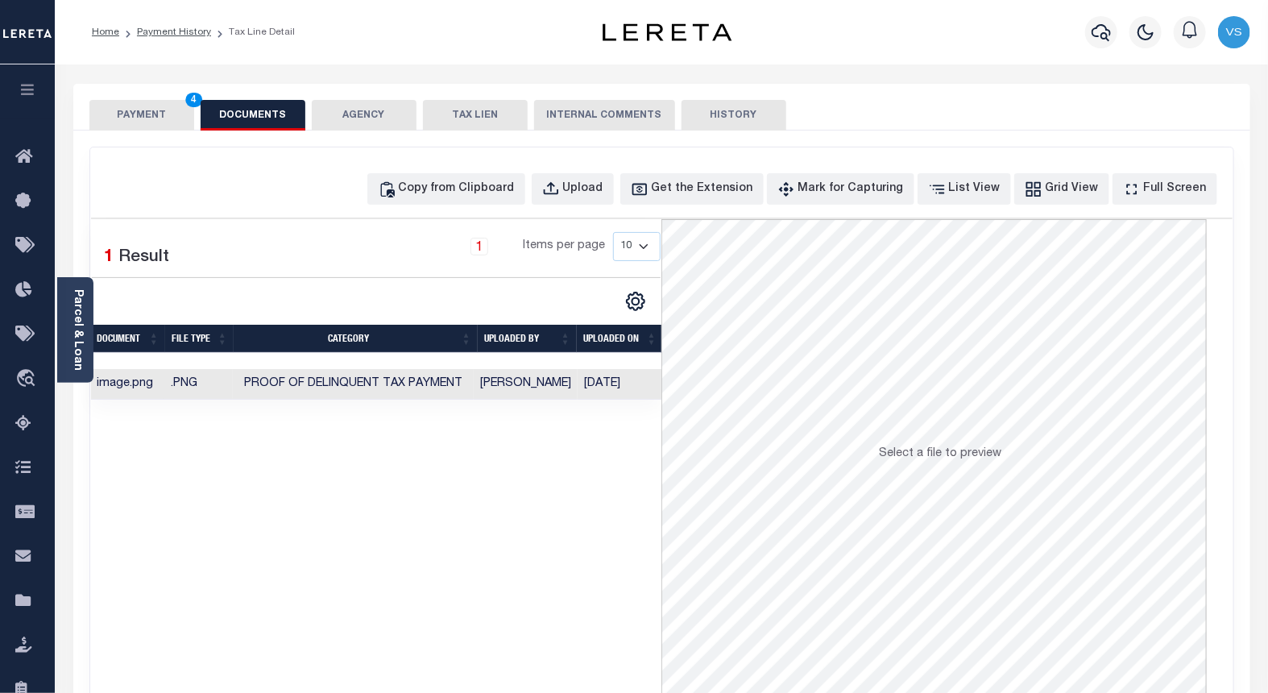
click at [156, 117] on button "PAYMENT 4" at bounding box center [141, 115] width 105 height 31
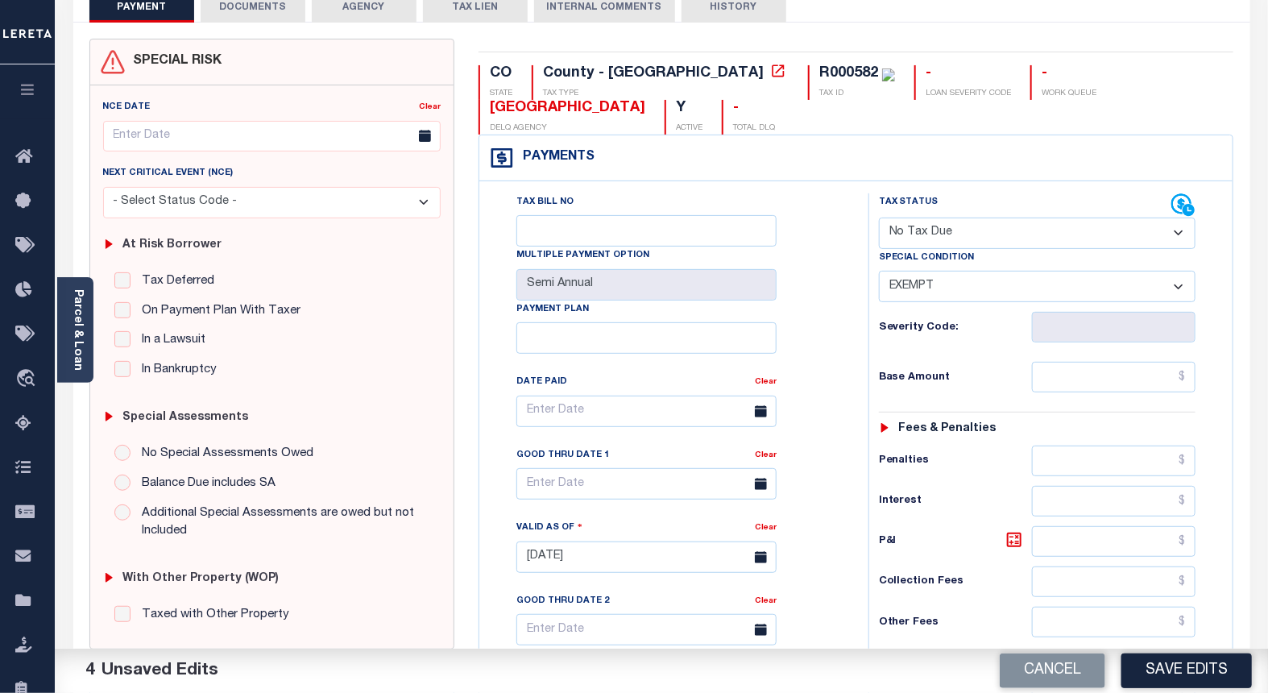
scroll to position [179, 0]
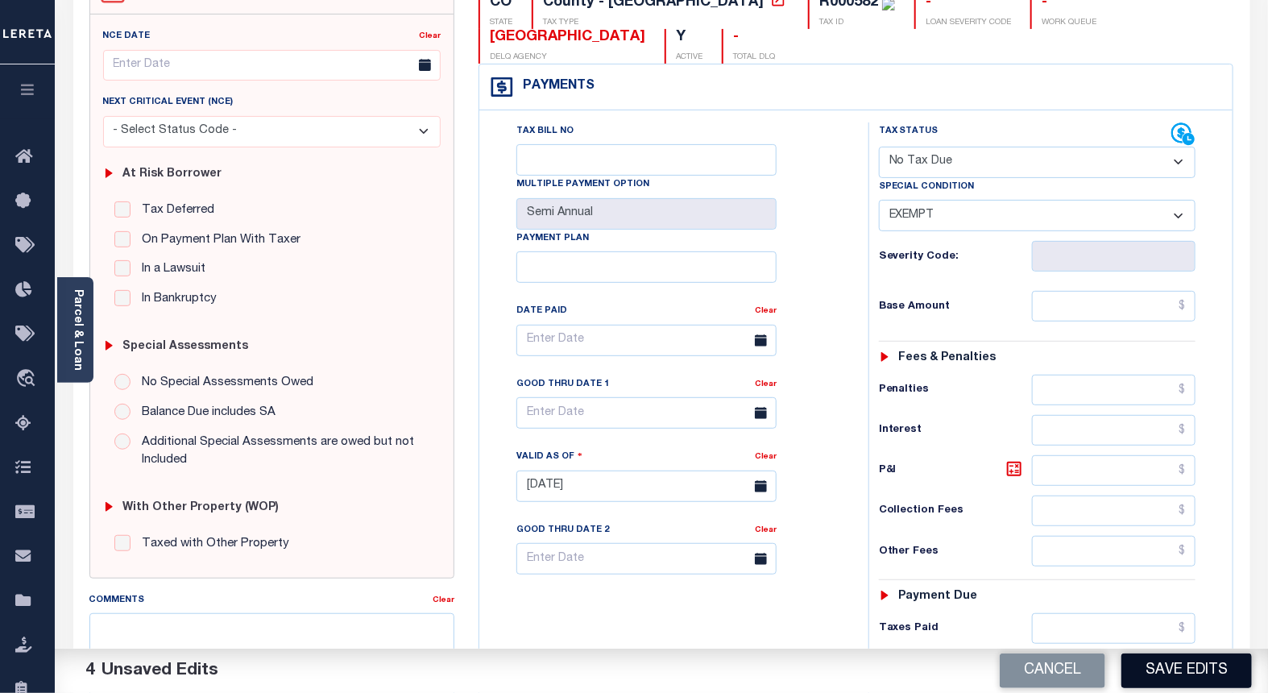
click at [1193, 661] on button "Save Edits" at bounding box center [1186, 670] width 130 height 35
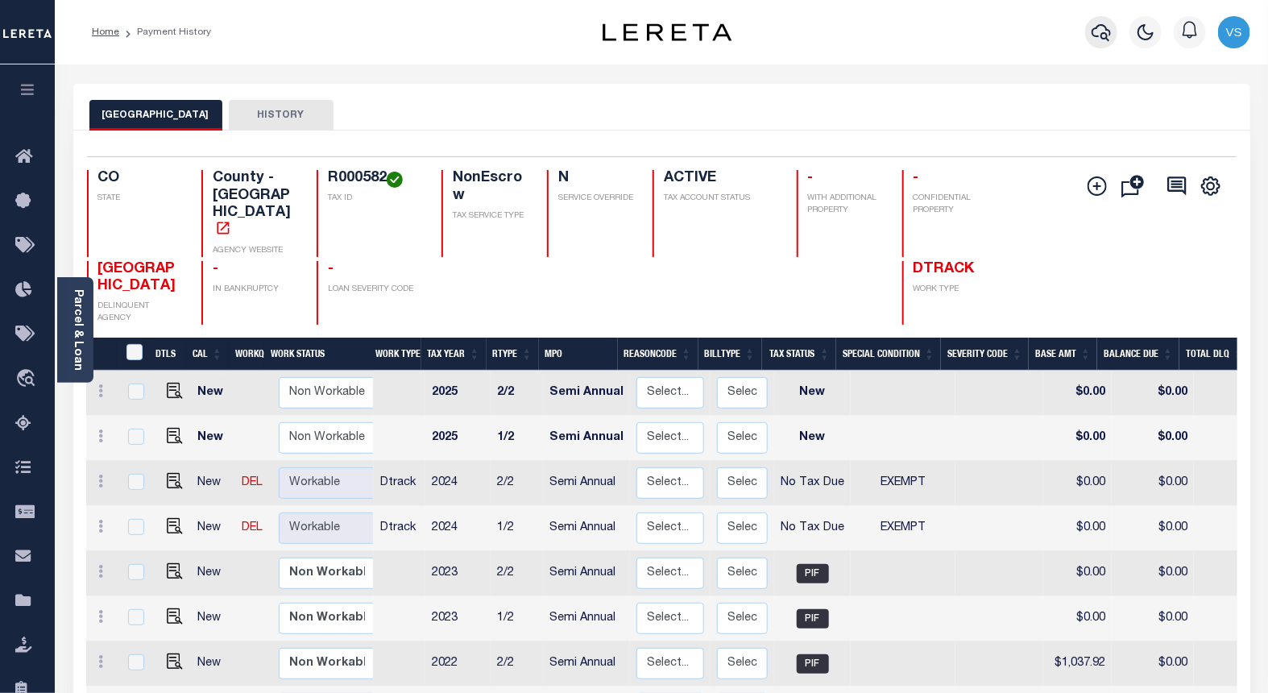
click at [1104, 35] on icon "button" at bounding box center [1101, 32] width 19 height 19
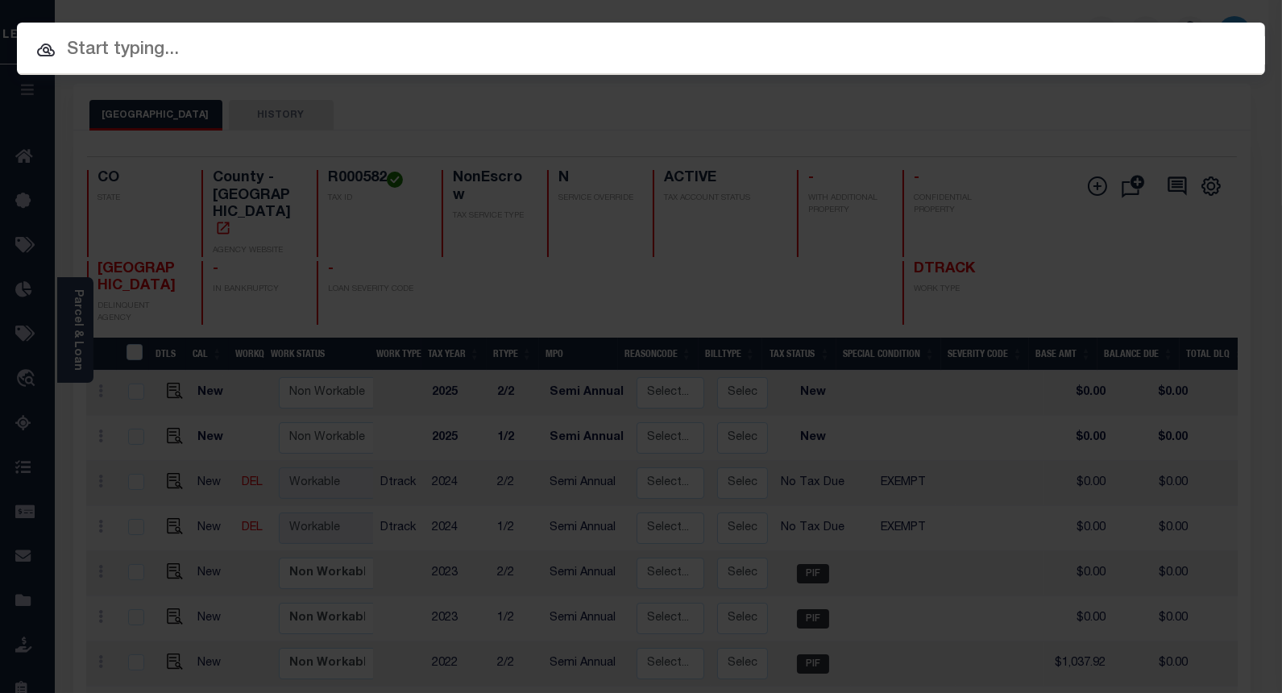
paste input "12035600515302"
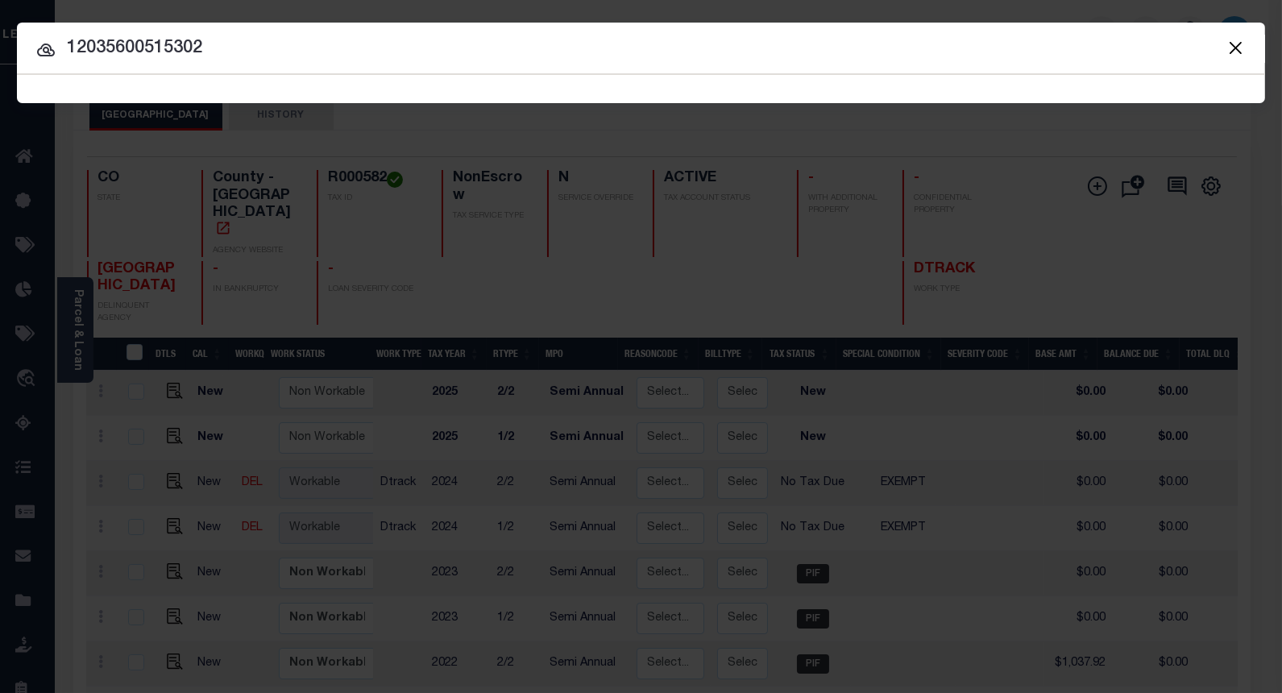
type input "12035600515302"
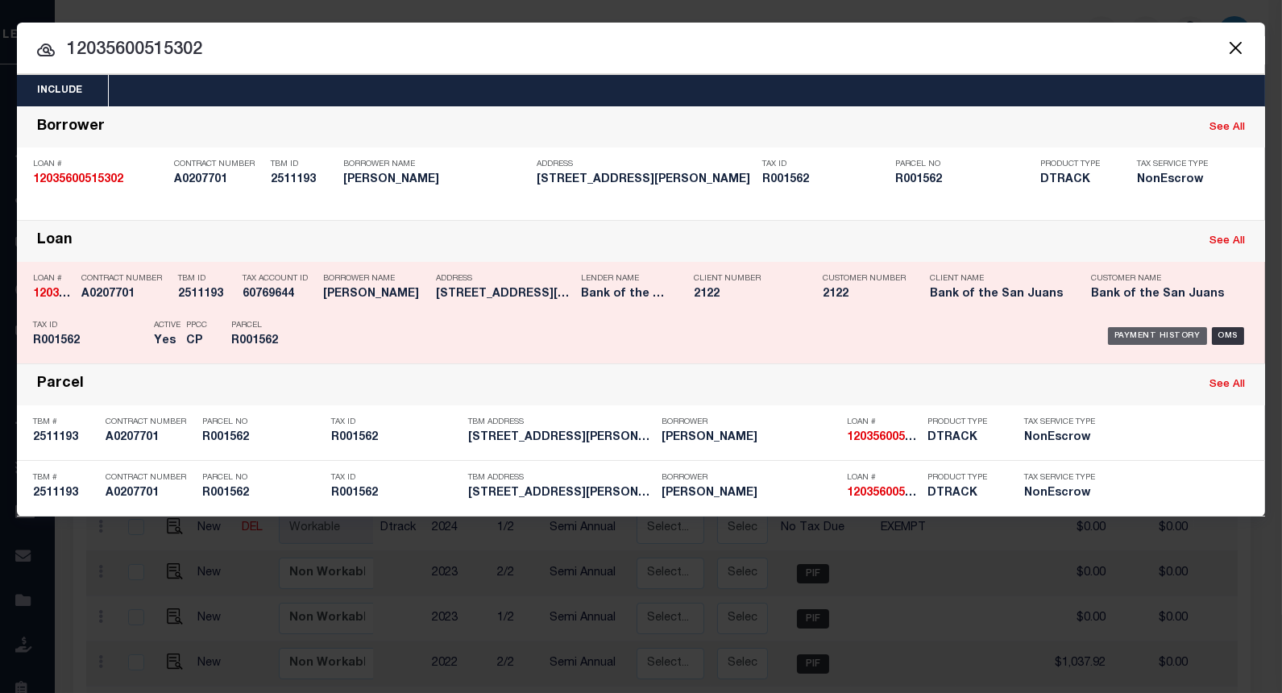
click at [1141, 335] on div "Payment History" at bounding box center [1157, 336] width 99 height 18
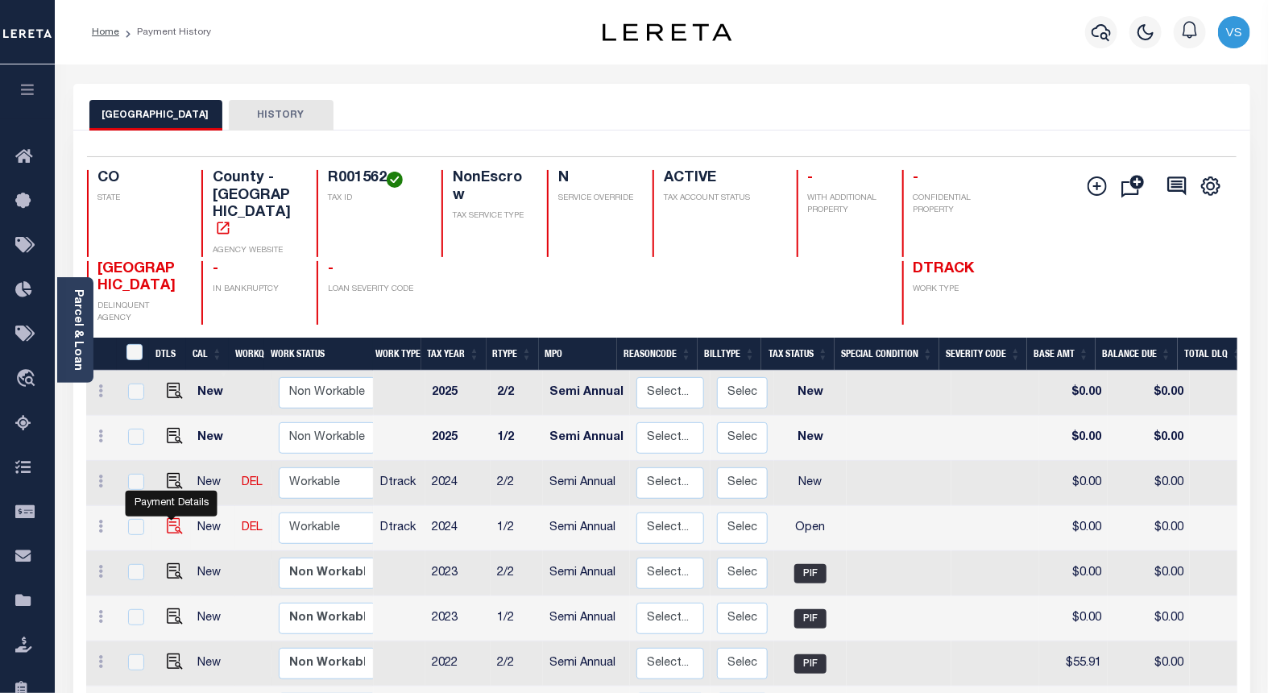
click at [167, 518] on img "" at bounding box center [175, 526] width 16 height 16
checkbox input "true"
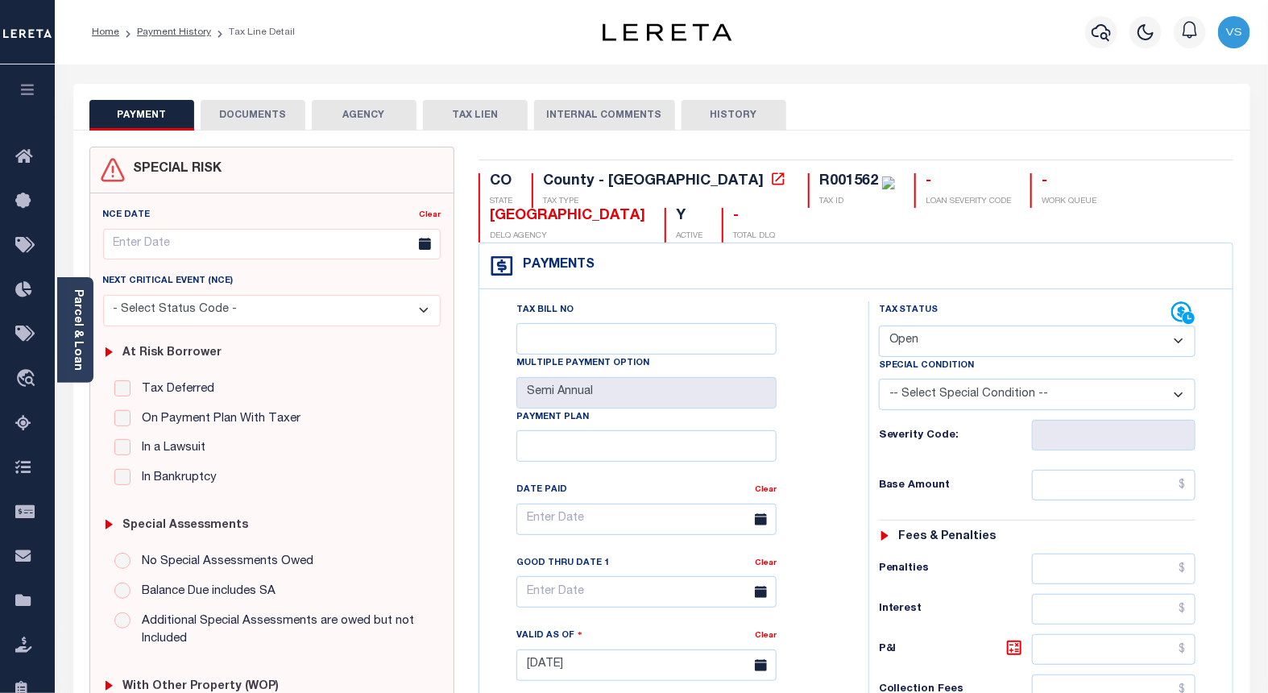
drag, startPoint x: 942, startPoint y: 335, endPoint x: 940, endPoint y: 352, distance: 17.1
click at [942, 335] on select "- Select Status Code - Open Due/Unpaid Paid Incomplete No Tax Due Internal Refu…" at bounding box center [1037, 340] width 317 height 31
select select "PYD"
click at [879, 326] on select "- Select Status Code - Open Due/Unpaid Paid Incomplete No Tax Due Internal Refu…" at bounding box center [1037, 340] width 317 height 31
type input "[DATE]"
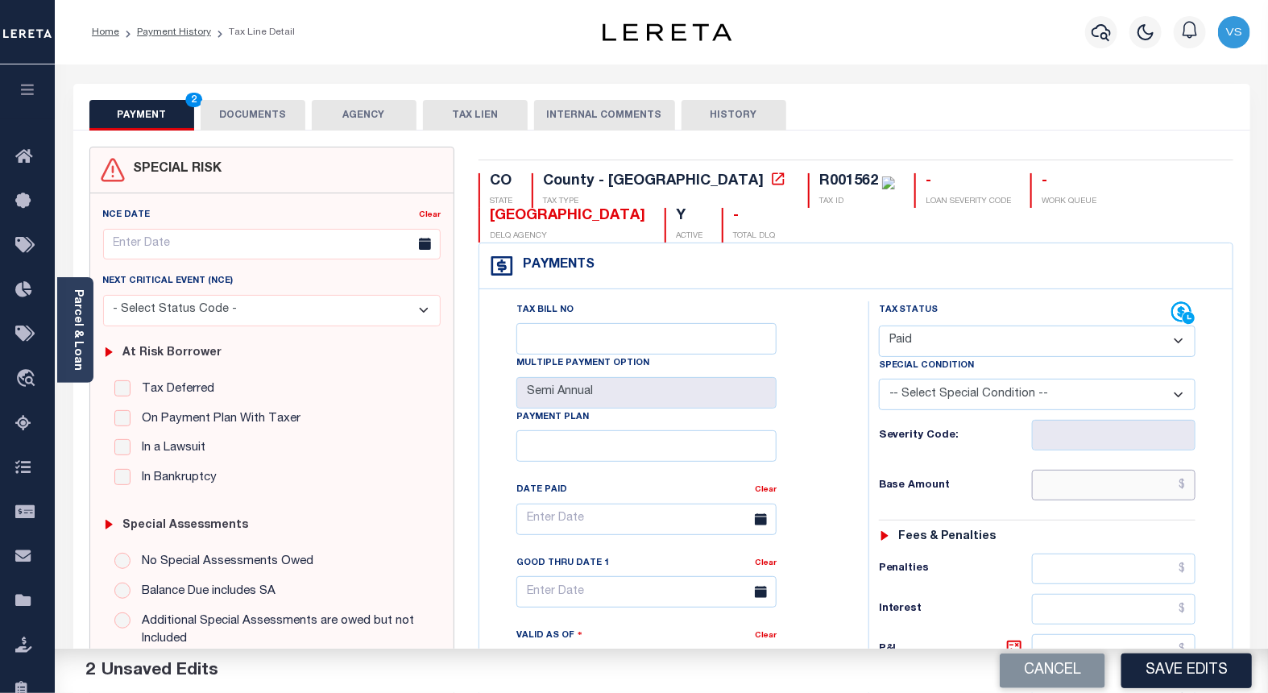
click at [1140, 478] on input "text" at bounding box center [1114, 485] width 164 height 31
paste input "292.68"
type input "$292.68"
click at [262, 110] on button "DOCUMENTS" at bounding box center [253, 115] width 105 height 31
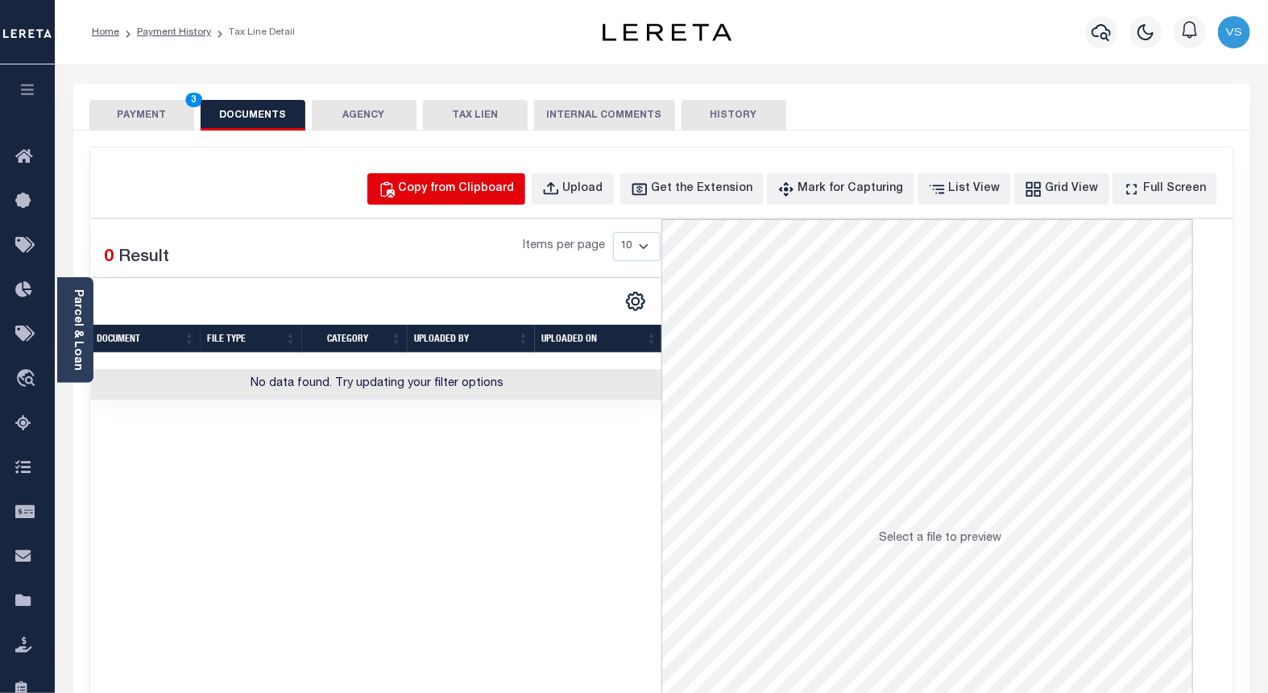
click at [470, 192] on div "Copy from Clipboard" at bounding box center [457, 189] width 116 height 18
select select "POP"
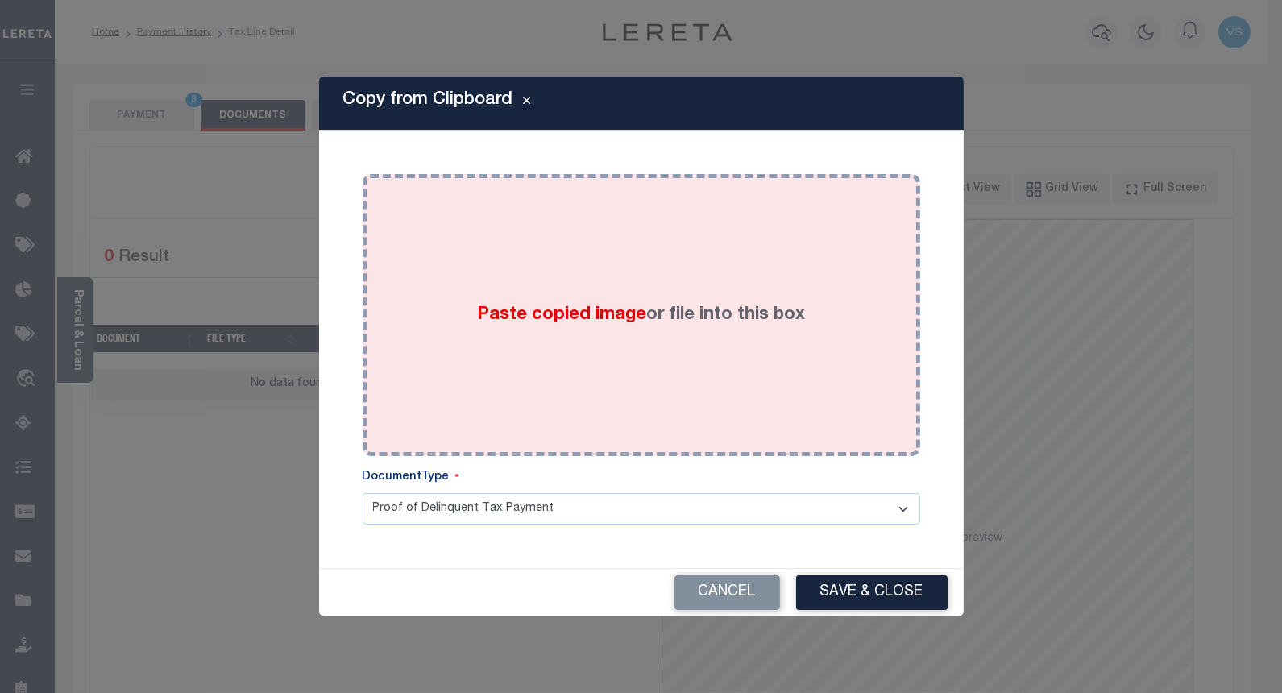
click at [489, 280] on div "Paste copied image or file into this box" at bounding box center [641, 315] width 533 height 258
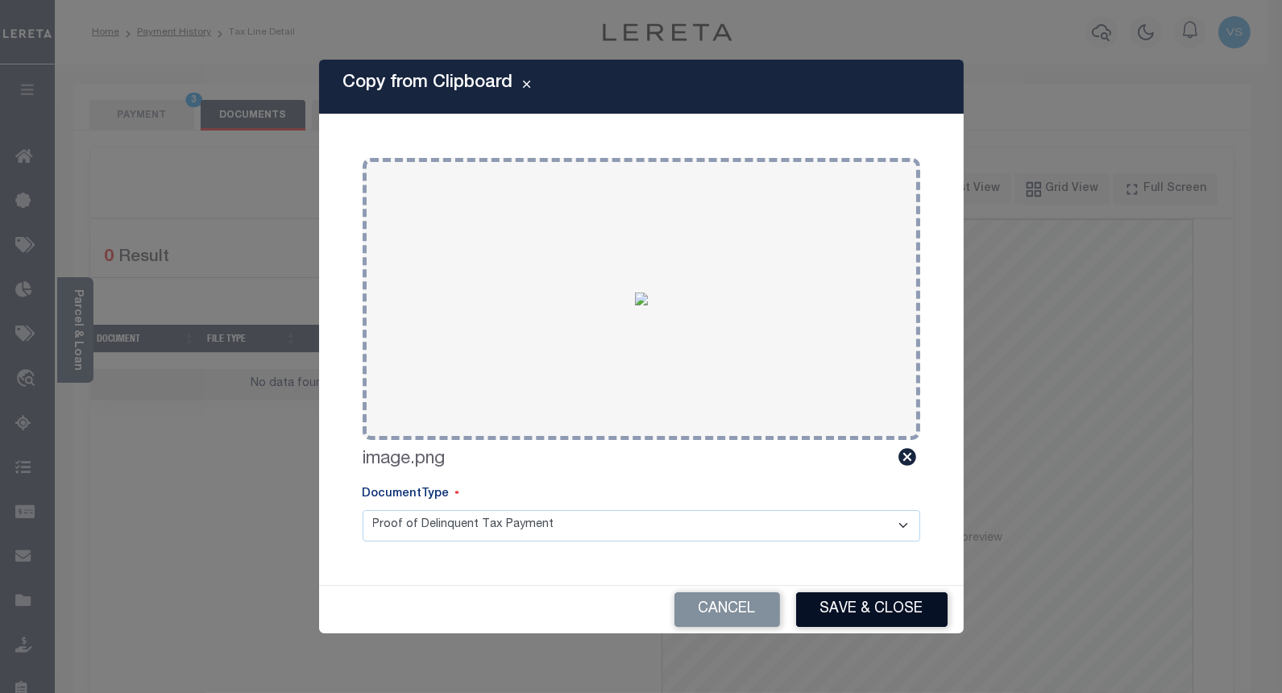
click at [826, 622] on button "Save & Close" at bounding box center [871, 609] width 151 height 35
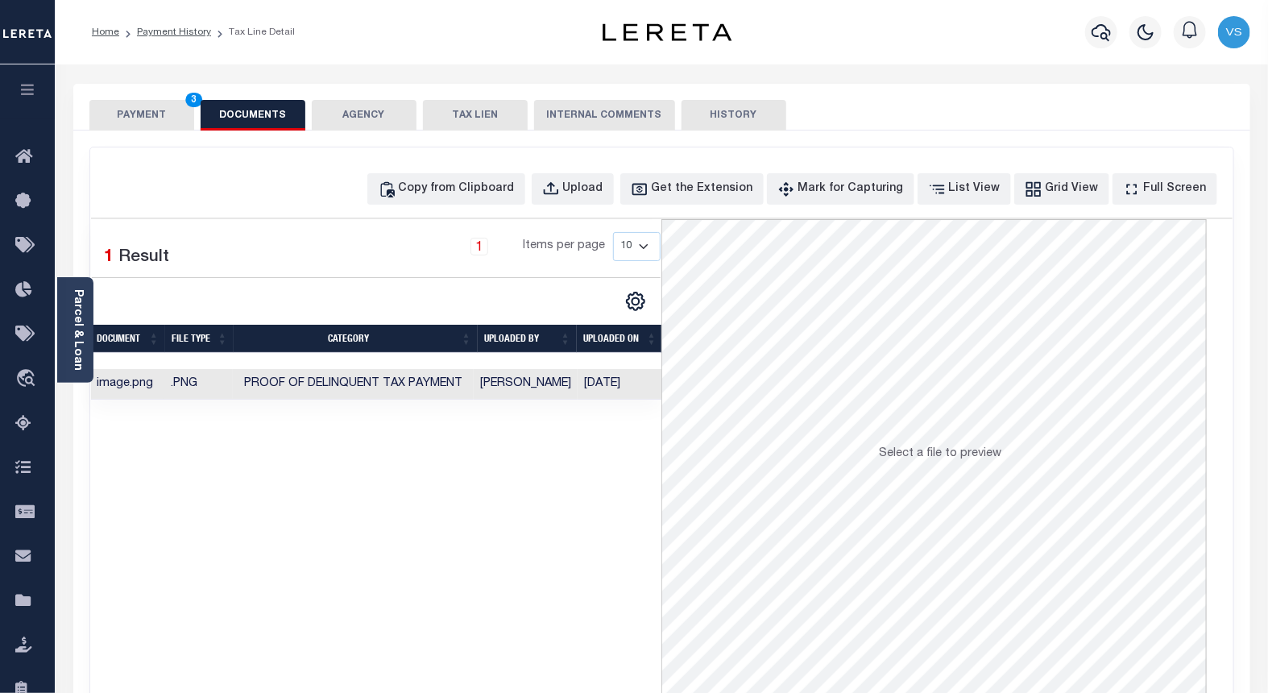
click at [134, 110] on button "PAYMENT 3" at bounding box center [141, 115] width 105 height 31
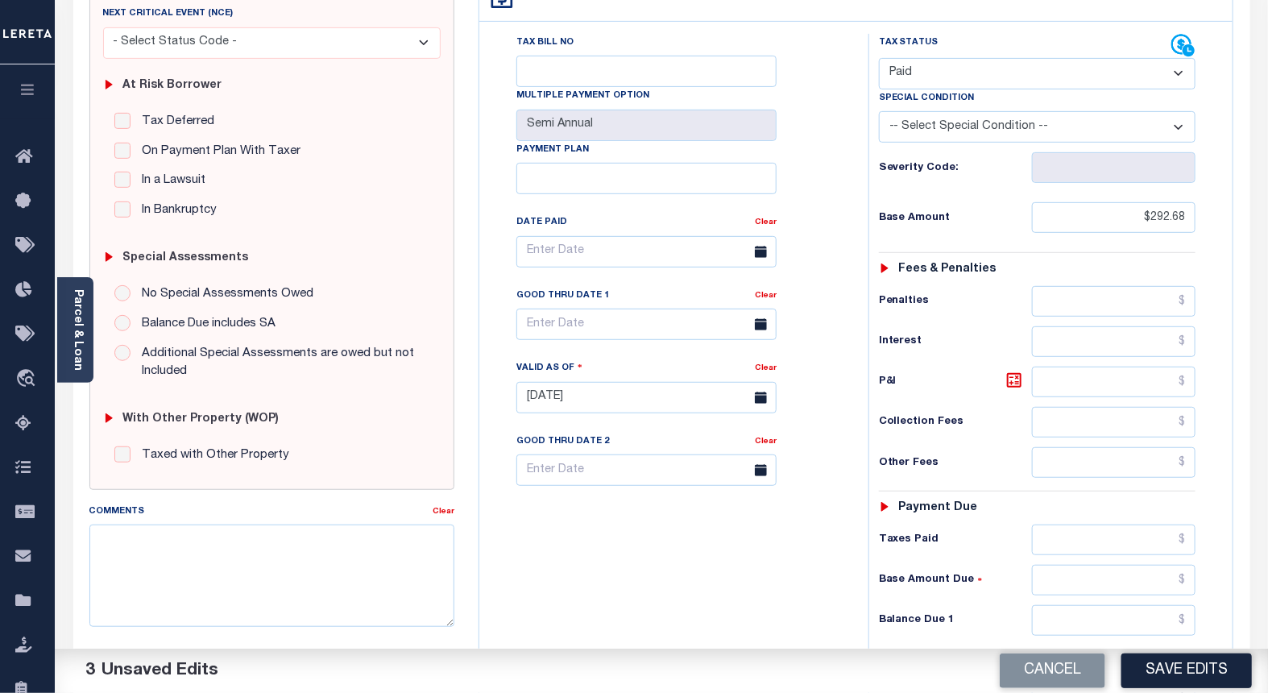
scroll to position [268, 0]
click at [1173, 669] on button "Save Edits" at bounding box center [1186, 670] width 130 height 35
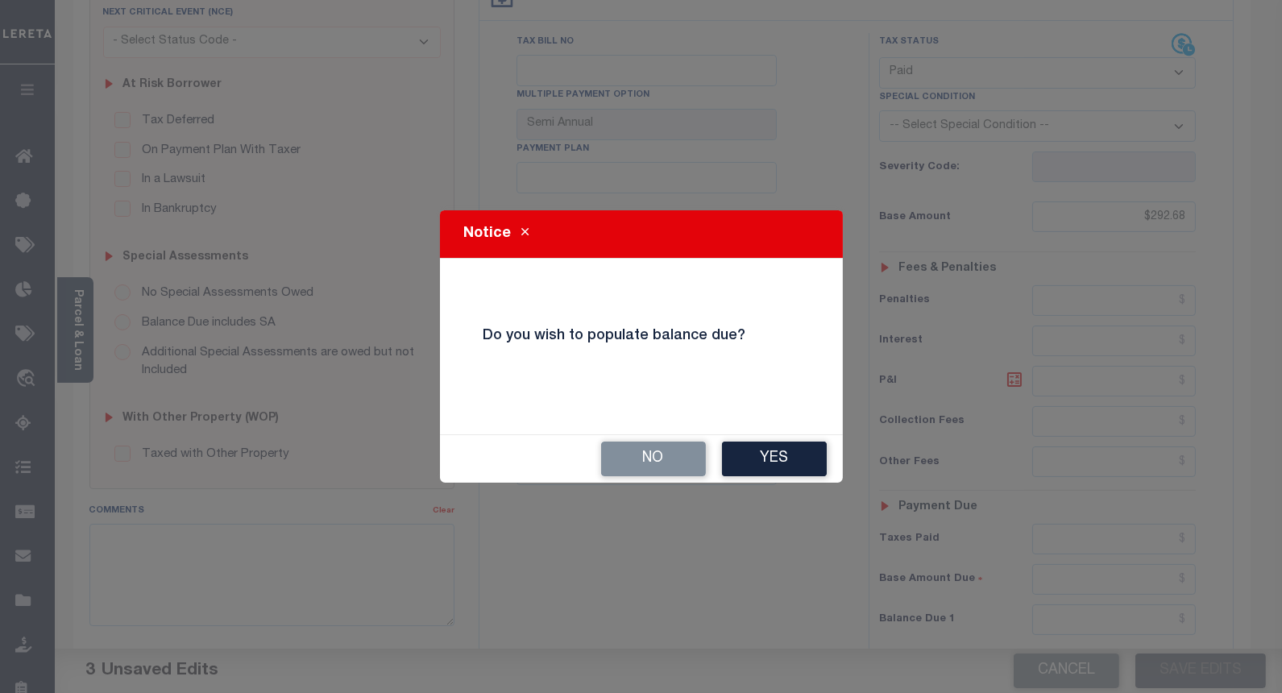
click at [658, 455] on button "No" at bounding box center [653, 458] width 105 height 35
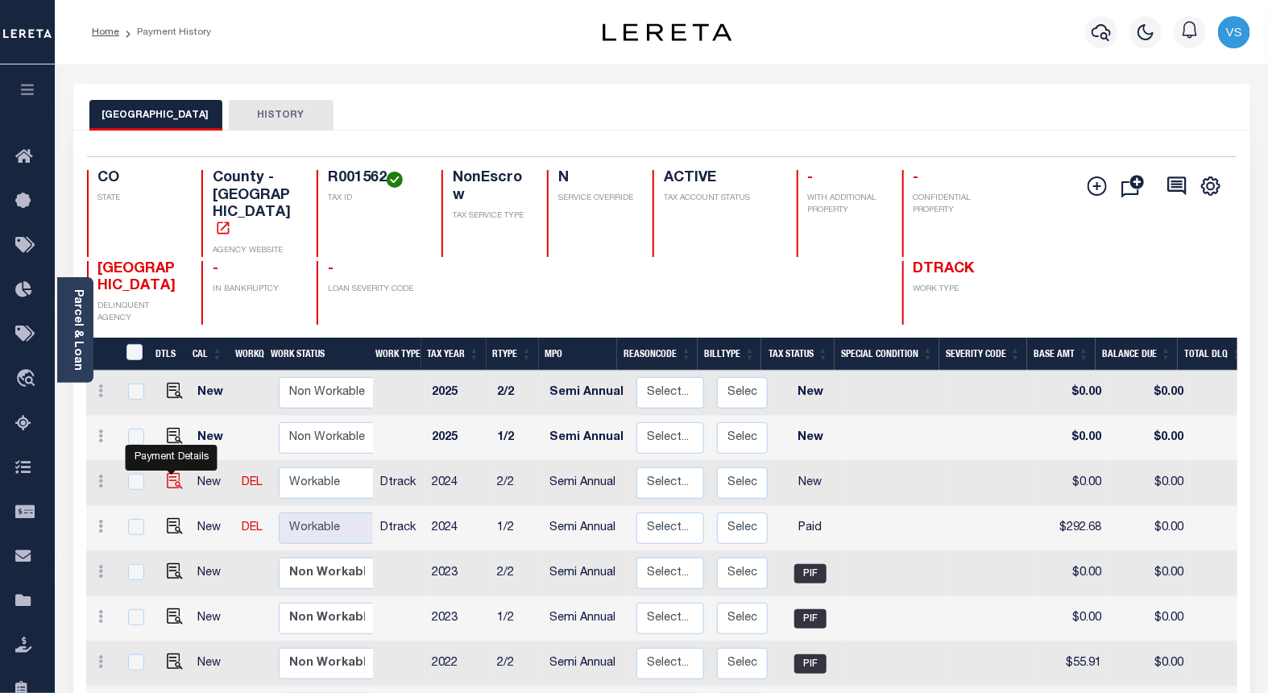
click at [169, 473] on img "" at bounding box center [175, 481] width 16 height 16
checkbox input "true"
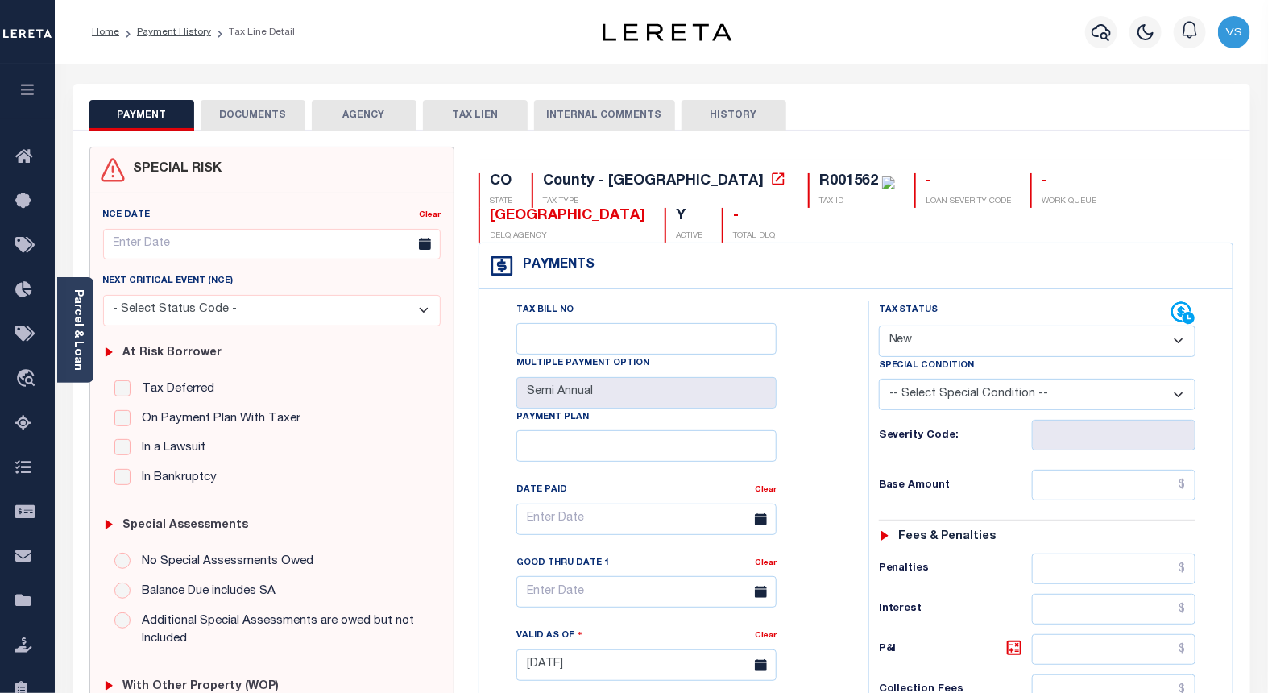
click at [919, 336] on select "- Select Status Code - Open Due/Unpaid Paid Incomplete No Tax Due Internal Refu…" at bounding box center [1037, 340] width 317 height 31
select select "PYD"
click at [879, 326] on select "- Select Status Code - Open Due/Unpaid Paid Incomplete No Tax Due Internal Refu…" at bounding box center [1037, 340] width 317 height 31
type input "[DATE]"
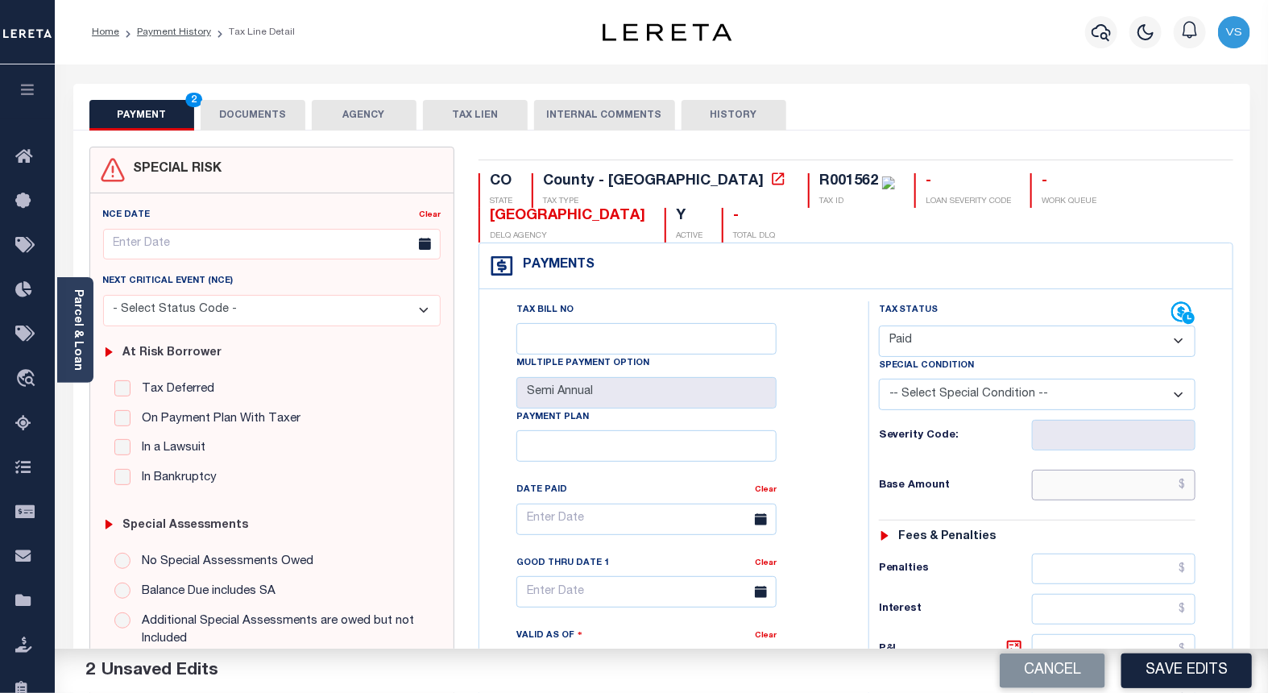
click at [1164, 484] on input "text" at bounding box center [1114, 485] width 164 height 31
paste input "292.68"
type input "$292.68"
click at [258, 118] on button "DOCUMENTS" at bounding box center [253, 115] width 105 height 31
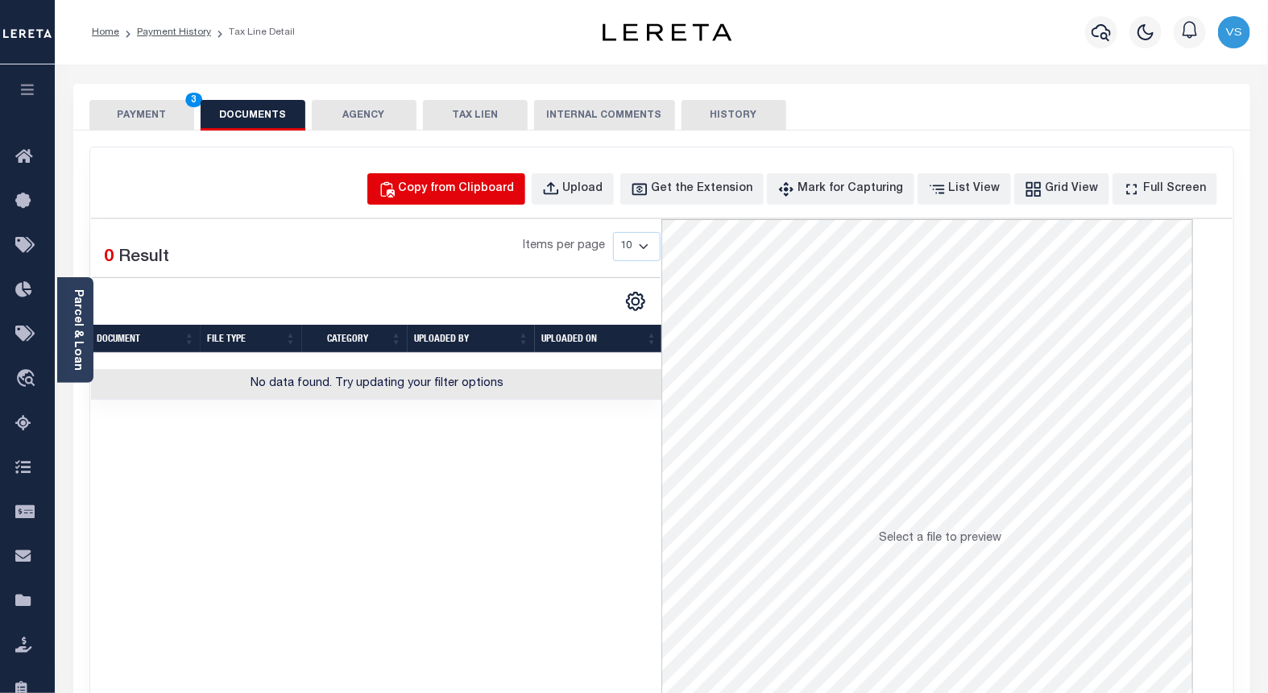
click at [465, 181] on div "Copy from Clipboard" at bounding box center [457, 189] width 116 height 18
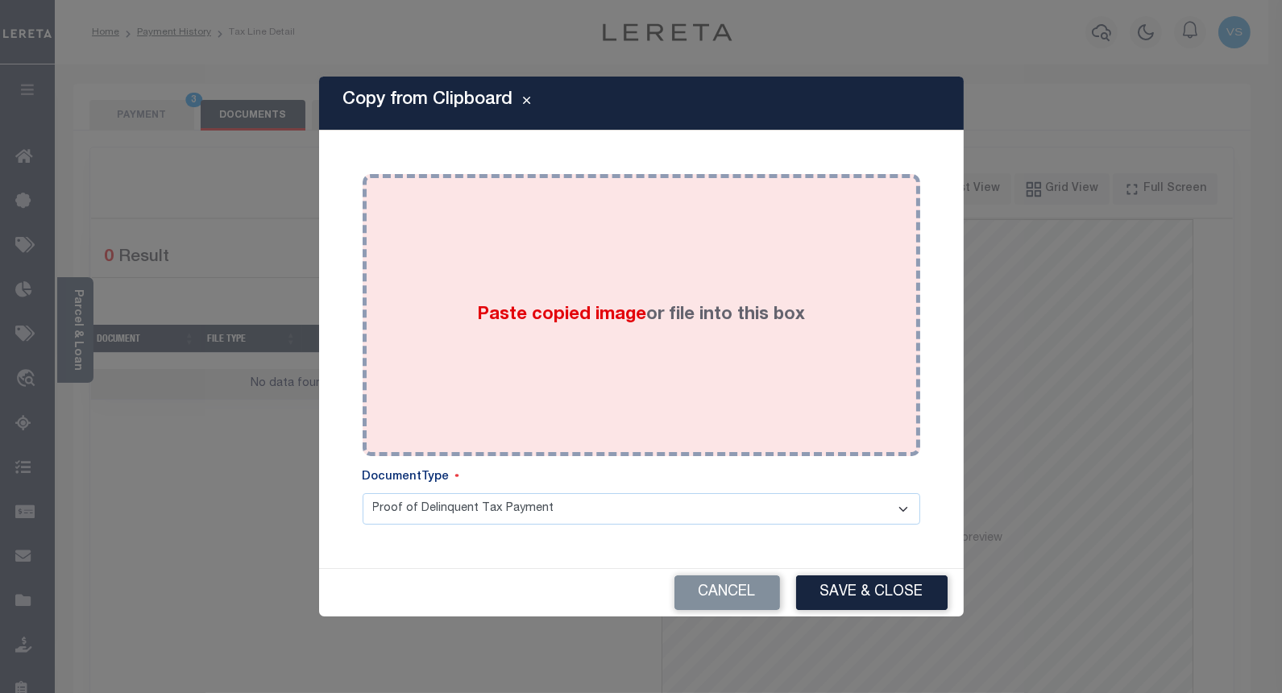
click at [532, 288] on div "Paste copied image or file into this box" at bounding box center [641, 315] width 533 height 258
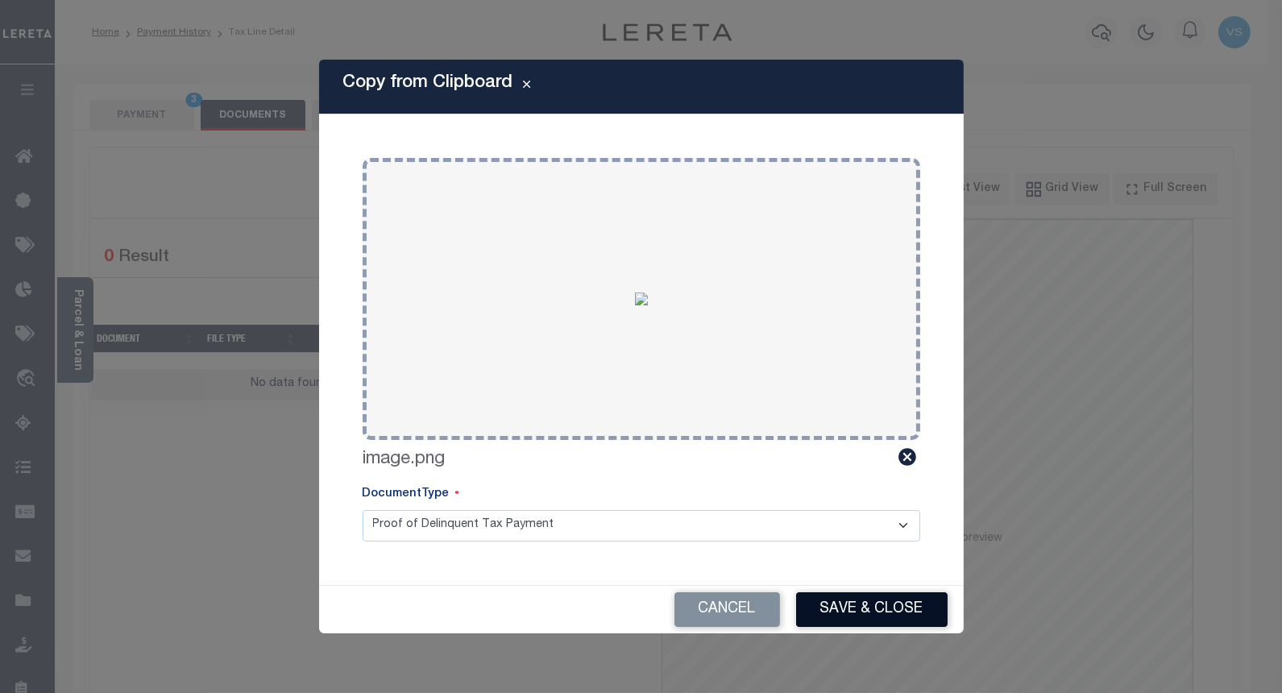
click at [866, 601] on button "Save & Close" at bounding box center [871, 609] width 151 height 35
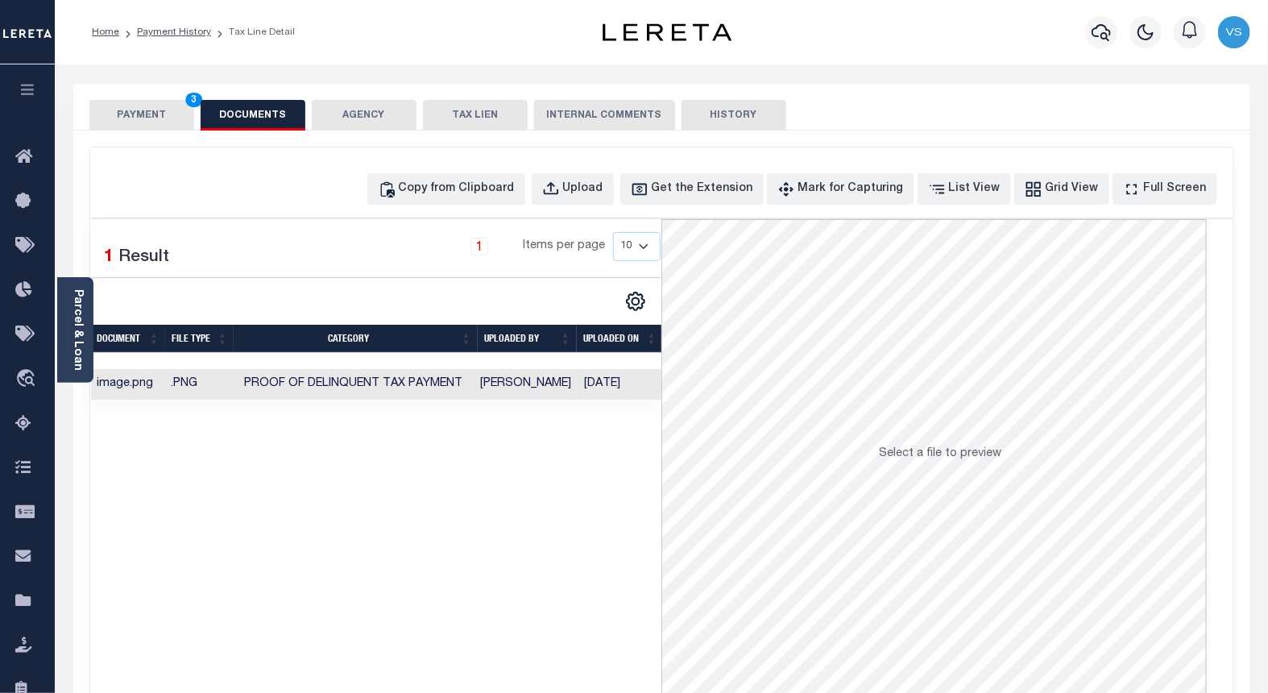
click at [118, 115] on button "PAYMENT 3" at bounding box center [141, 115] width 105 height 31
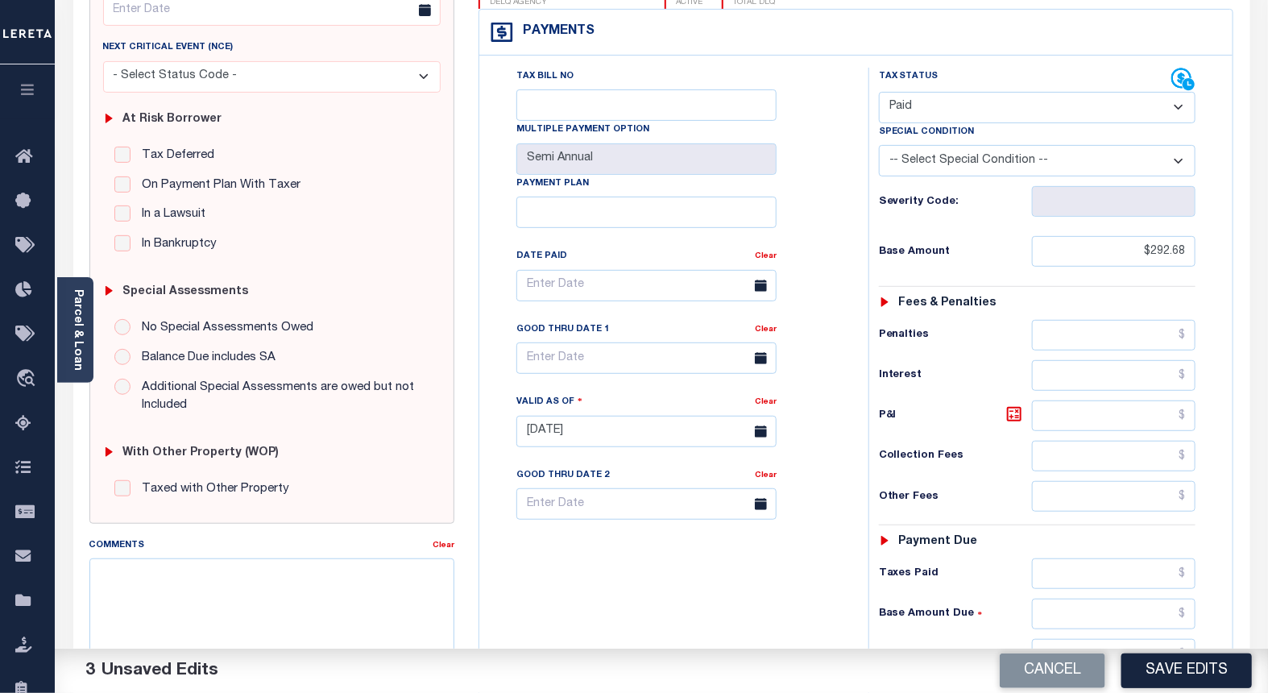
scroll to position [358, 0]
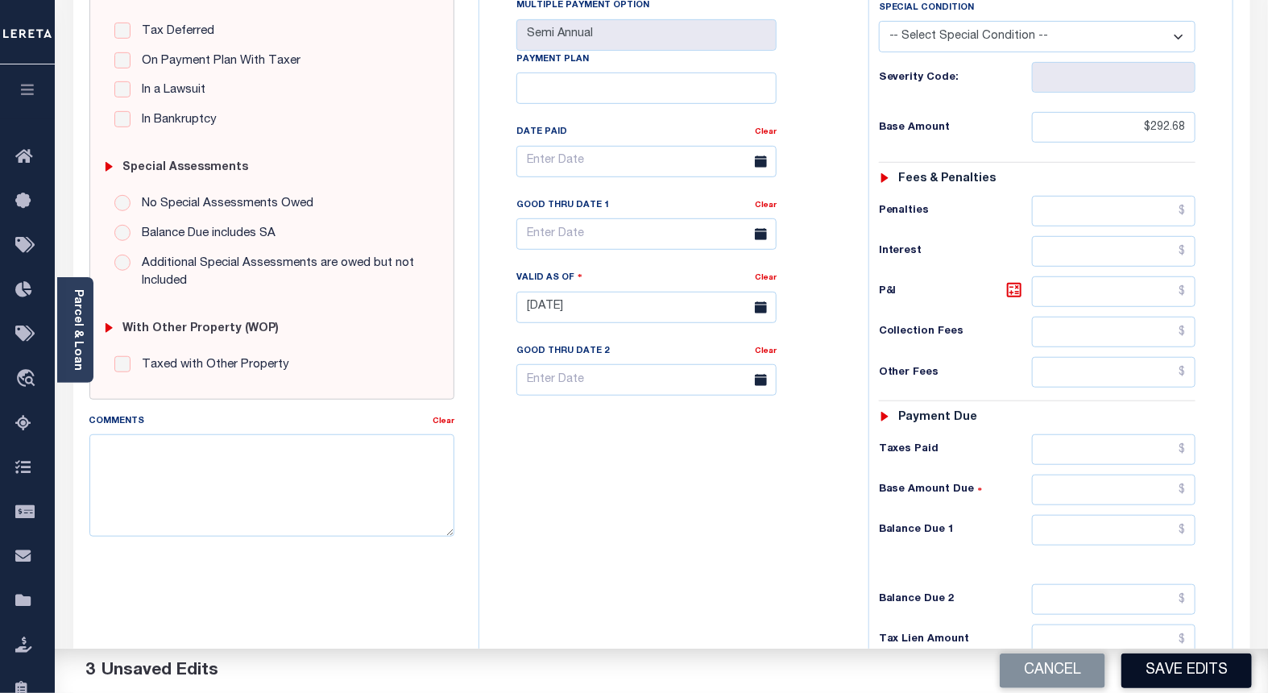
click at [1173, 665] on button "Save Edits" at bounding box center [1186, 670] width 130 height 35
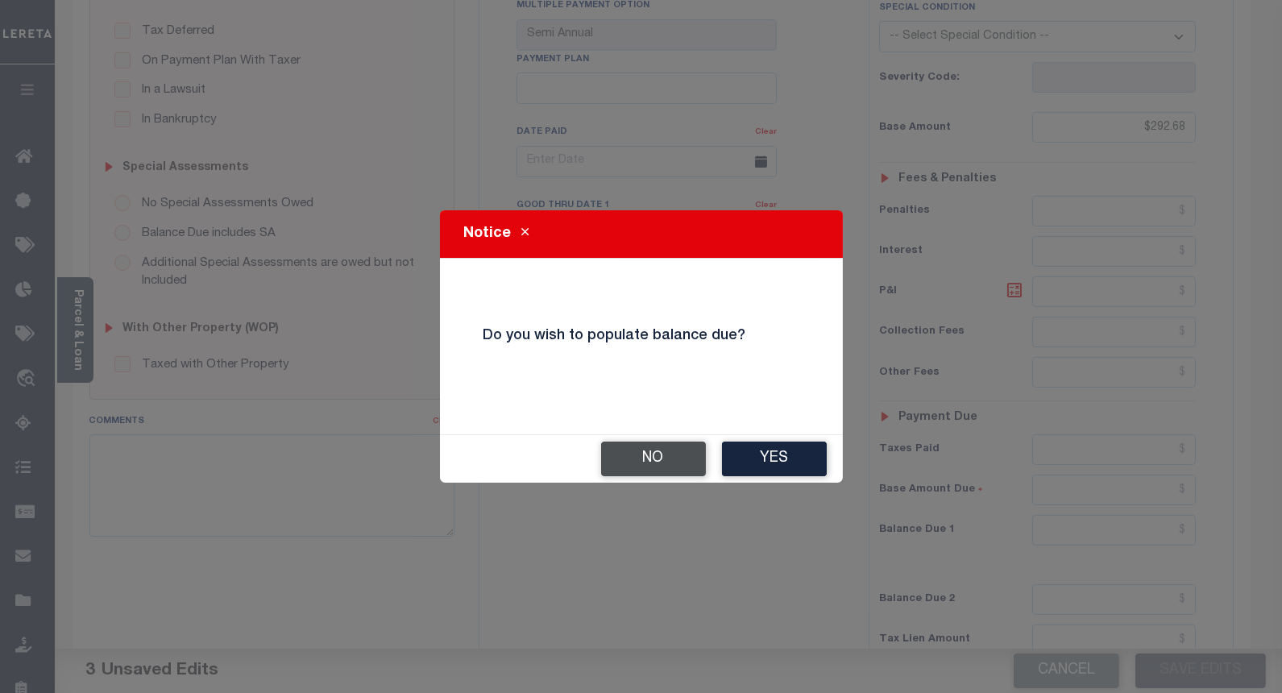
click at [645, 456] on button "No" at bounding box center [653, 458] width 105 height 35
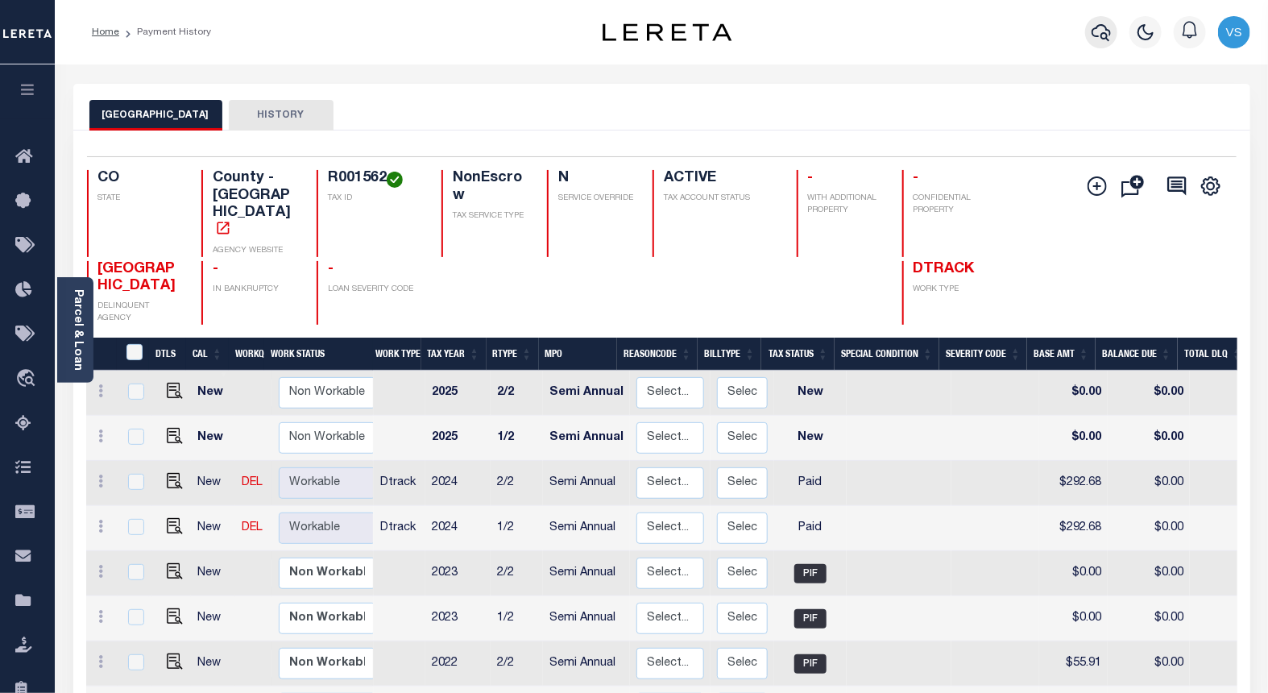
click at [1104, 36] on icon "button" at bounding box center [1101, 32] width 19 height 19
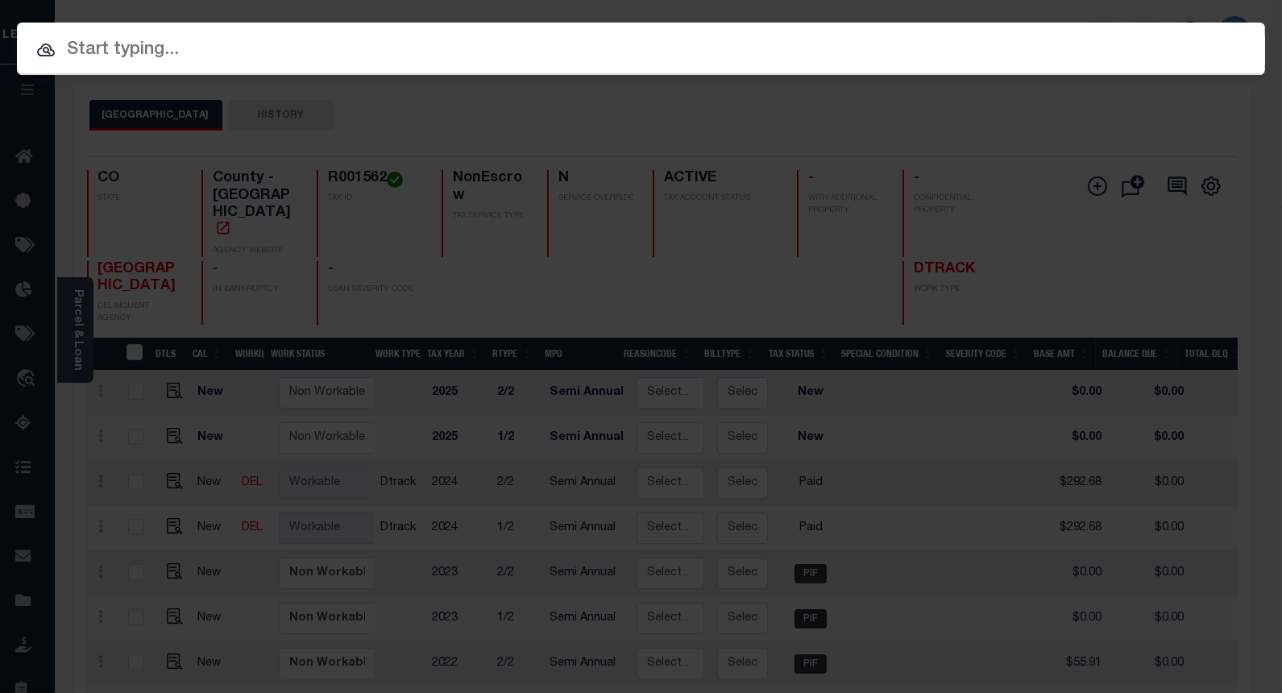
paste input "12045600379301"
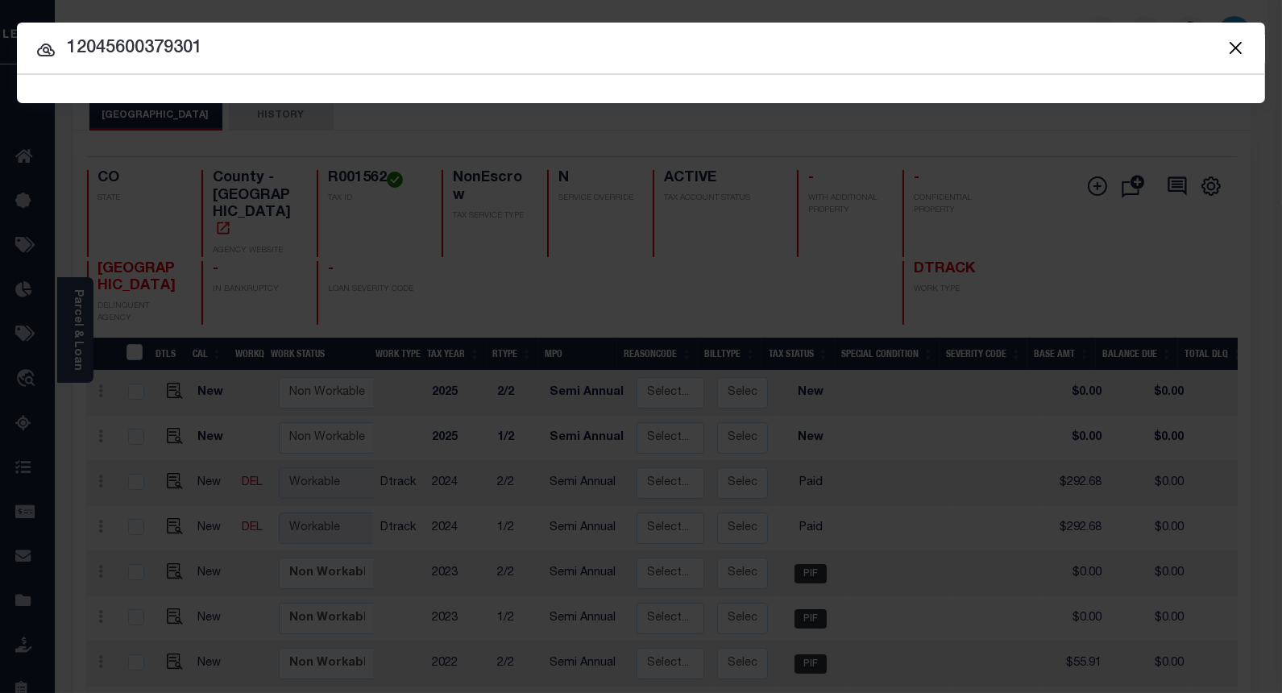
type input "12045600379301"
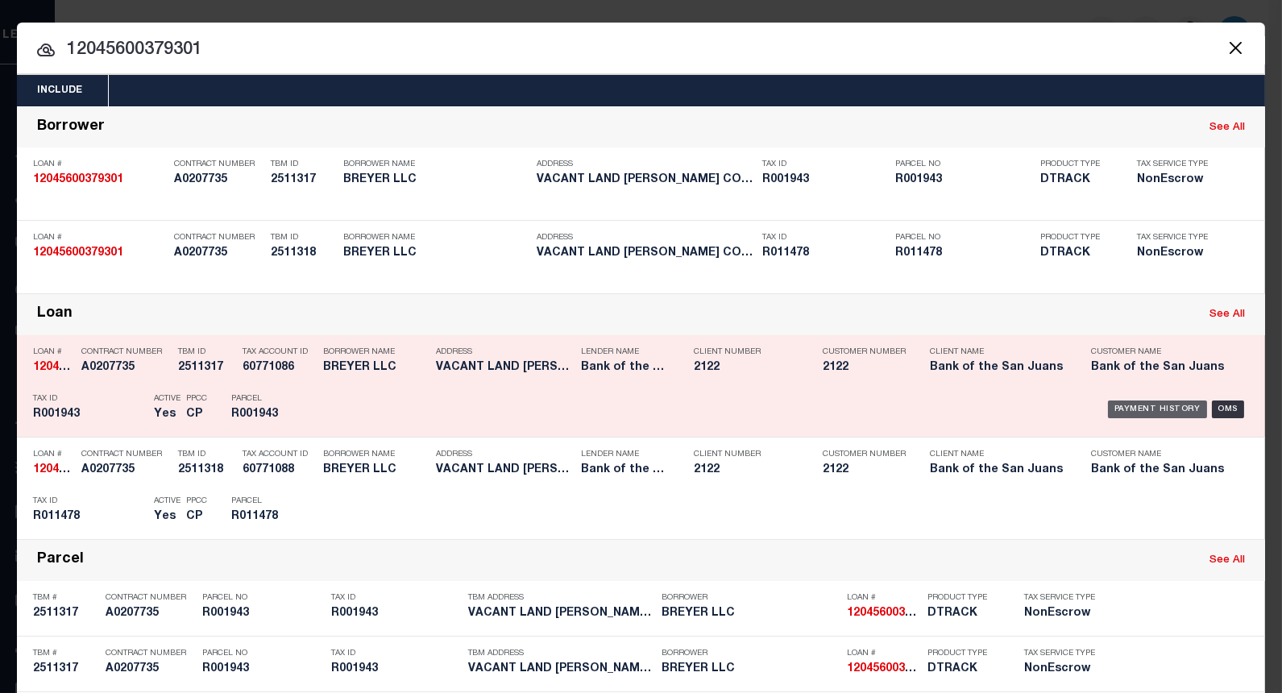
click at [1136, 412] on div "Payment History" at bounding box center [1157, 409] width 99 height 18
